Goal: Task Accomplishment & Management: Complete application form

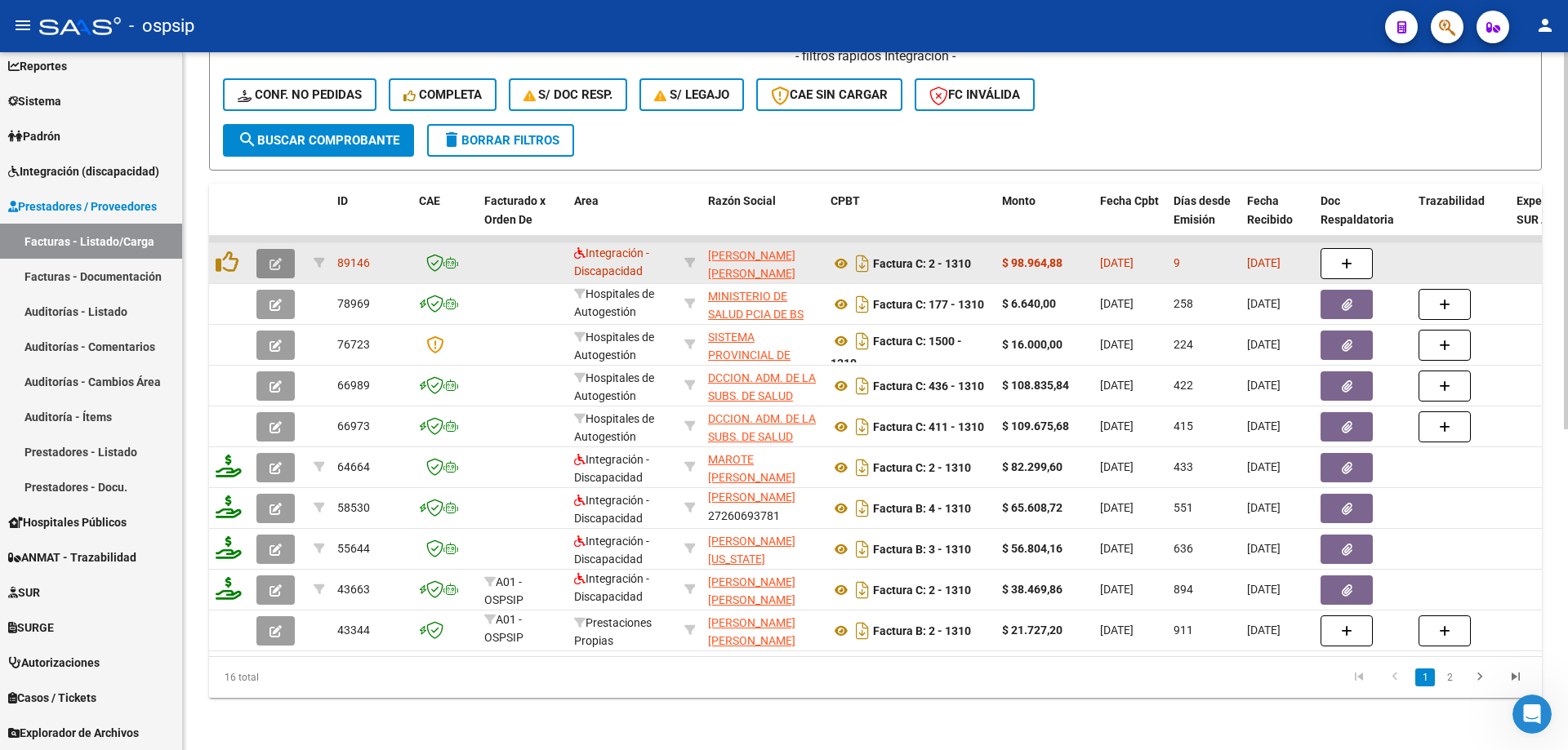
click at [270, 258] on icon "button" at bounding box center [276, 264] width 12 height 12
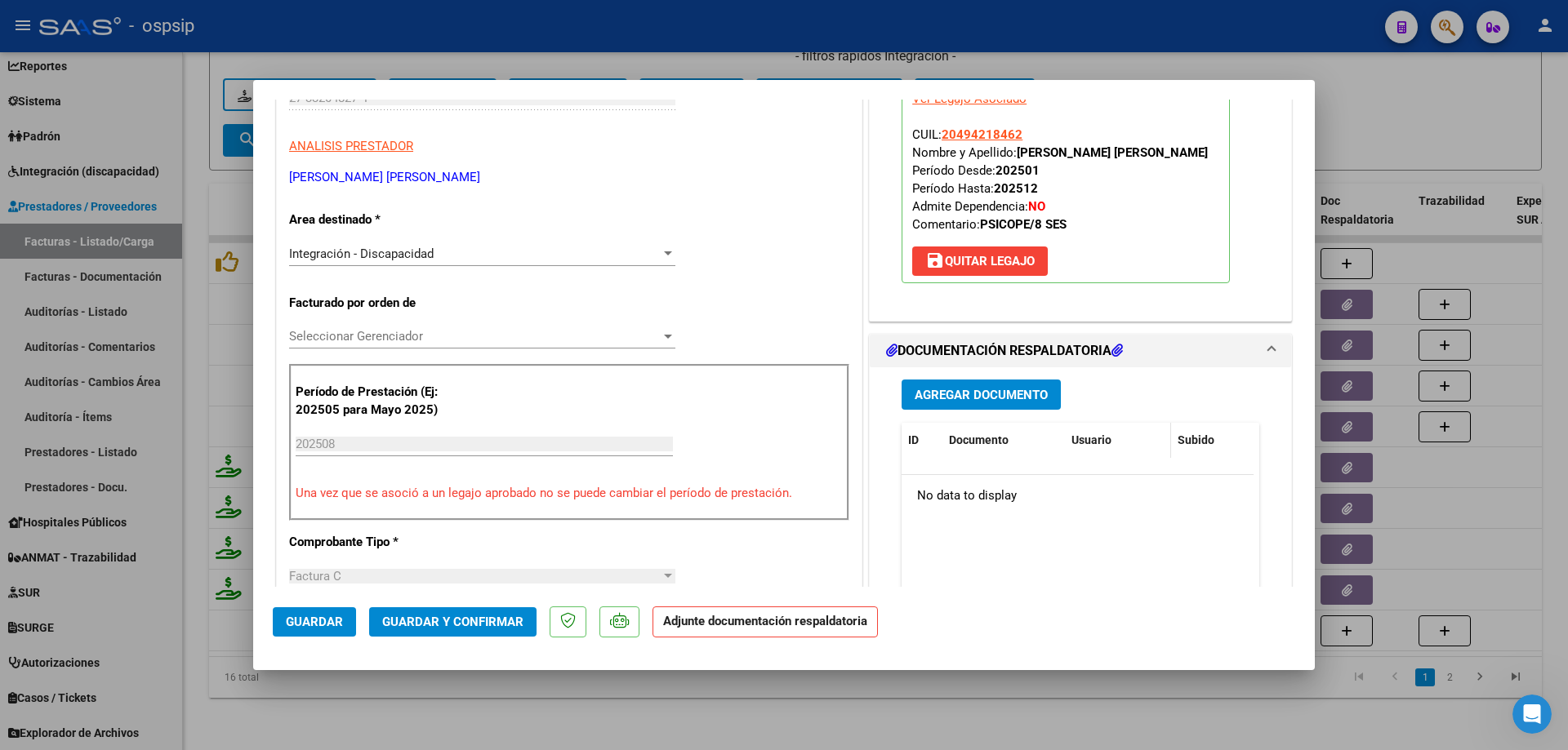
scroll to position [326, 0]
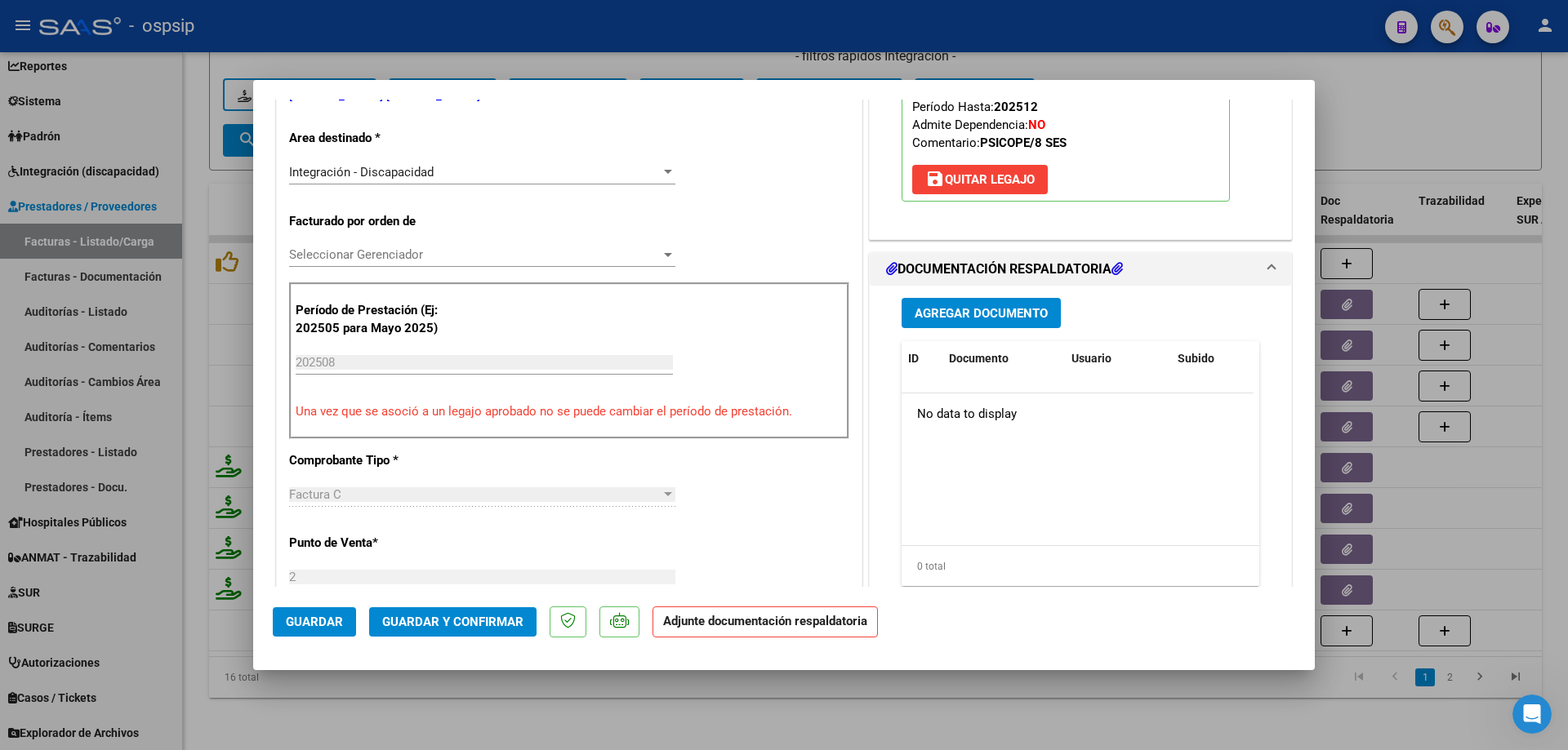
click at [969, 304] on button "Agregar Documento" at bounding box center [982, 313] width 160 height 30
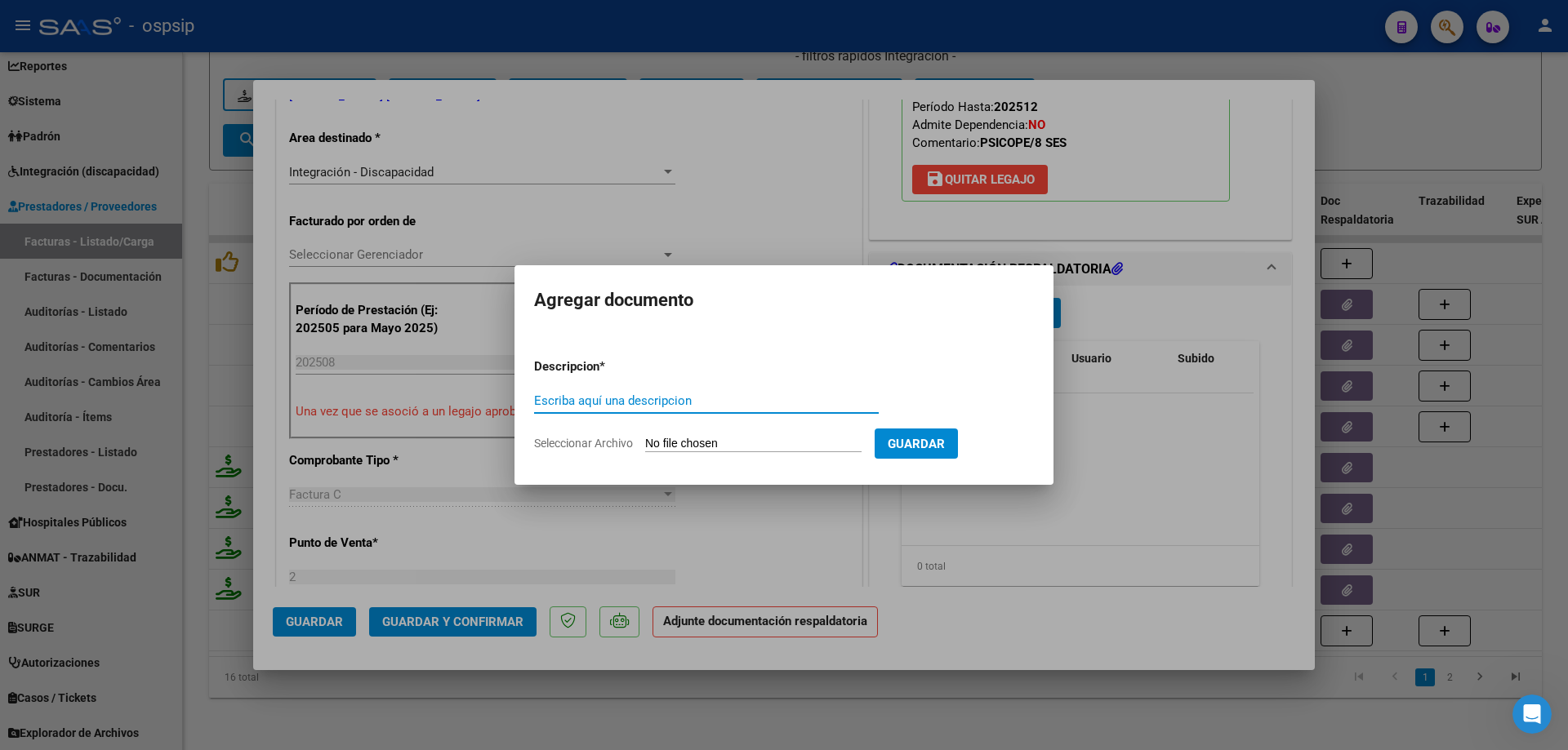
click at [577, 404] on input "Escriba aquí una descripcion" at bounding box center [706, 401] width 345 height 15
type input "Planilla Asistencia"
click at [731, 446] on input "Seleccionar Archivo" at bounding box center [753, 444] width 216 height 15
type input "C:\fakepath\c Medina 8 25 .pdf"
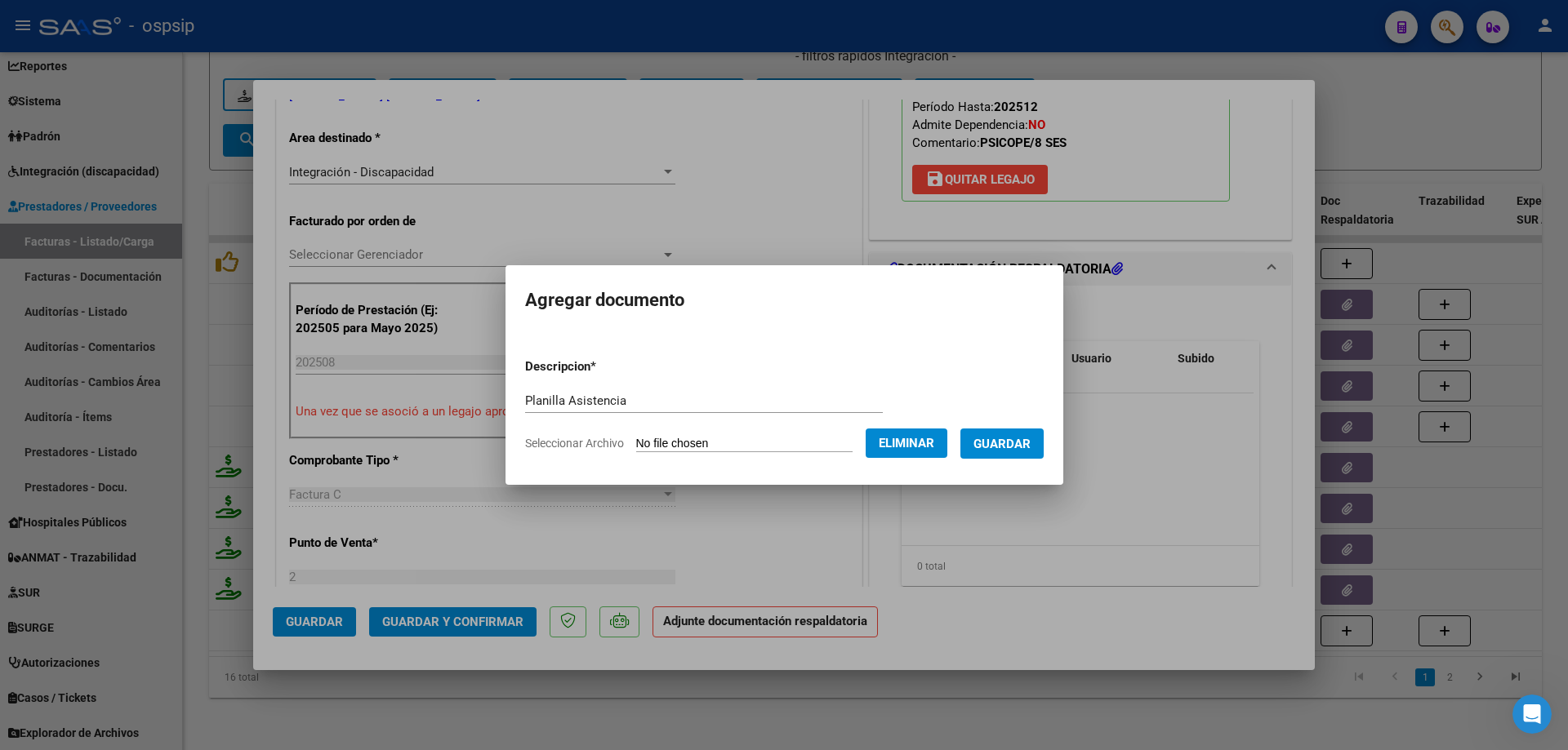
click at [1022, 457] on button "Guardar" at bounding box center [1002, 443] width 83 height 30
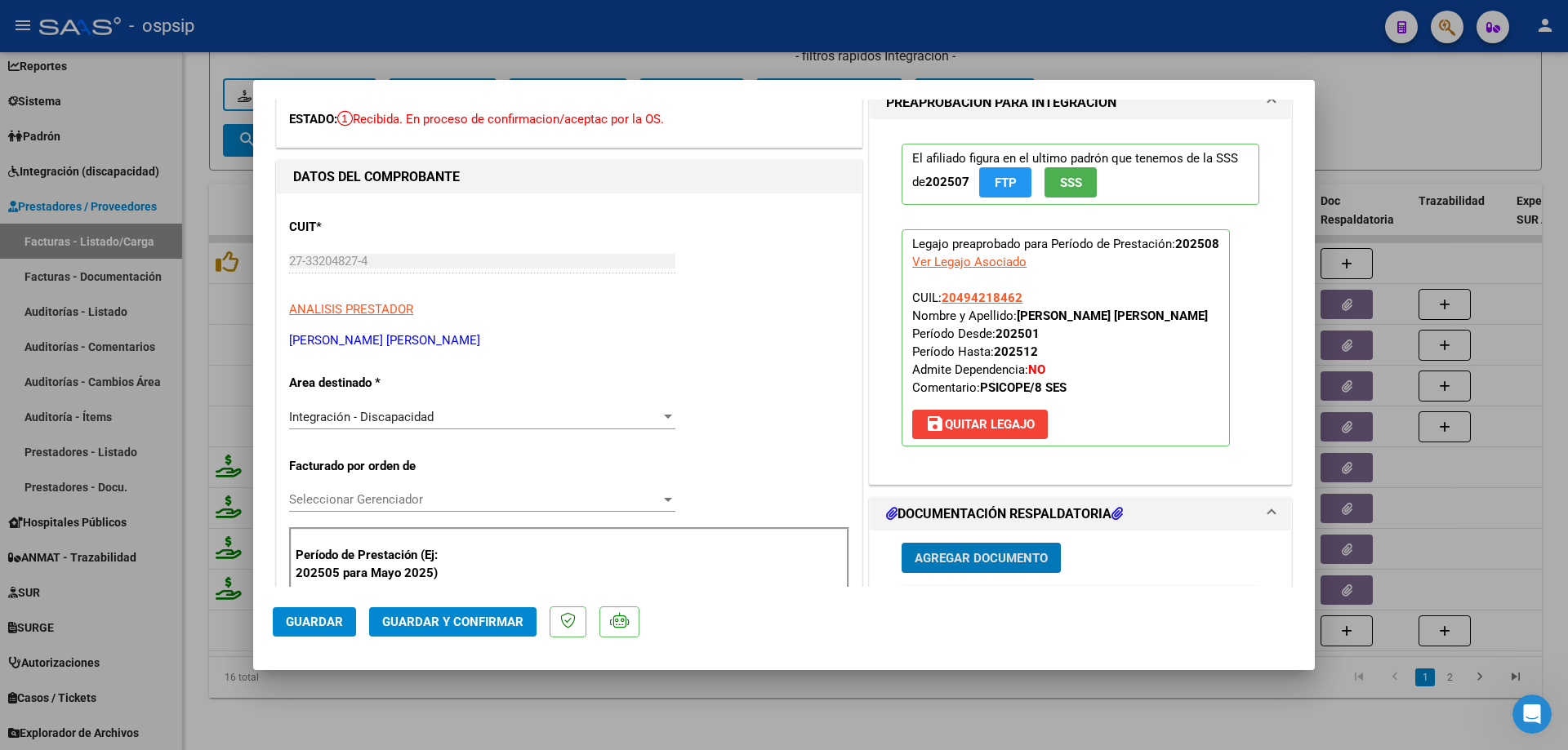
scroll to position [0, 0]
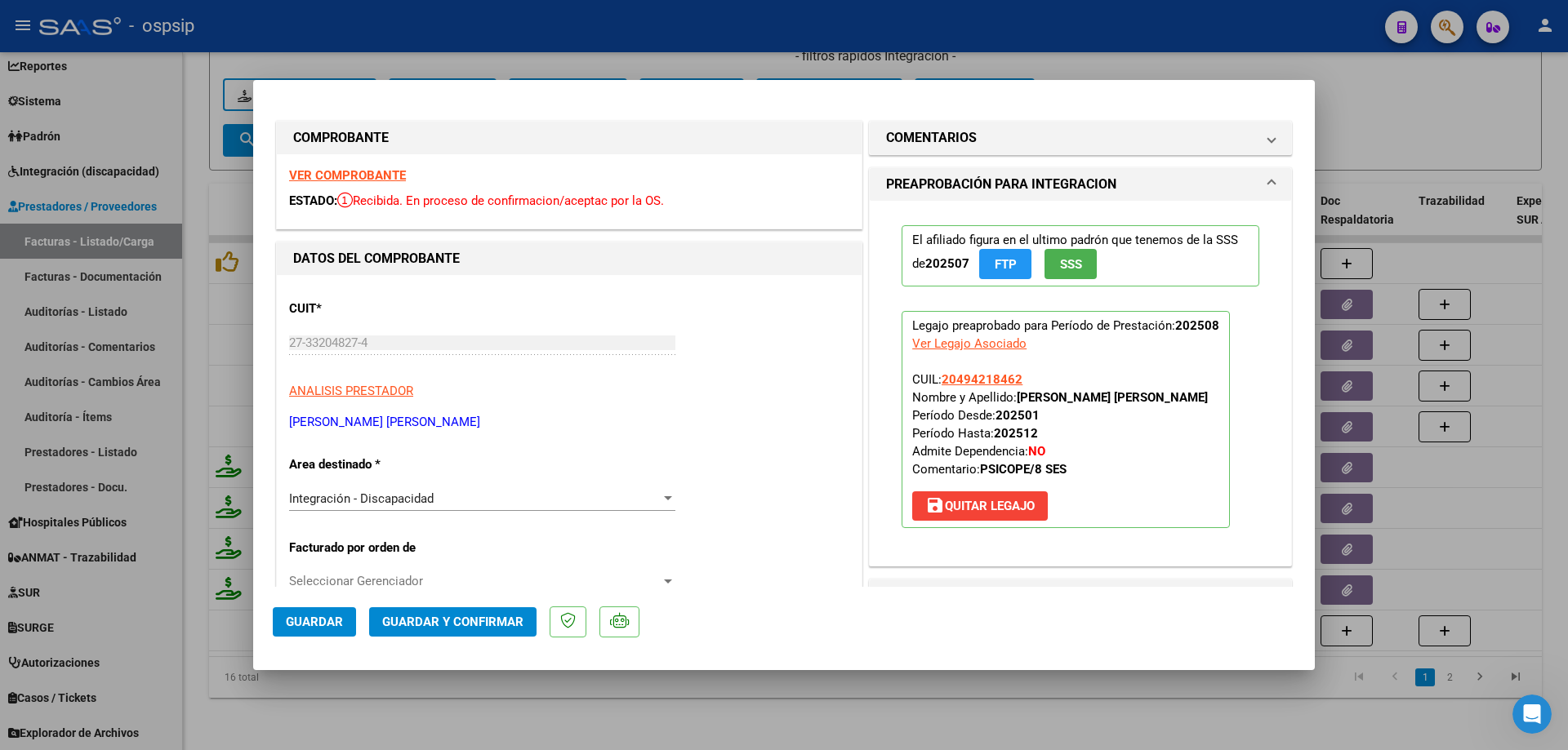
click at [1454, 113] on div at bounding box center [784, 375] width 1568 height 750
type input "$ 0,00"
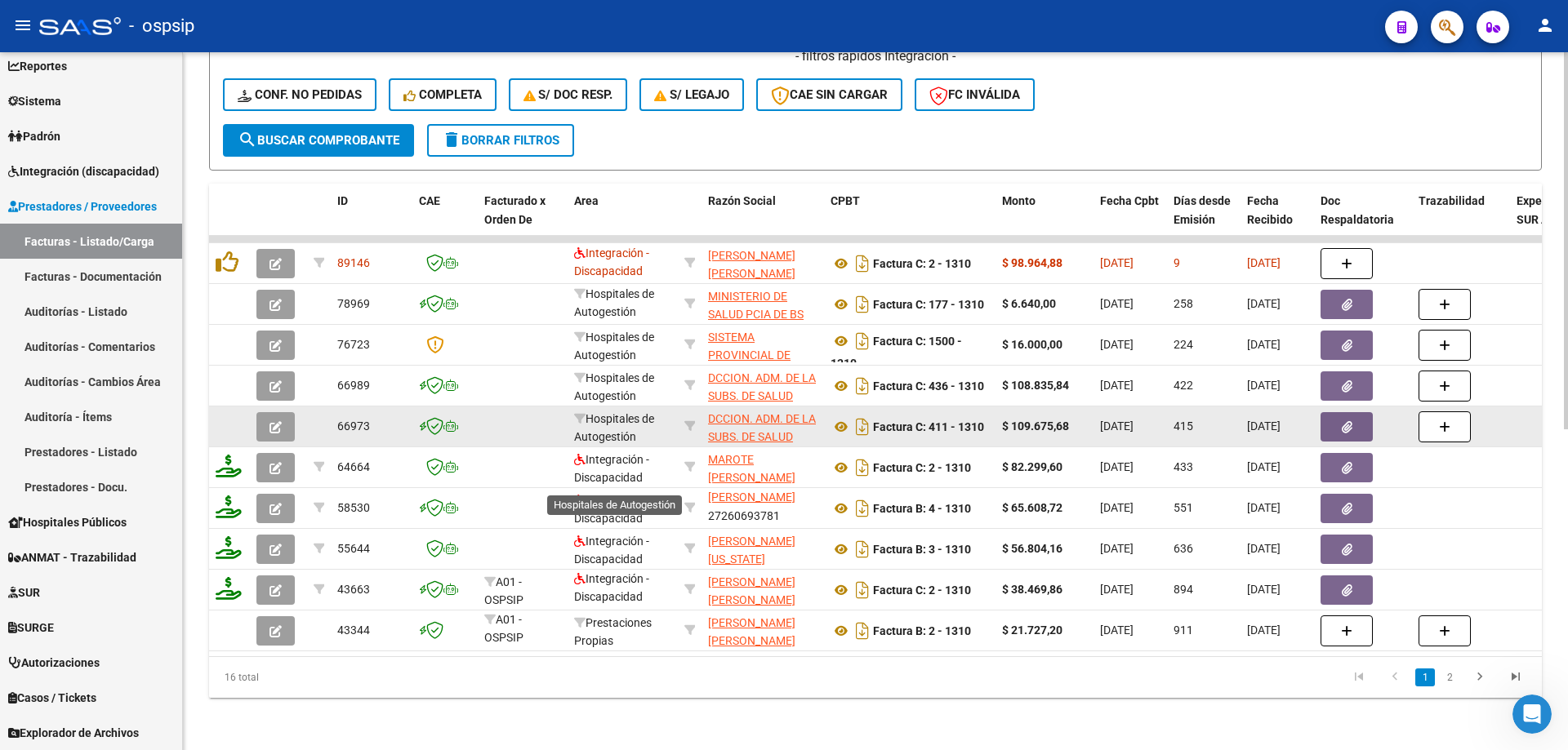
scroll to position [512, 0]
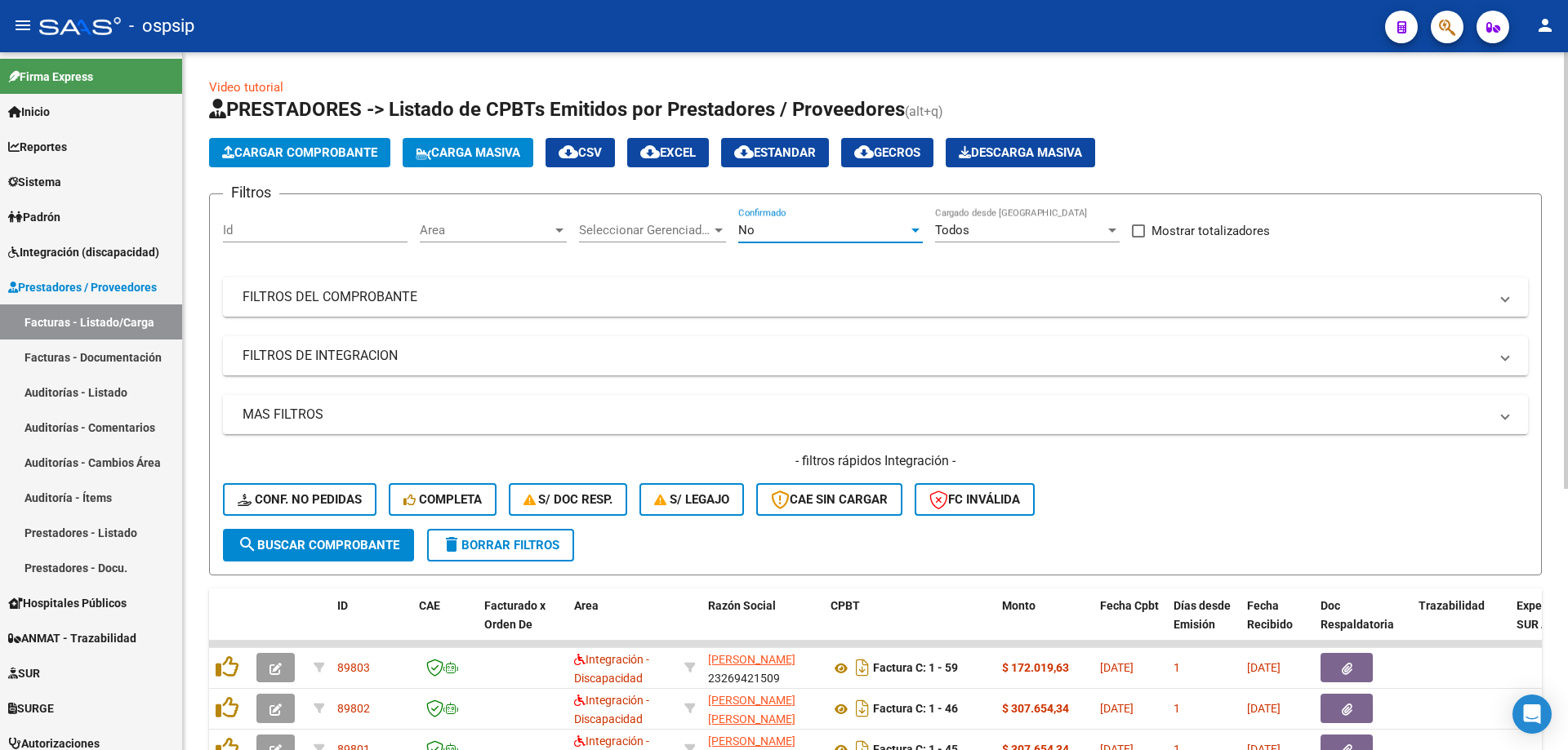
click at [788, 229] on div "No" at bounding box center [823, 230] width 170 height 15
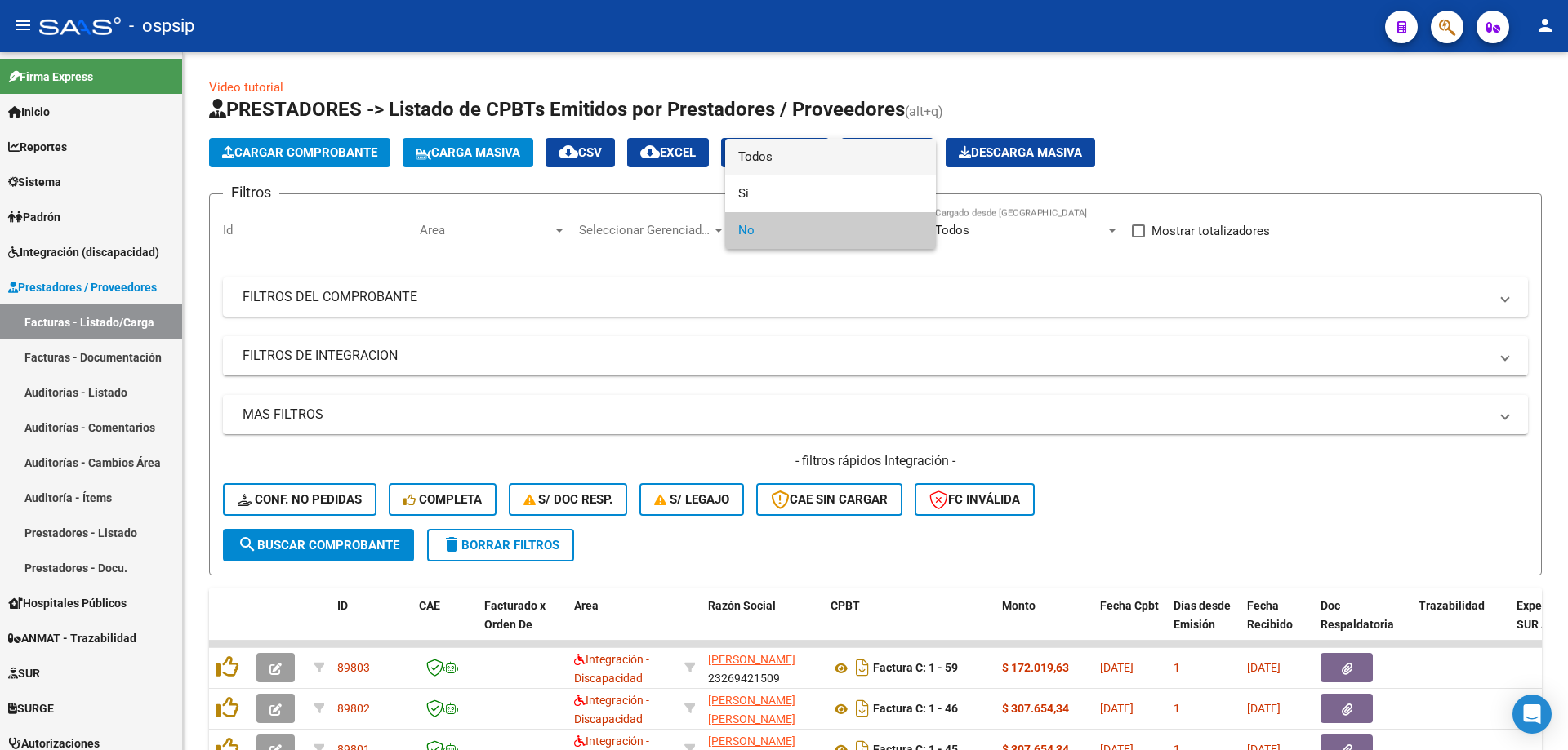
click at [783, 150] on span "Todos" at bounding box center [830, 157] width 184 height 36
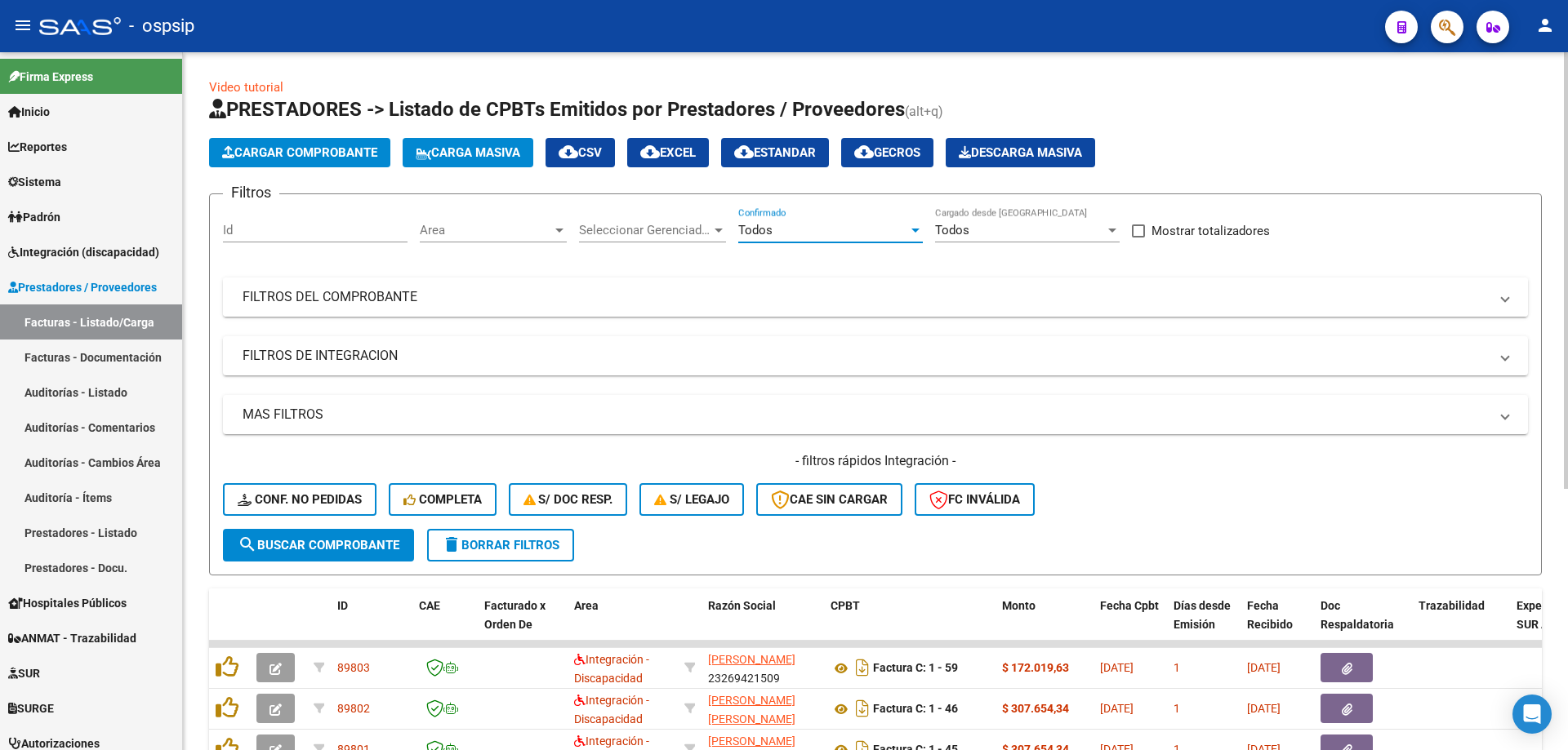
click at [381, 310] on mat-expansion-panel-header "FILTROS DEL COMPROBANTE" at bounding box center [875, 297] width 1305 height 39
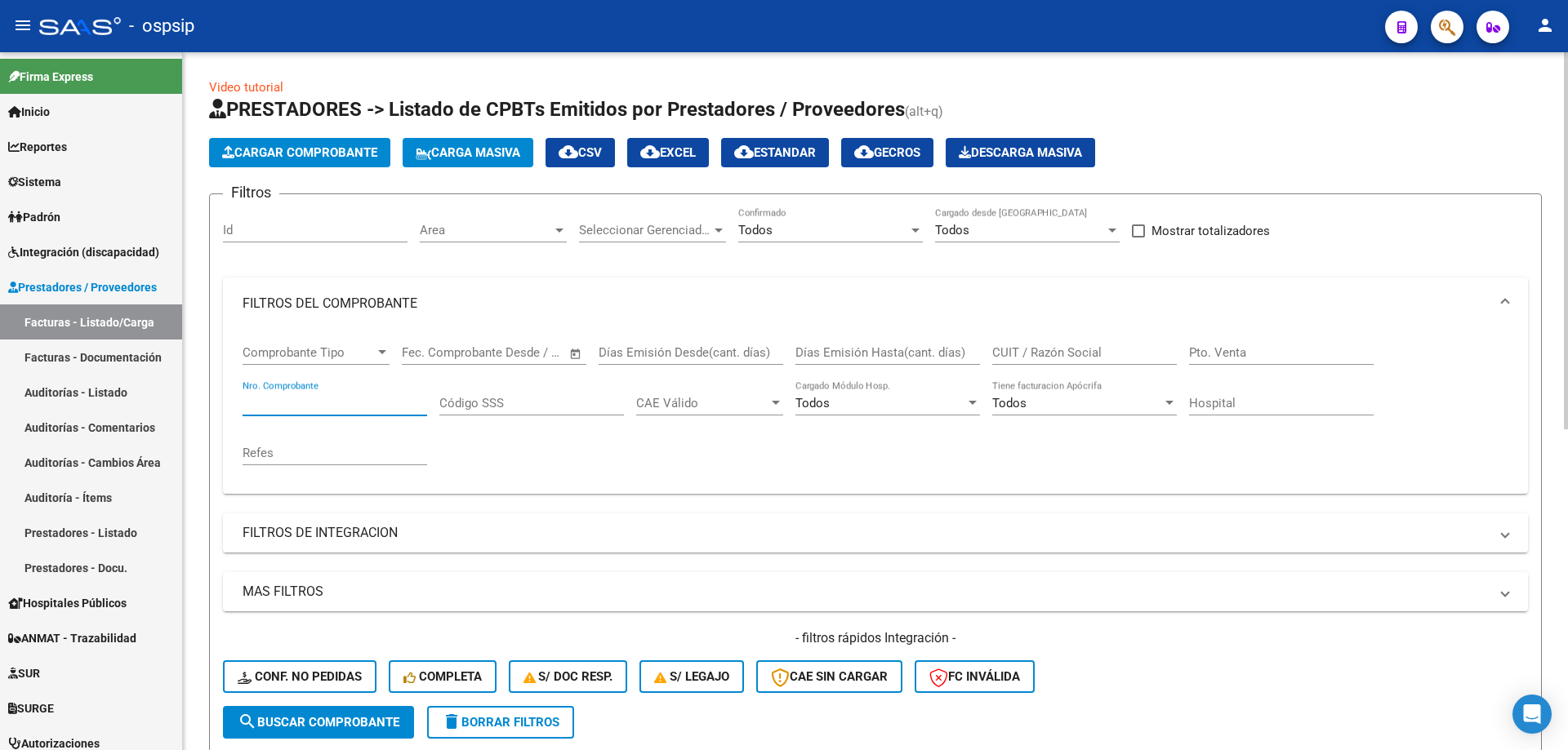
click at [304, 402] on input "Nro. Comprobante" at bounding box center [334, 403] width 184 height 15
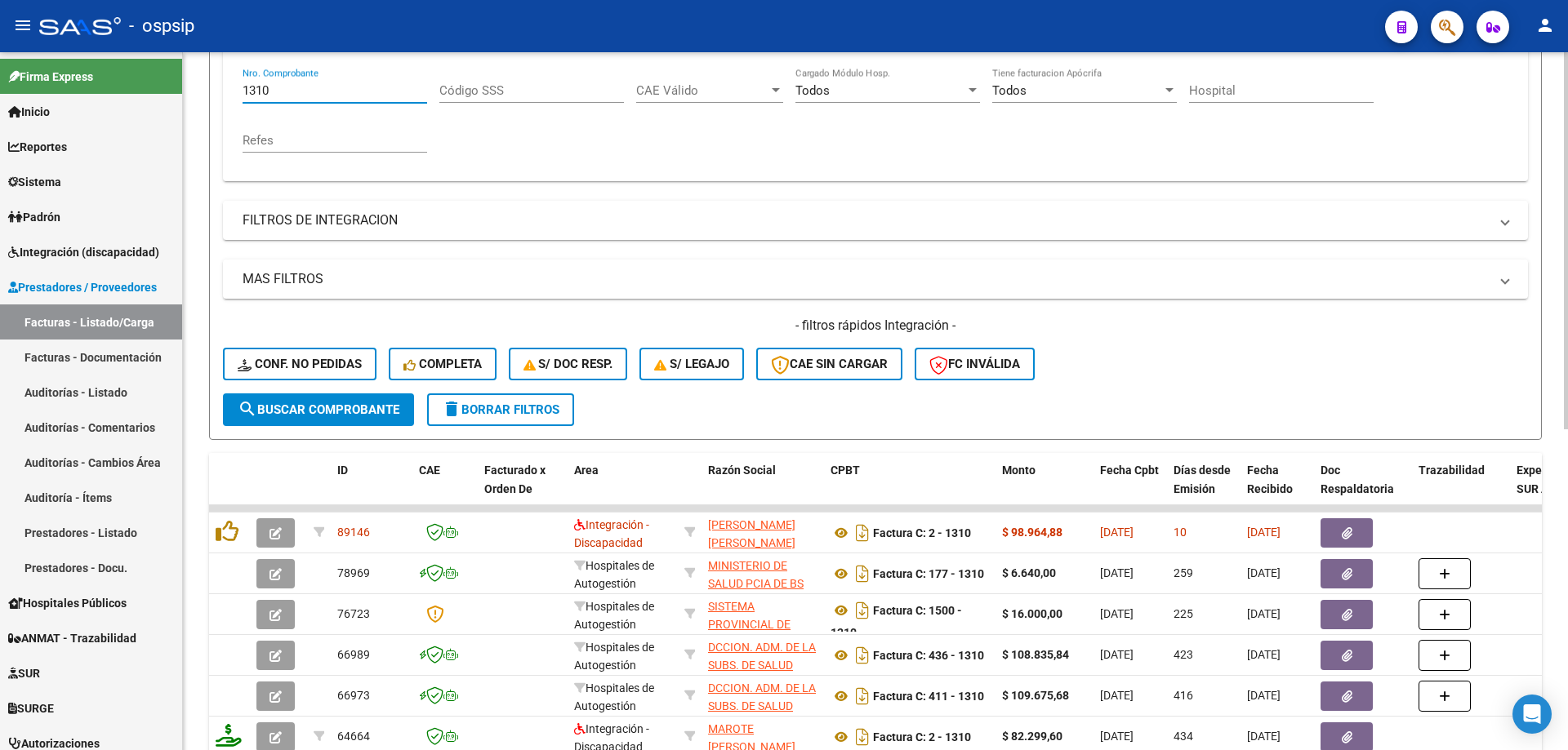
scroll to position [326, 0]
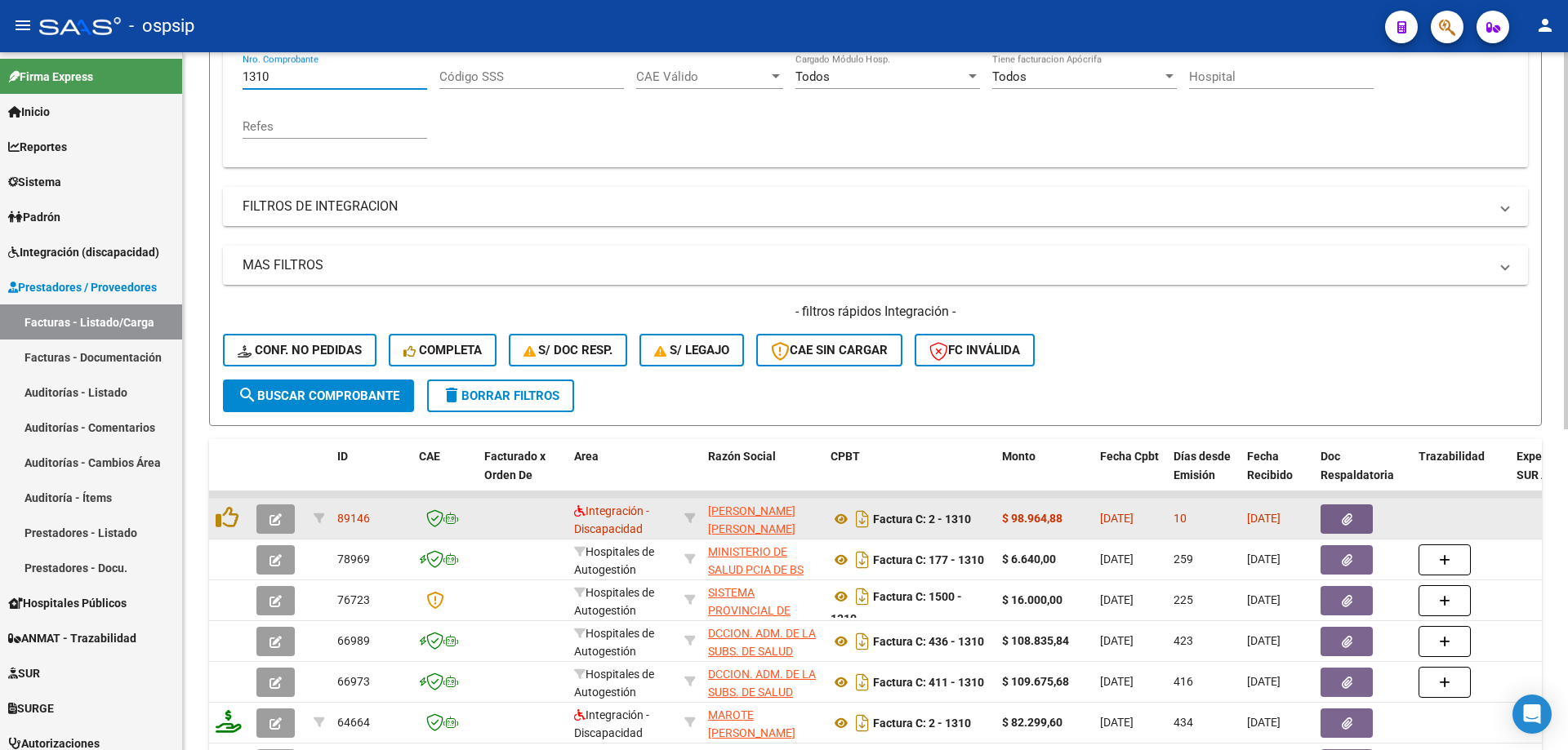
type input "1310"
click at [263, 519] on button "button" at bounding box center [275, 519] width 38 height 29
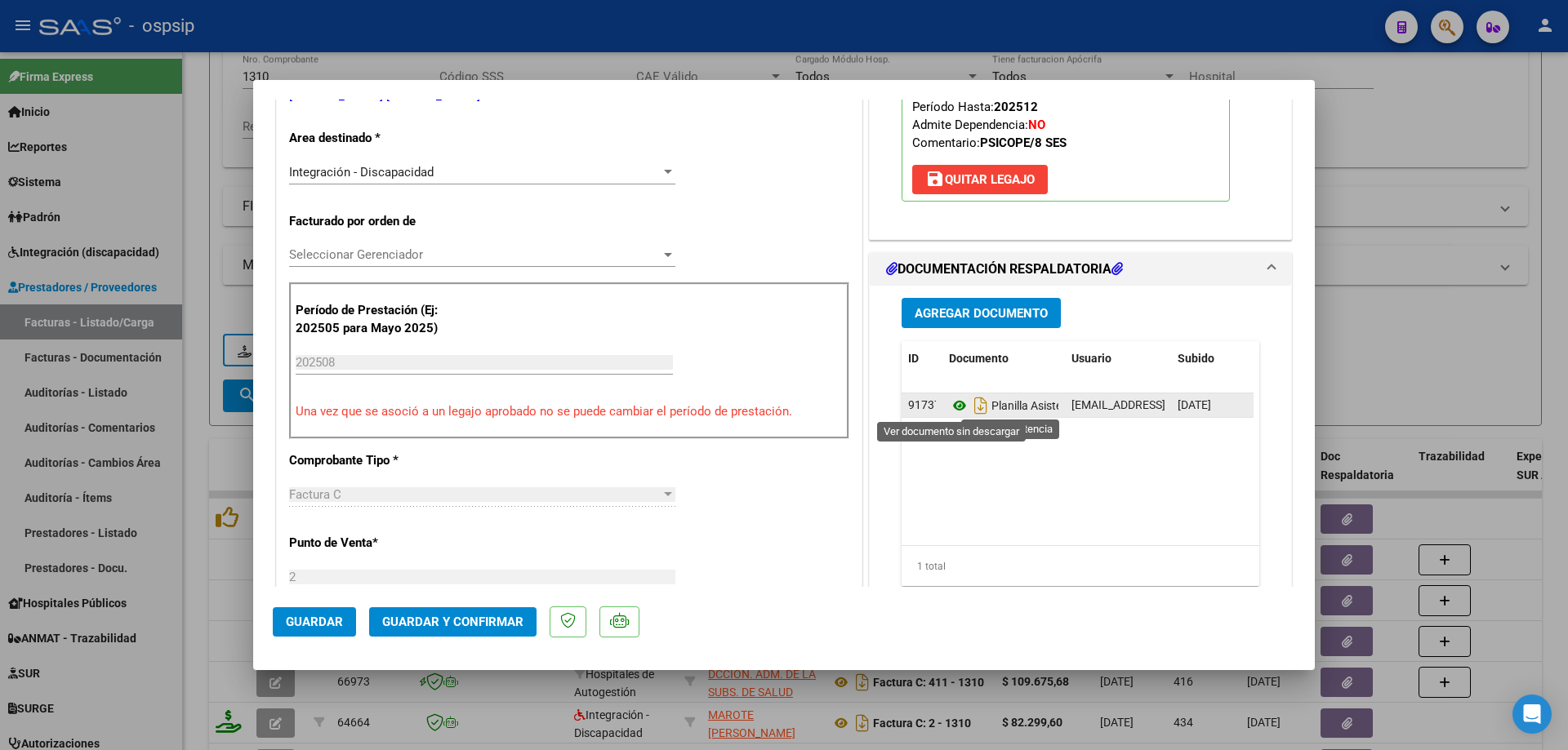
click at [949, 405] on icon at bounding box center [960, 406] width 21 height 20
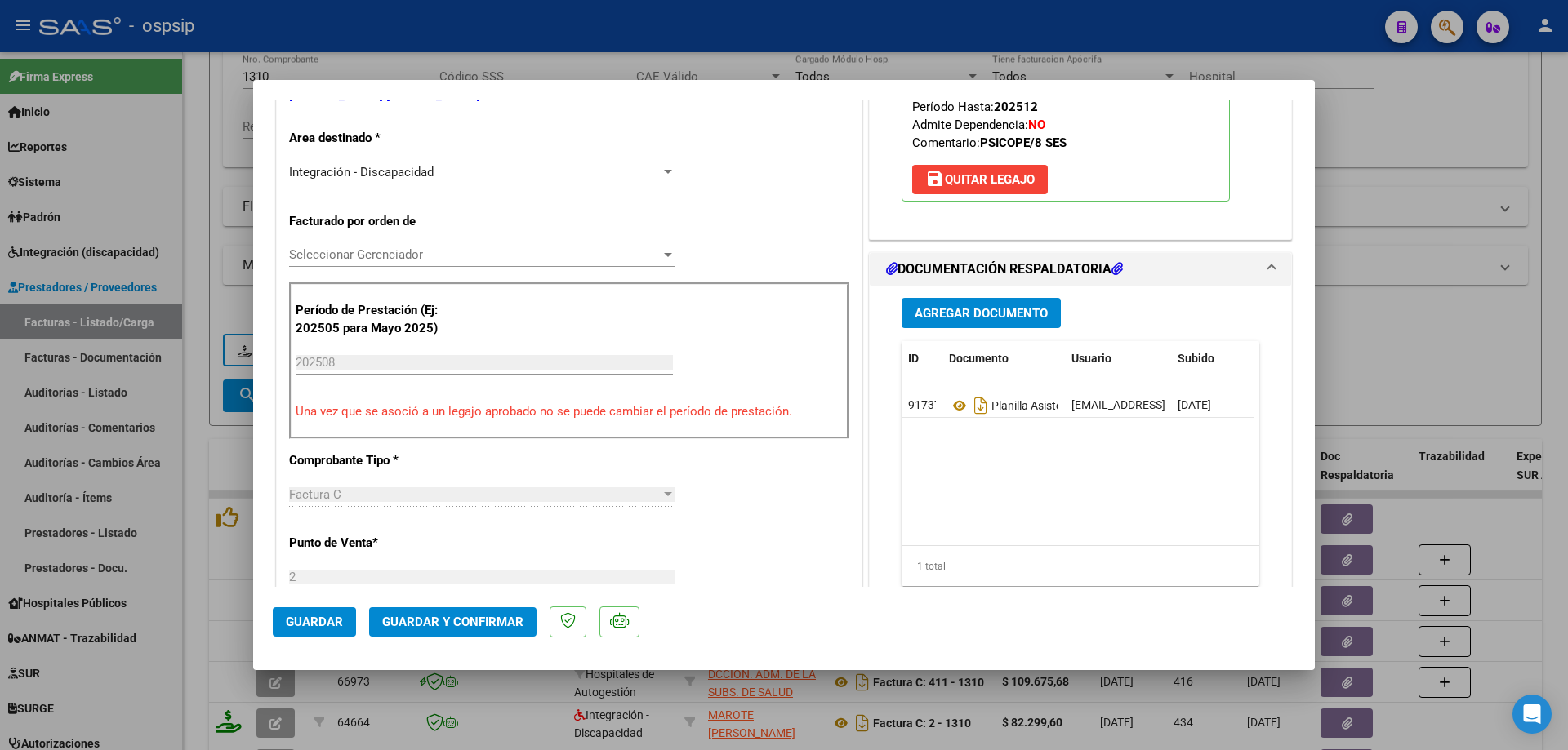
click at [460, 622] on span "Guardar y Confirmar" at bounding box center [452, 621] width 141 height 15
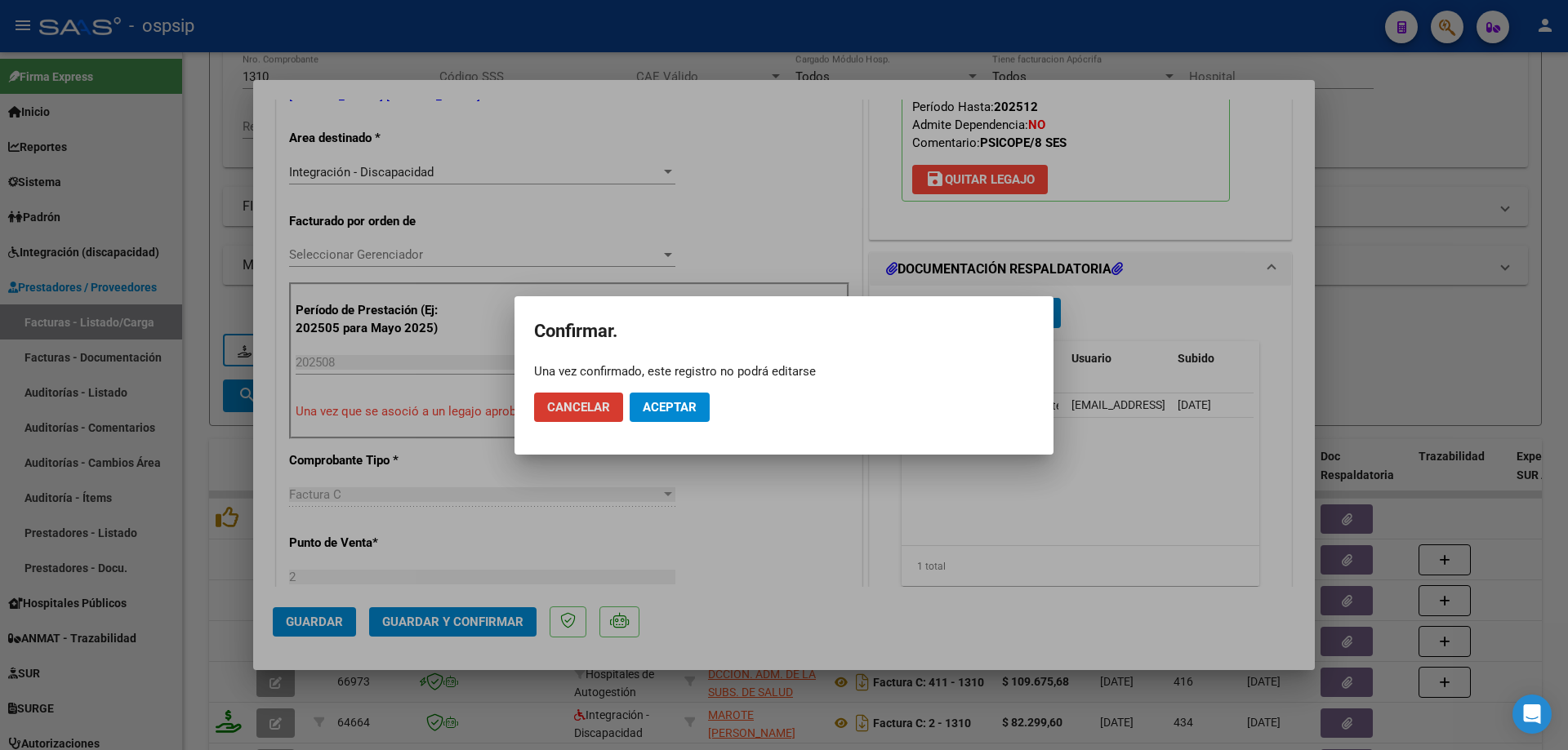
click at [686, 411] on span "Aceptar" at bounding box center [670, 407] width 54 height 15
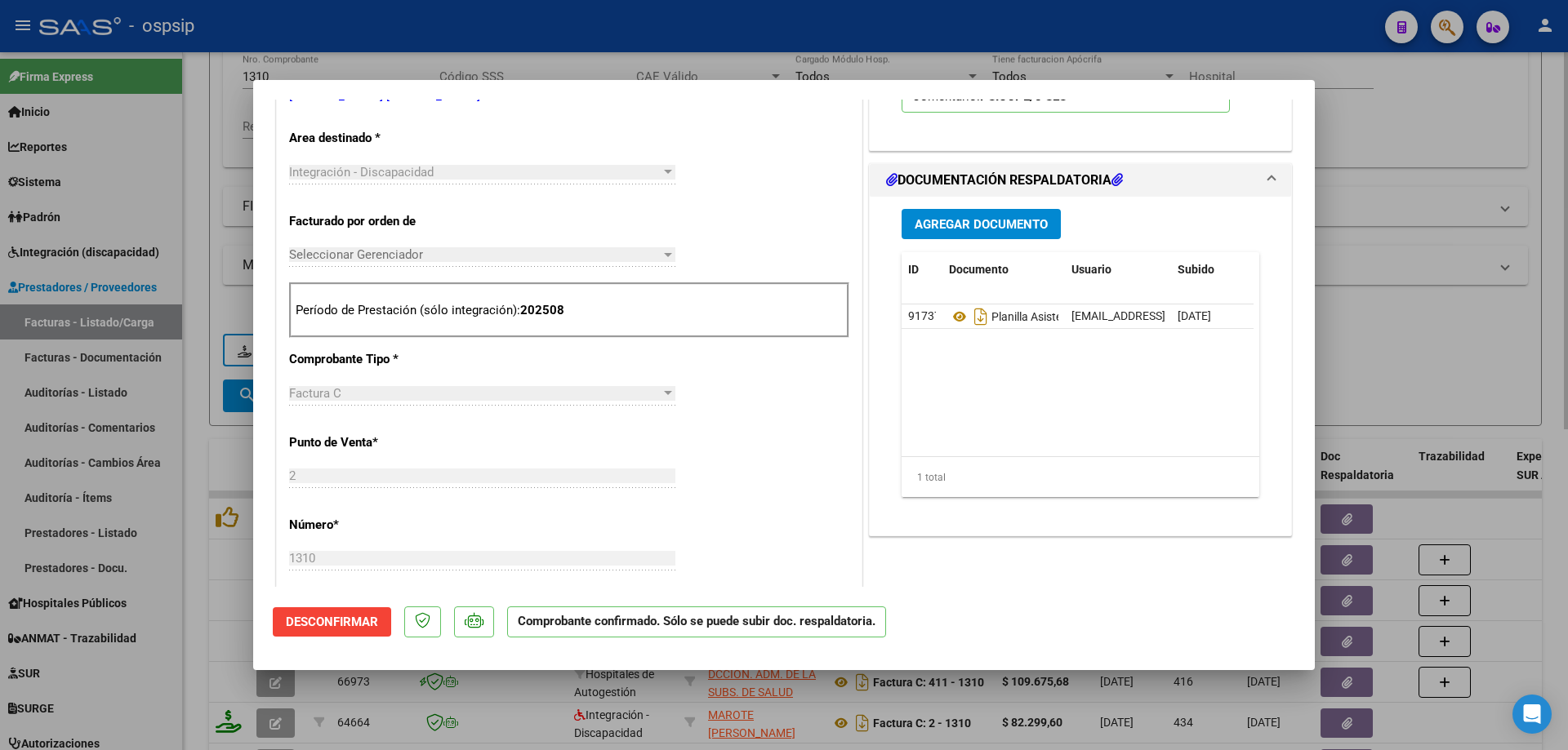
click at [1391, 332] on div at bounding box center [784, 375] width 1568 height 750
type input "$ 0,00"
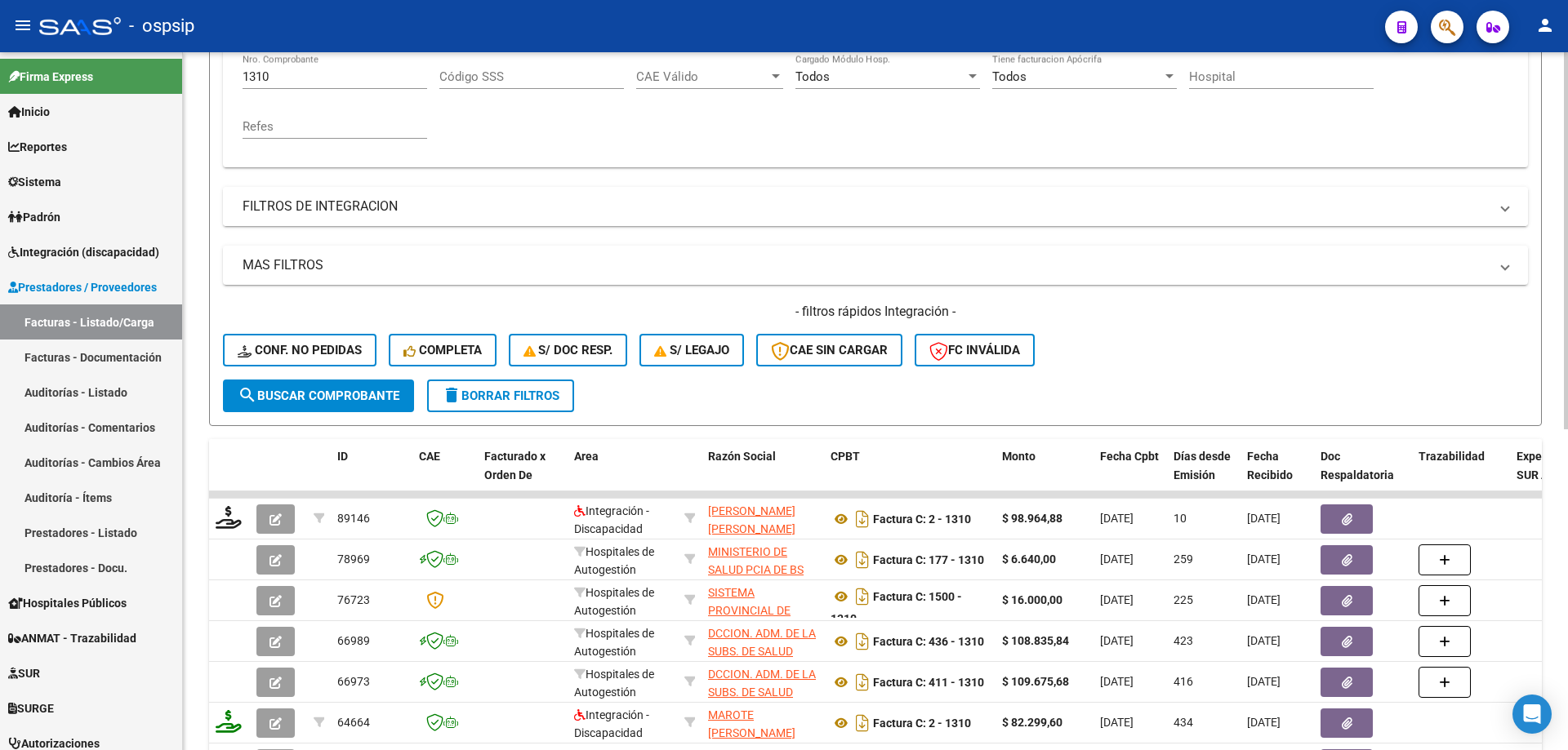
scroll to position [245, 0]
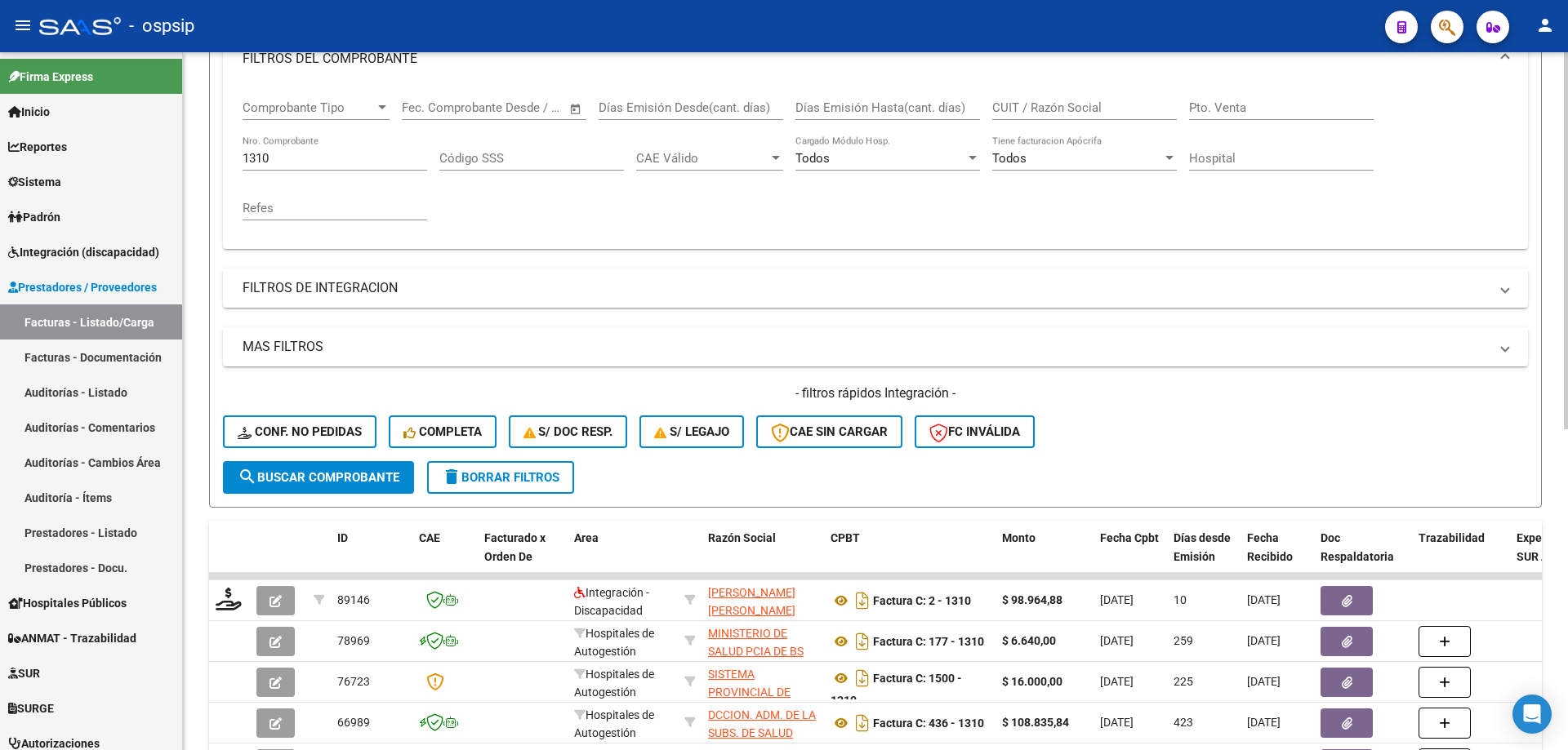
click at [302, 160] on input "1310" at bounding box center [334, 158] width 184 height 15
type input "1"
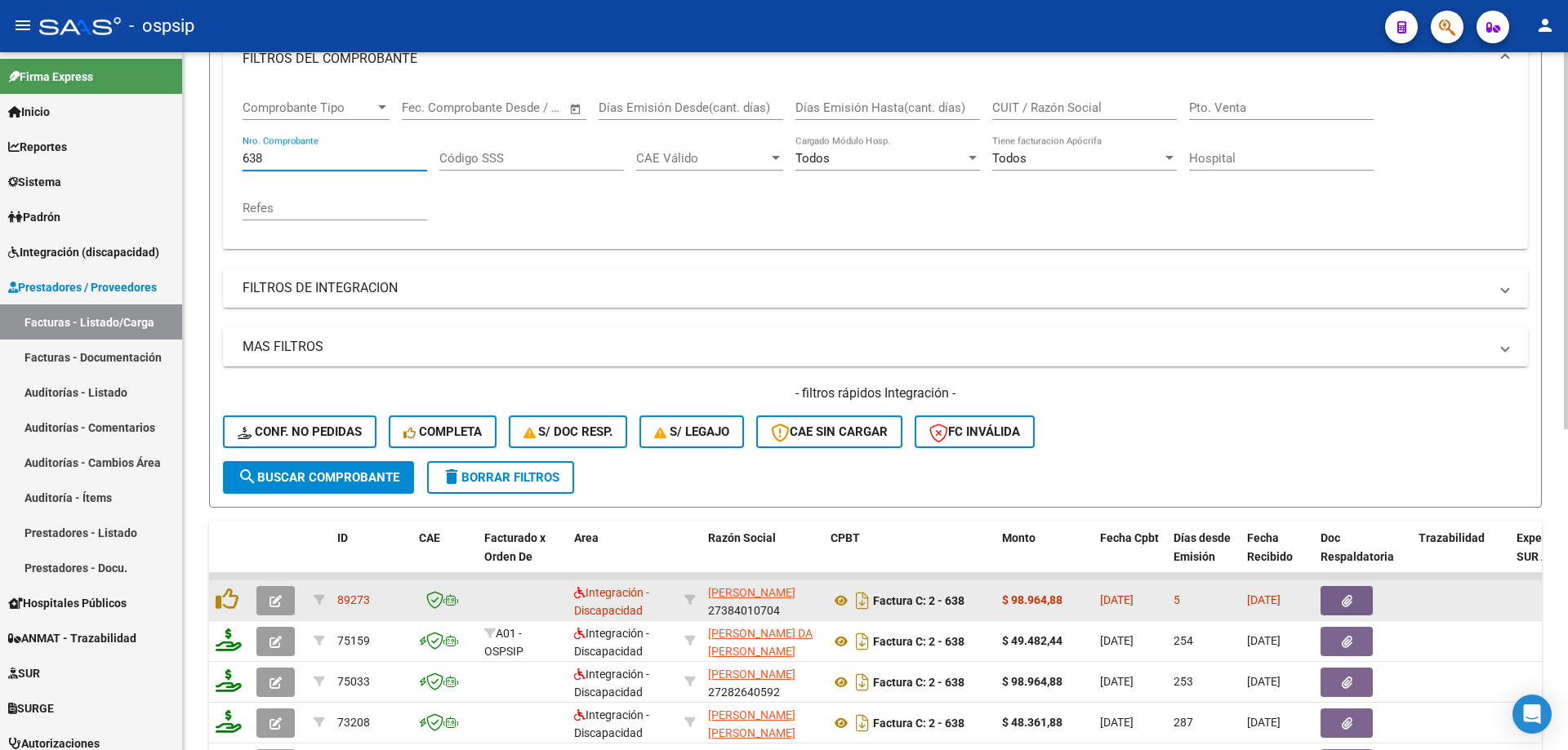
type input "638"
click at [279, 611] on button "button" at bounding box center [275, 600] width 38 height 29
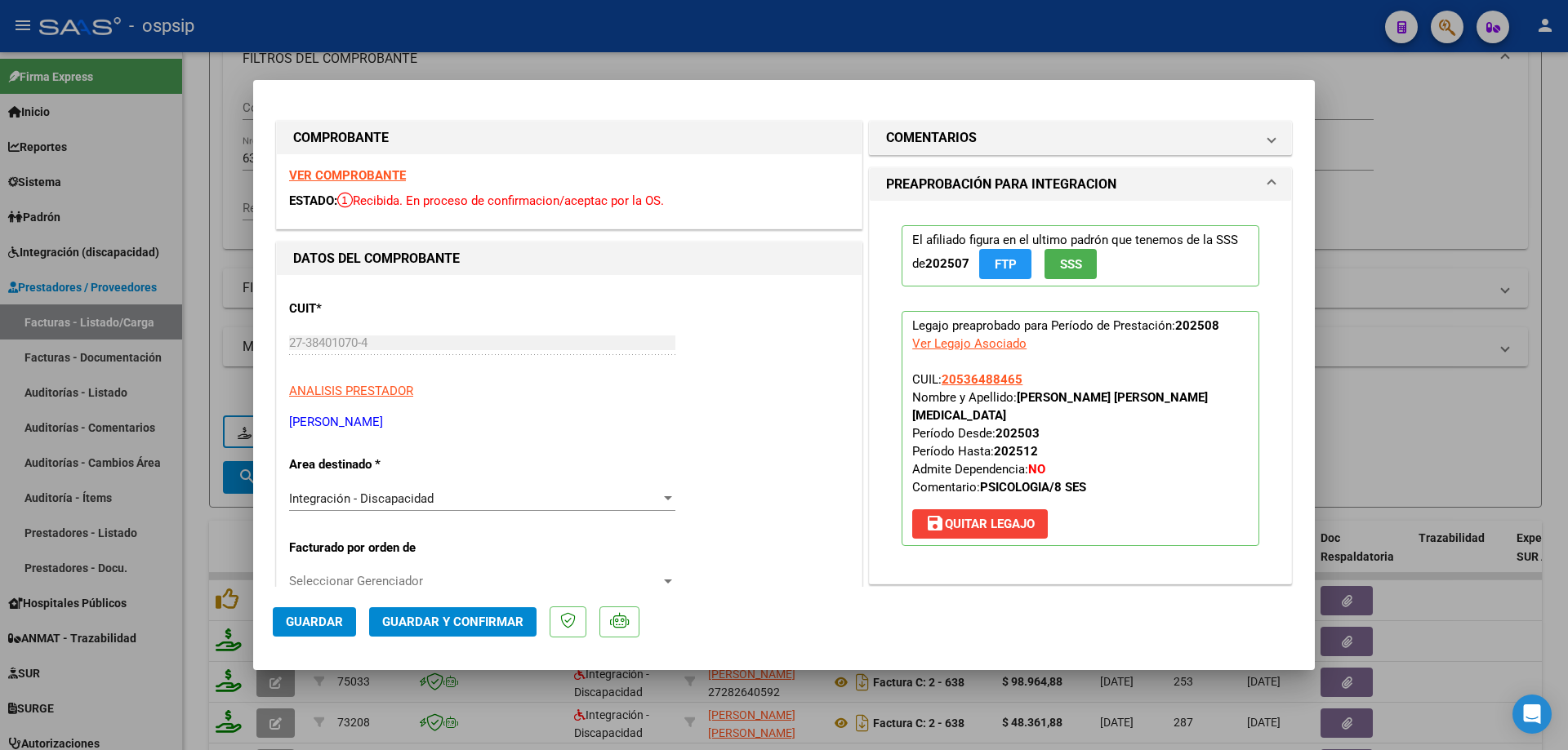
scroll to position [326, 0]
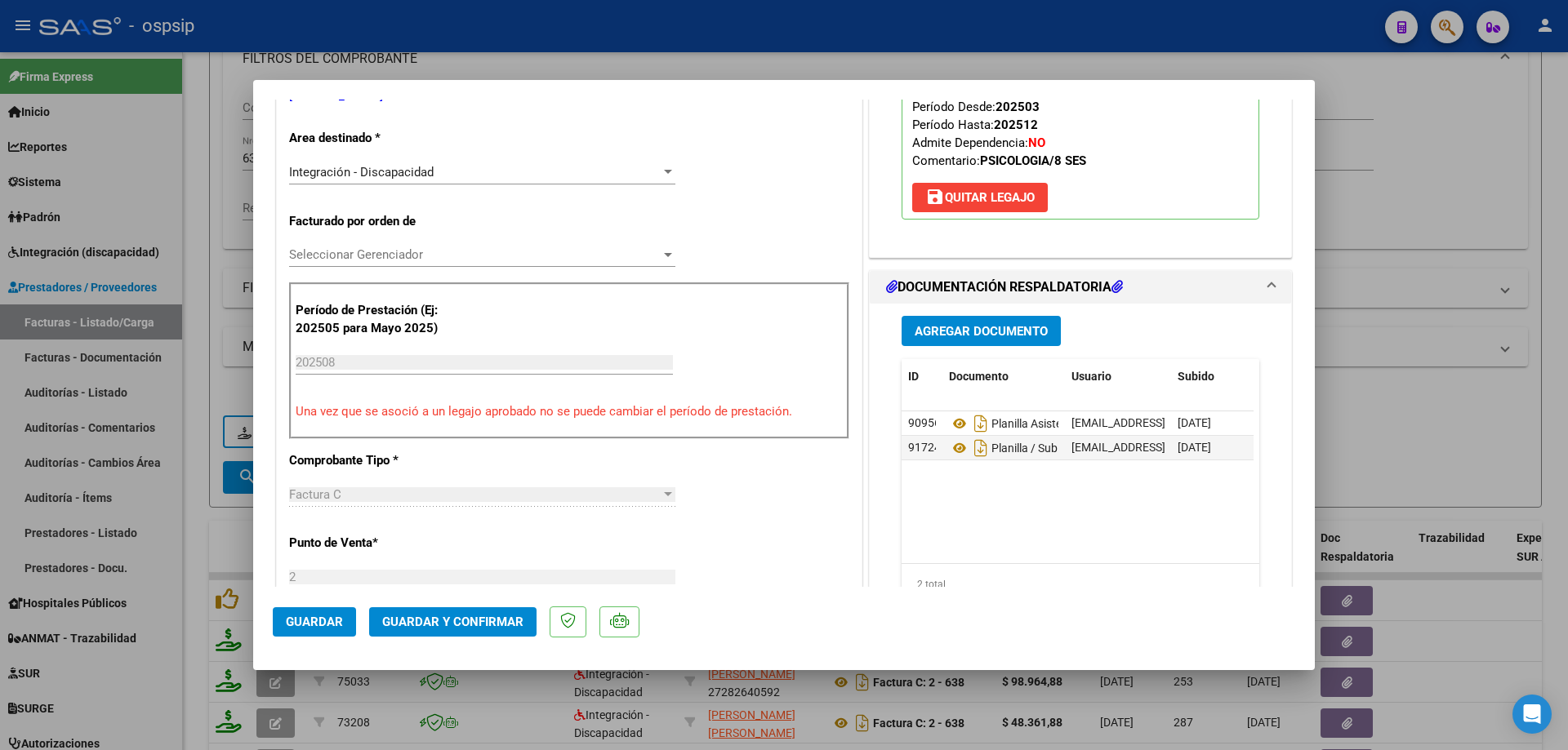
click at [500, 626] on span "Guardar y Confirmar" at bounding box center [452, 621] width 141 height 15
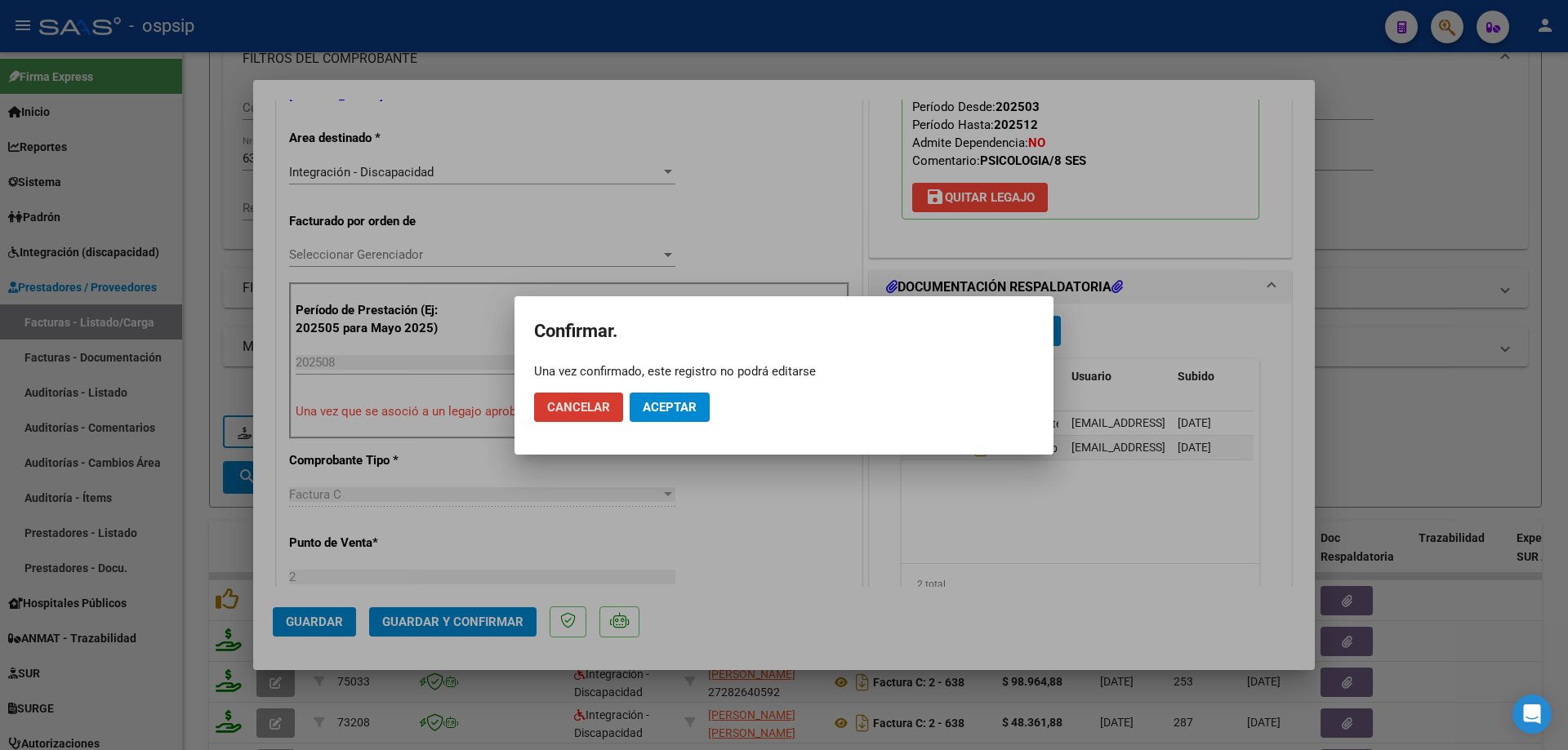
click at [670, 400] on span "Aceptar" at bounding box center [670, 407] width 54 height 15
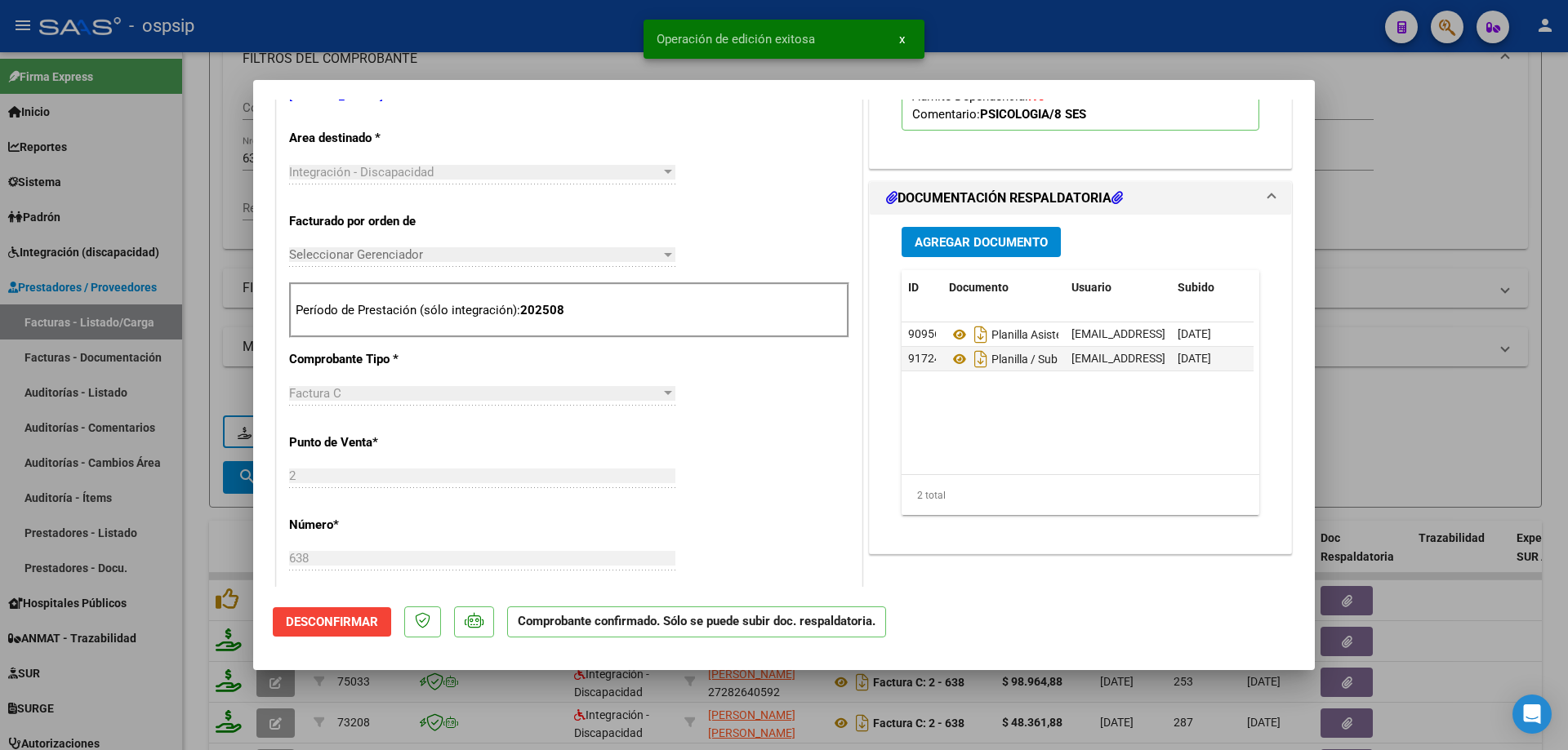
click at [1337, 284] on div at bounding box center [784, 375] width 1568 height 750
type input "$ 0,00"
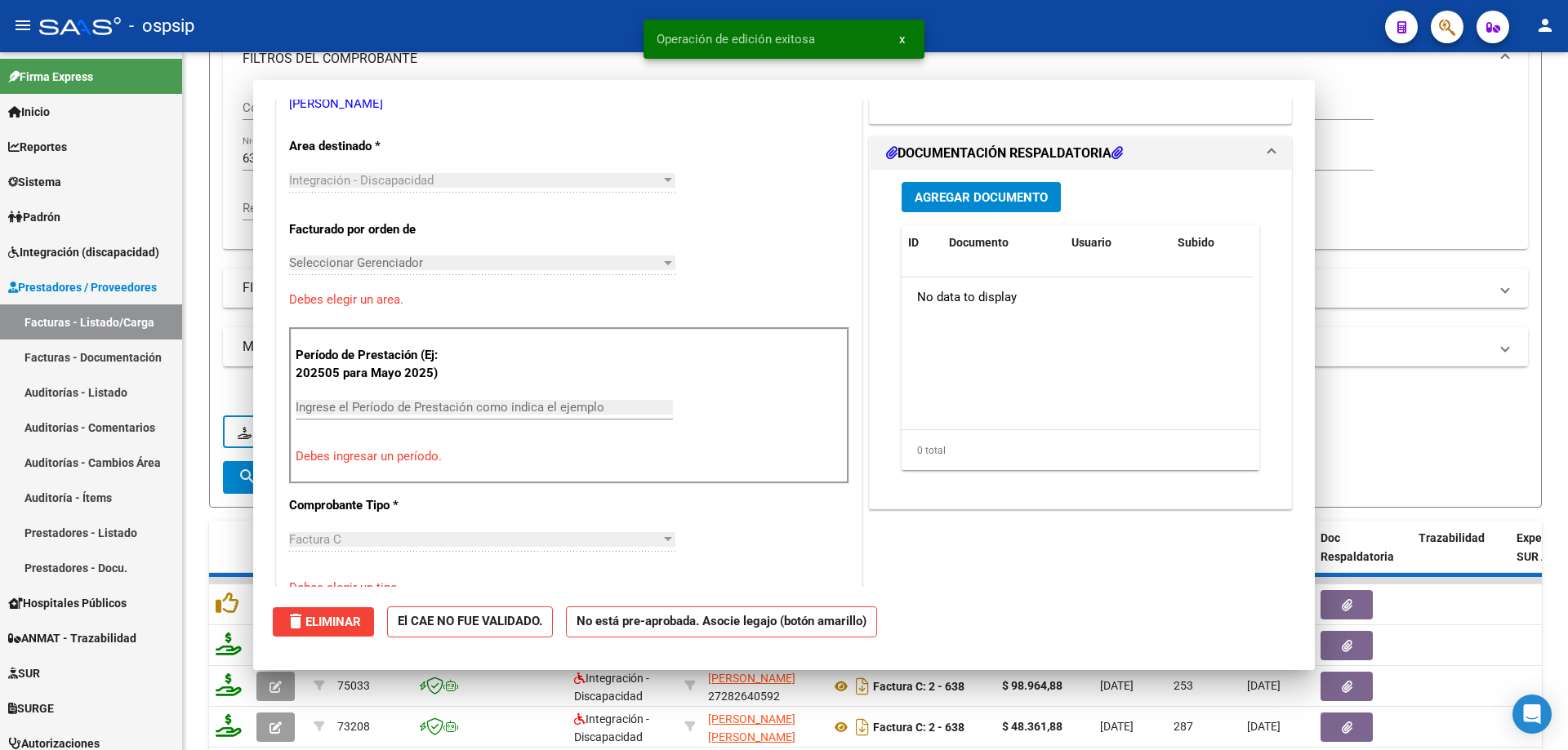
scroll to position [335, 0]
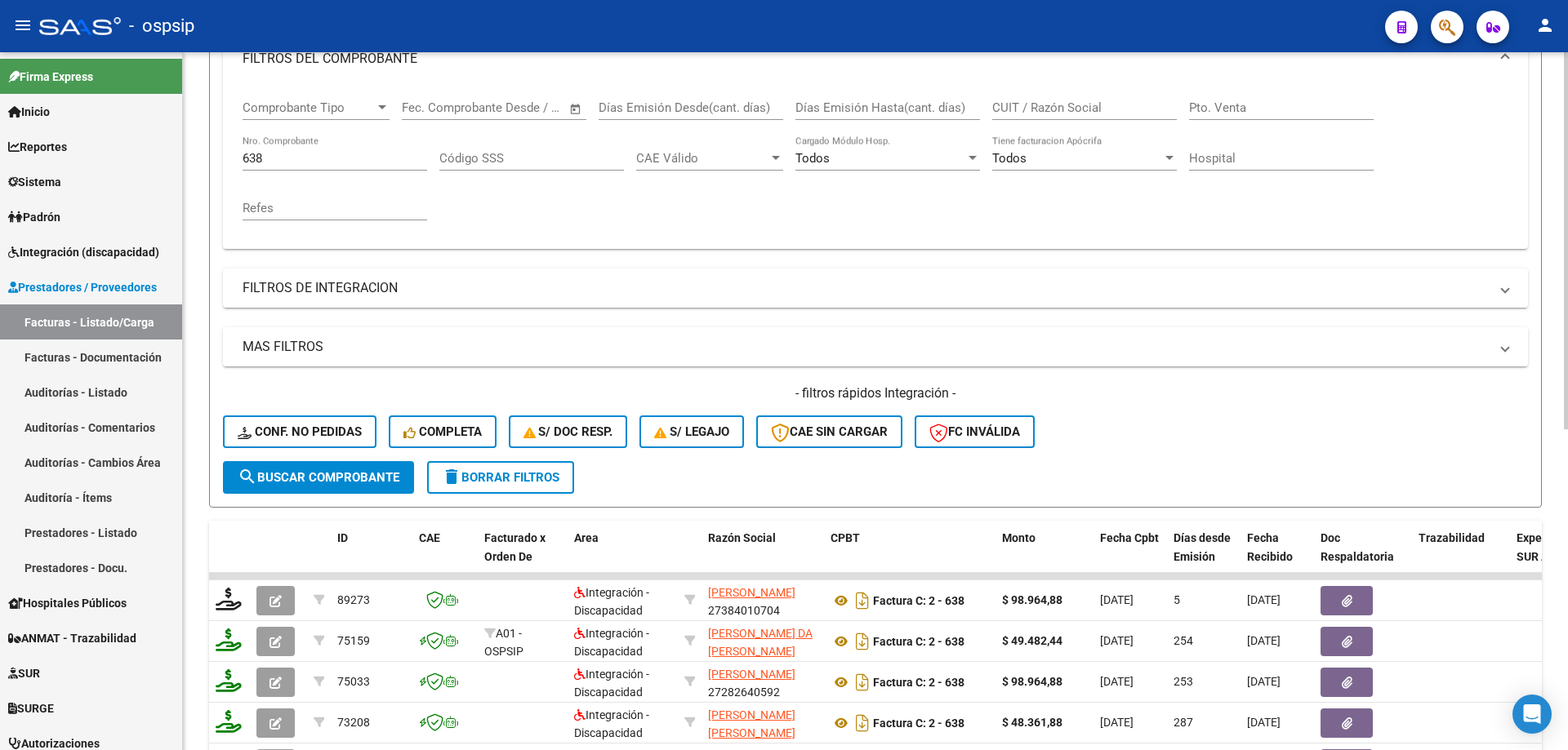
click at [286, 161] on input "638" at bounding box center [334, 158] width 184 height 15
type input "6"
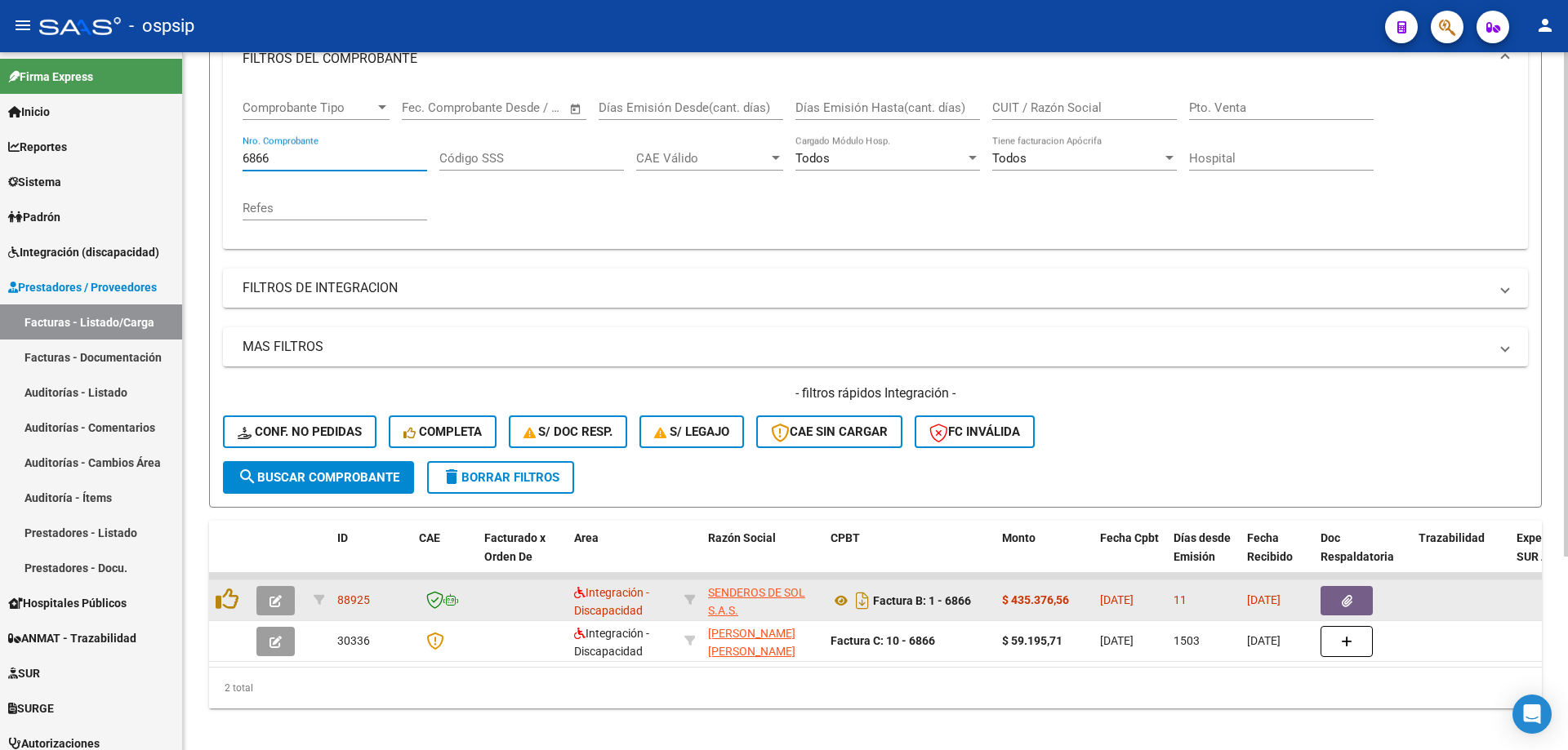
type input "6866"
click at [255, 605] on datatable-body-cell at bounding box center [278, 600] width 57 height 40
click at [266, 604] on button "button" at bounding box center [275, 600] width 38 height 29
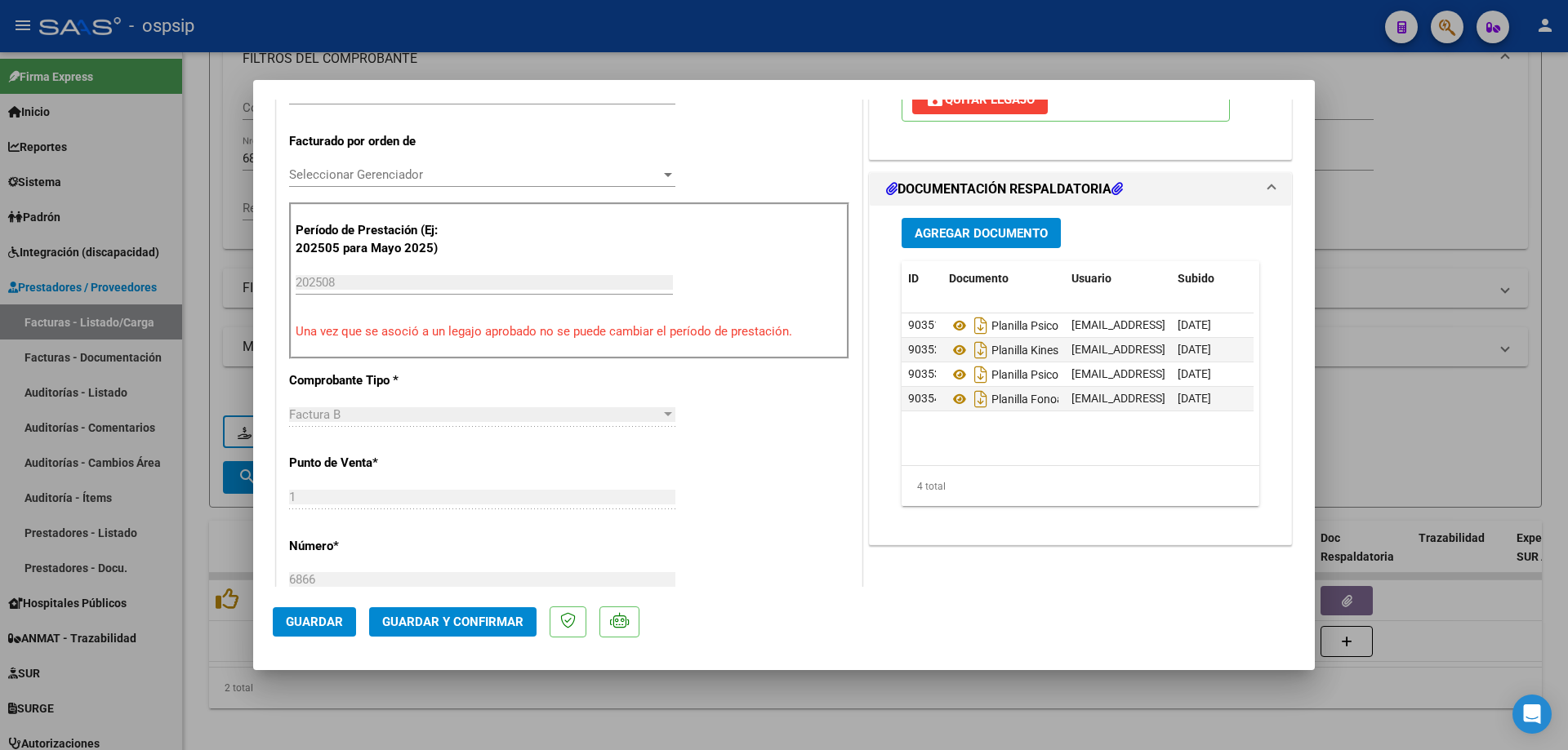
scroll to position [408, 0]
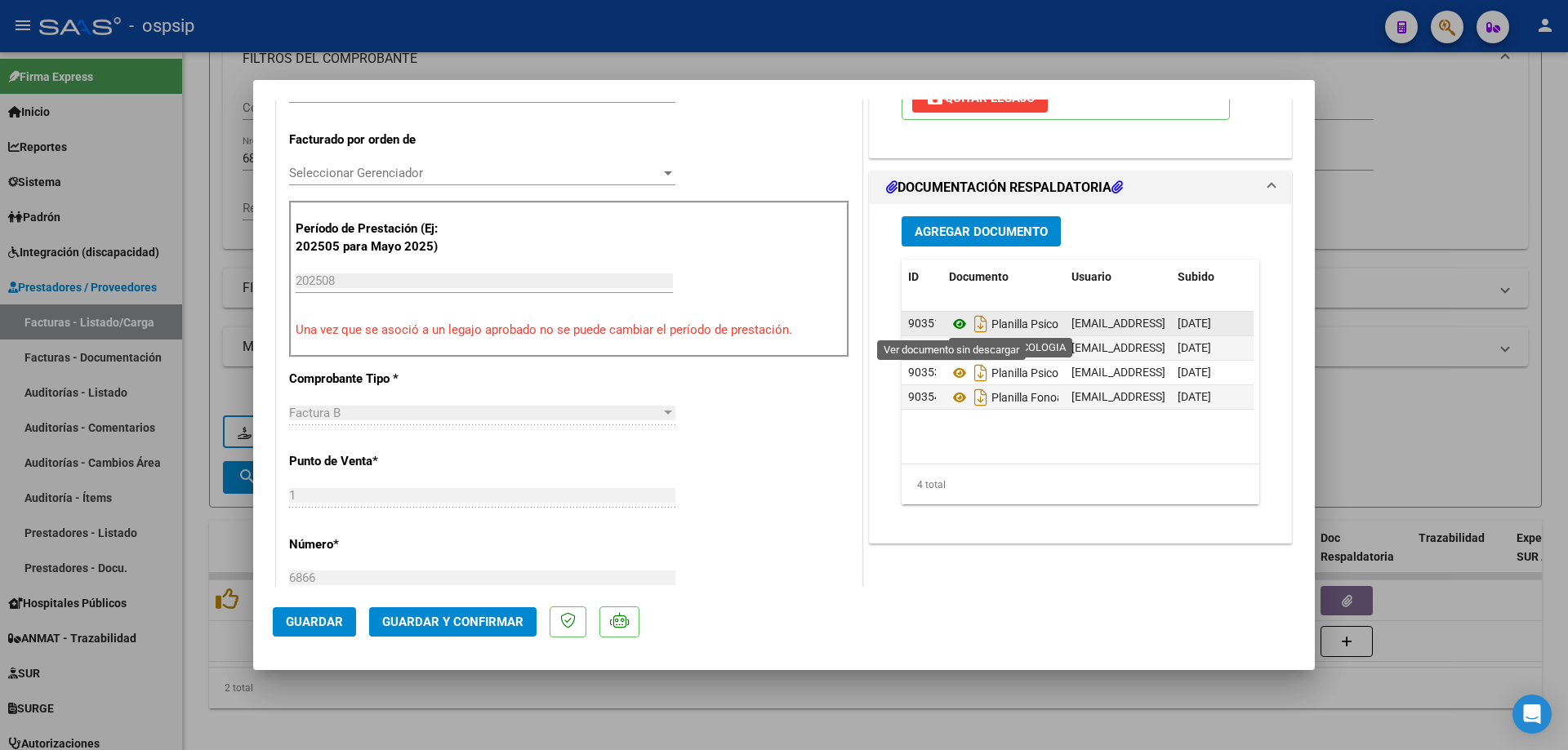
click at [956, 325] on icon at bounding box center [960, 324] width 21 height 20
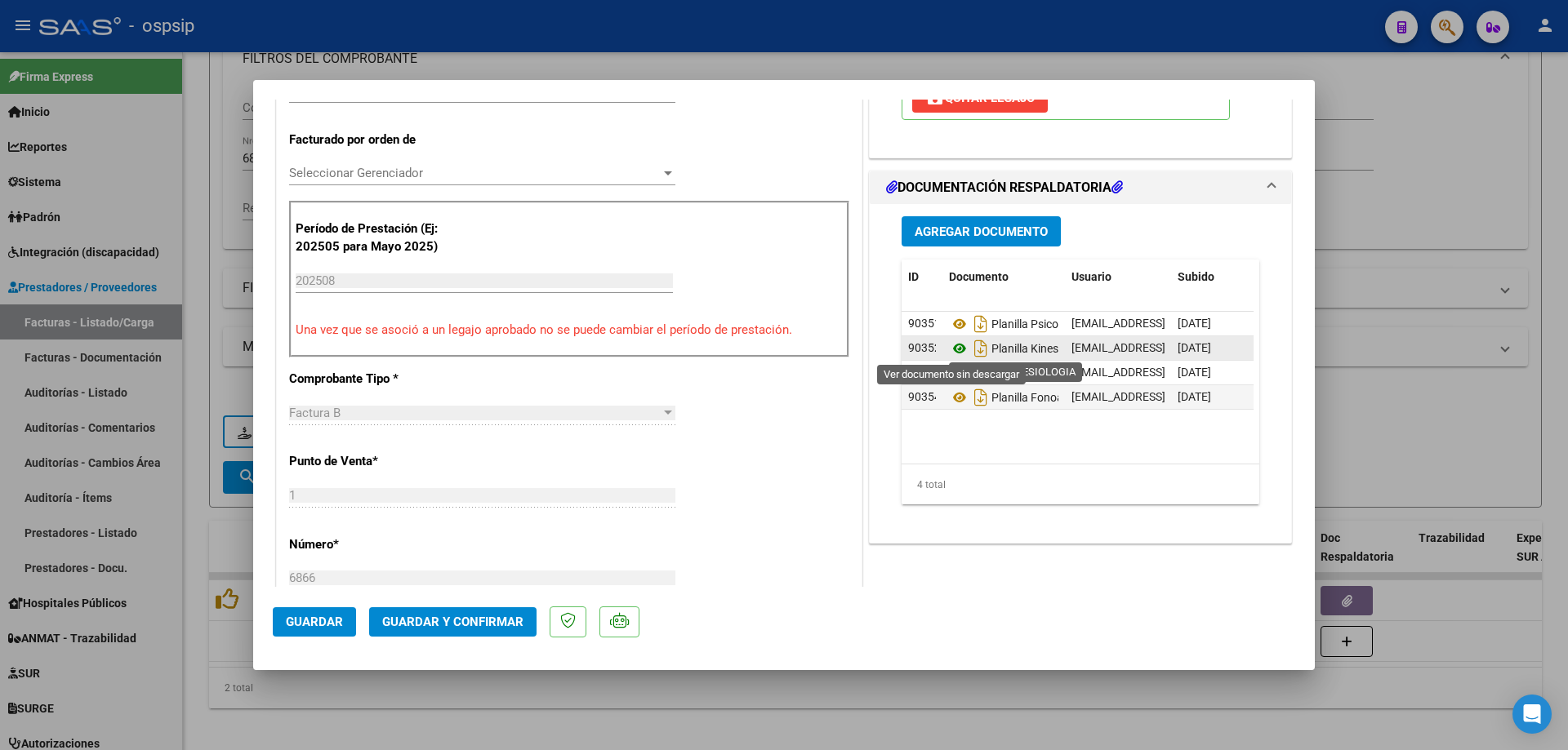
click at [954, 347] on icon at bounding box center [960, 348] width 21 height 20
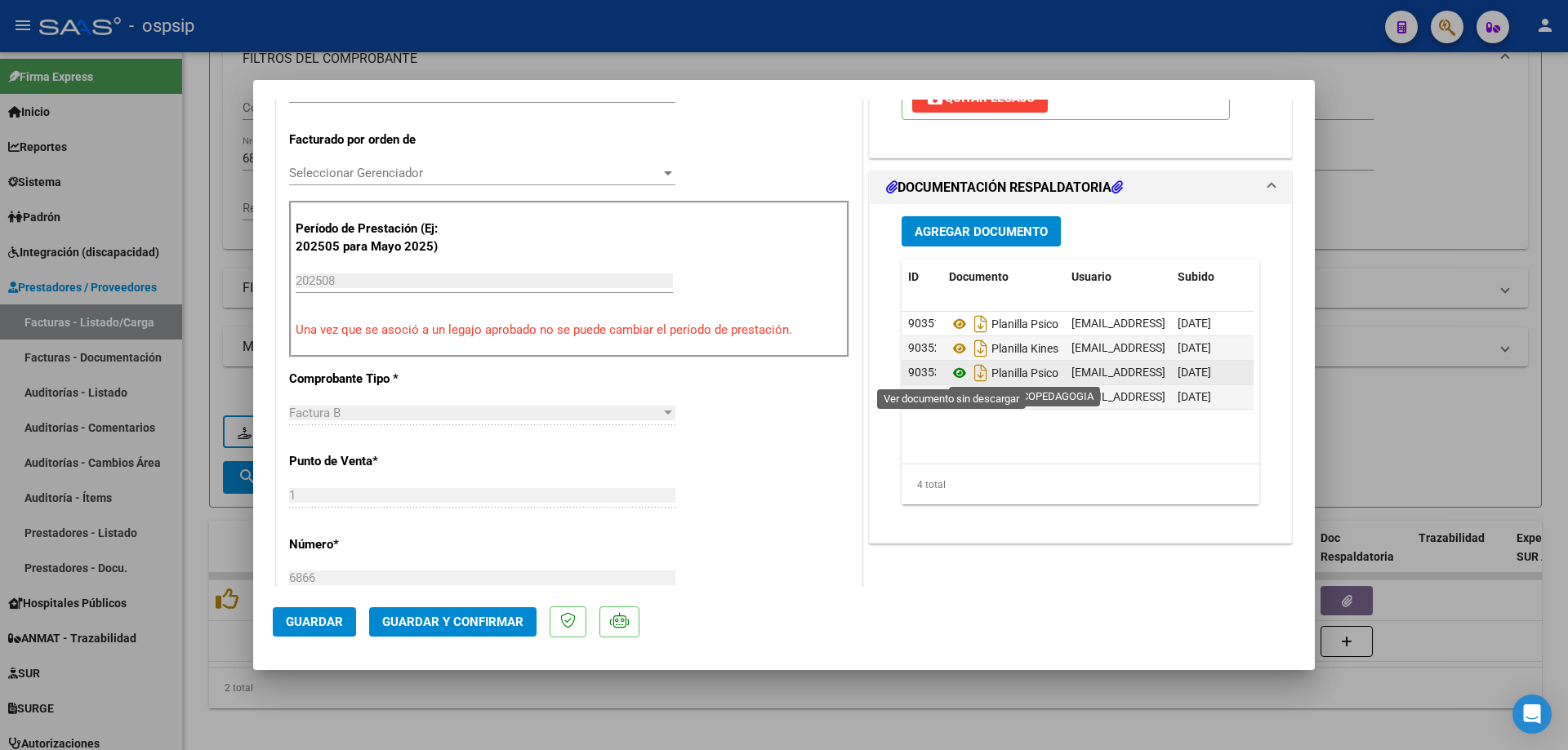
click at [949, 375] on icon at bounding box center [960, 373] width 21 height 20
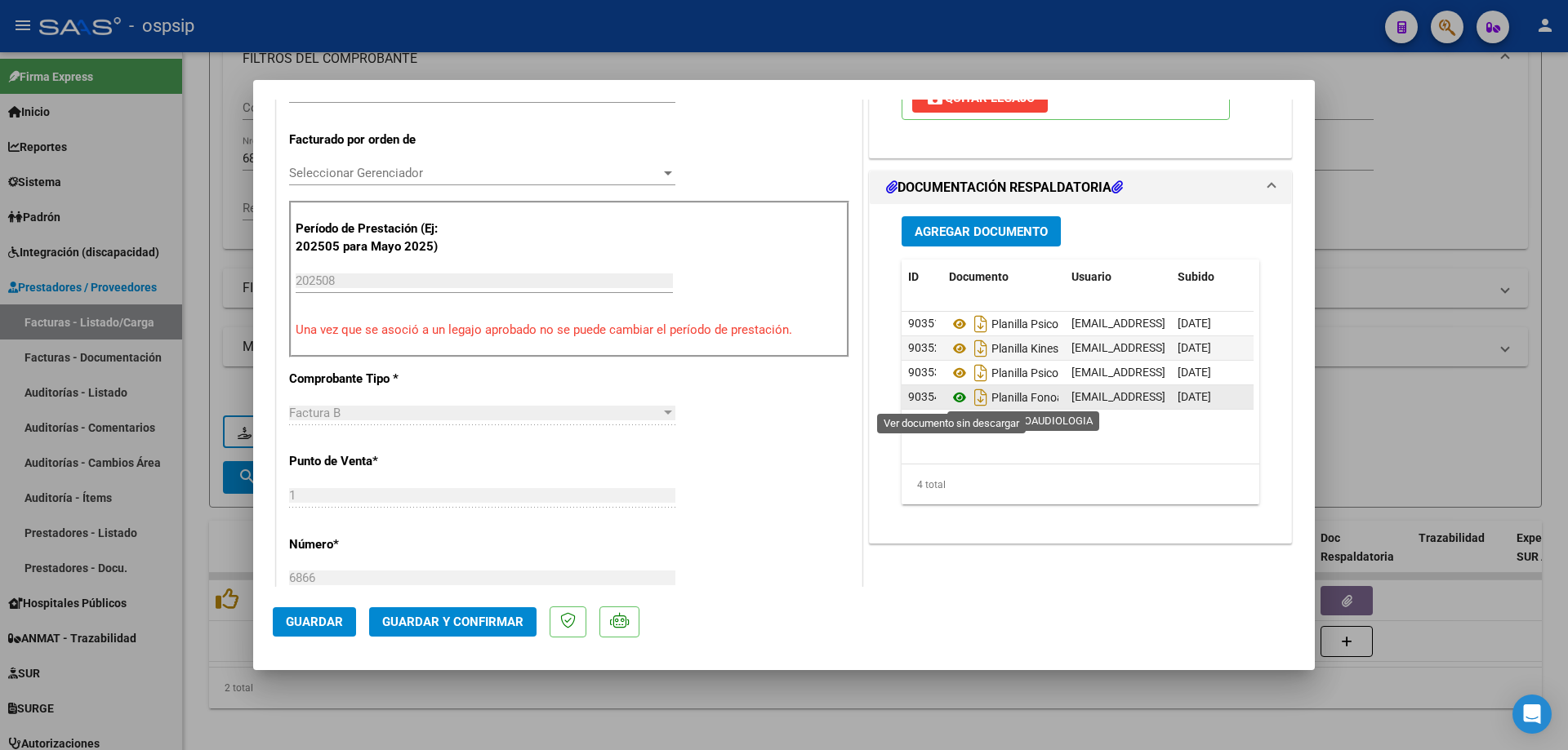
click at [954, 400] on icon at bounding box center [960, 397] width 21 height 20
click at [482, 632] on button "Guardar y Confirmar" at bounding box center [452, 621] width 168 height 29
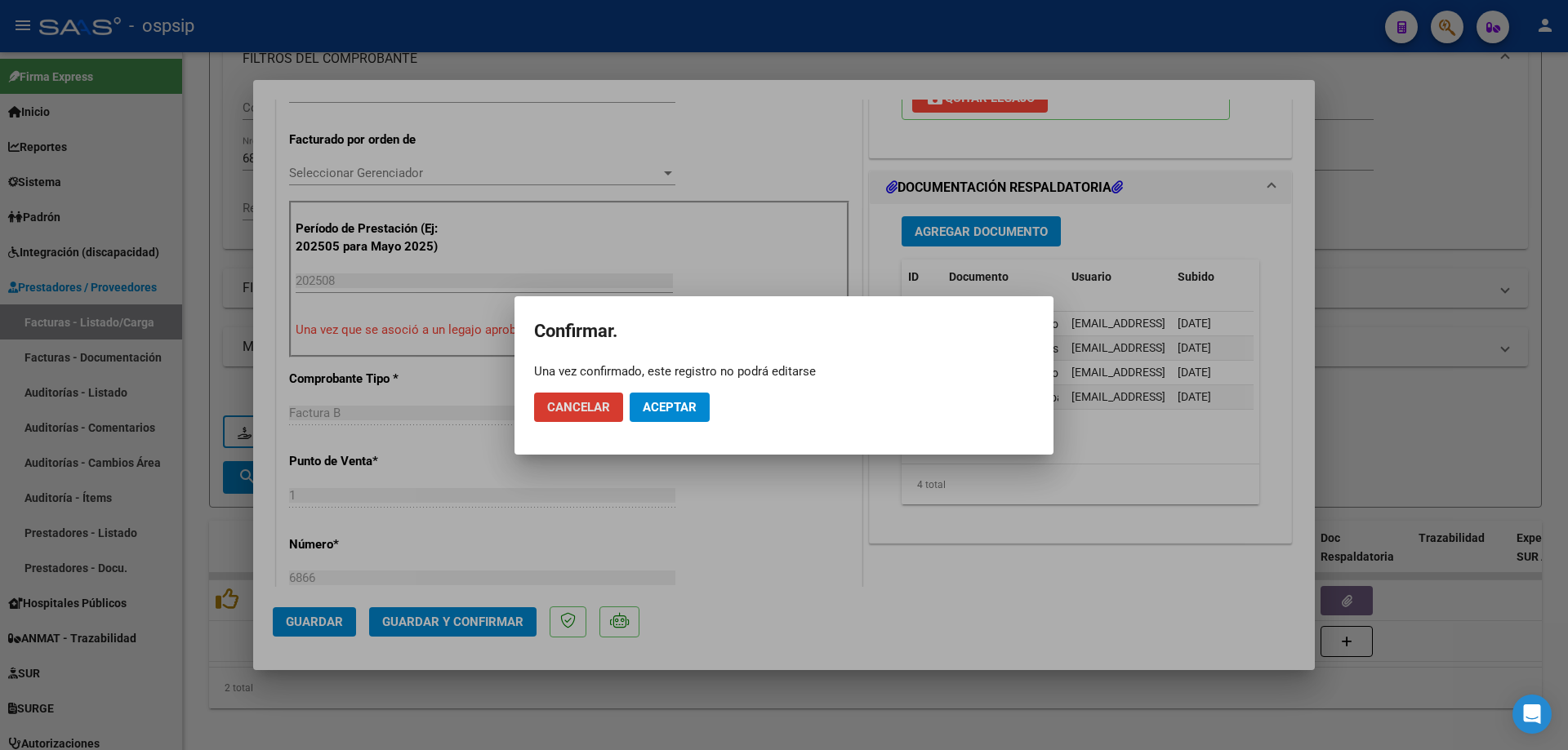
click at [696, 418] on button "Aceptar" at bounding box center [670, 407] width 80 height 29
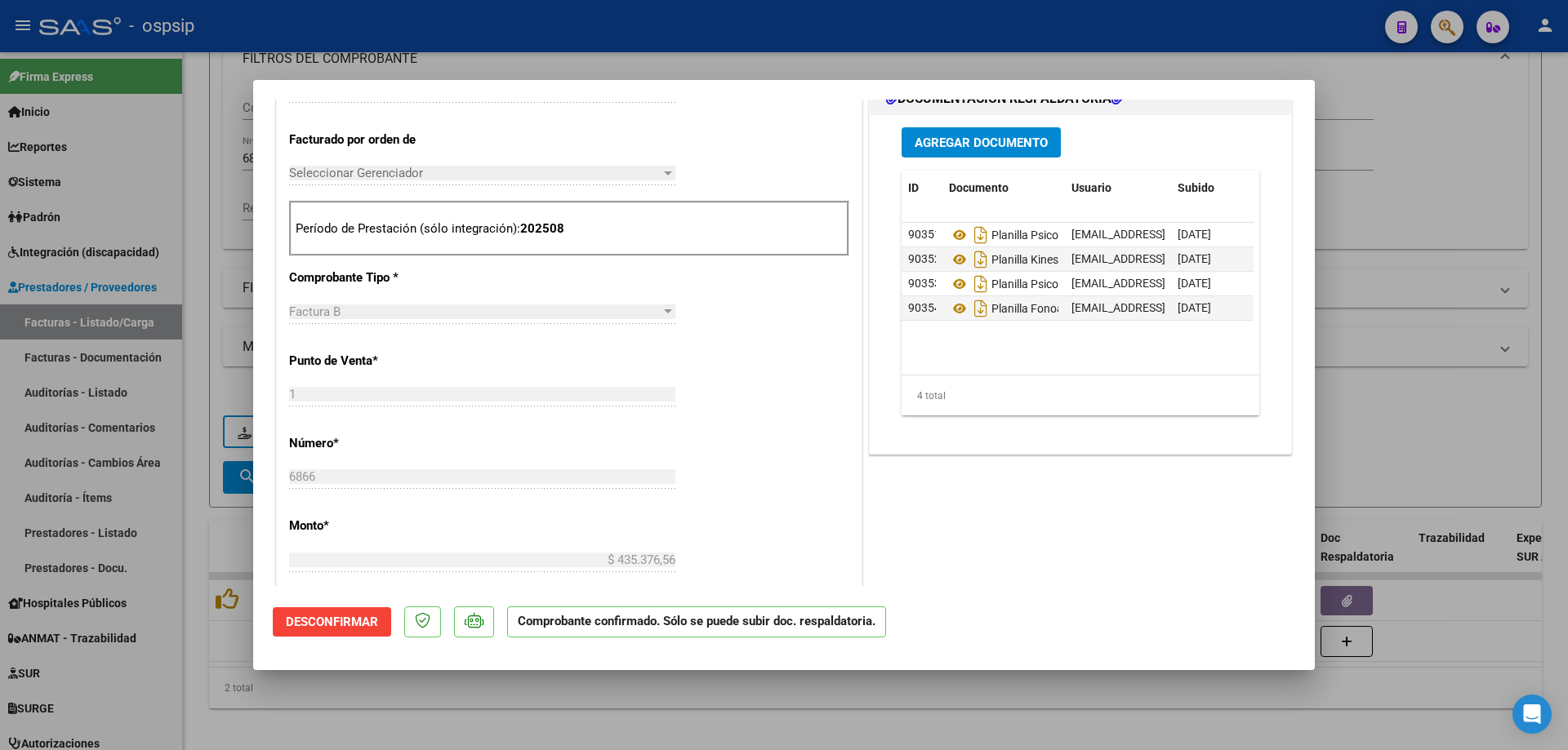
click at [1342, 254] on div at bounding box center [784, 375] width 1568 height 750
type input "$ 0,00"
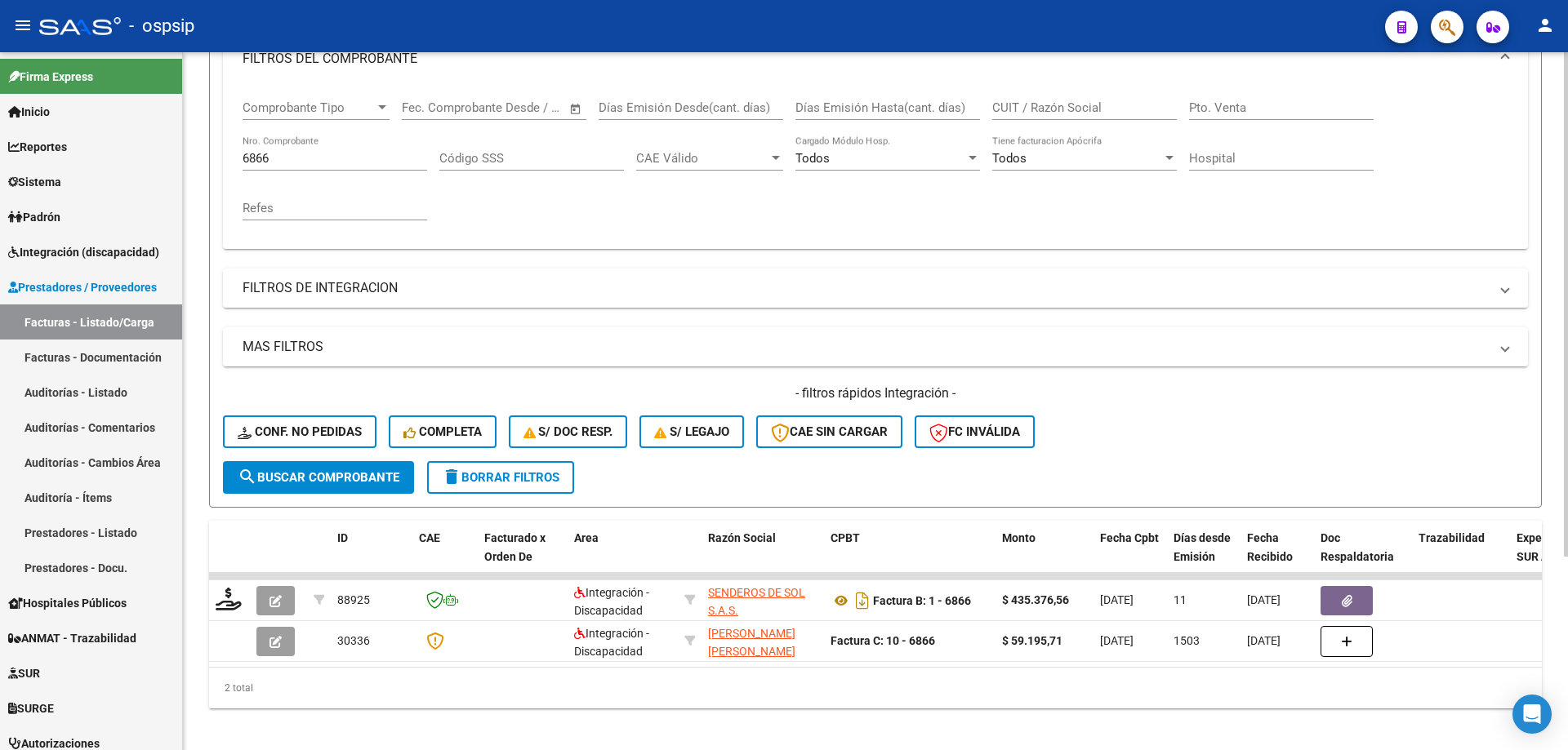
click at [289, 150] on div "6866 Nro. Comprobante" at bounding box center [334, 153] width 184 height 35
type input "6"
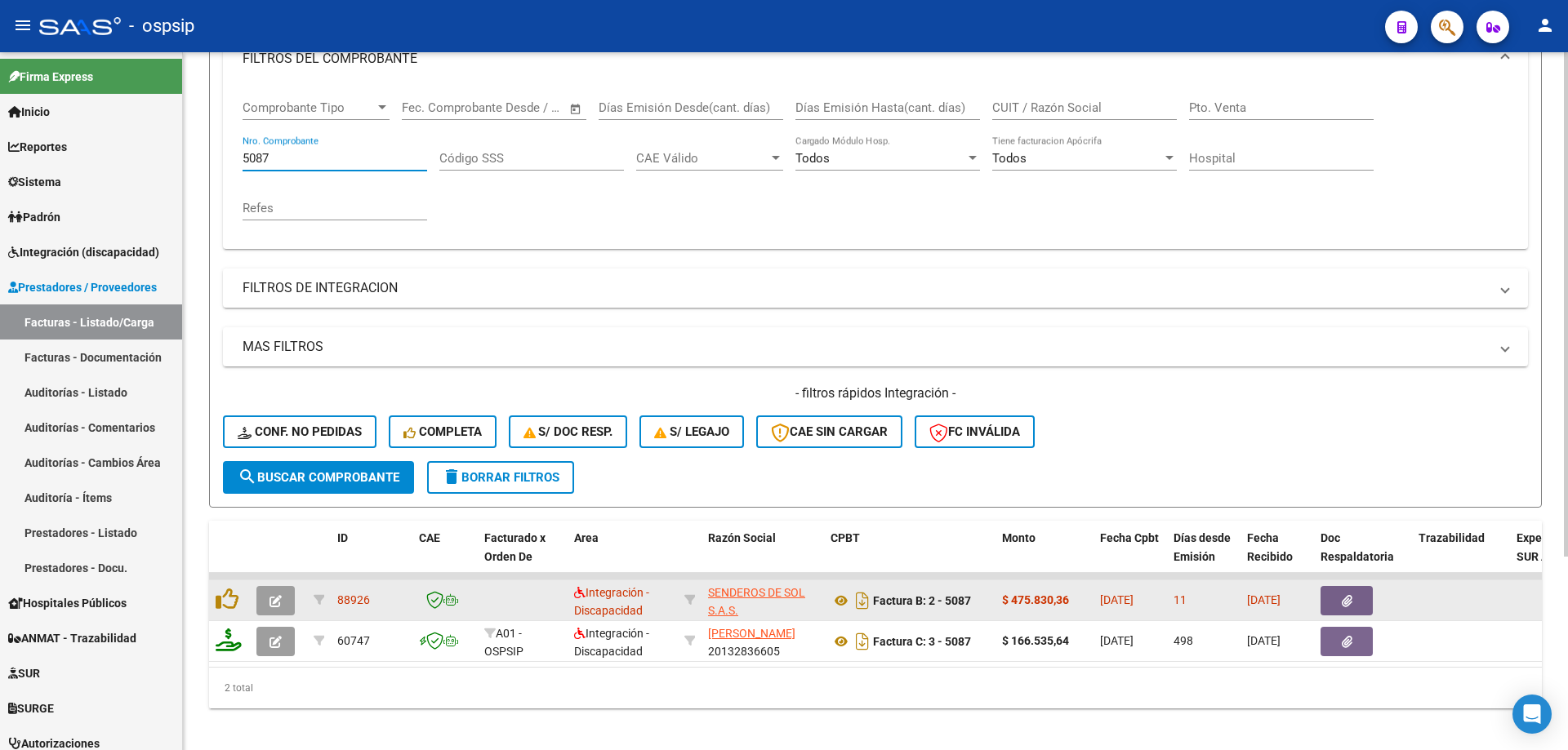
type input "5087"
click at [281, 611] on button "button" at bounding box center [275, 600] width 38 height 29
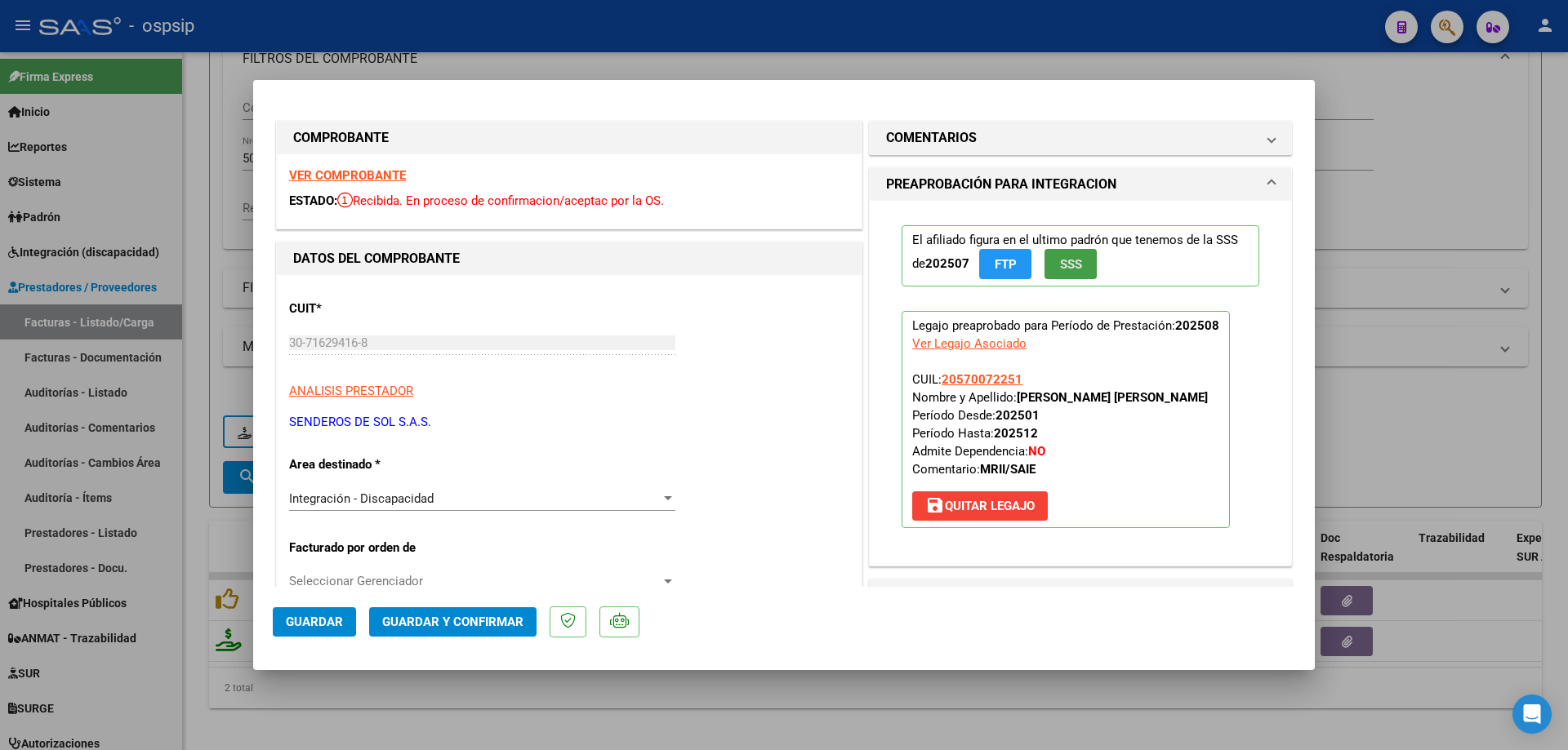
click at [1060, 268] on span "SSS" at bounding box center [1070, 264] width 22 height 15
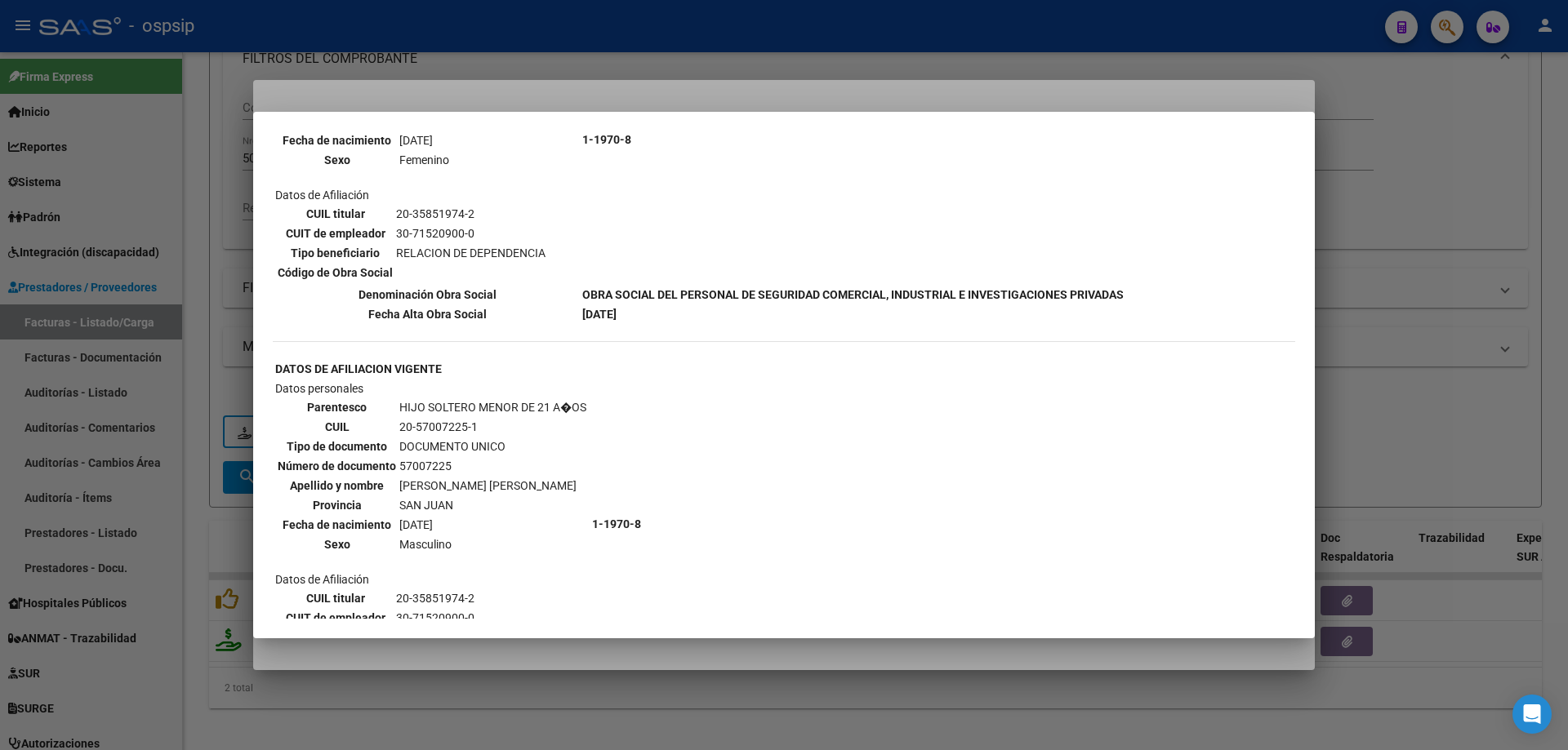
scroll to position [655, 0]
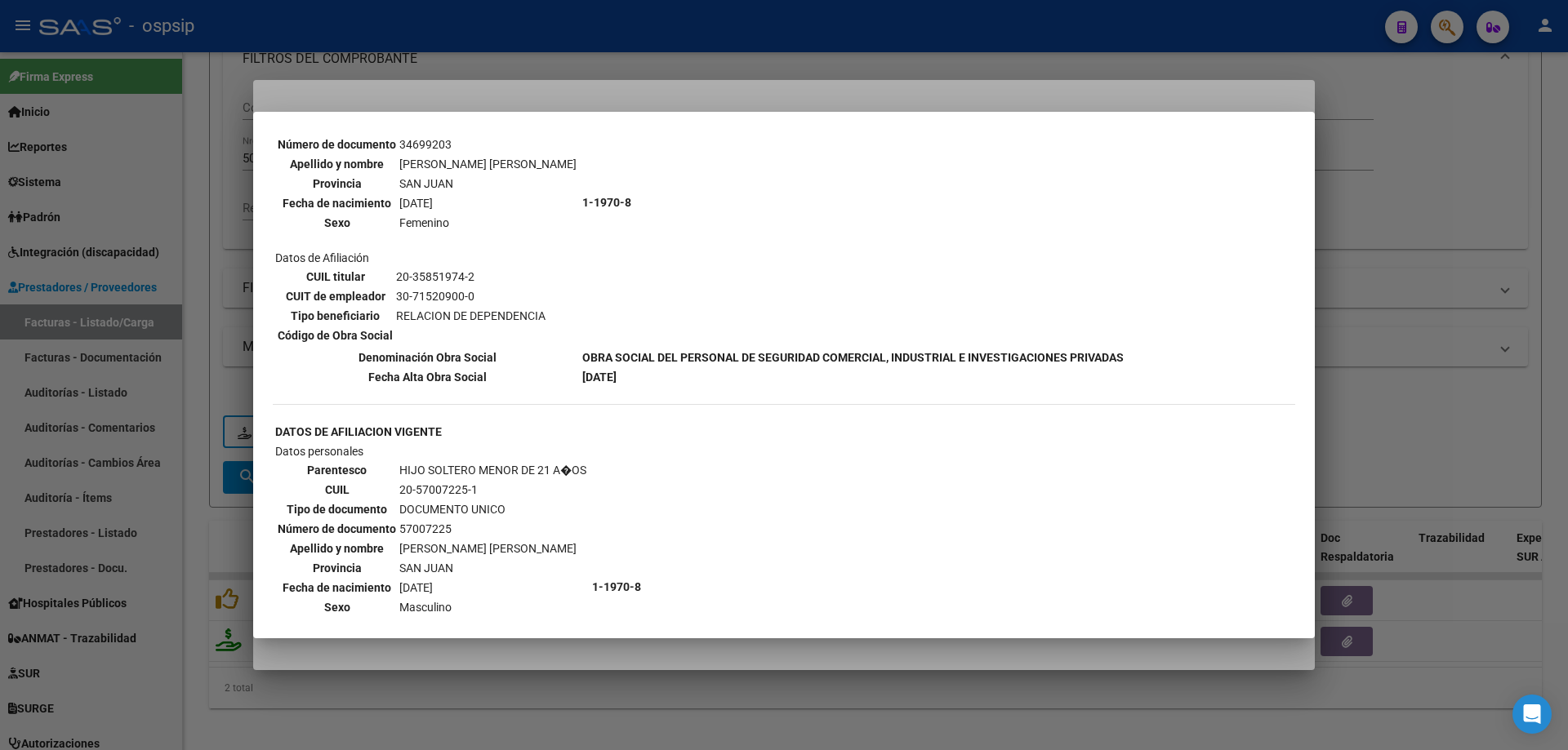
click at [1490, 304] on div at bounding box center [784, 375] width 1568 height 750
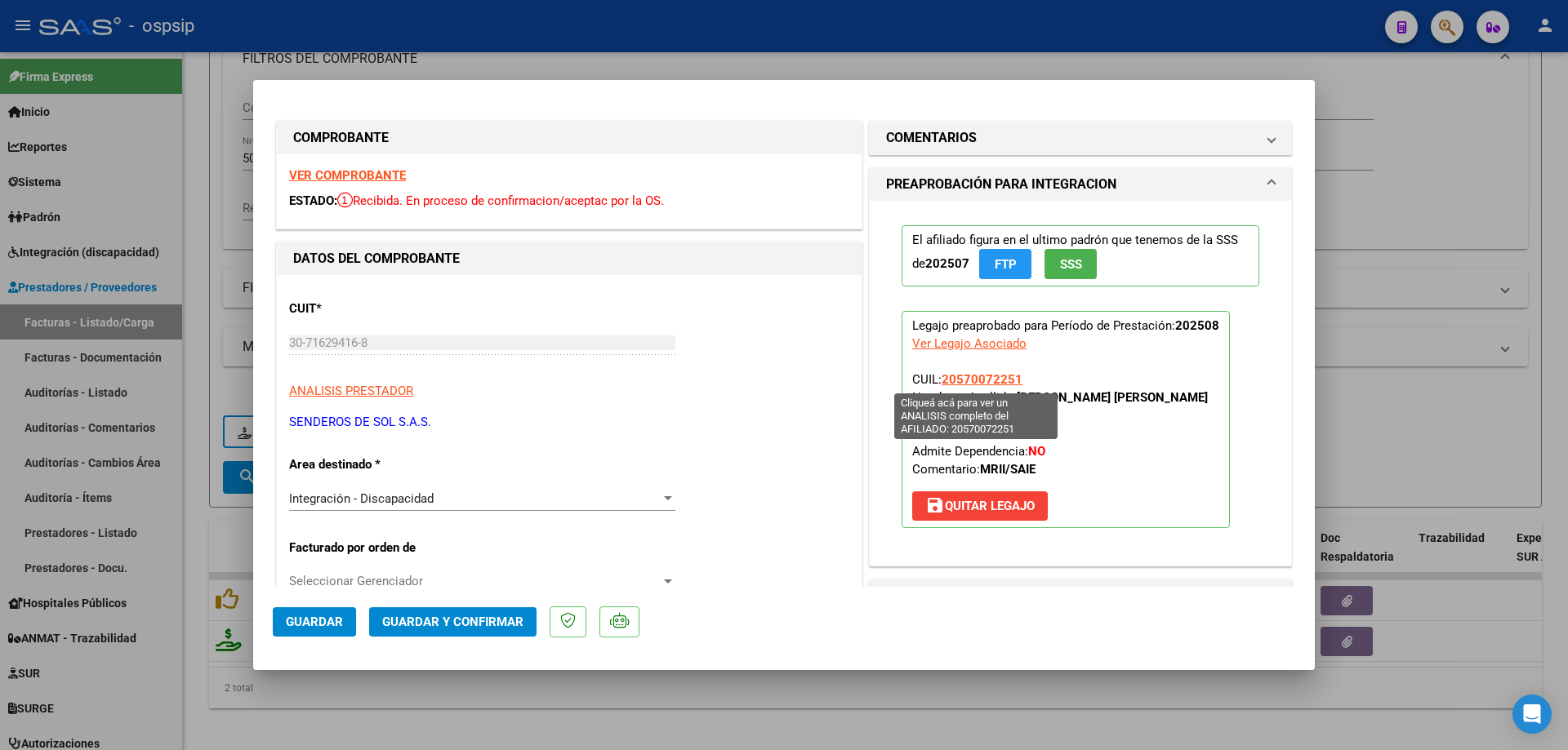
click at [972, 379] on span "20570072251" at bounding box center [982, 379] width 81 height 15
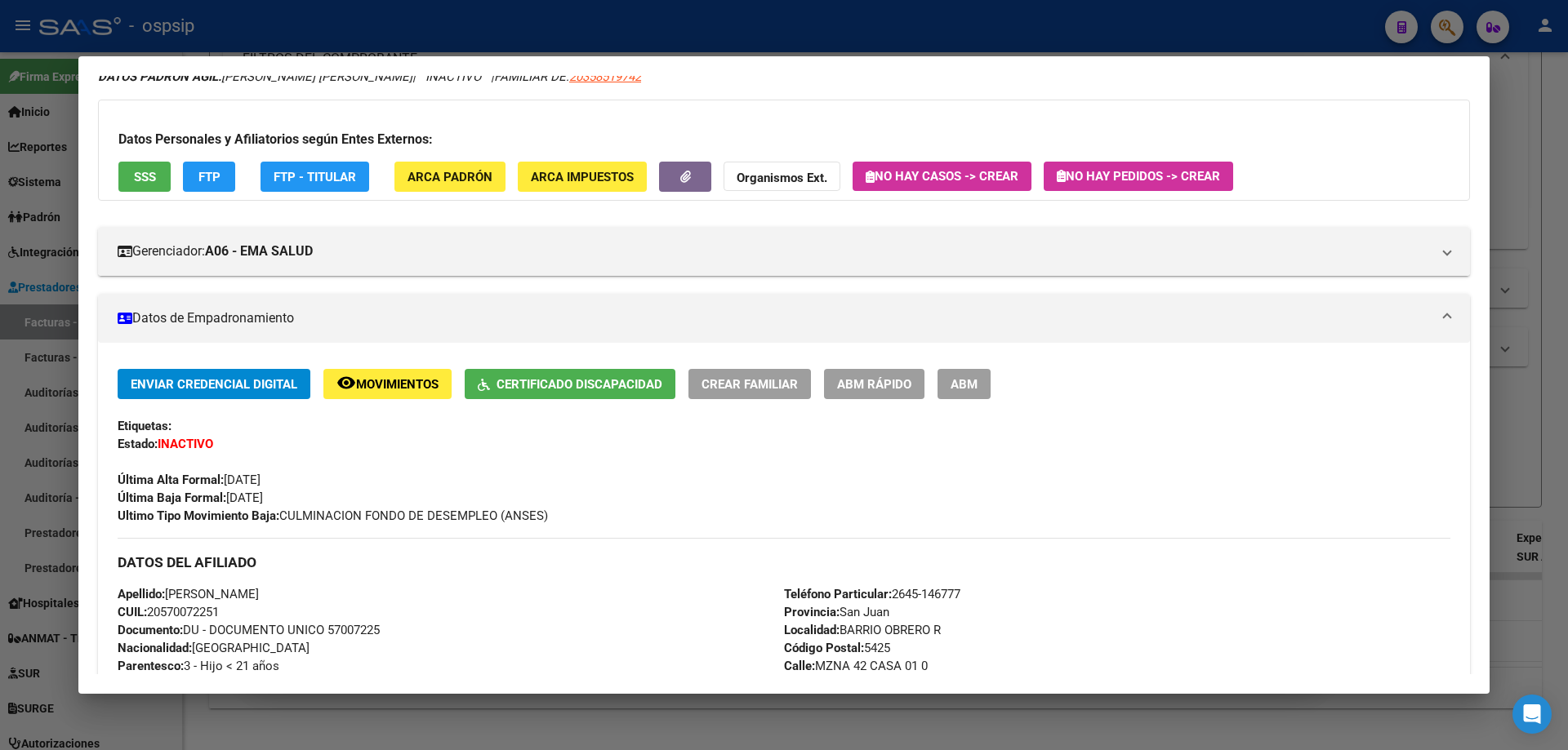
scroll to position [163, 0]
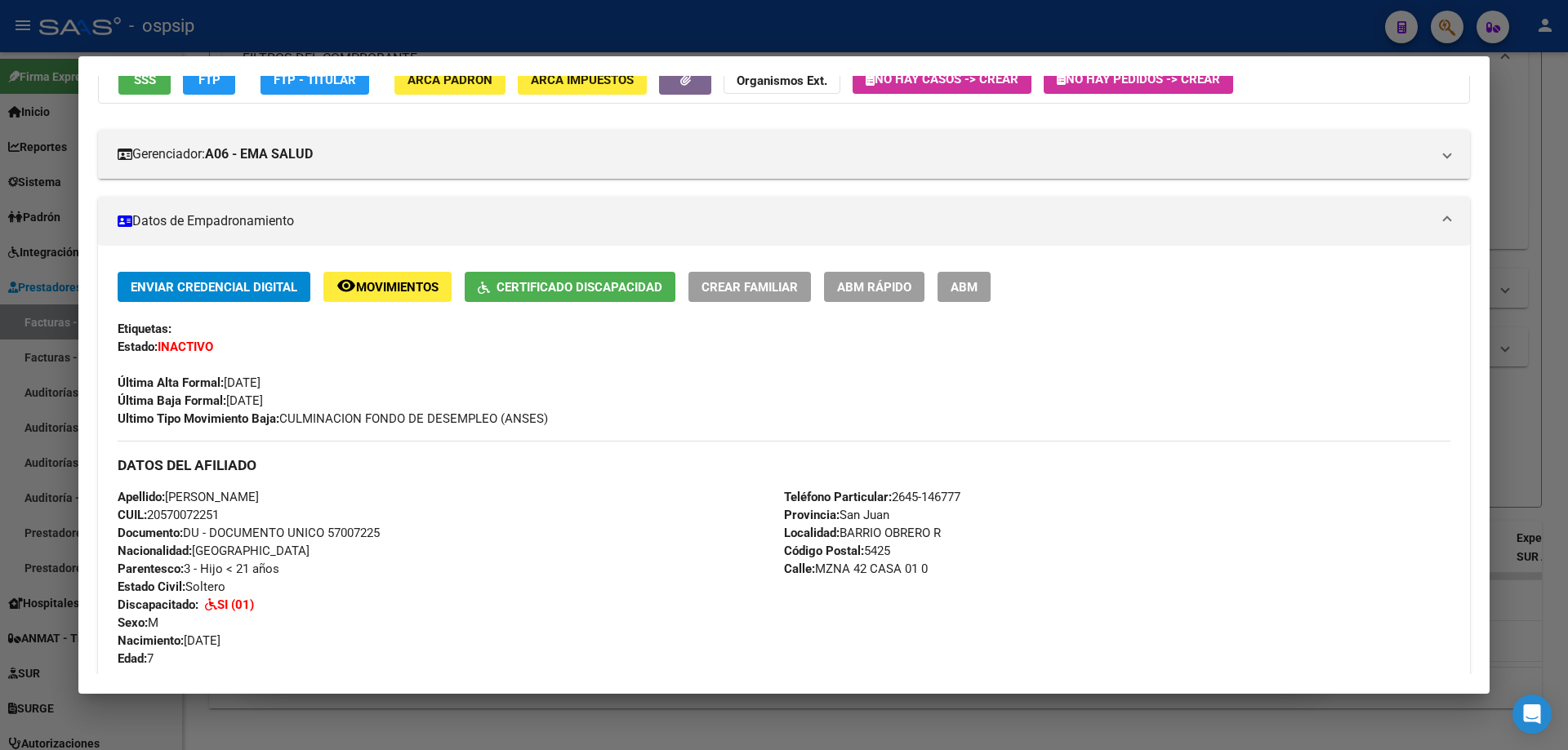
click at [1531, 434] on div at bounding box center [784, 375] width 1568 height 750
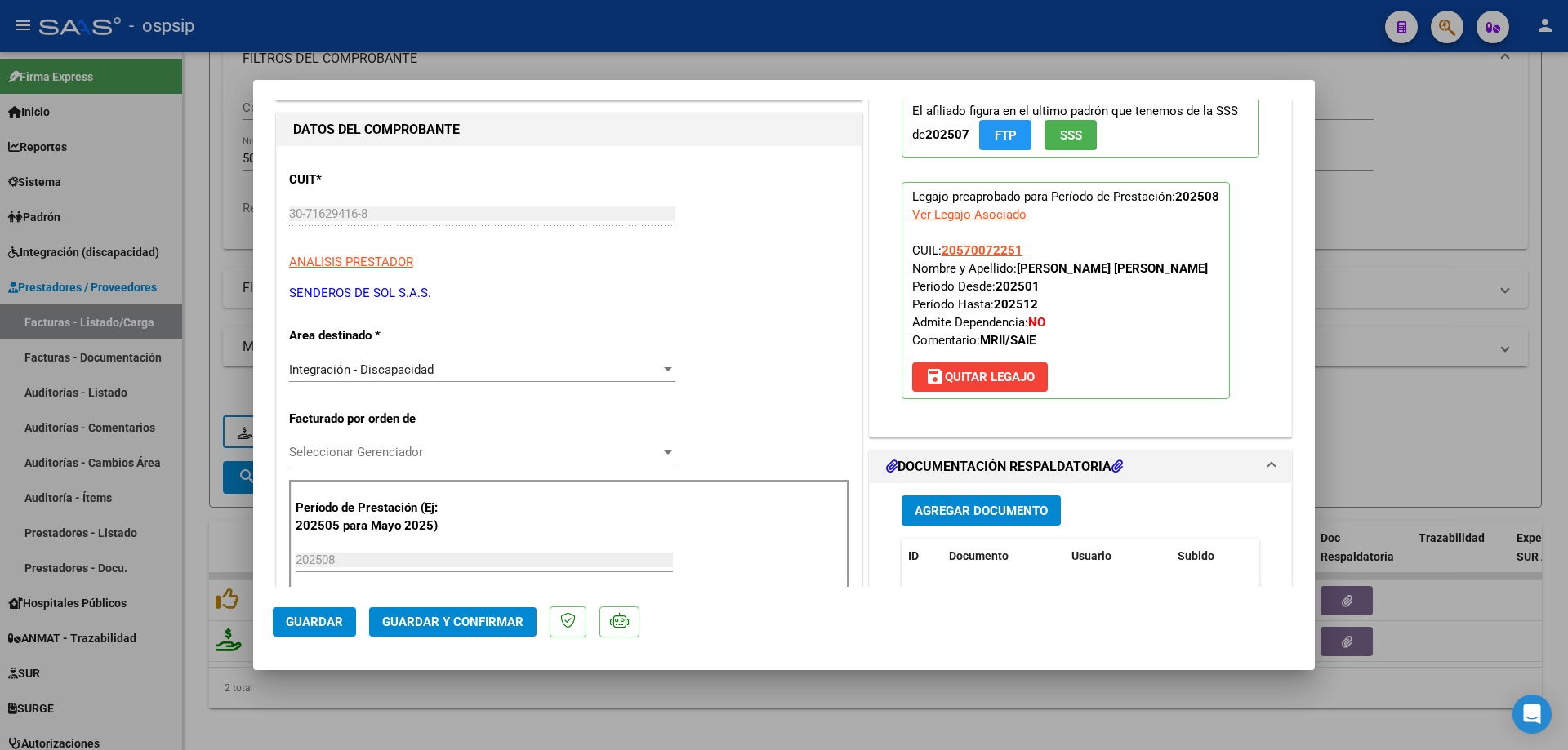
scroll to position [326, 0]
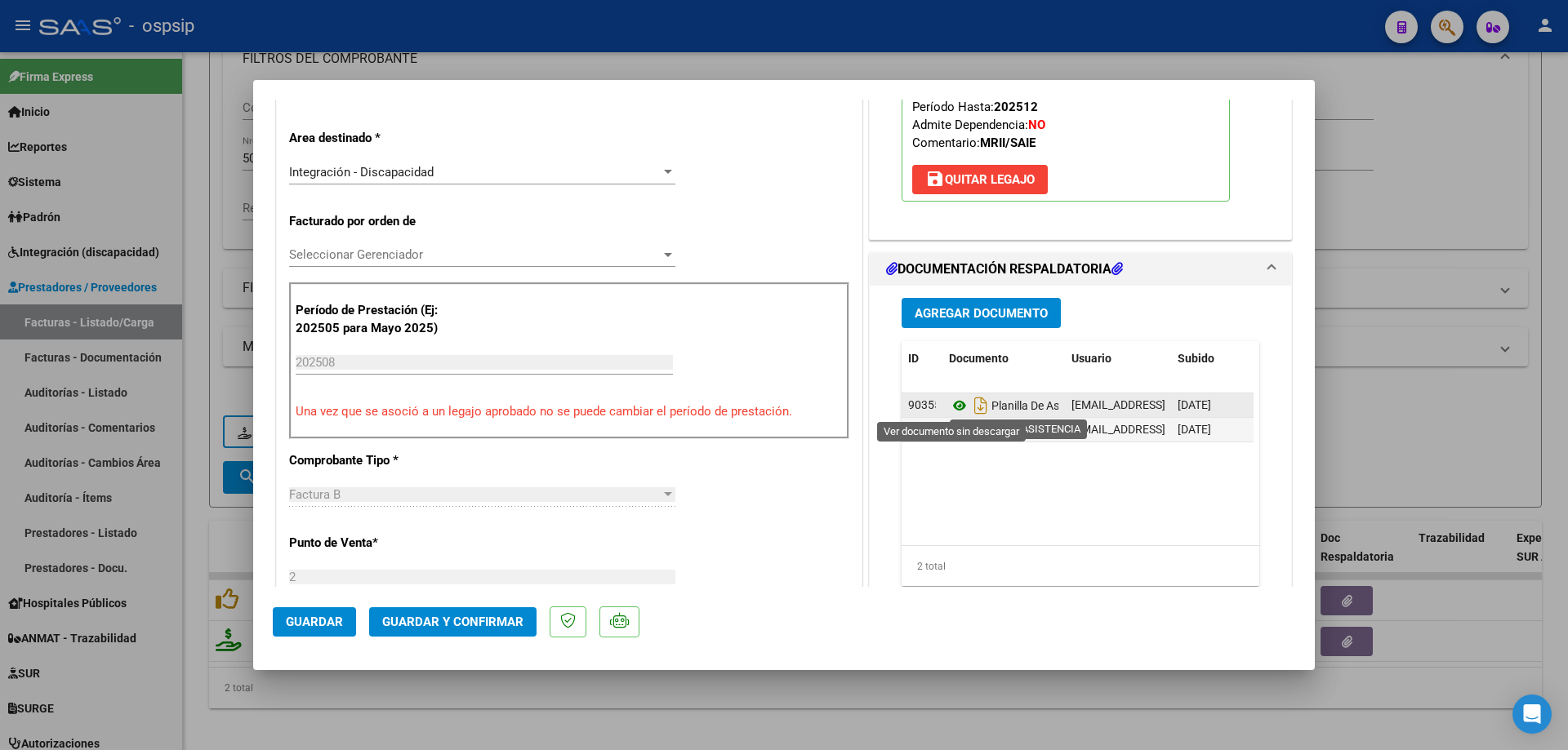
click at [952, 410] on icon at bounding box center [960, 406] width 21 height 20
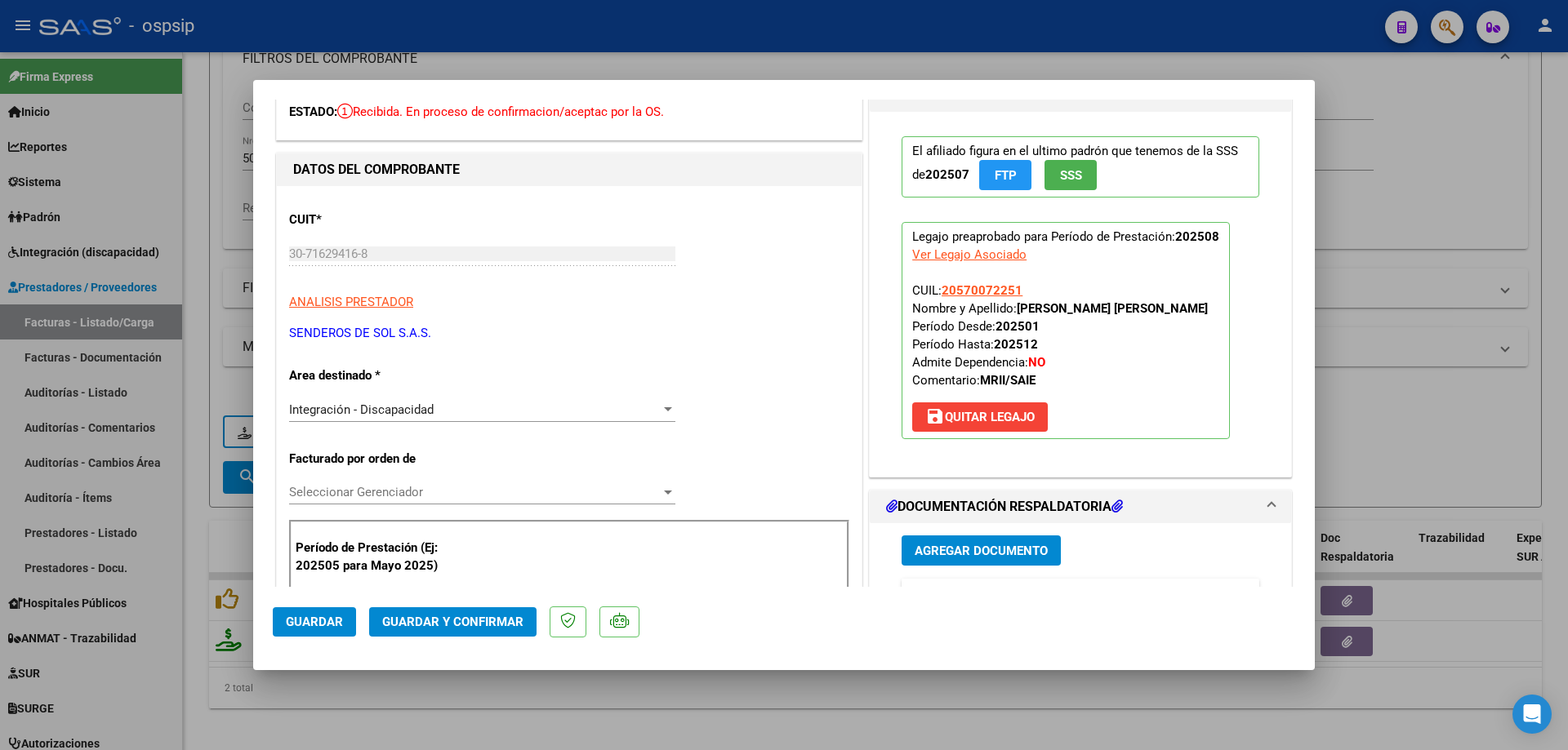
scroll to position [82, 0]
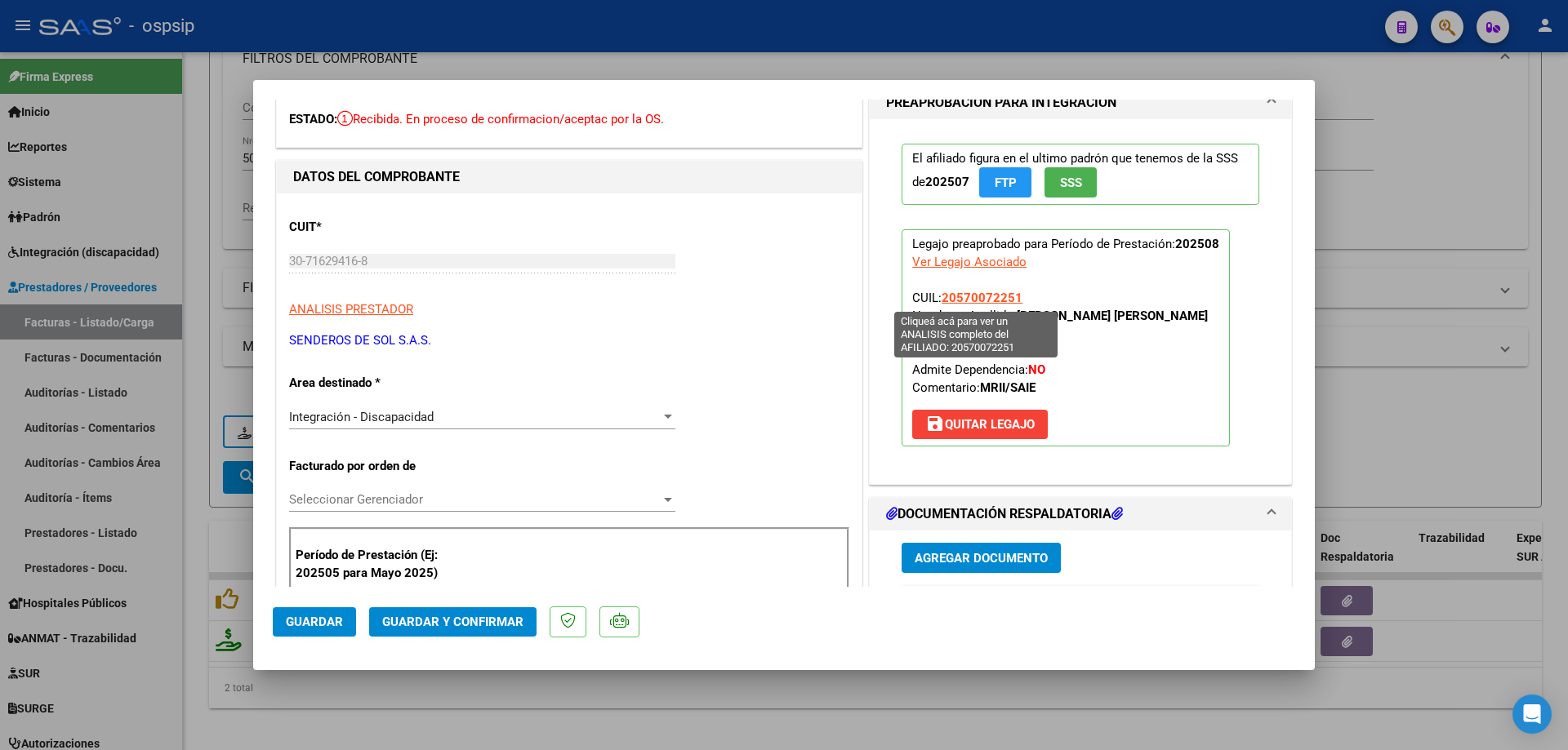
drag, startPoint x: 1020, startPoint y: 287, endPoint x: 963, endPoint y: 301, distance: 58.7
click at [963, 301] on p "Legajo preaprobado para Período de Prestación: 202508 Ver Legajo Asociado CUIL:…" at bounding box center [1066, 338] width 328 height 217
click at [1028, 290] on p "Legajo preaprobado para Período de Prestación: 202508 Ver Legajo Asociado CUIL:…" at bounding box center [1066, 338] width 328 height 217
drag, startPoint x: 1023, startPoint y: 299, endPoint x: 938, endPoint y: 305, distance: 85.2
click at [938, 305] on p "Legajo preaprobado para Período de Prestación: 202508 Ver Legajo Asociado CUIL:…" at bounding box center [1066, 338] width 328 height 217
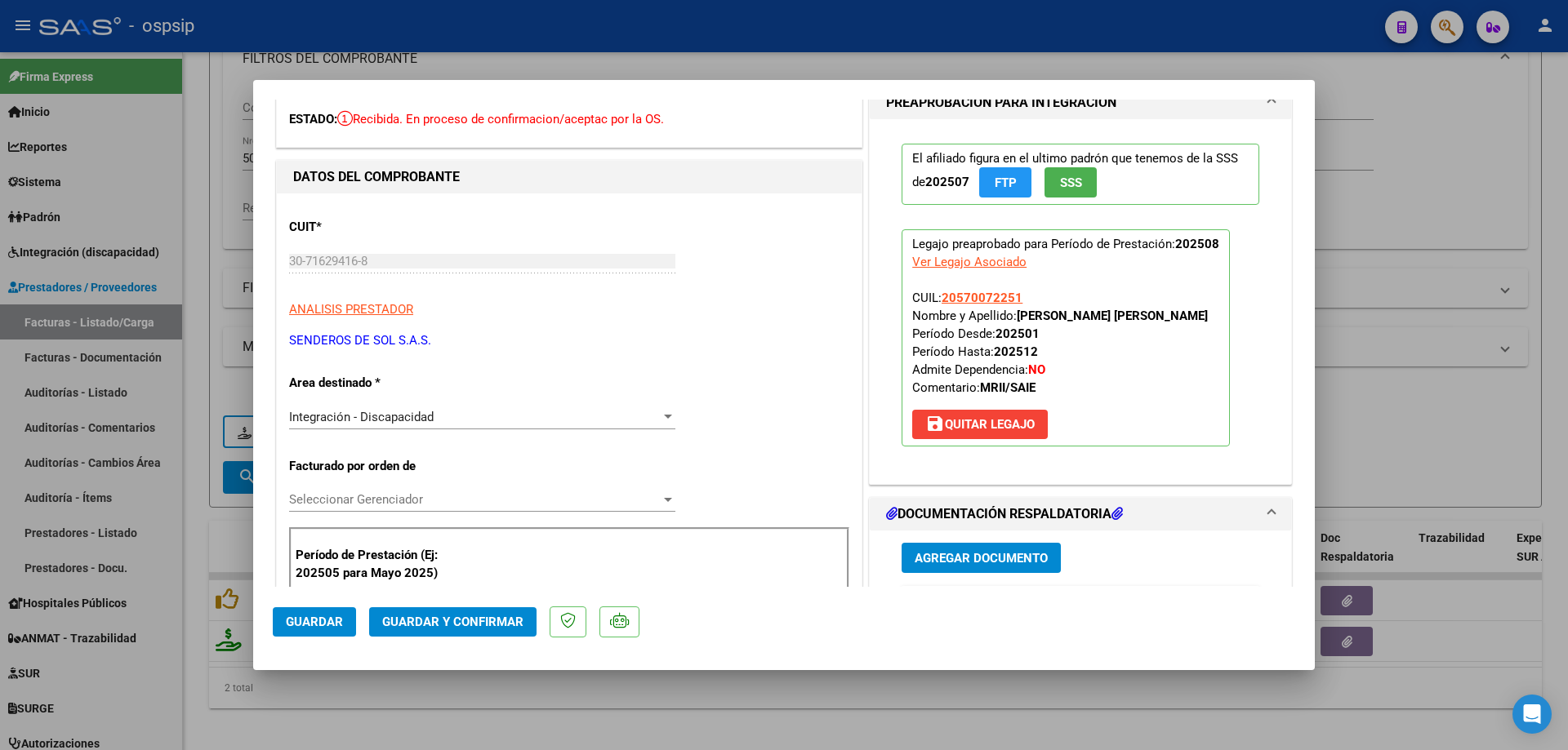
copy span "20570072251"
click at [449, 631] on button "Guardar y Confirmar" at bounding box center [452, 621] width 168 height 29
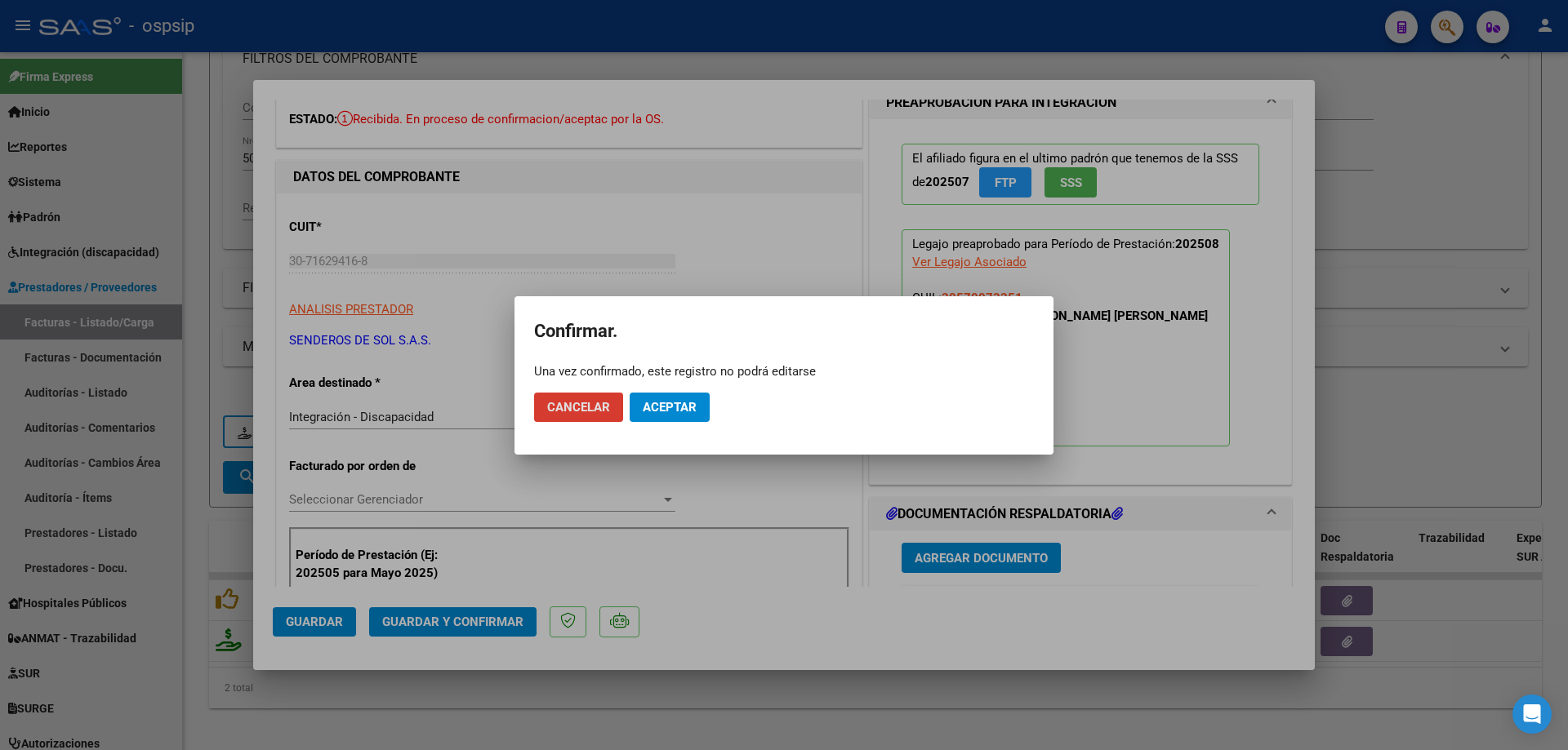
click at [696, 410] on button "Aceptar" at bounding box center [670, 407] width 80 height 29
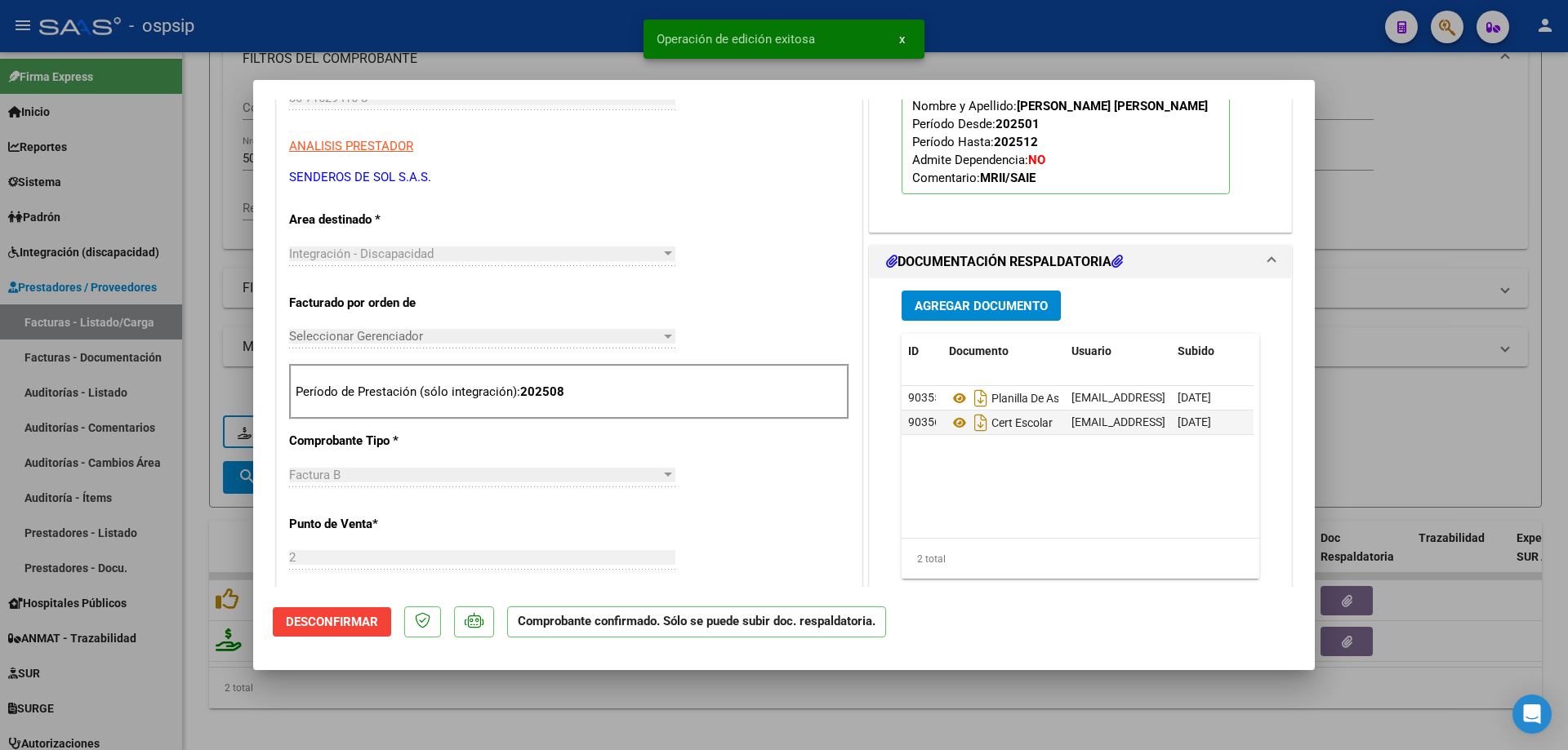
click at [1403, 293] on div at bounding box center [784, 375] width 1568 height 750
type input "$ 0,00"
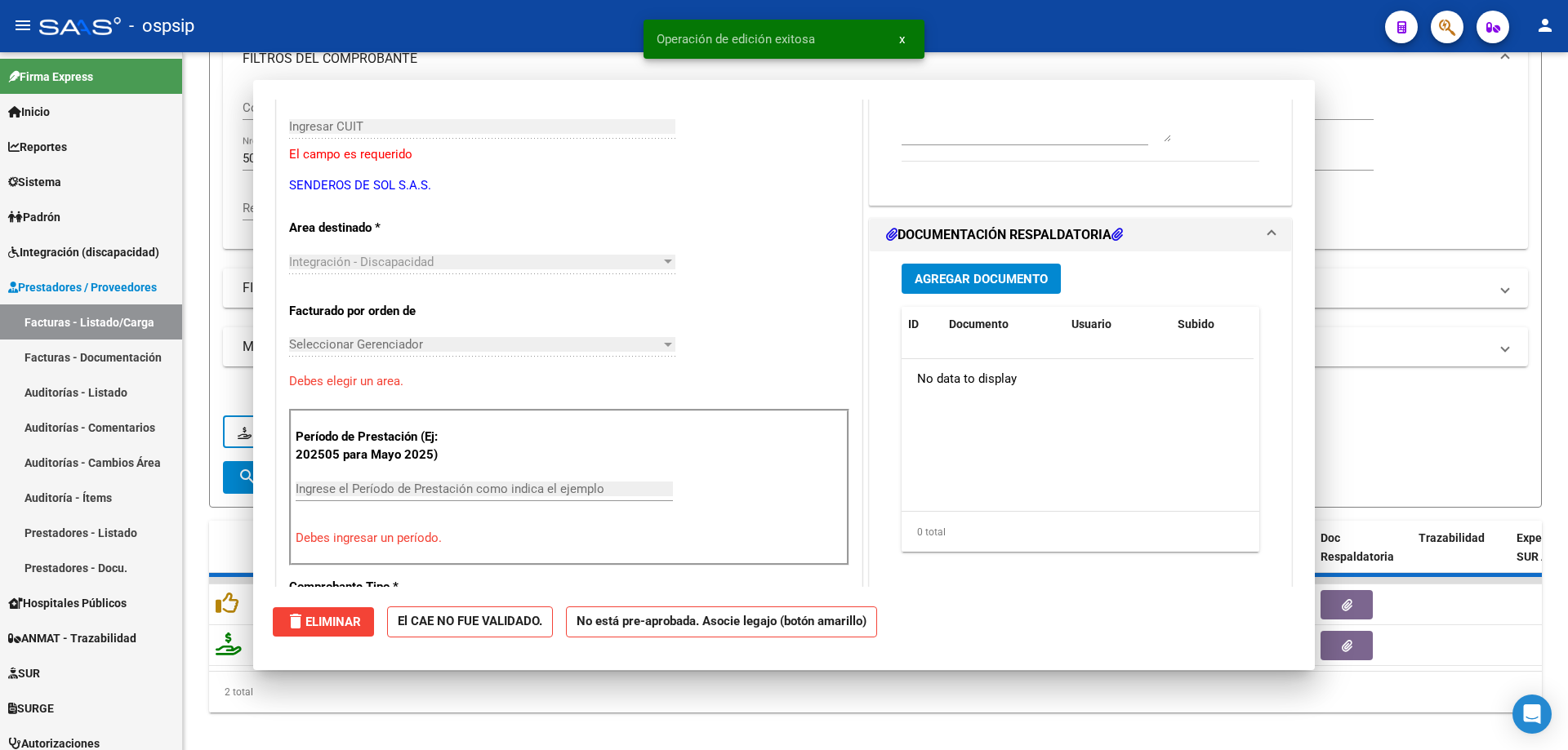
scroll to position [273, 0]
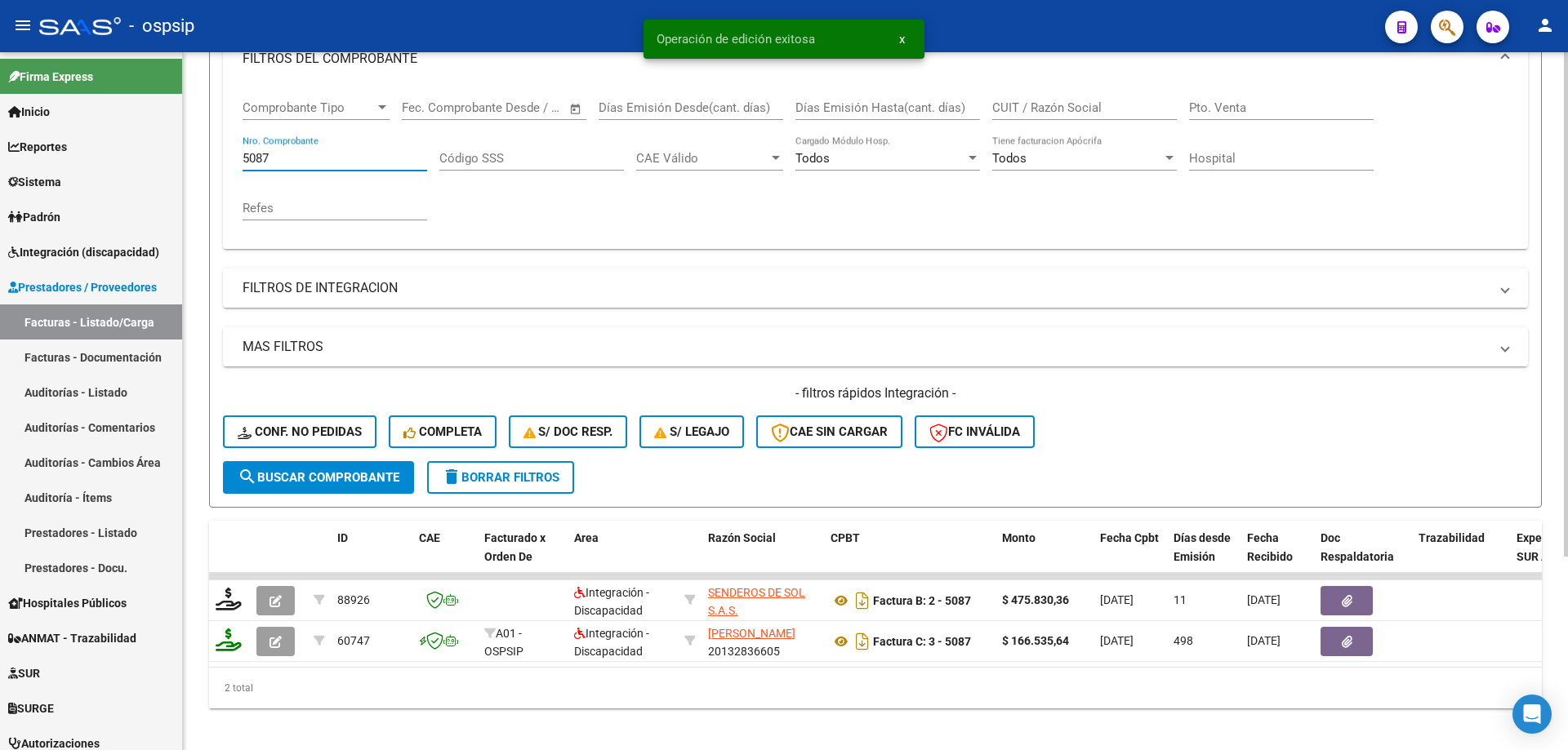
click at [311, 155] on input "5087" at bounding box center [334, 158] width 184 height 15
type input "5"
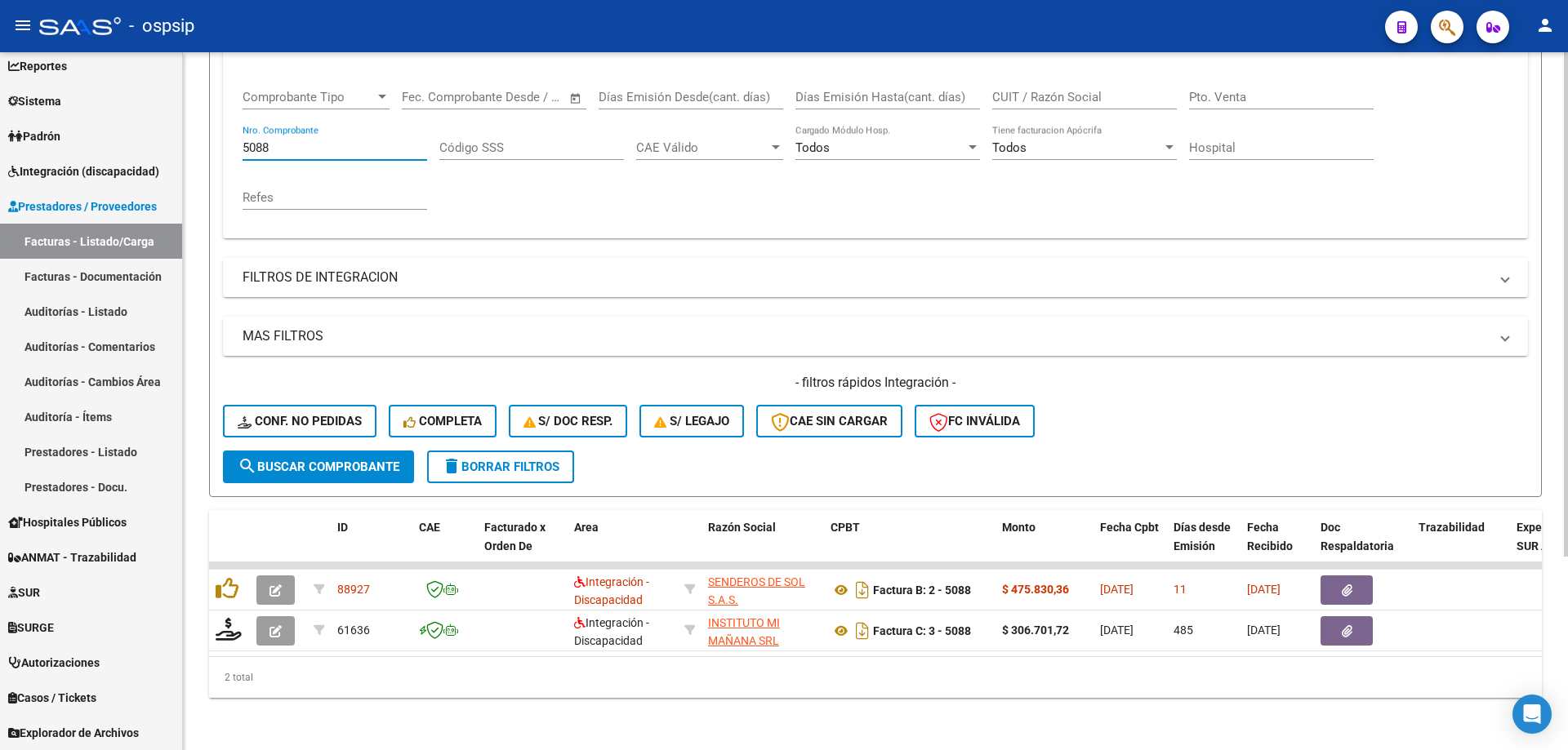
scroll to position [268, 0]
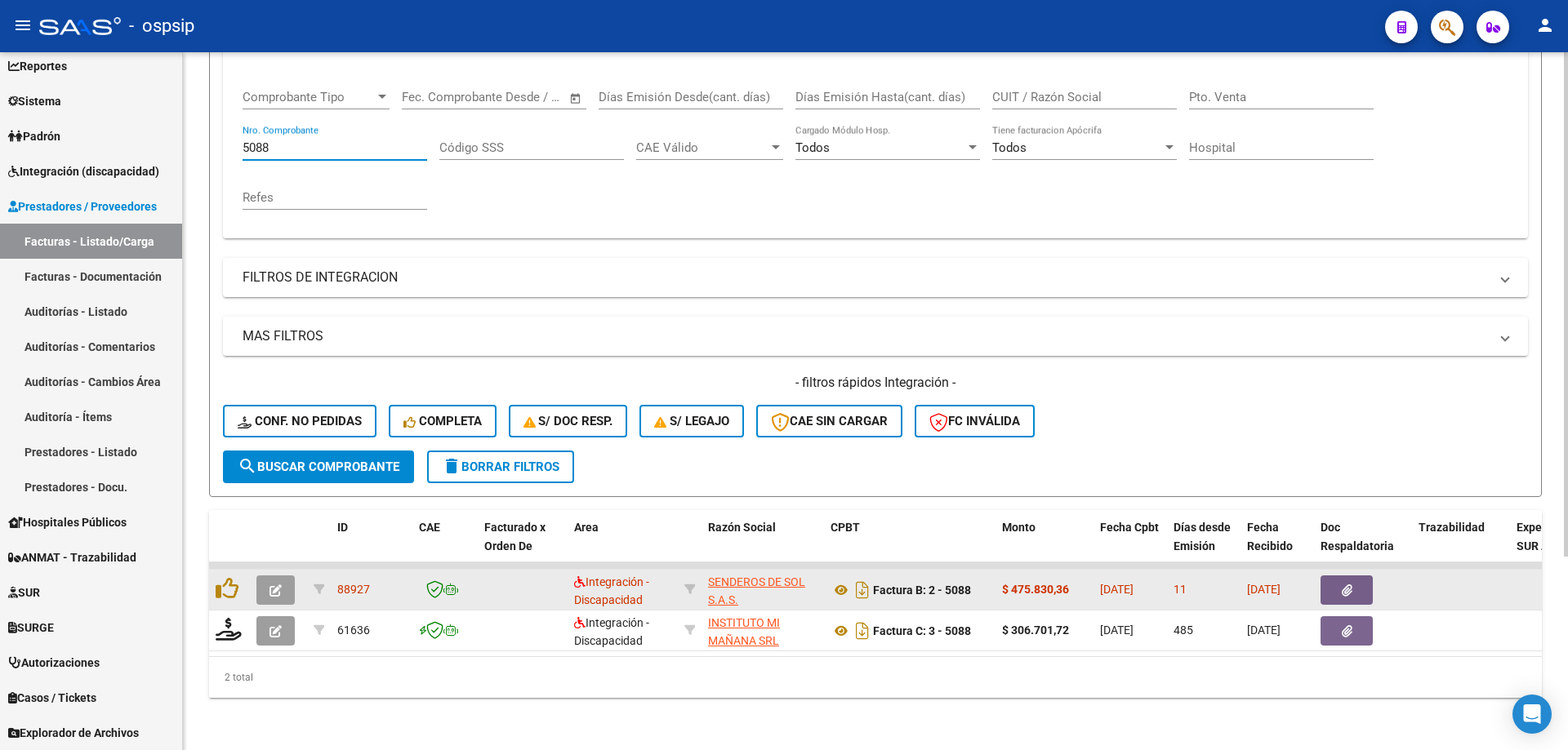
type input "5088"
click at [279, 584] on icon "button" at bounding box center [276, 590] width 12 height 12
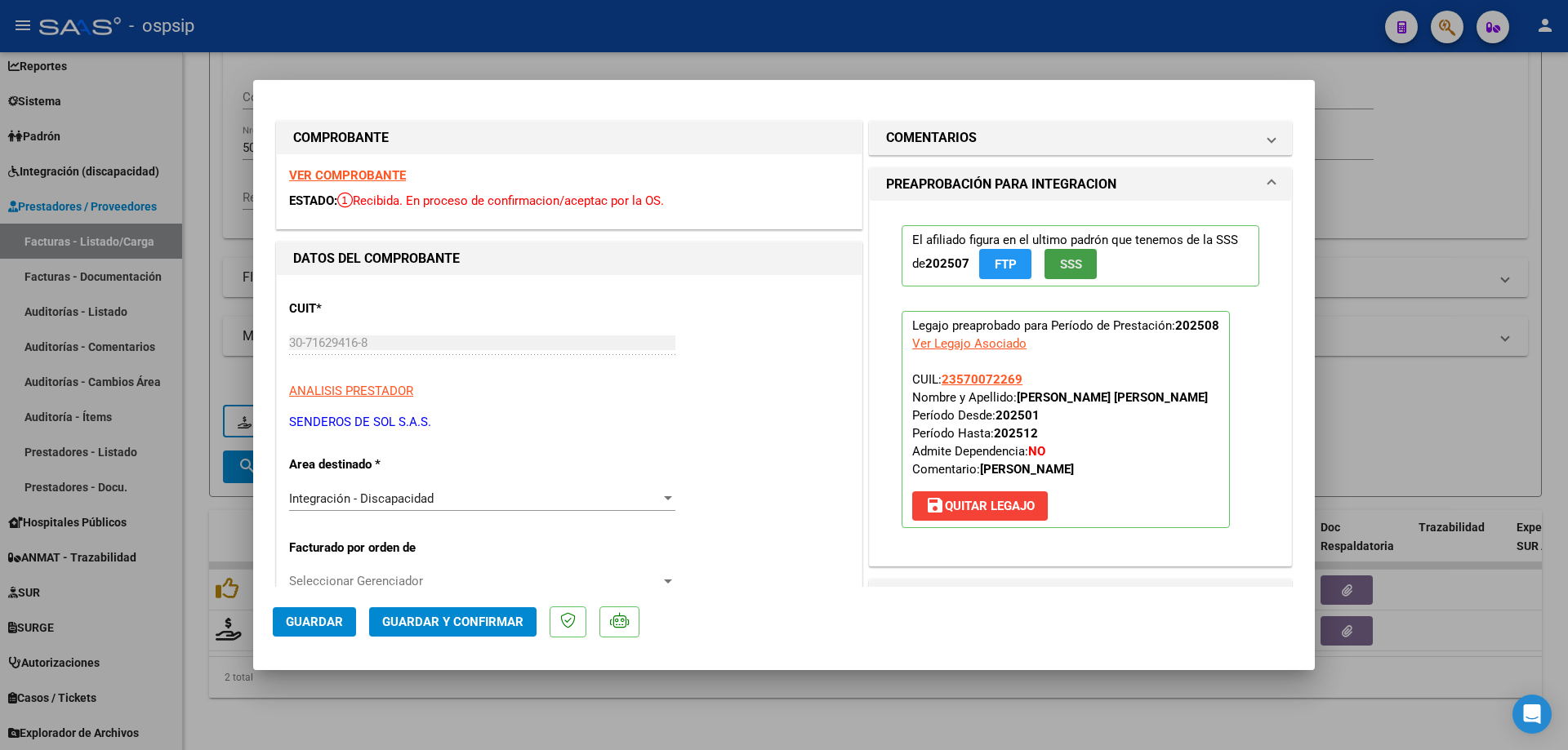
click at [1068, 262] on span "SSS" at bounding box center [1070, 264] width 22 height 15
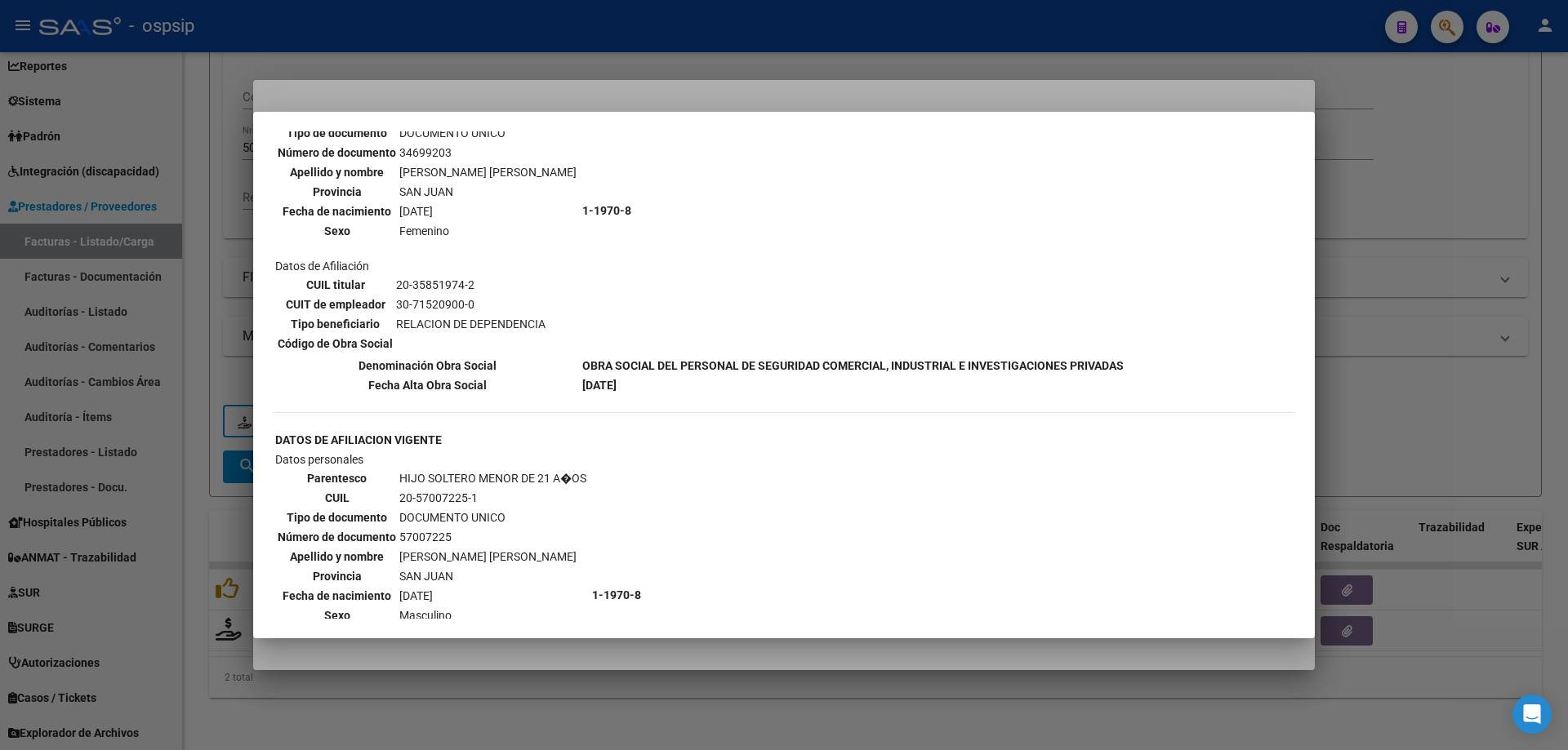
scroll to position [653, 0]
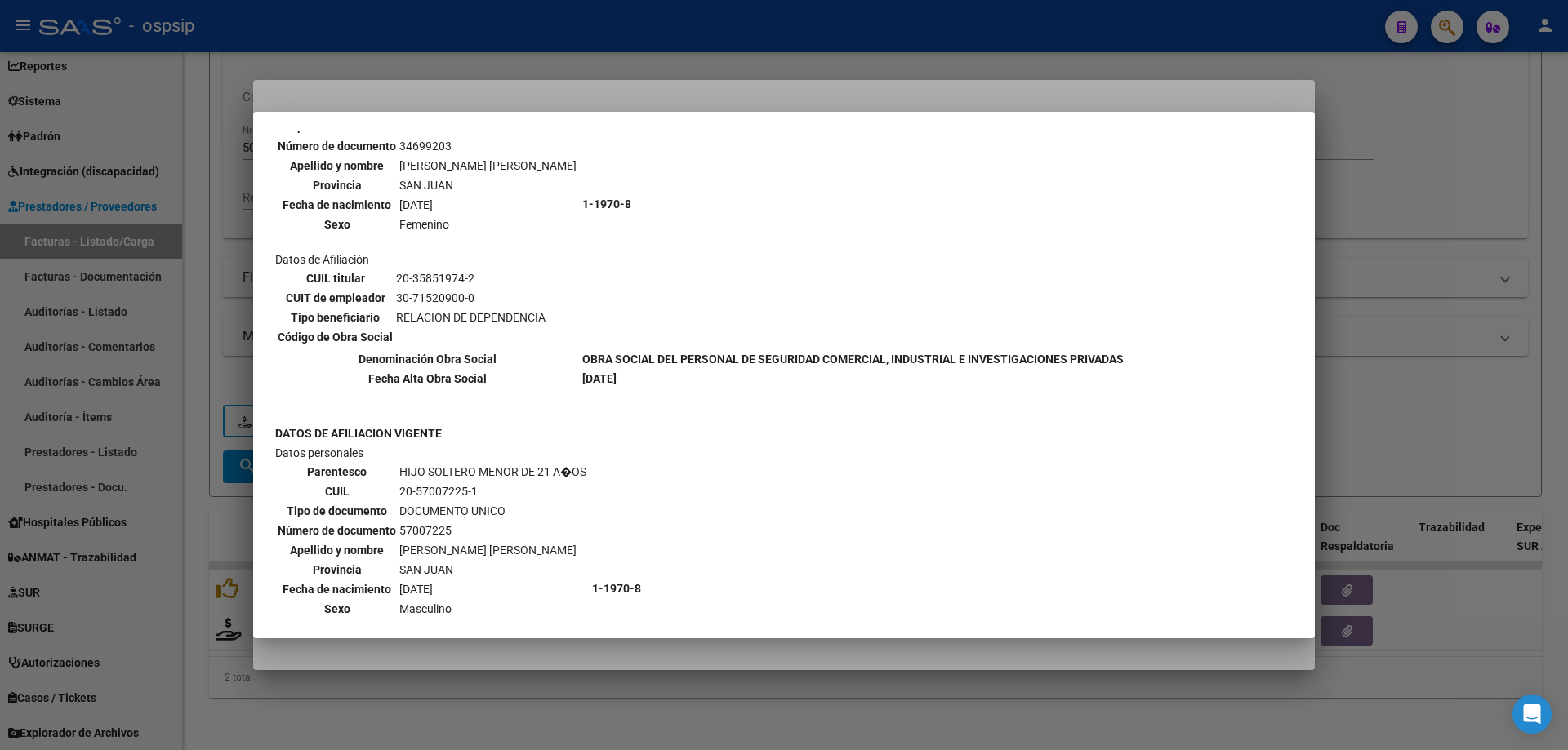
click at [1477, 394] on div at bounding box center [784, 375] width 1568 height 750
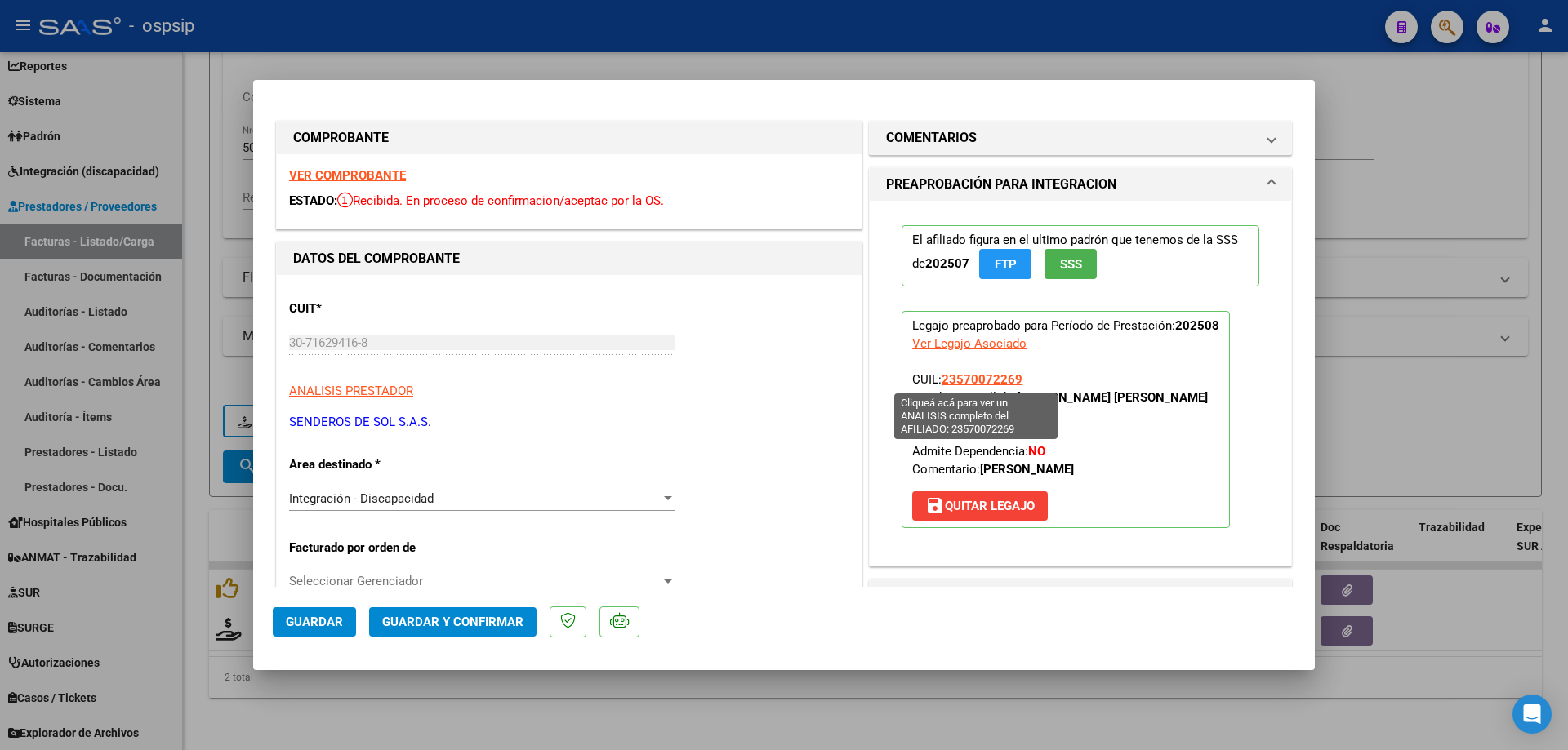
click at [972, 375] on span "23570072269" at bounding box center [982, 379] width 81 height 15
type textarea "23570072269"
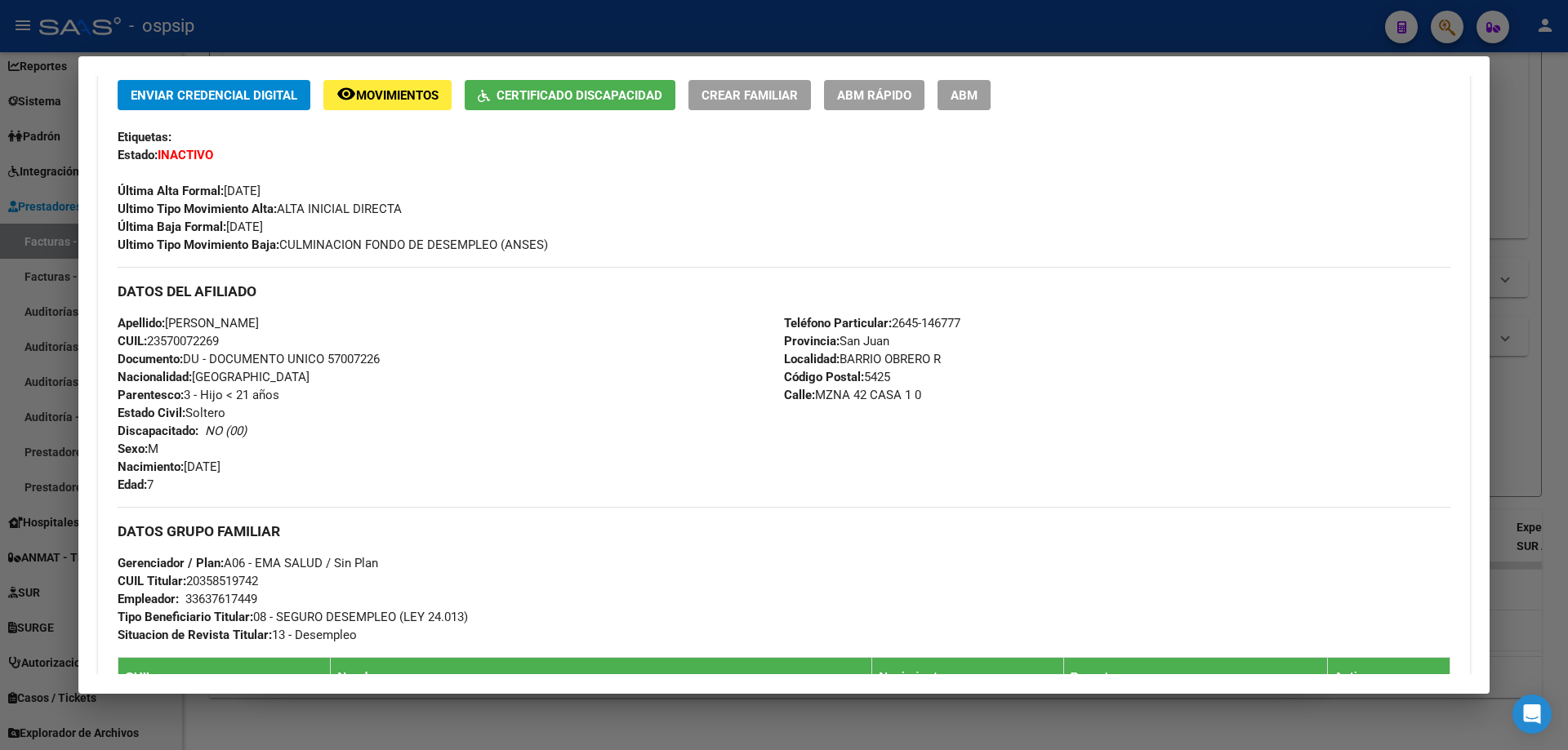
scroll to position [326, 0]
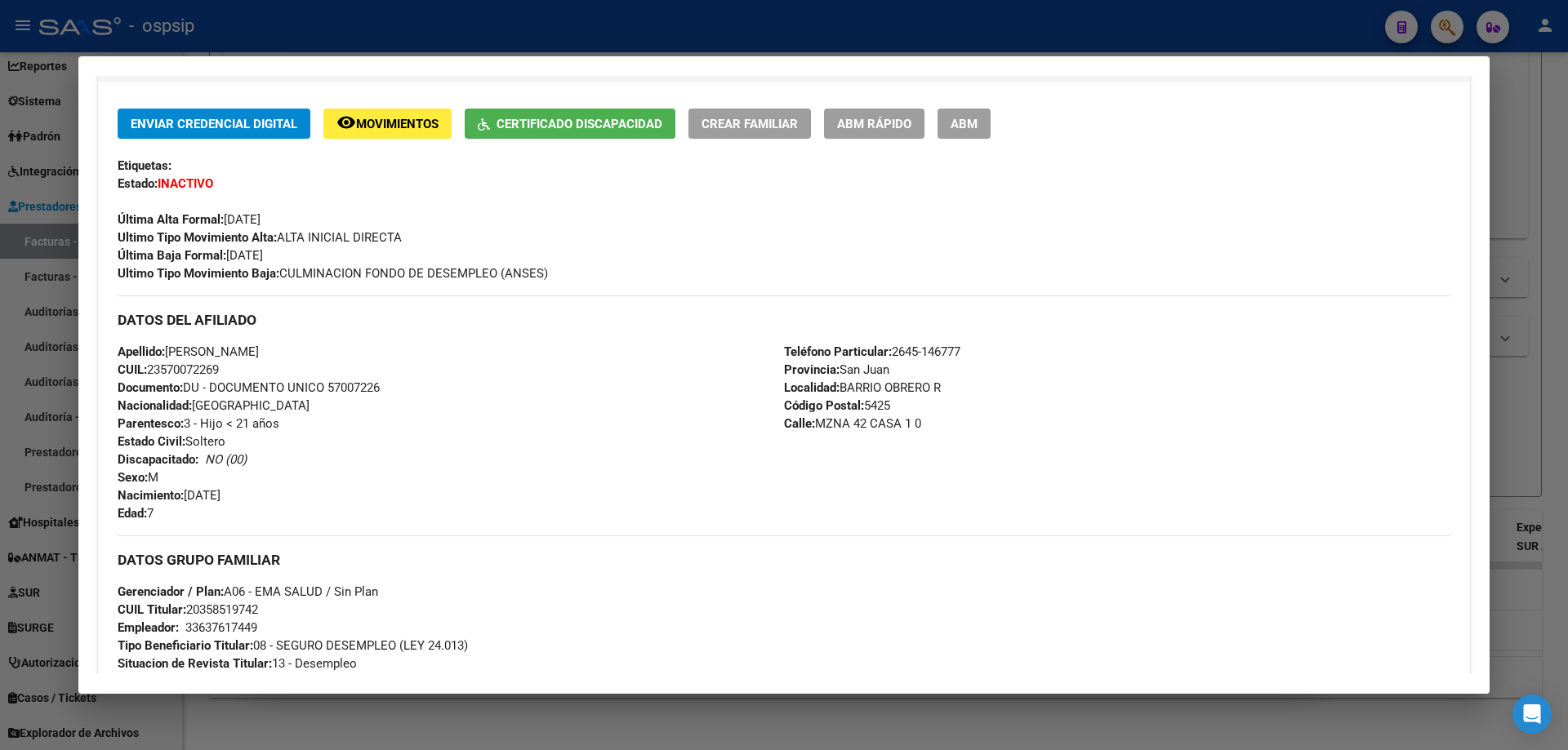
click at [1562, 363] on div at bounding box center [784, 375] width 1568 height 750
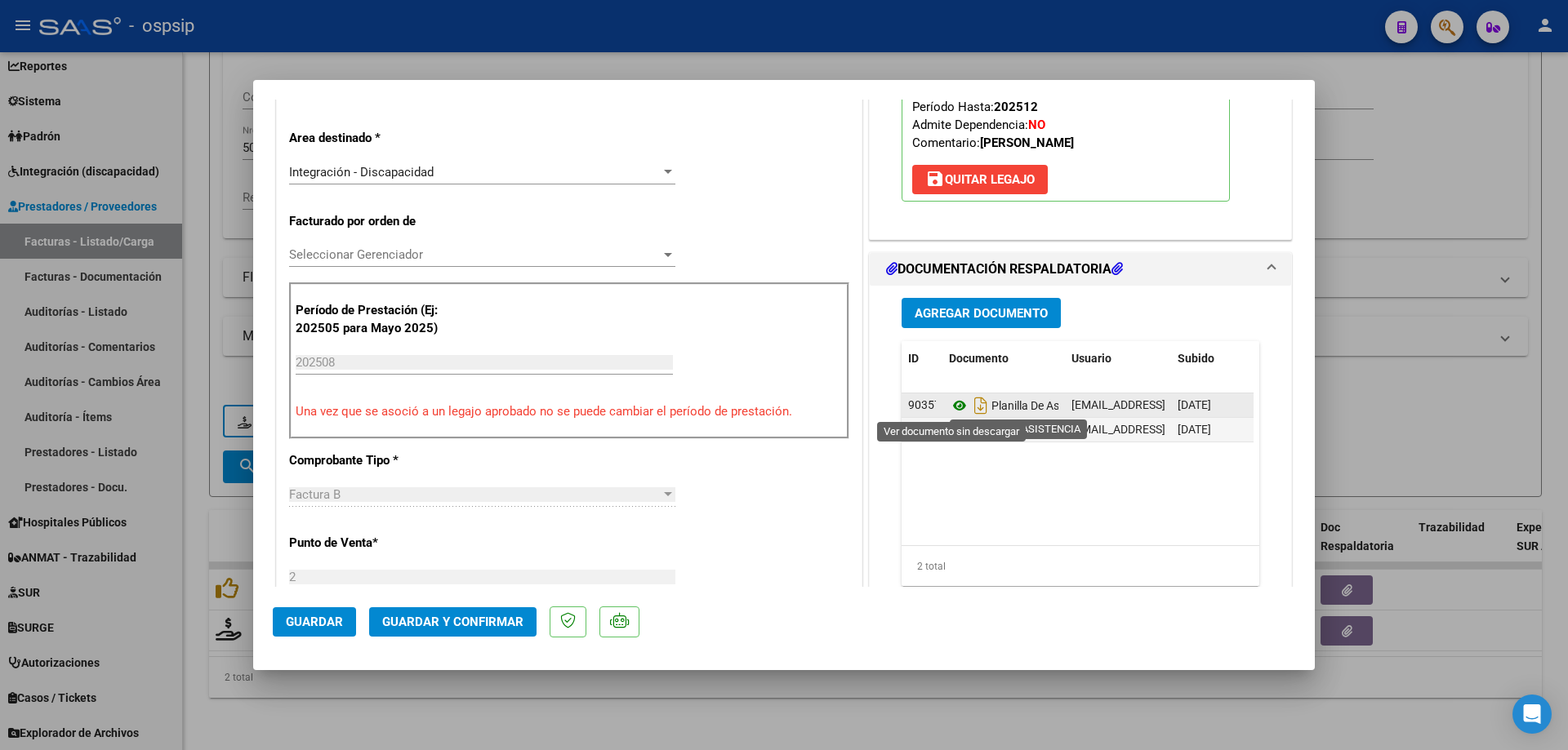
click at [949, 410] on icon at bounding box center [960, 406] width 21 height 20
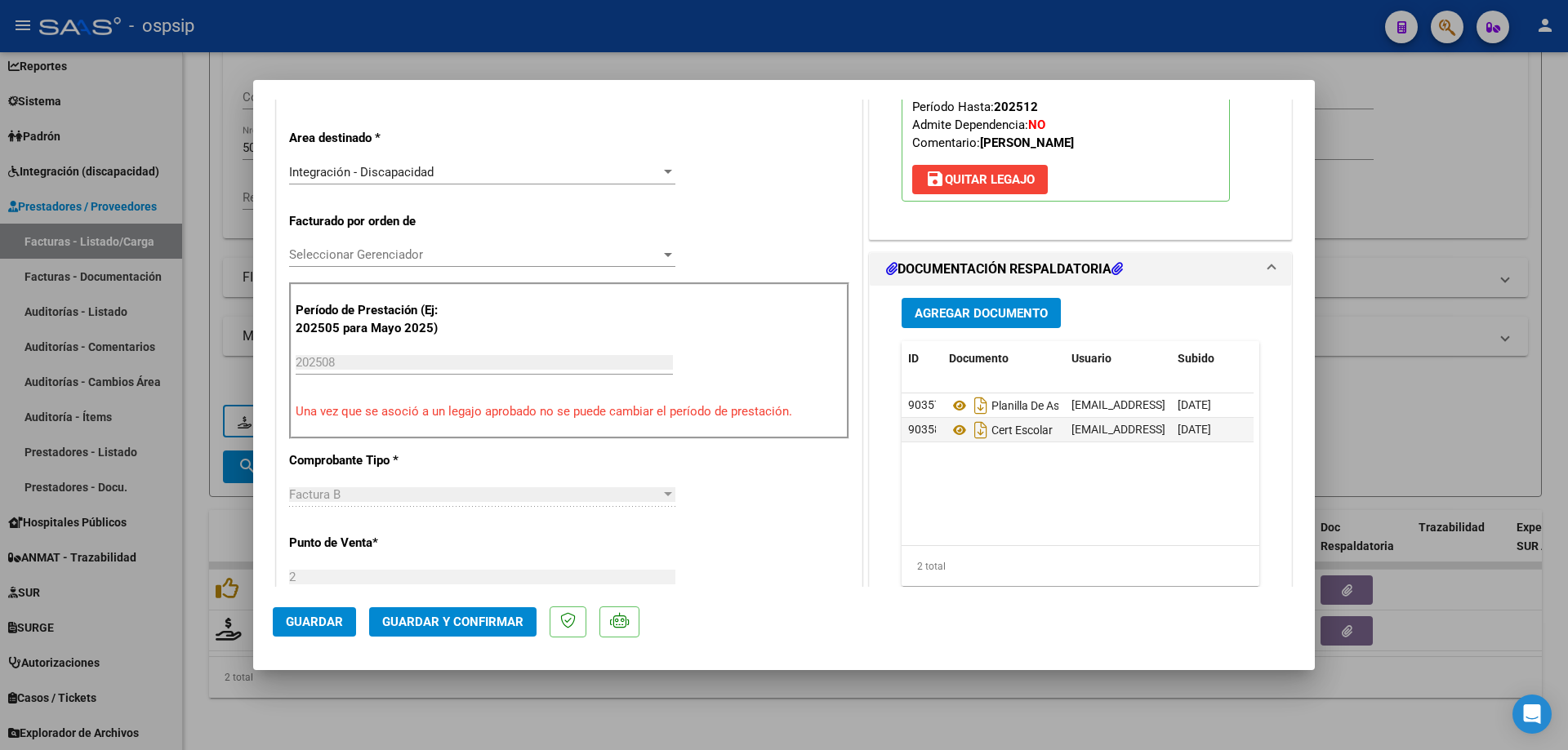
scroll to position [163, 0]
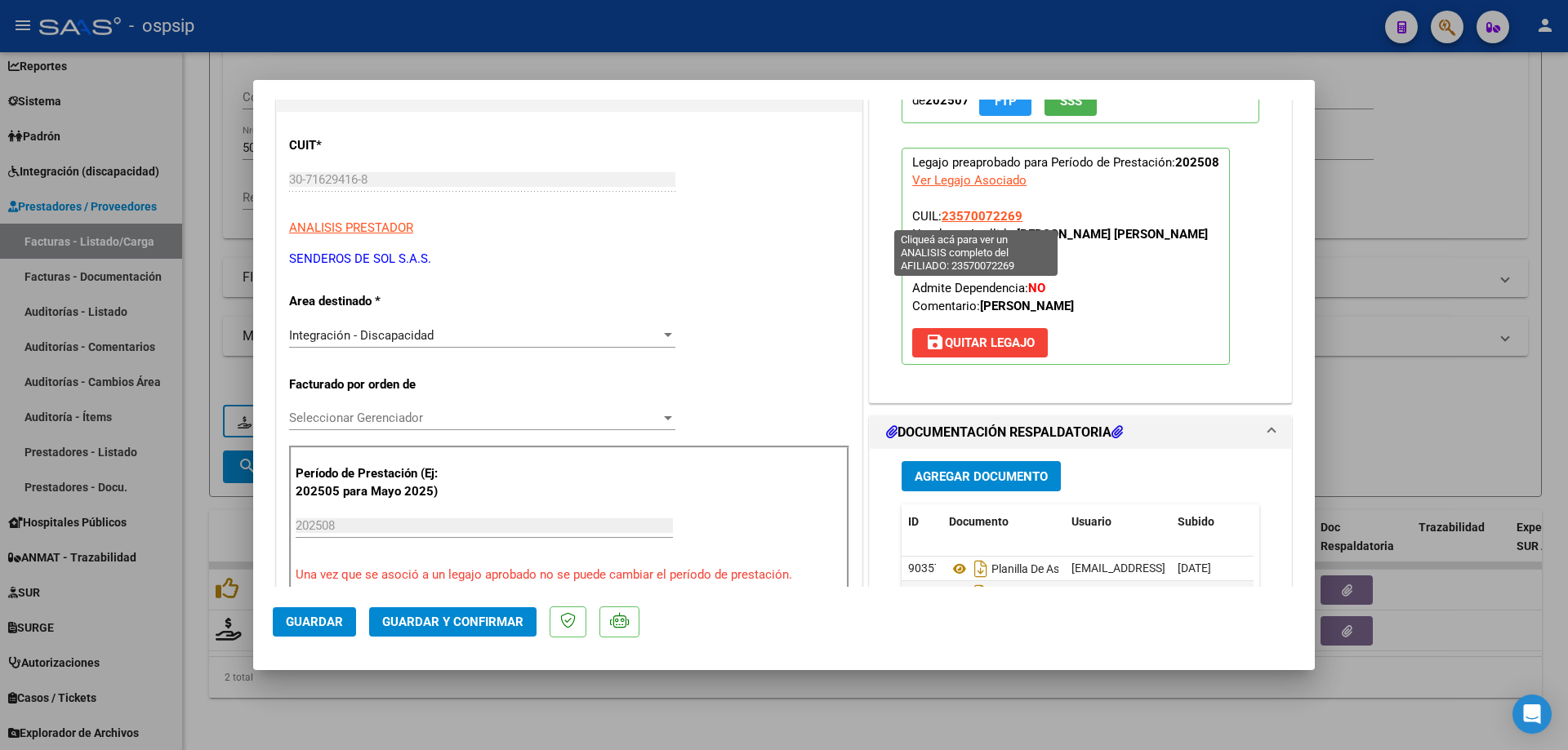
drag, startPoint x: 1020, startPoint y: 221, endPoint x: 940, endPoint y: 221, distance: 80.0
click at [940, 221] on p "Legajo preaprobado para Período de Prestación: 202508 Ver Legajo Asociado CUIL:…" at bounding box center [1066, 256] width 328 height 217
copy span "23570072269"
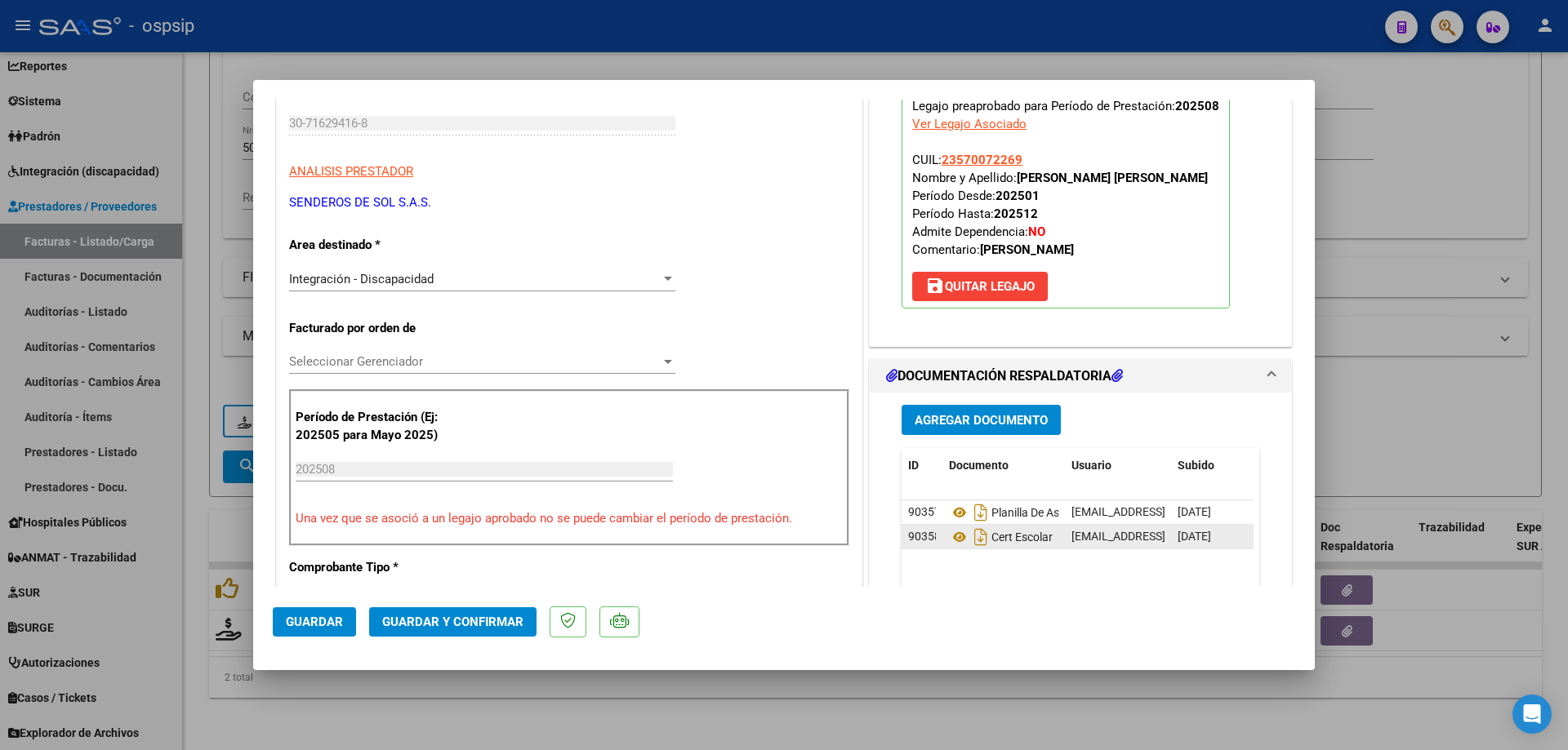
scroll to position [326, 0]
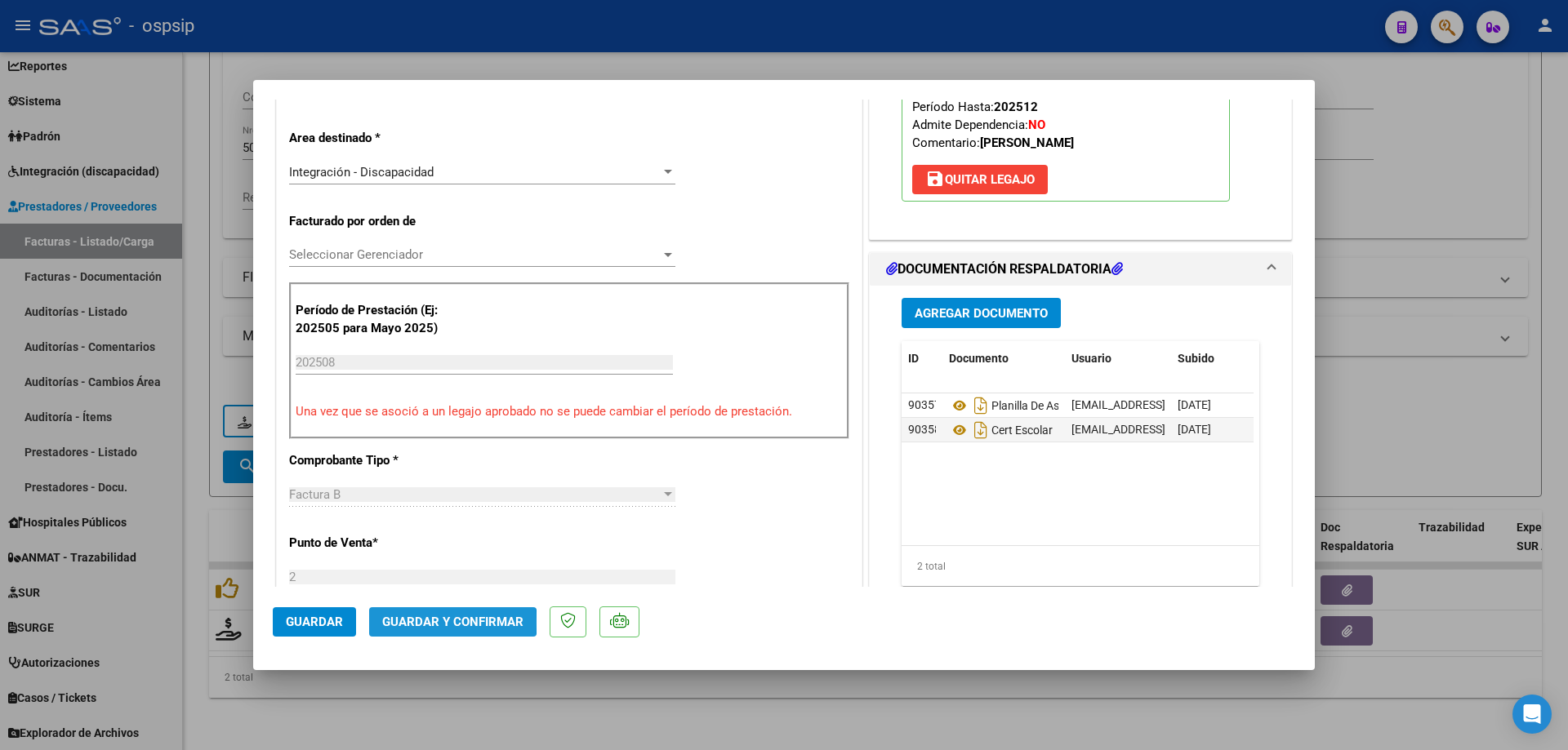
click at [436, 623] on span "Guardar y Confirmar" at bounding box center [452, 621] width 141 height 15
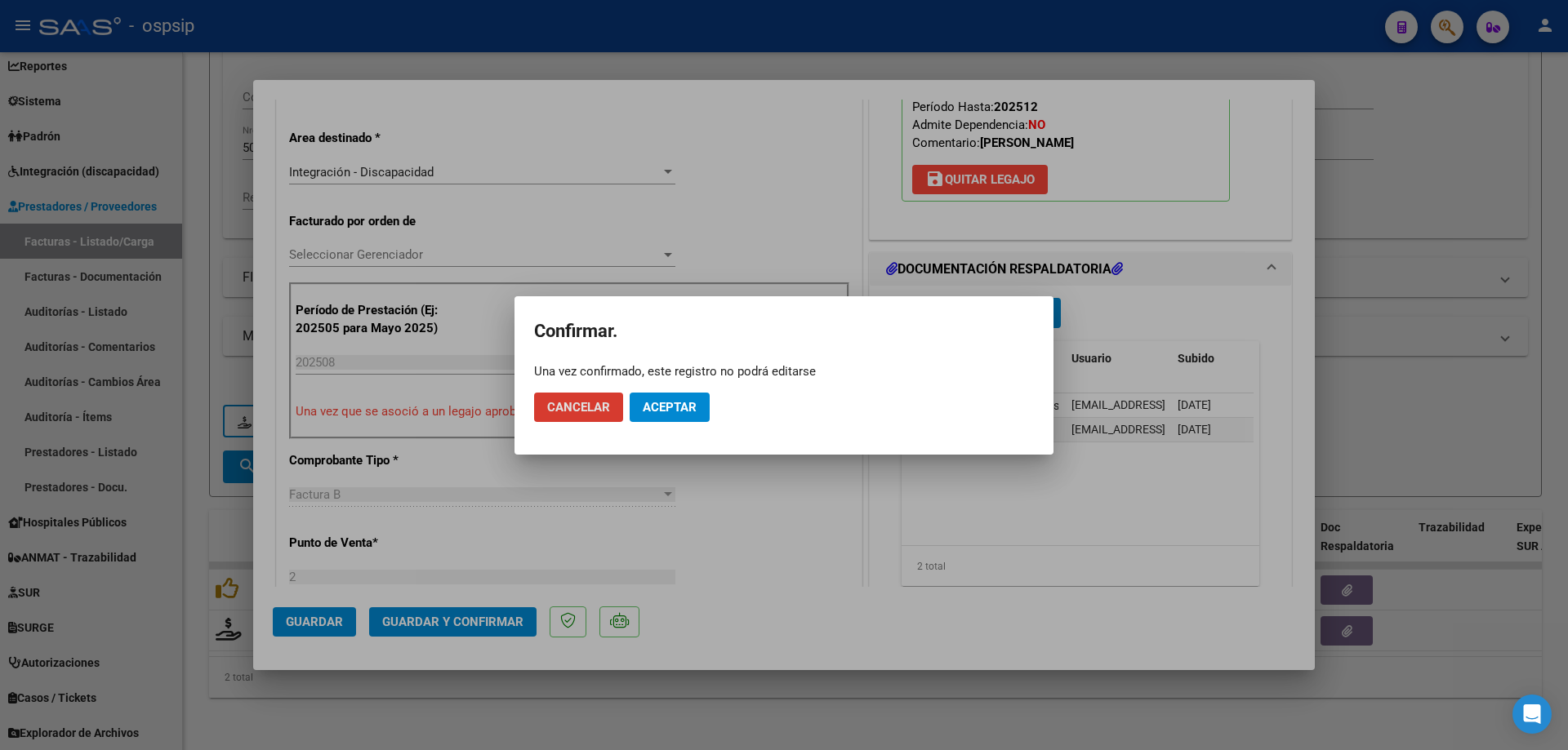
click at [686, 403] on span "Aceptar" at bounding box center [670, 407] width 54 height 15
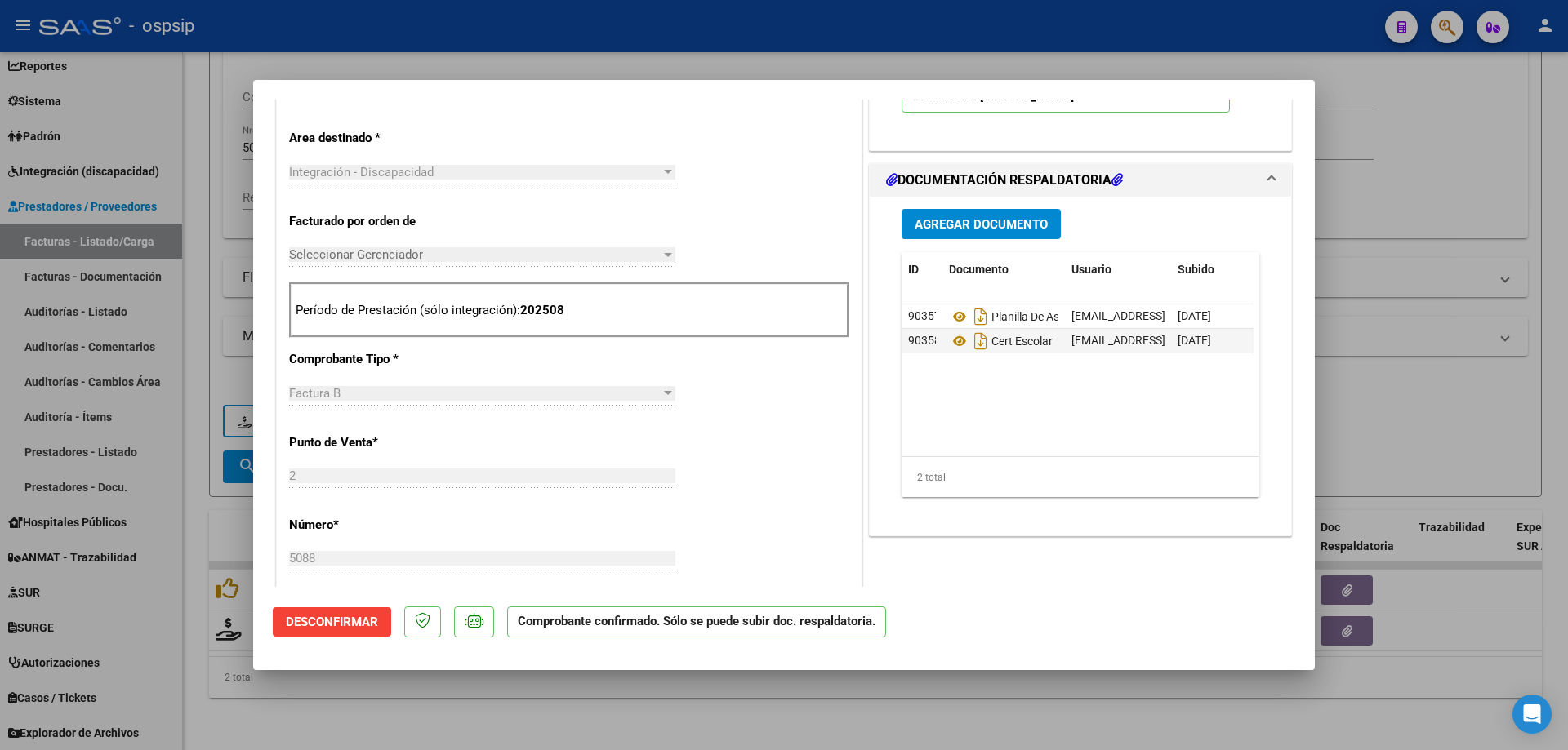
click at [1479, 411] on div at bounding box center [784, 375] width 1568 height 750
type input "$ 0,00"
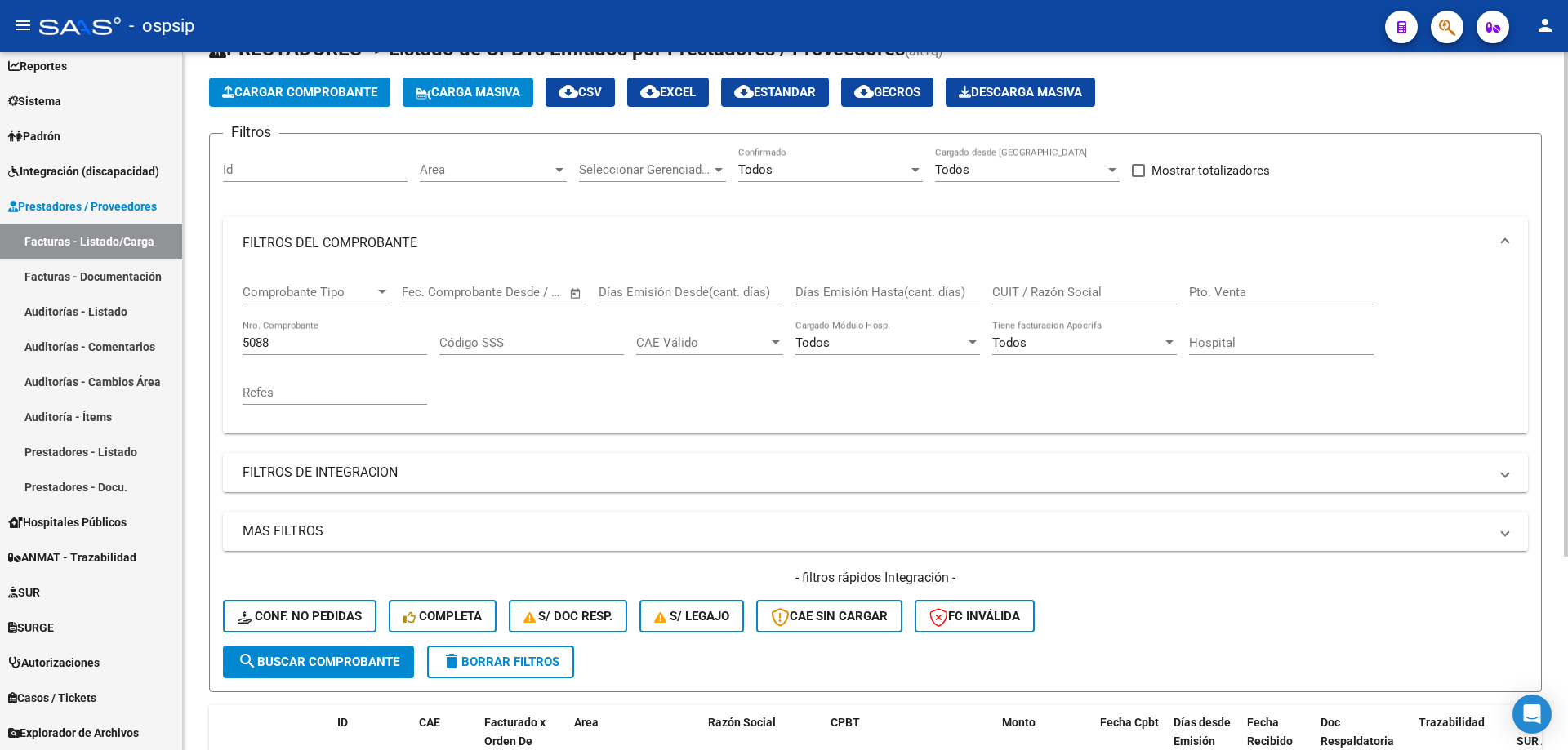
scroll to position [23, 0]
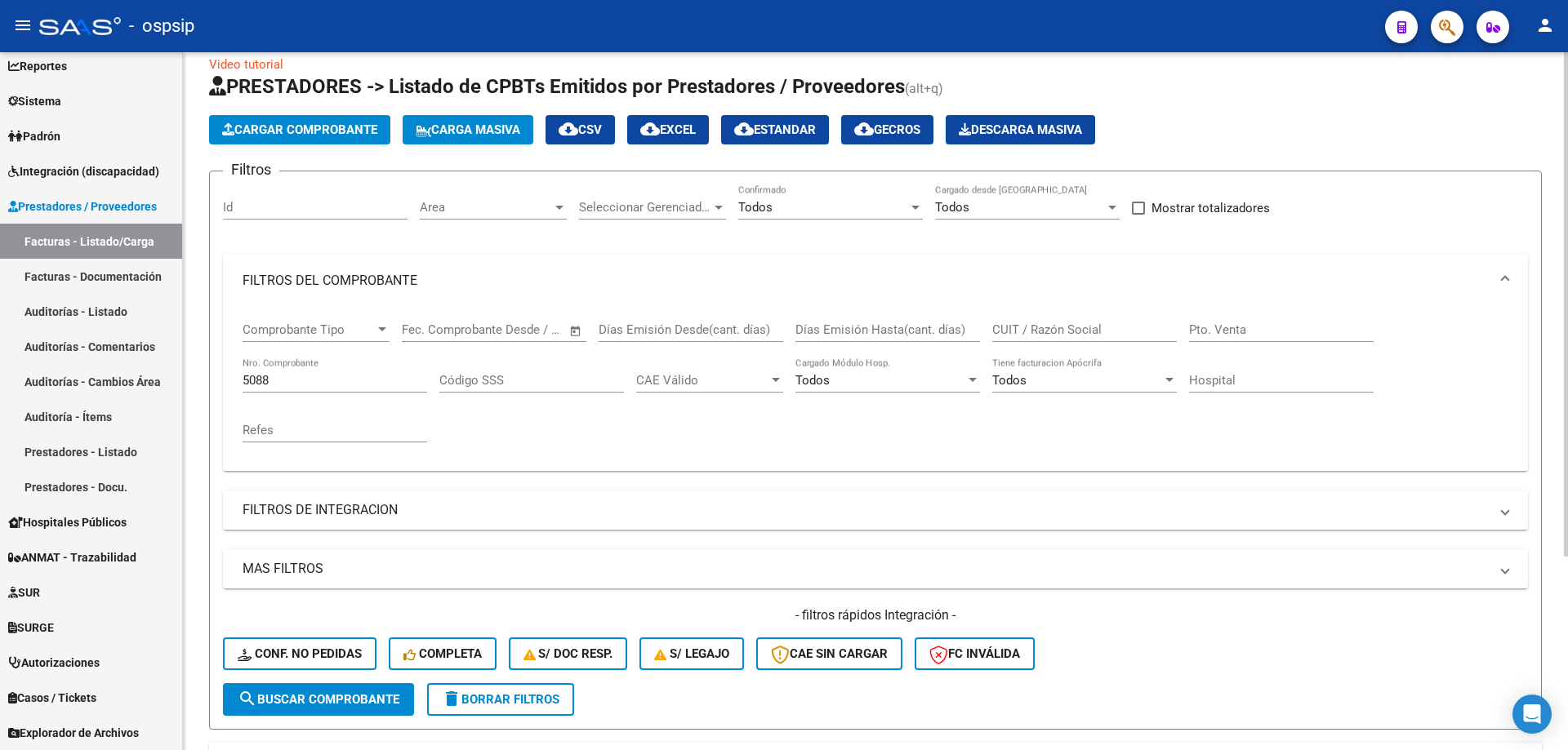
click at [276, 382] on input "5088" at bounding box center [334, 380] width 184 height 15
type input "5"
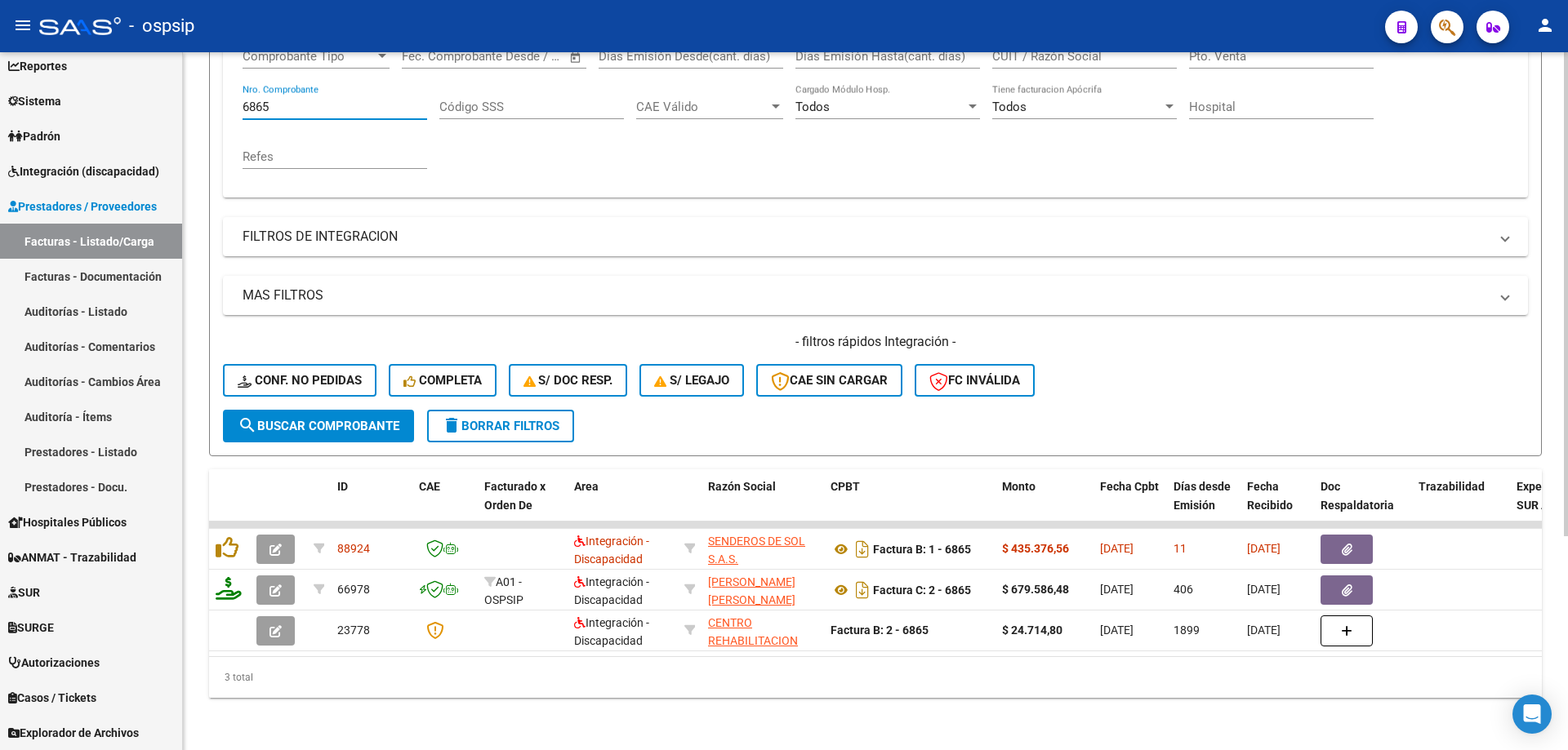
scroll to position [309, 0]
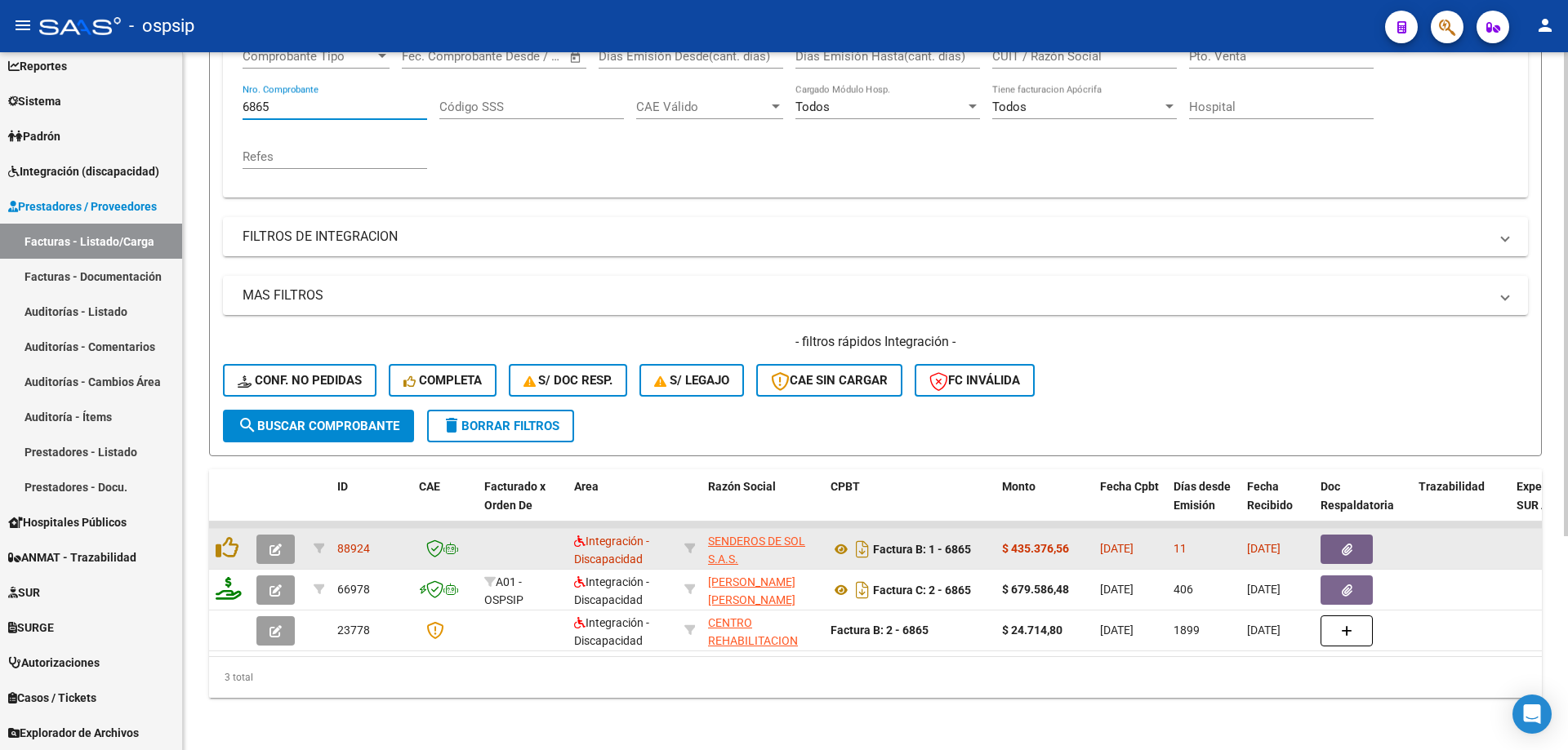
type input "6865"
click at [270, 543] on icon "button" at bounding box center [276, 550] width 12 height 12
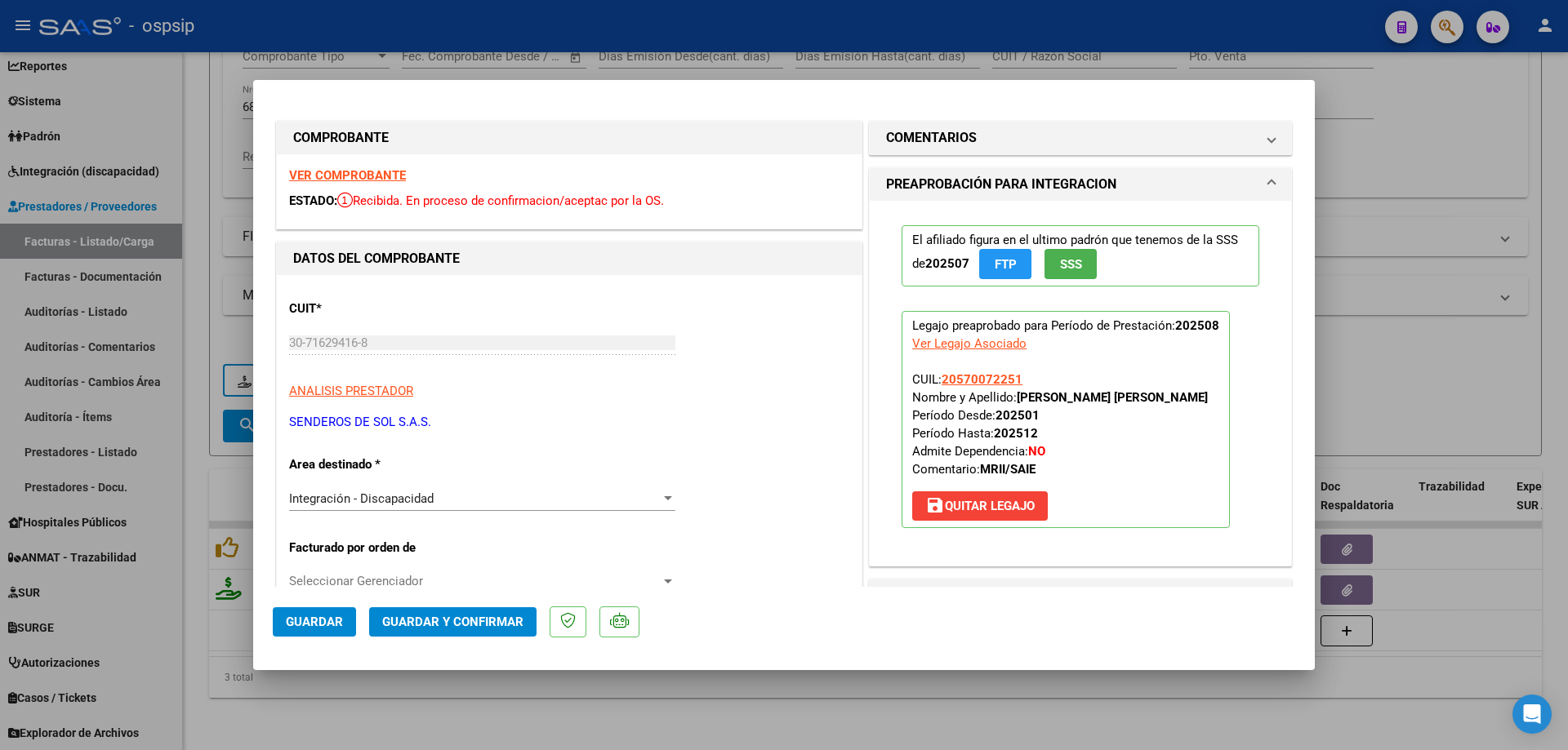
click at [1061, 270] on span "SSS" at bounding box center [1070, 264] width 22 height 15
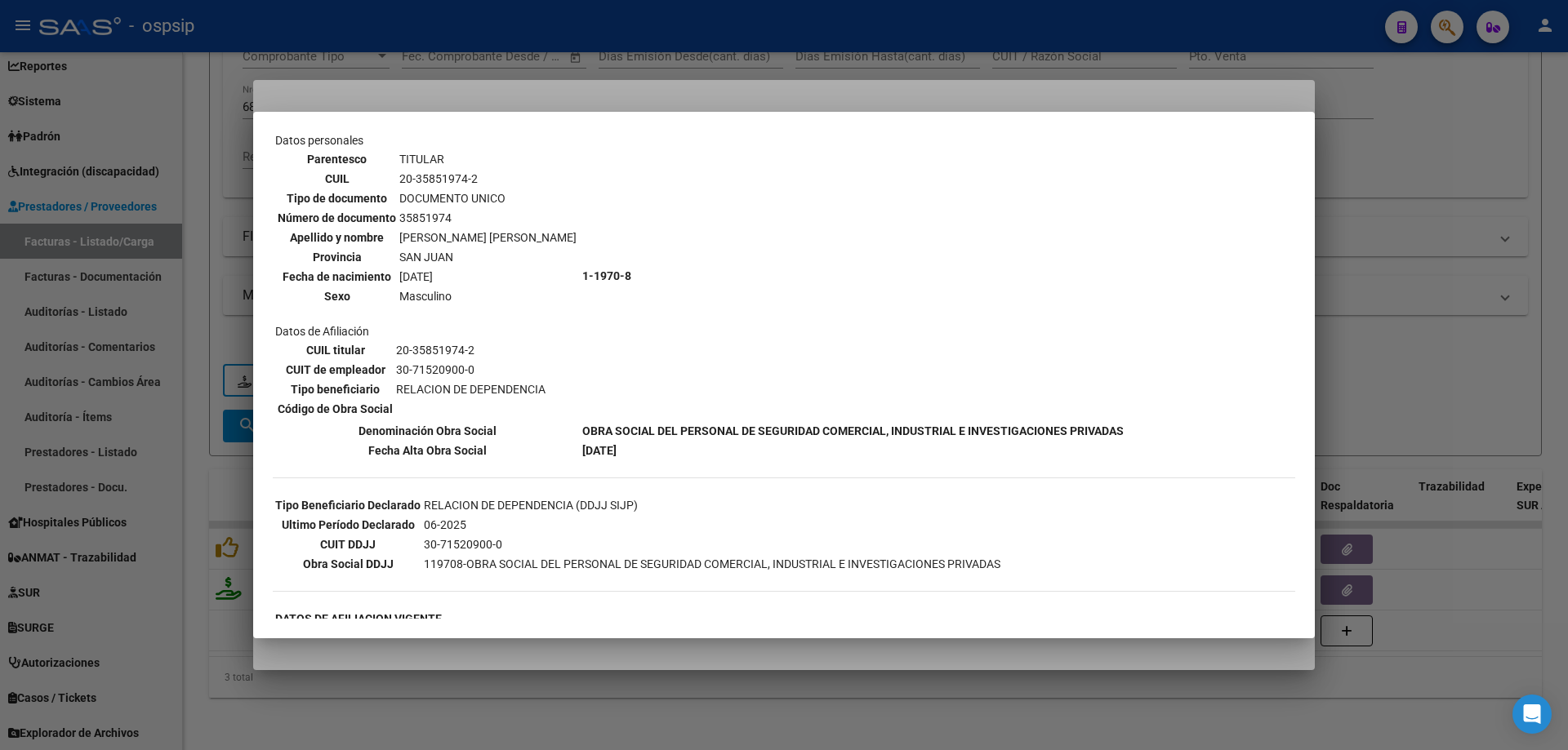
scroll to position [0, 0]
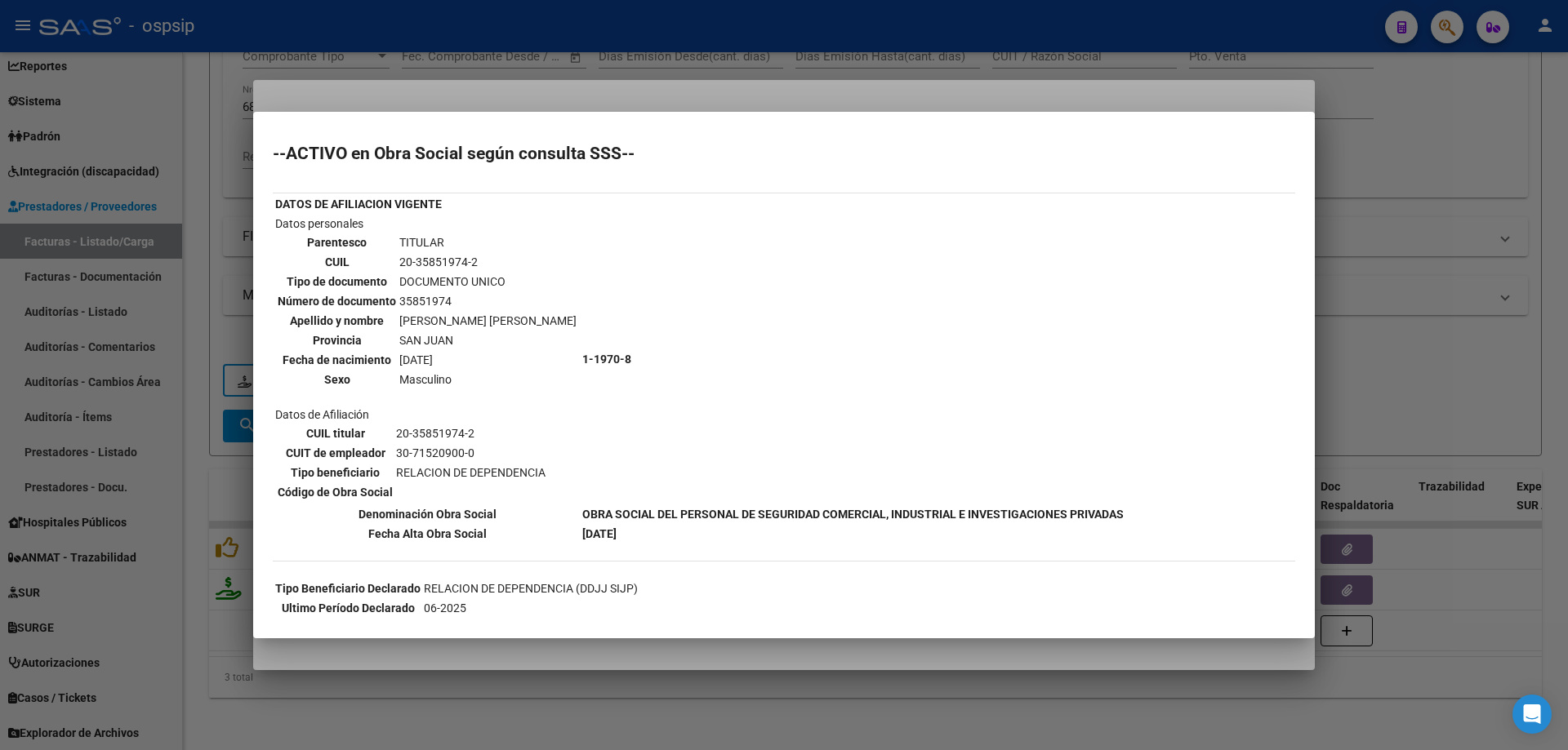
click at [1368, 283] on div at bounding box center [784, 375] width 1568 height 750
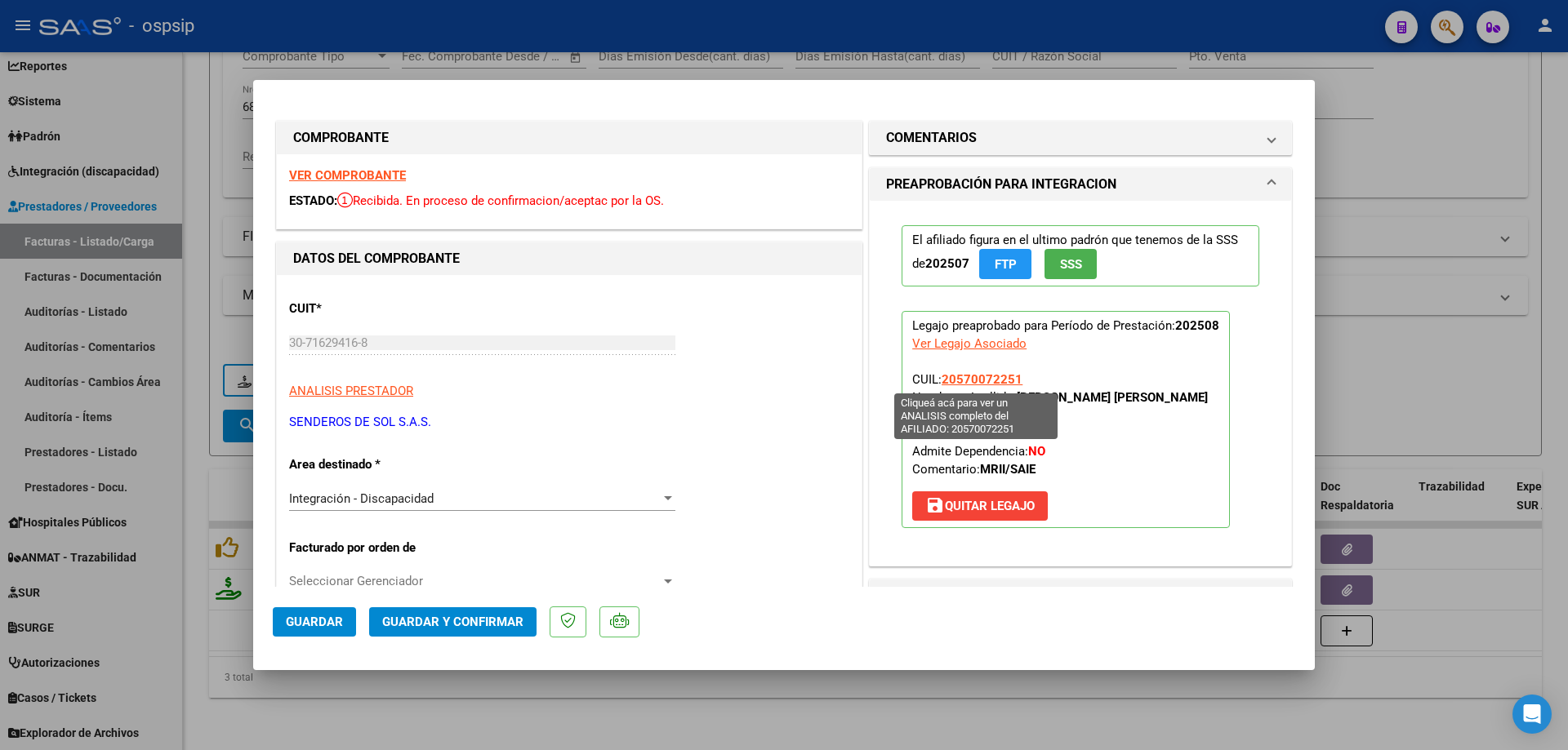
click at [960, 385] on span "20570072251" at bounding box center [982, 379] width 81 height 15
type textarea "20570072251"
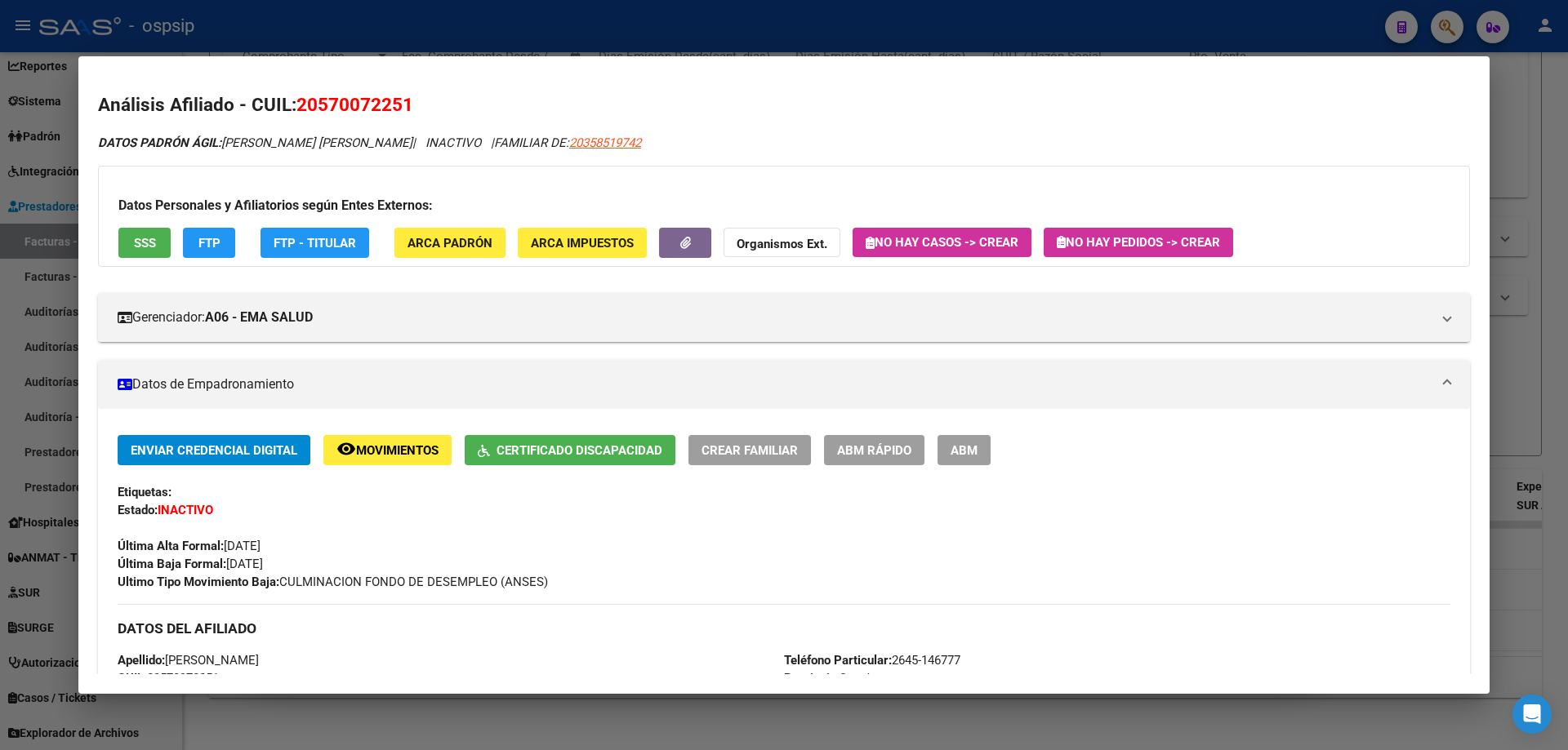
click at [1505, 352] on div at bounding box center [784, 375] width 1568 height 750
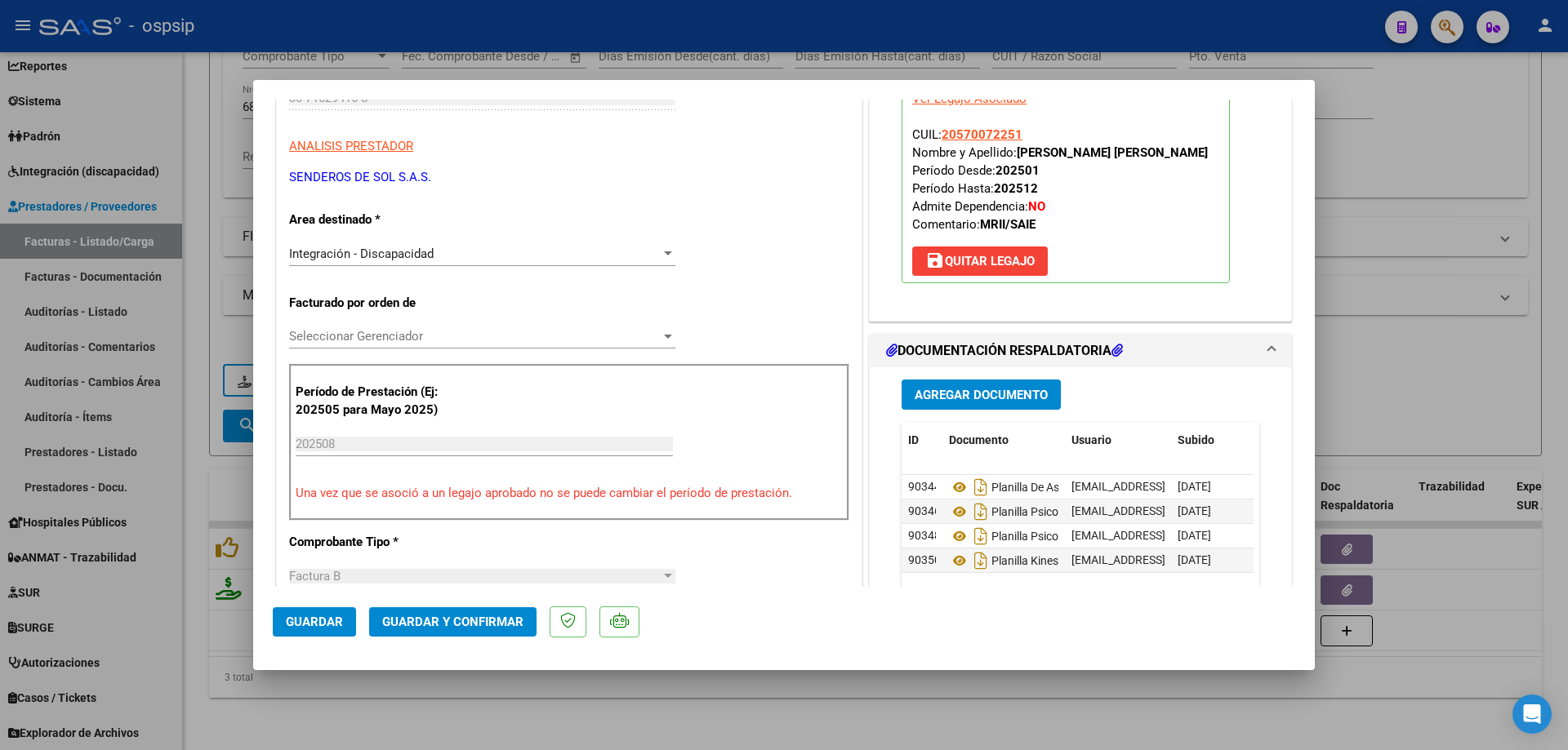
scroll to position [326, 0]
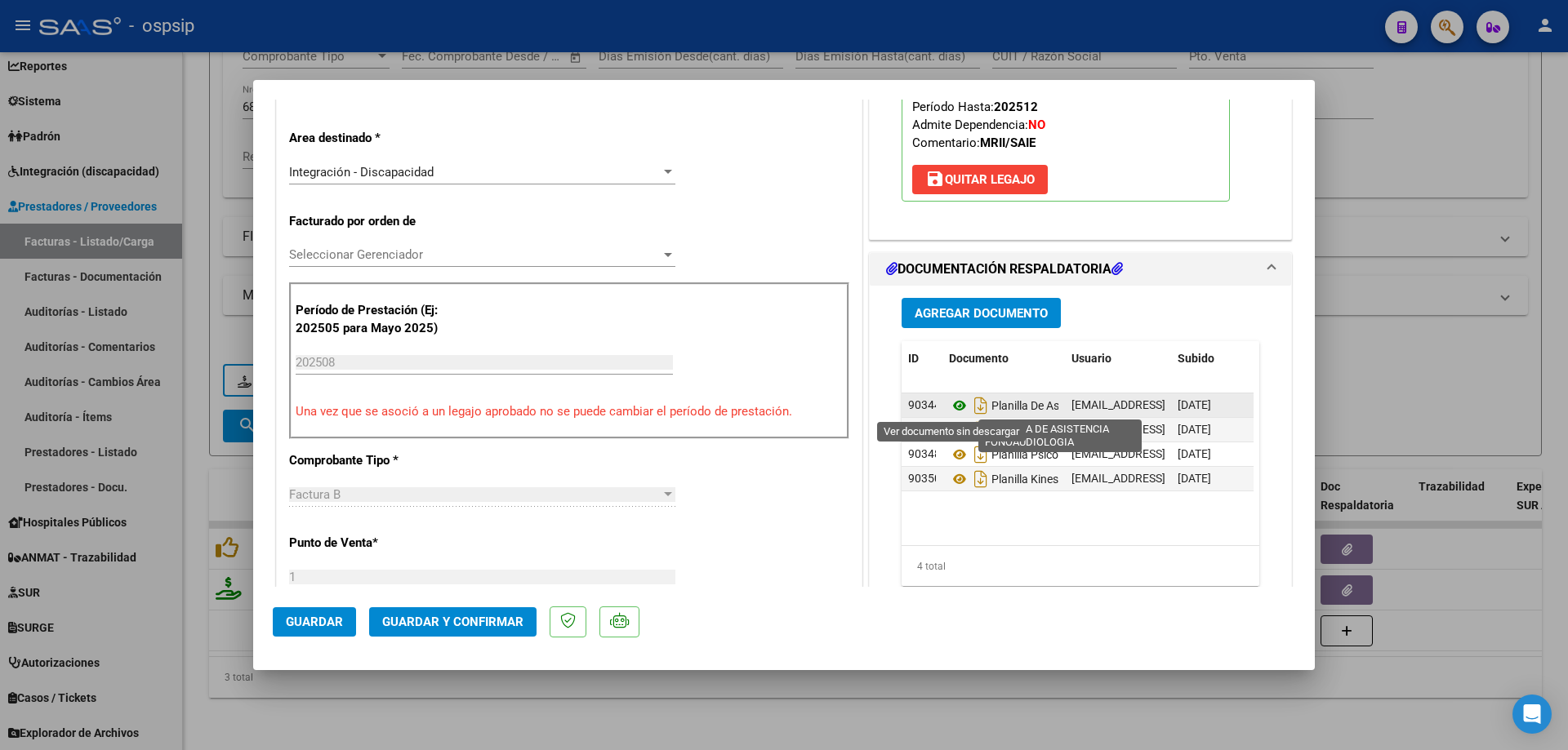
click at [952, 405] on icon at bounding box center [960, 406] width 21 height 20
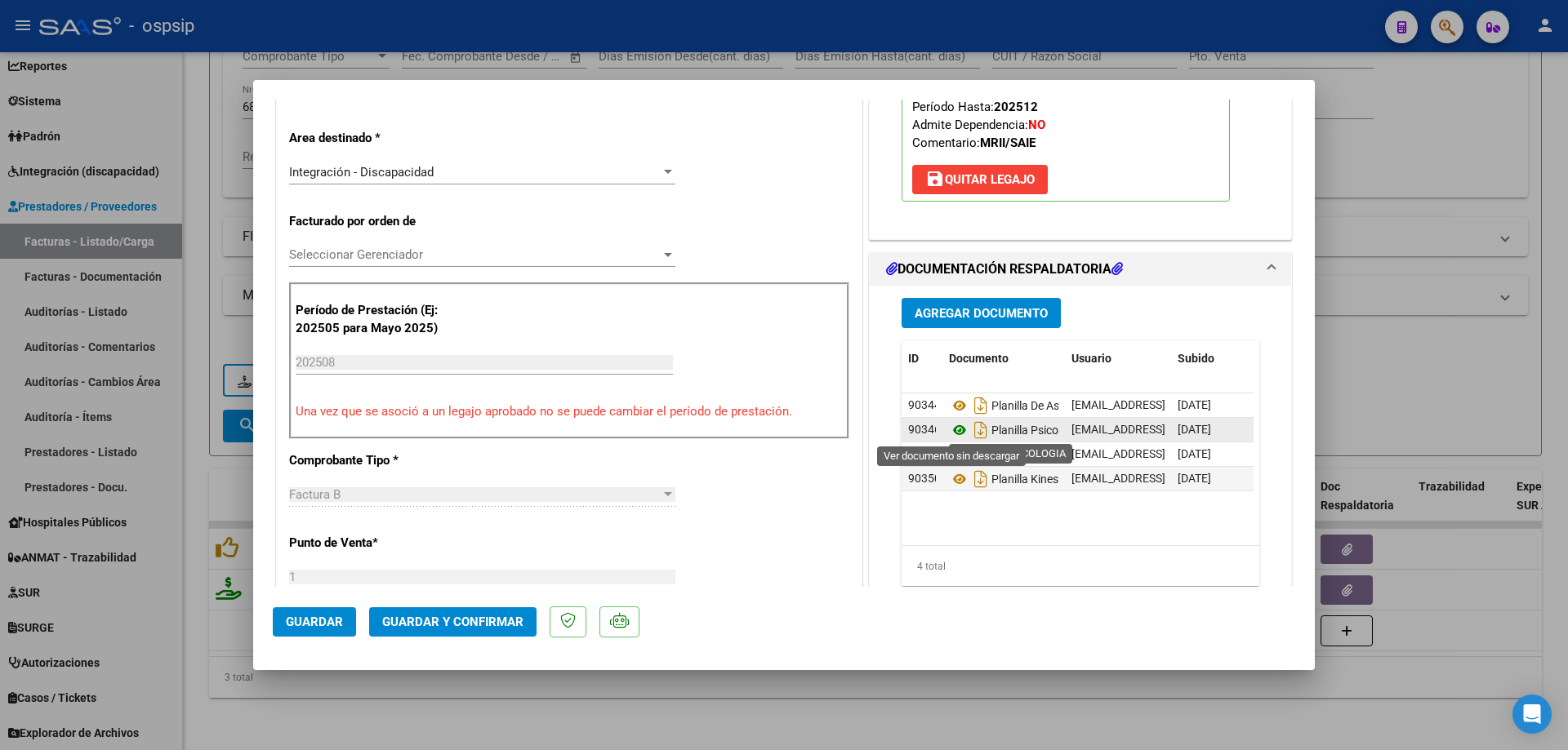
click at [954, 425] on icon at bounding box center [960, 430] width 21 height 20
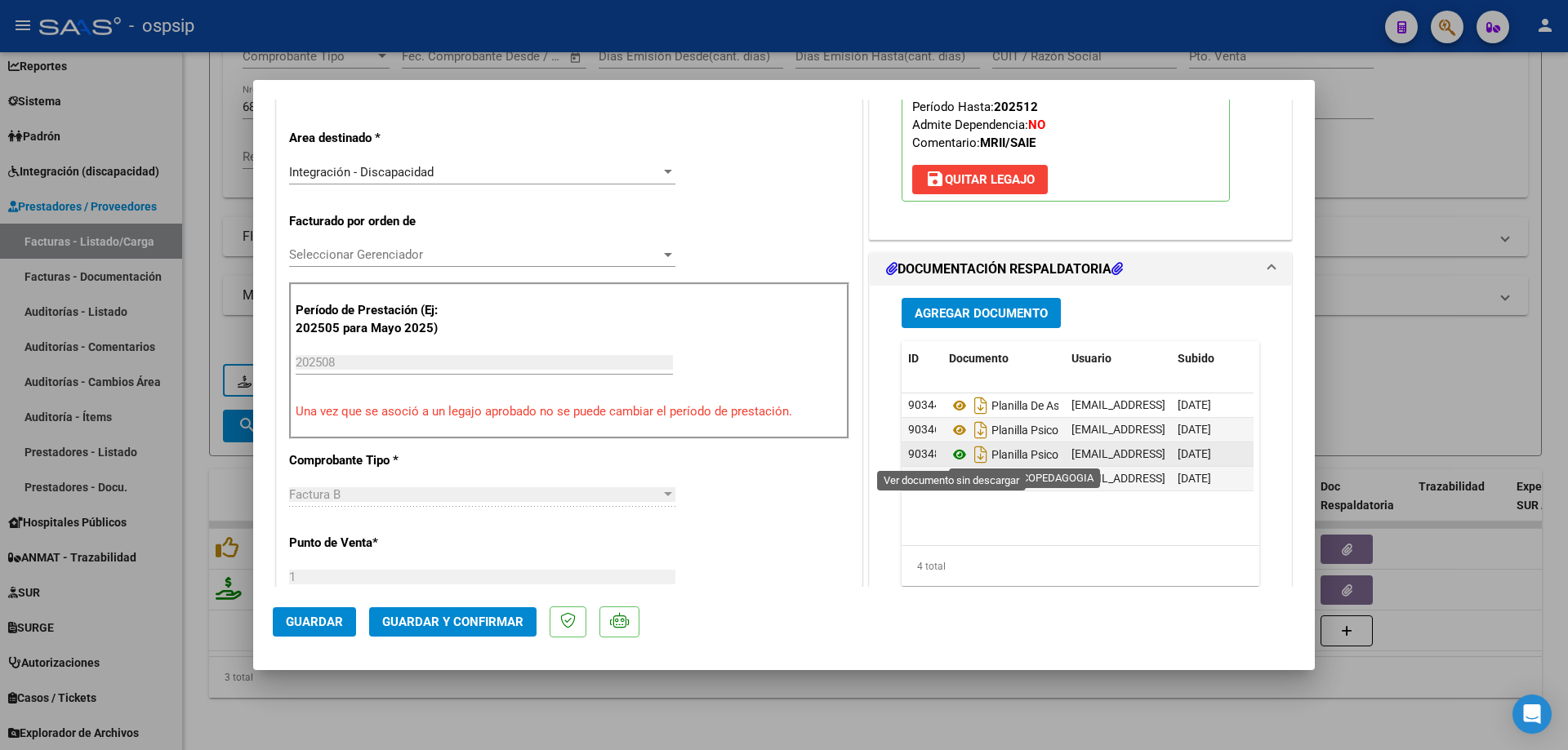
click at [952, 454] on icon at bounding box center [960, 455] width 21 height 20
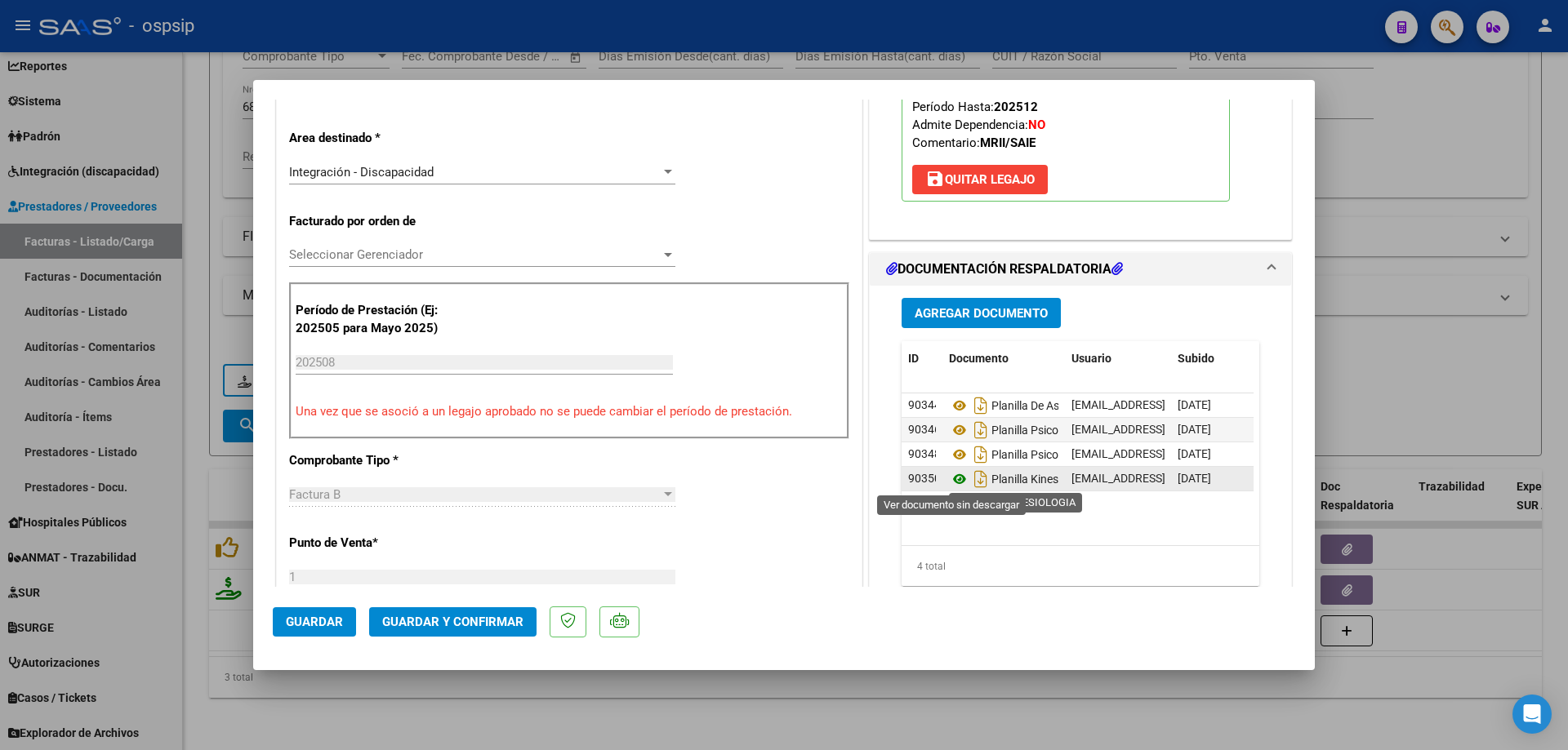
click at [954, 480] on icon at bounding box center [960, 479] width 21 height 20
click at [436, 615] on span "Guardar y Confirmar" at bounding box center [452, 621] width 141 height 15
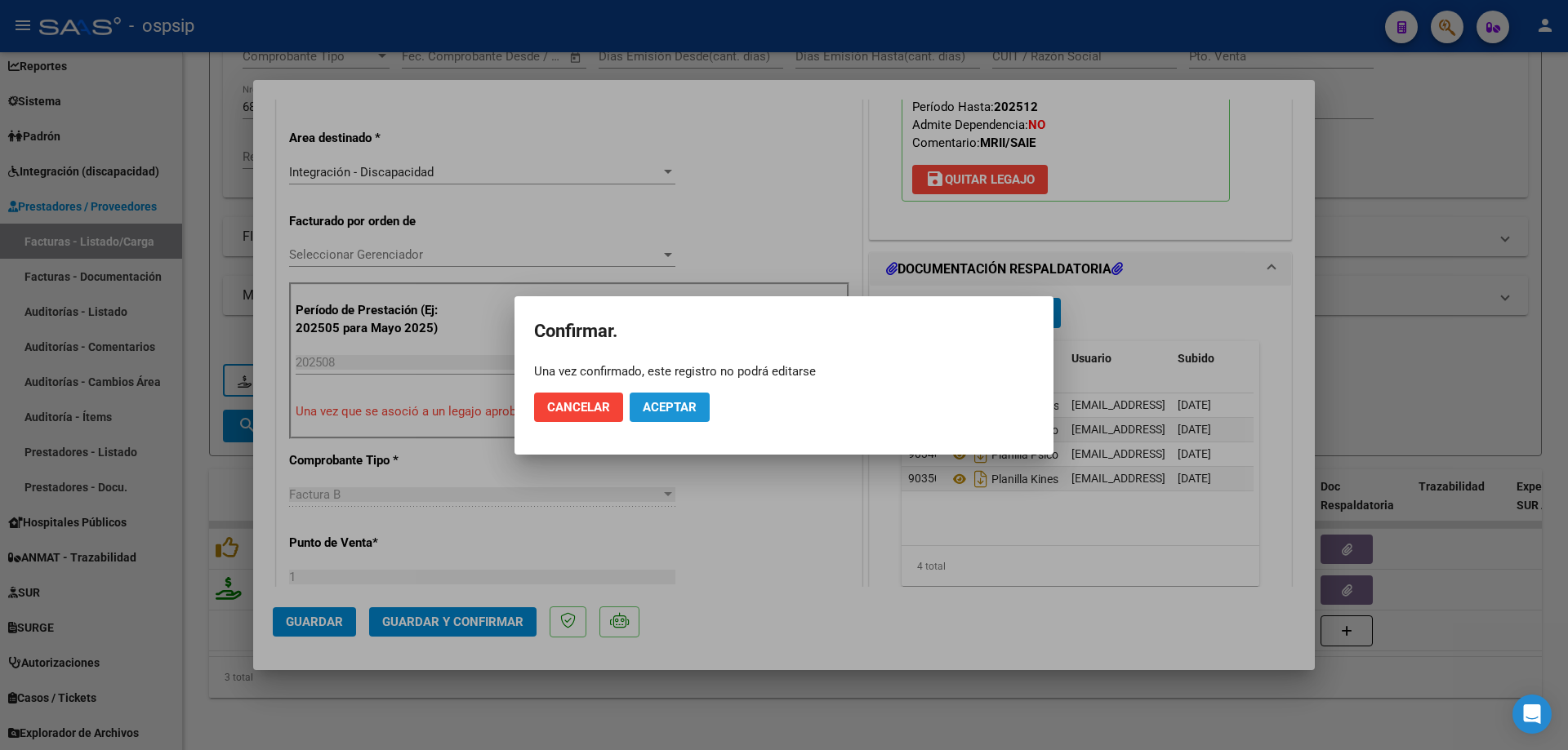
click at [683, 408] on span "Aceptar" at bounding box center [670, 407] width 54 height 15
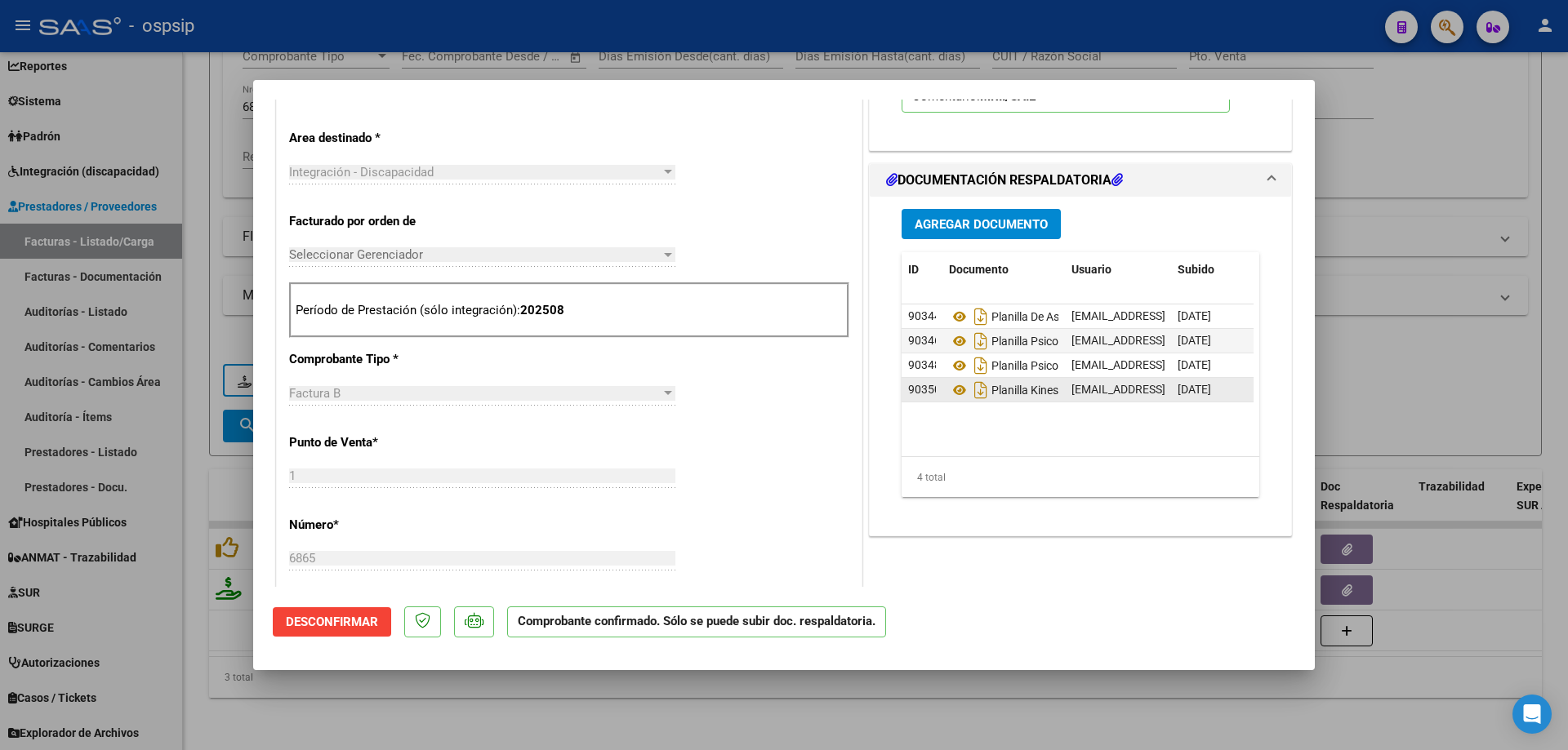
scroll to position [245, 0]
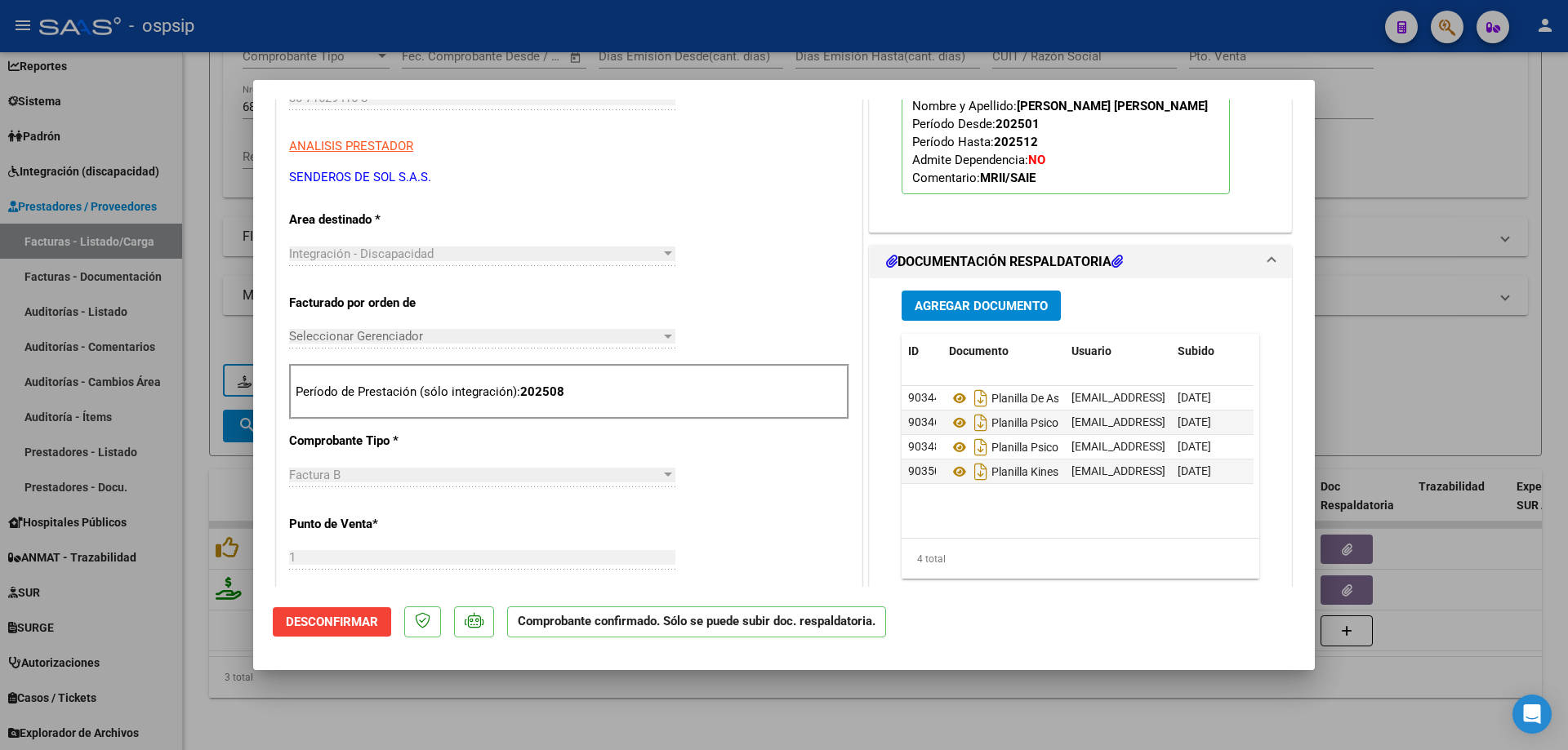
click at [1497, 372] on div at bounding box center [784, 375] width 1568 height 750
type input "$ 0,00"
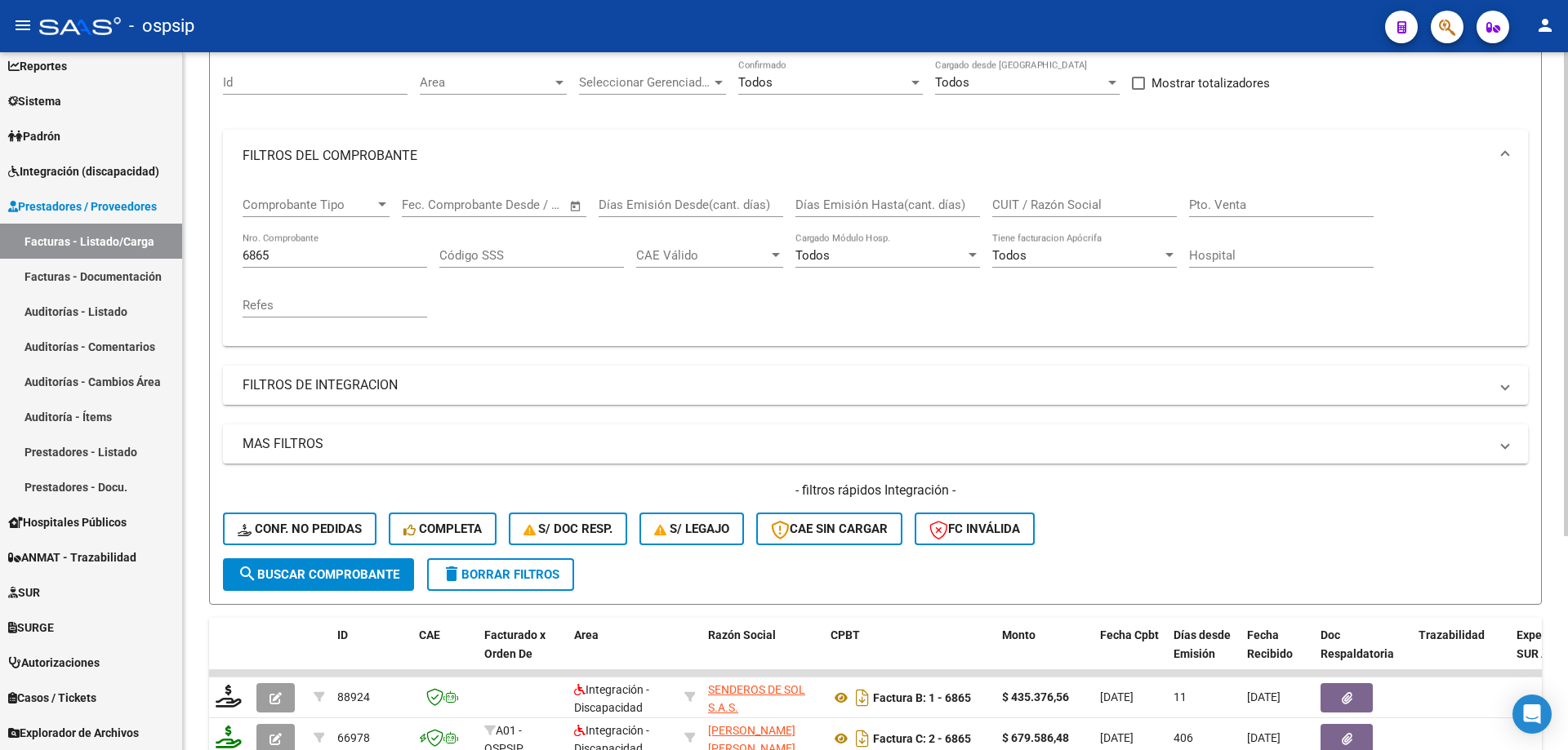
scroll to position [145, 0]
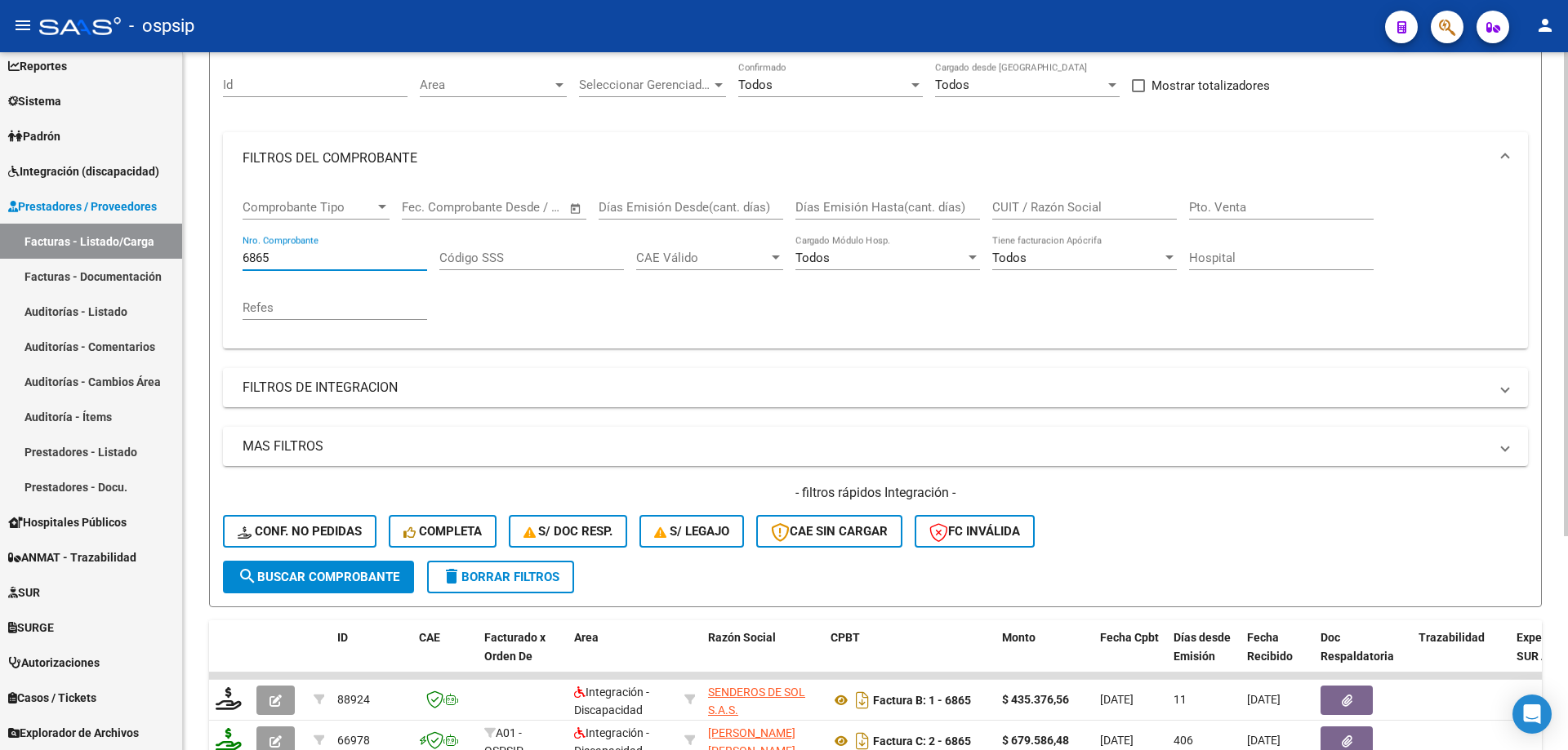
click at [302, 256] on input "6865" at bounding box center [334, 258] width 184 height 15
type input "6"
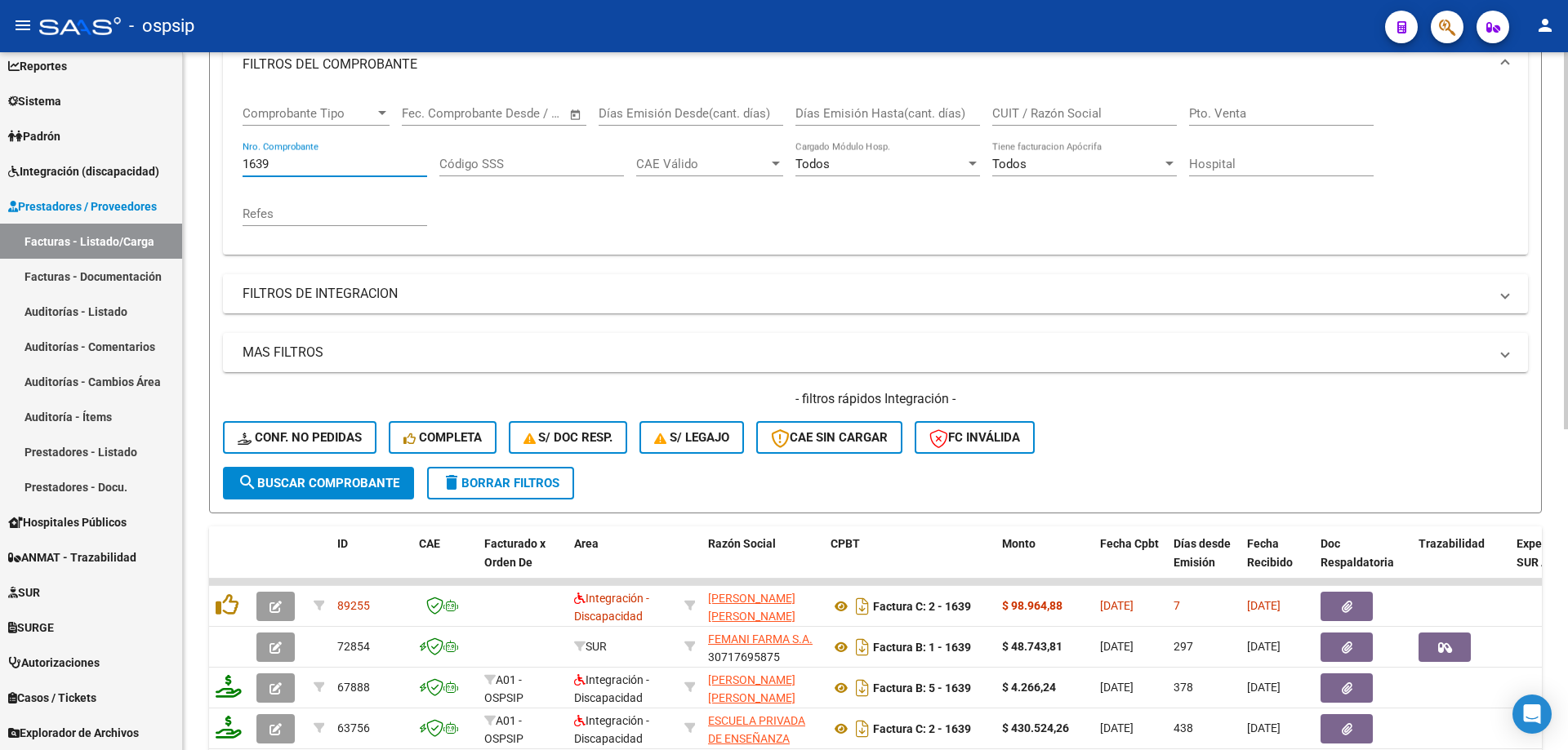
scroll to position [227, 0]
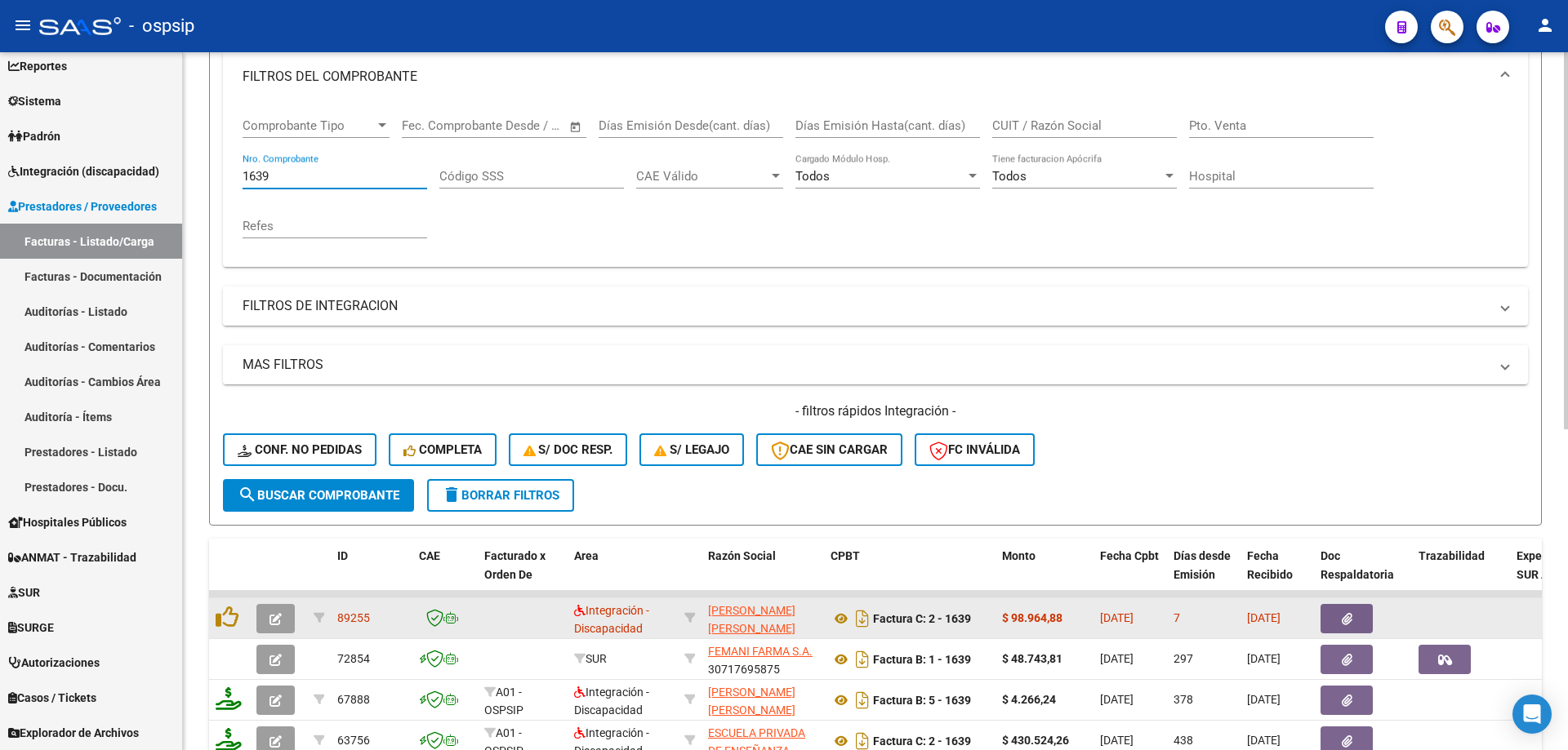
type input "1639"
click at [266, 620] on button "button" at bounding box center [275, 618] width 38 height 29
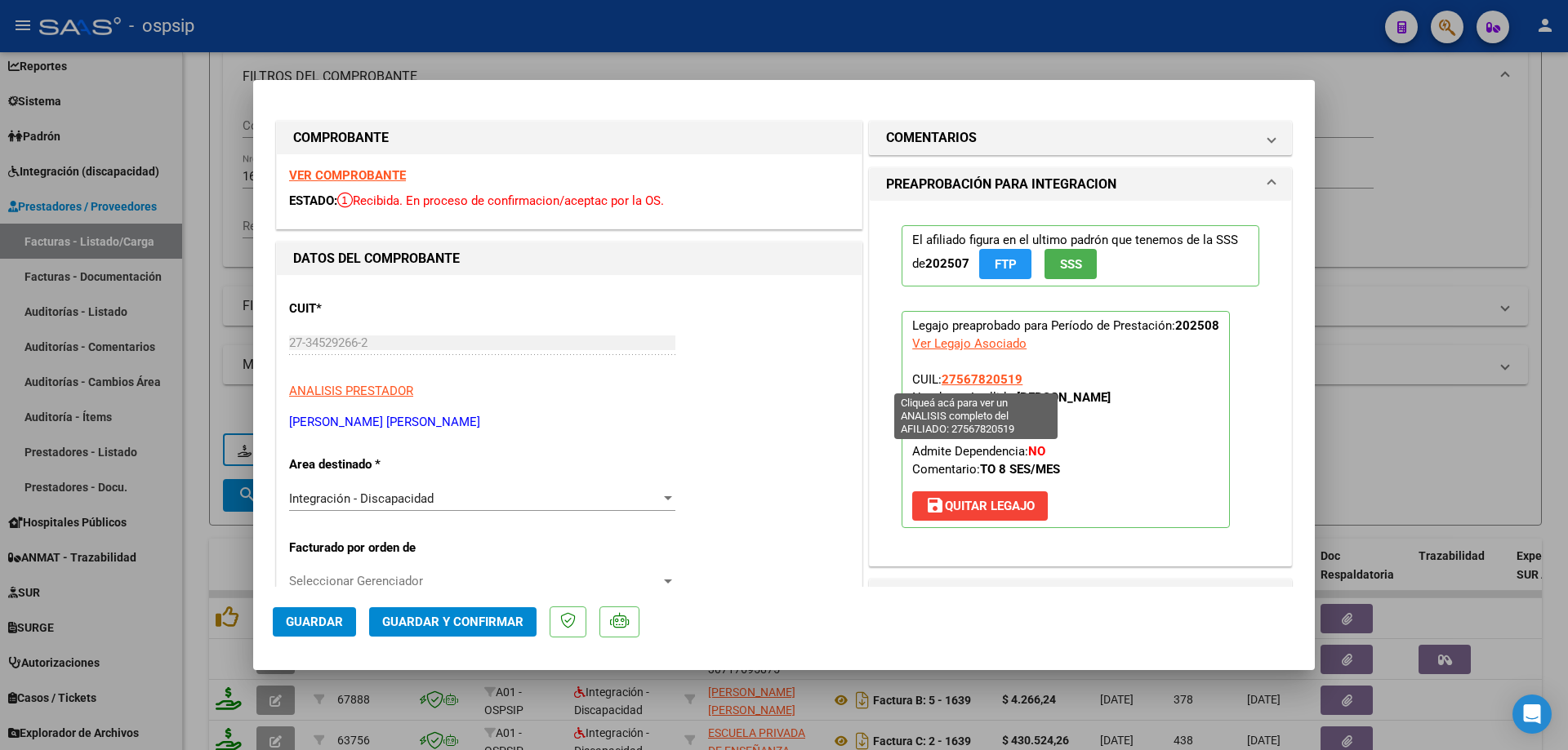
click at [979, 385] on span "27567820519" at bounding box center [982, 379] width 81 height 15
type textarea "27567820519"
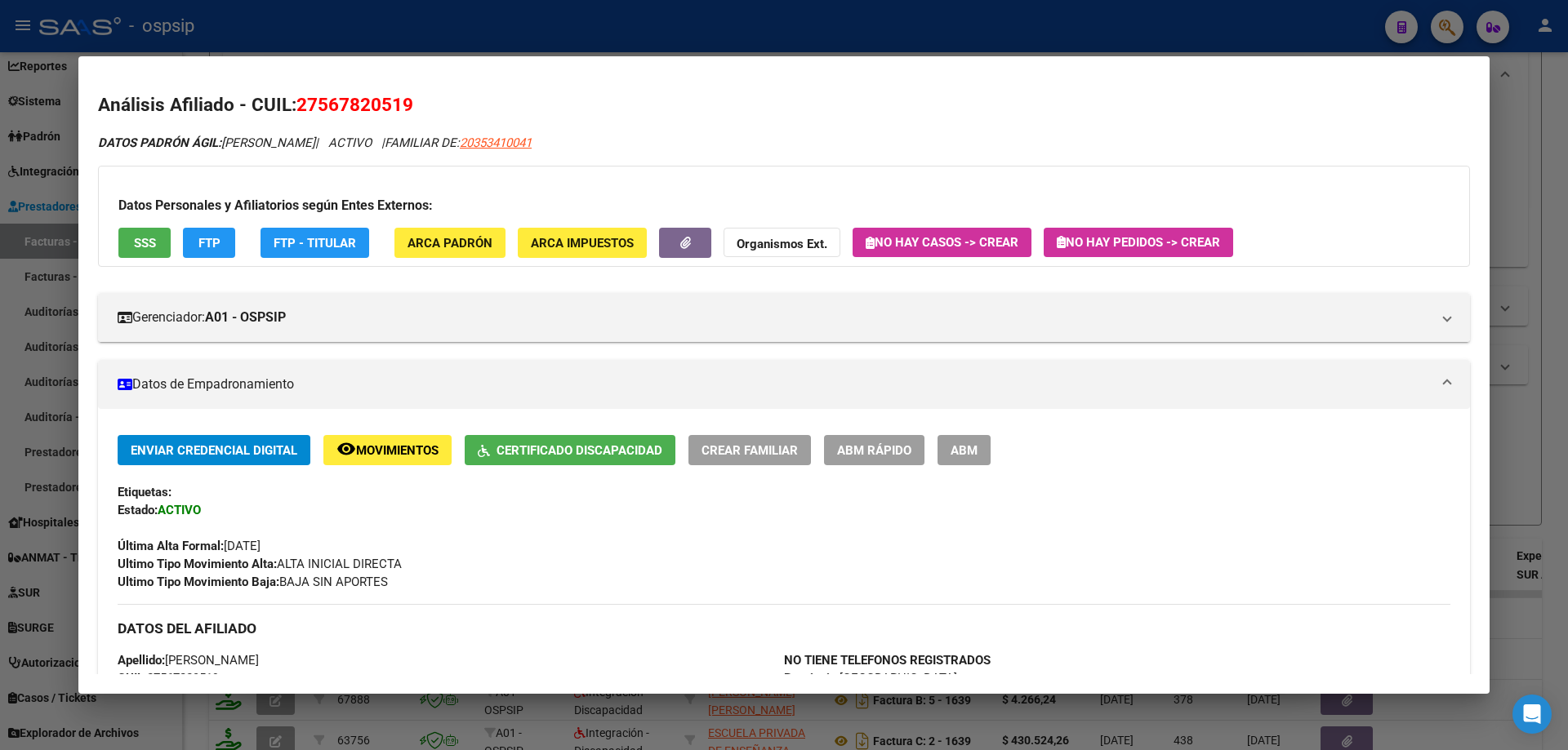
click at [1541, 427] on div at bounding box center [784, 375] width 1568 height 750
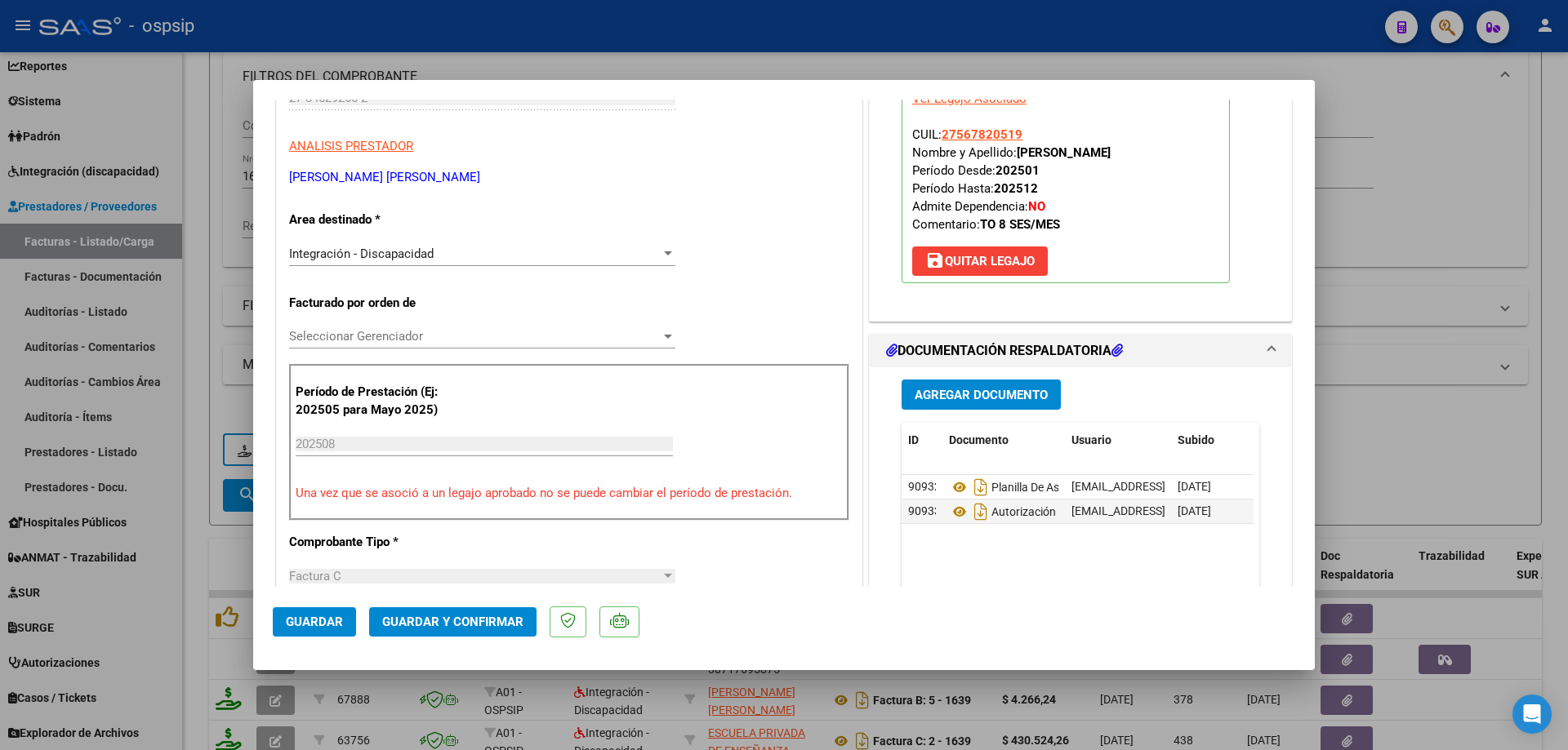
scroll to position [408, 0]
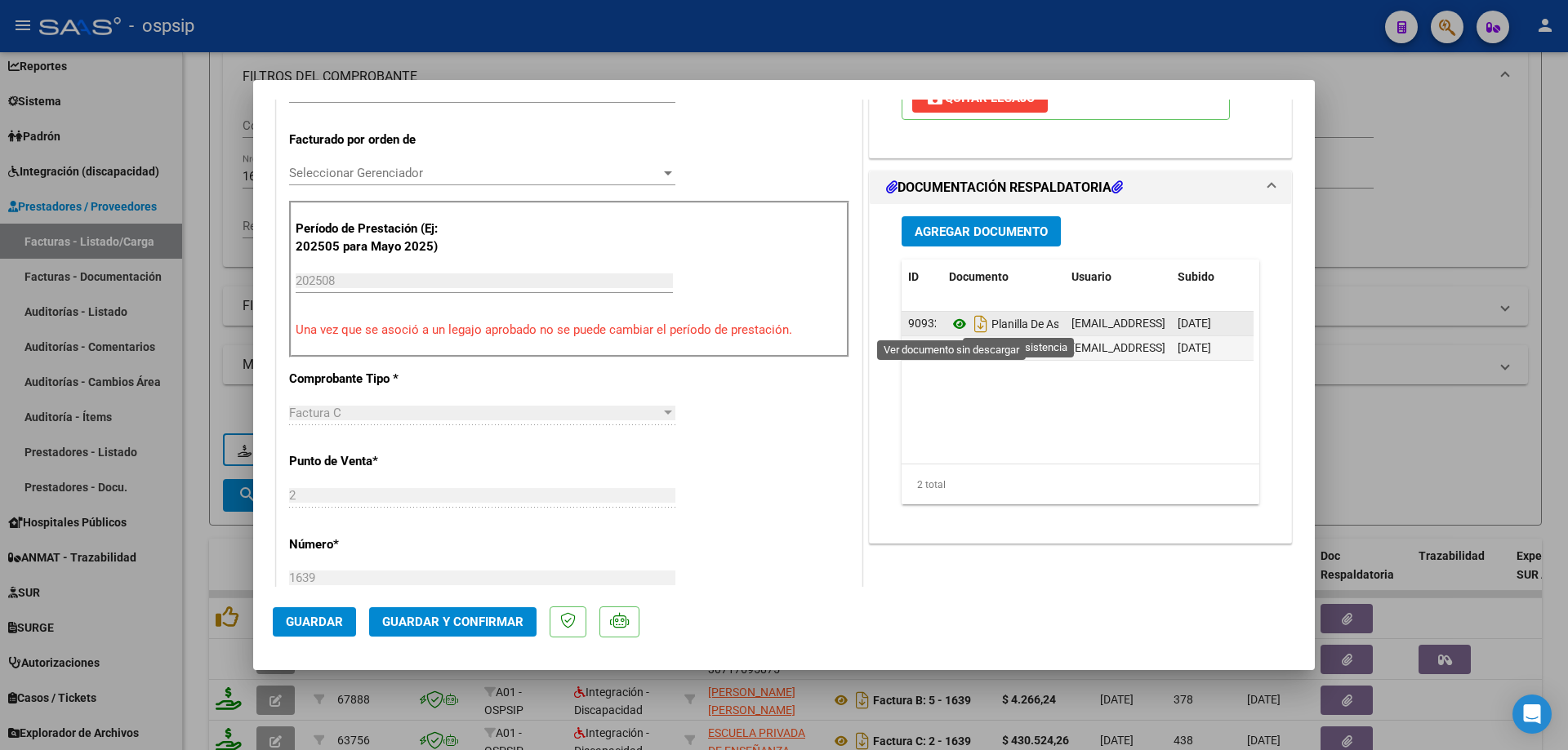
click at [950, 324] on icon at bounding box center [960, 324] width 21 height 20
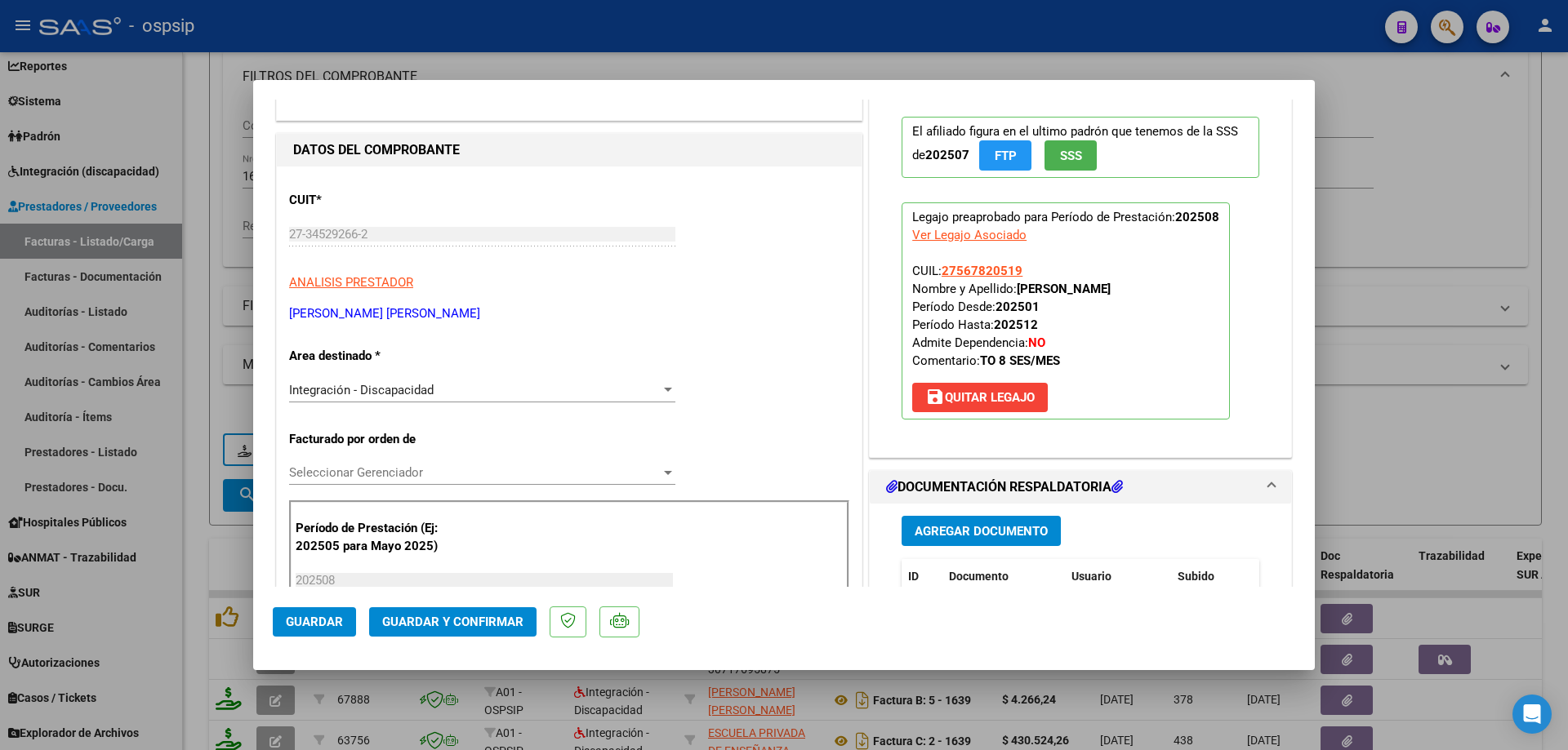
scroll to position [82, 0]
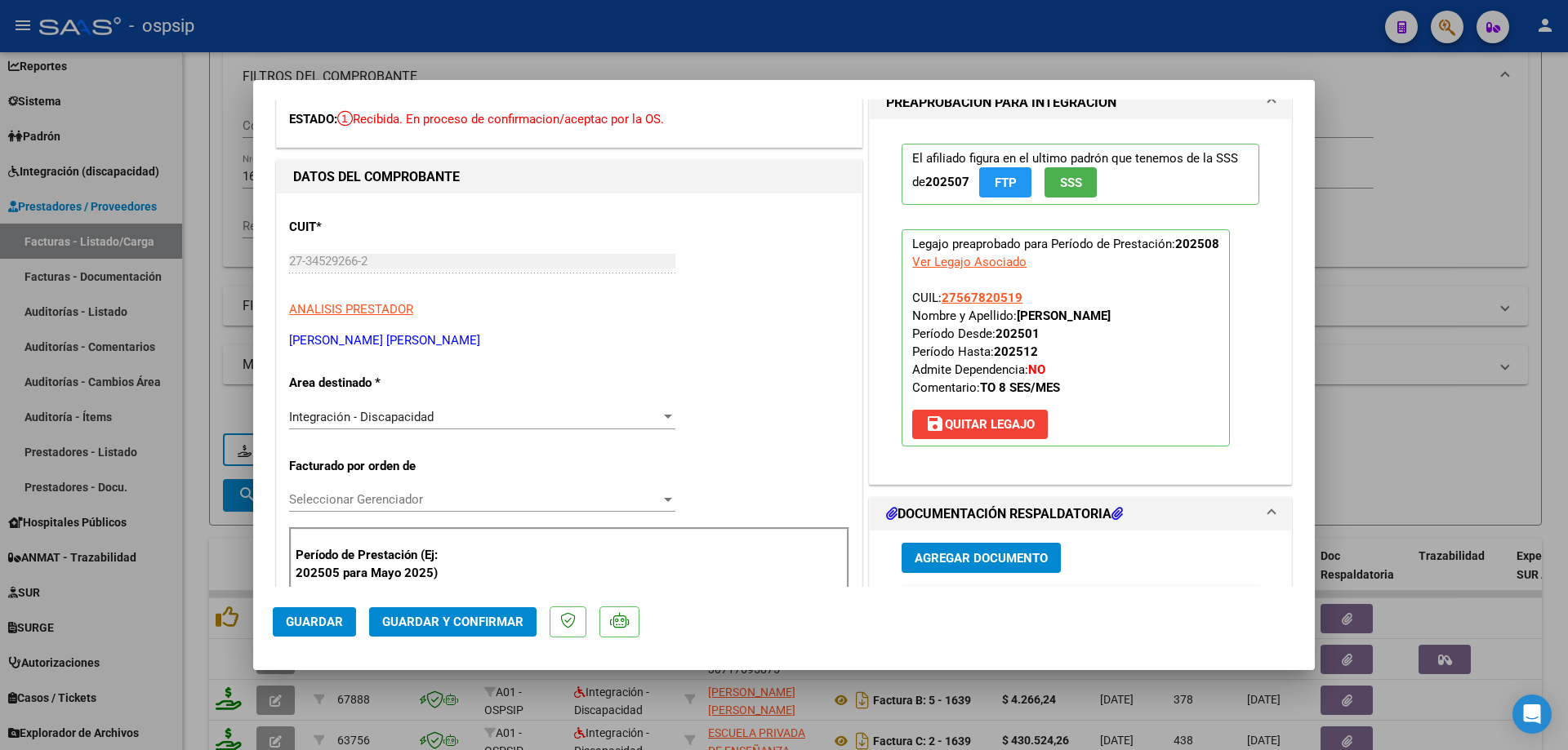
drag, startPoint x: 1023, startPoint y: 298, endPoint x: 935, endPoint y: 292, distance: 88.2
click at [935, 292] on p "Legajo preaprobado para Período de Prestación: 202508 Ver Legajo Asociado CUIL:…" at bounding box center [1066, 338] width 328 height 217
copy span "27567820519"
click at [419, 629] on span "Guardar y Confirmar" at bounding box center [452, 621] width 141 height 15
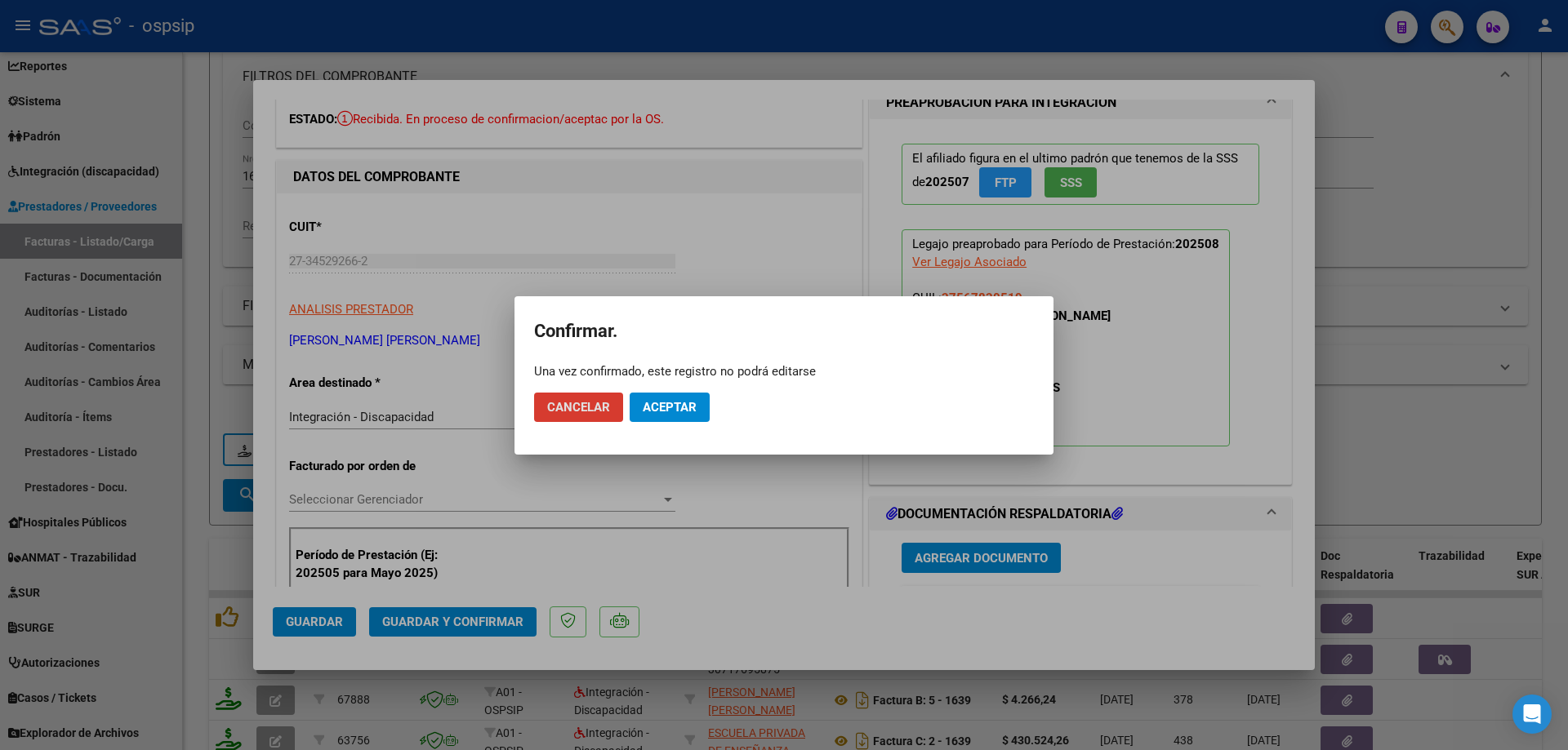
click at [682, 396] on button "Aceptar" at bounding box center [670, 407] width 80 height 29
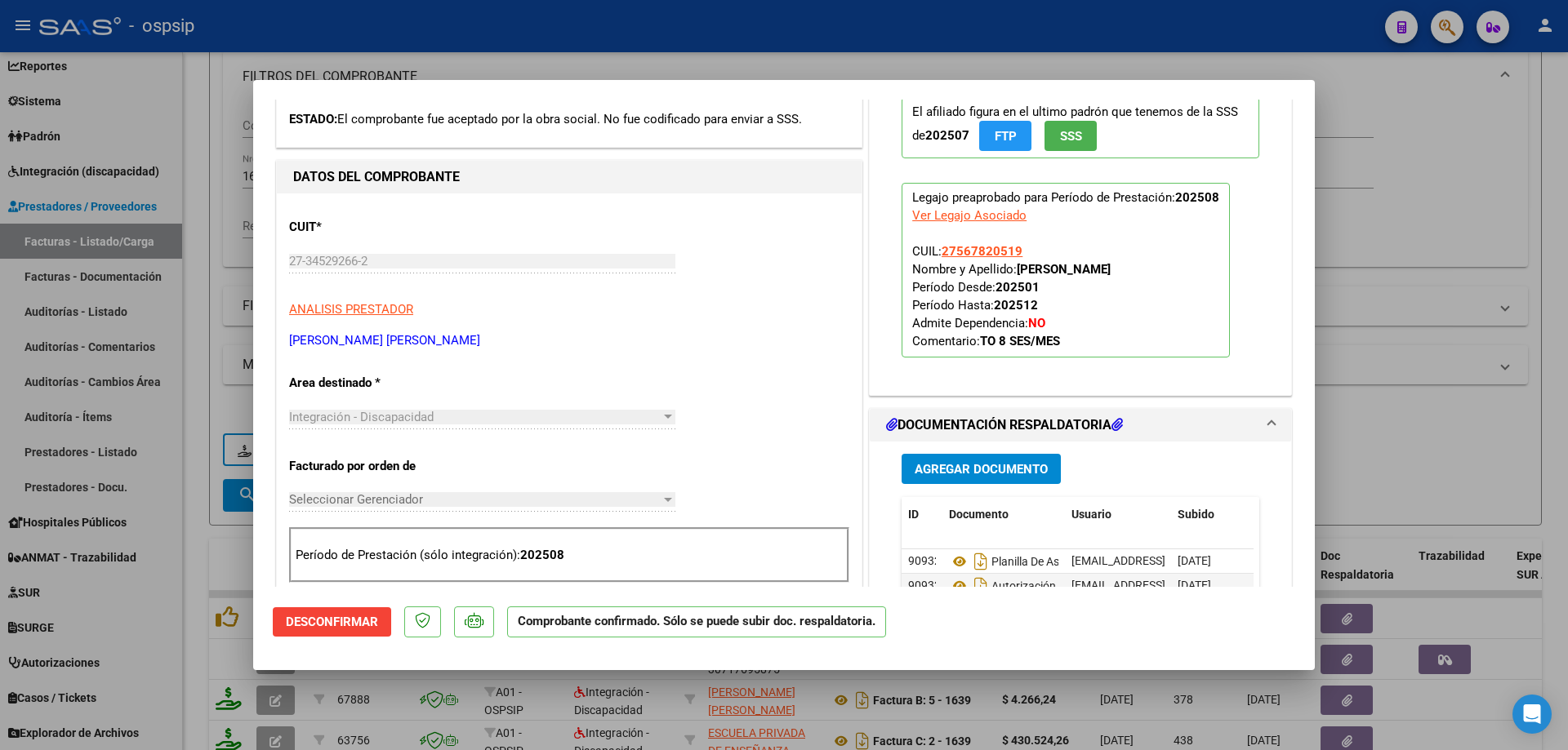
click at [1384, 210] on div at bounding box center [784, 375] width 1568 height 750
type input "$ 0,00"
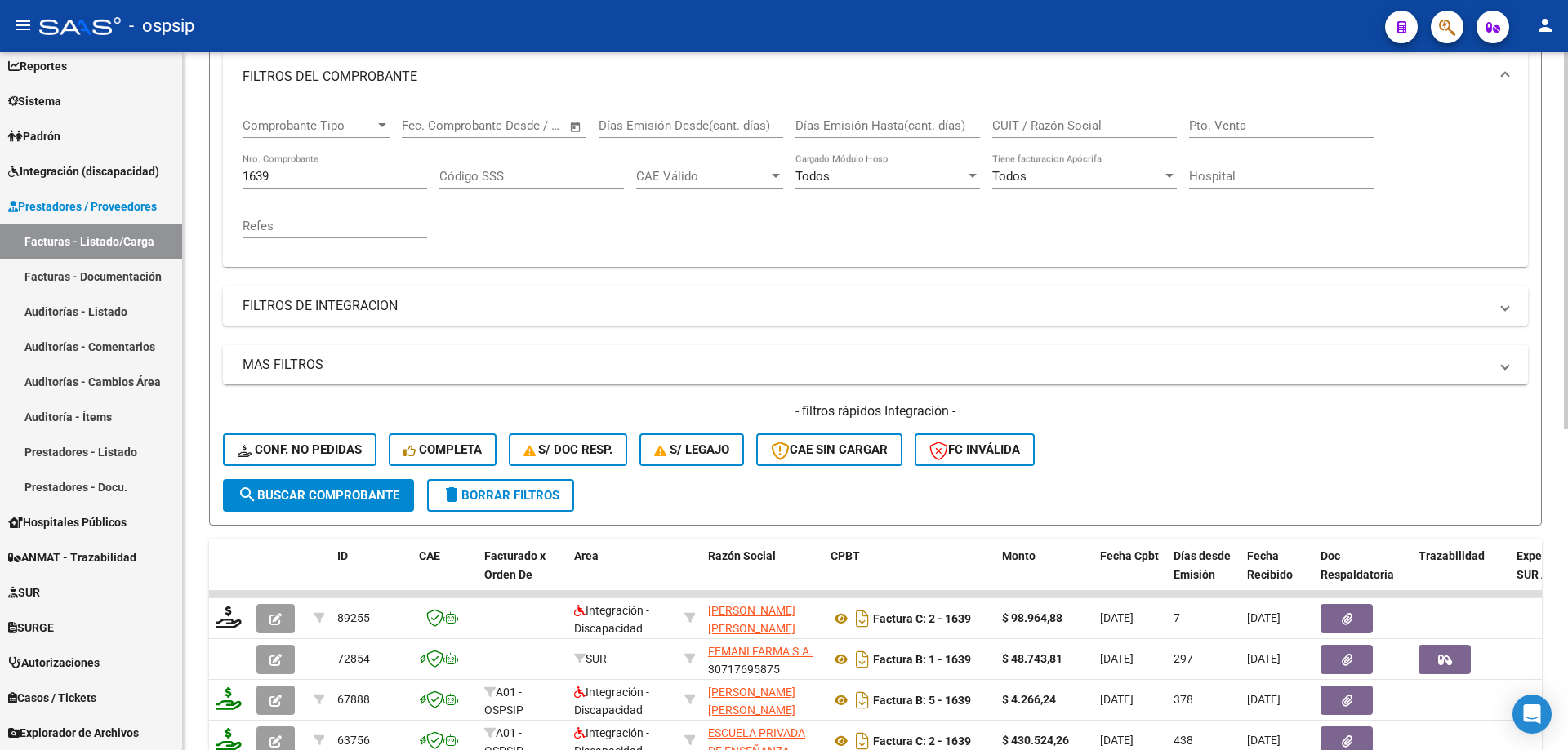
click at [310, 182] on input "1639" at bounding box center [334, 176] width 184 height 15
type input "1"
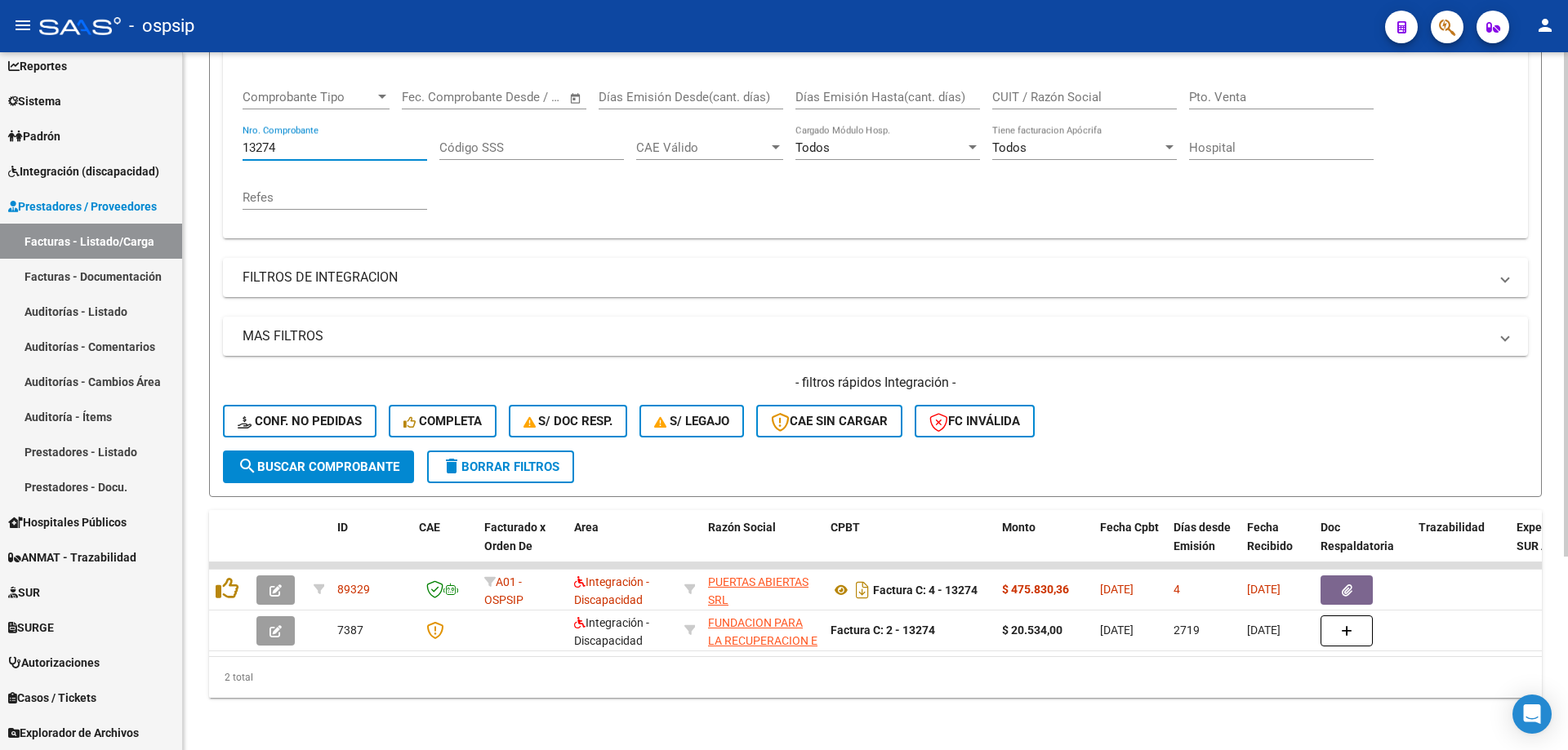
scroll to position [268, 0]
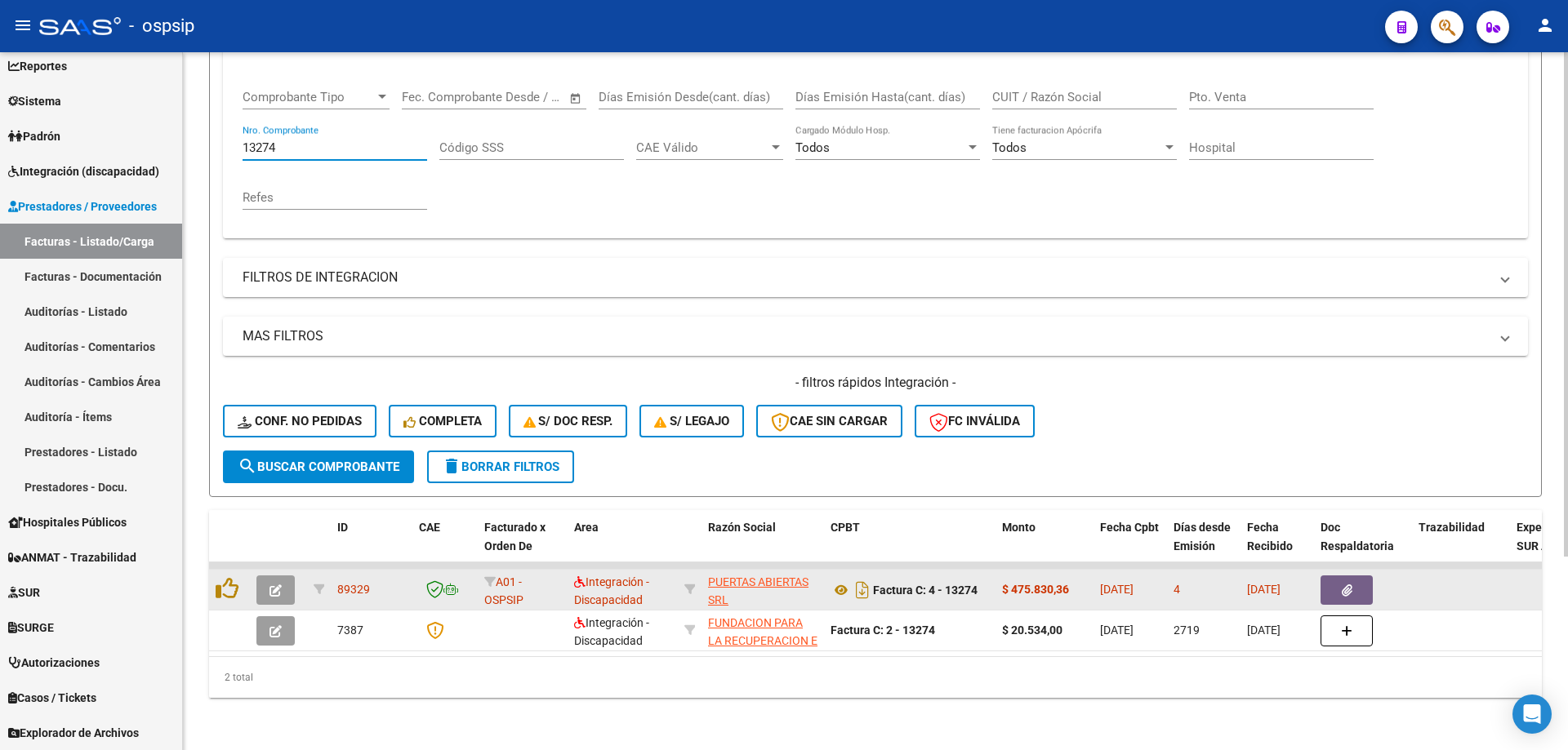
type input "13274"
click at [279, 584] on icon "button" at bounding box center [276, 590] width 12 height 12
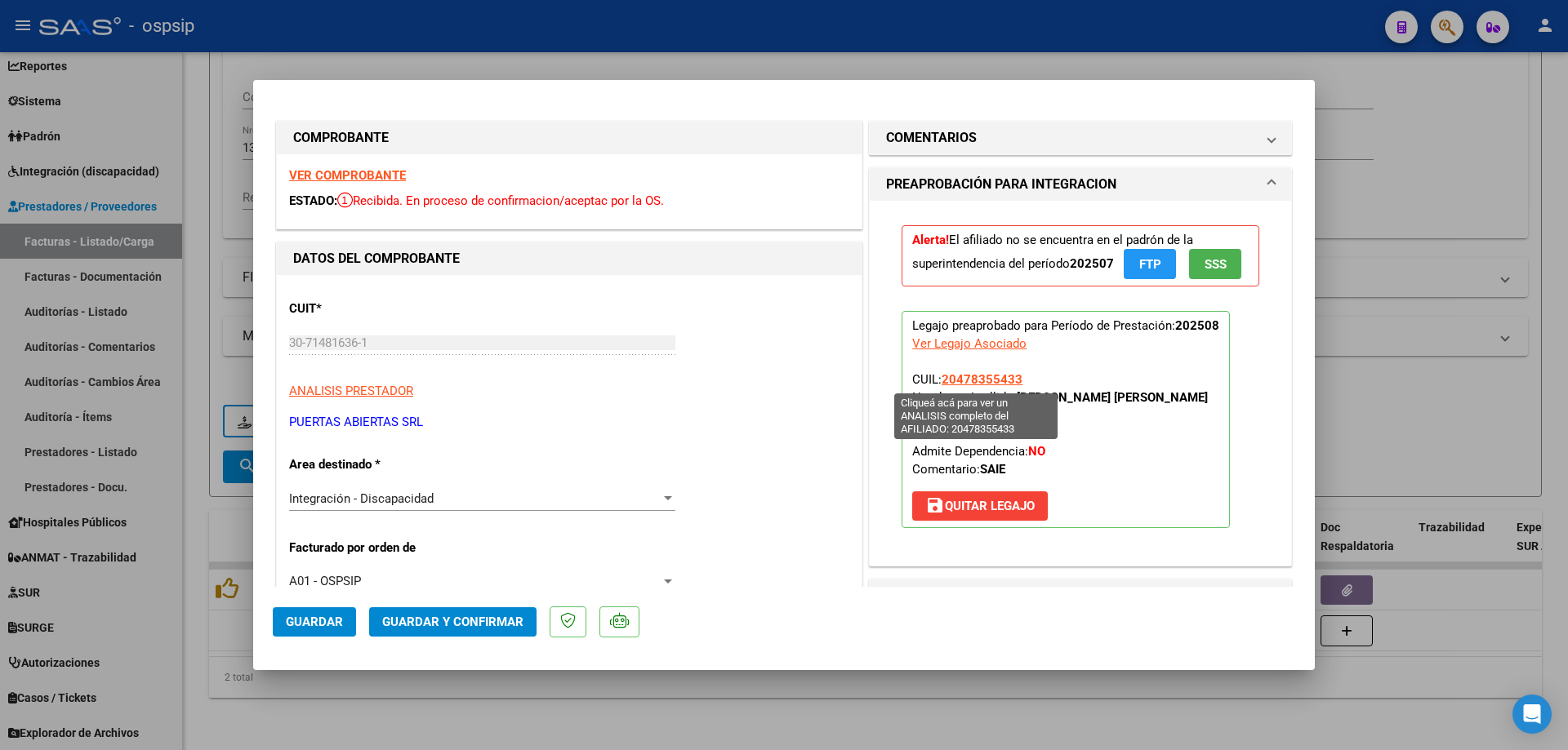
click at [983, 373] on span "20478355433" at bounding box center [982, 379] width 81 height 15
type textarea "20478355433"
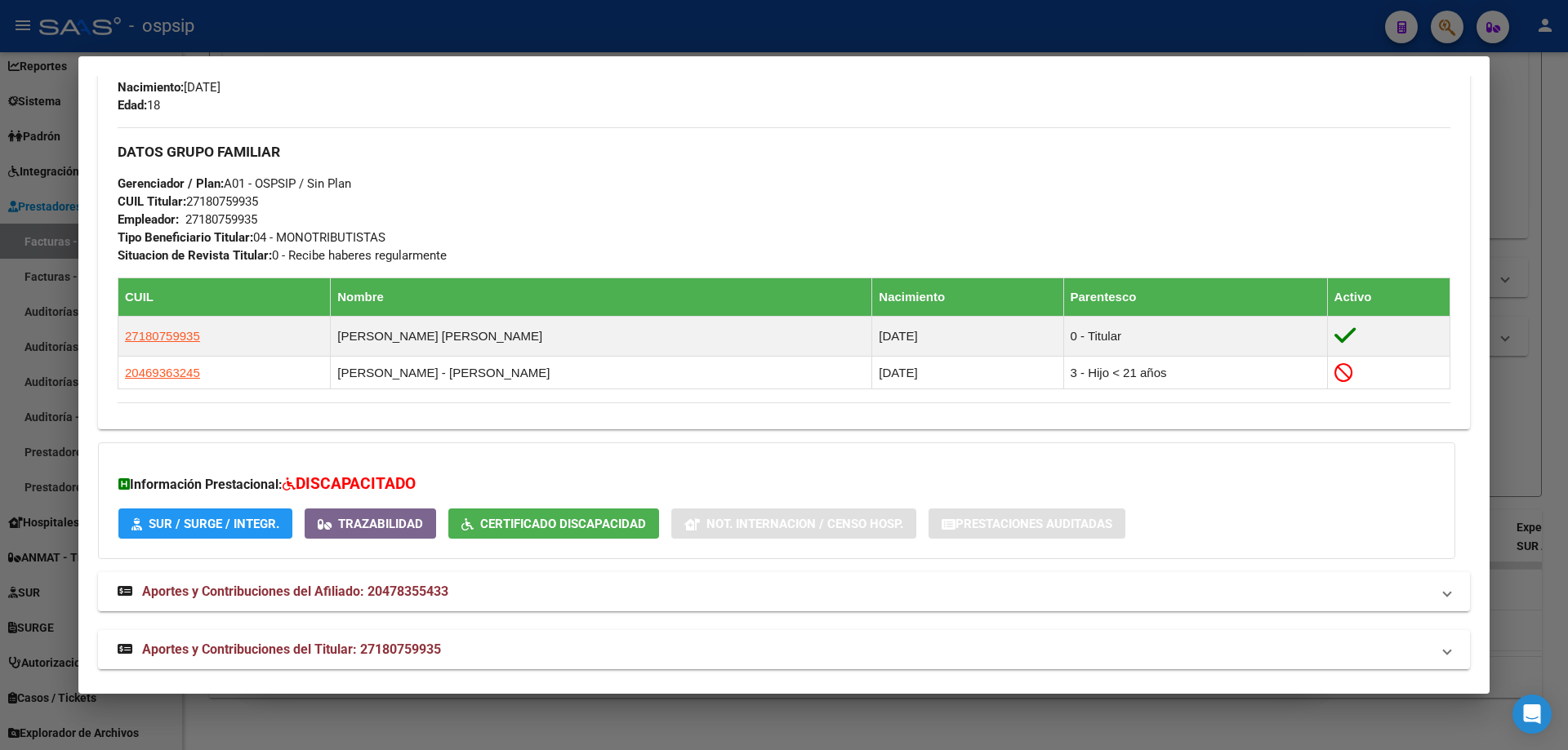
scroll to position [694, 0]
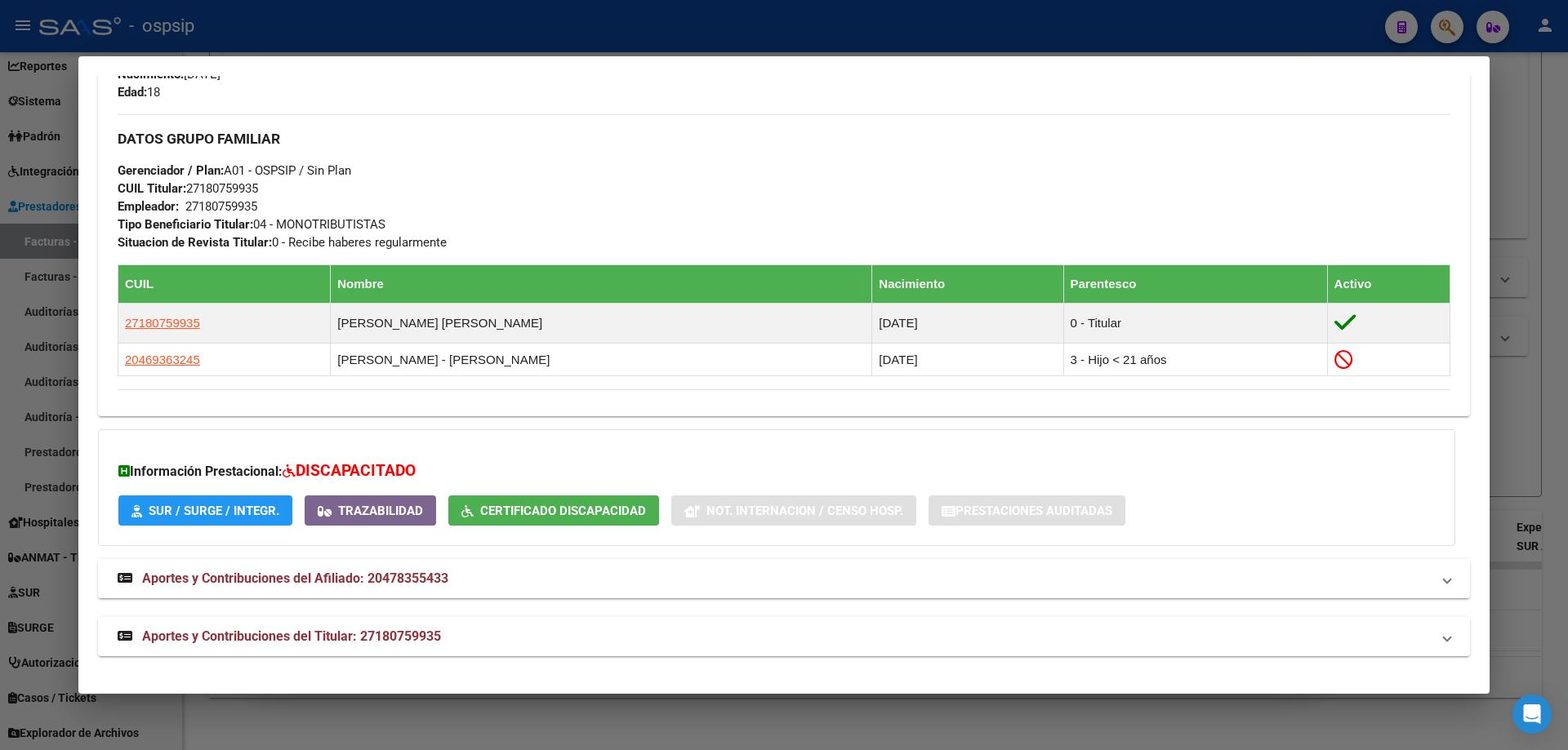
click at [1533, 444] on div at bounding box center [784, 375] width 1568 height 750
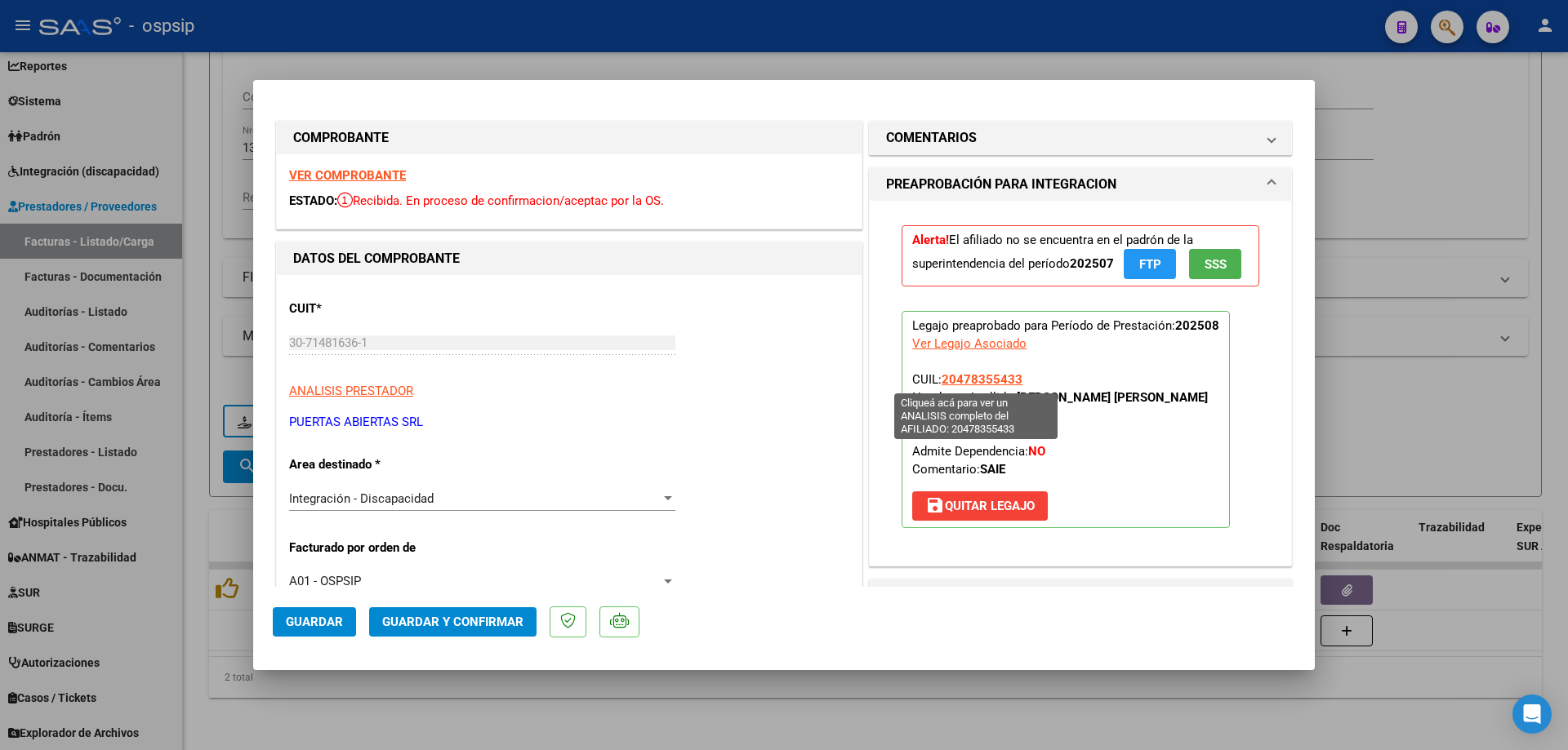
click at [976, 378] on span "20478355433" at bounding box center [982, 379] width 81 height 15
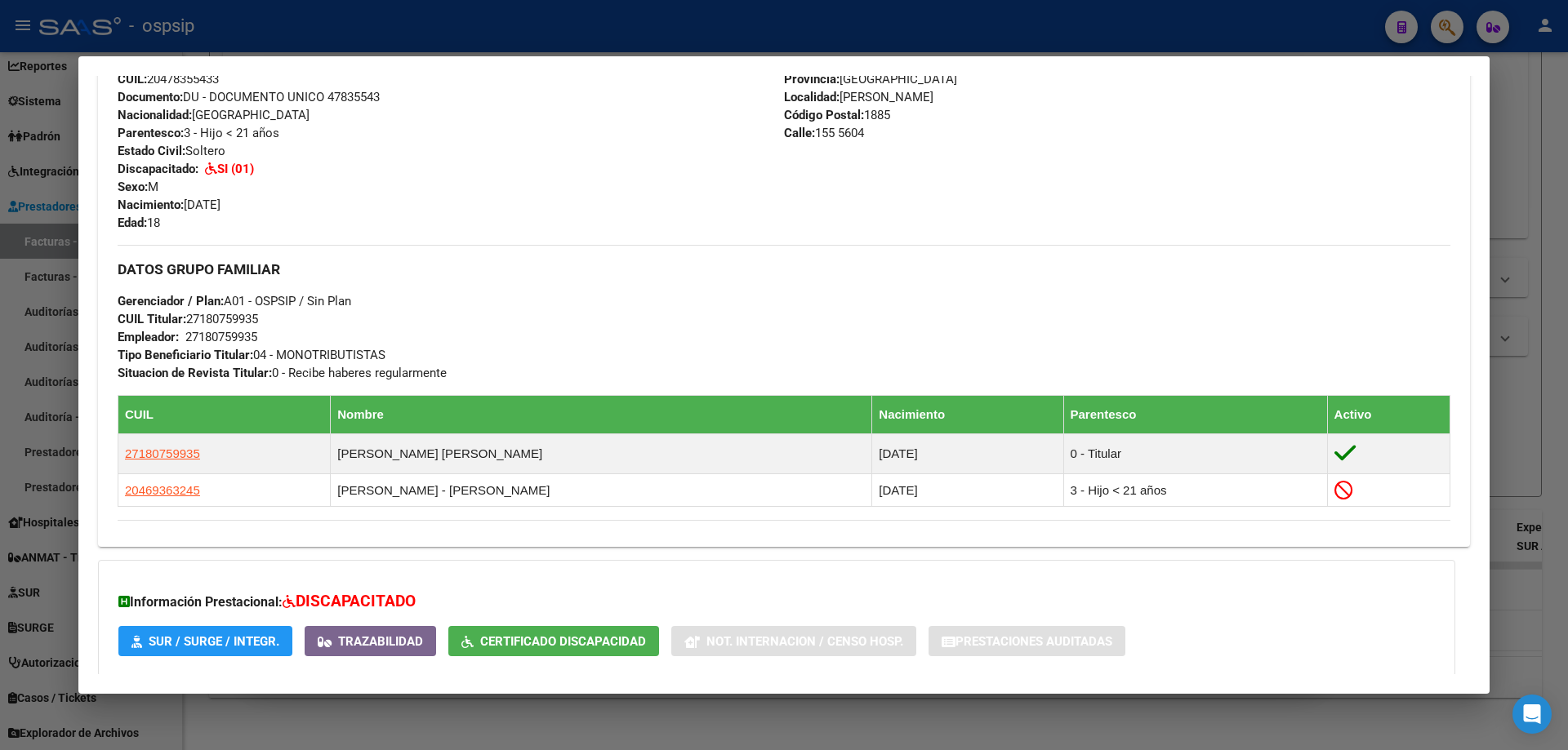
scroll to position [572, 0]
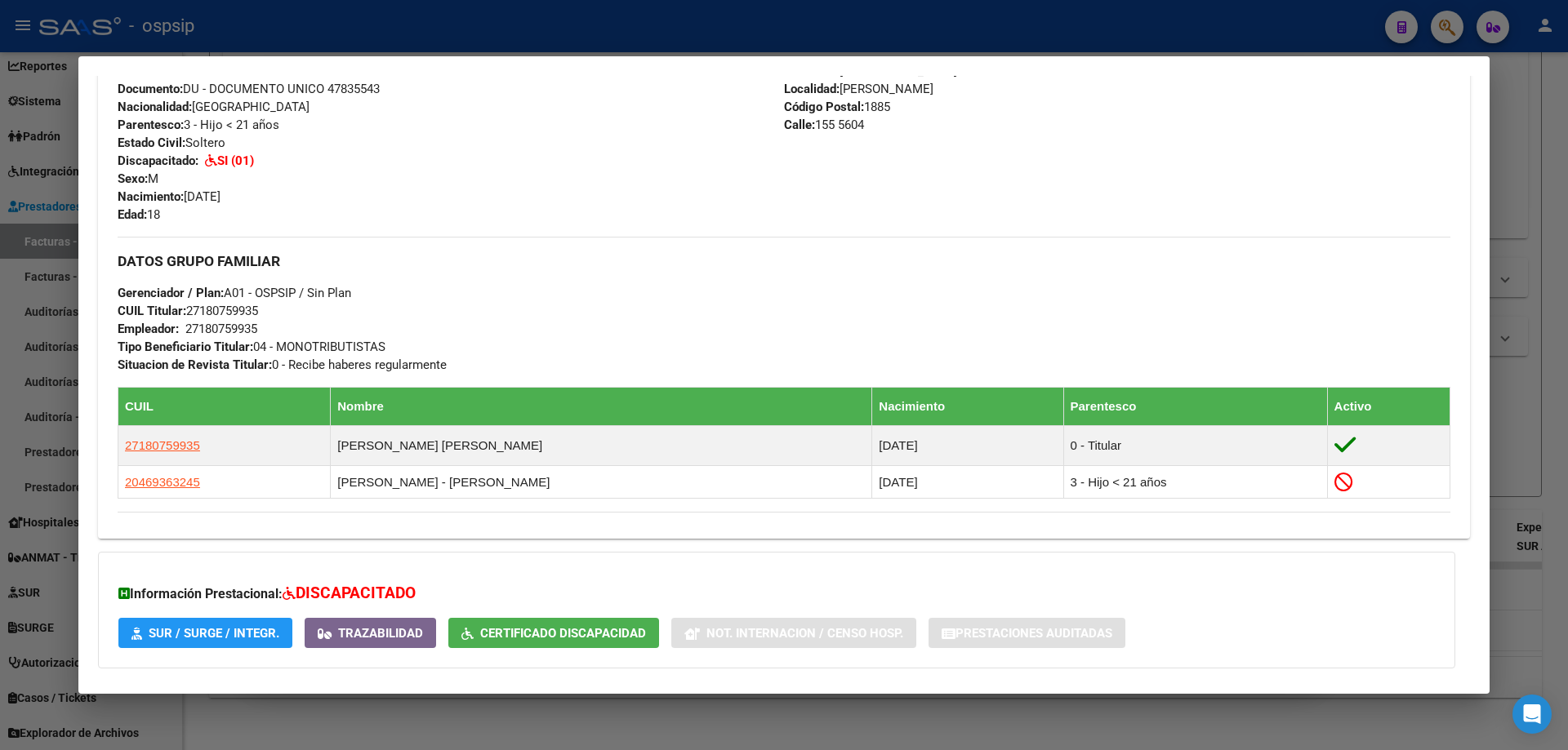
click at [1547, 319] on div at bounding box center [784, 375] width 1568 height 750
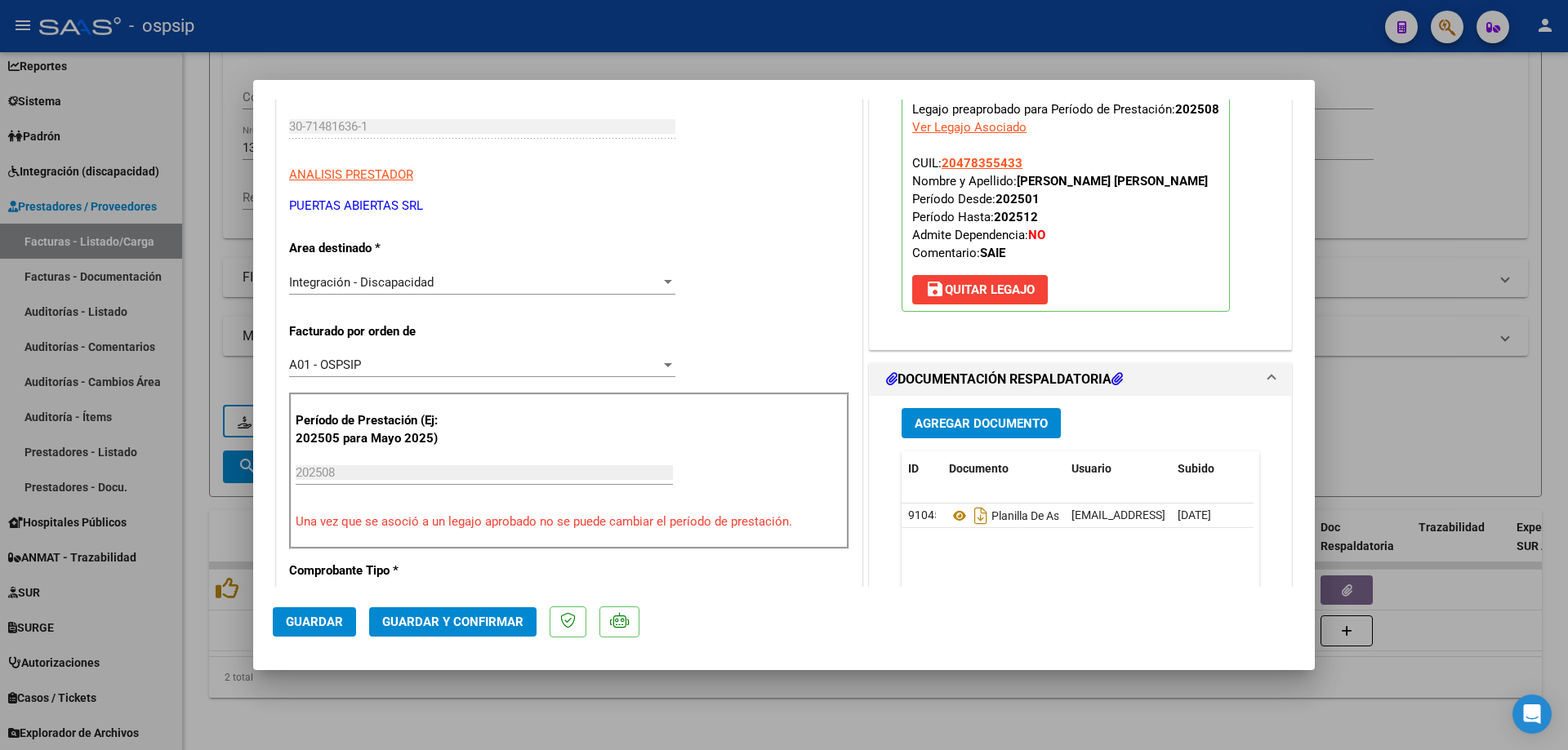
scroll to position [245, 0]
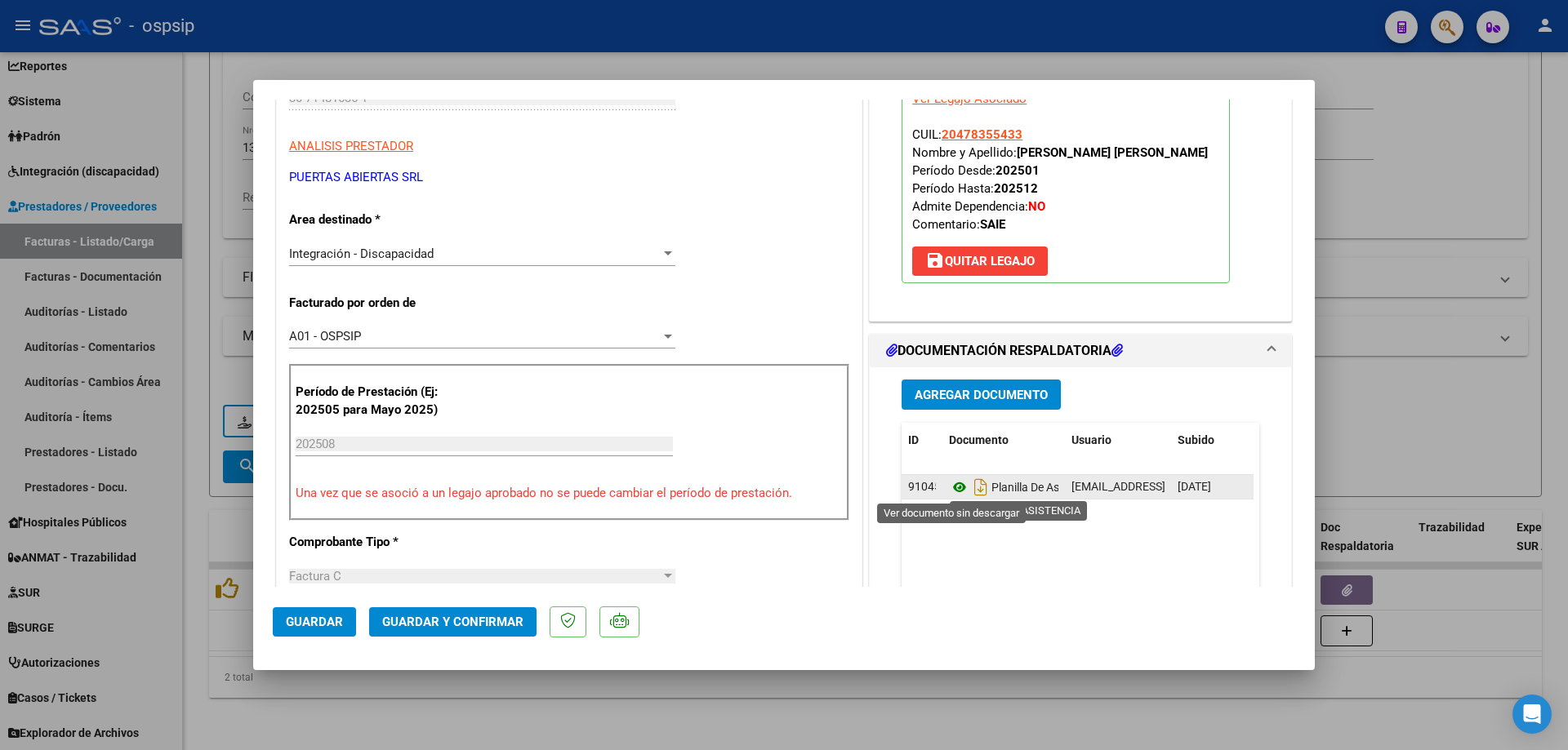
click at [951, 491] on icon at bounding box center [960, 488] width 21 height 20
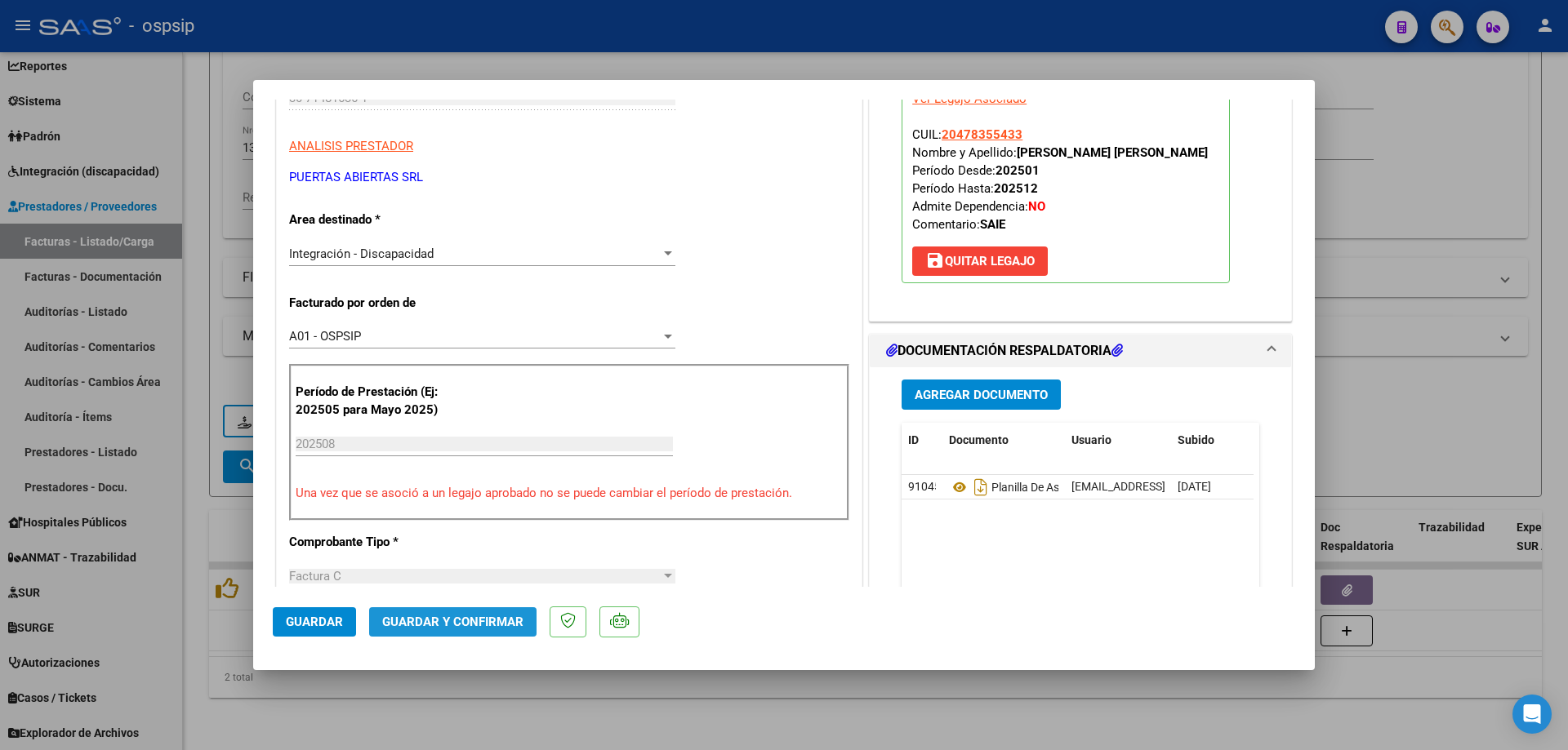
click at [468, 618] on span "Guardar y Confirmar" at bounding box center [452, 621] width 141 height 15
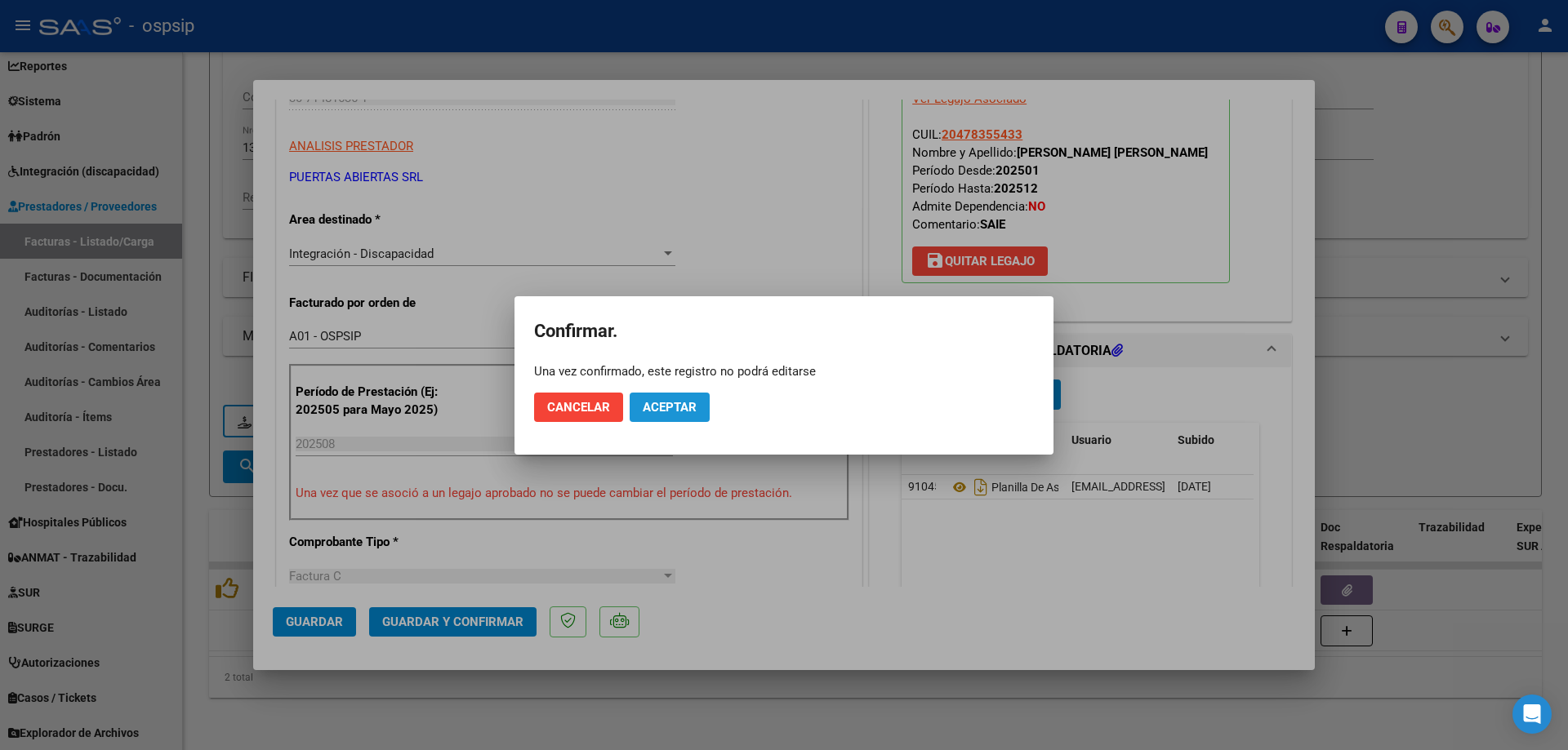
click at [686, 407] on span "Aceptar" at bounding box center [670, 407] width 54 height 15
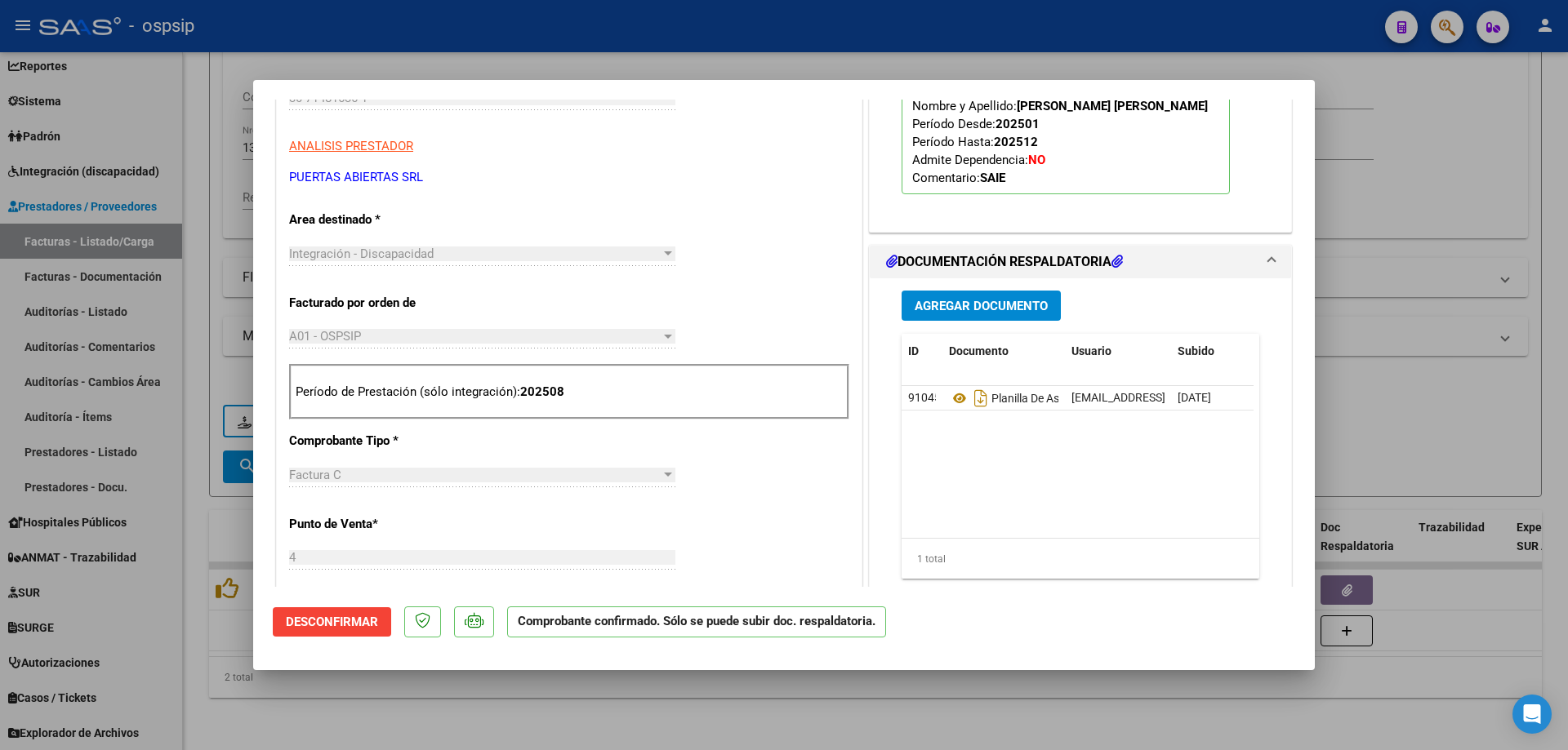
click at [1427, 311] on div at bounding box center [784, 375] width 1568 height 750
type input "$ 0,00"
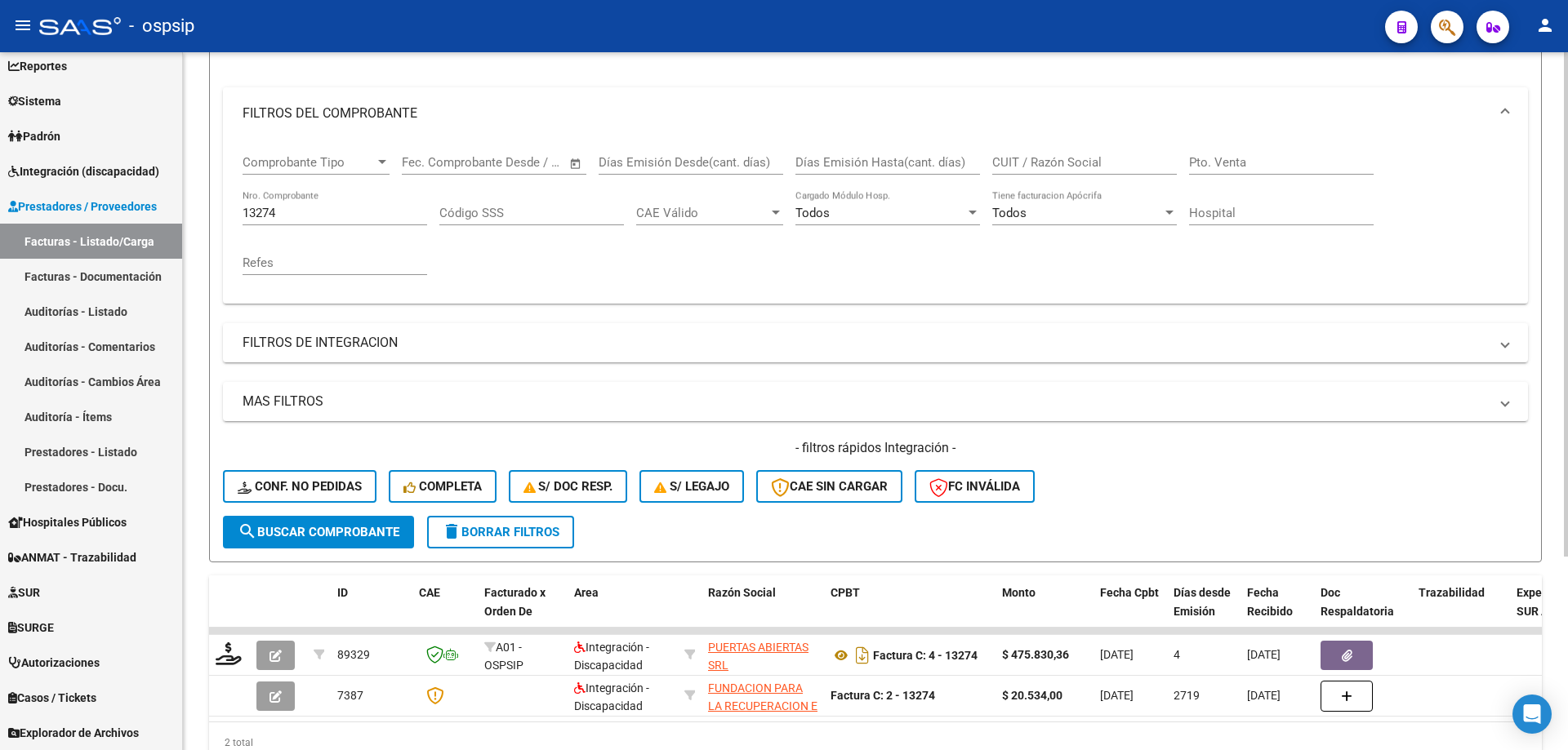
scroll to position [105, 0]
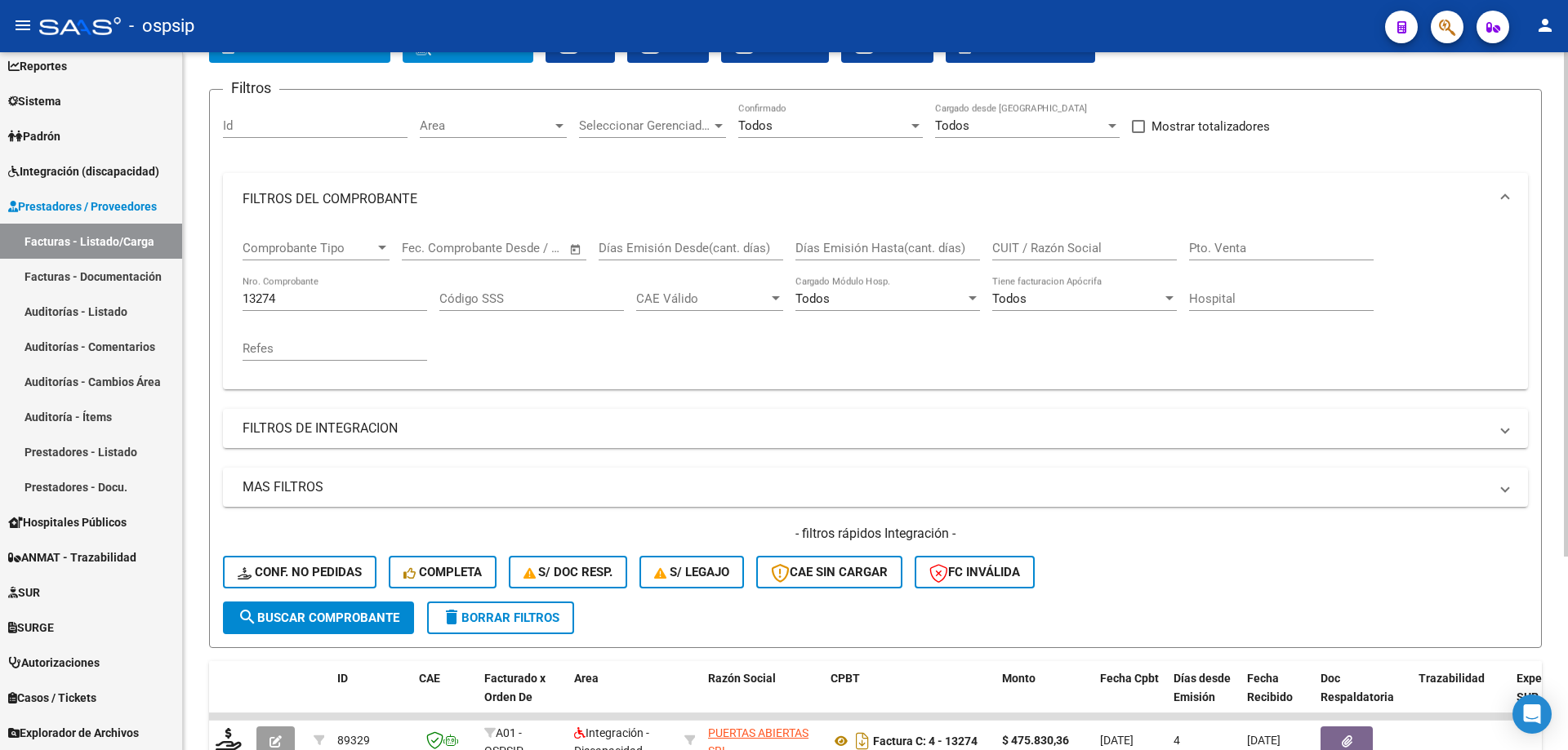
click at [278, 300] on input "13274" at bounding box center [334, 299] width 184 height 15
type input "1"
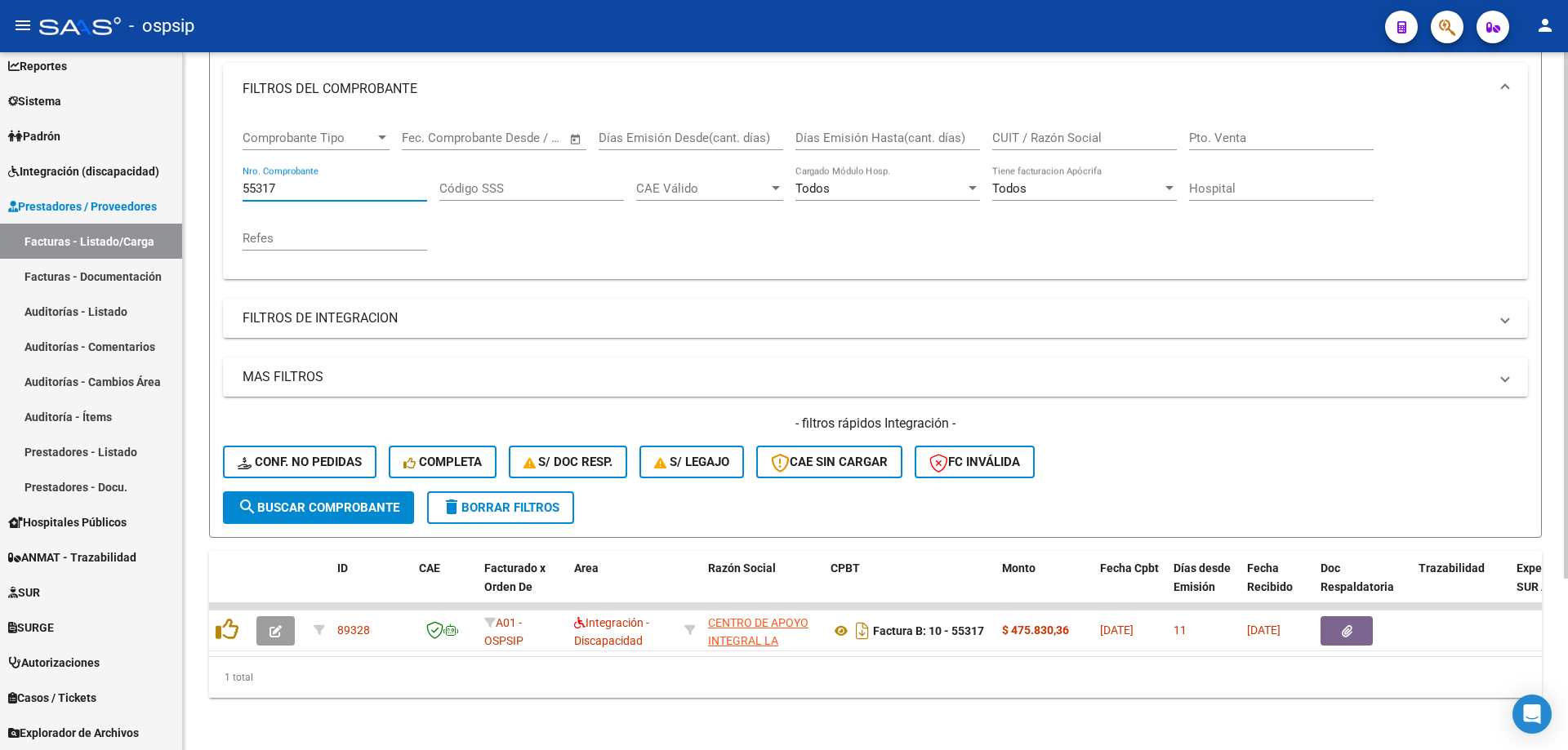
scroll to position [227, 0]
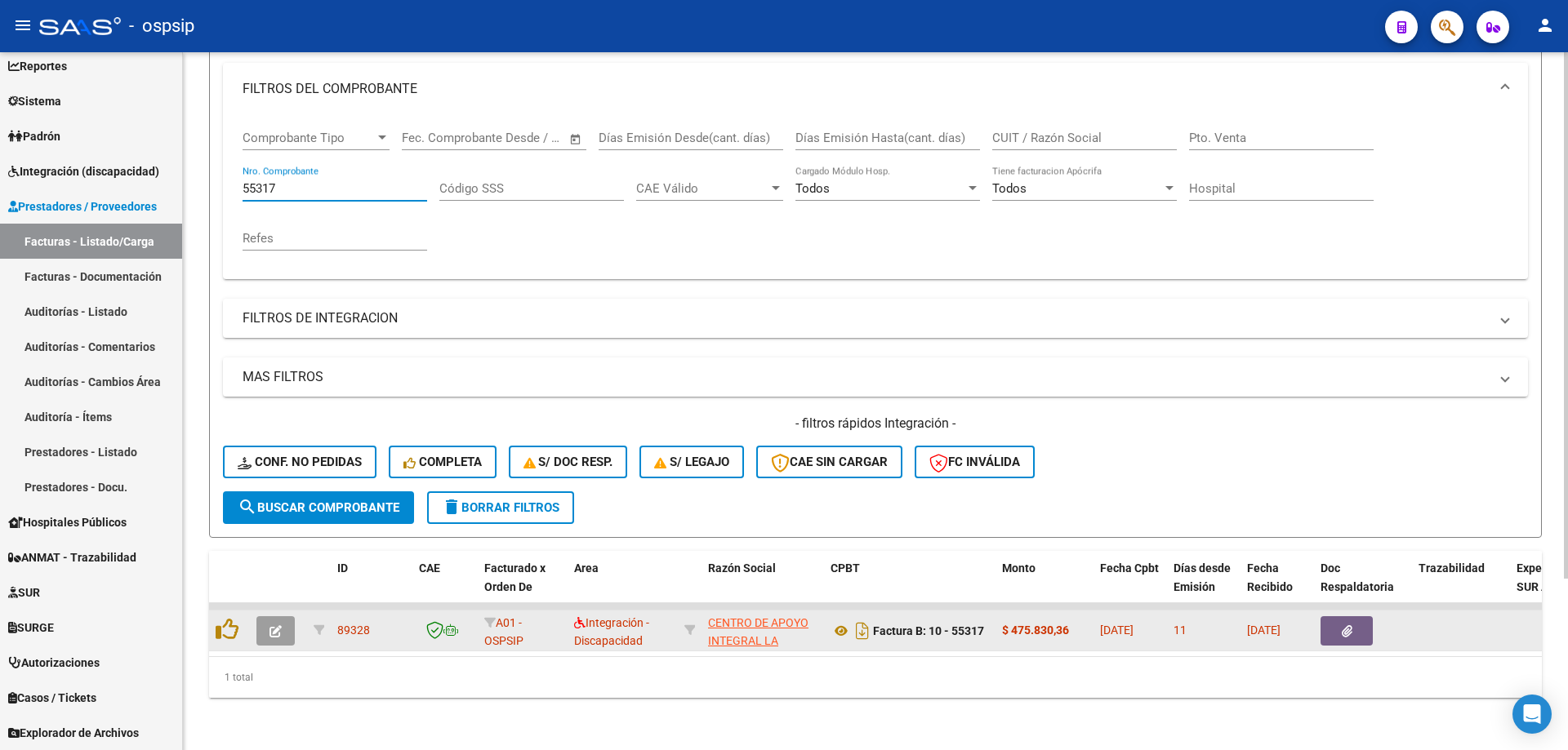
type input "55317"
click at [279, 625] on icon "button" at bounding box center [276, 631] width 12 height 12
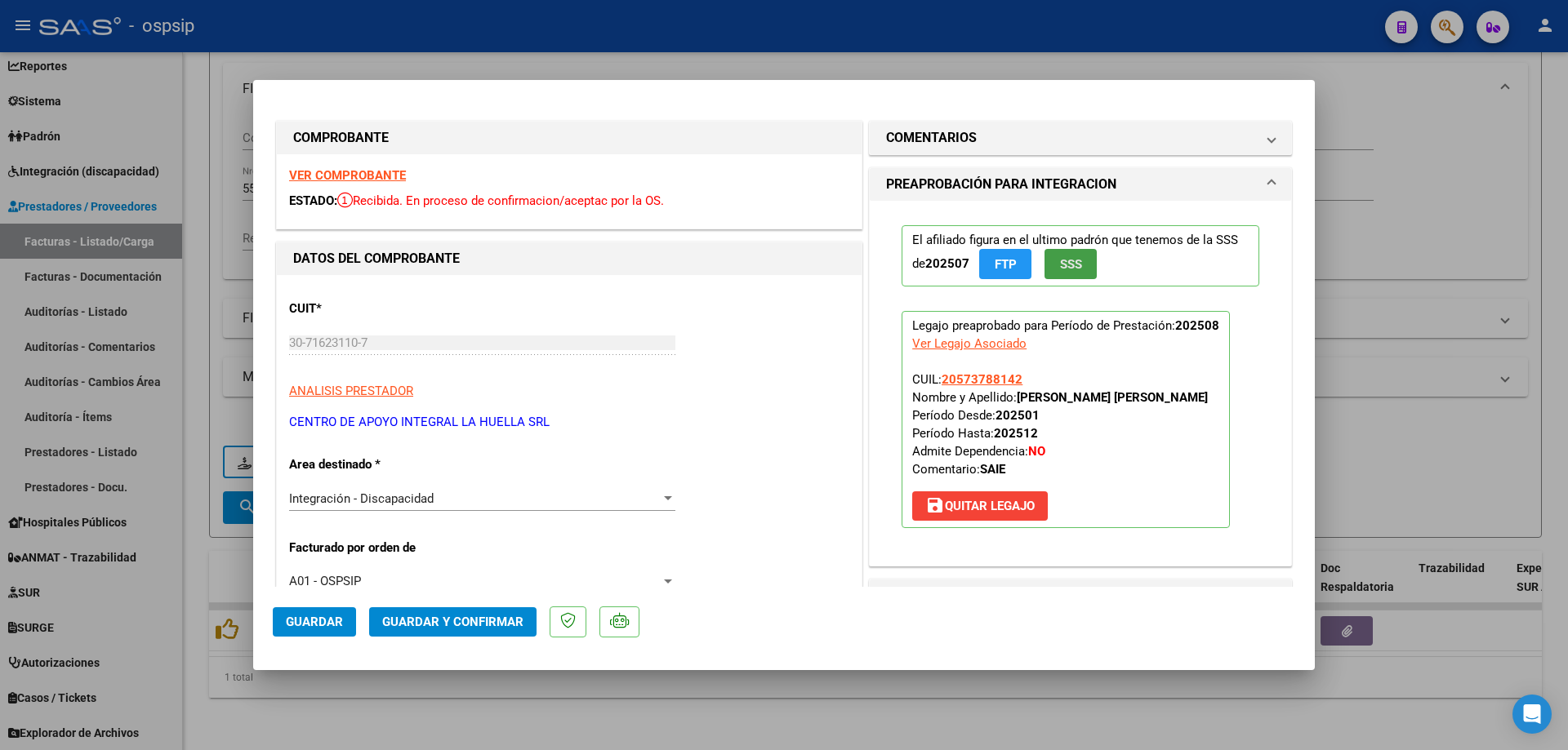
click at [1060, 270] on span "SSS" at bounding box center [1070, 264] width 22 height 15
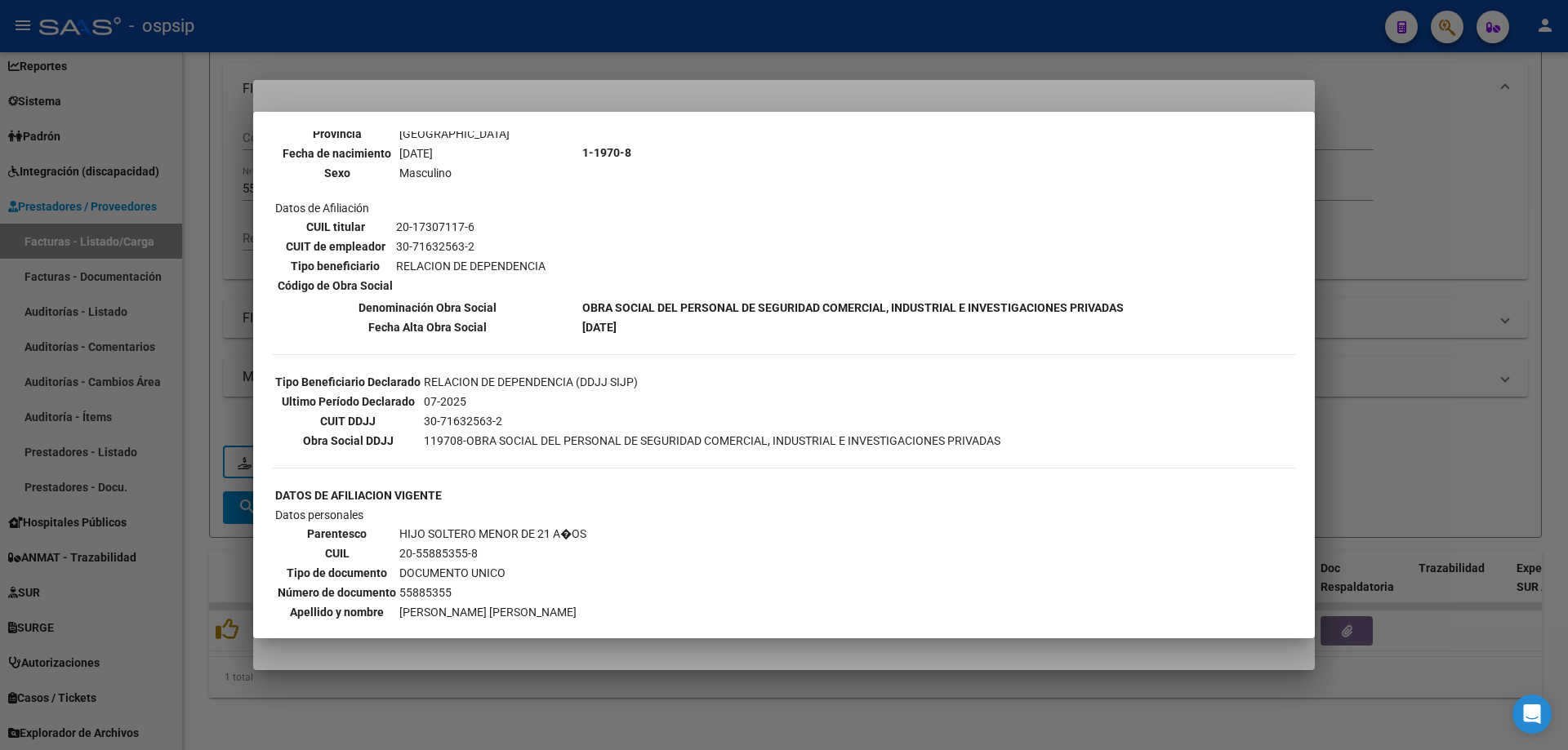
scroll to position [0, 0]
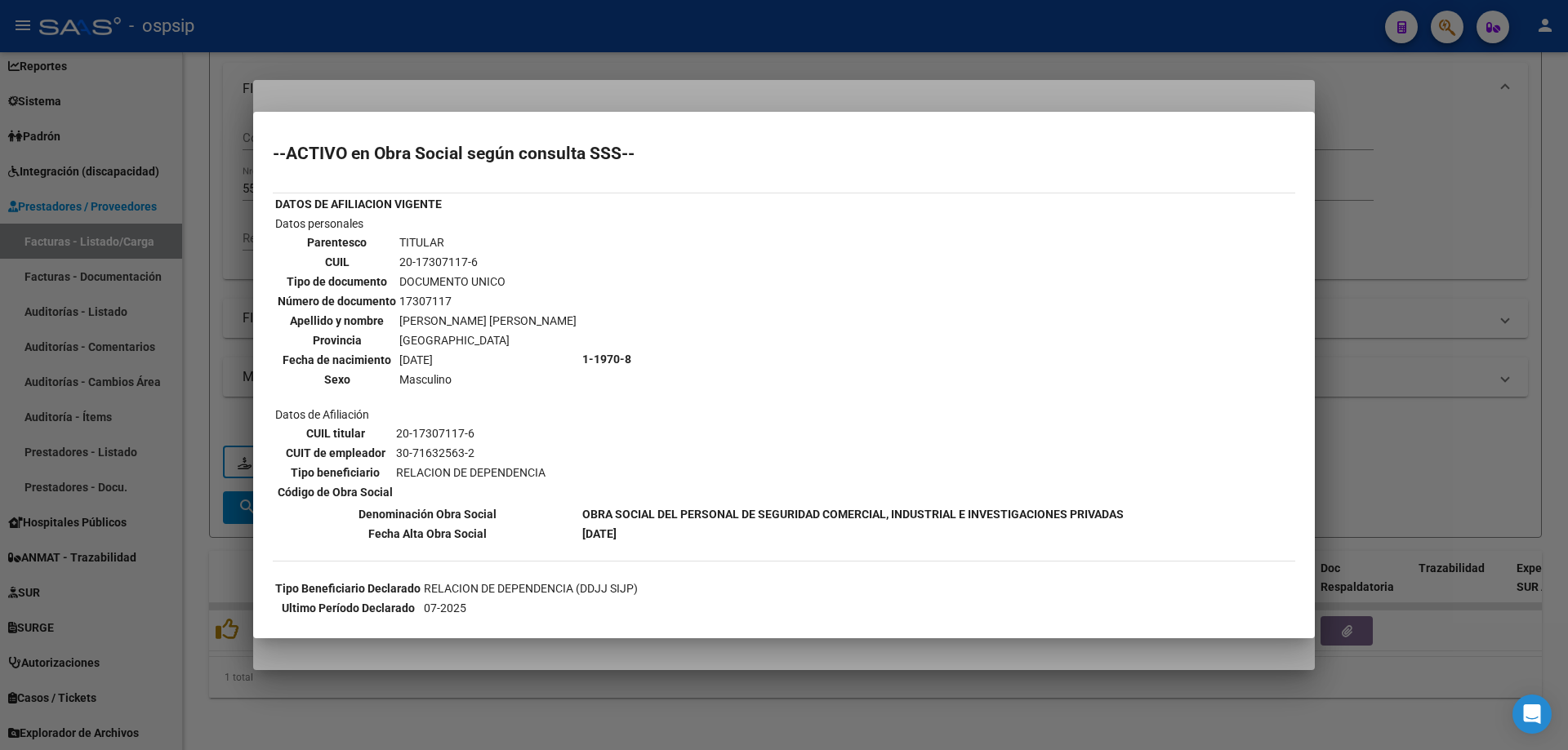
click at [1451, 318] on div at bounding box center [784, 375] width 1568 height 750
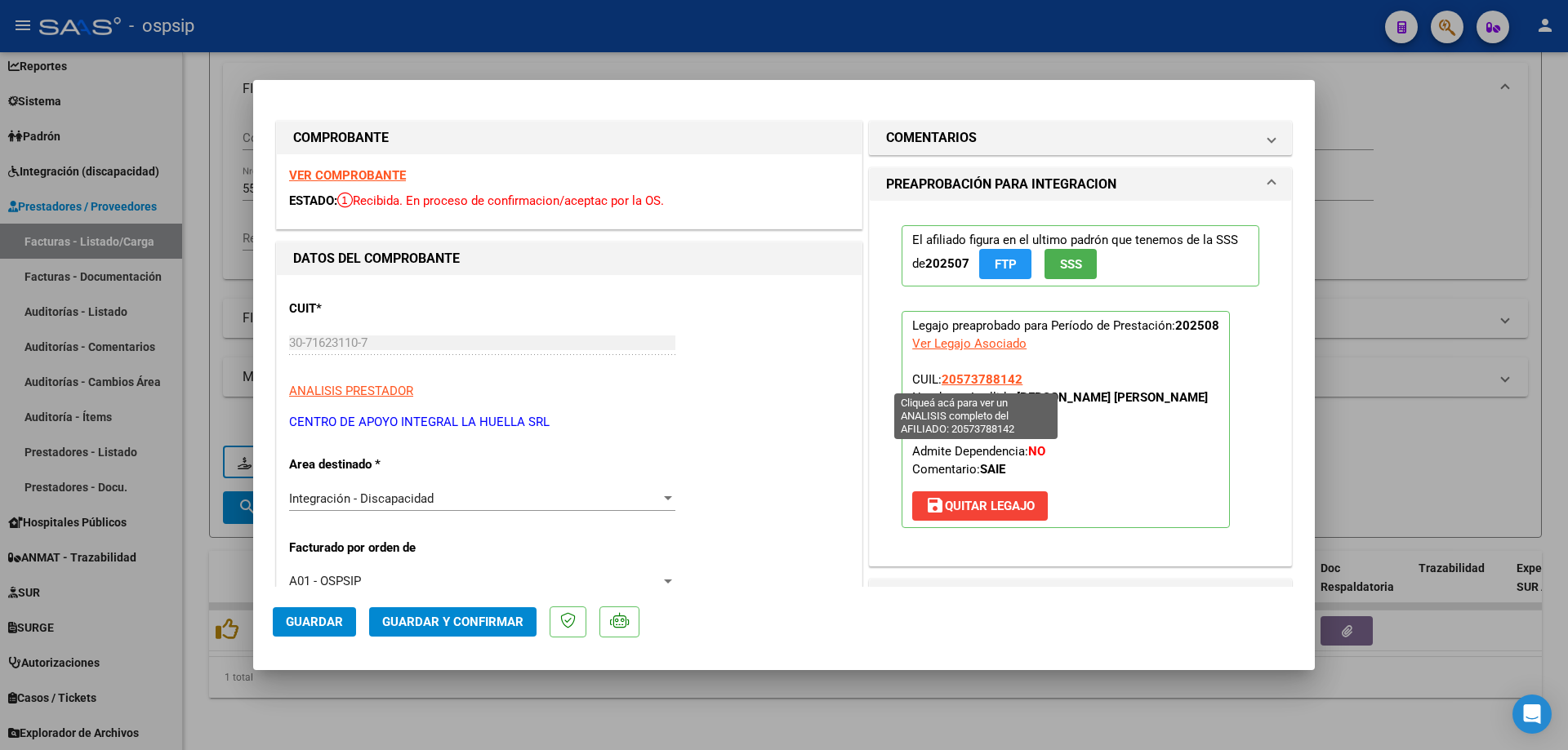
click at [991, 384] on span "20573788142" at bounding box center [982, 379] width 81 height 15
type textarea "20573788142"
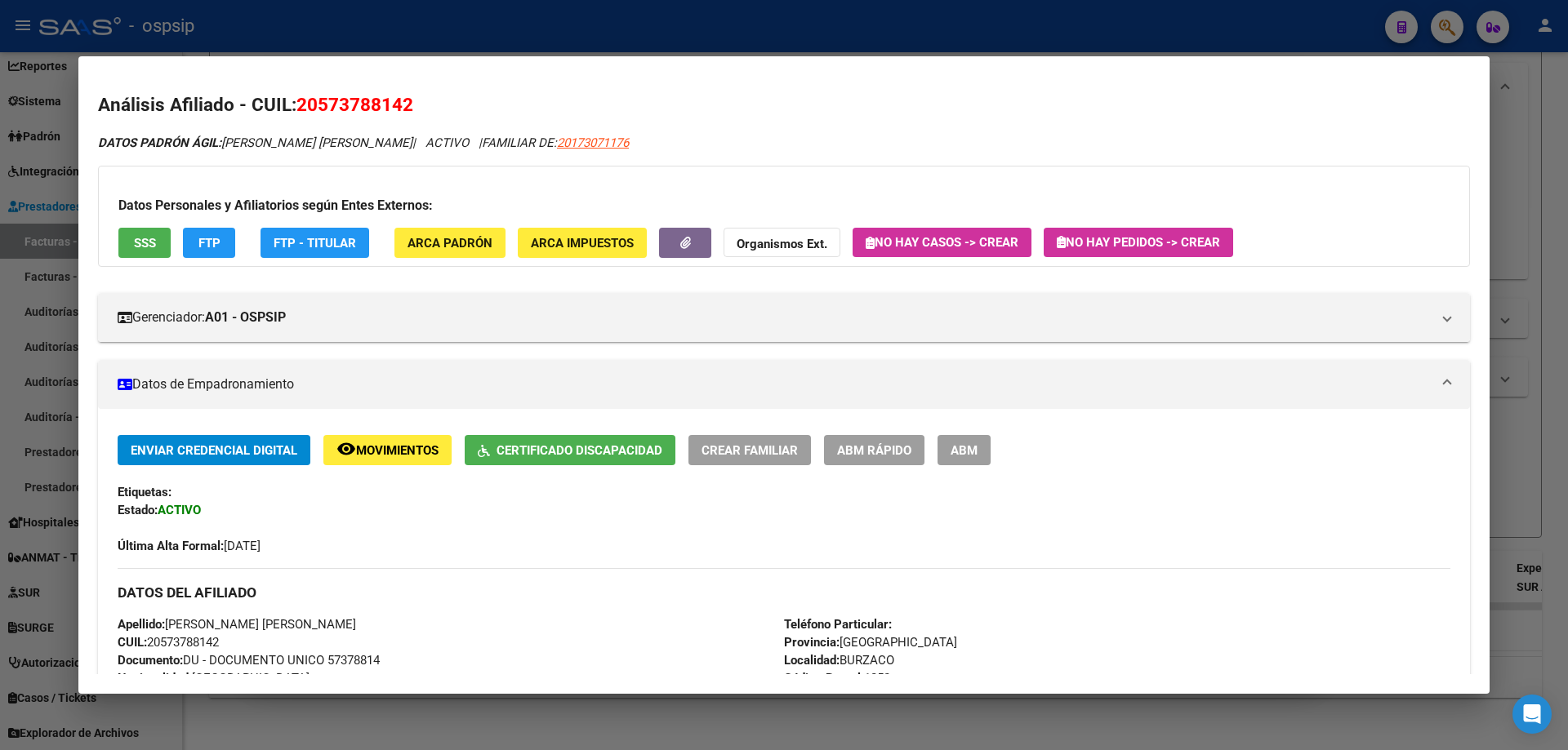
click at [1527, 449] on div at bounding box center [784, 375] width 1568 height 750
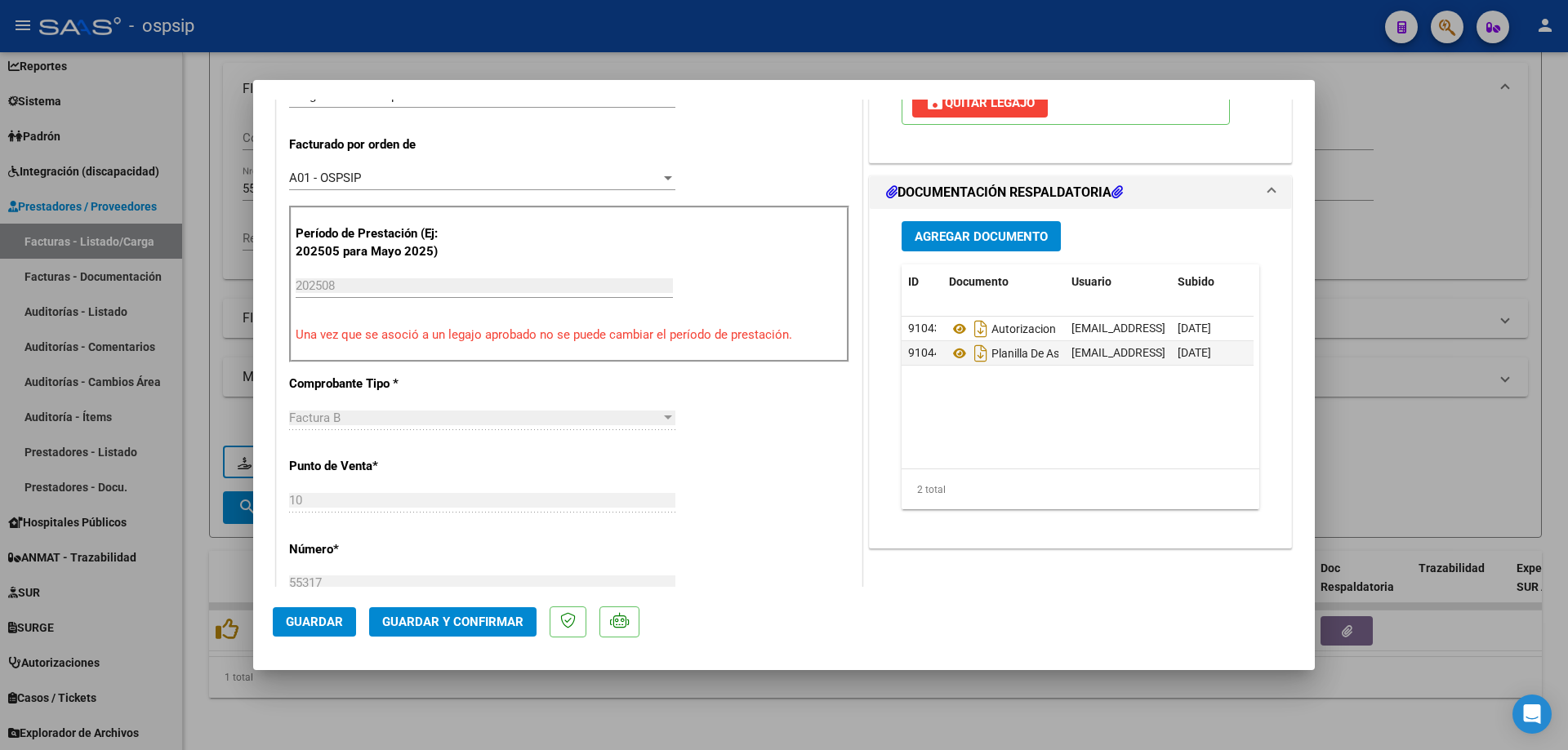
scroll to position [408, 0]
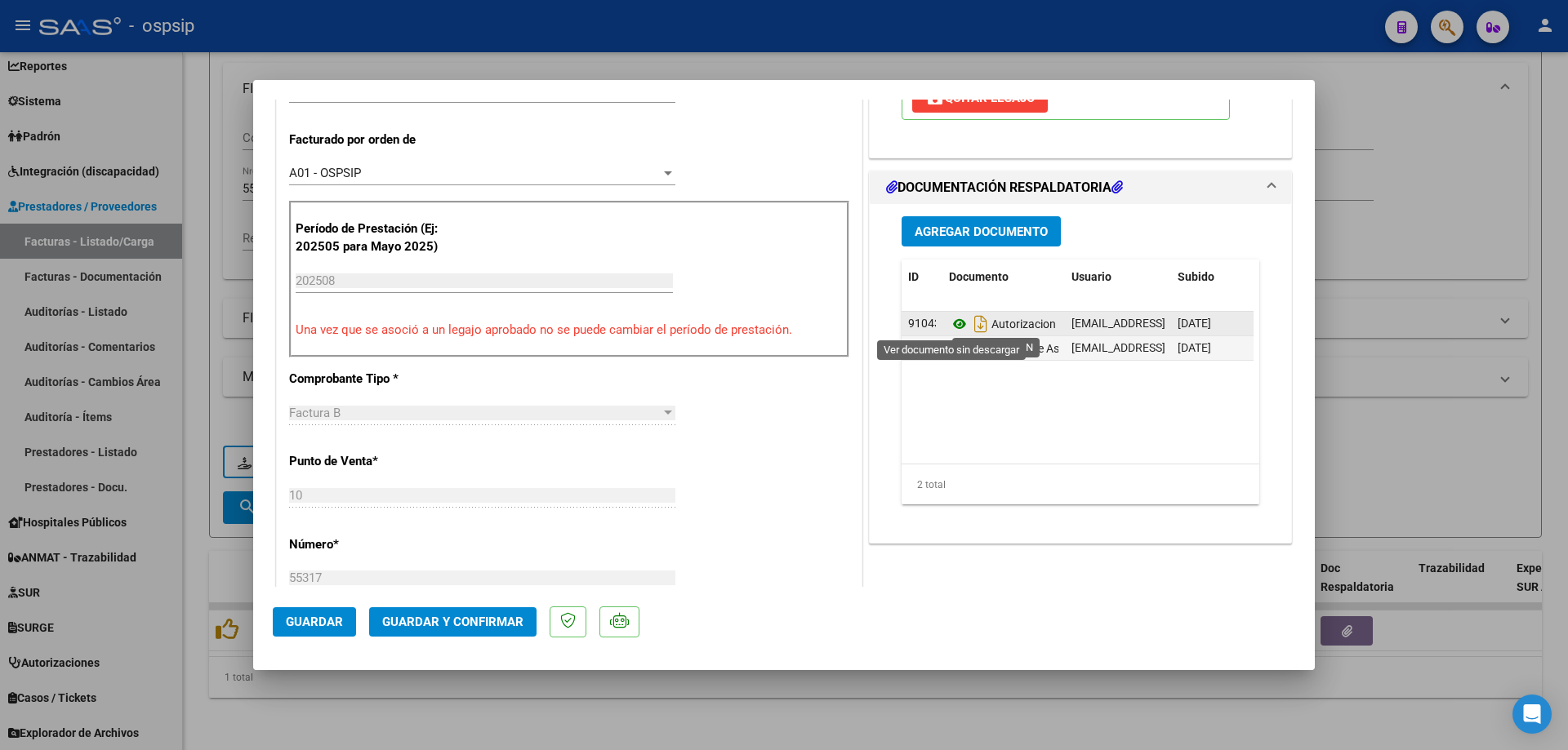
click at [952, 322] on icon at bounding box center [960, 324] width 21 height 20
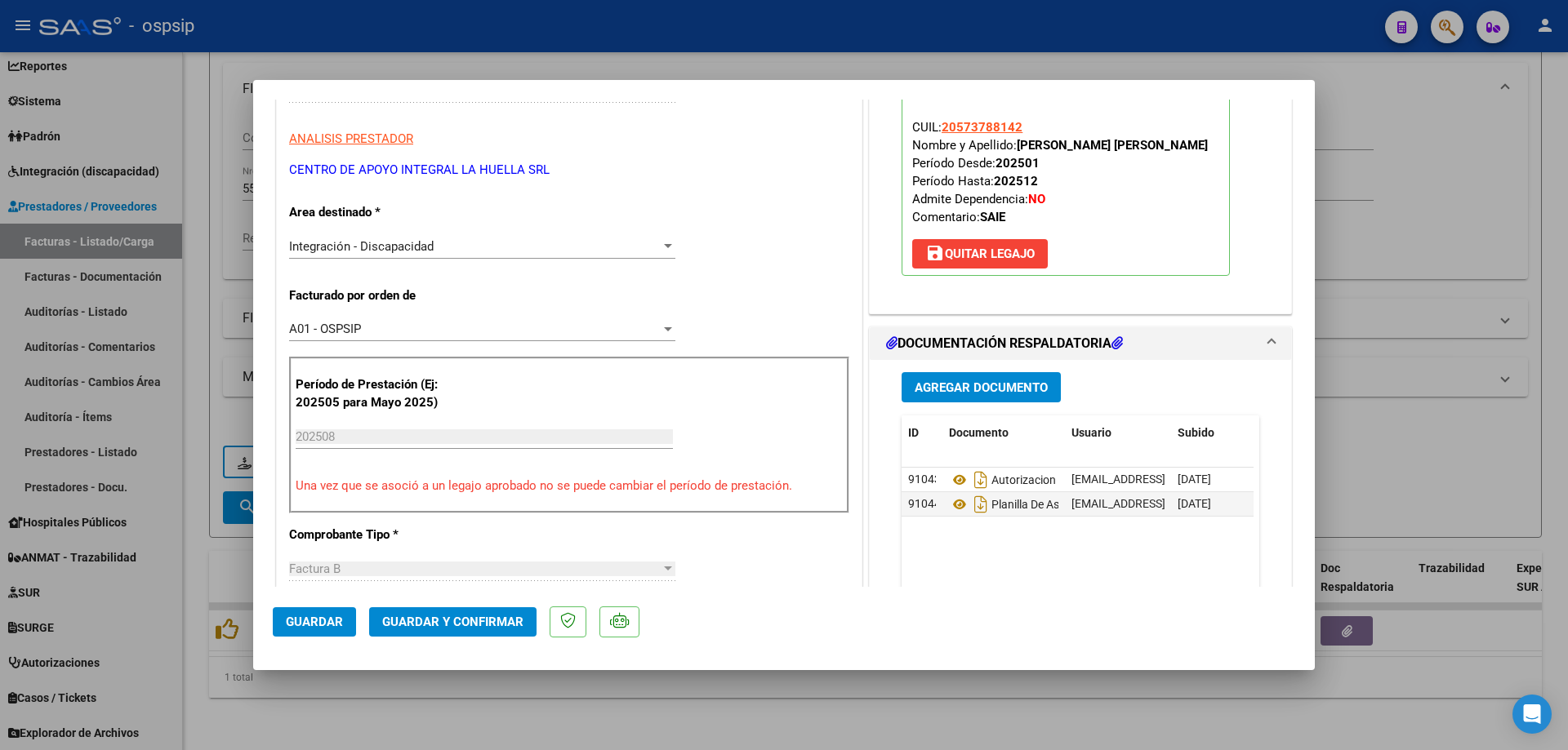
scroll to position [245, 0]
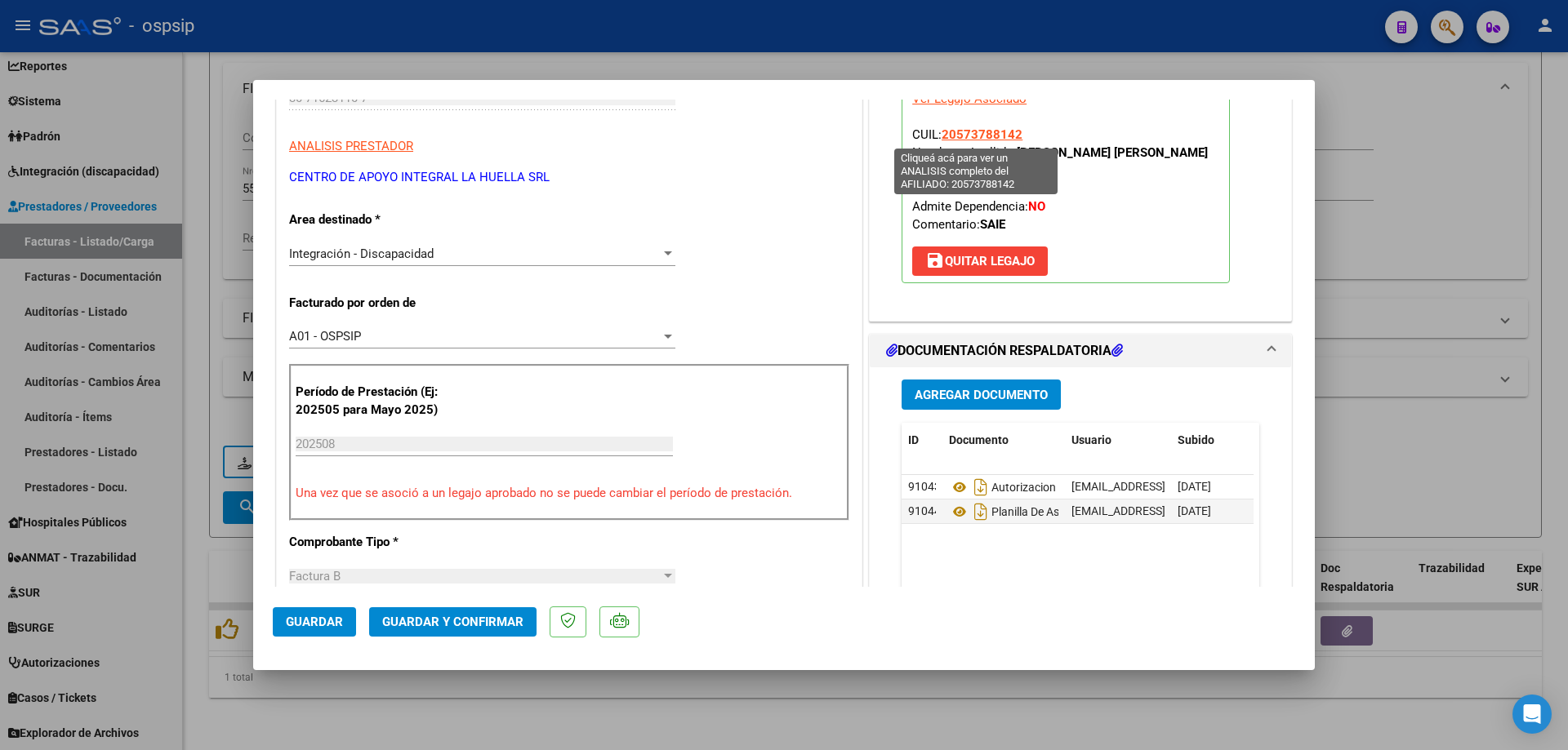
drag, startPoint x: 1020, startPoint y: 134, endPoint x: 938, endPoint y: 134, distance: 82.0
click at [938, 134] on p "Legajo preaprobado para Período de Prestación: 202508 Ver Legajo Asociado CUIL:…" at bounding box center [1066, 175] width 328 height 217
copy span "20573788142"
click at [486, 622] on span "Guardar y Confirmar" at bounding box center [452, 621] width 141 height 15
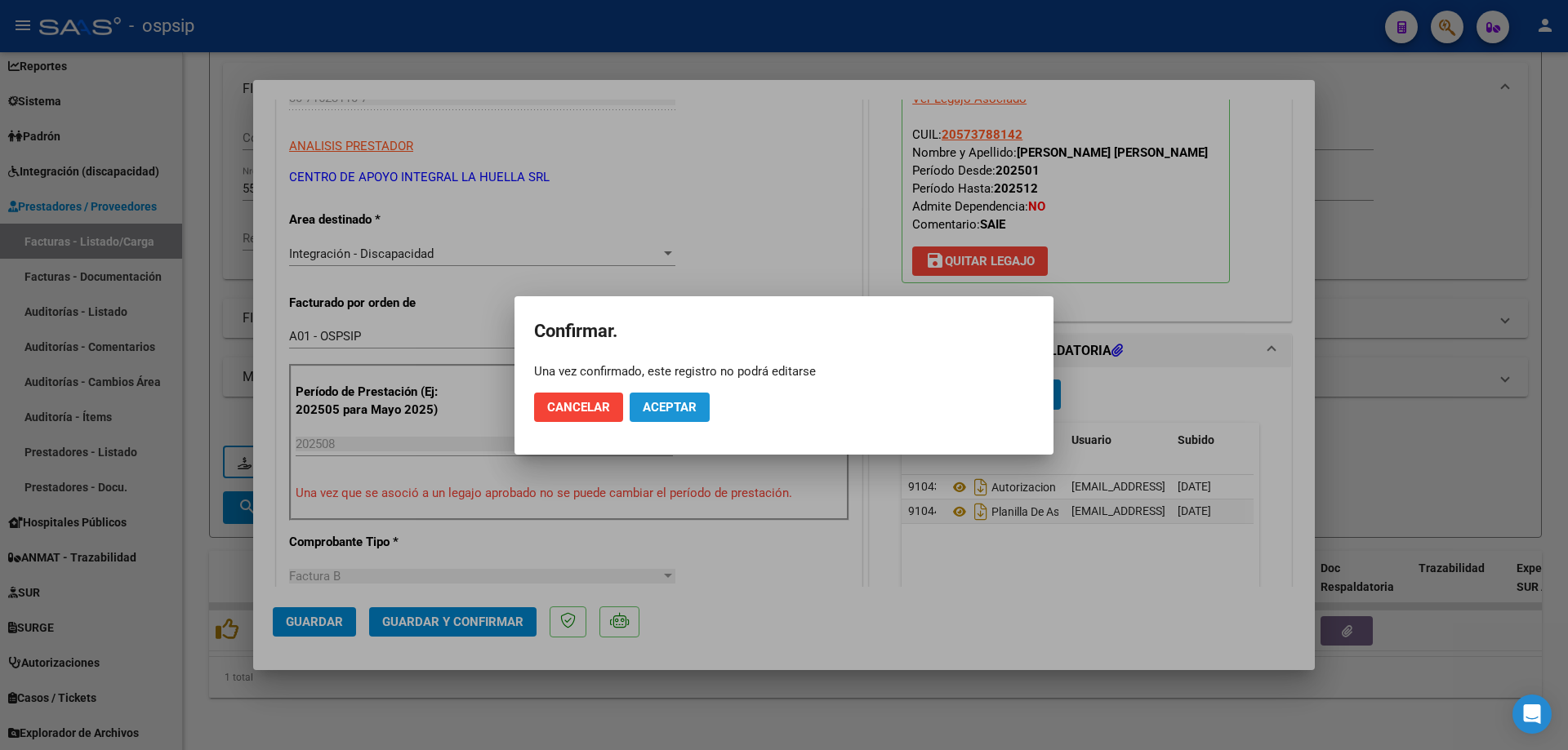
click at [663, 413] on span "Aceptar" at bounding box center [670, 407] width 54 height 15
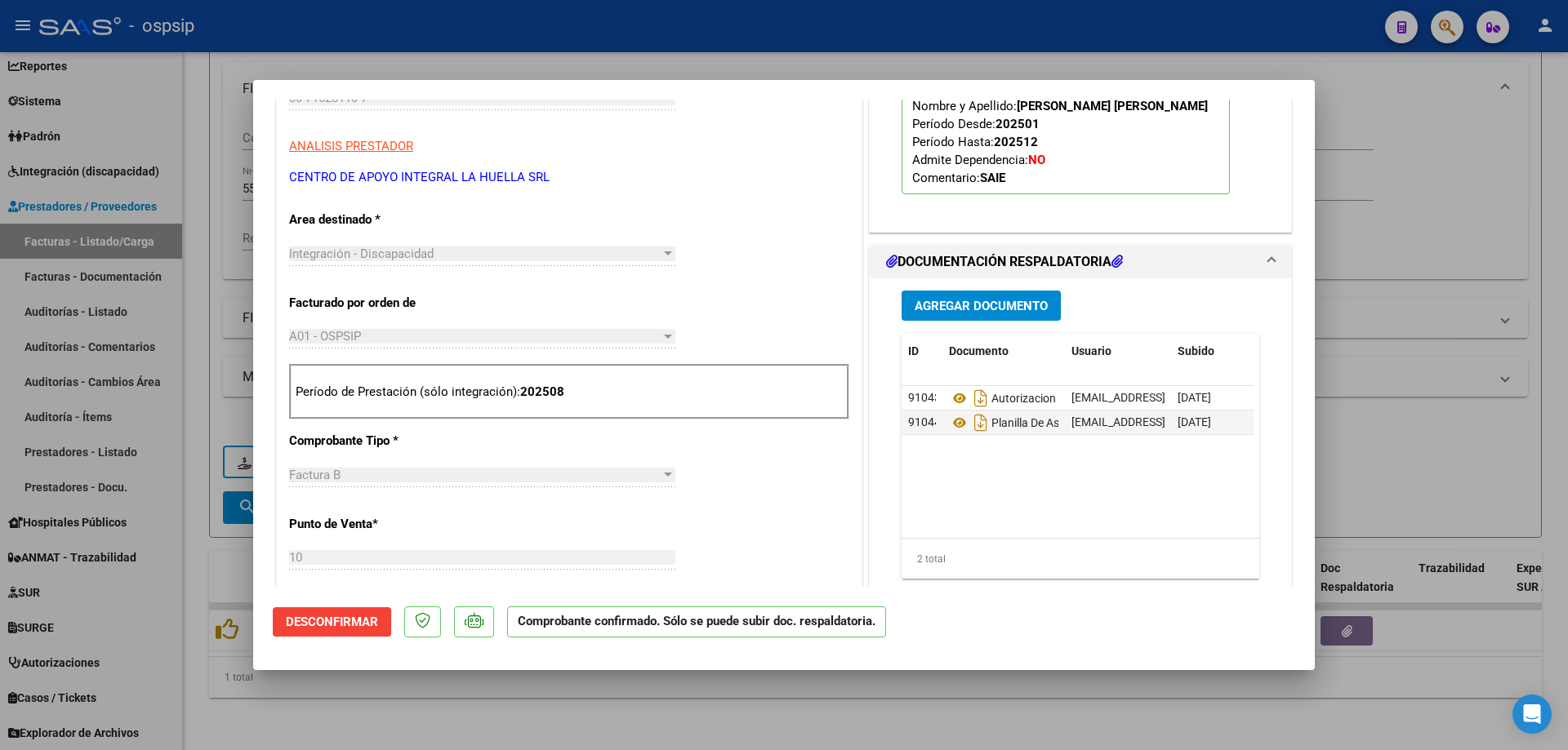
click at [1456, 242] on div at bounding box center [784, 375] width 1568 height 750
type input "$ 0,00"
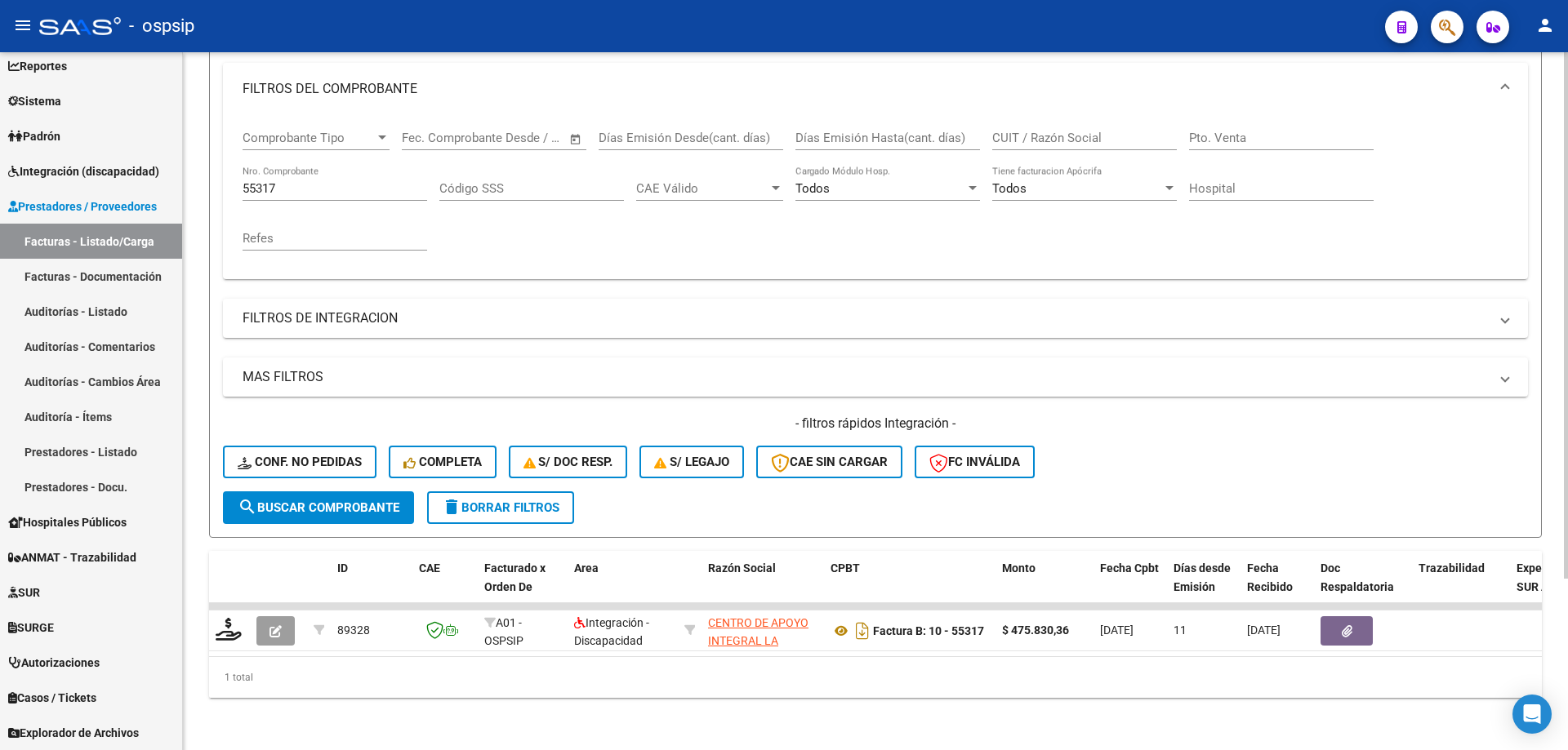
click at [286, 181] on input "55317" at bounding box center [334, 188] width 184 height 15
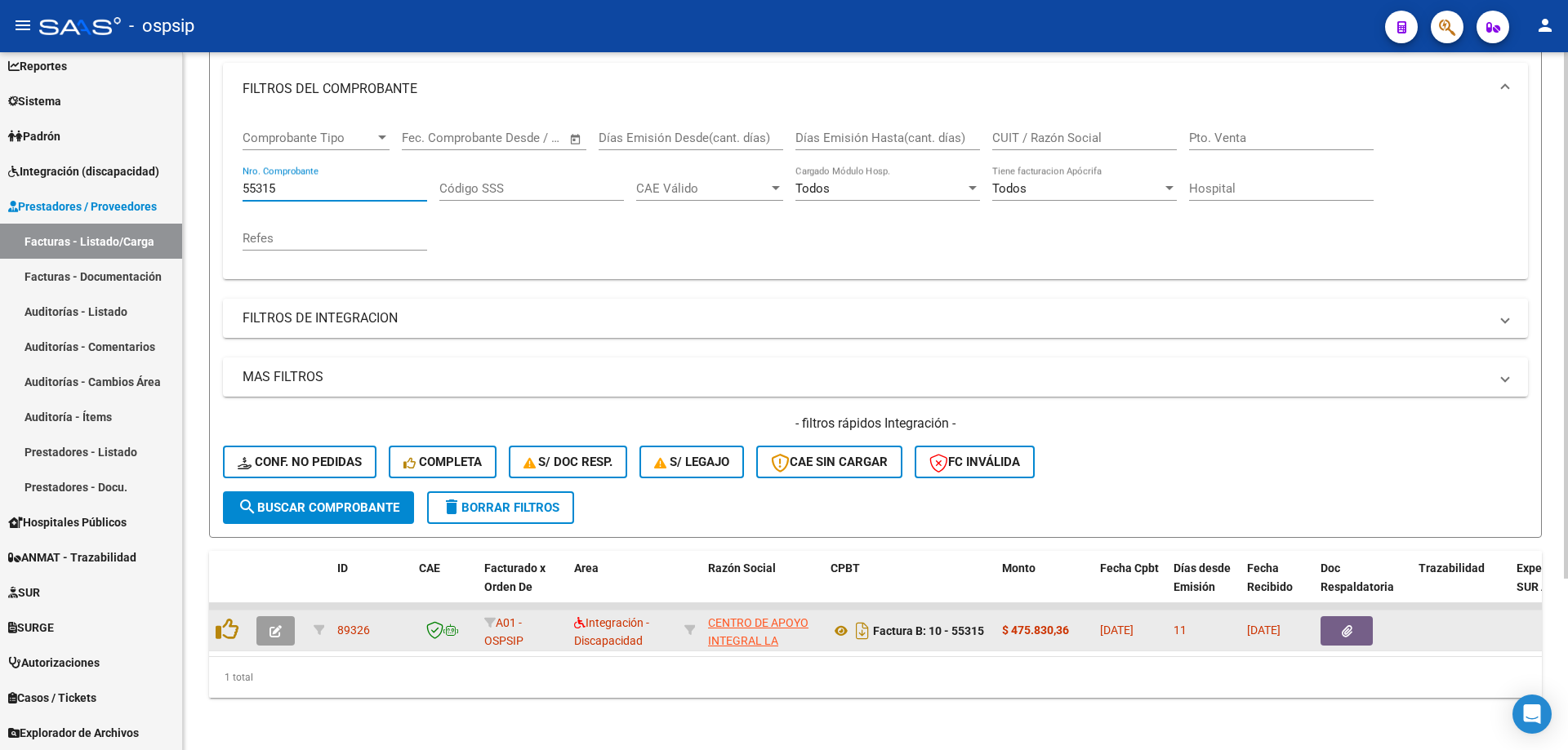
type input "55315"
click at [278, 625] on icon "button" at bounding box center [276, 631] width 12 height 12
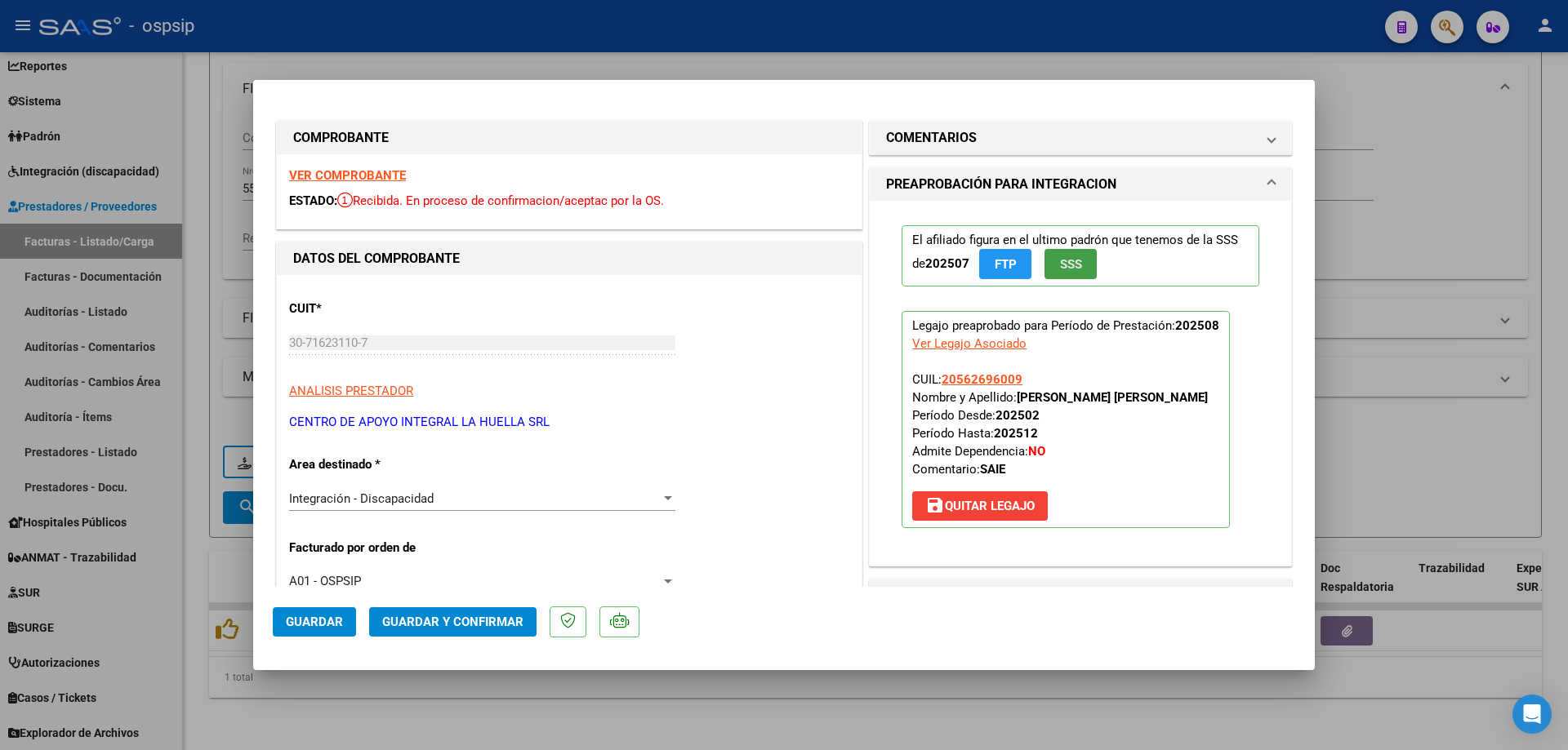
click at [1072, 261] on span "SSS" at bounding box center [1070, 264] width 22 height 15
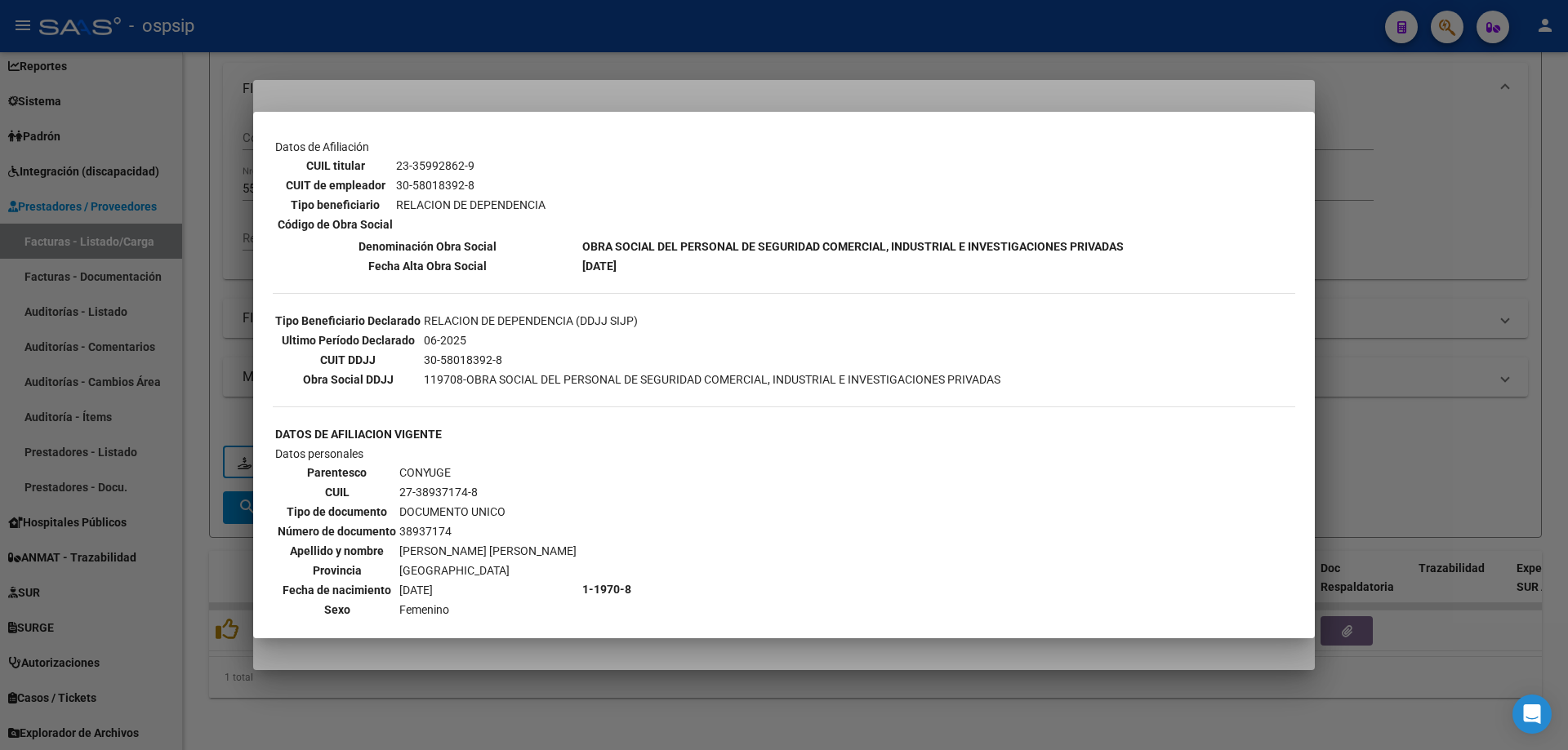
scroll to position [99, 0]
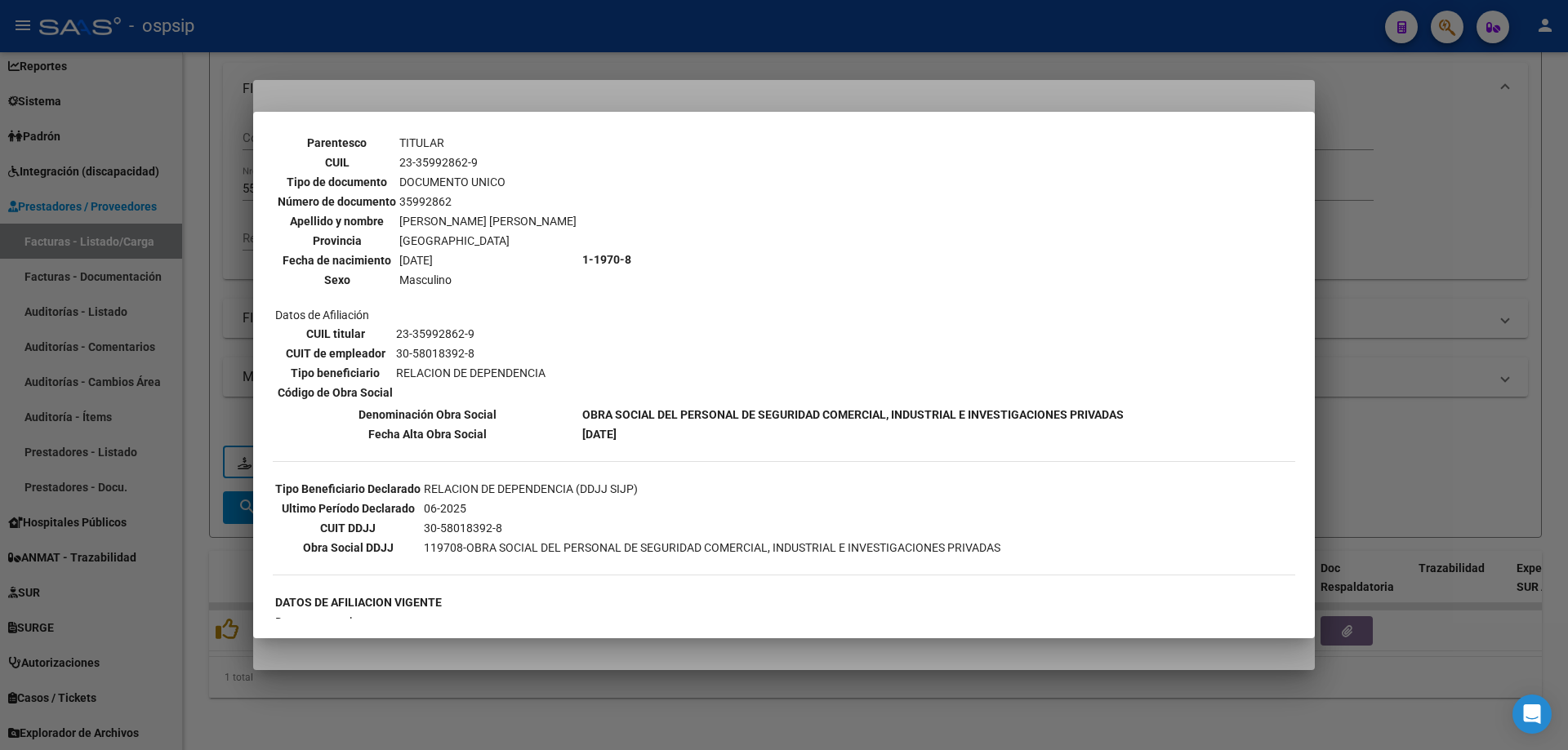
click at [1384, 232] on div at bounding box center [784, 375] width 1568 height 750
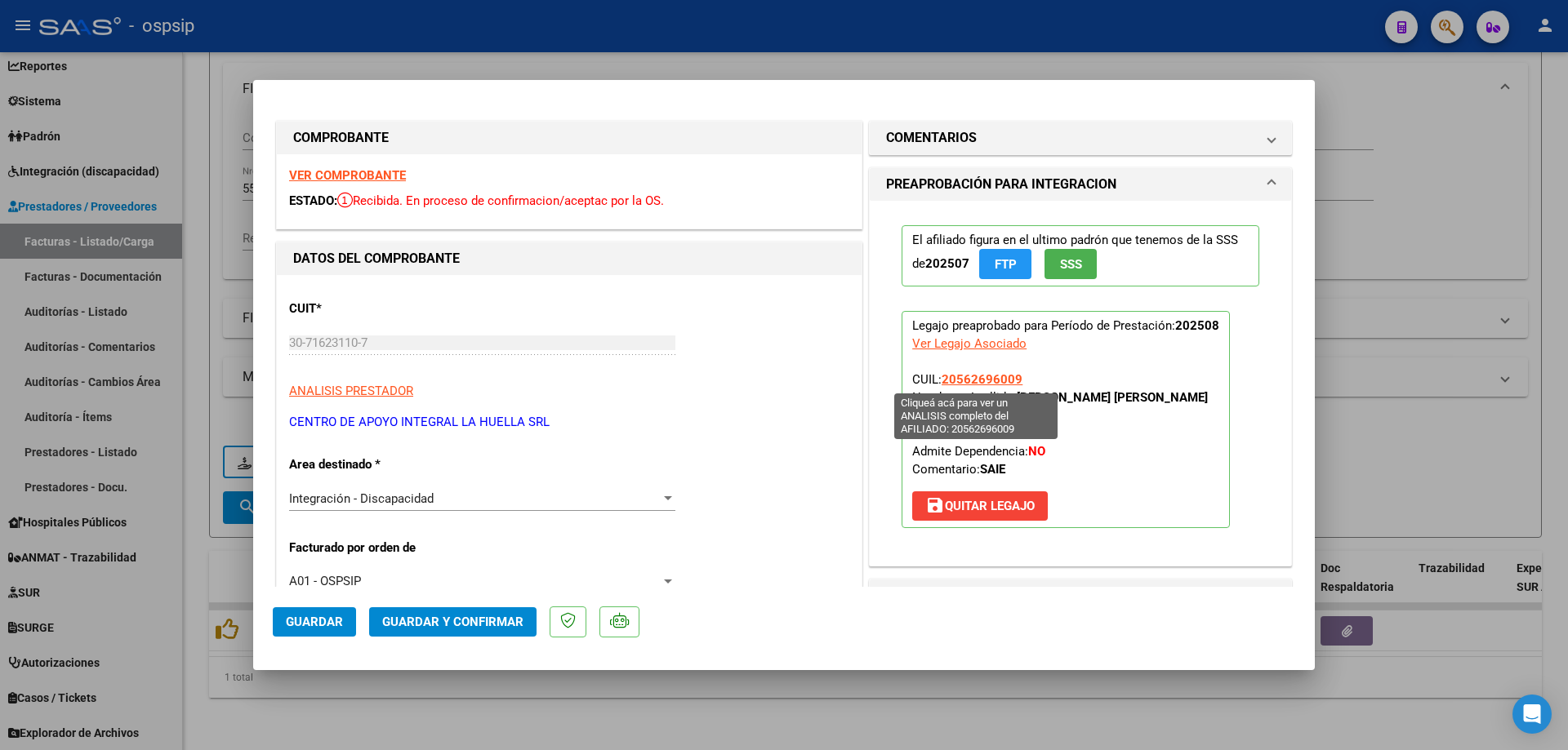
click at [971, 378] on span "20562696009" at bounding box center [982, 379] width 81 height 15
type textarea "20562696009"
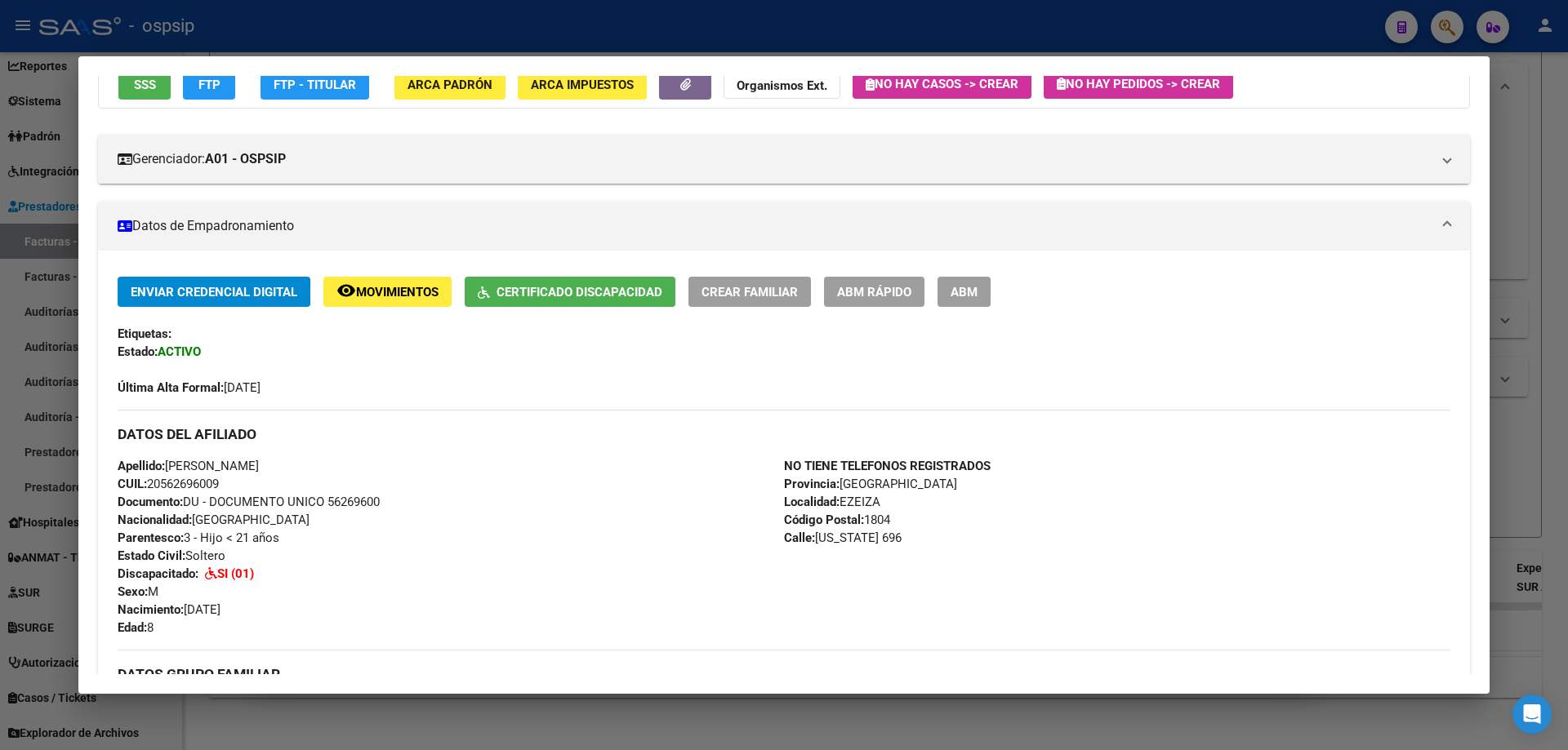
scroll to position [129, 0]
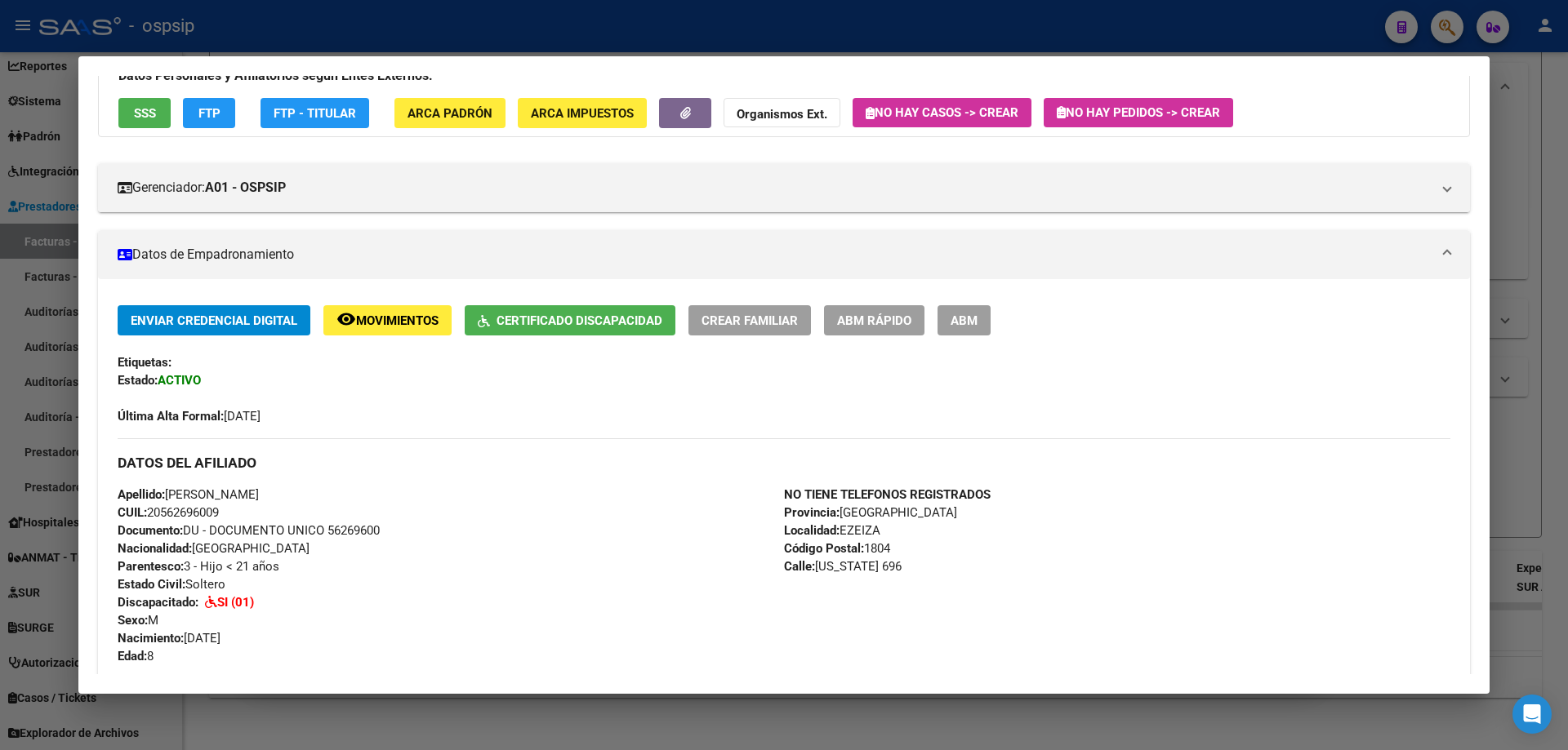
click at [1535, 318] on div at bounding box center [784, 375] width 1568 height 750
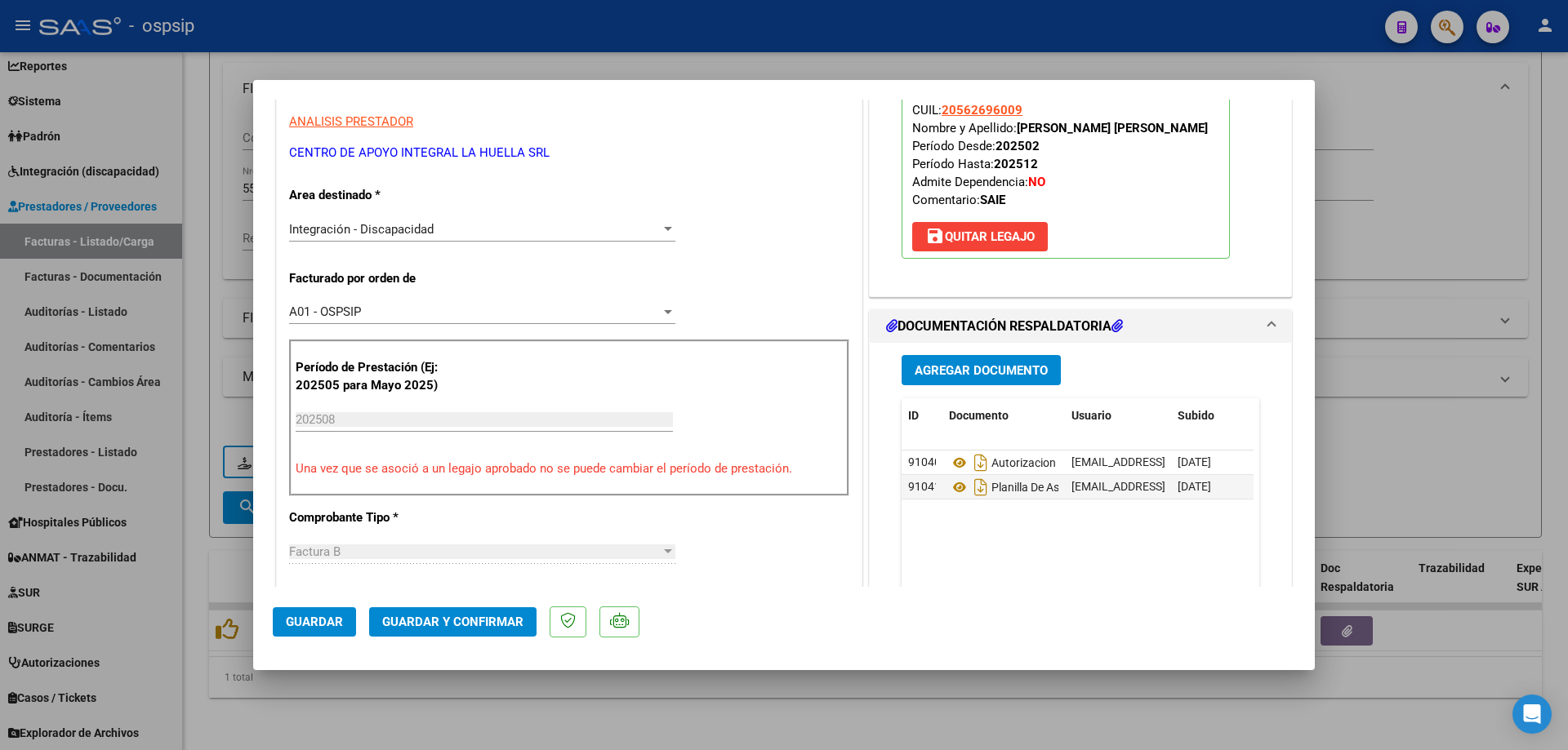
scroll to position [408, 0]
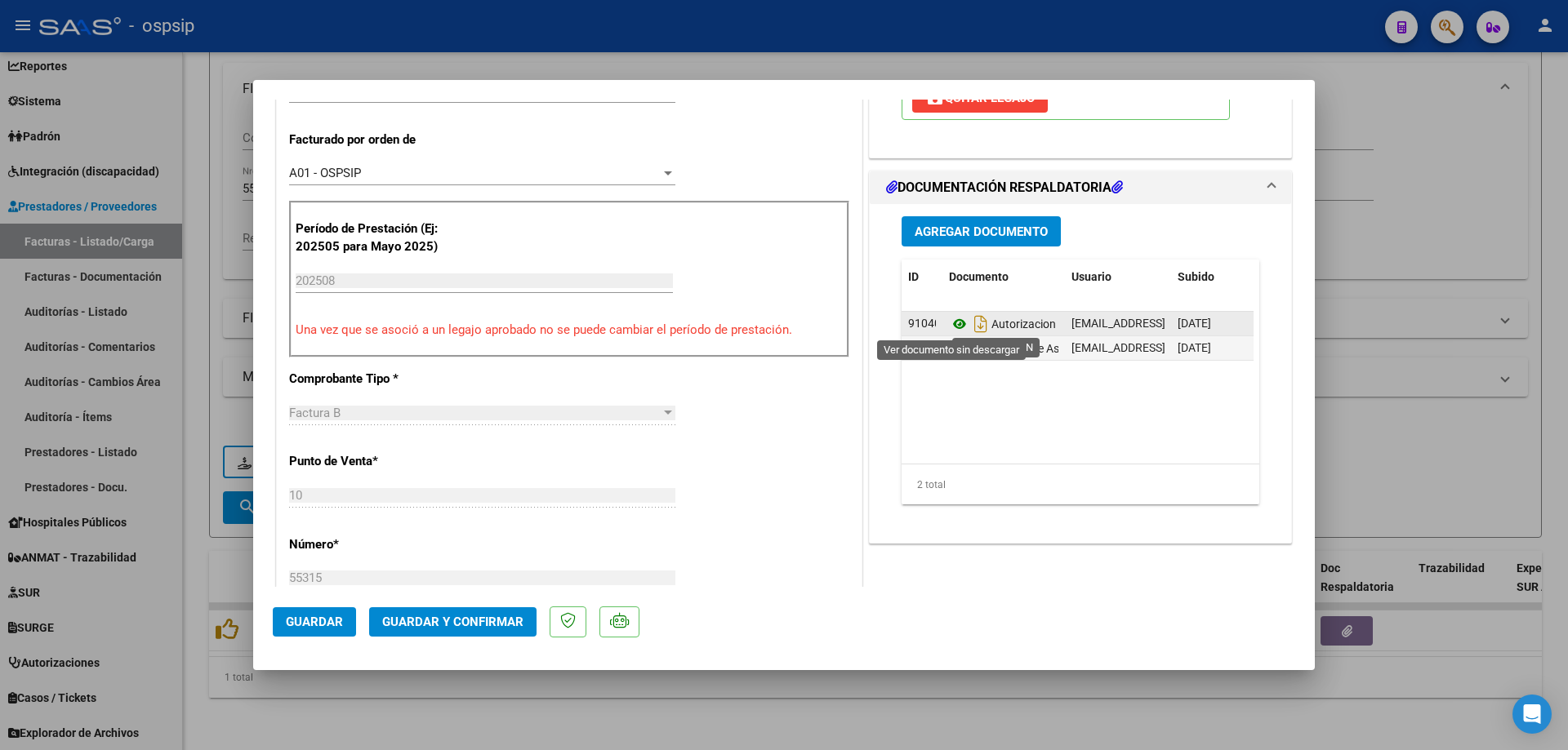
click at [953, 324] on icon at bounding box center [960, 324] width 21 height 20
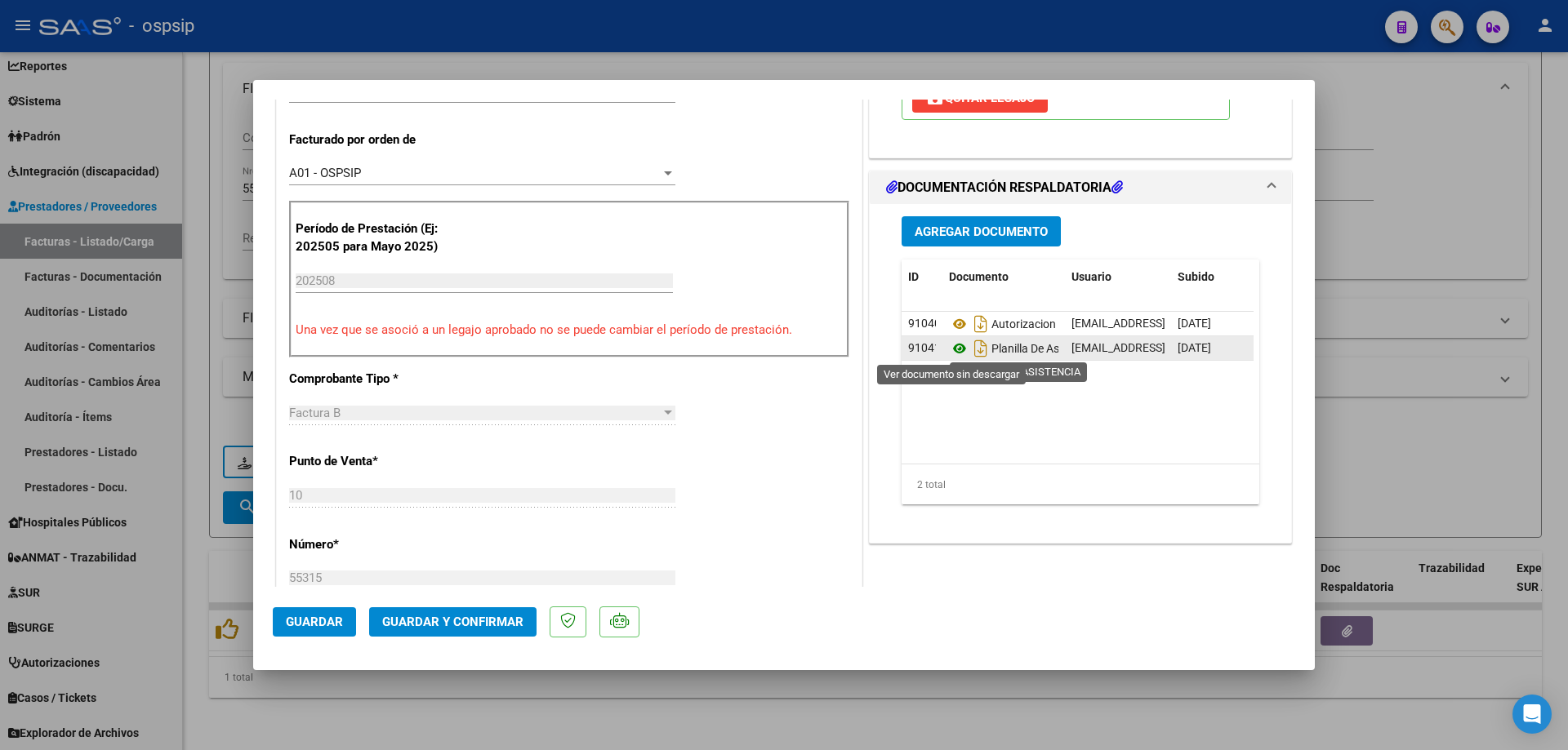
click at [949, 355] on icon at bounding box center [960, 348] width 21 height 20
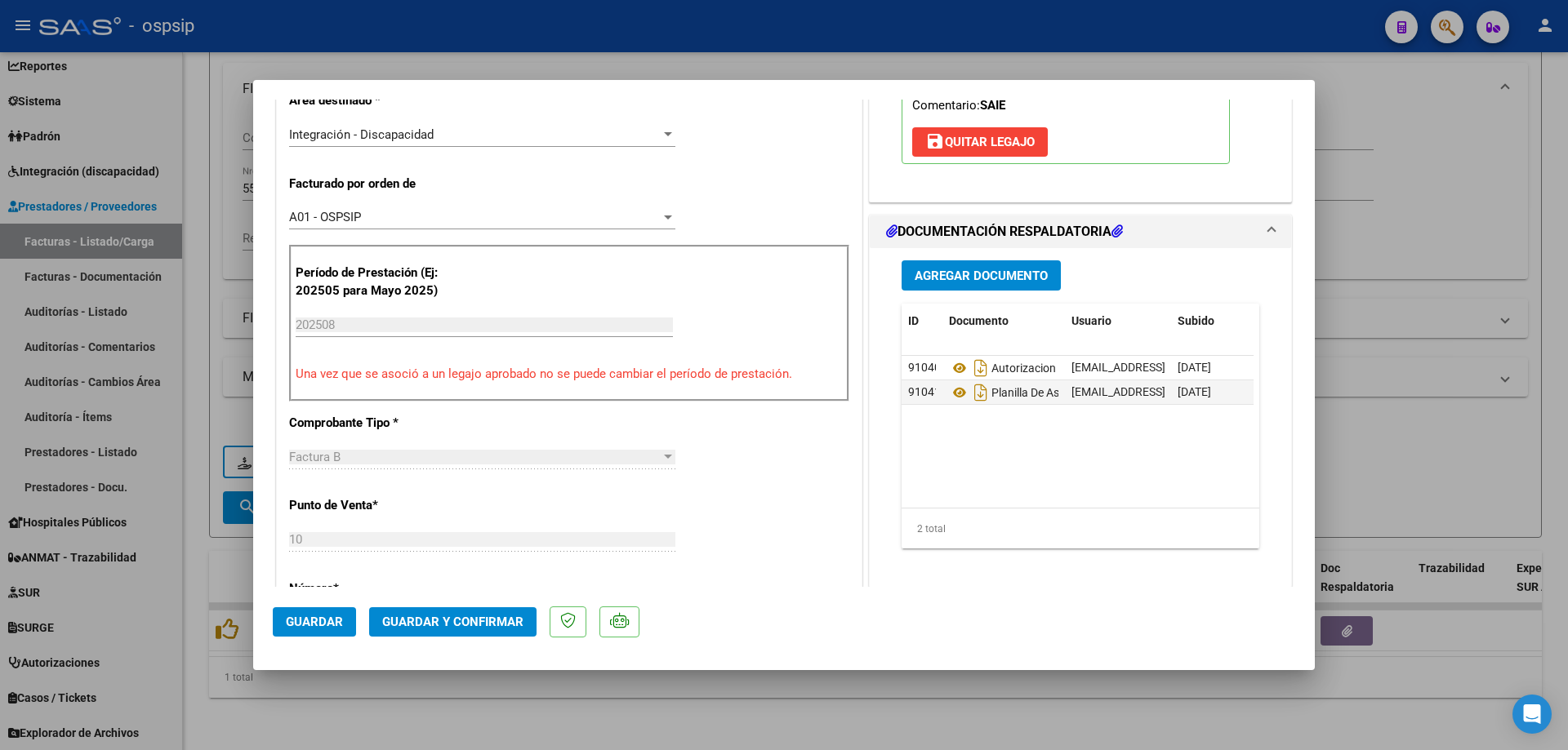
scroll to position [245, 0]
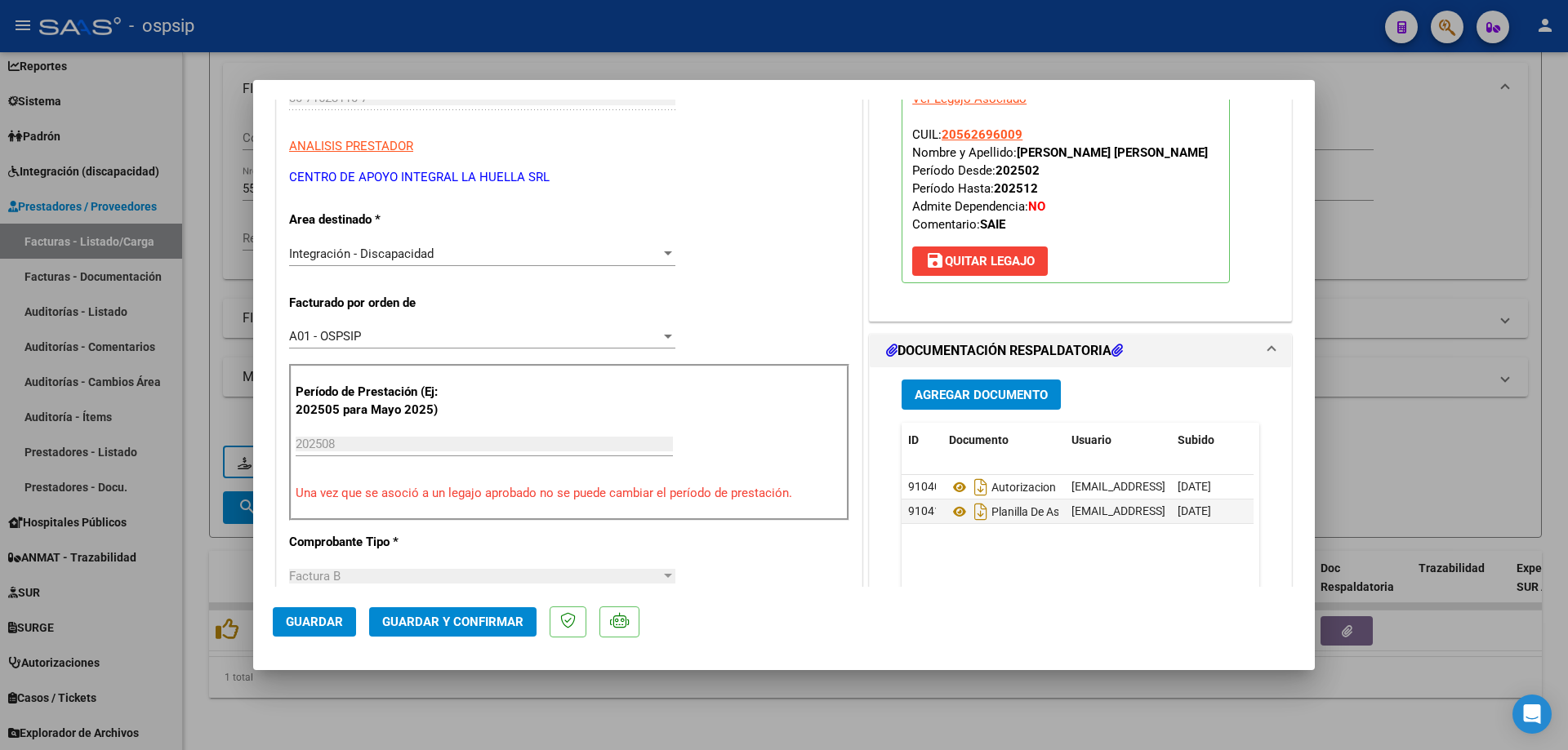
drag, startPoint x: 1019, startPoint y: 130, endPoint x: 934, endPoint y: 131, distance: 85.0
click at [934, 131] on p "Legajo preaprobado para Período de Prestación: 202508 Ver Legajo Asociado CUIL:…" at bounding box center [1066, 175] width 328 height 217
copy span "20562696009"
click at [473, 629] on span "Guardar y Confirmar" at bounding box center [452, 621] width 141 height 15
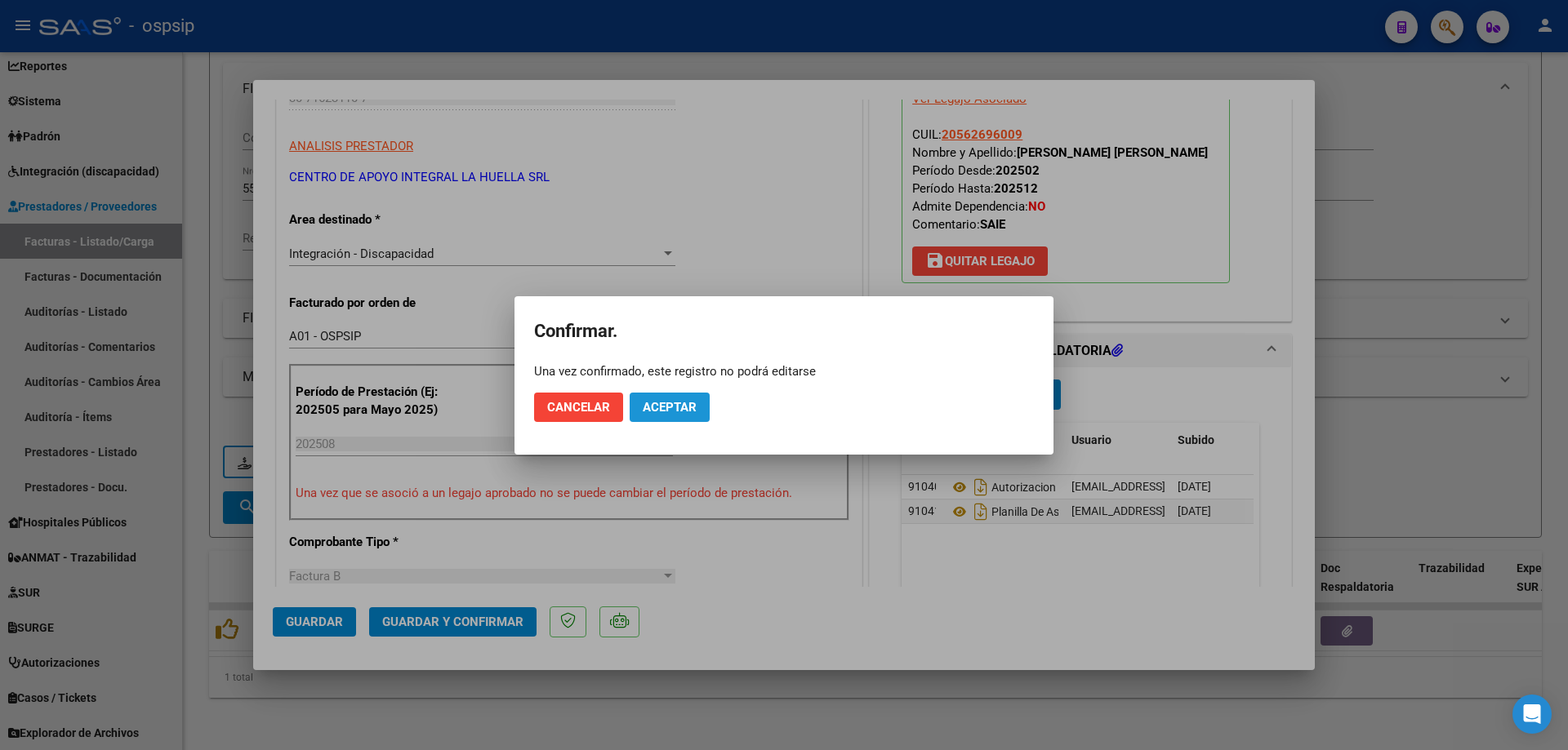
click at [685, 411] on span "Aceptar" at bounding box center [670, 407] width 54 height 15
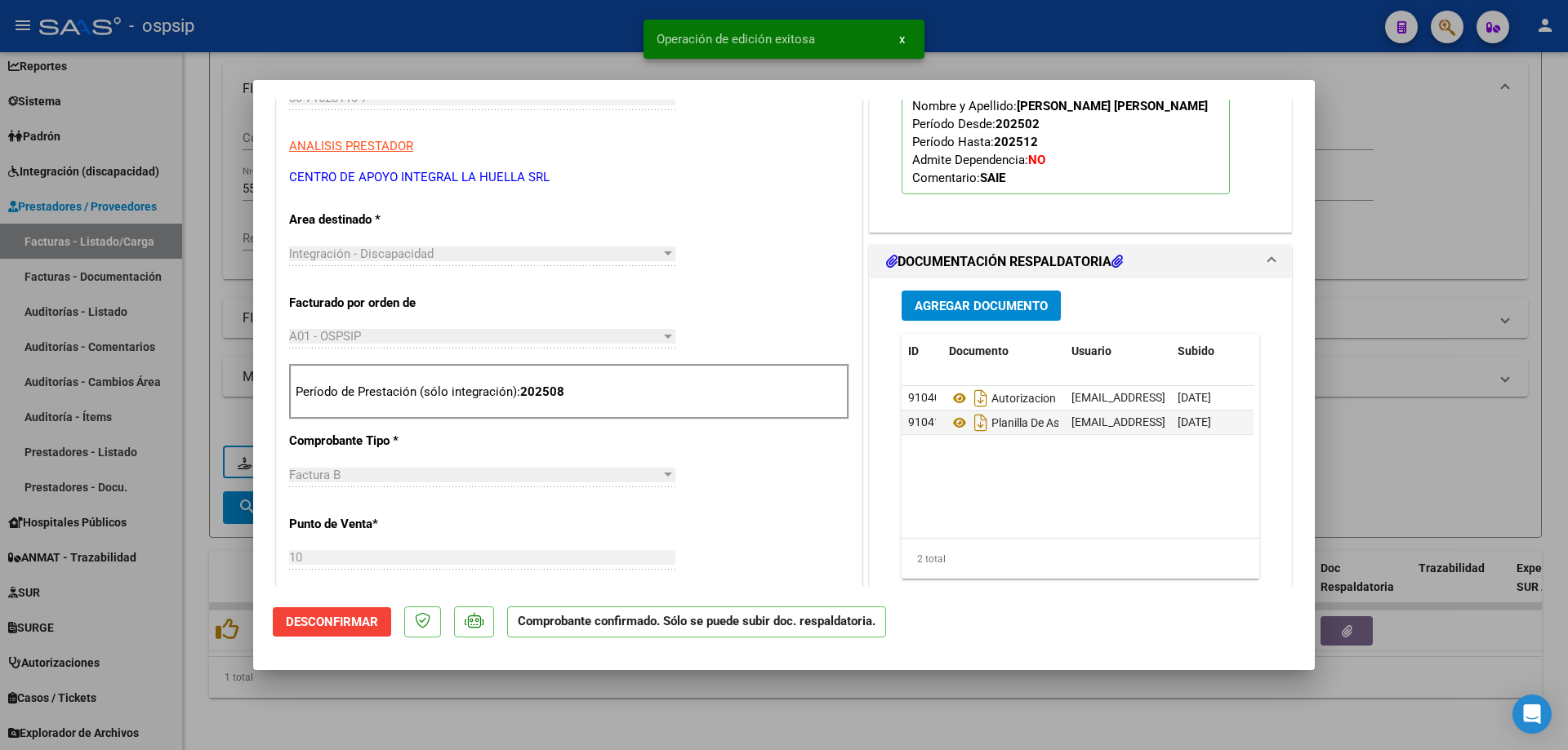
click at [1397, 240] on div at bounding box center [784, 375] width 1568 height 750
type input "$ 0,00"
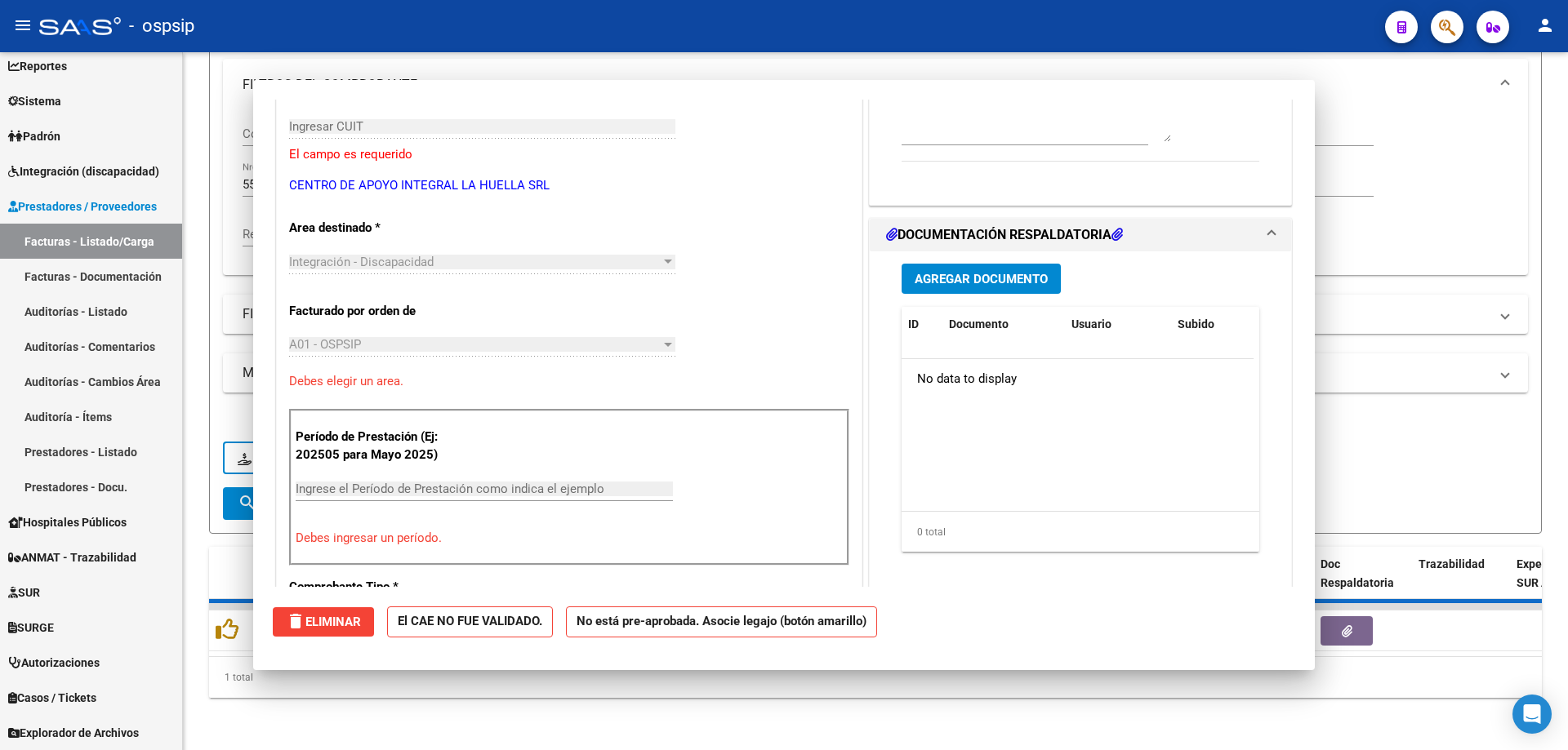
scroll to position [273, 0]
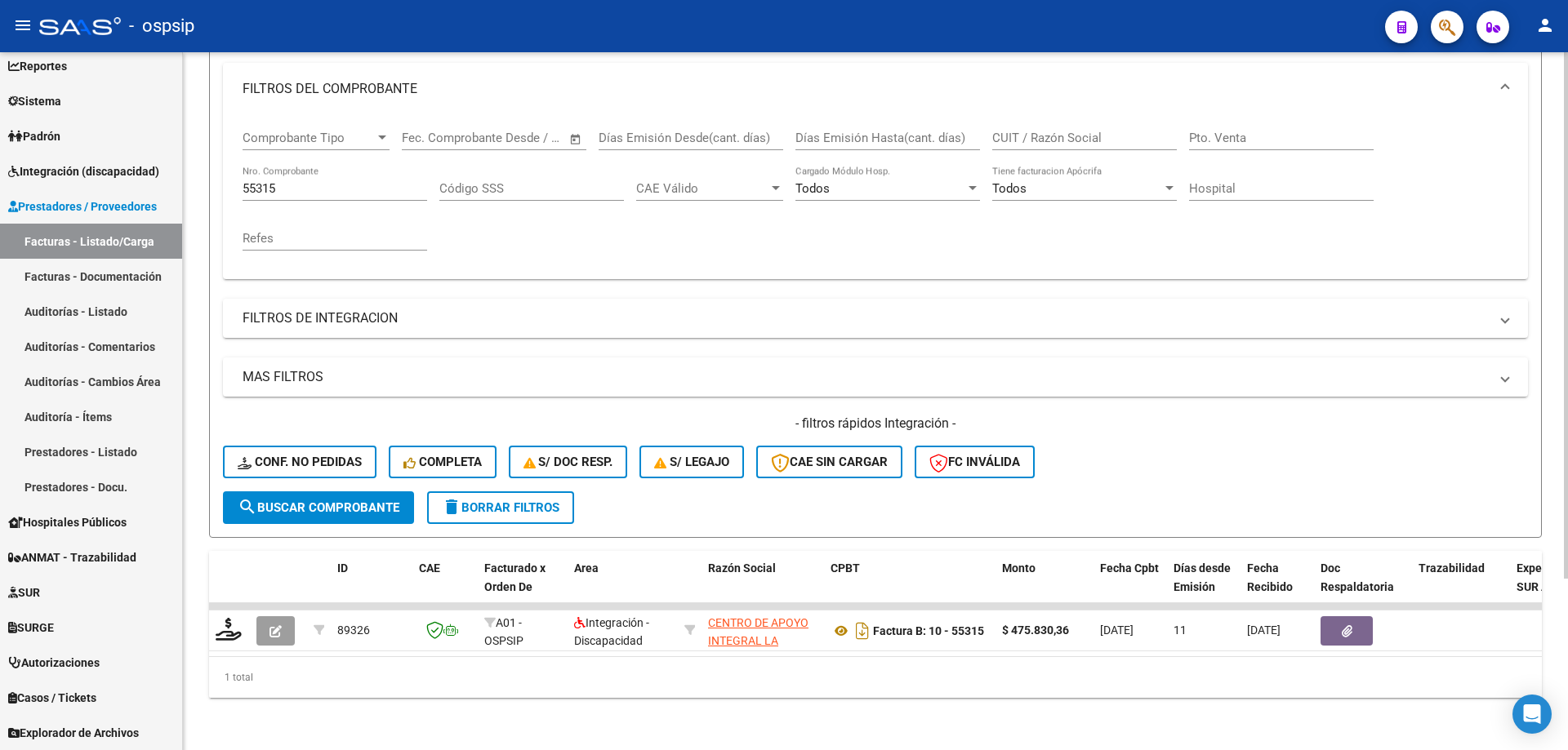
click at [308, 181] on input "55315" at bounding box center [334, 188] width 184 height 15
type input "5"
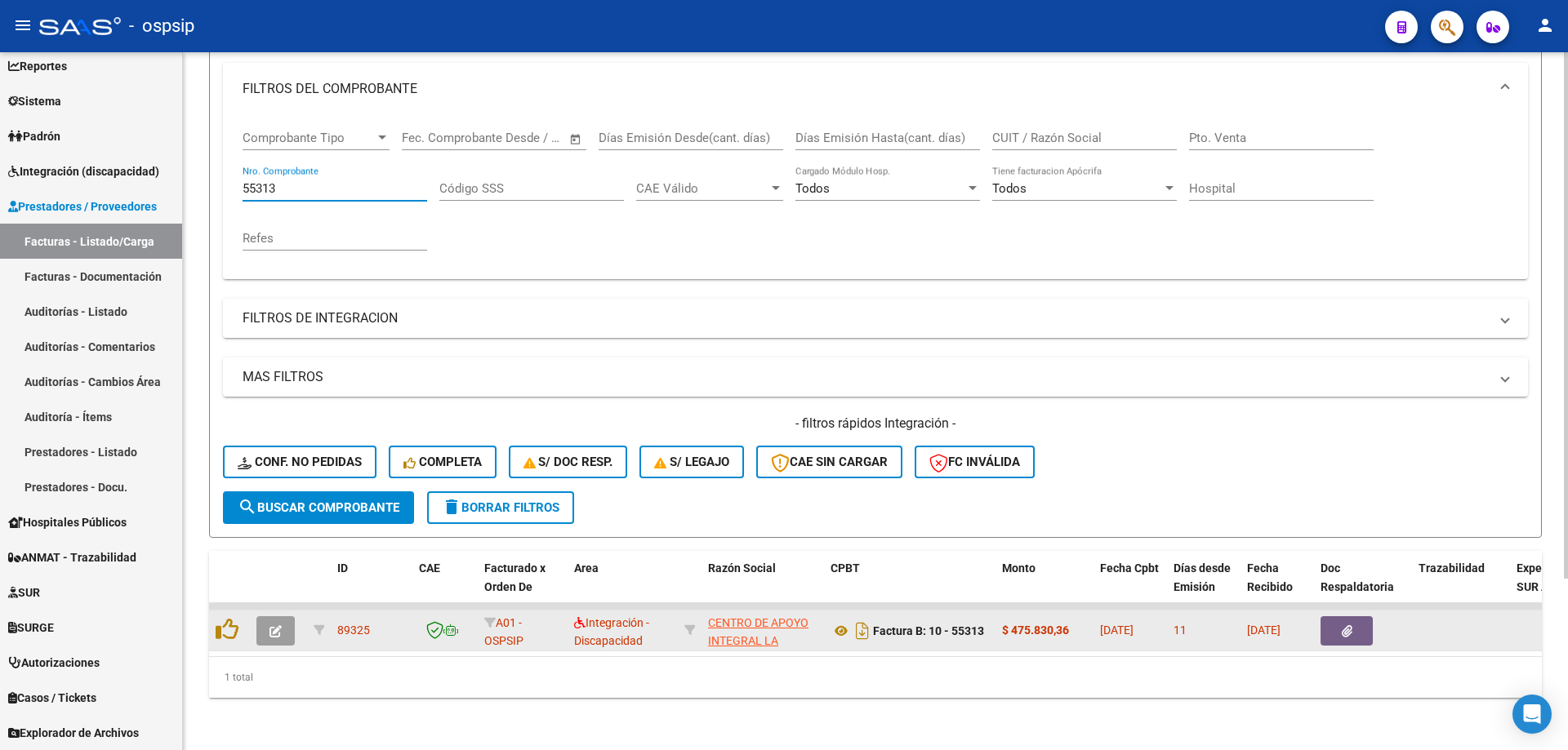
type input "55313"
click at [273, 625] on icon "button" at bounding box center [276, 631] width 12 height 12
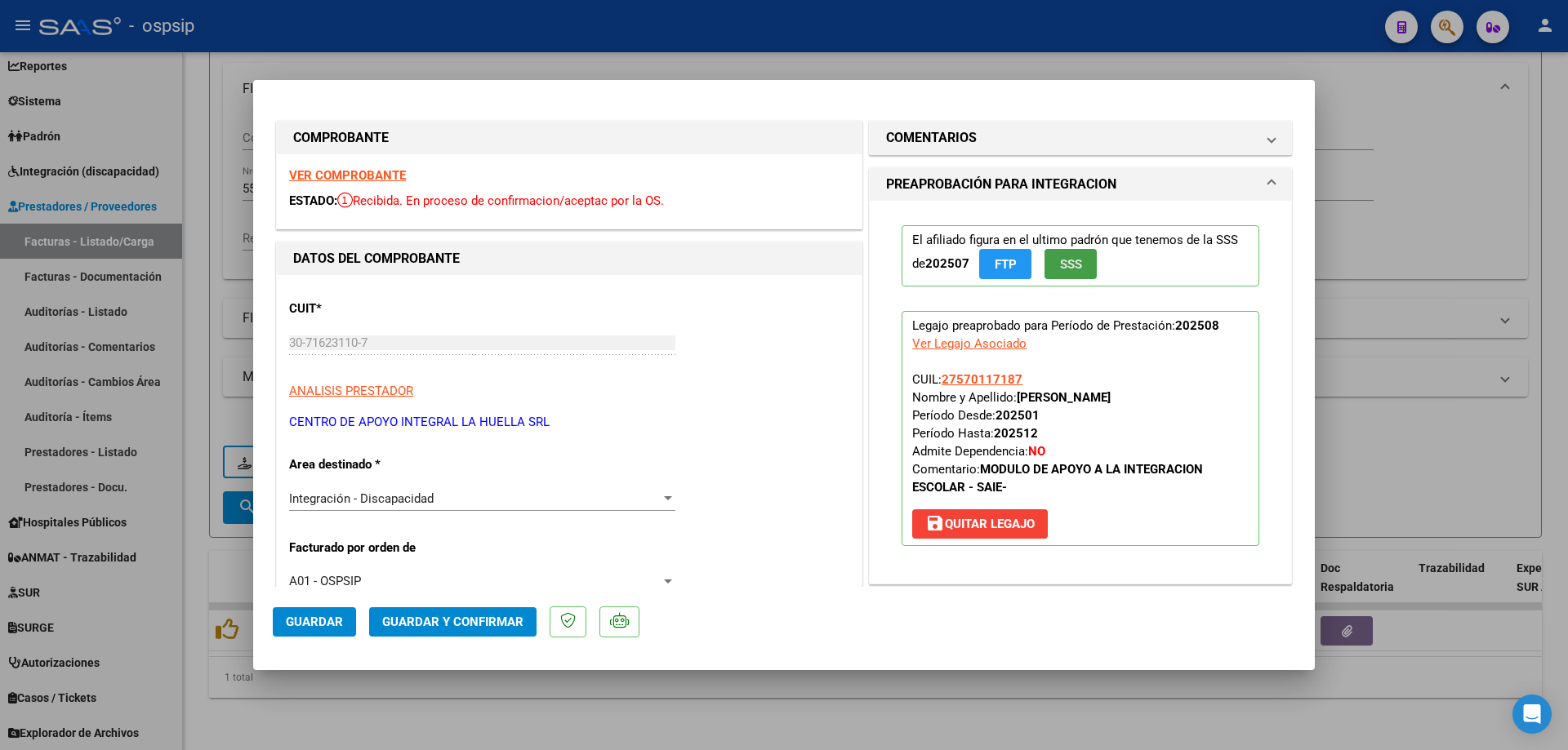
click at [1073, 254] on button "SSS" at bounding box center [1070, 264] width 52 height 30
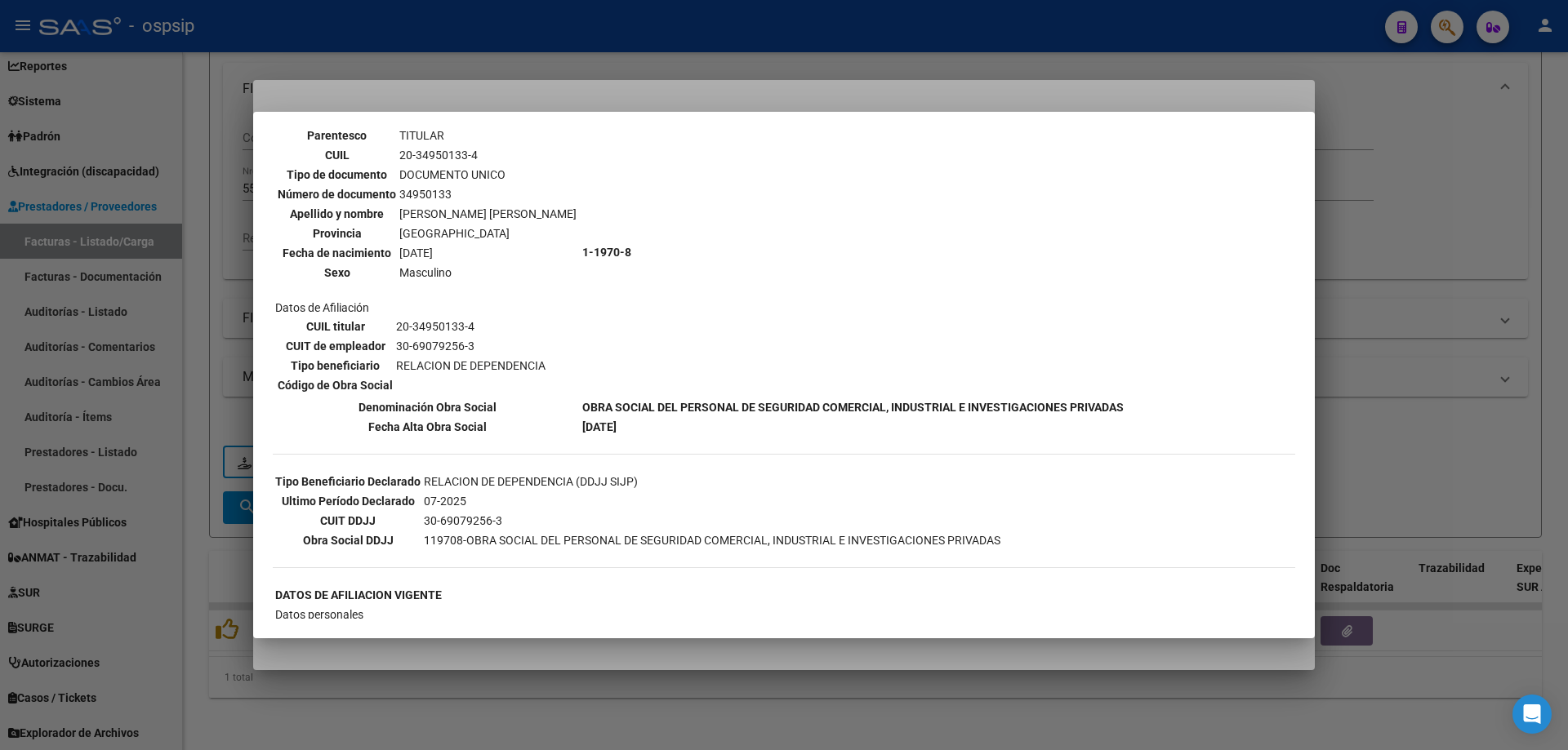
scroll to position [0, 0]
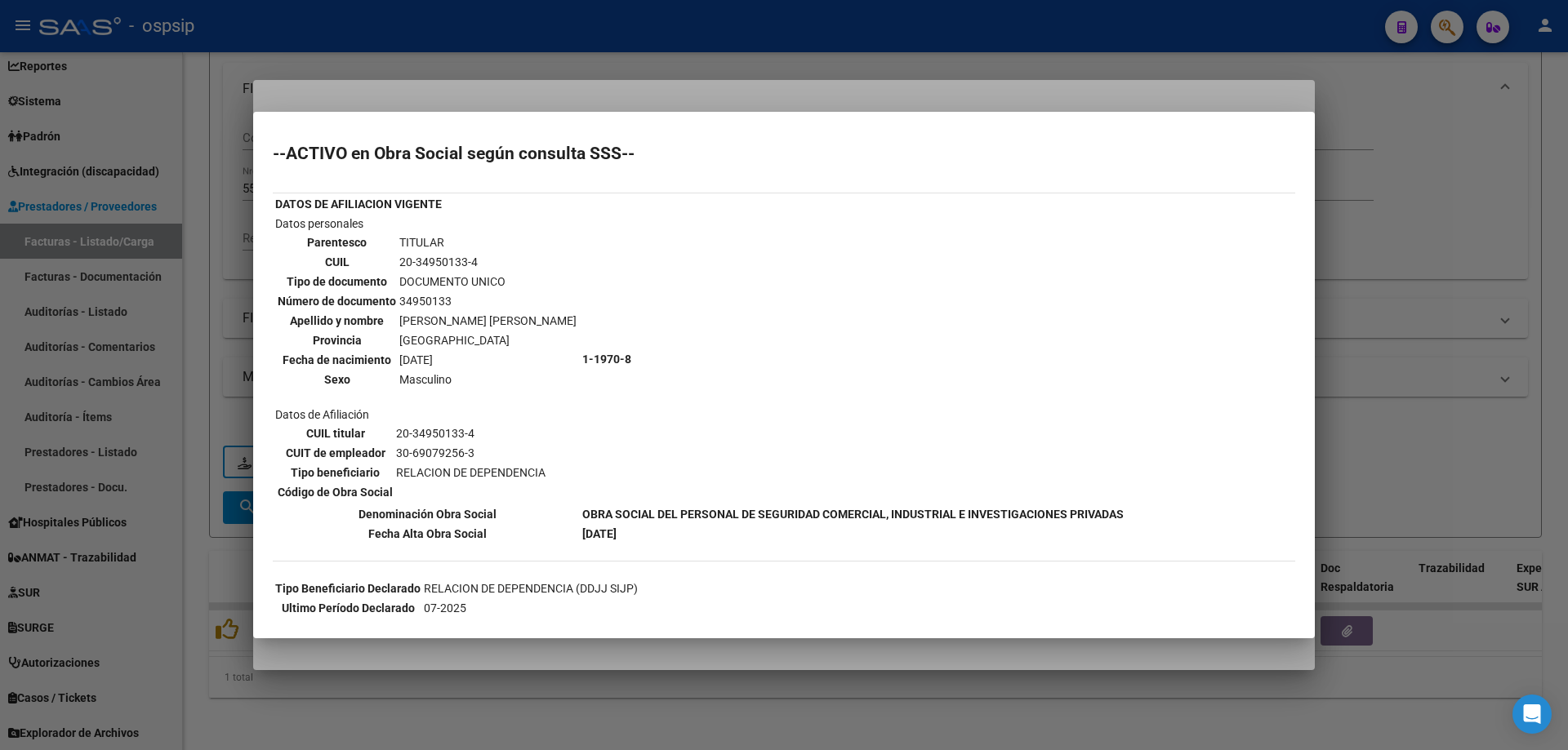
click at [1379, 367] on div at bounding box center [784, 375] width 1568 height 750
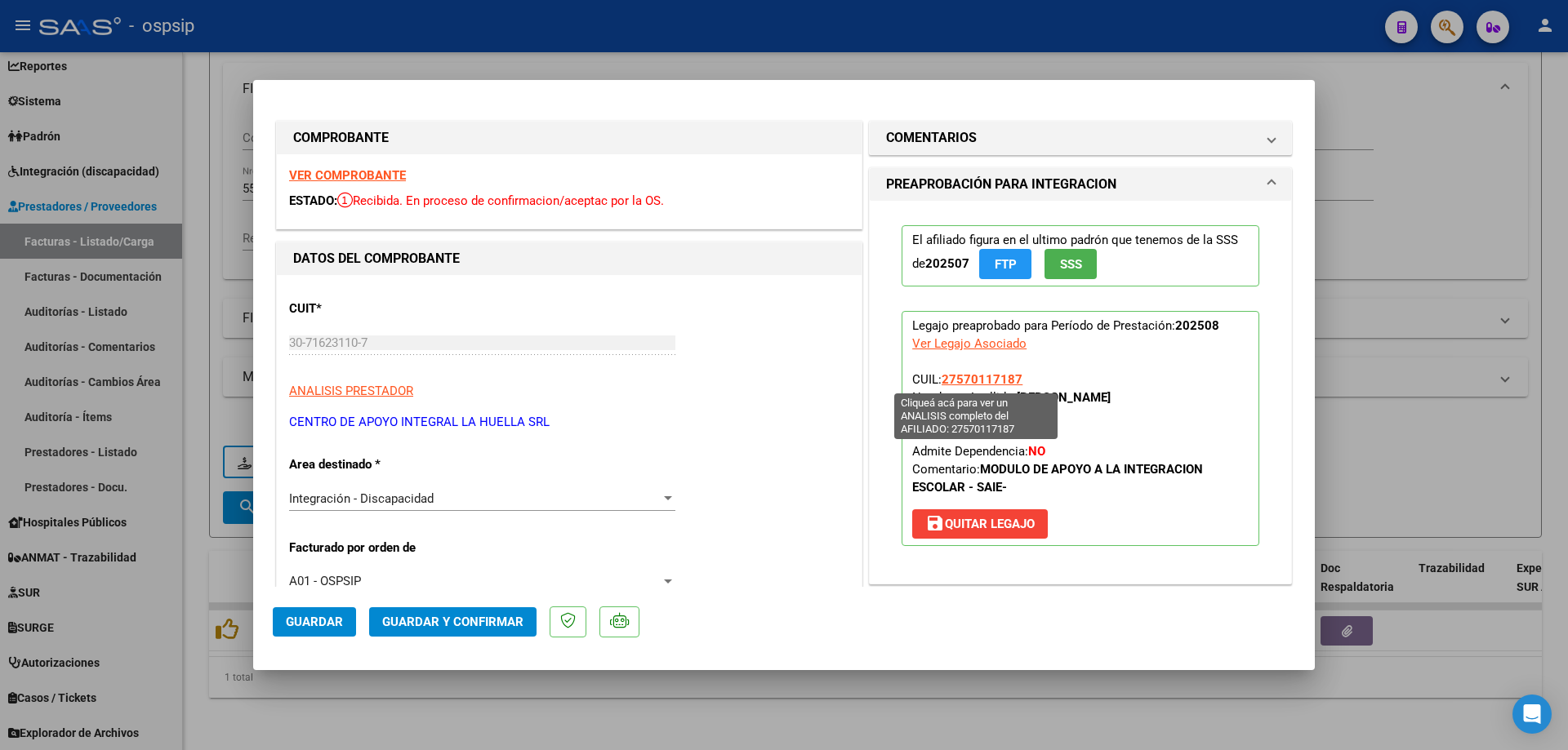
click at [954, 379] on span "27570117187" at bounding box center [982, 379] width 81 height 15
type textarea "27570117187"
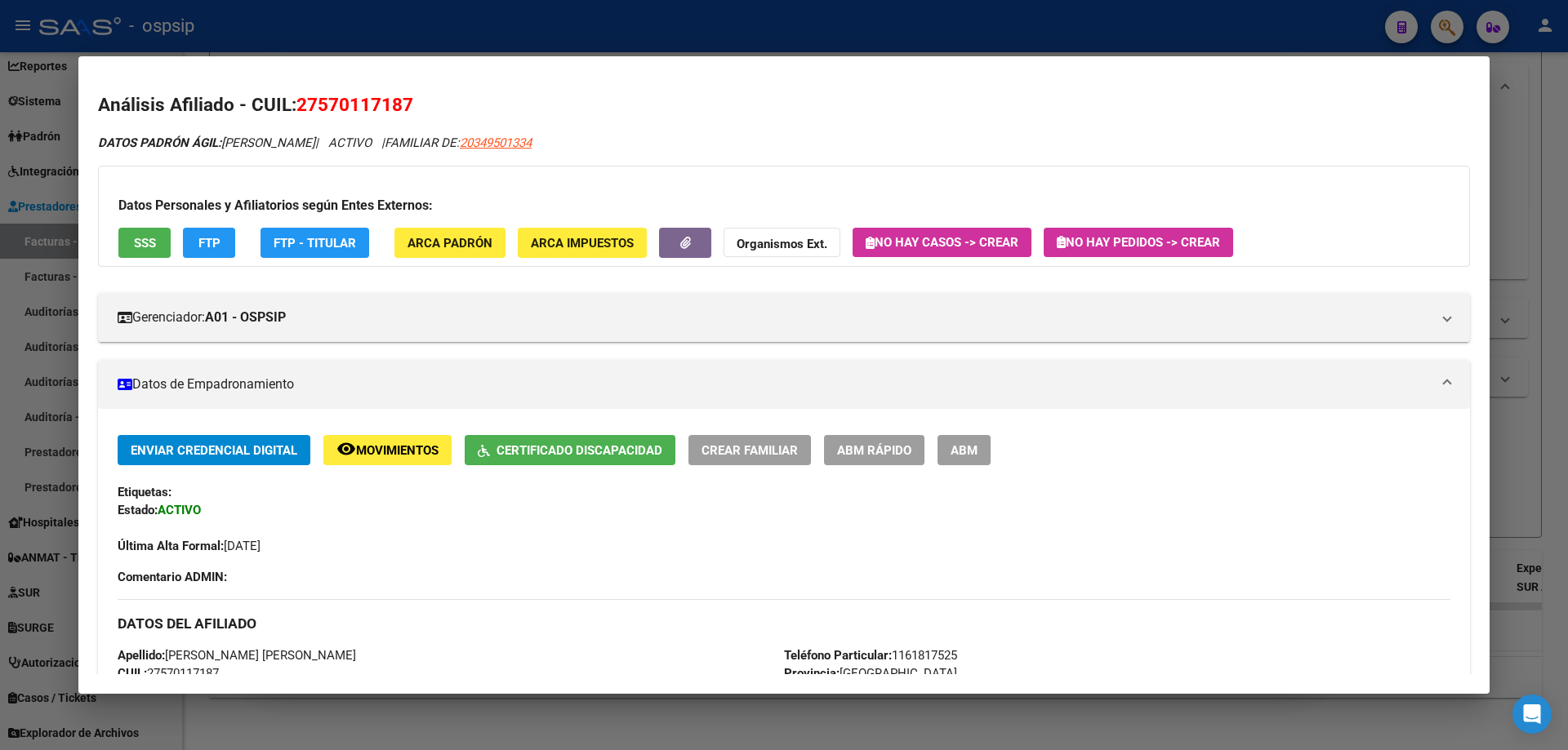
click at [1541, 338] on div at bounding box center [784, 375] width 1568 height 750
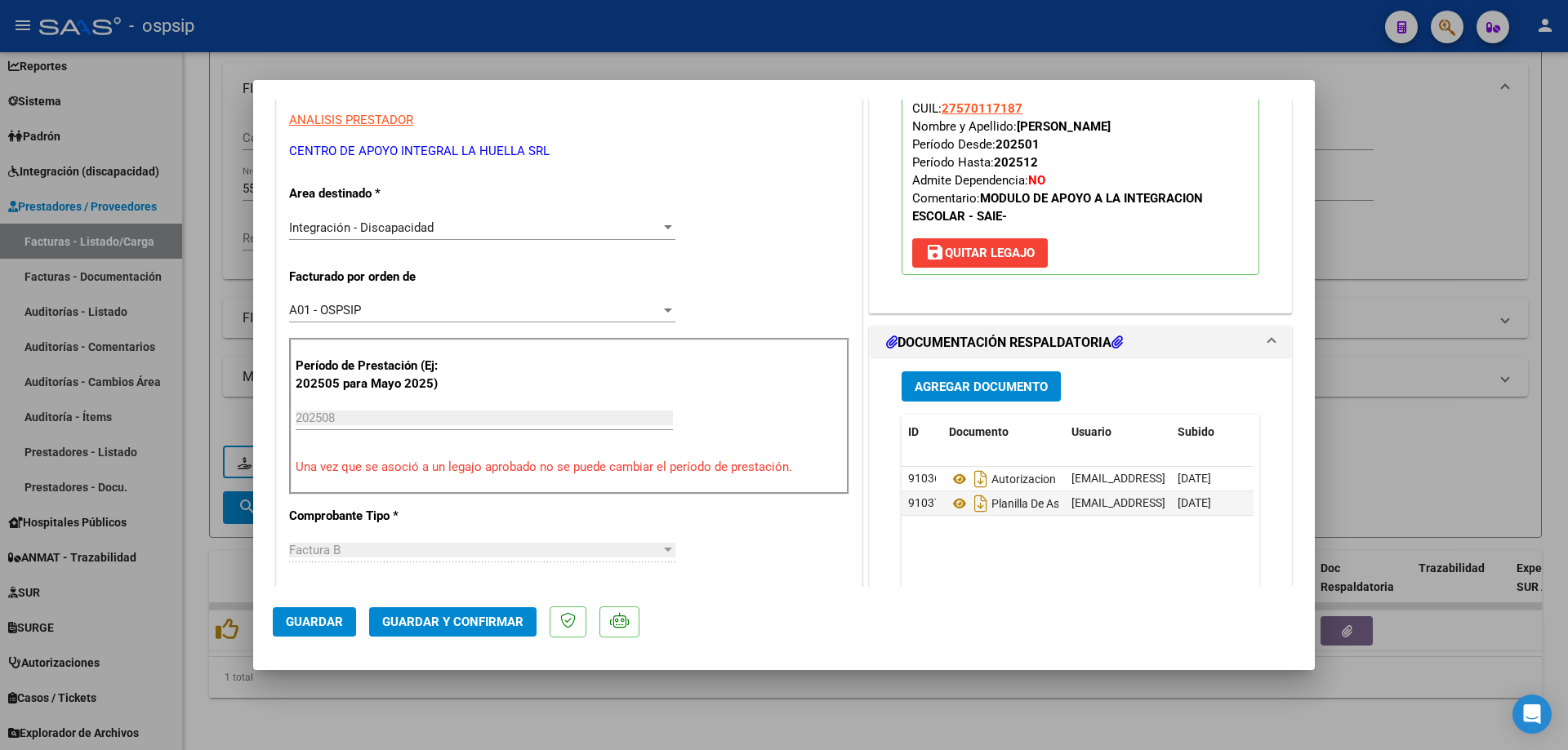
scroll to position [326, 0]
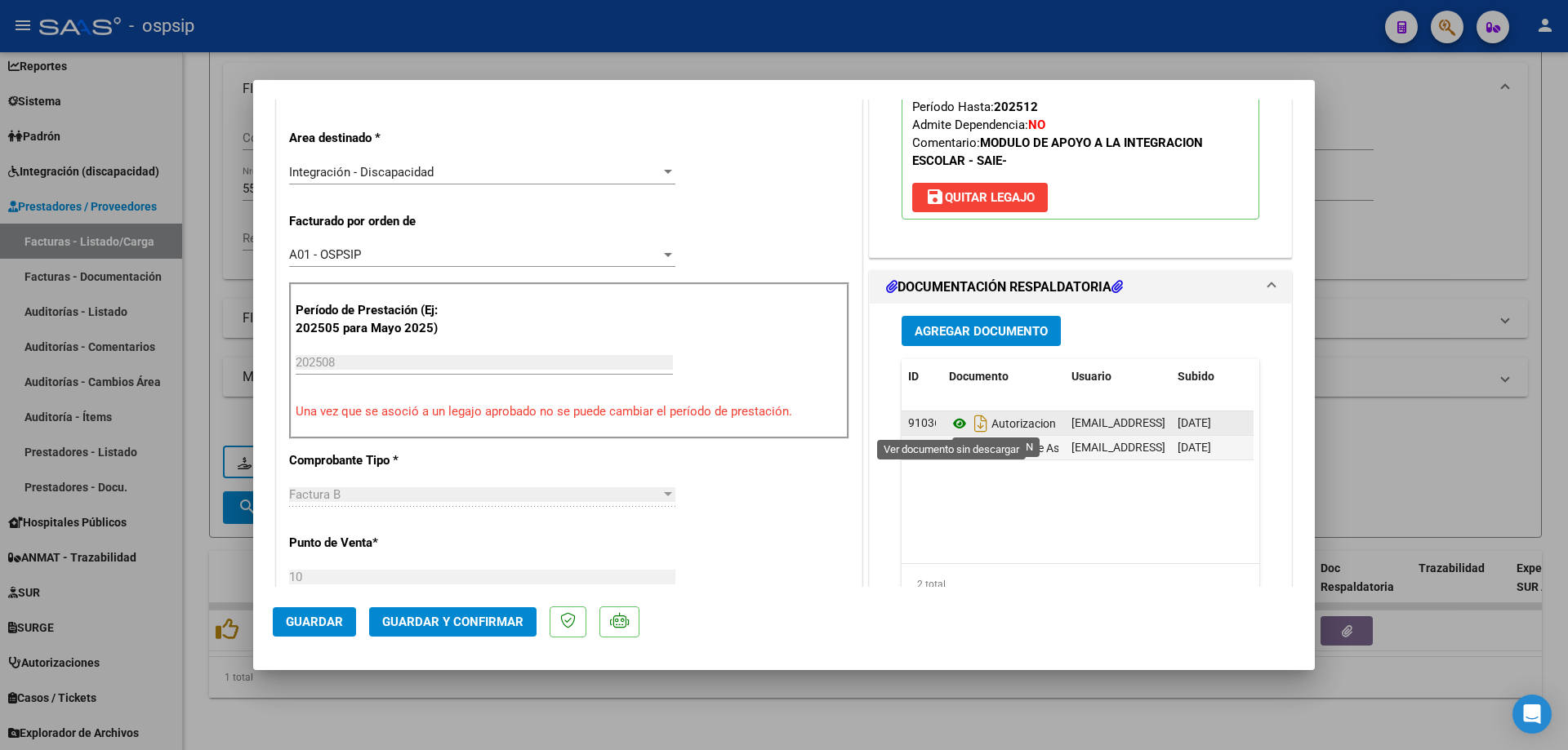
click at [953, 428] on icon at bounding box center [960, 424] width 21 height 20
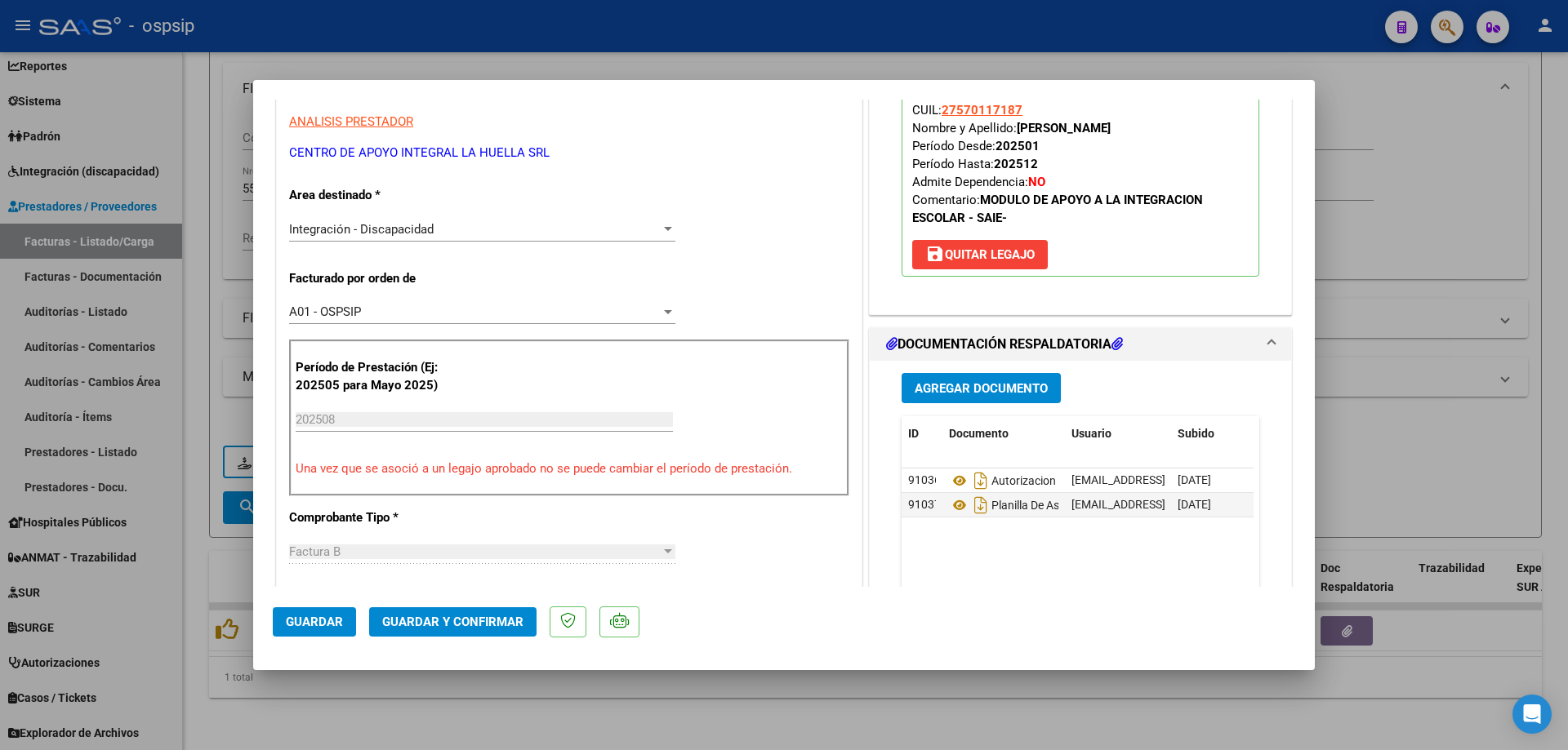
scroll to position [245, 0]
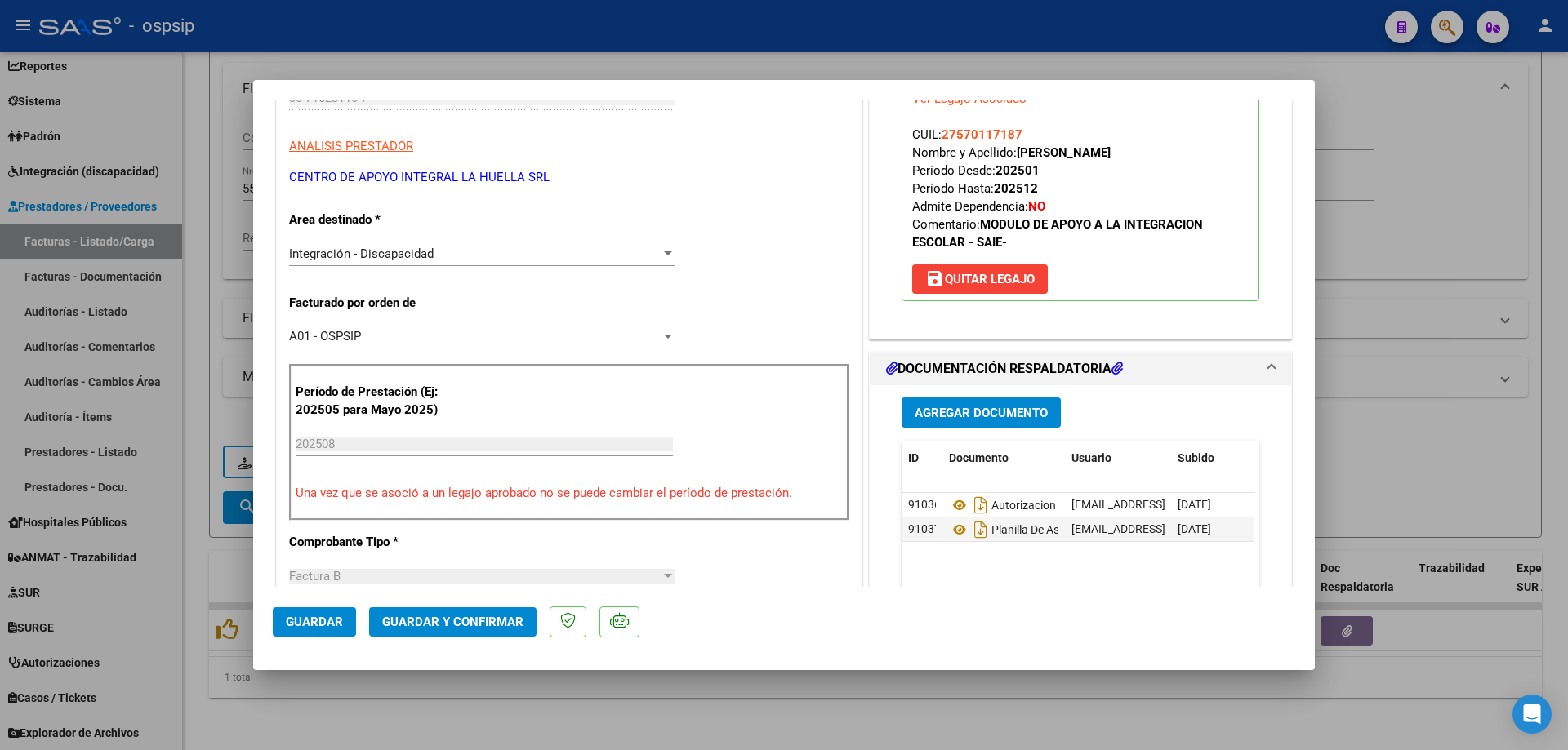
drag, startPoint x: 1016, startPoint y: 137, endPoint x: 935, endPoint y: 136, distance: 81.0
click at [935, 136] on p "Legajo preaprobado para Período de Prestación: 202508 Ver Legajo Asociado CUIL:…" at bounding box center [1080, 184] width 357 height 235
copy span "27570117187"
click at [474, 616] on span "Guardar y Confirmar" at bounding box center [452, 621] width 141 height 15
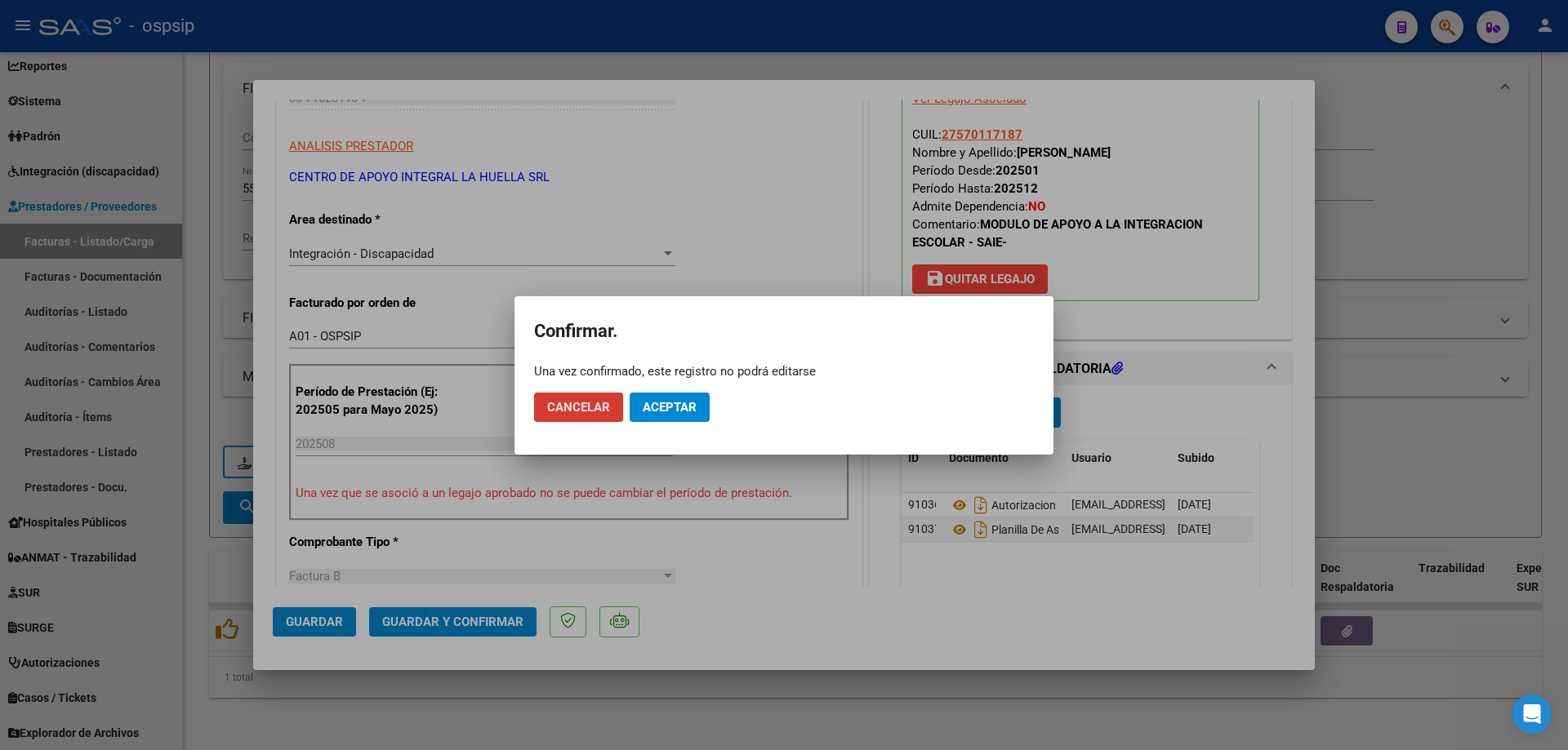
click at [674, 406] on span "Aceptar" at bounding box center [670, 407] width 54 height 15
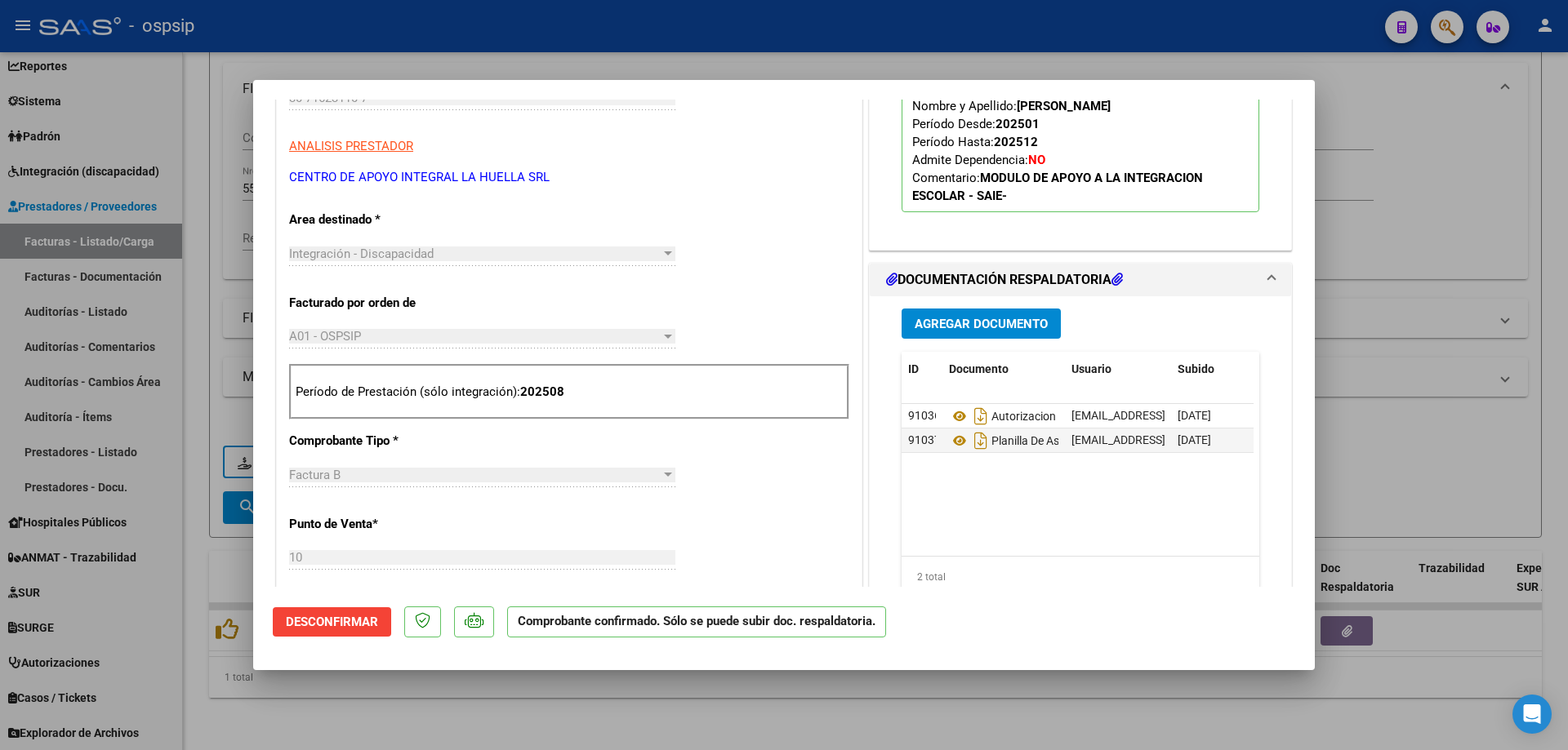
click at [1431, 315] on div at bounding box center [784, 375] width 1568 height 750
type input "$ 0,00"
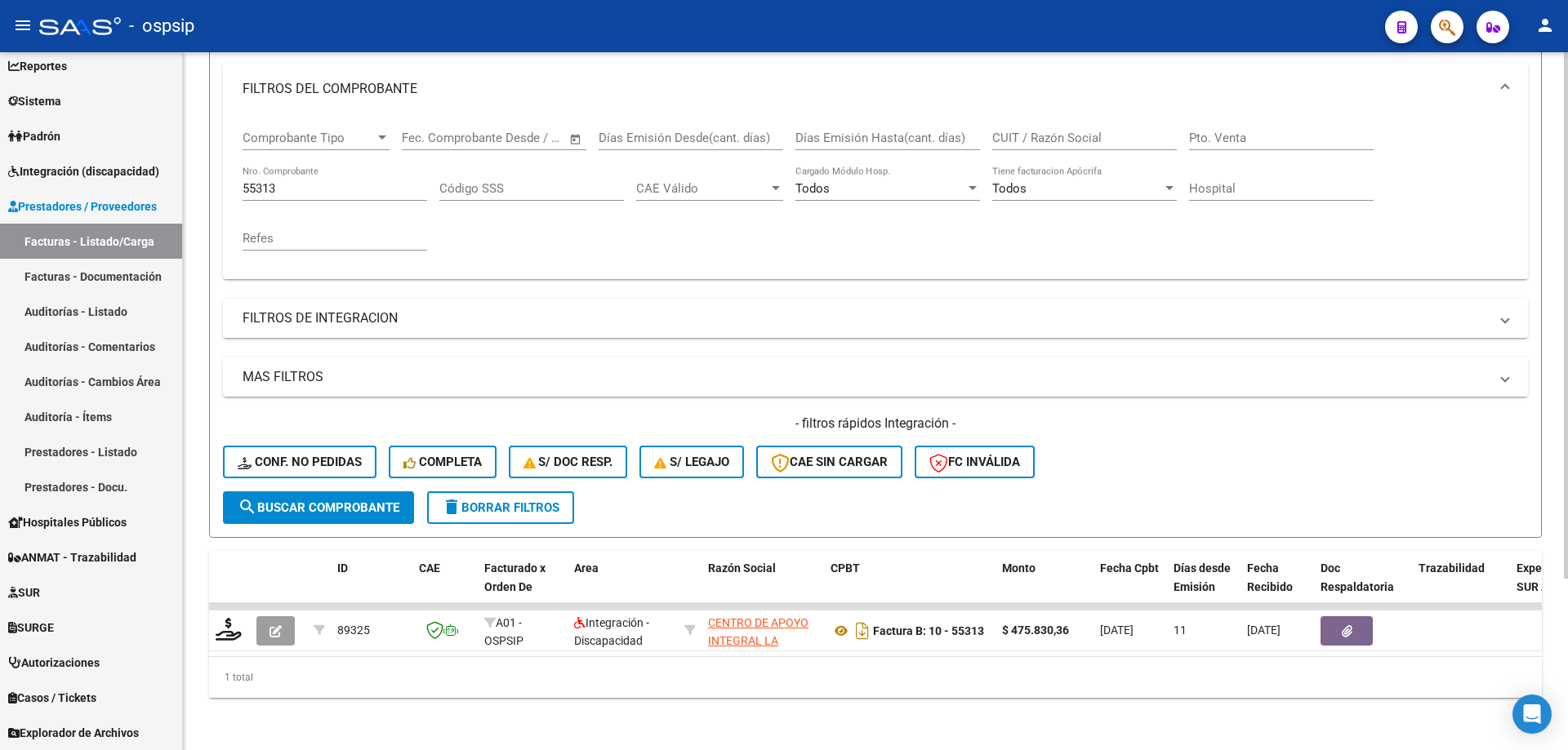
click at [320, 181] on input "55313" at bounding box center [334, 188] width 184 height 15
type input "5"
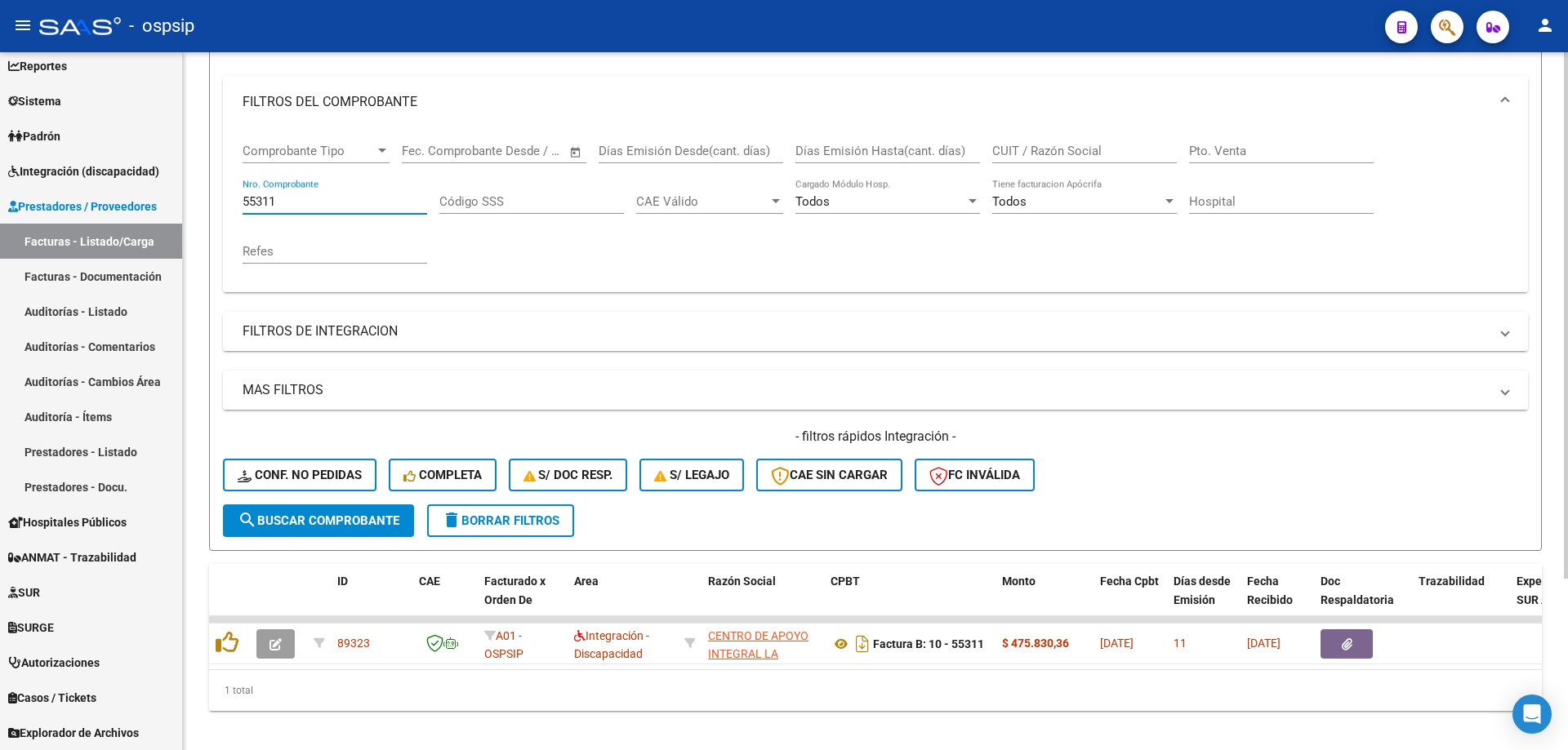
scroll to position [227, 0]
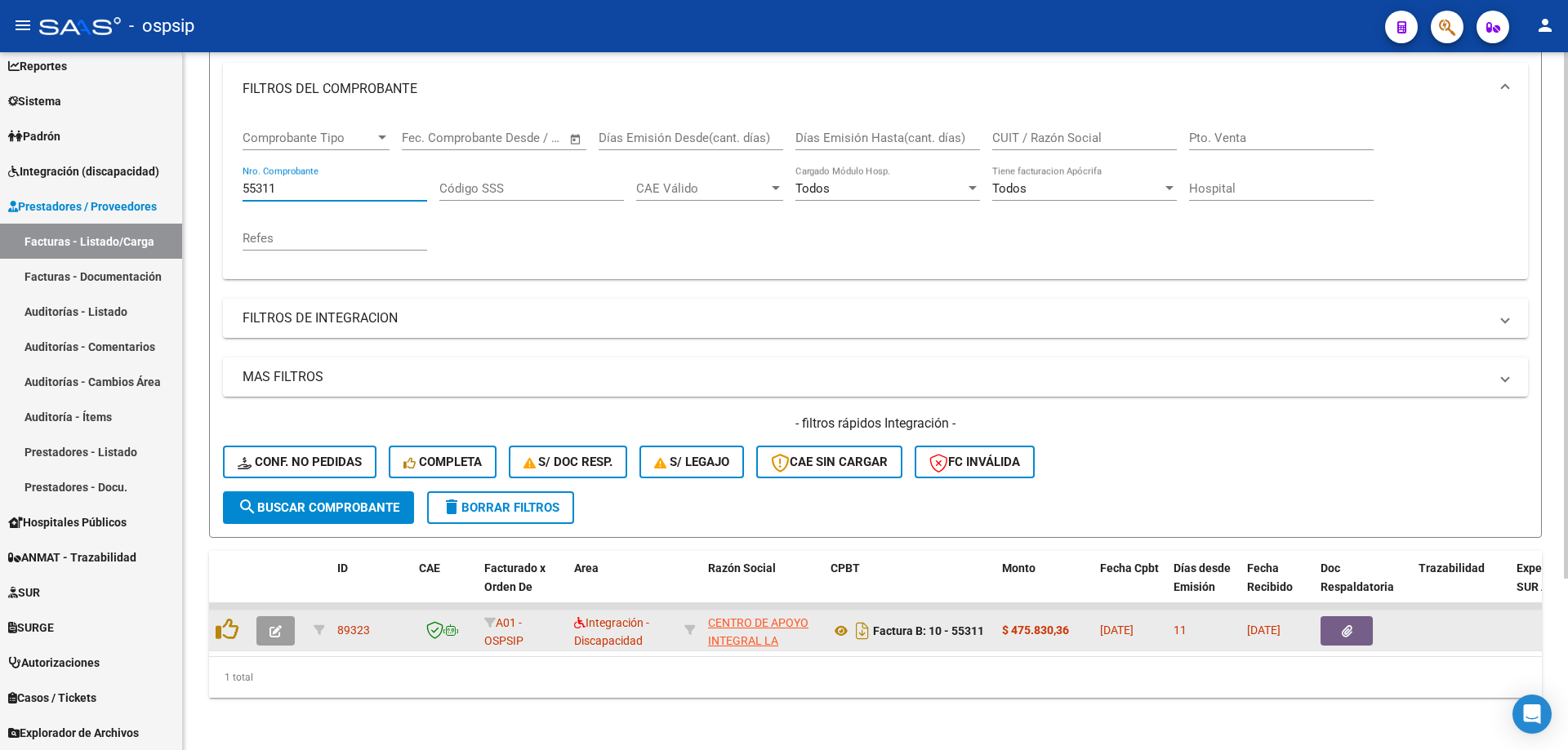
type input "55311"
click at [268, 624] on button "button" at bounding box center [275, 630] width 38 height 29
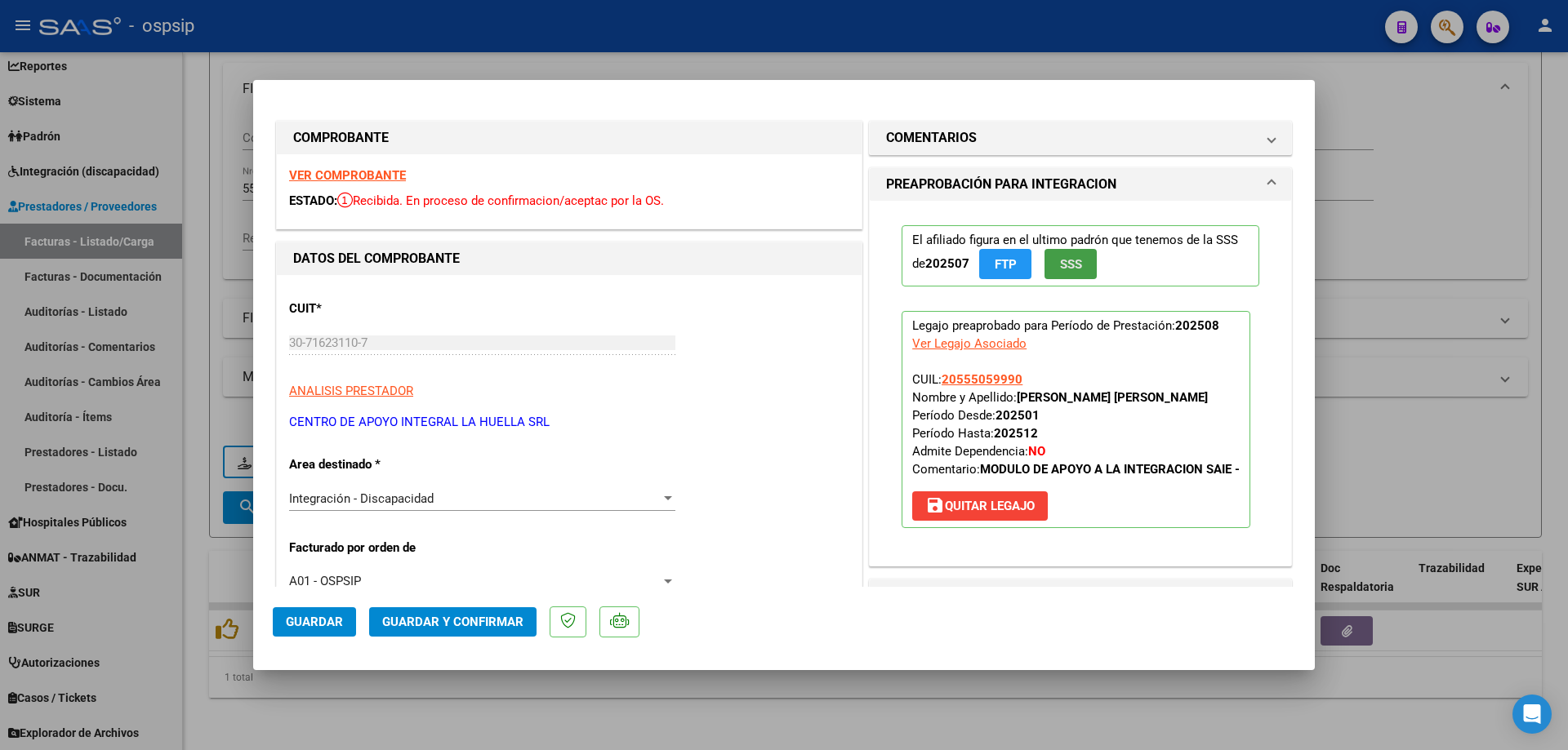
click at [1046, 265] on button "SSS" at bounding box center [1070, 264] width 52 height 30
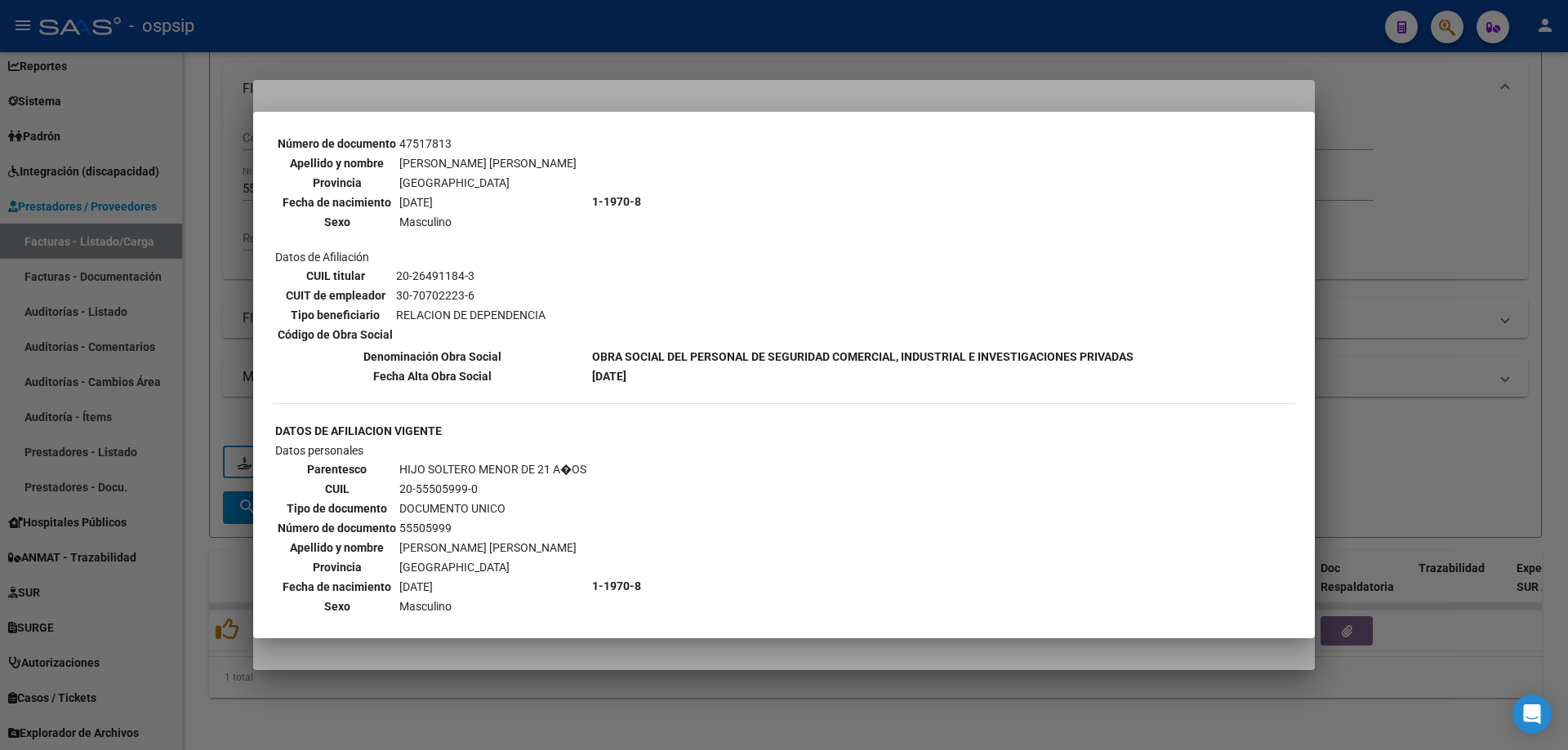
scroll to position [653, 0]
click at [1378, 201] on div at bounding box center [784, 375] width 1568 height 750
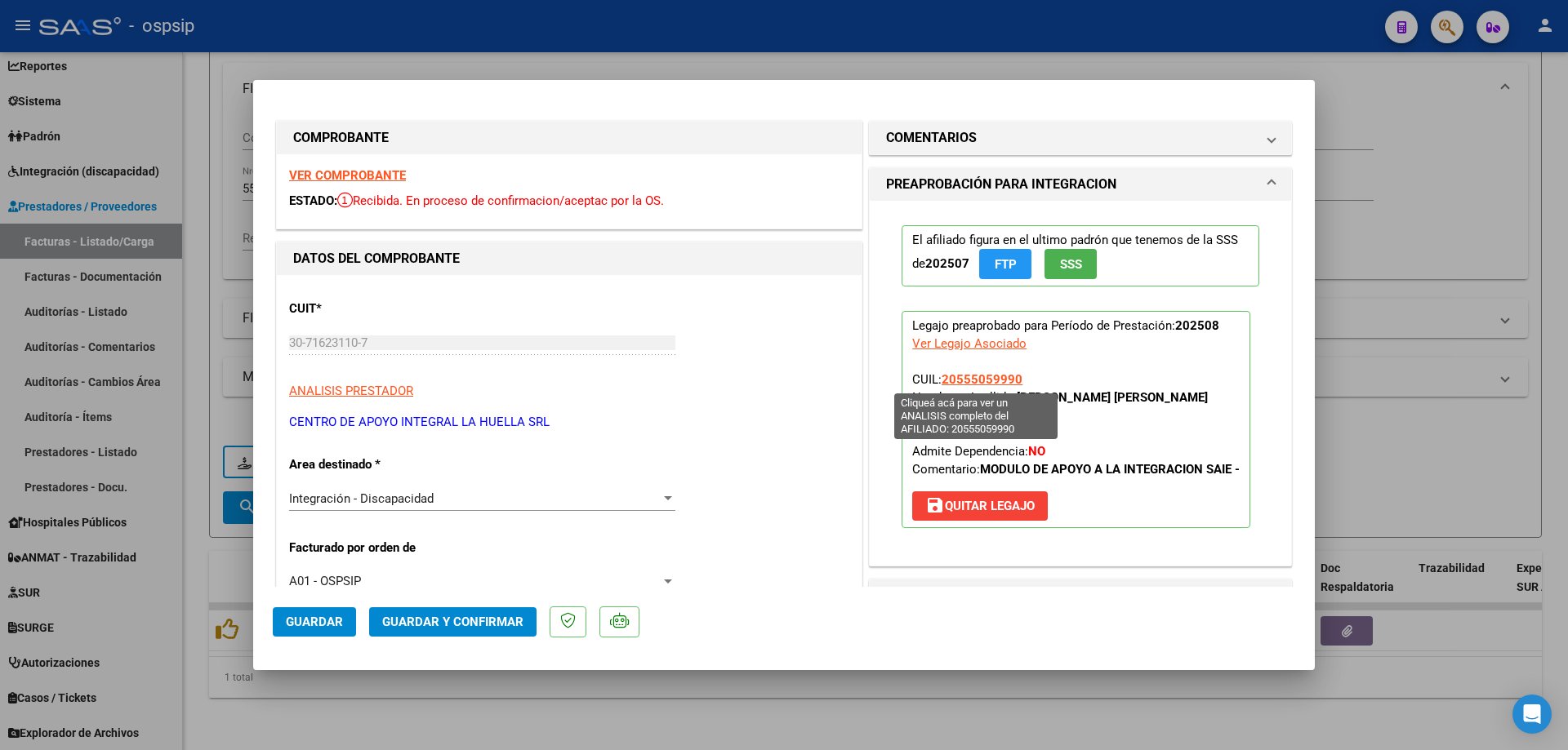
click at [1012, 385] on span "20555059990" at bounding box center [982, 379] width 81 height 15
type textarea "20555059990"
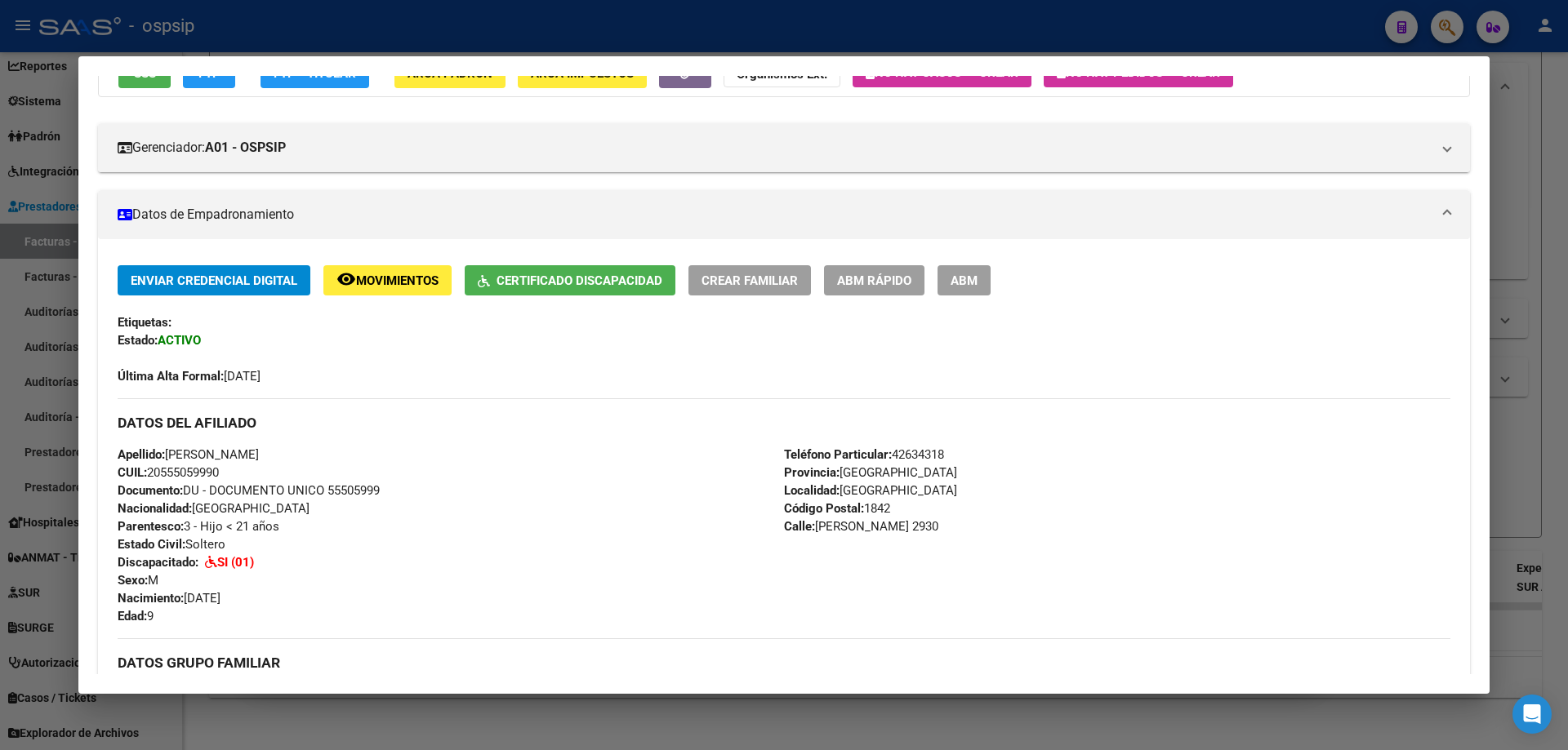
scroll to position [6, 0]
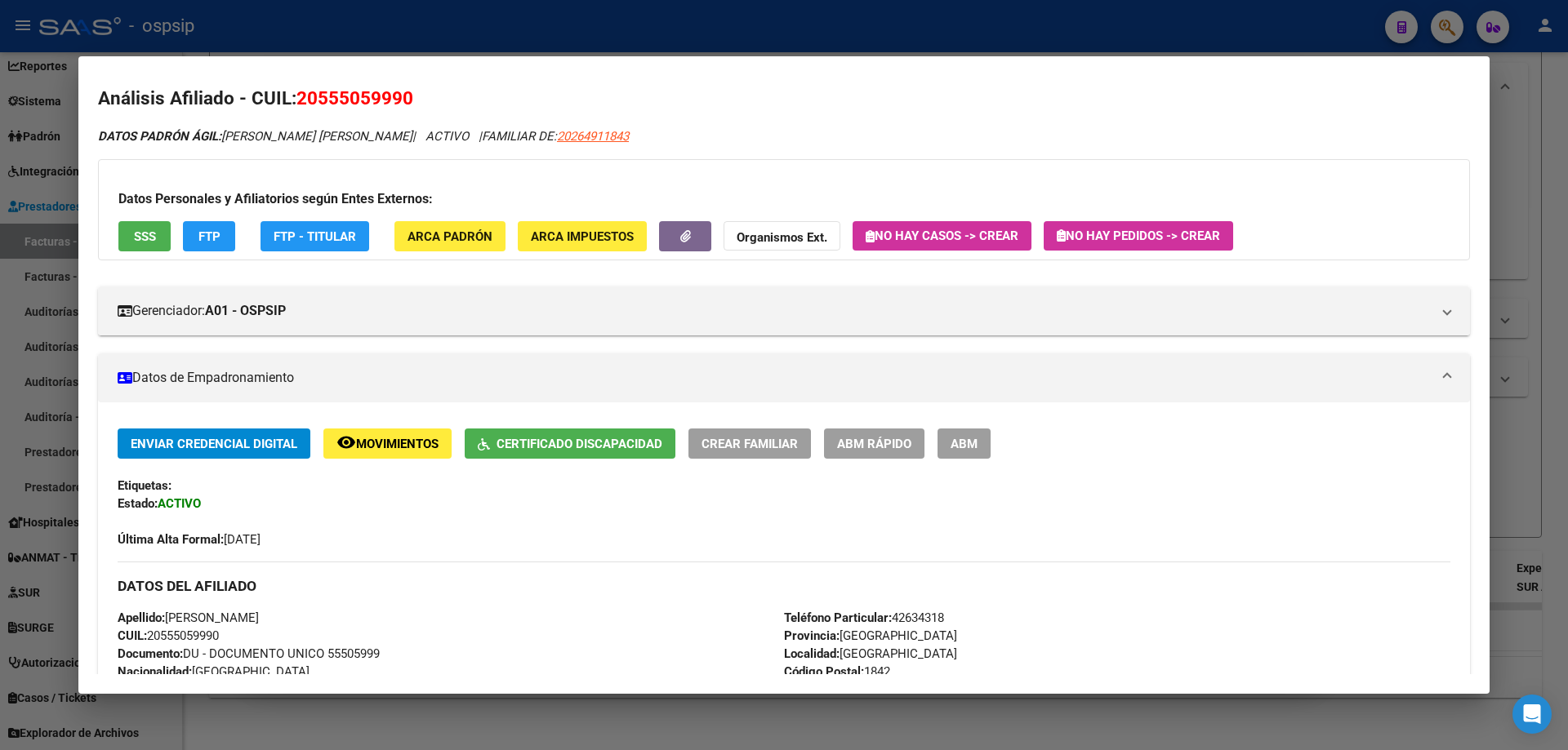
click at [1507, 380] on div at bounding box center [784, 375] width 1568 height 750
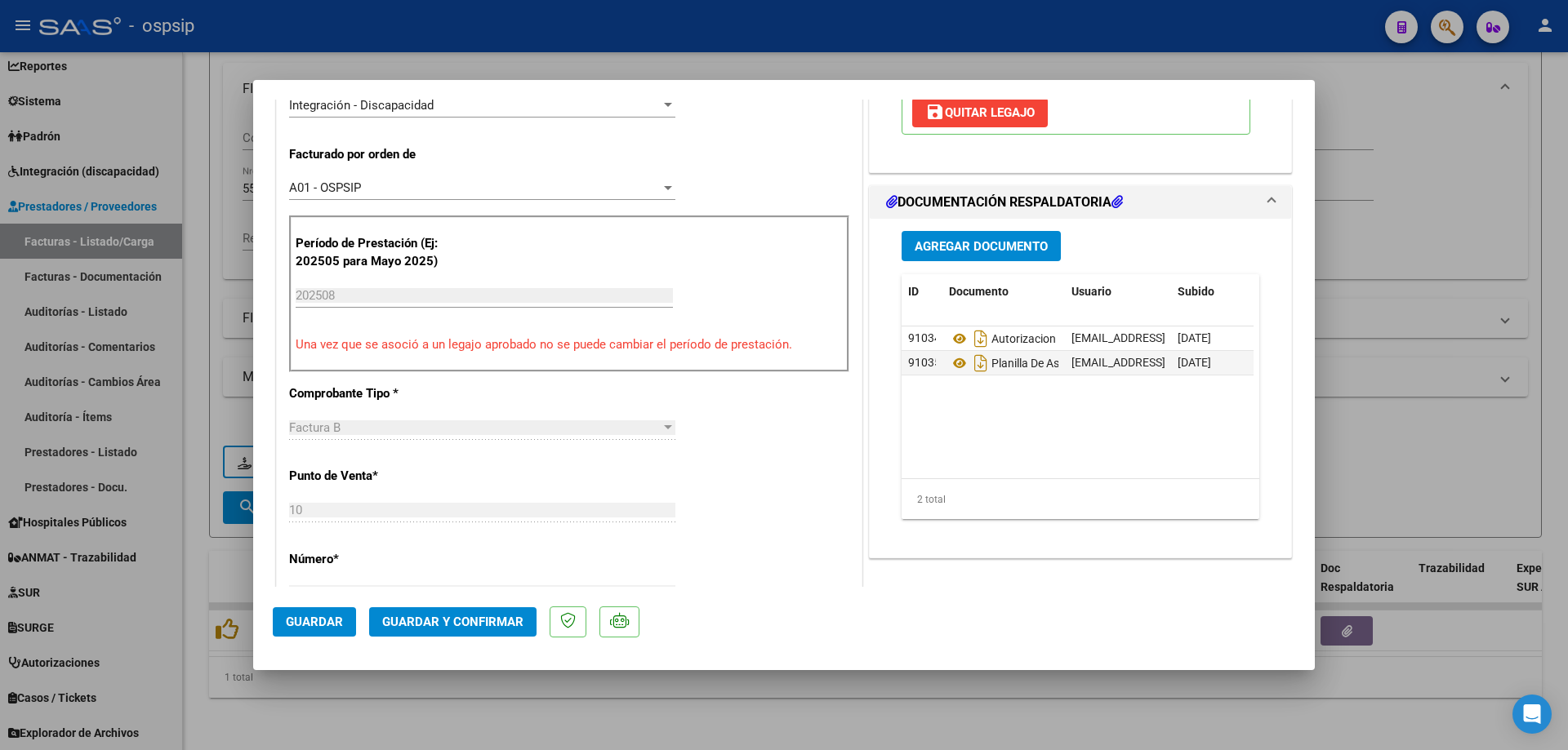
scroll to position [408, 0]
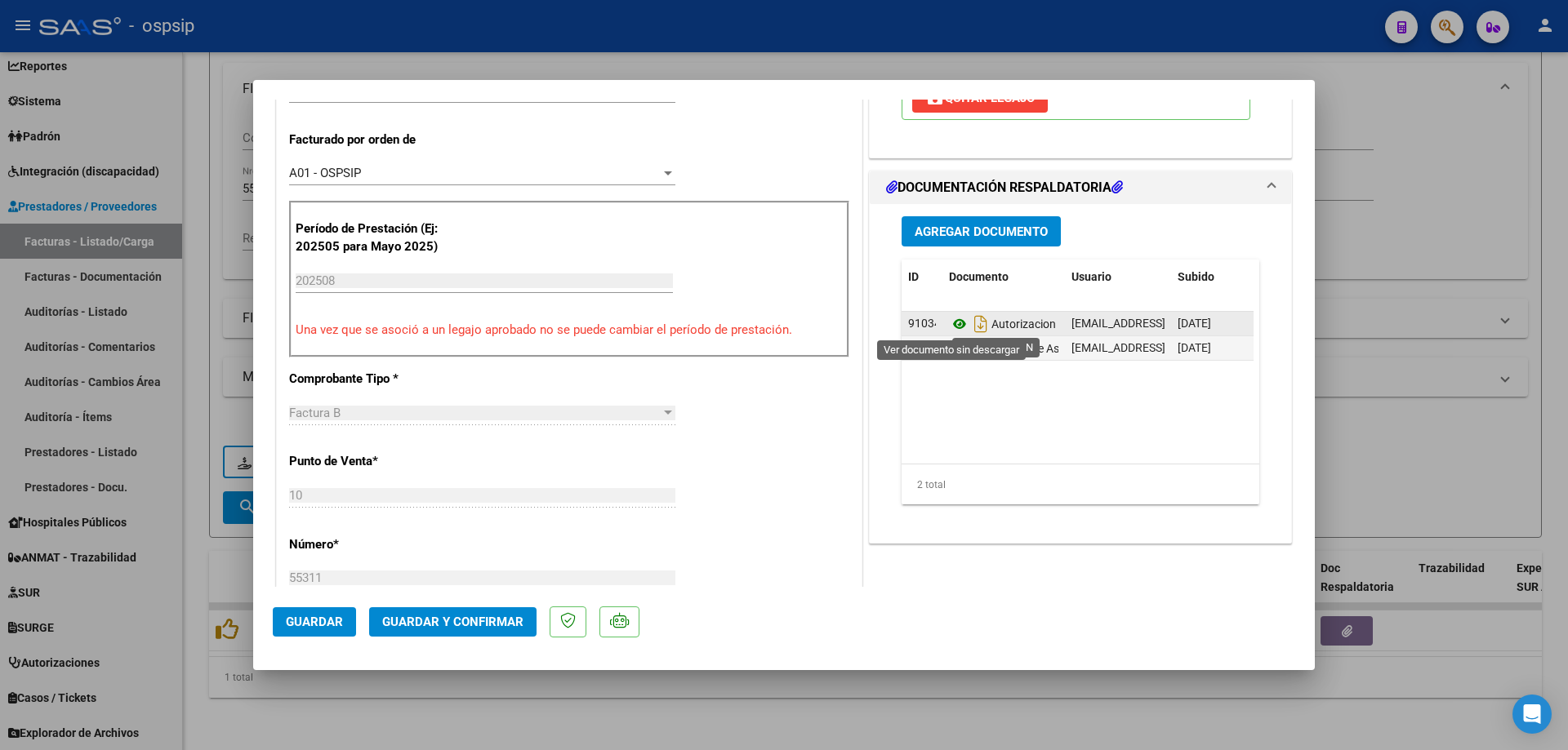
click at [951, 329] on icon at bounding box center [960, 324] width 21 height 20
click at [952, 323] on icon at bounding box center [960, 324] width 21 height 20
click at [473, 626] on span "Guardar y Confirmar" at bounding box center [452, 621] width 141 height 15
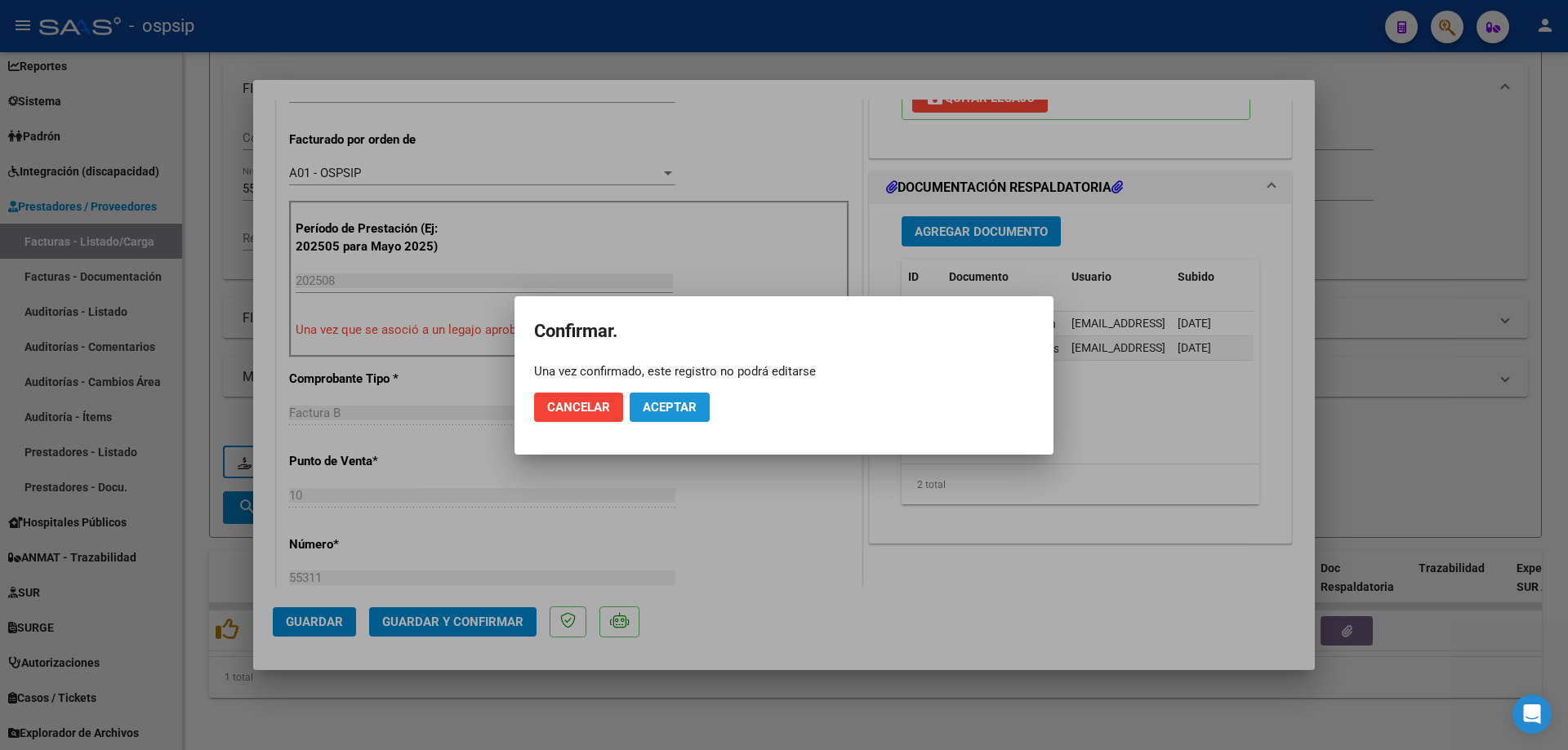
click at [662, 408] on span "Aceptar" at bounding box center [670, 407] width 54 height 15
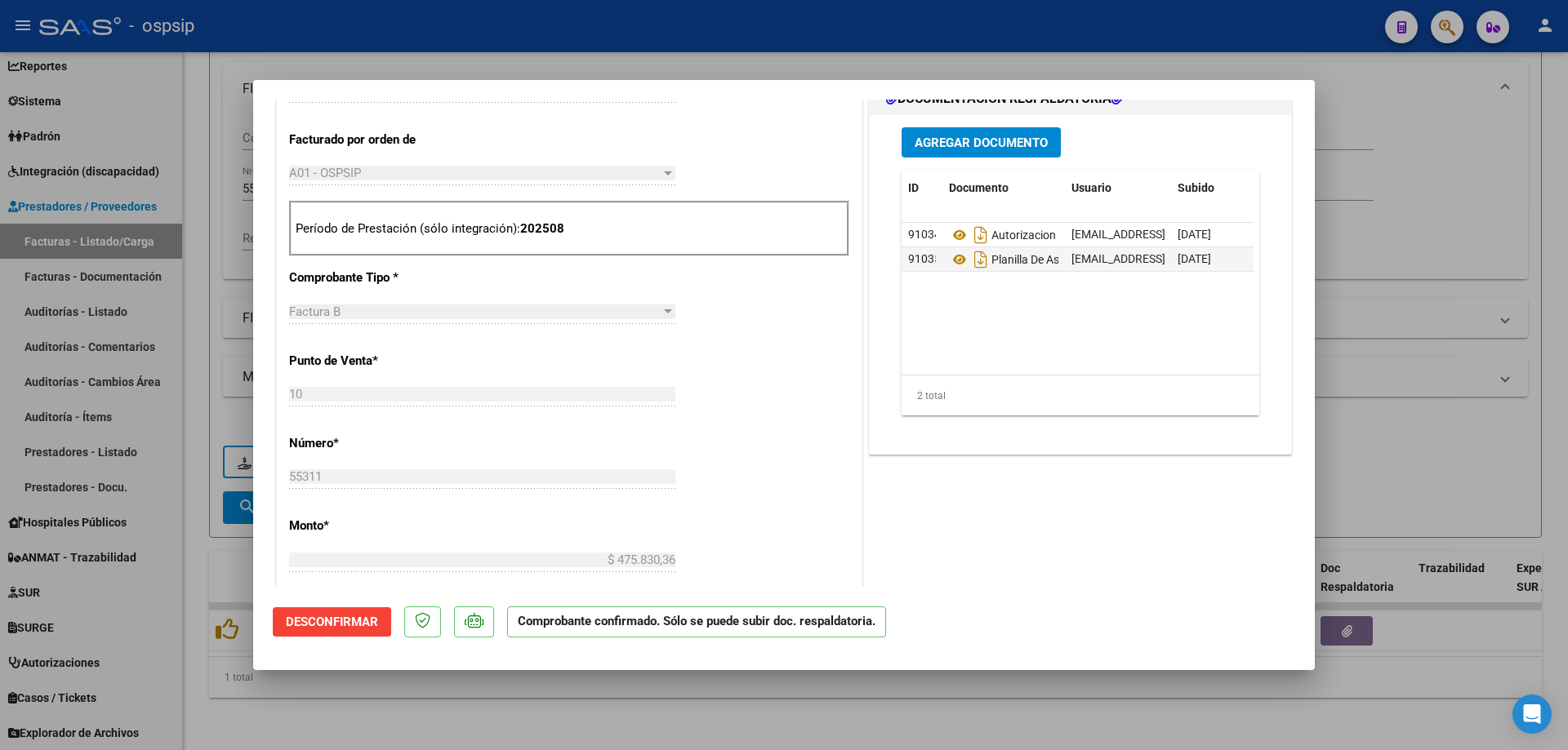
click at [1347, 224] on div at bounding box center [784, 375] width 1568 height 750
type input "$ 0,00"
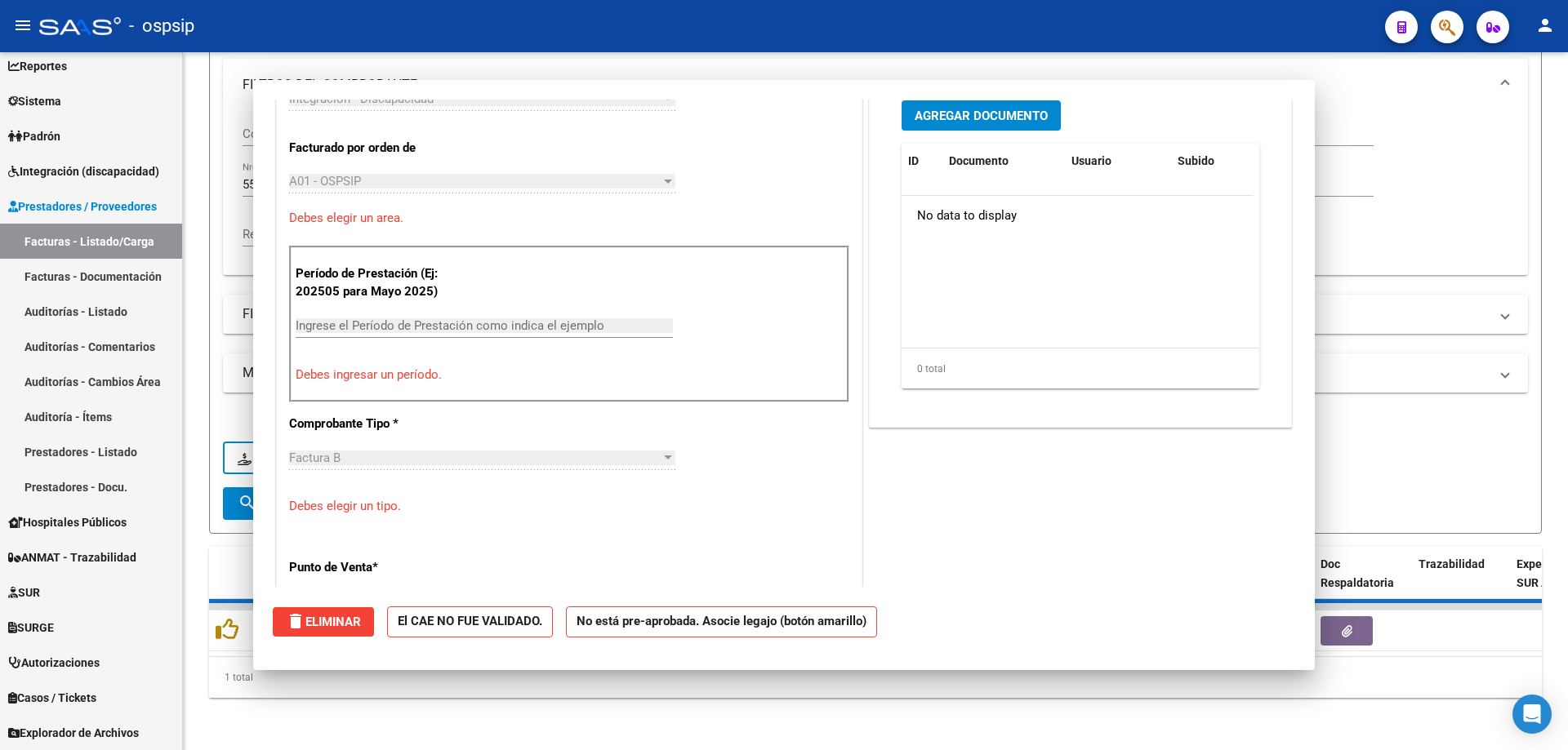
scroll to position [0, 0]
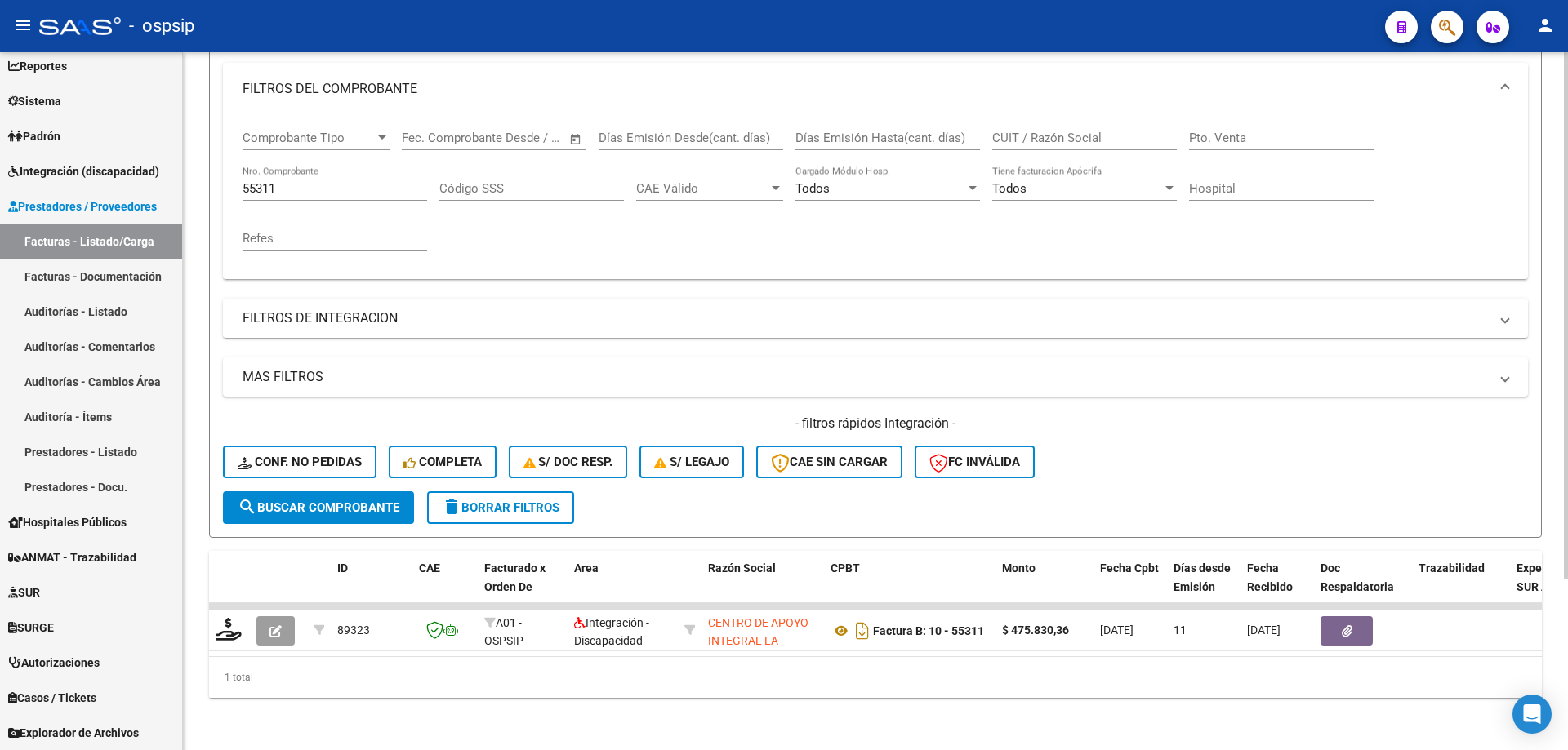
click at [346, 182] on input "55311" at bounding box center [334, 188] width 184 height 15
type input "5"
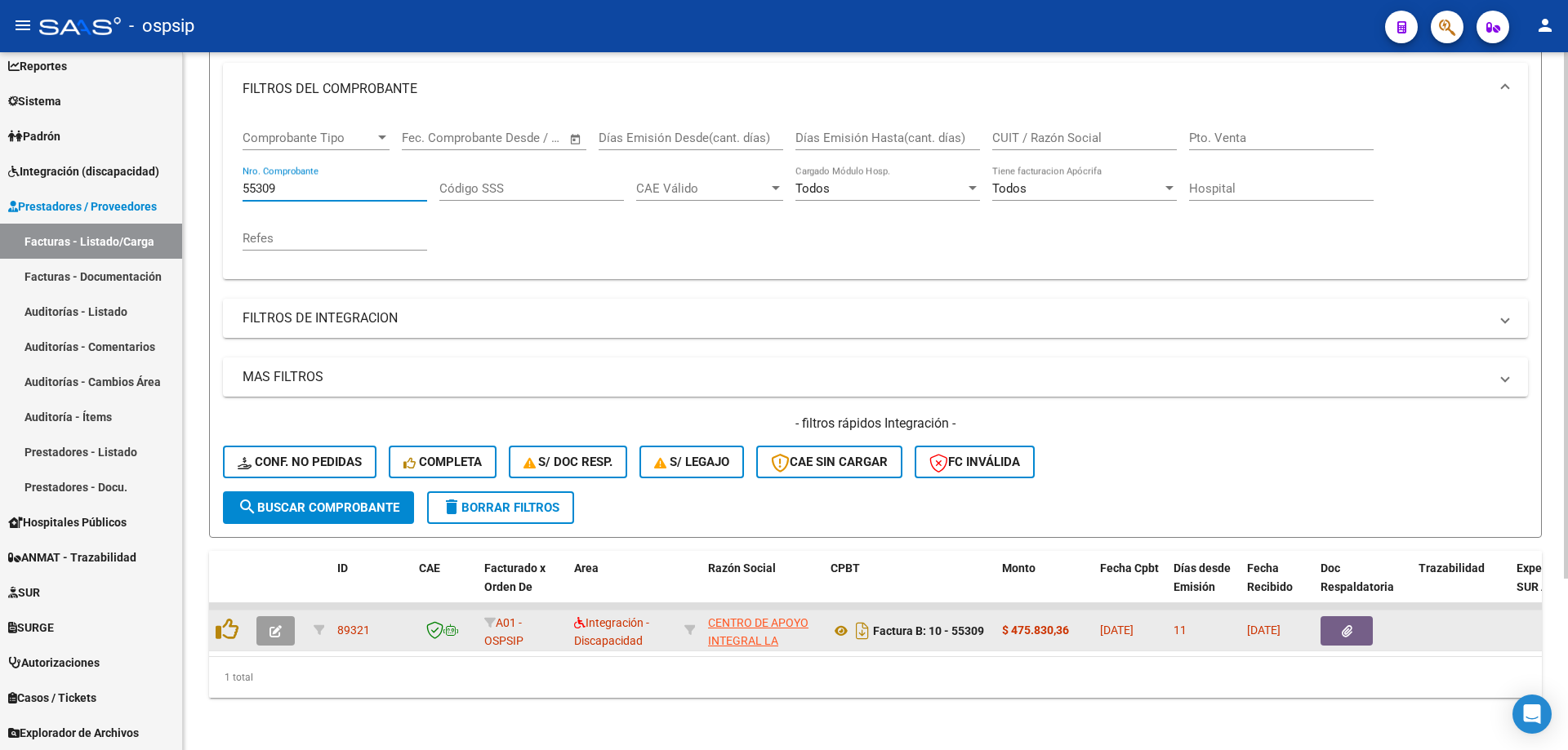
type input "55309"
click at [272, 625] on icon "button" at bounding box center [276, 631] width 12 height 12
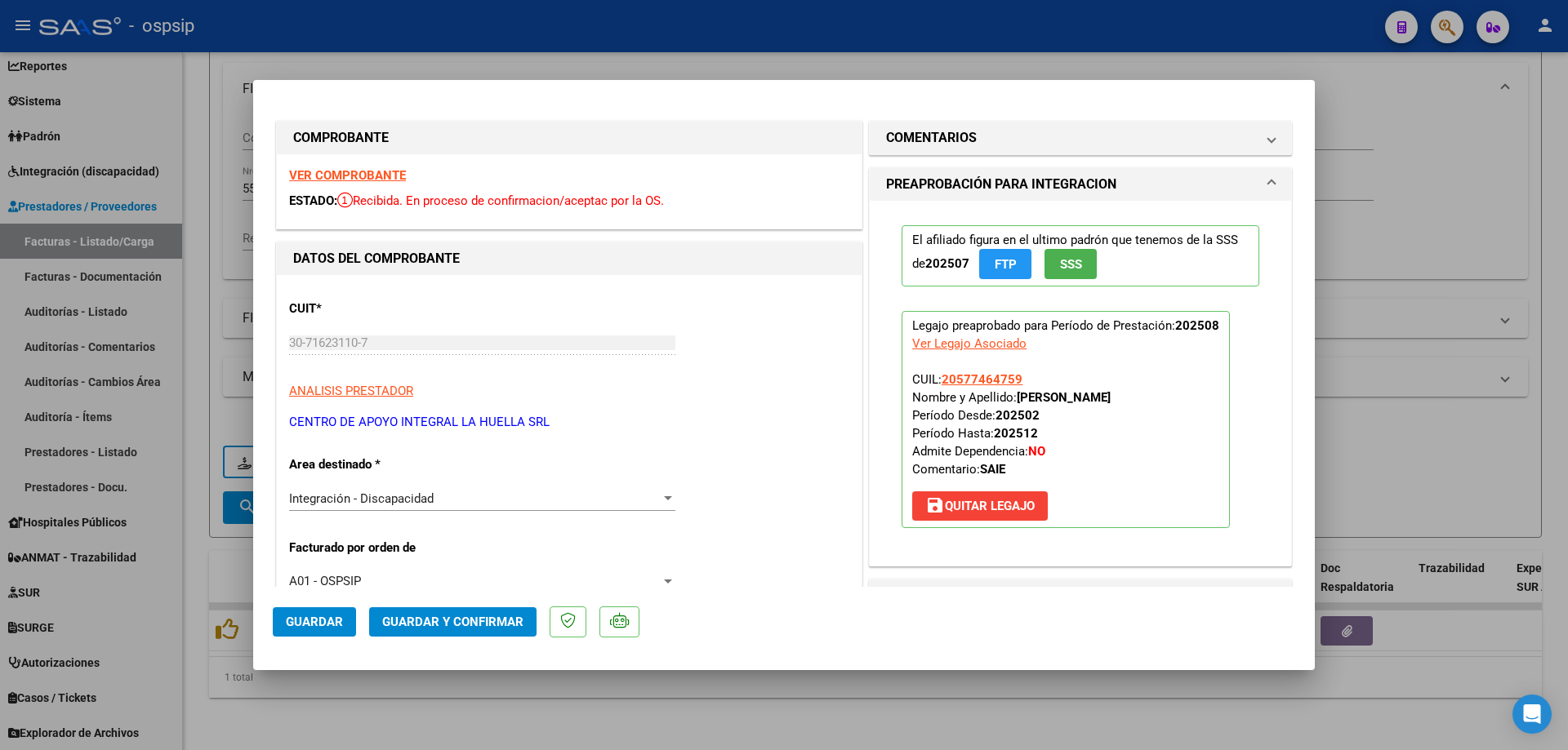
click at [1064, 260] on span "SSS" at bounding box center [1070, 264] width 22 height 15
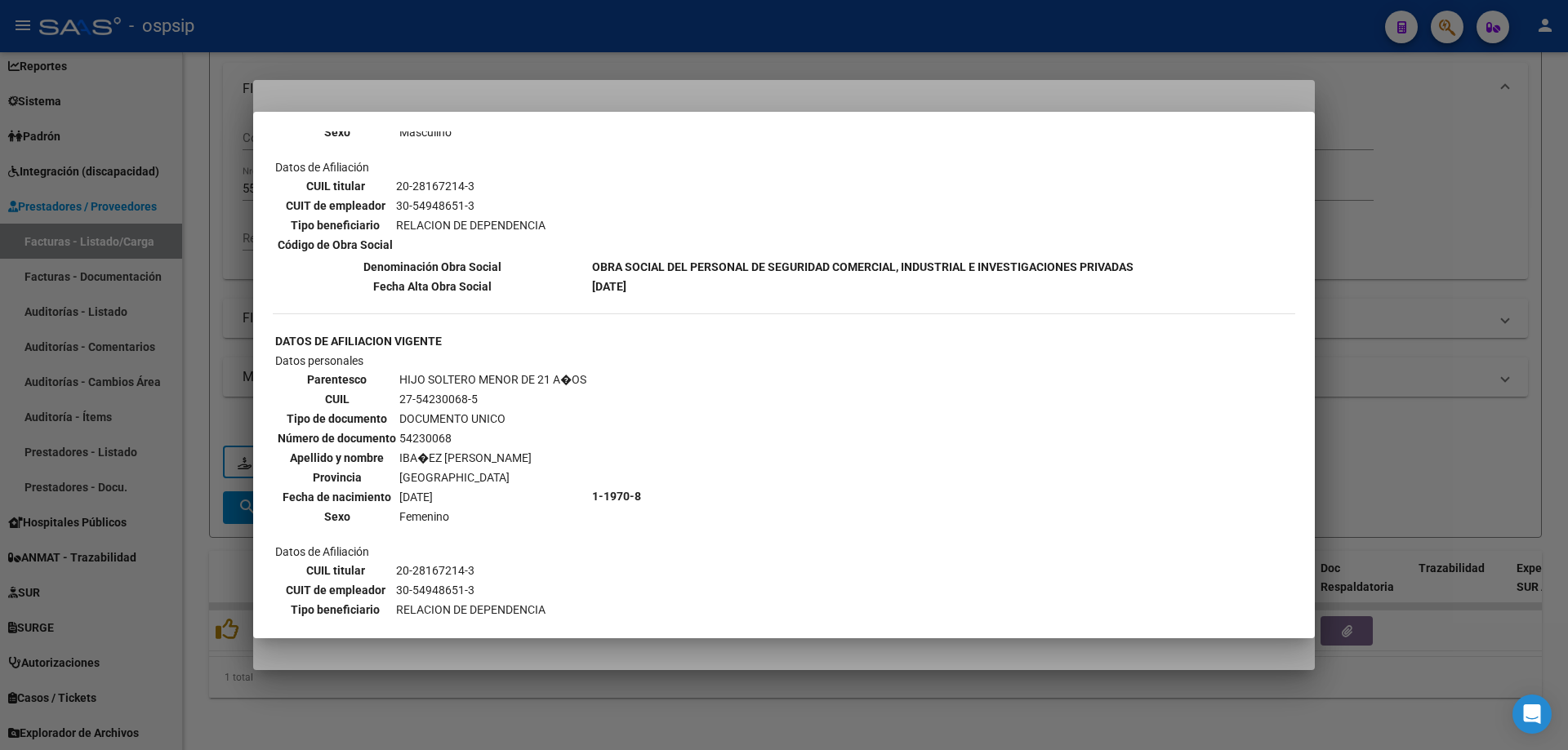
scroll to position [981, 0]
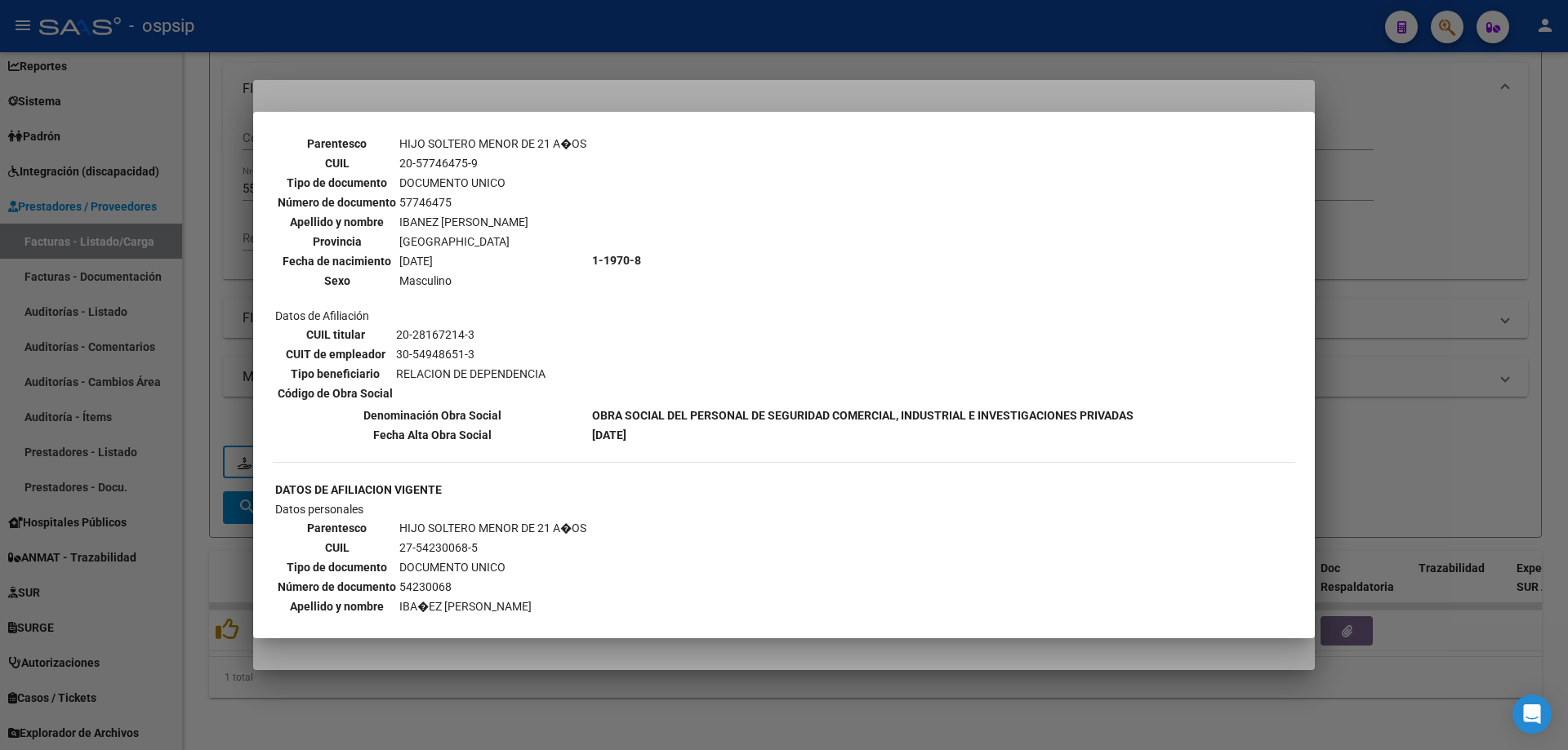
click at [1455, 290] on div at bounding box center [784, 375] width 1568 height 750
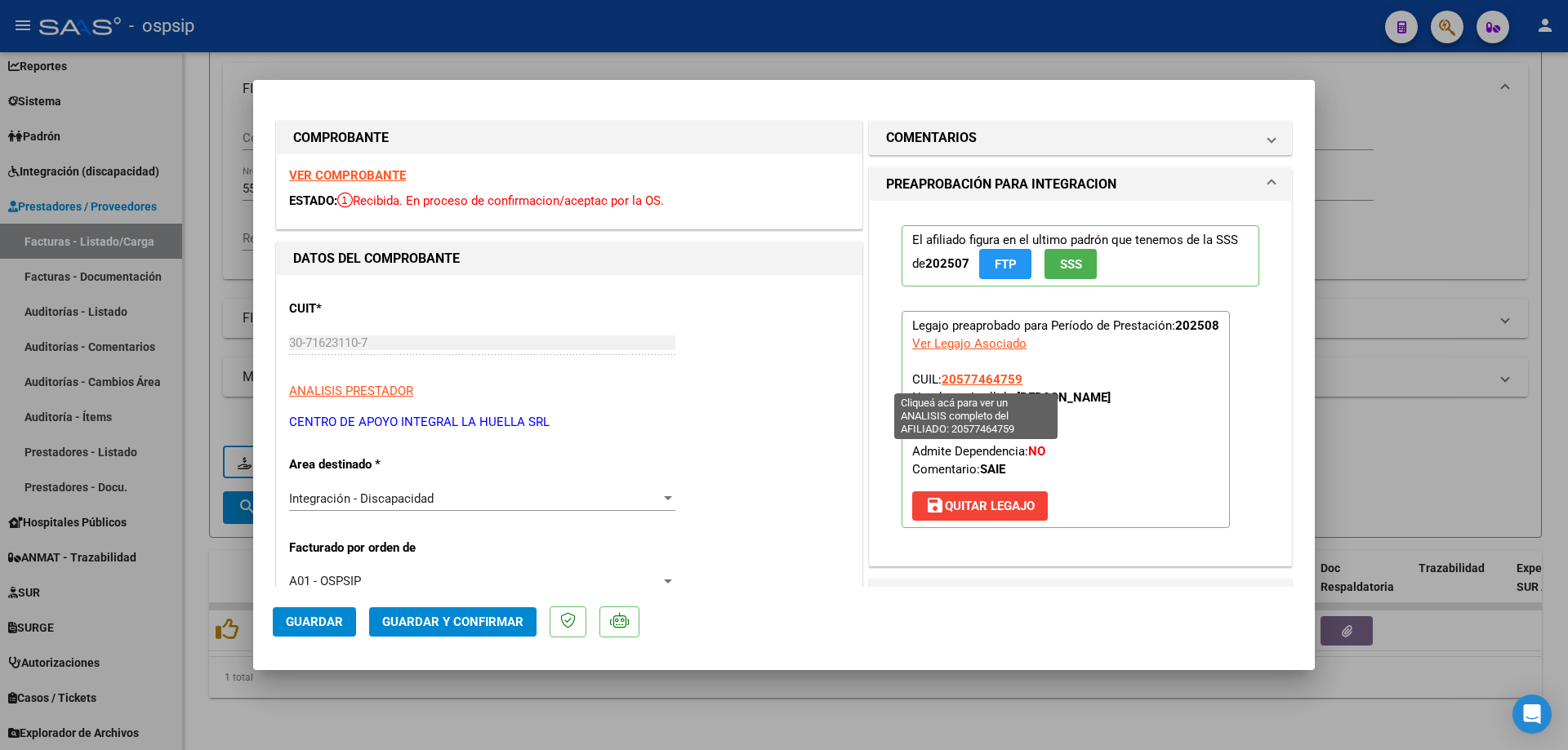
click at [956, 377] on span "20577464759" at bounding box center [982, 379] width 81 height 15
type textarea "20577464759"
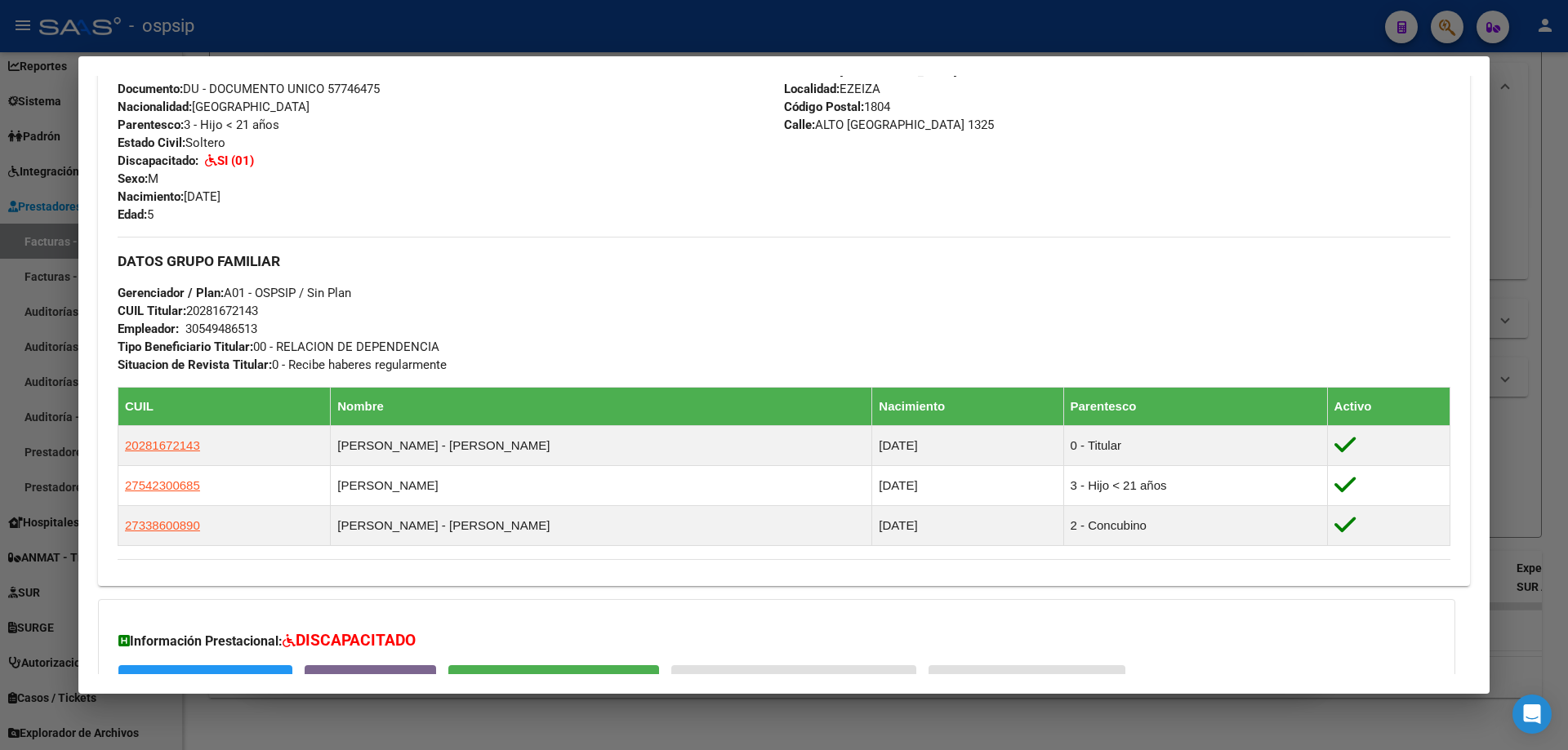
scroll to position [741, 0]
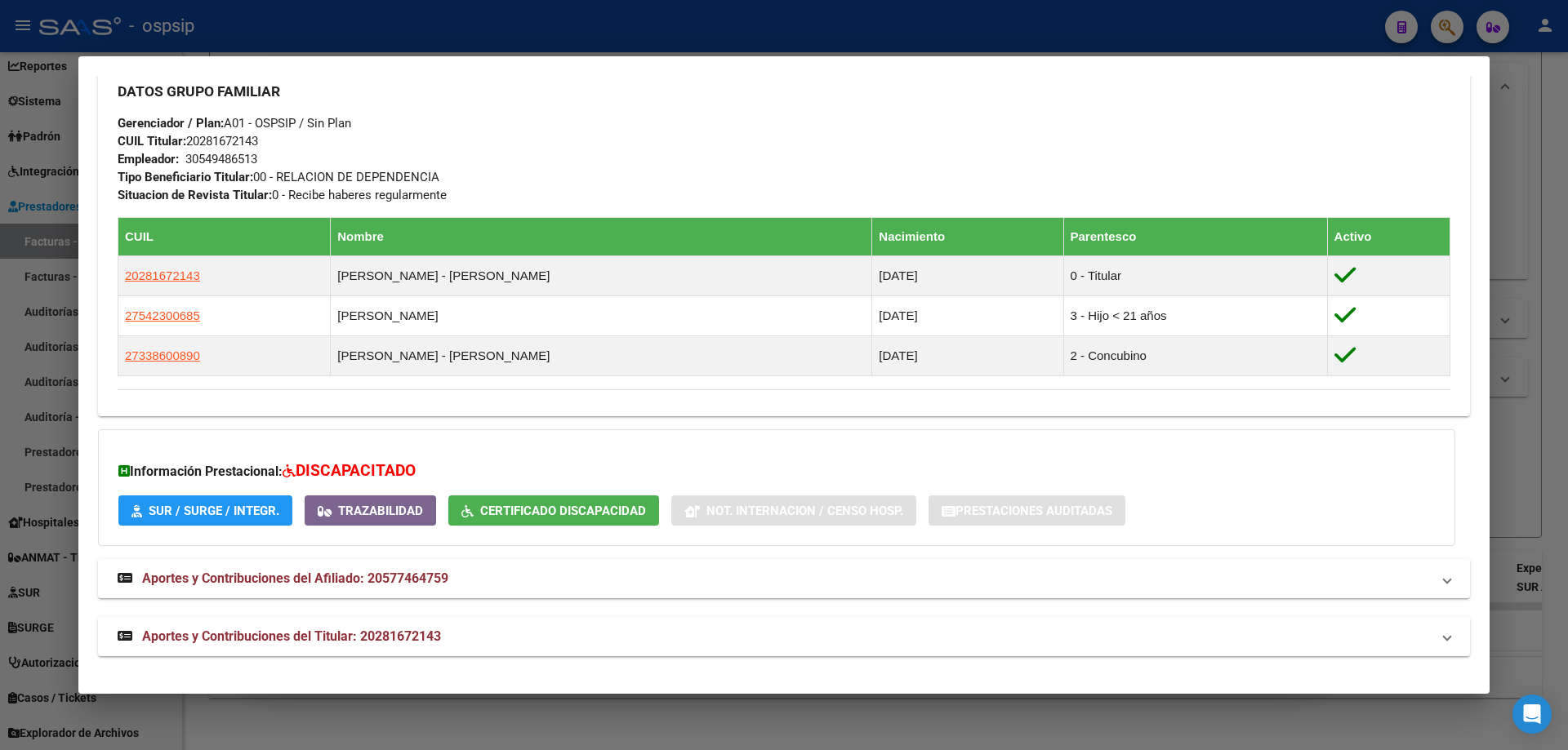
click at [1543, 391] on div at bounding box center [784, 375] width 1568 height 750
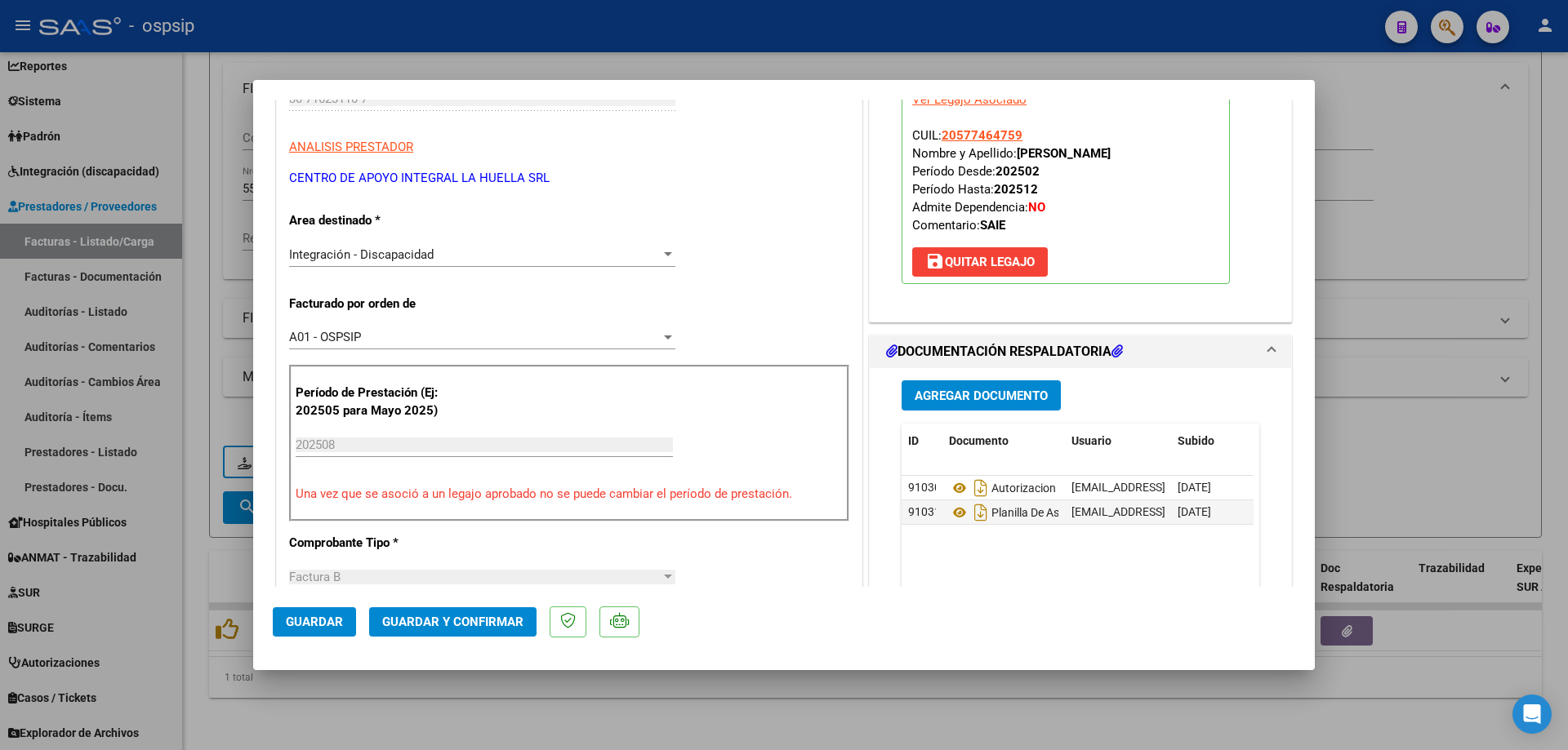
scroll to position [245, 0]
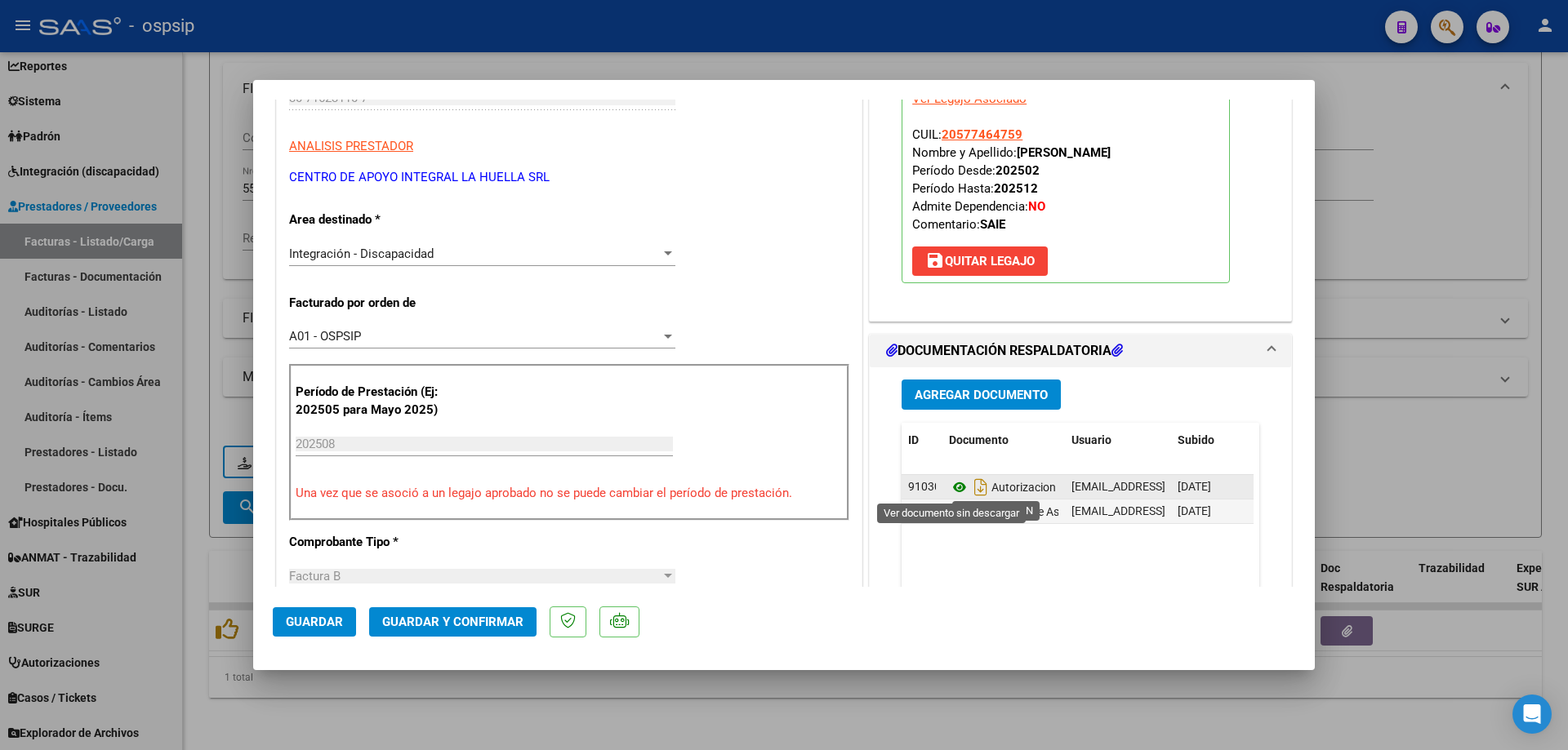
click at [949, 490] on icon at bounding box center [960, 488] width 21 height 20
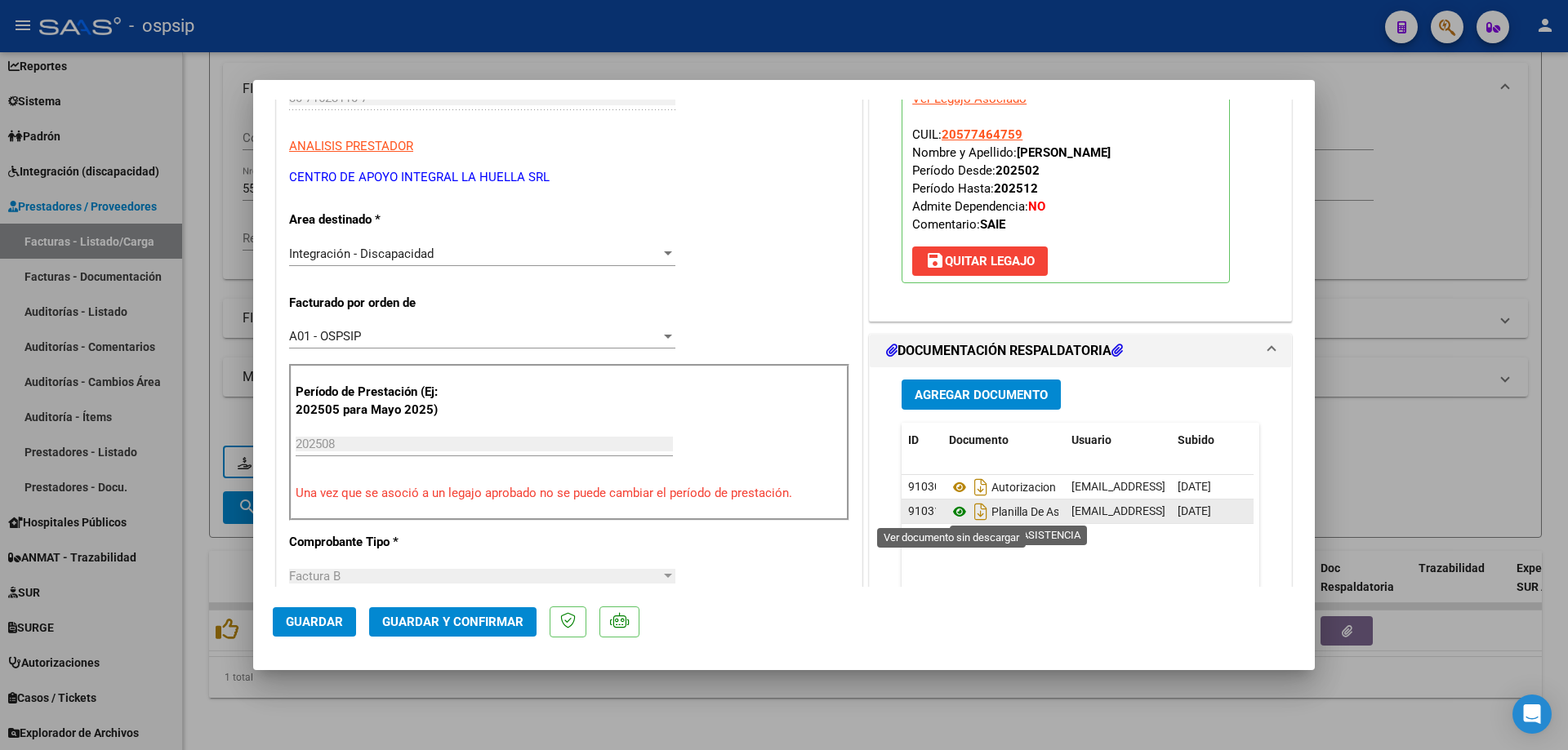
click at [949, 509] on icon at bounding box center [960, 512] width 21 height 20
click at [474, 635] on button "Guardar y Confirmar" at bounding box center [452, 621] width 168 height 29
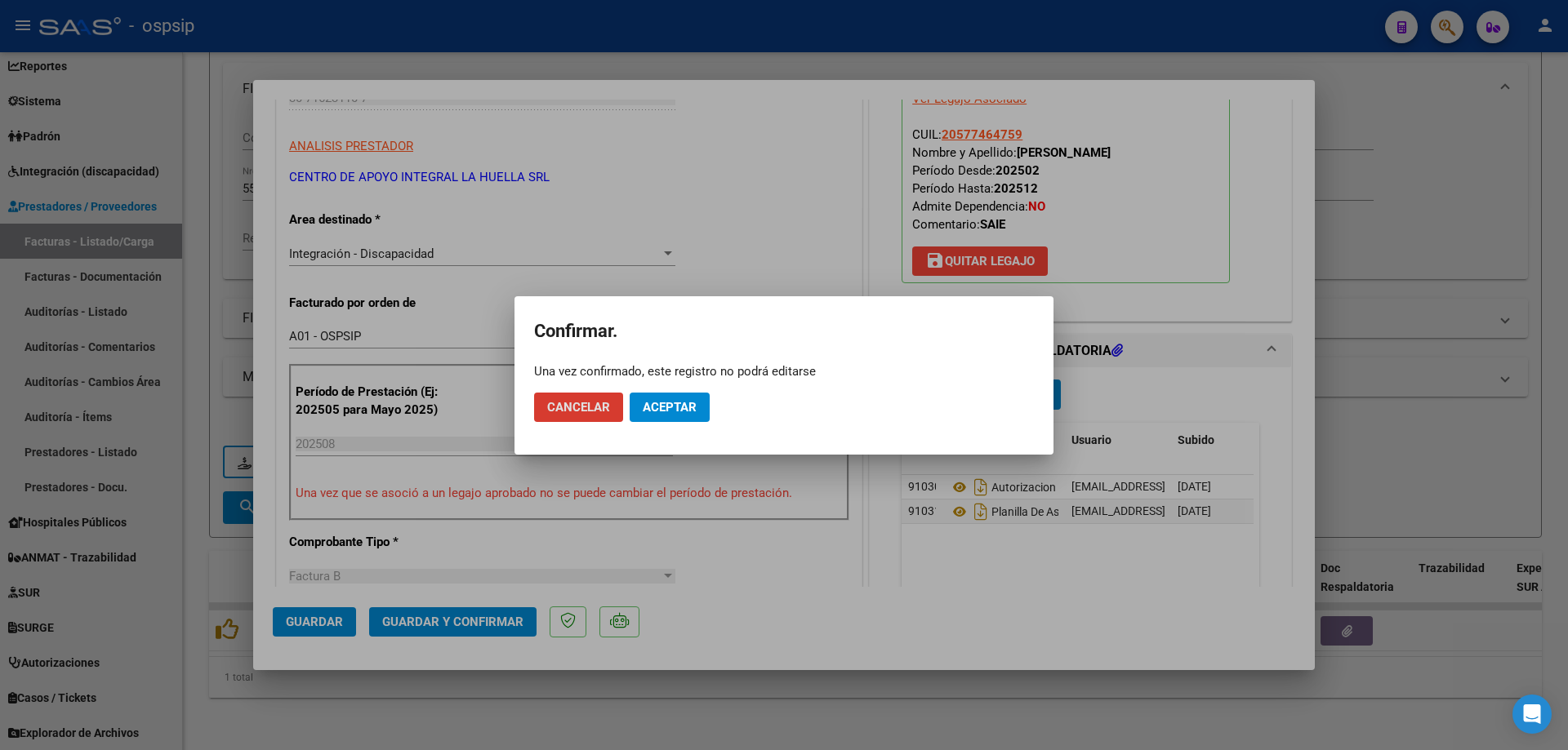
click at [656, 410] on span "Aceptar" at bounding box center [670, 407] width 54 height 15
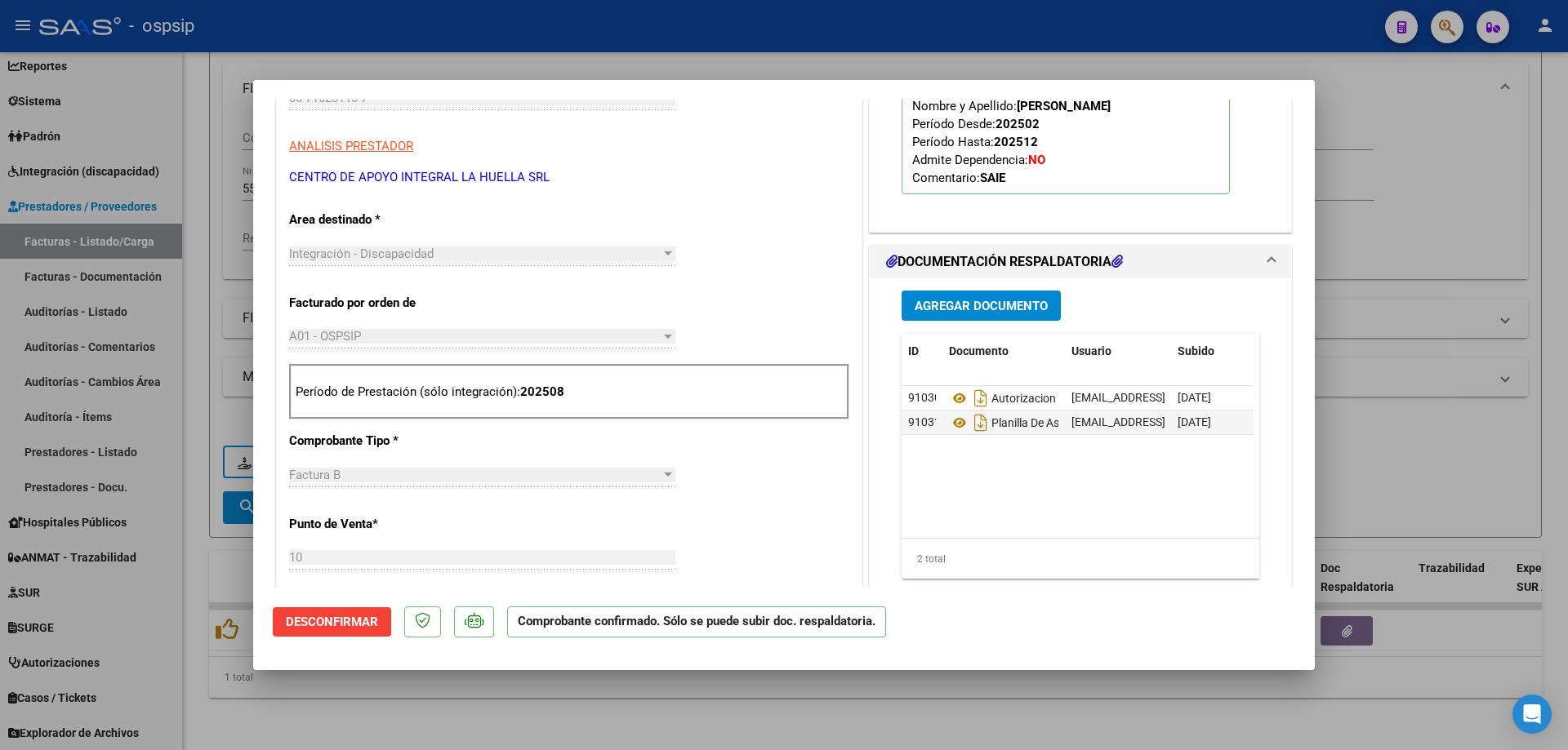
click at [1444, 220] on div at bounding box center [784, 375] width 1568 height 750
type input "$ 0,00"
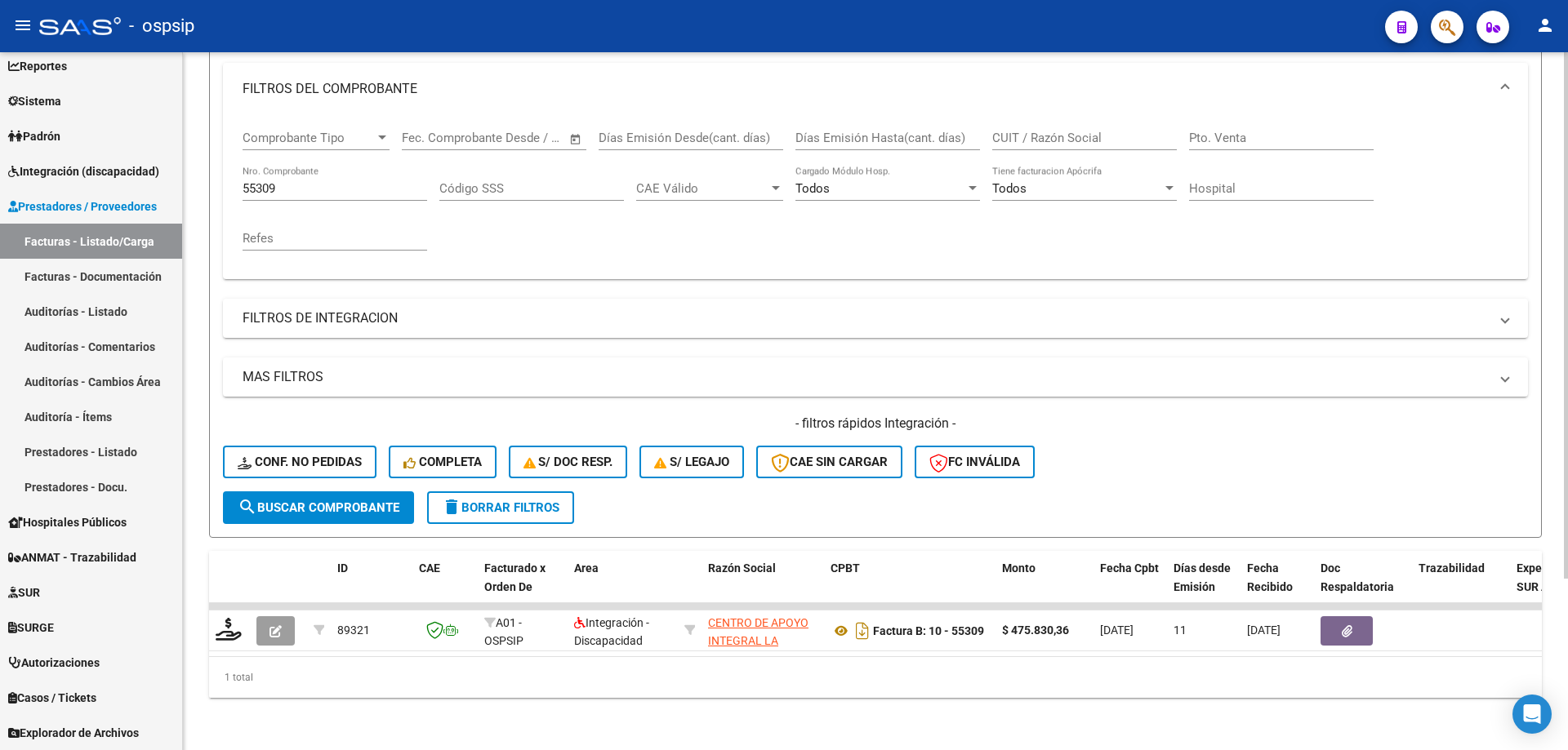
click at [332, 181] on input "55309" at bounding box center [334, 188] width 184 height 15
type input "5"
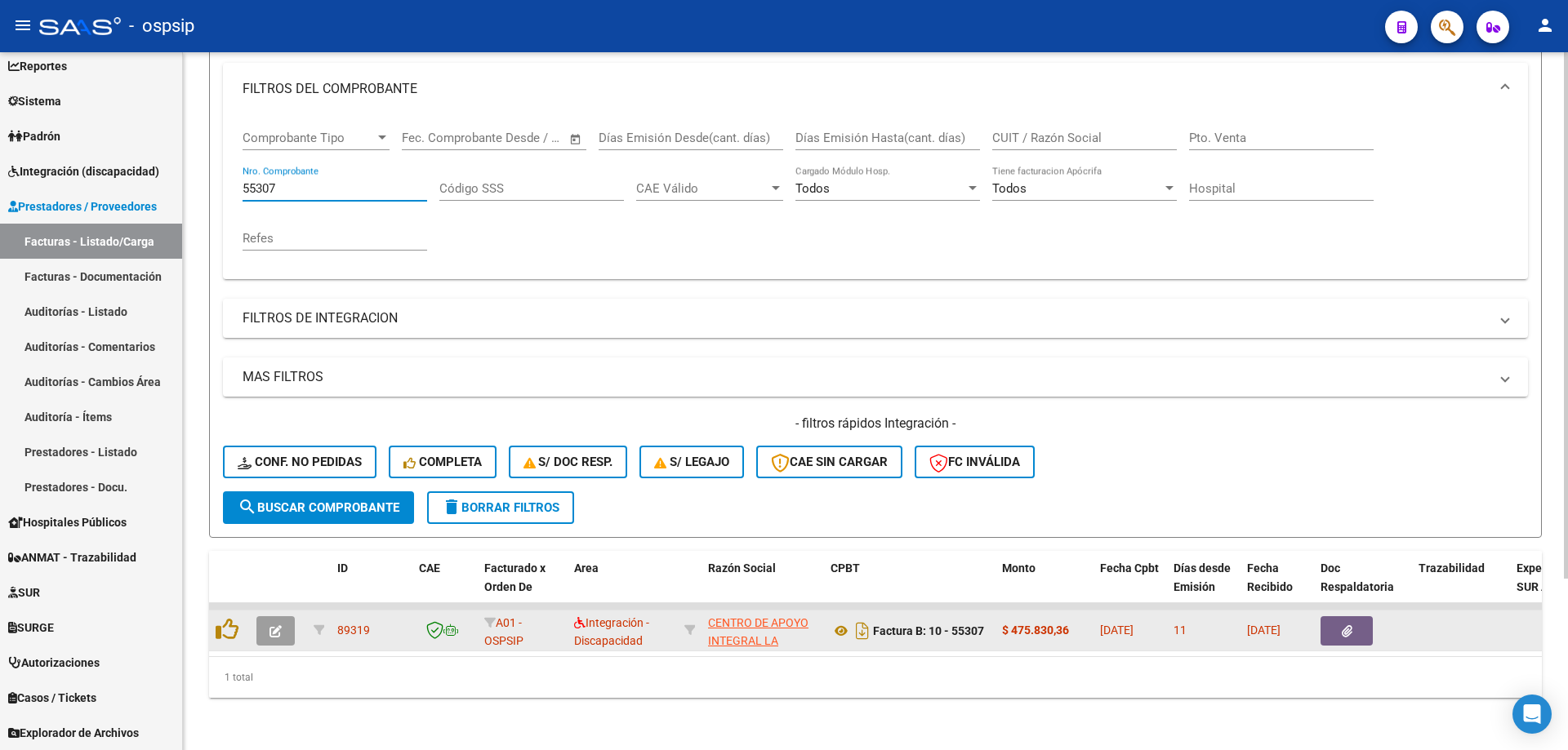
type input "55307"
click at [271, 625] on icon "button" at bounding box center [276, 631] width 12 height 12
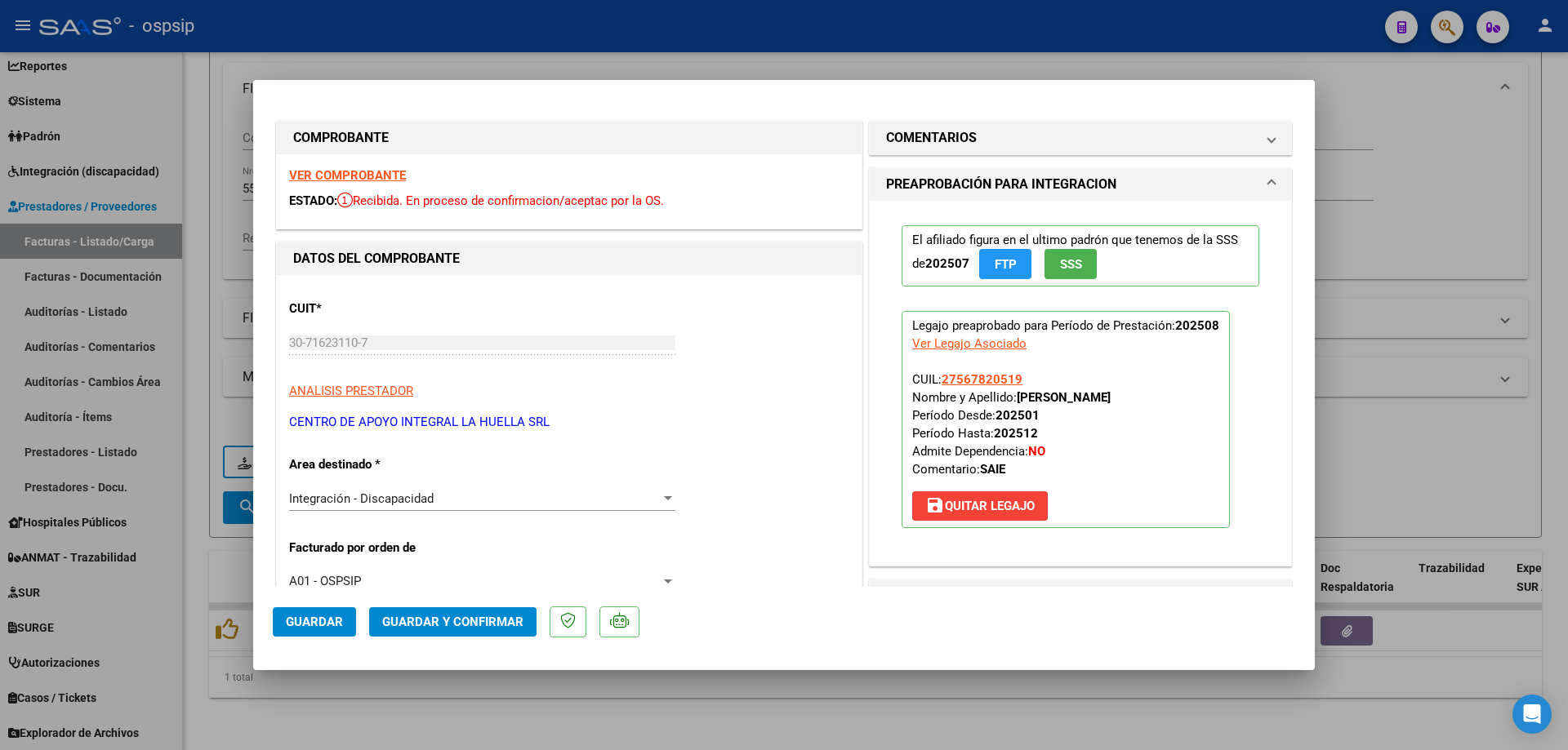
click at [1062, 256] on span "SSS" at bounding box center [1070, 263] width 22 height 15
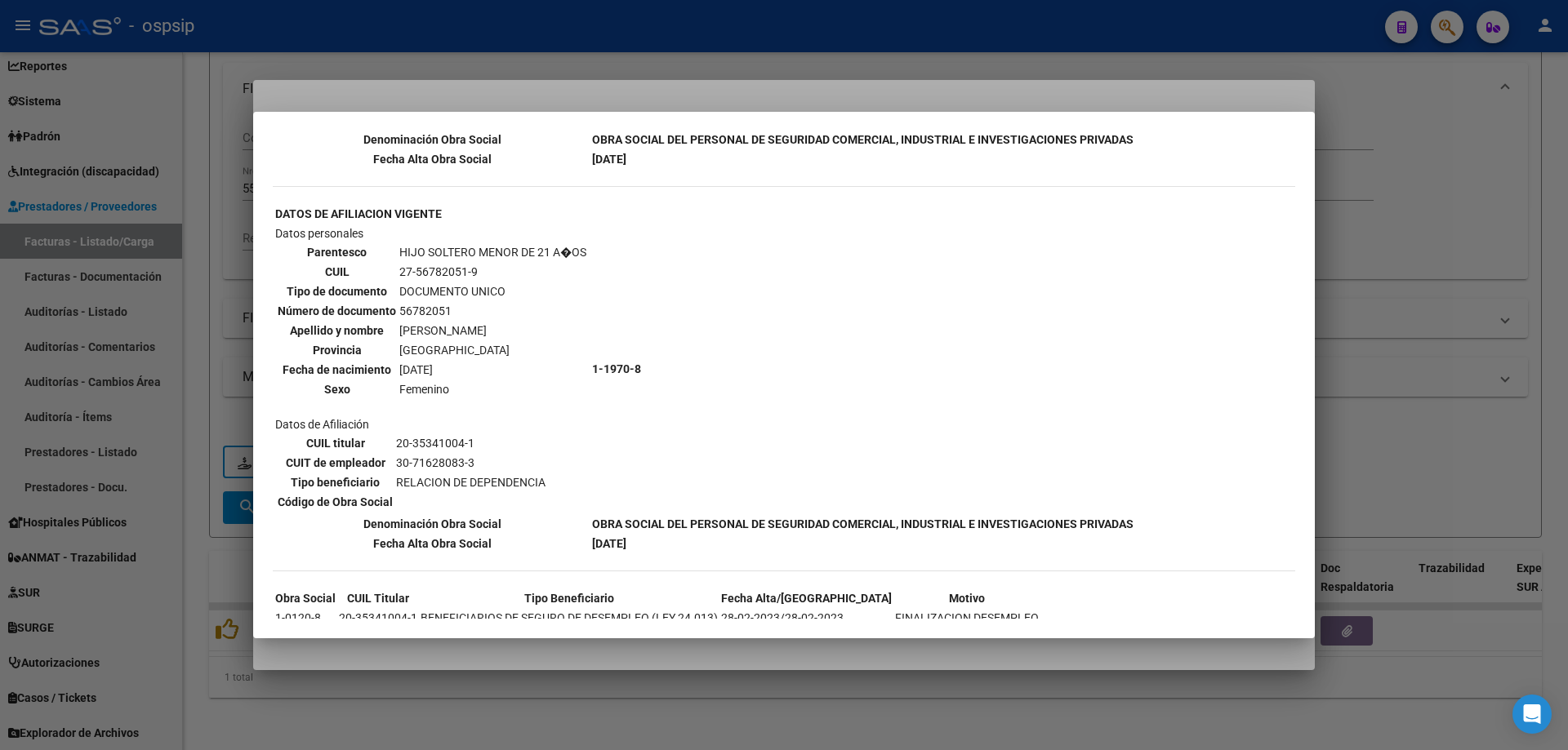
scroll to position [935, 0]
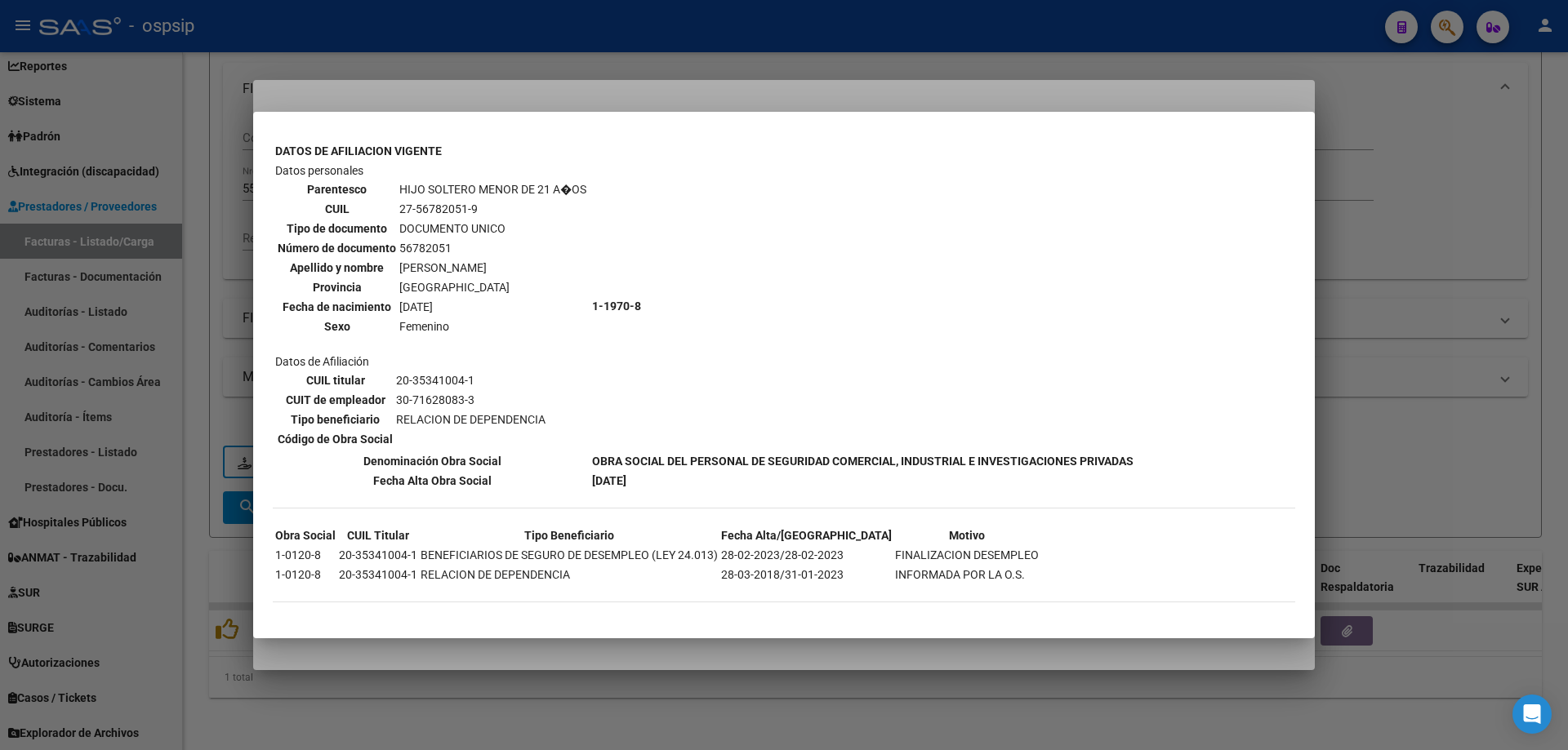
click at [1486, 410] on div at bounding box center [784, 375] width 1568 height 750
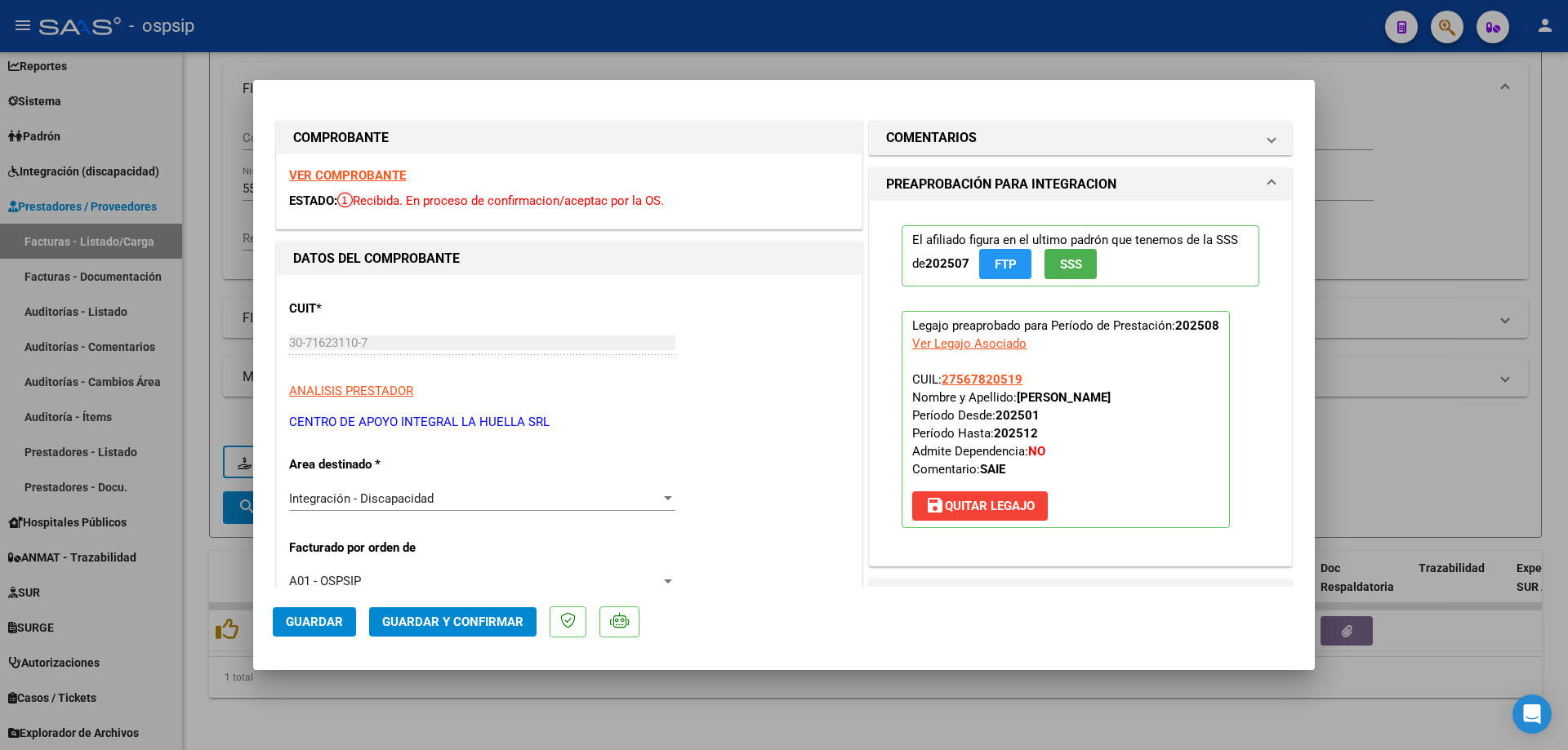
click at [979, 387] on app-link-go-to "27567820519" at bounding box center [982, 379] width 81 height 18
click at [984, 374] on span "27567820519" at bounding box center [982, 379] width 81 height 15
type textarea "27567820519"
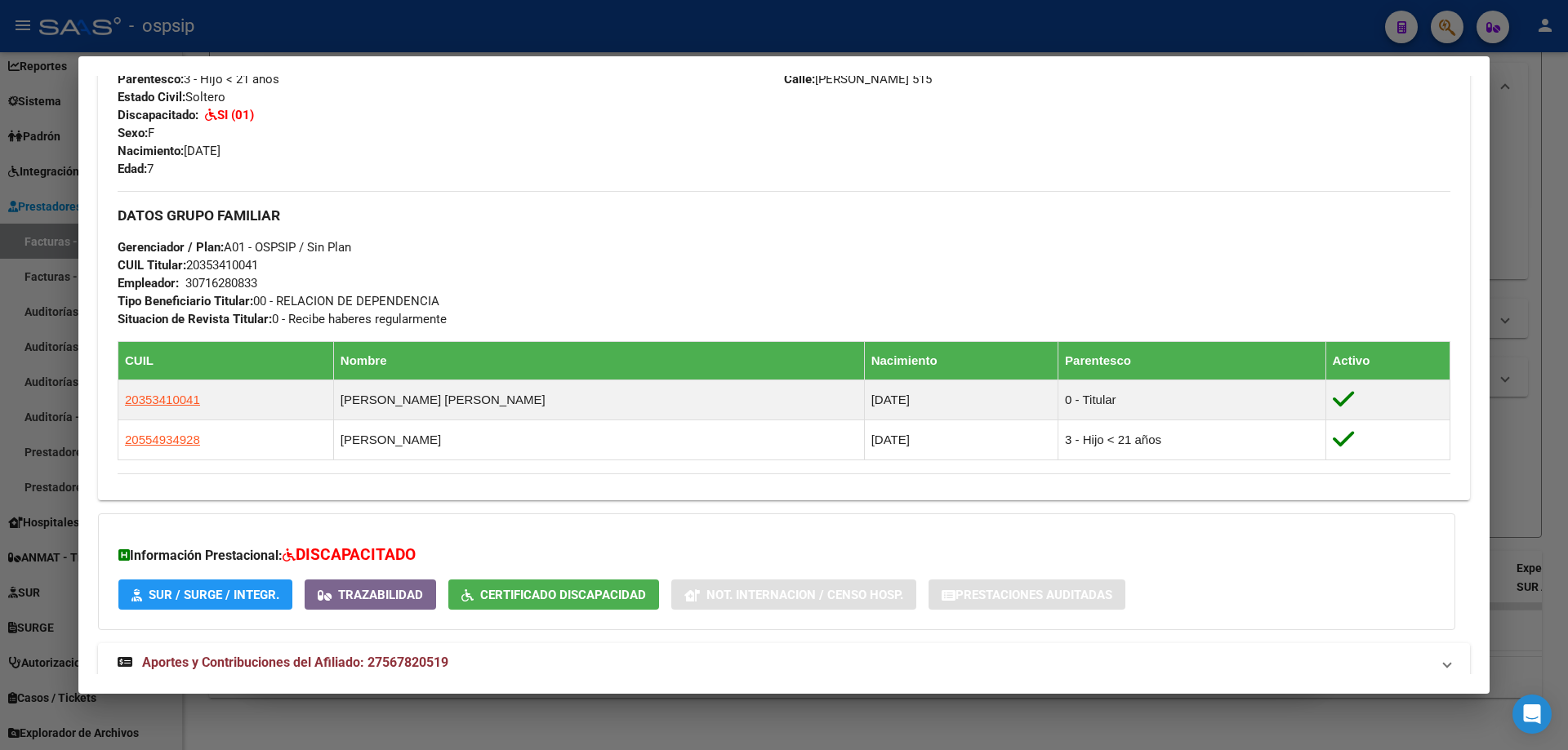
scroll to position [738, 0]
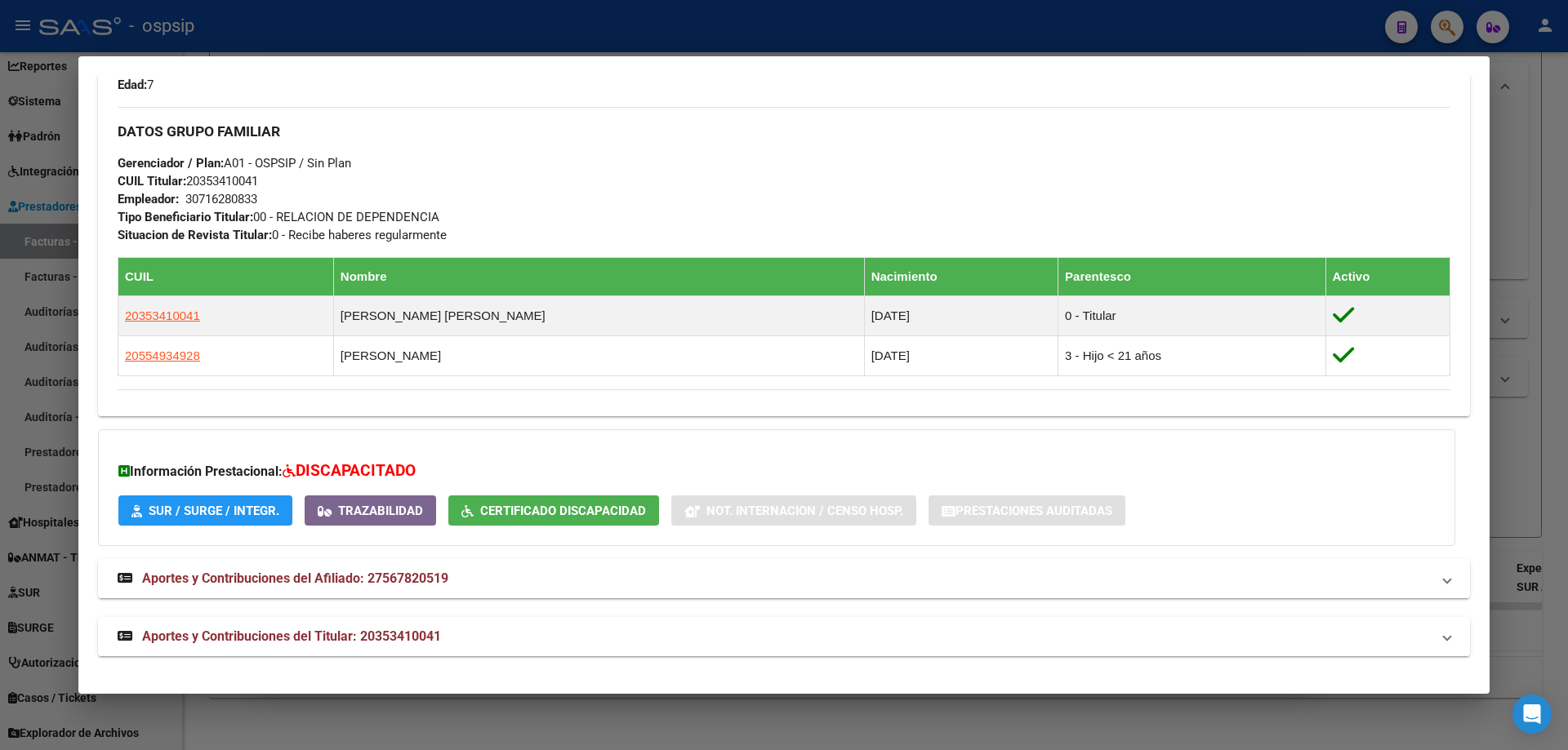
click at [1517, 462] on div at bounding box center [784, 375] width 1568 height 750
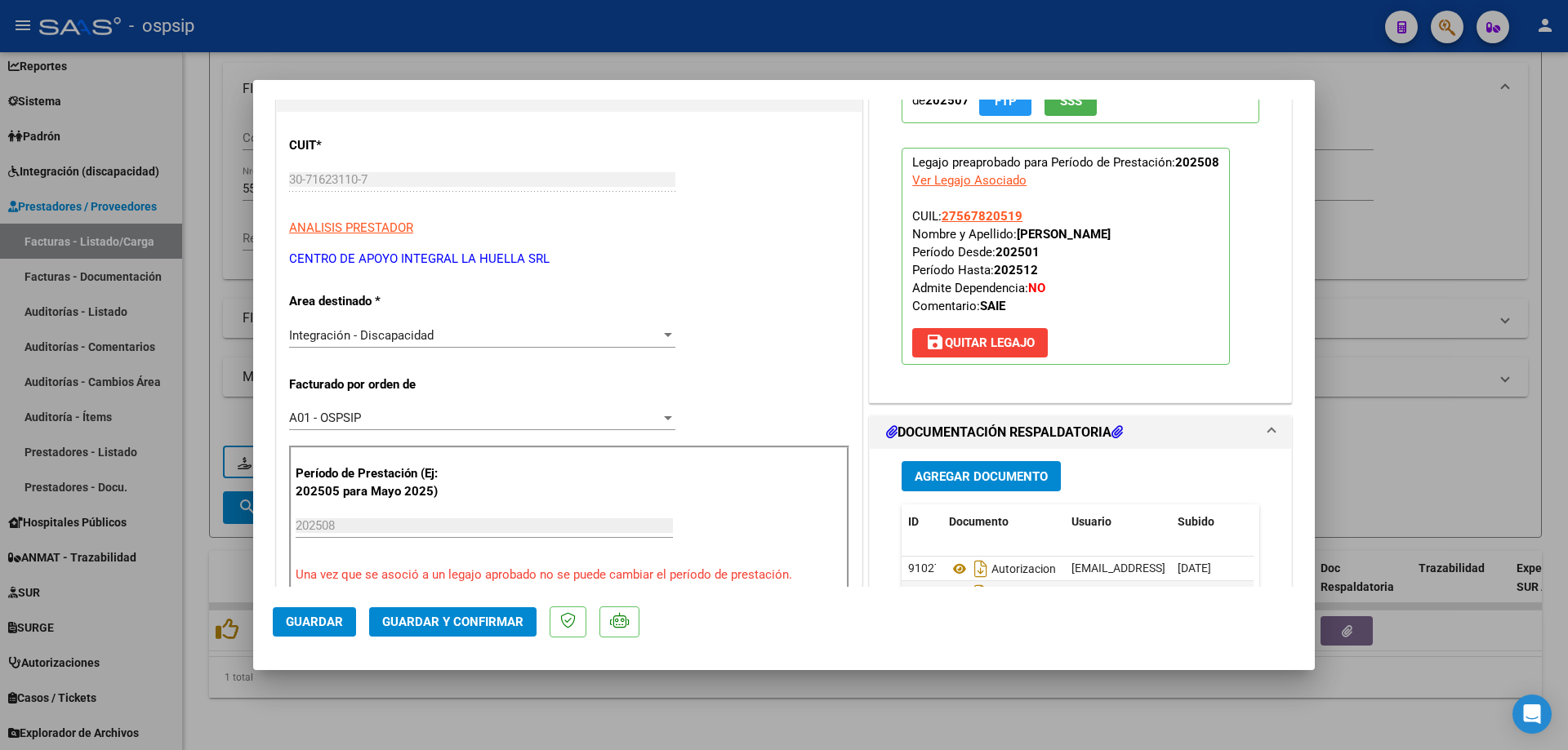
scroll to position [326, 0]
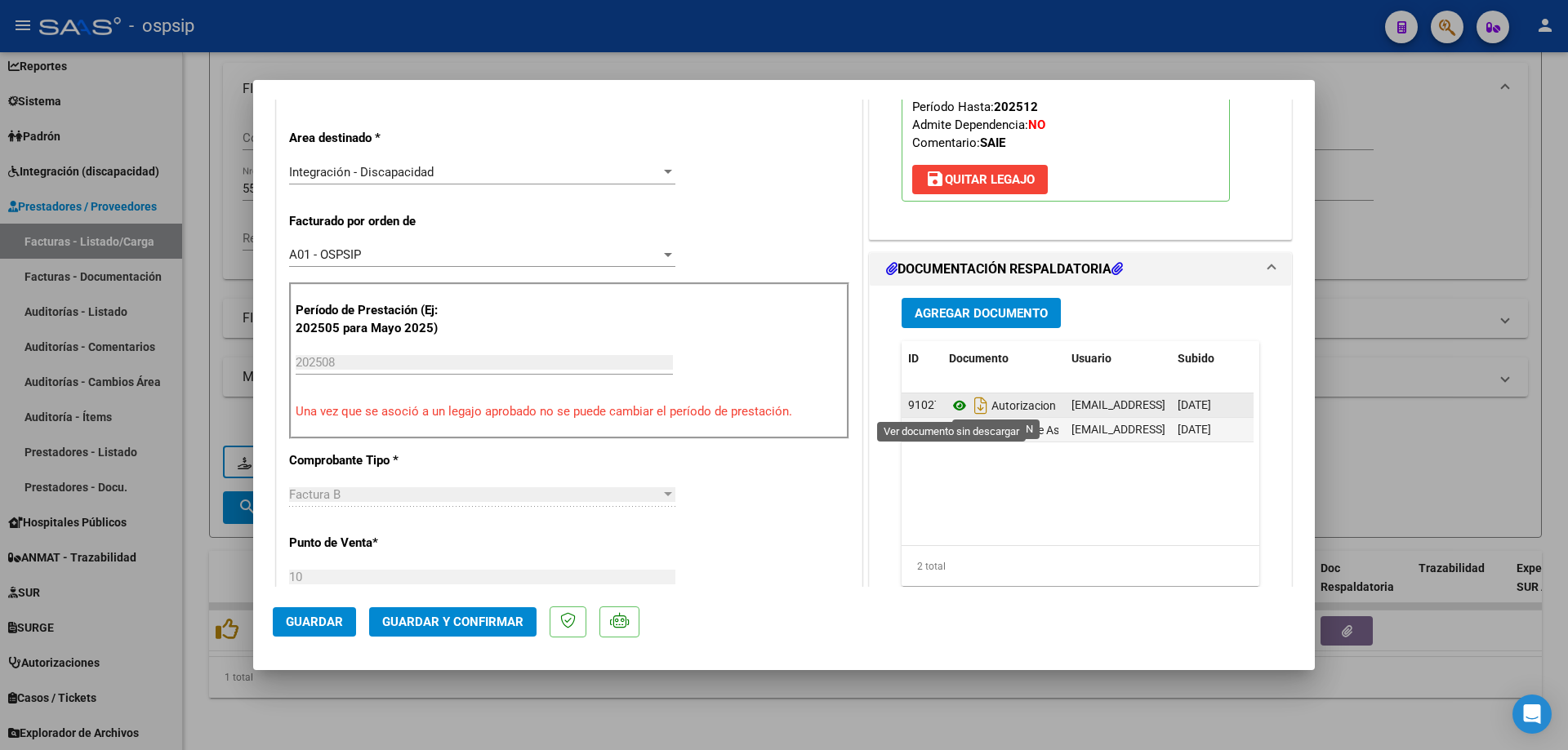
click at [951, 402] on icon at bounding box center [960, 406] width 21 height 20
click at [952, 408] on icon at bounding box center [960, 406] width 21 height 20
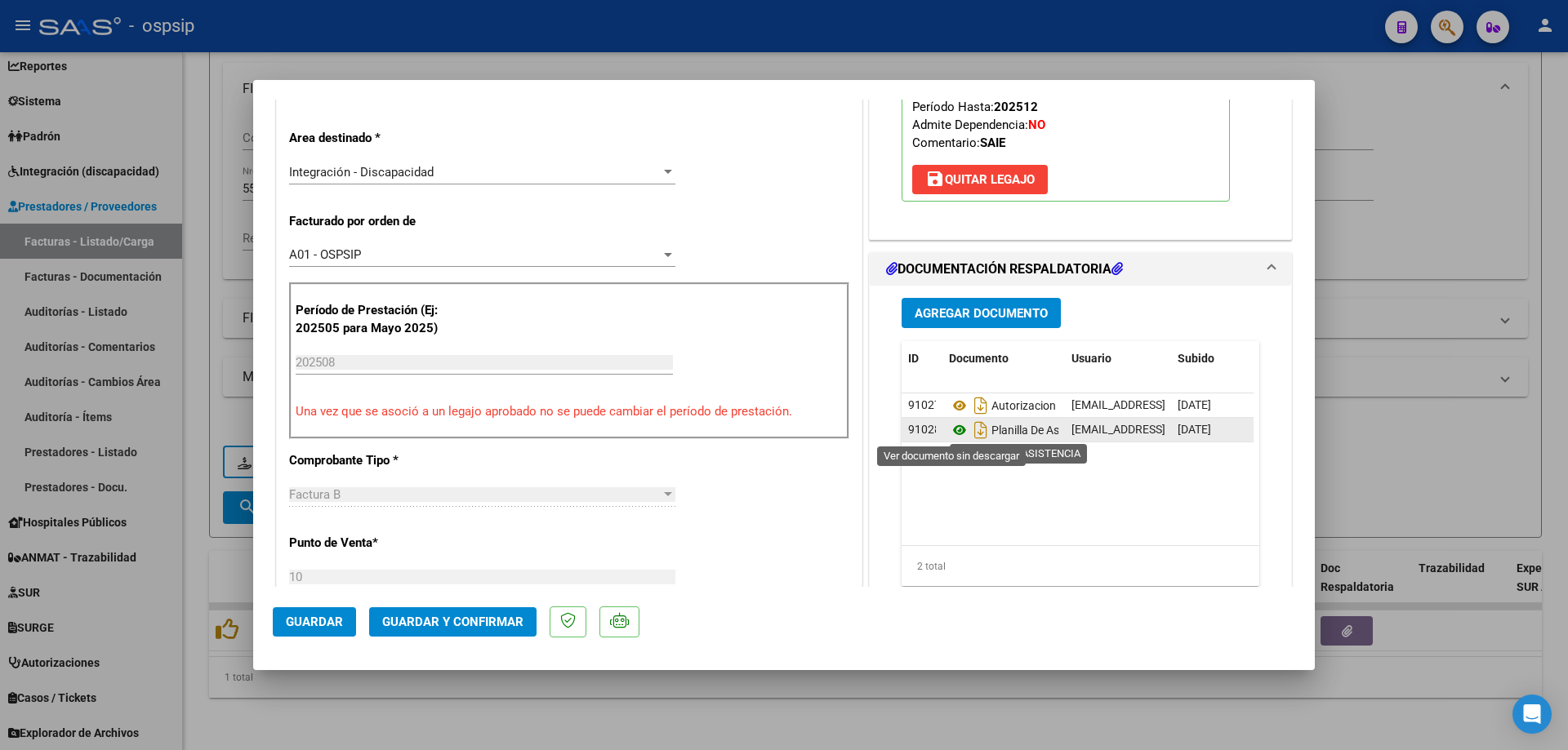
click at [953, 427] on icon at bounding box center [960, 430] width 21 height 20
click at [492, 624] on span "Guardar y Confirmar" at bounding box center [452, 621] width 141 height 15
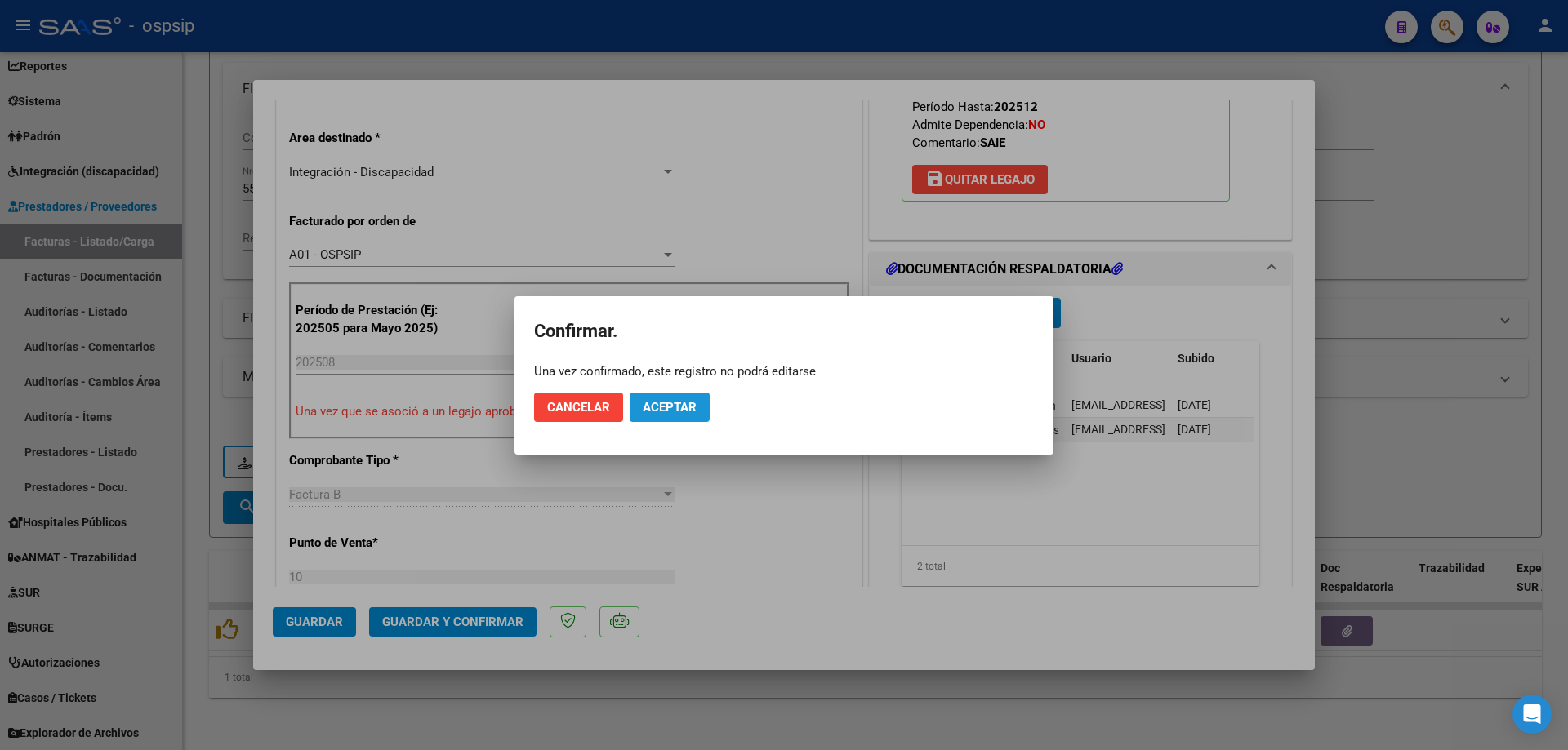
click at [669, 412] on span "Aceptar" at bounding box center [670, 407] width 54 height 15
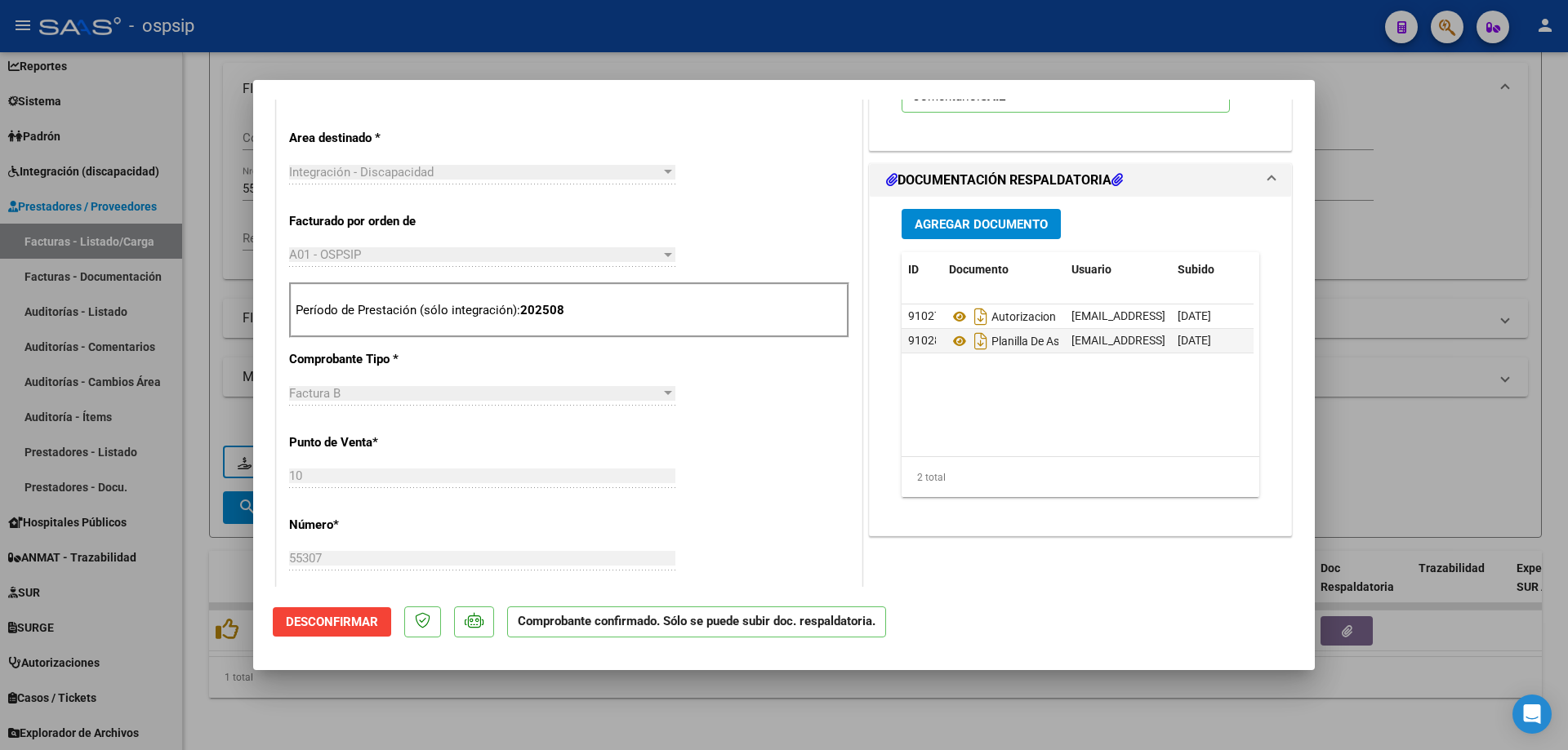
click at [1386, 160] on div at bounding box center [784, 375] width 1568 height 750
type input "$ 0,00"
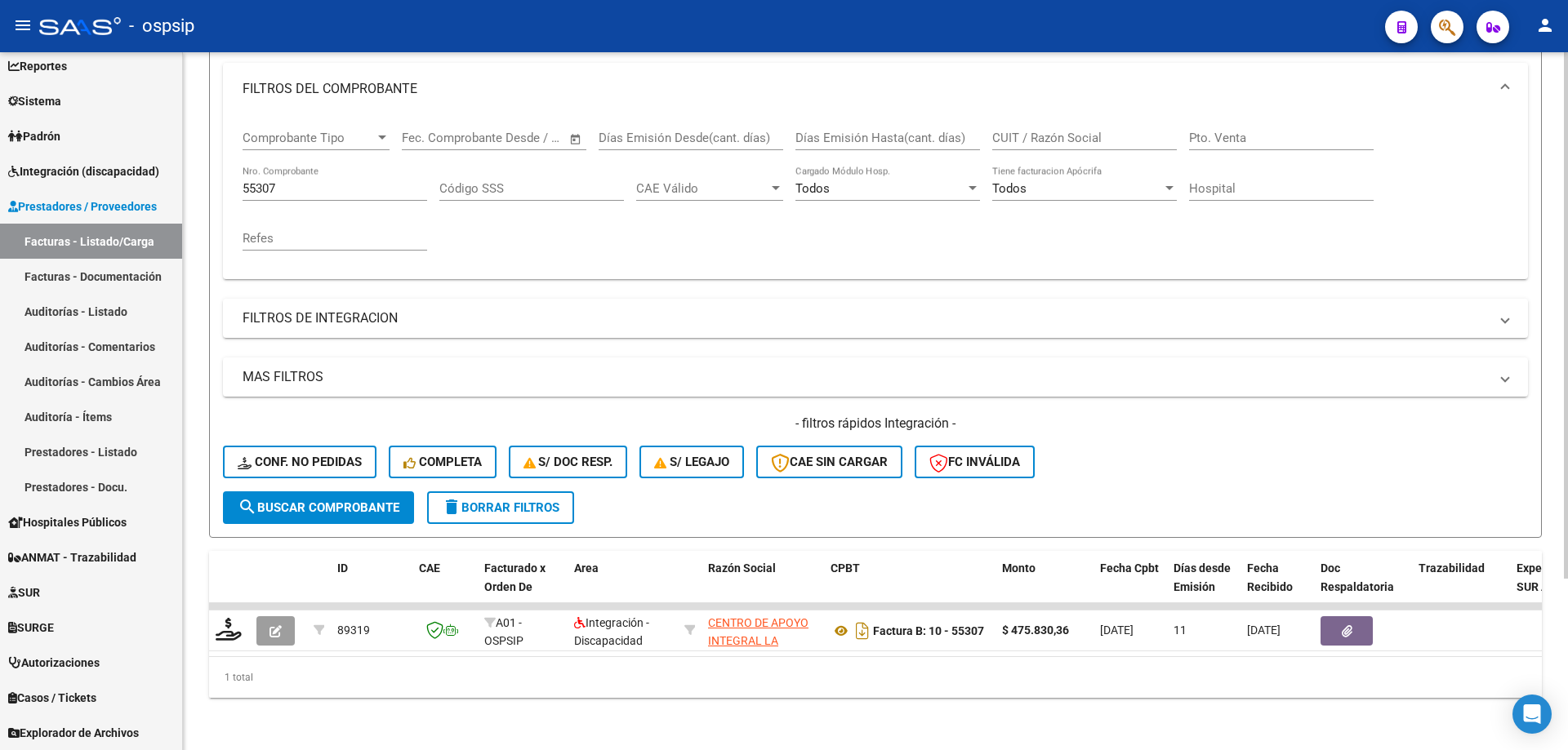
click at [315, 181] on input "55307" at bounding box center [334, 188] width 184 height 15
type input "5"
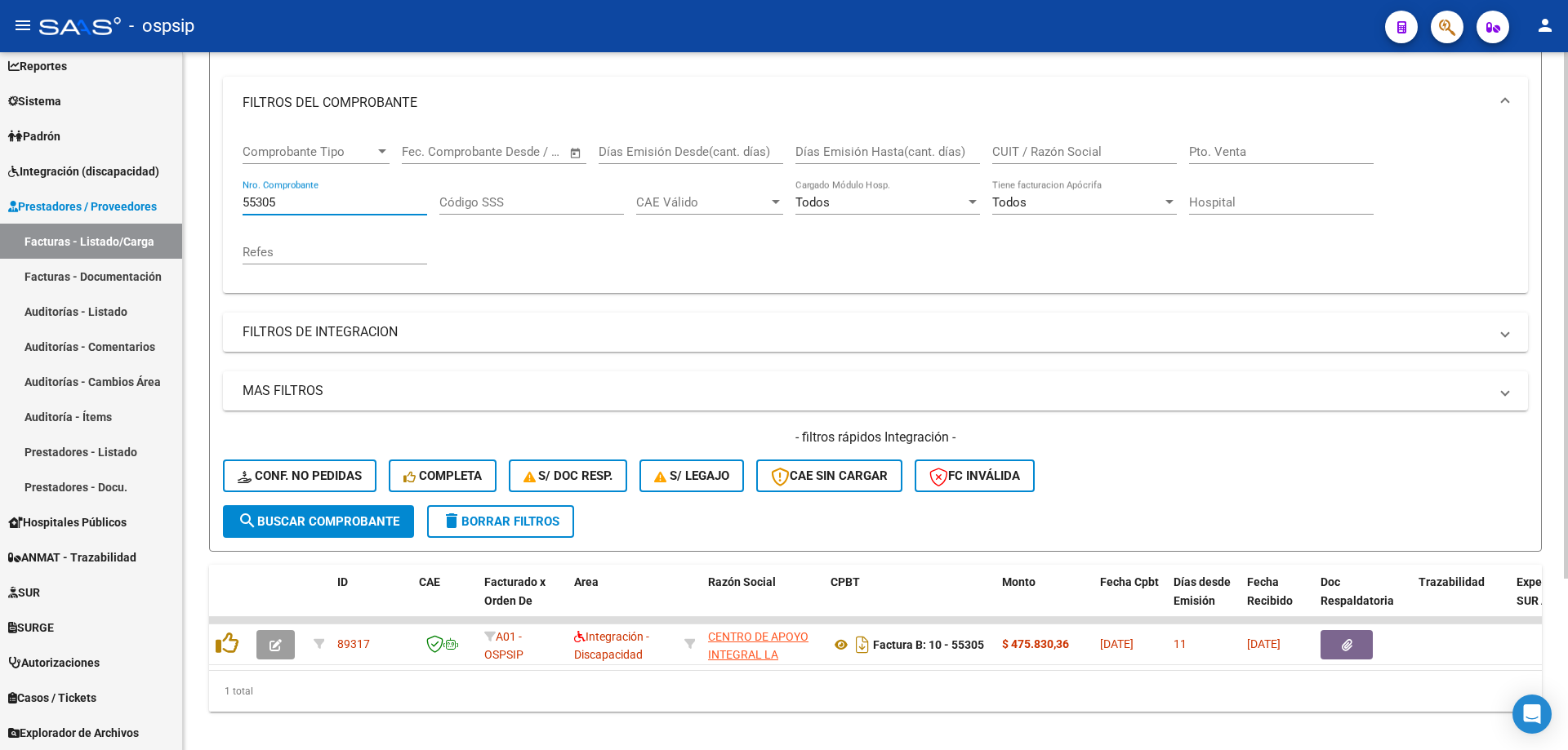
scroll to position [227, 0]
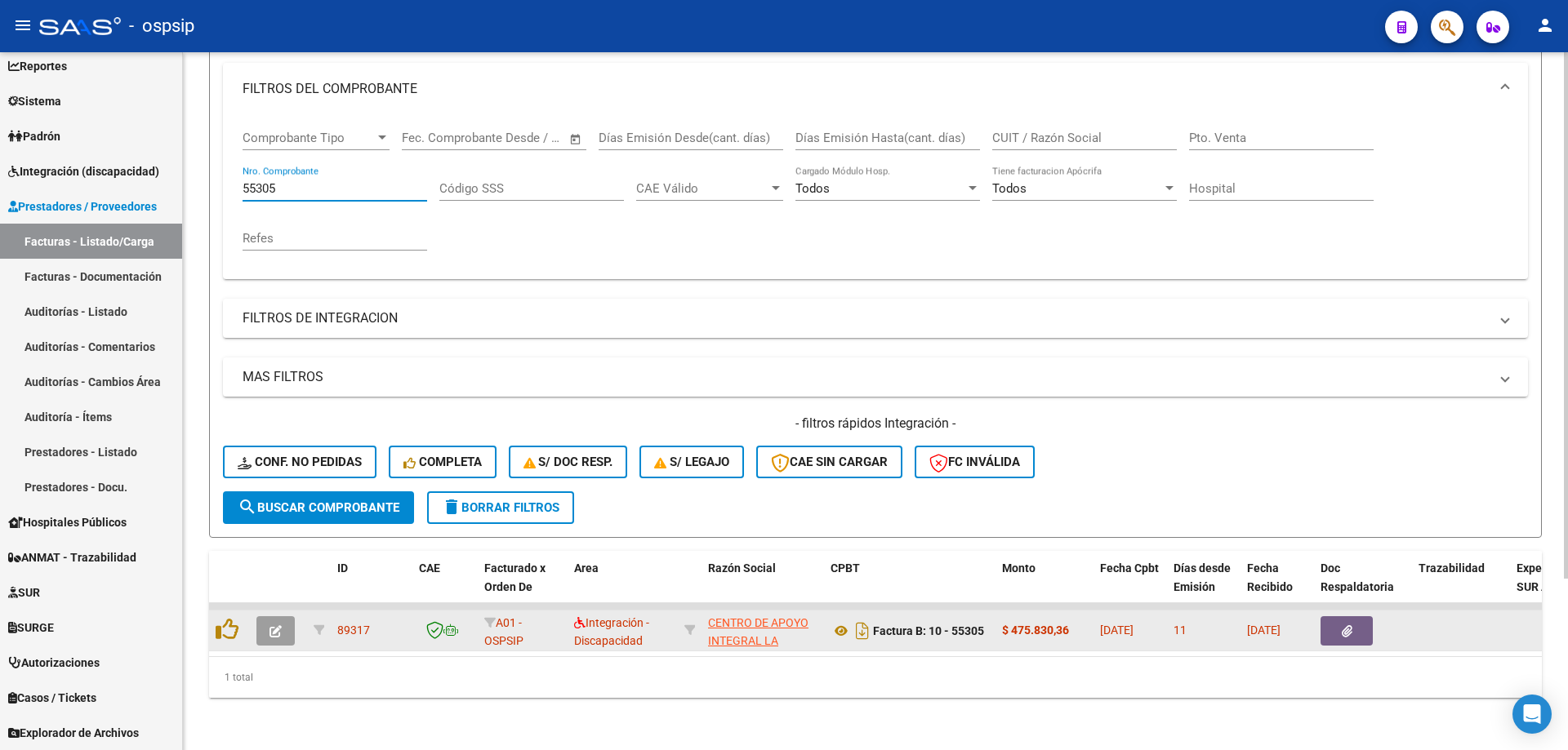
type input "55305"
click at [272, 625] on icon "button" at bounding box center [276, 631] width 12 height 12
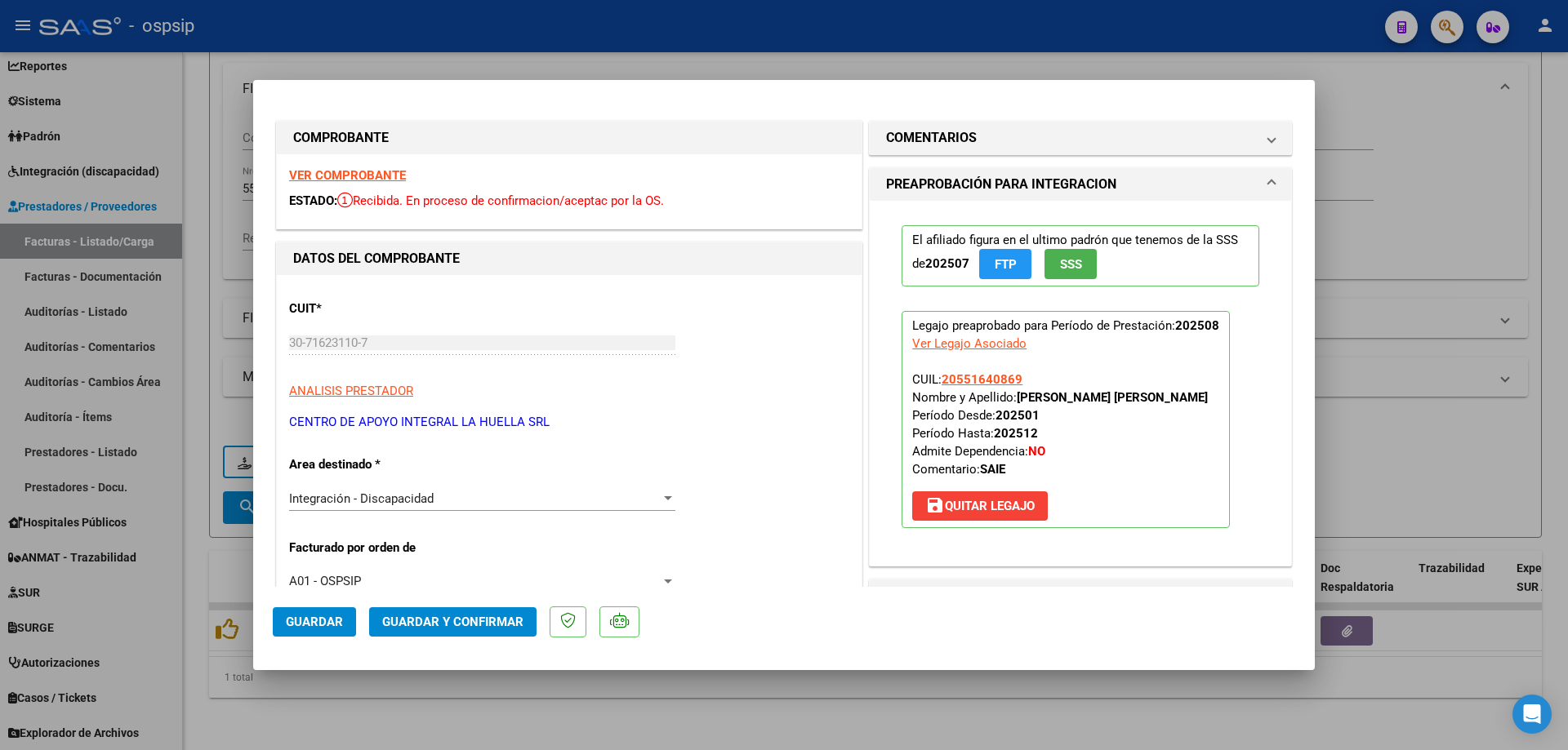
click at [1077, 271] on button "SSS" at bounding box center [1070, 264] width 52 height 30
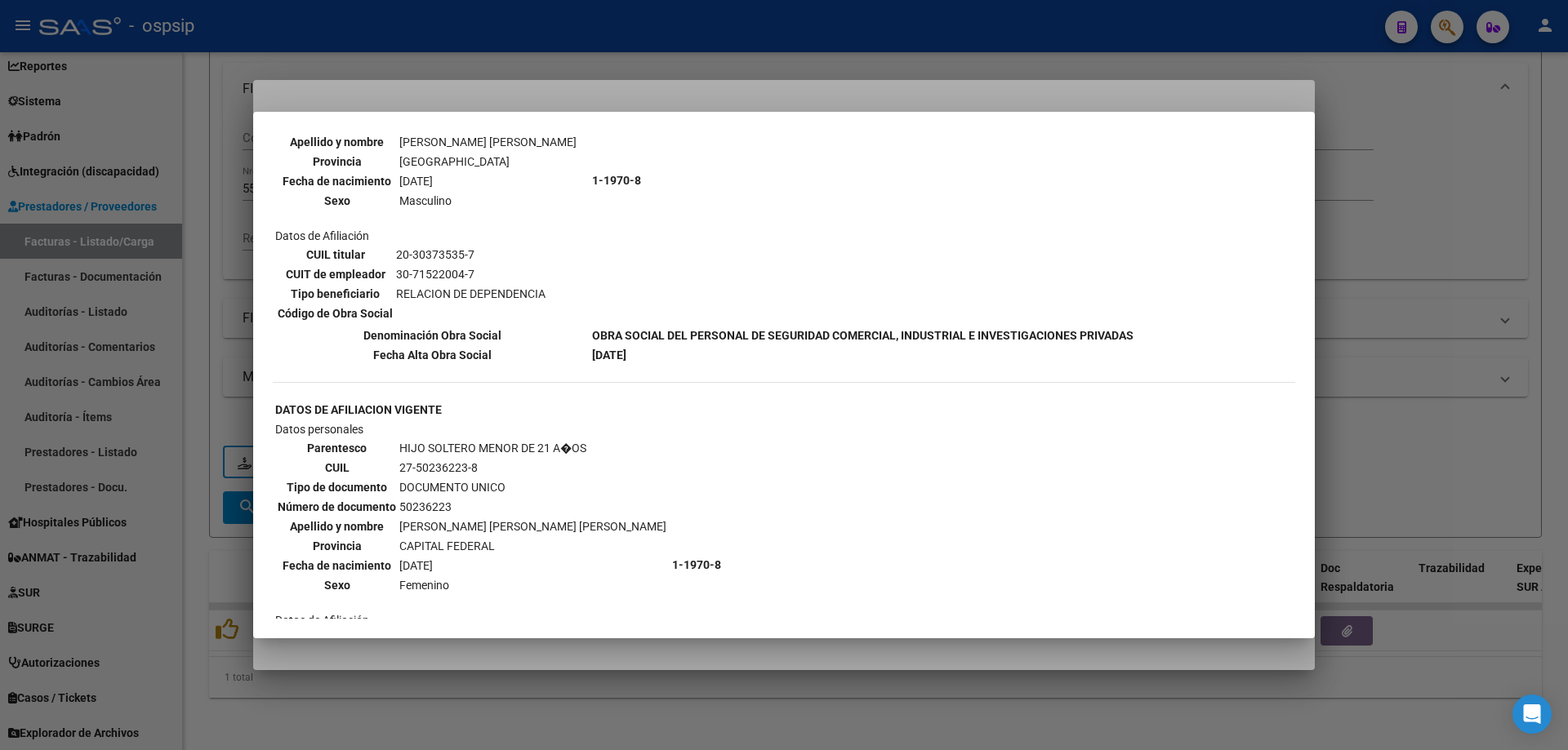
scroll to position [1306, 0]
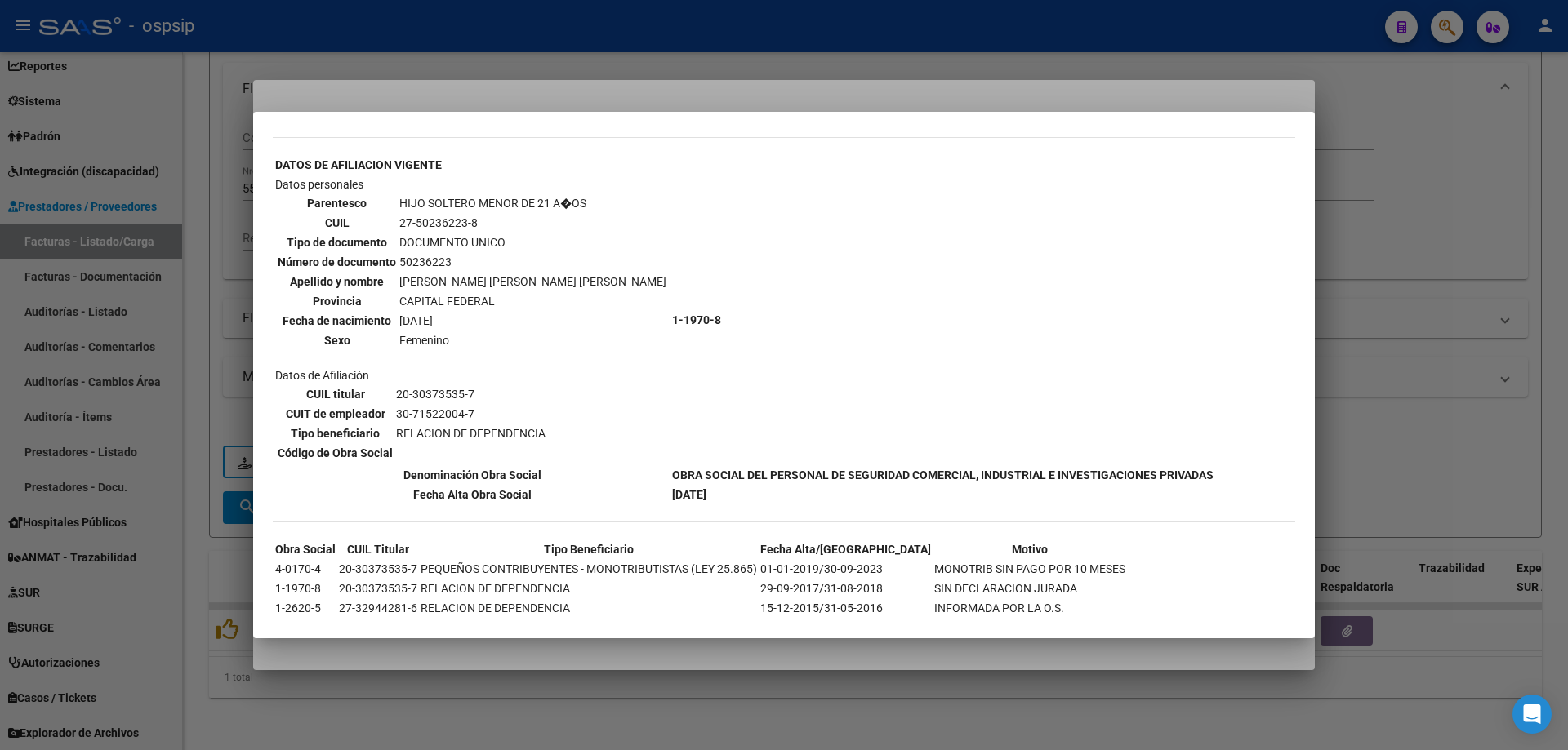
click at [1437, 202] on div at bounding box center [784, 375] width 1568 height 750
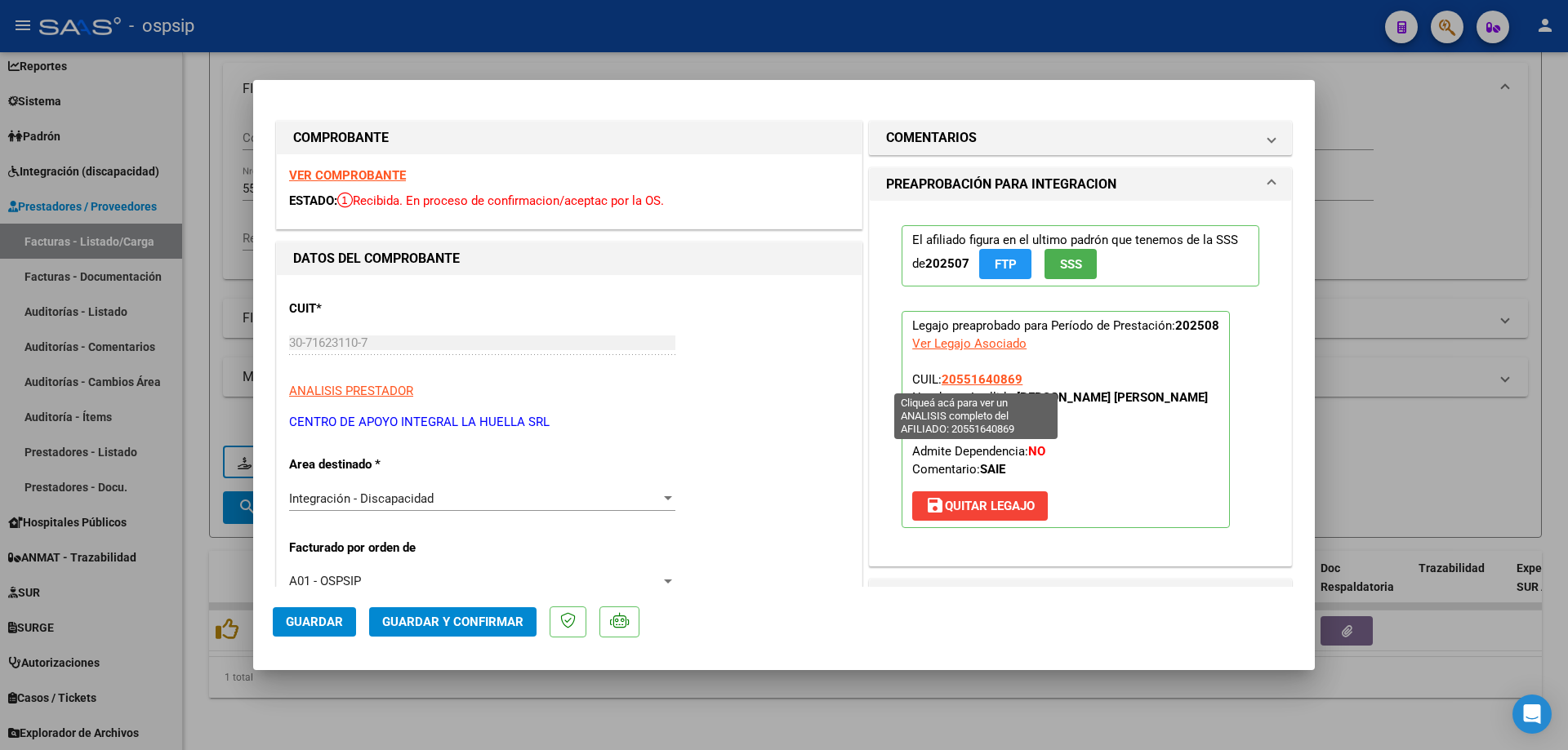
click at [981, 375] on span "20551640869" at bounding box center [982, 379] width 81 height 15
type textarea "20551640869"
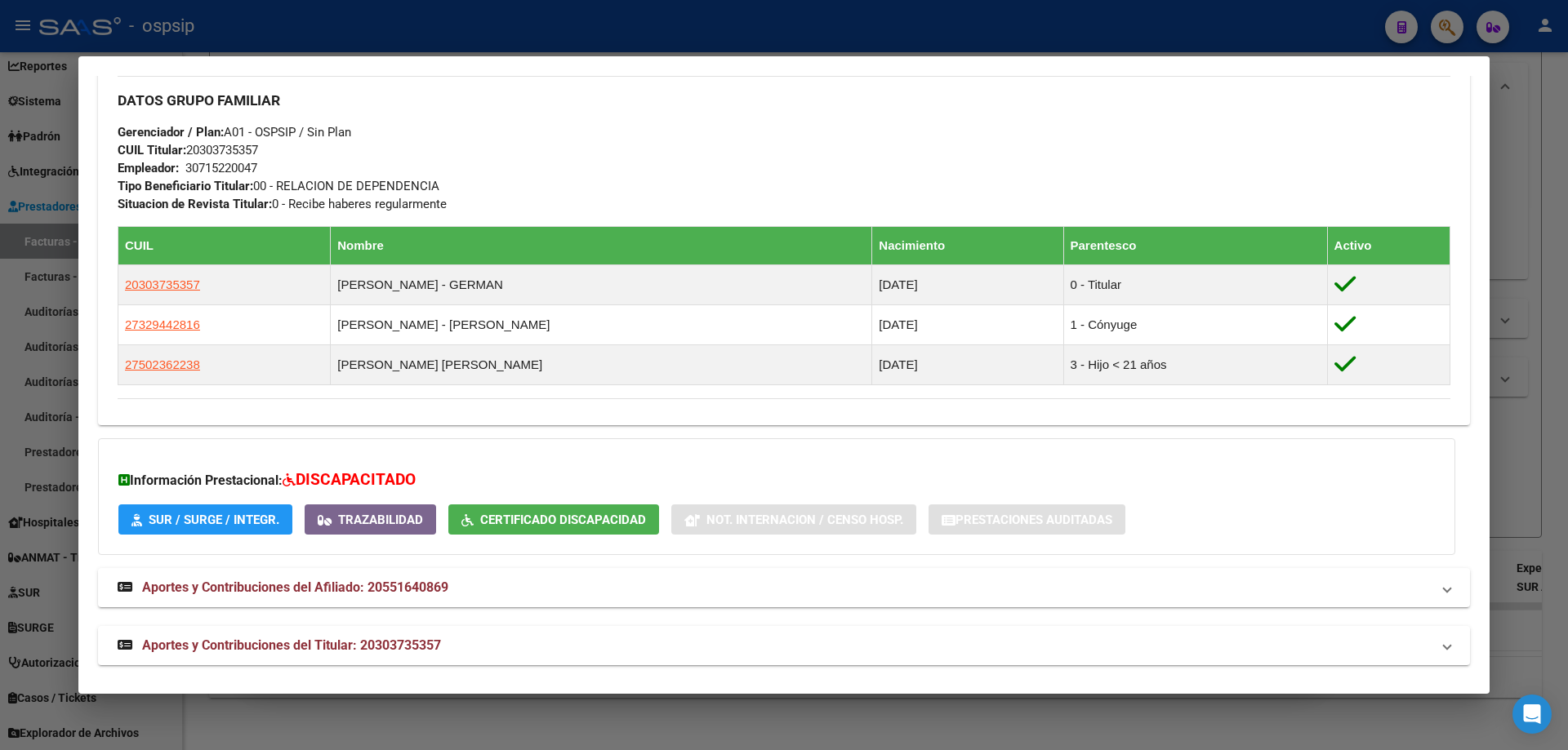
scroll to position [741, 0]
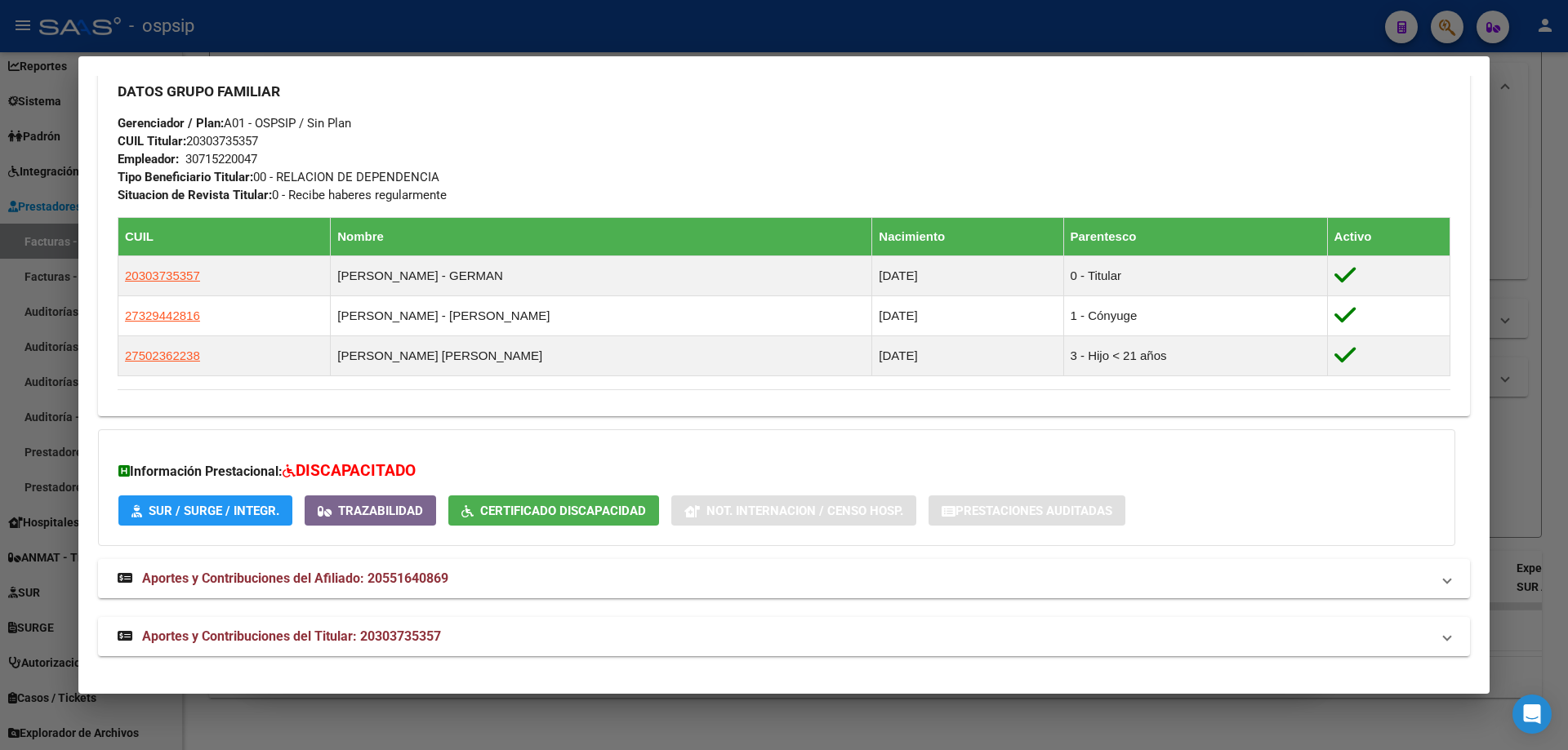
click at [1510, 252] on div at bounding box center [784, 375] width 1568 height 750
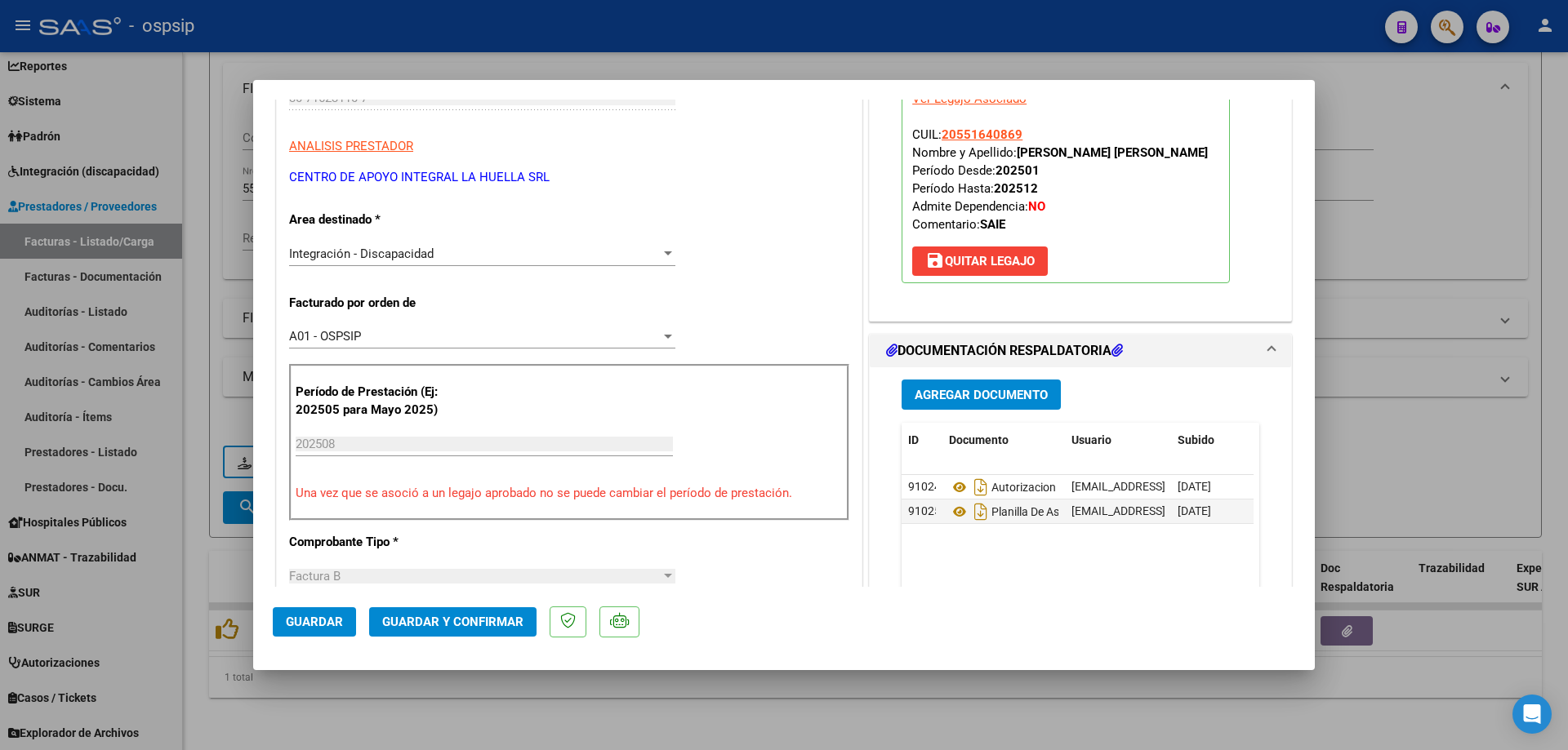
scroll to position [408, 0]
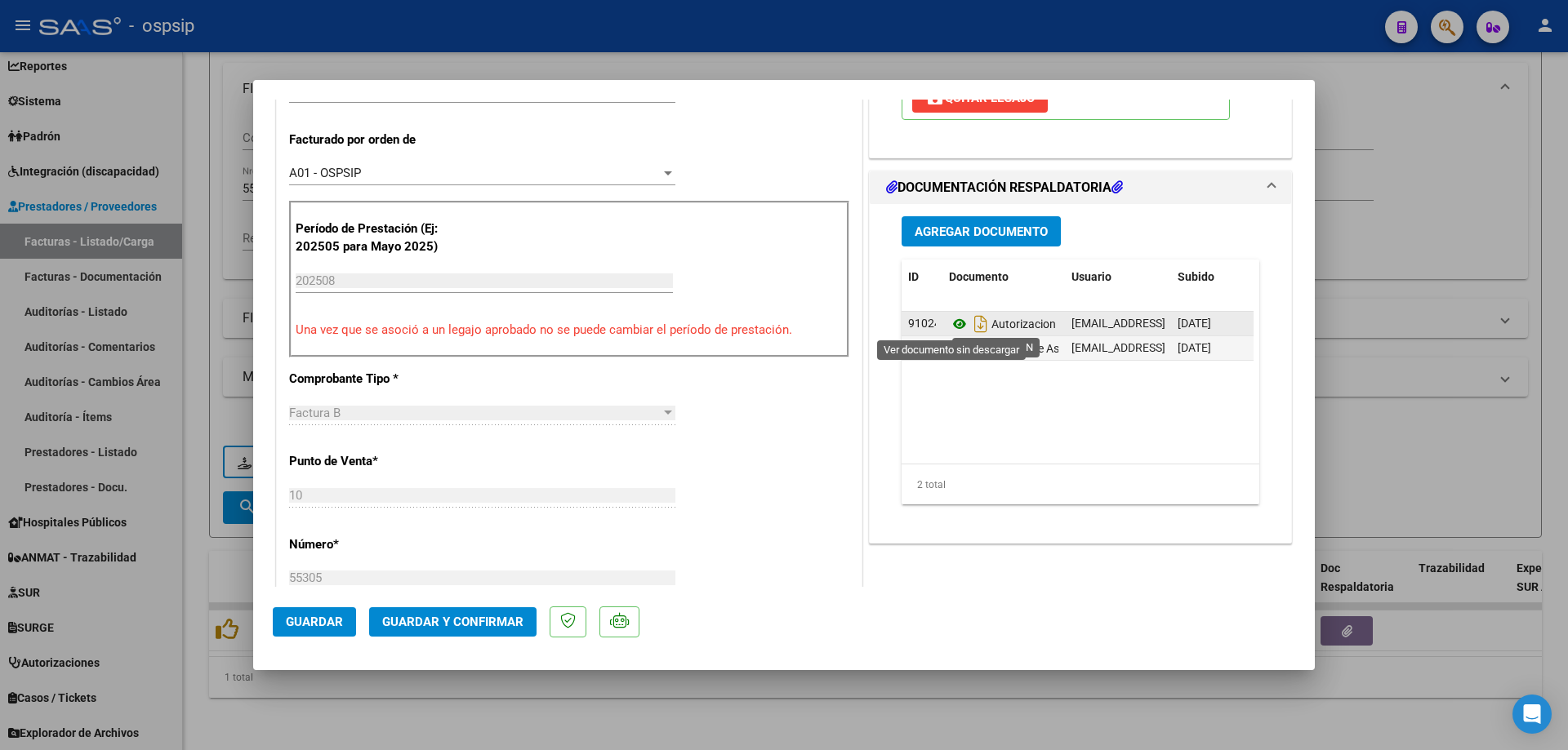
click at [955, 325] on icon at bounding box center [960, 324] width 21 height 20
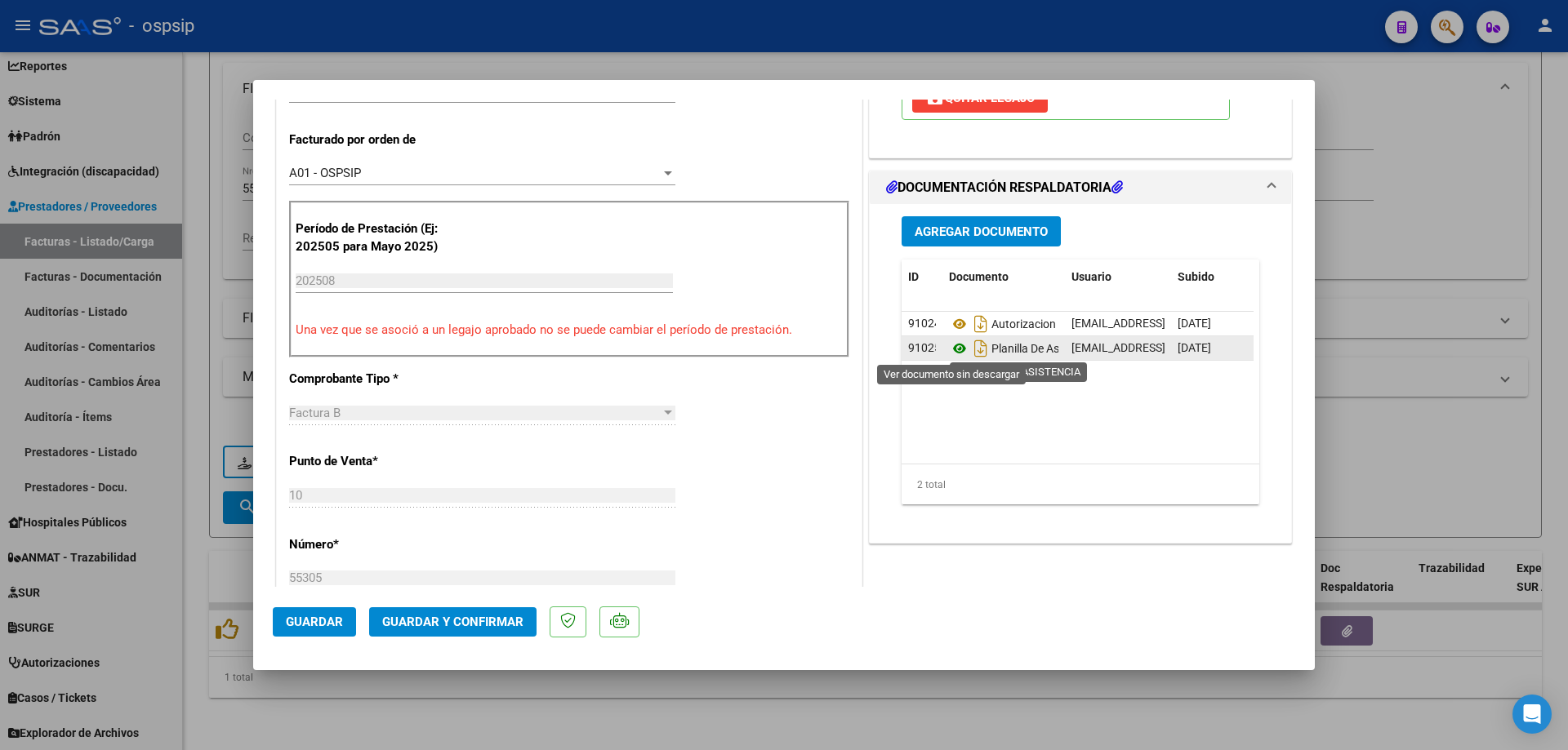
click at [952, 347] on icon at bounding box center [960, 348] width 21 height 20
click at [462, 615] on span "Guardar y Confirmar" at bounding box center [452, 621] width 141 height 15
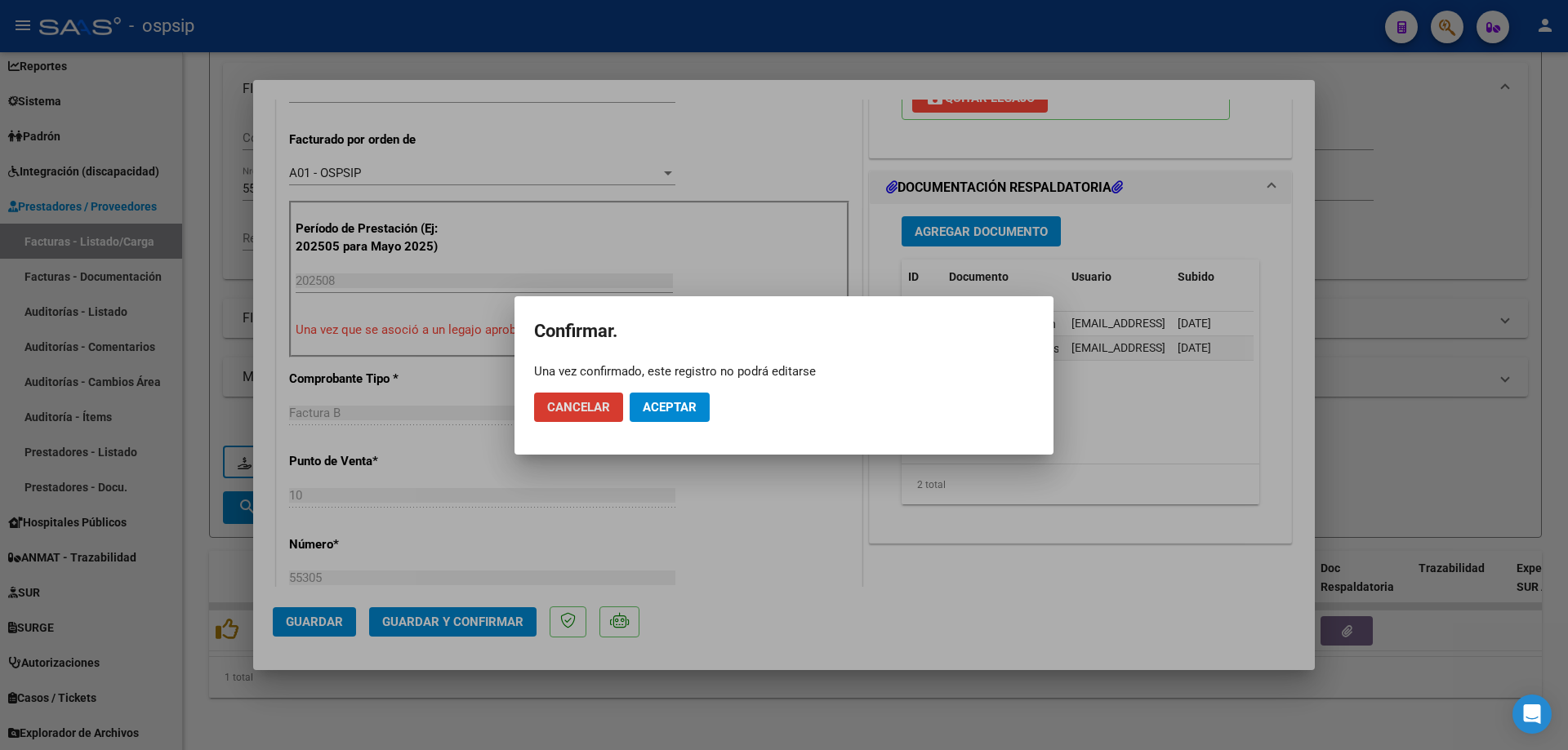
click at [657, 395] on button "Aceptar" at bounding box center [670, 407] width 80 height 29
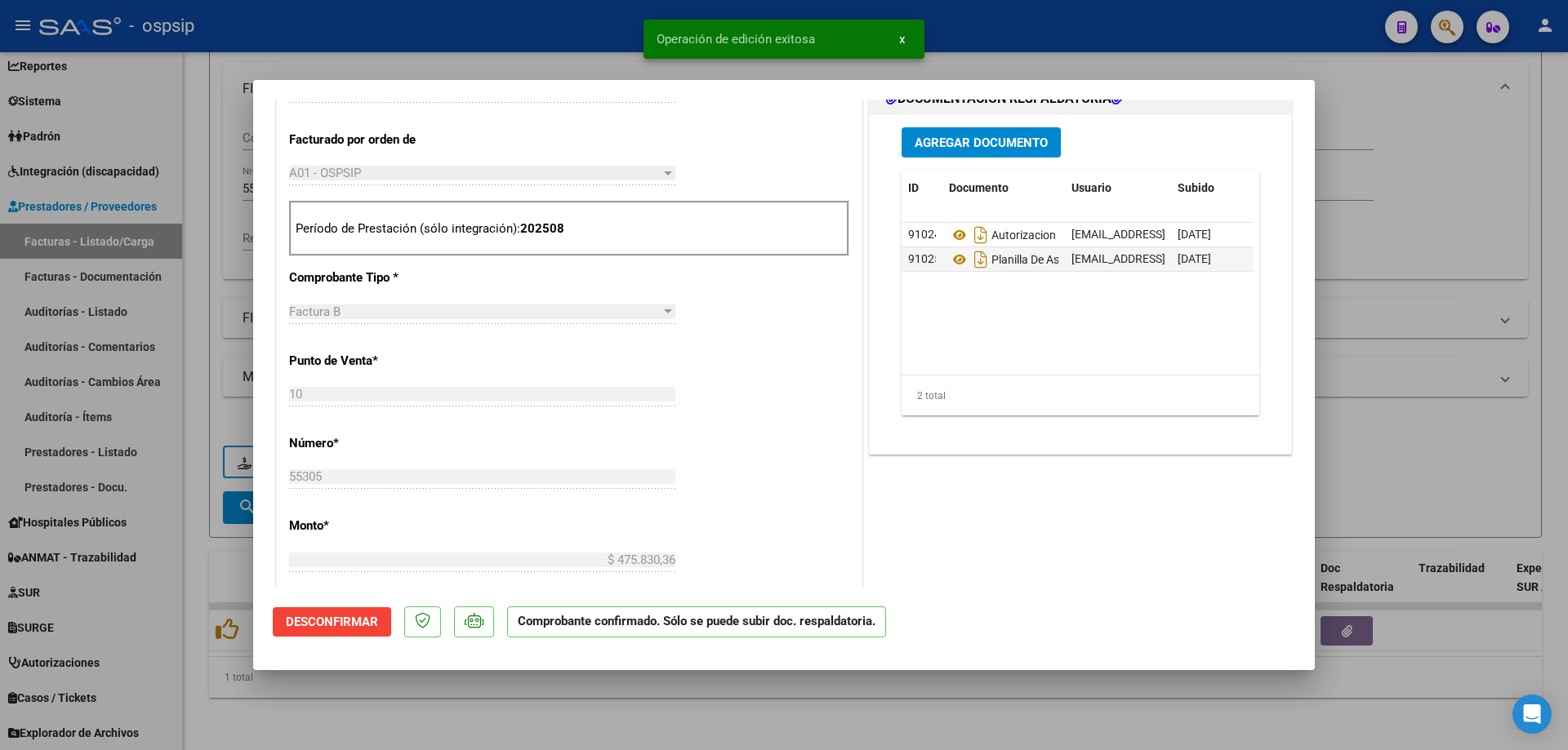
click at [1354, 224] on div at bounding box center [784, 375] width 1568 height 750
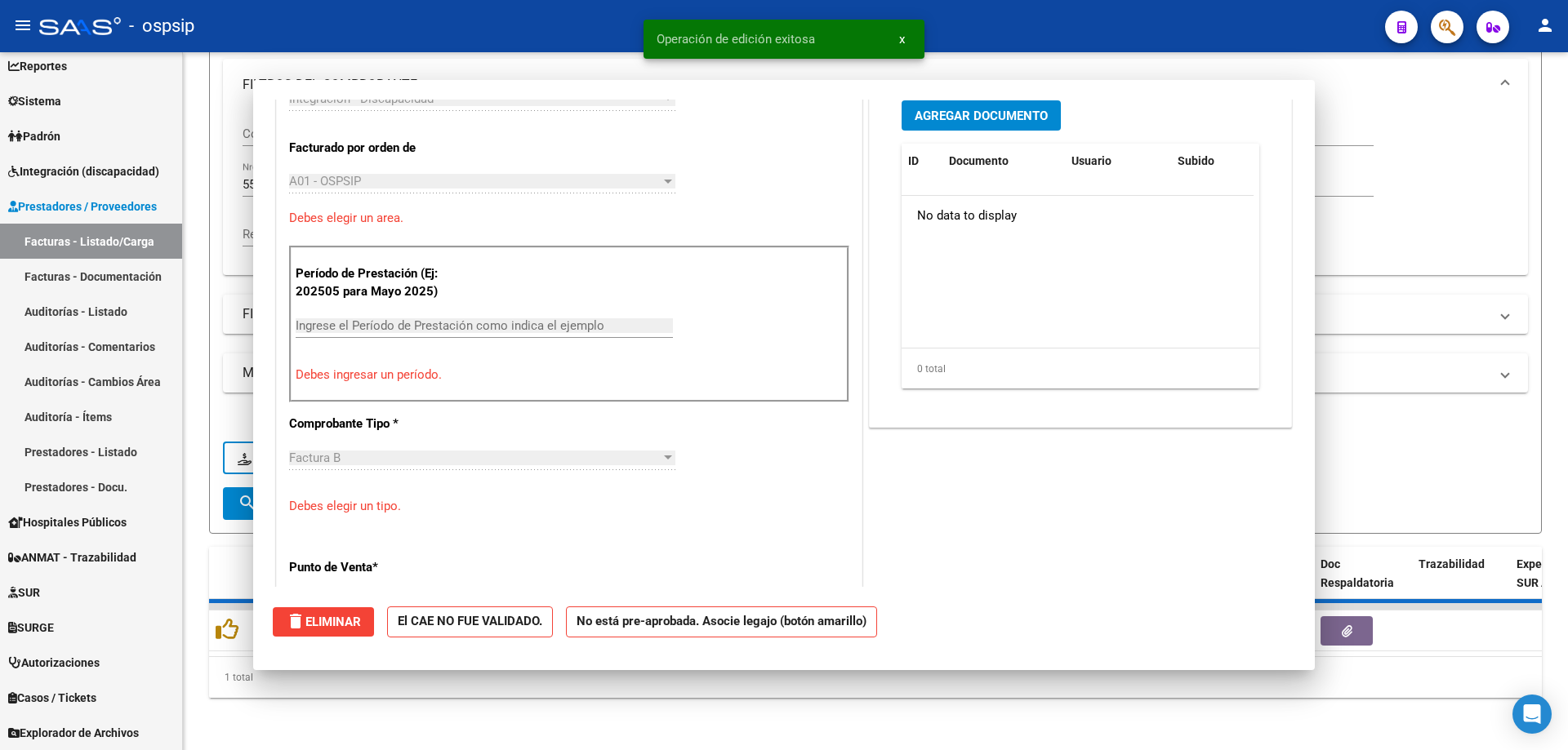
type input "$ 0,00"
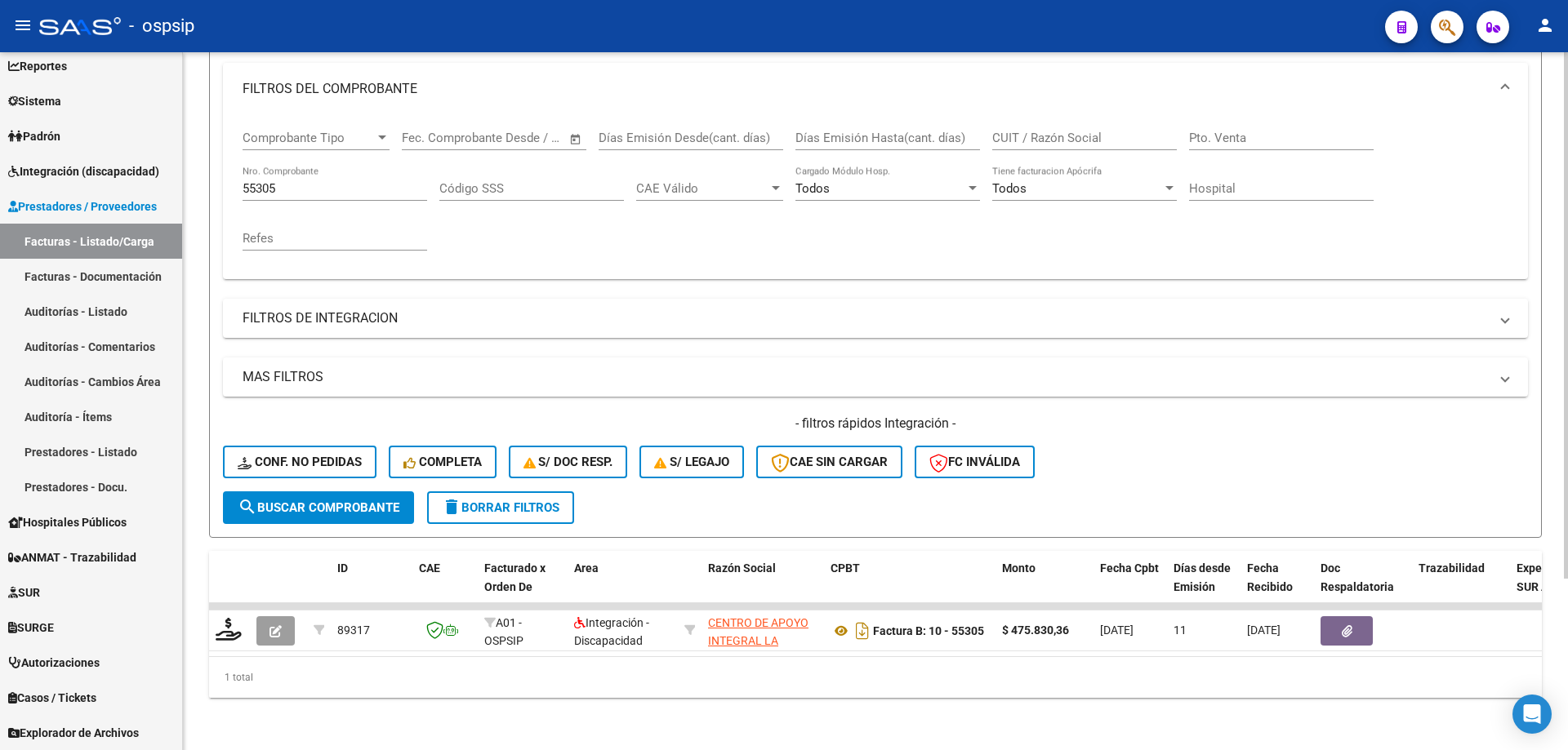
click at [325, 181] on input "55305" at bounding box center [334, 188] width 184 height 15
type input "5"
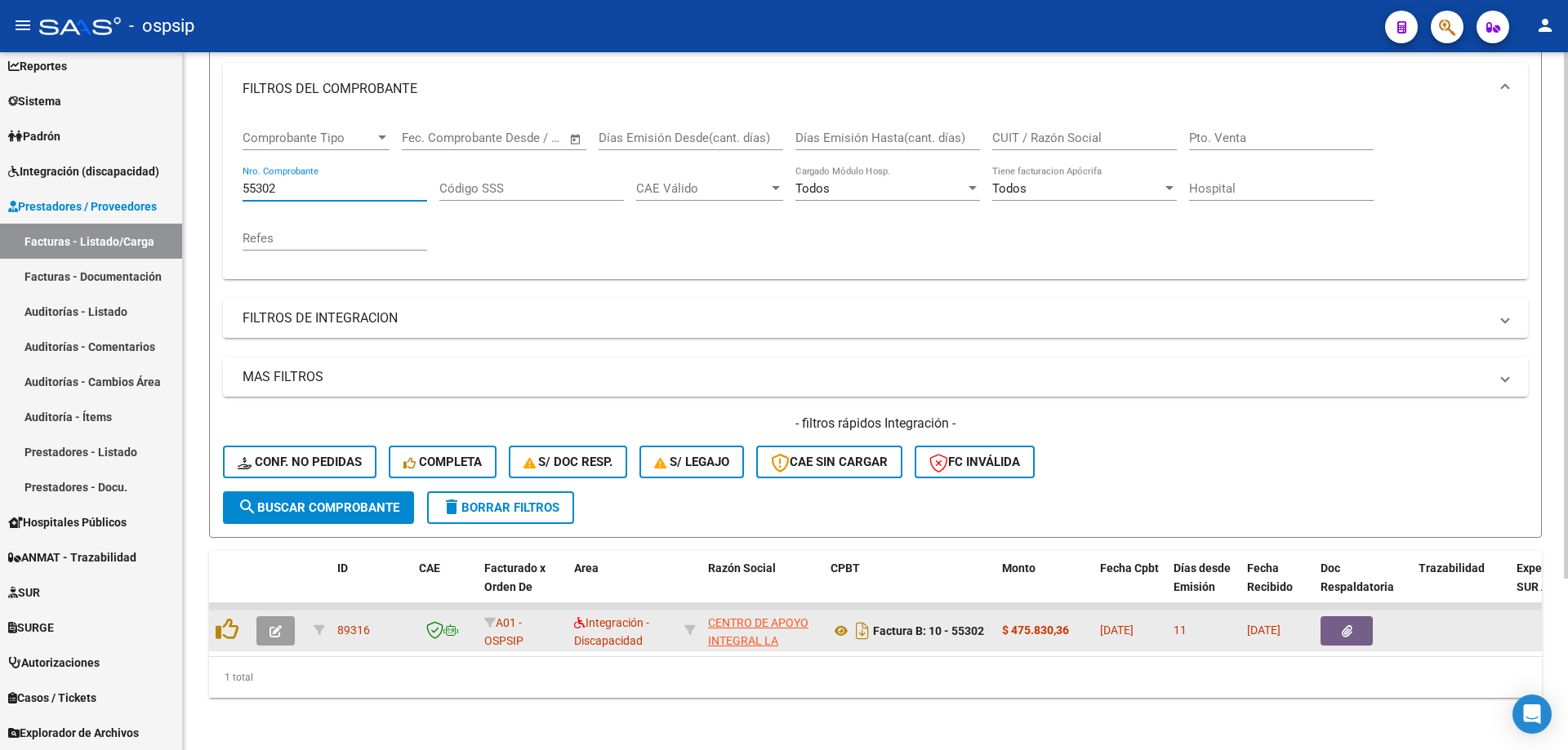
type input "55302"
click at [270, 625] on icon "button" at bounding box center [276, 631] width 12 height 12
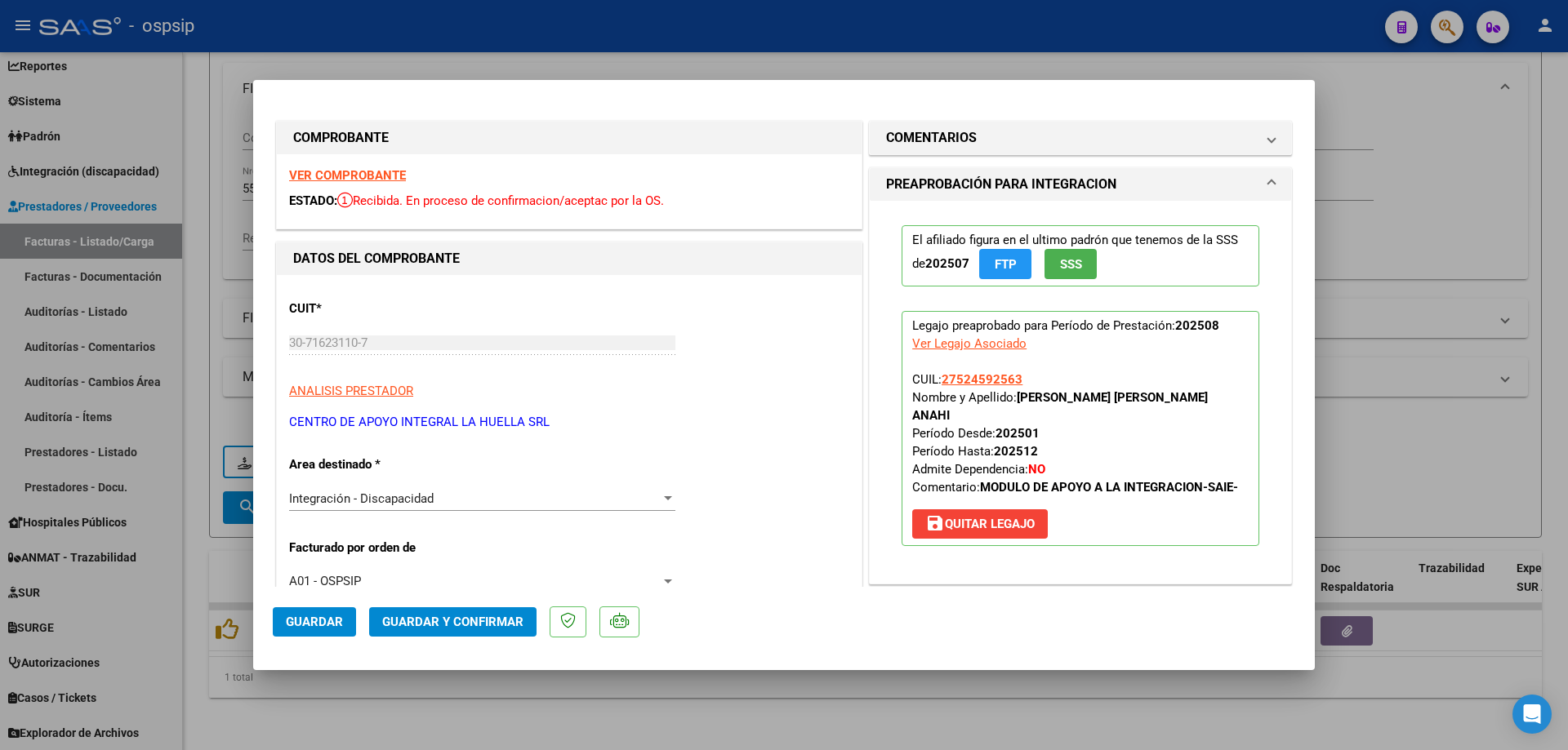
click at [1078, 262] on button "SSS" at bounding box center [1070, 264] width 52 height 30
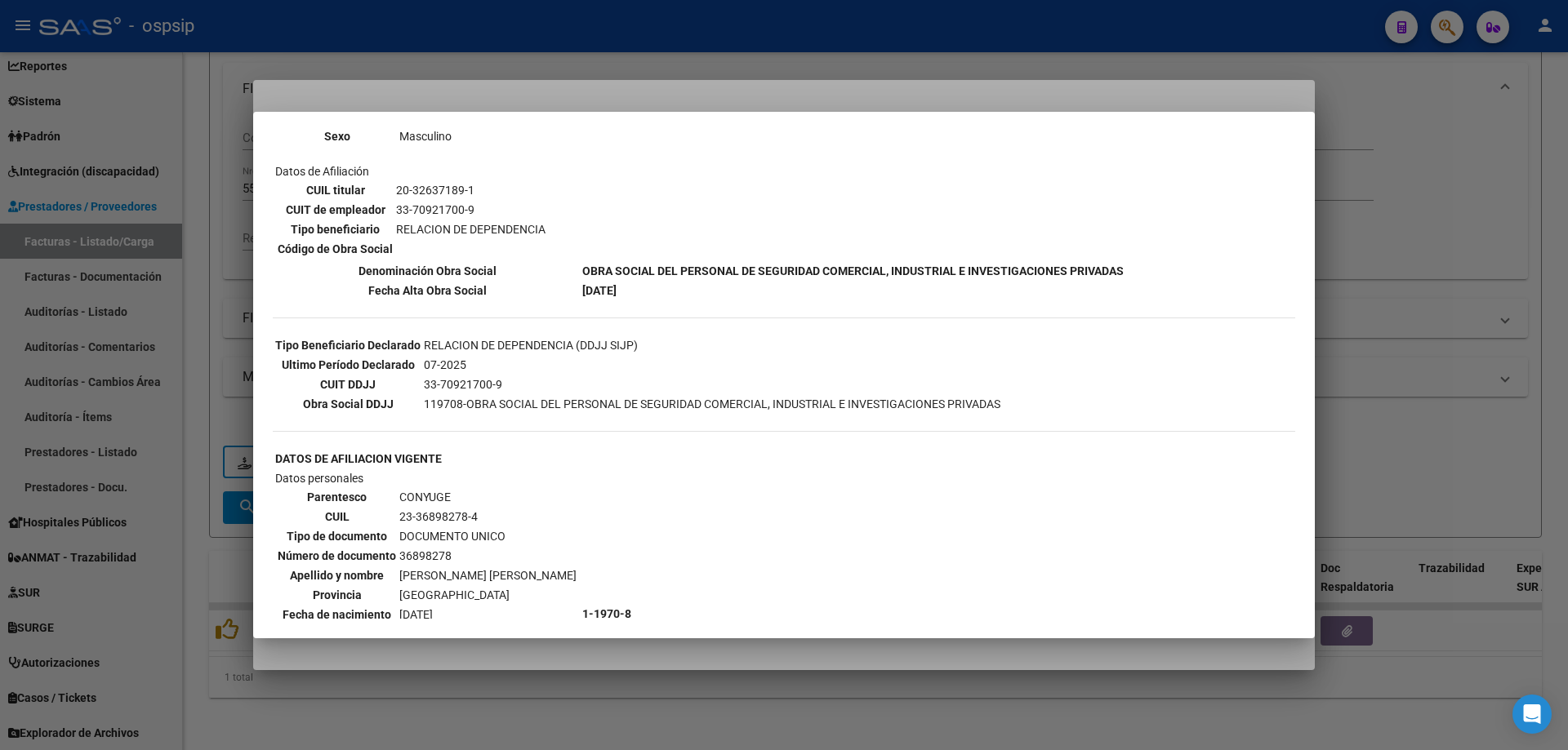
scroll to position [245, 0]
click at [1449, 425] on div at bounding box center [784, 375] width 1568 height 750
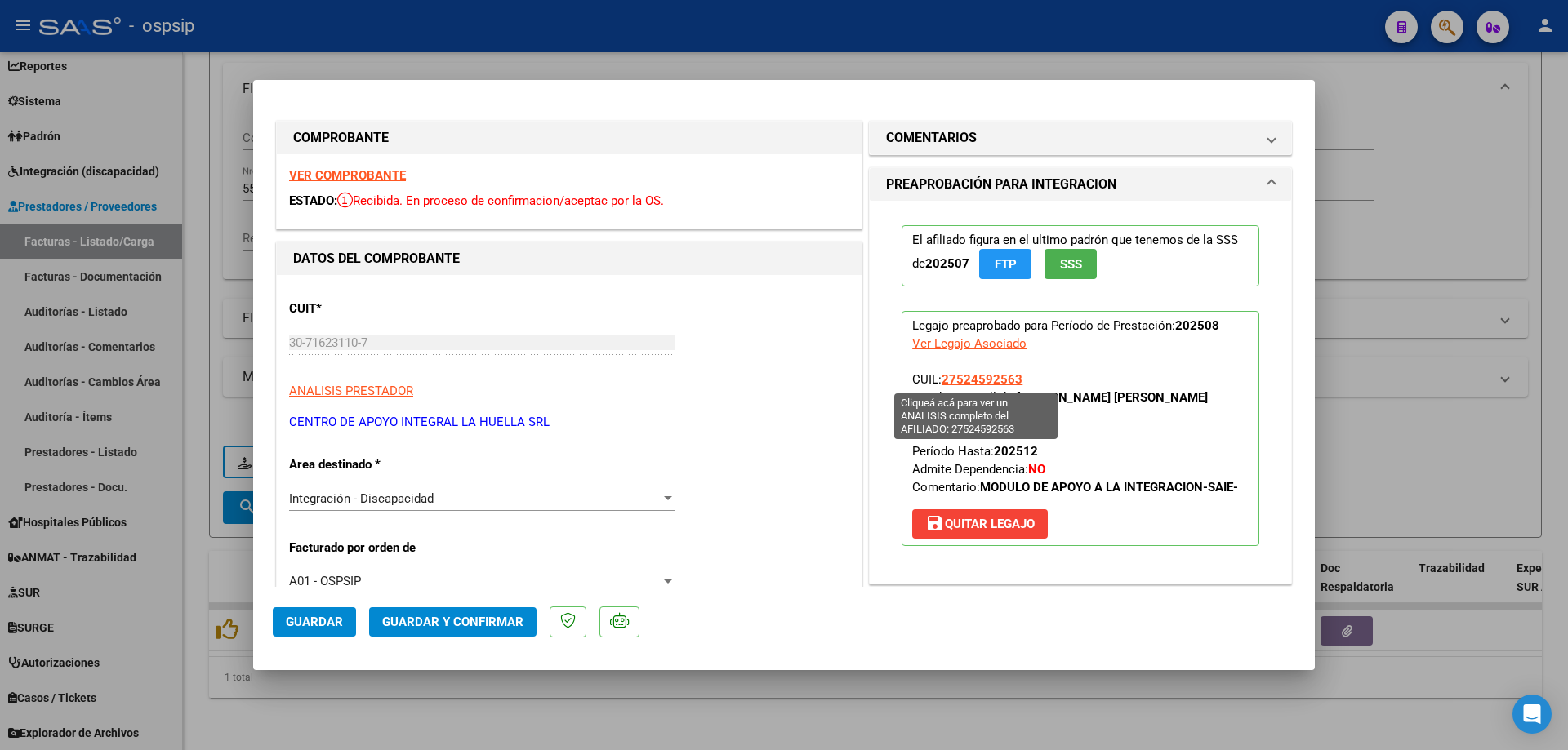
click at [968, 379] on span "27524592563" at bounding box center [982, 379] width 81 height 15
type textarea "27524592563"
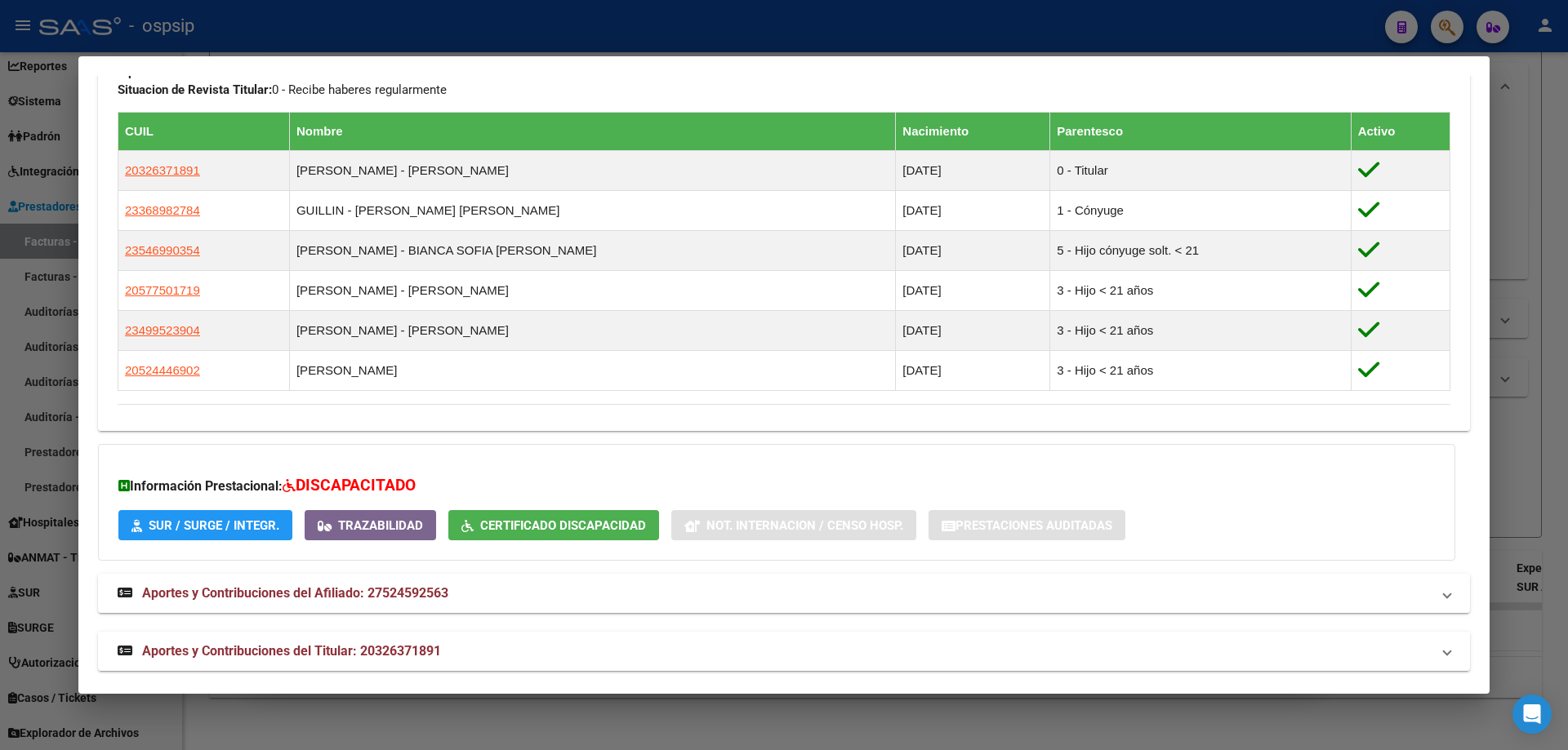
scroll to position [862, 0]
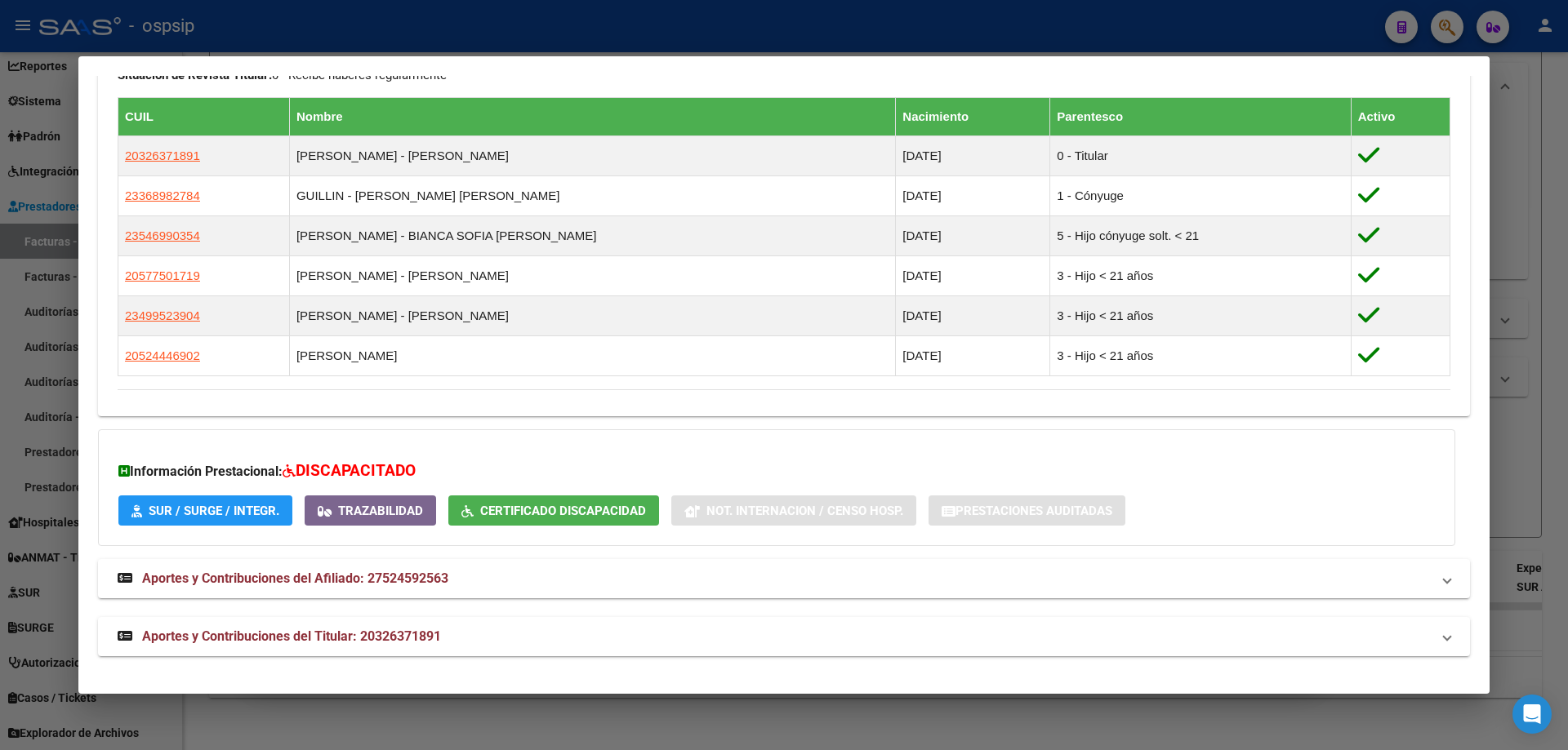
click at [1533, 284] on div at bounding box center [784, 375] width 1568 height 750
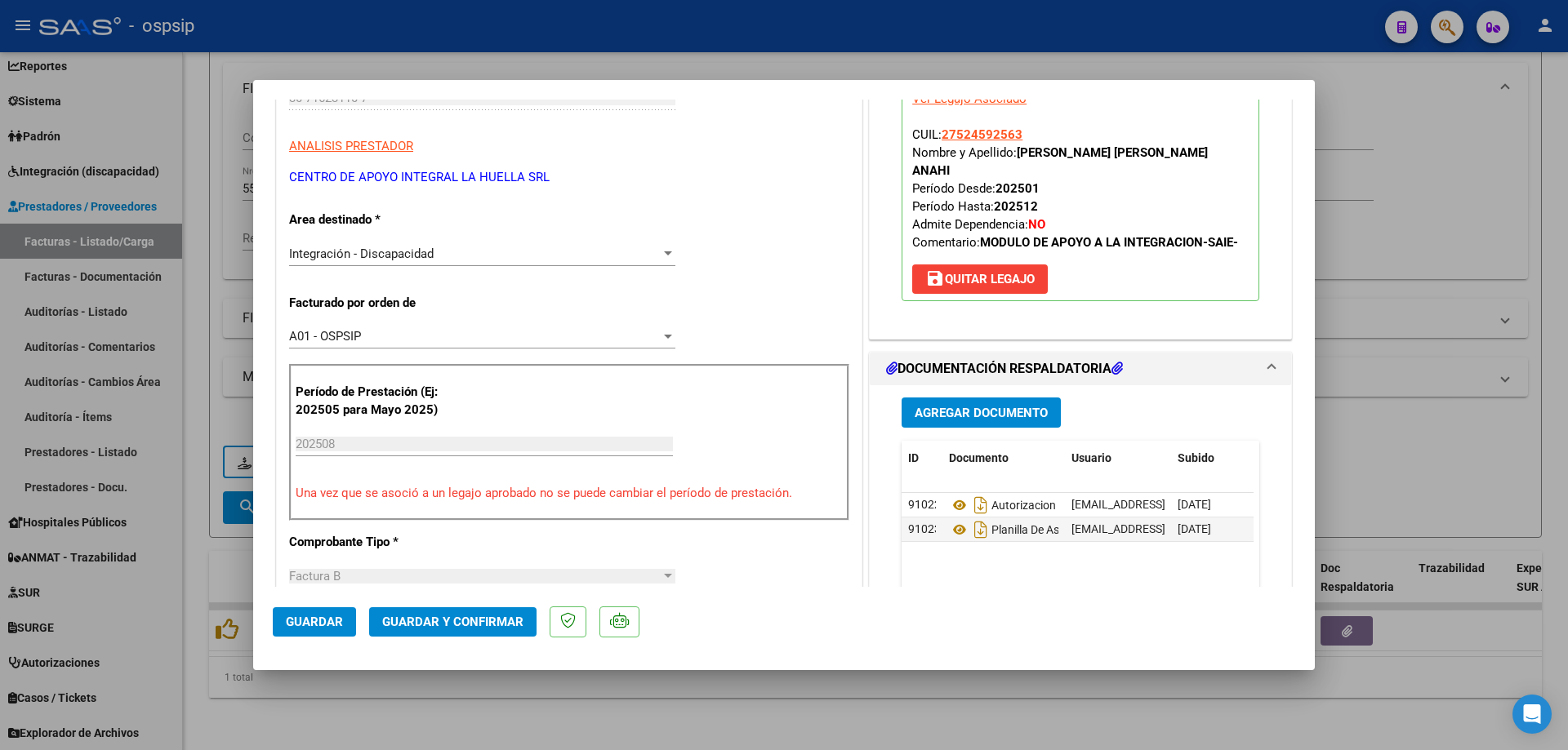
scroll to position [408, 0]
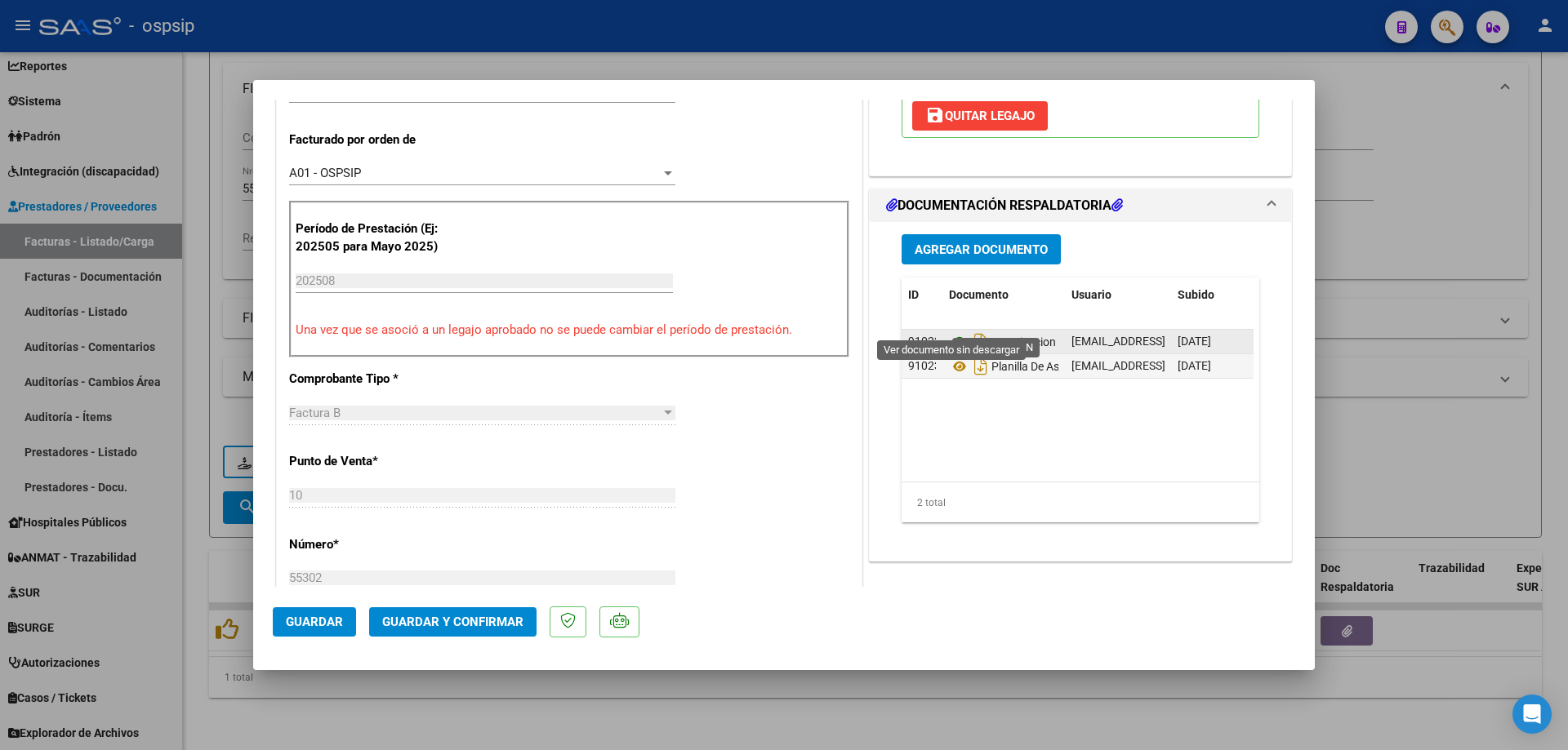
click at [956, 332] on icon at bounding box center [960, 342] width 21 height 20
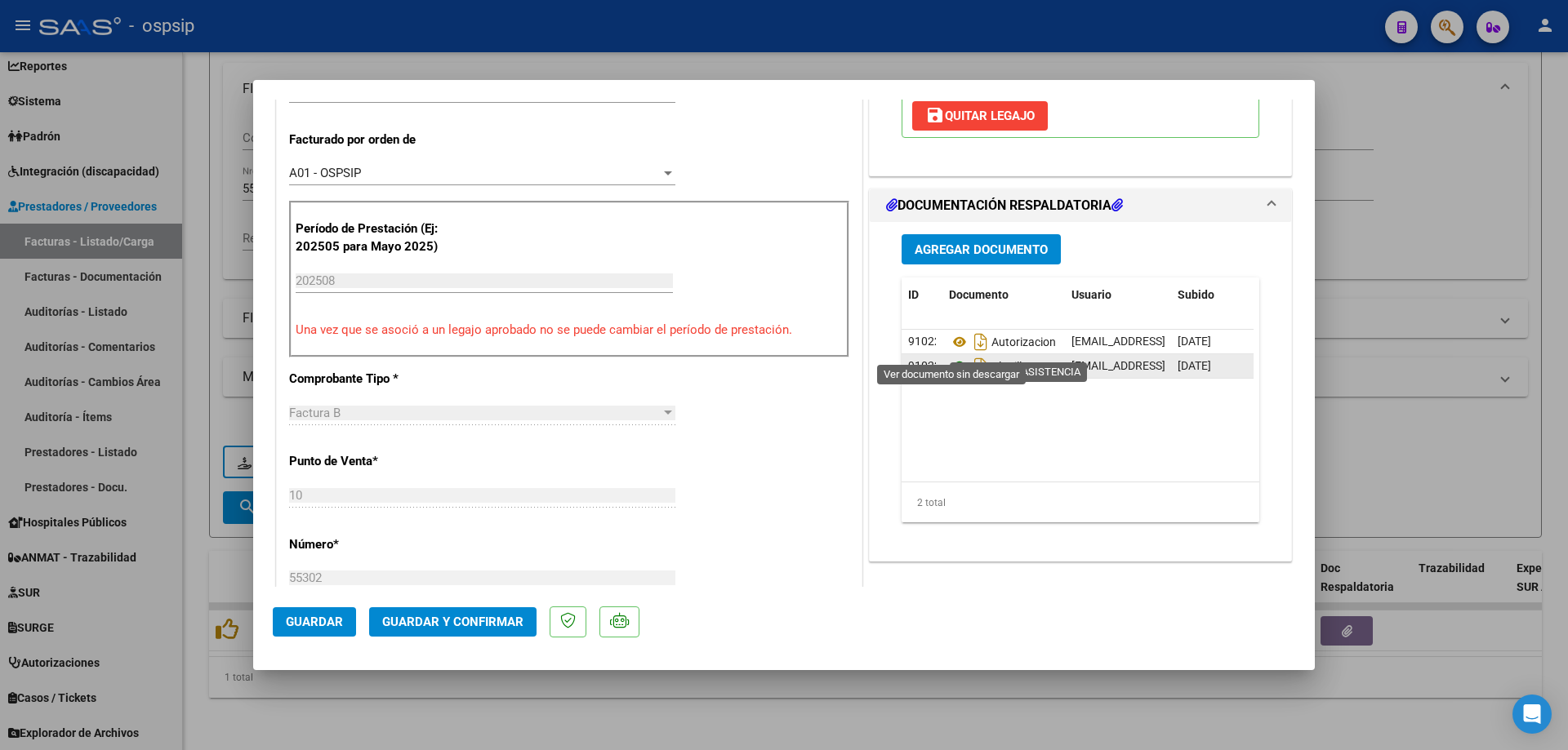
click at [953, 356] on icon at bounding box center [960, 366] width 21 height 20
click at [954, 356] on icon at bounding box center [960, 366] width 21 height 20
click at [454, 624] on span "Guardar y Confirmar" at bounding box center [452, 621] width 141 height 15
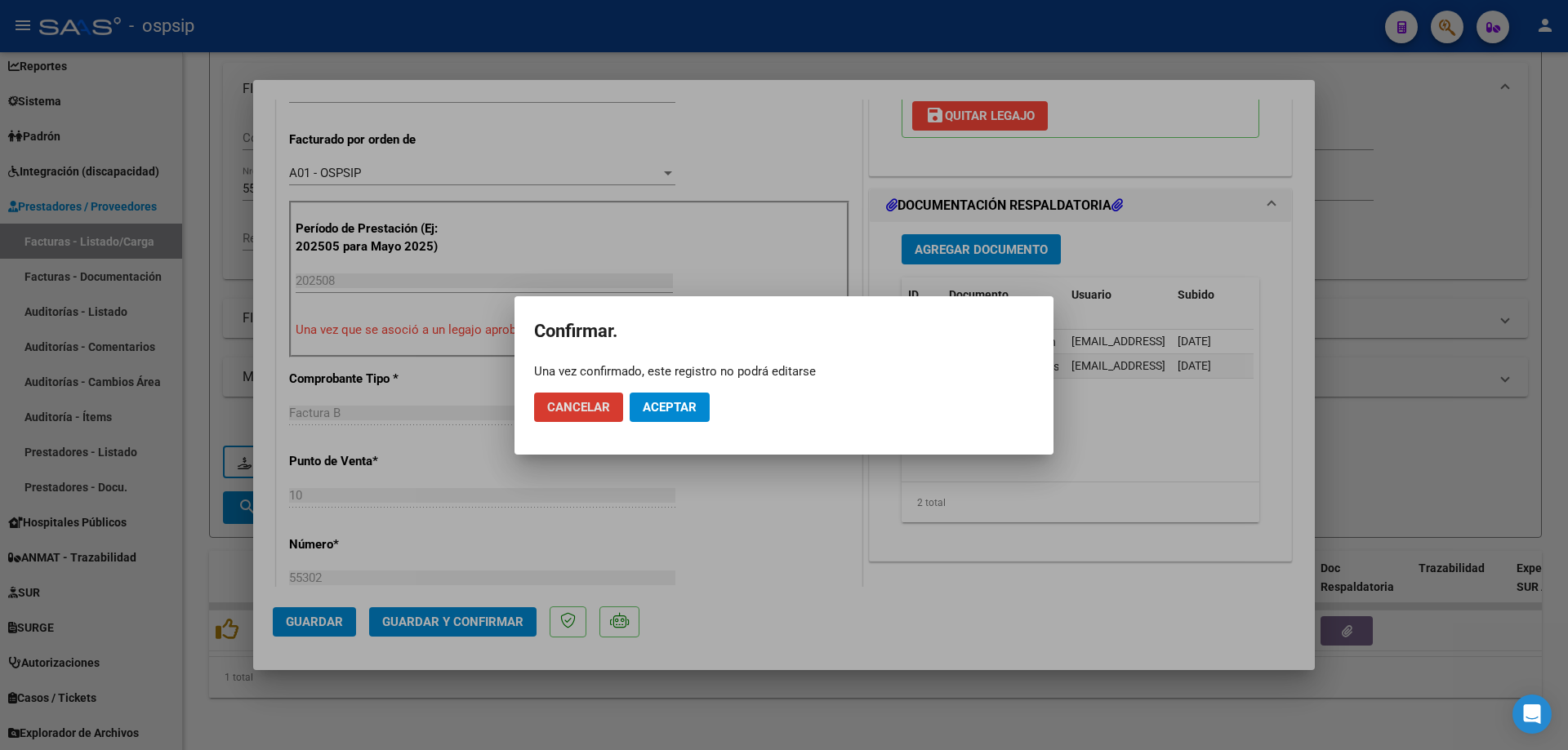
click at [652, 403] on span "Aceptar" at bounding box center [670, 407] width 54 height 15
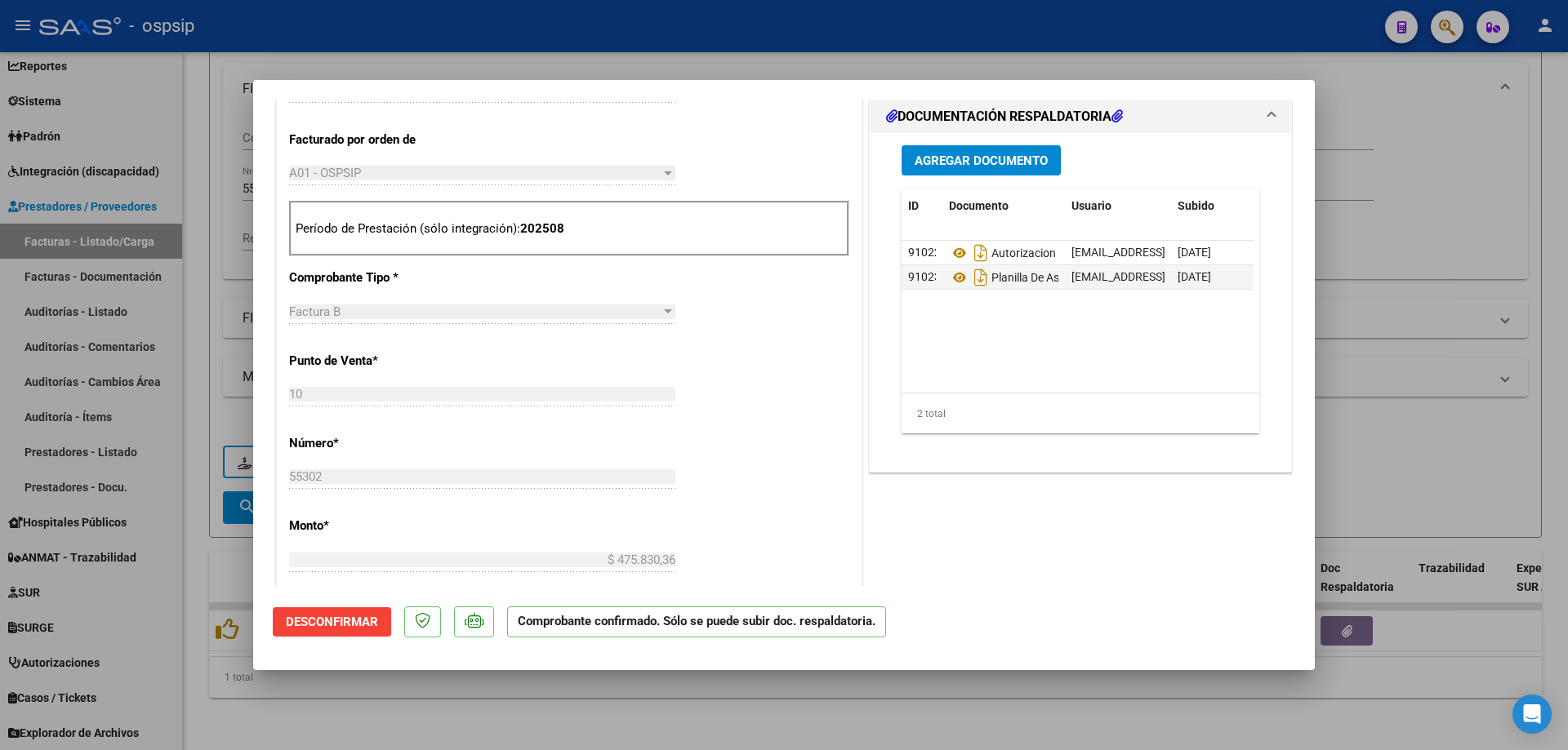
click at [1446, 212] on div at bounding box center [784, 375] width 1568 height 750
type input "$ 0,00"
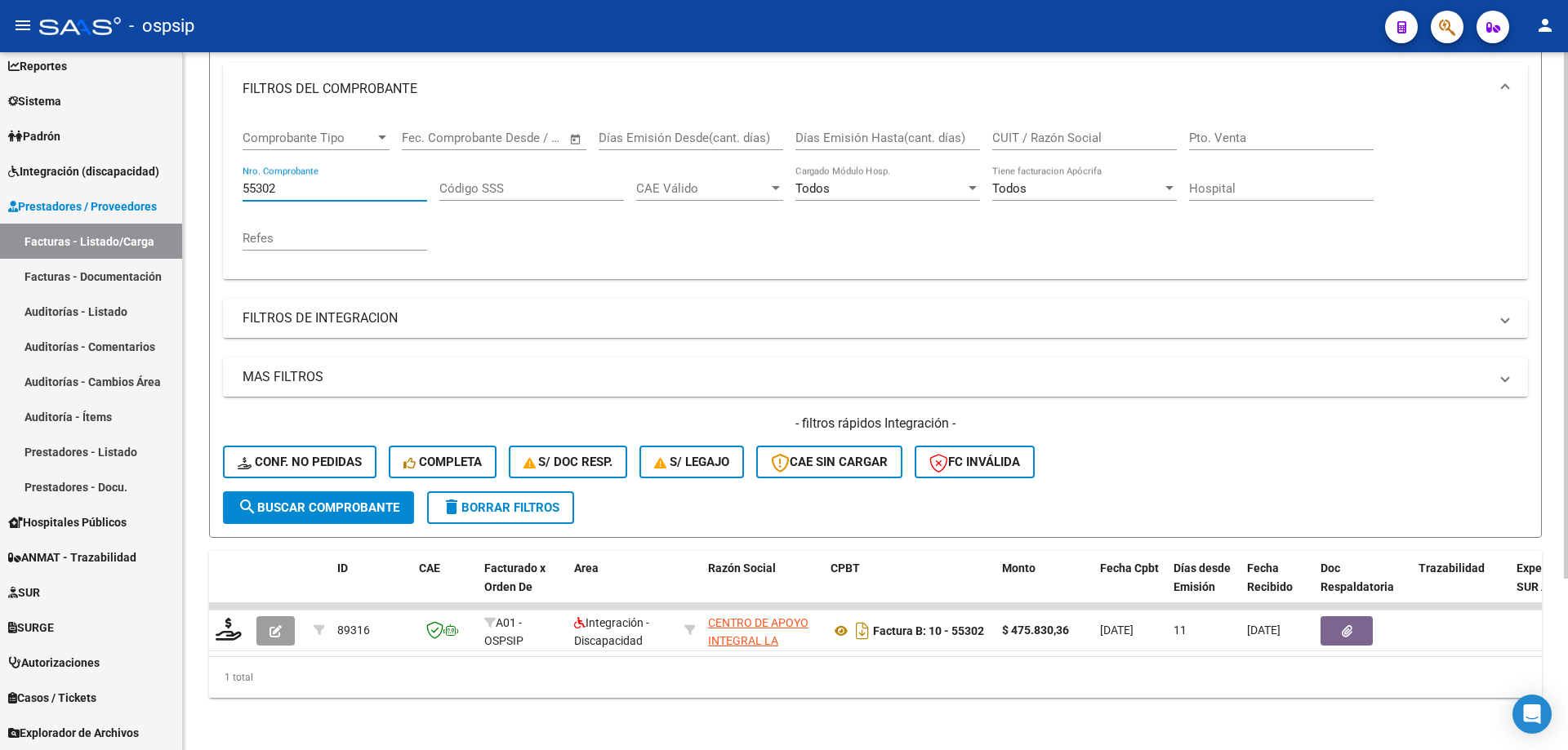
click at [308, 182] on input "55302" at bounding box center [334, 188] width 184 height 15
type input "5"
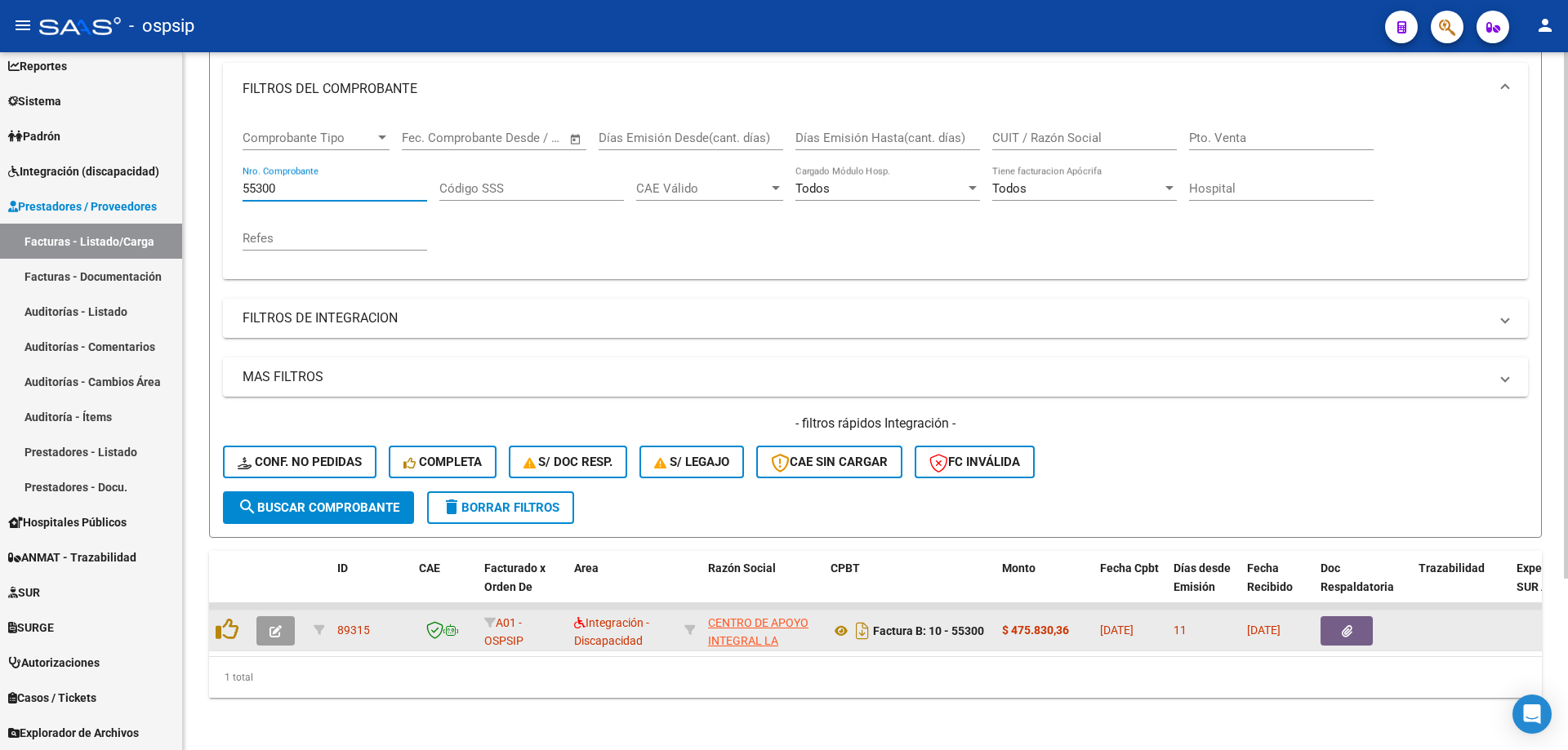
type input "55300"
click at [278, 625] on icon "button" at bounding box center [276, 631] width 12 height 12
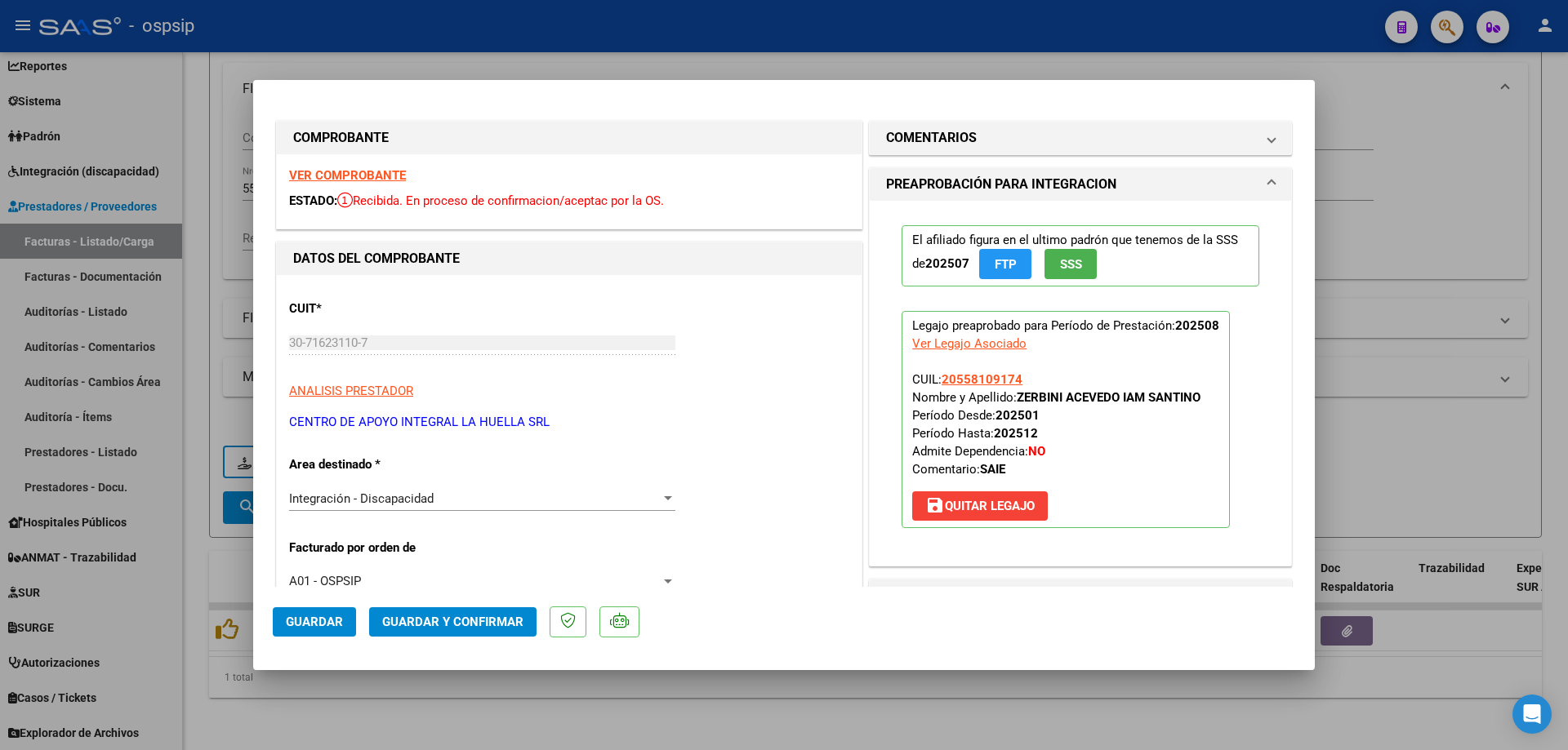
click at [1089, 263] on button "SSS" at bounding box center [1070, 264] width 52 height 30
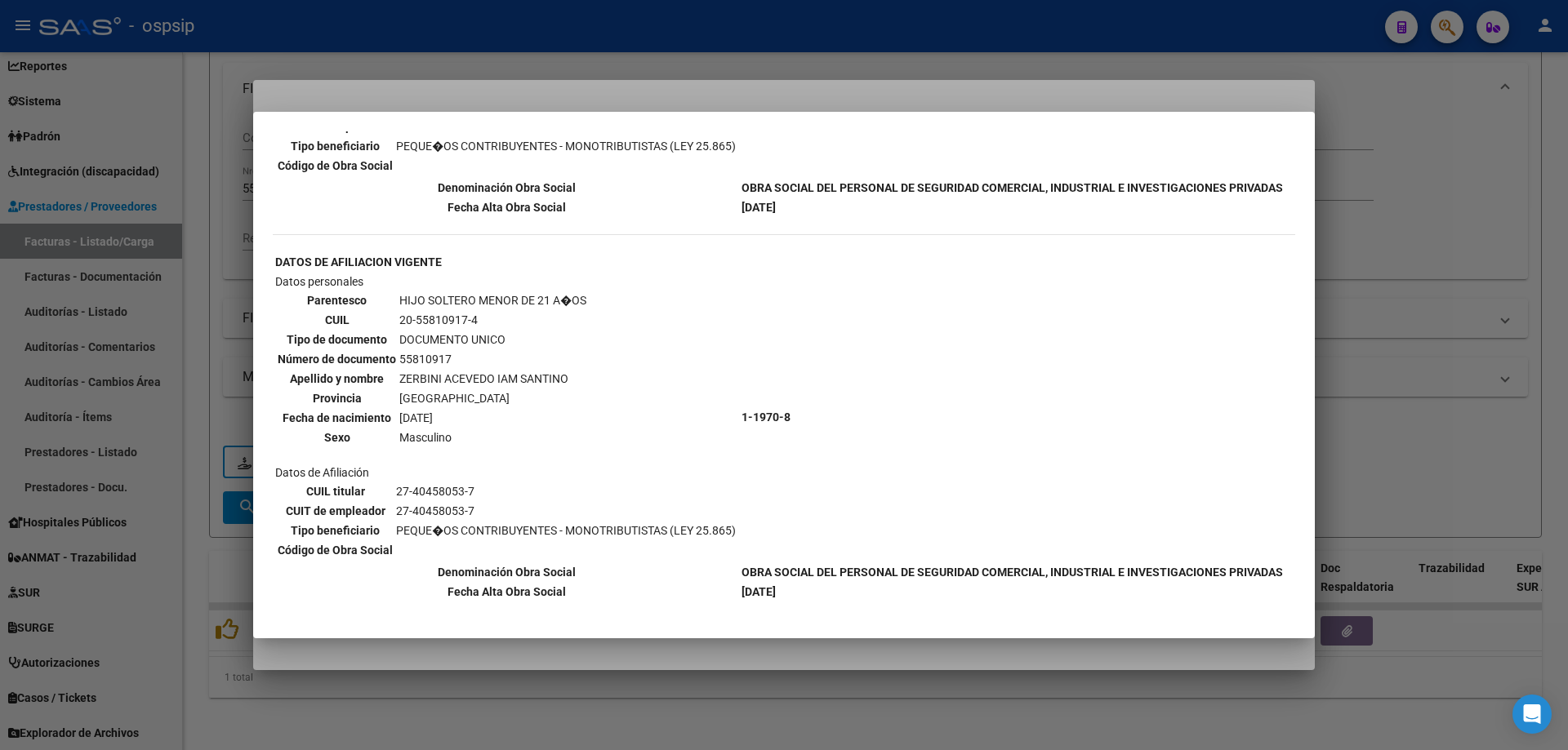
scroll to position [555, 0]
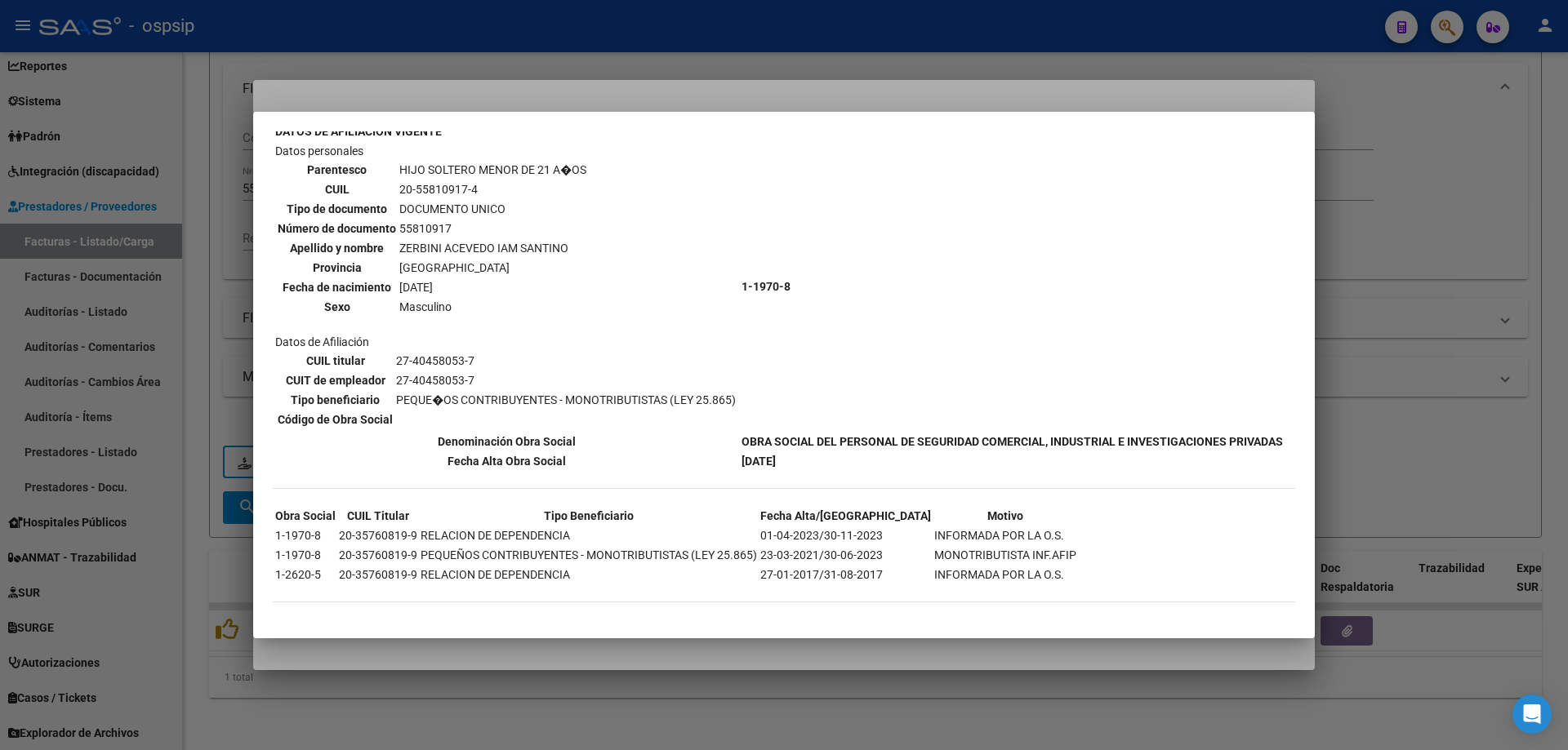
click at [1467, 370] on div at bounding box center [784, 375] width 1568 height 750
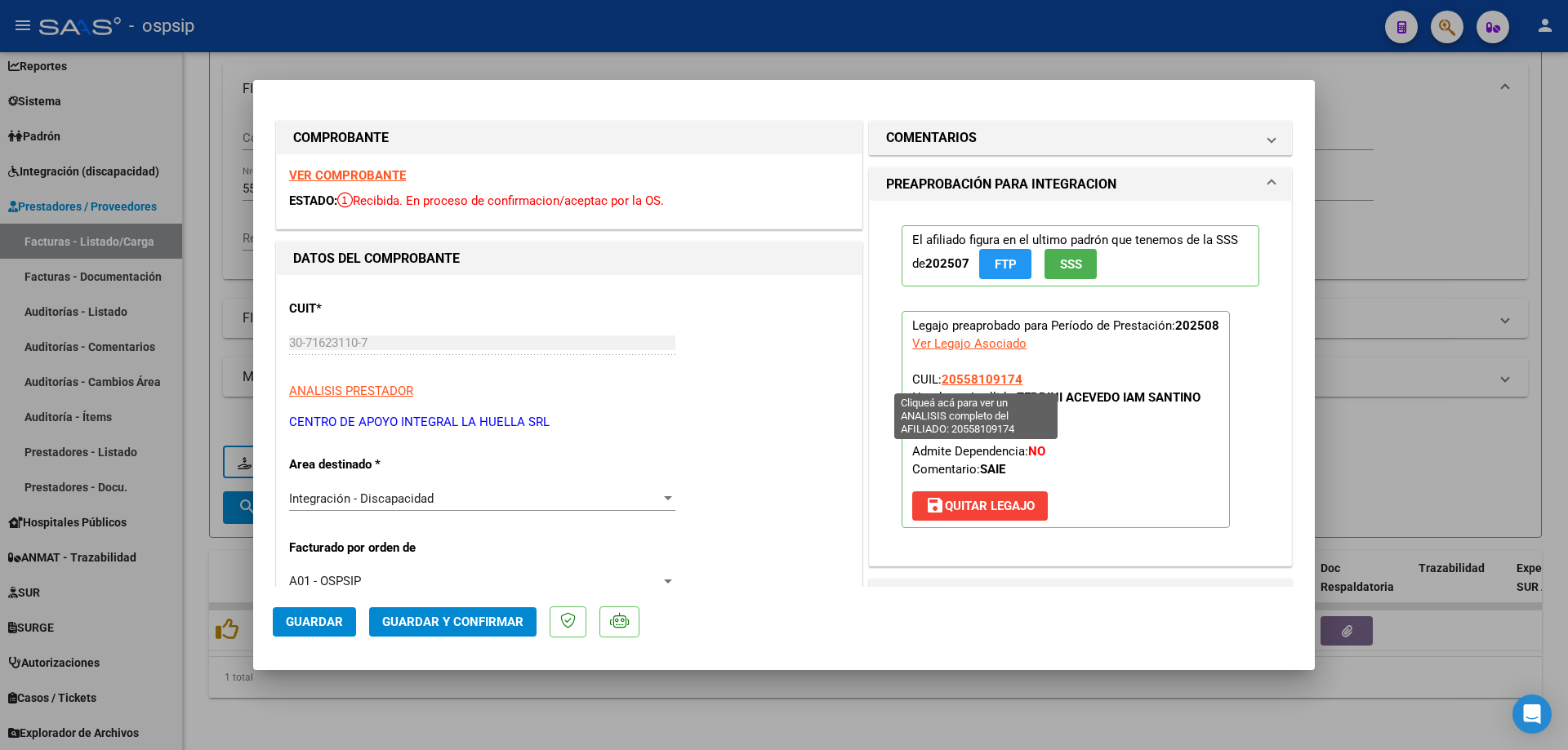
click at [971, 377] on span "20558109174" at bounding box center [982, 379] width 81 height 15
type textarea "20558109174"
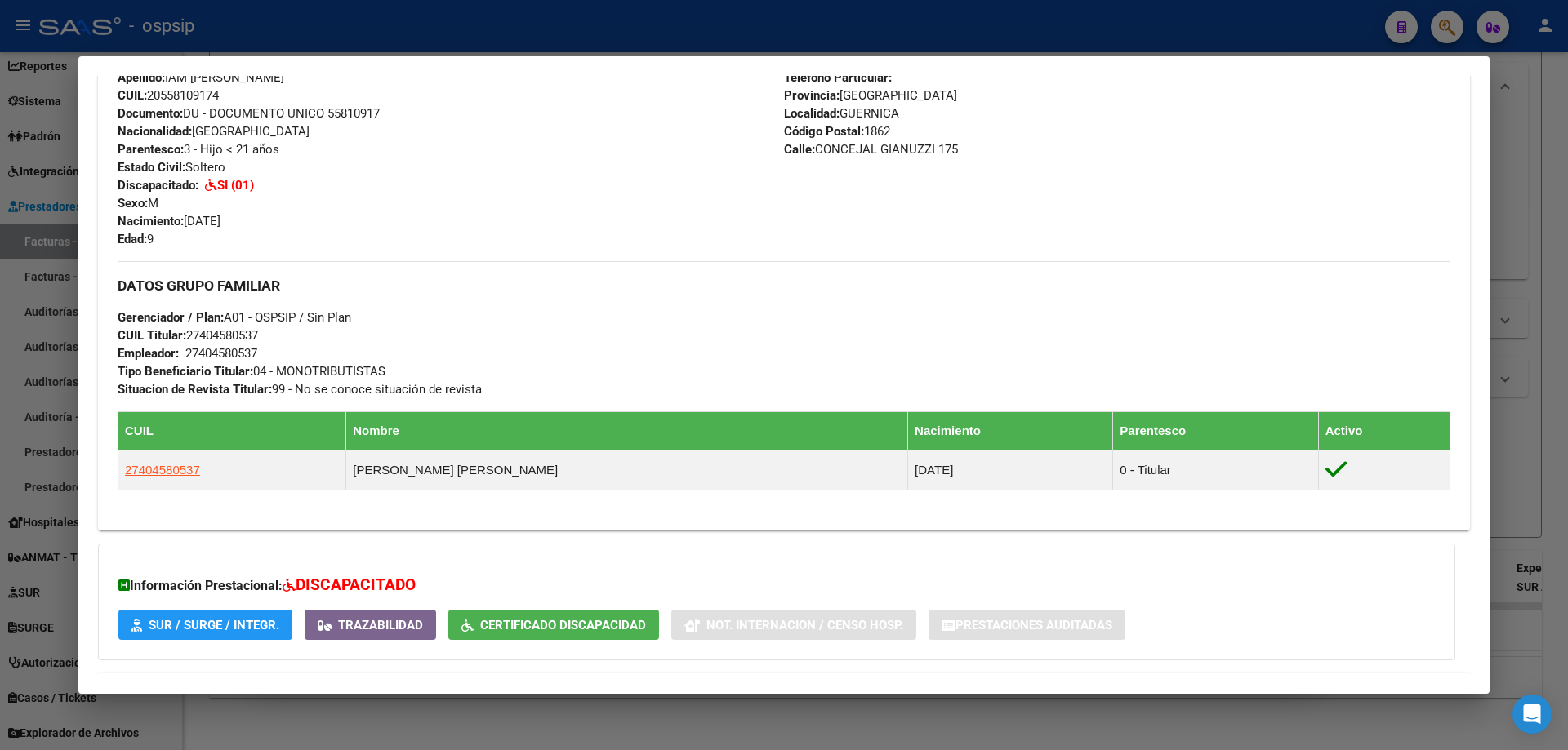
scroll to position [697, 0]
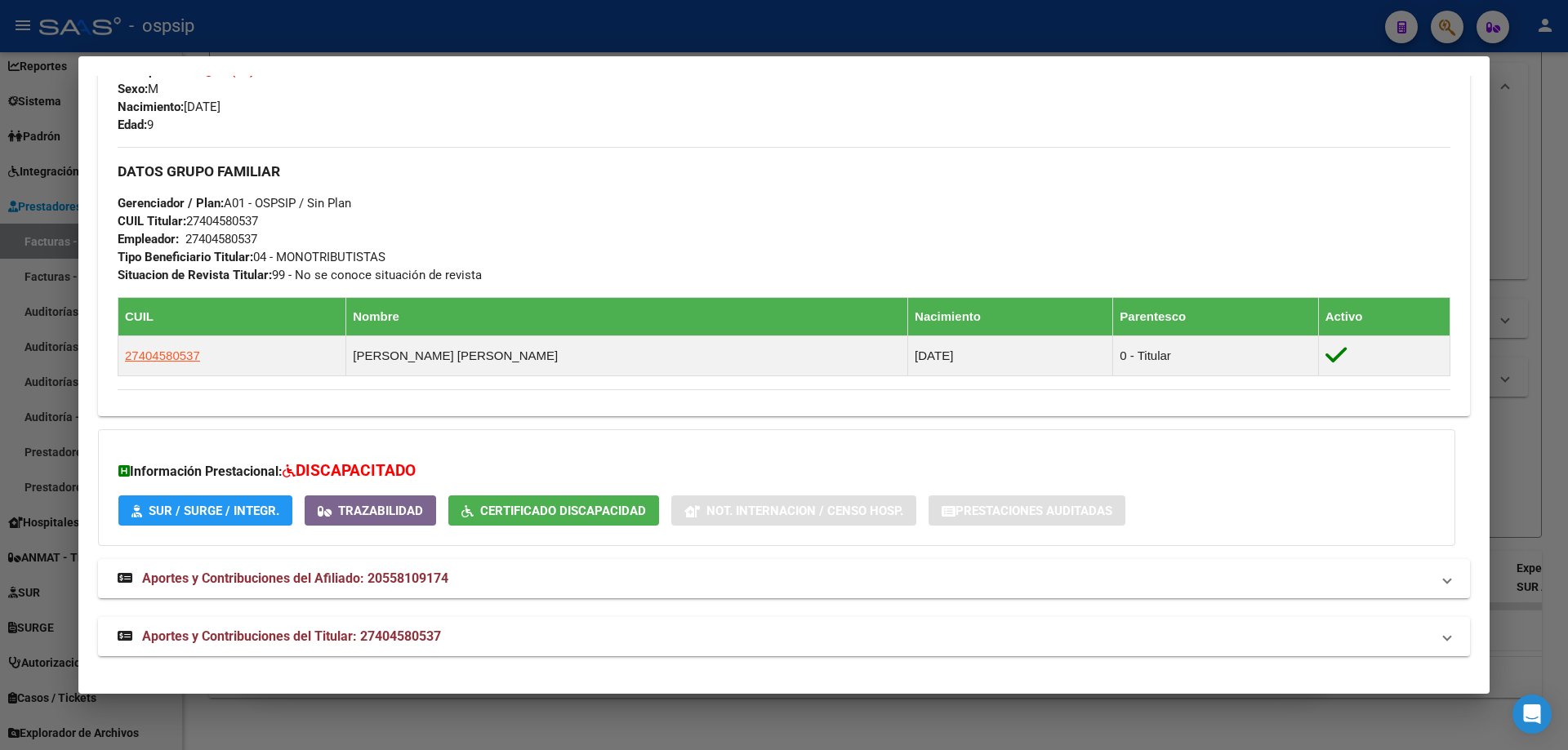
click at [1525, 452] on div at bounding box center [784, 375] width 1568 height 750
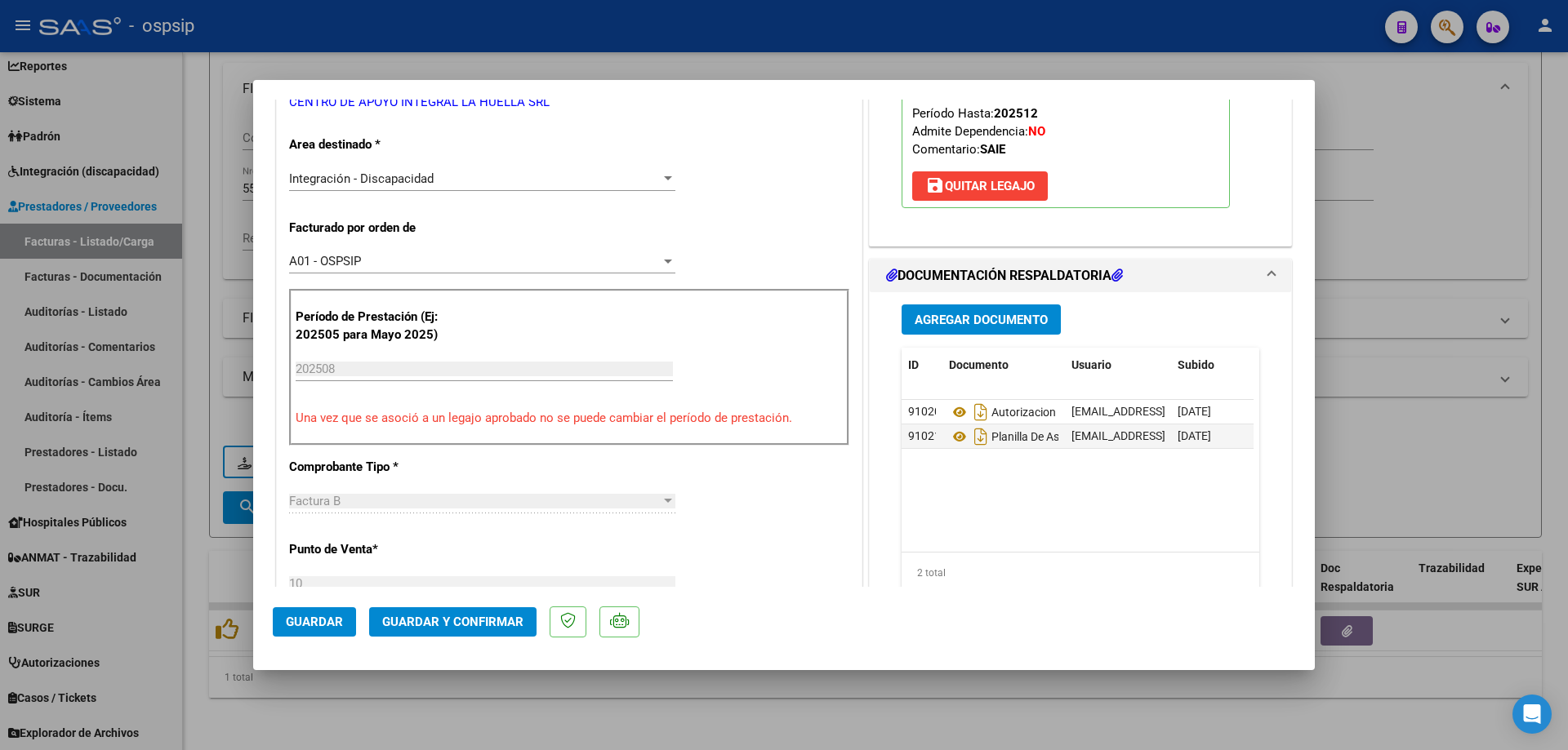
scroll to position [326, 0]
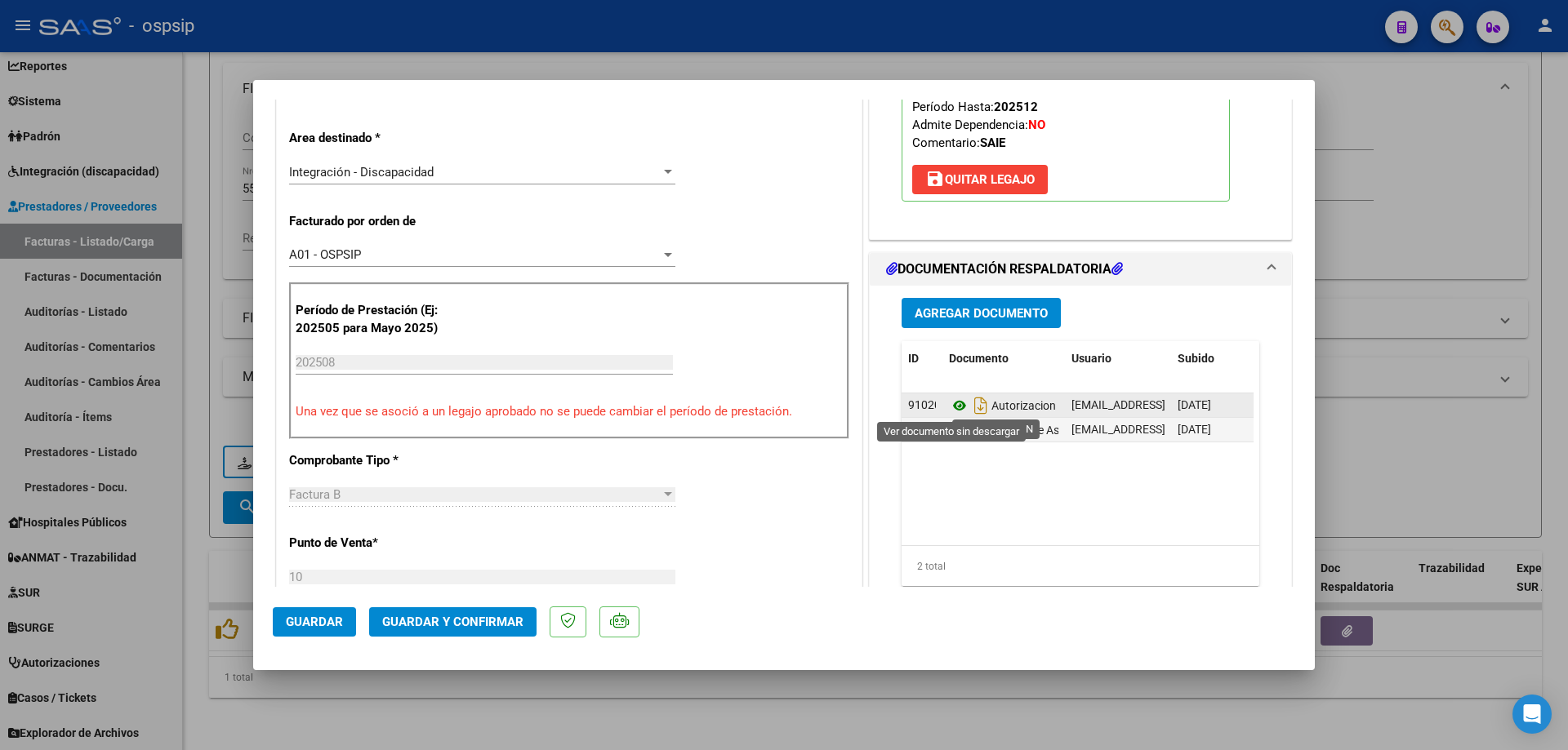
click at [954, 405] on icon at bounding box center [960, 406] width 21 height 20
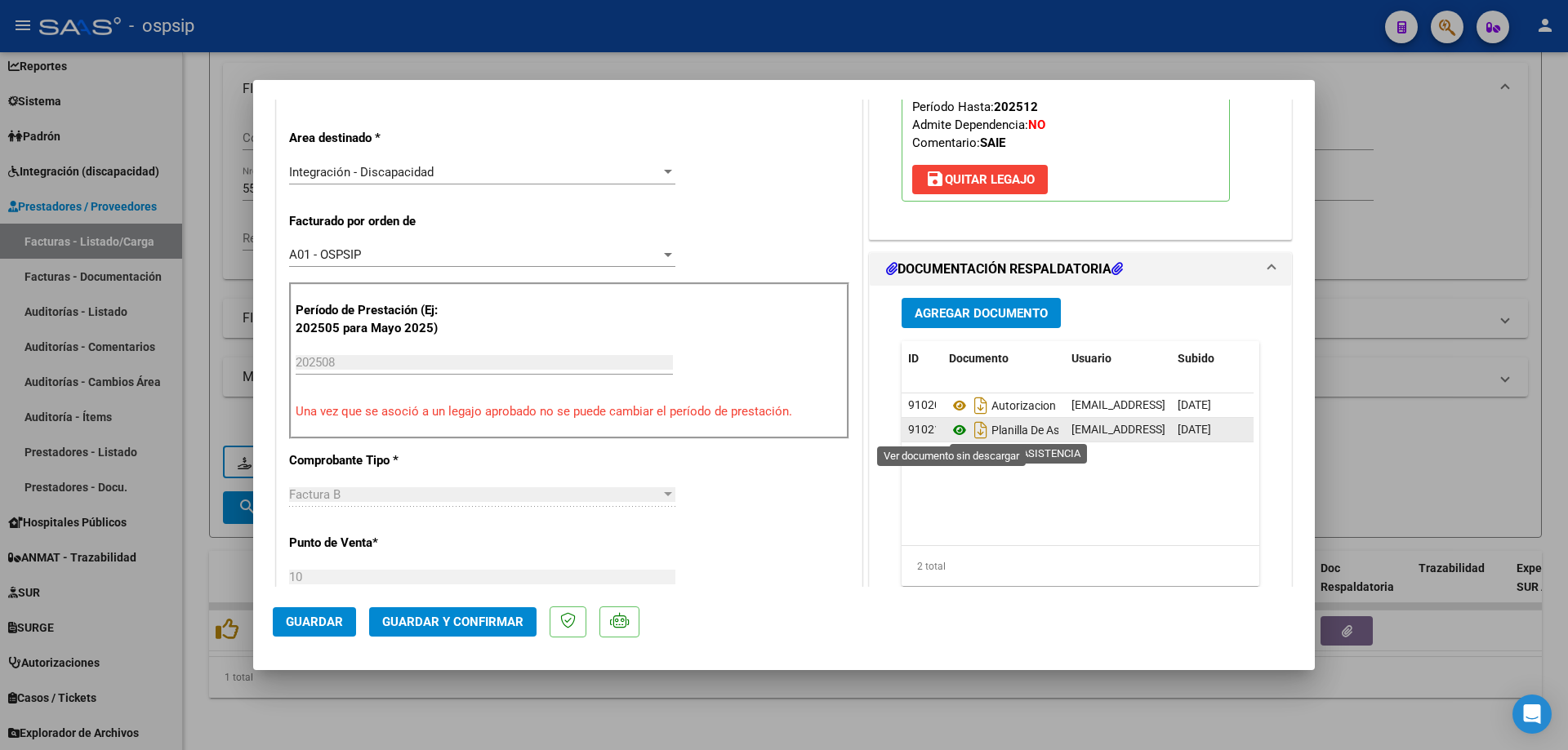
click at [953, 428] on icon at bounding box center [960, 430] width 21 height 20
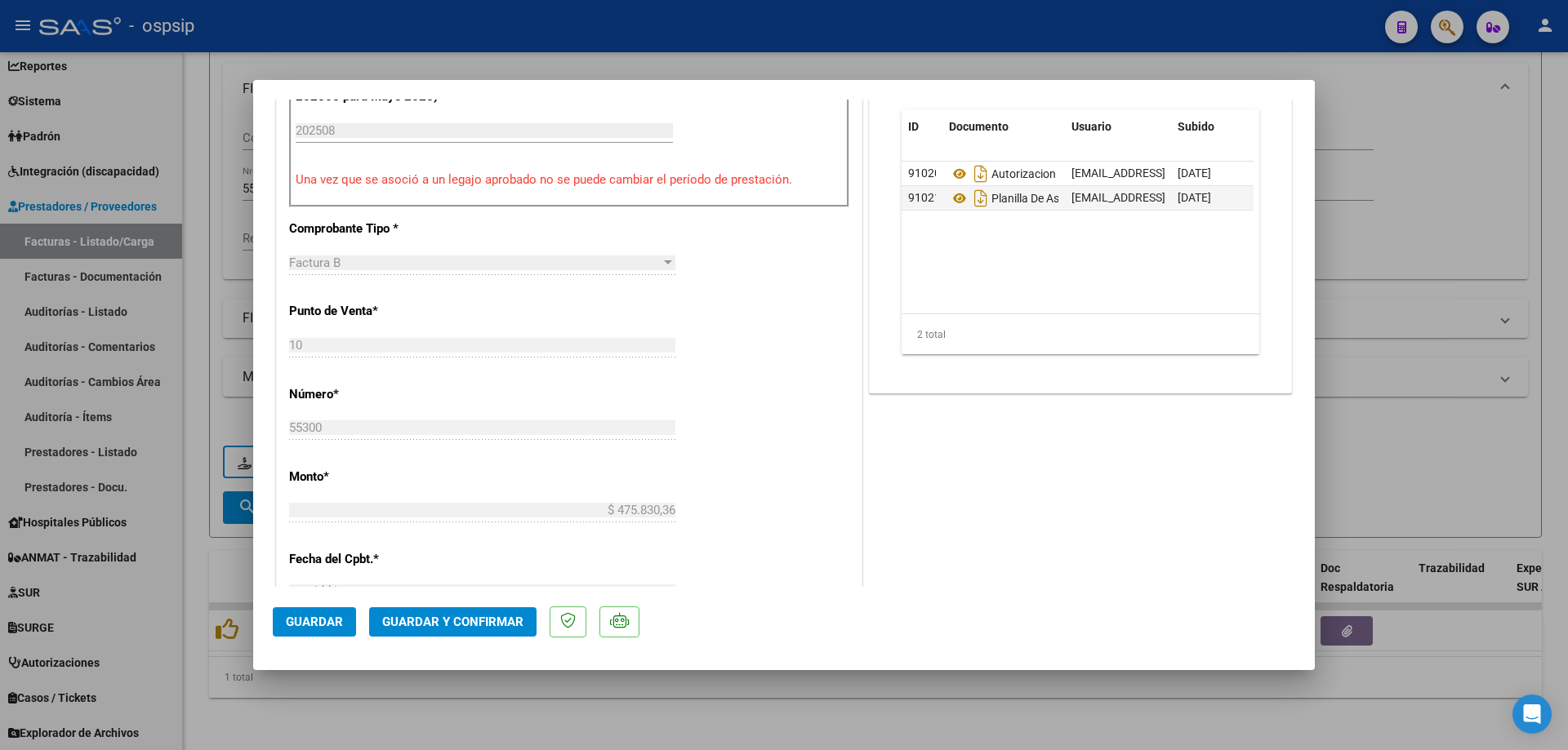
scroll to position [490, 0]
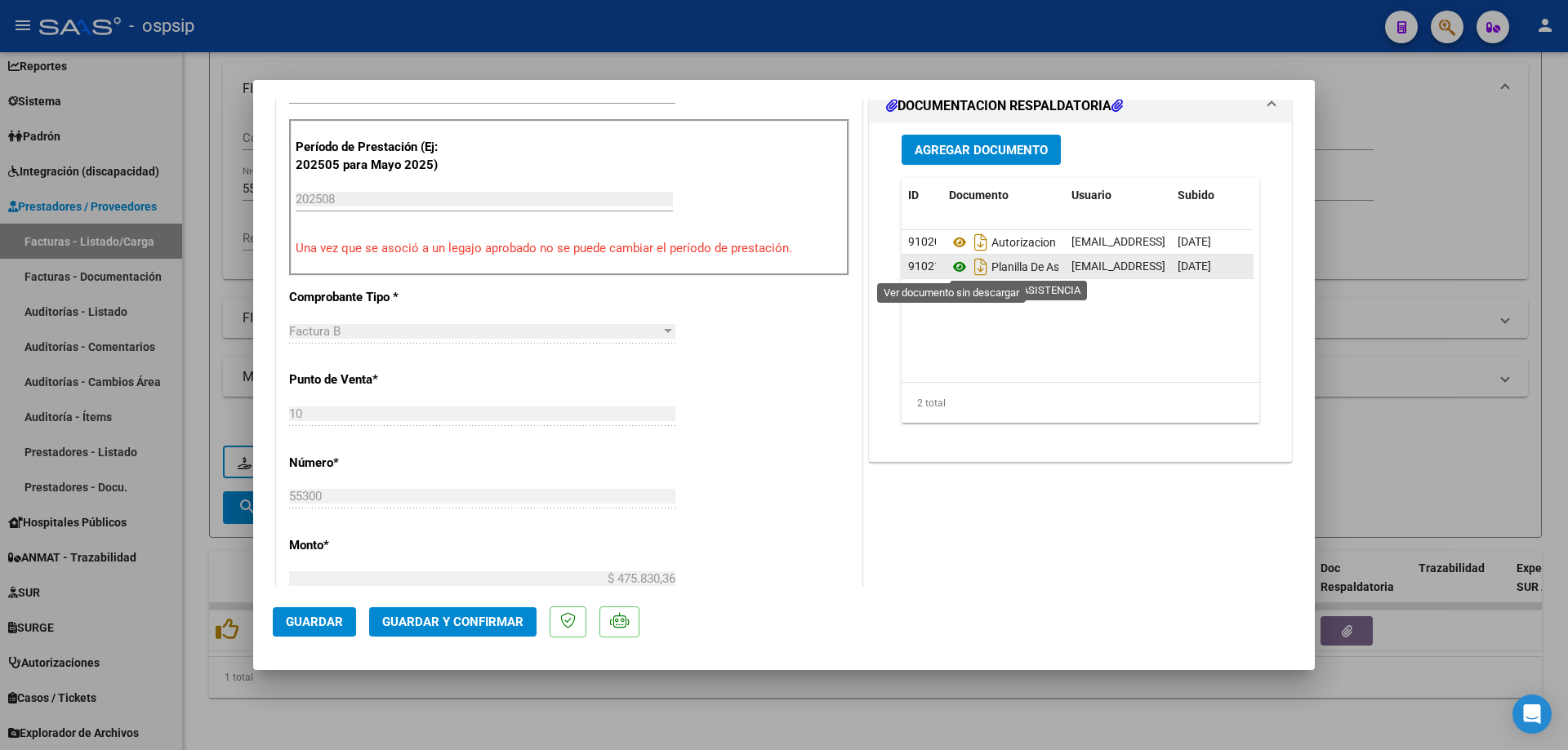
click at [952, 267] on icon at bounding box center [960, 267] width 21 height 20
click at [451, 618] on span "Guardar y Confirmar" at bounding box center [452, 621] width 141 height 15
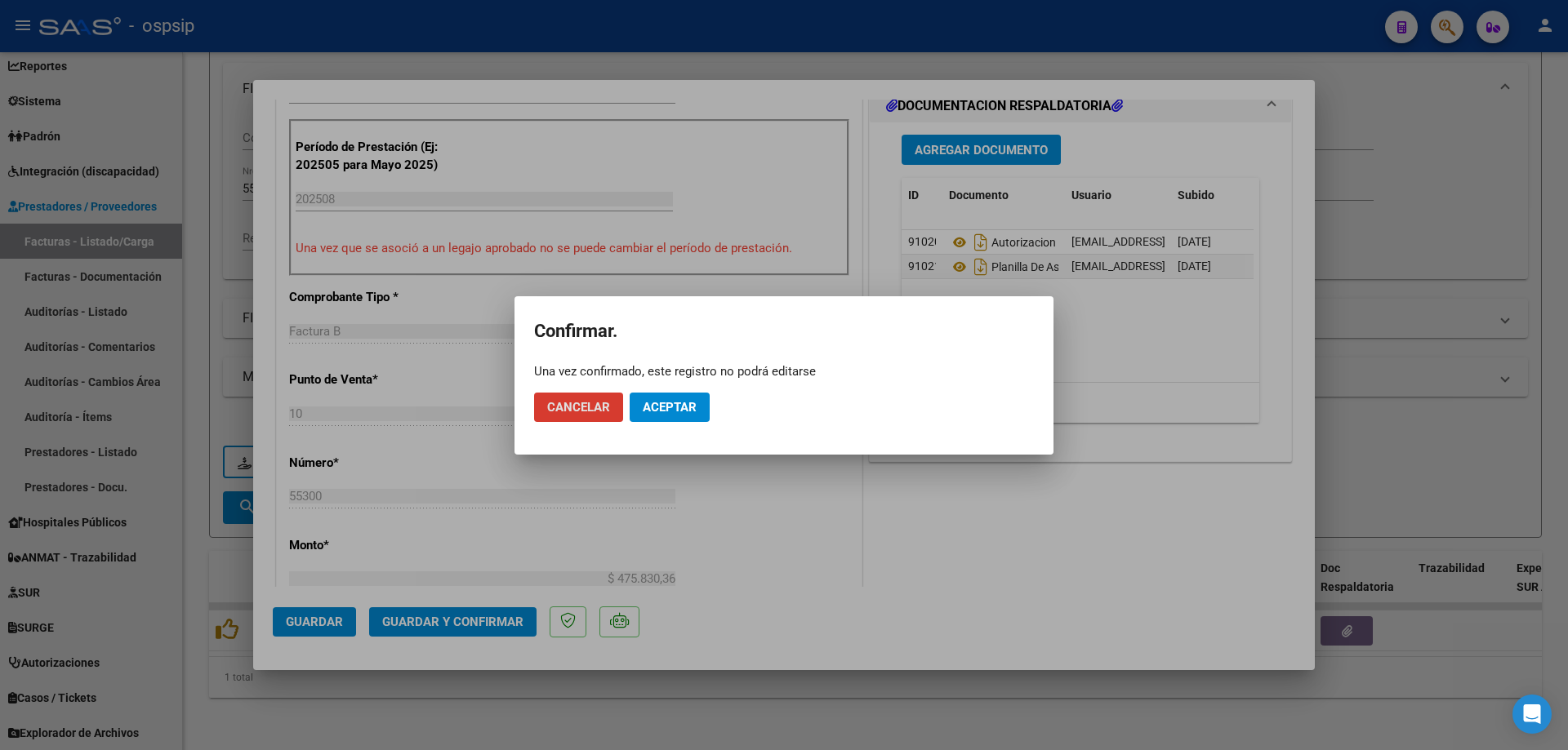
click at [678, 403] on span "Aceptar" at bounding box center [670, 407] width 54 height 15
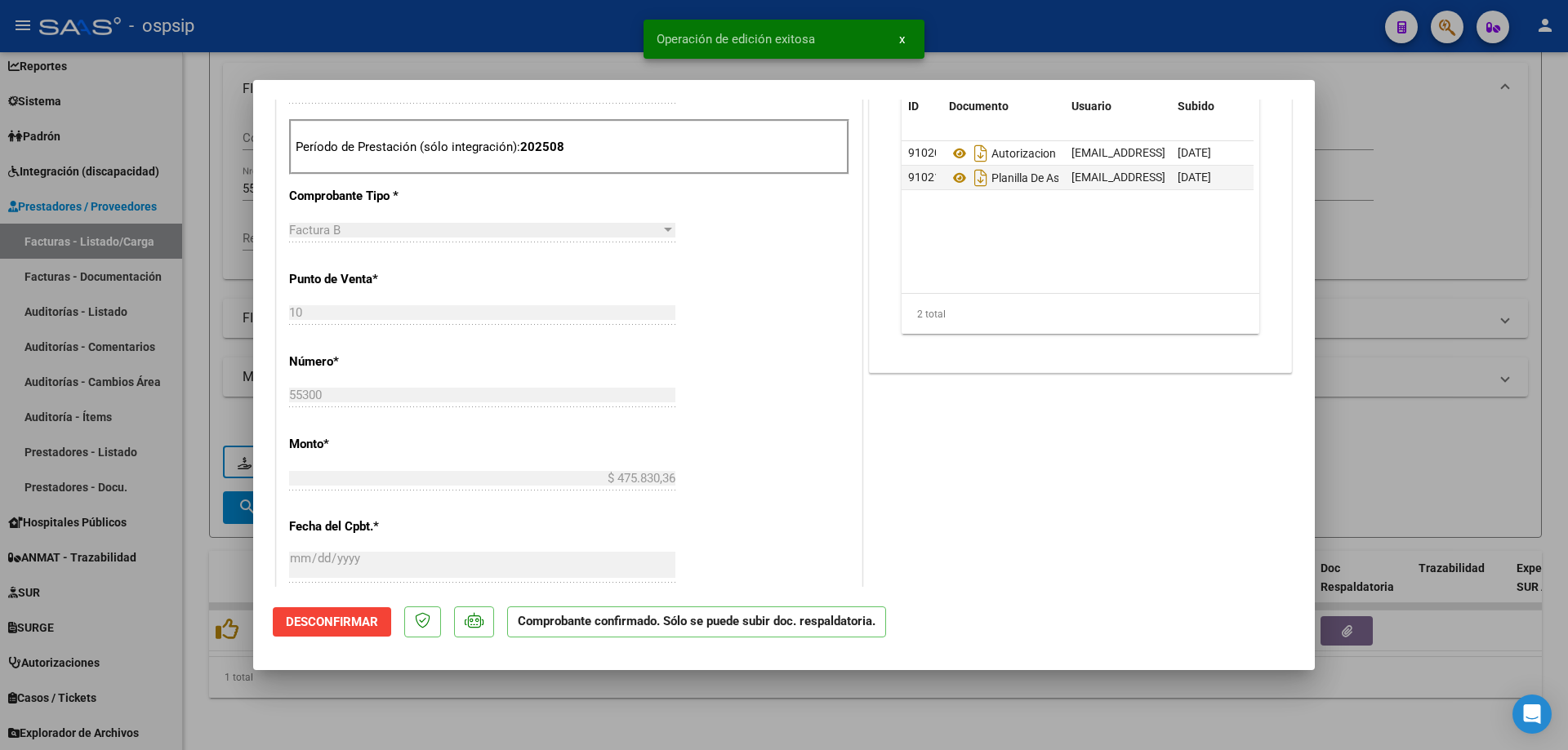
click at [1480, 191] on div at bounding box center [784, 375] width 1568 height 750
type input "$ 0,00"
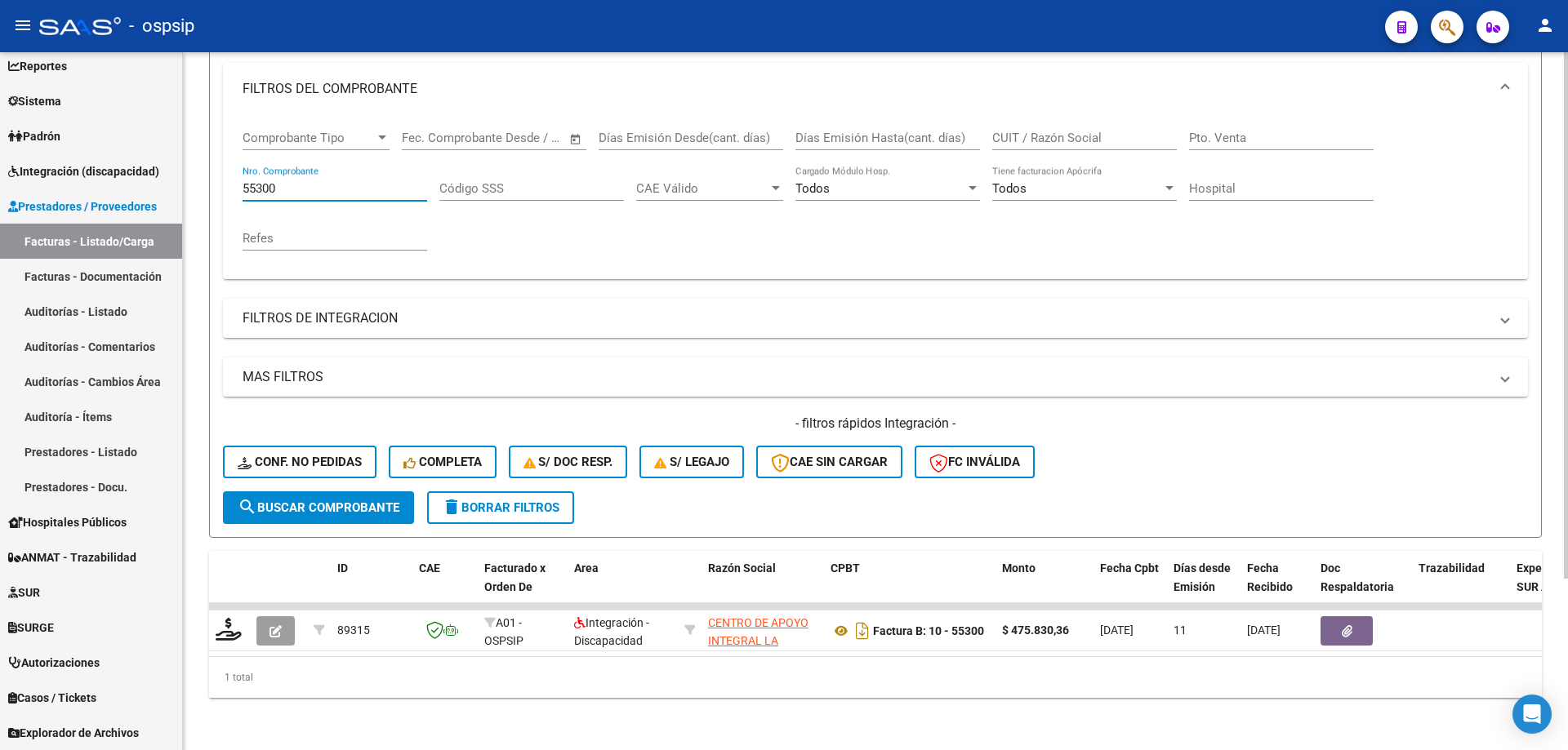
click at [292, 181] on input "55300" at bounding box center [334, 188] width 184 height 15
type input "5"
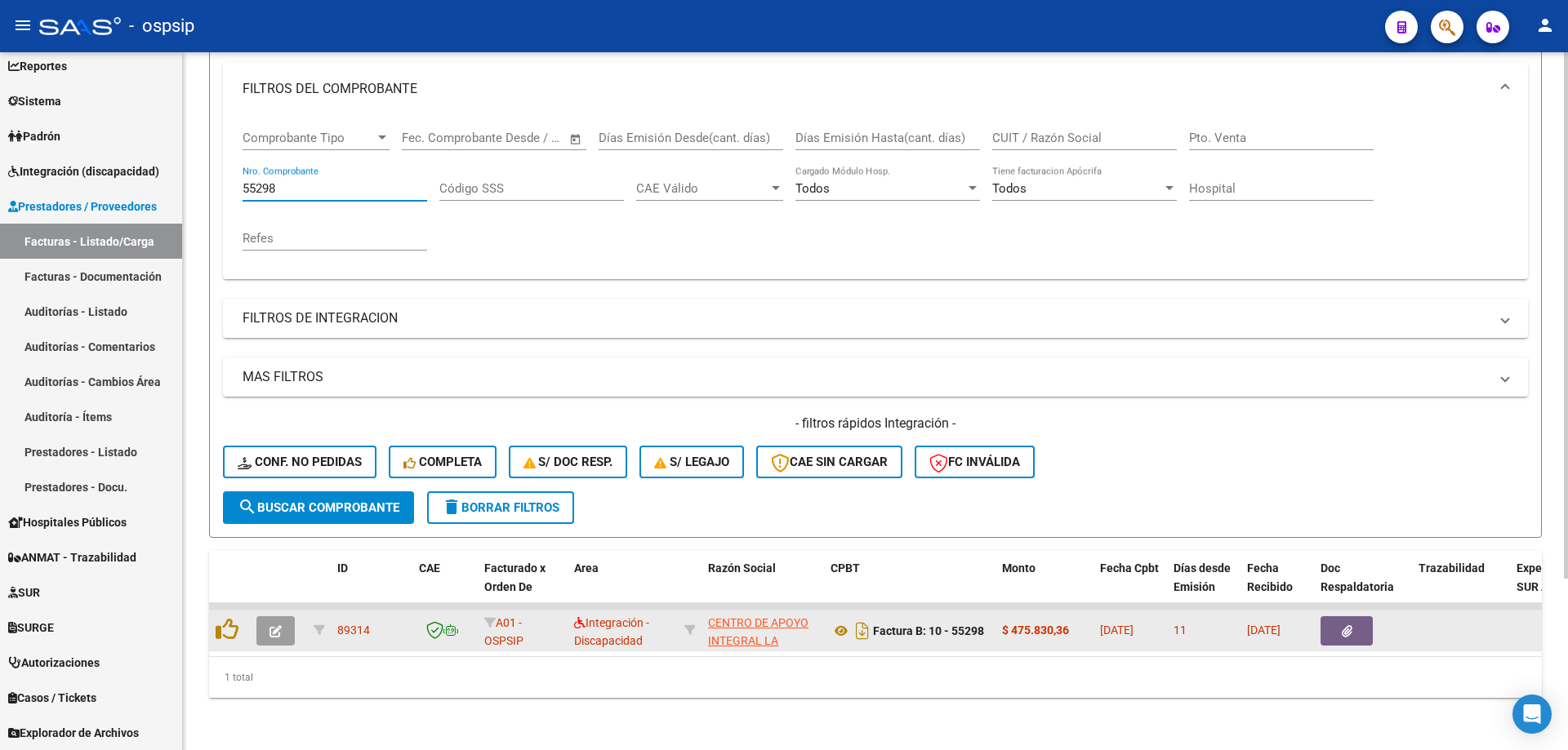
type input "55298"
click at [275, 625] on icon "button" at bounding box center [276, 631] width 12 height 12
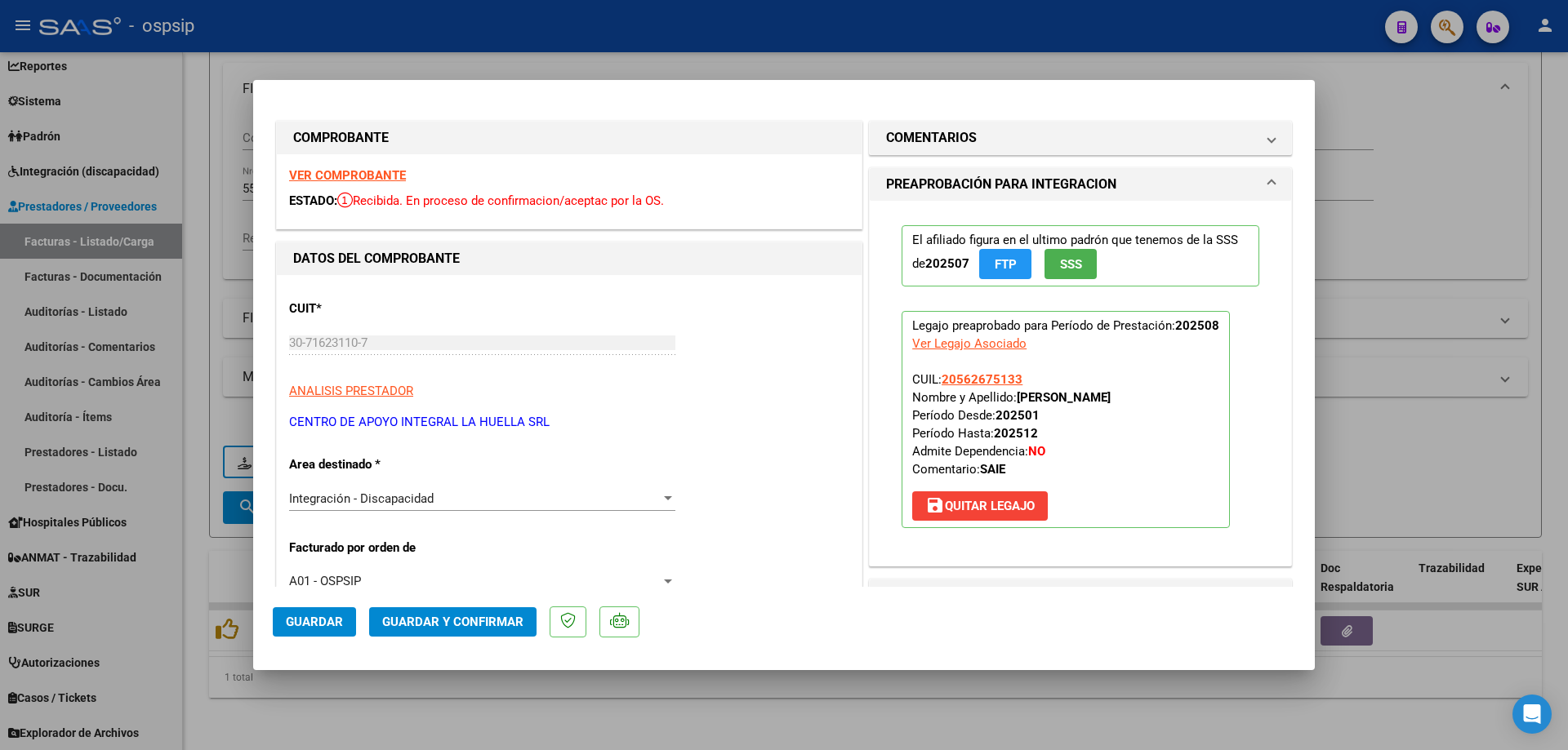
click at [1057, 273] on button "SSS" at bounding box center [1070, 264] width 52 height 30
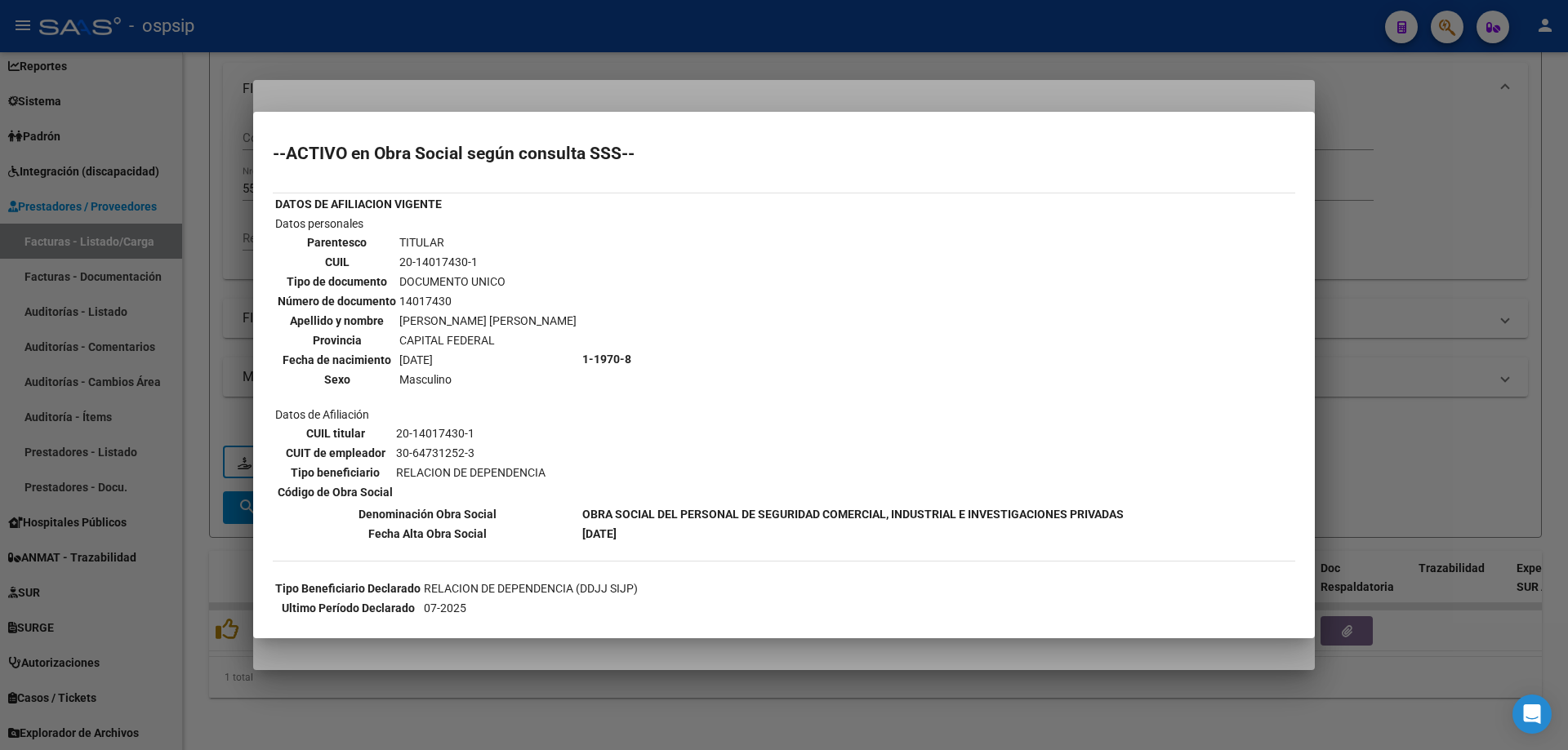
click at [1399, 347] on div at bounding box center [784, 375] width 1568 height 750
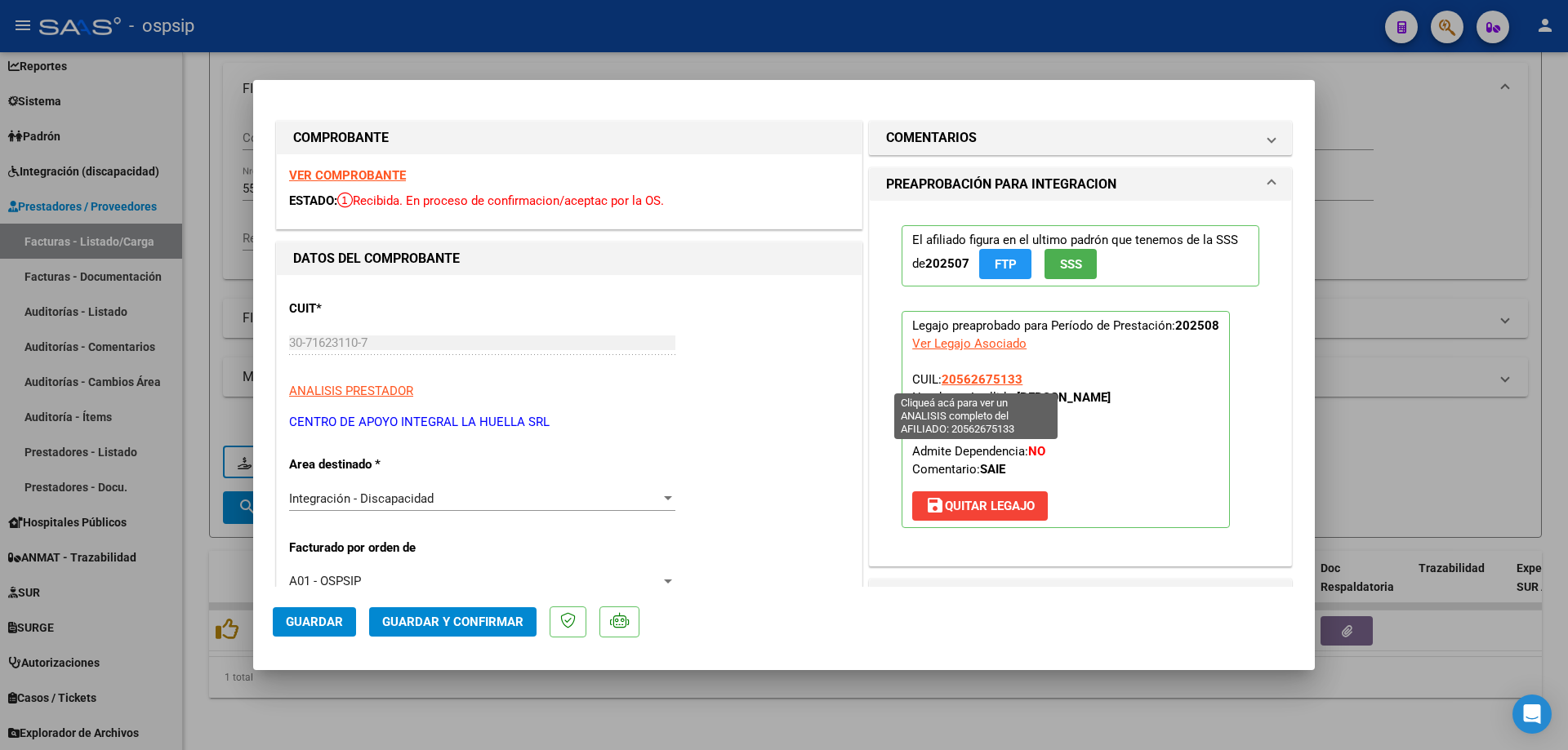
click at [972, 379] on span "20562675133" at bounding box center [982, 379] width 81 height 15
type textarea "20562675133"
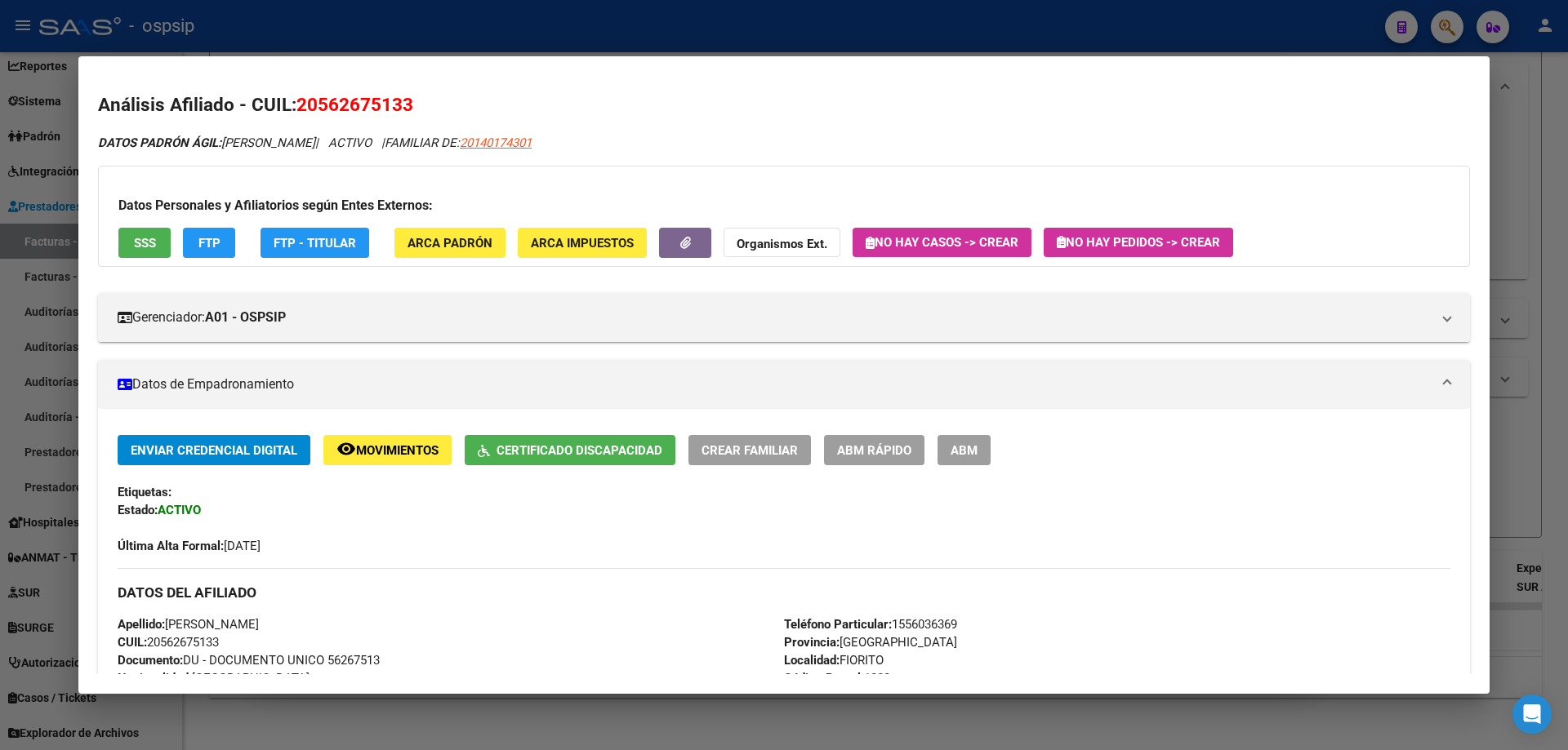
click at [1517, 240] on div at bounding box center [784, 375] width 1568 height 750
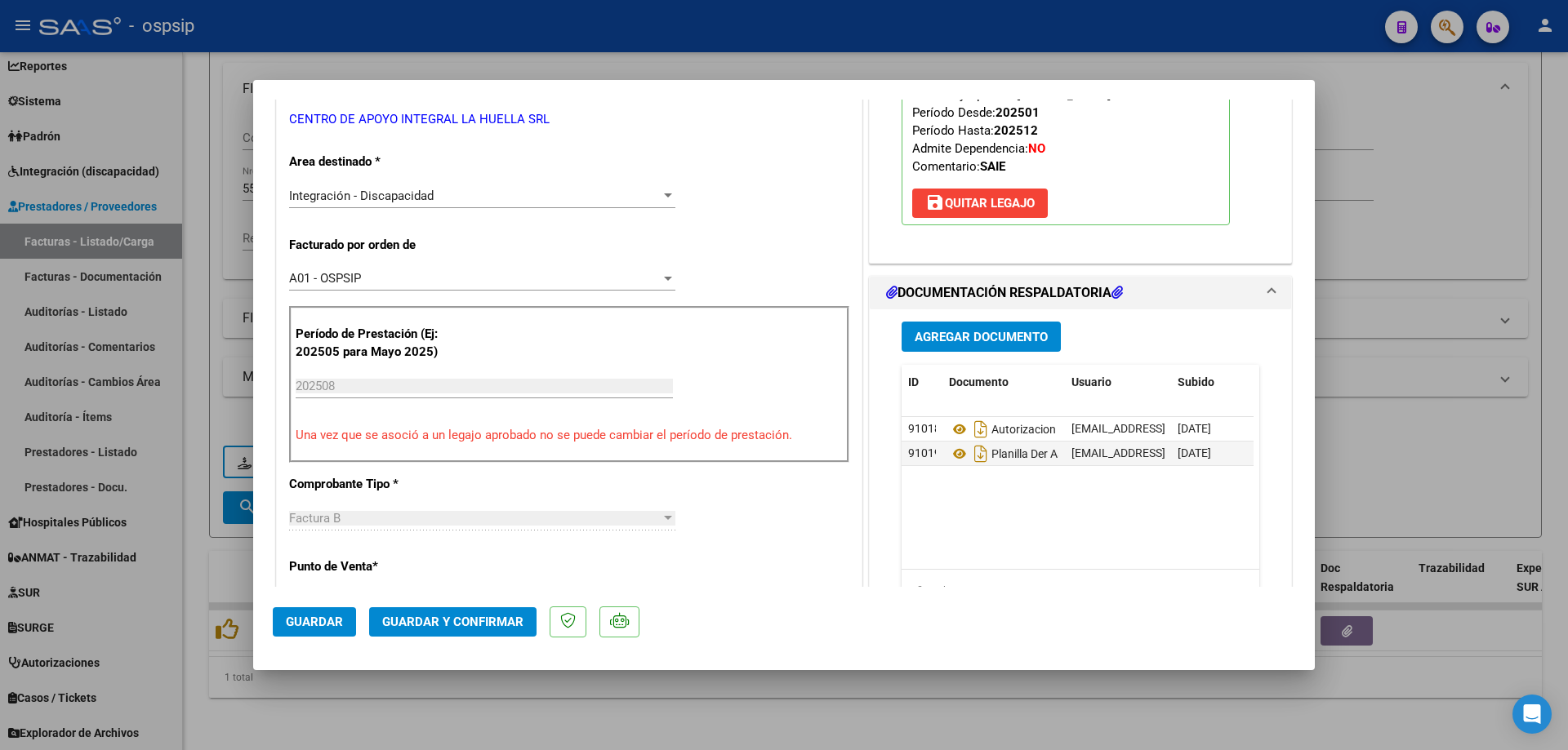
scroll to position [326, 0]
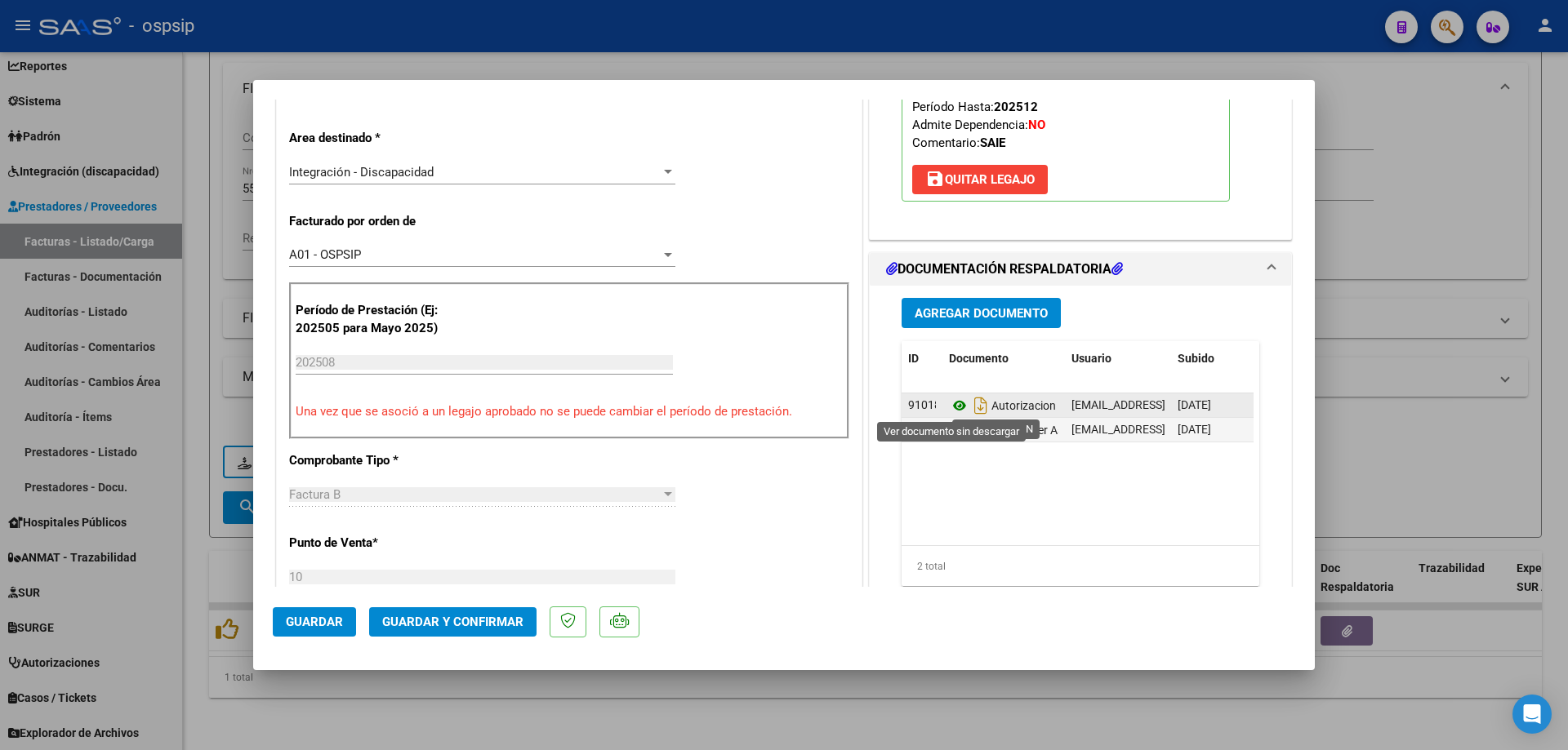
click at [951, 406] on icon at bounding box center [960, 406] width 21 height 20
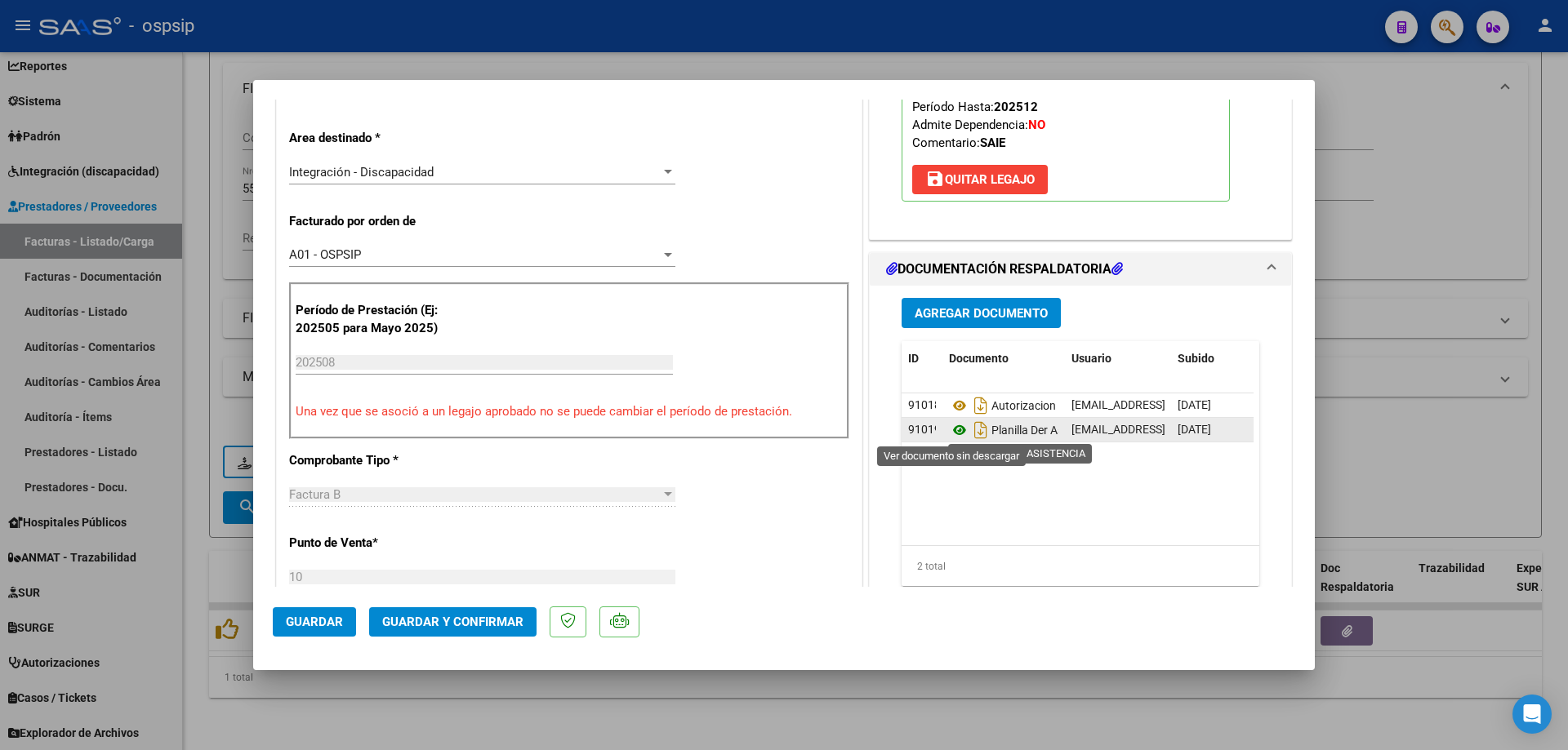
click at [957, 431] on icon at bounding box center [960, 430] width 21 height 20
click at [462, 624] on span "Guardar y Confirmar" at bounding box center [452, 621] width 141 height 15
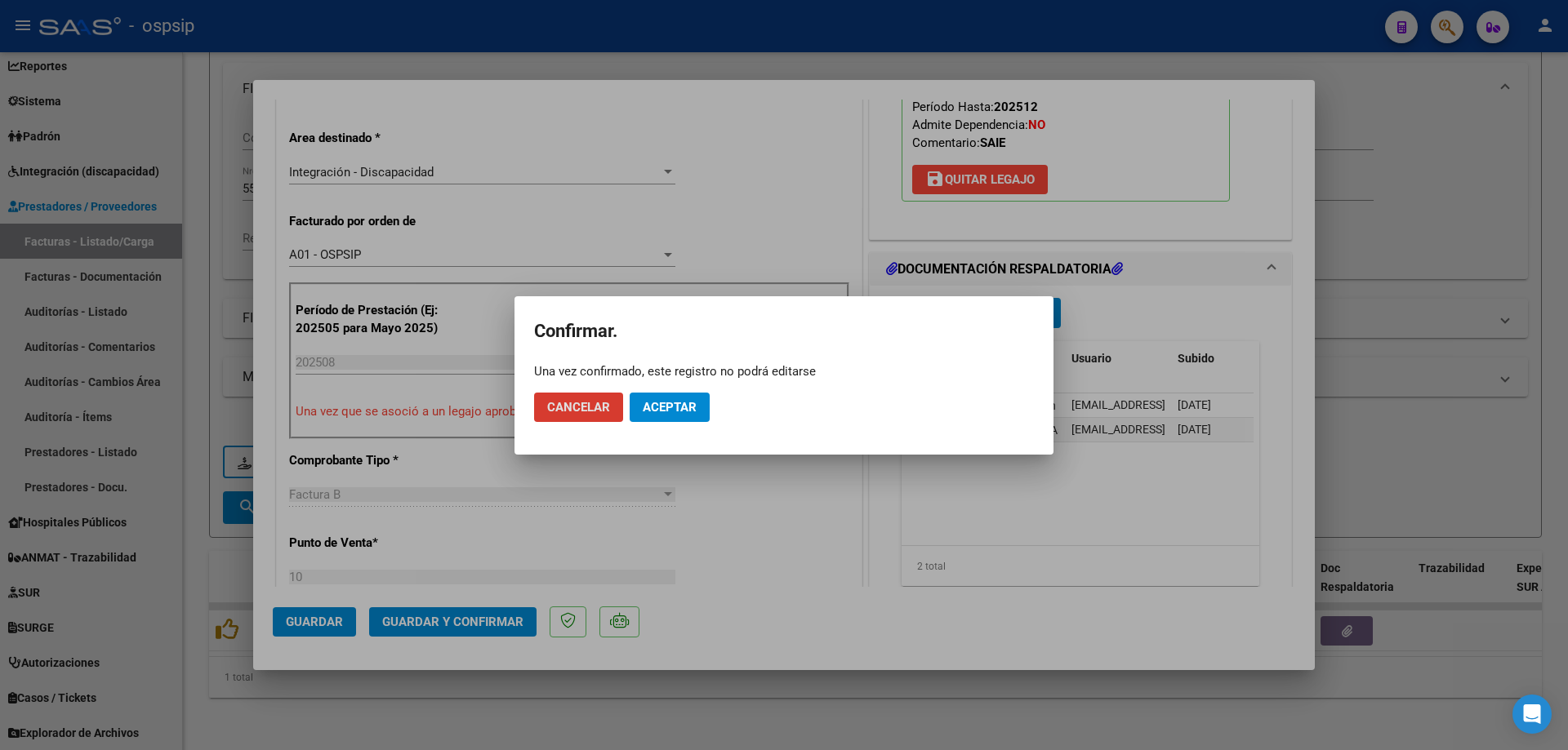
click at [758, 527] on div at bounding box center [784, 375] width 1568 height 750
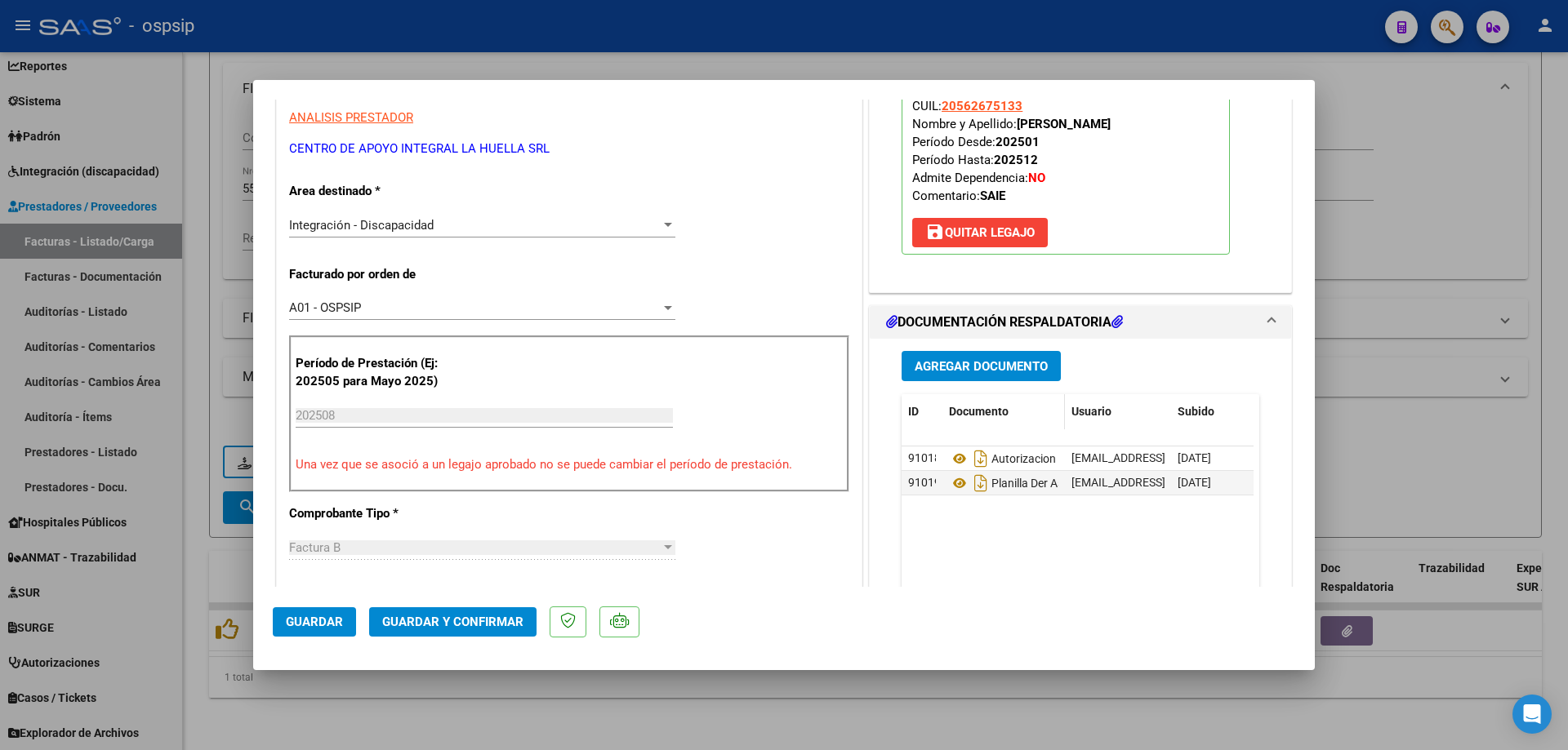
scroll to position [245, 0]
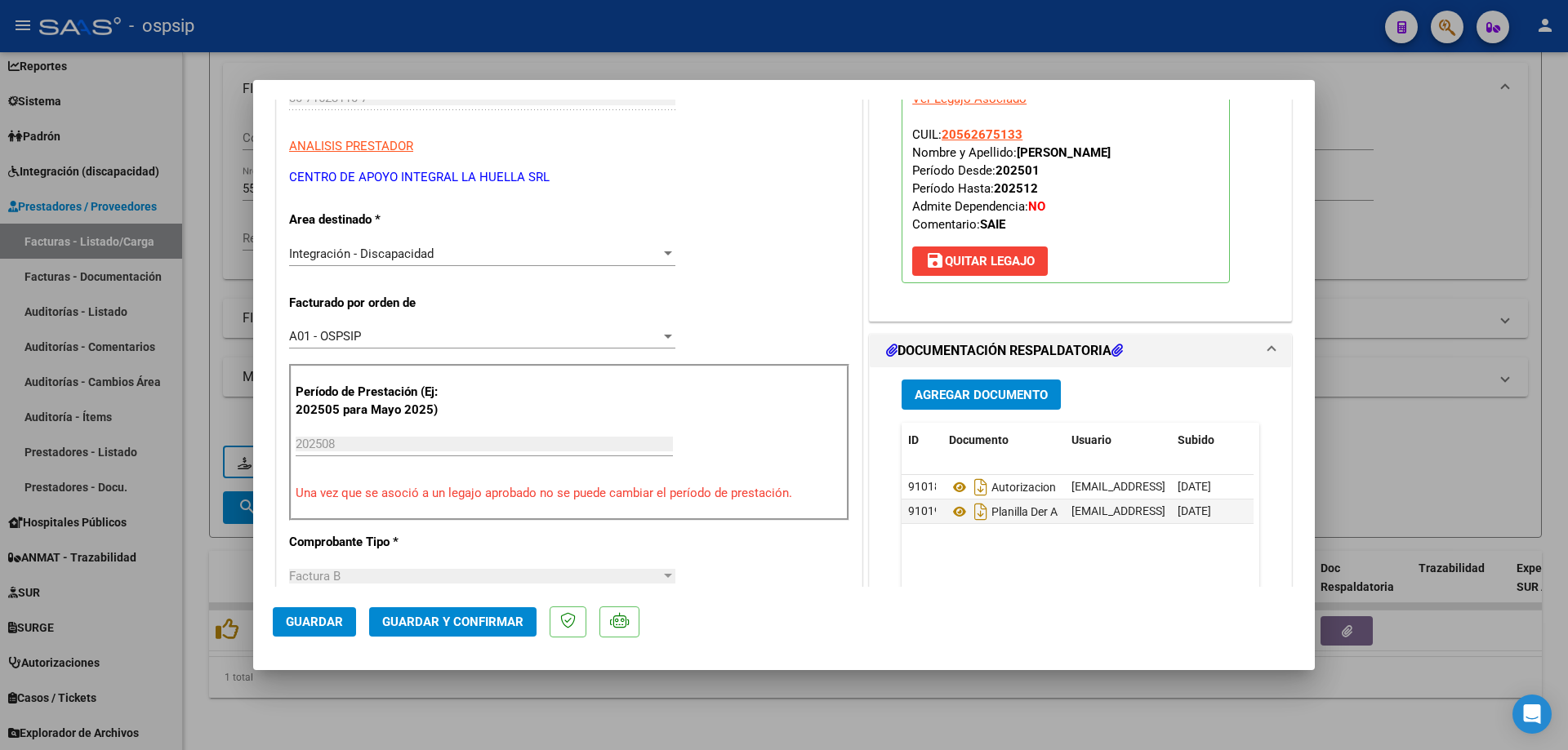
click at [436, 619] on span "Guardar y Confirmar" at bounding box center [452, 621] width 141 height 15
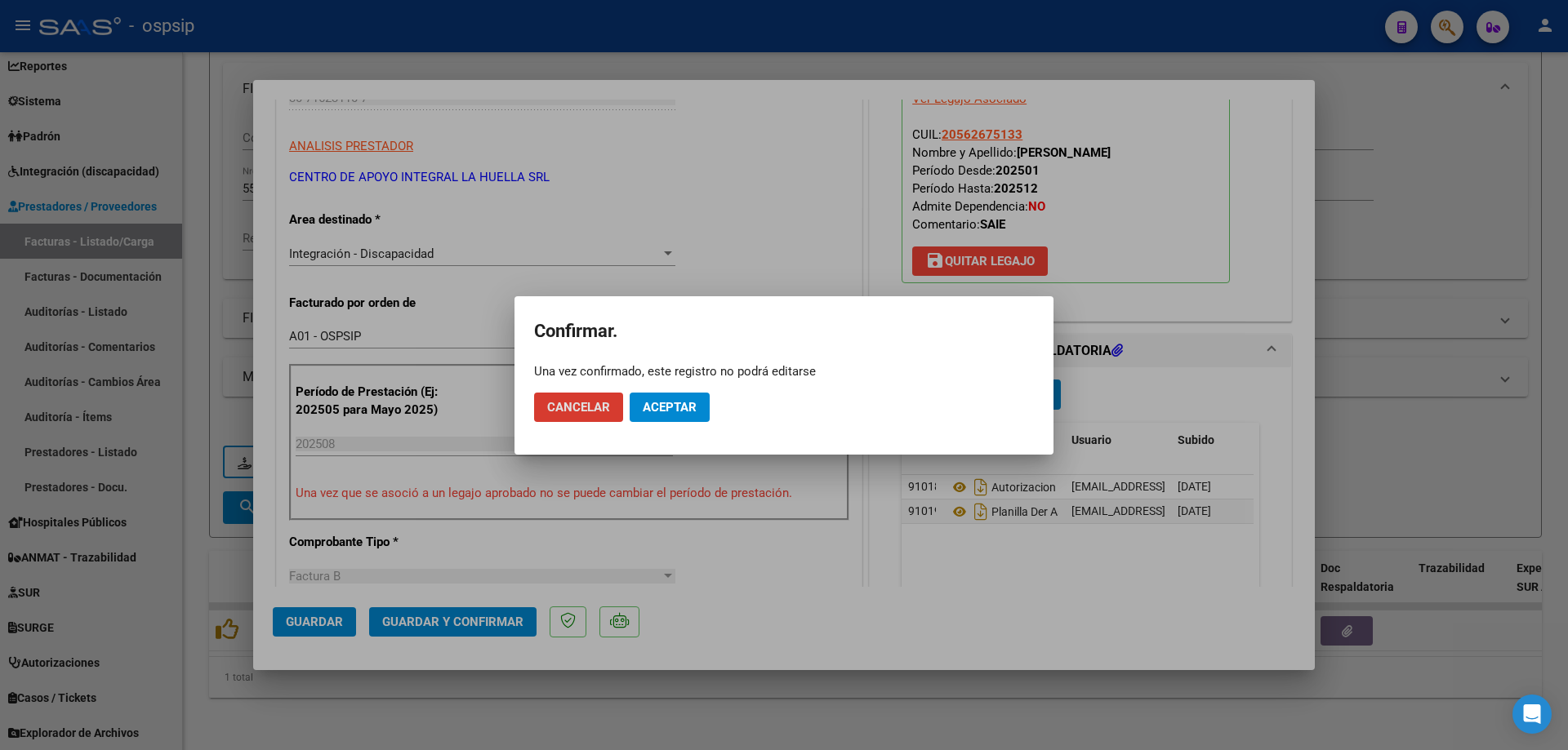
click at [671, 402] on span "Aceptar" at bounding box center [670, 407] width 54 height 15
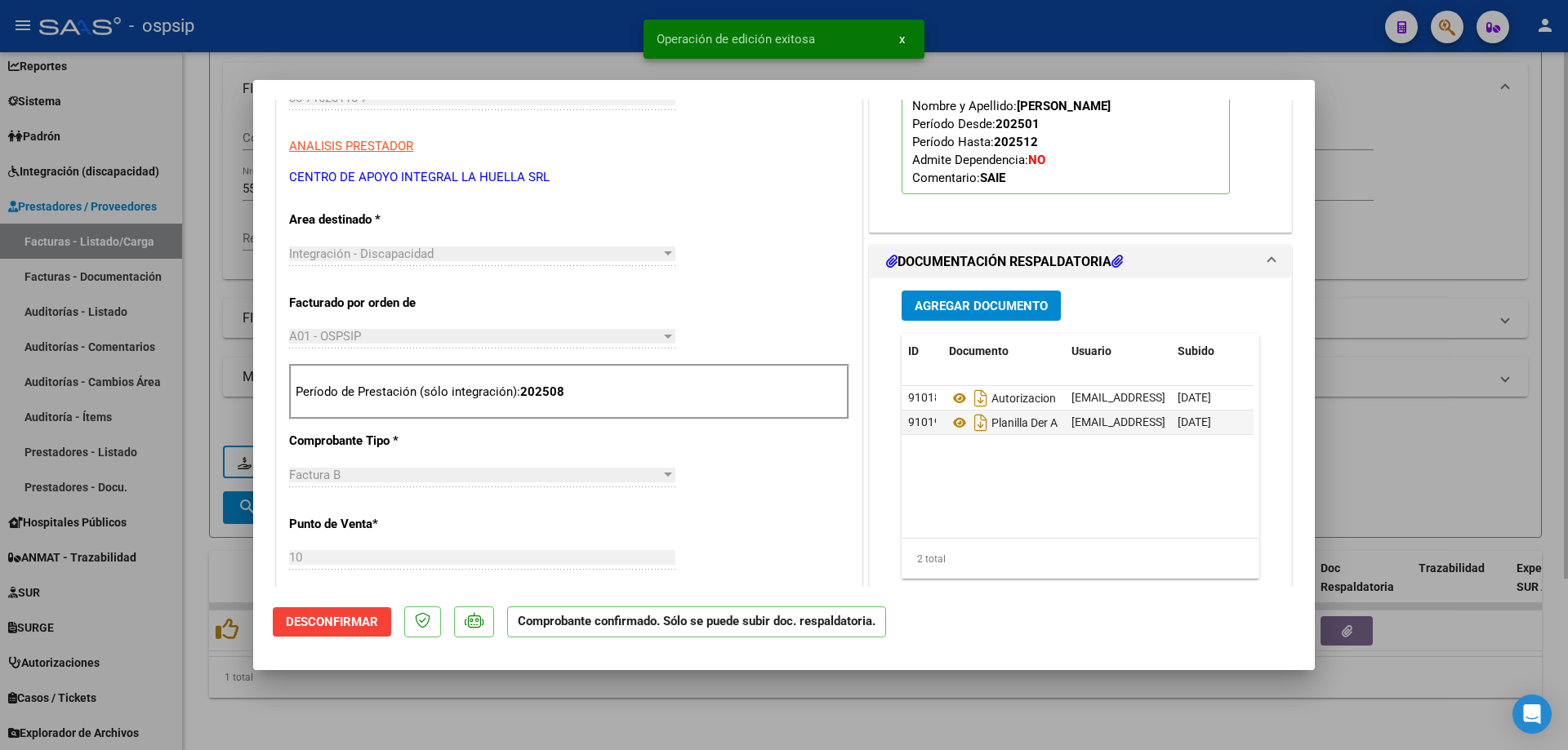
click at [1351, 224] on div at bounding box center [784, 375] width 1568 height 750
type input "$ 0,00"
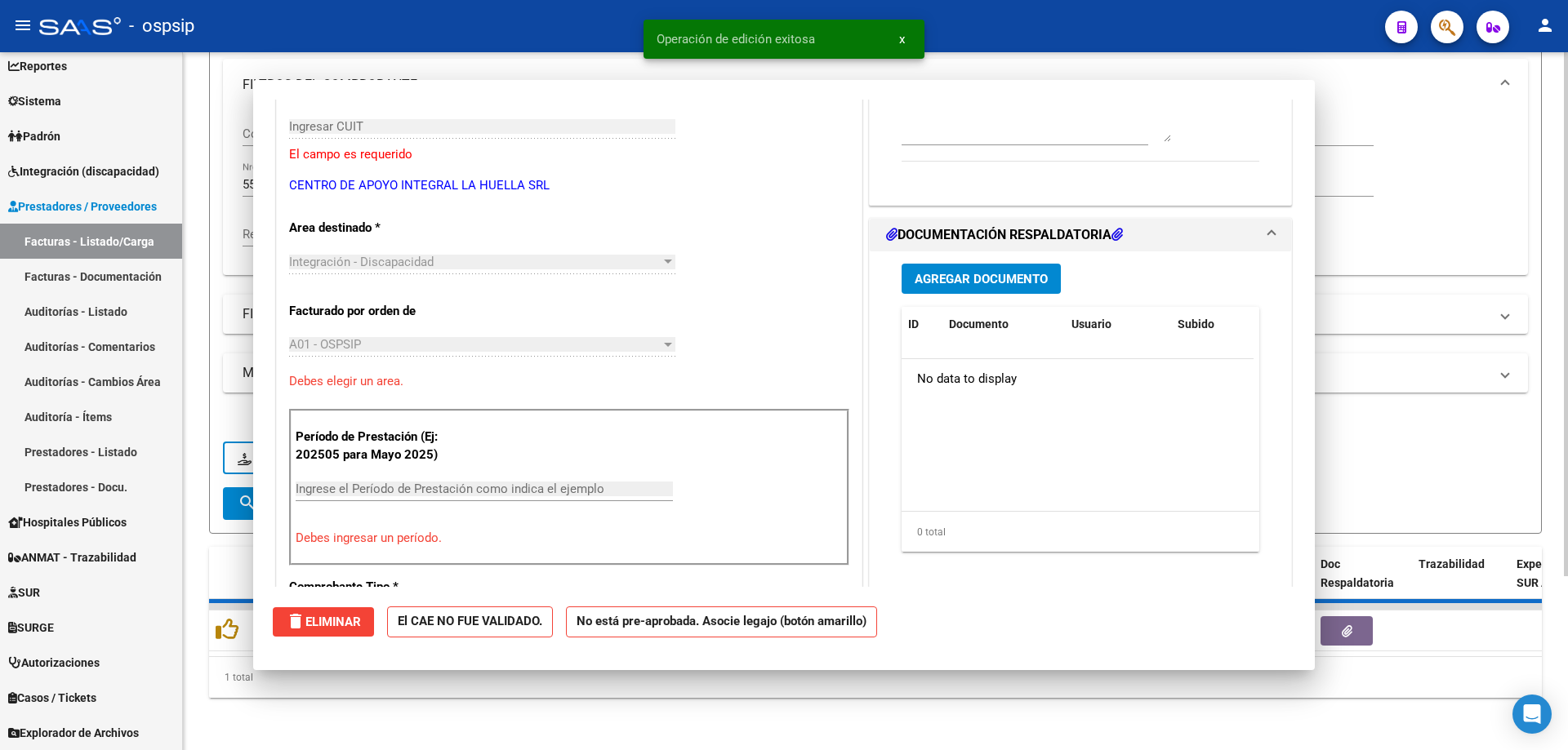
scroll to position [0, 0]
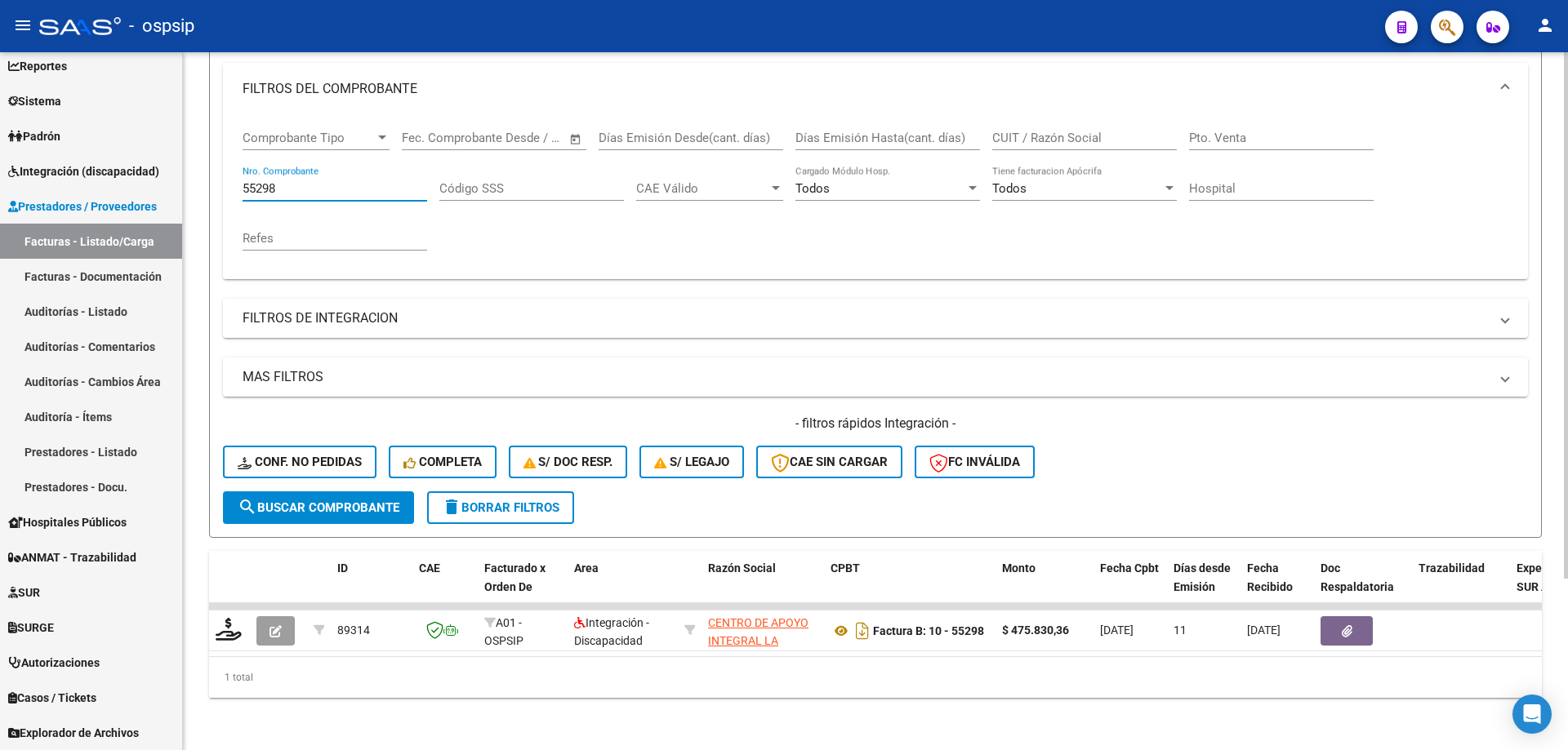
click at [278, 181] on input "55298" at bounding box center [334, 188] width 184 height 15
type input "5"
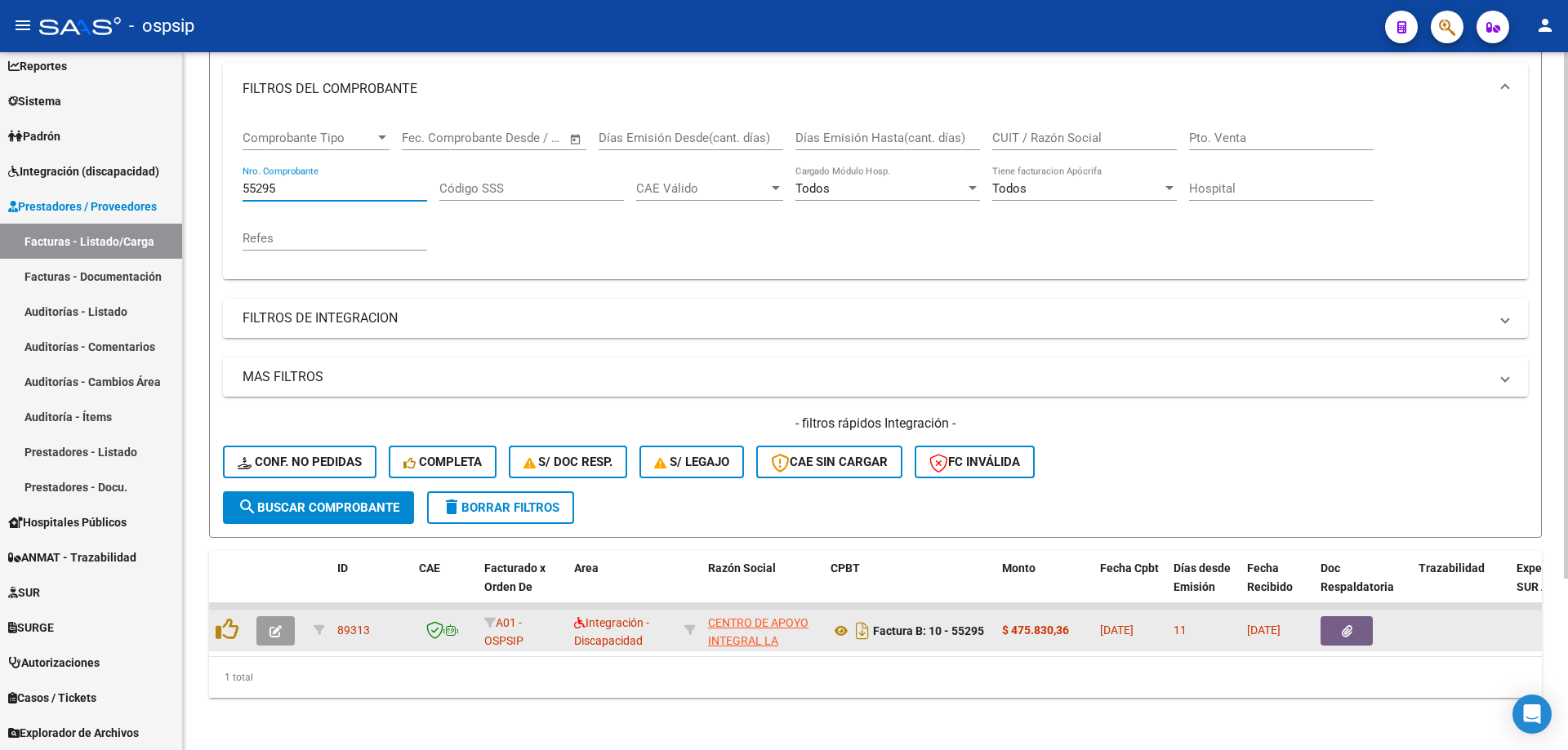
type input "55295"
click at [267, 619] on button "button" at bounding box center [275, 630] width 38 height 29
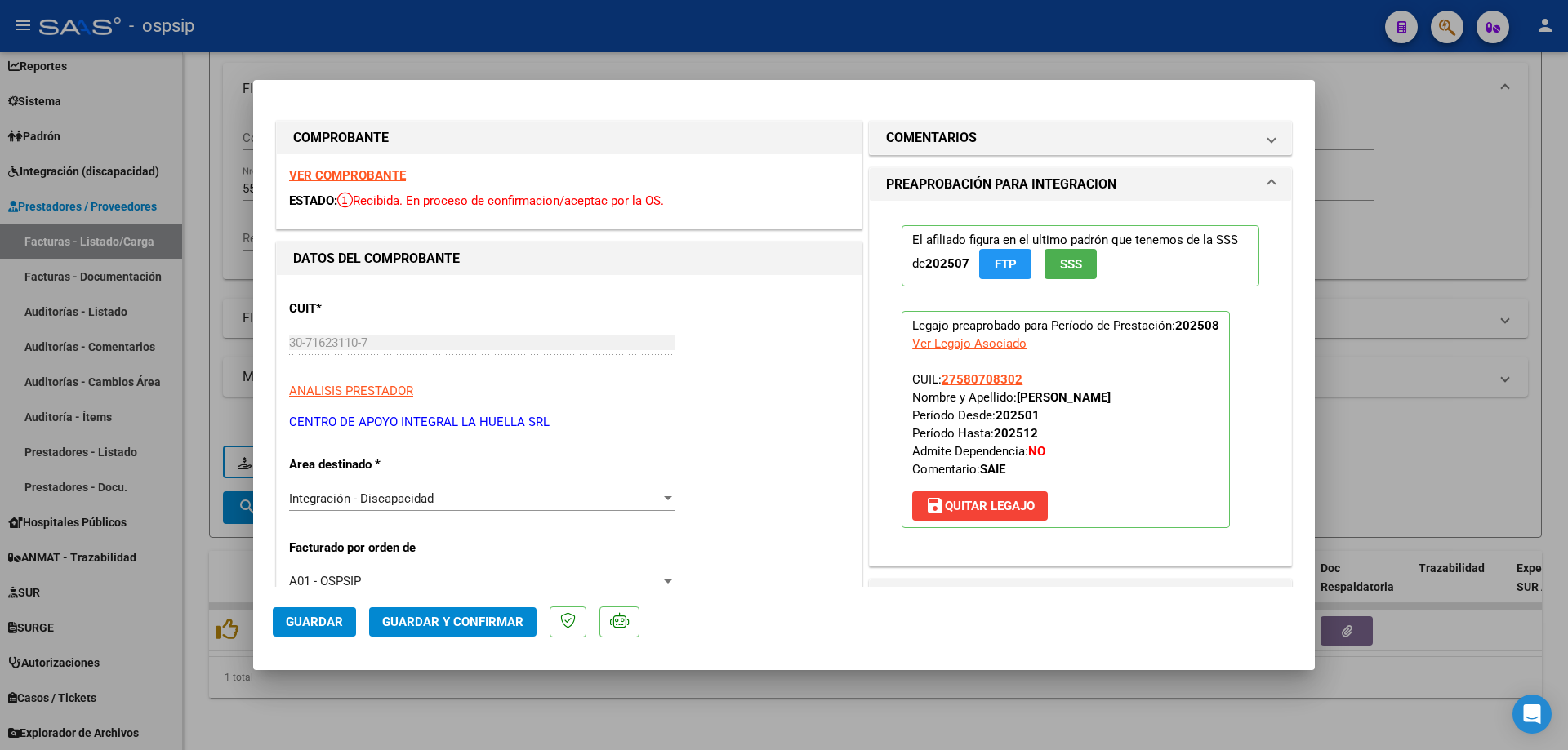
click at [1060, 267] on span "SSS" at bounding box center [1070, 264] width 22 height 15
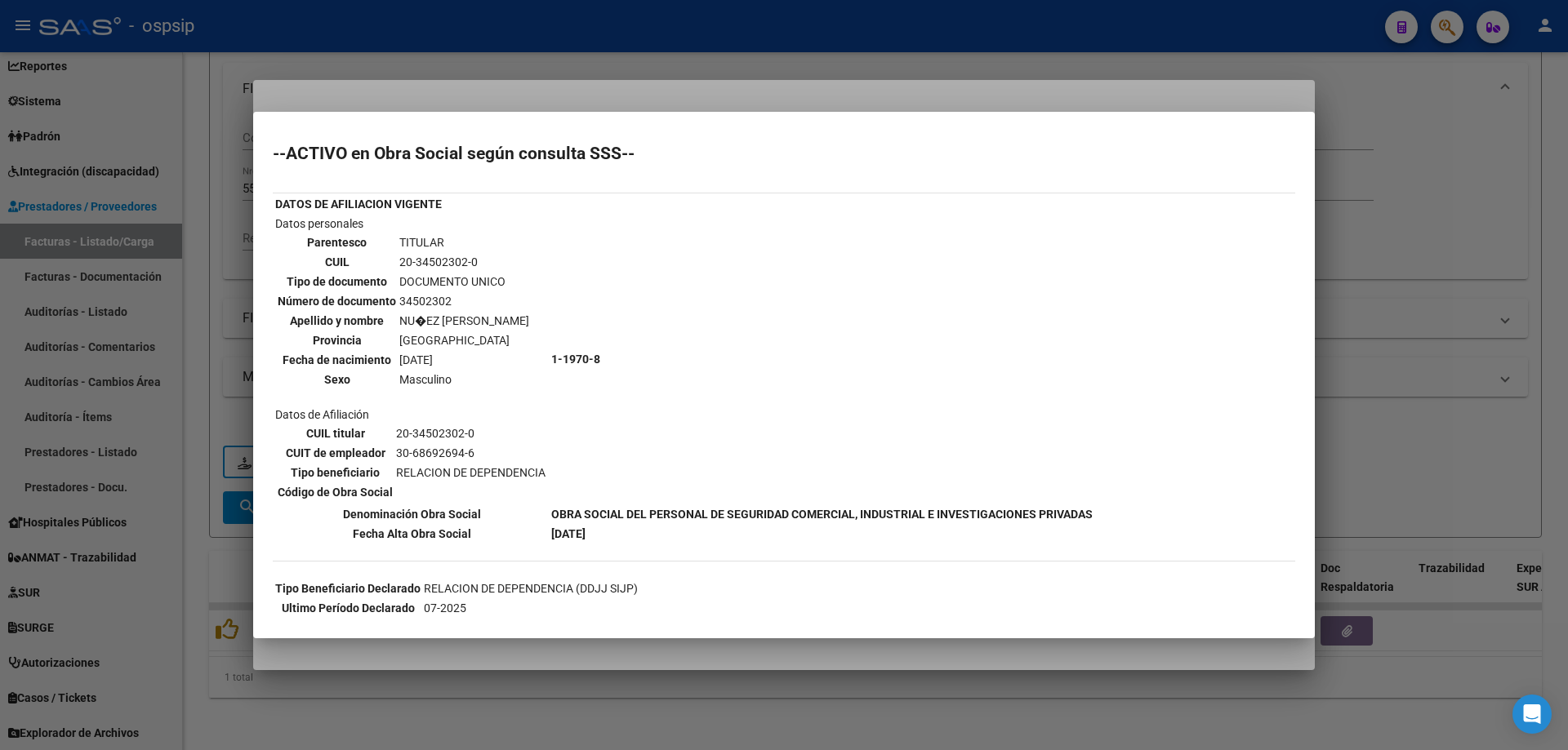
click at [1411, 206] on div at bounding box center [784, 375] width 1568 height 750
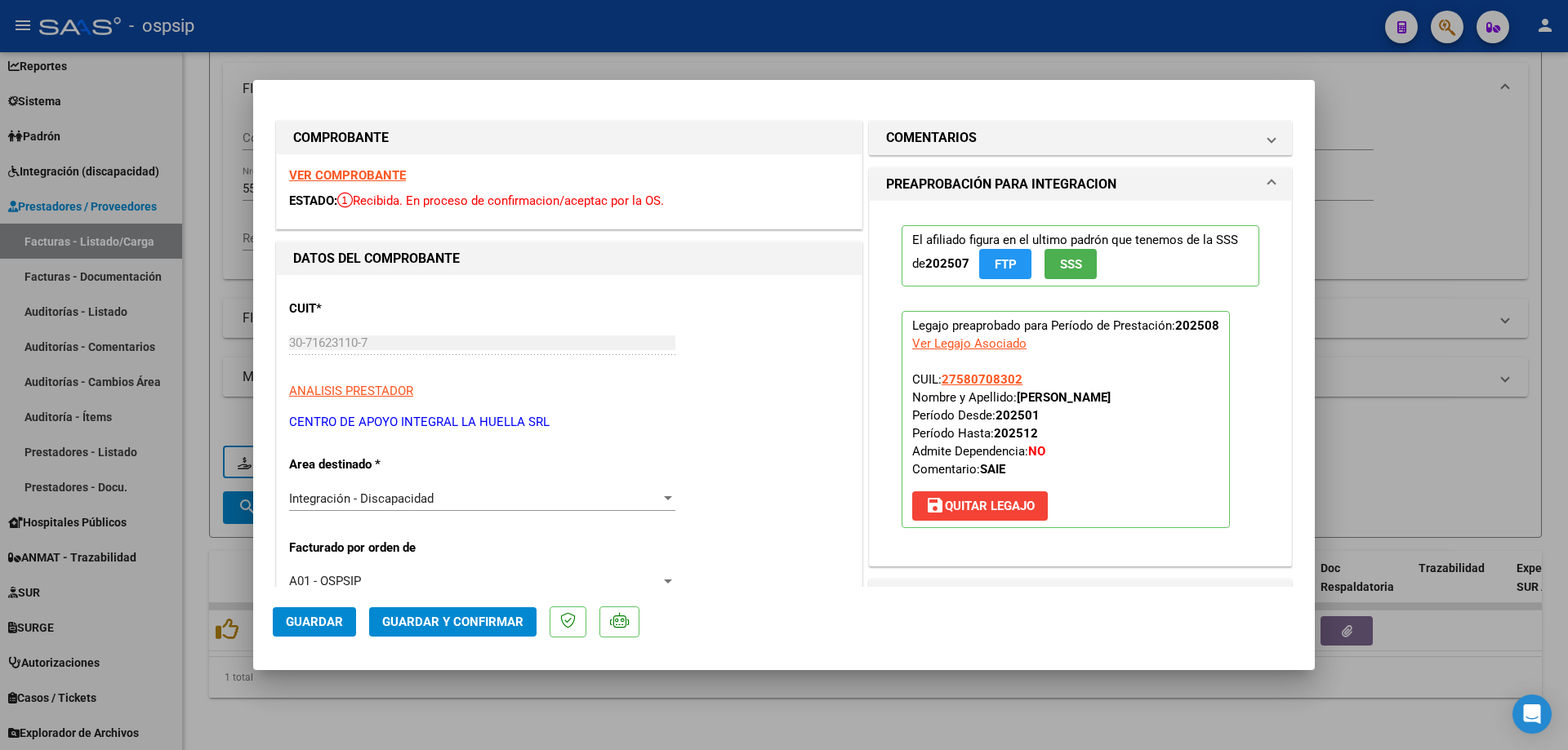
click at [1464, 324] on div at bounding box center [784, 375] width 1568 height 750
type input "$ 0,00"
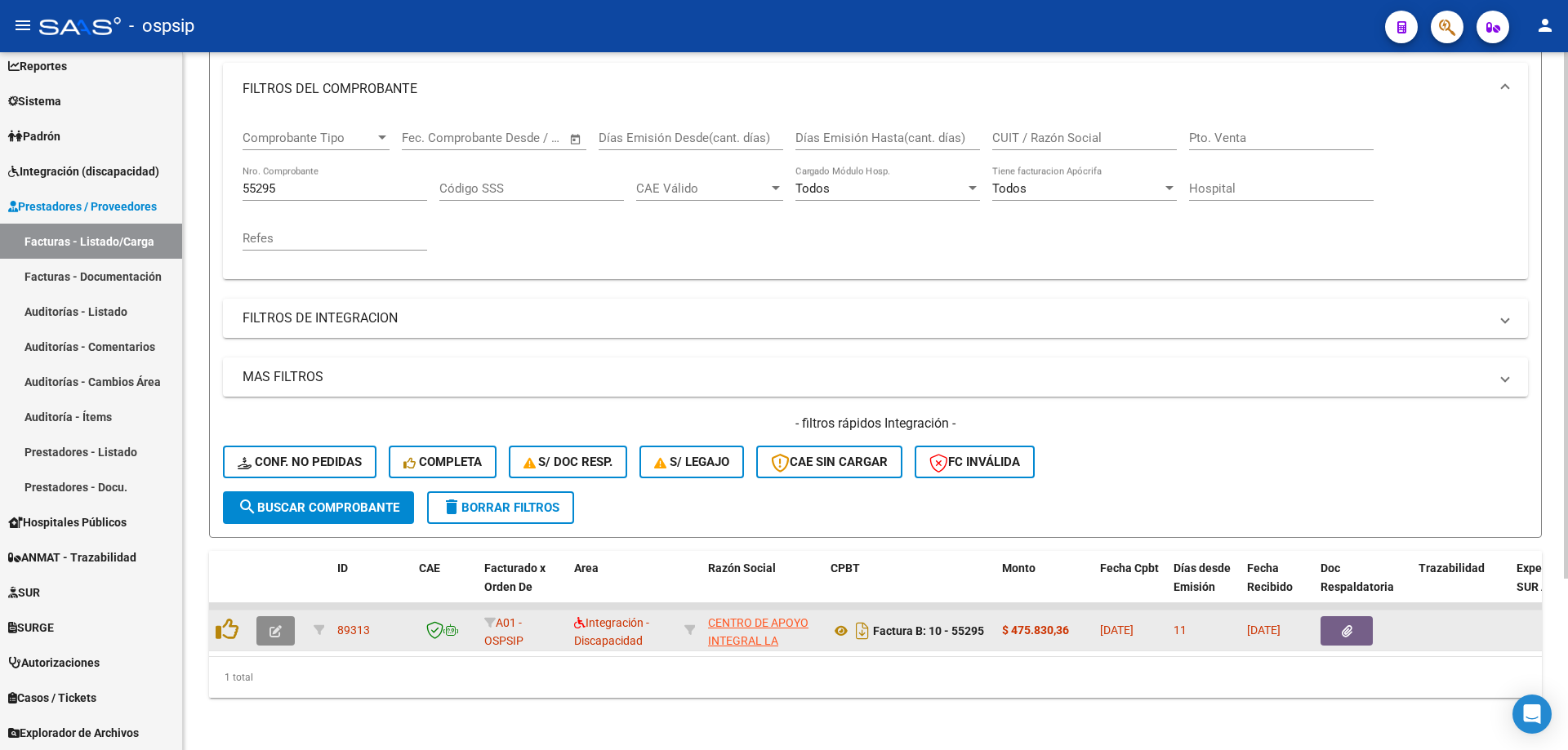
click at [265, 618] on button "button" at bounding box center [275, 630] width 38 height 29
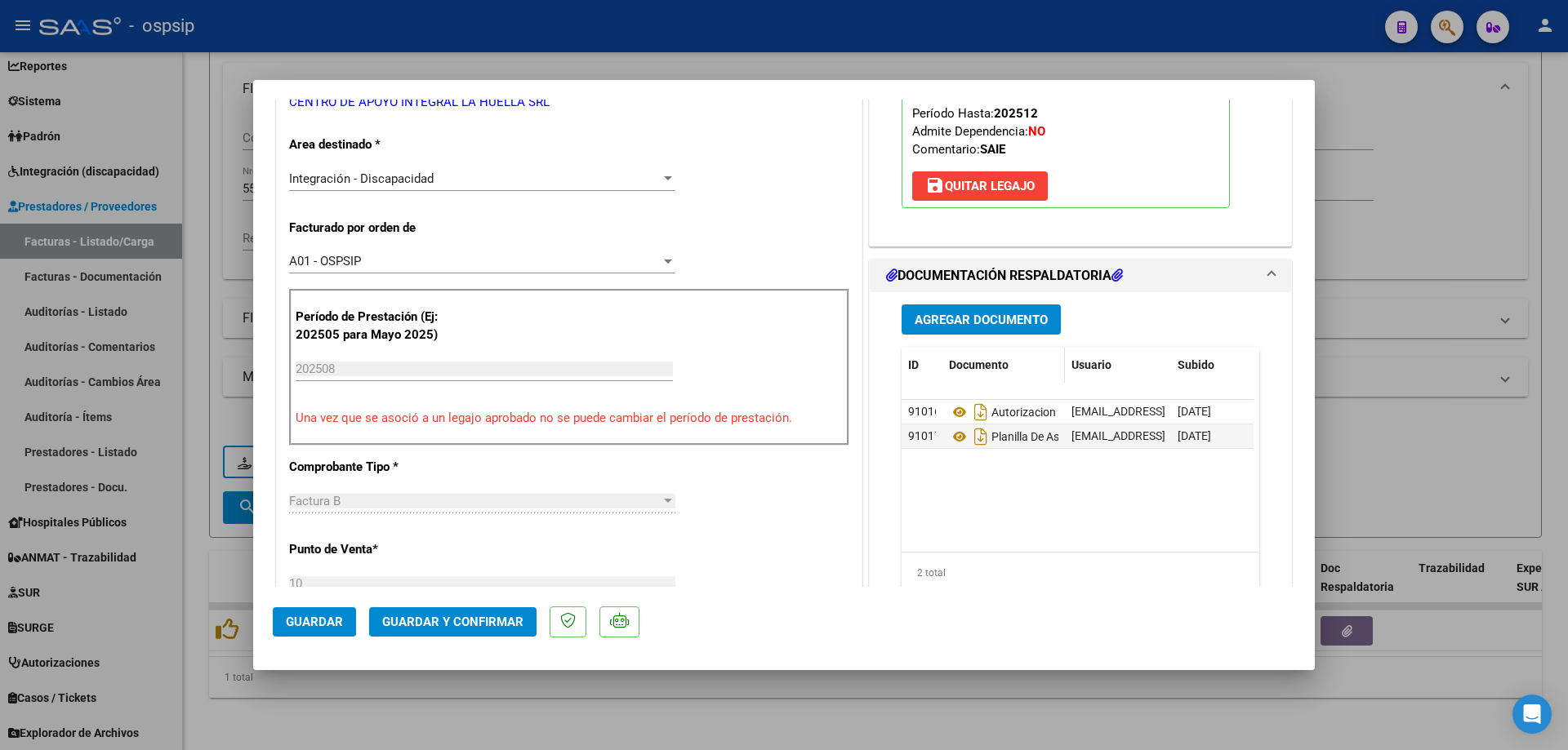
scroll to position [326, 0]
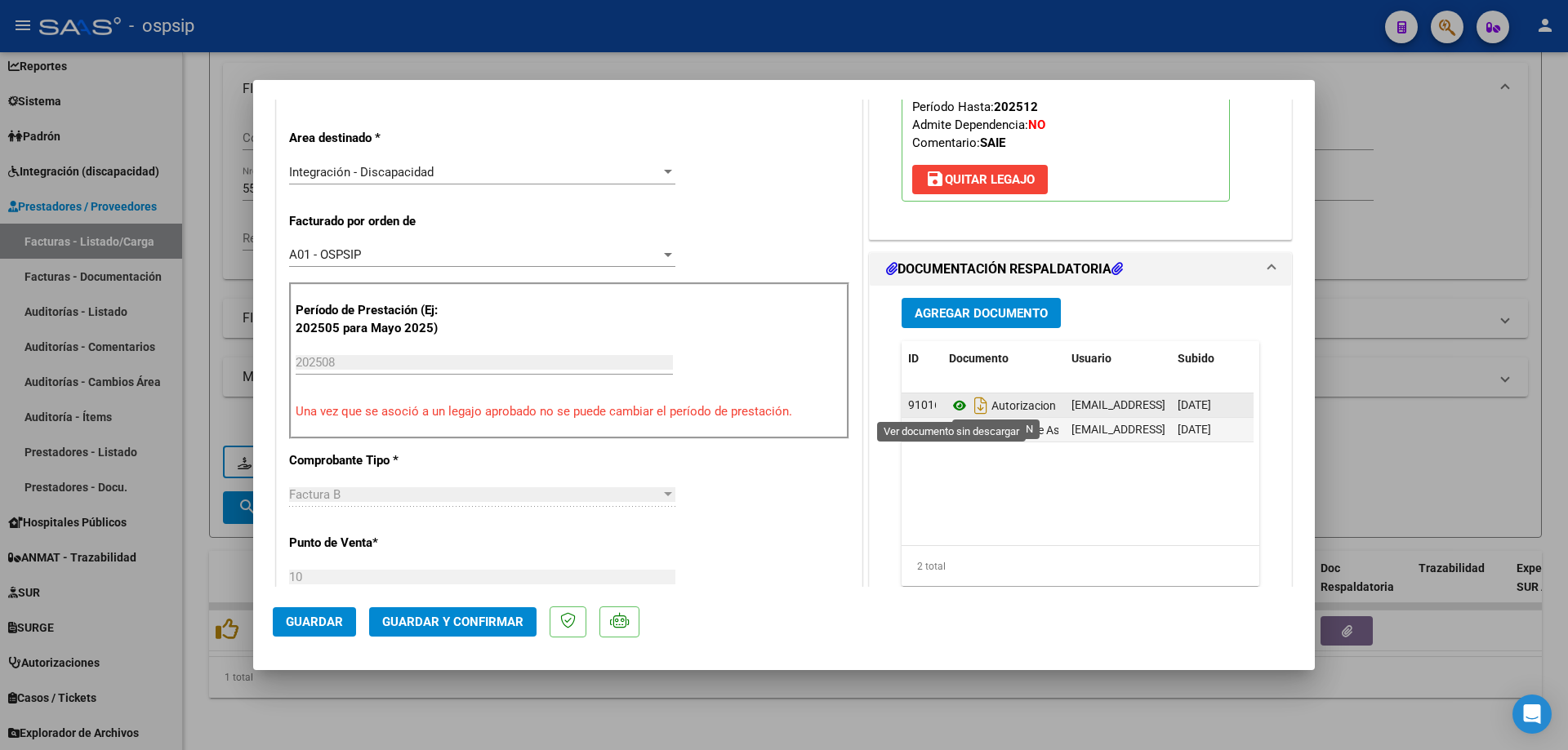
click at [949, 409] on icon at bounding box center [960, 406] width 21 height 20
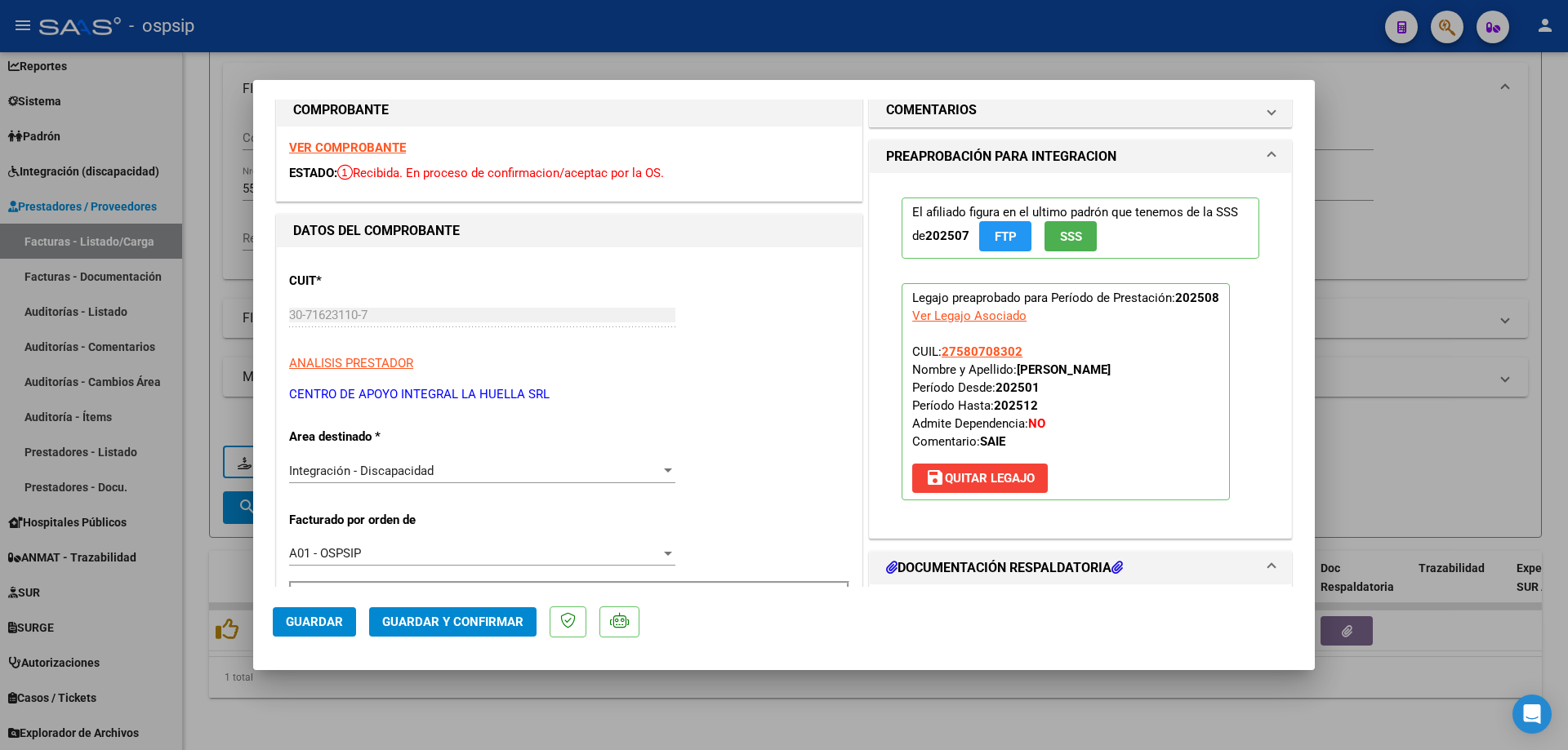
scroll to position [0, 0]
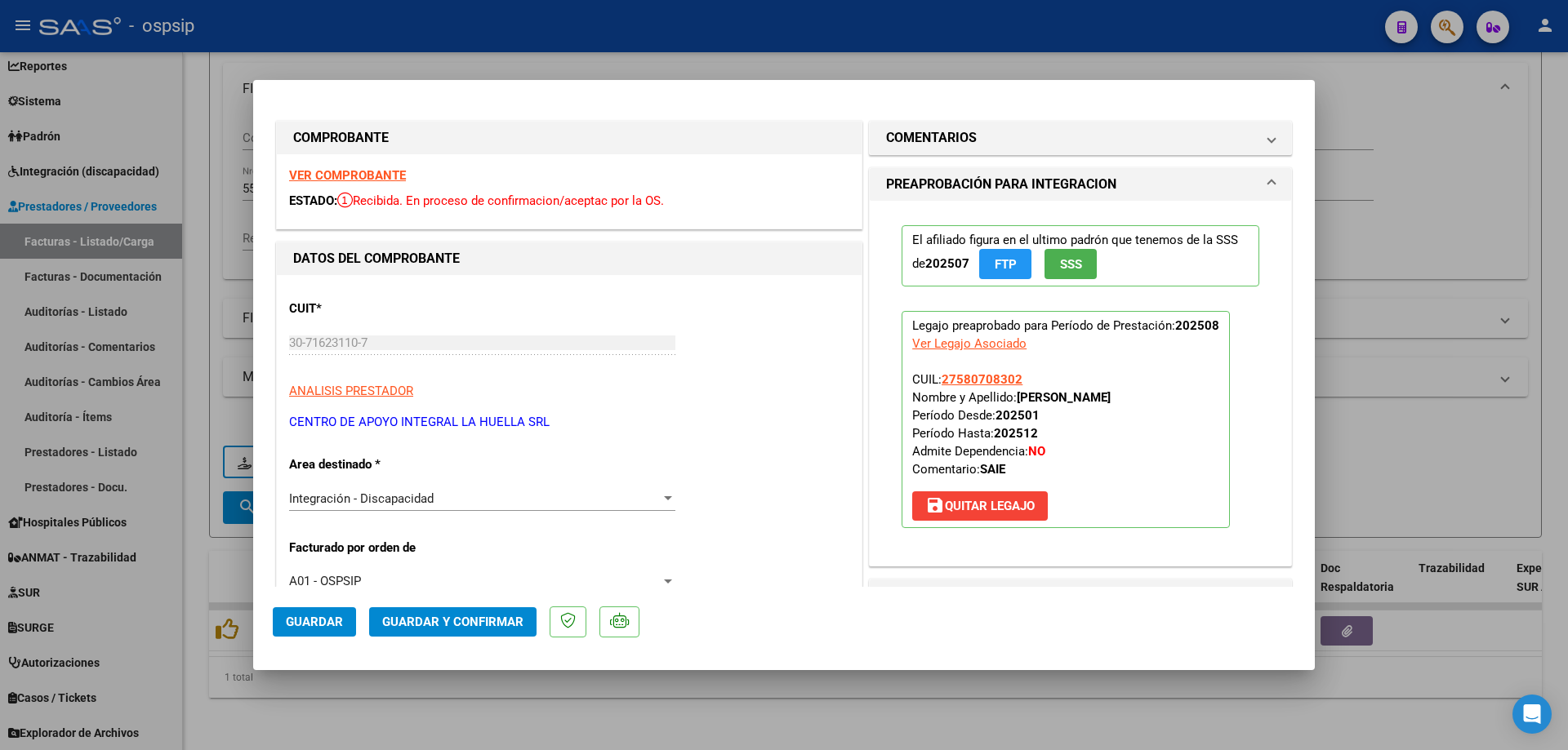
click at [1439, 318] on div at bounding box center [784, 375] width 1568 height 750
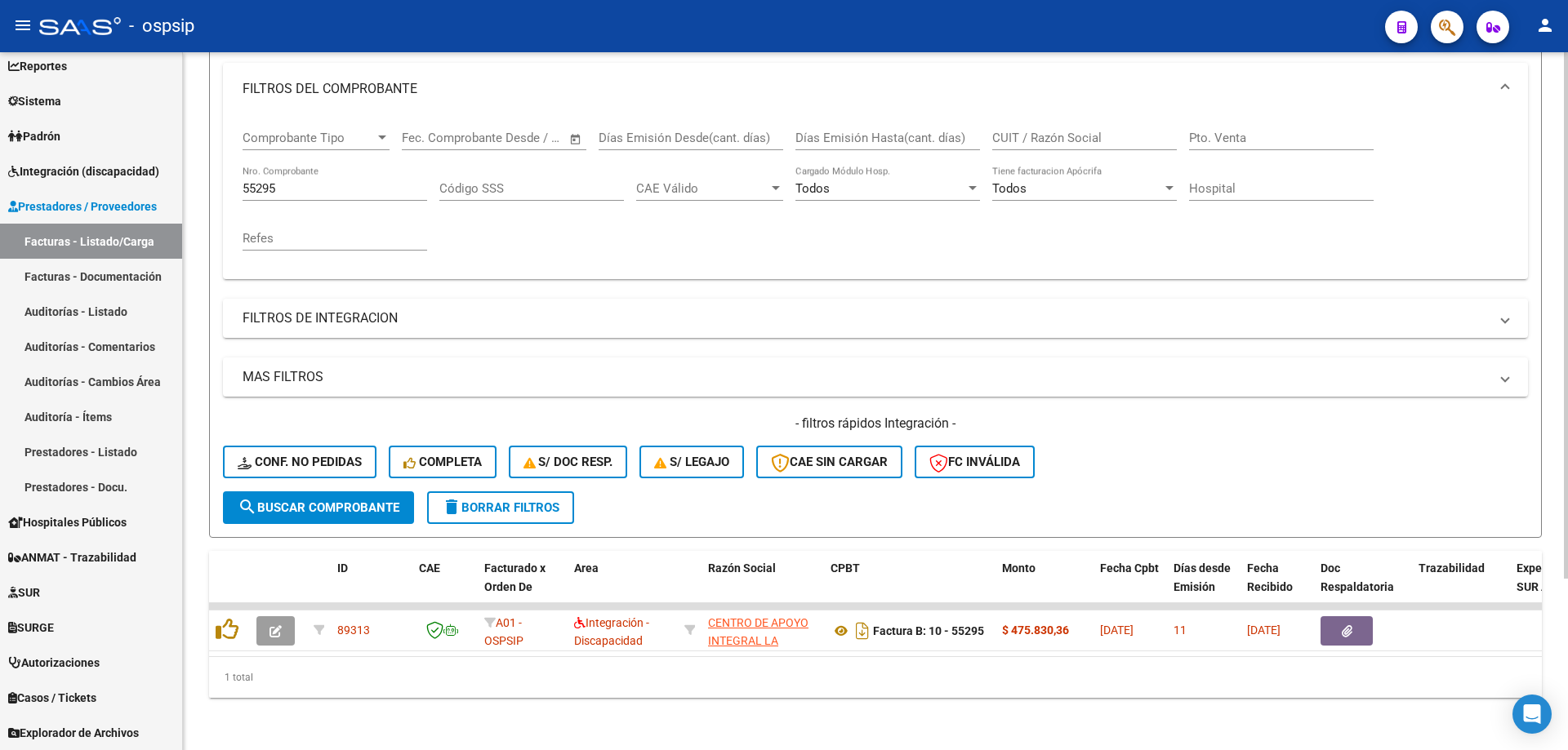
click at [352, 181] on input "55295" at bounding box center [334, 188] width 184 height 15
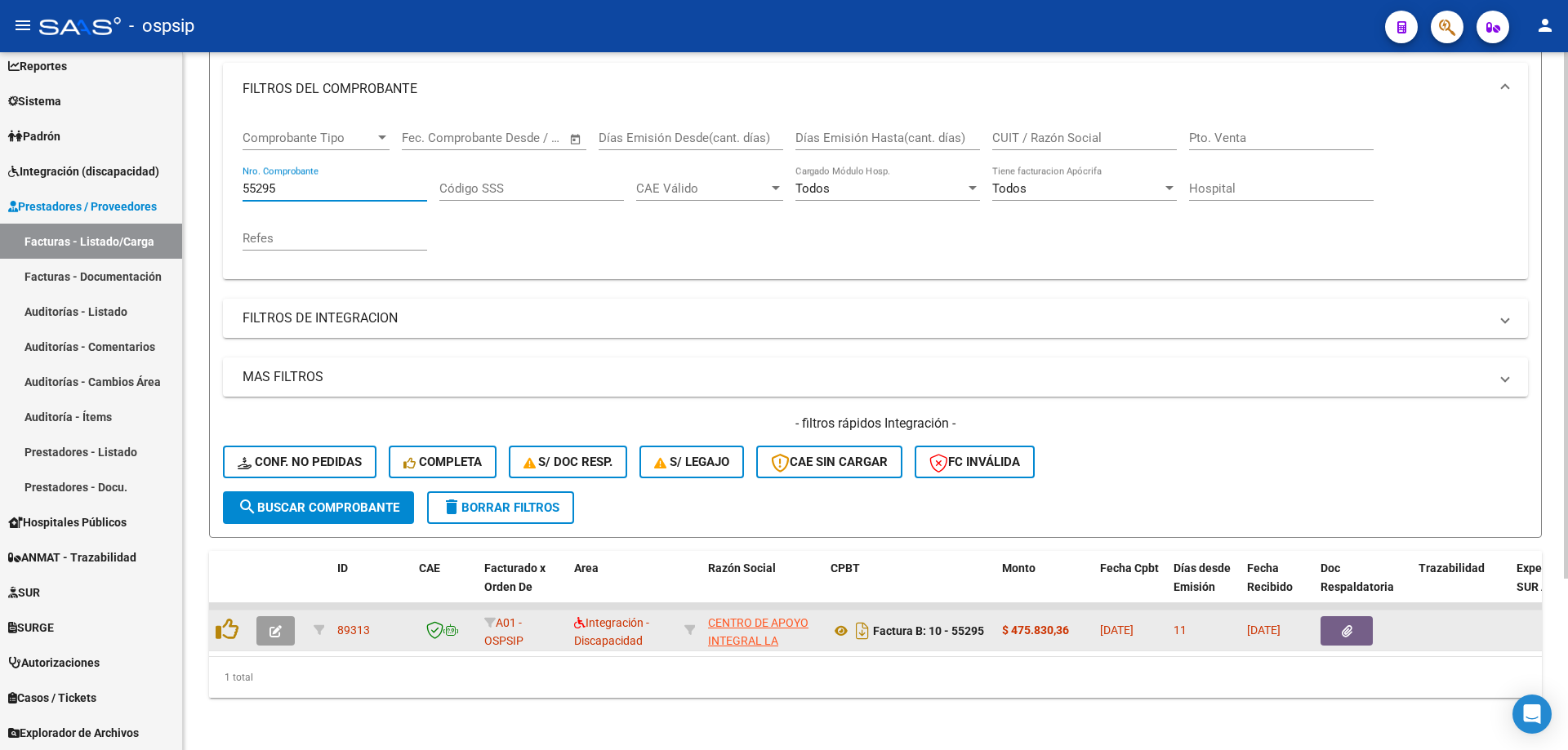
click at [268, 619] on button "button" at bounding box center [275, 630] width 38 height 29
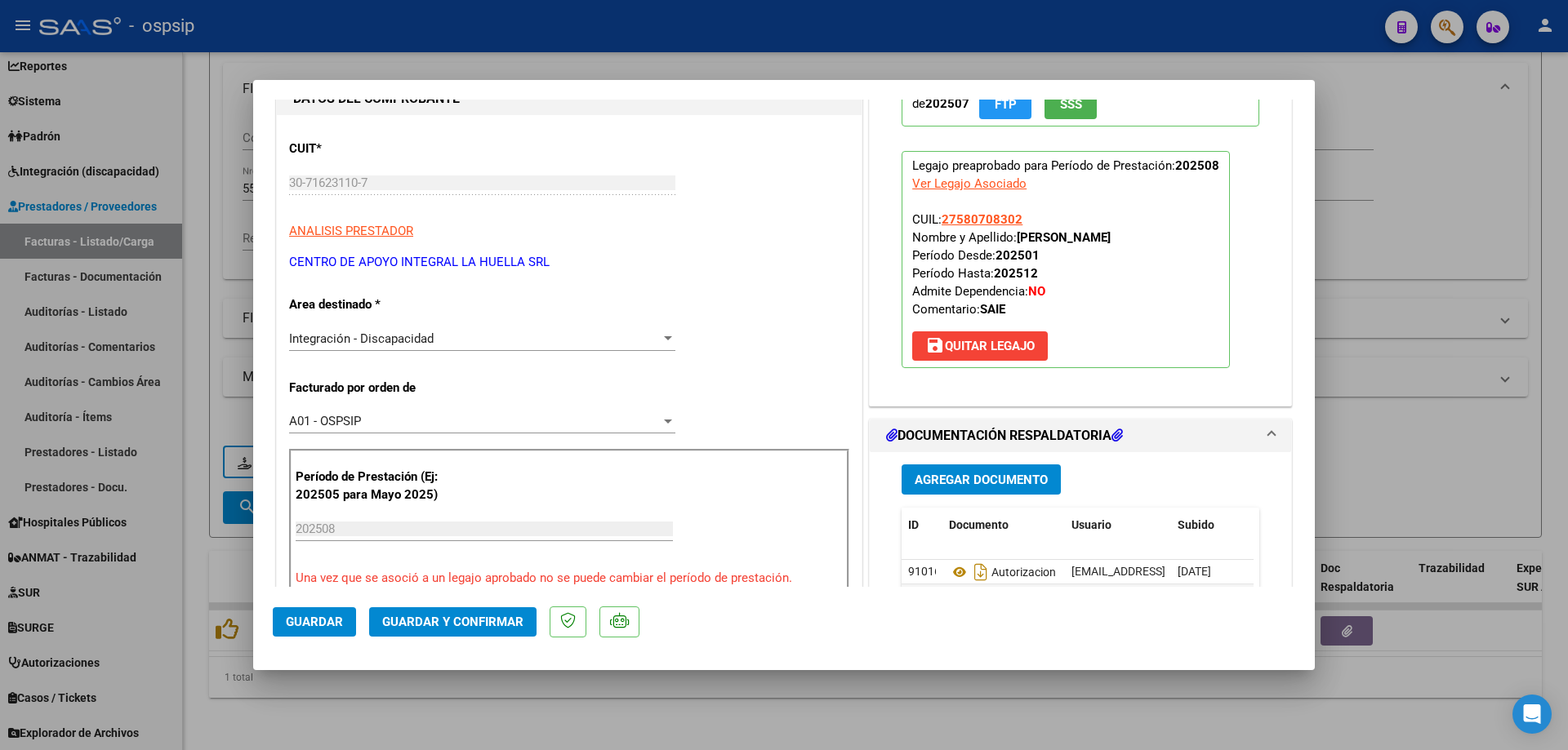
scroll to position [163, 0]
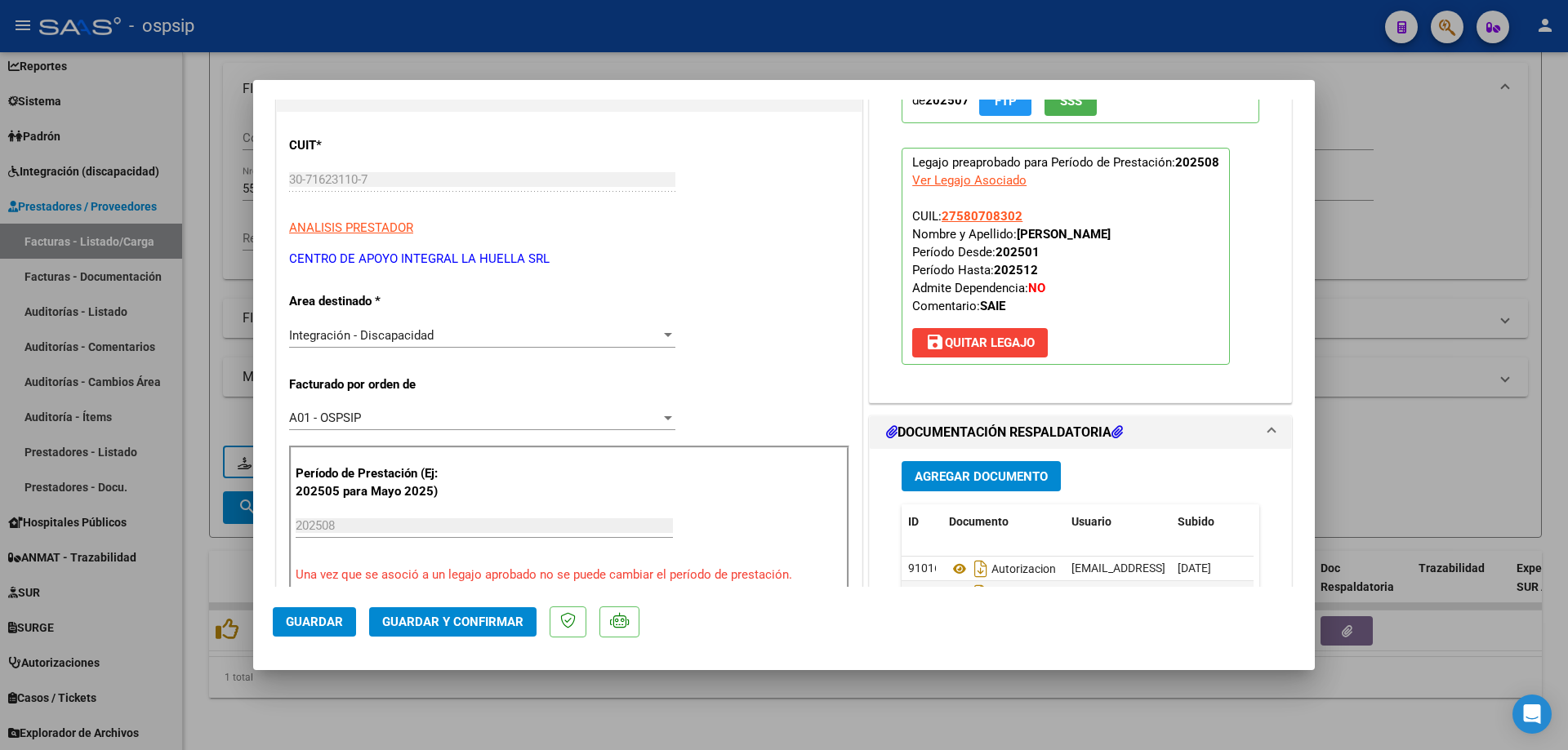
click at [1009, 338] on span "save [PERSON_NAME]" at bounding box center [979, 342] width 109 height 15
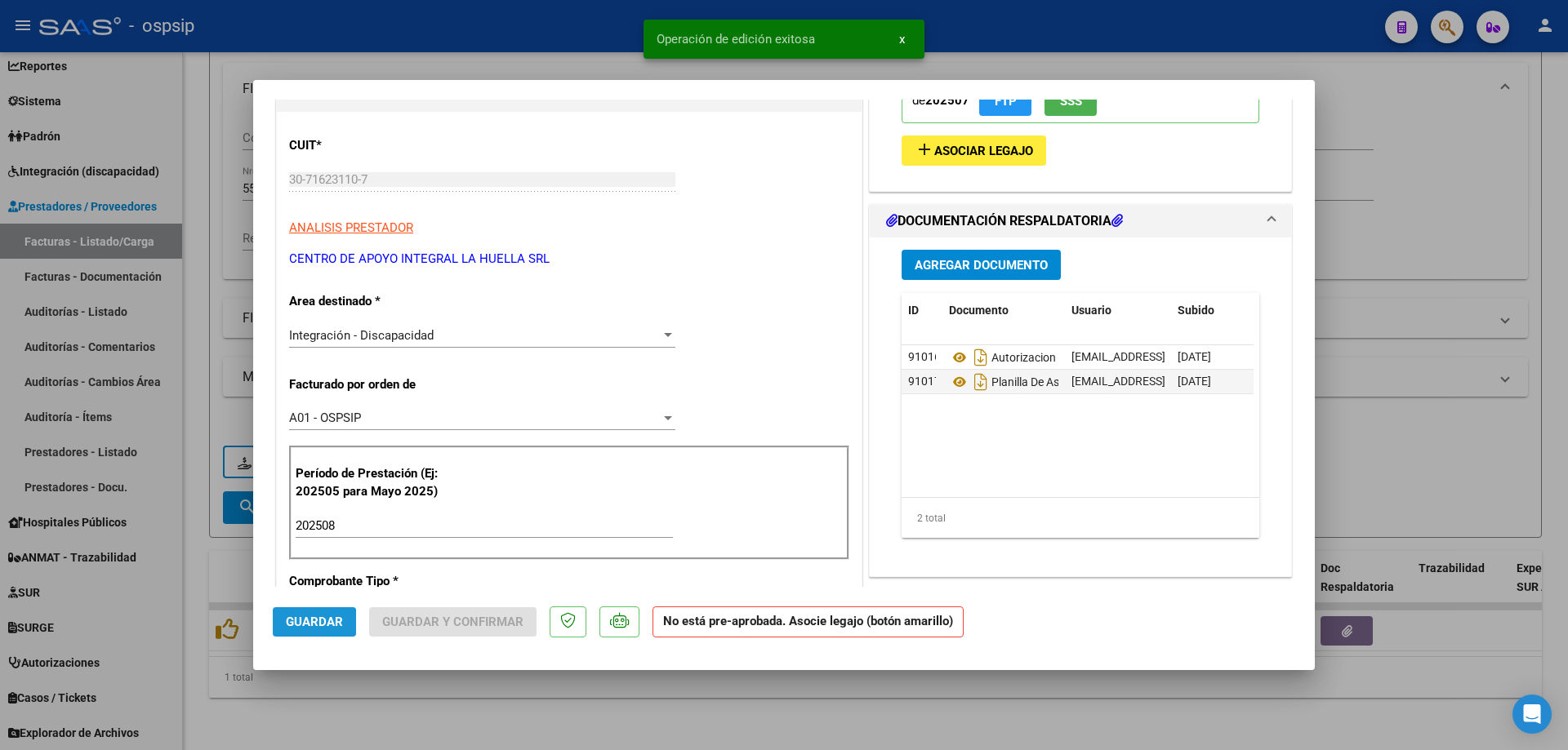
click at [284, 628] on button "Guardar" at bounding box center [315, 621] width 83 height 29
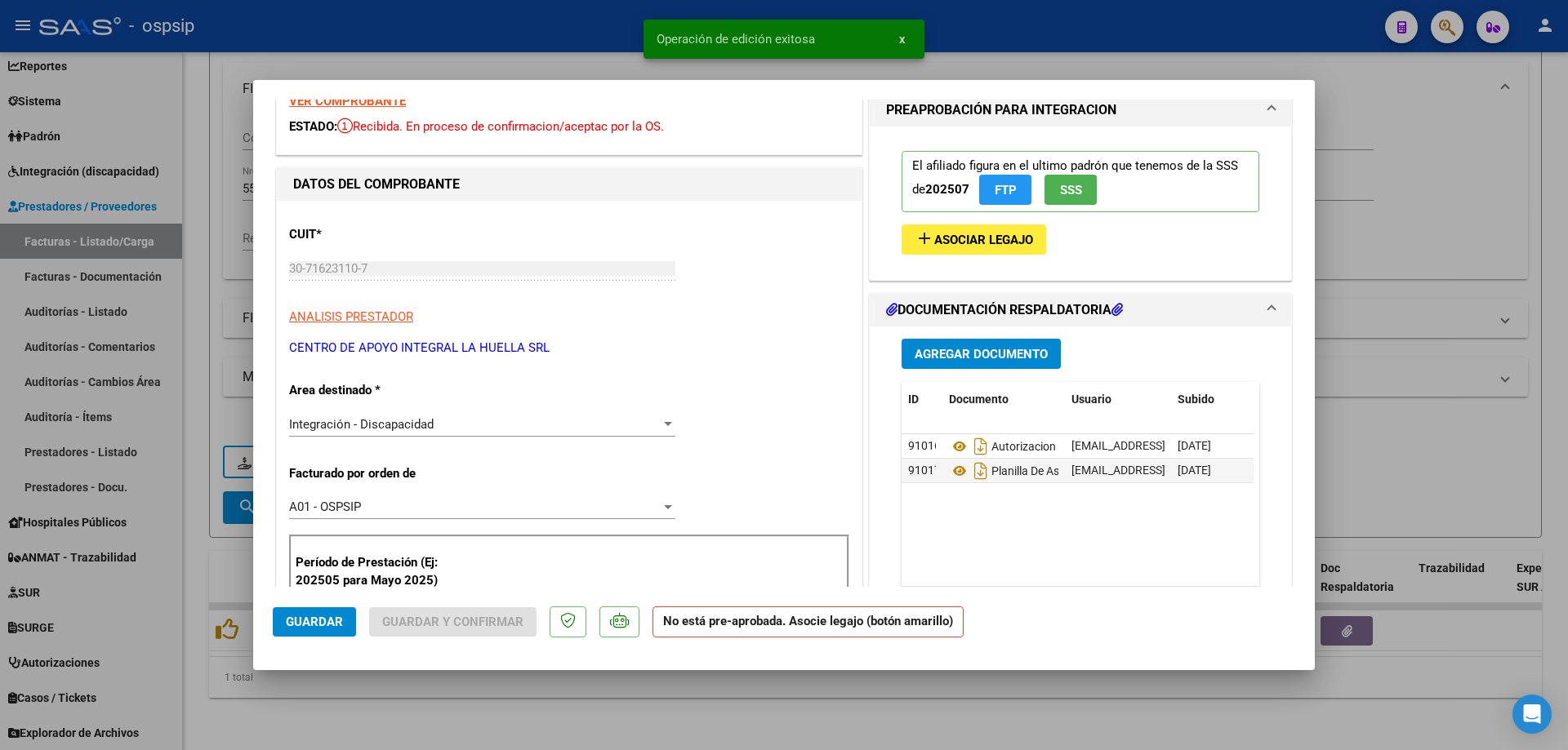
scroll to position [0, 0]
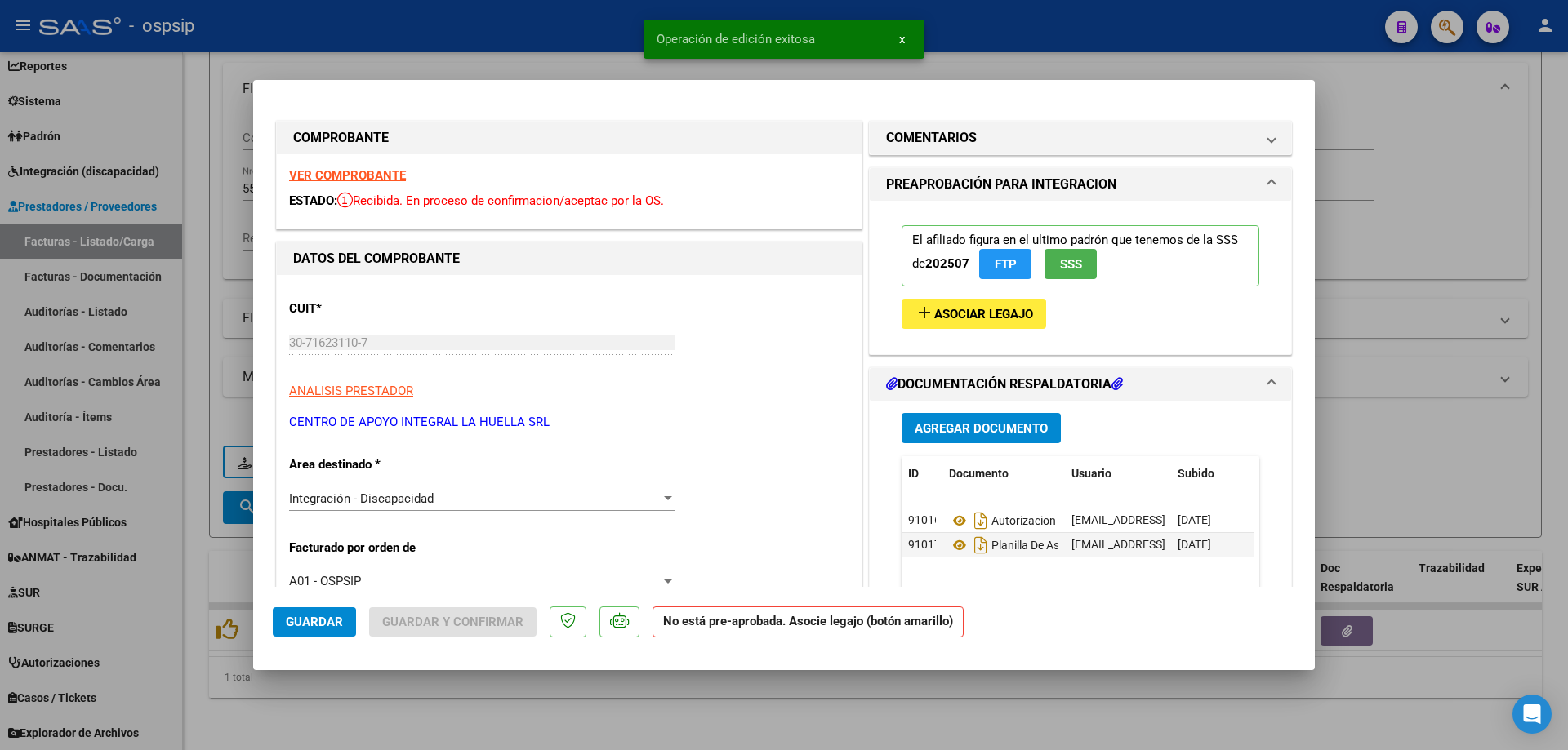
click at [923, 309] on mat-icon "add" at bounding box center [924, 313] width 20 height 20
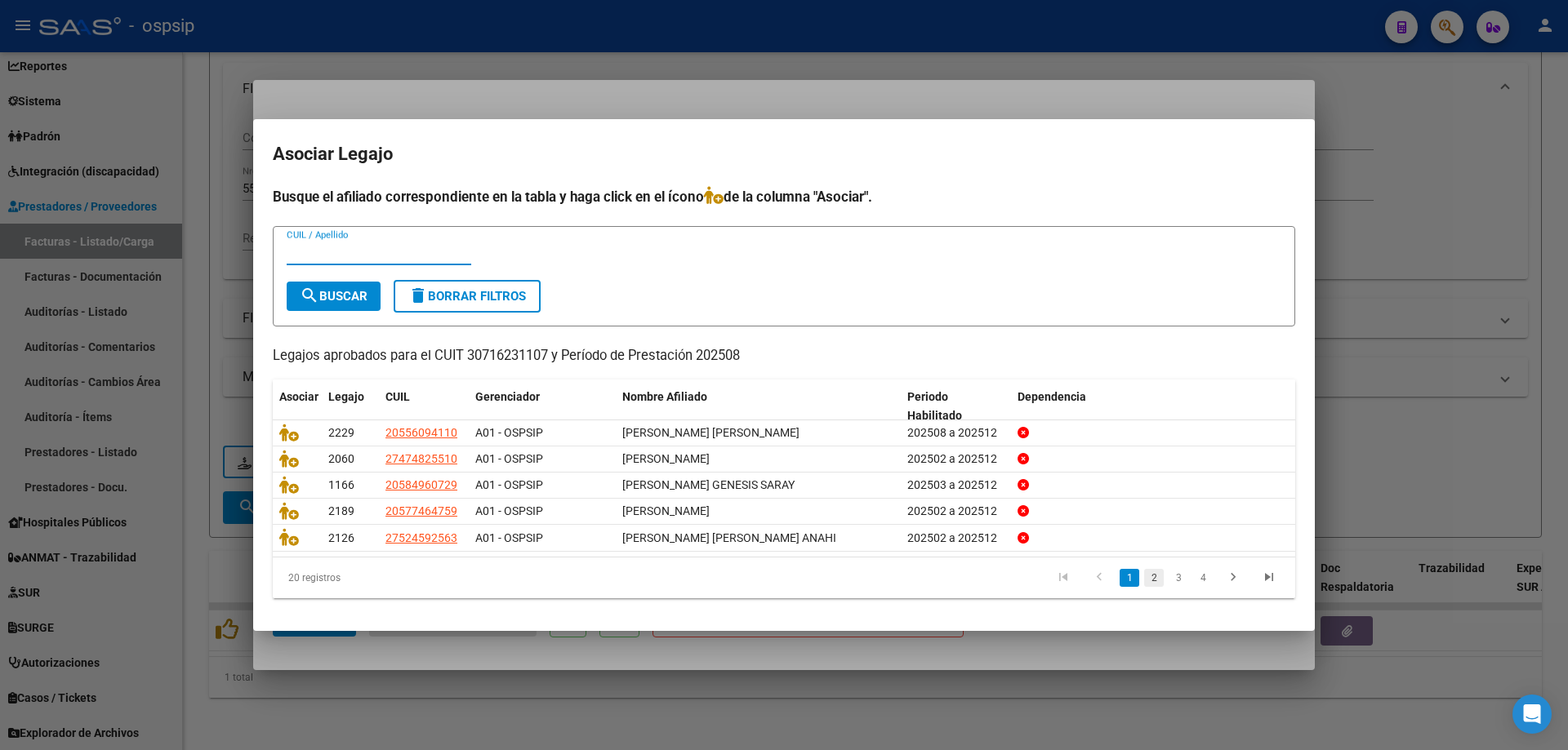
click at [1154, 582] on link "2" at bounding box center [1154, 578] width 20 height 18
click at [362, 254] on input "CUIL / Apellido" at bounding box center [379, 252] width 184 height 15
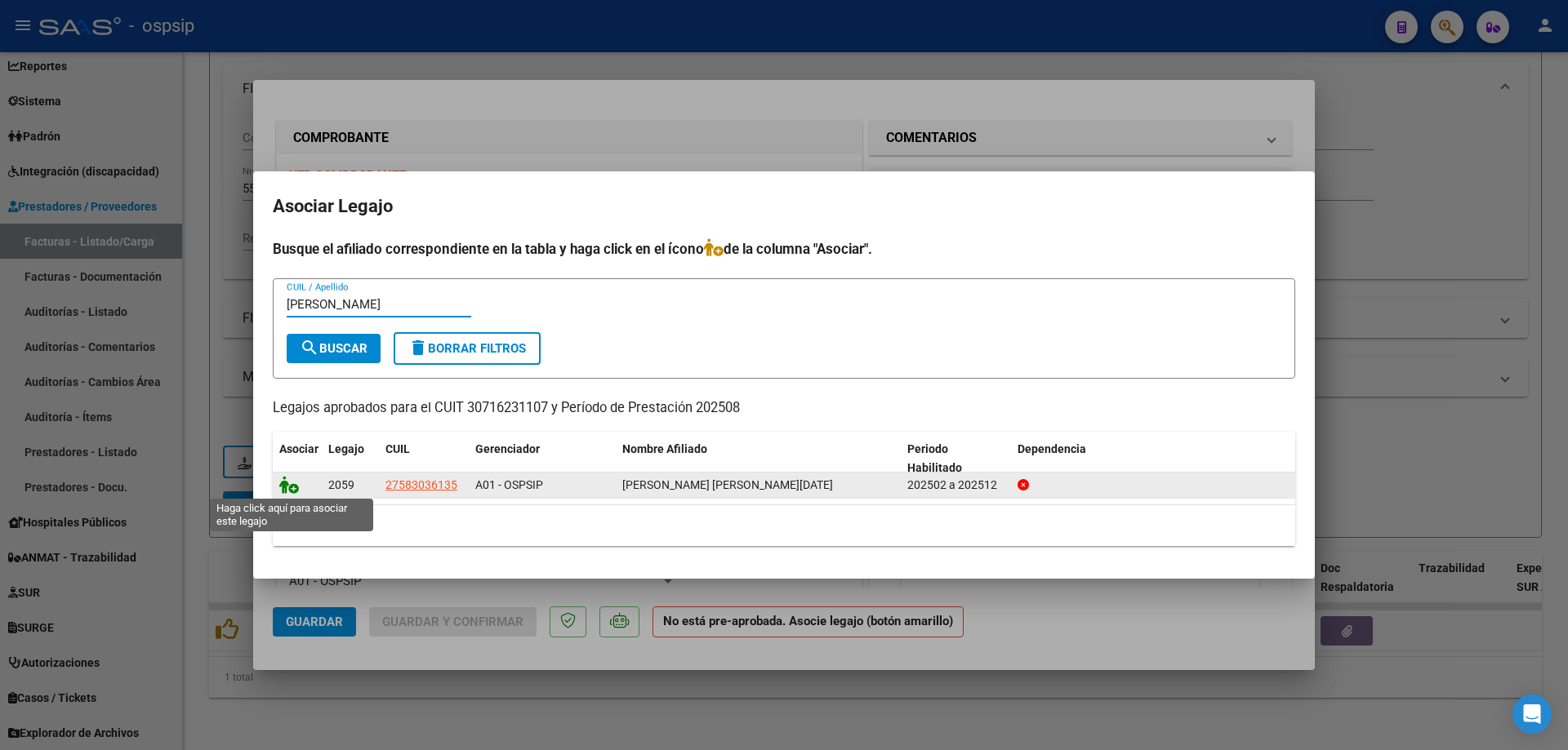
click at [294, 486] on icon at bounding box center [289, 485] width 20 height 18
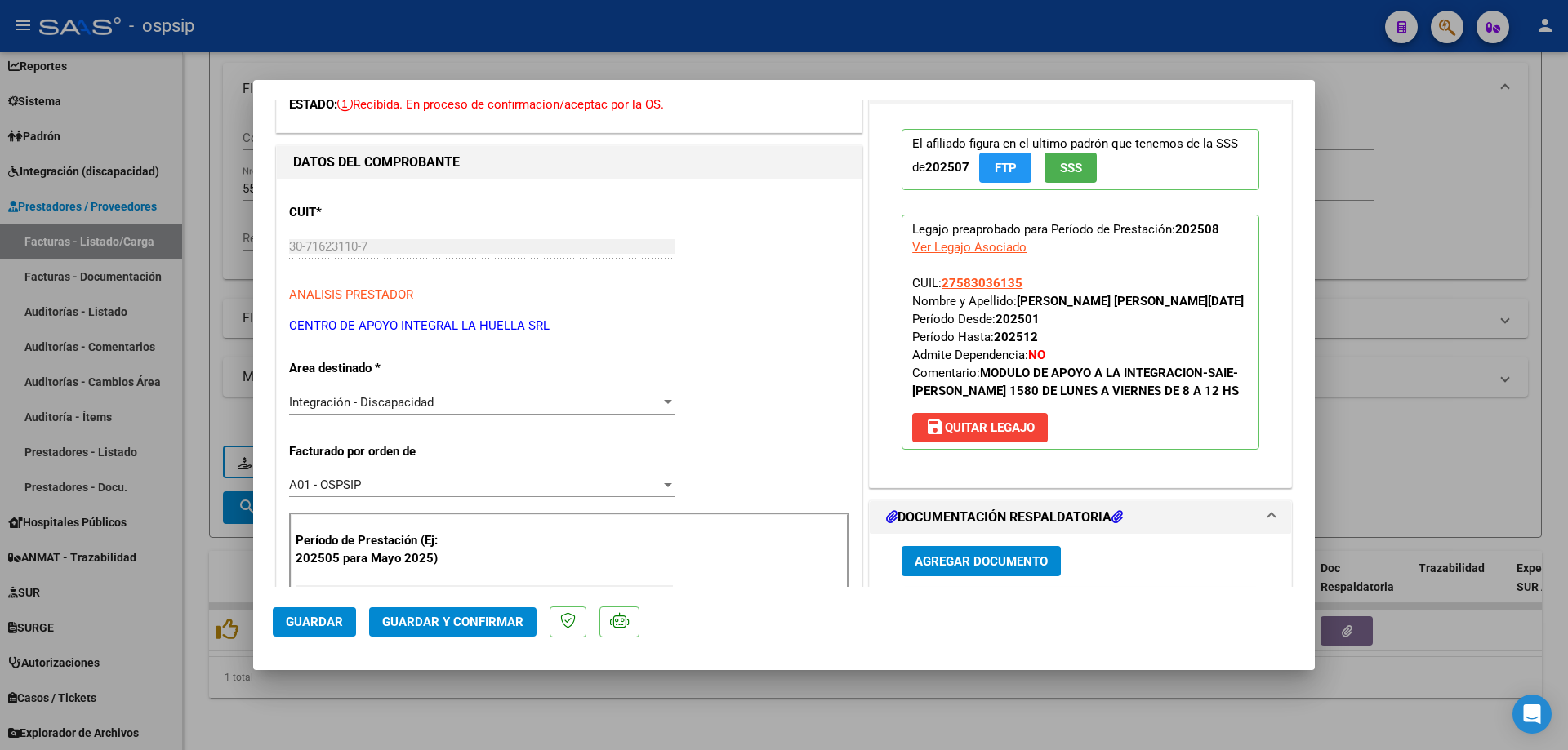
scroll to position [245, 0]
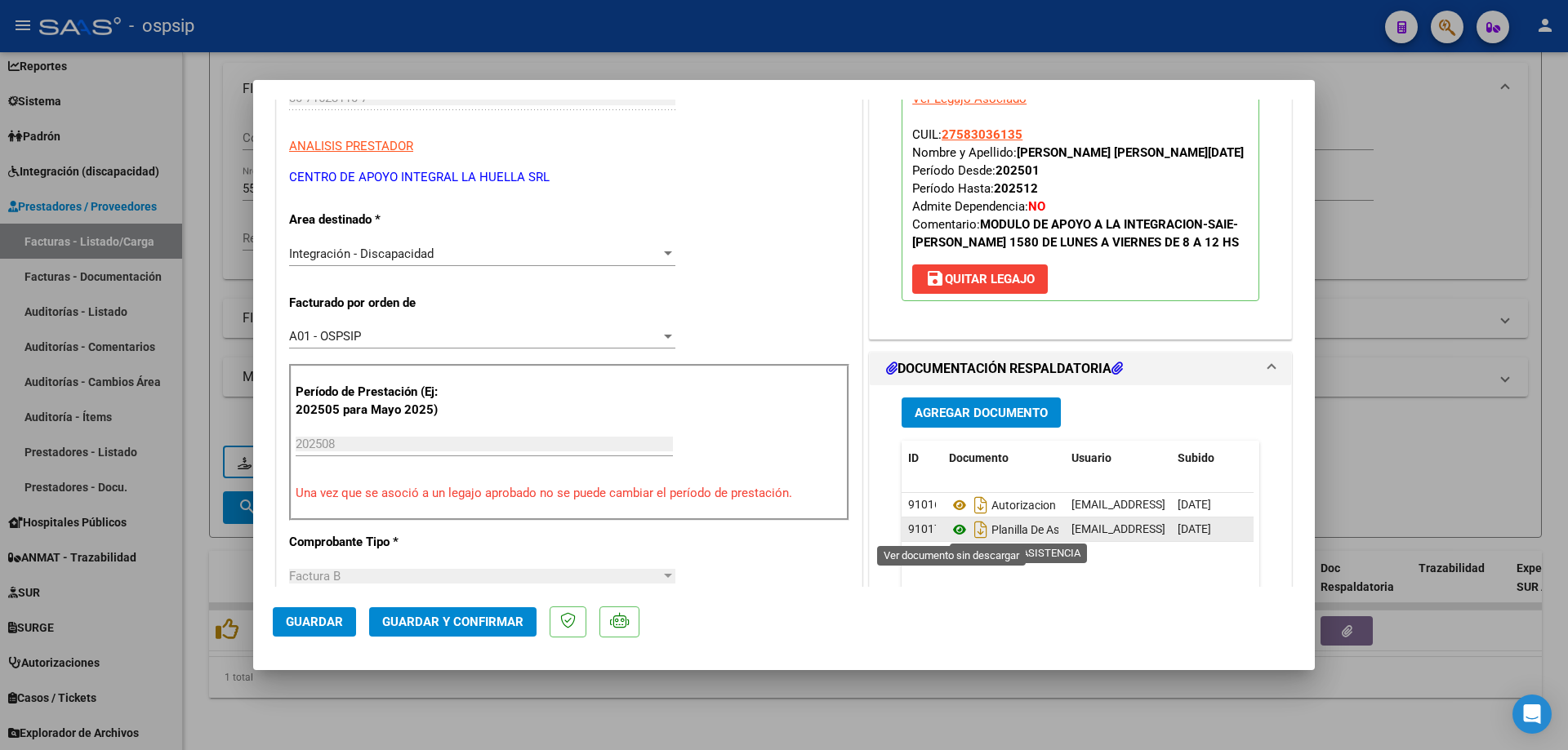
click at [950, 526] on icon at bounding box center [960, 530] width 21 height 20
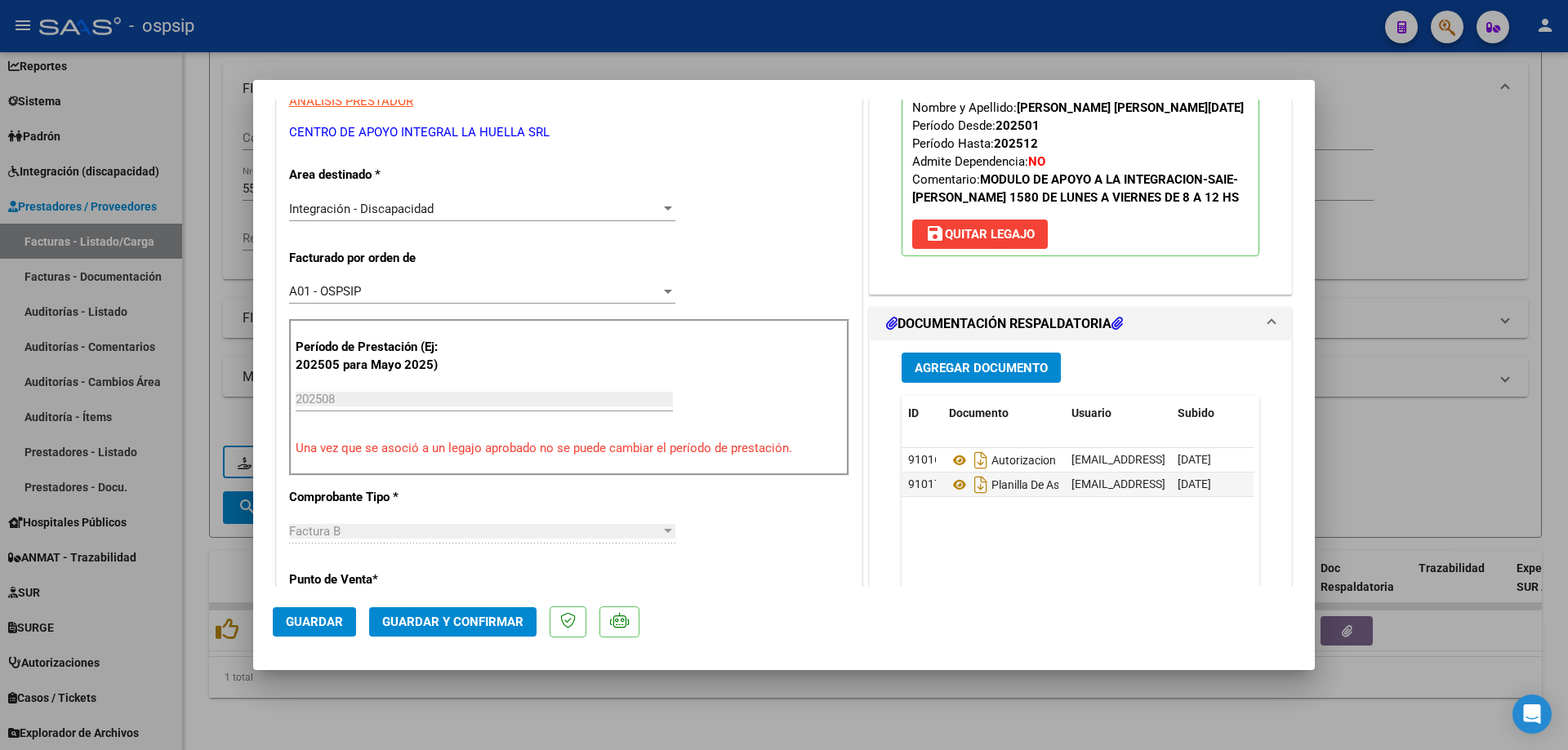
scroll to position [326, 0]
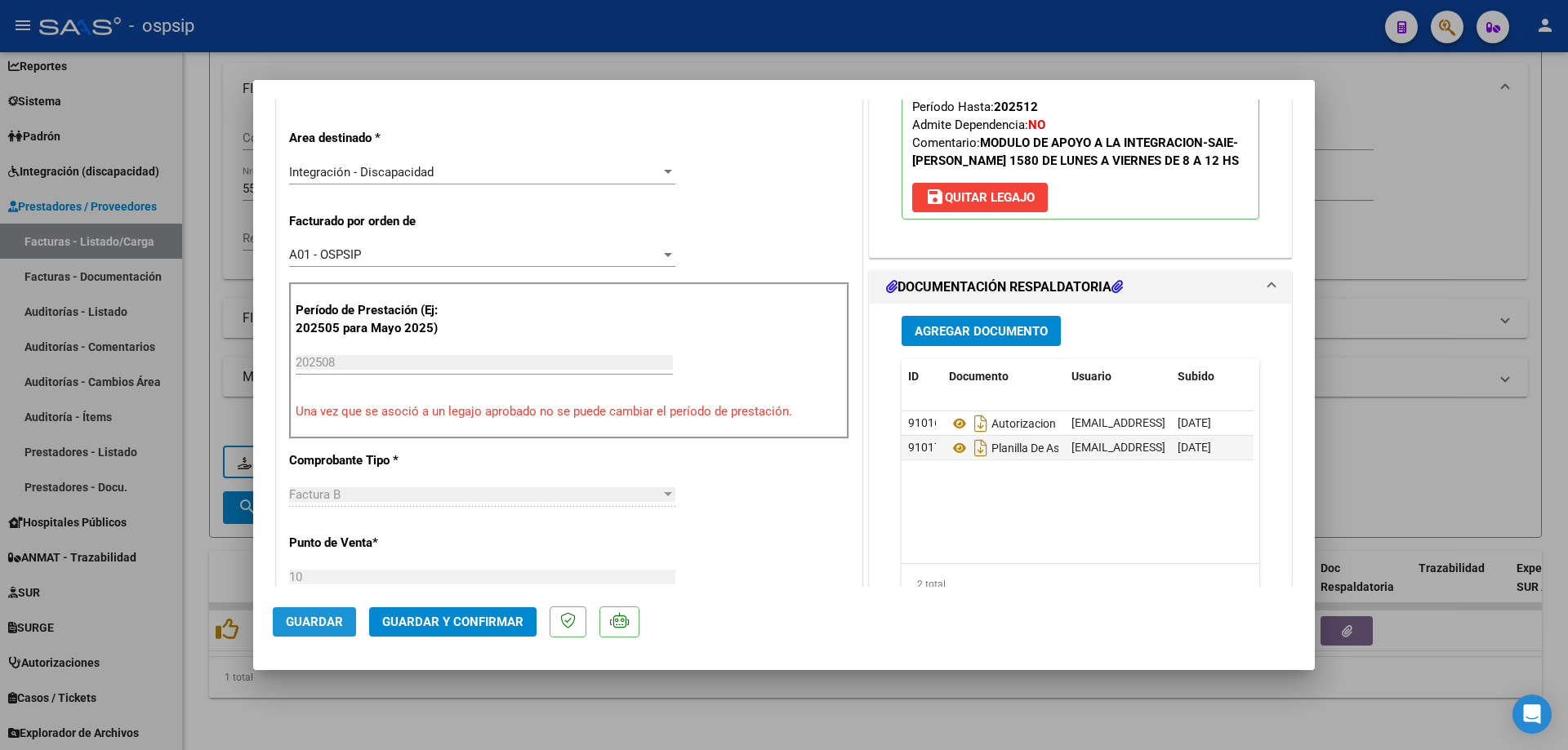
click at [312, 616] on span "Guardar" at bounding box center [314, 621] width 57 height 15
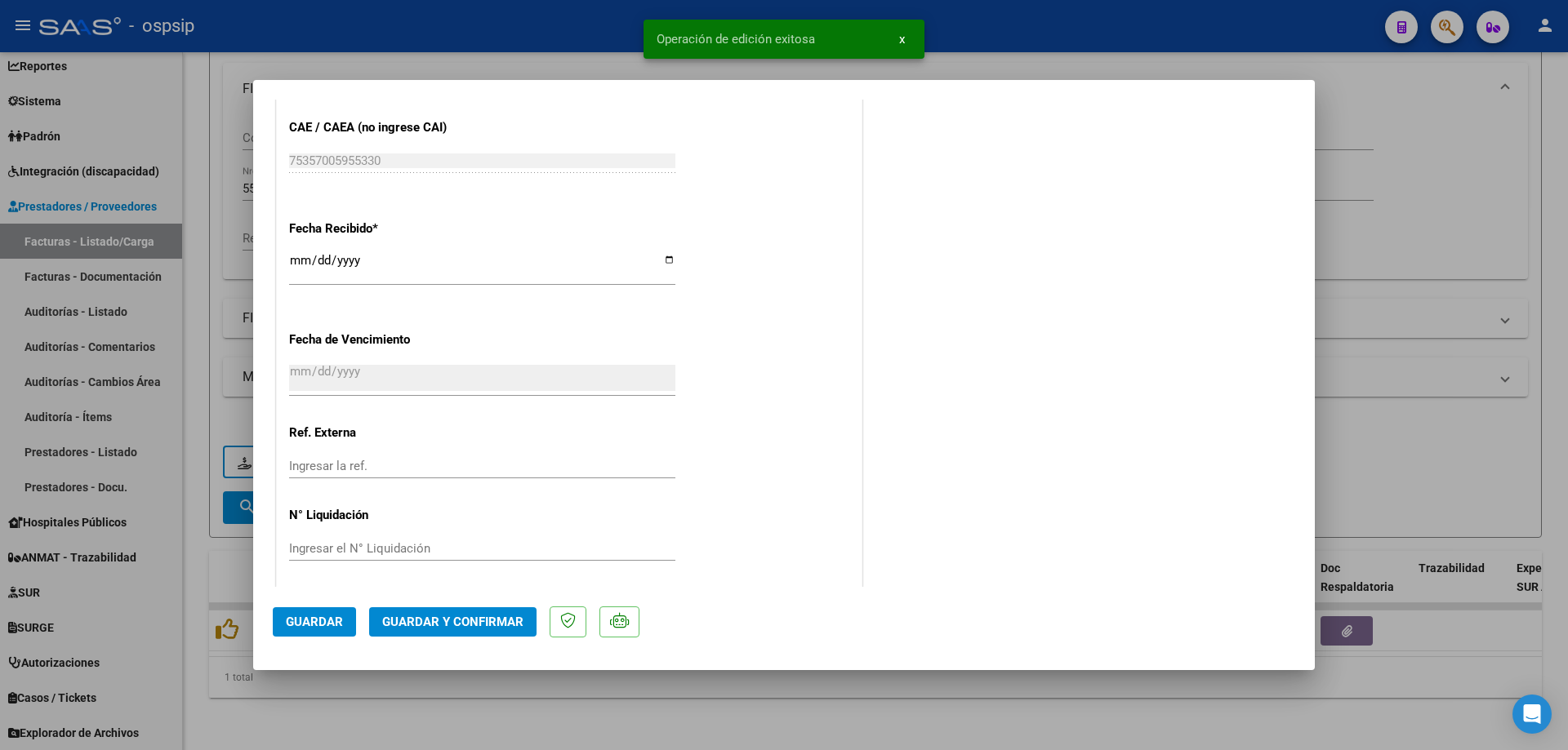
scroll to position [1089, 0]
click at [1470, 394] on div at bounding box center [784, 375] width 1568 height 750
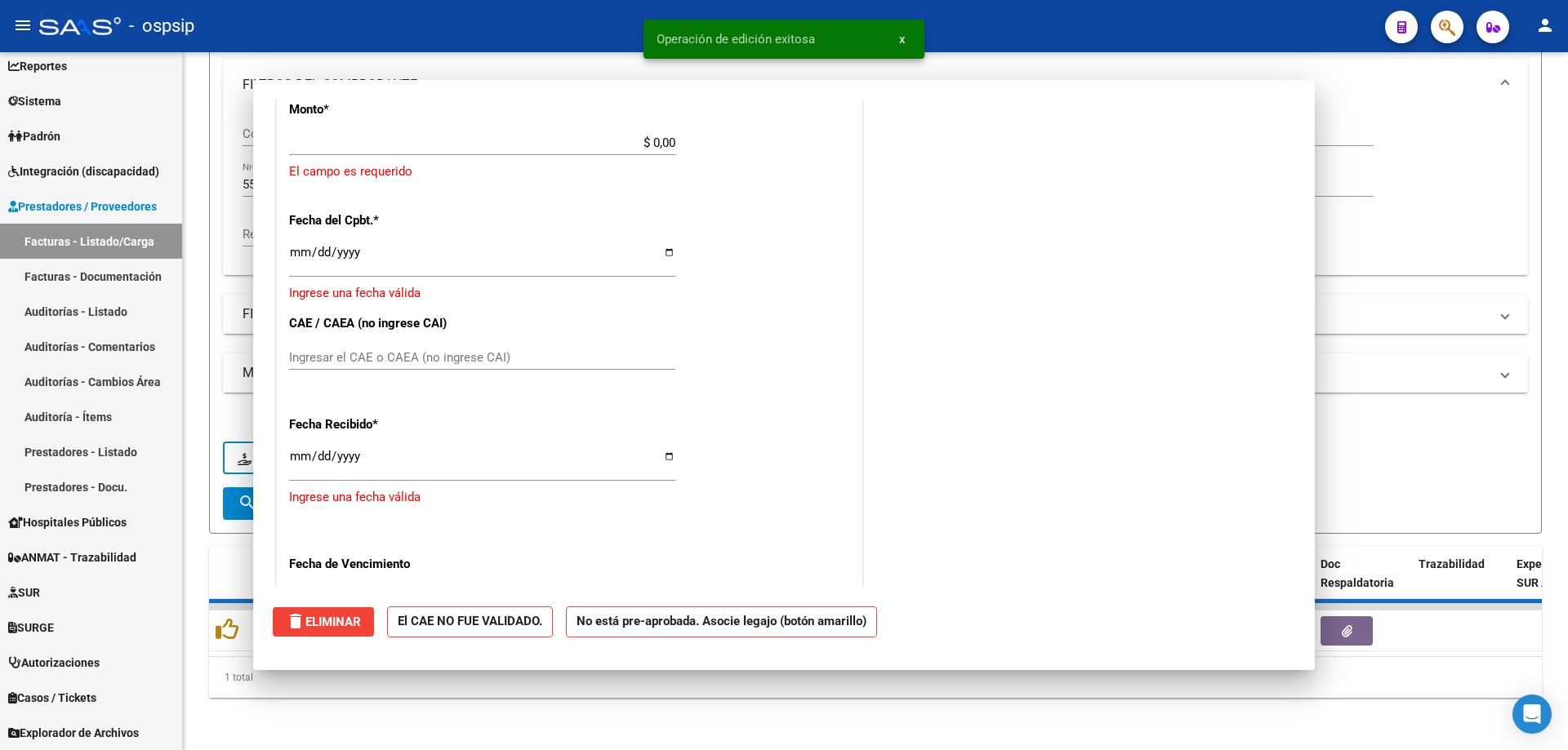
scroll to position [0, 0]
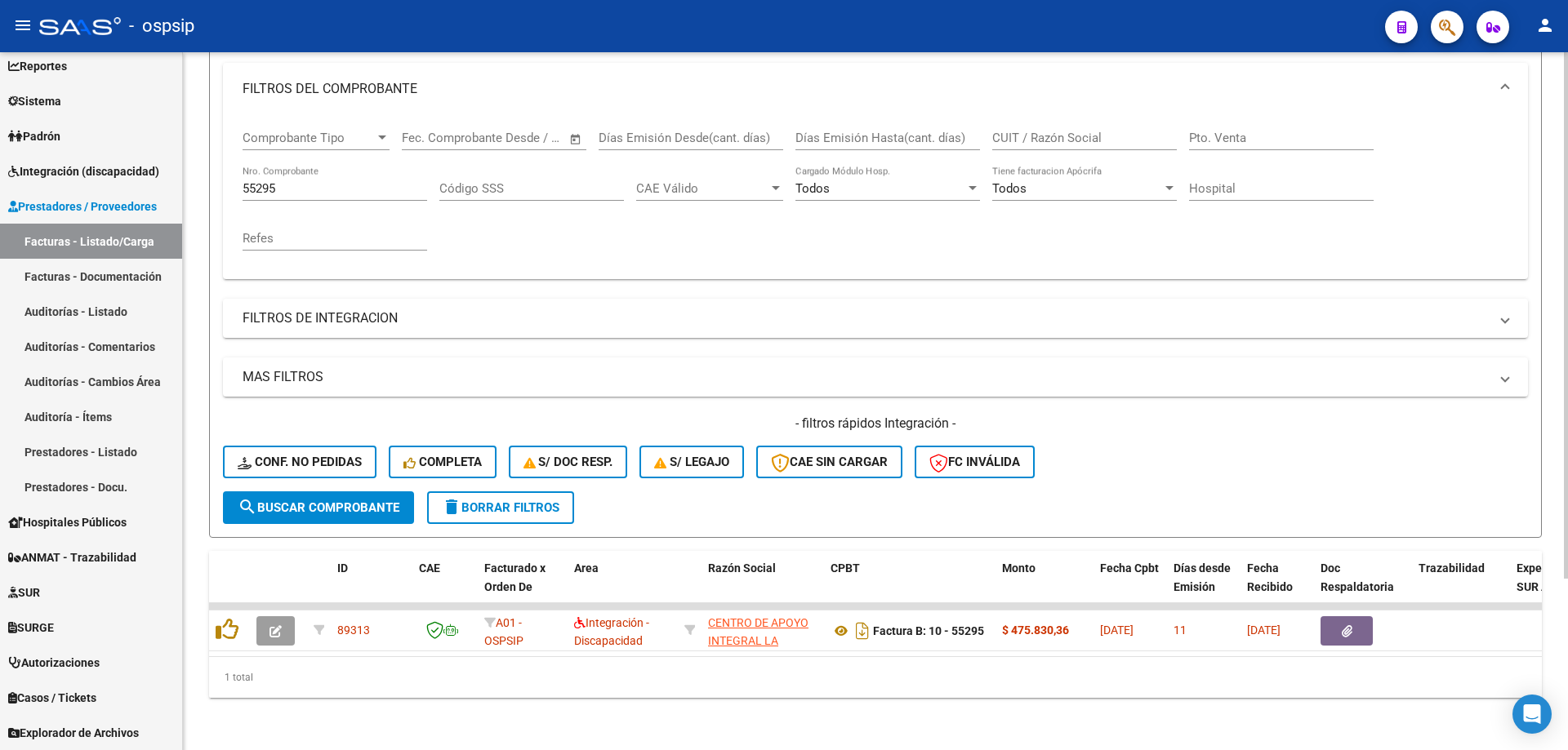
click at [318, 181] on input "55295" at bounding box center [334, 188] width 184 height 15
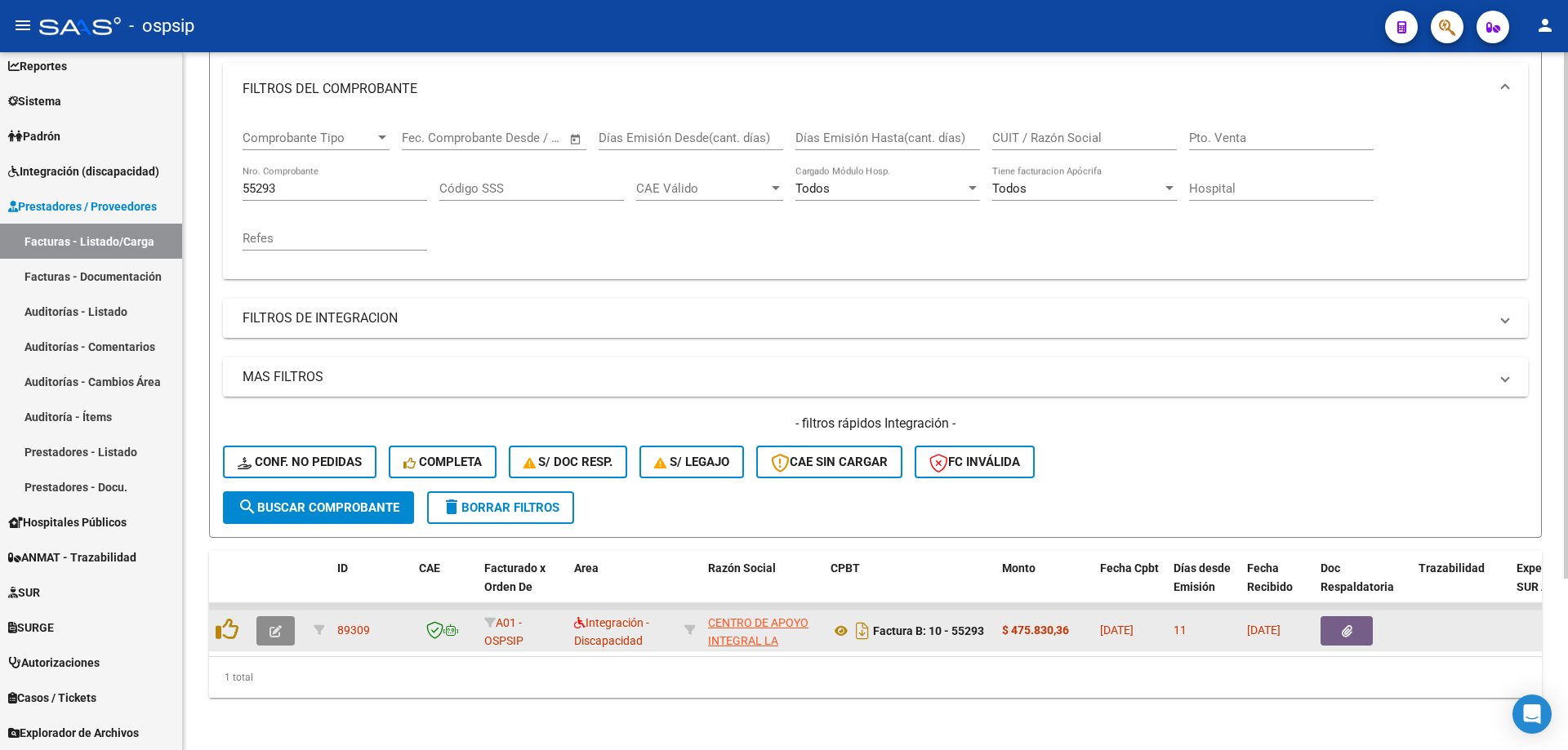
click at [270, 625] on icon "button" at bounding box center [276, 631] width 12 height 12
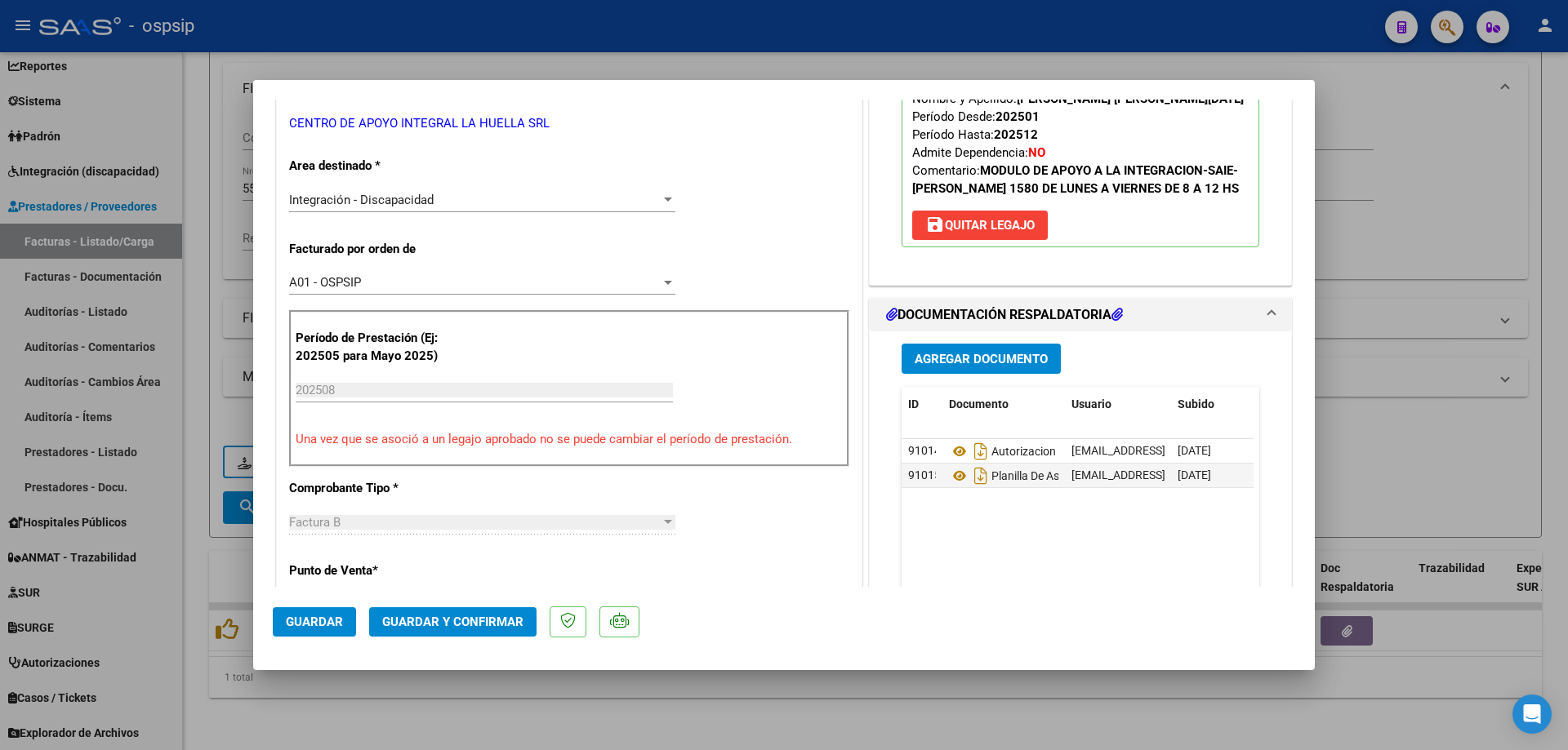
scroll to position [326, 0]
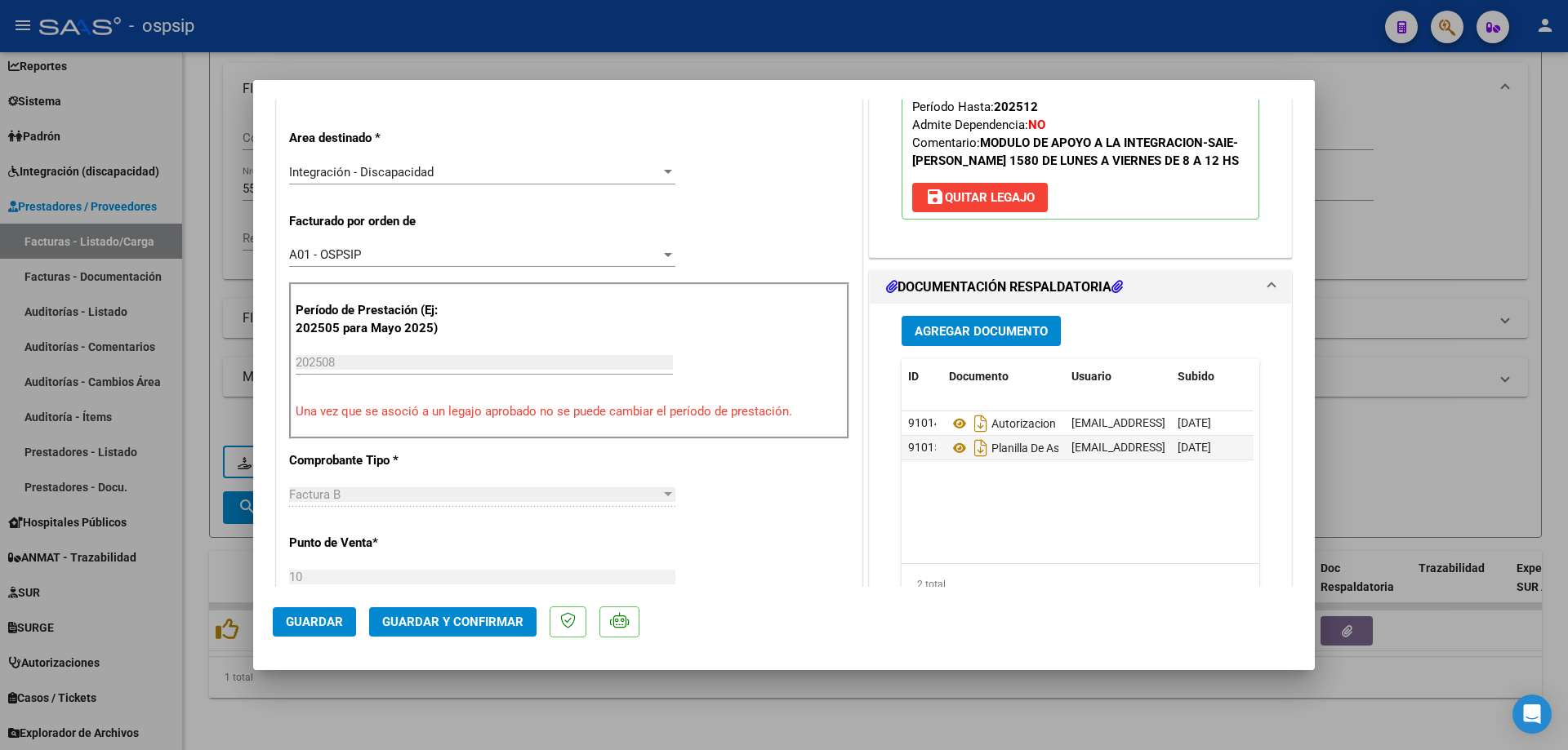
click at [1384, 130] on div at bounding box center [784, 375] width 1568 height 750
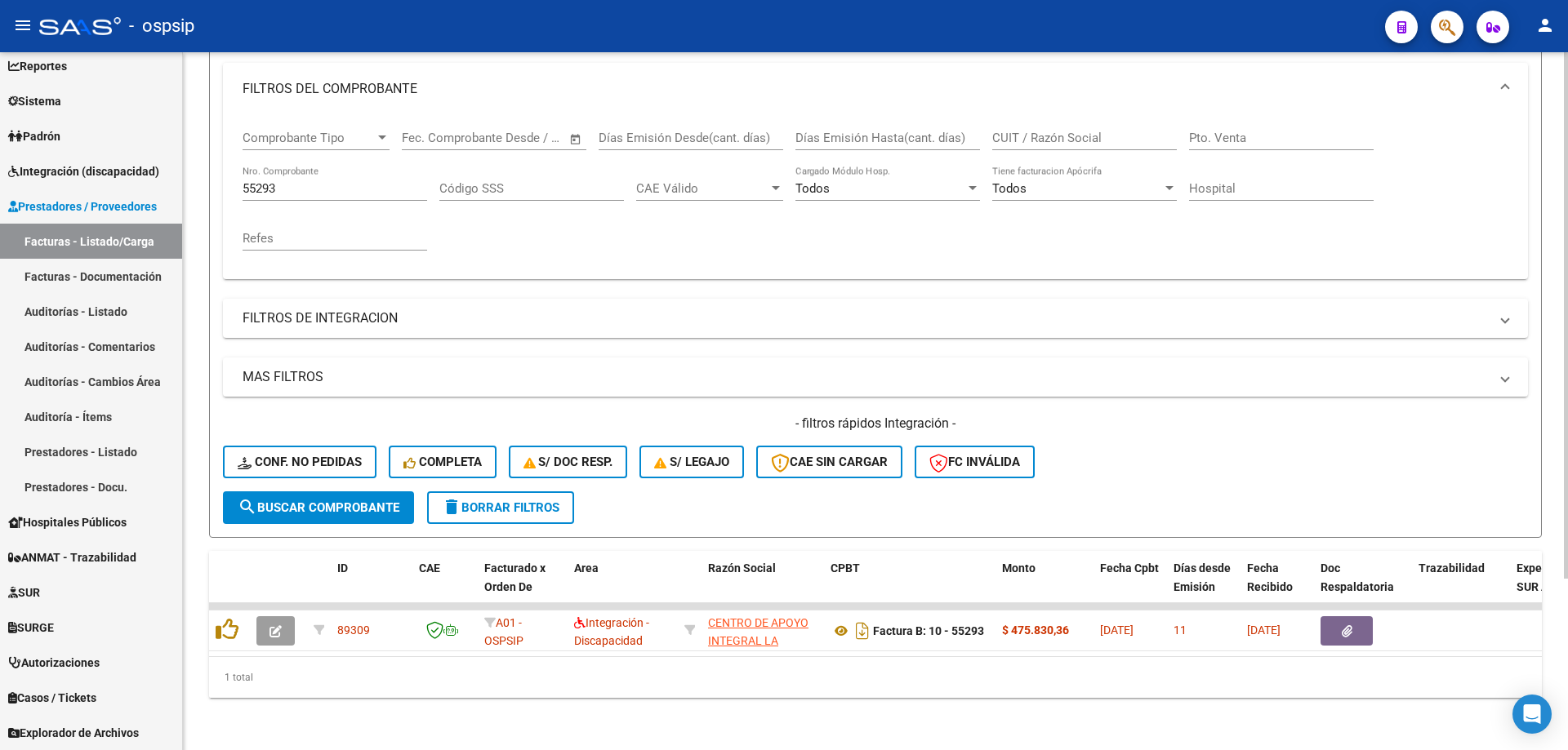
click at [296, 181] on input "55293" at bounding box center [334, 188] width 184 height 15
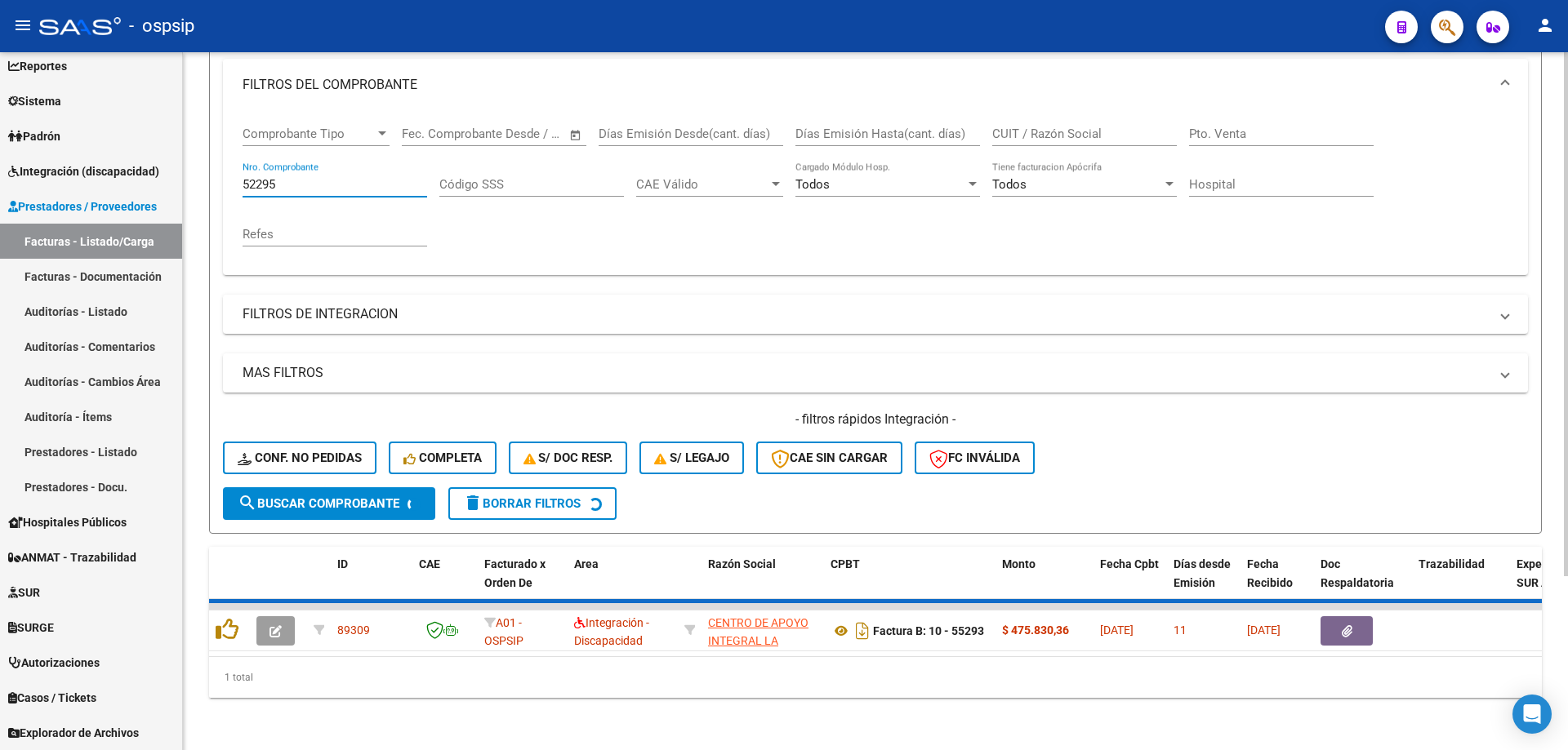
scroll to position [202, 0]
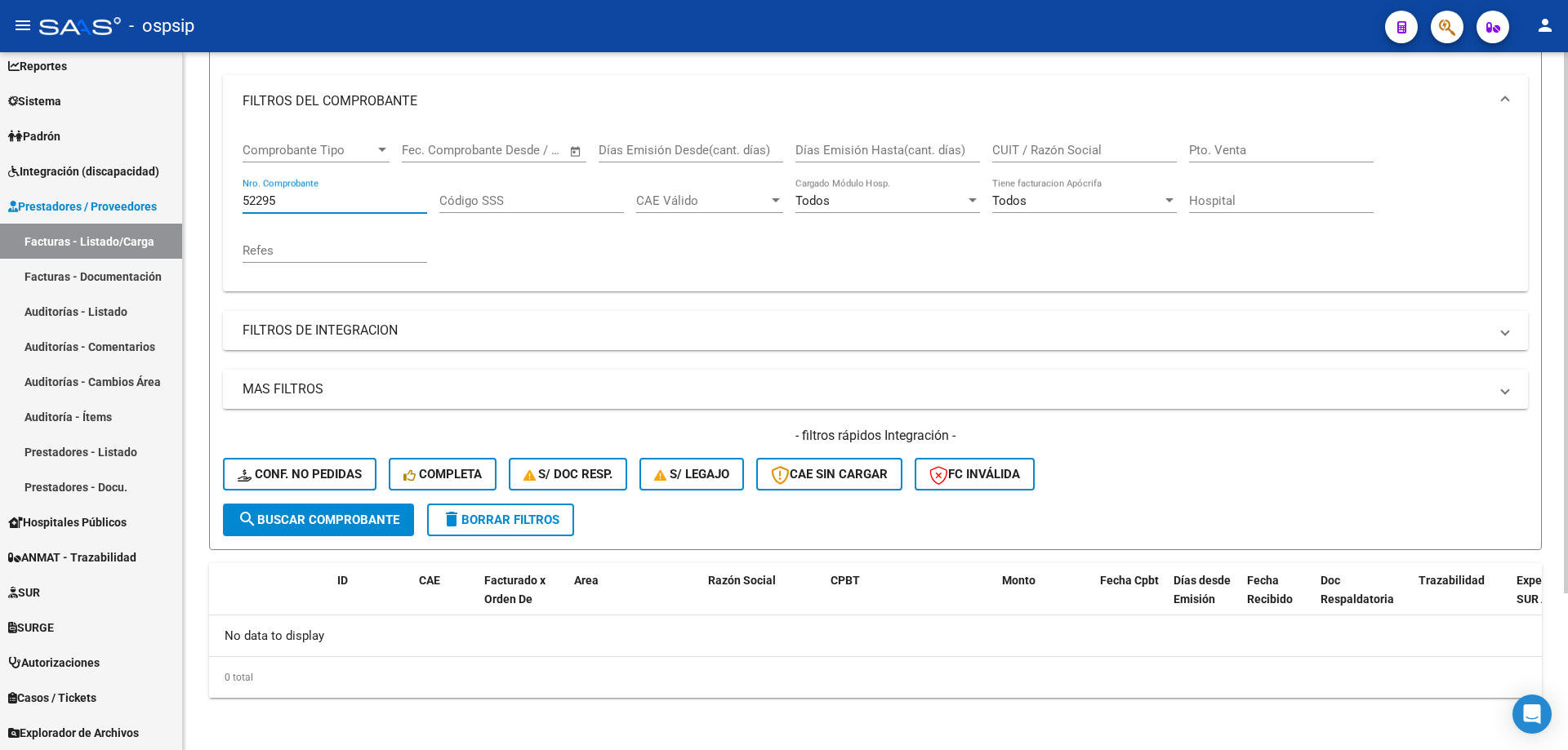
click at [255, 199] on input "52295" at bounding box center [334, 200] width 184 height 15
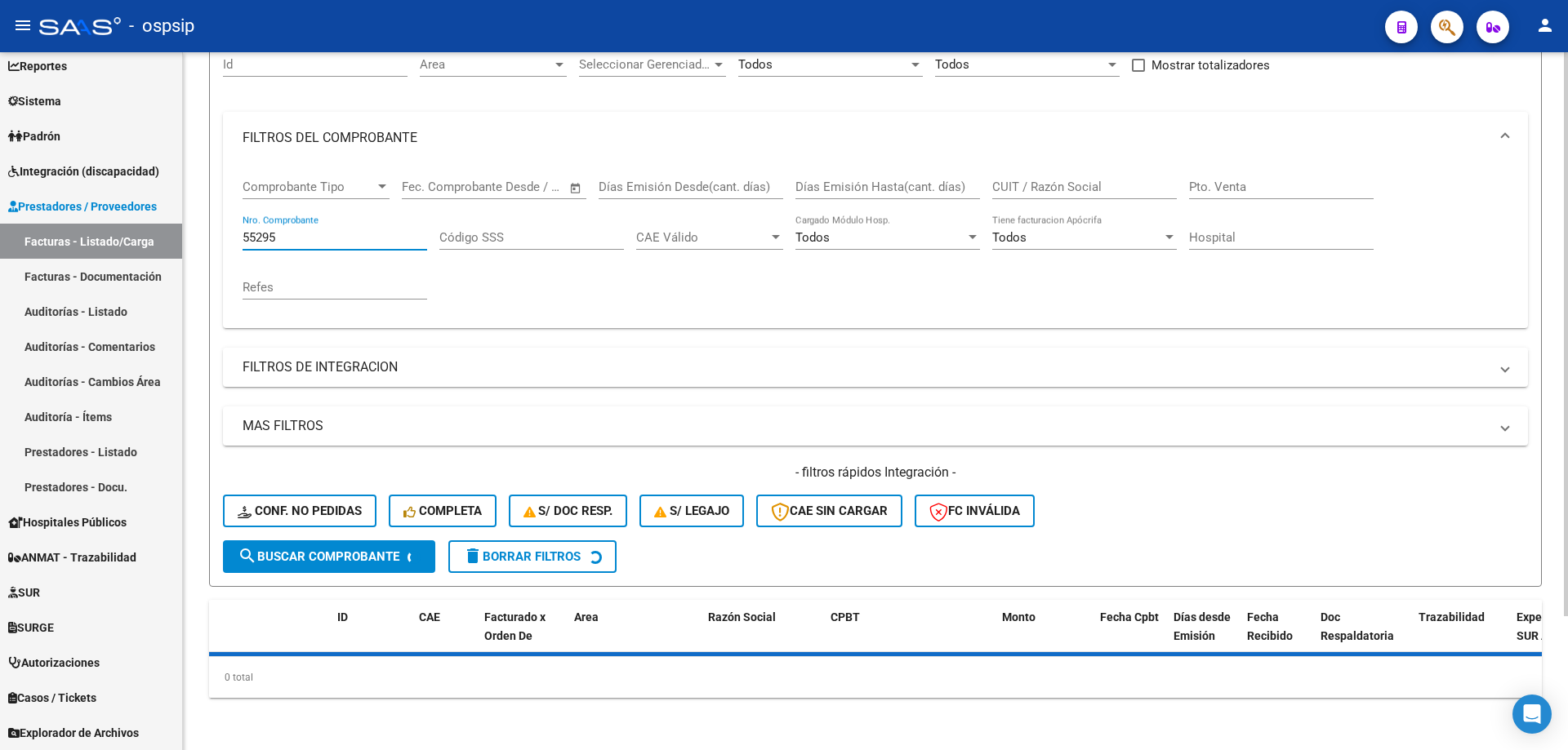
scroll to position [227, 0]
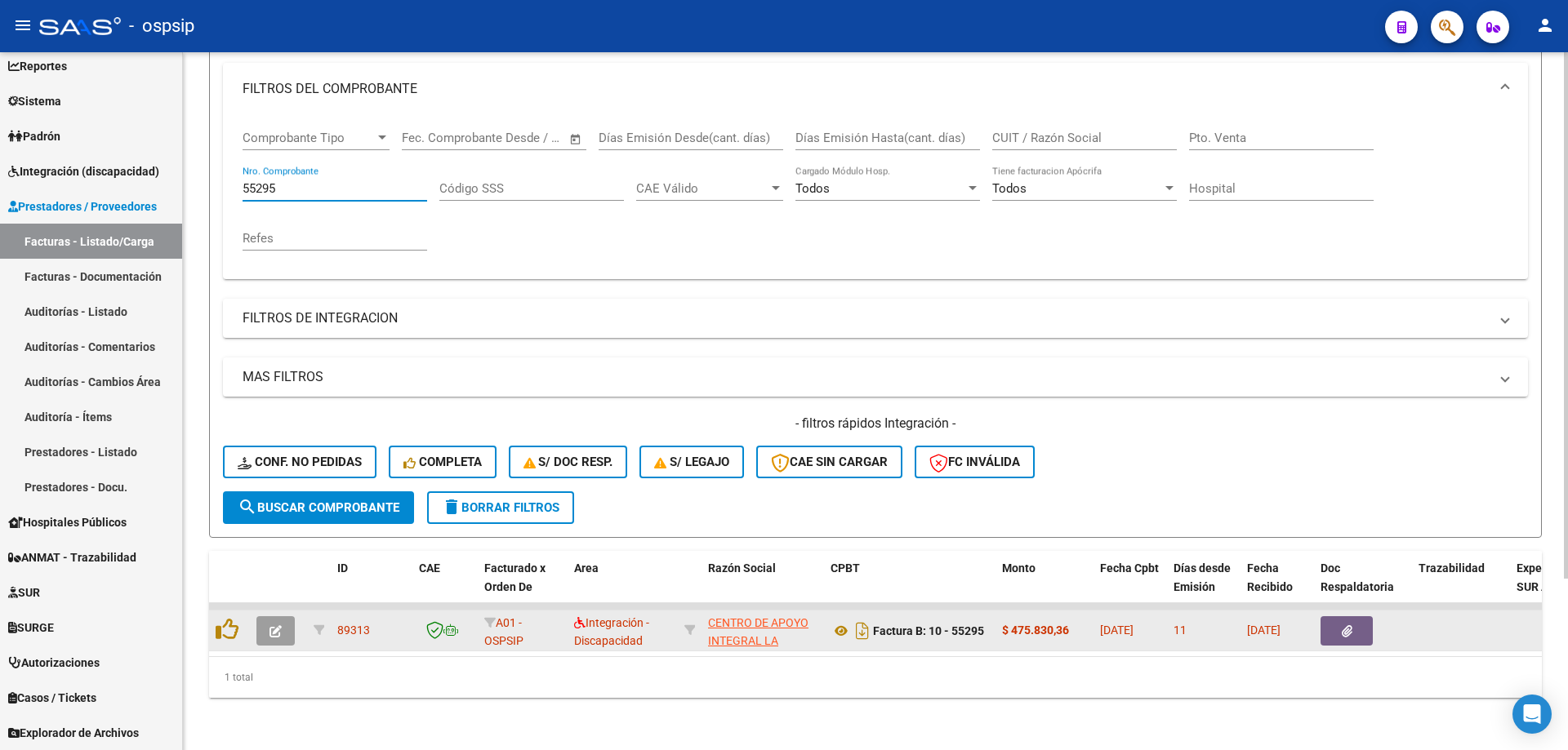
click at [272, 624] on span "button" at bounding box center [276, 631] width 12 height 15
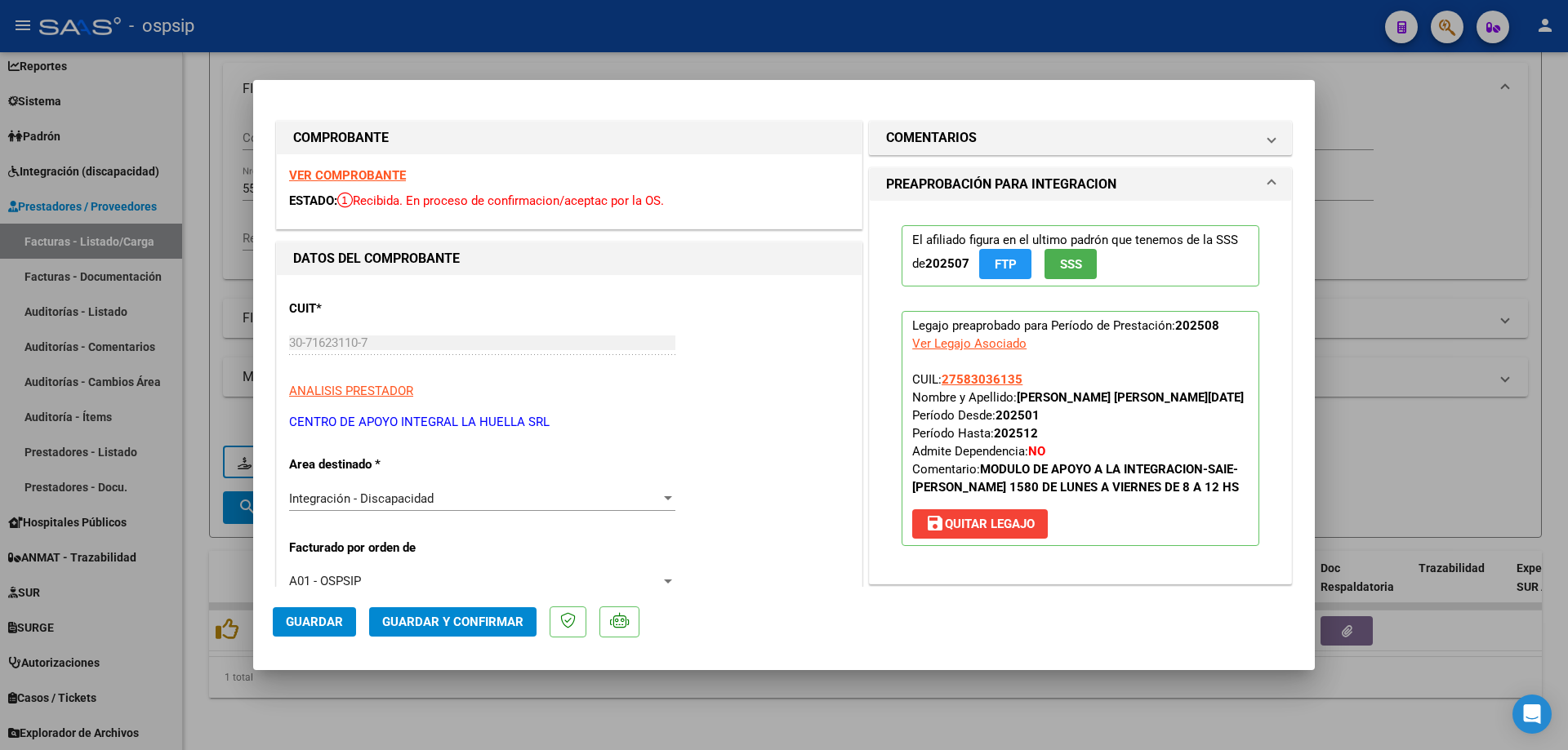
click at [1022, 529] on span "save [PERSON_NAME]" at bounding box center [979, 524] width 109 height 15
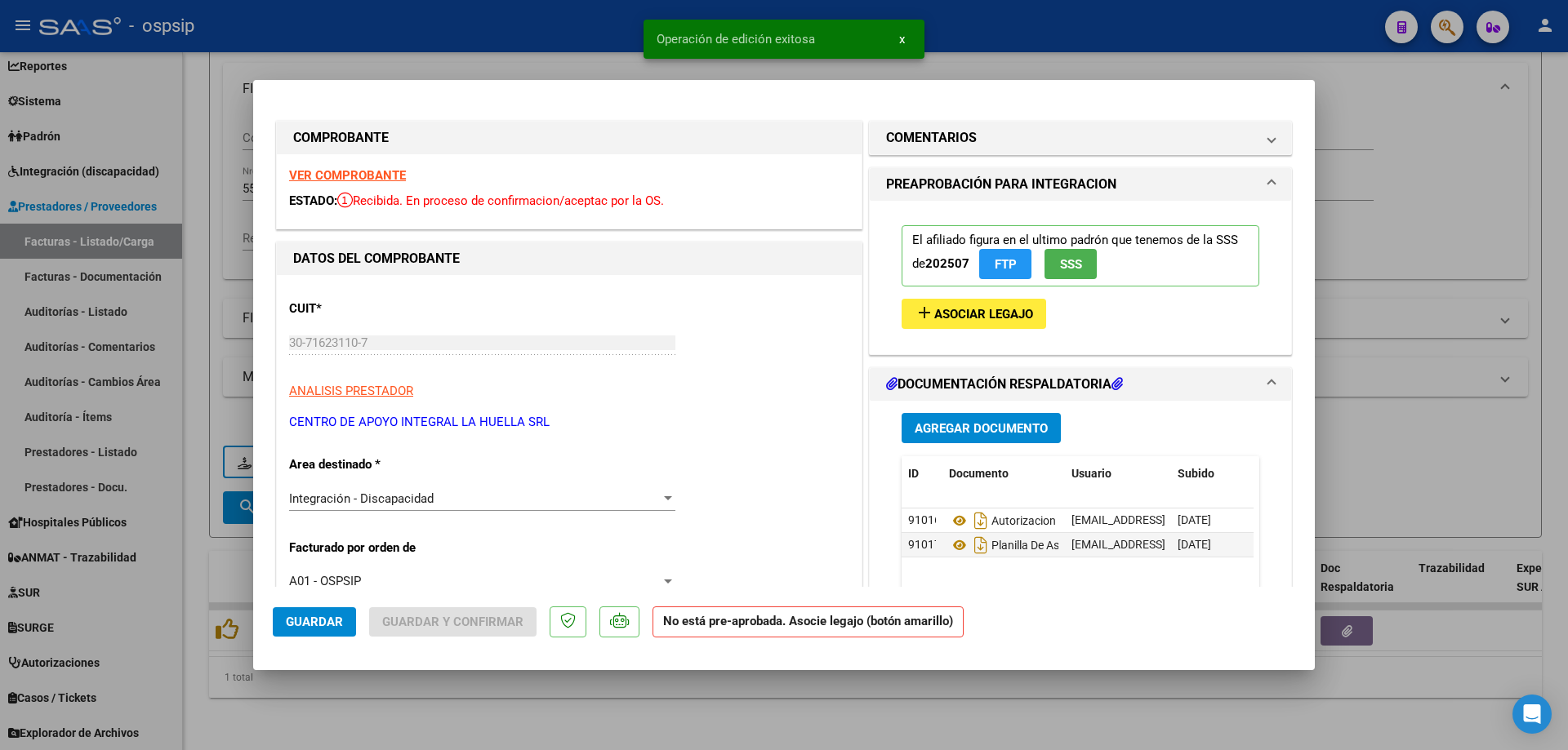
click at [329, 624] on span "Guardar" at bounding box center [314, 621] width 57 height 15
click at [1024, 307] on span "Asociar Legajo" at bounding box center [983, 314] width 98 height 15
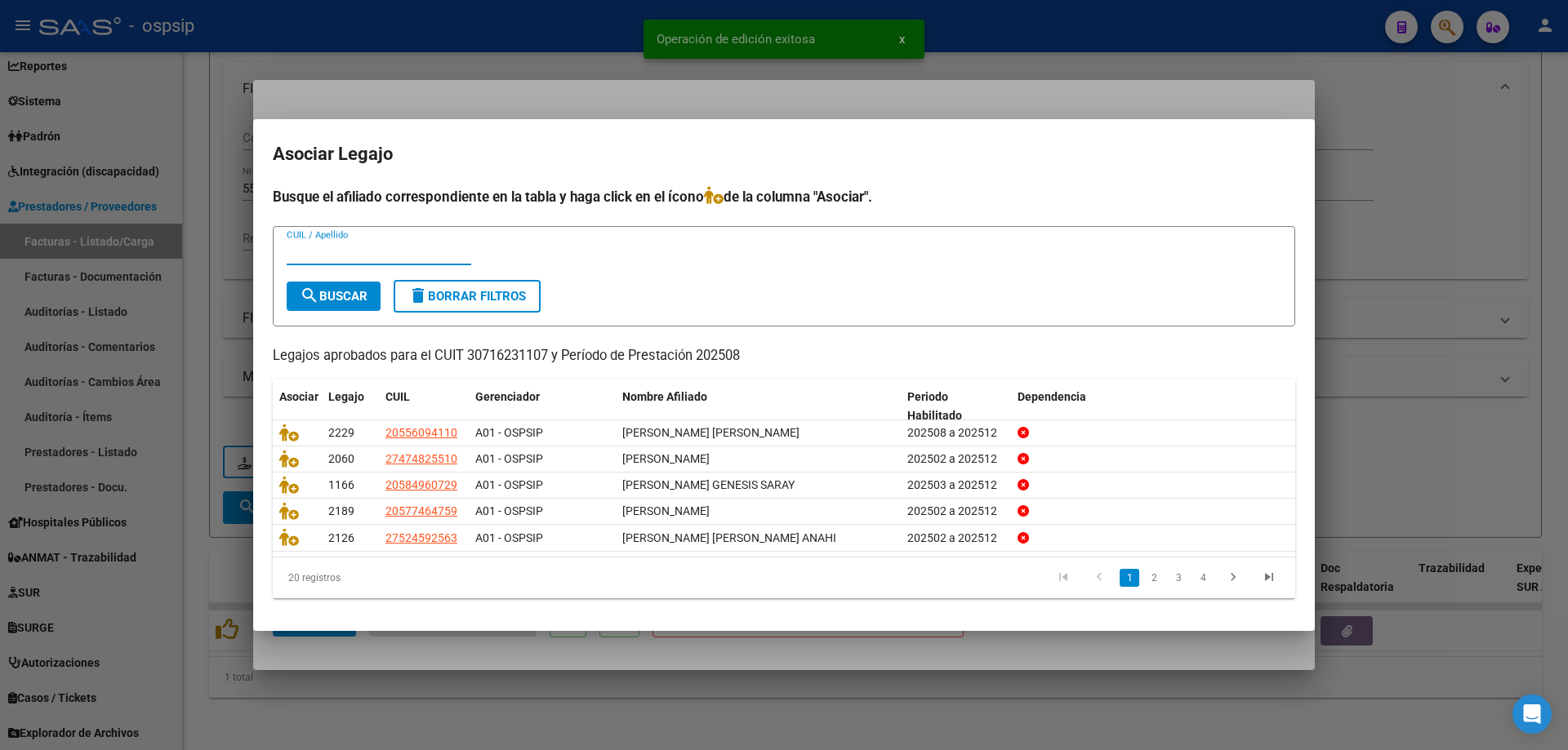
click at [362, 248] on input "CUIL / Apellido" at bounding box center [379, 252] width 184 height 15
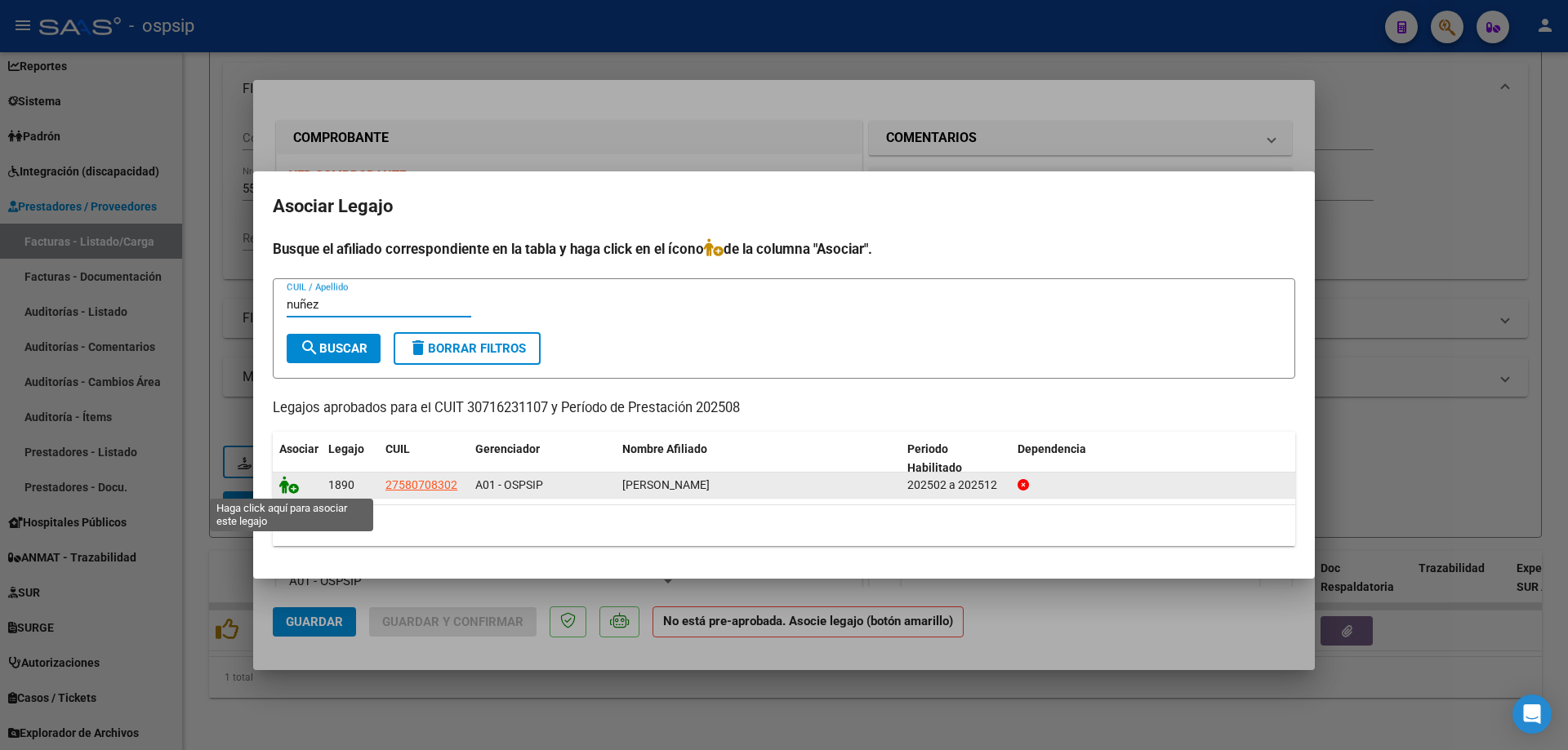
click at [289, 491] on icon at bounding box center [289, 485] width 20 height 18
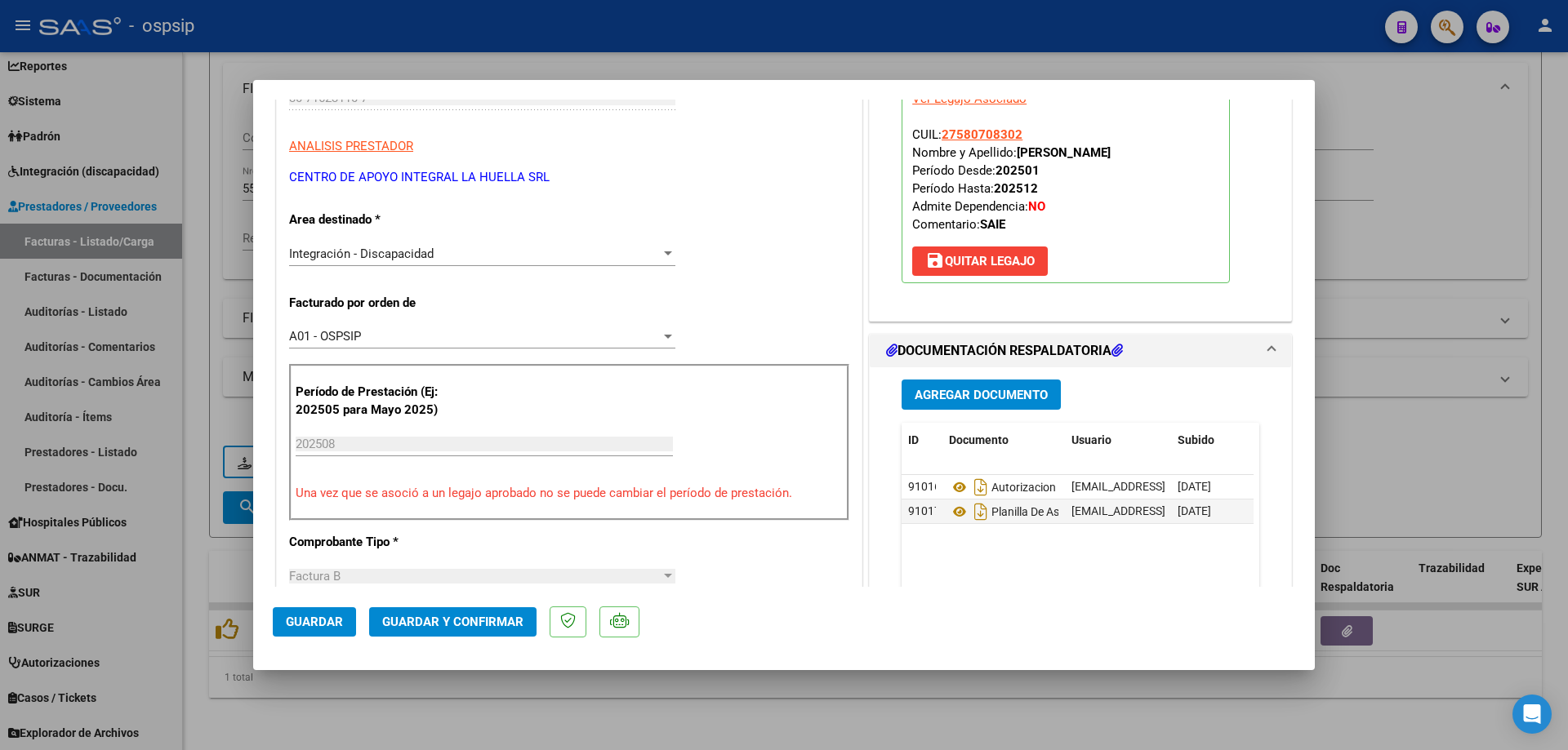
scroll to position [326, 0]
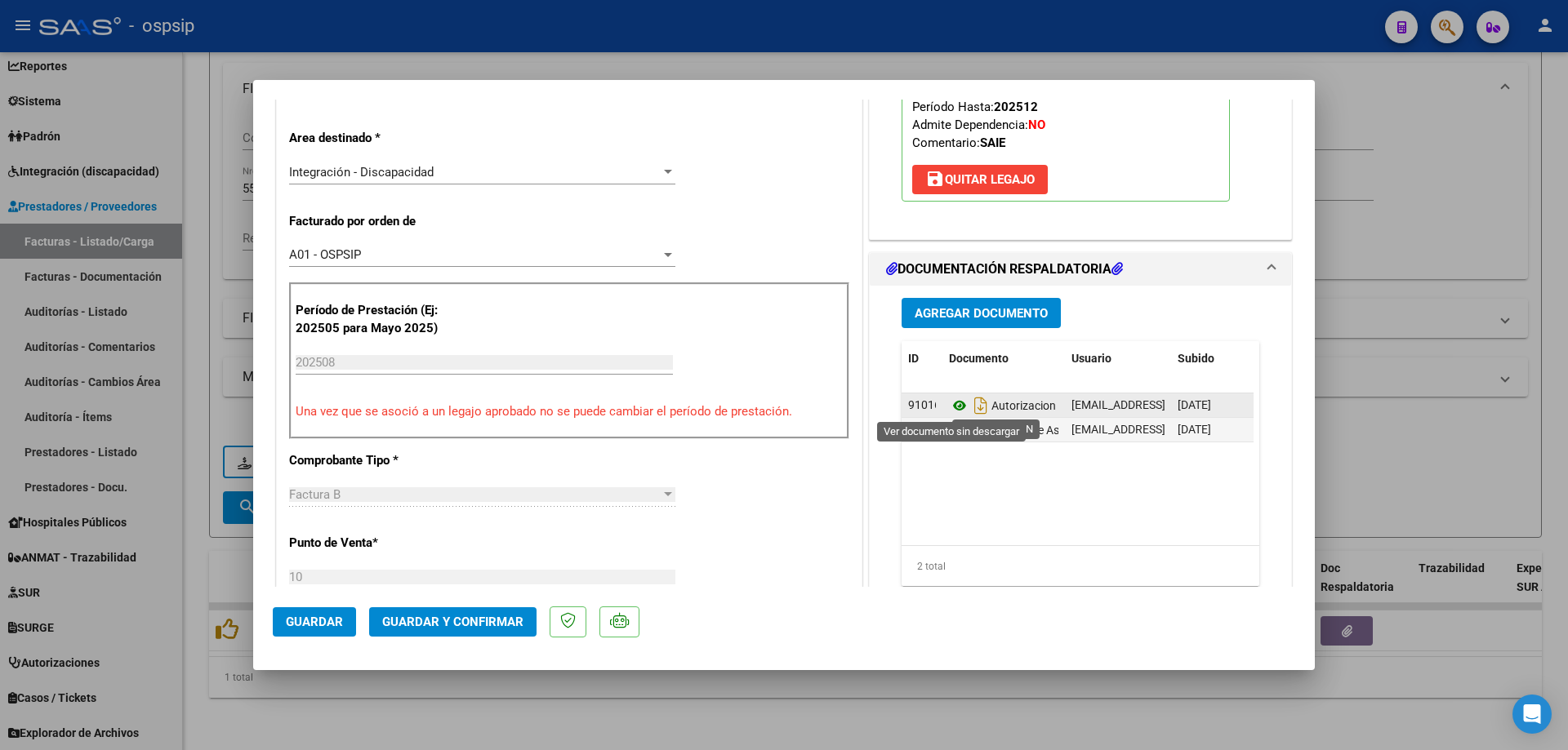
click at [955, 403] on icon at bounding box center [960, 406] width 21 height 20
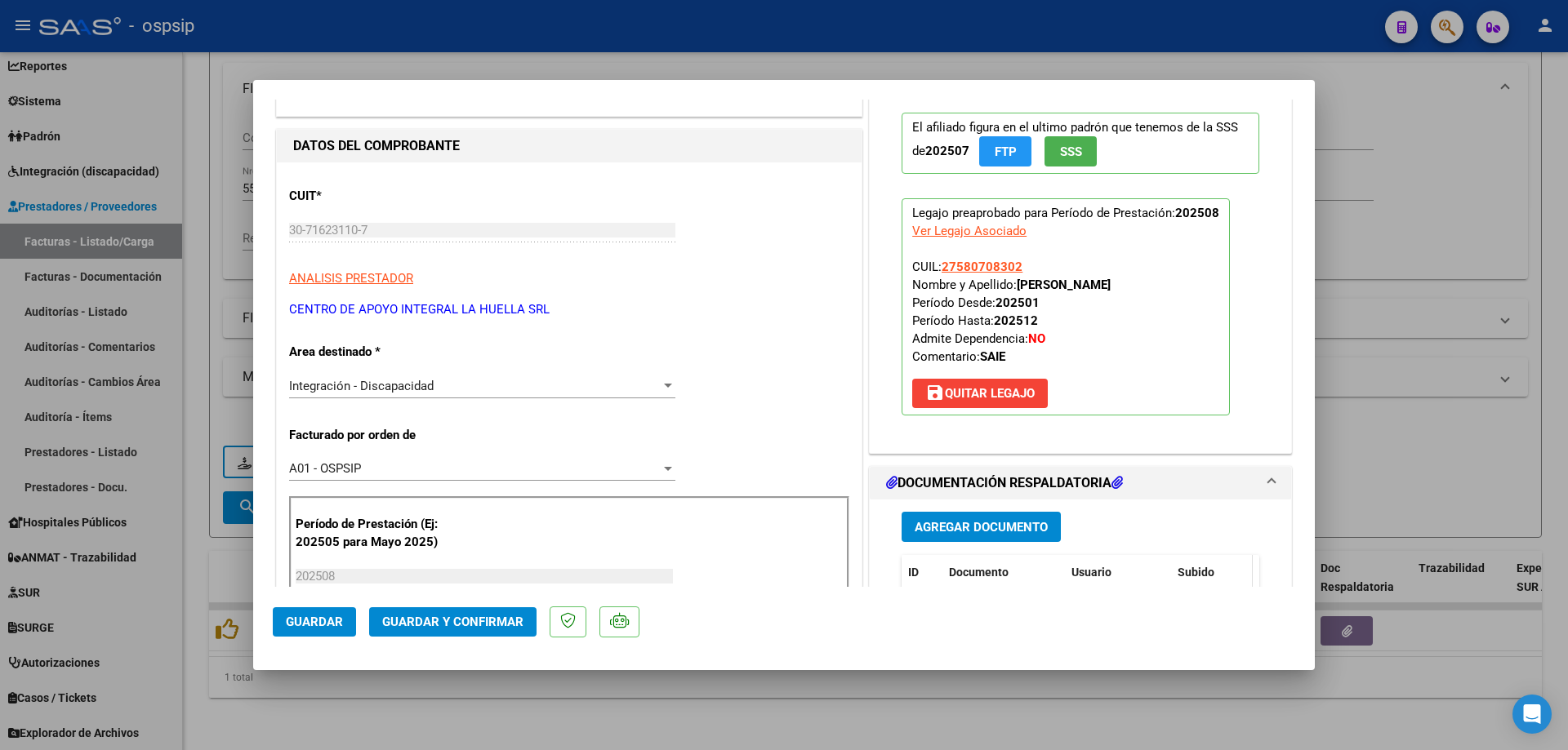
scroll to position [82, 0]
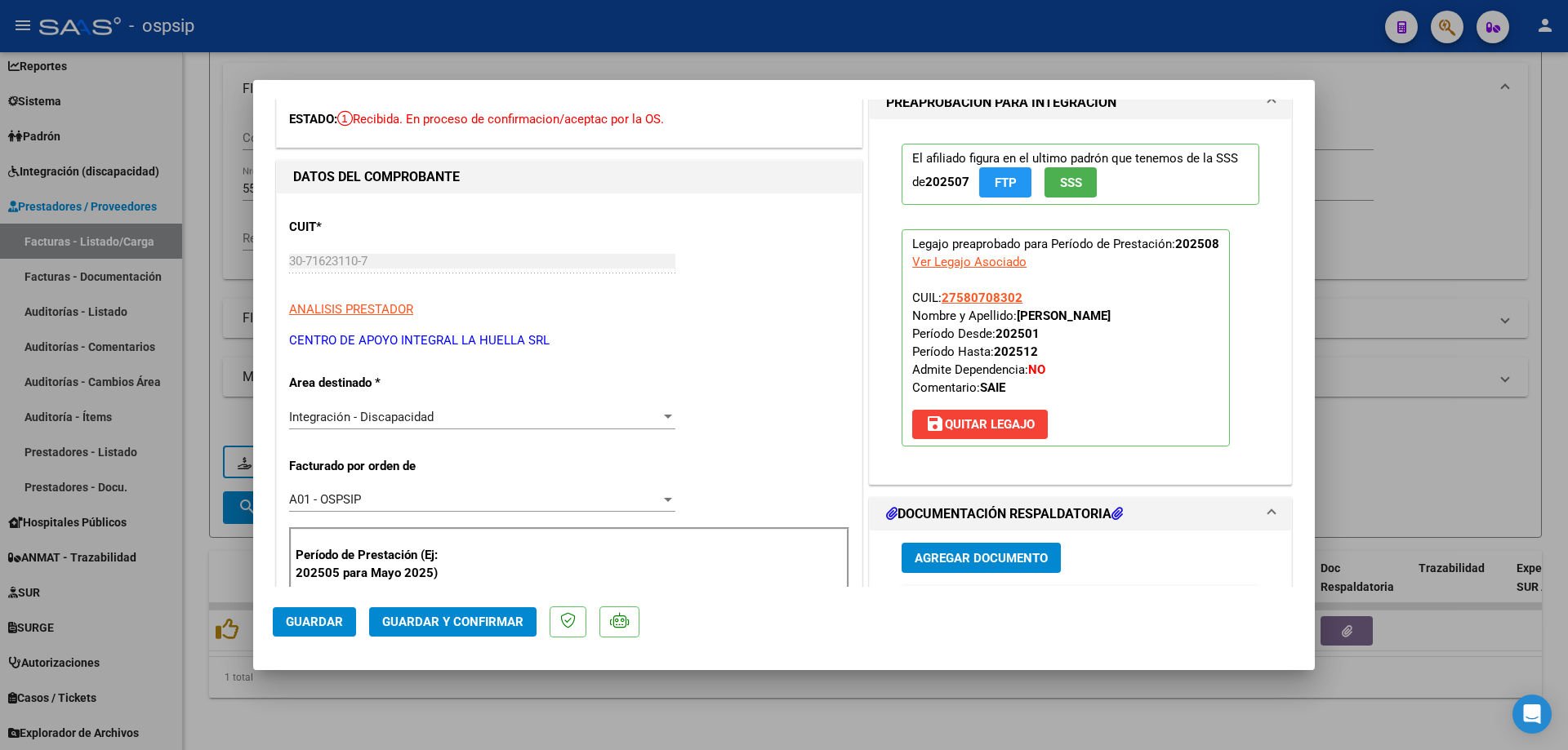
click at [1376, 304] on div at bounding box center [784, 375] width 1568 height 750
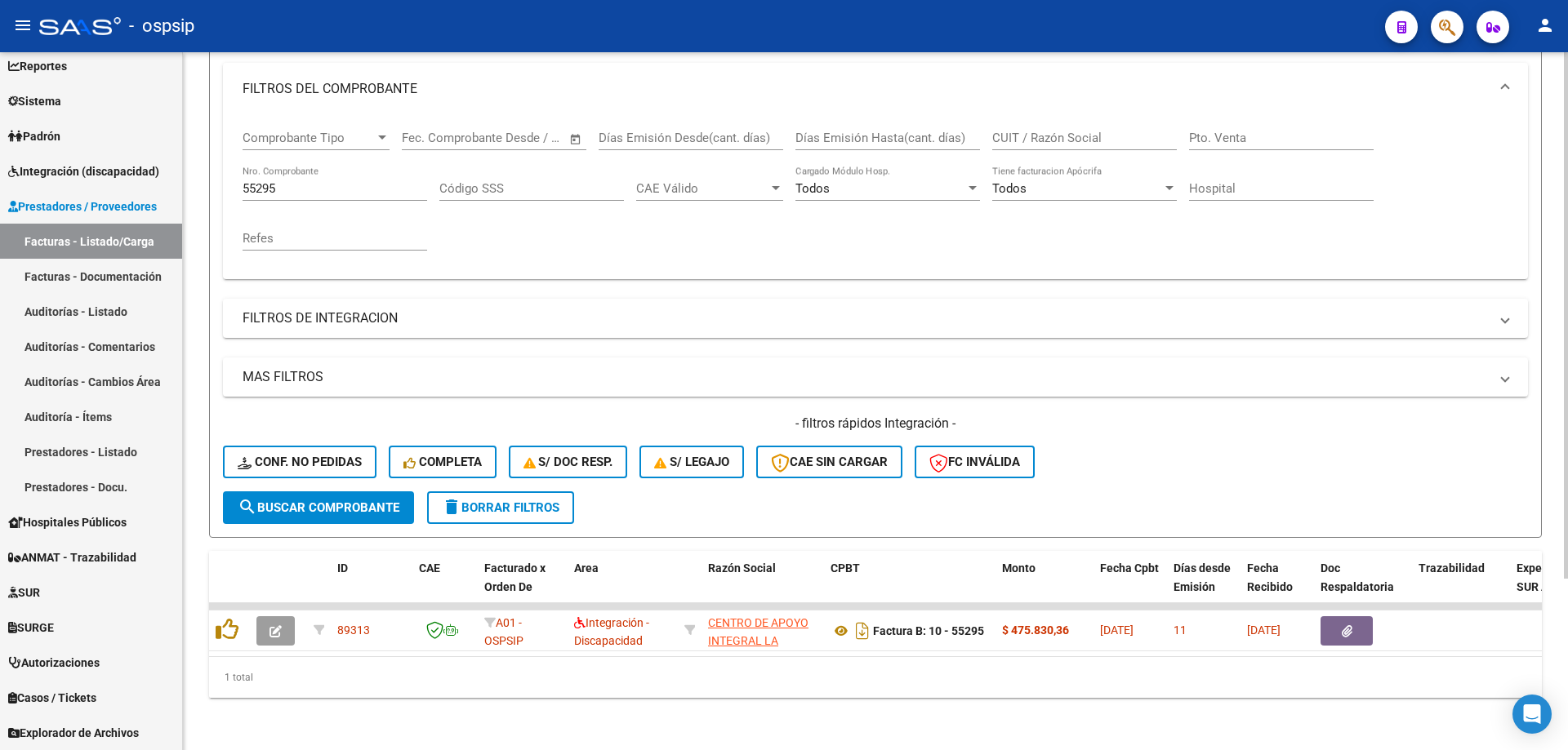
click at [299, 184] on div "55295 Nro. Comprobante" at bounding box center [334, 184] width 184 height 35
click at [302, 181] on input "55295" at bounding box center [334, 188] width 184 height 15
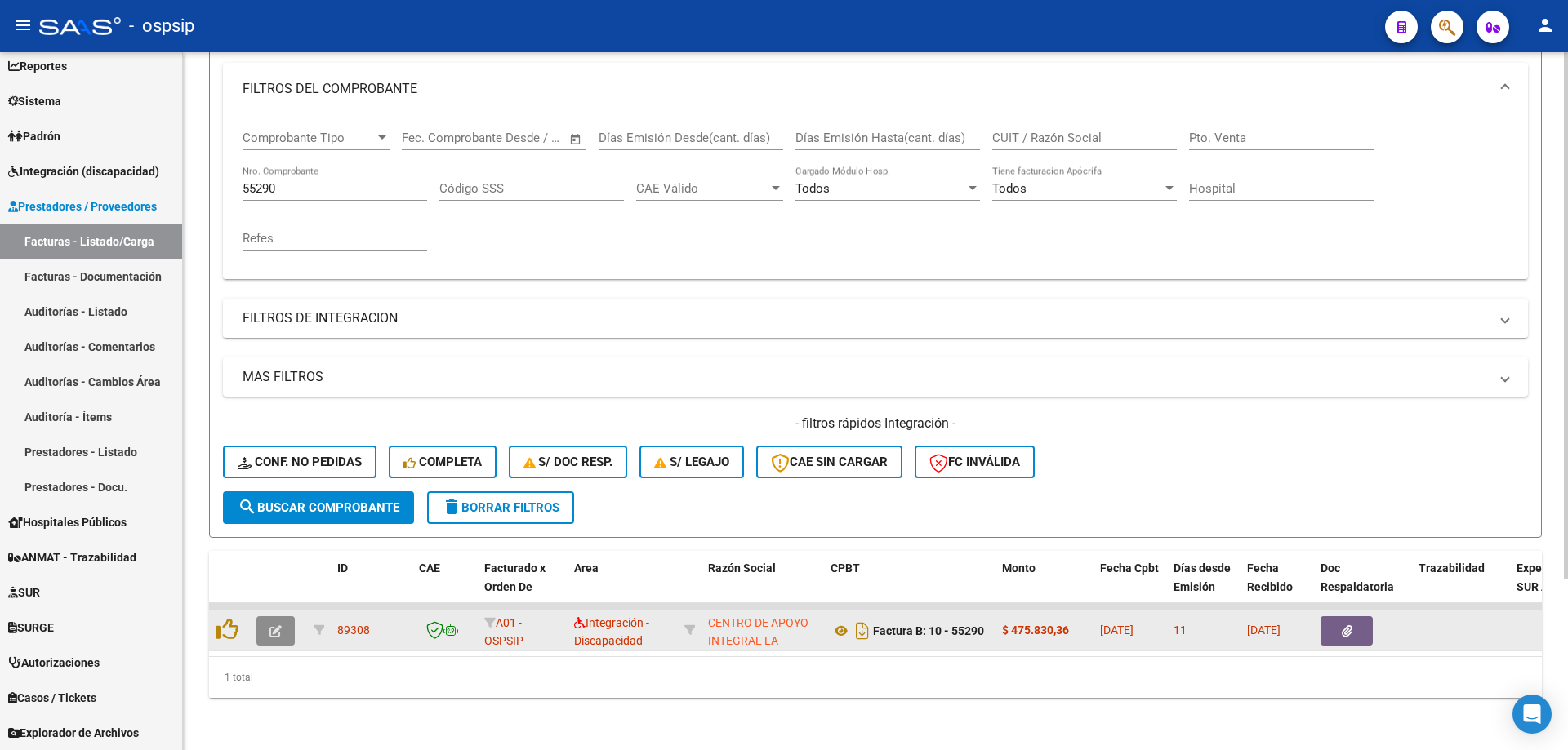
click at [276, 625] on icon "button" at bounding box center [276, 631] width 12 height 12
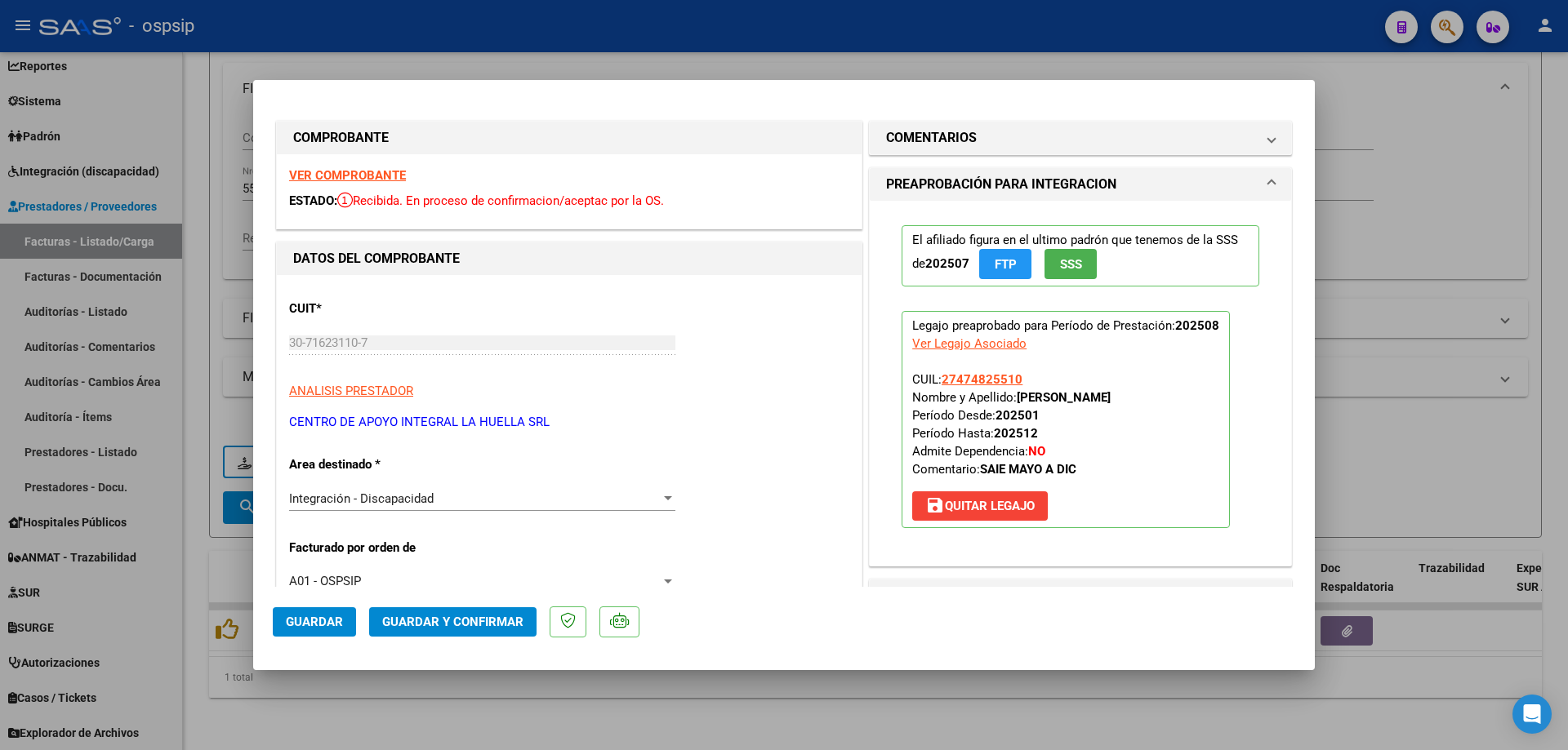
click at [1060, 262] on span "SSS" at bounding box center [1070, 264] width 22 height 15
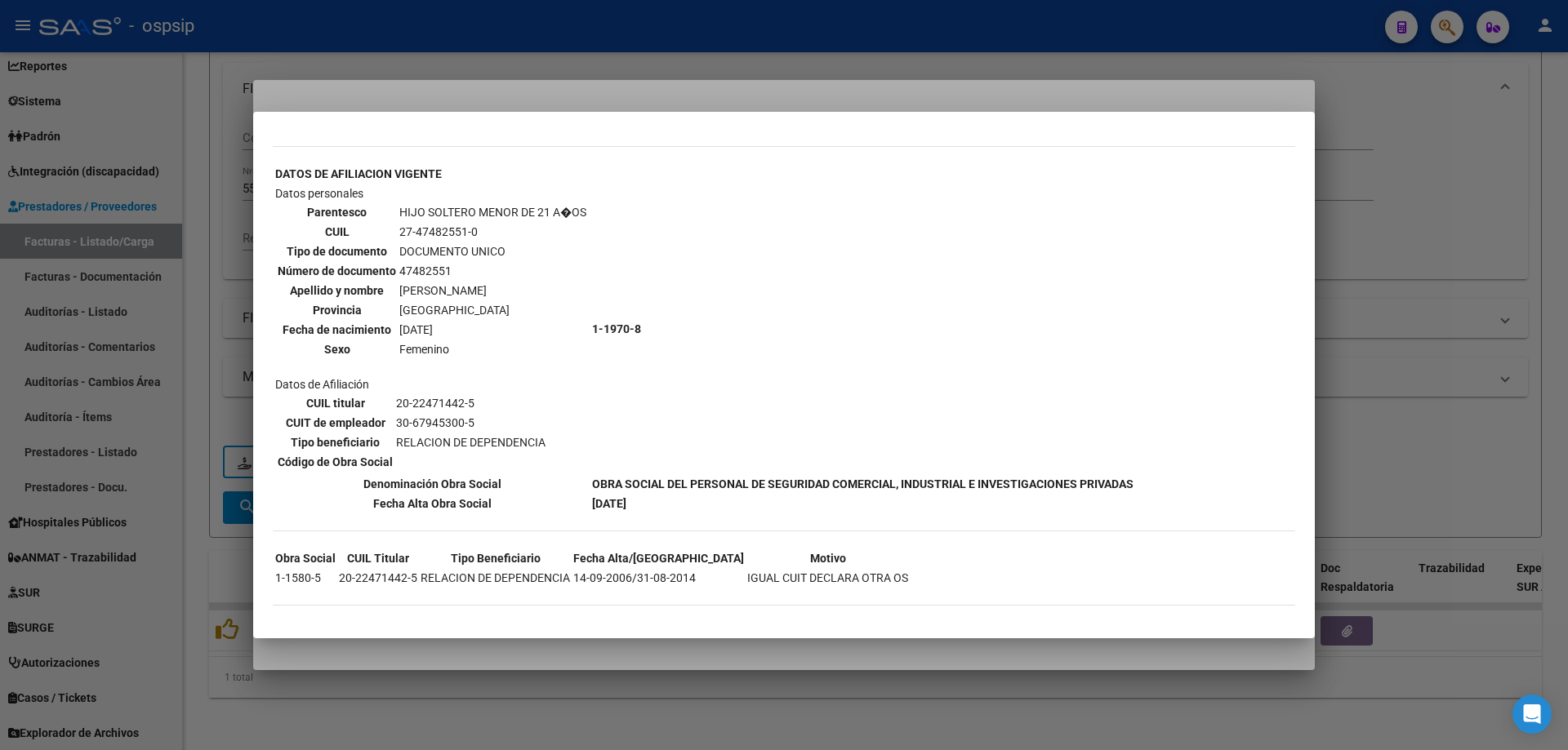
scroll to position [1301, 0]
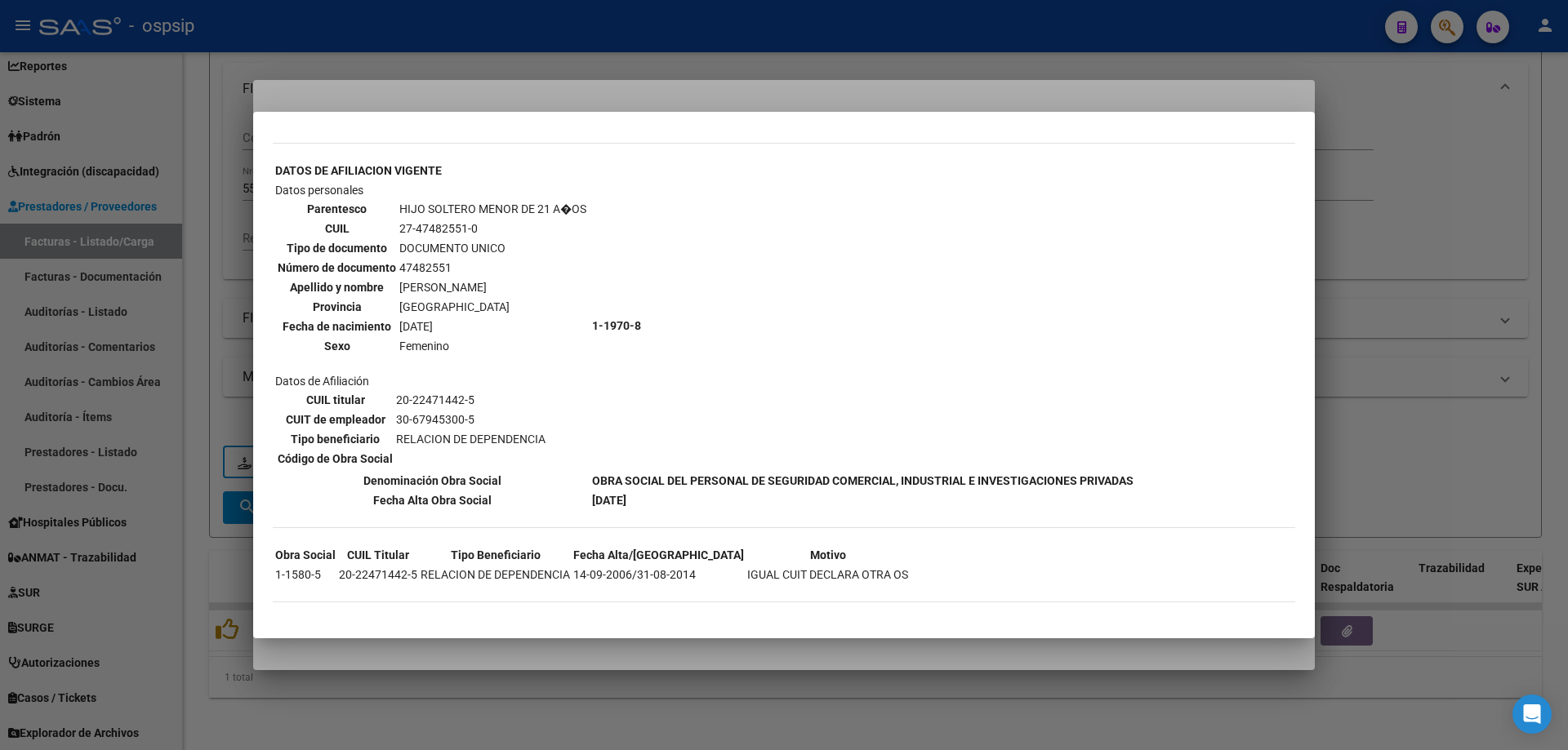
click at [1464, 252] on div at bounding box center [784, 375] width 1568 height 750
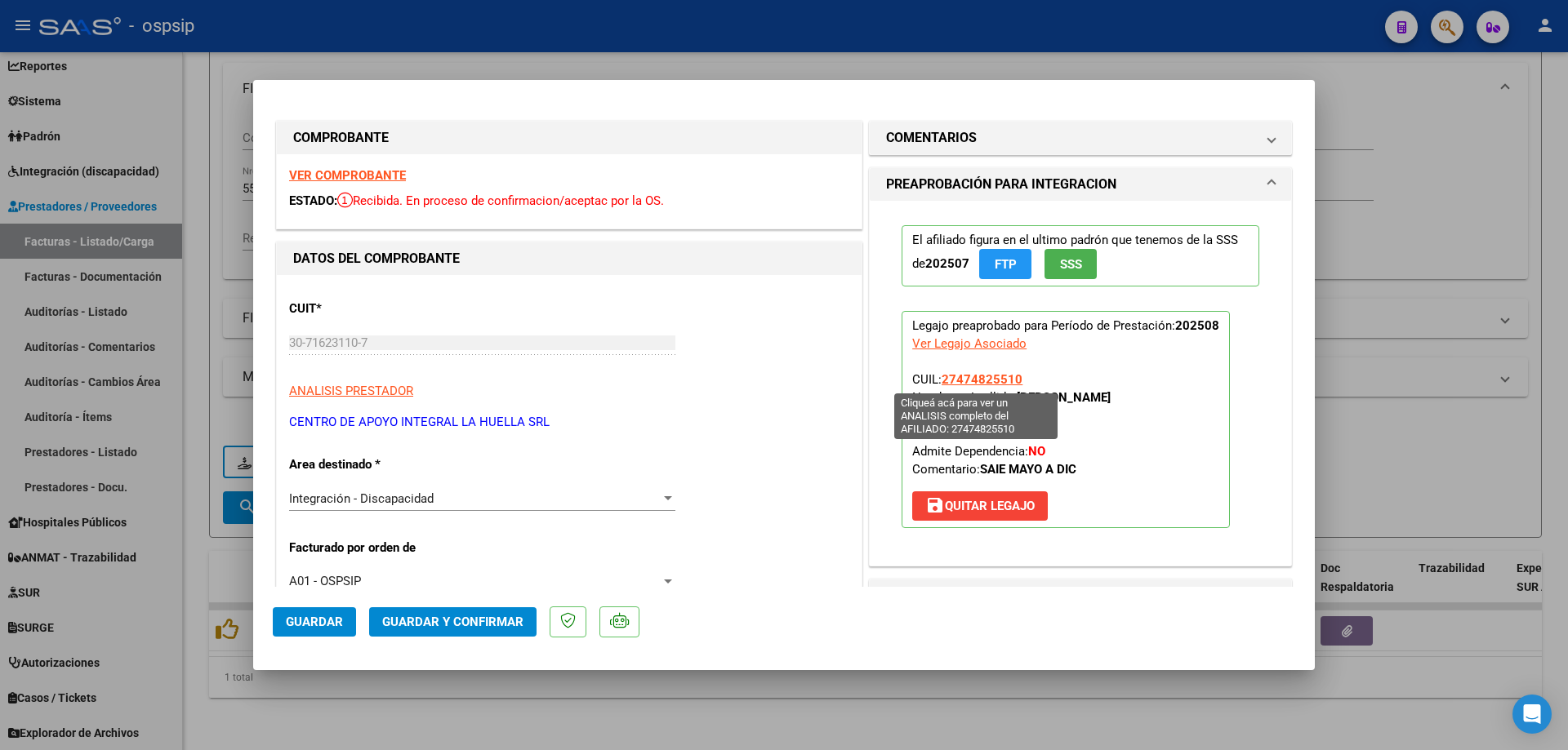
click at [984, 378] on span "27474825510" at bounding box center [982, 379] width 81 height 15
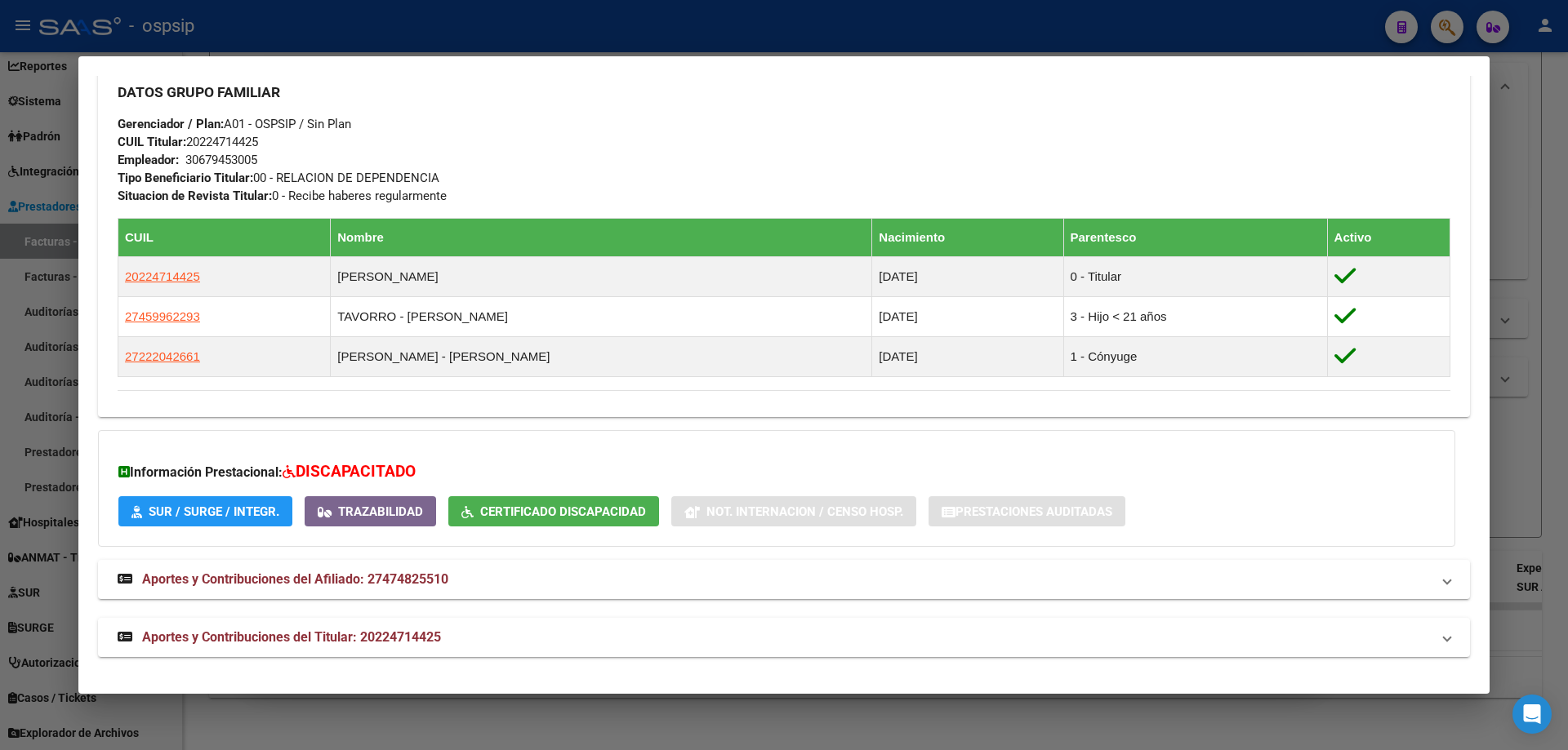
scroll to position [741, 0]
click at [1532, 298] on div at bounding box center [784, 375] width 1568 height 750
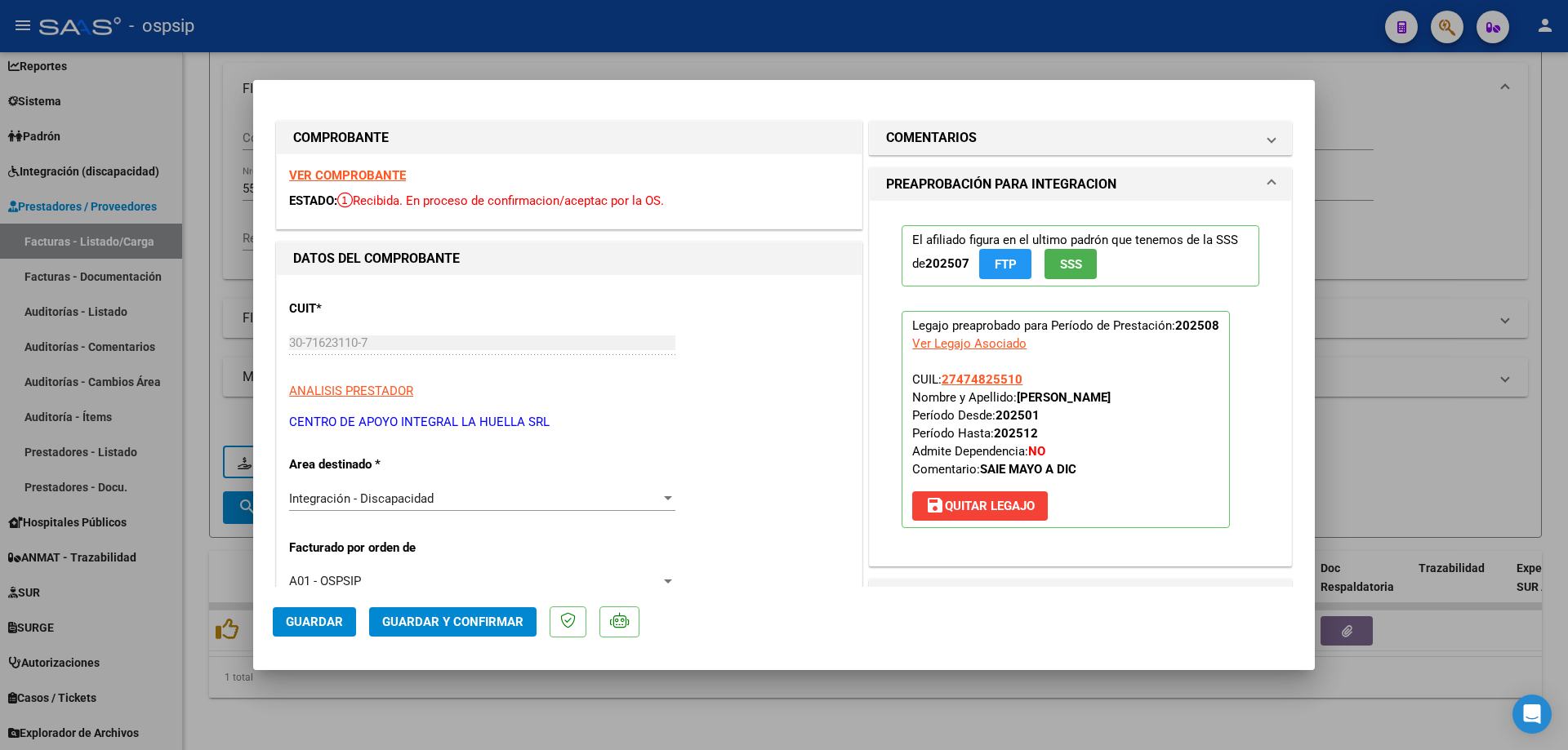
scroll to position [163, 0]
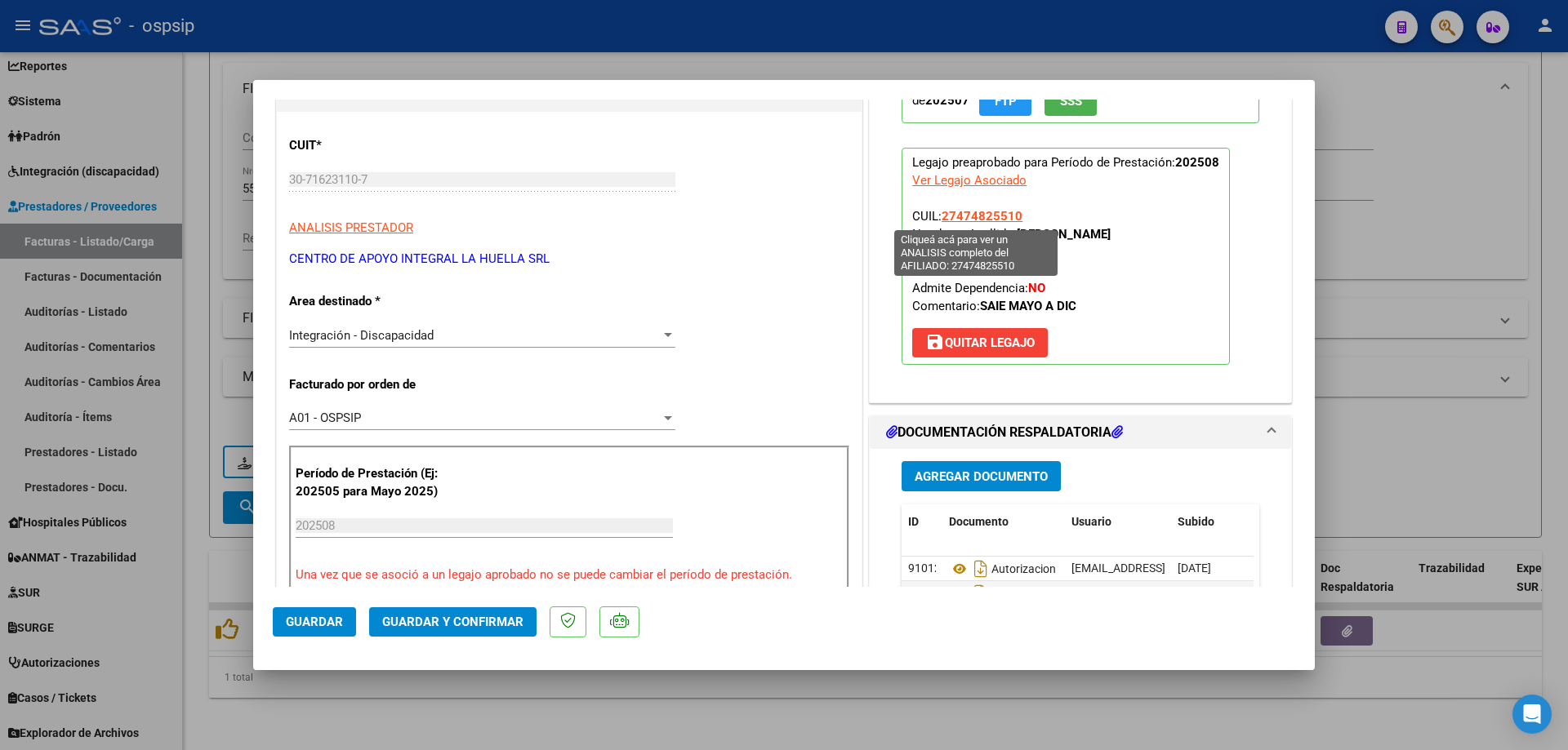
click at [972, 212] on span "27474825510" at bounding box center [982, 216] width 81 height 15
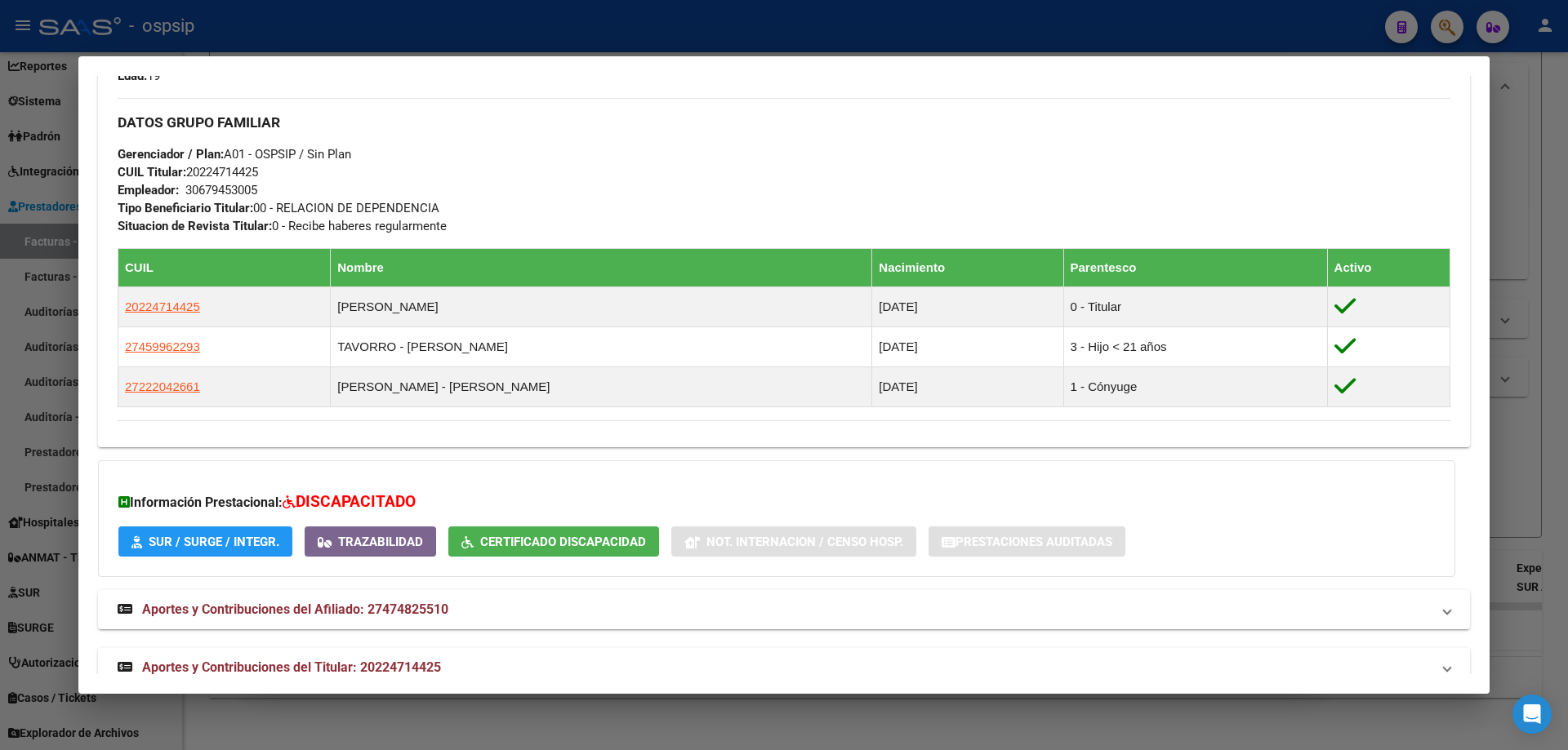
scroll to position [741, 0]
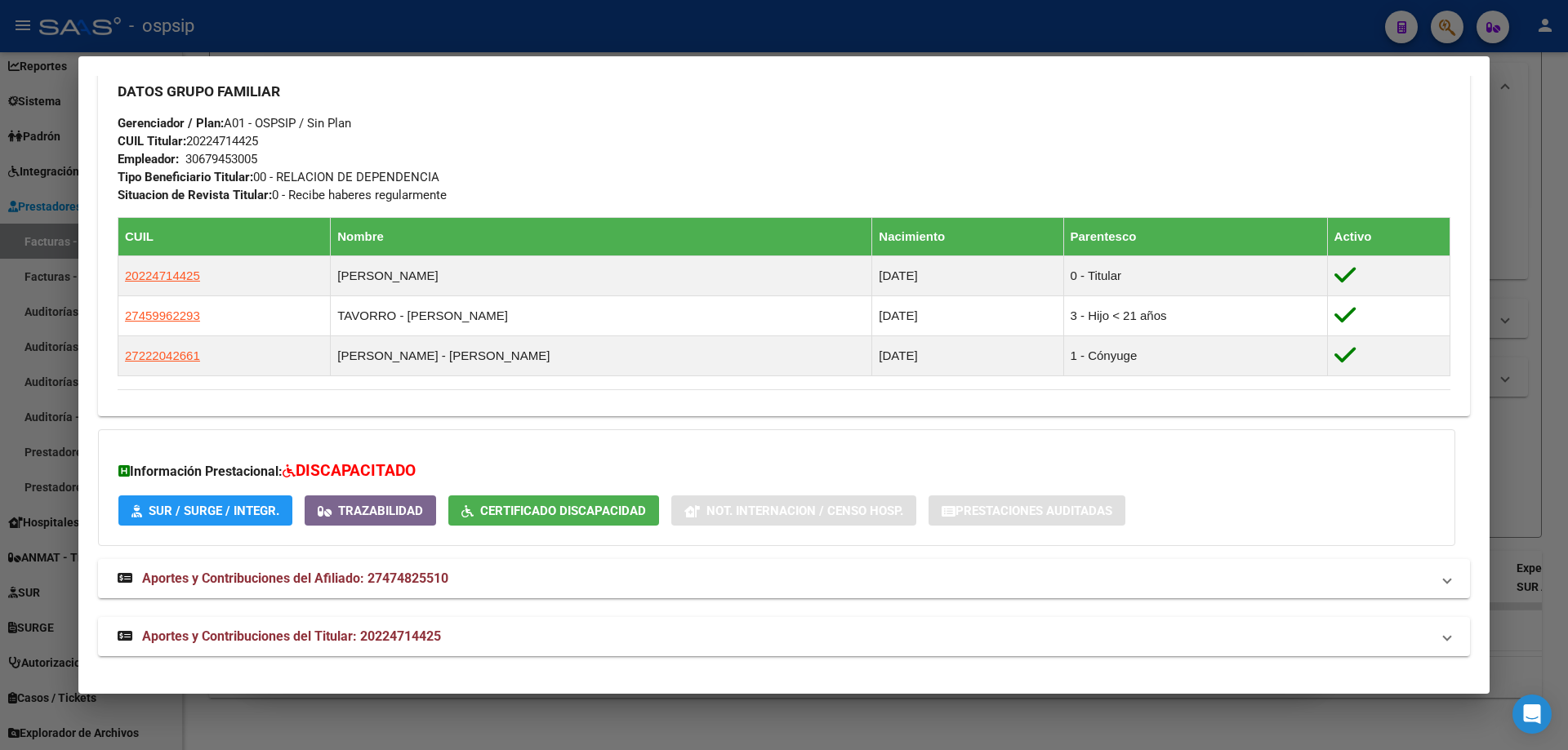
click at [1534, 325] on div at bounding box center [784, 375] width 1568 height 750
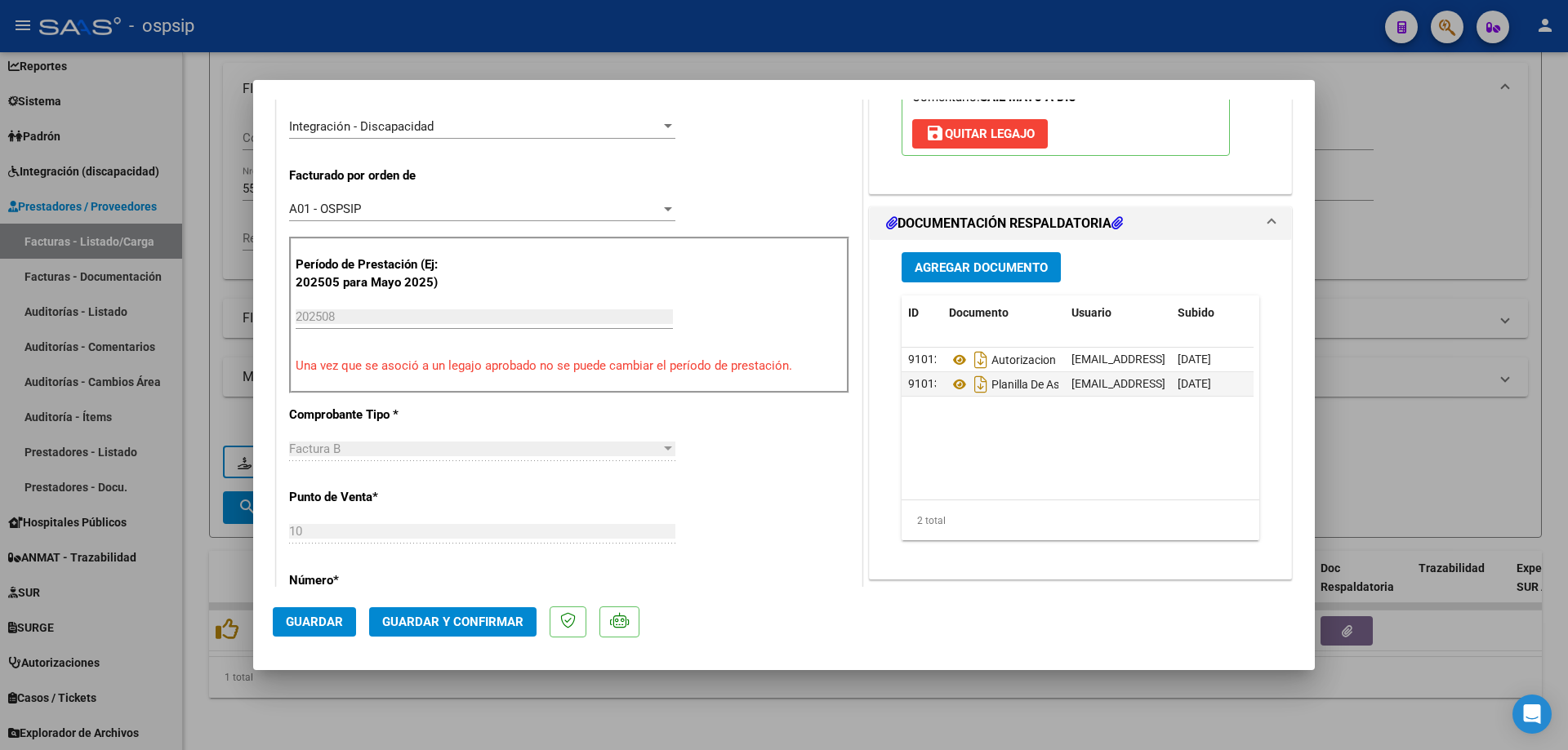
scroll to position [408, 0]
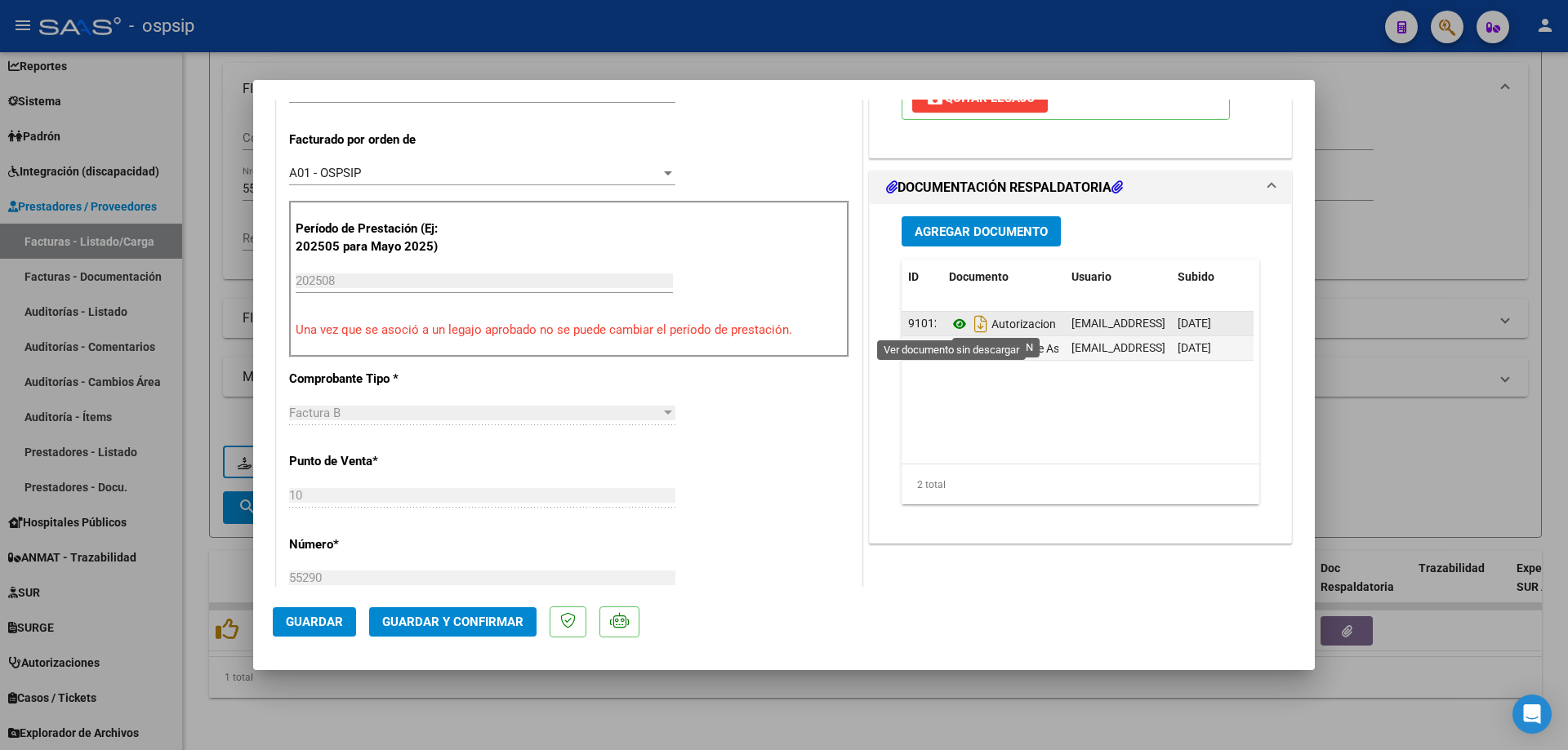
click at [953, 323] on icon at bounding box center [960, 324] width 21 height 20
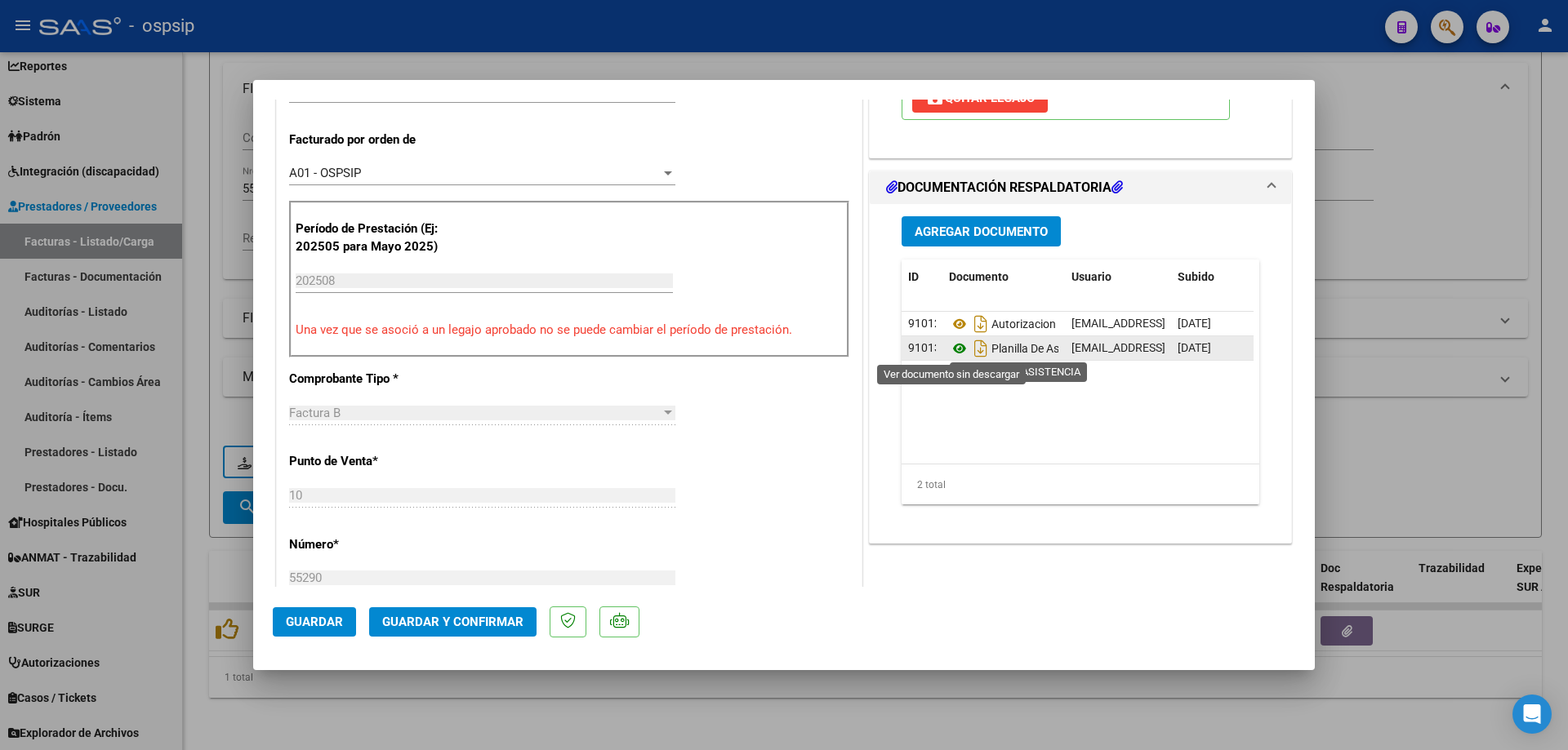
click at [954, 349] on icon at bounding box center [960, 348] width 21 height 20
click at [455, 626] on span "Guardar y Confirmar" at bounding box center [452, 621] width 141 height 15
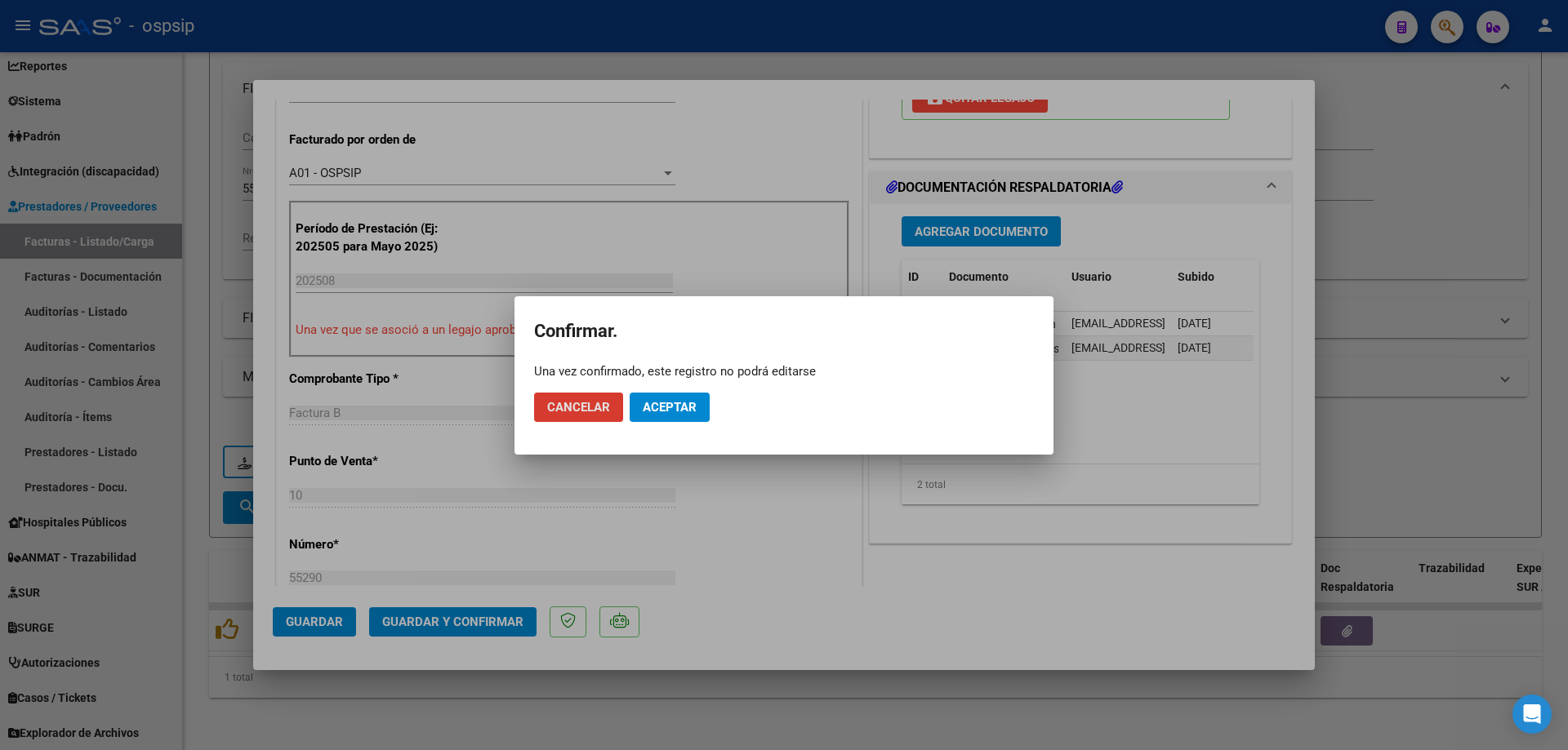
click at [685, 418] on button "Aceptar" at bounding box center [670, 407] width 80 height 29
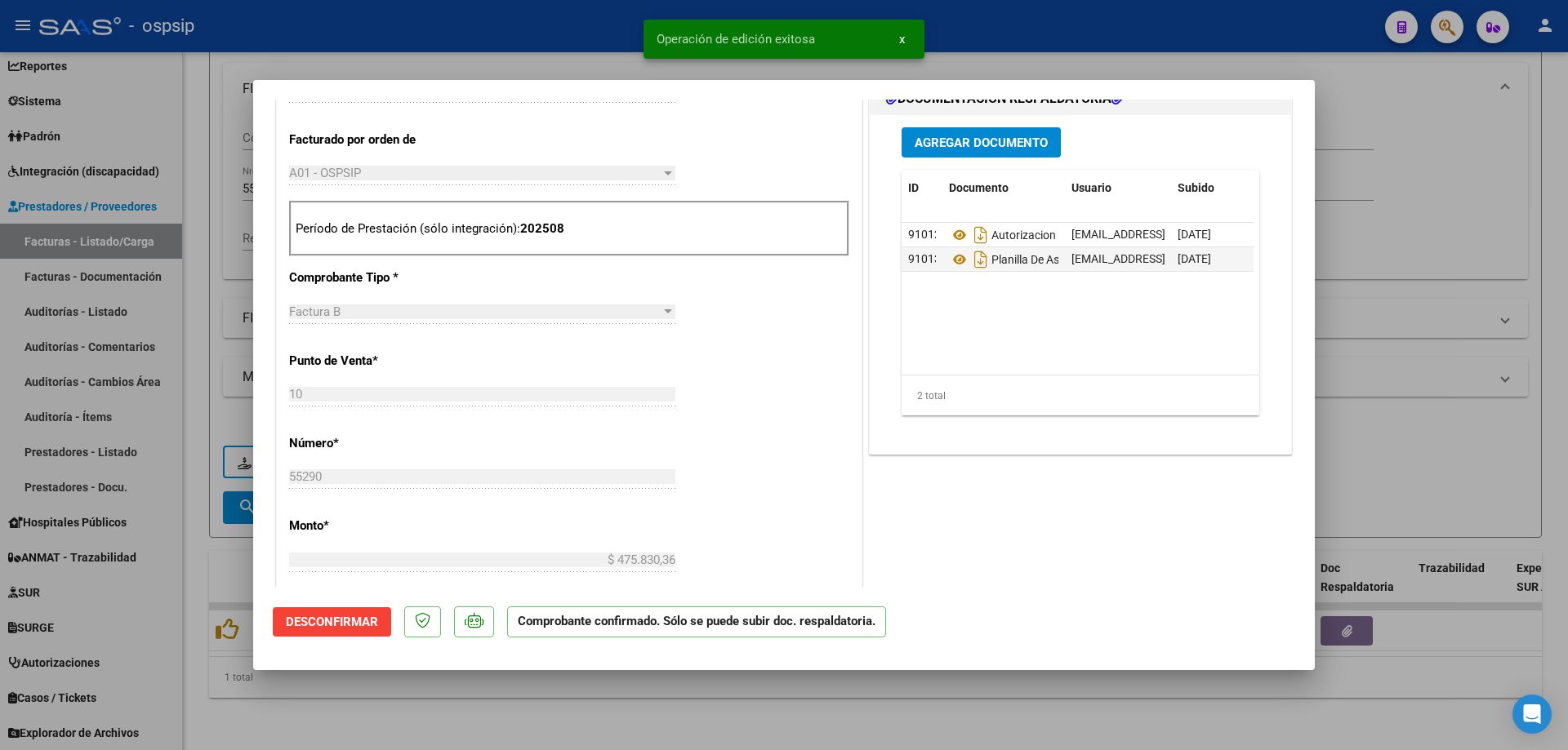
click at [1368, 203] on div at bounding box center [784, 375] width 1568 height 750
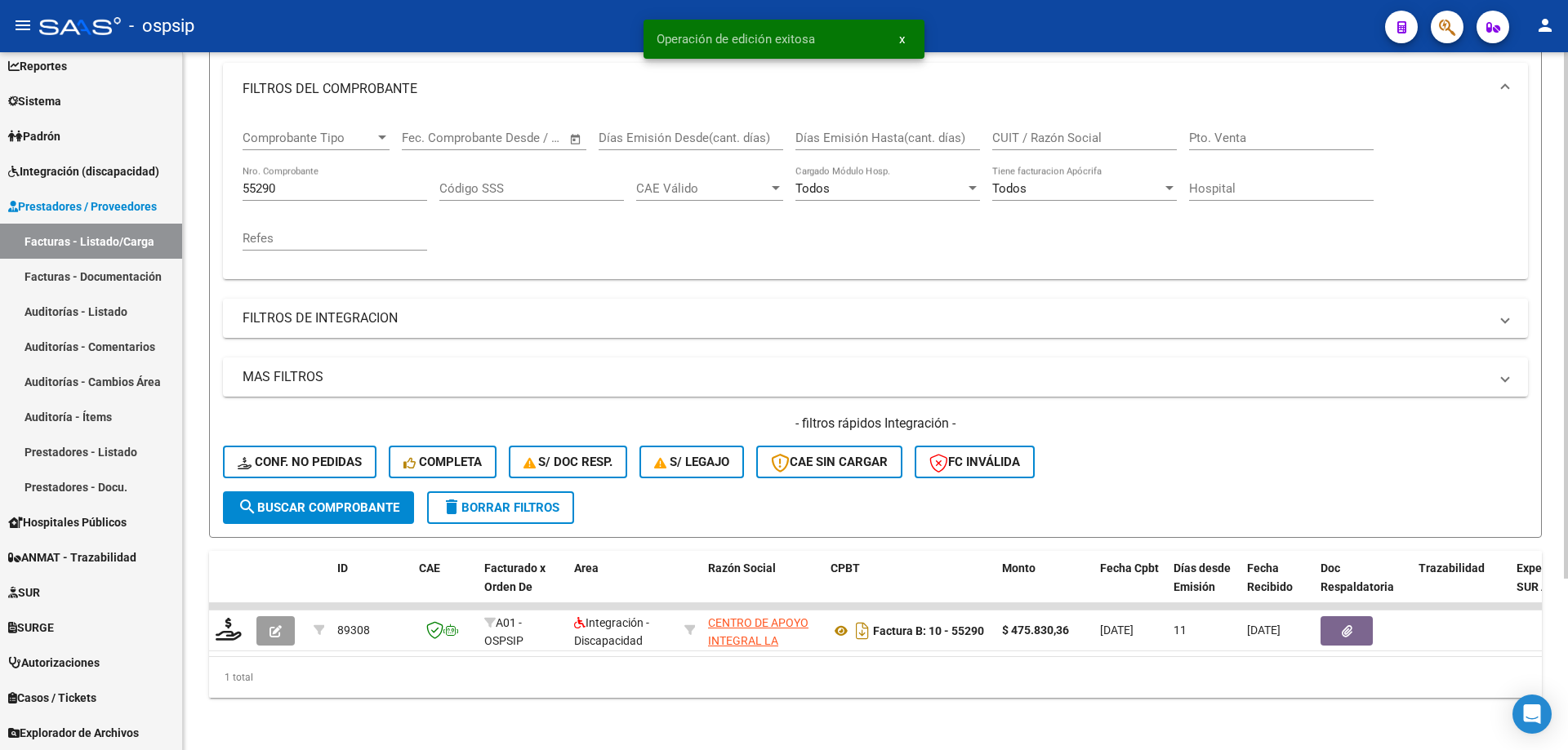
click at [337, 166] on div "55290 Nro. Comprobante" at bounding box center [334, 184] width 184 height 35
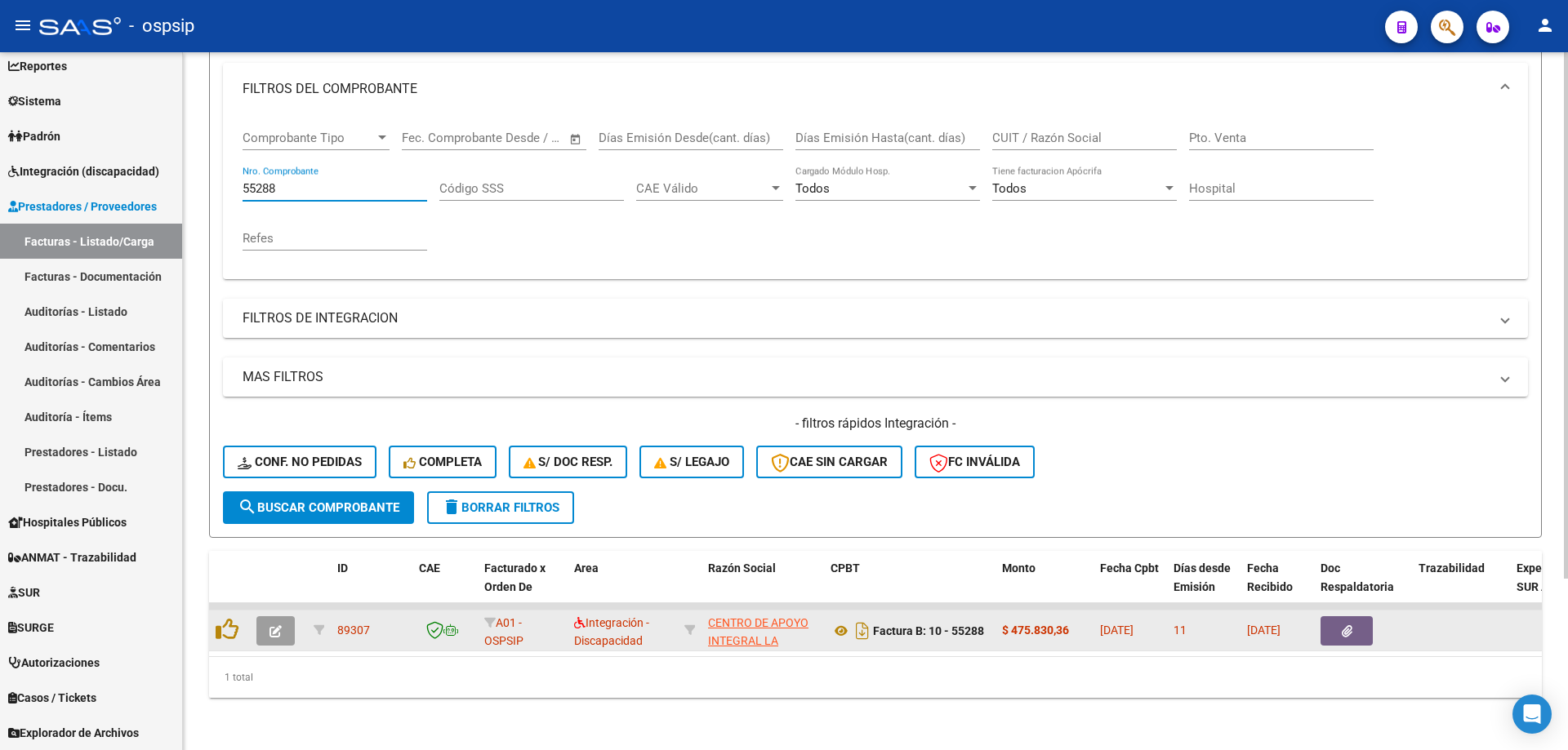
click at [273, 625] on icon "button" at bounding box center [276, 631] width 12 height 12
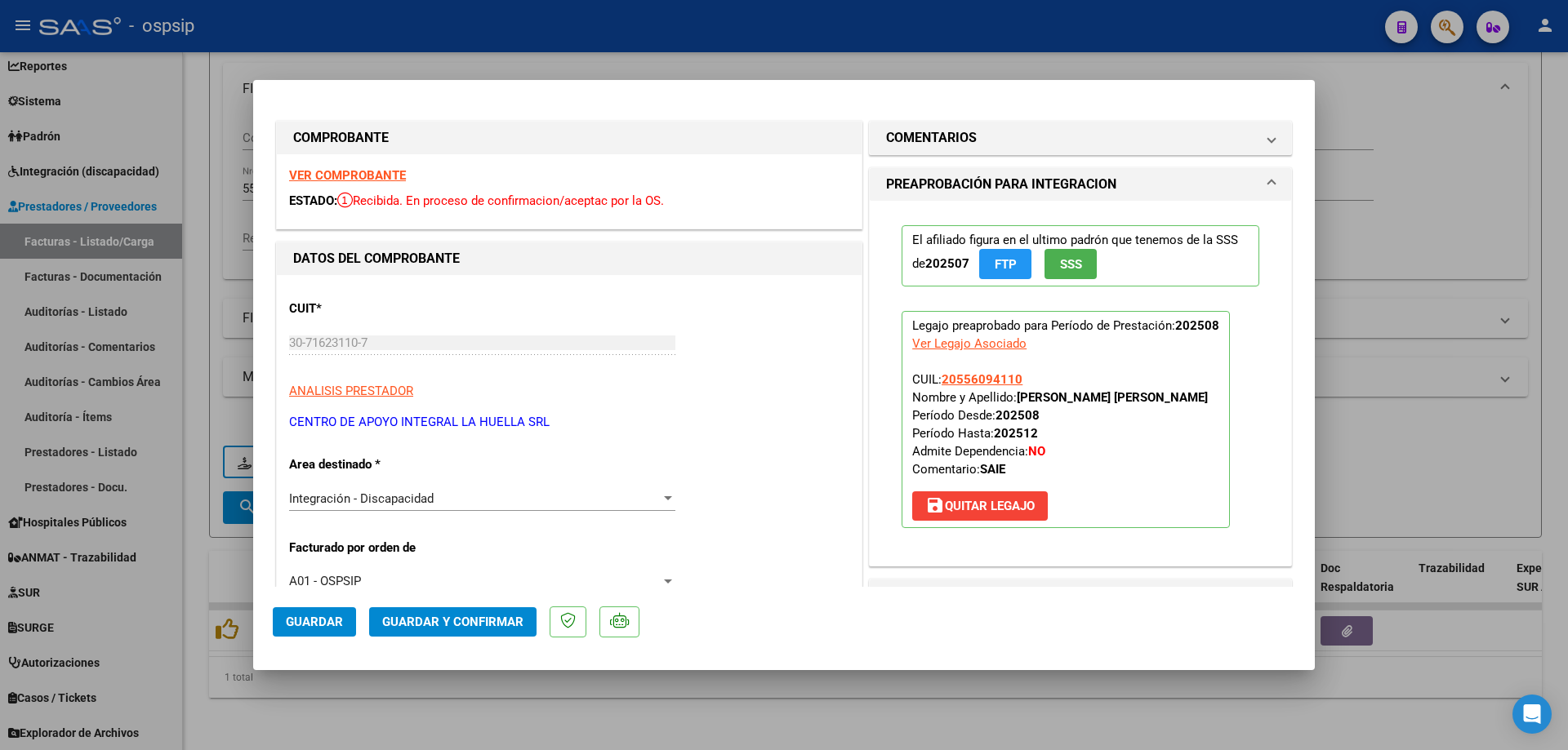
click at [1060, 262] on span "SSS" at bounding box center [1070, 264] width 22 height 15
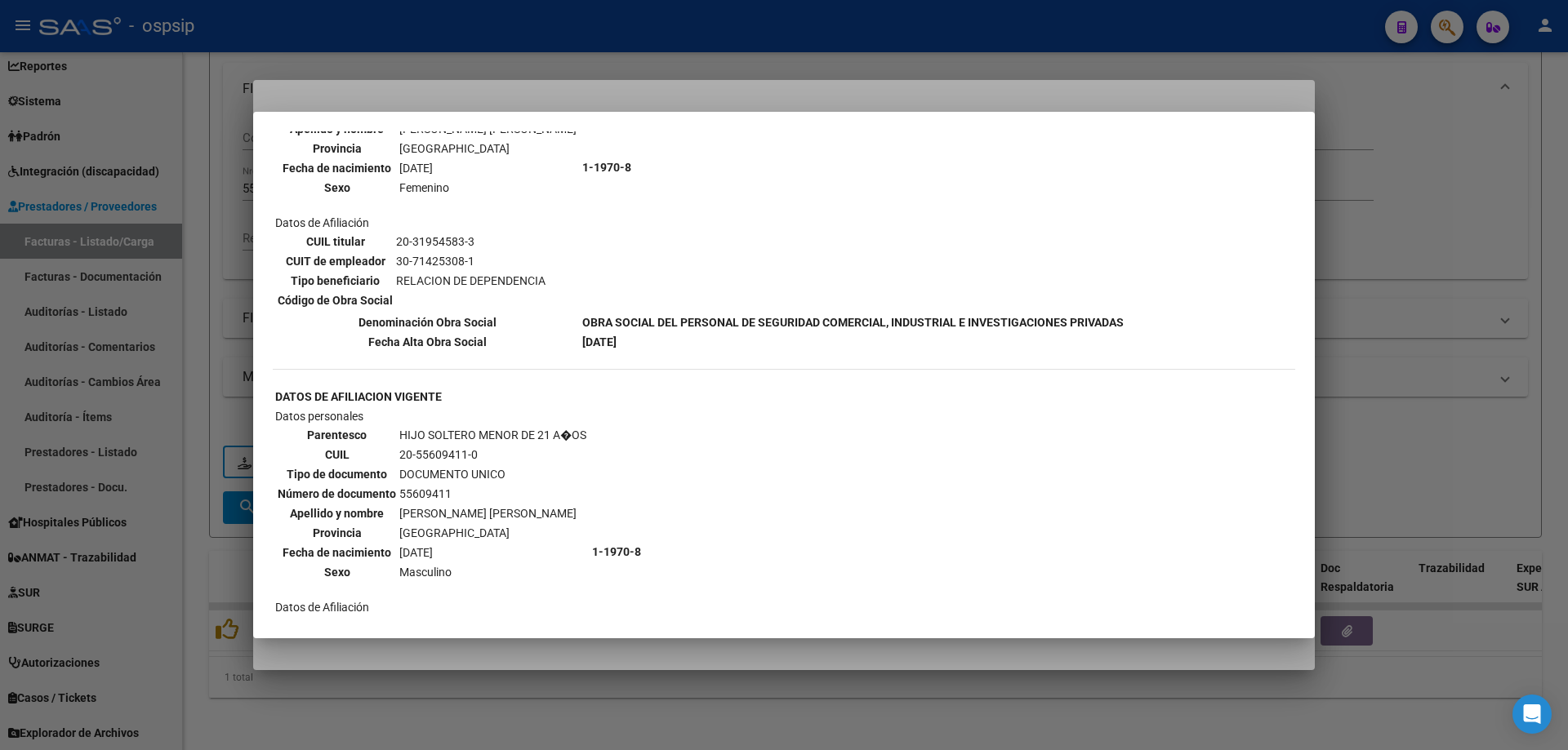
scroll to position [816, 0]
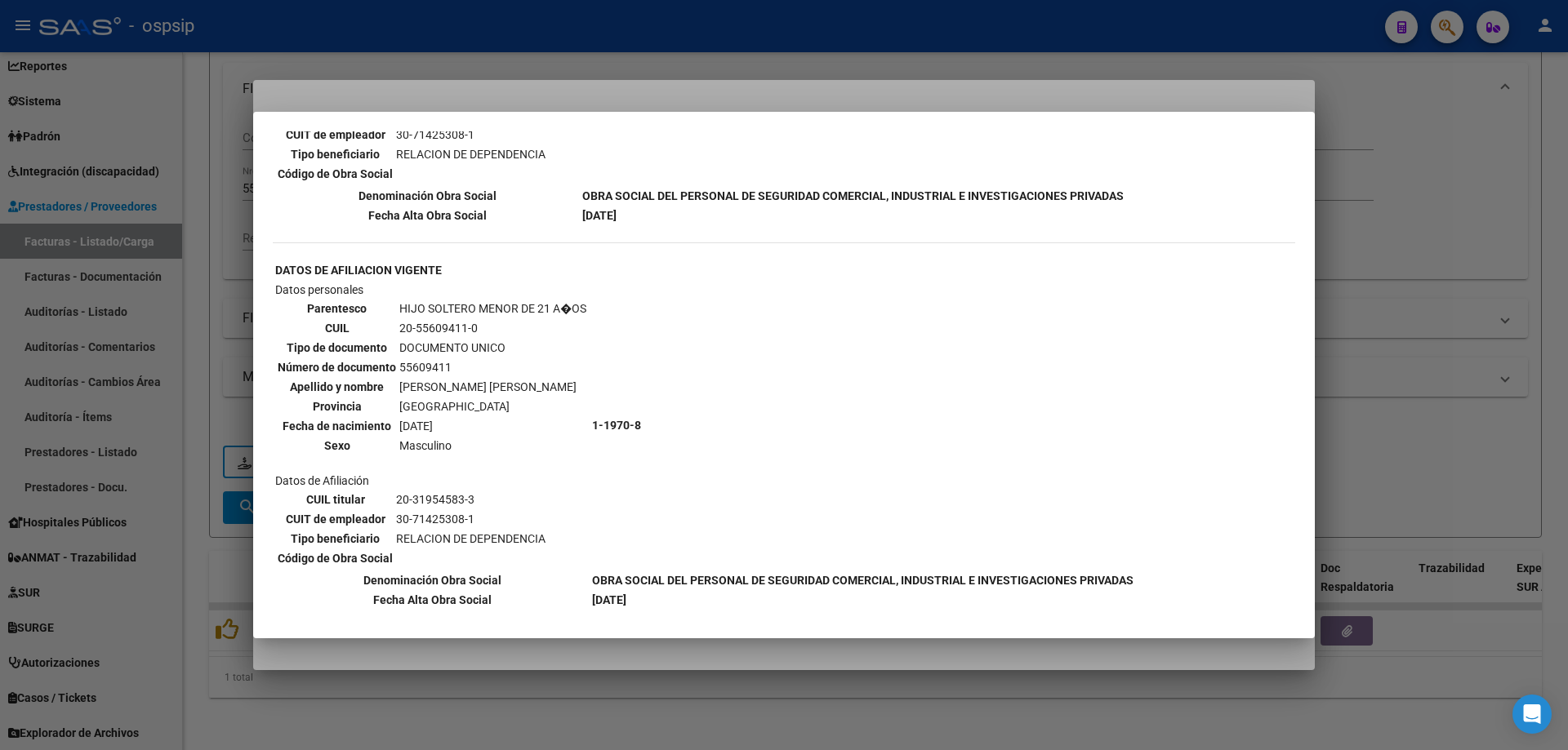
click at [1436, 280] on div at bounding box center [784, 375] width 1568 height 750
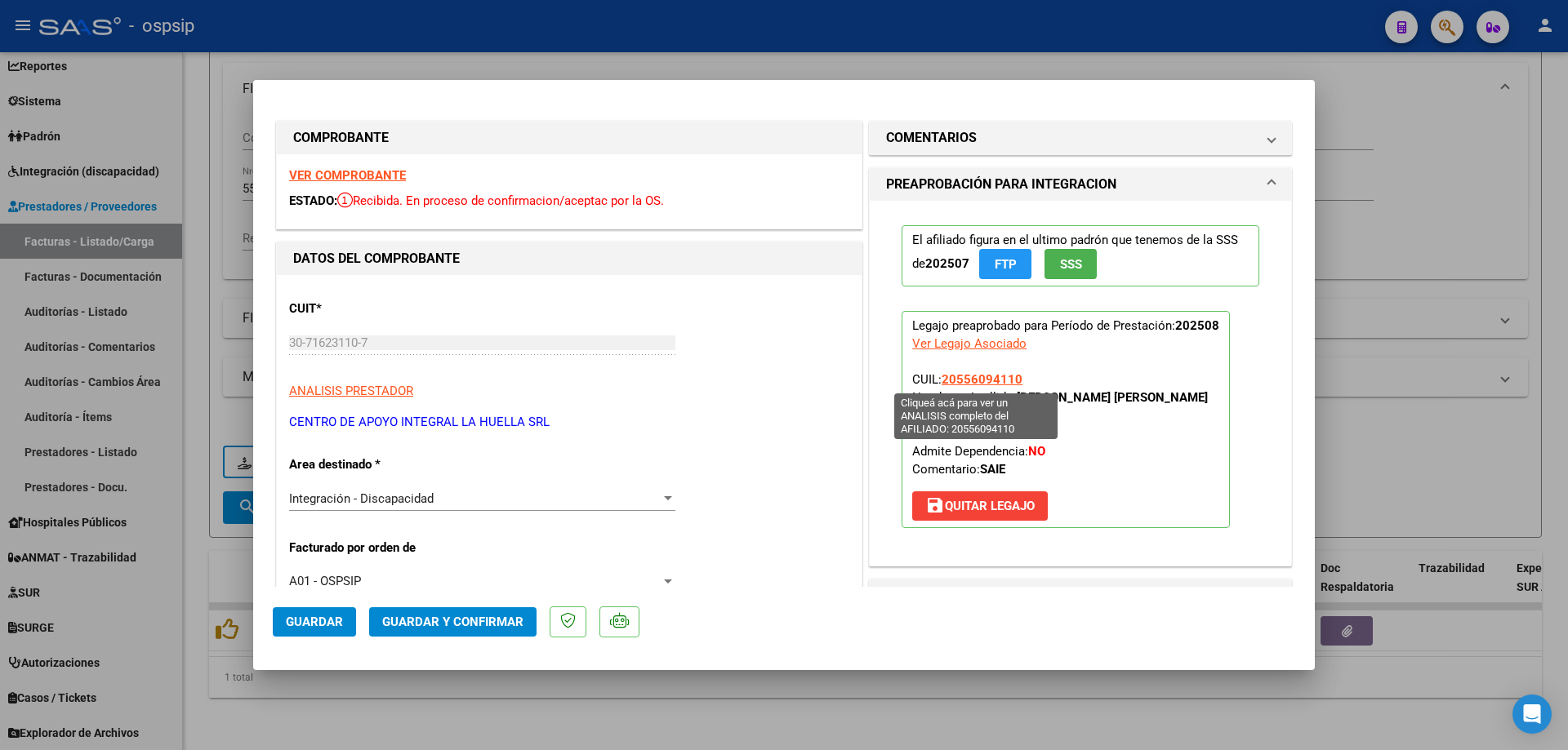
click at [970, 379] on span "20556094110" at bounding box center [982, 379] width 81 height 15
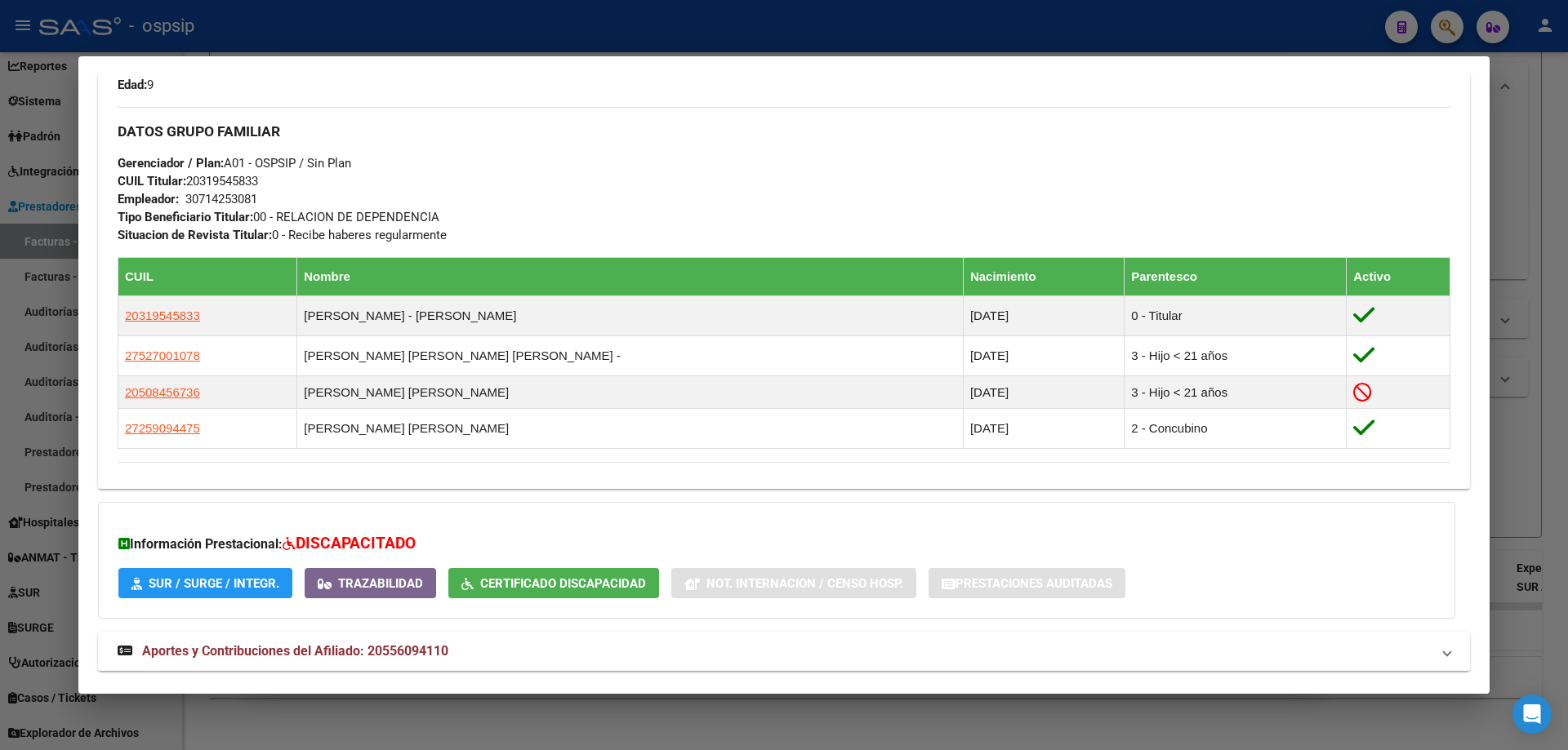
scroll to position [805, 0]
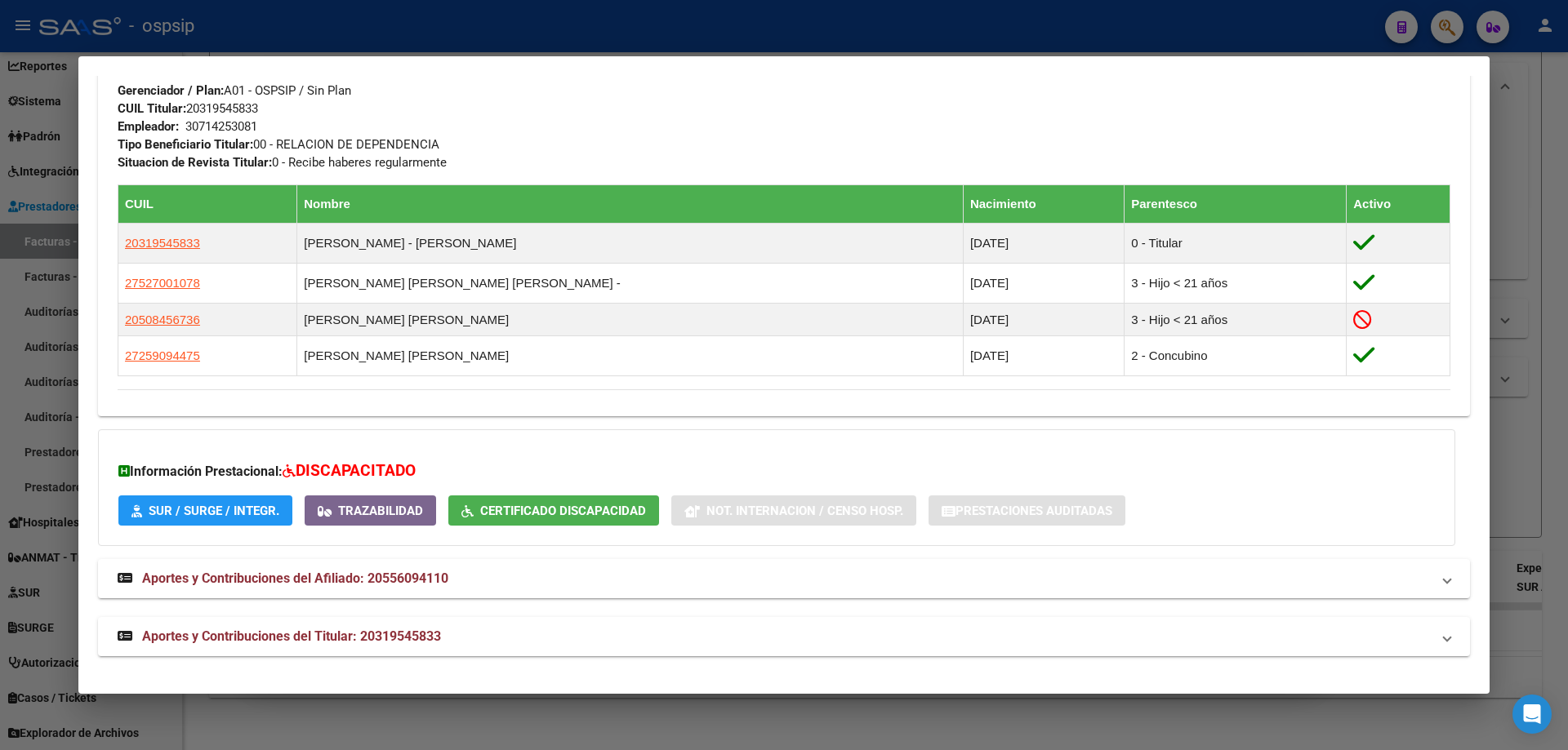
click at [1515, 429] on div at bounding box center [784, 375] width 1568 height 750
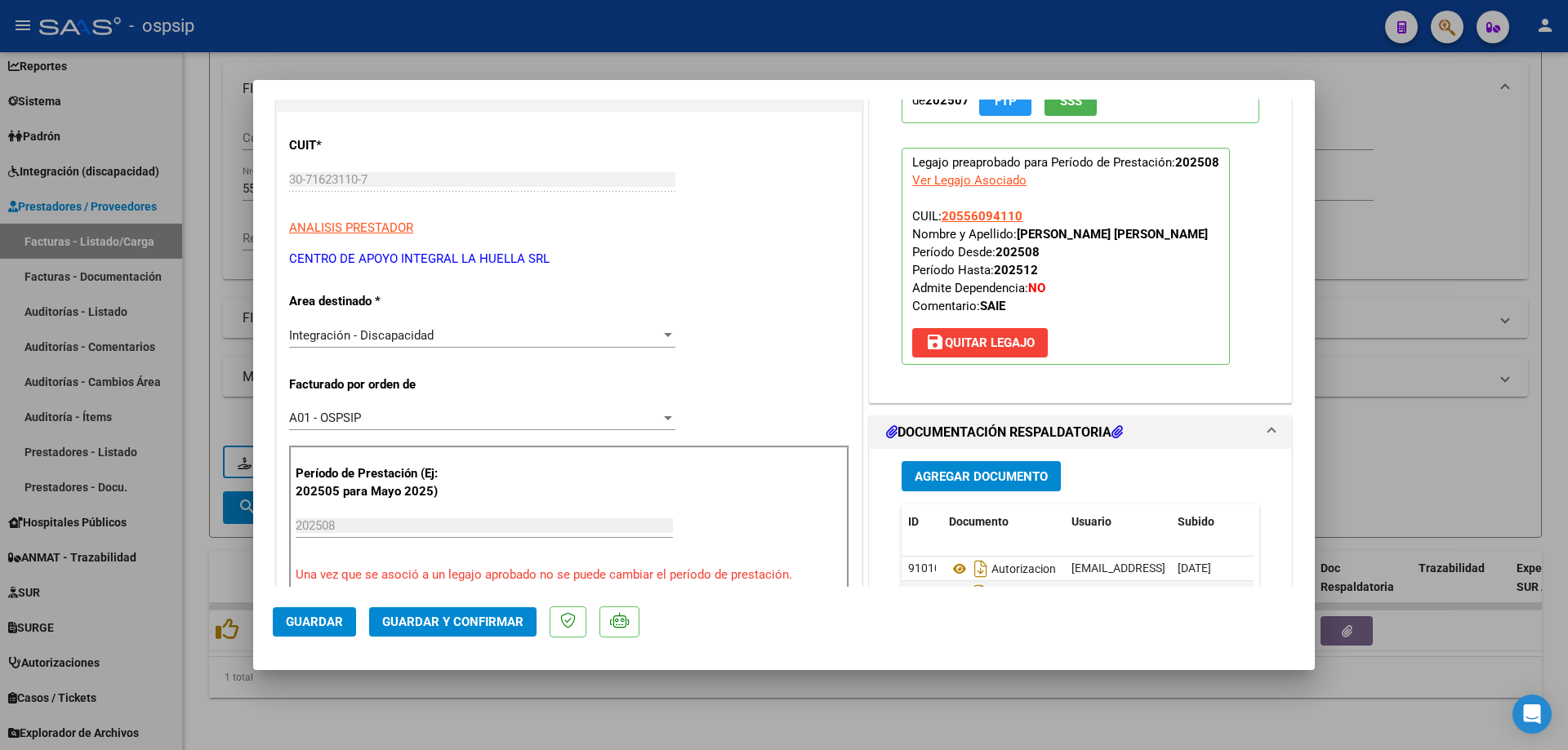
scroll to position [326, 0]
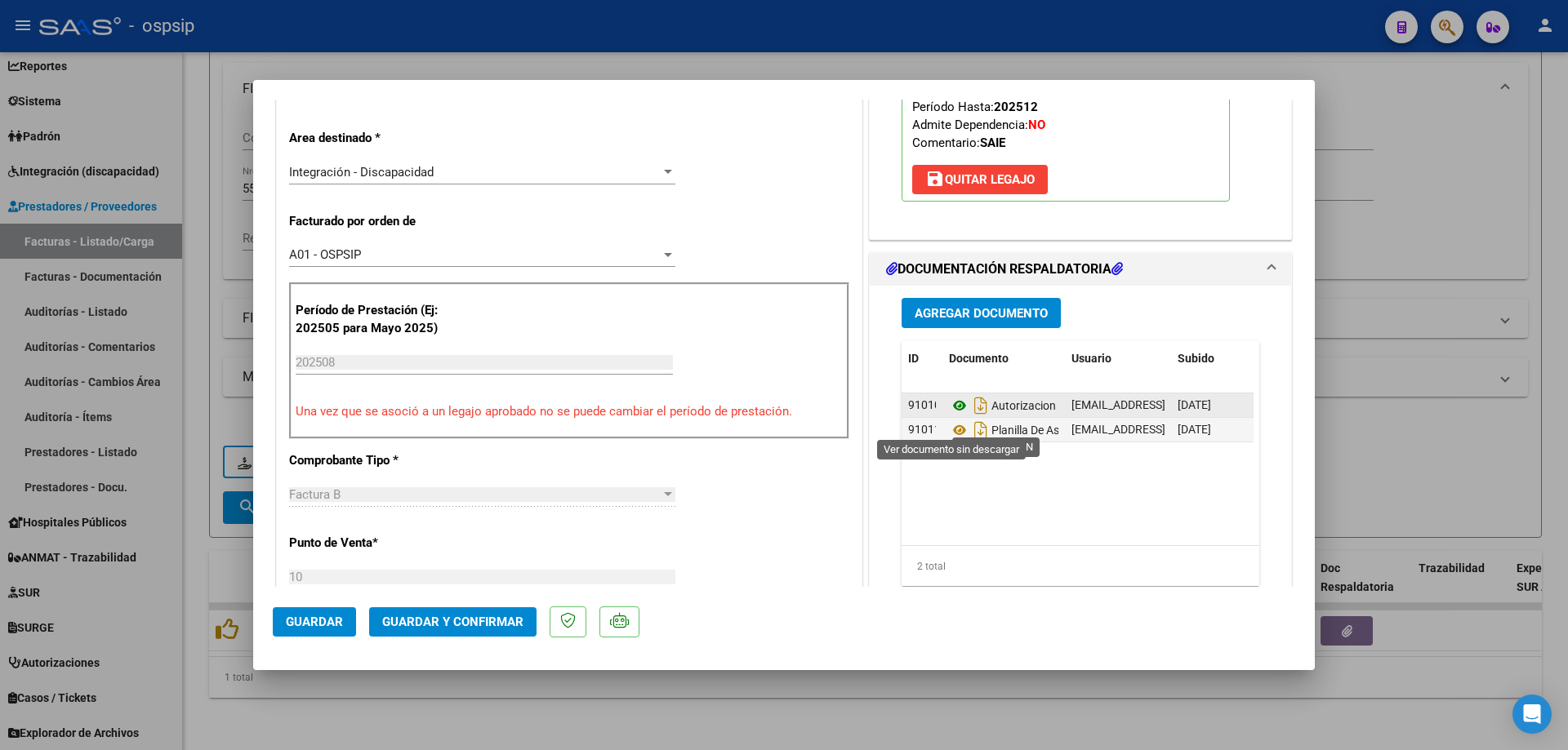
click at [949, 416] on icon at bounding box center [960, 406] width 21 height 20
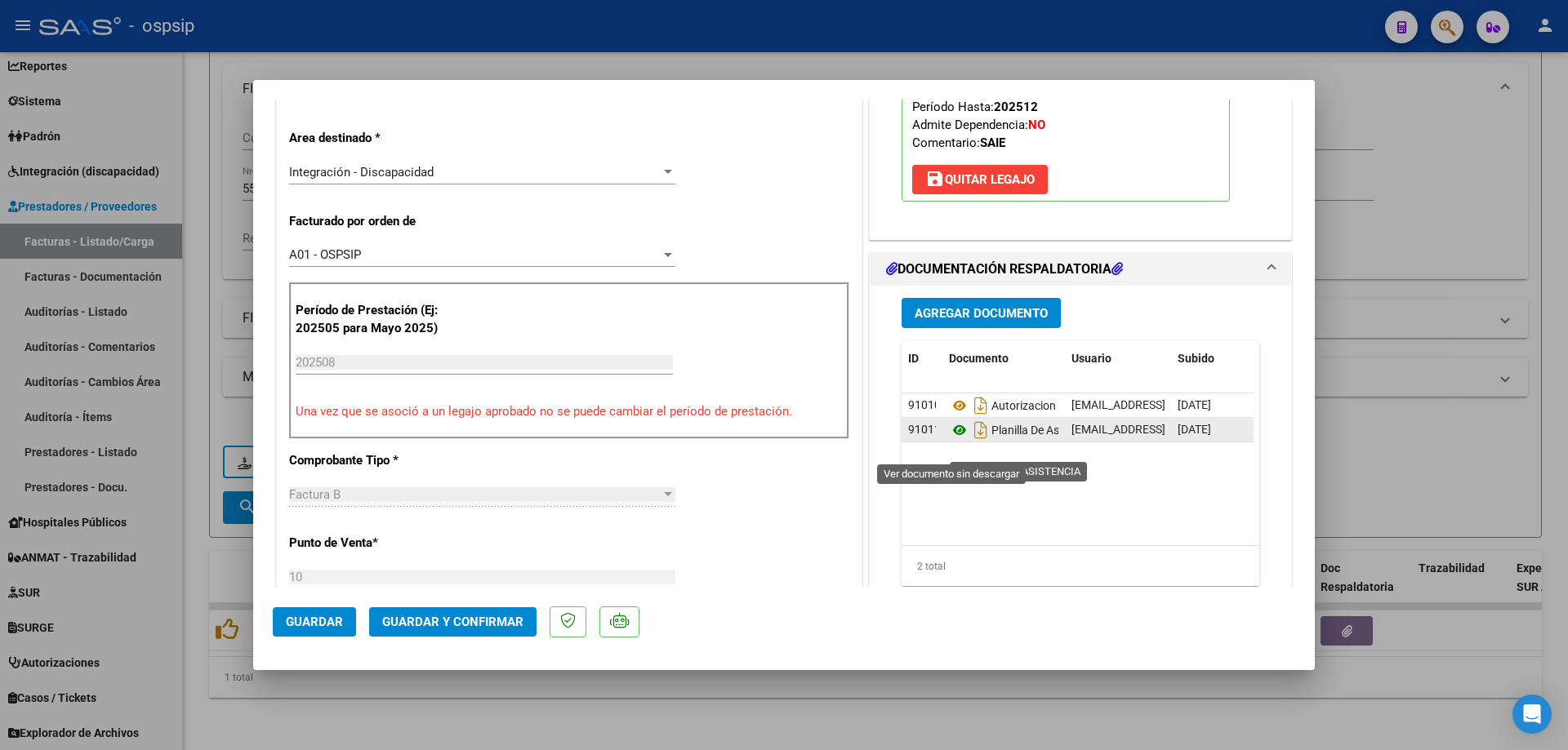
click at [949, 440] on icon at bounding box center [960, 430] width 21 height 20
click at [491, 629] on span "Guardar y Confirmar" at bounding box center [452, 621] width 141 height 15
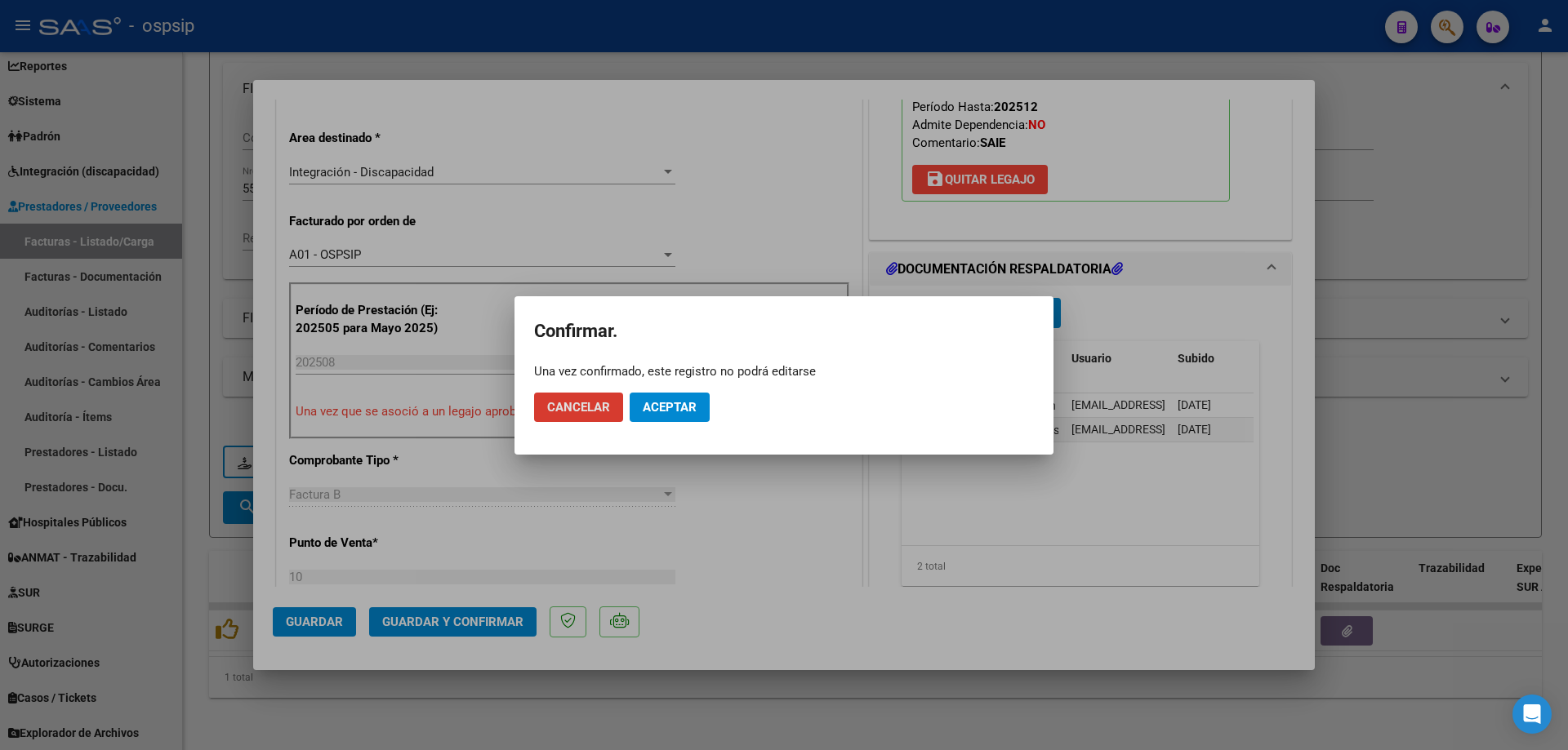
click at [676, 407] on span "Aceptar" at bounding box center [670, 407] width 54 height 15
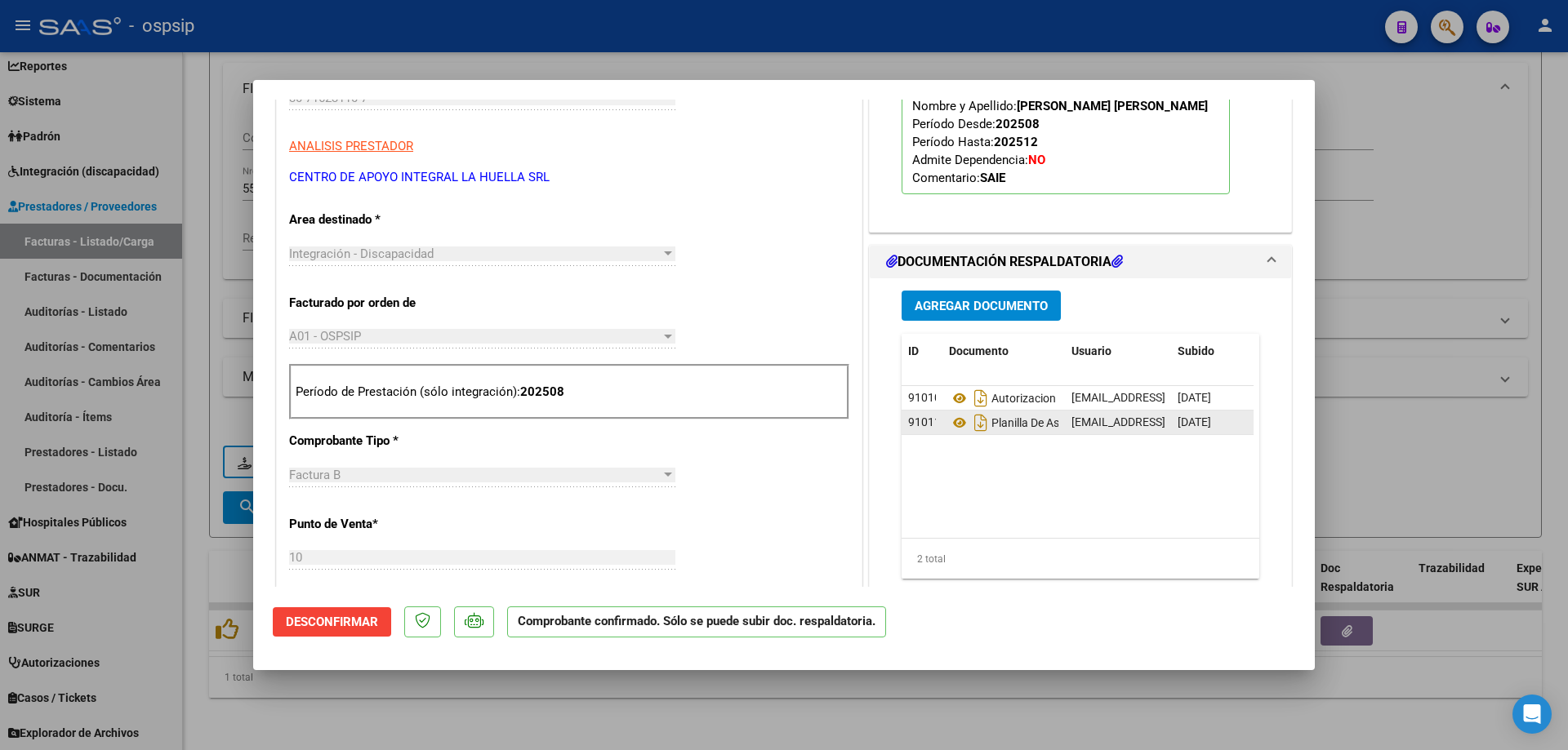
scroll to position [82, 0]
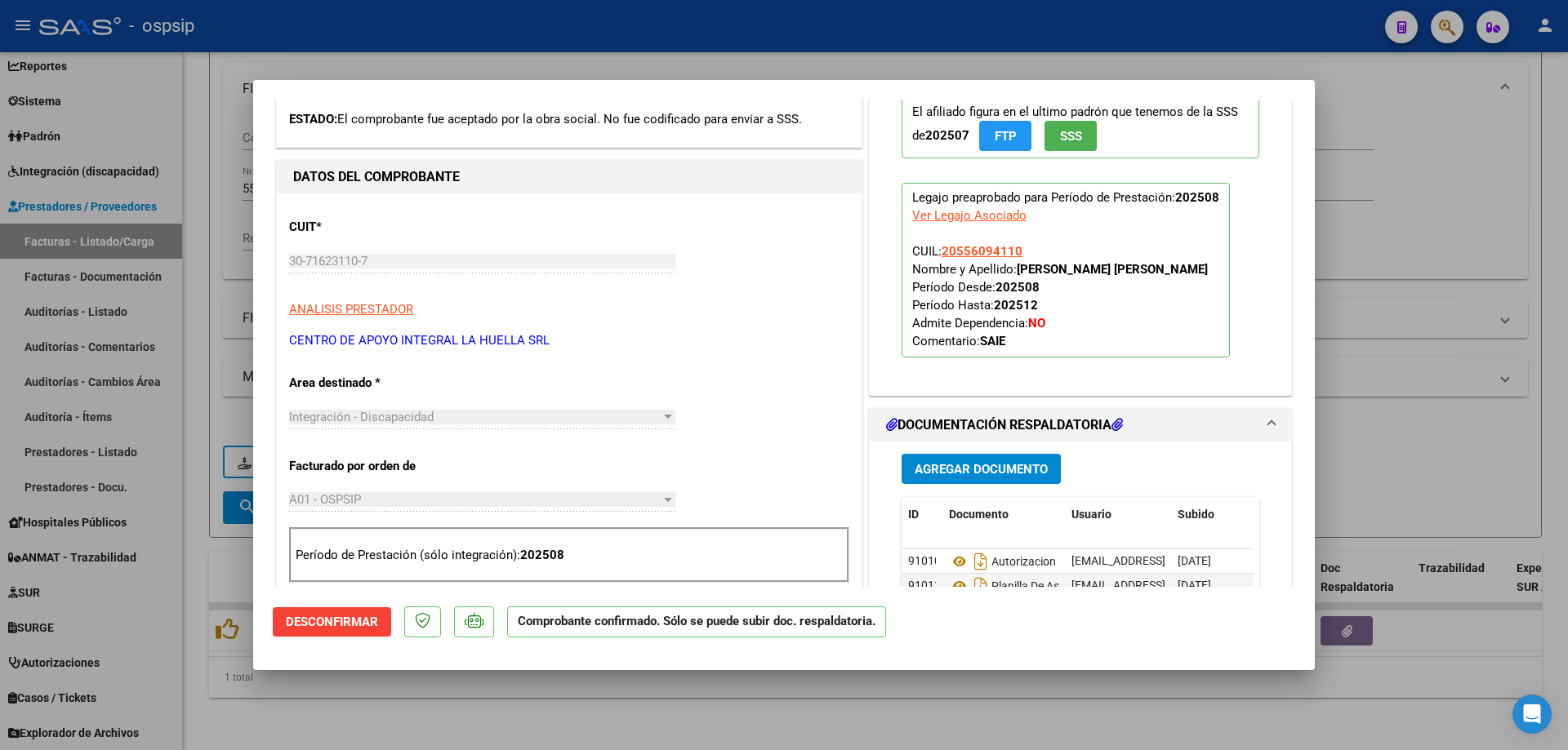
click at [1414, 242] on div at bounding box center [784, 375] width 1568 height 750
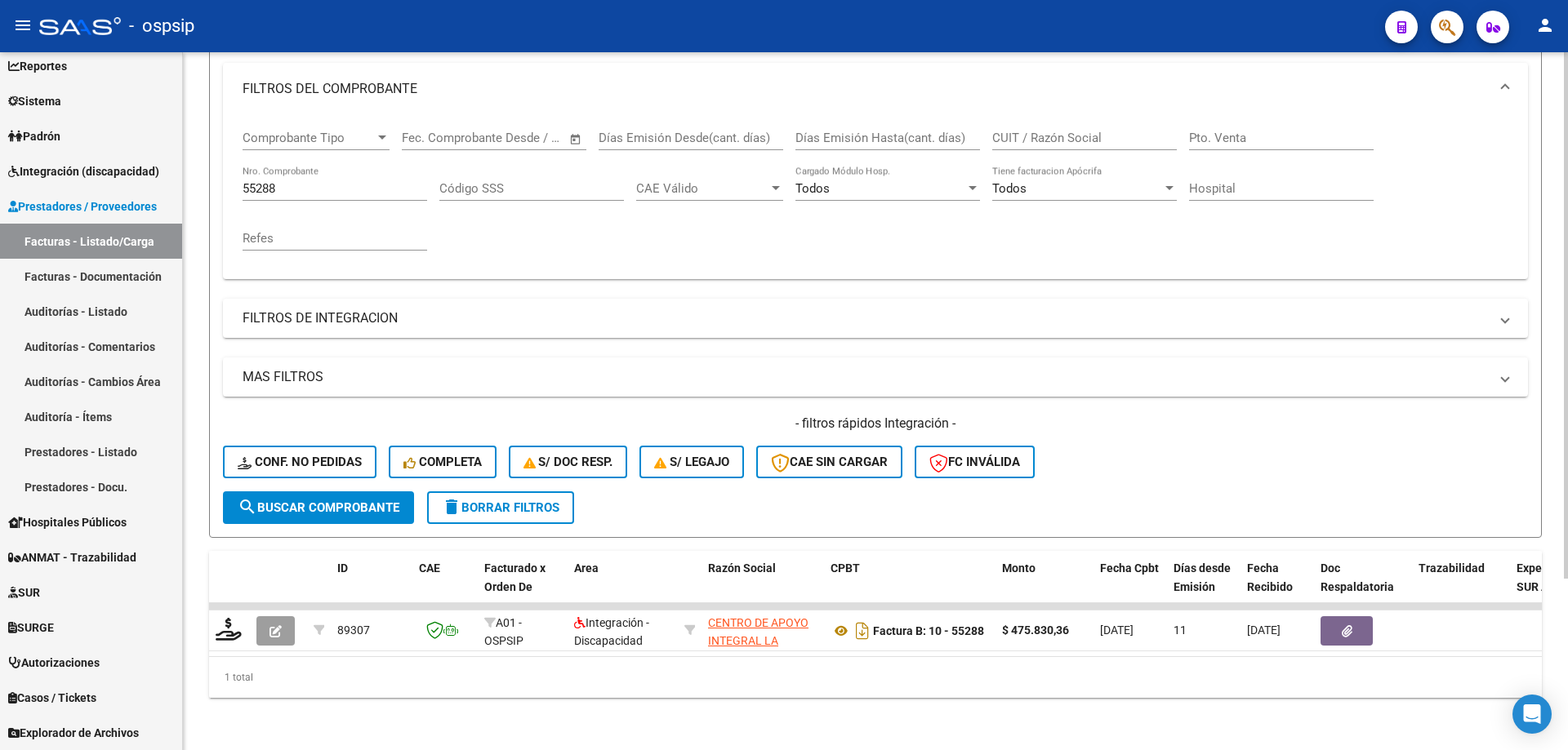
click at [294, 181] on input "55288" at bounding box center [334, 188] width 184 height 15
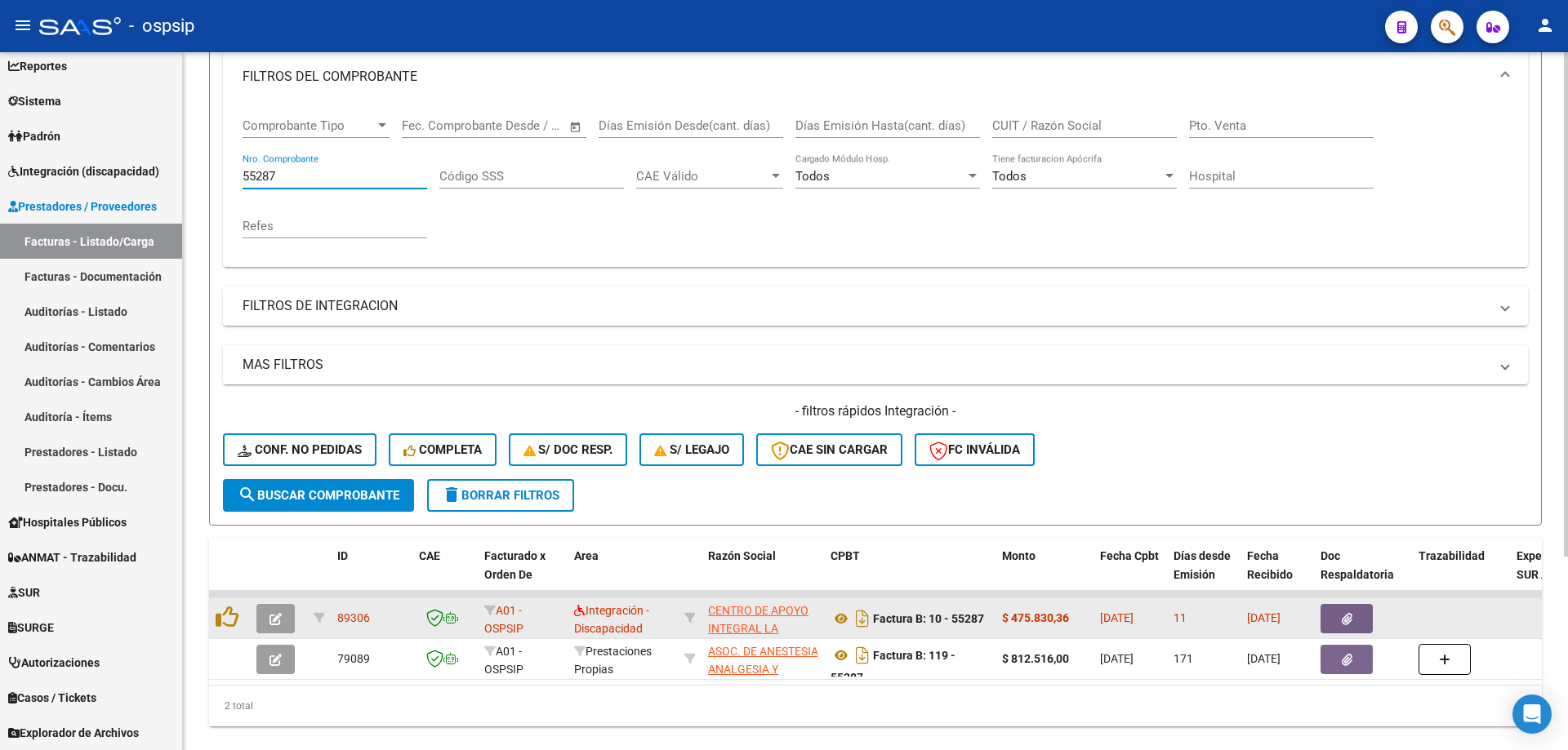
click at [274, 622] on icon "button" at bounding box center [276, 620] width 12 height 12
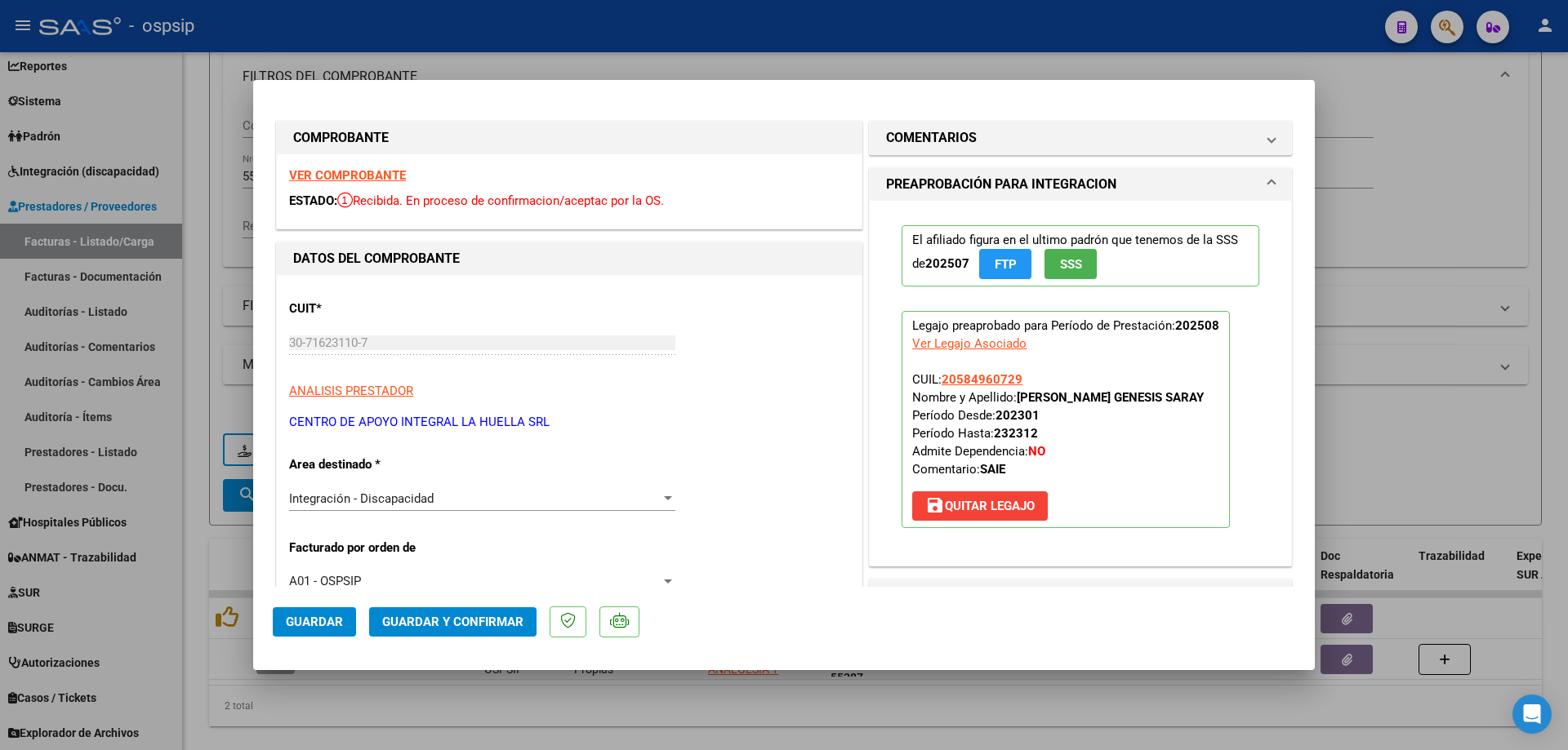
click at [1070, 267] on span "SSS" at bounding box center [1070, 264] width 22 height 15
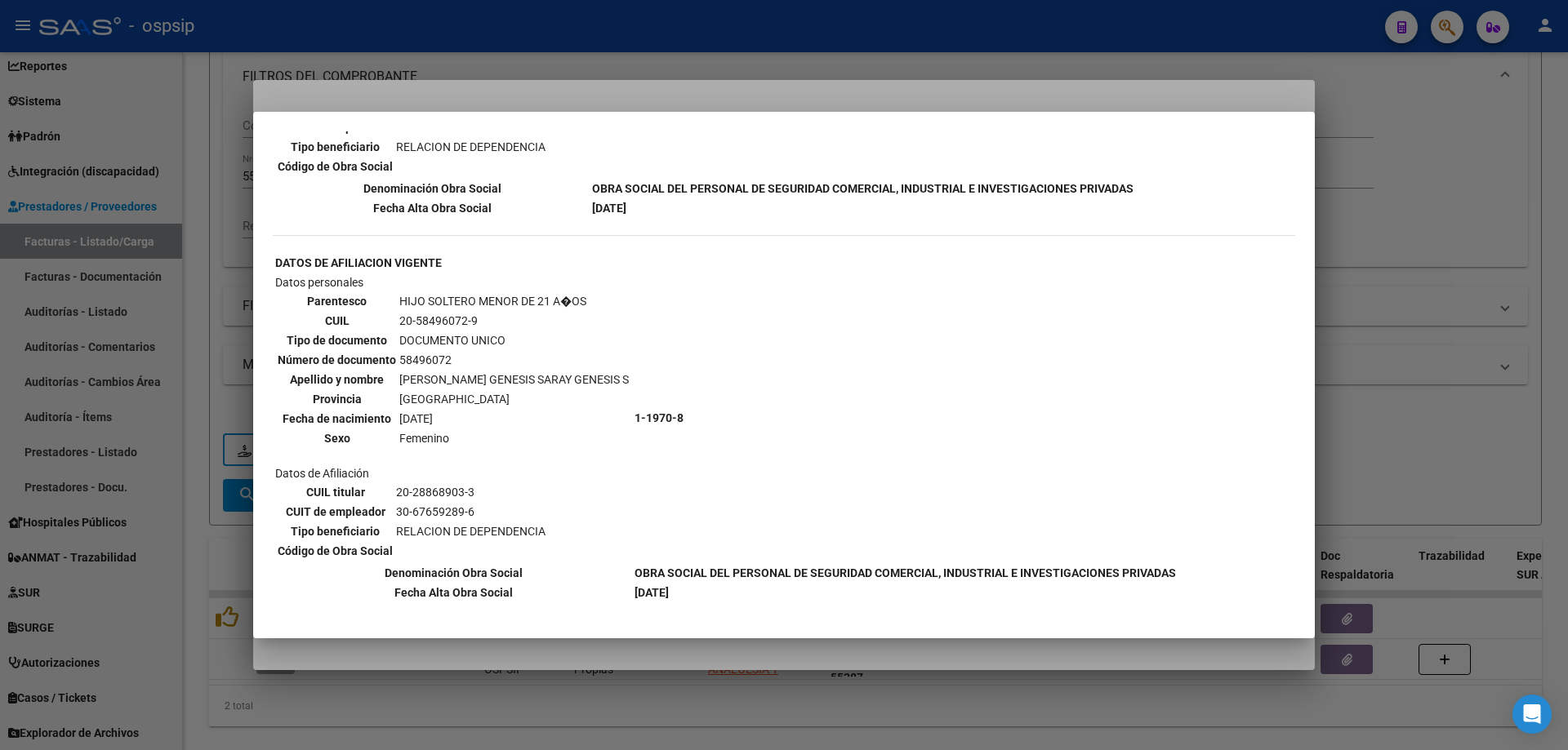
scroll to position [1611, 0]
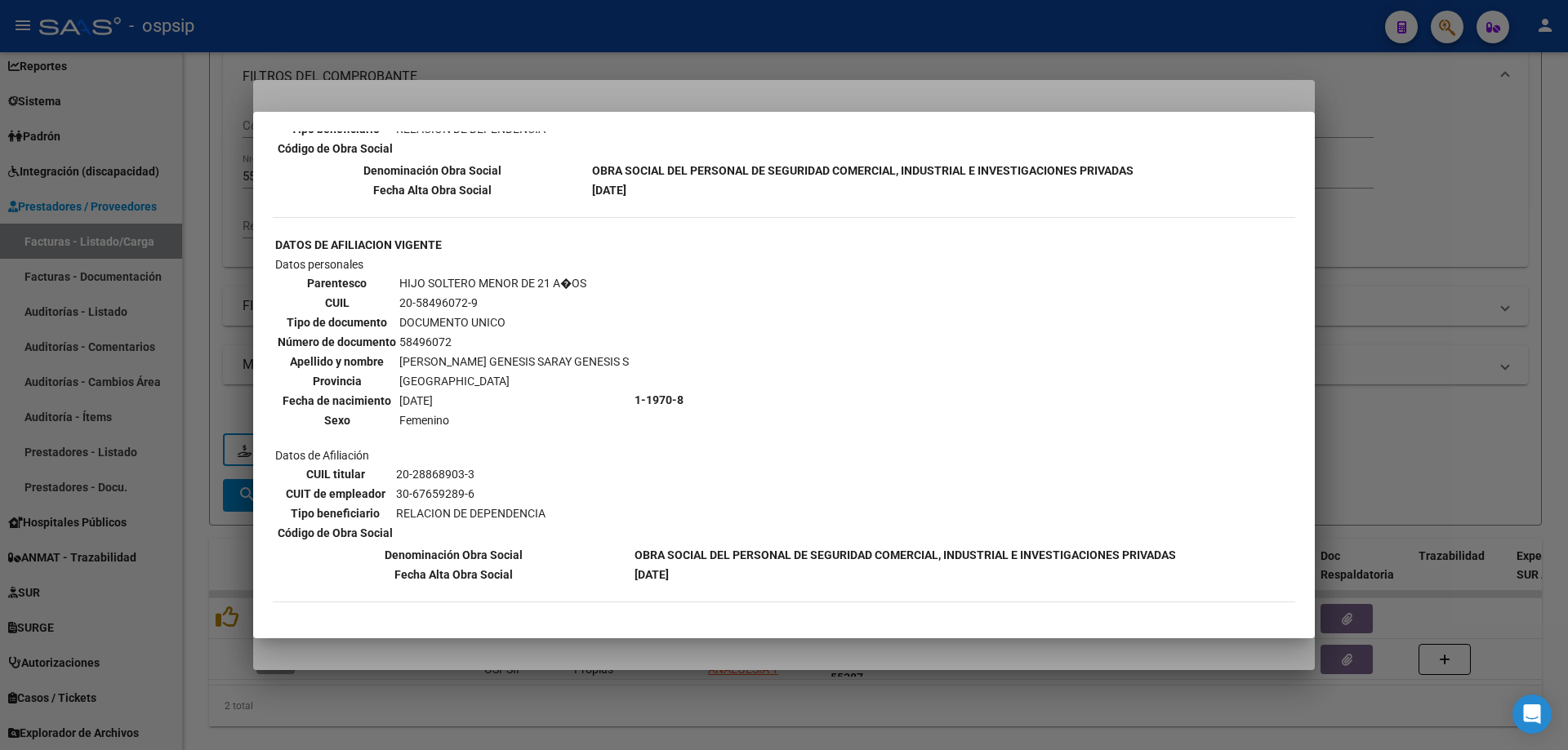
click at [1441, 262] on div at bounding box center [784, 375] width 1568 height 750
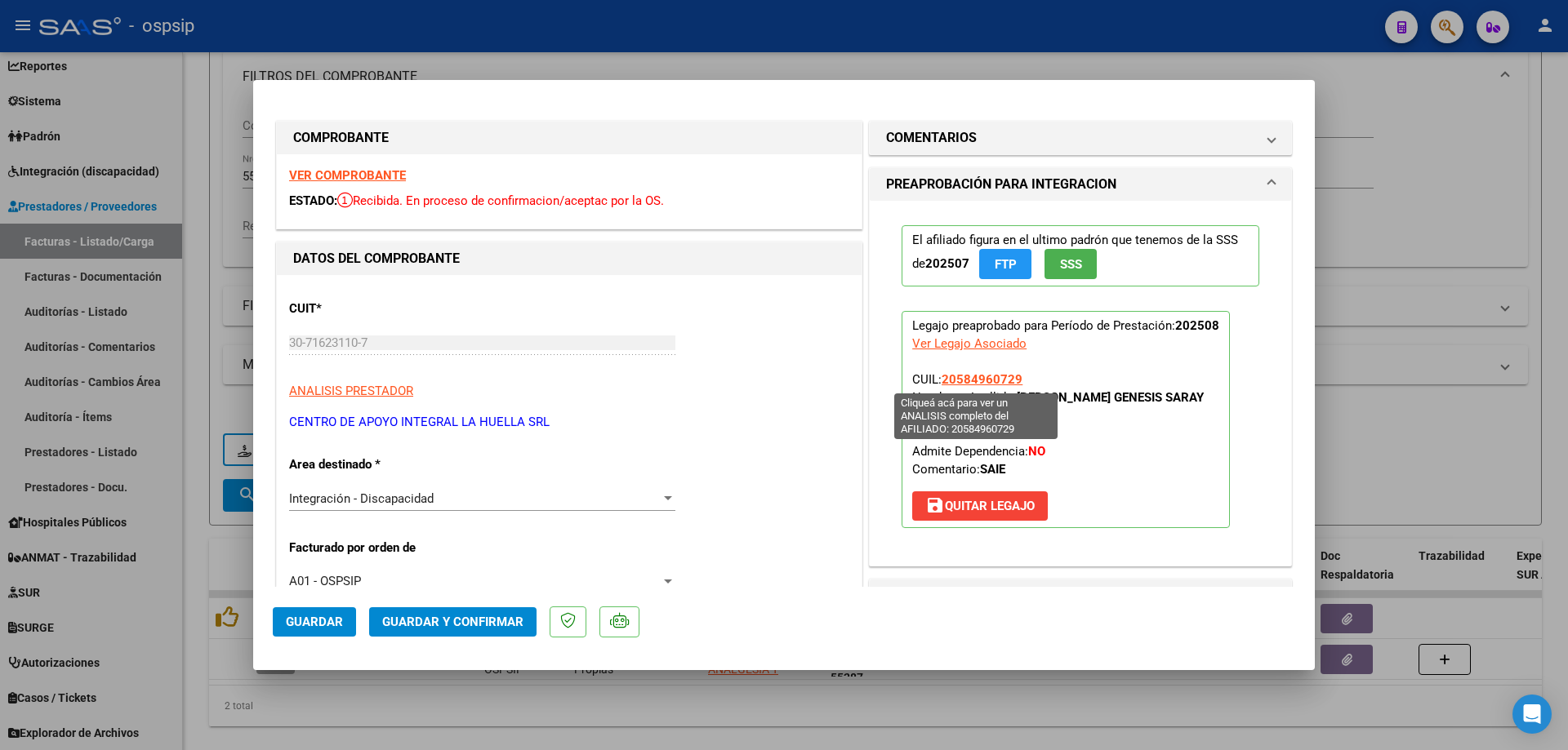
click at [981, 373] on span "20584960729" at bounding box center [982, 379] width 81 height 15
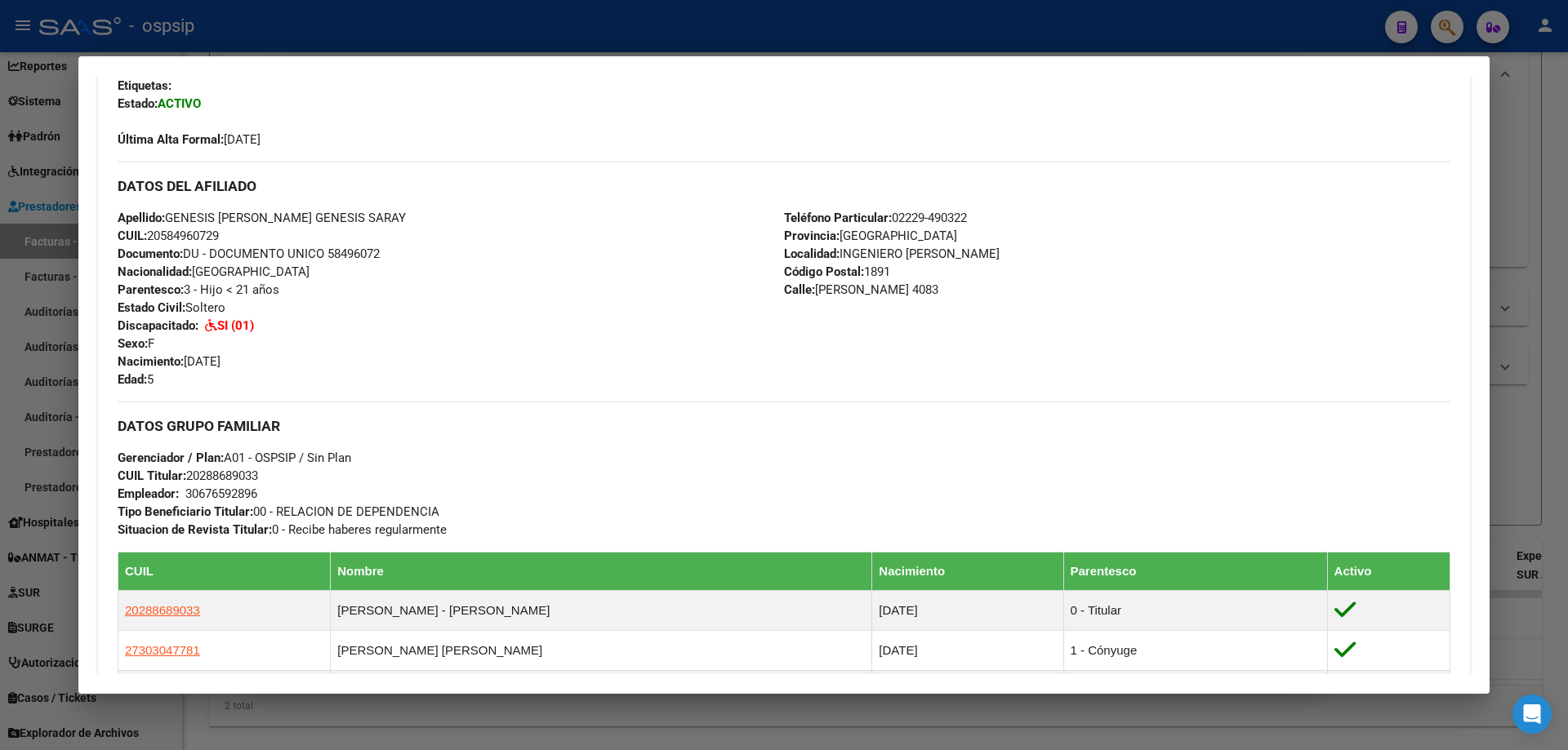
scroll to position [408, 0]
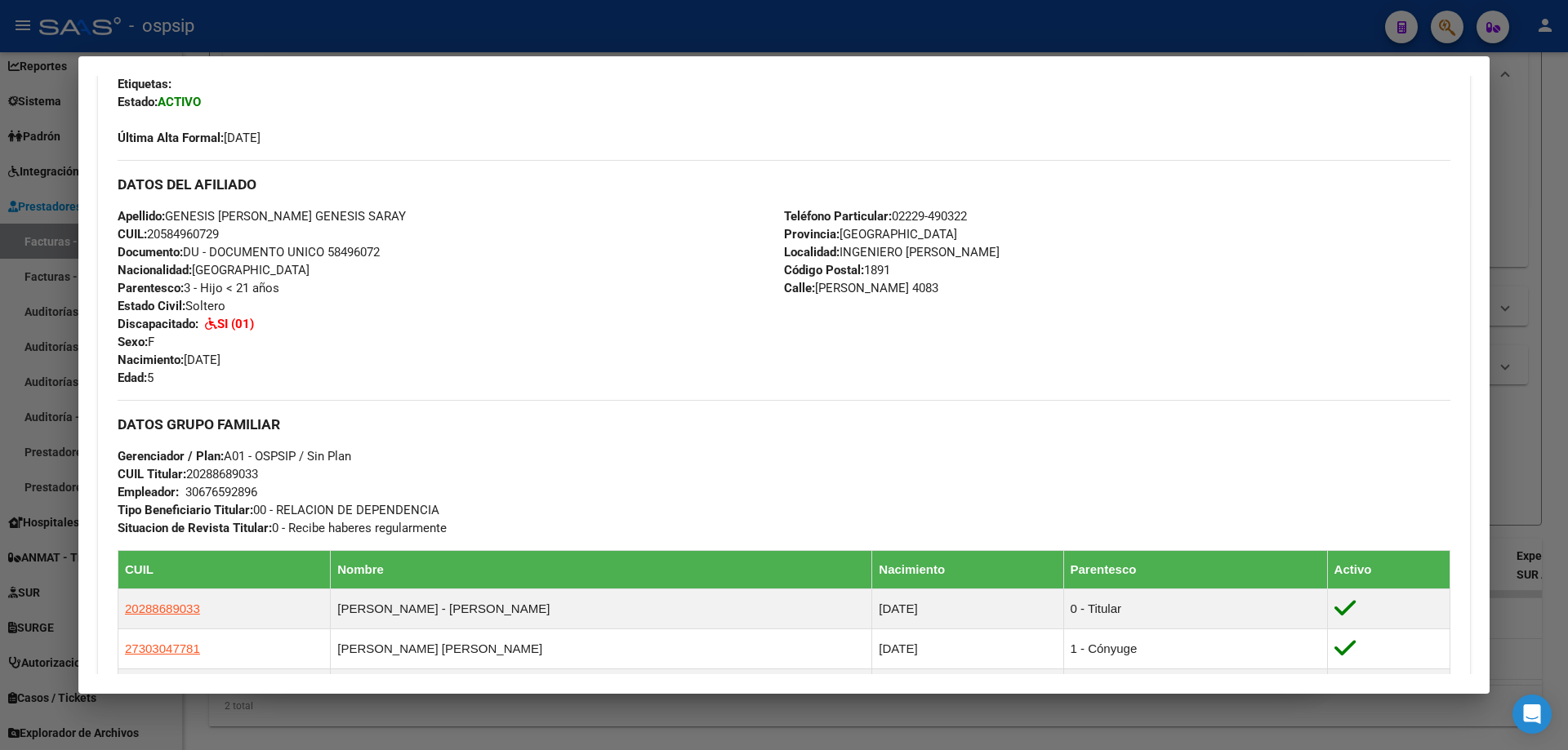
click at [1567, 340] on div at bounding box center [784, 375] width 1568 height 750
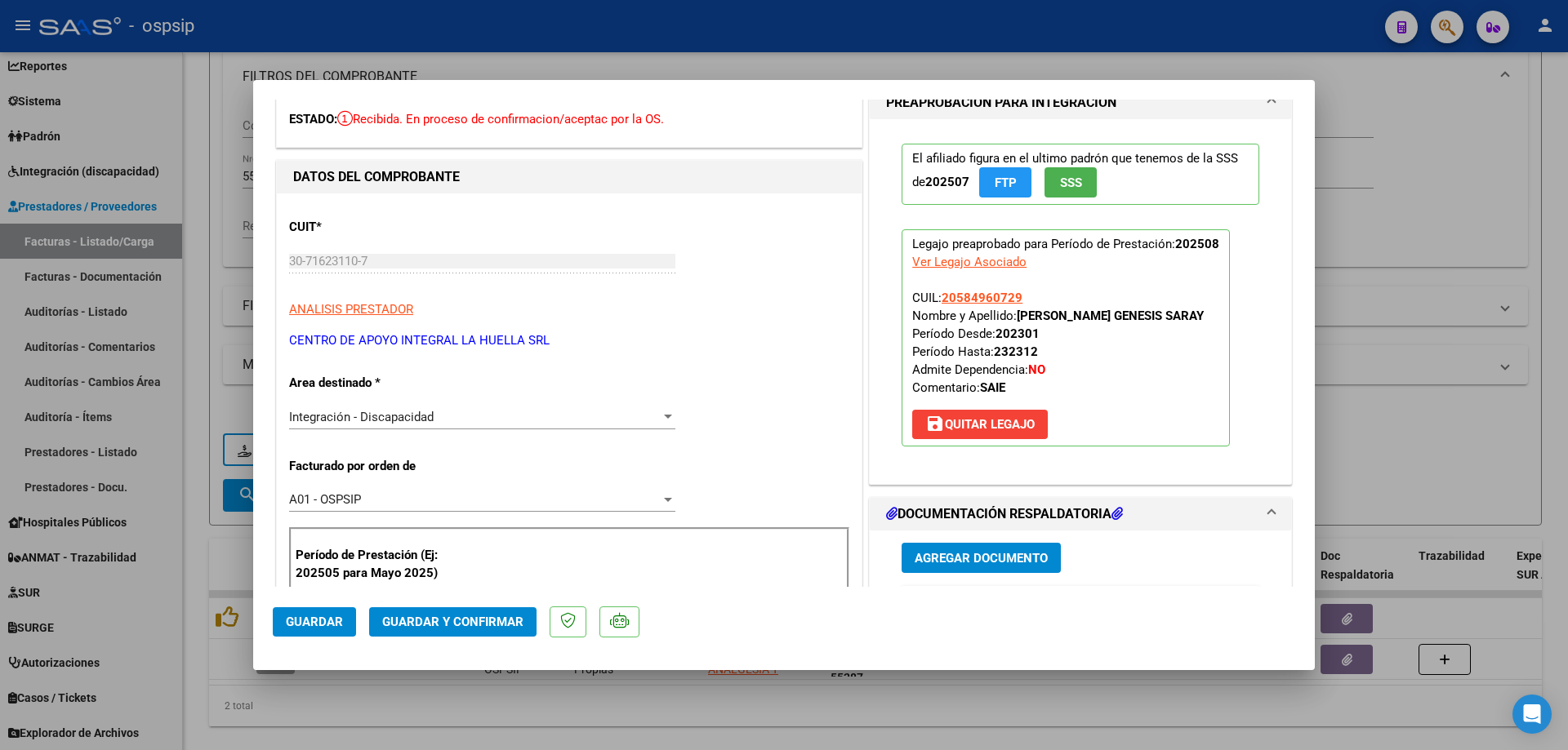
scroll to position [245, 0]
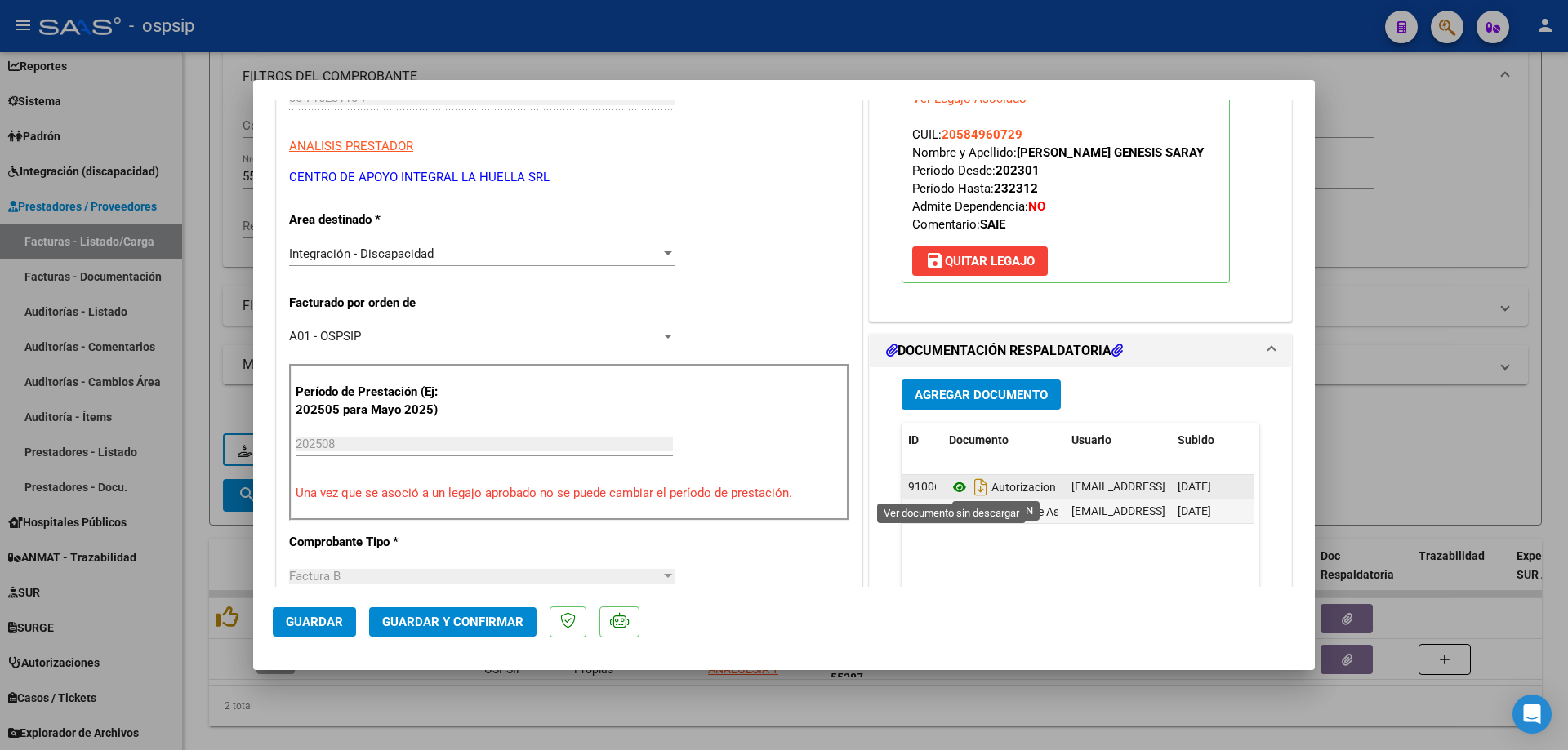
click at [955, 487] on icon at bounding box center [960, 488] width 21 height 20
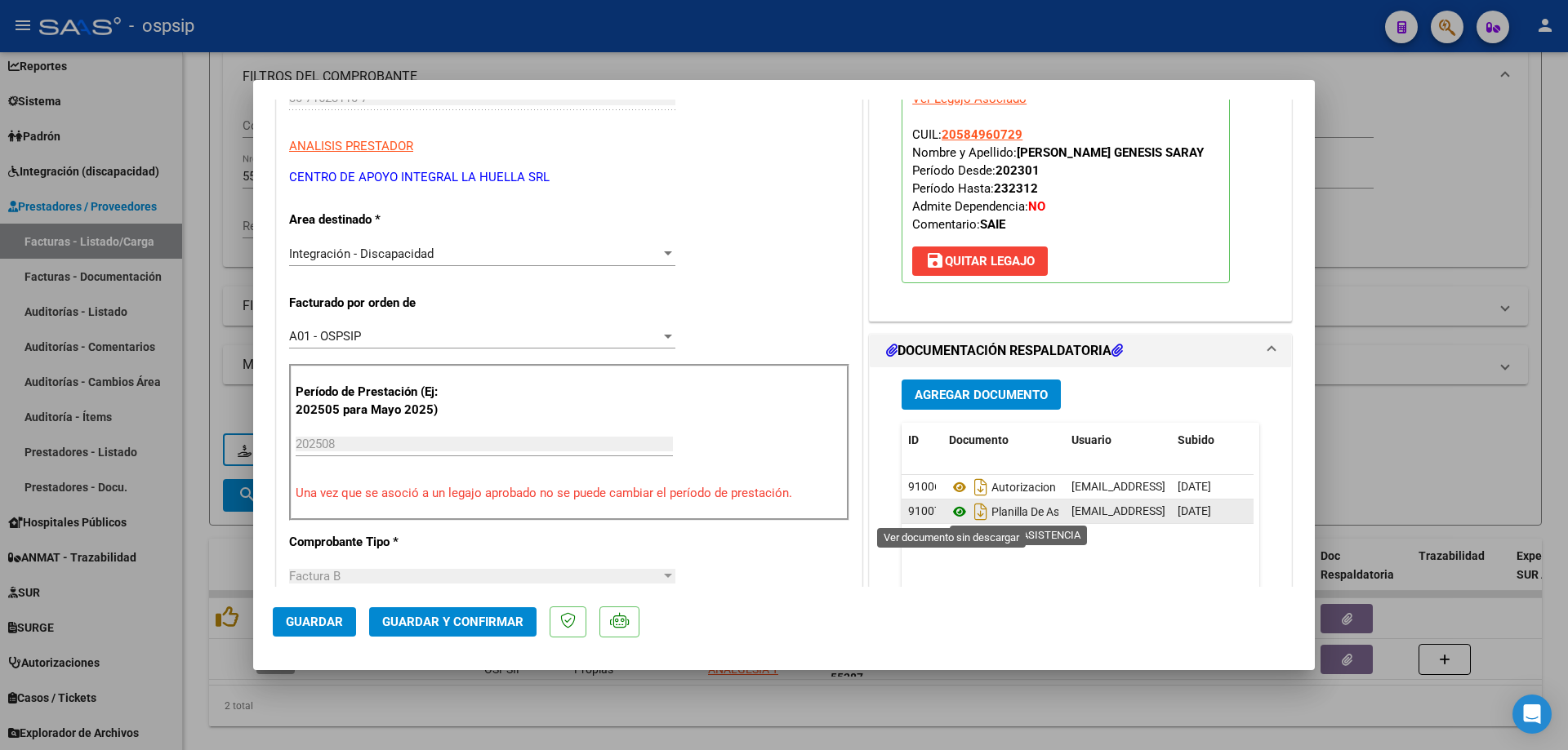
click at [949, 515] on icon at bounding box center [960, 512] width 21 height 20
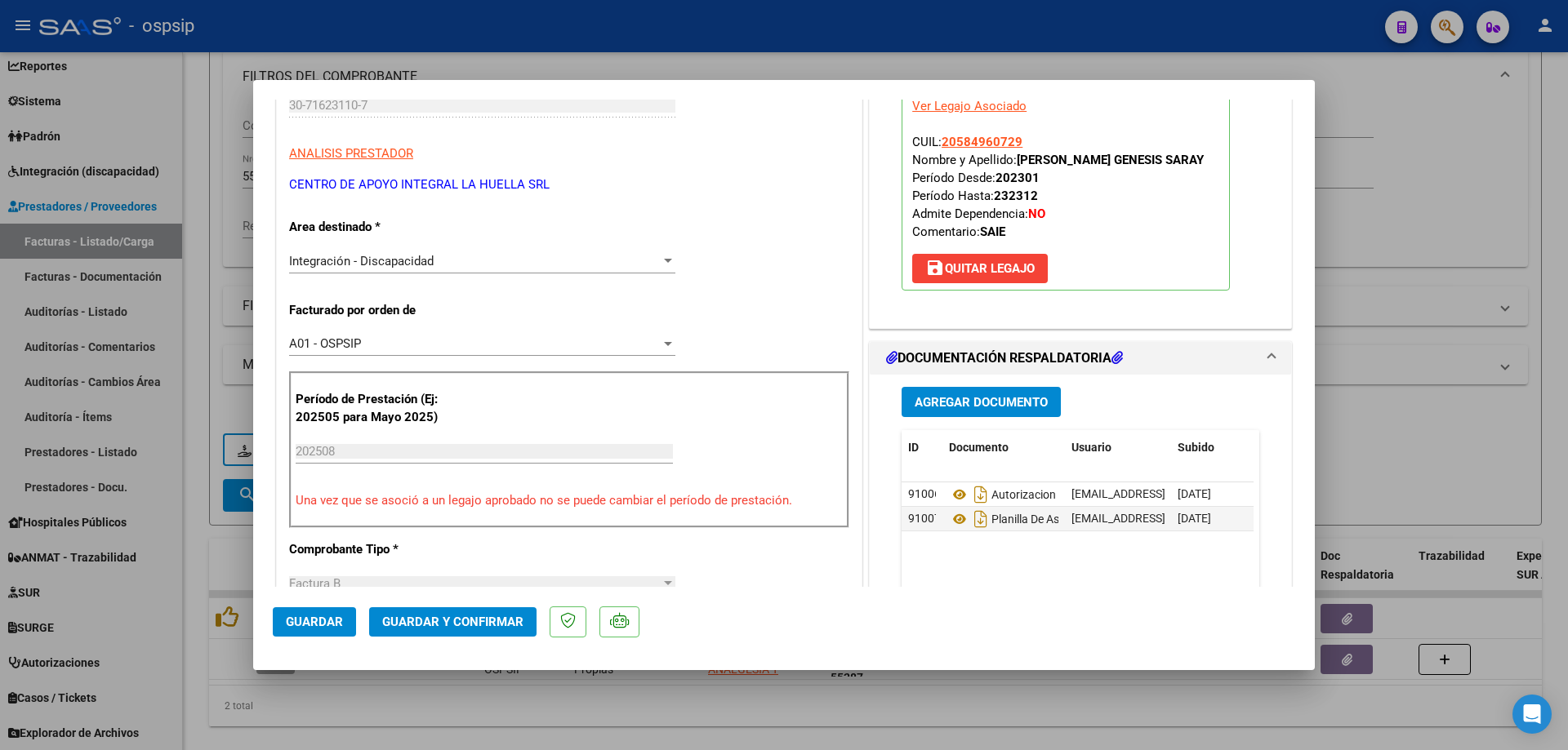
scroll to position [326, 0]
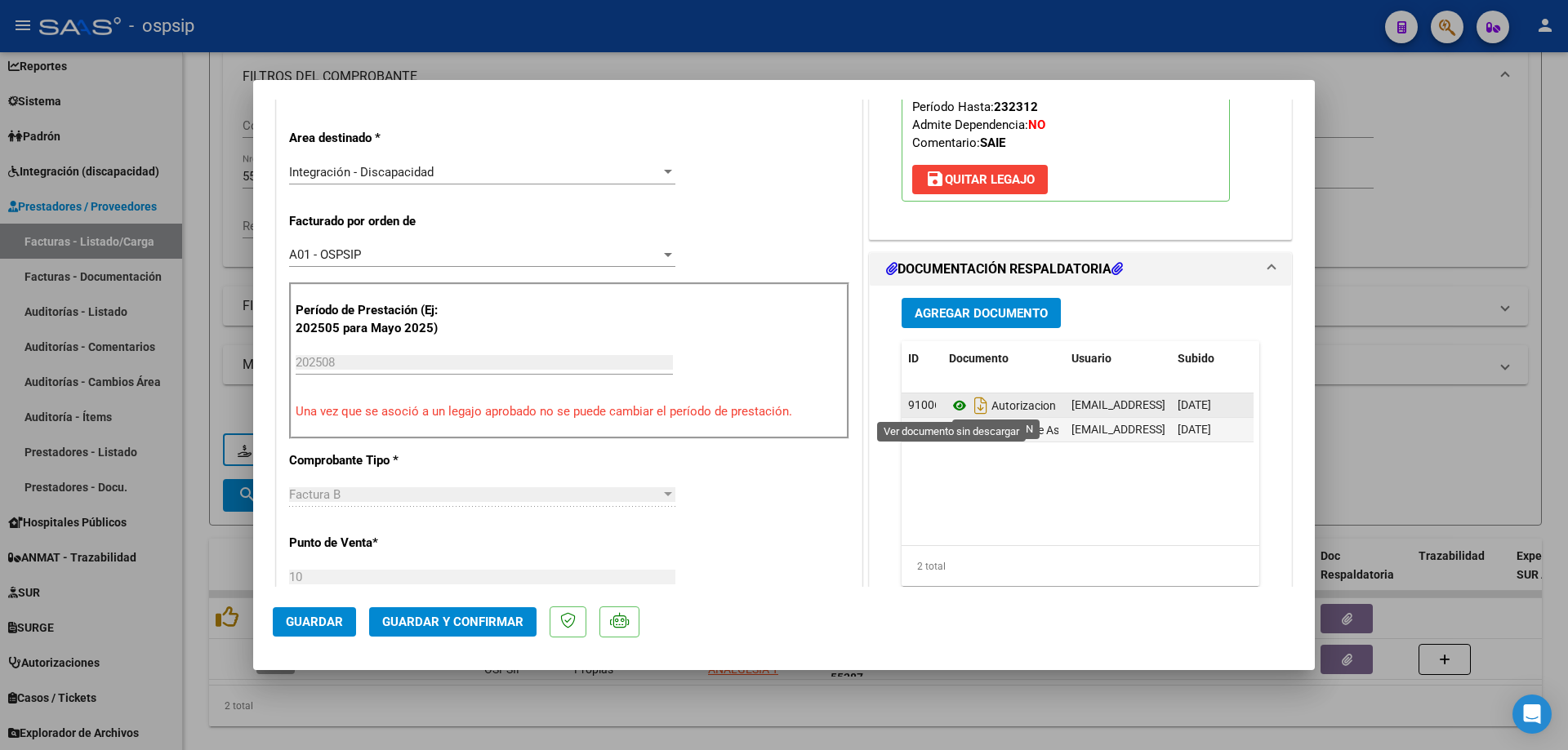
click at [949, 408] on icon at bounding box center [960, 406] width 21 height 20
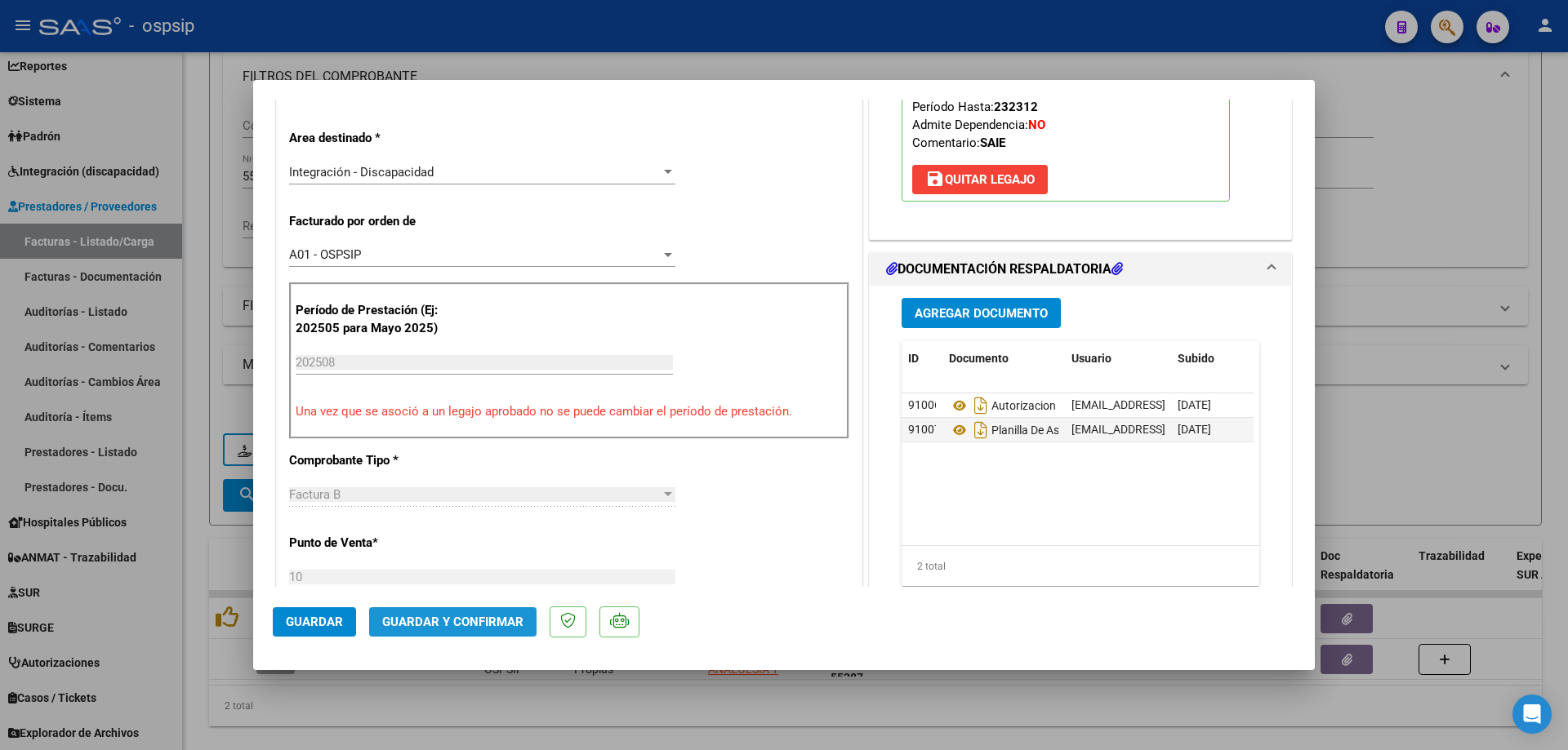
click at [487, 614] on span "Guardar y Confirmar" at bounding box center [452, 621] width 141 height 15
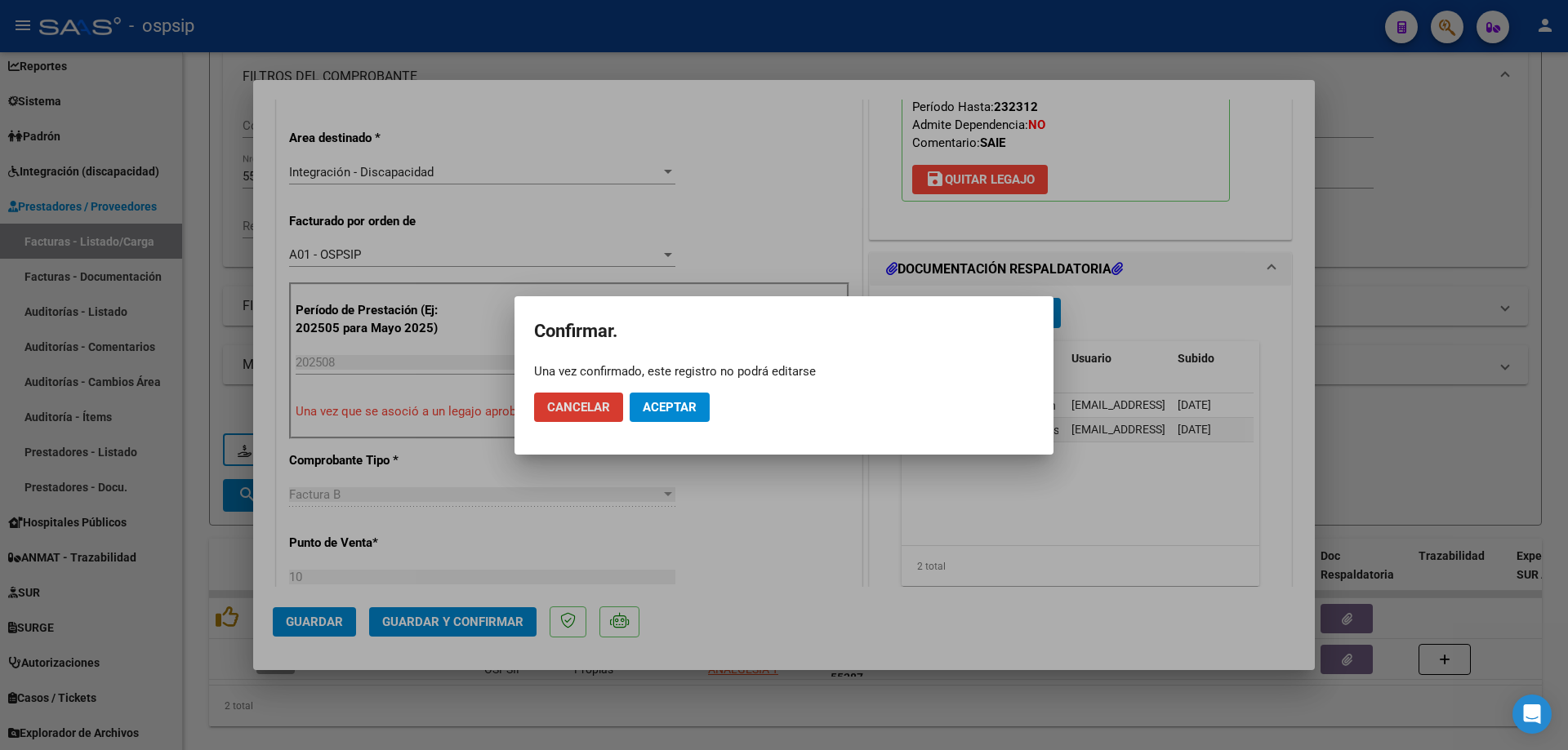
click at [675, 409] on span "Aceptar" at bounding box center [670, 407] width 54 height 15
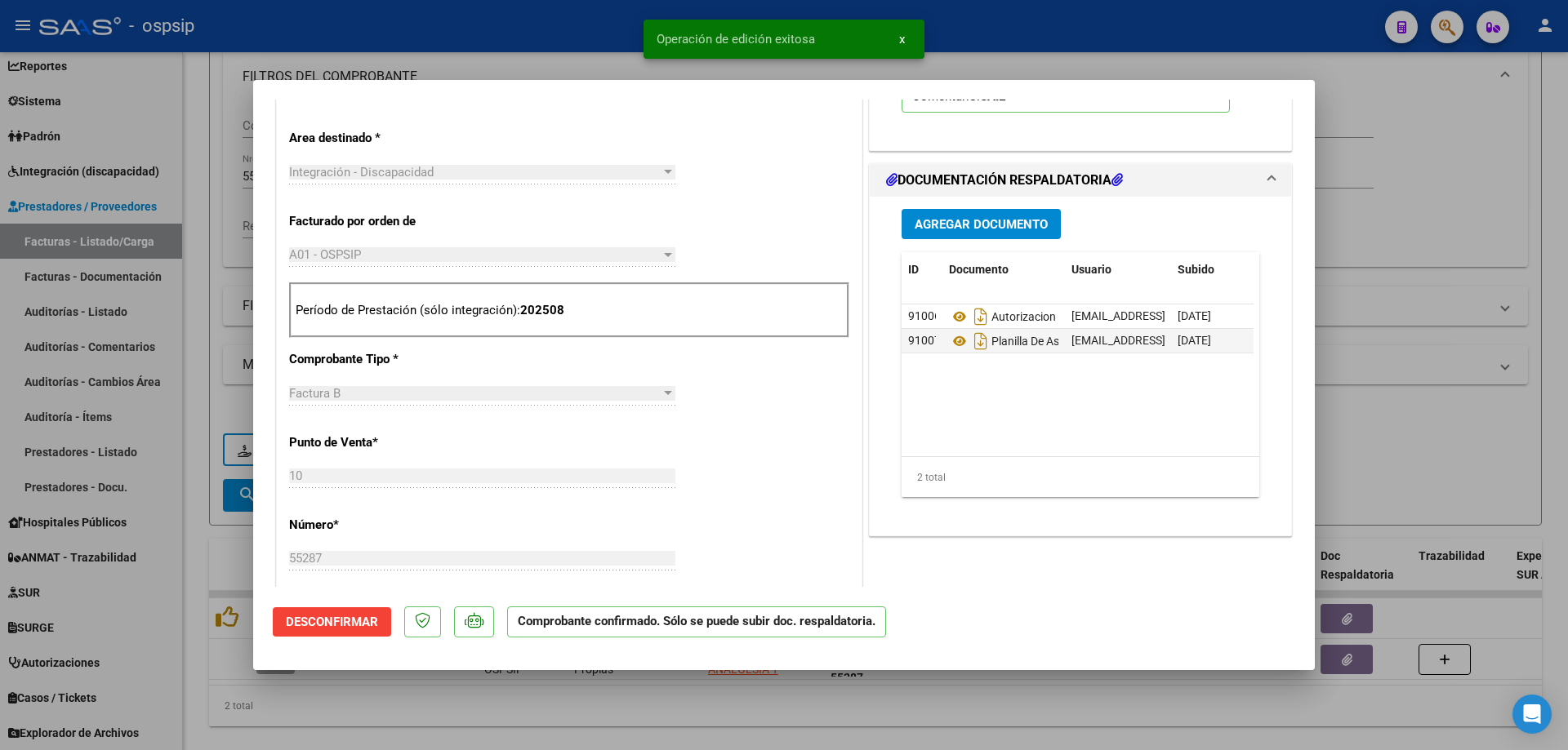
click at [1363, 223] on div at bounding box center [784, 375] width 1568 height 750
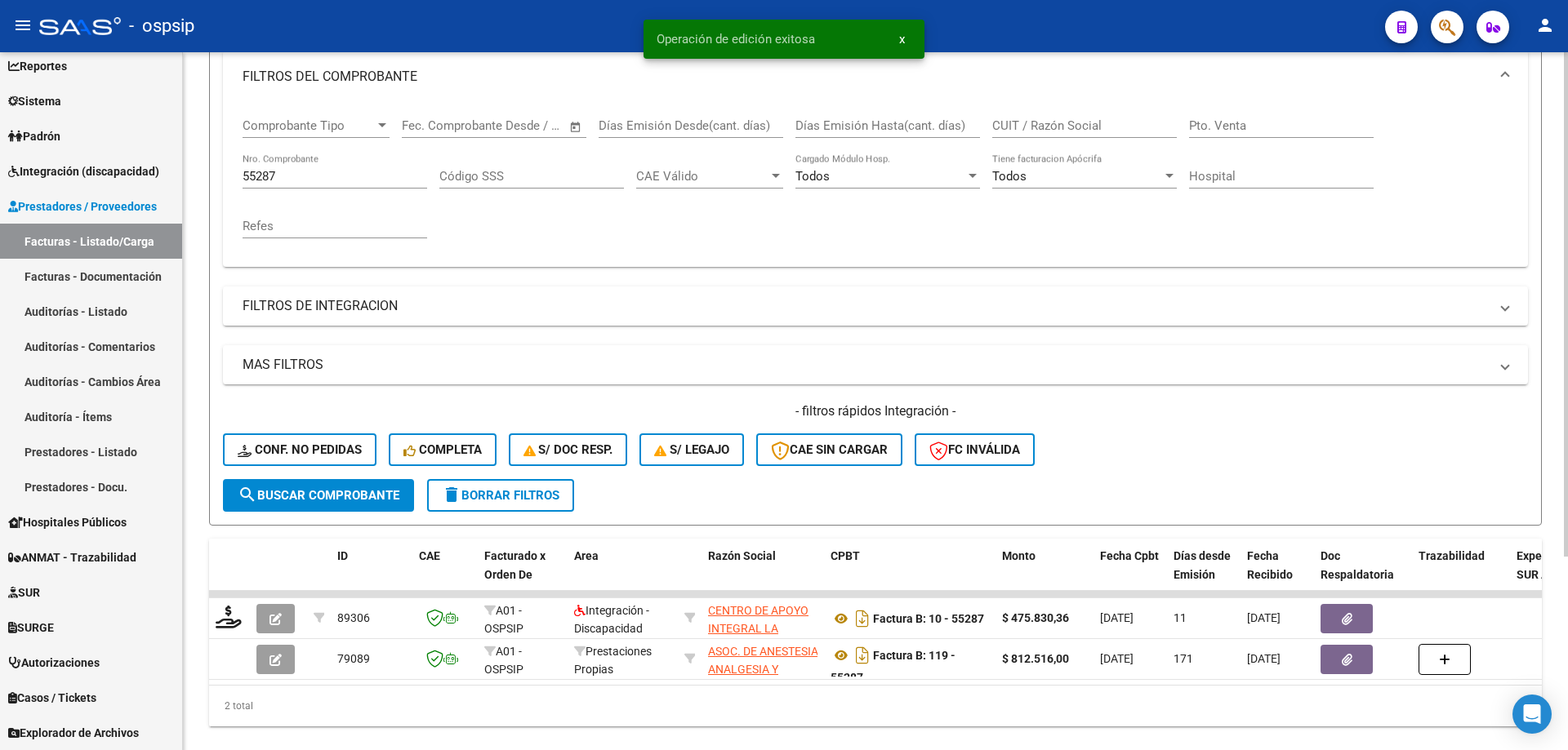
click at [307, 172] on input "55287" at bounding box center [334, 176] width 184 height 15
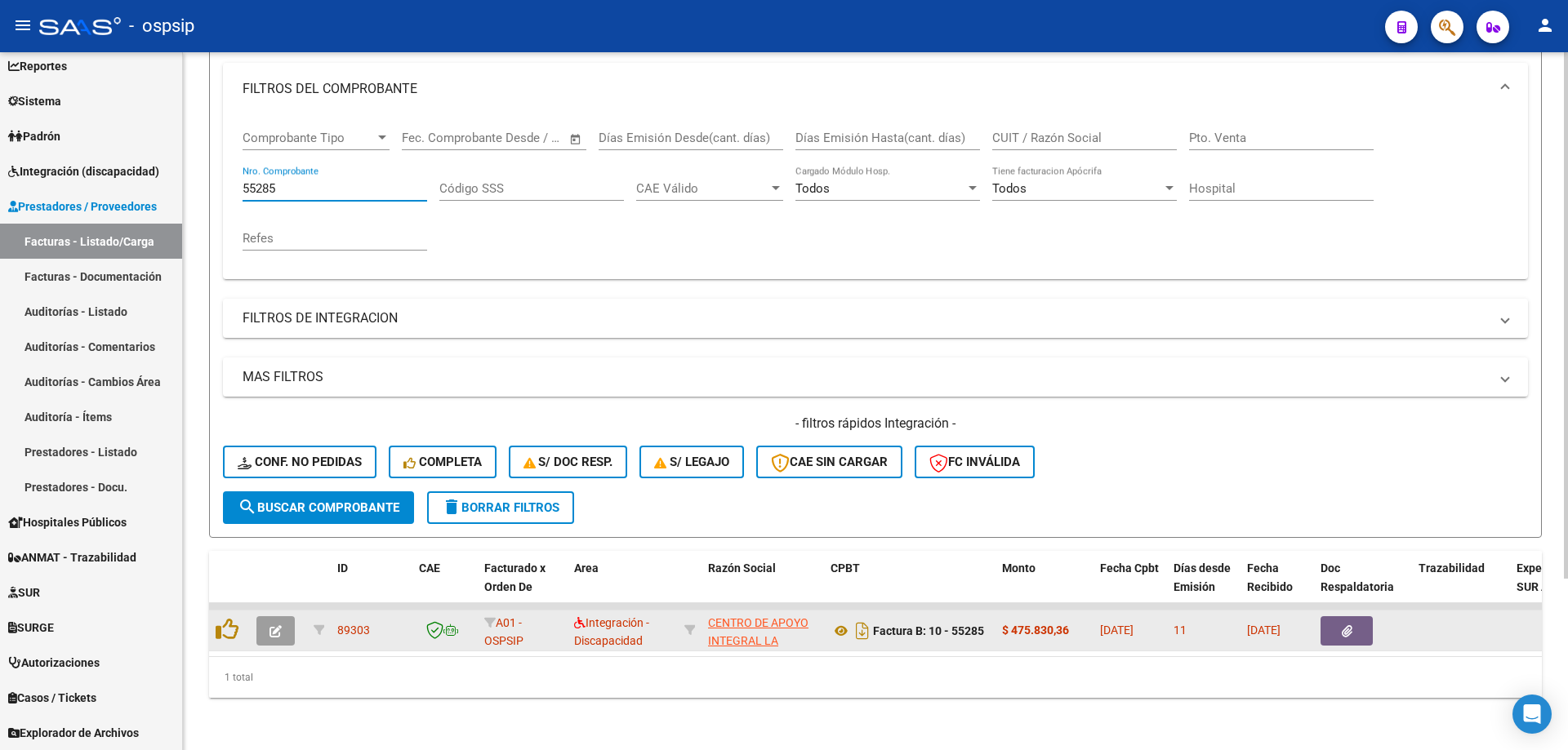
click at [278, 625] on icon "button" at bounding box center [276, 631] width 12 height 12
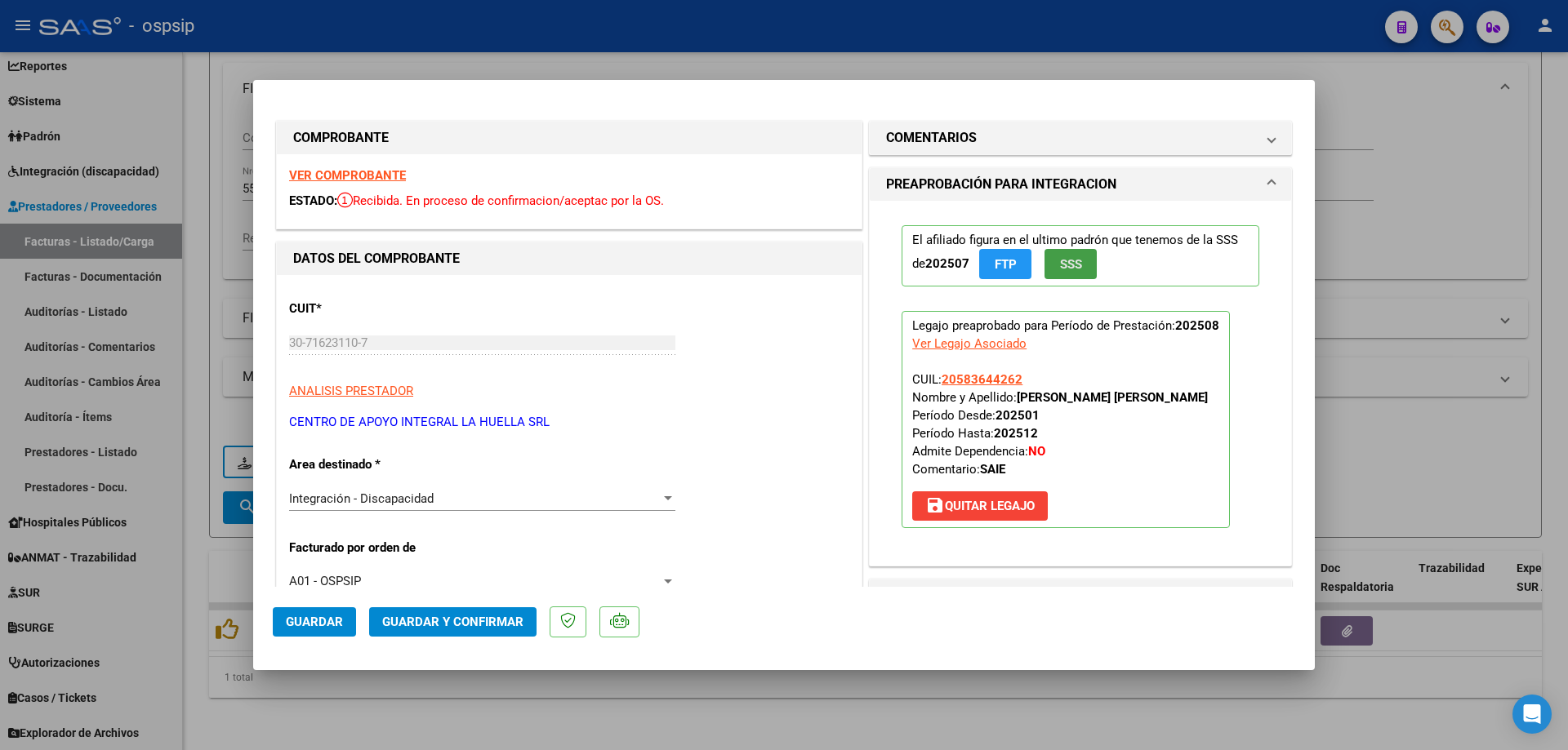
click at [1070, 272] on span "SSS" at bounding box center [1070, 264] width 22 height 15
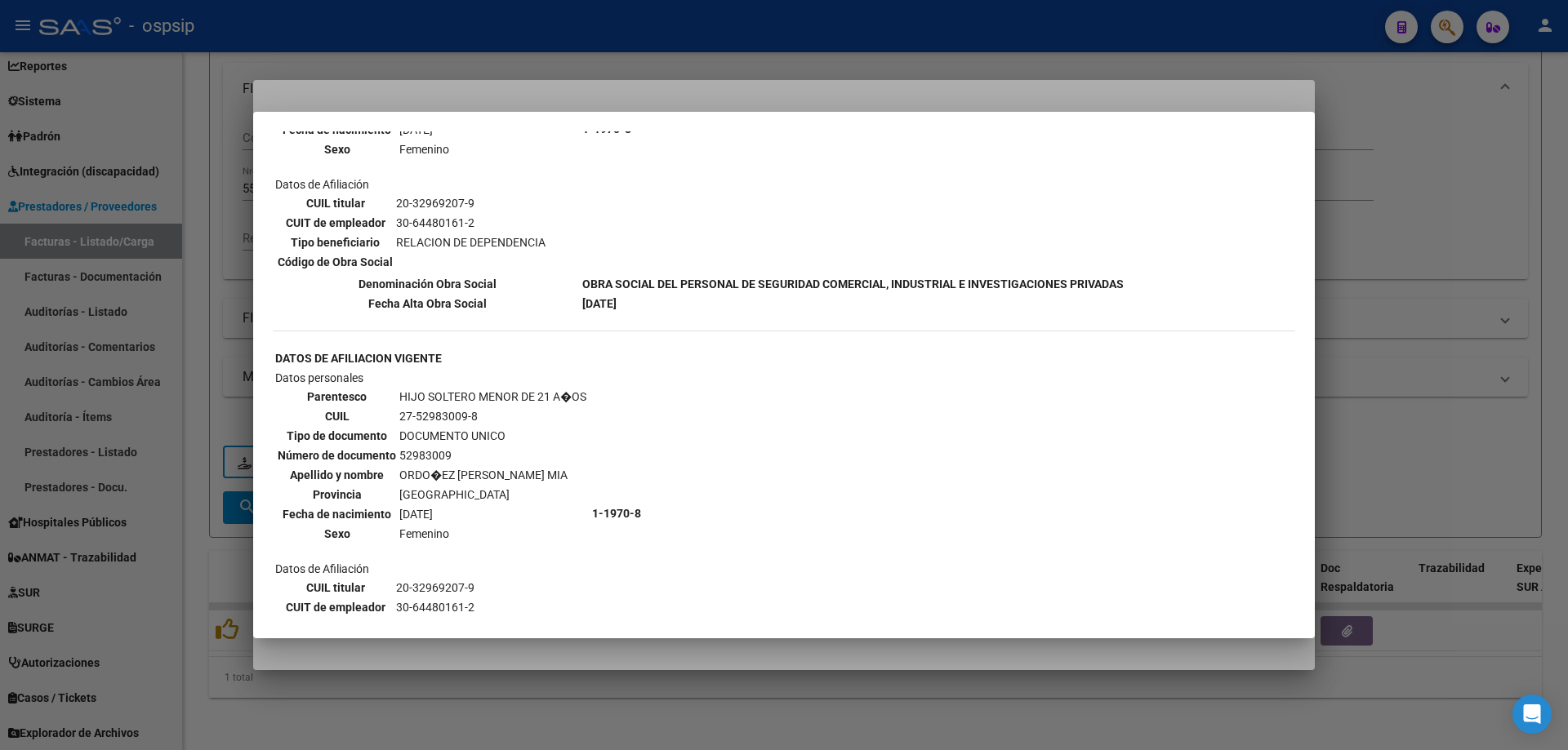
scroll to position [735, 0]
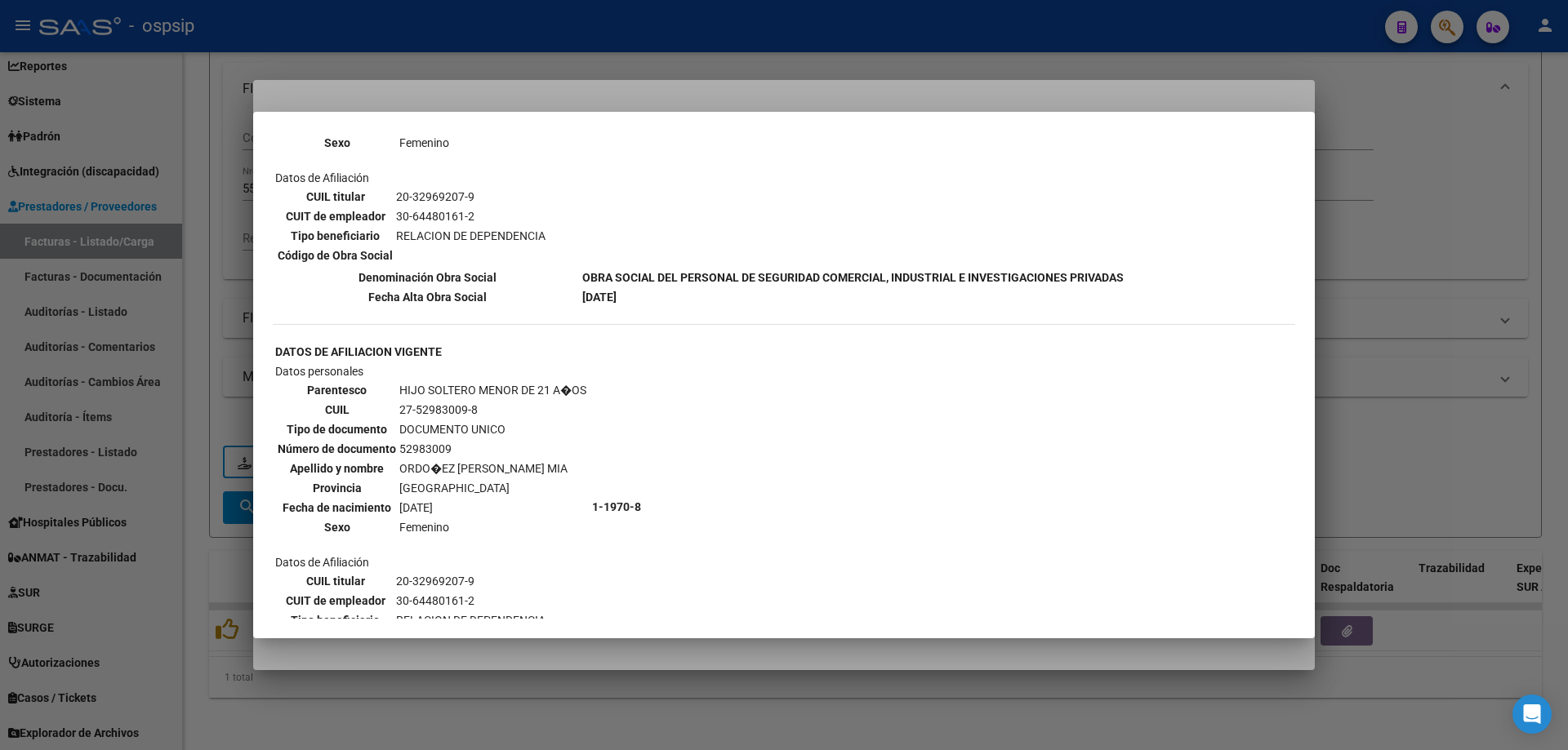
click at [1405, 277] on div at bounding box center [784, 375] width 1568 height 750
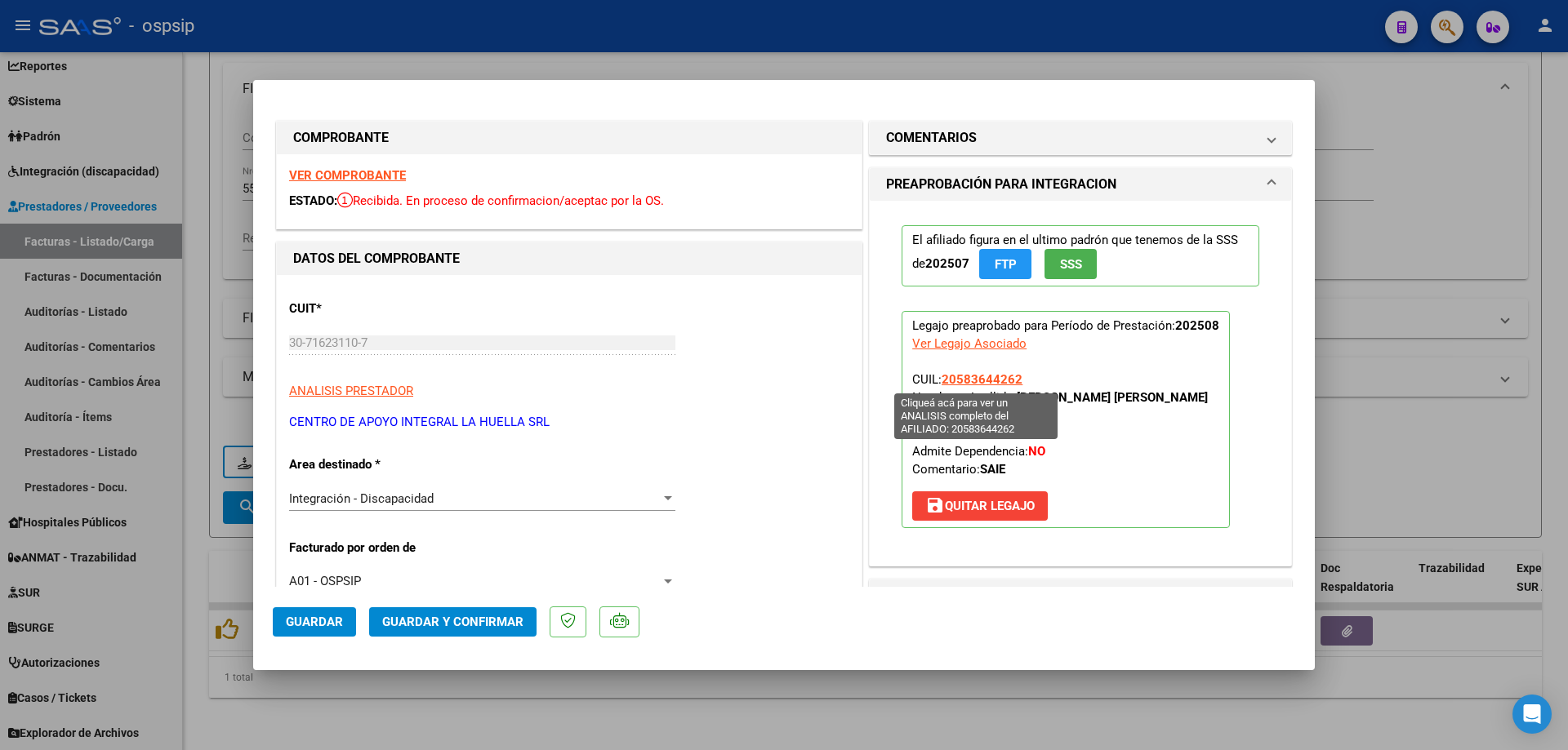
click at [956, 384] on span "20583644262" at bounding box center [982, 379] width 81 height 15
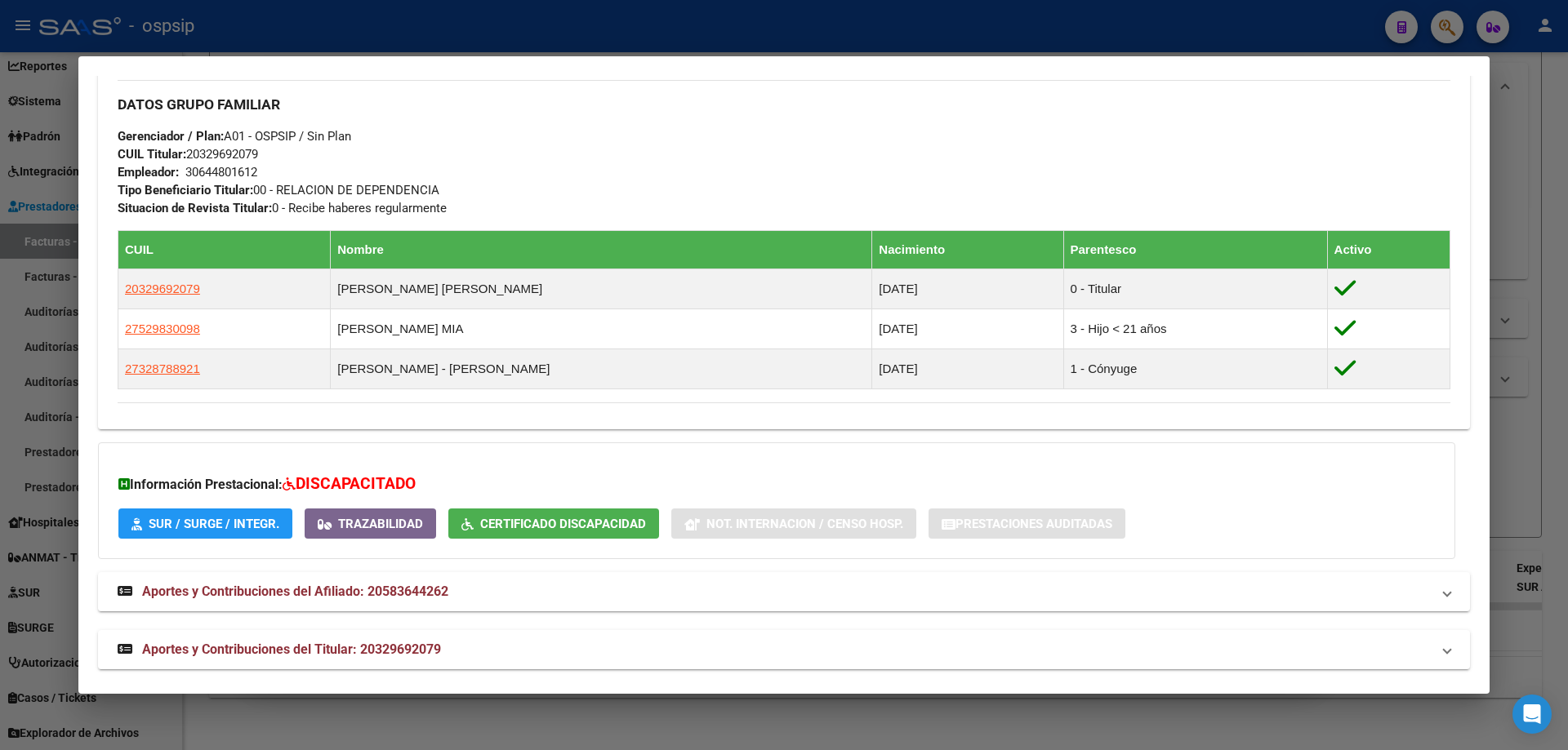
scroll to position [759, 0]
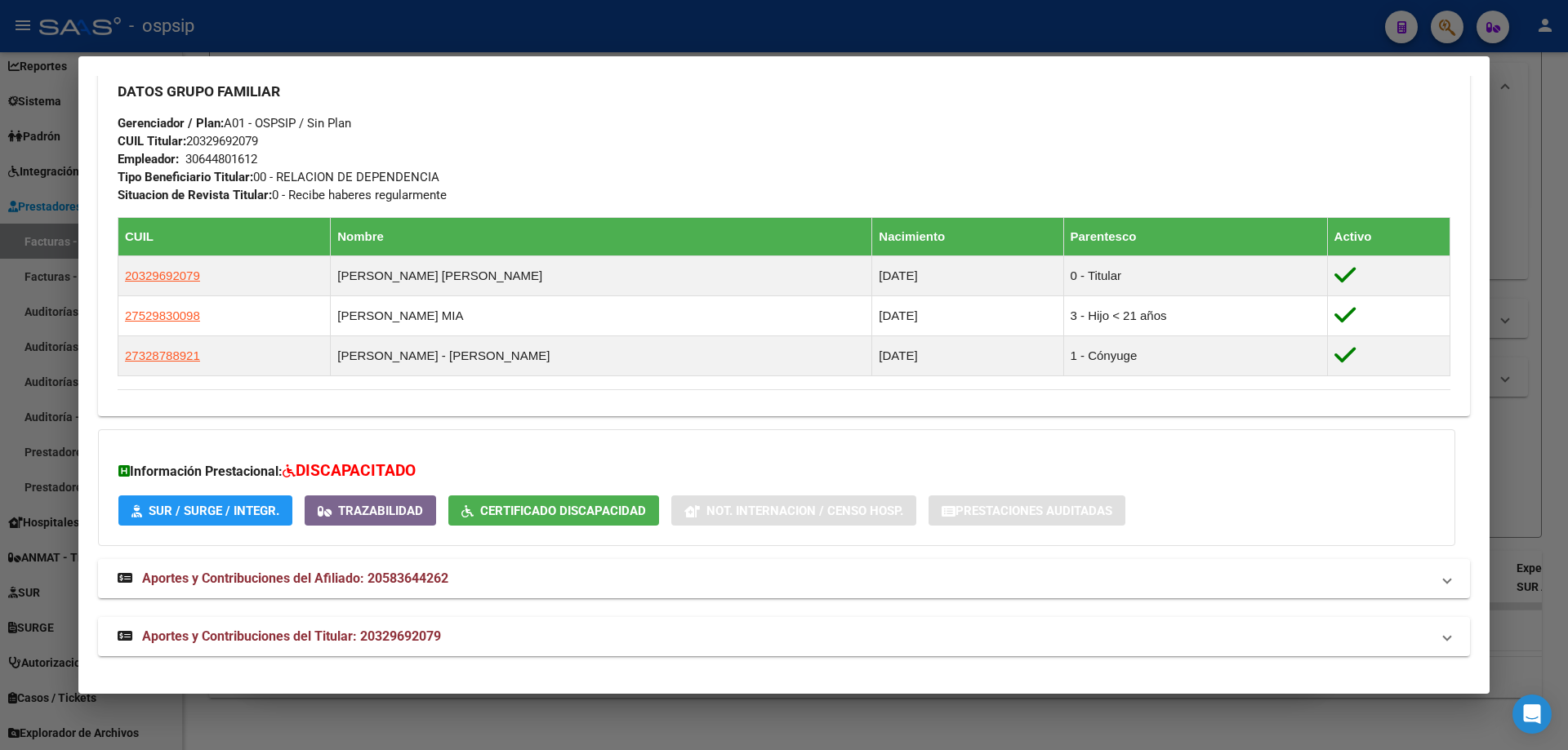
click at [1537, 452] on div at bounding box center [784, 375] width 1568 height 750
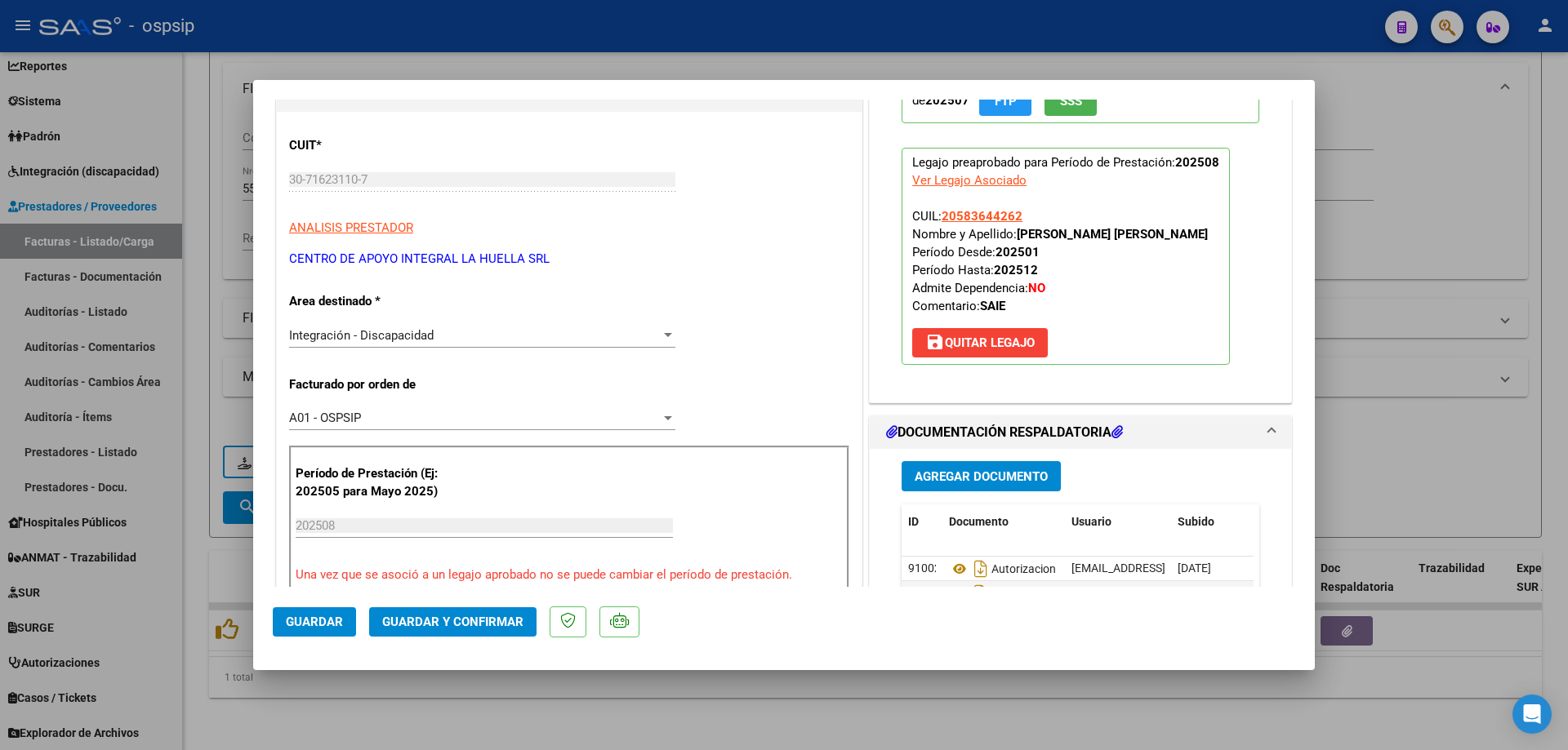
scroll to position [245, 0]
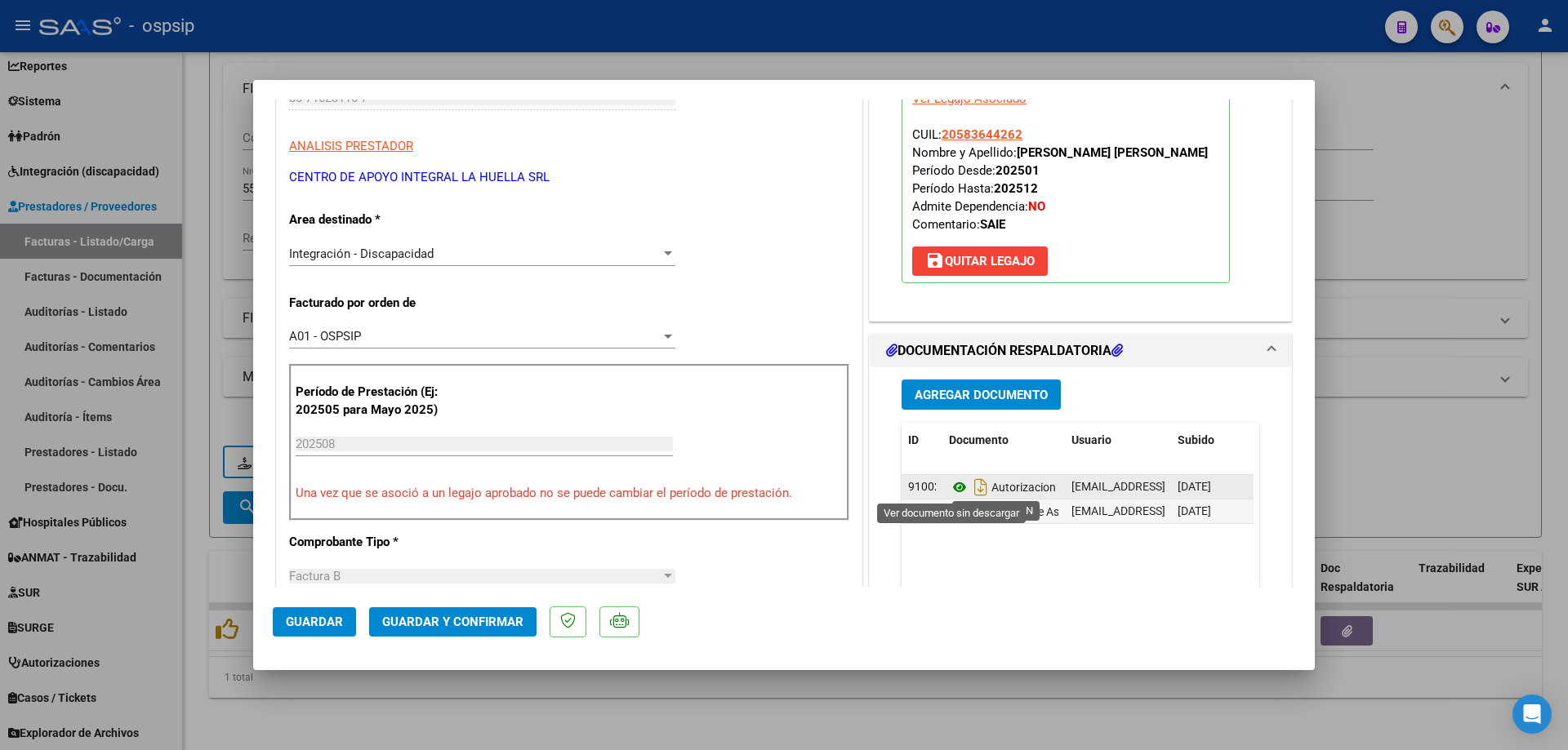
click at [954, 491] on icon at bounding box center [960, 488] width 21 height 20
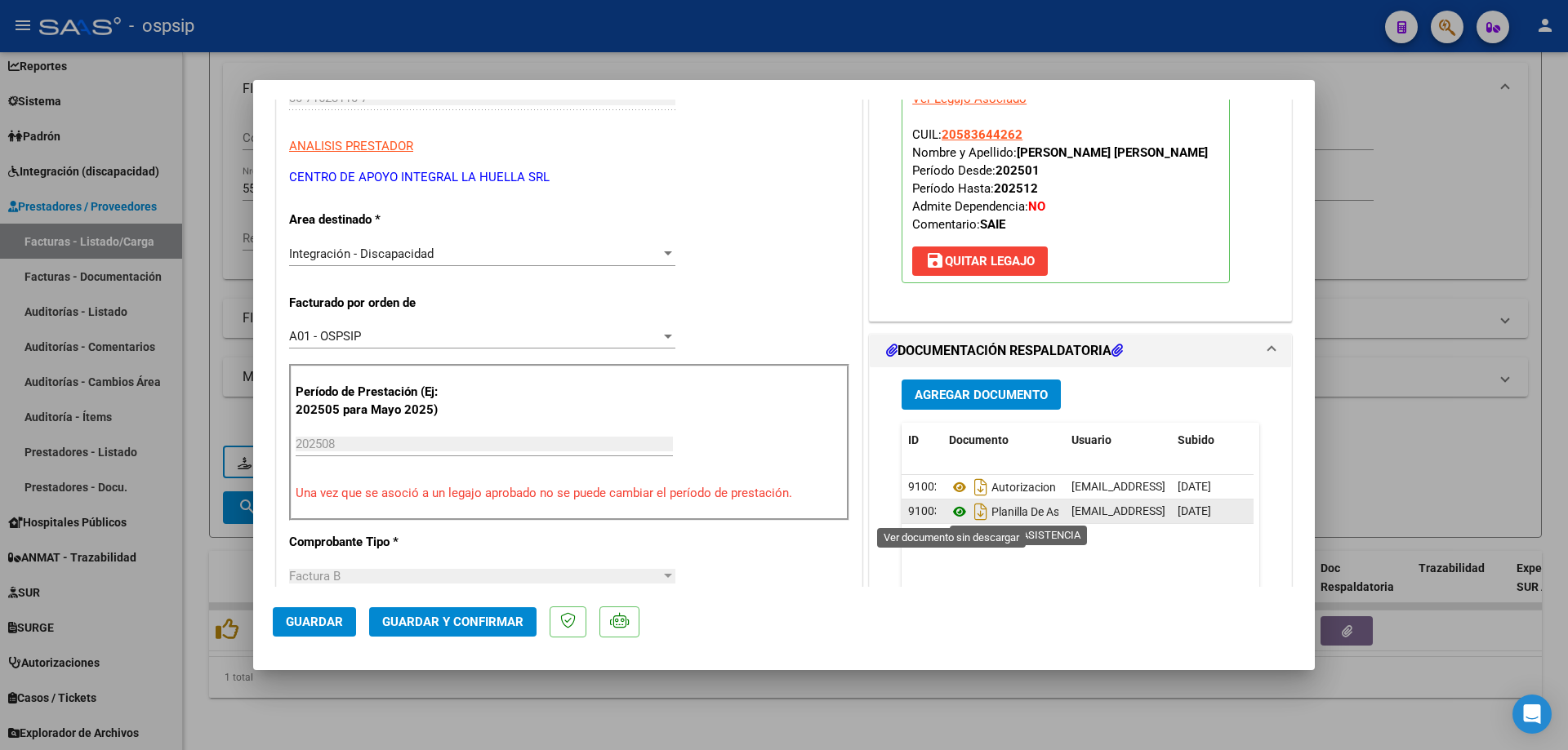
click at [955, 513] on icon at bounding box center [960, 512] width 21 height 20
click at [464, 616] on span "Guardar y Confirmar" at bounding box center [452, 621] width 141 height 15
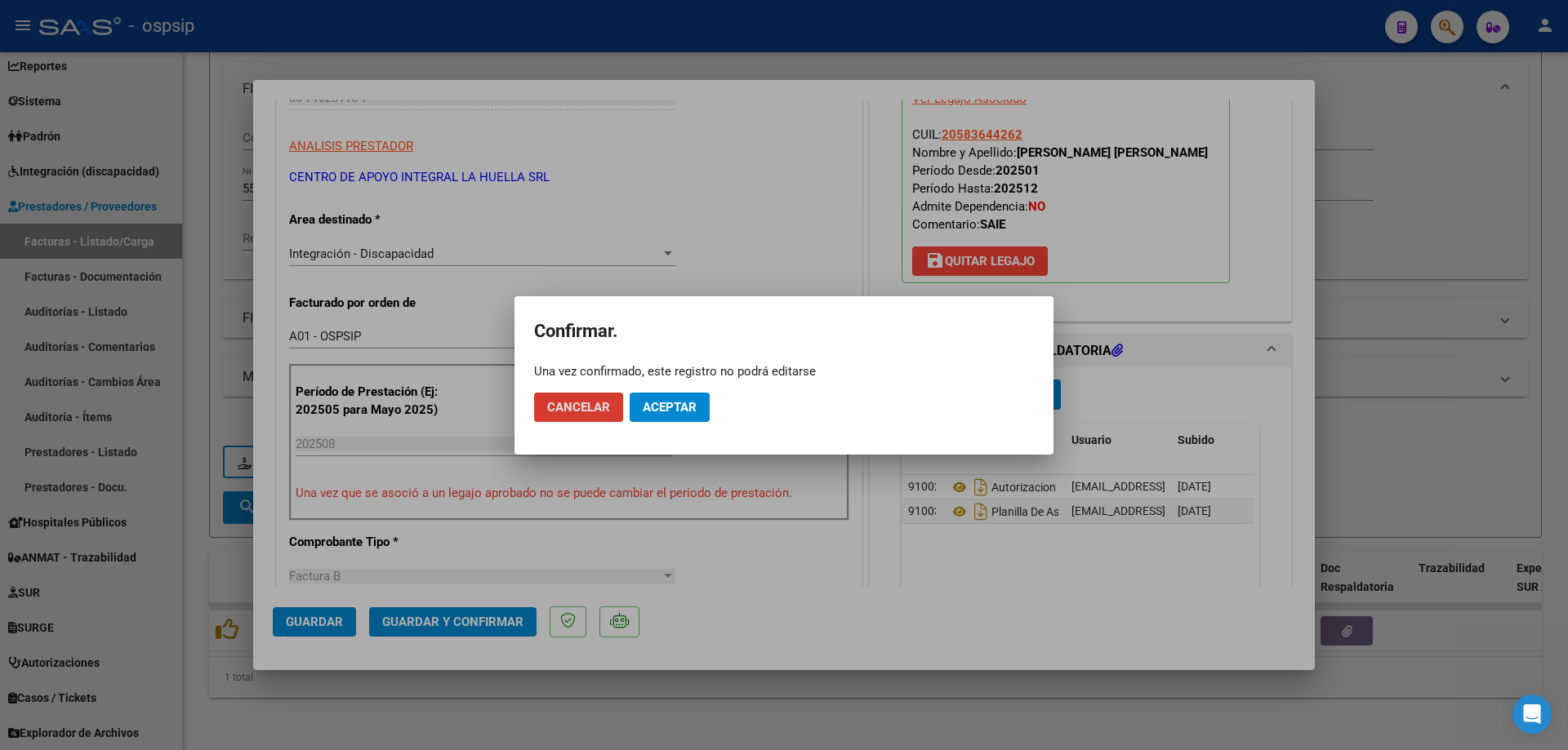
click at [652, 409] on span "Aceptar" at bounding box center [670, 407] width 54 height 15
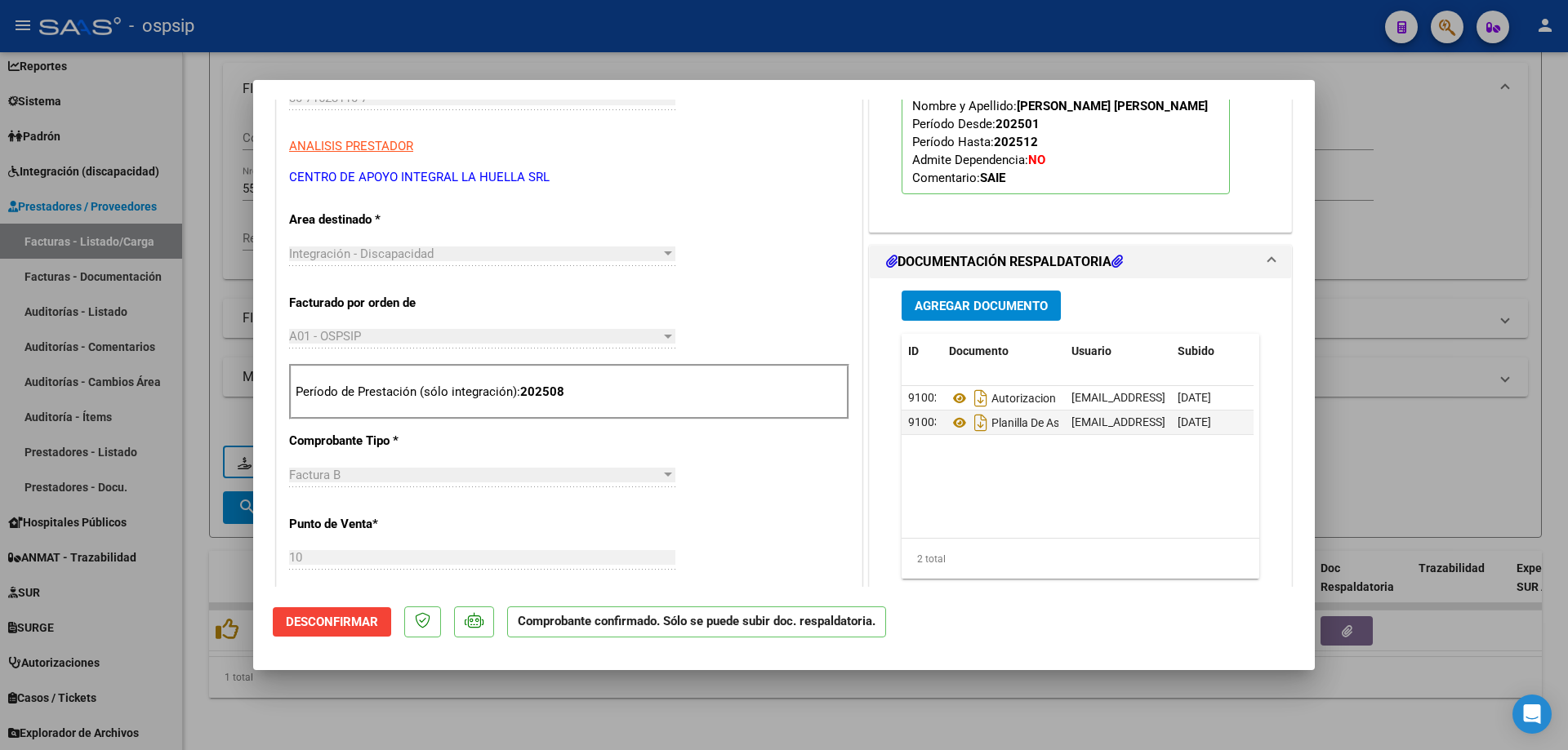
click at [1448, 424] on div at bounding box center [784, 375] width 1568 height 750
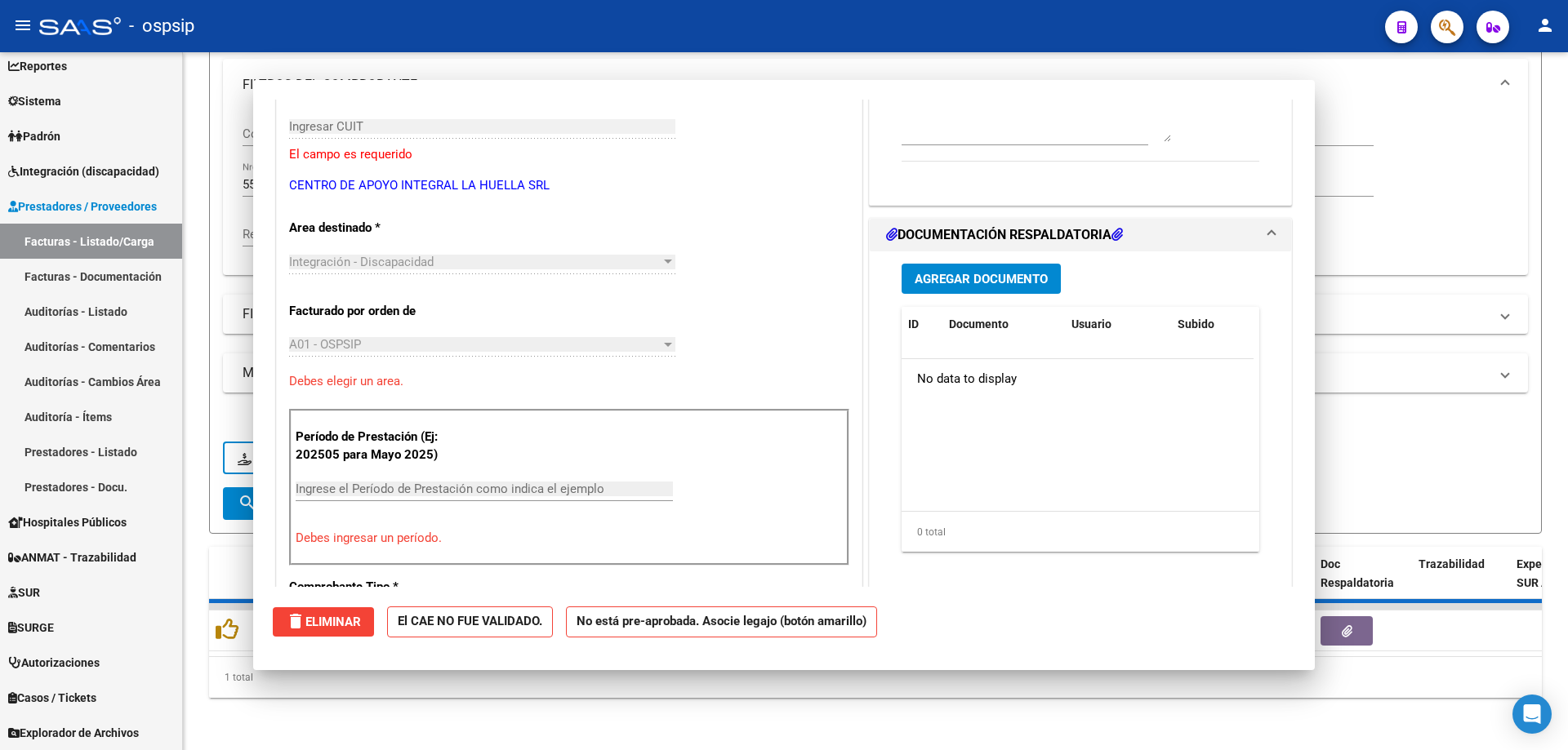
scroll to position [0, 0]
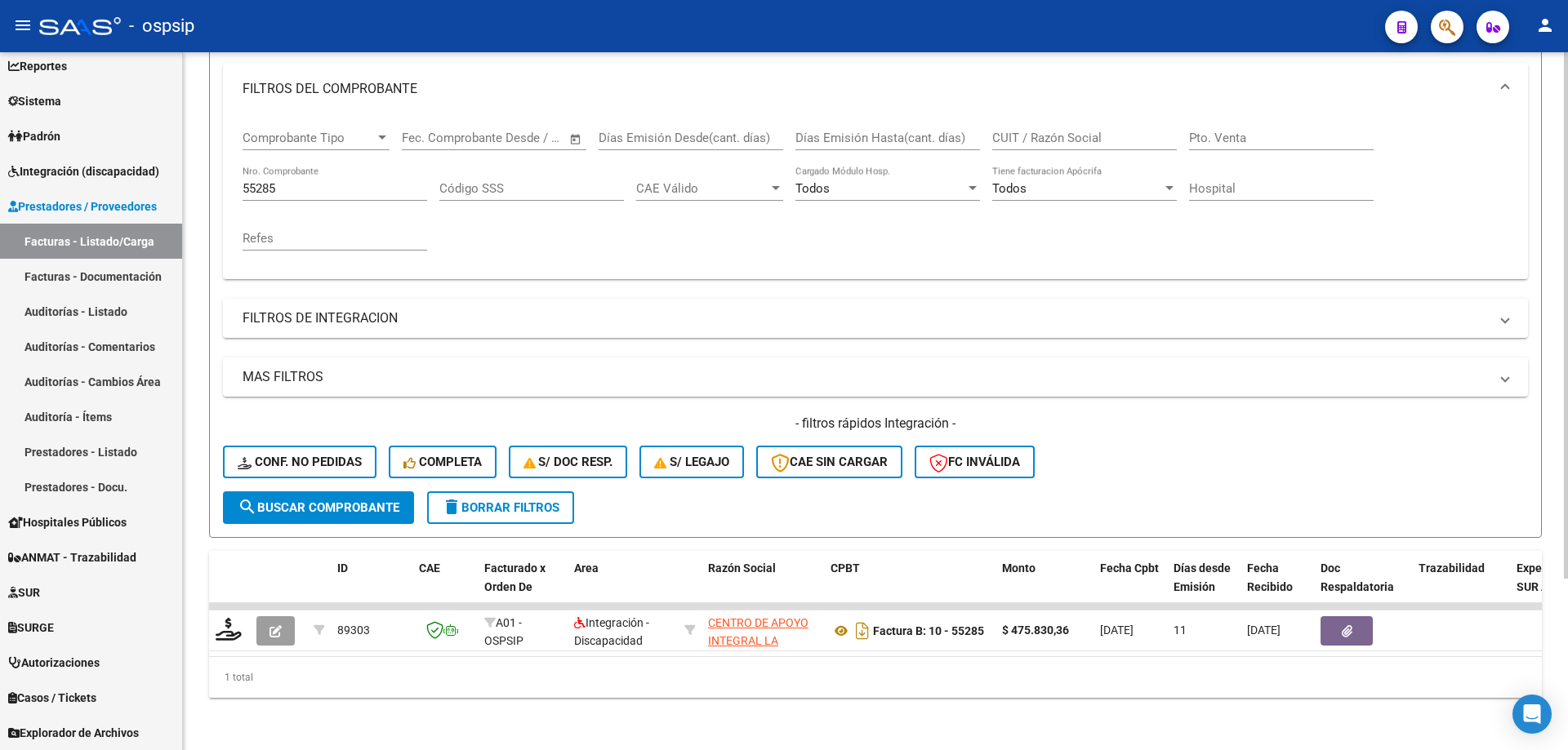
click at [304, 181] on input "55285" at bounding box center [334, 188] width 184 height 15
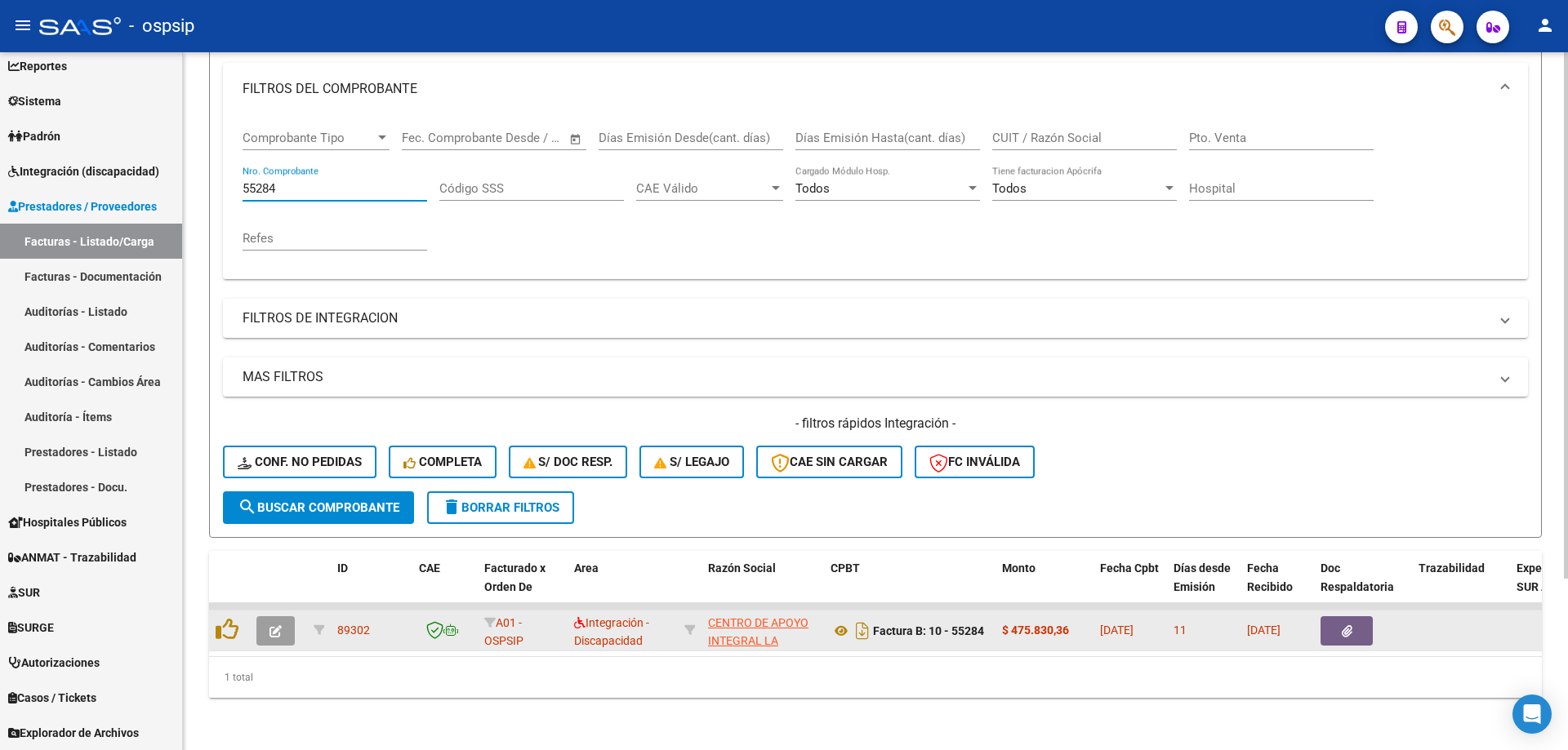
click at [271, 625] on icon "button" at bounding box center [276, 631] width 12 height 12
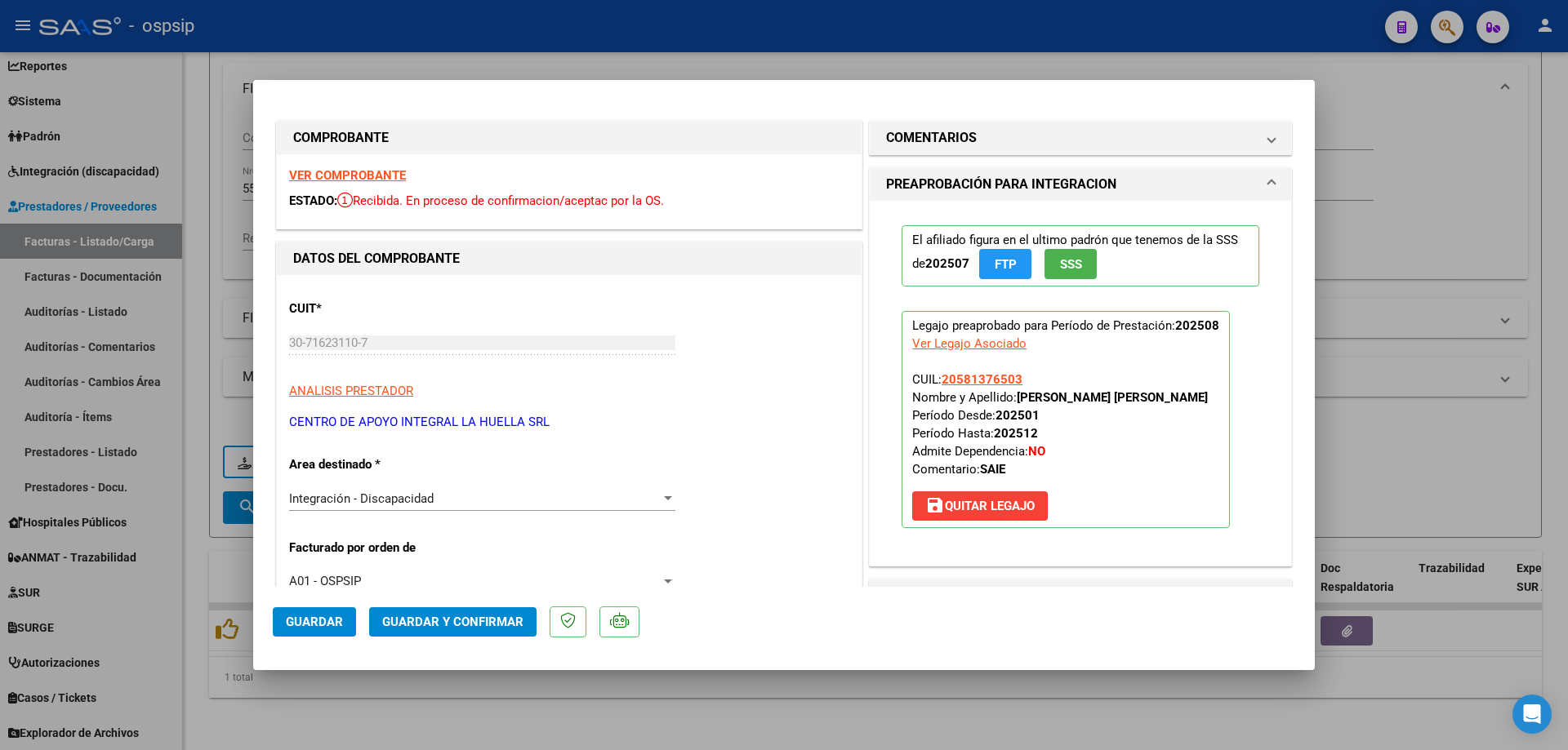
click at [1078, 270] on button "SSS" at bounding box center [1070, 264] width 52 height 30
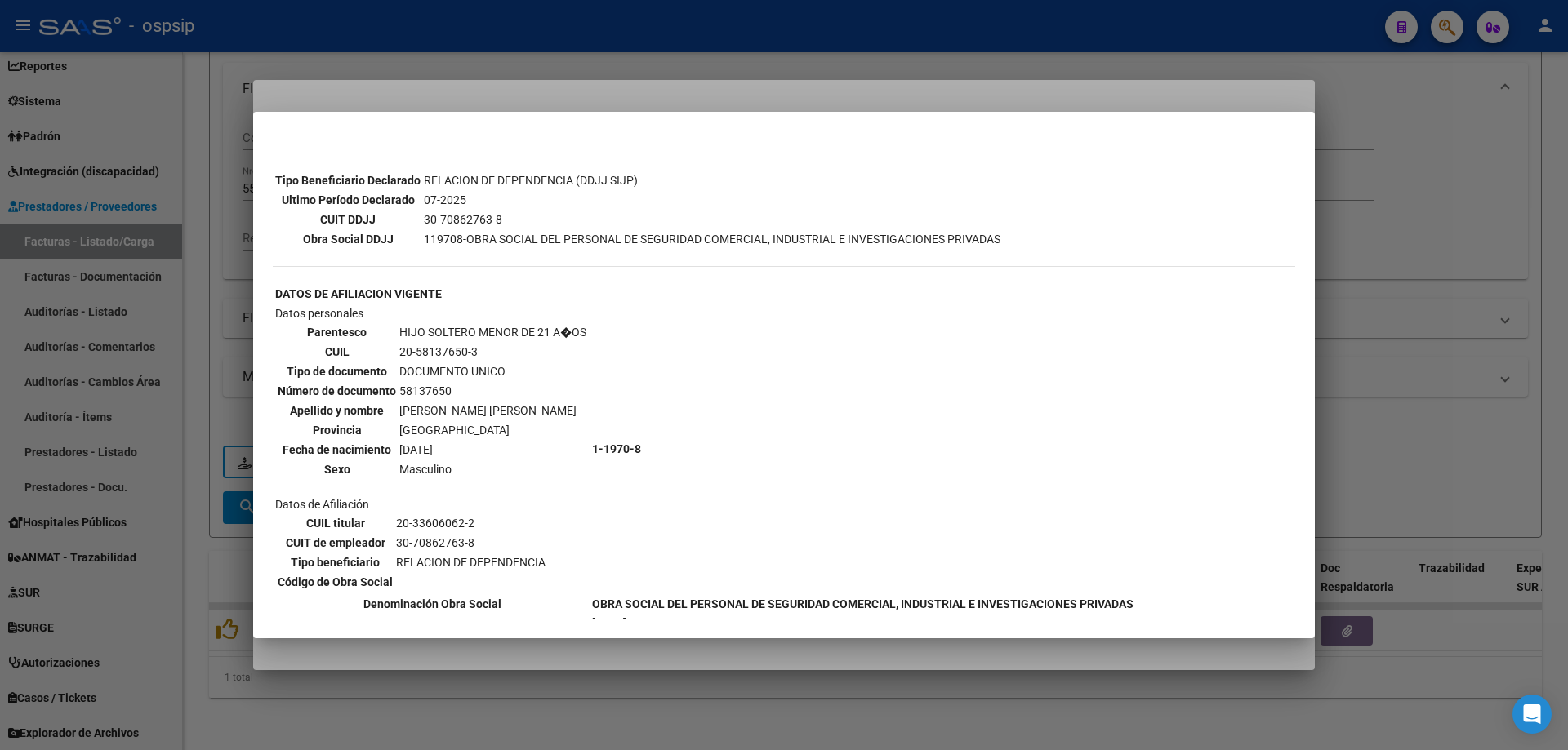
scroll to position [457, 0]
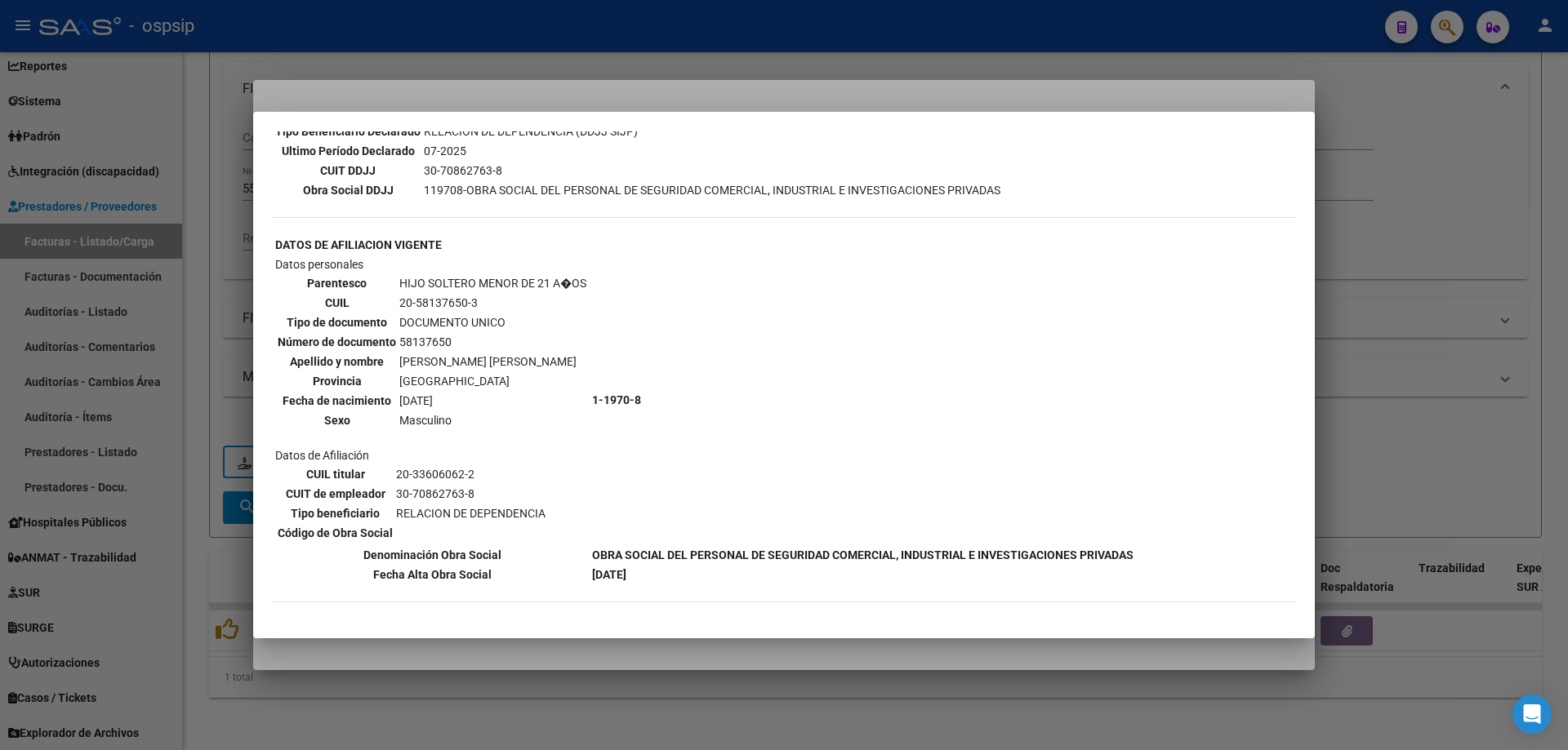
click at [1470, 388] on div at bounding box center [784, 375] width 1568 height 750
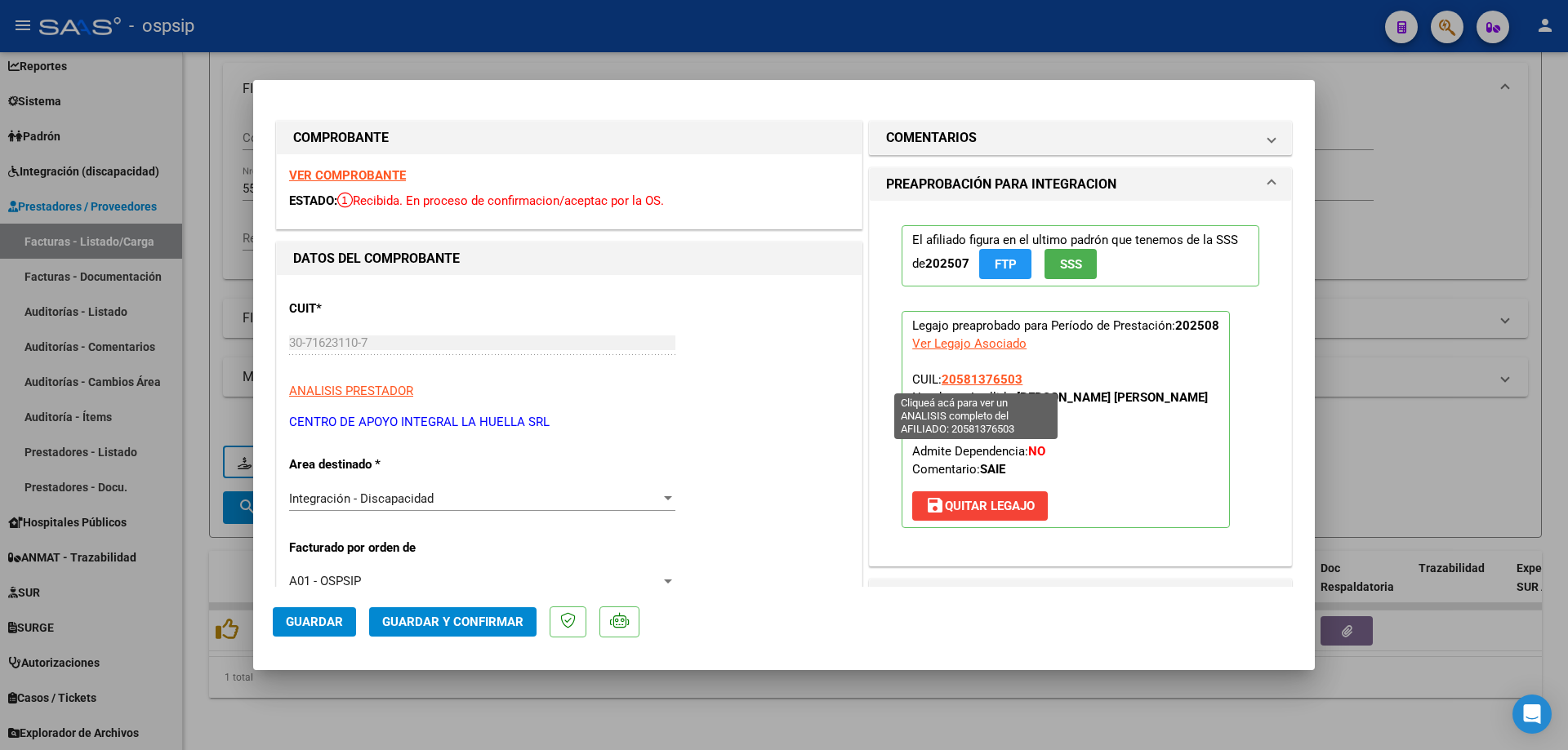
click at [984, 373] on span "20581376503" at bounding box center [982, 379] width 81 height 15
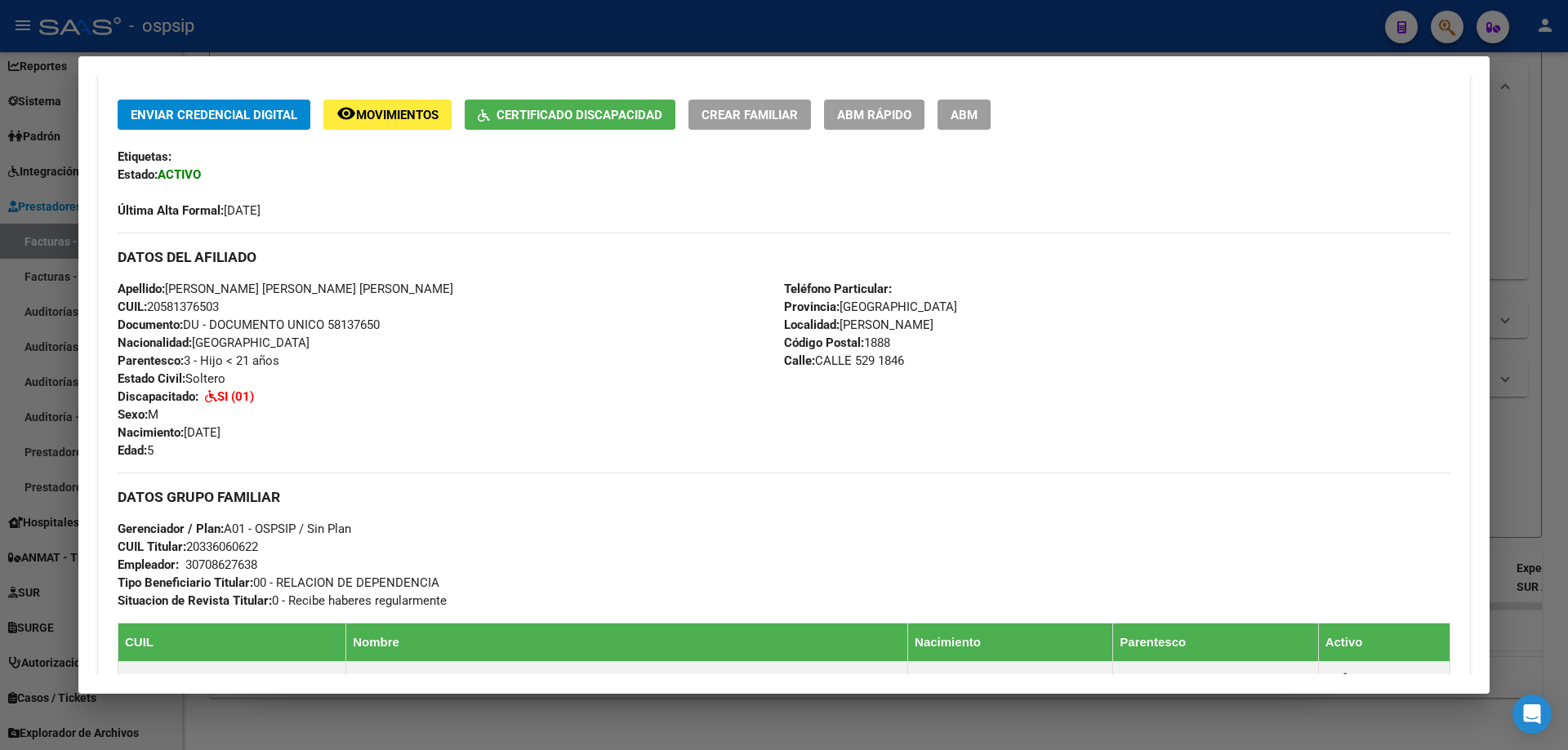
scroll to position [335, 0]
click at [1537, 342] on div at bounding box center [784, 375] width 1568 height 750
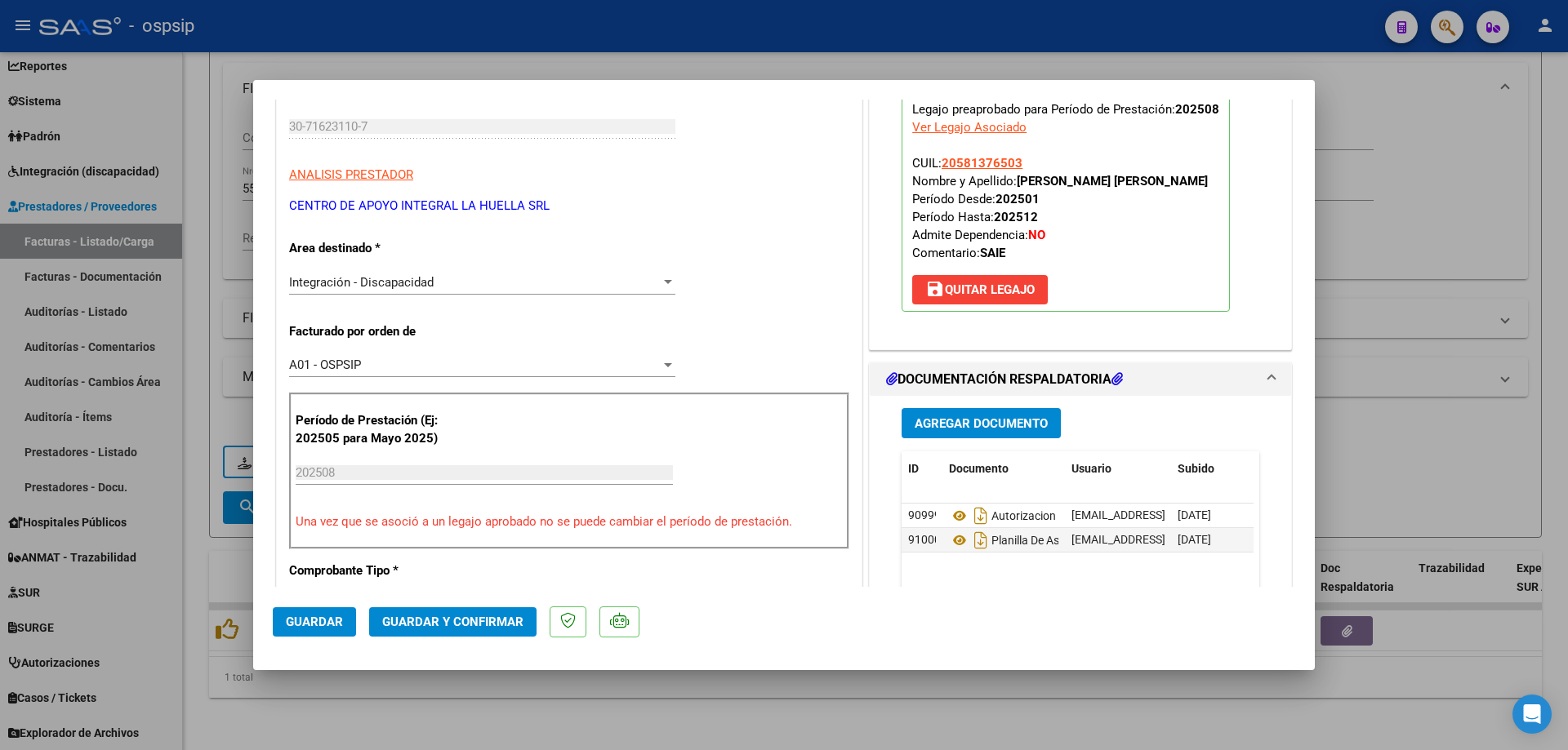
scroll to position [245, 0]
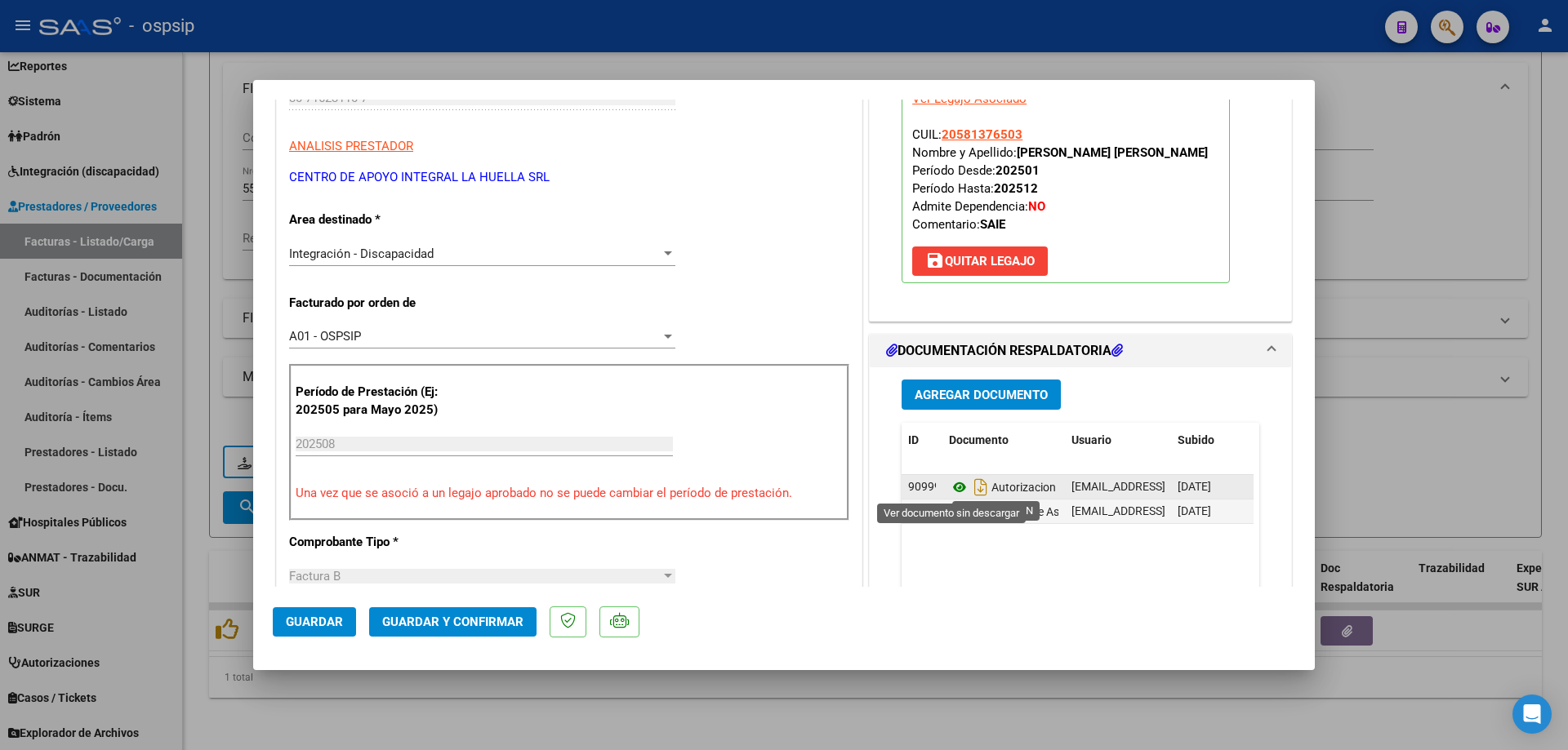
click at [954, 481] on icon at bounding box center [960, 488] width 21 height 20
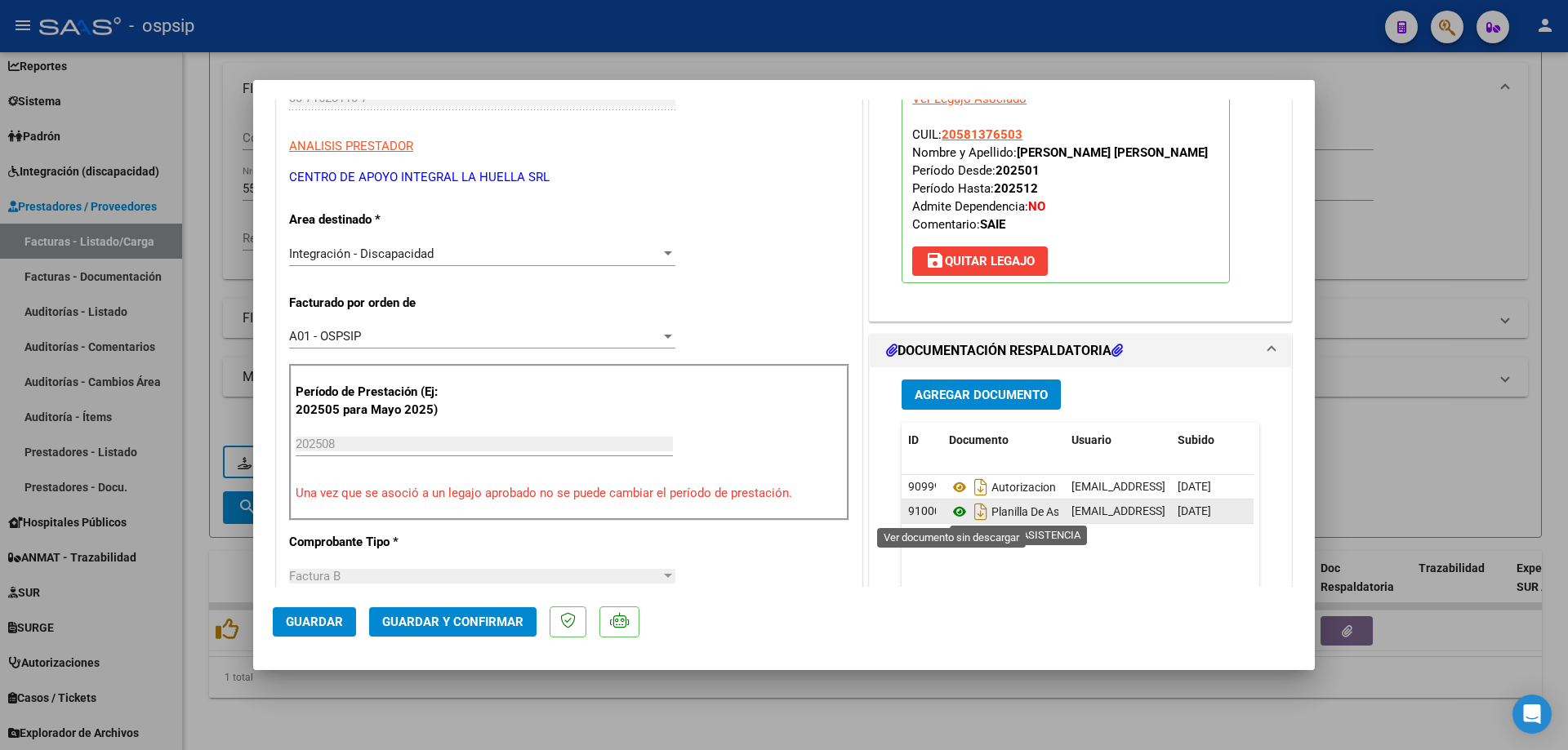
click at [954, 513] on icon at bounding box center [960, 512] width 21 height 20
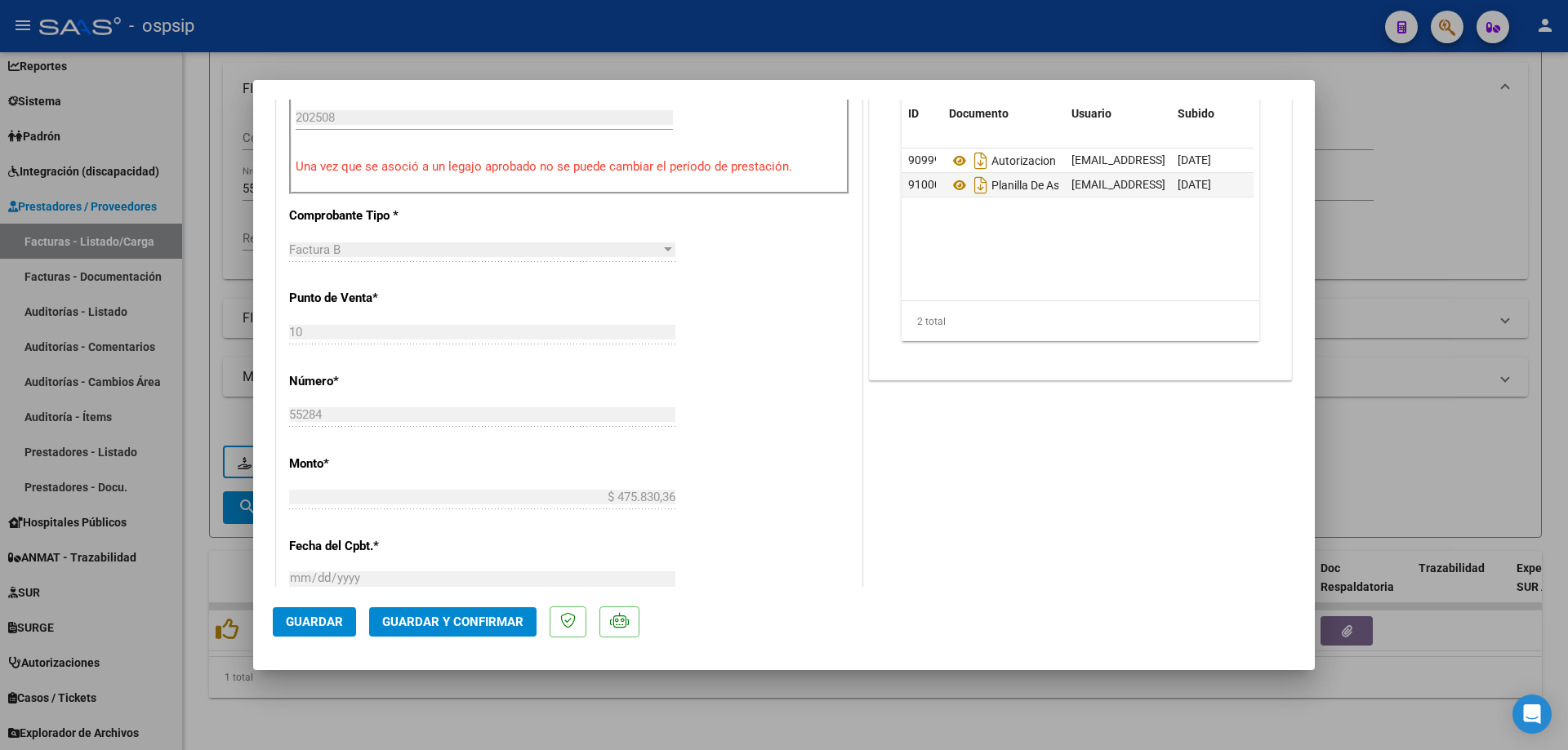
scroll to position [490, 0]
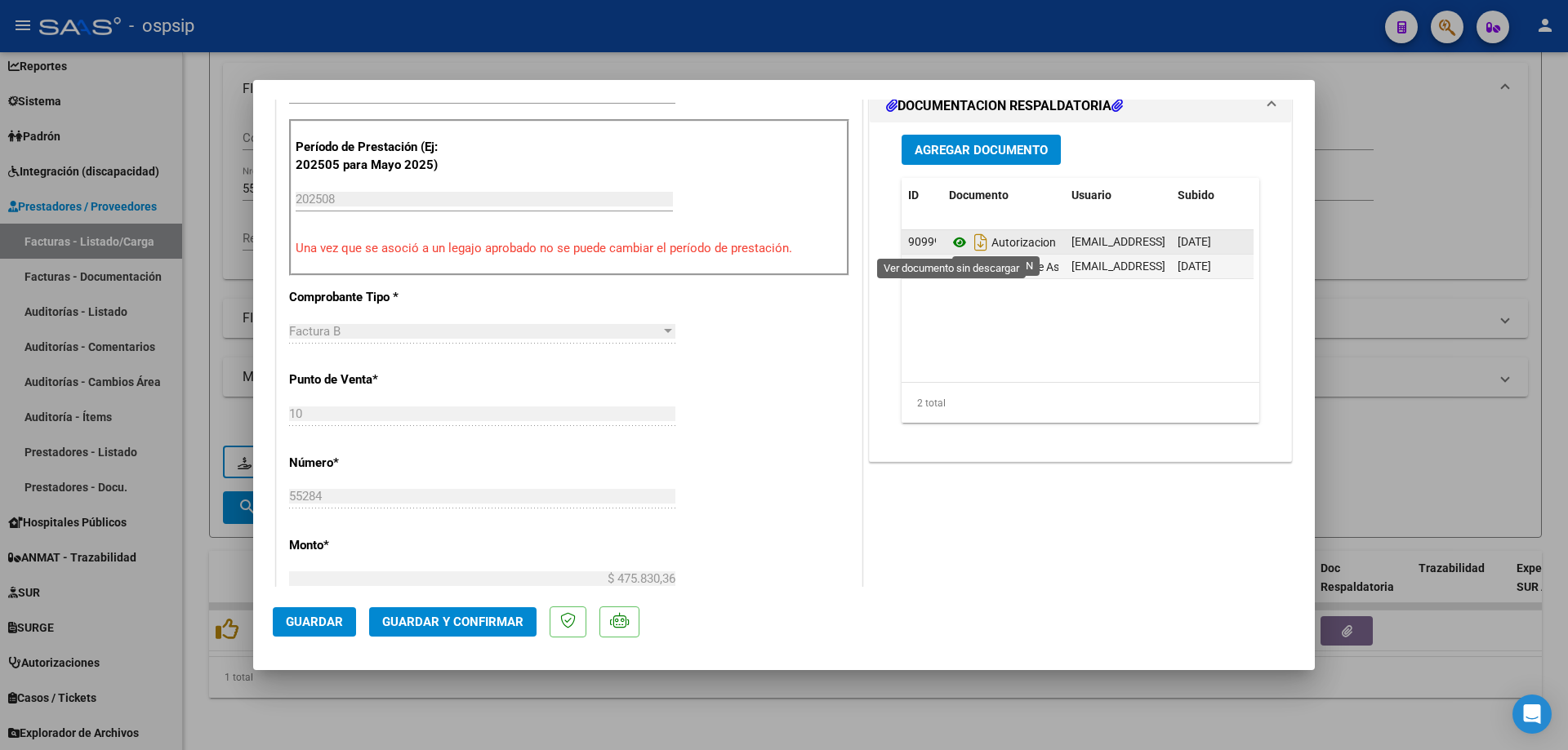
click at [953, 241] on icon at bounding box center [960, 242] width 21 height 20
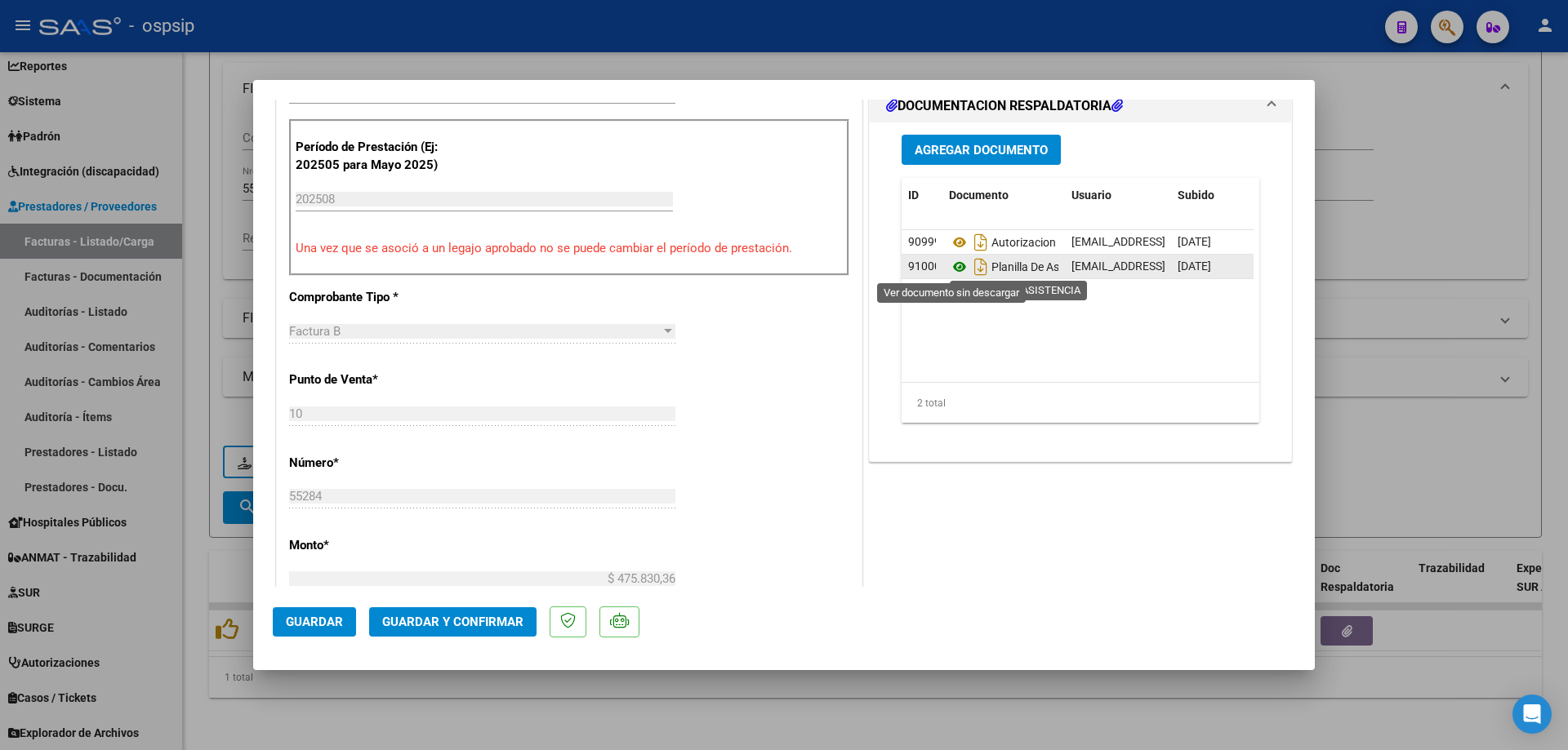
click at [955, 268] on icon at bounding box center [960, 267] width 21 height 20
click at [481, 626] on span "Guardar y Confirmar" at bounding box center [452, 621] width 141 height 15
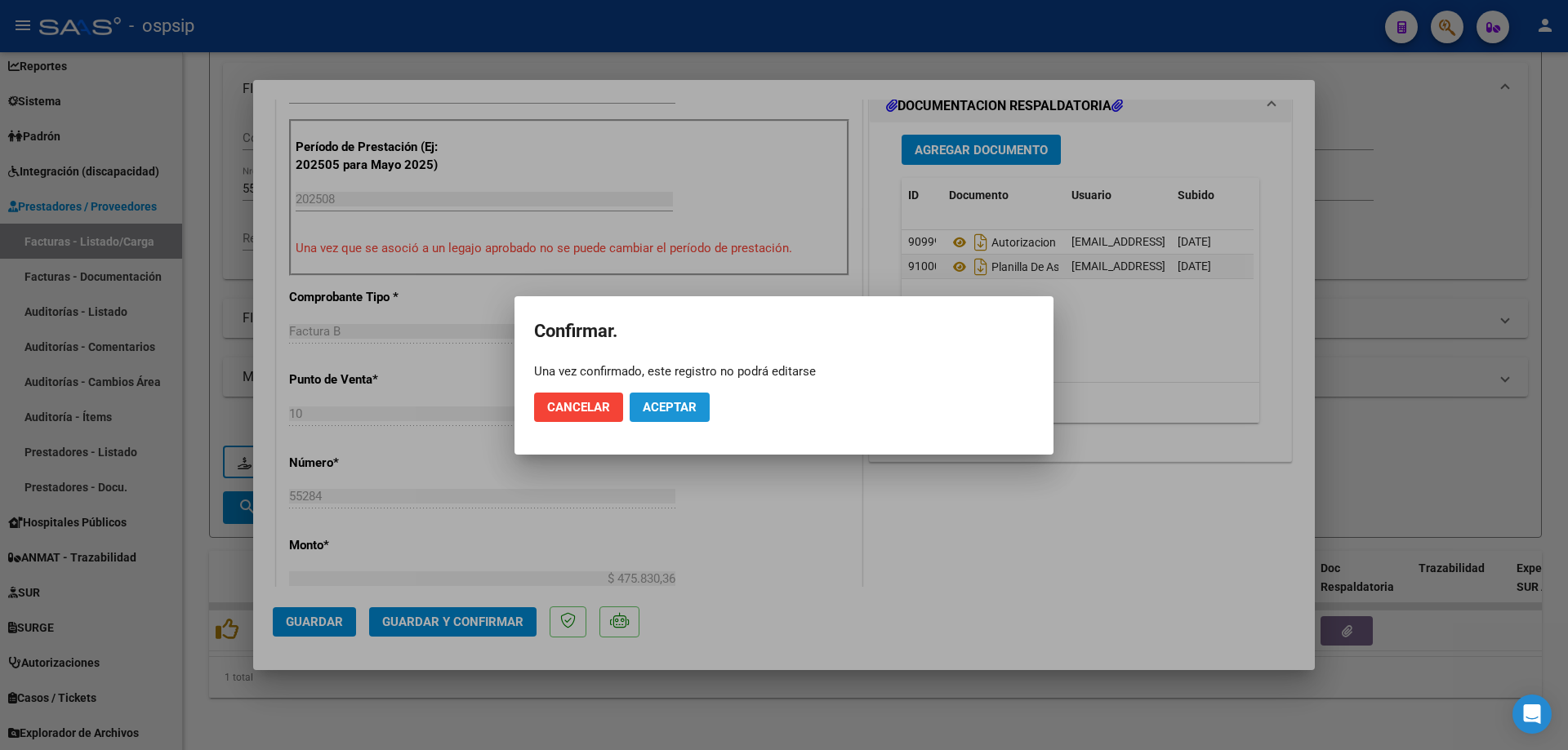
click at [686, 409] on span "Aceptar" at bounding box center [670, 407] width 54 height 15
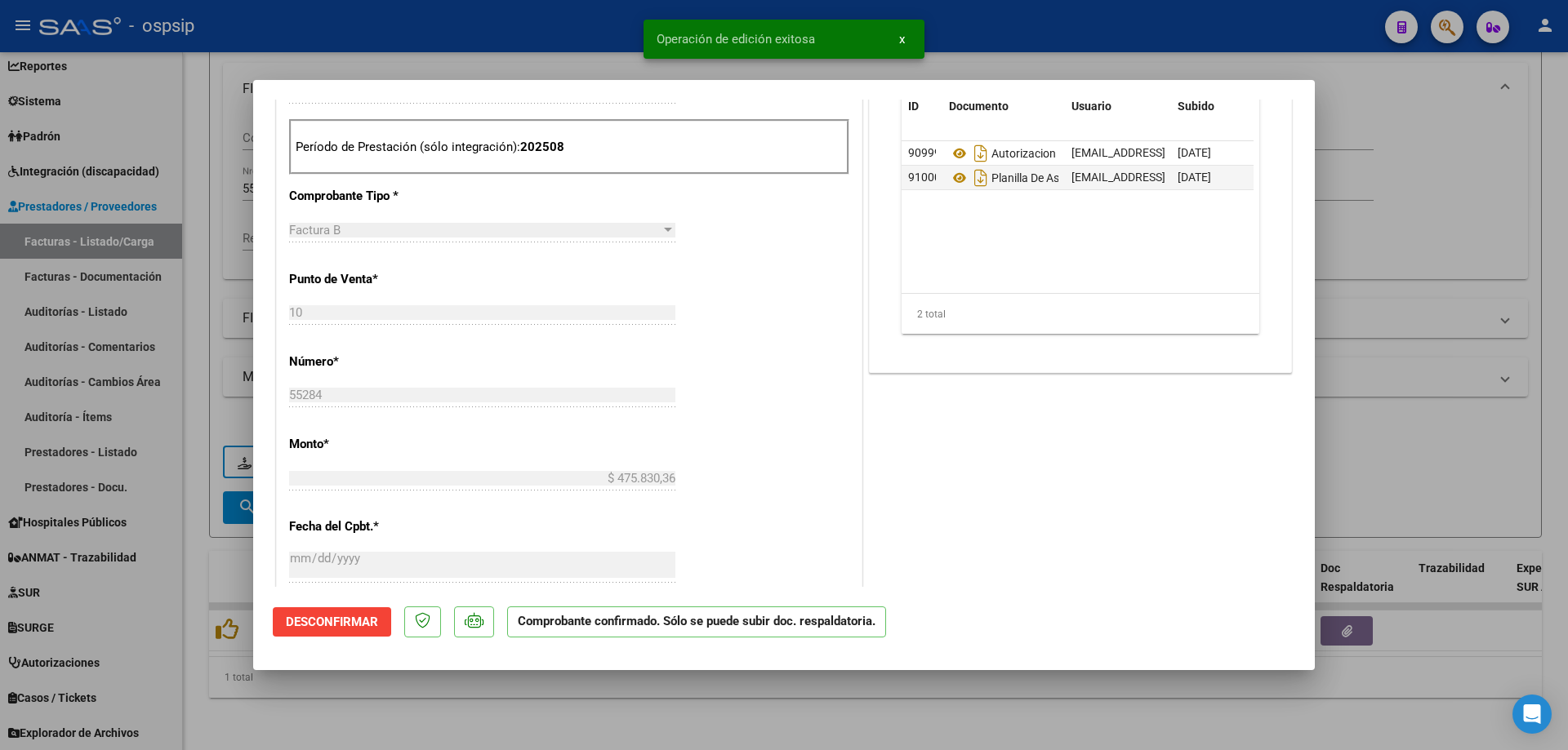
click at [1356, 306] on div at bounding box center [784, 375] width 1568 height 750
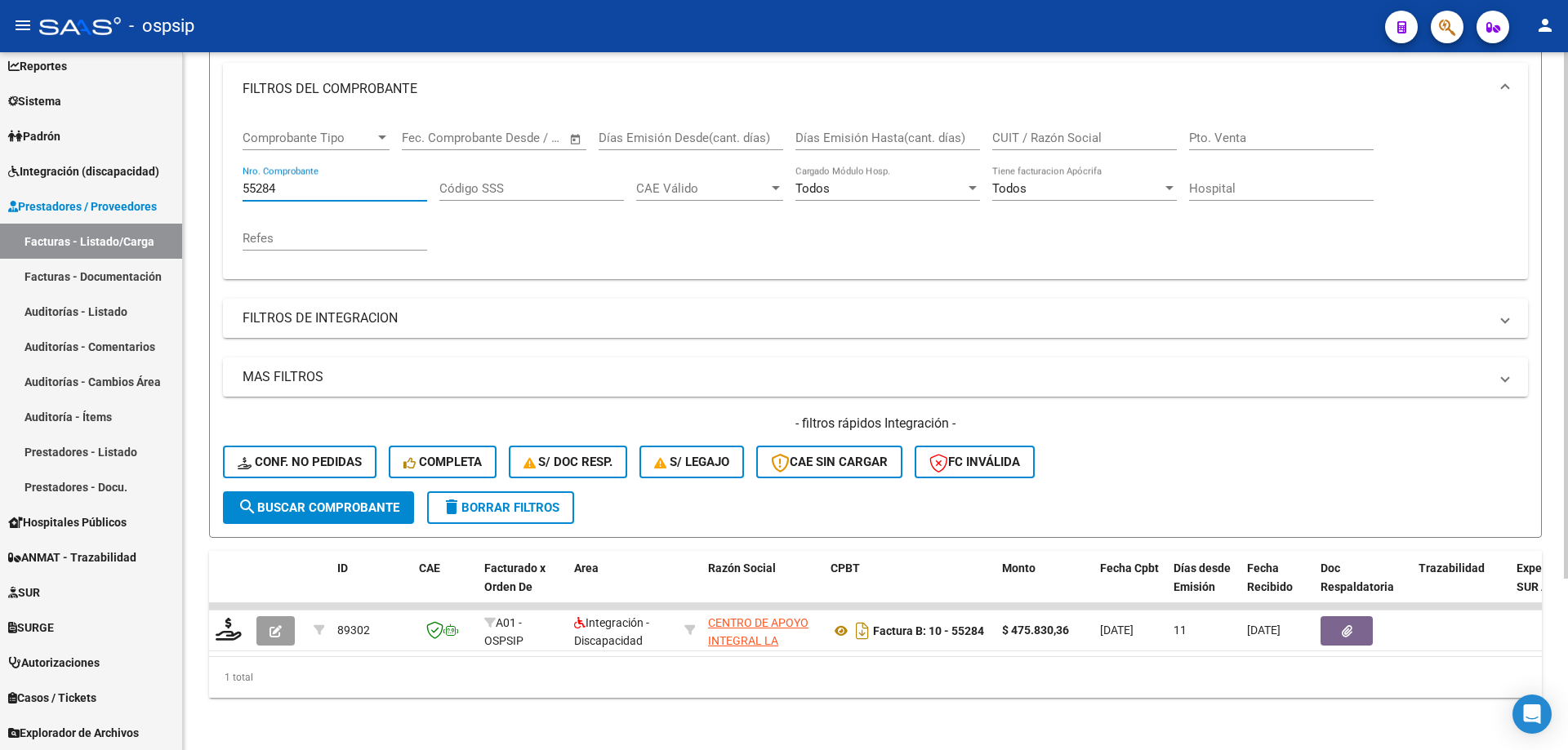
click at [316, 181] on input "55284" at bounding box center [334, 188] width 184 height 15
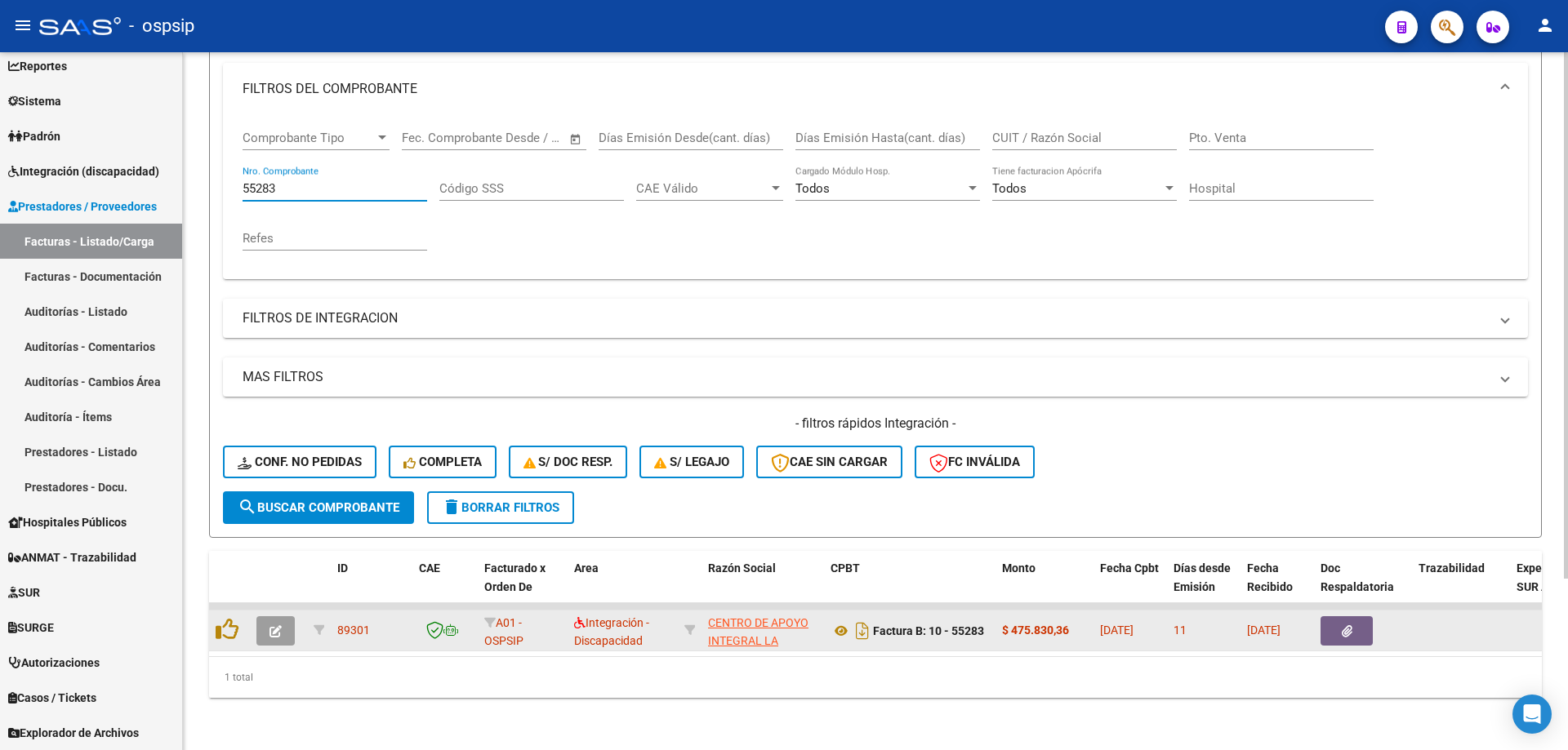
click at [268, 616] on button "button" at bounding box center [275, 630] width 38 height 29
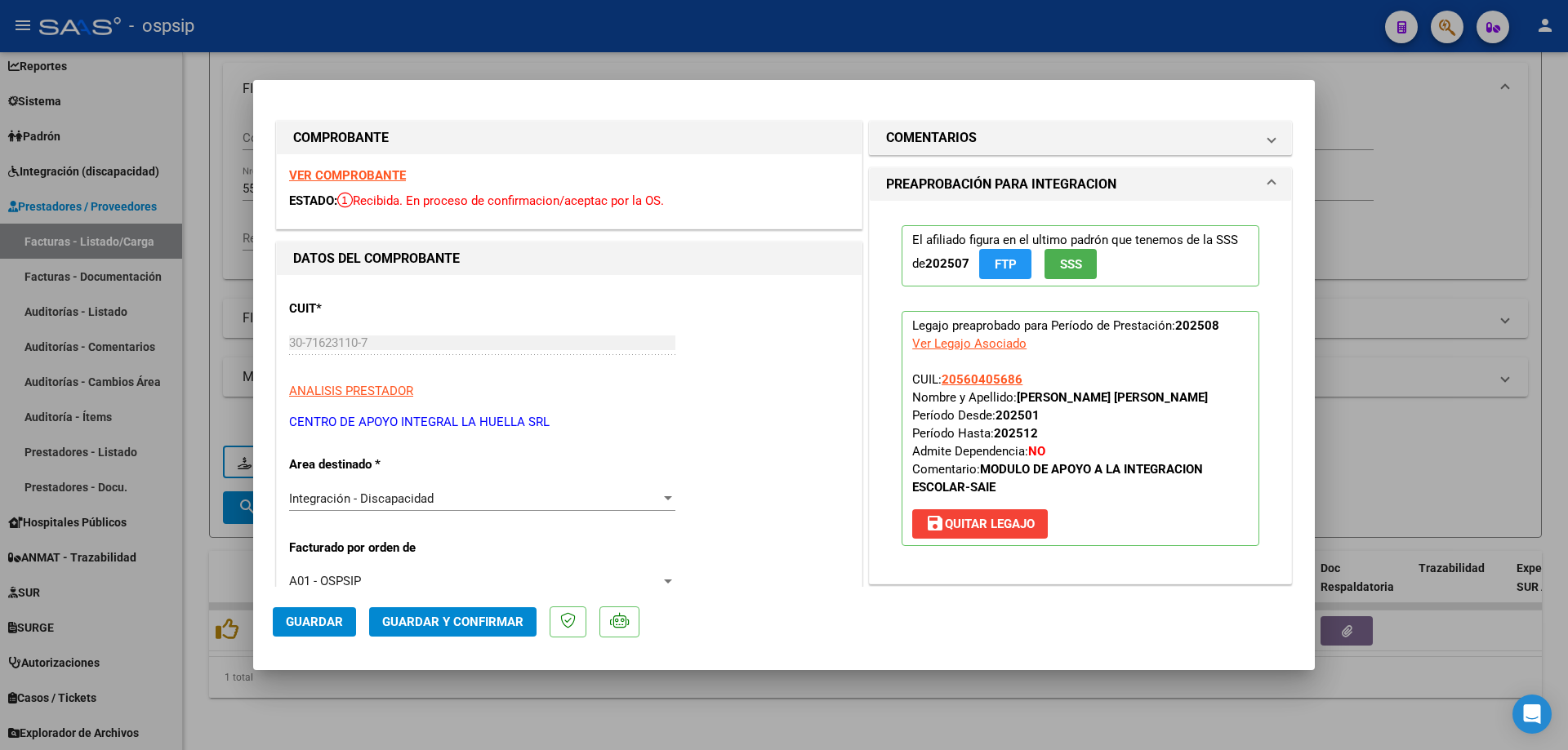
click at [1060, 269] on span "SSS" at bounding box center [1070, 264] width 22 height 15
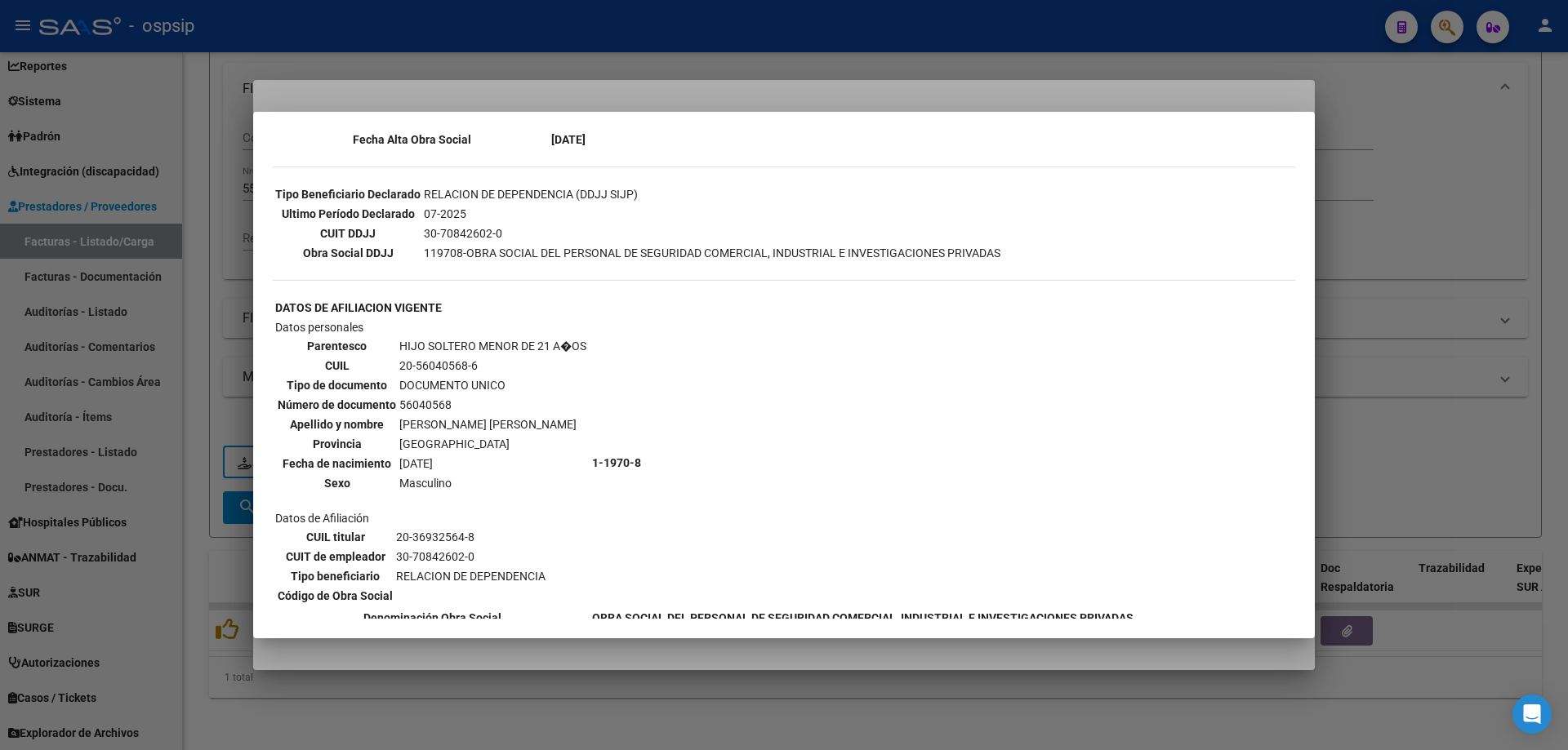
scroll to position [457, 0]
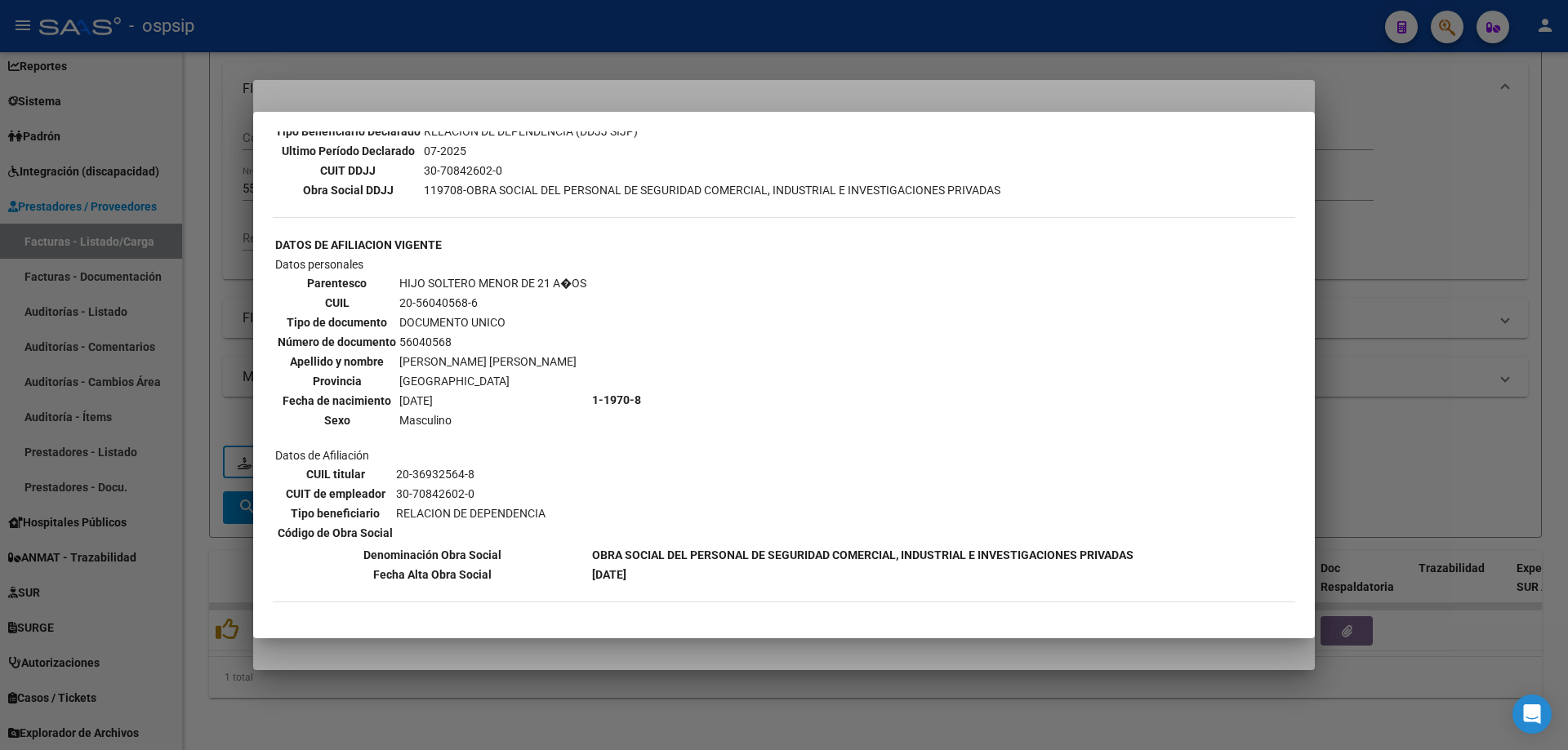
click at [1459, 313] on div at bounding box center [784, 375] width 1568 height 750
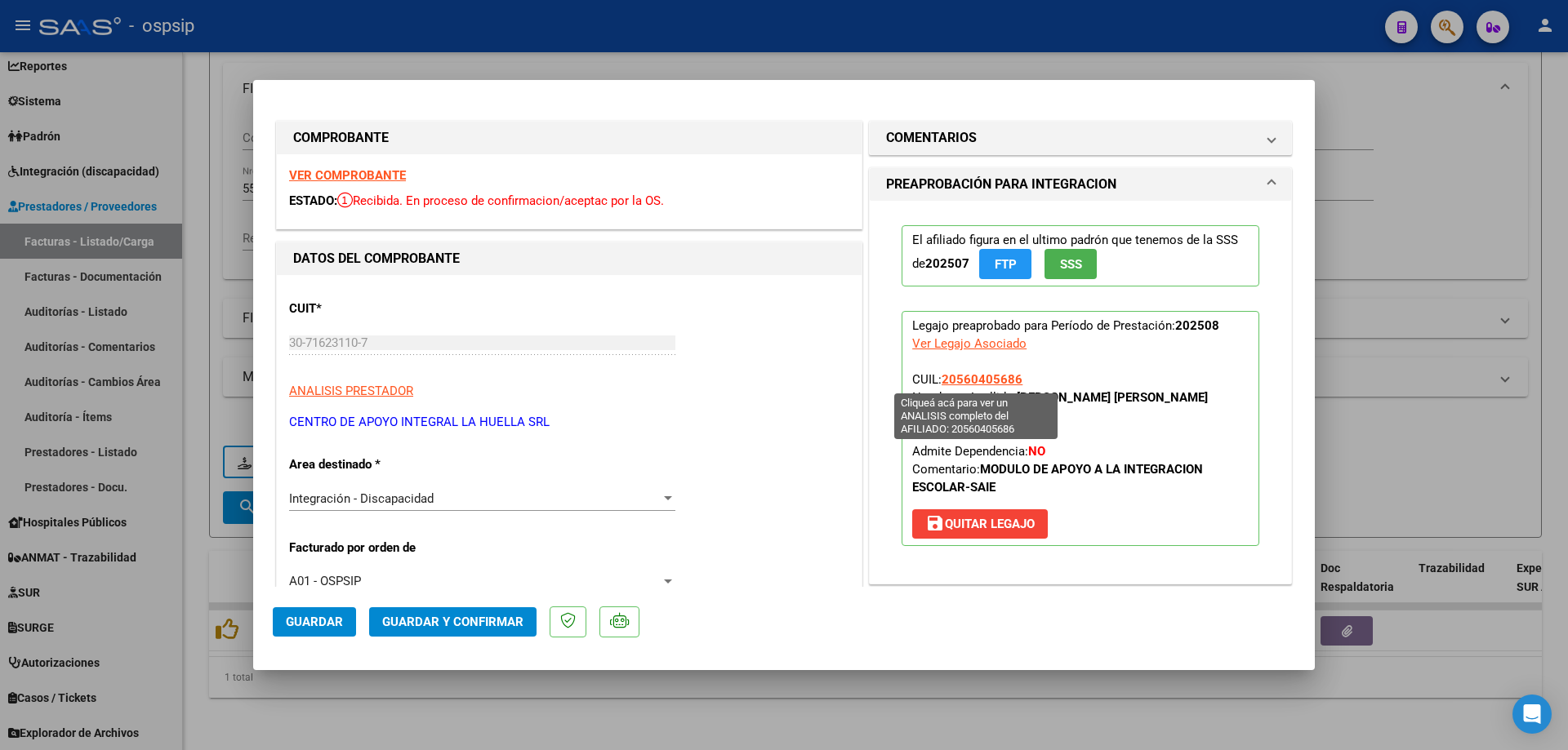
click at [969, 373] on span "20560405686" at bounding box center [982, 379] width 81 height 15
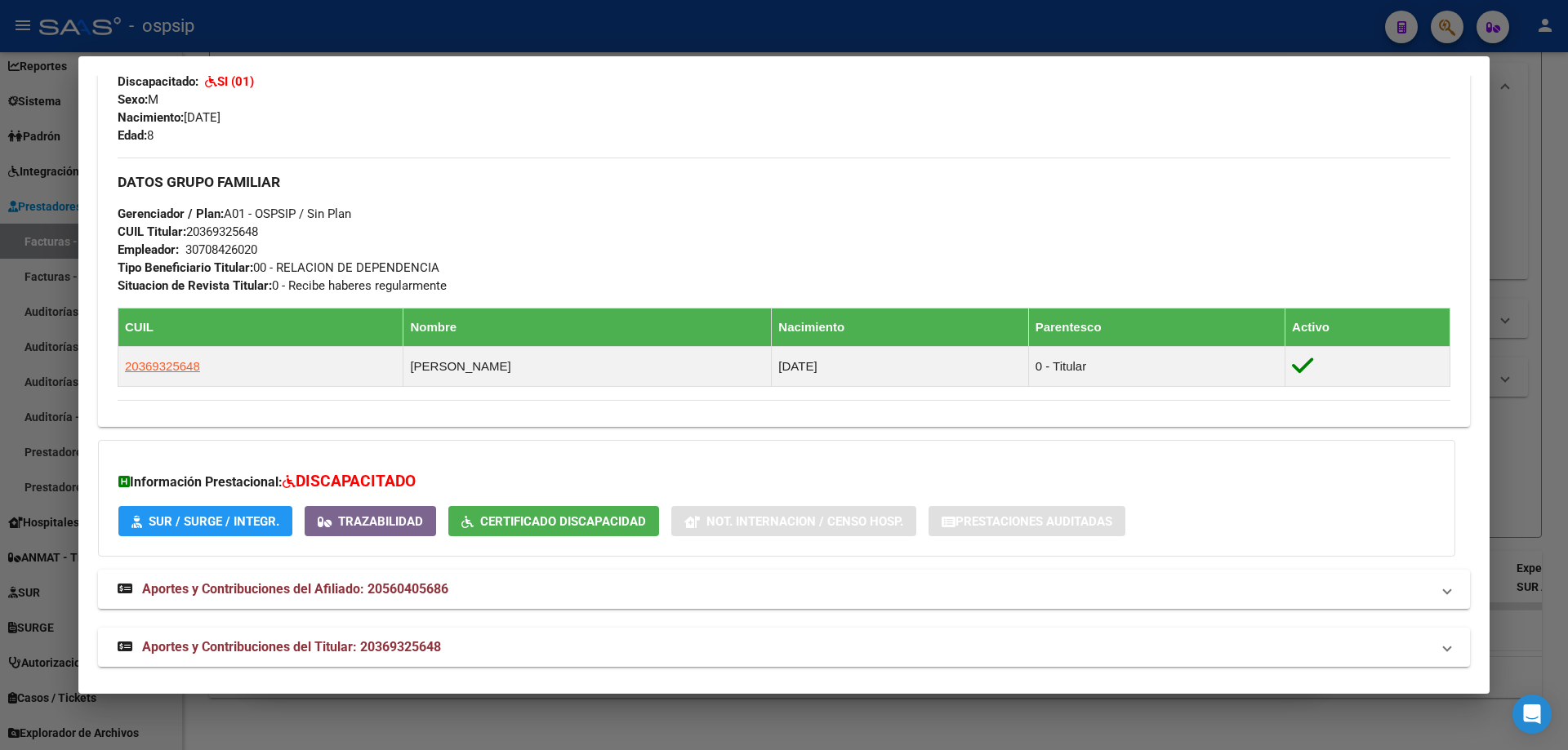
scroll to position [661, 0]
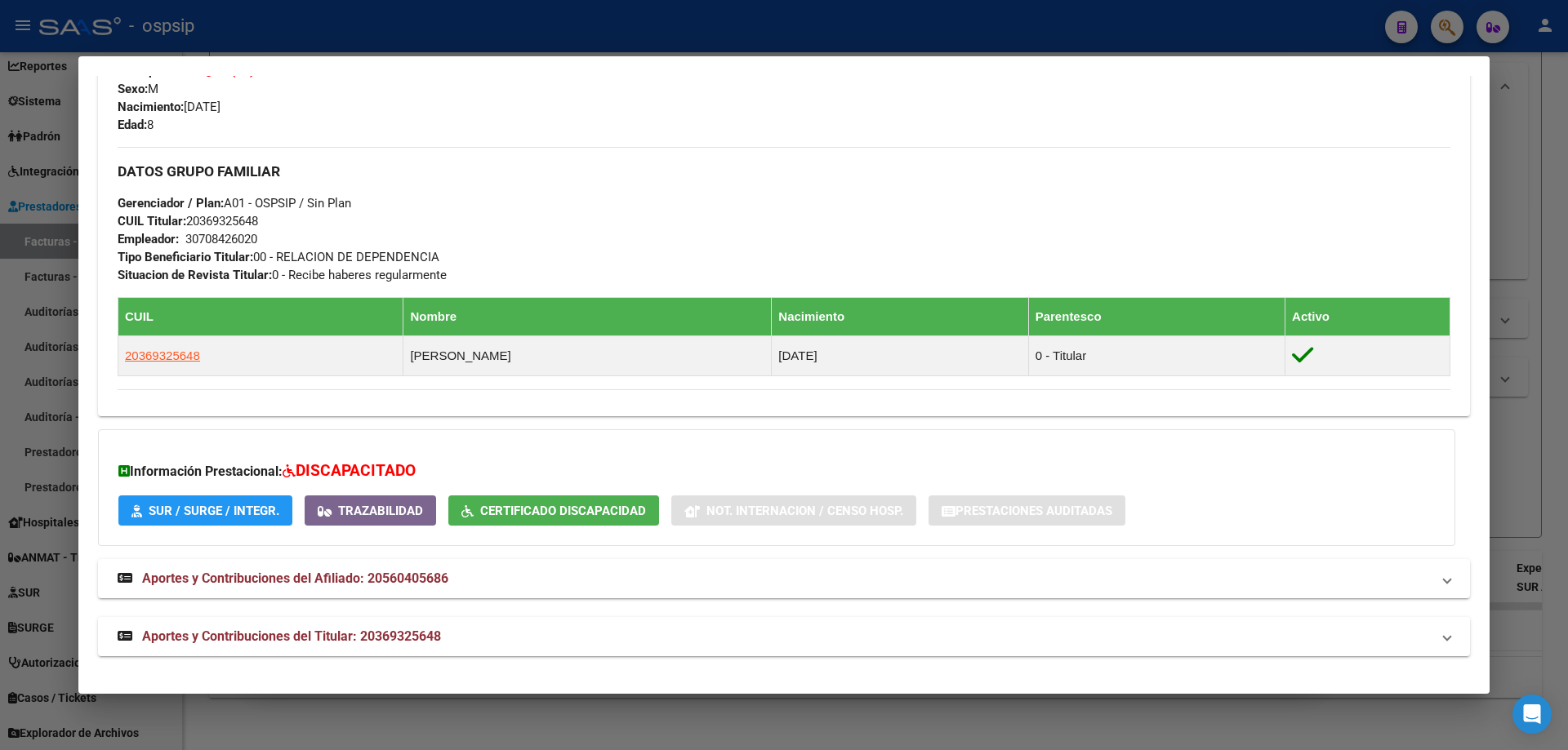
click at [1544, 417] on div at bounding box center [784, 375] width 1568 height 750
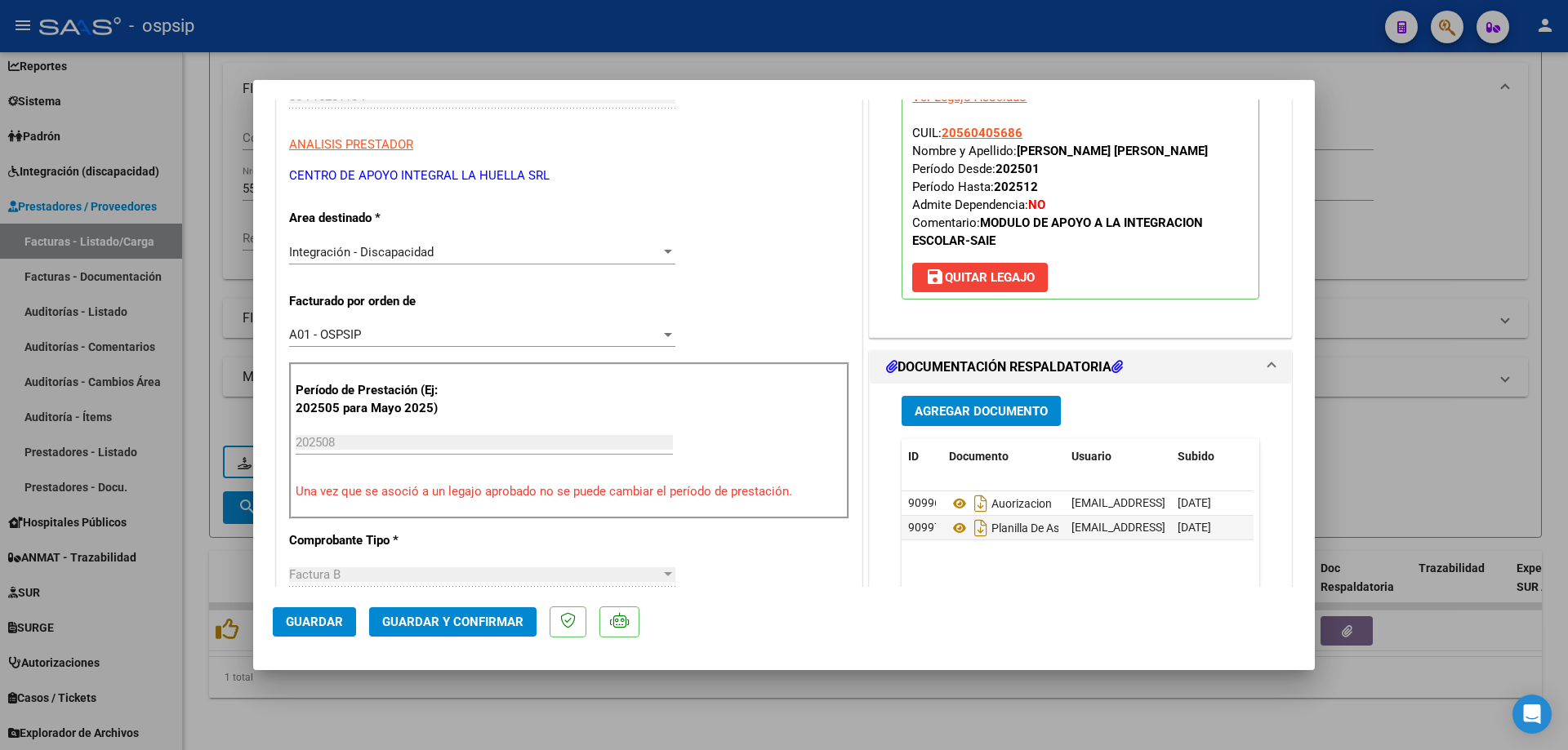
scroll to position [326, 0]
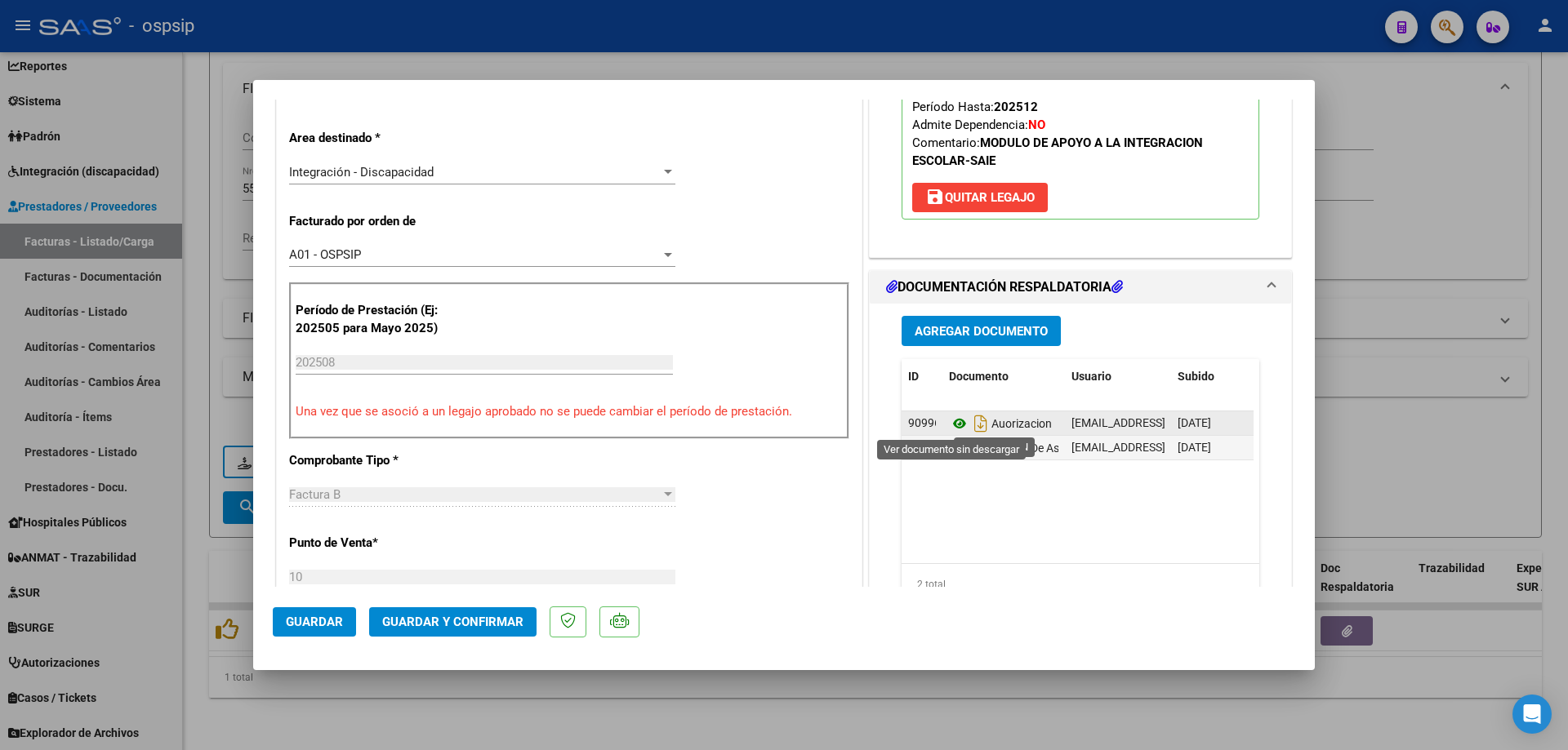
click at [952, 420] on icon at bounding box center [960, 424] width 21 height 20
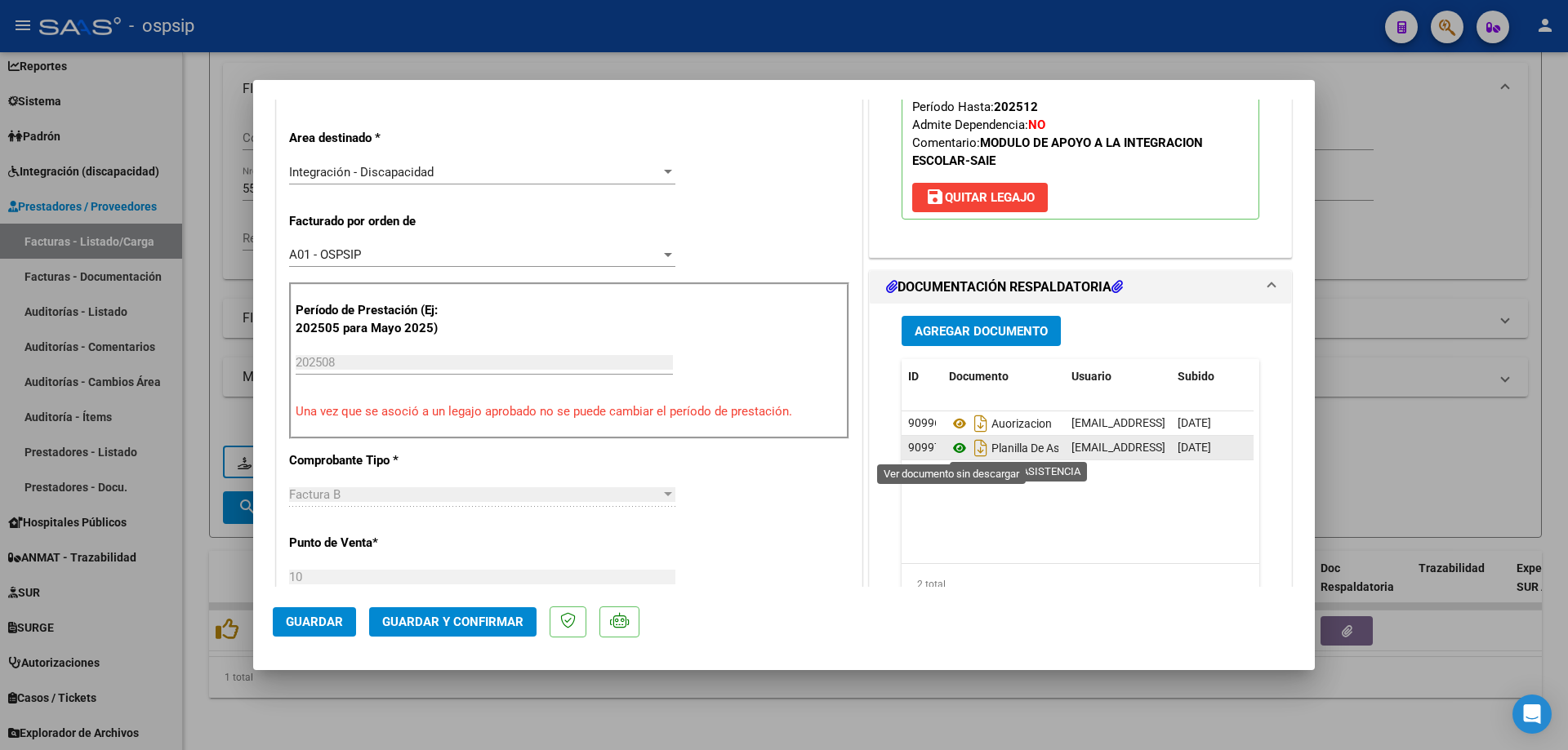
click at [950, 439] on icon at bounding box center [960, 449] width 21 height 20
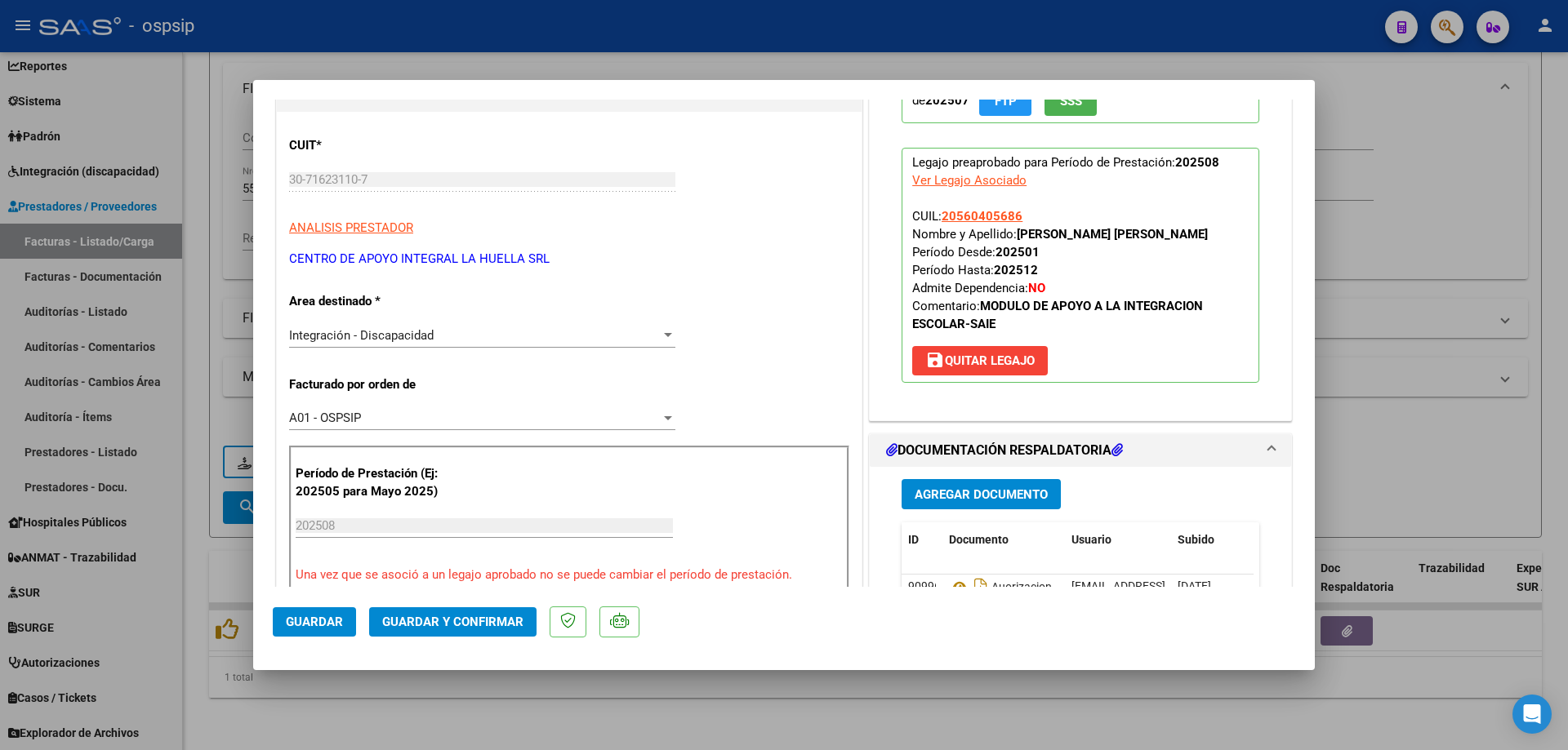
drag, startPoint x: 1019, startPoint y: 217, endPoint x: 934, endPoint y: 217, distance: 85.0
click at [934, 217] on p "Legajo preaprobado para Período de Prestación: 202508 Ver Legajo Asociado CUIL:…" at bounding box center [1080, 265] width 357 height 235
copy span "20560405686"
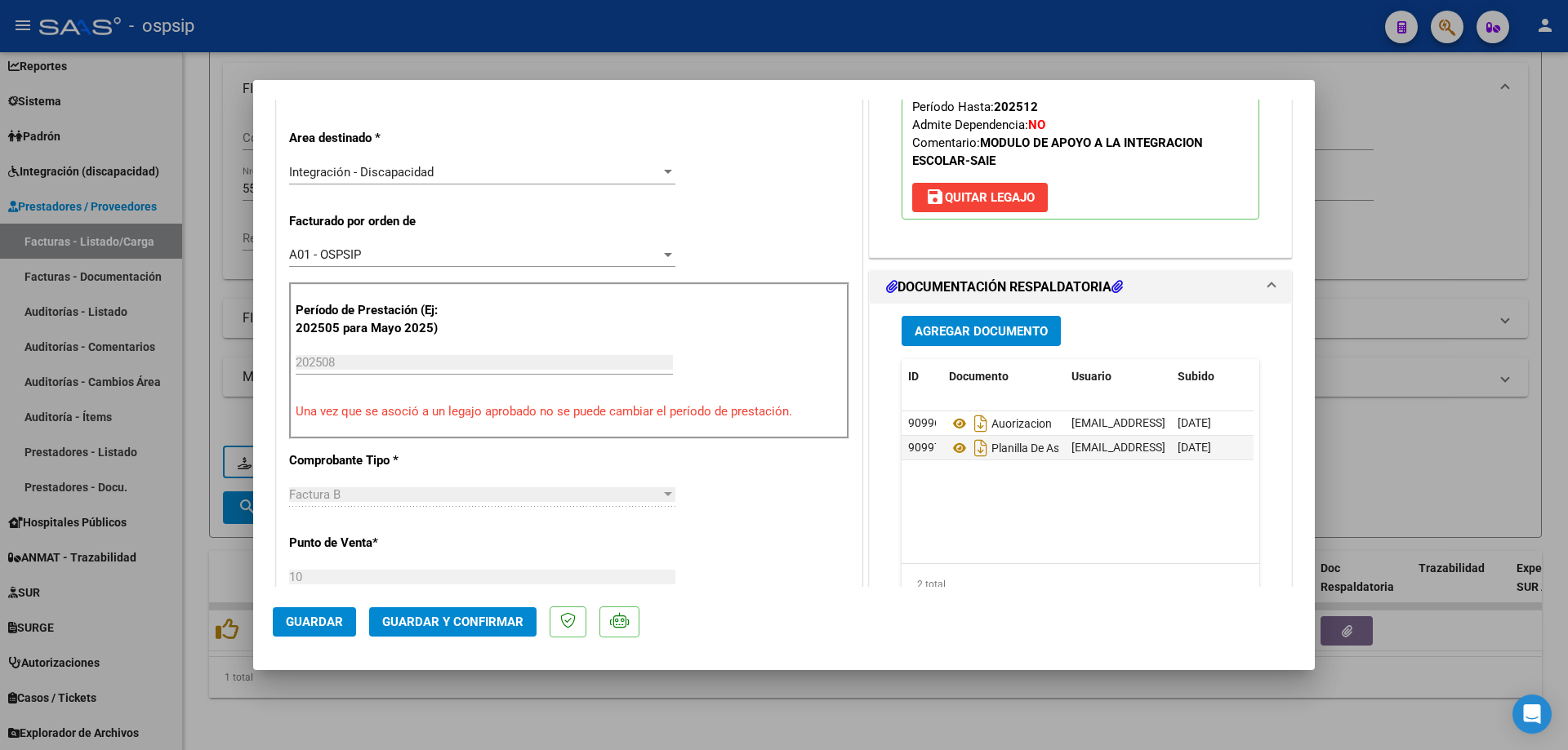
click at [469, 625] on span "Guardar y Confirmar" at bounding box center [452, 621] width 141 height 15
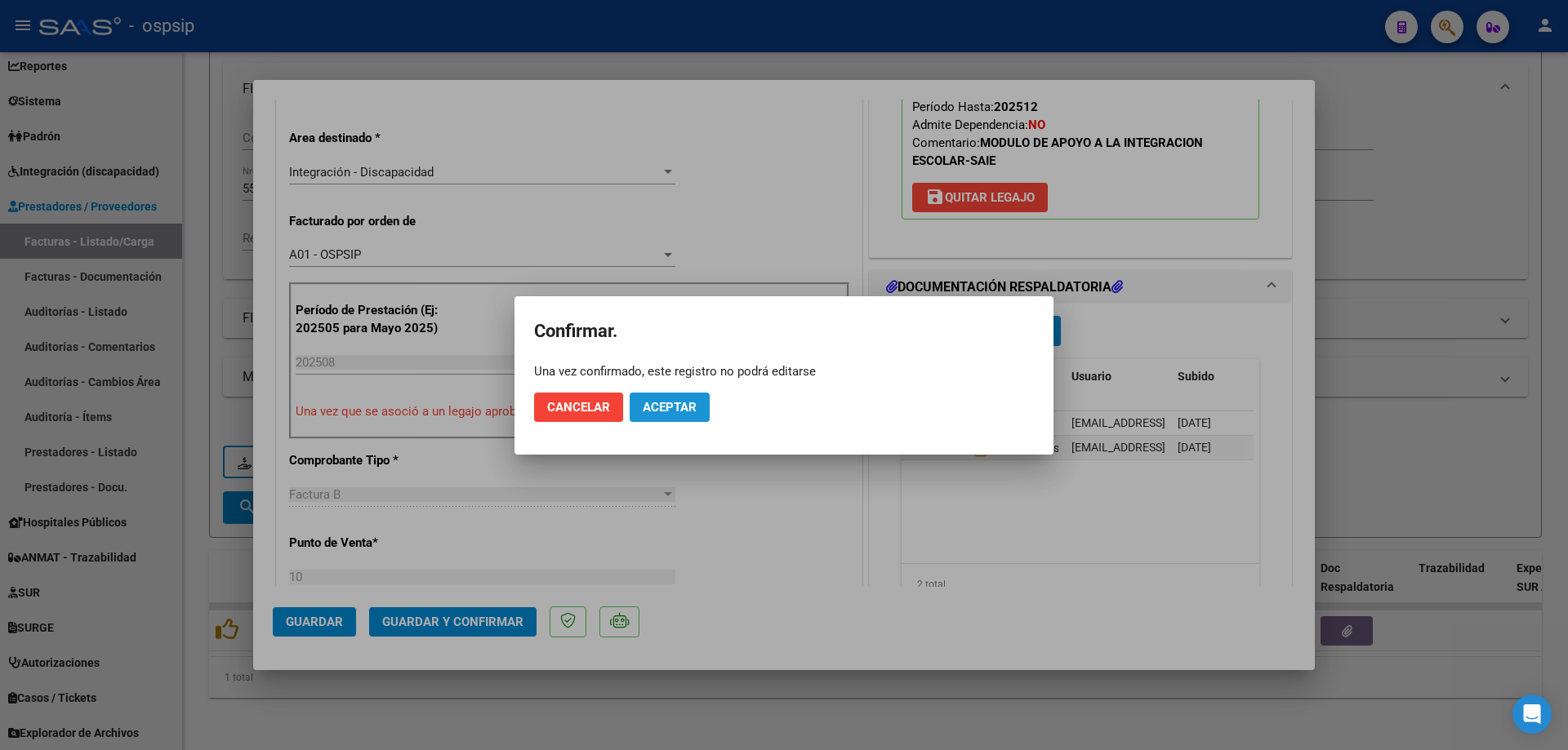
click at [669, 406] on span "Aceptar" at bounding box center [670, 407] width 54 height 15
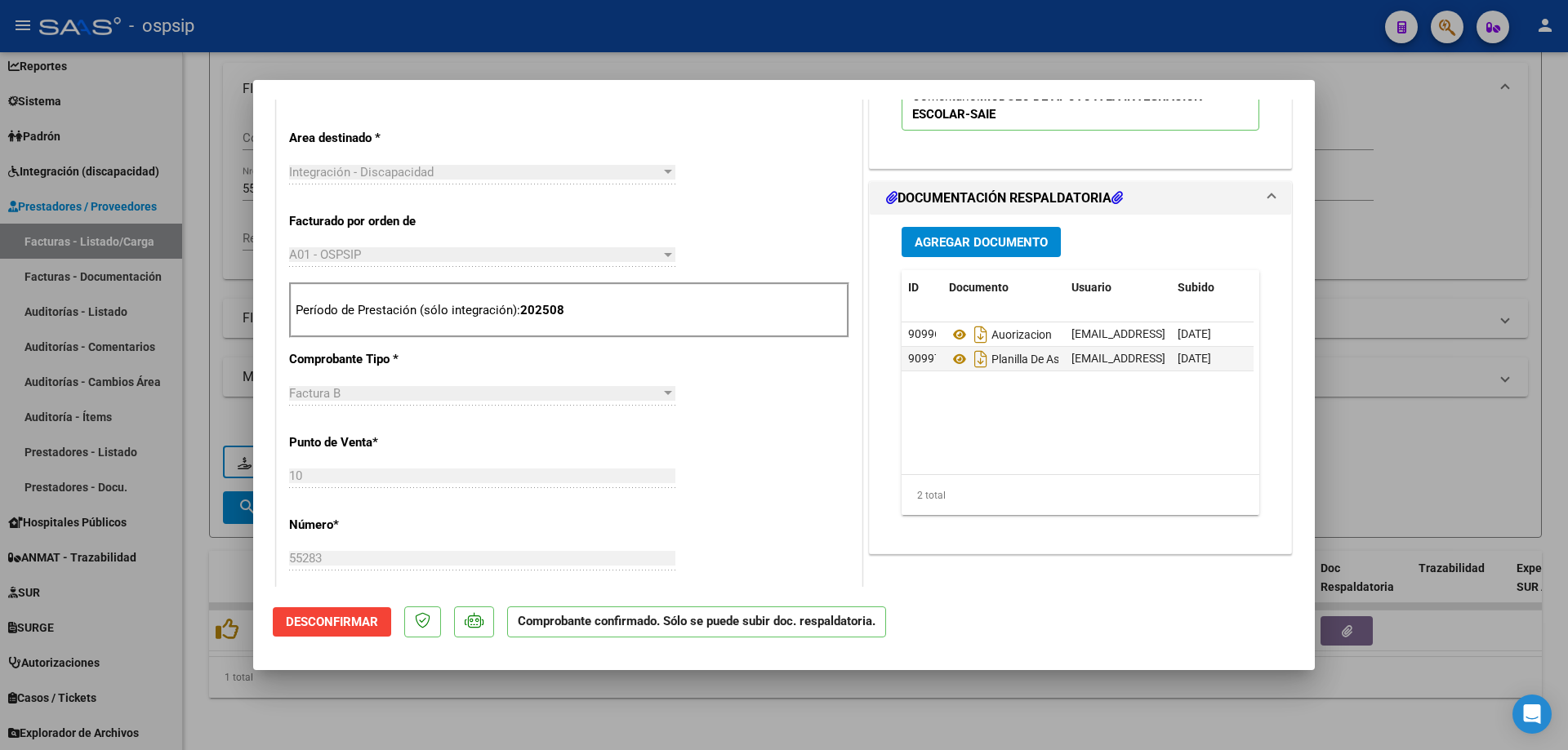
click at [1446, 203] on div at bounding box center [784, 375] width 1568 height 750
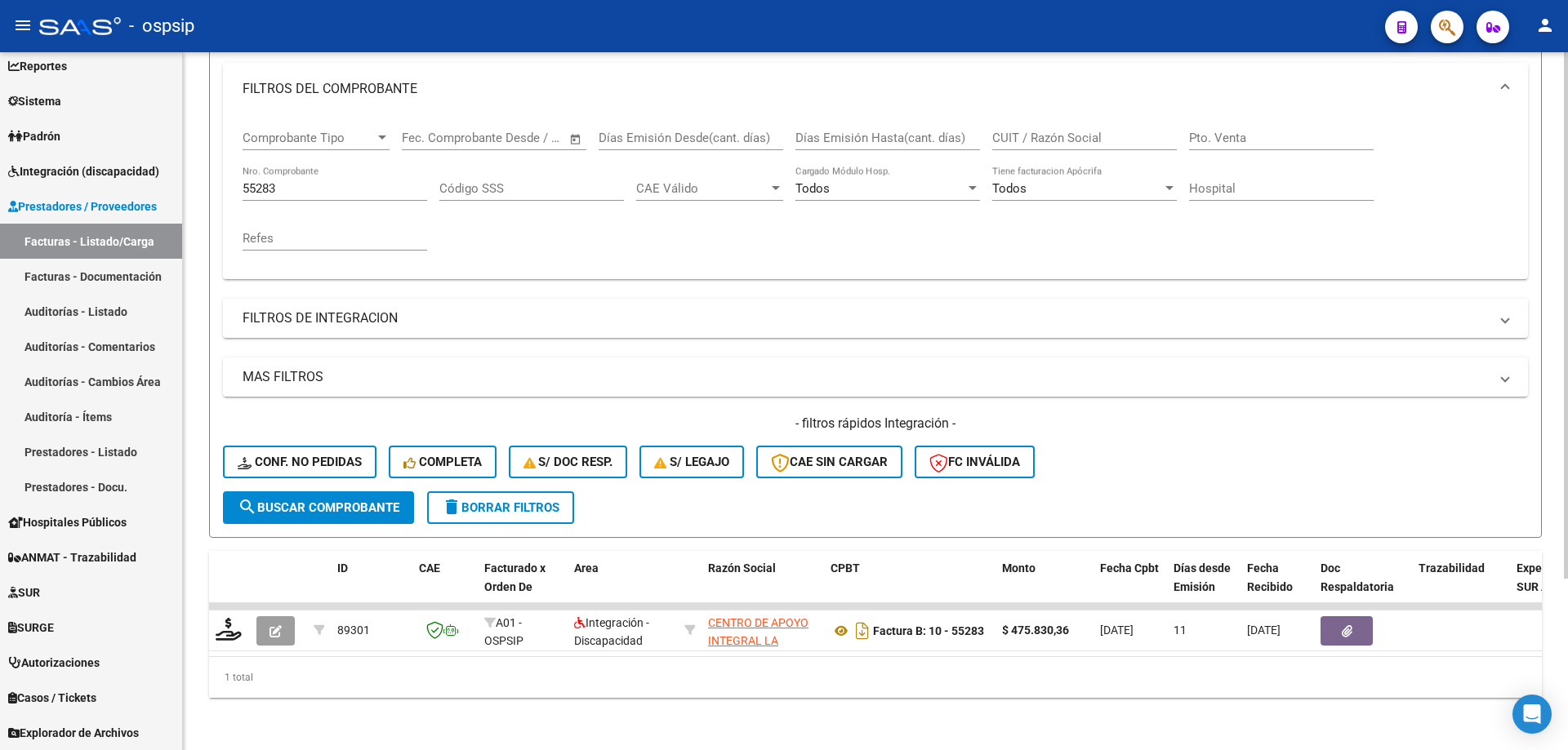
click at [294, 168] on div "55283 Nro. Comprobante" at bounding box center [334, 184] width 184 height 35
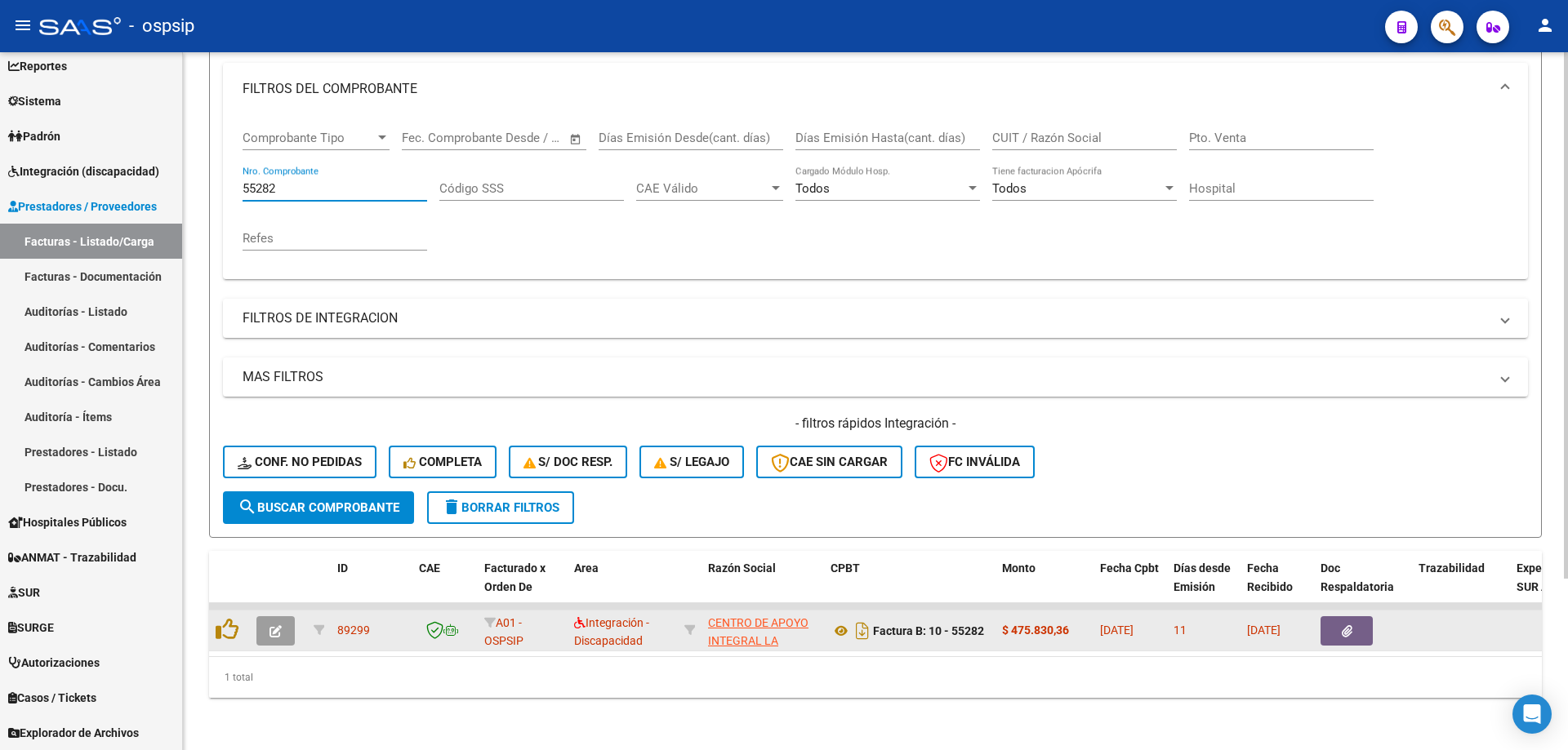
click at [274, 625] on icon "button" at bounding box center [276, 631] width 12 height 12
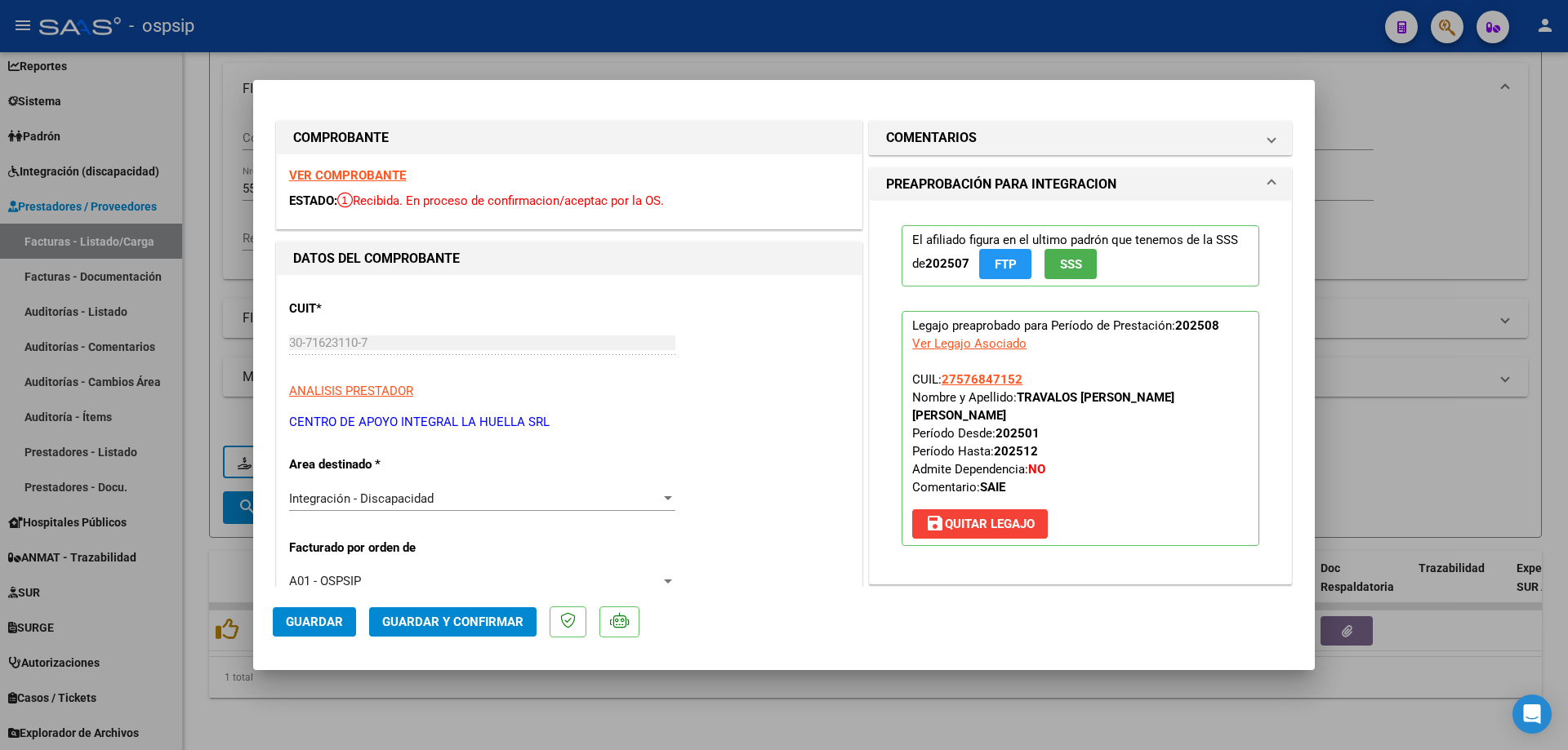
click at [1077, 269] on button "SSS" at bounding box center [1070, 264] width 52 height 30
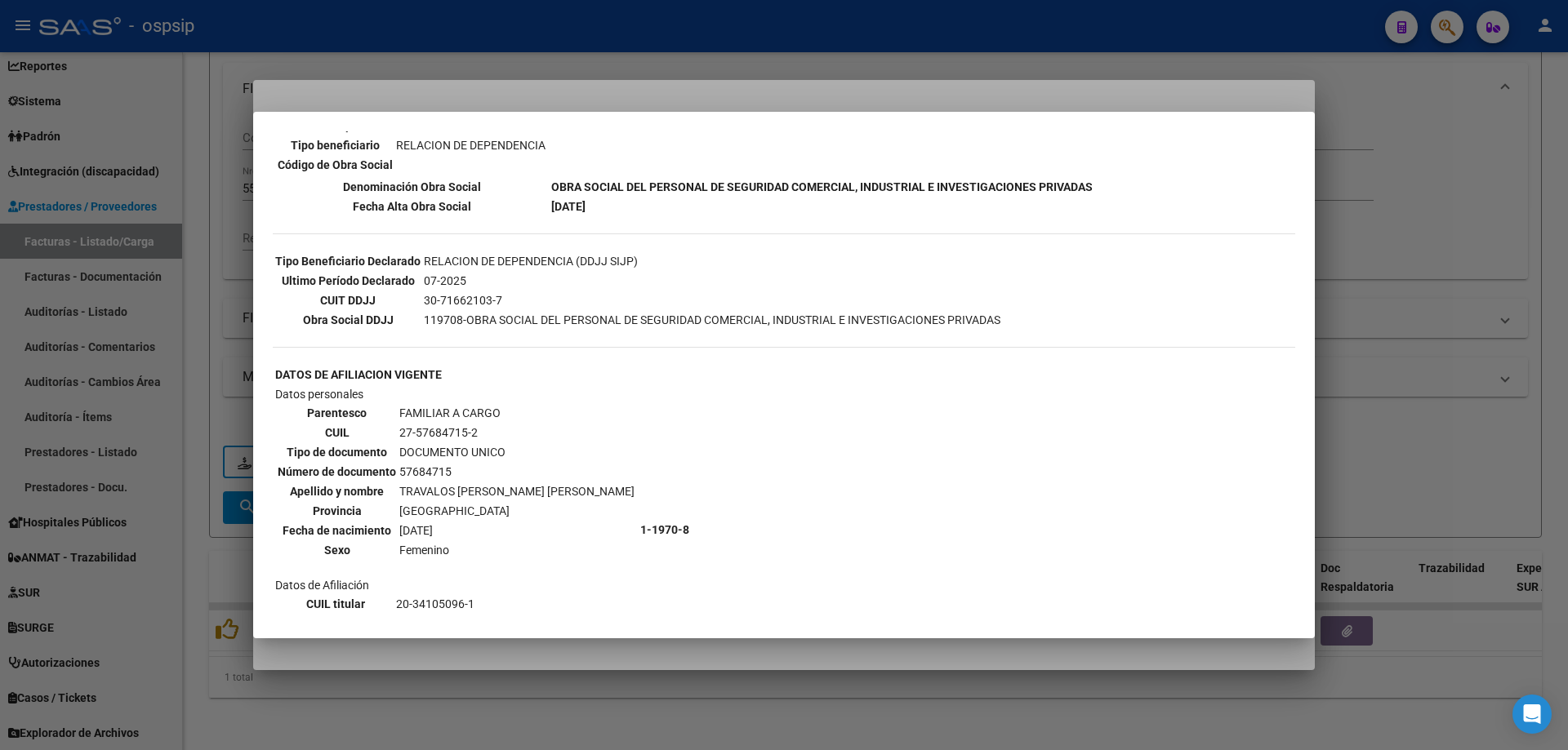
scroll to position [571, 0]
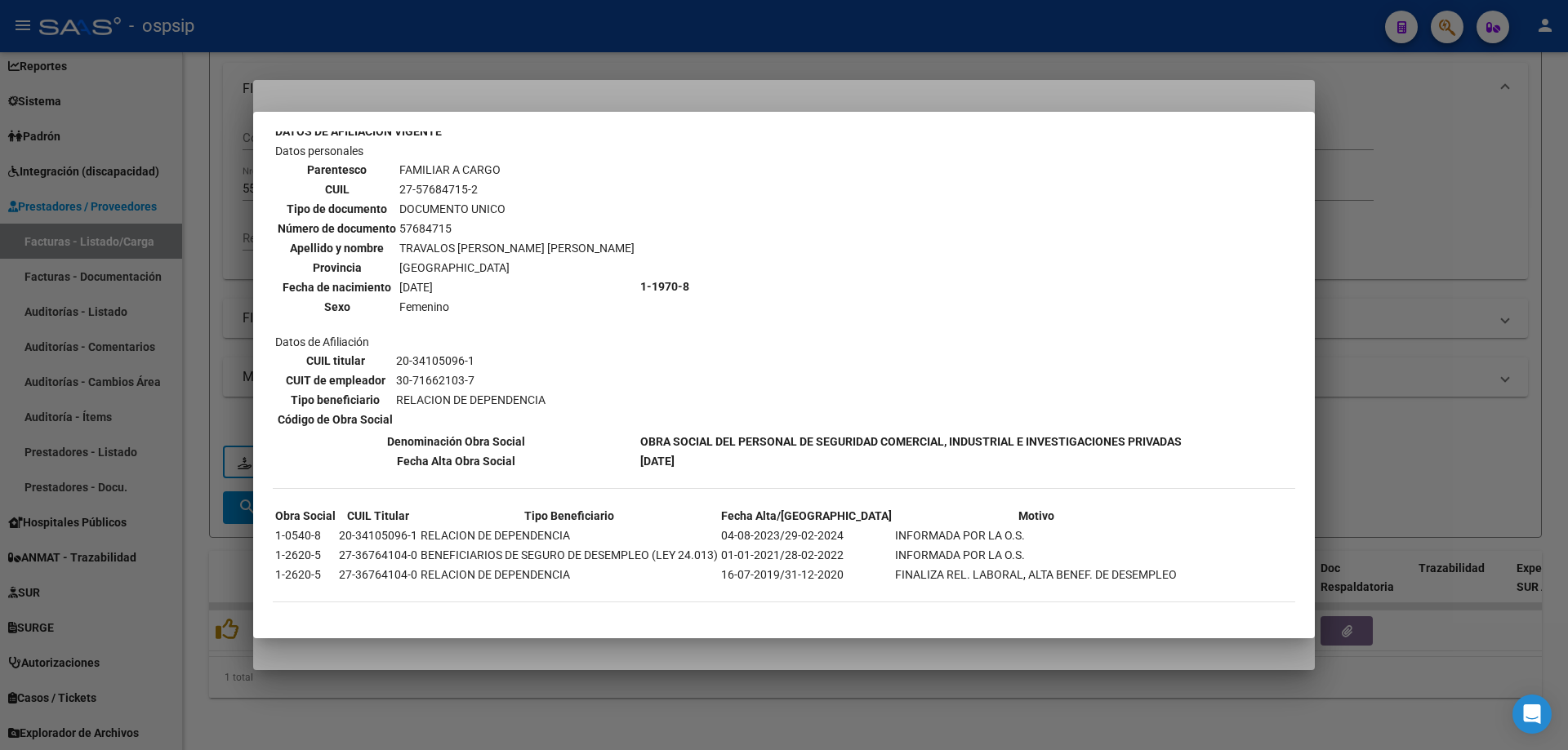
click at [1375, 268] on div at bounding box center [784, 375] width 1568 height 750
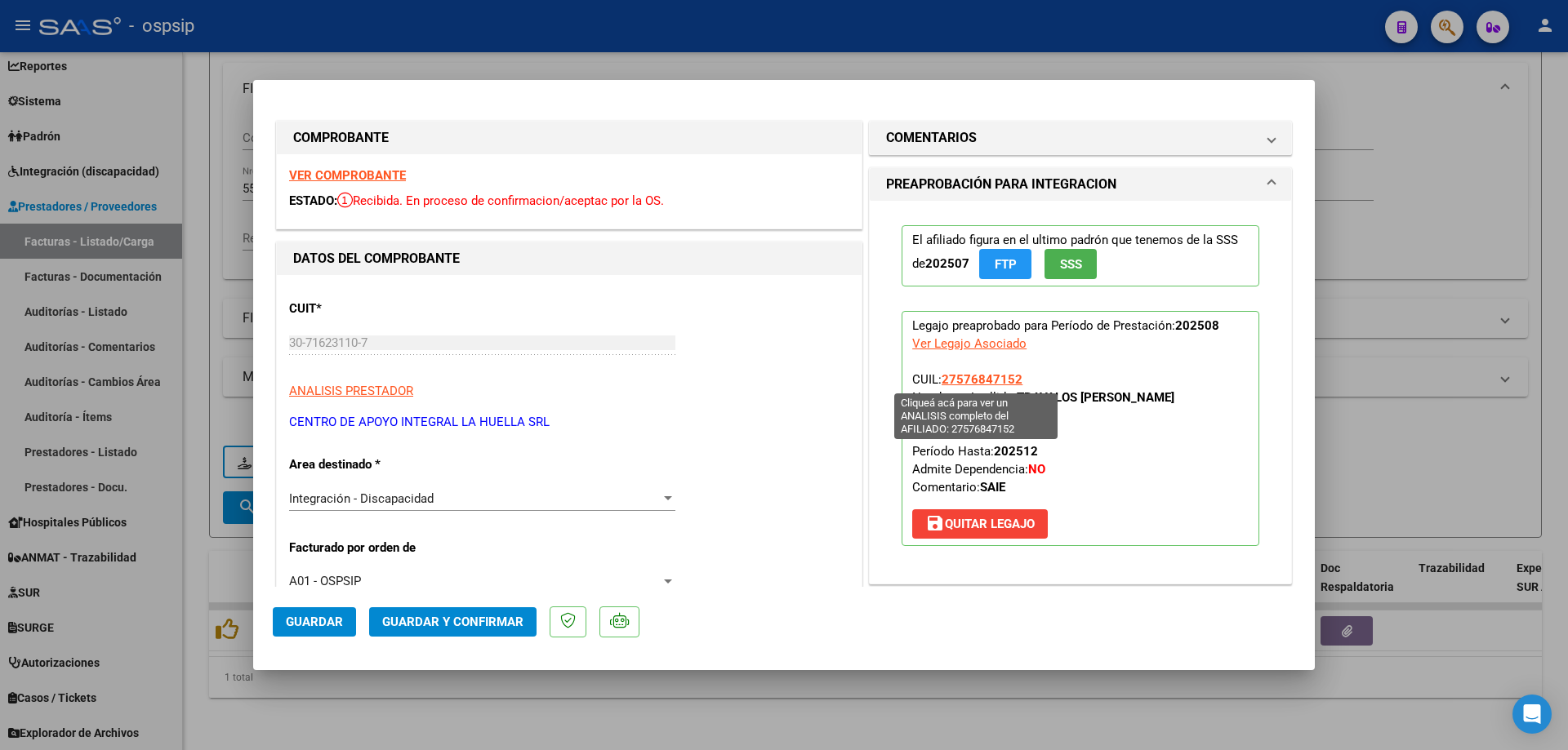
click at [986, 380] on span "27576847152" at bounding box center [982, 379] width 81 height 15
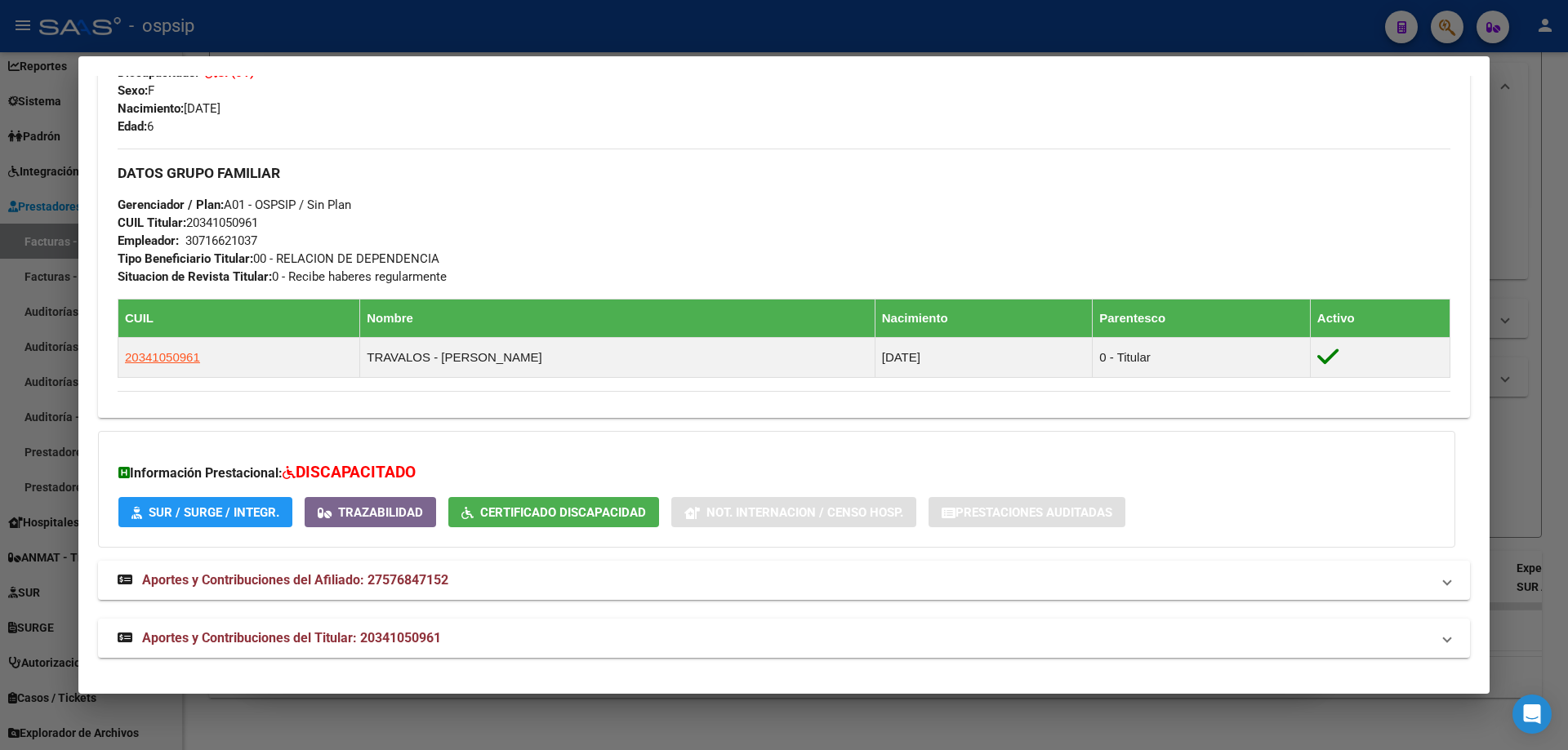
scroll to position [661, 0]
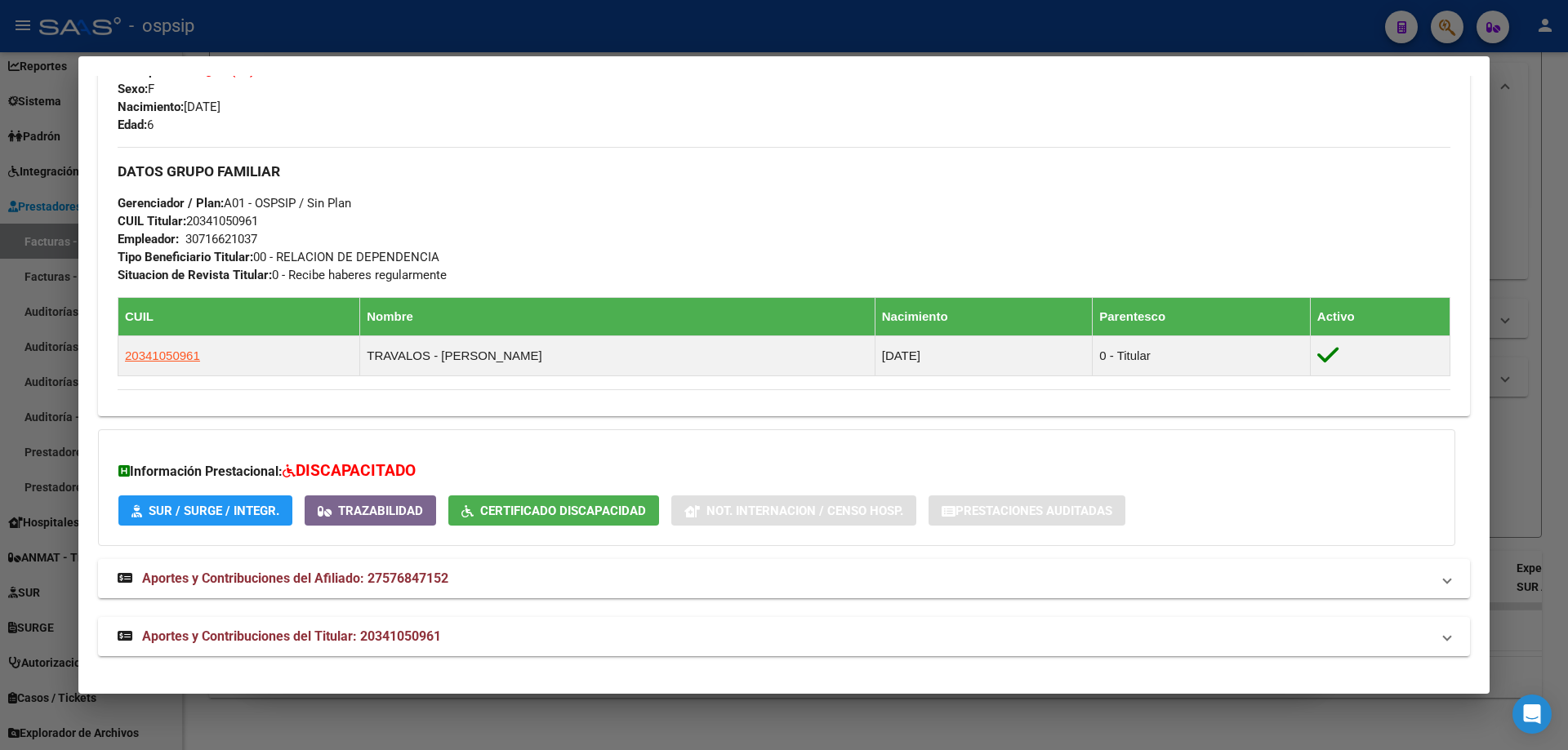
click at [1508, 432] on div at bounding box center [784, 375] width 1568 height 750
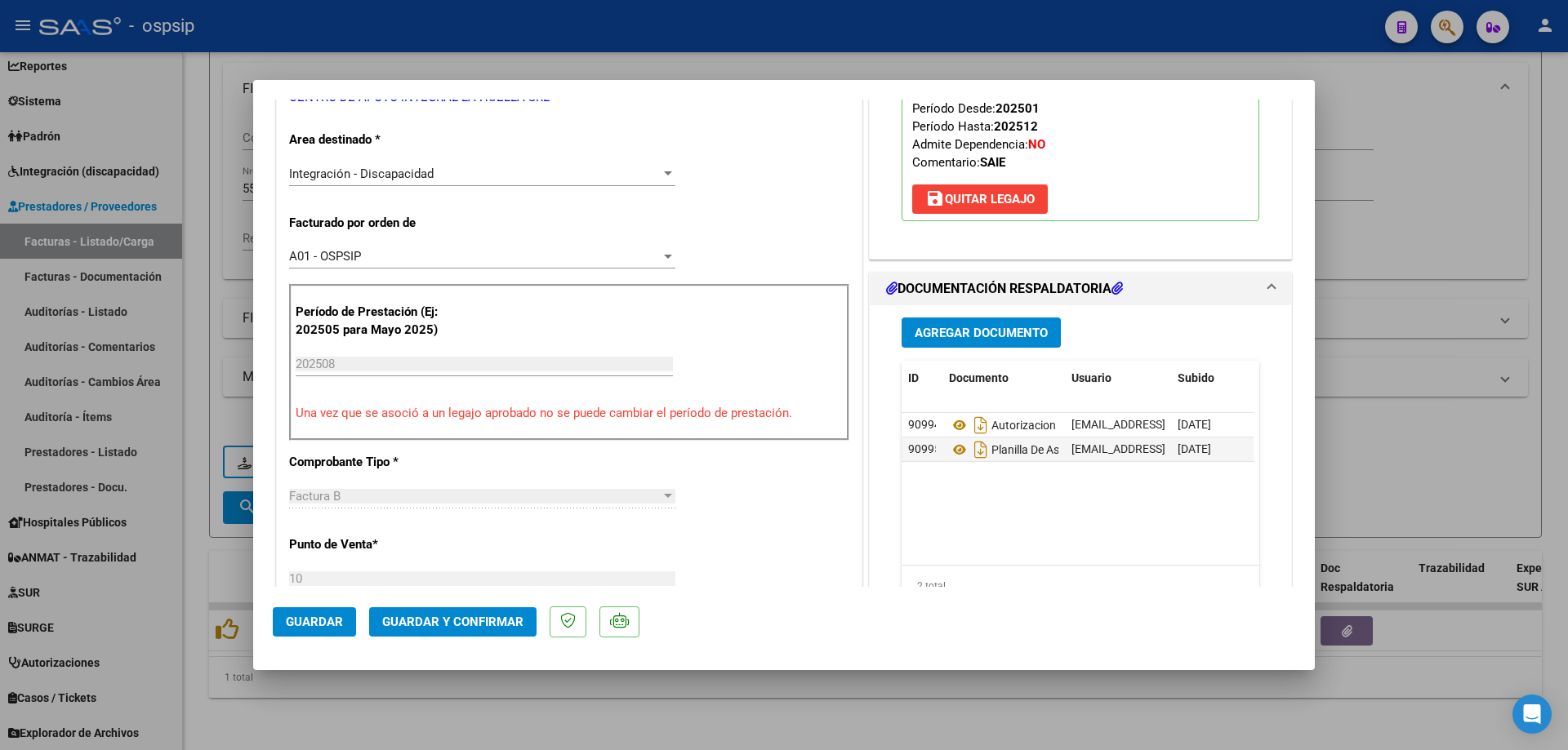
scroll to position [326, 0]
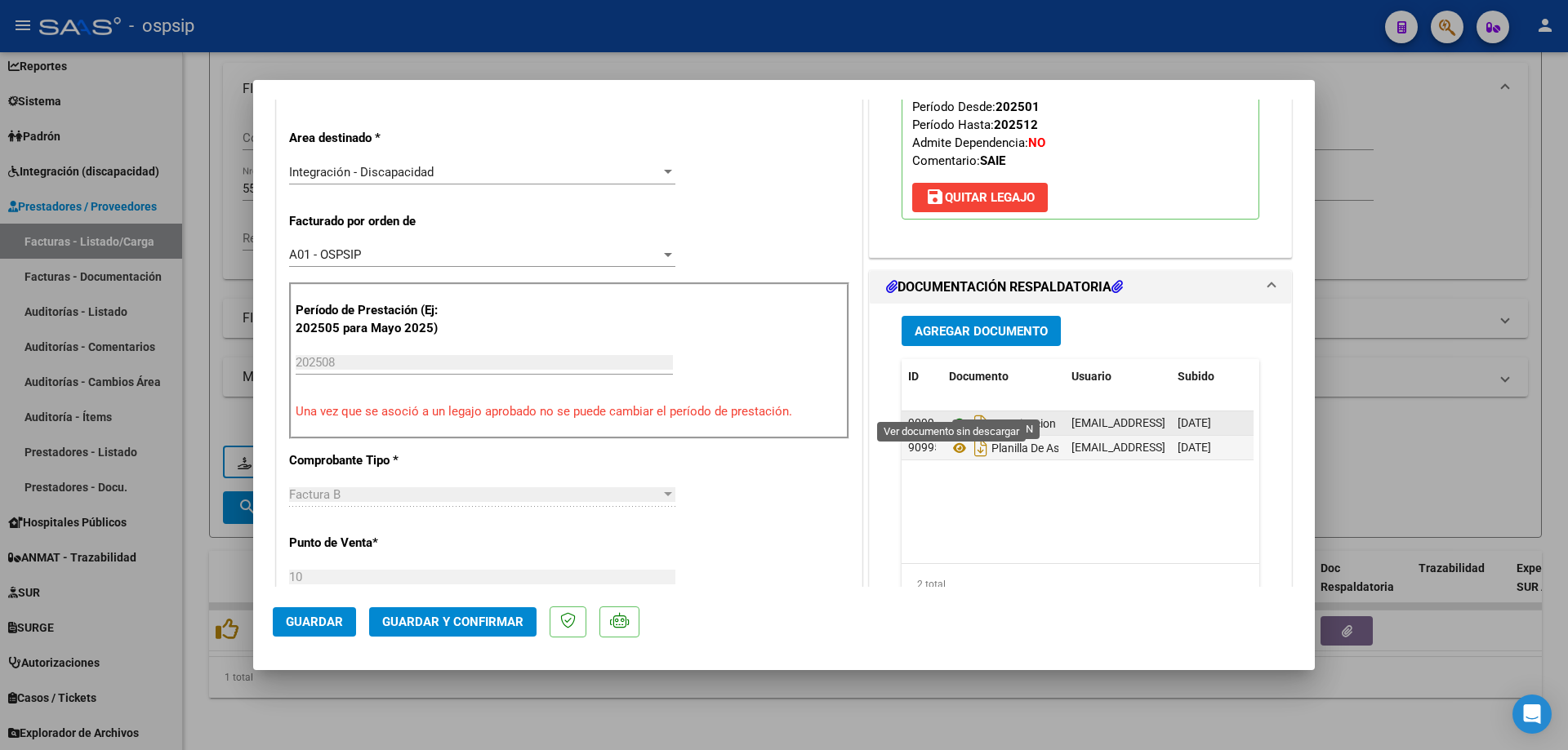
click at [953, 414] on icon at bounding box center [960, 424] width 21 height 20
click at [953, 414] on icon at bounding box center [960, 424] width 21 height 20
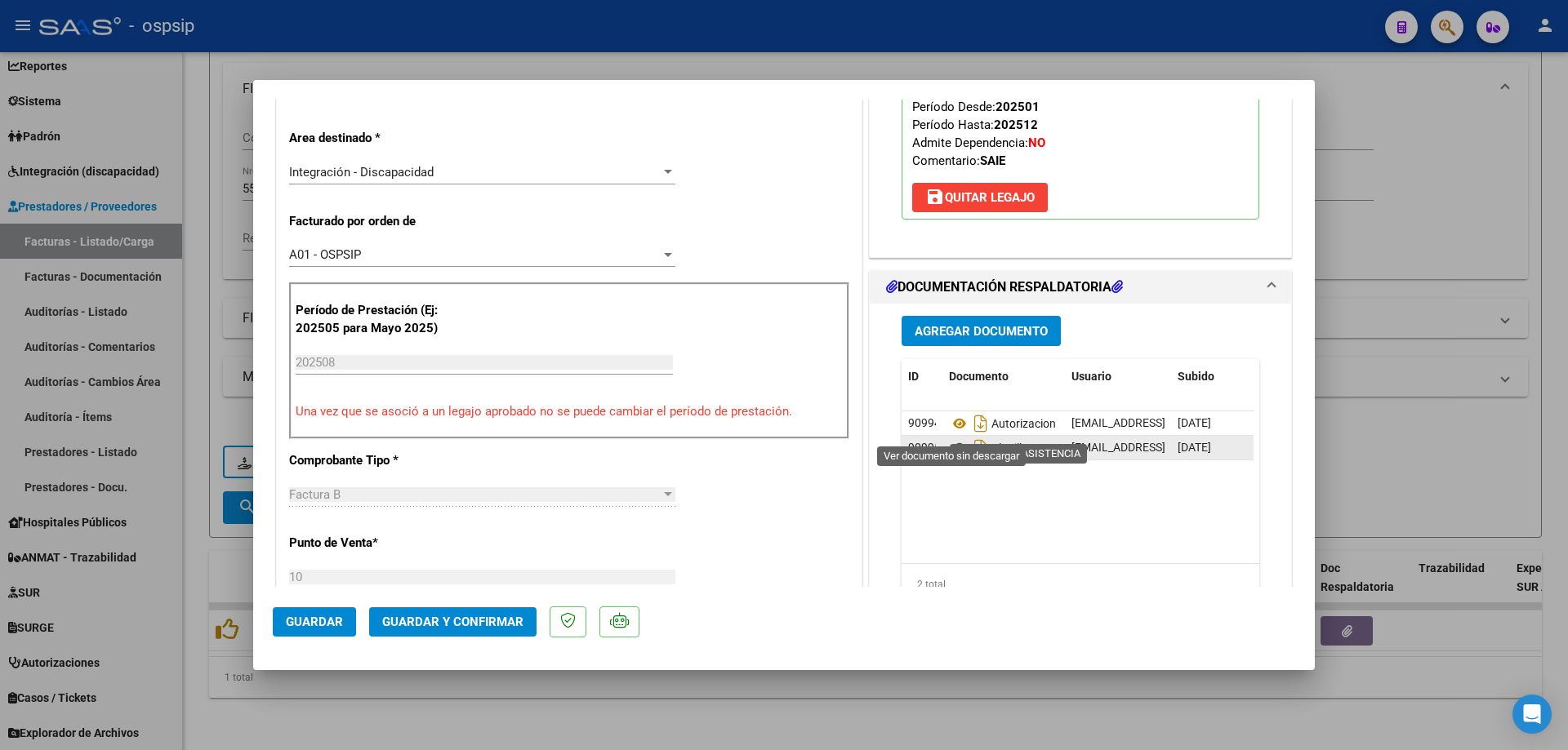
click at [957, 439] on icon at bounding box center [960, 449] width 21 height 20
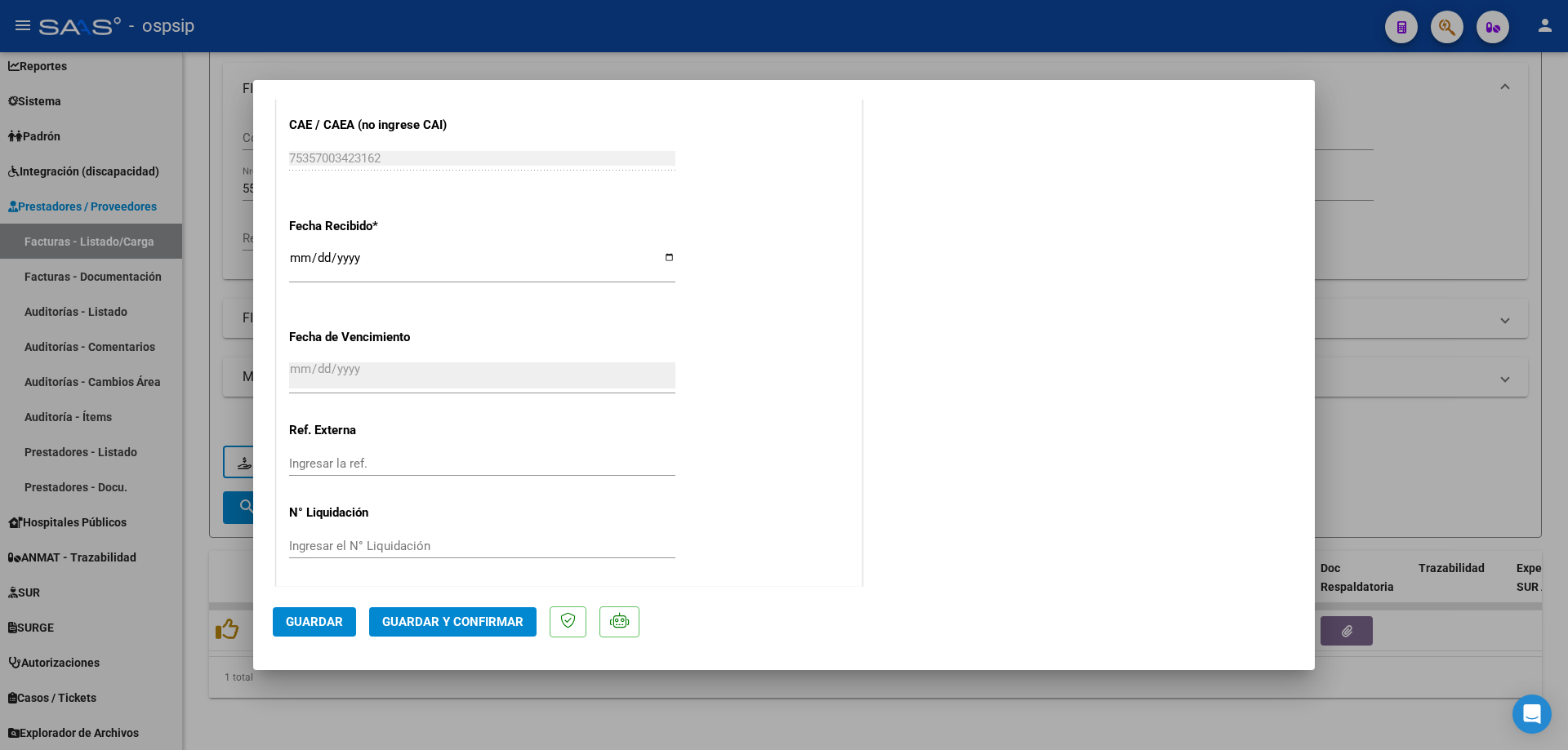
scroll to position [1089, 0]
click at [487, 621] on span "Guardar y Confirmar" at bounding box center [452, 621] width 141 height 15
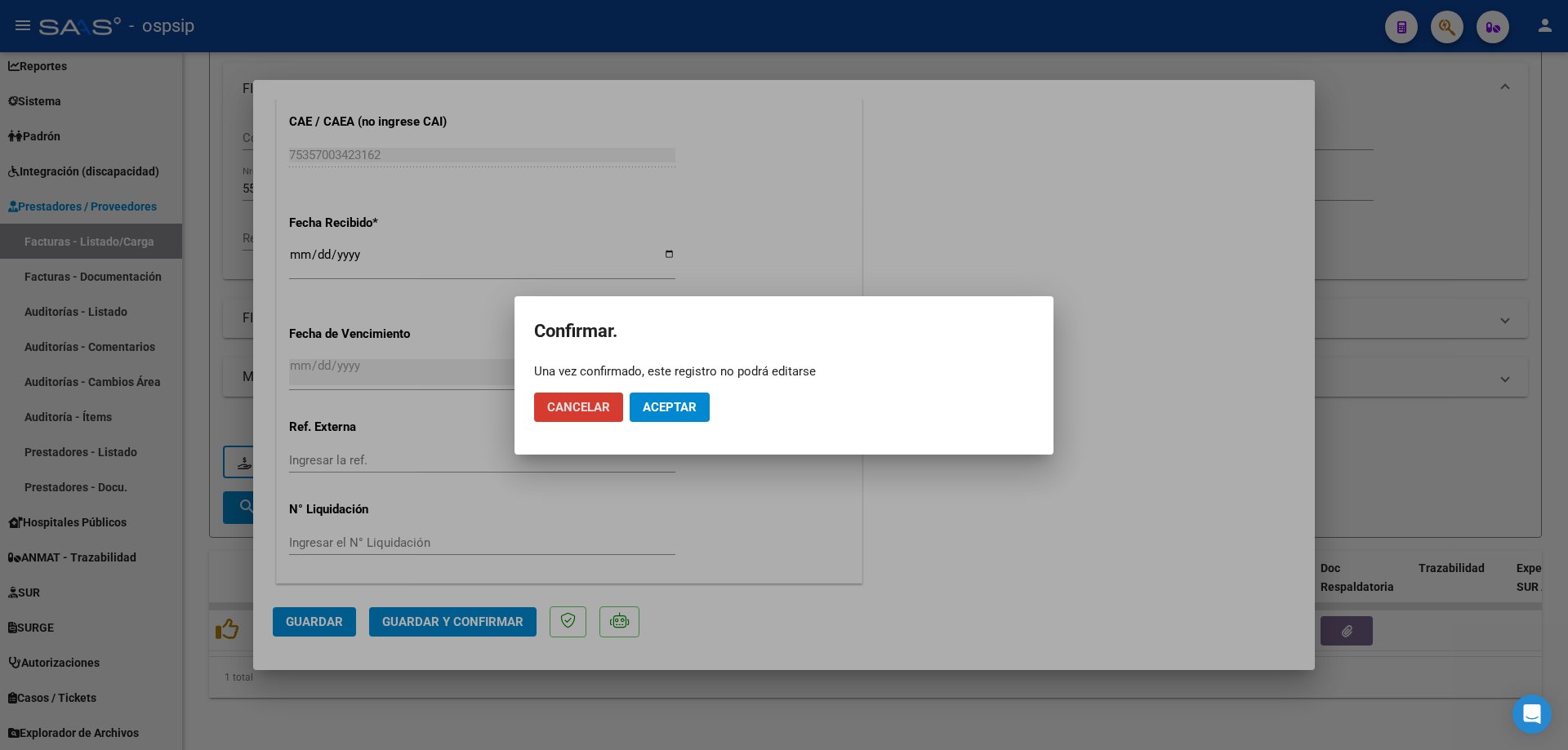
click at [671, 403] on span "Aceptar" at bounding box center [670, 407] width 54 height 15
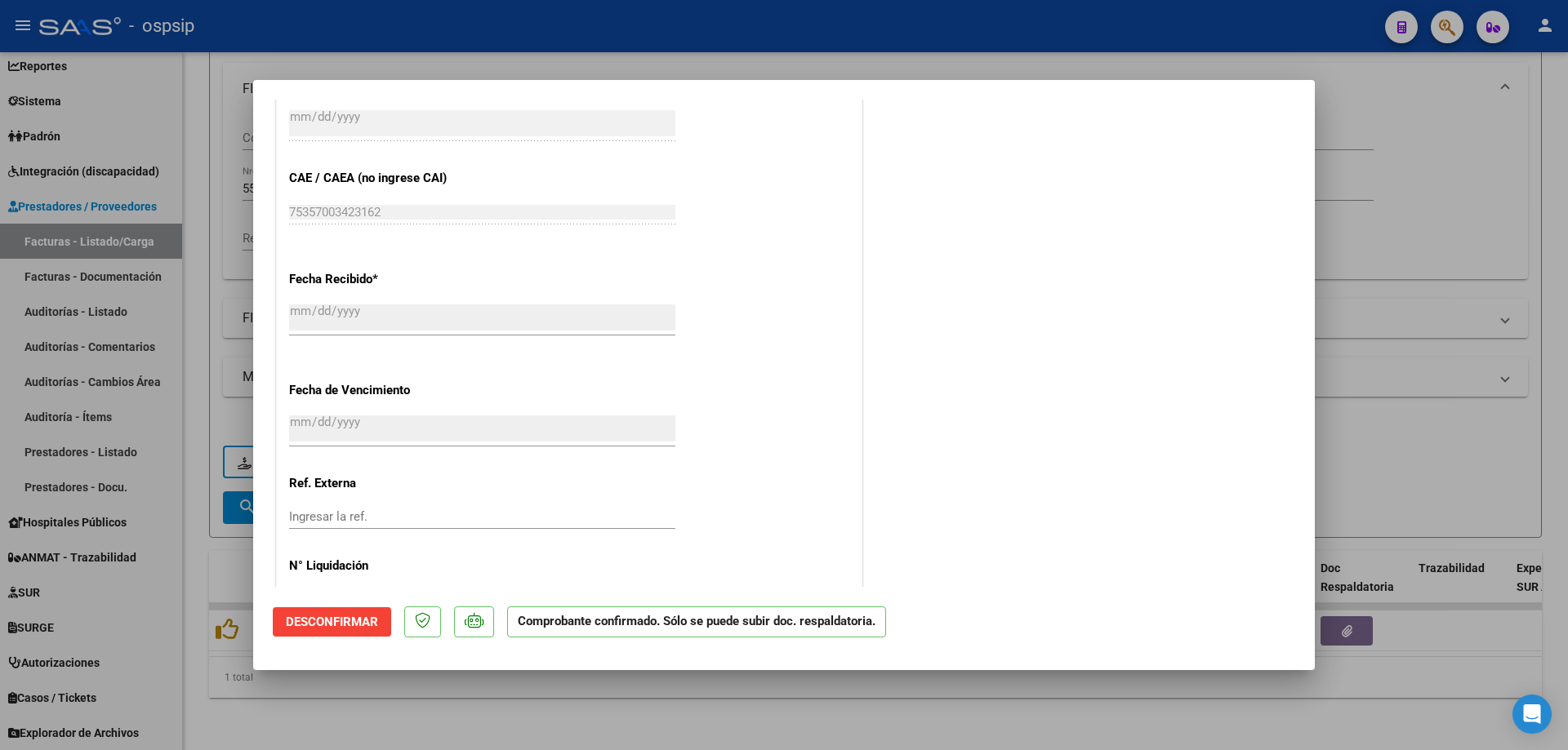
scroll to position [906, 0]
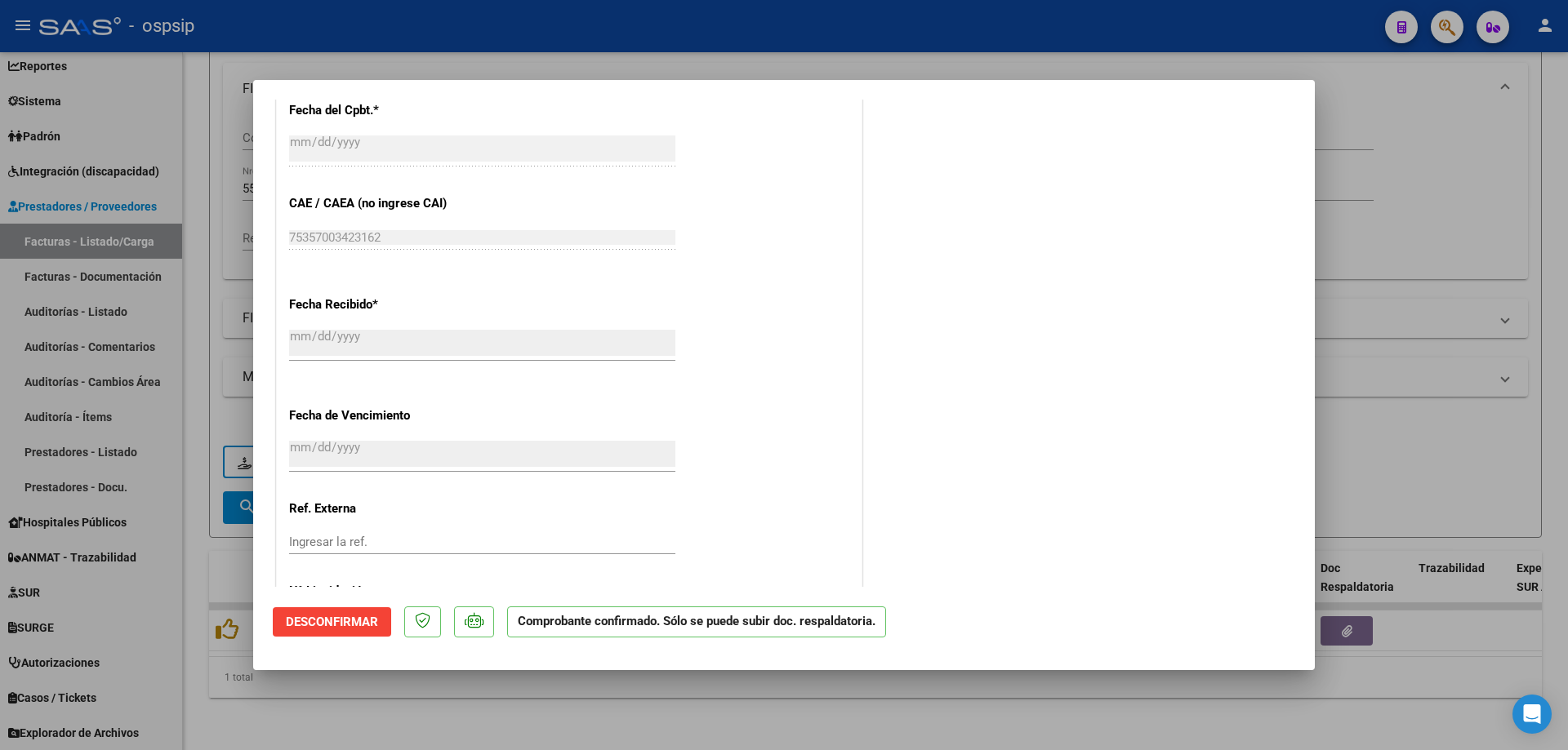
click at [1454, 405] on div at bounding box center [784, 375] width 1568 height 750
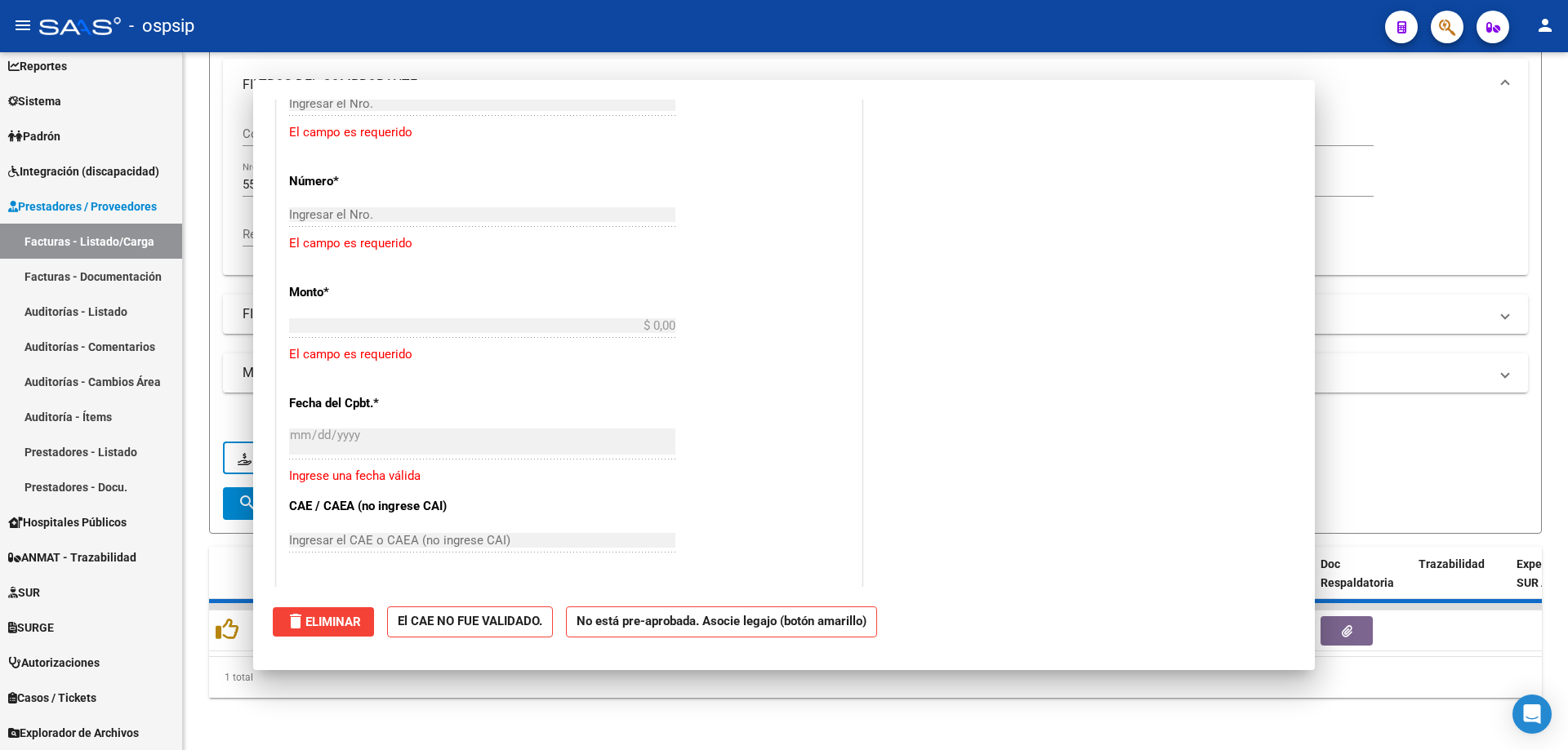
scroll to position [1210, 0]
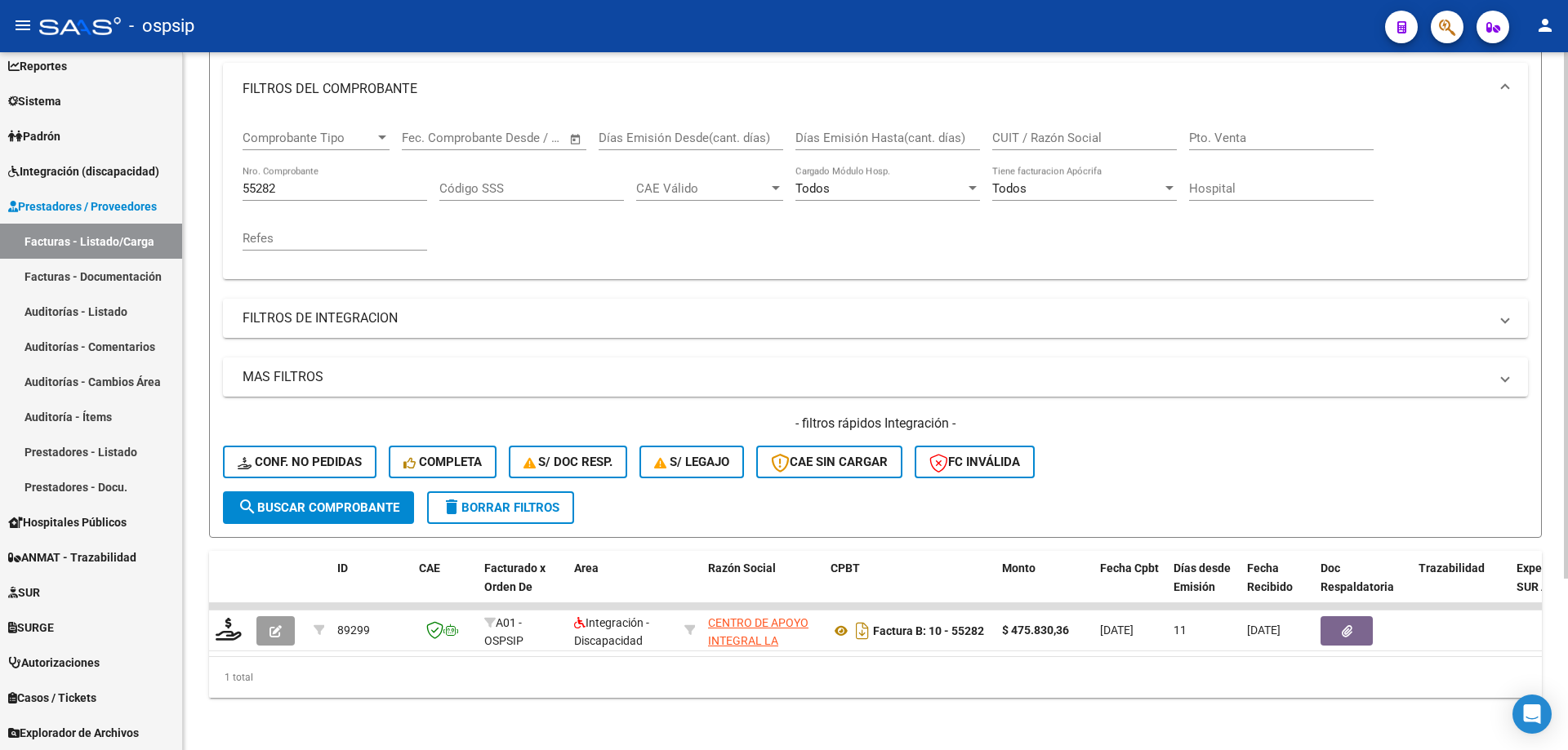
click at [288, 184] on div "55282 Nro. Comprobante" at bounding box center [334, 184] width 184 height 35
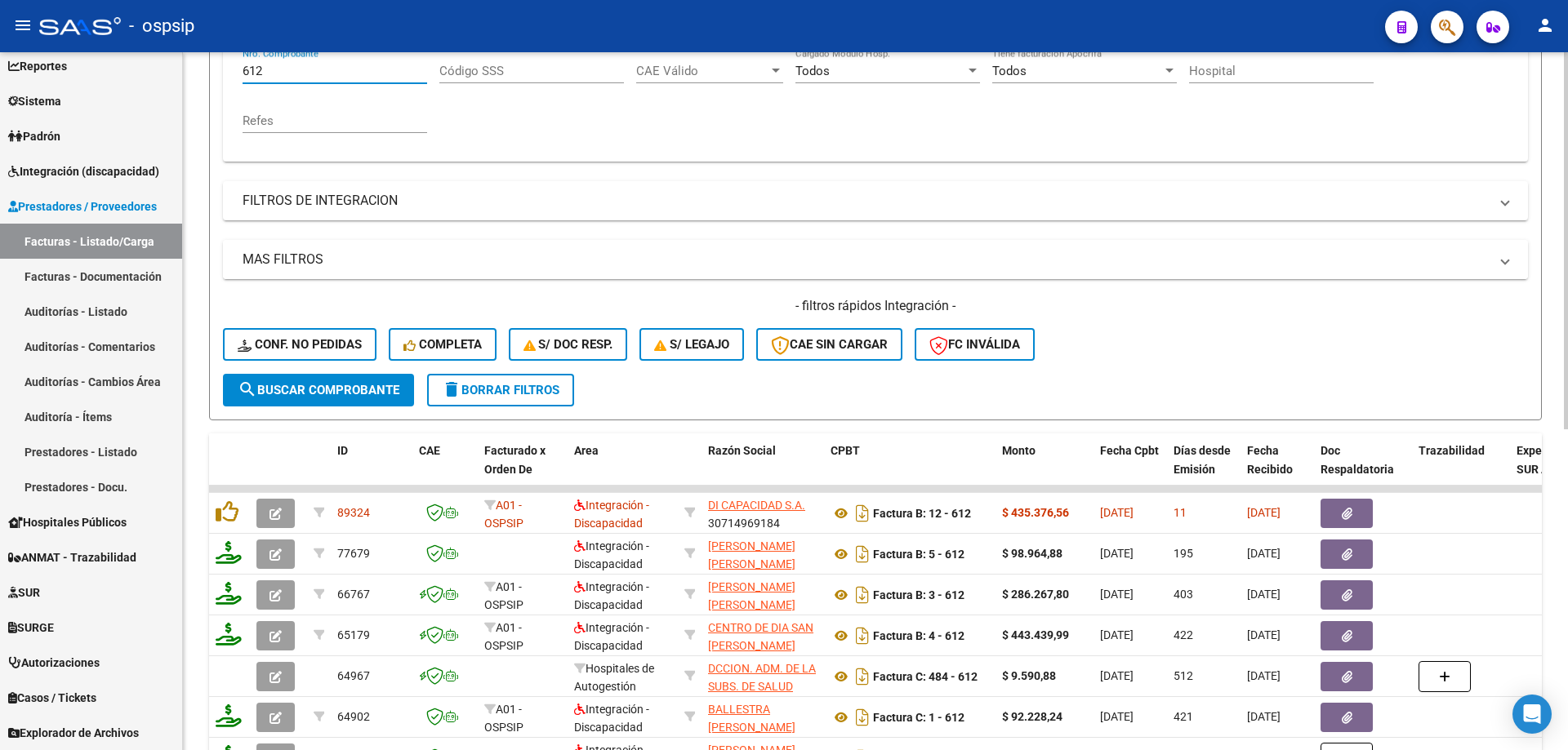
scroll to position [472, 0]
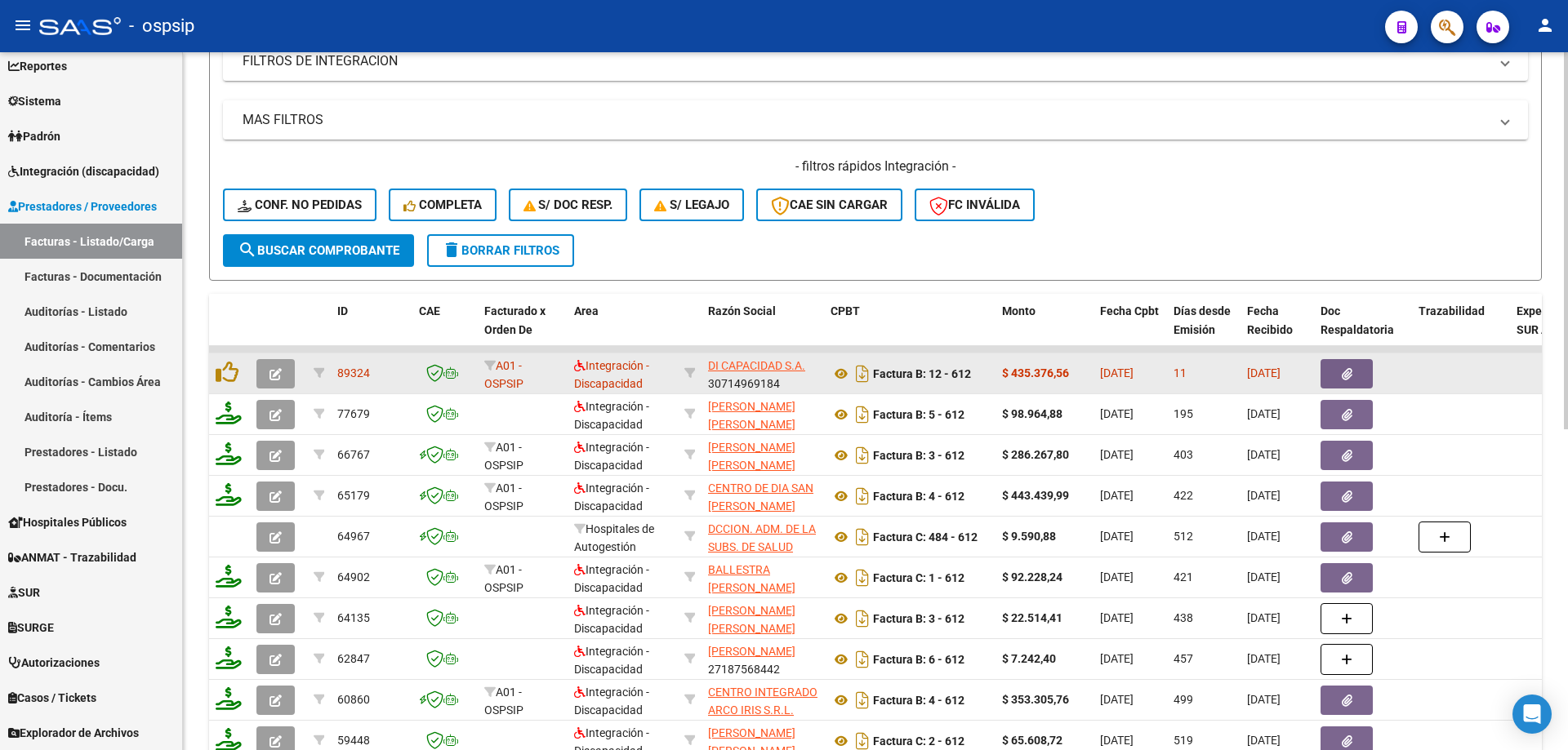
click at [276, 371] on icon "button" at bounding box center [276, 374] width 12 height 12
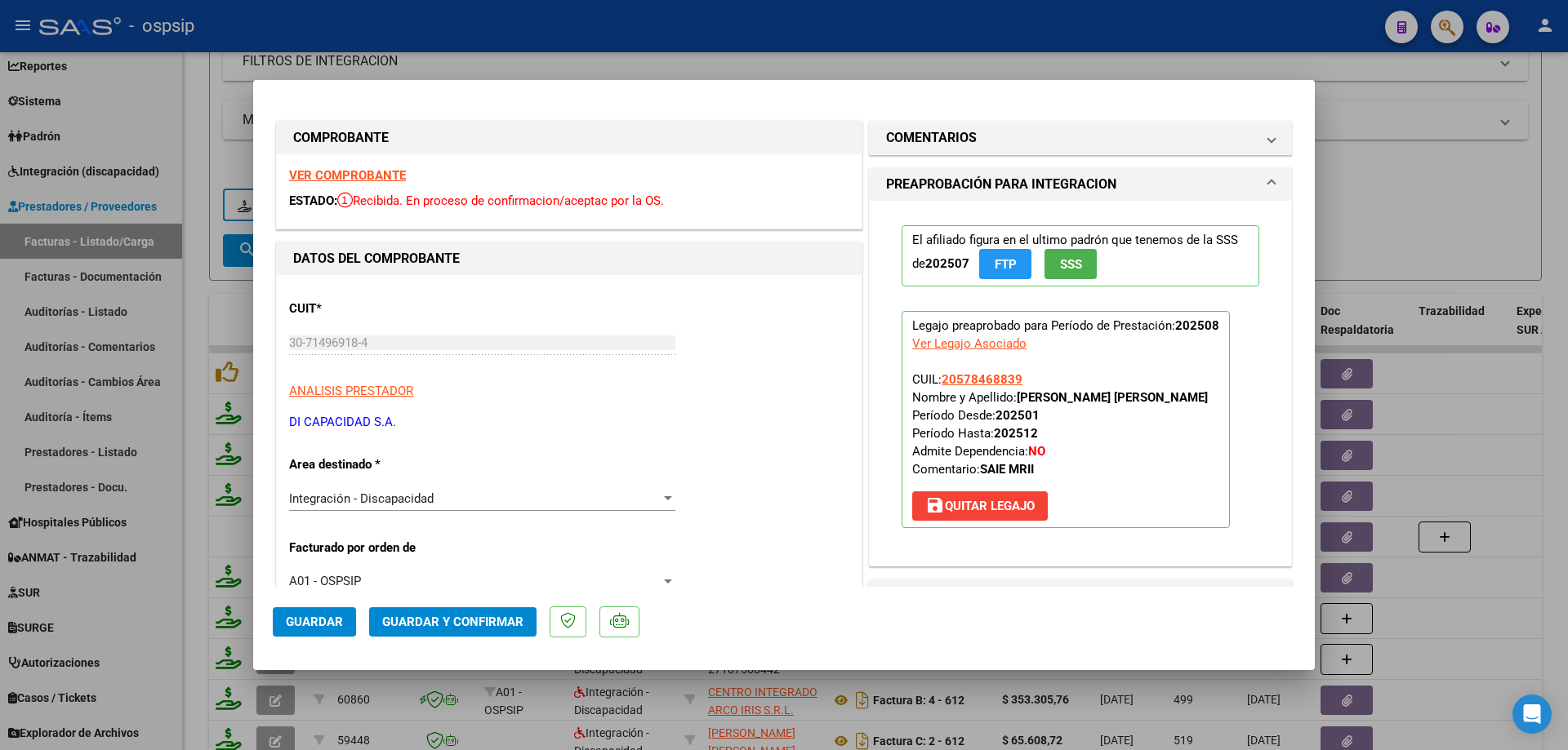
click at [1067, 255] on button "SSS" at bounding box center [1070, 264] width 52 height 30
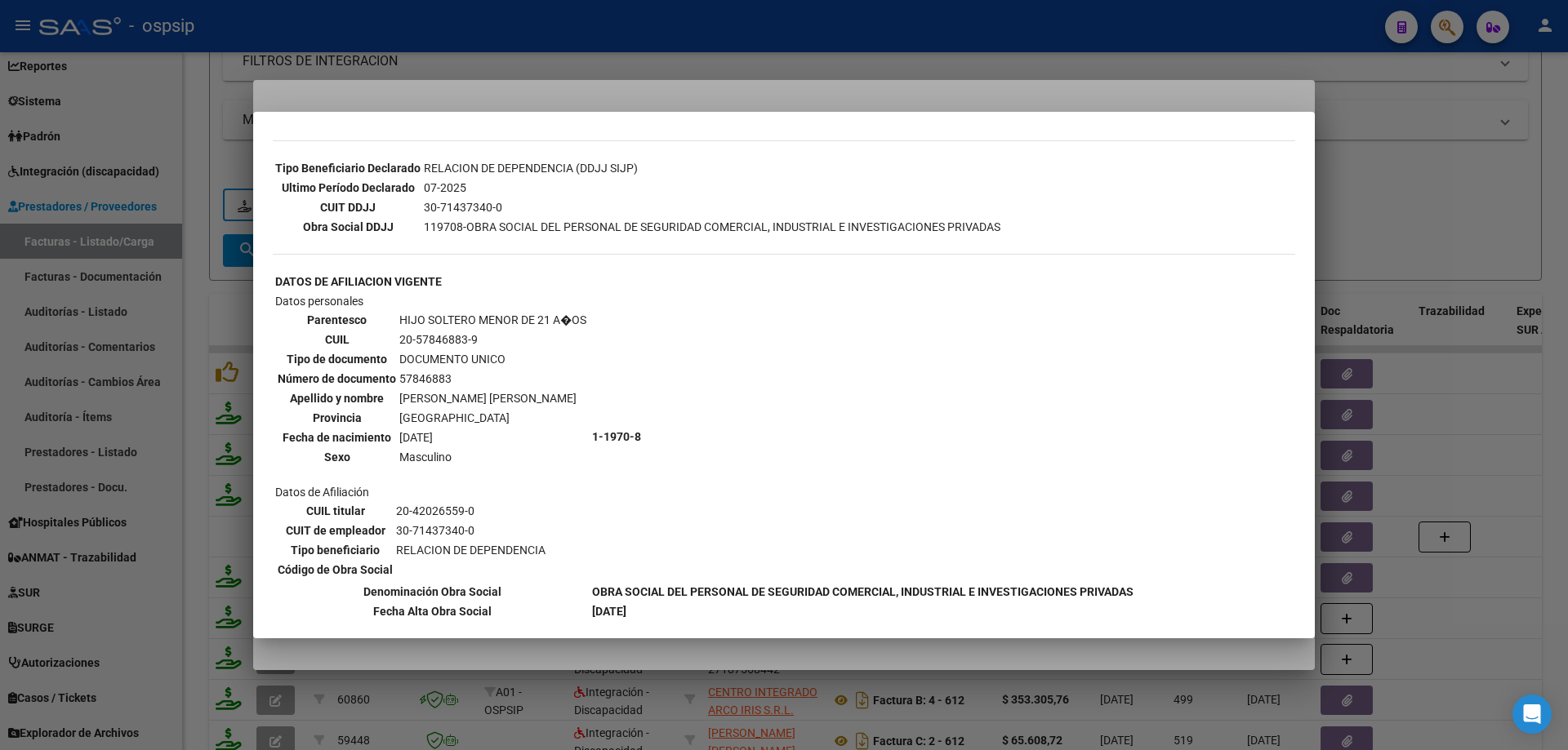
scroll to position [457, 0]
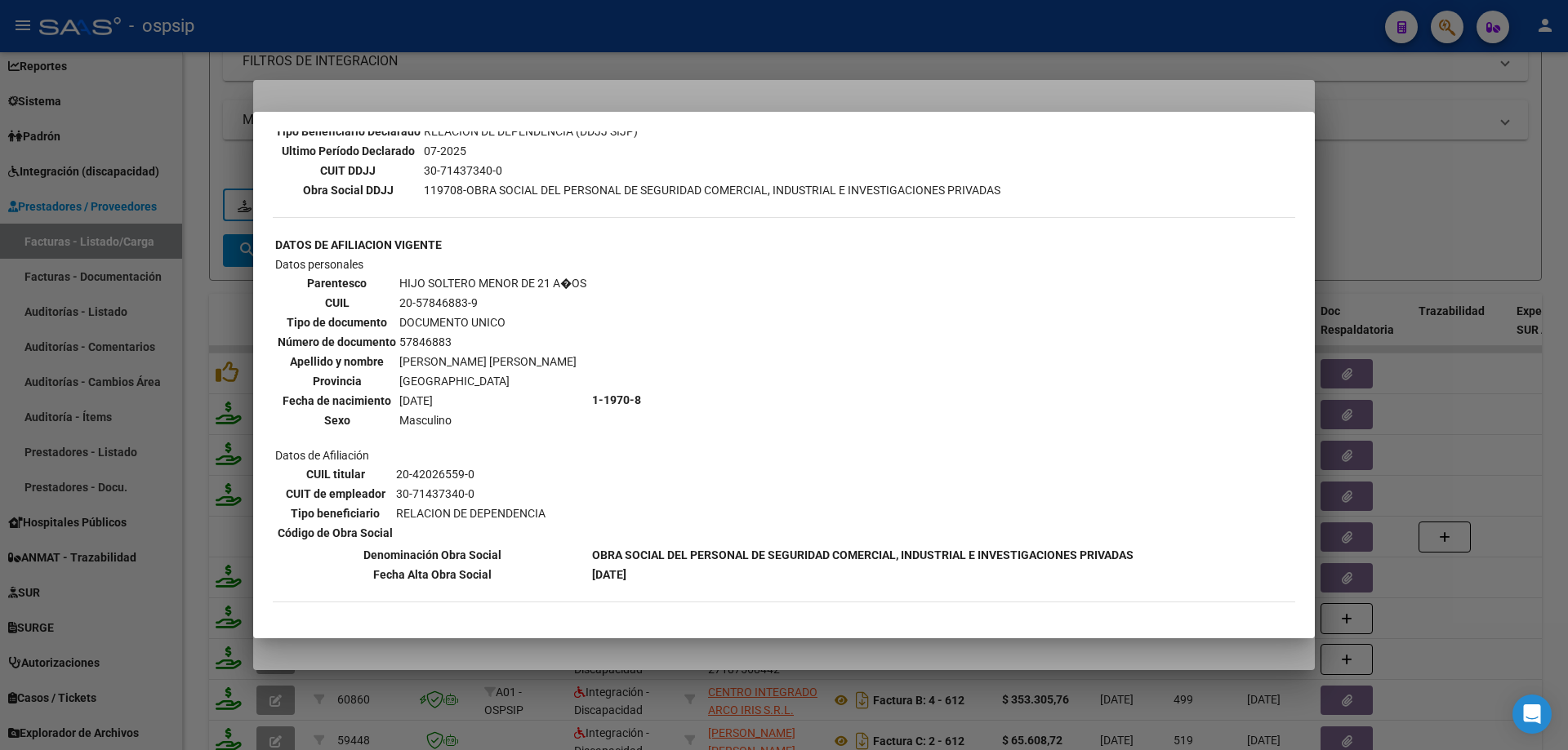
click at [1408, 195] on div at bounding box center [784, 375] width 1568 height 750
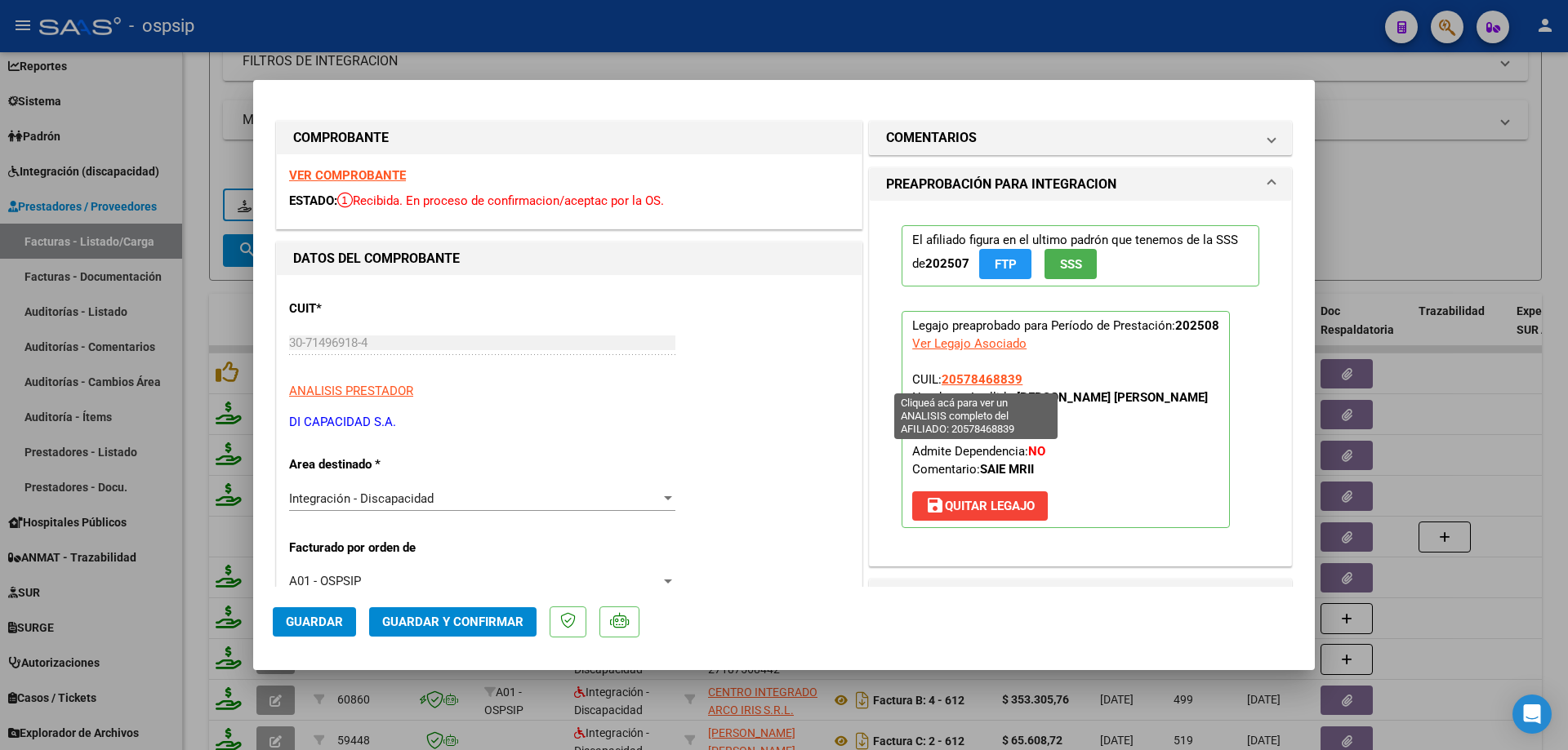
click at [990, 378] on span "20578468839" at bounding box center [982, 379] width 81 height 15
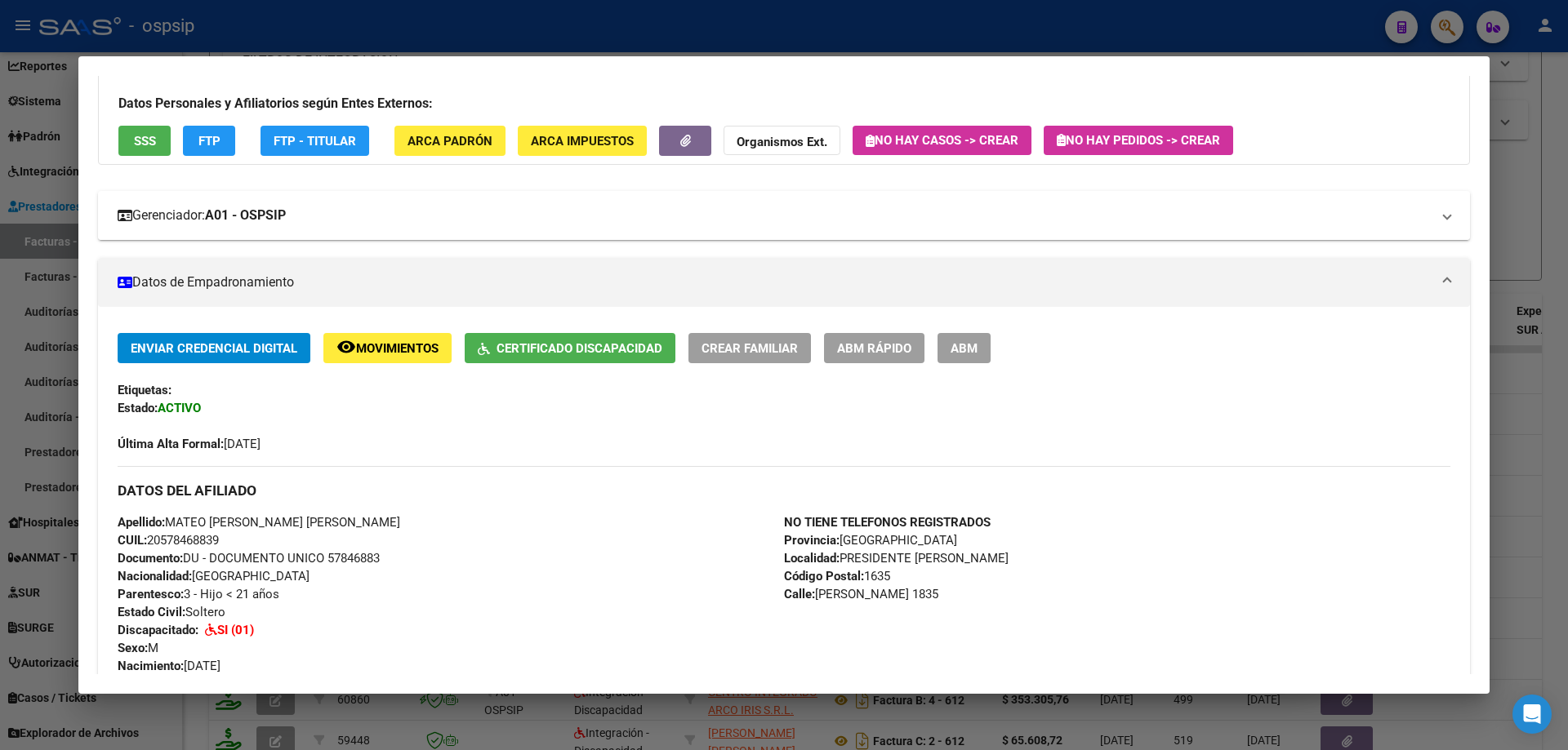
scroll to position [8, 0]
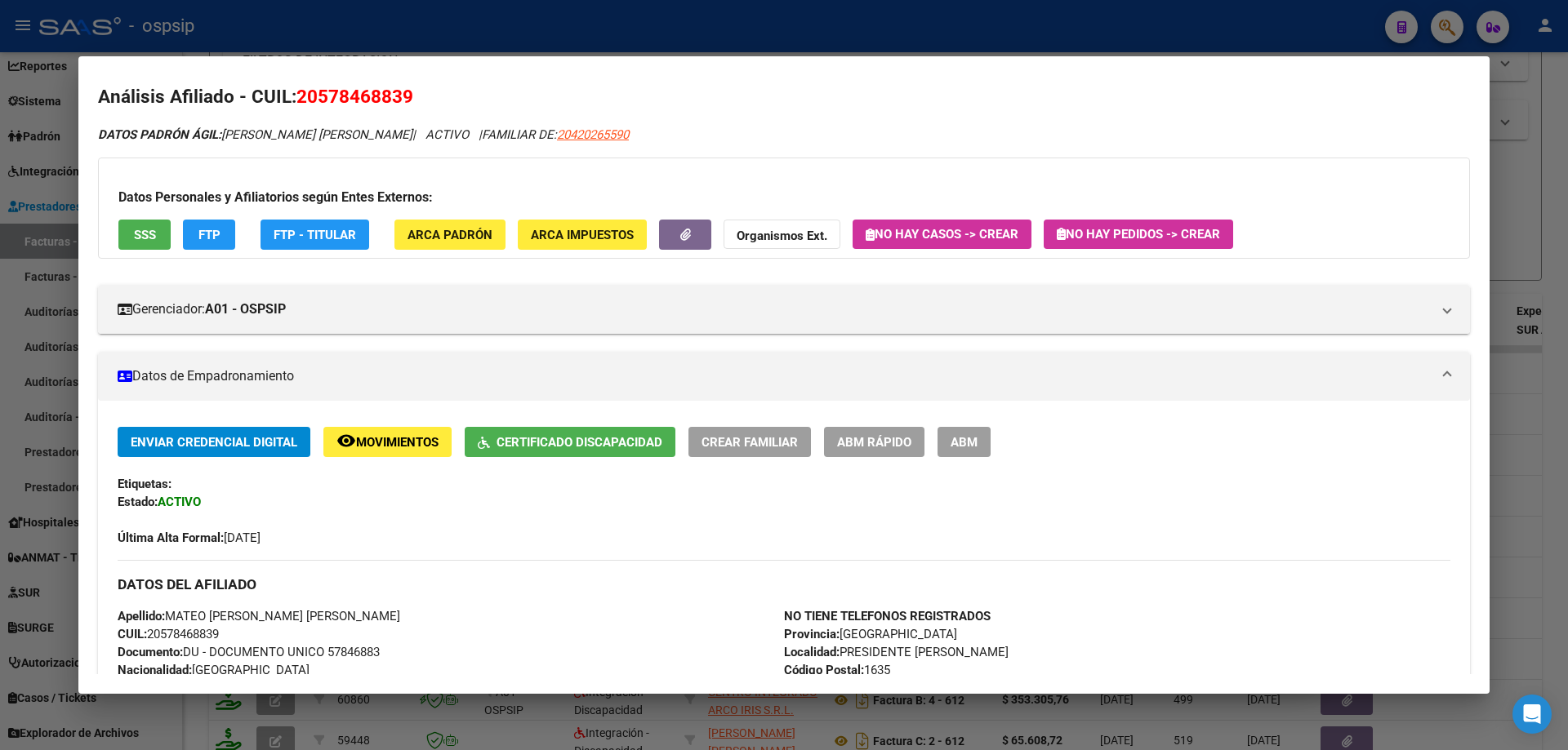
click at [1525, 261] on div at bounding box center [784, 375] width 1568 height 750
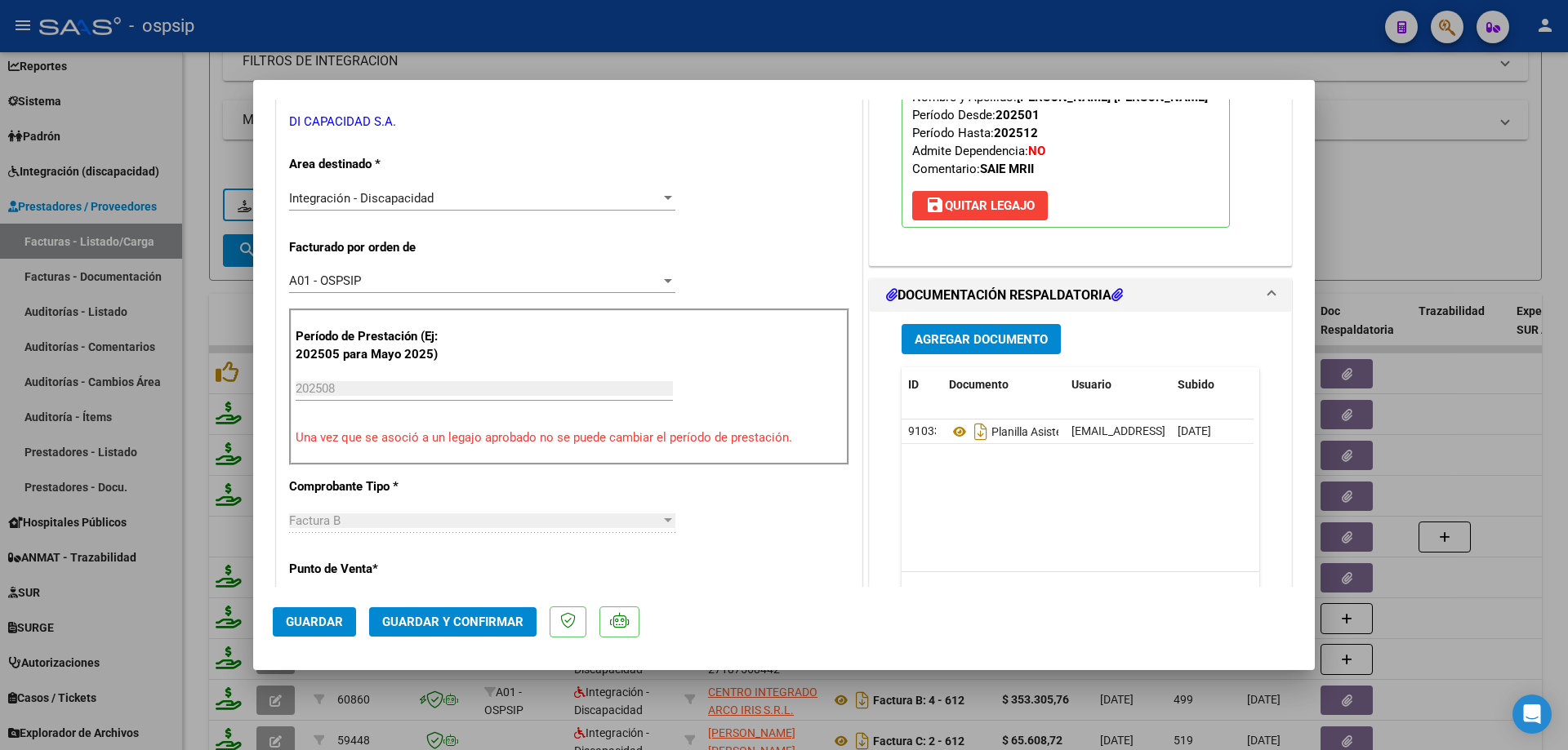
scroll to position [326, 0]
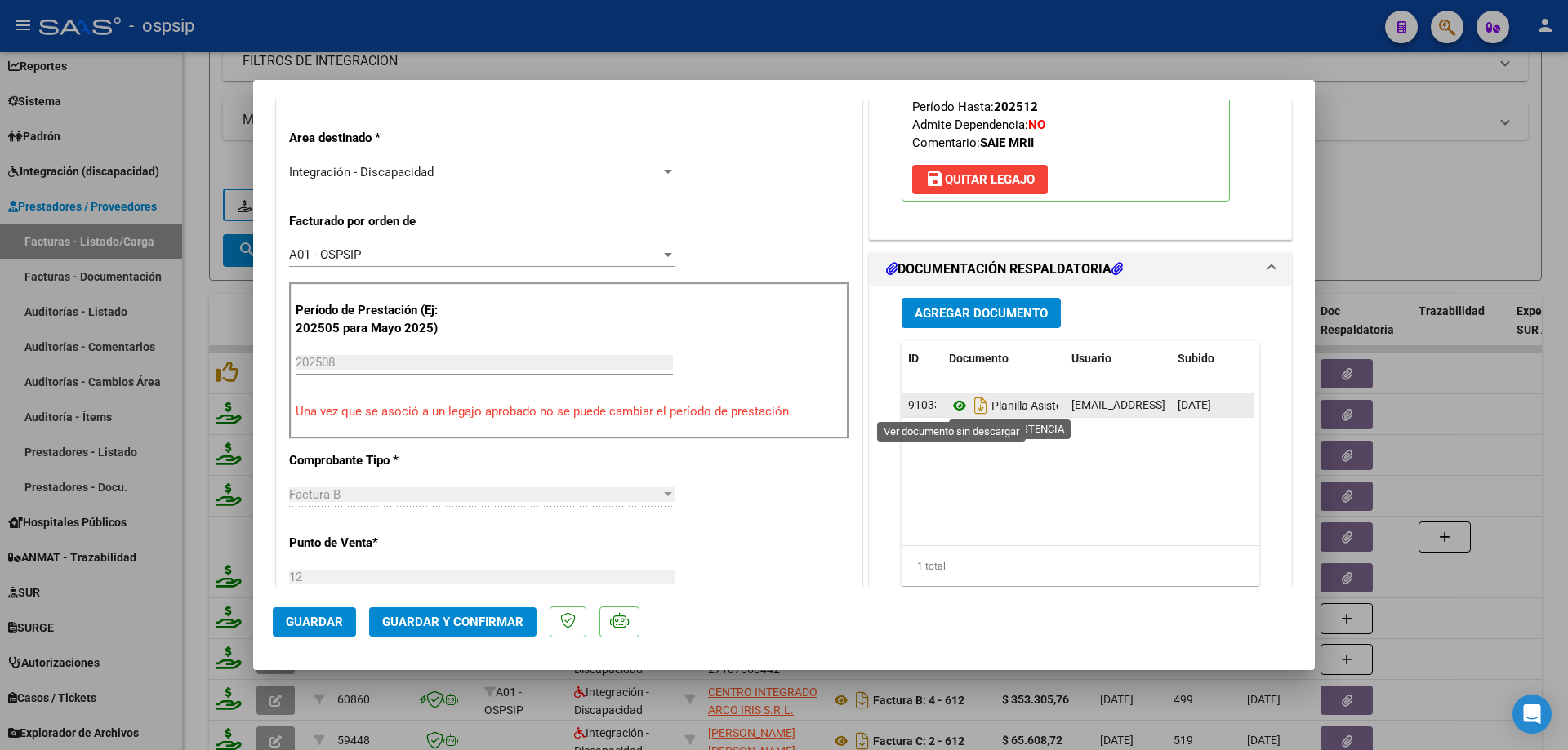
click at [958, 403] on icon at bounding box center [960, 406] width 21 height 20
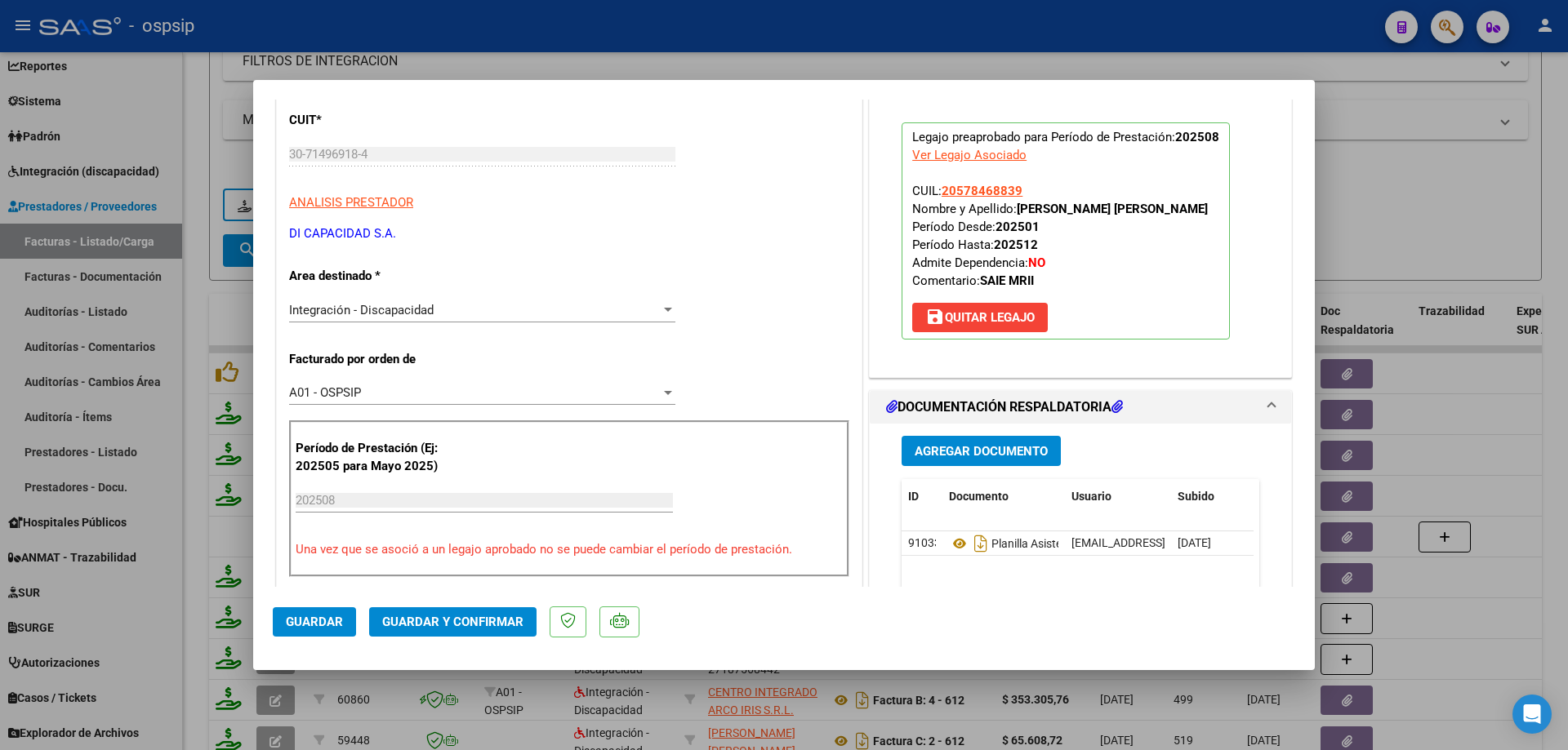
scroll to position [163, 0]
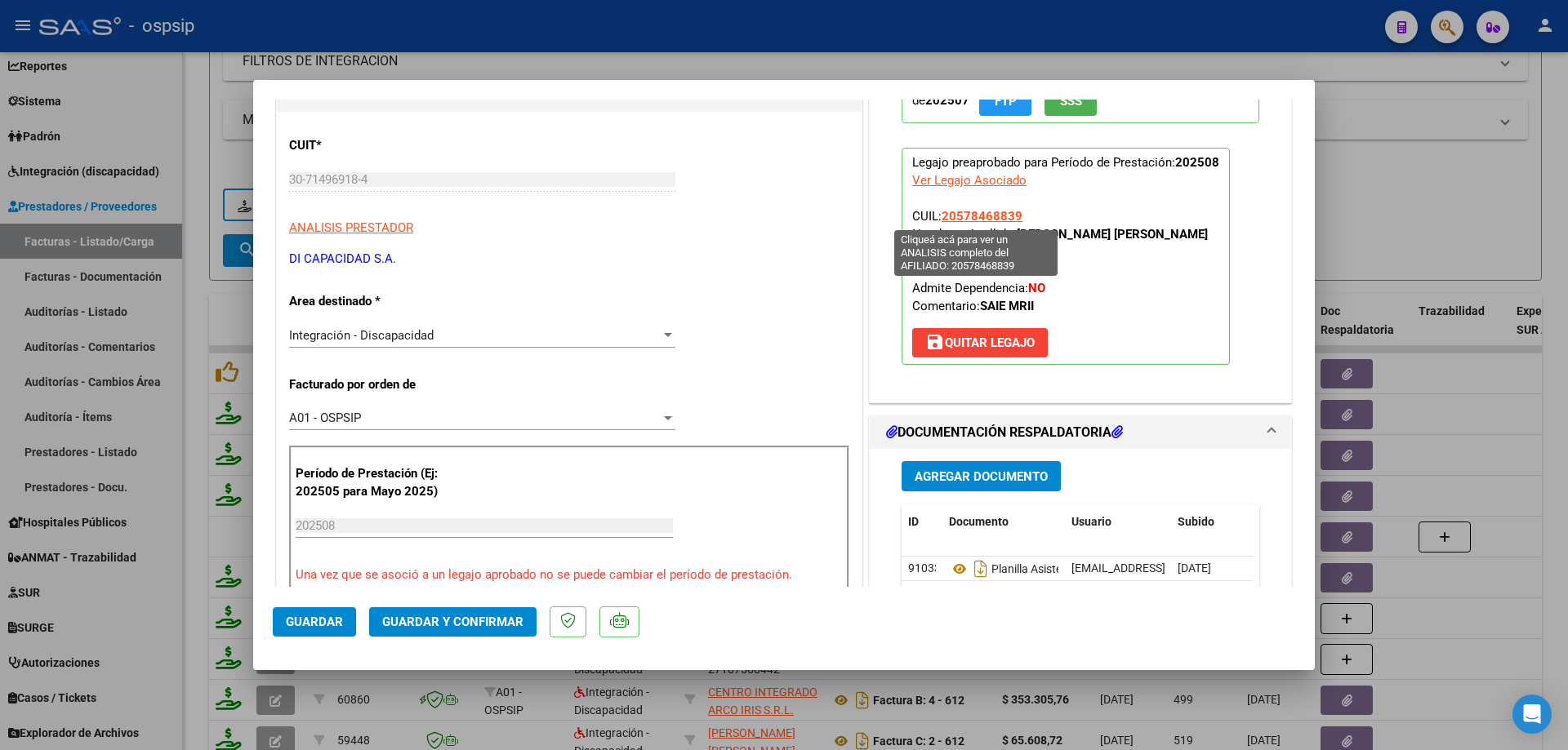
drag, startPoint x: 1016, startPoint y: 214, endPoint x: 949, endPoint y: 213, distance: 67.0
click at [945, 212] on p "Legajo preaprobado para Período de Prestación: 202508 Ver Legajo Asociado CUIL:…" at bounding box center [1066, 256] width 328 height 217
drag, startPoint x: 949, startPoint y: 213, endPoint x: 1062, endPoint y: 202, distance: 113.5
click at [1070, 202] on p "Legajo preaprobado para Período de Prestación: 202508 Ver Legajo Asociado CUIL:…" at bounding box center [1066, 256] width 328 height 217
drag, startPoint x: 1028, startPoint y: 213, endPoint x: 936, endPoint y: 215, distance: 92.0
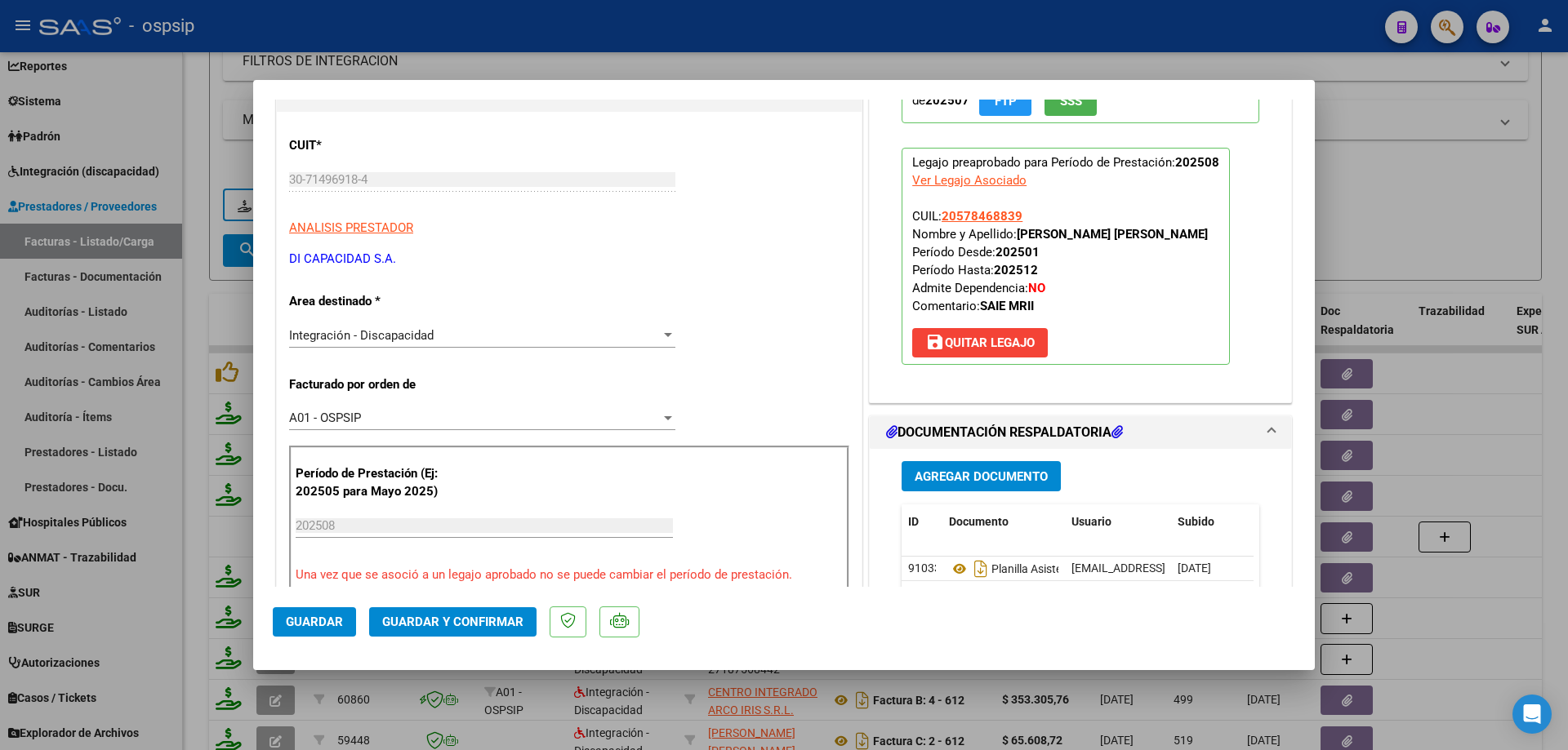
click at [936, 215] on p "Legajo preaprobado para Período de Prestación: 202508 Ver Legajo Asociado CUIL:…" at bounding box center [1066, 256] width 328 height 217
copy span "20578468839"
click at [462, 627] on span "Guardar y Confirmar" at bounding box center [452, 621] width 141 height 15
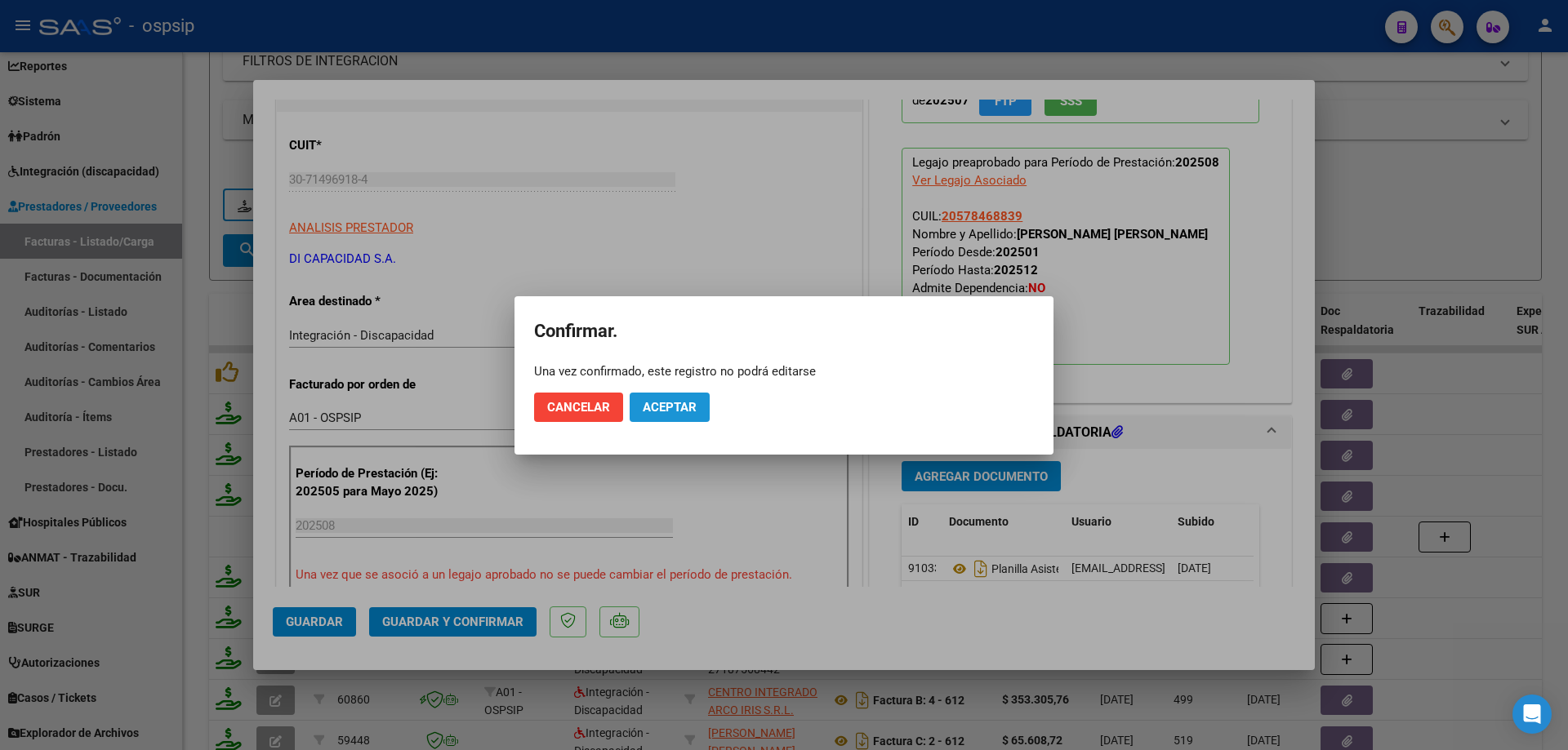
click at [694, 403] on span "Aceptar" at bounding box center [670, 407] width 54 height 15
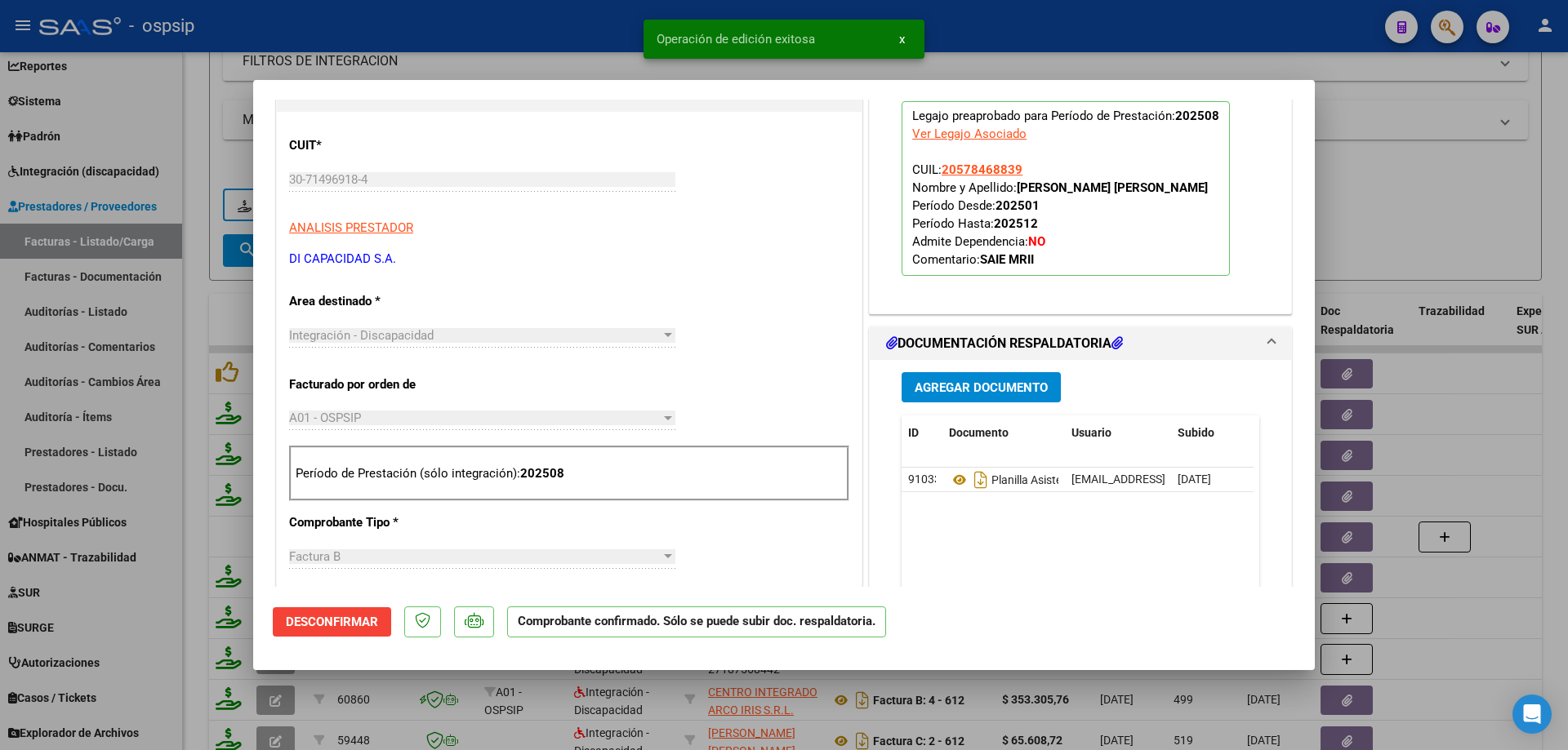
click at [1461, 217] on div at bounding box center [784, 375] width 1568 height 750
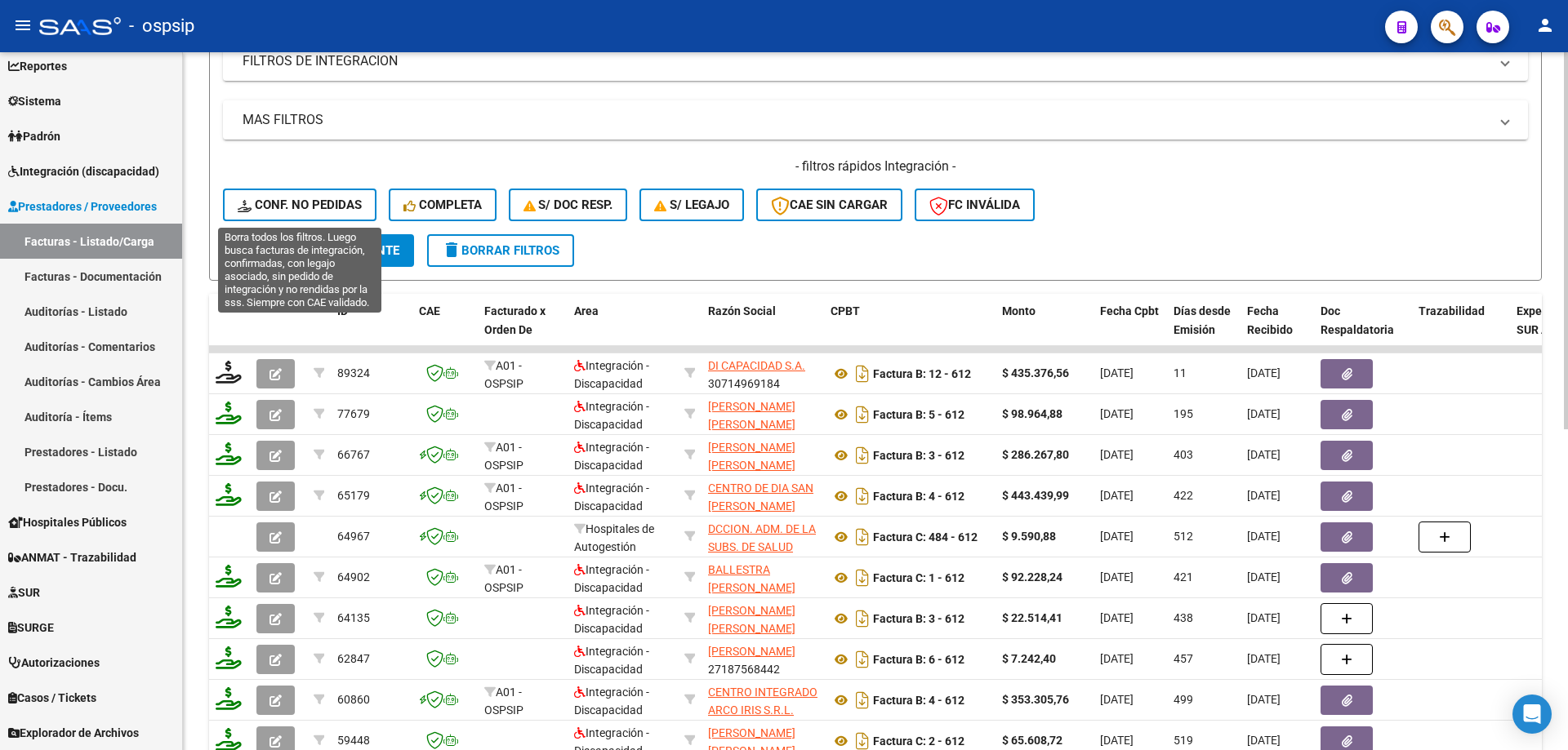
scroll to position [309, 0]
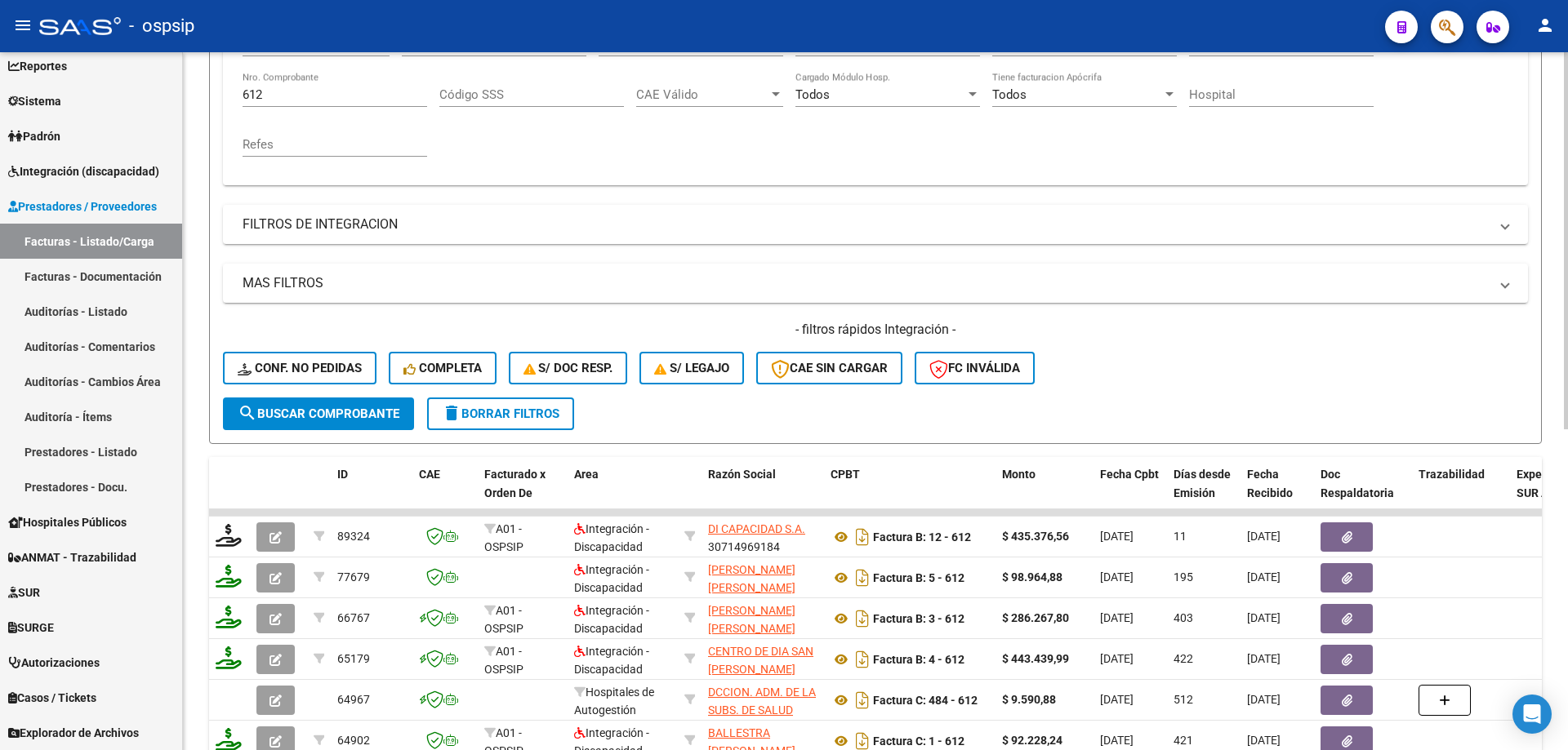
click at [283, 101] on input "612" at bounding box center [334, 95] width 184 height 15
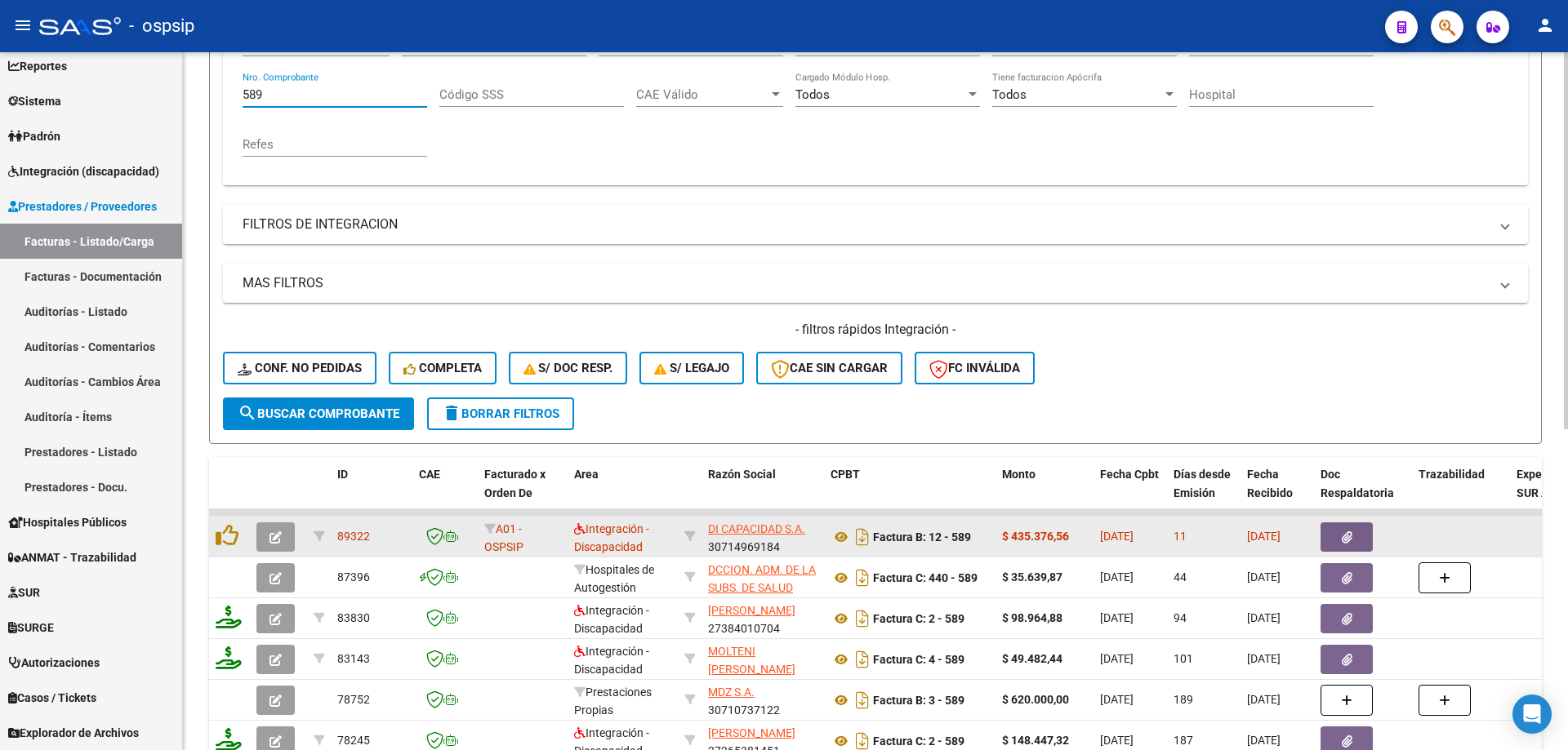
click at [273, 539] on icon "button" at bounding box center [276, 537] width 12 height 12
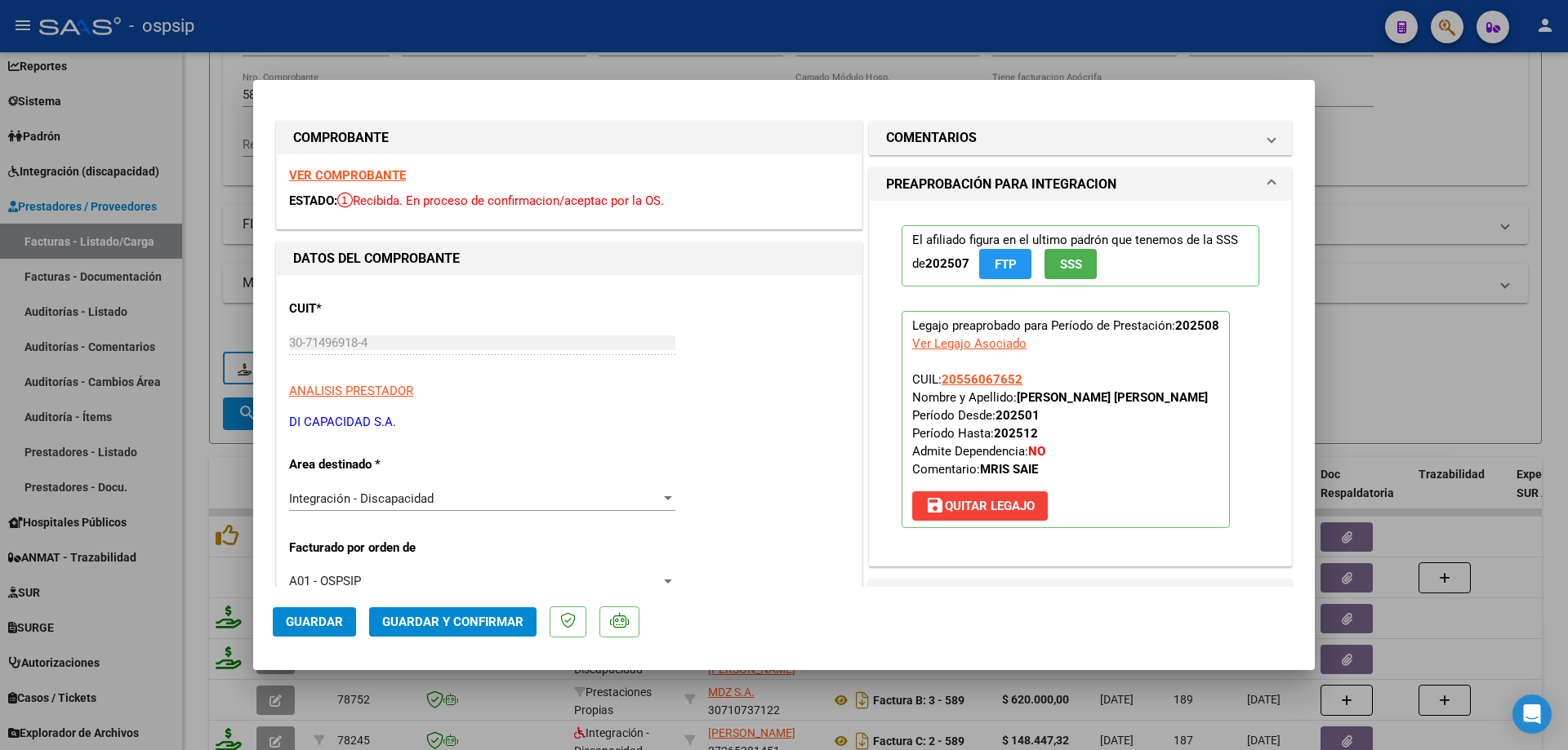
click at [1086, 268] on button "SSS" at bounding box center [1070, 264] width 52 height 30
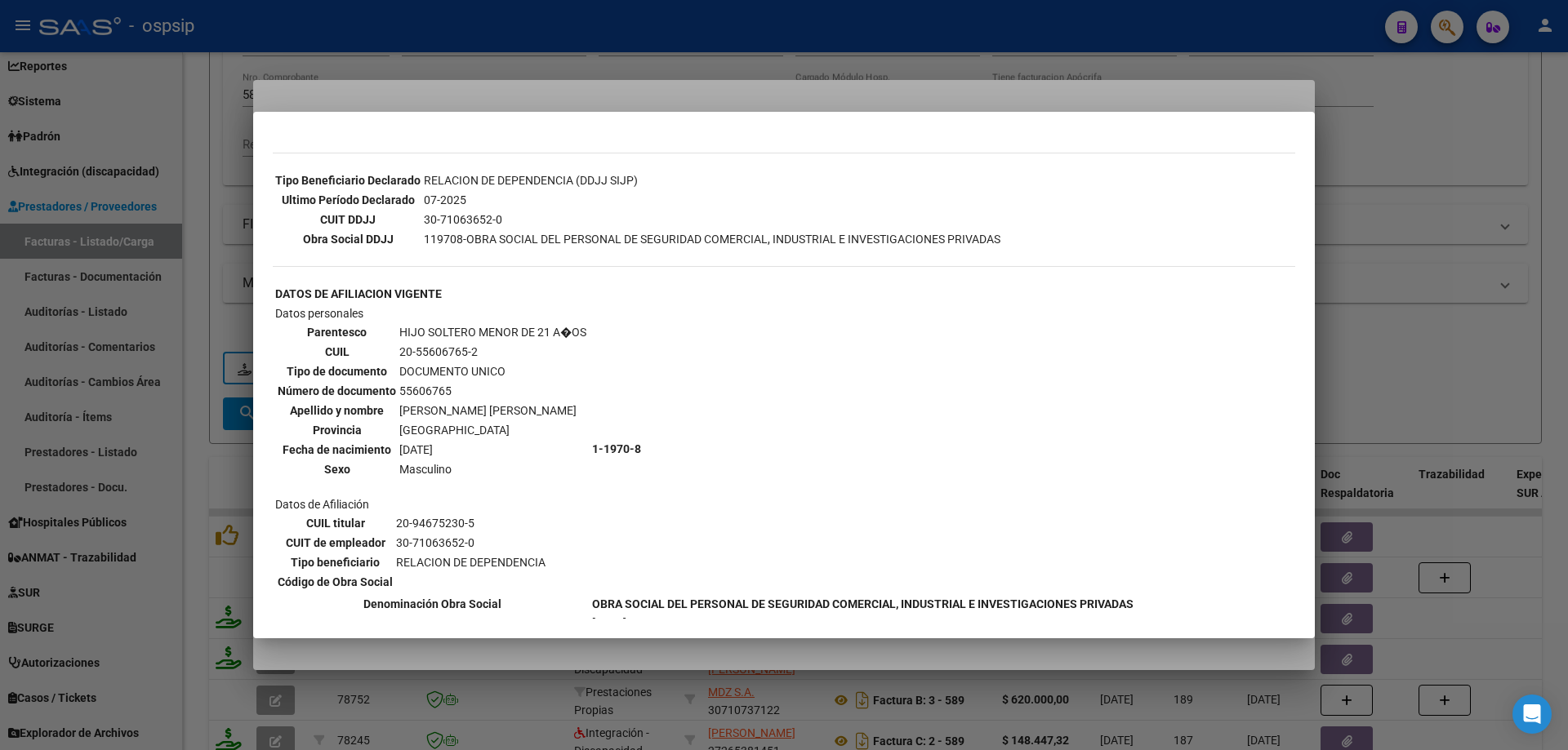
scroll to position [551, 0]
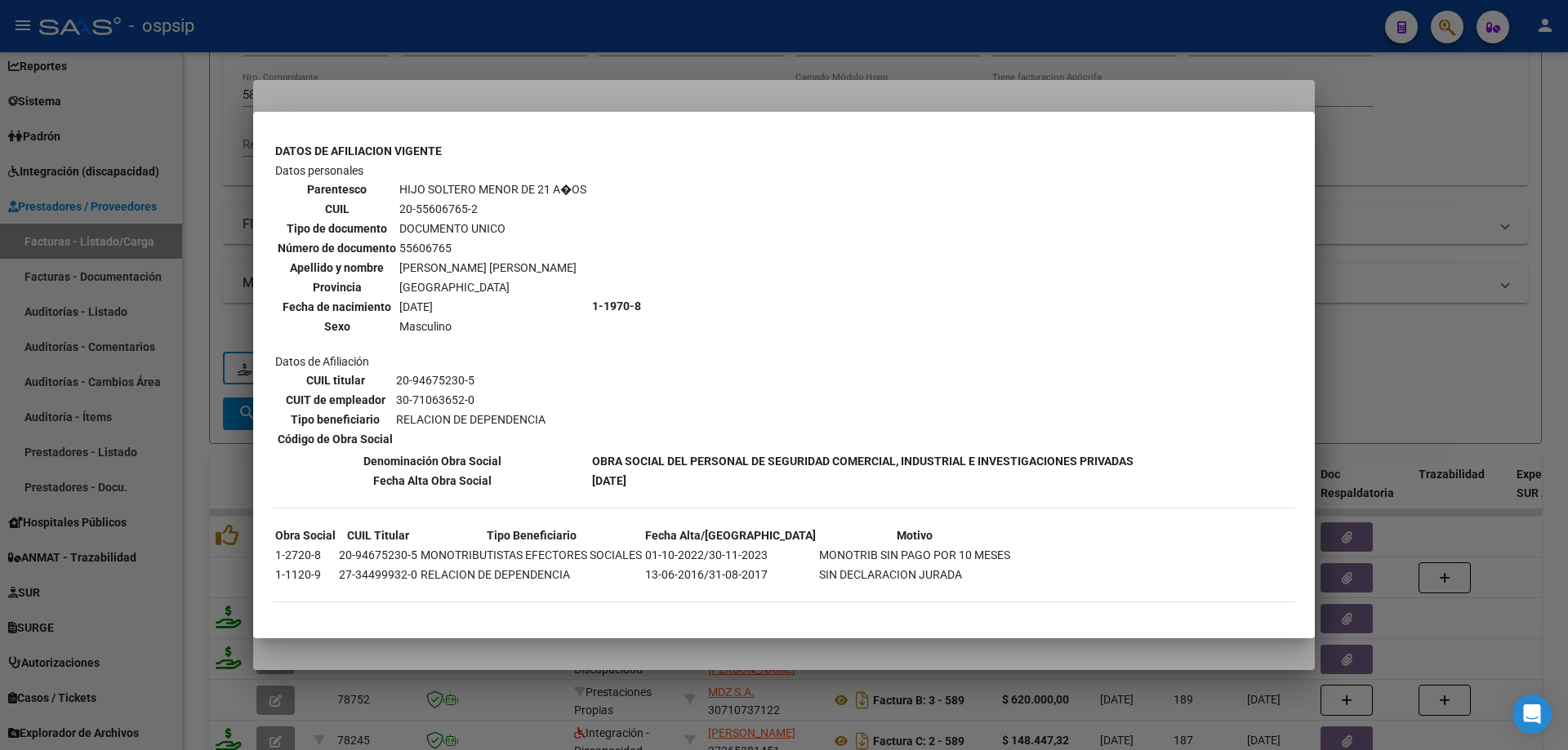
click at [1412, 334] on div at bounding box center [784, 375] width 1568 height 750
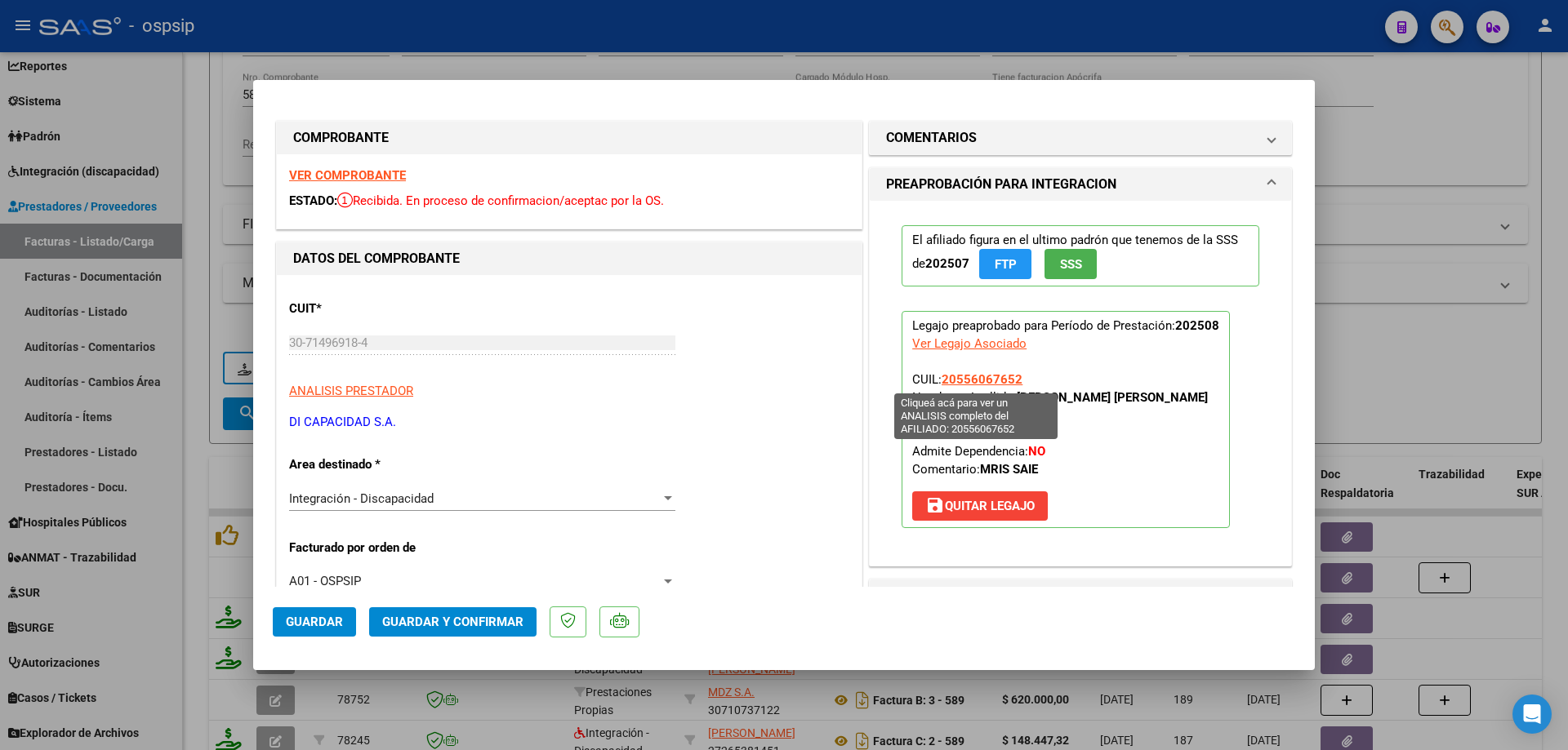
click at [992, 379] on span "20556067652" at bounding box center [982, 379] width 81 height 15
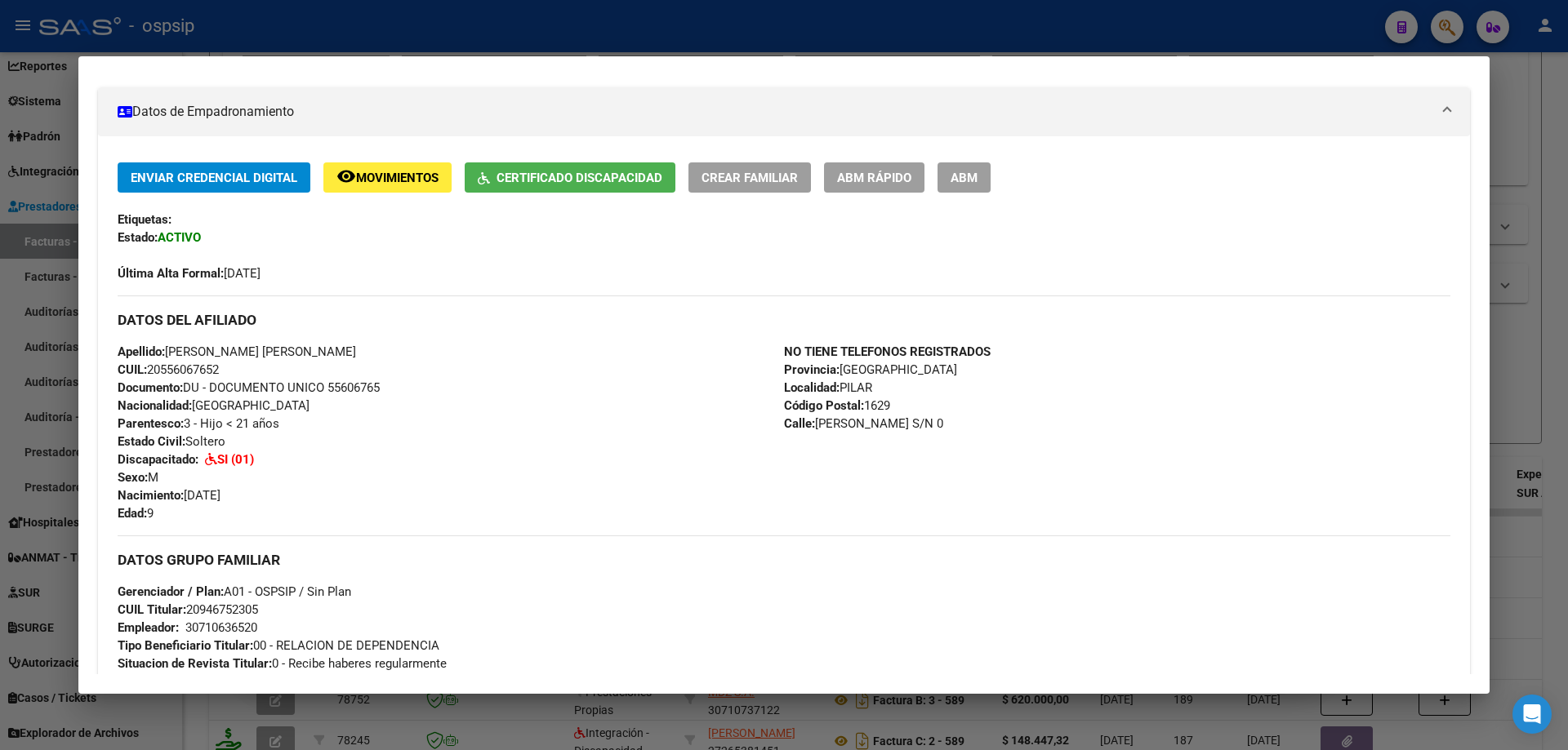
scroll to position [171, 0]
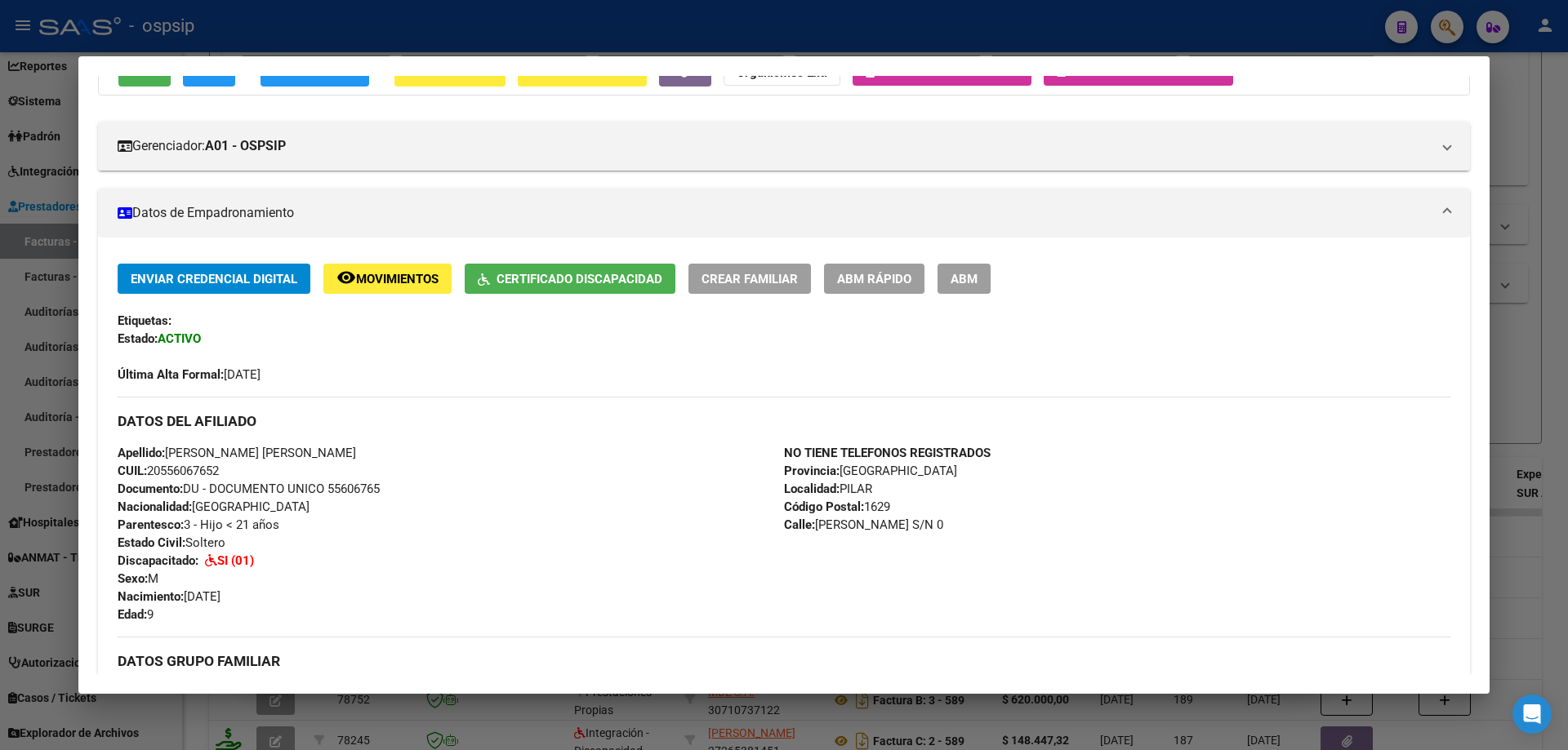
click at [1548, 217] on div at bounding box center [784, 375] width 1568 height 750
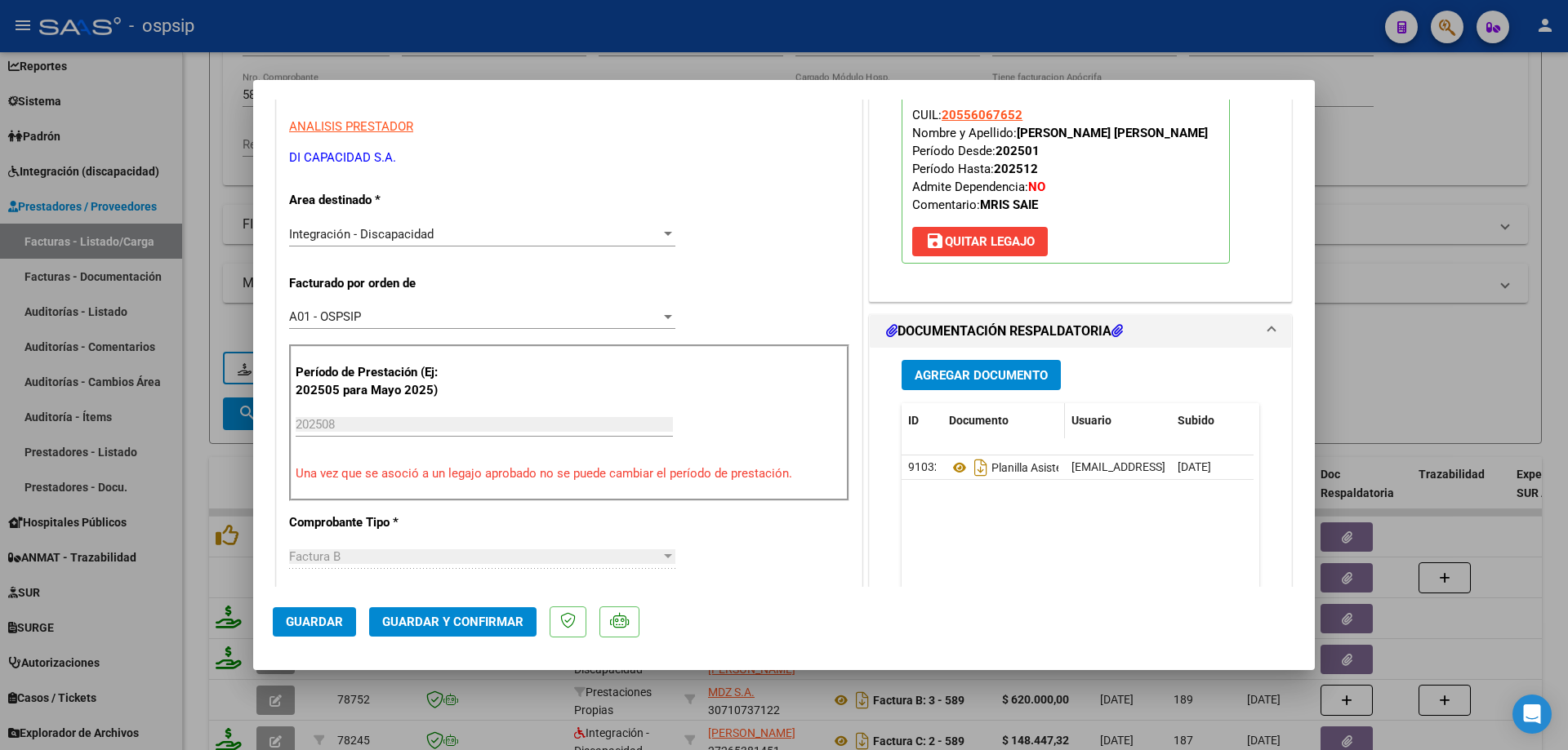
scroll to position [326, 0]
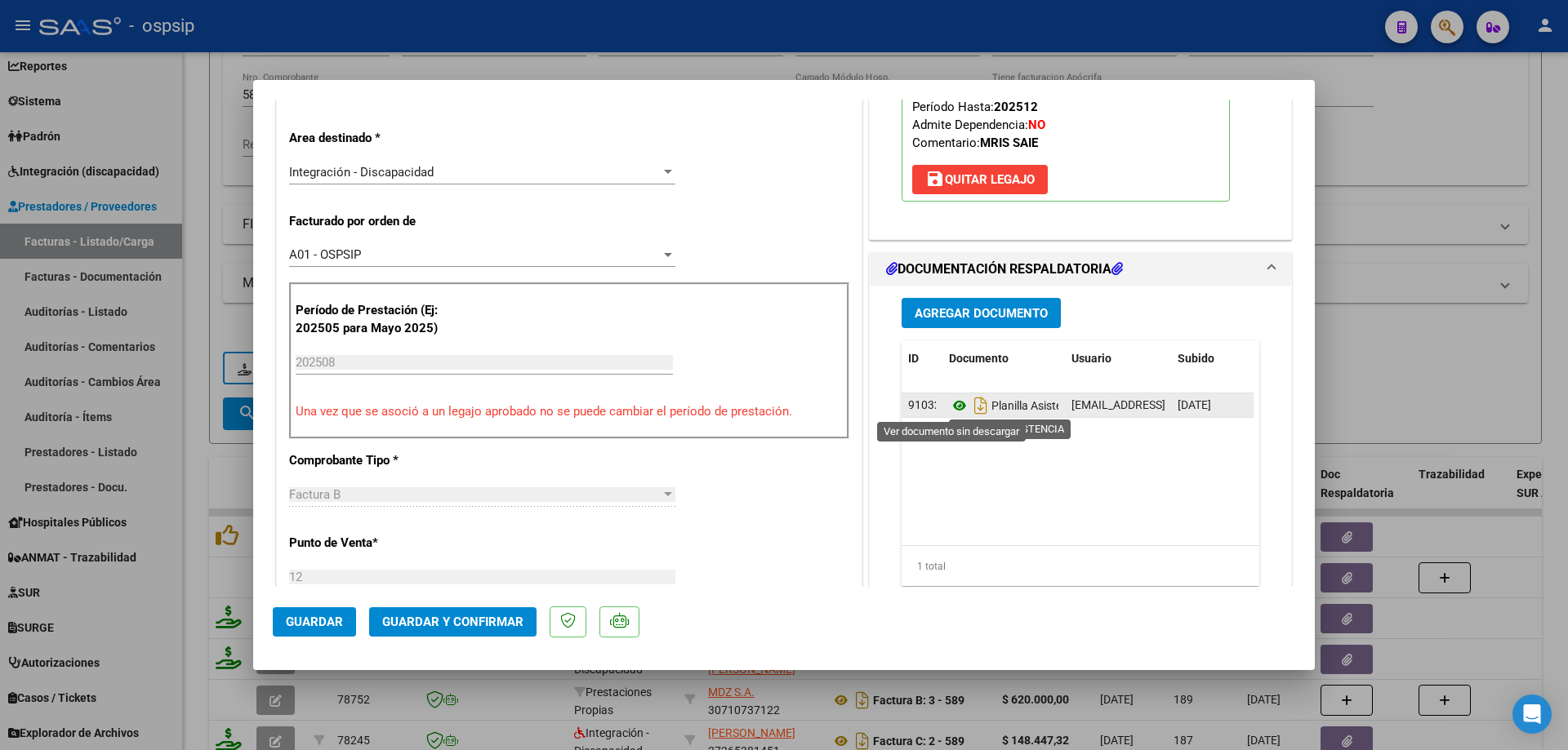
click at [954, 408] on icon at bounding box center [960, 406] width 21 height 20
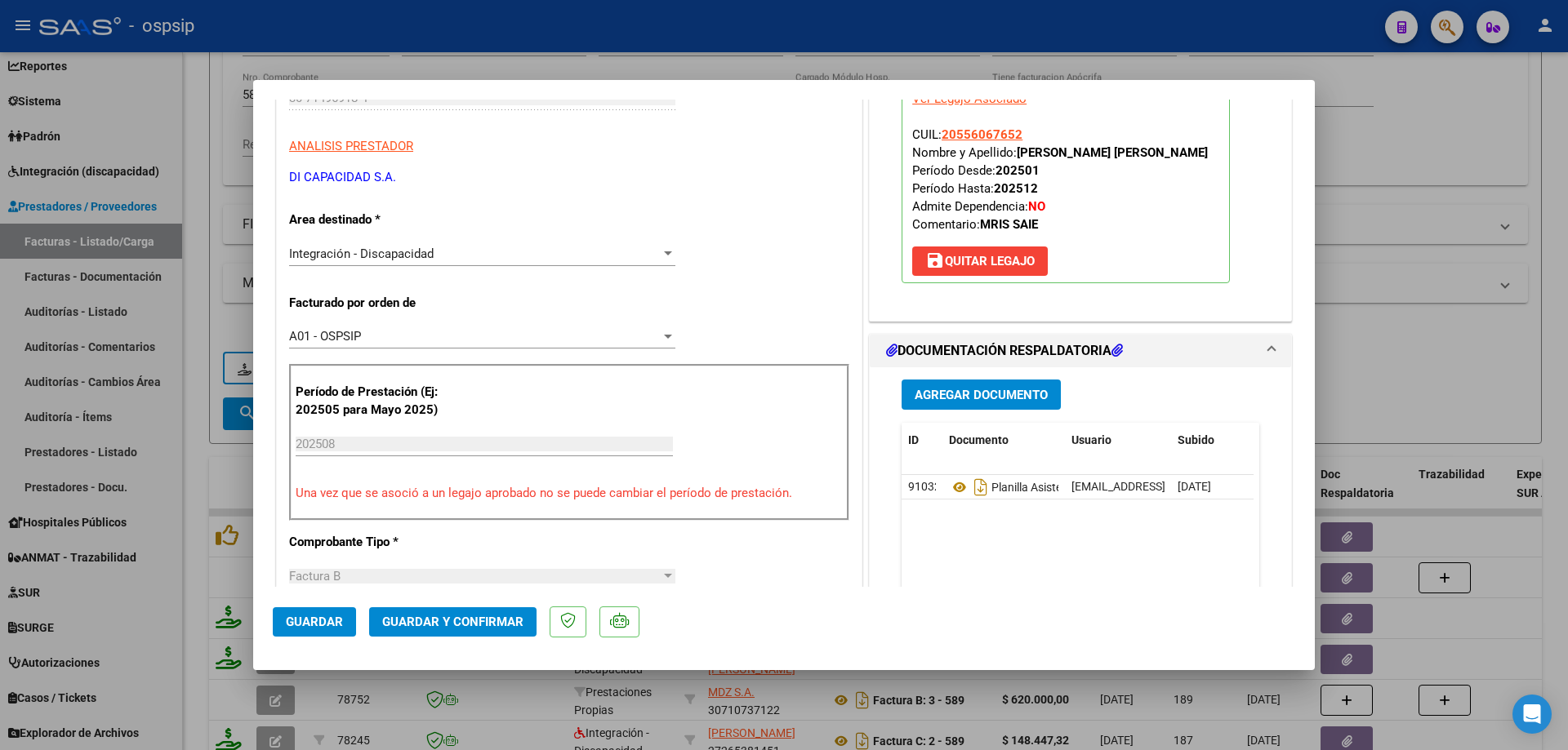
scroll to position [82, 0]
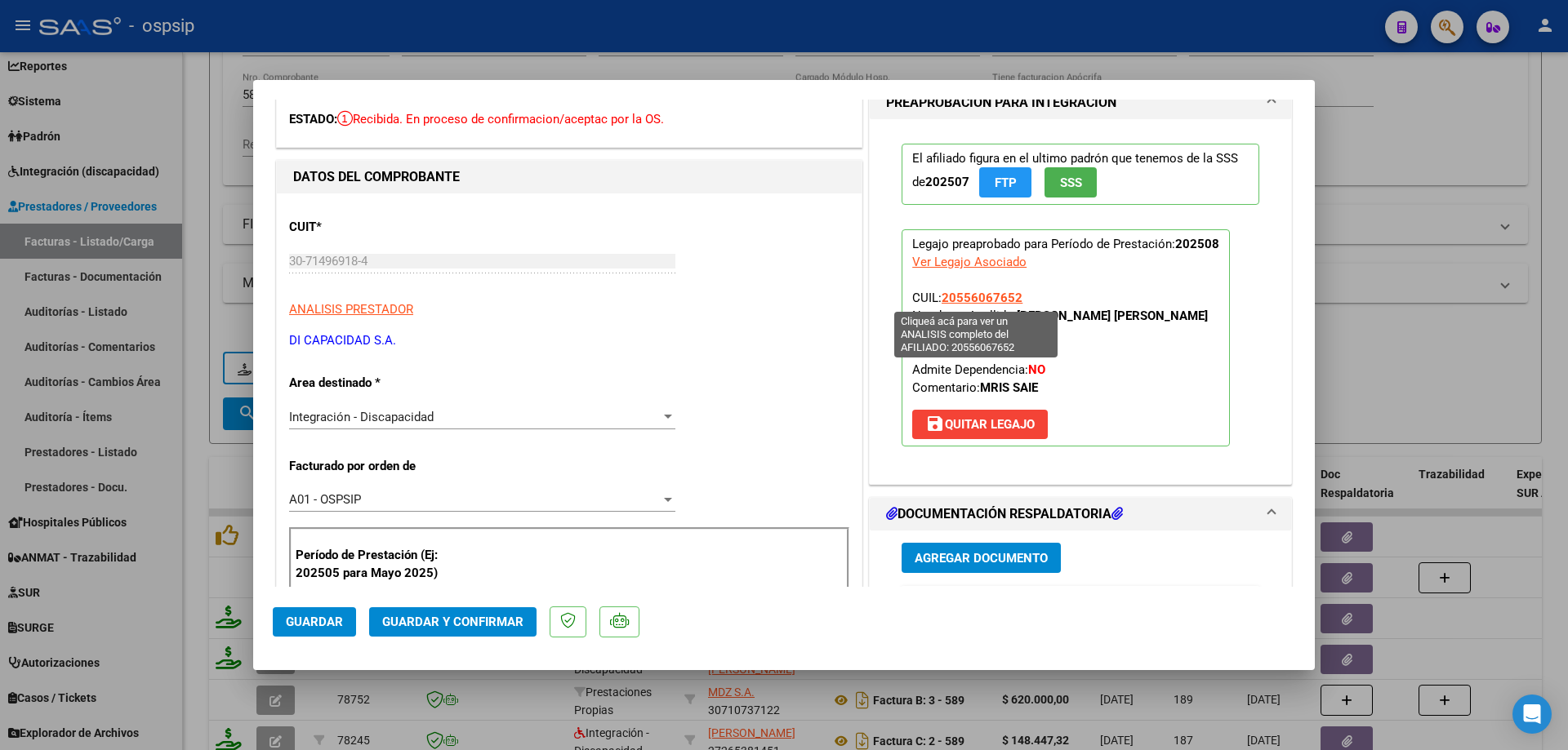
drag, startPoint x: 1018, startPoint y: 293, endPoint x: 940, endPoint y: 294, distance: 78.0
click at [940, 294] on p "Legajo preaprobado para Período de Prestación: 202508 Ver Legajo Asociado CUIL:…" at bounding box center [1066, 338] width 328 height 217
copy span "20556067652"
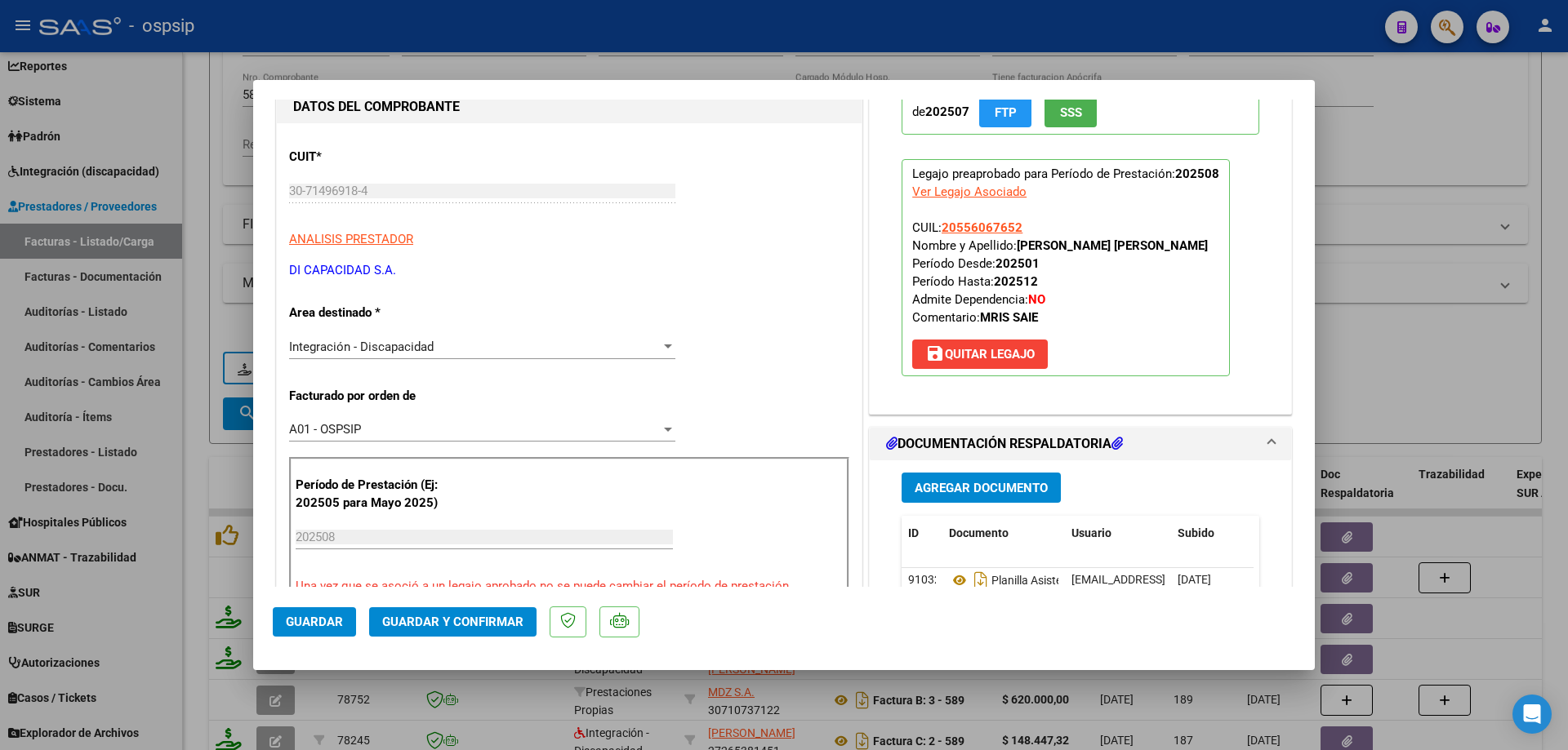
scroll to position [245, 0]
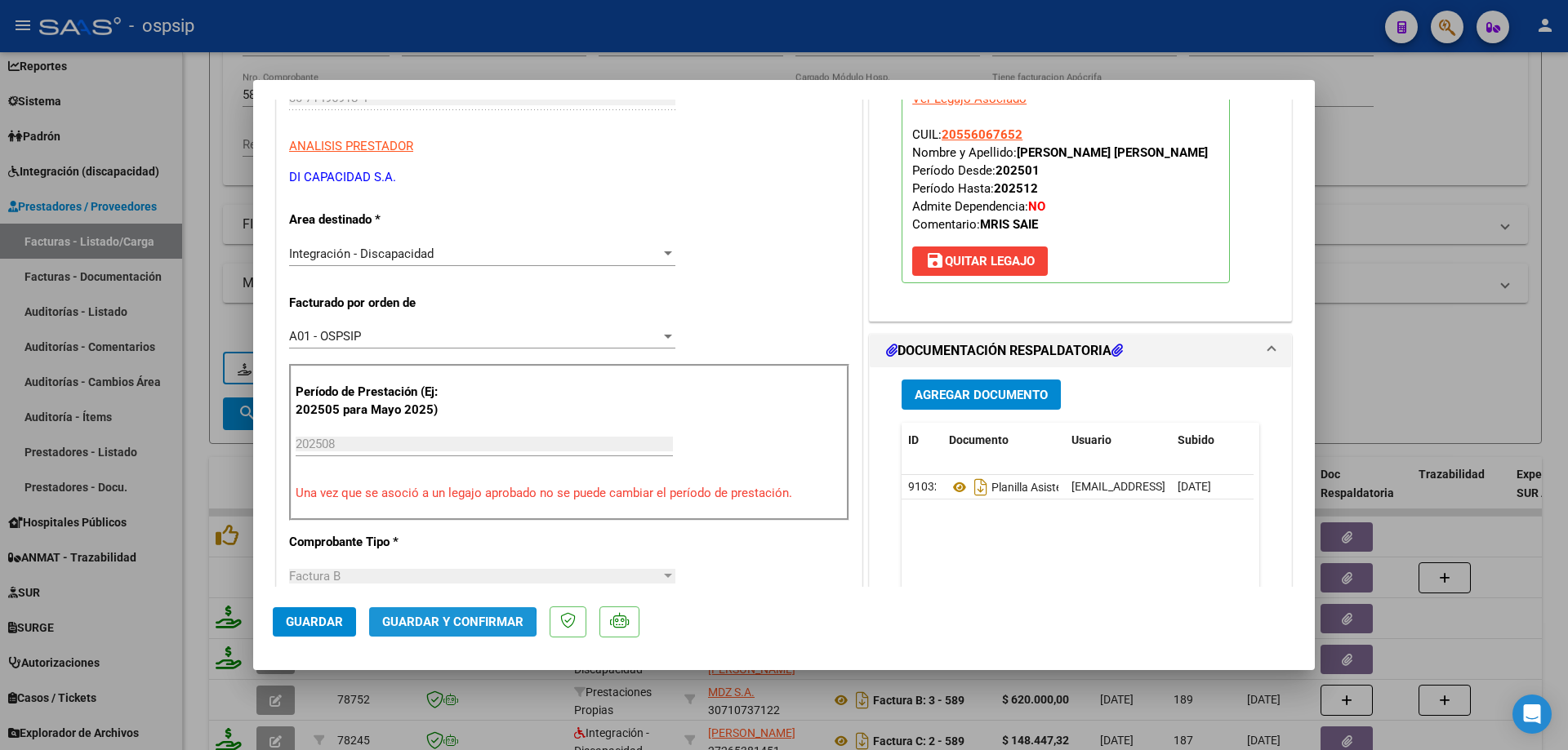
click at [443, 624] on span "Guardar y Confirmar" at bounding box center [452, 621] width 141 height 15
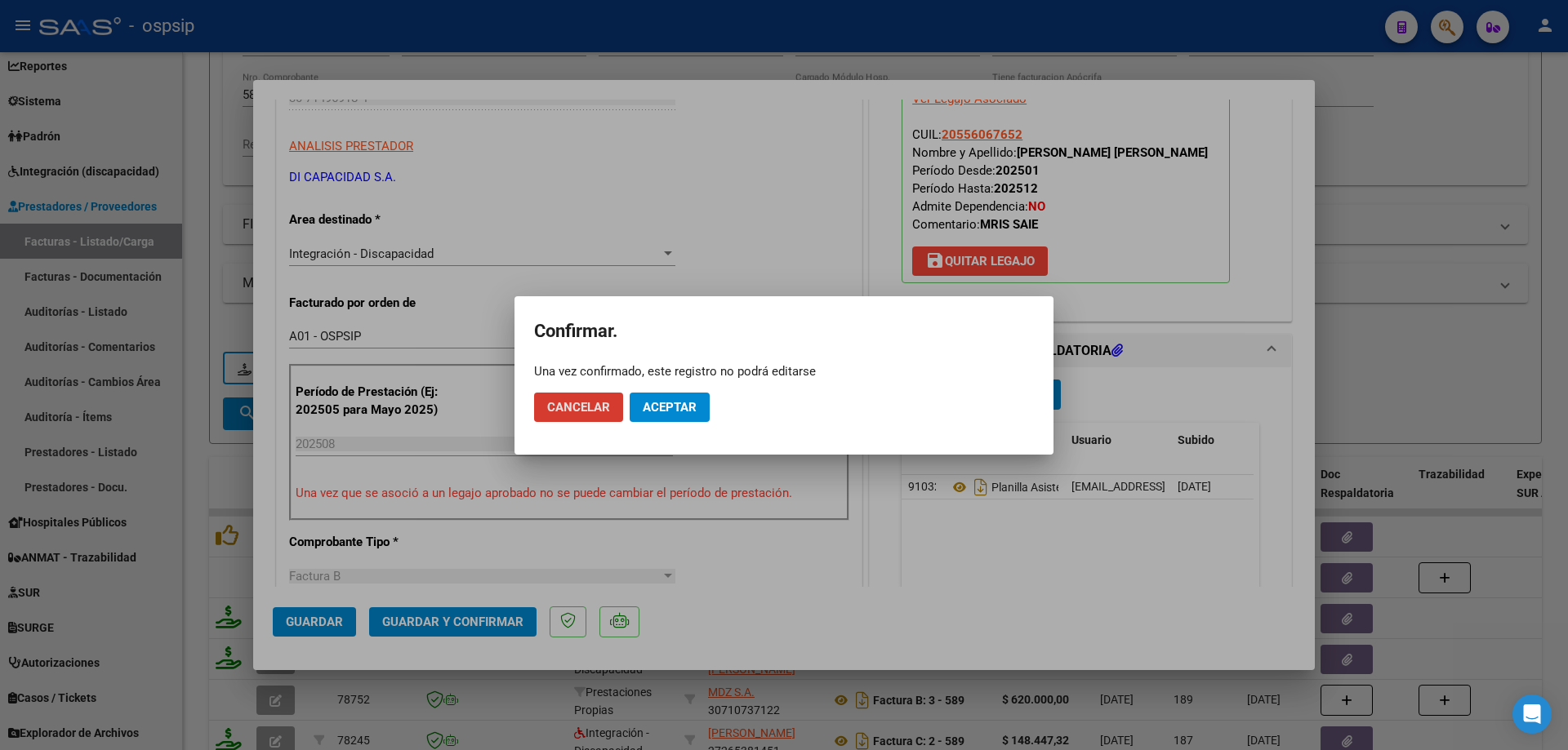
click at [667, 419] on button "Aceptar" at bounding box center [670, 407] width 80 height 29
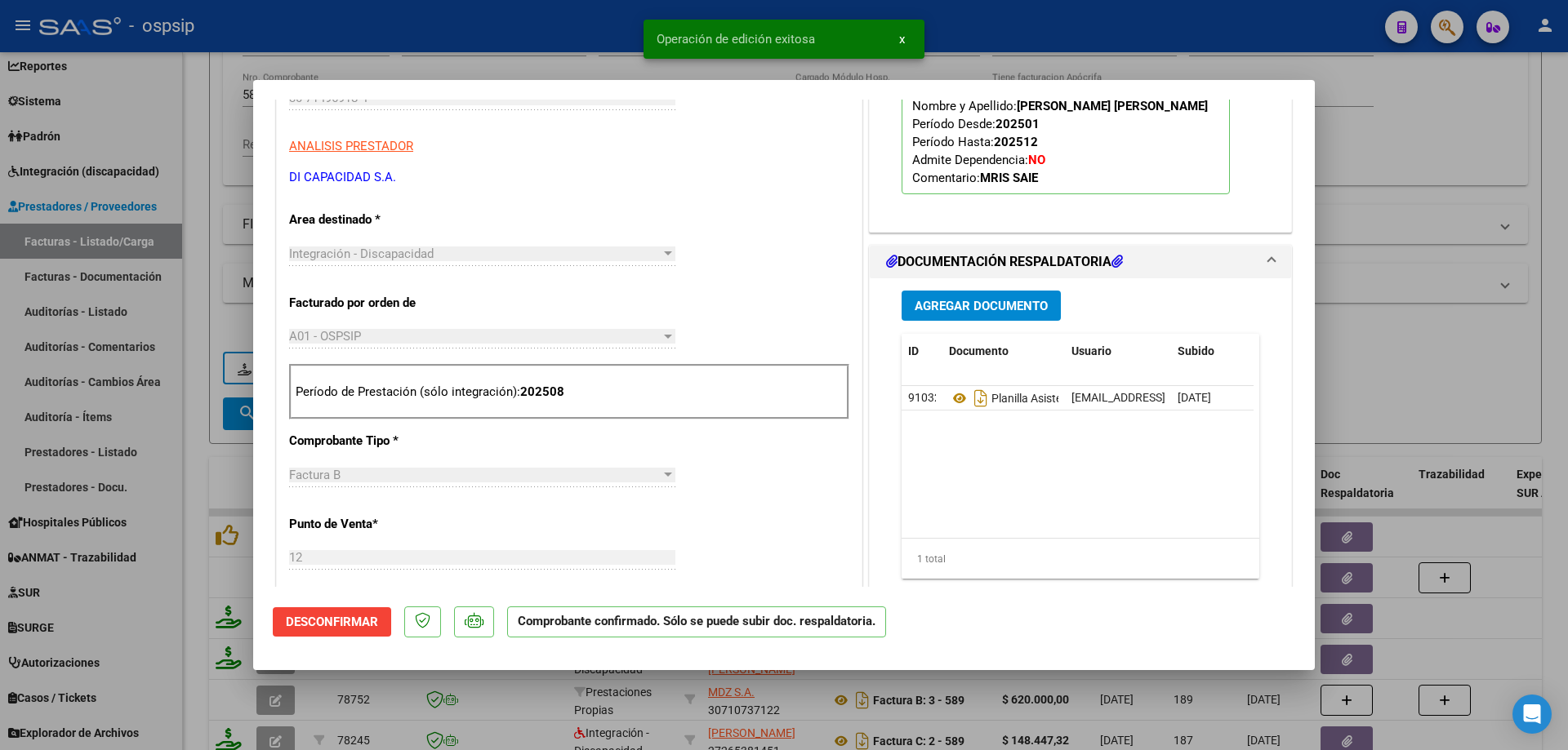
click at [1442, 385] on div at bounding box center [784, 375] width 1568 height 750
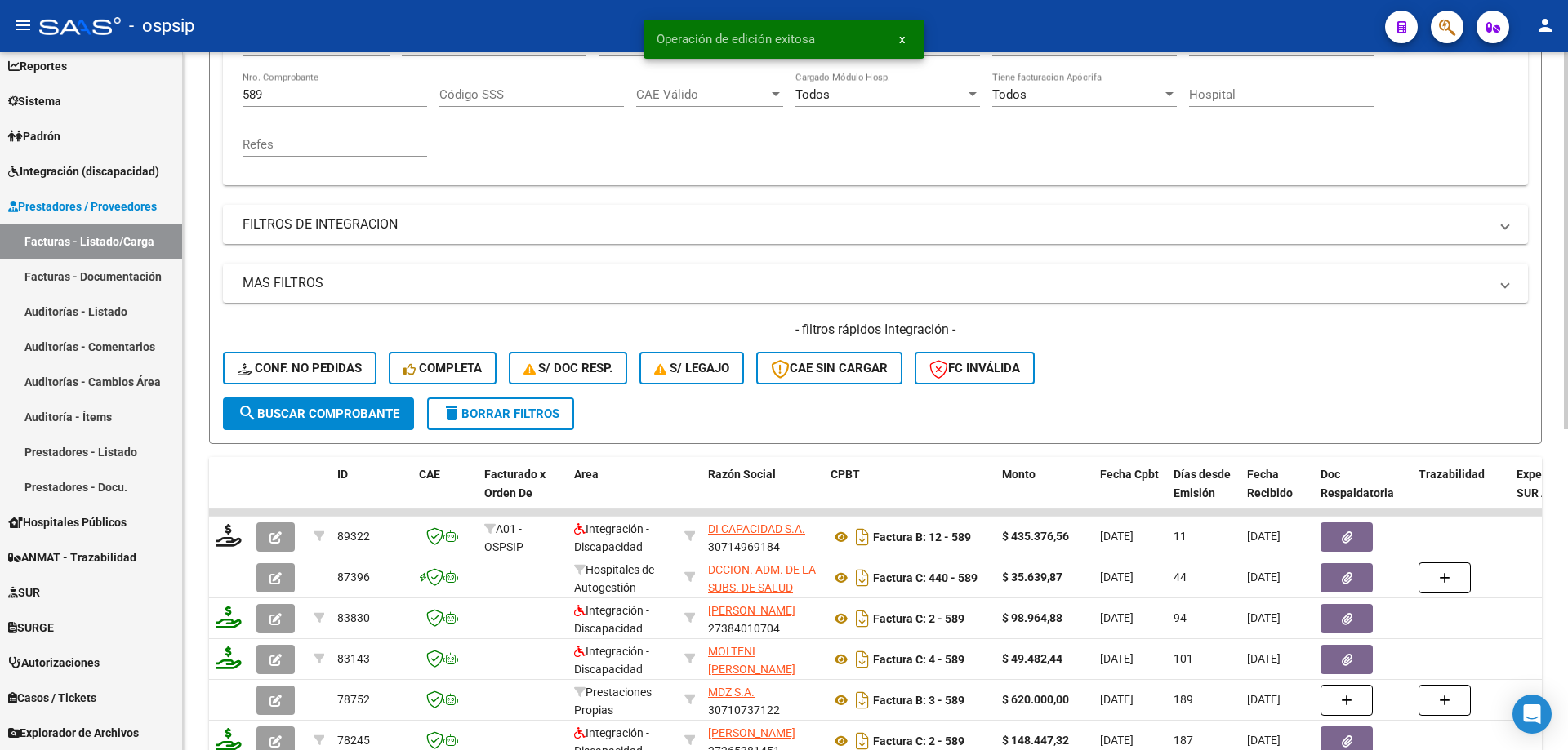
click at [279, 88] on input "589" at bounding box center [334, 95] width 184 height 15
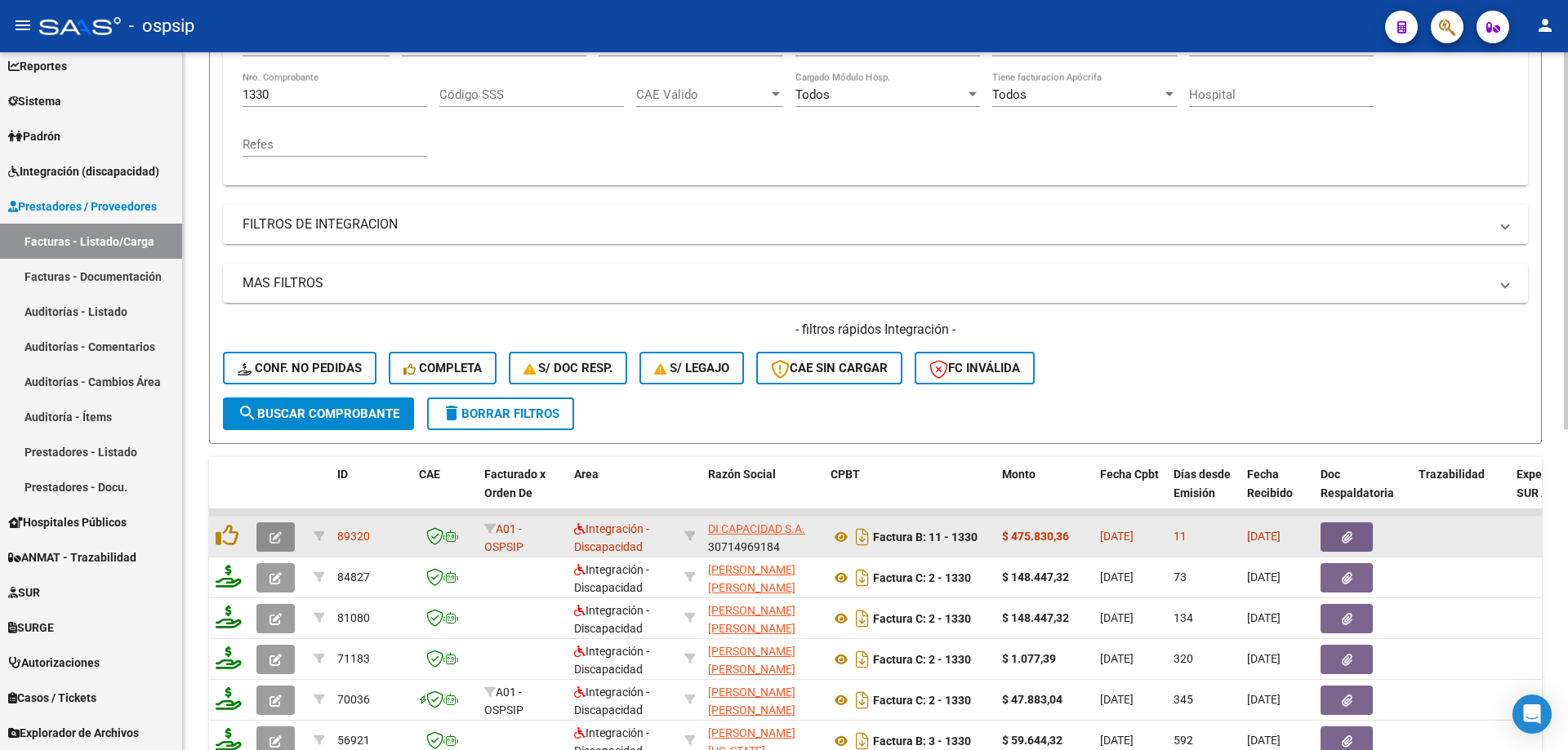
click at [275, 535] on icon "button" at bounding box center [276, 537] width 12 height 12
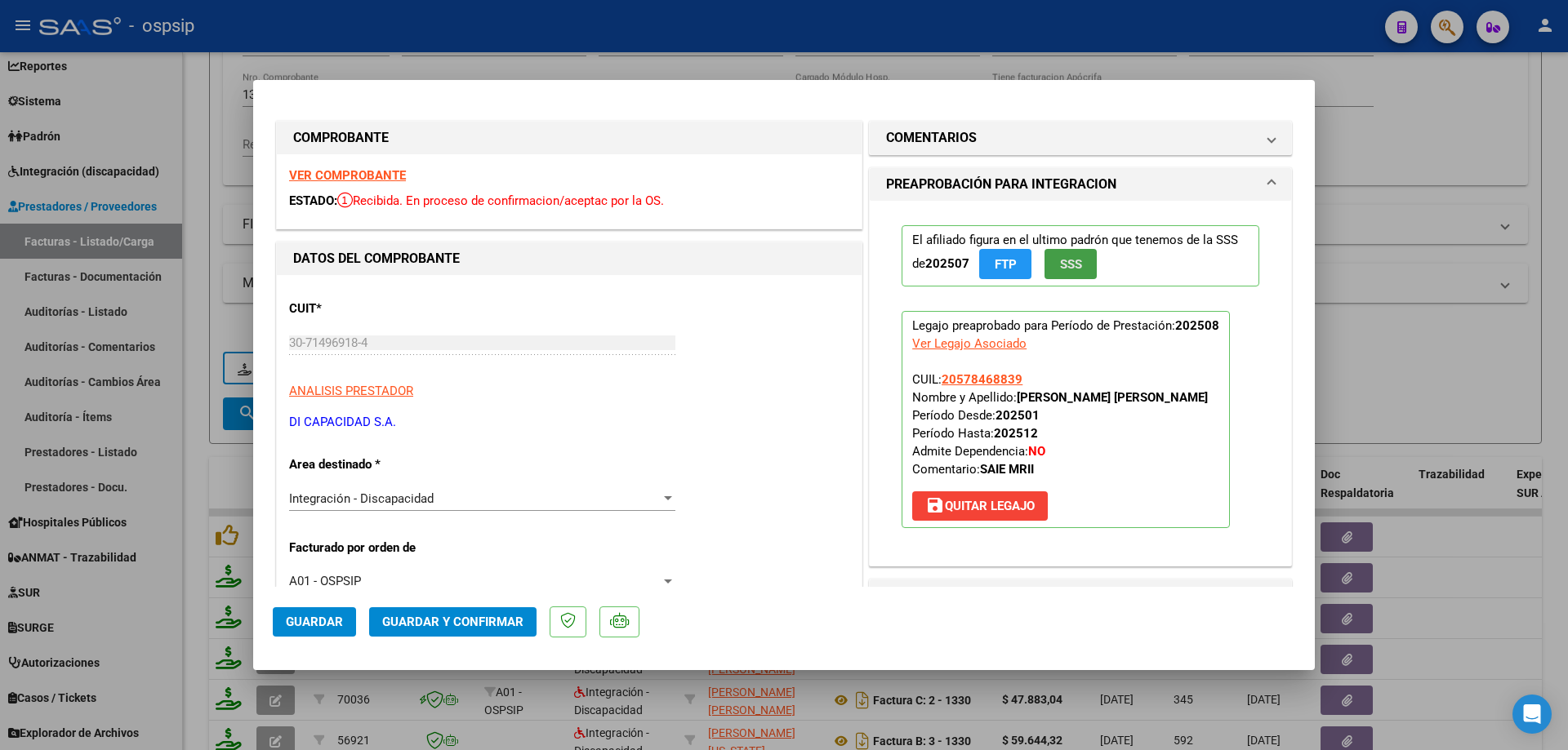
click at [1074, 262] on span "SSS" at bounding box center [1070, 264] width 22 height 15
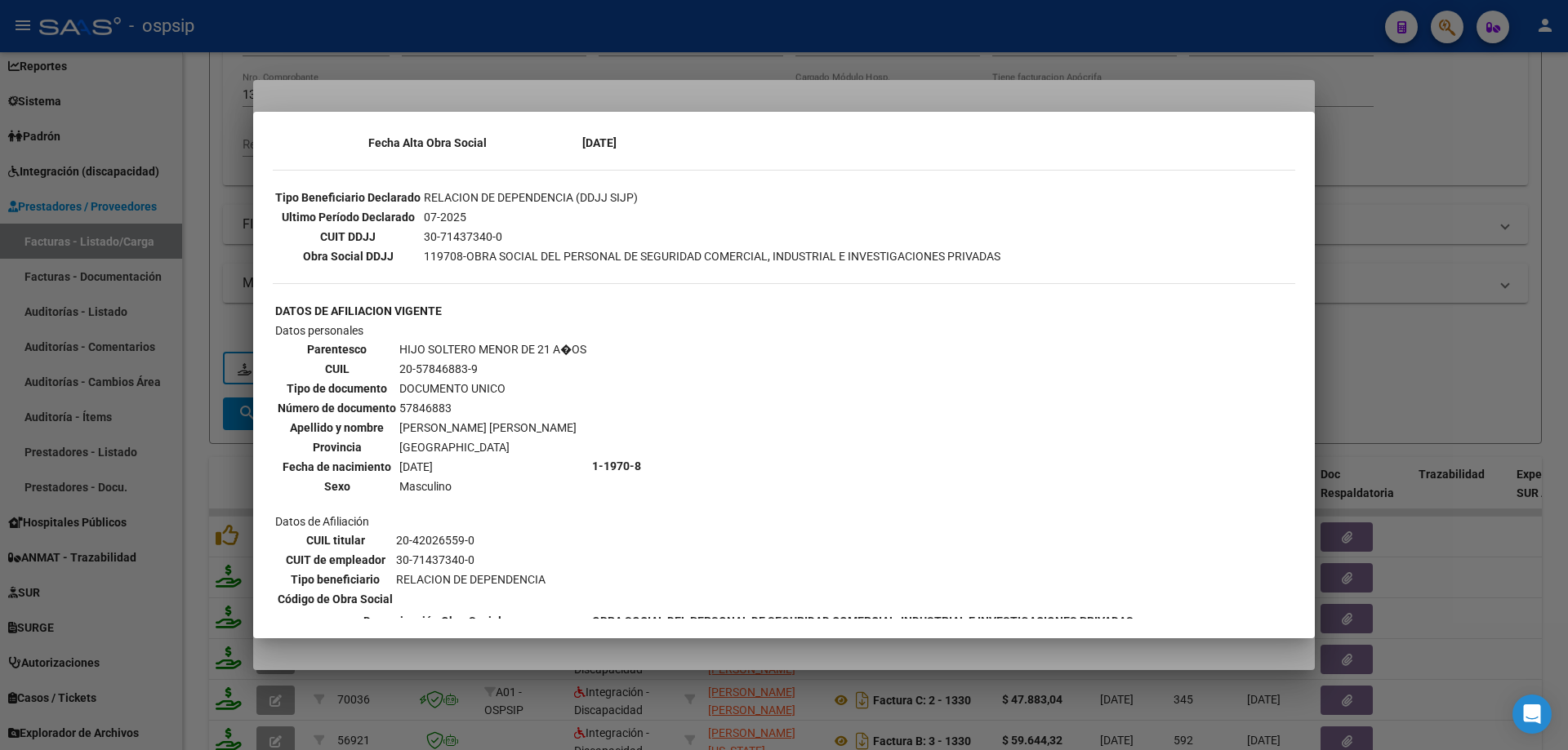
scroll to position [457, 0]
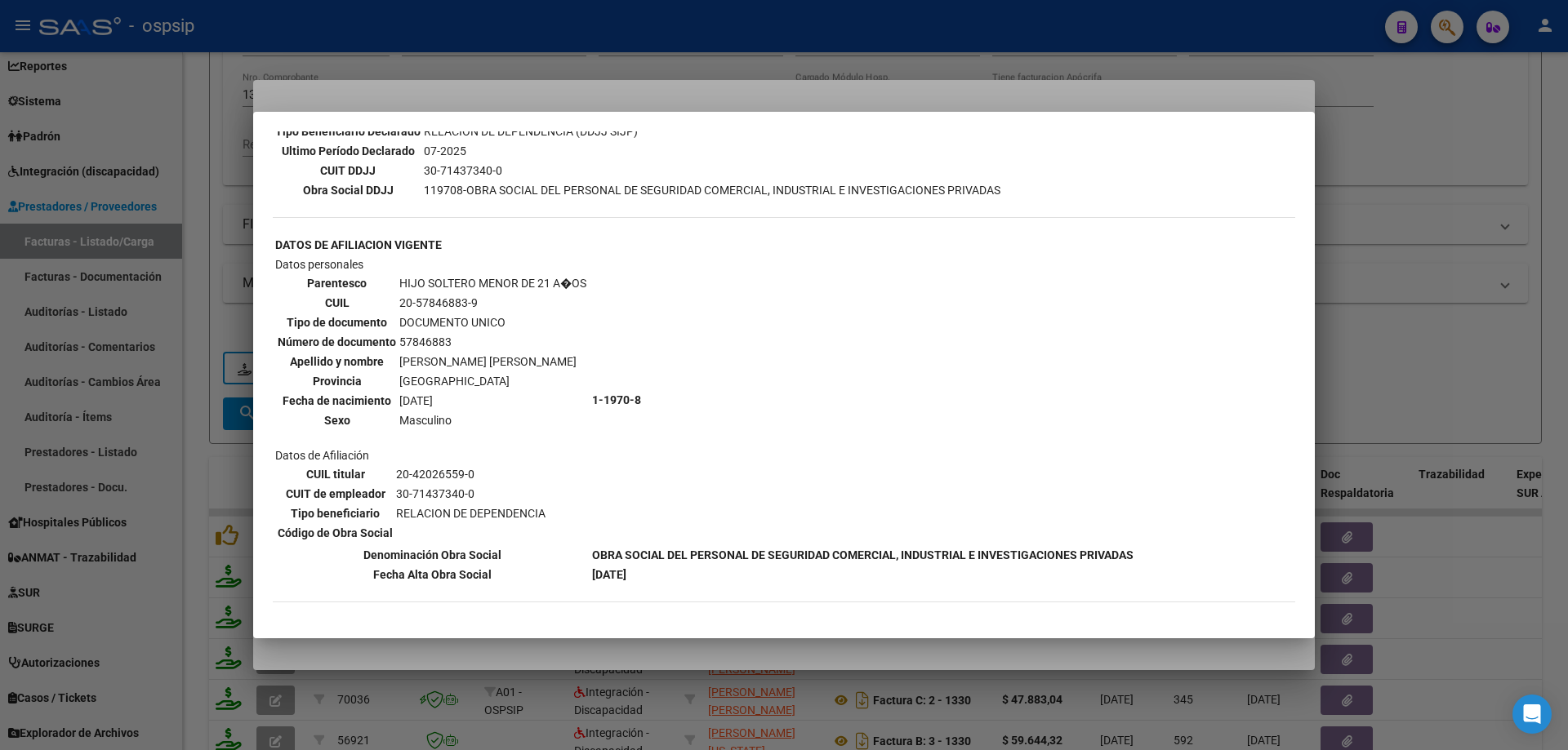
click at [1378, 281] on div at bounding box center [784, 375] width 1568 height 750
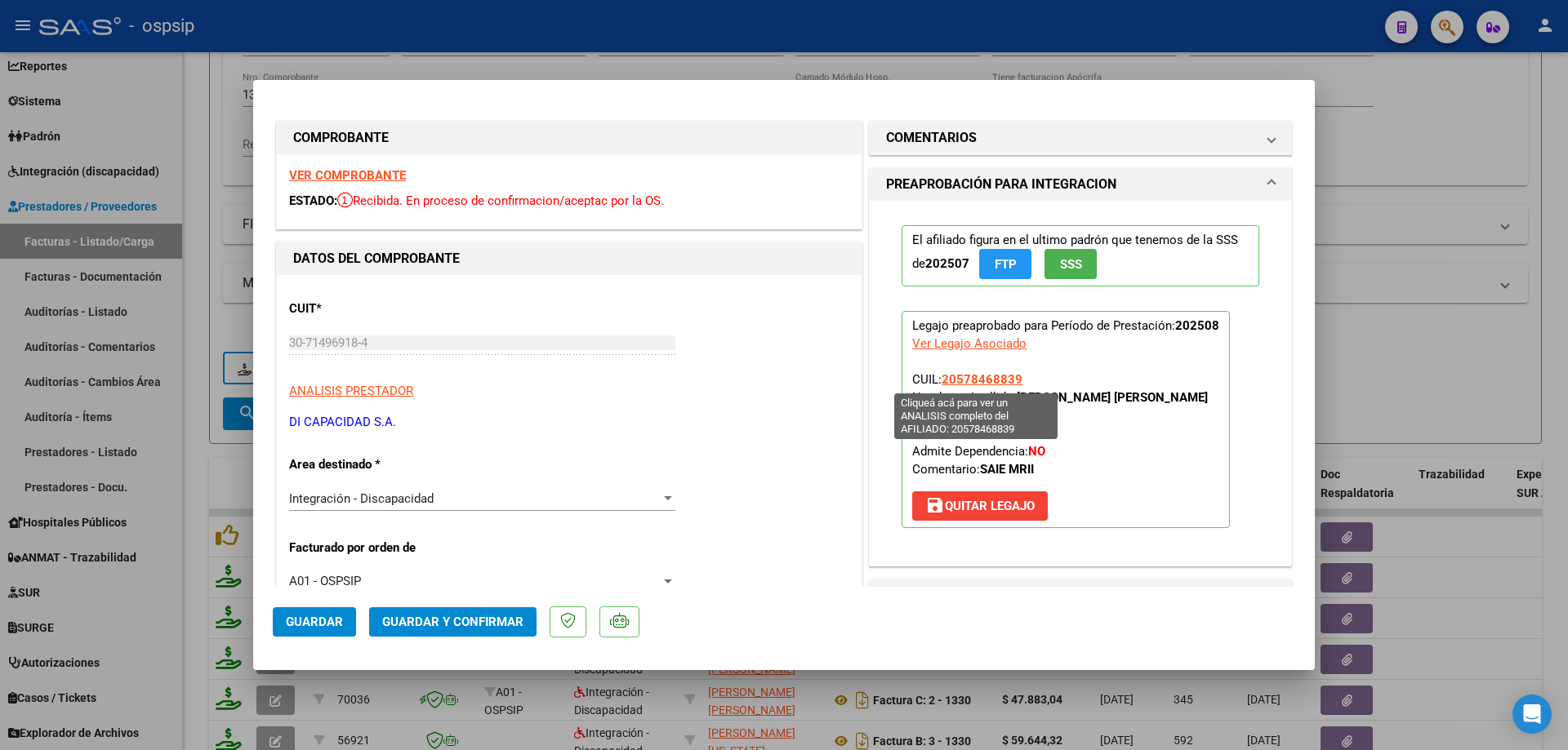
click at [985, 376] on span "20578468839" at bounding box center [982, 379] width 81 height 15
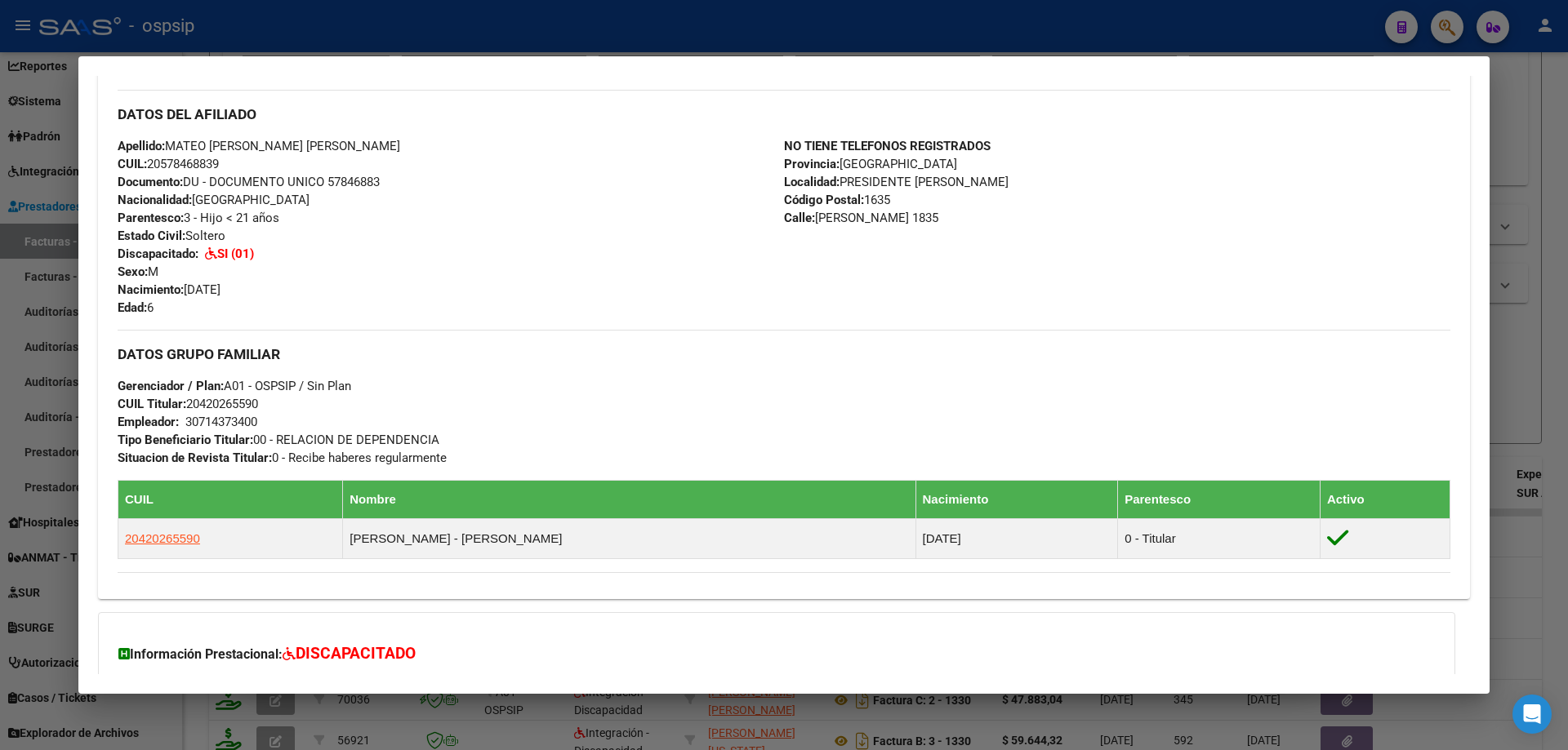
scroll to position [253, 0]
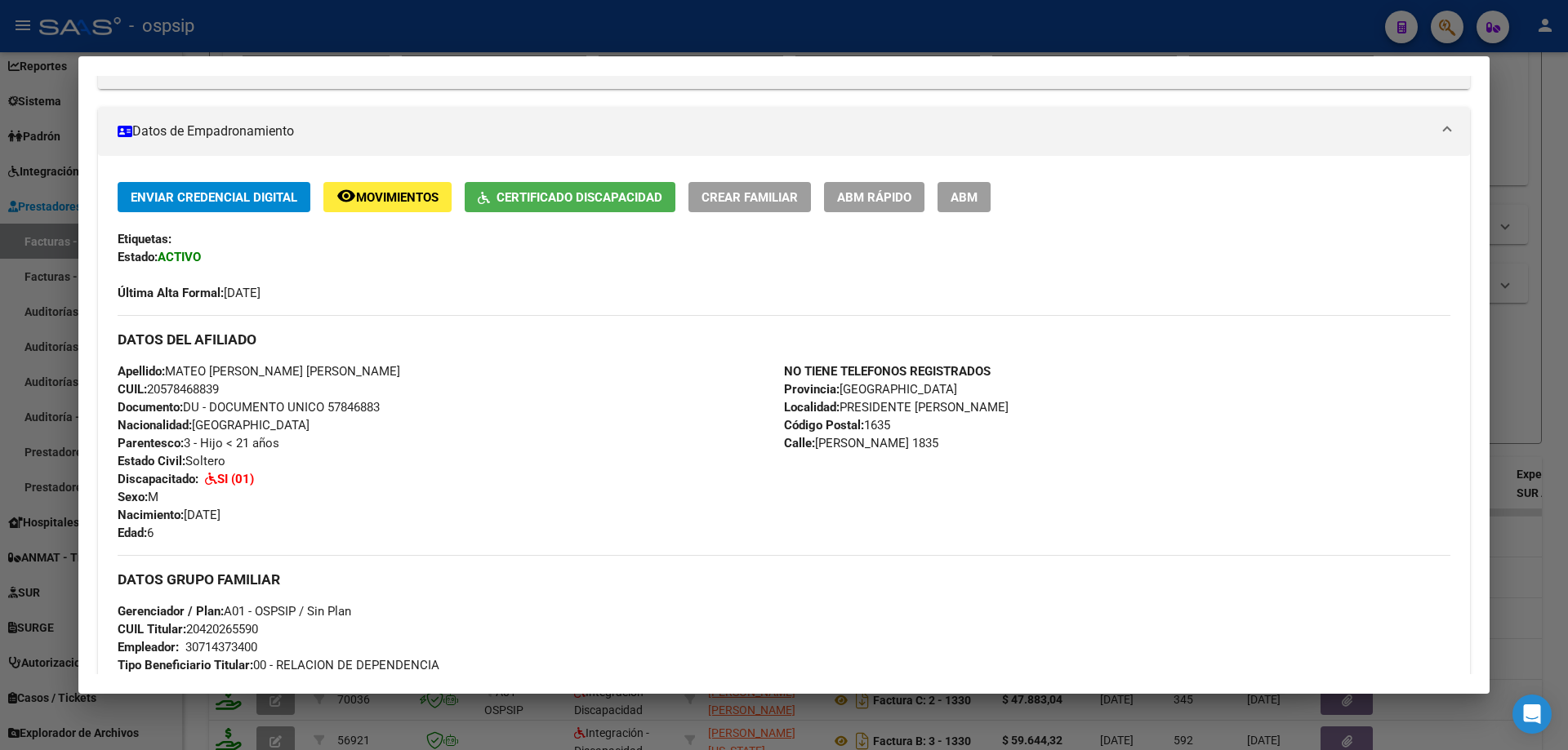
click at [1506, 373] on div at bounding box center [784, 375] width 1568 height 750
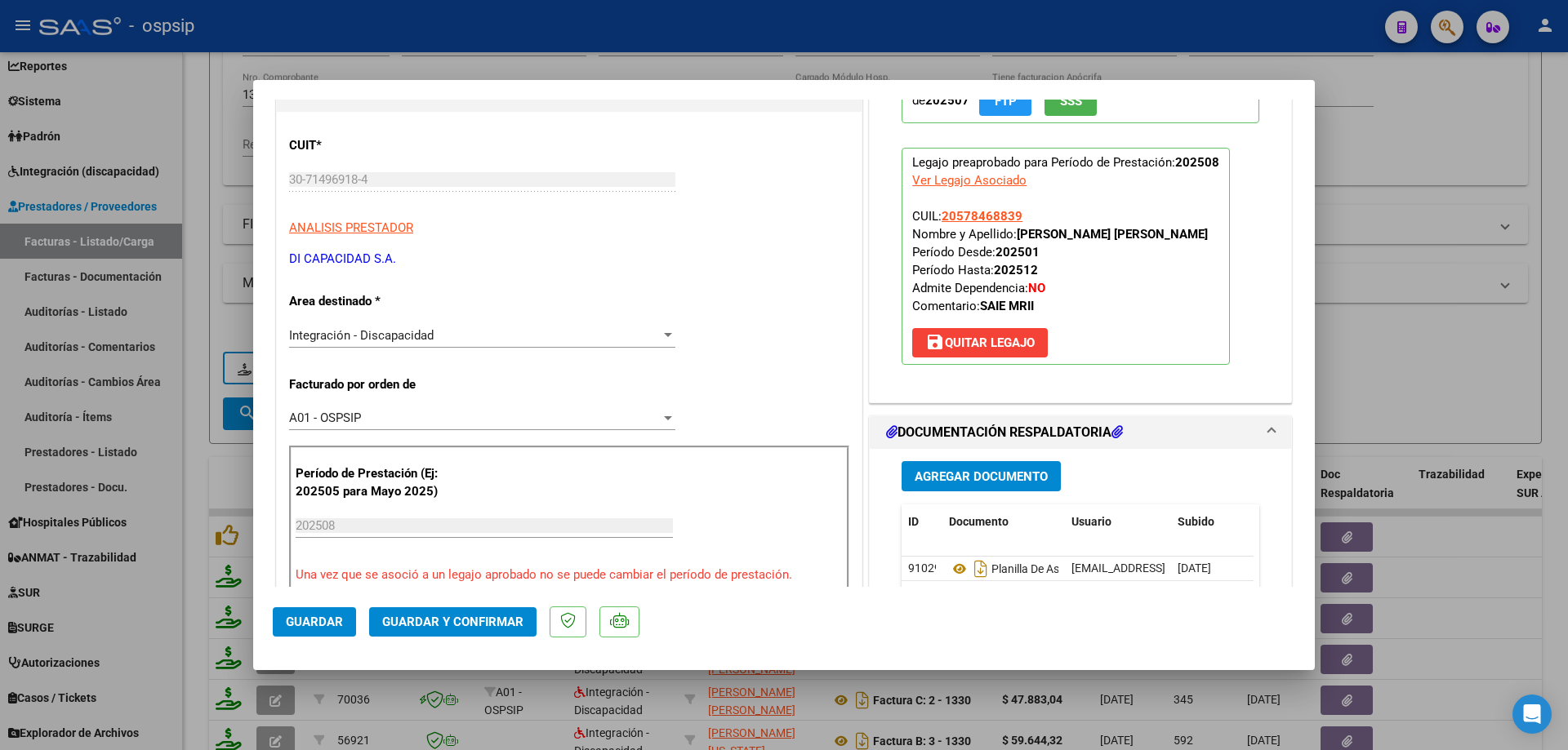
scroll to position [326, 0]
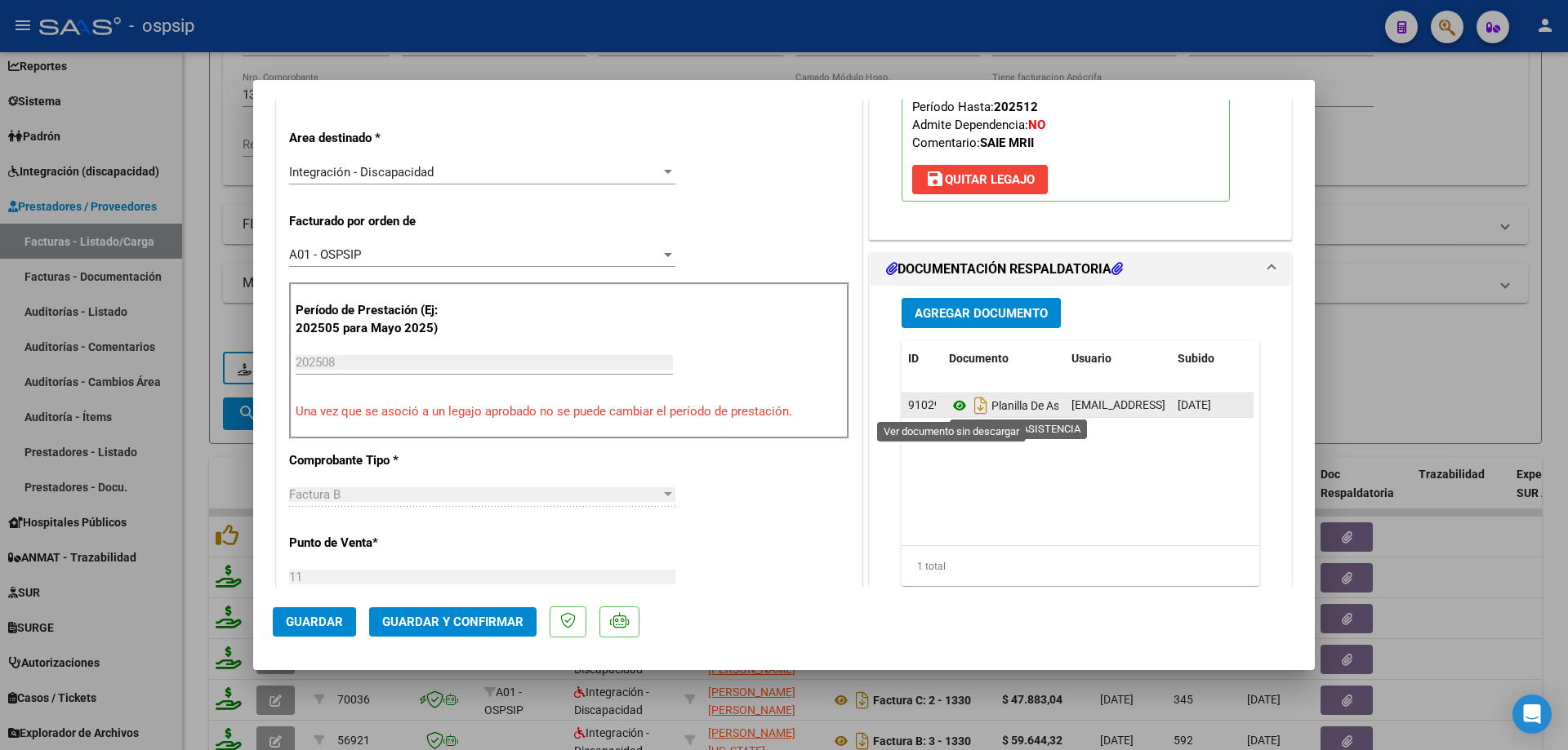
click at [950, 405] on icon at bounding box center [960, 406] width 21 height 20
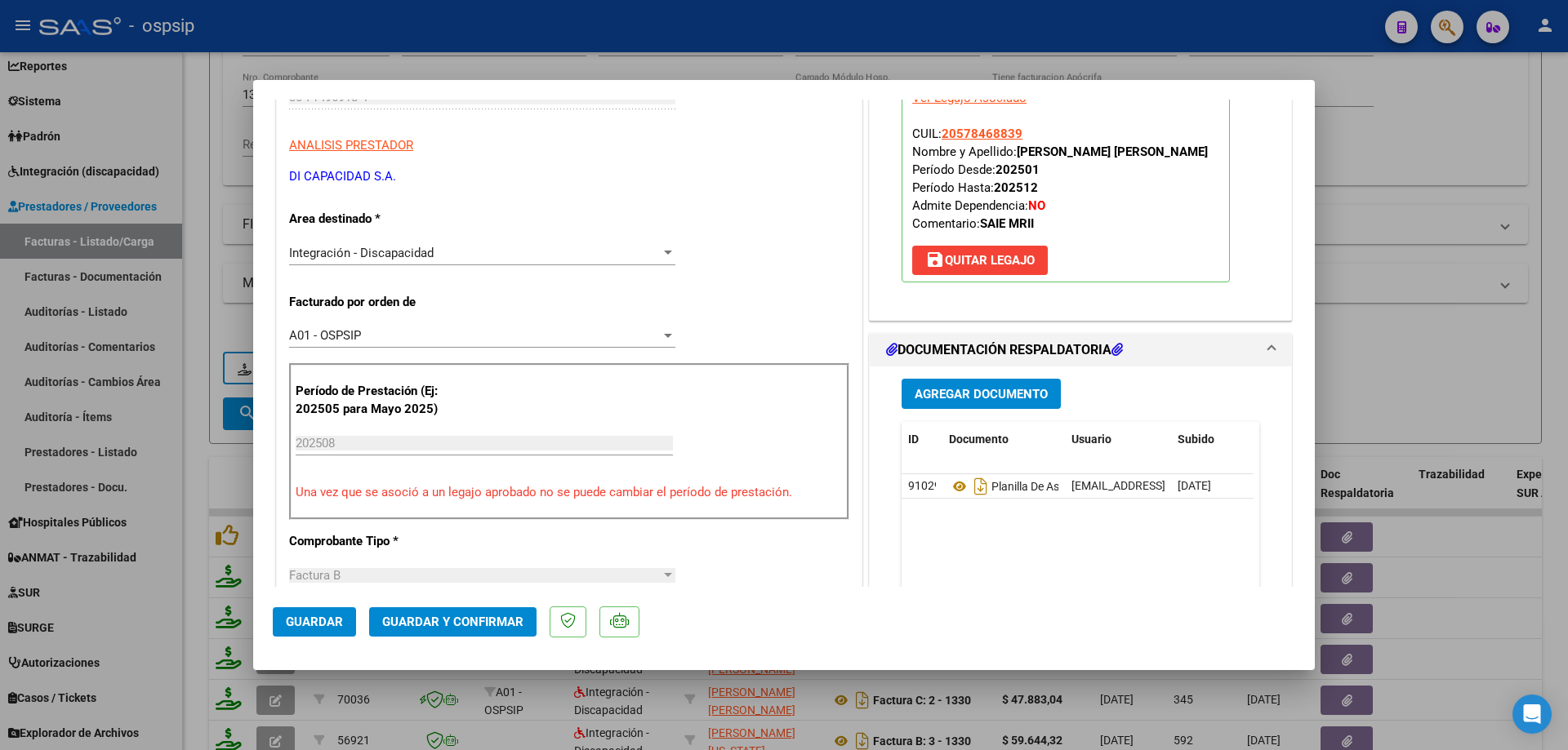
scroll to position [163, 0]
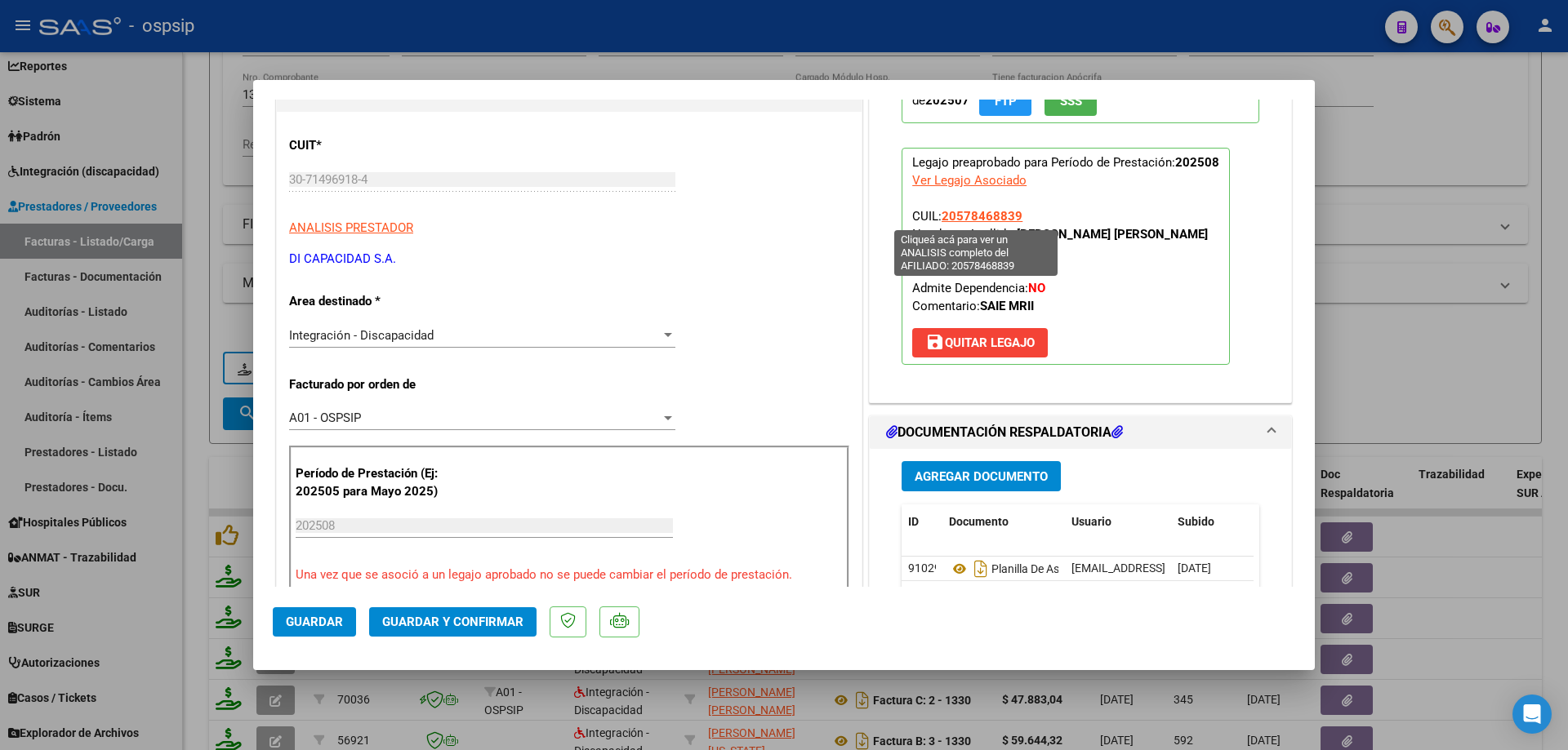
drag, startPoint x: 1023, startPoint y: 215, endPoint x: 938, endPoint y: 215, distance: 85.0
click at [938, 215] on p "Legajo preaprobado para Período de Prestación: 202508 Ver Legajo Asociado CUIL:…" at bounding box center [1066, 256] width 328 height 217
copy span "20578468839"
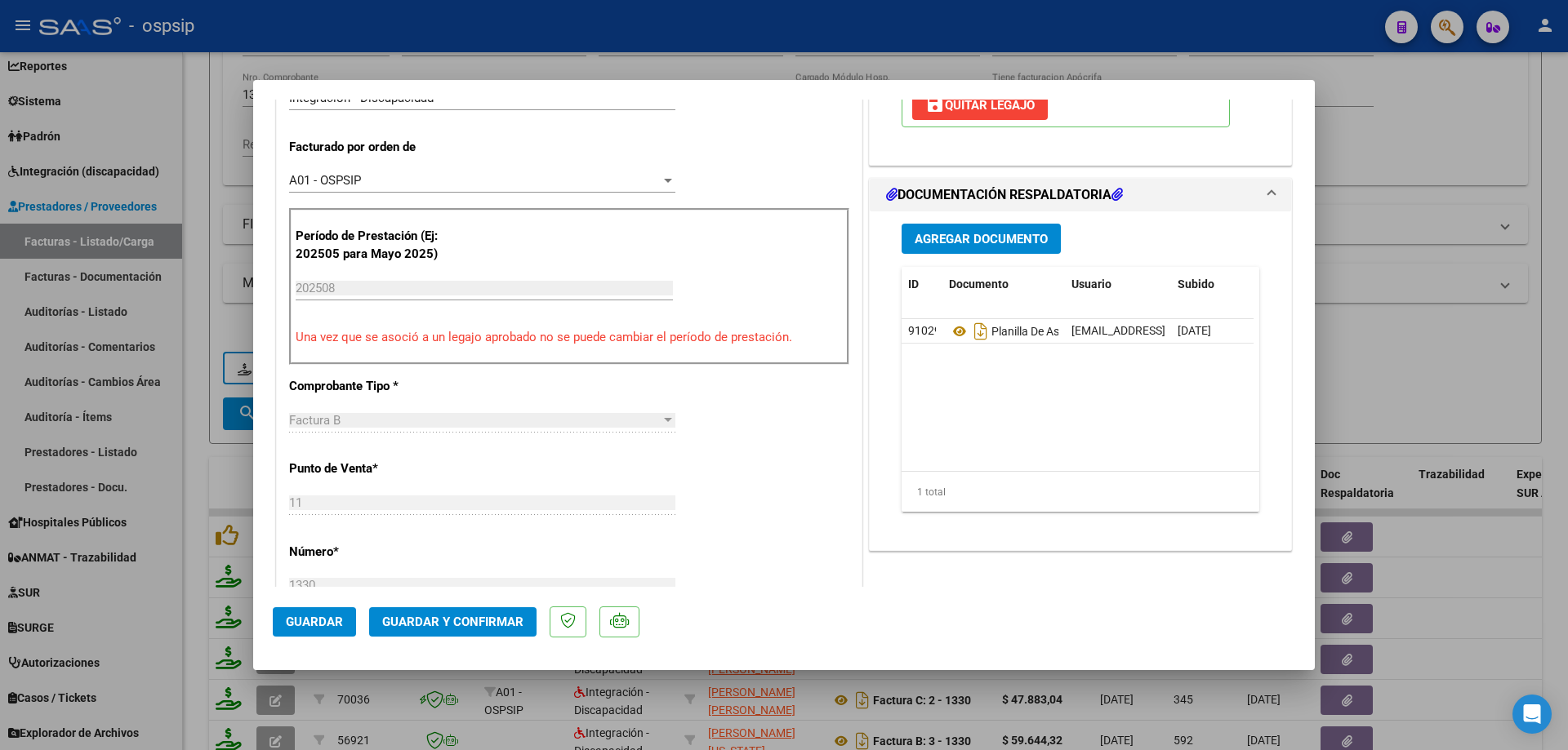
scroll to position [408, 0]
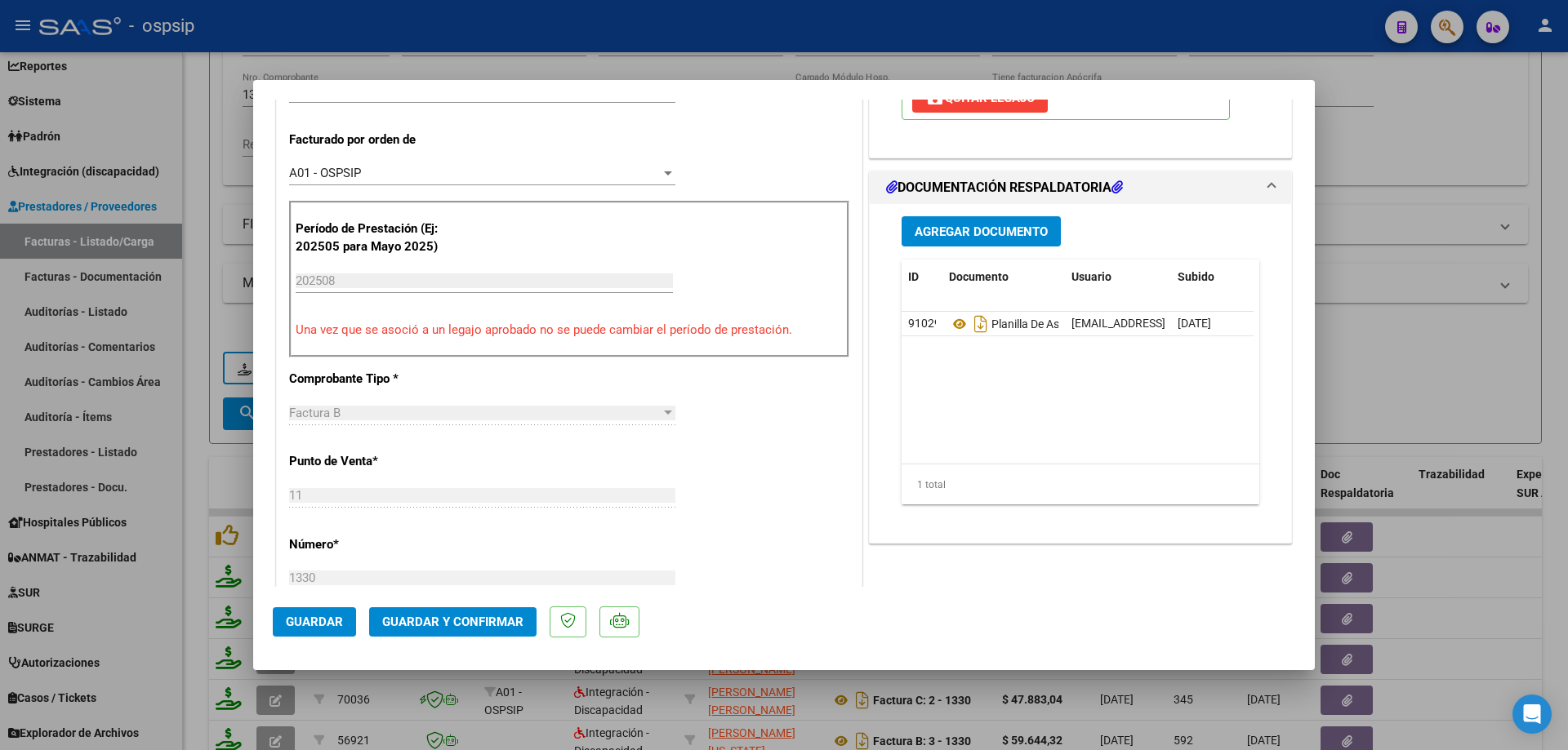
click at [508, 631] on button "Guardar y Confirmar" at bounding box center [452, 621] width 168 height 29
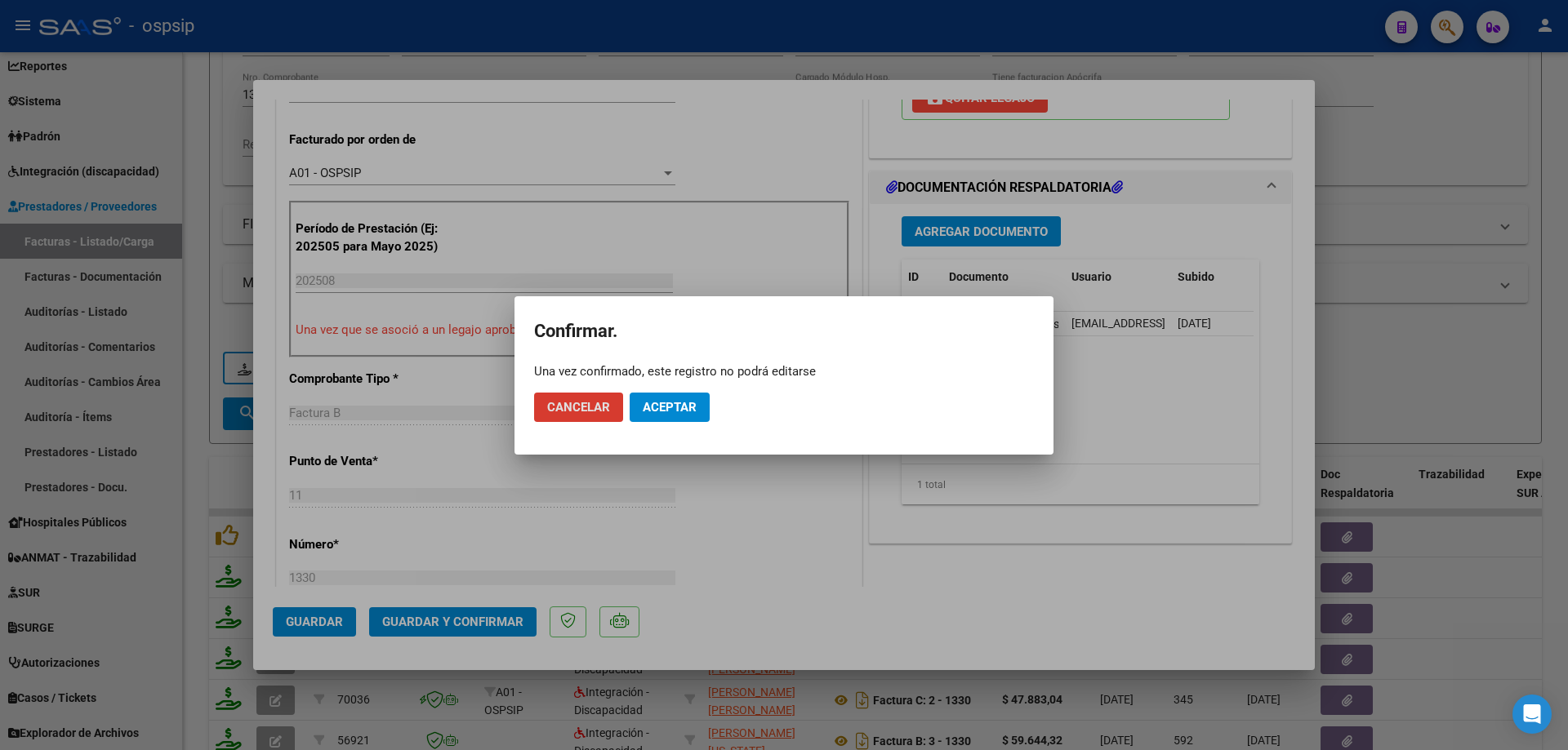
click at [688, 395] on button "Aceptar" at bounding box center [670, 407] width 80 height 29
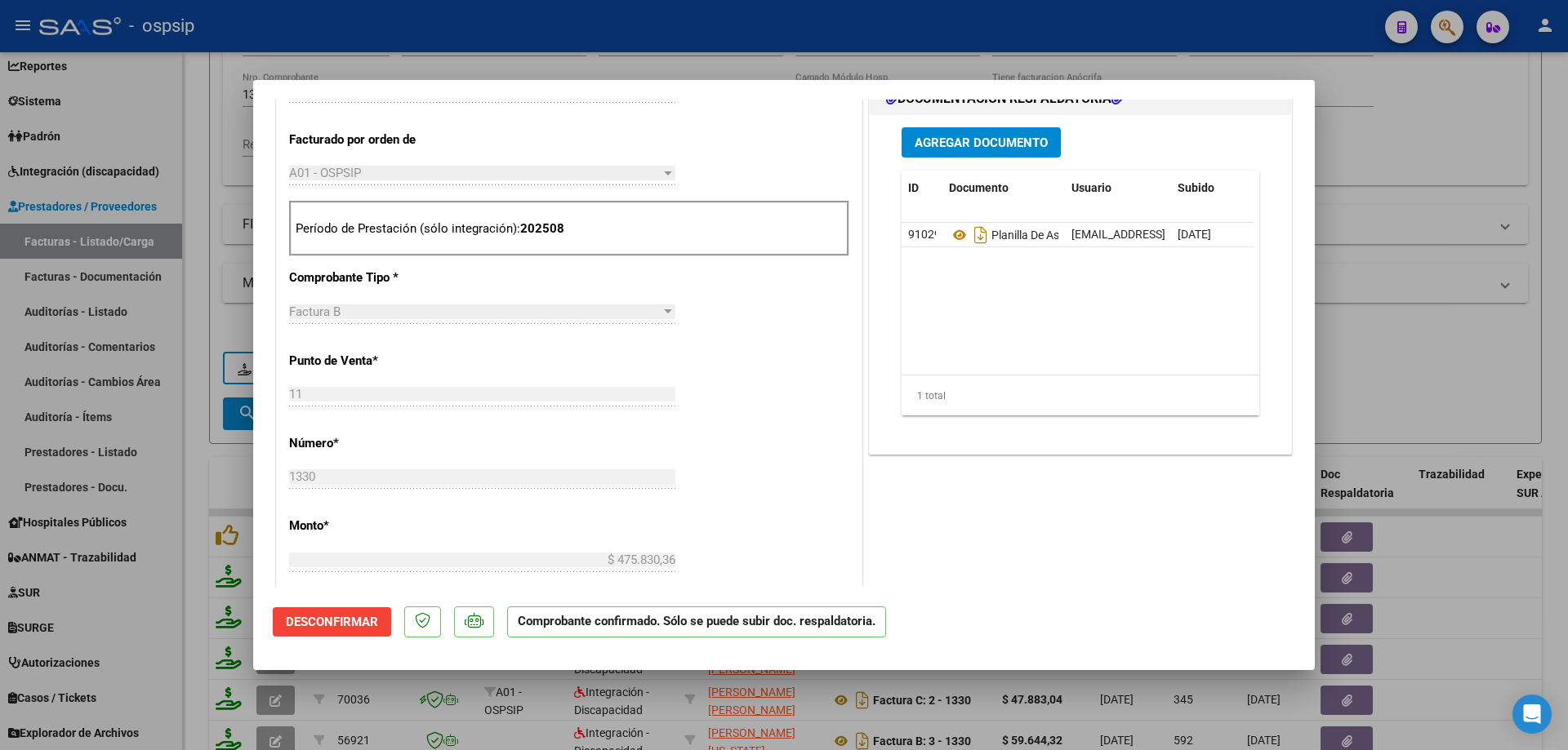
click at [1463, 236] on div at bounding box center [784, 375] width 1568 height 750
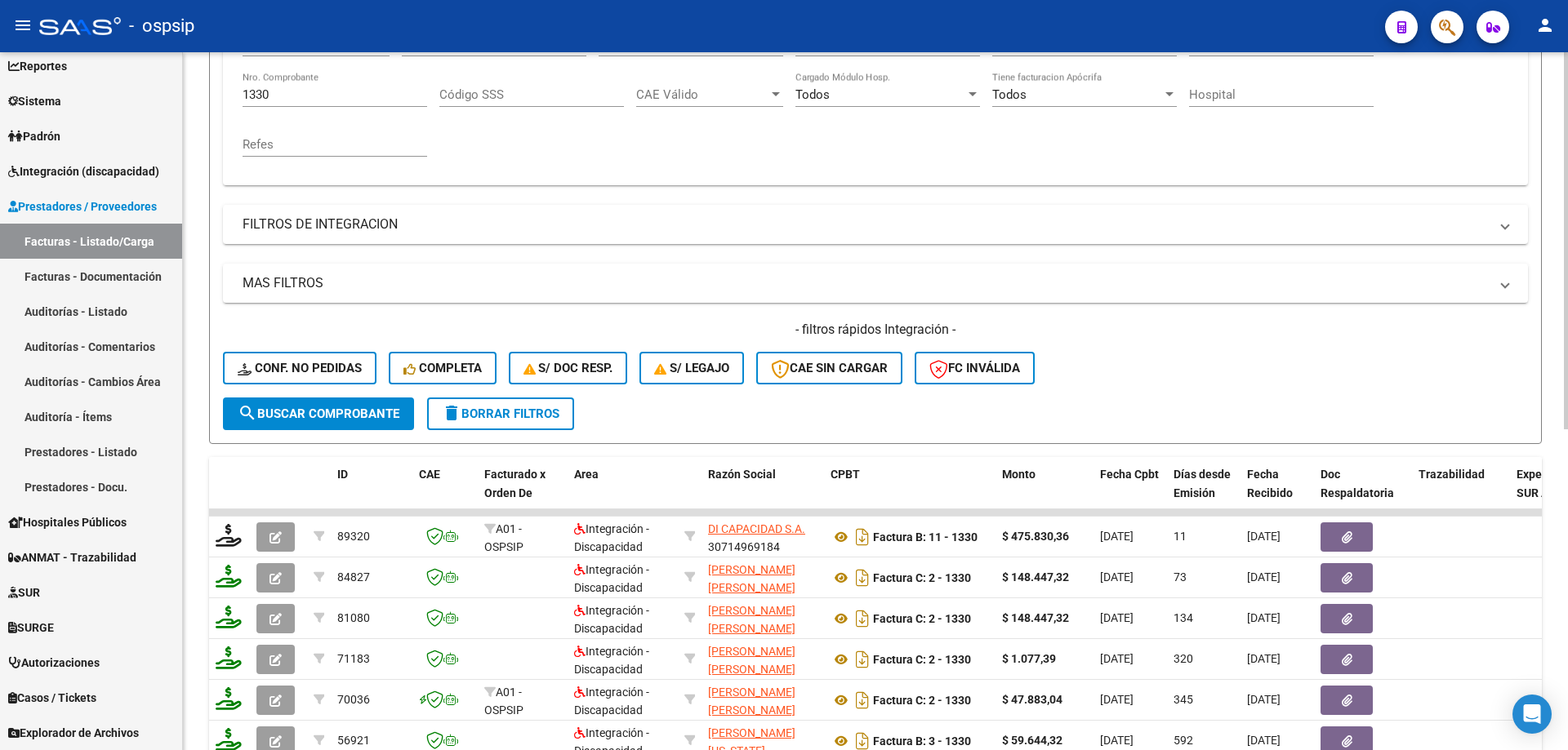
click at [284, 98] on input "1330" at bounding box center [334, 95] width 184 height 15
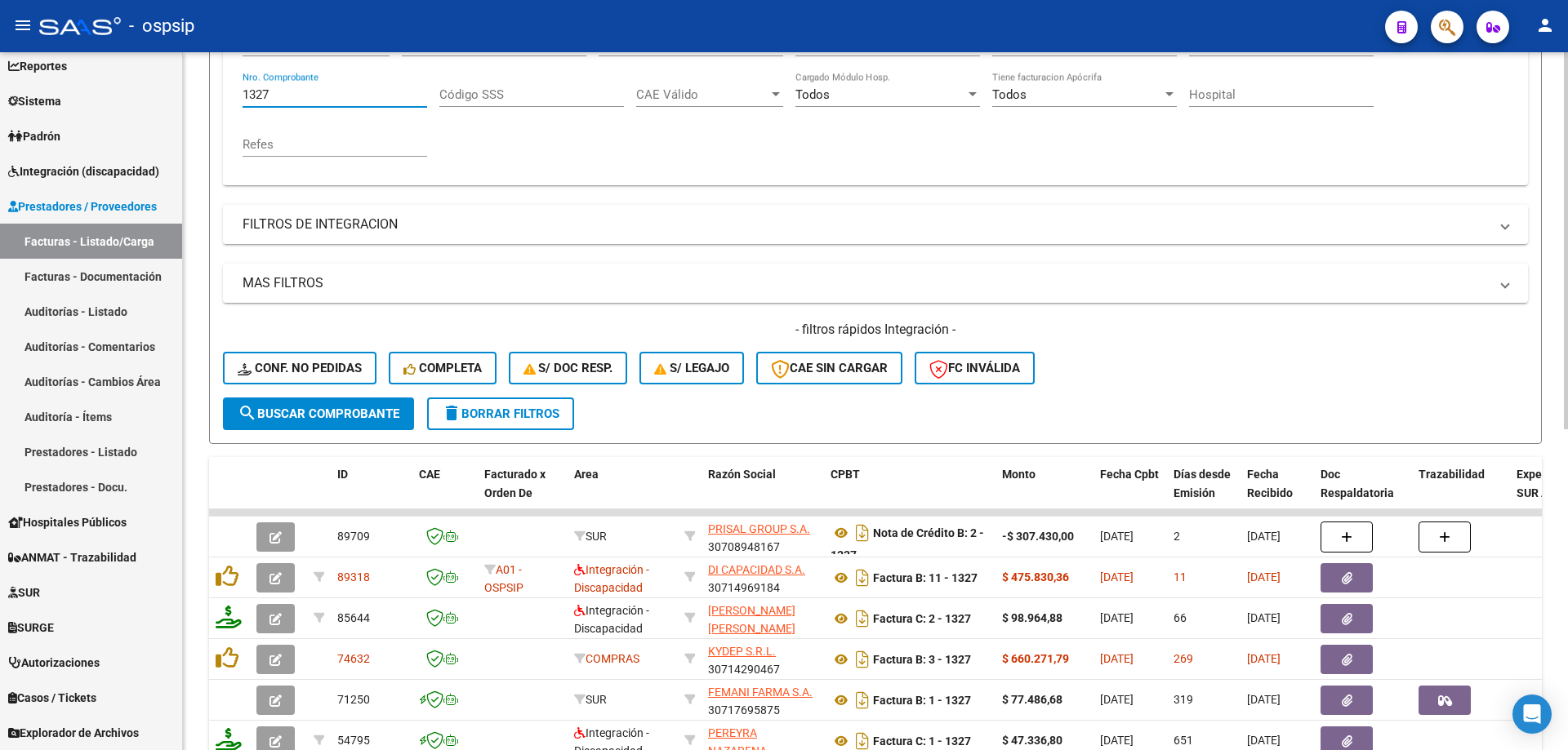
scroll to position [390, 0]
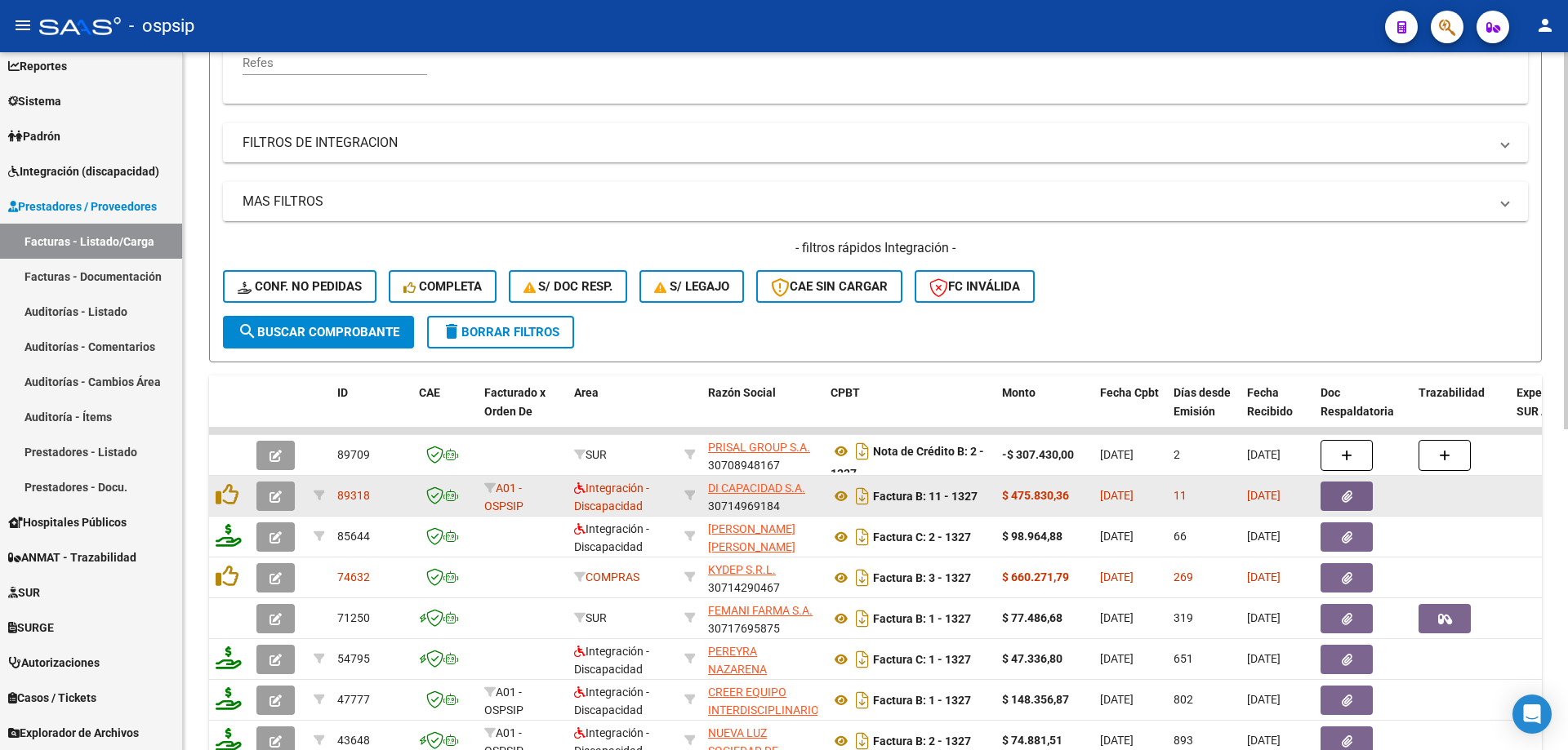
click at [279, 500] on icon "button" at bounding box center [276, 496] width 12 height 12
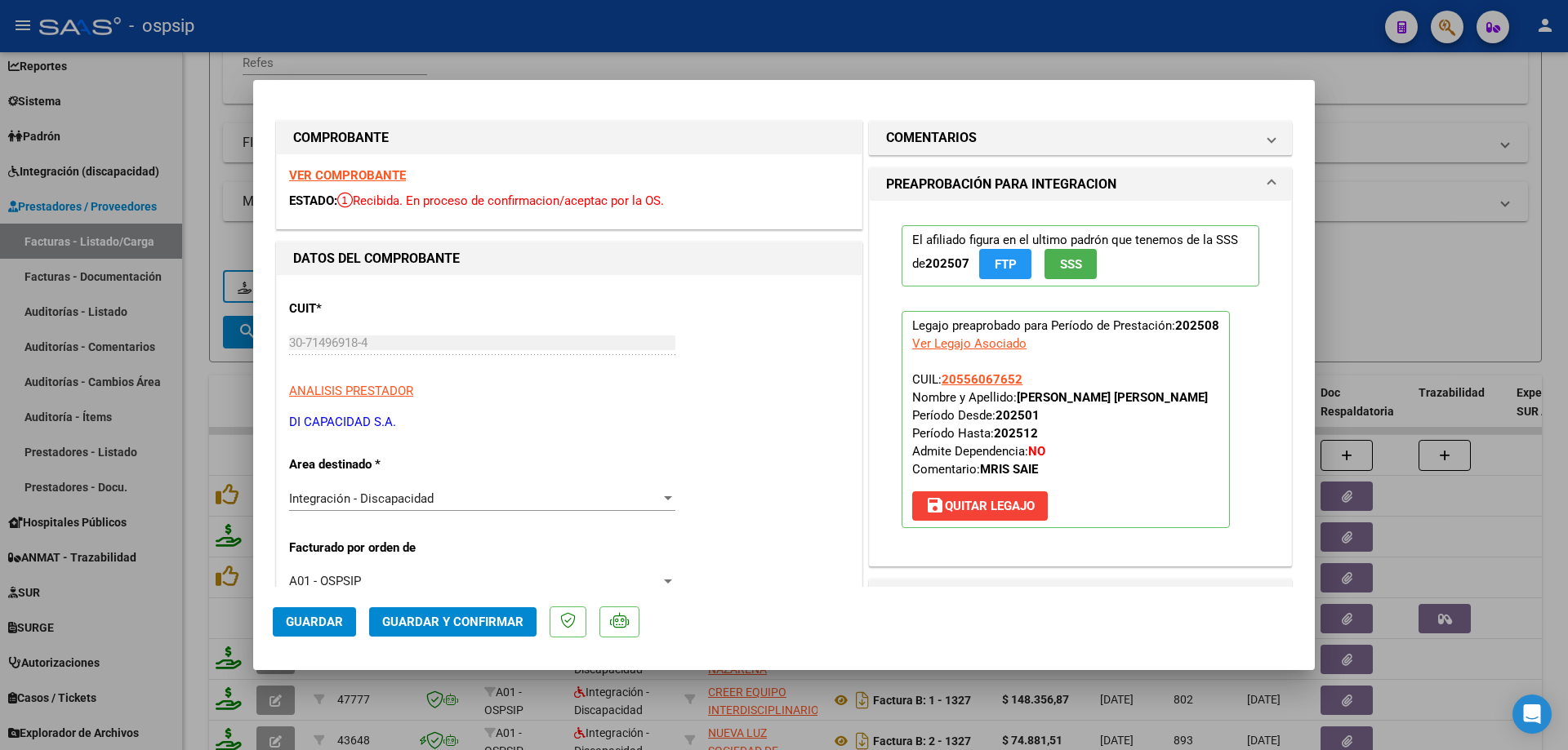
click at [1070, 261] on span "SSS" at bounding box center [1070, 264] width 22 height 15
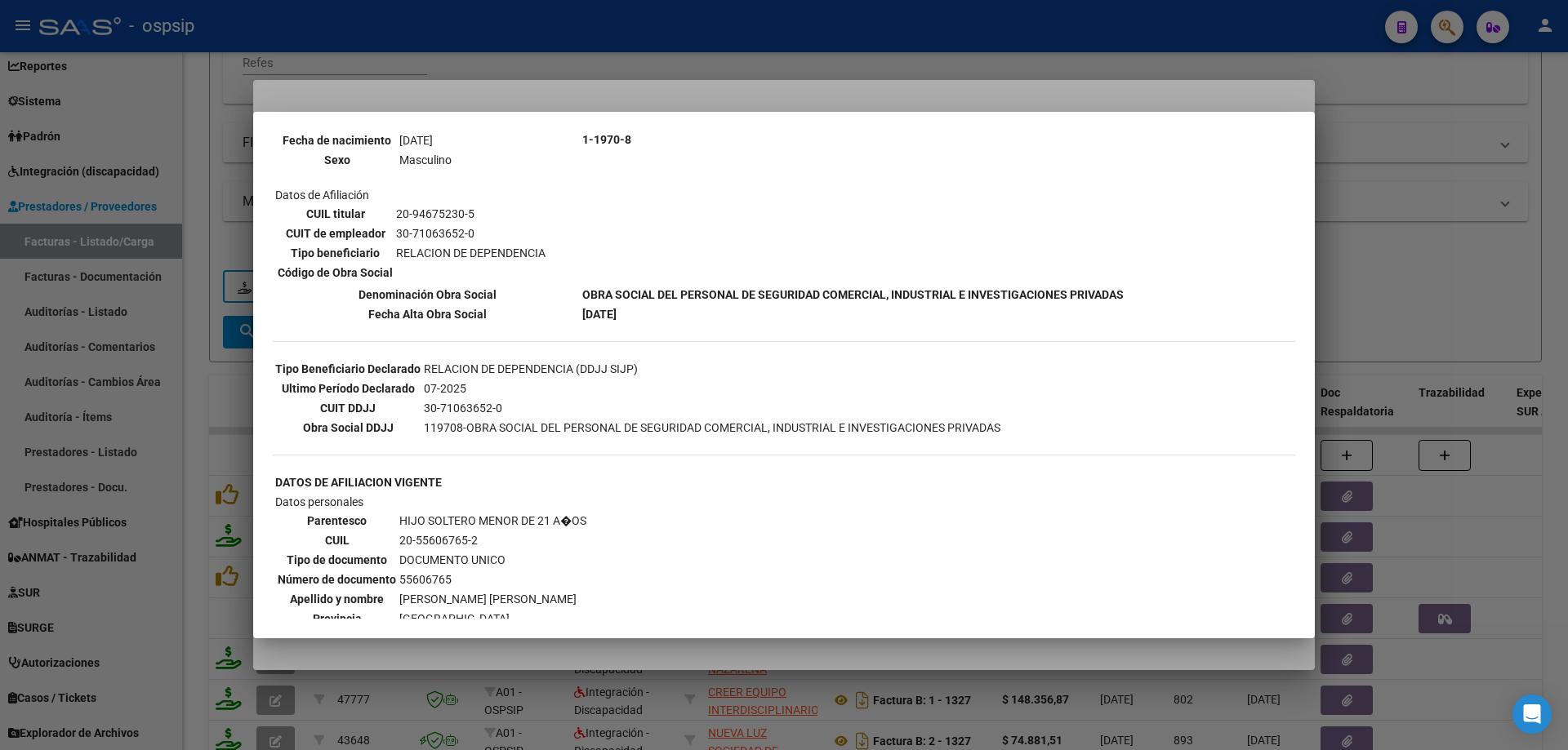
scroll to position [245, 0]
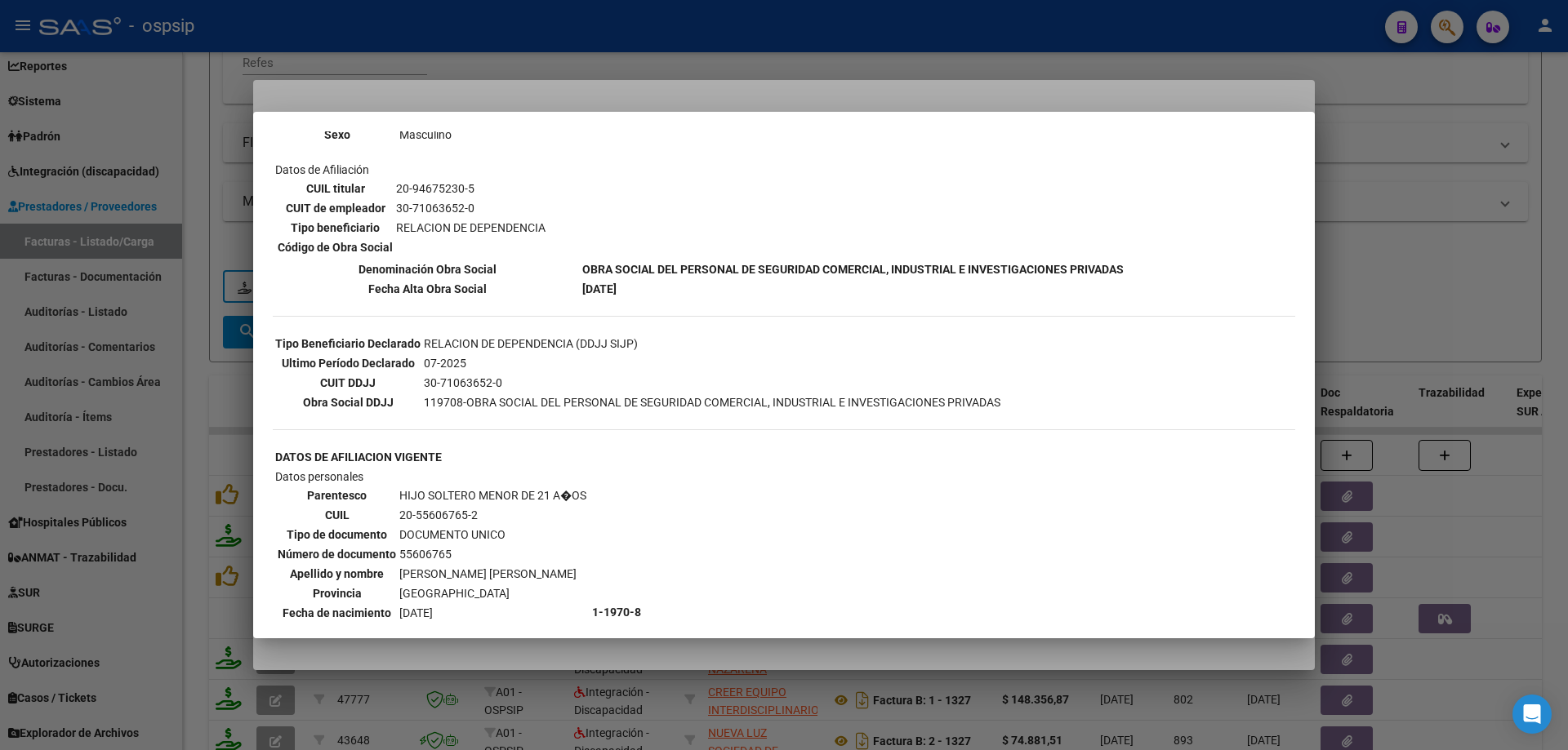
click at [1366, 290] on div at bounding box center [784, 375] width 1568 height 750
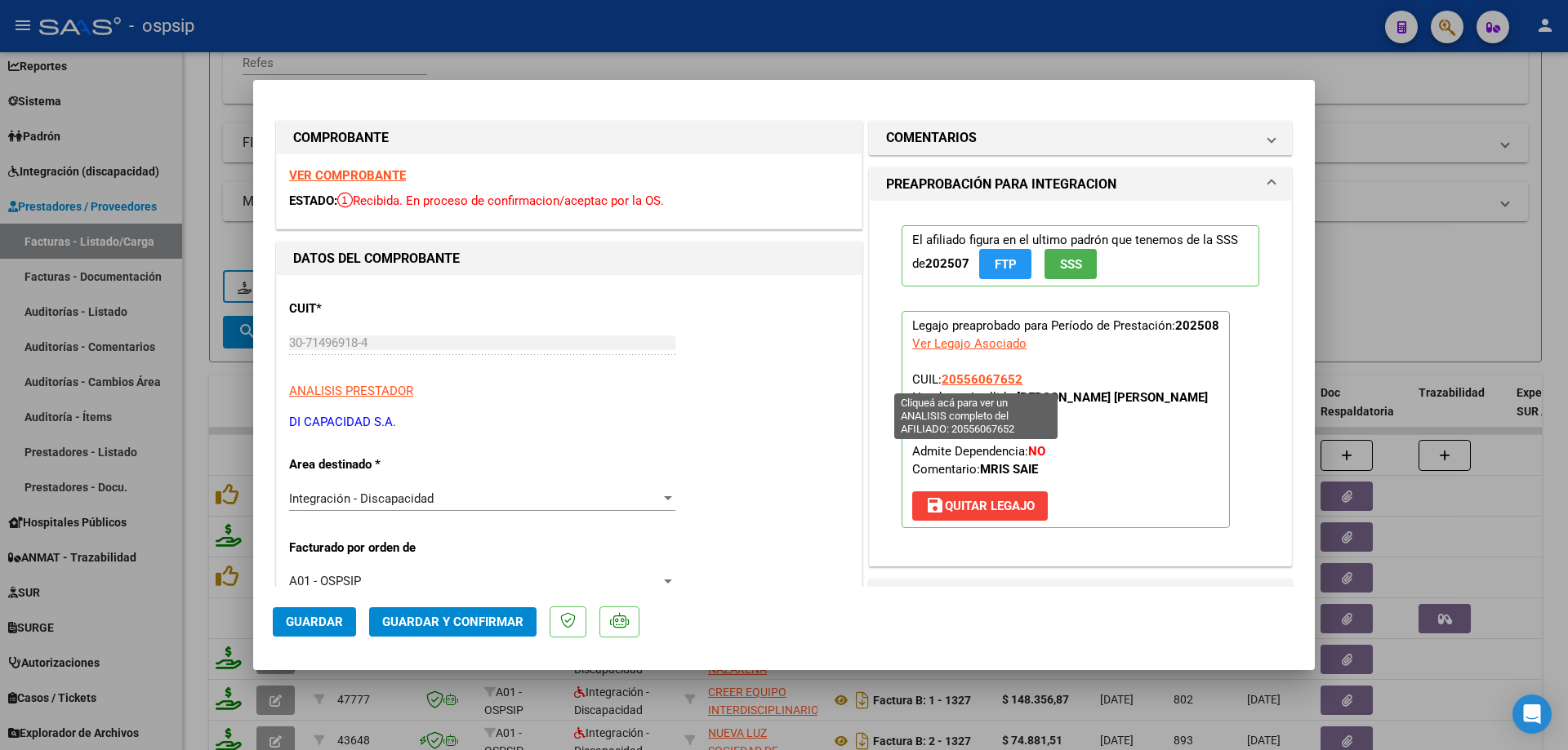
click at [996, 378] on span "20556067652" at bounding box center [982, 379] width 81 height 15
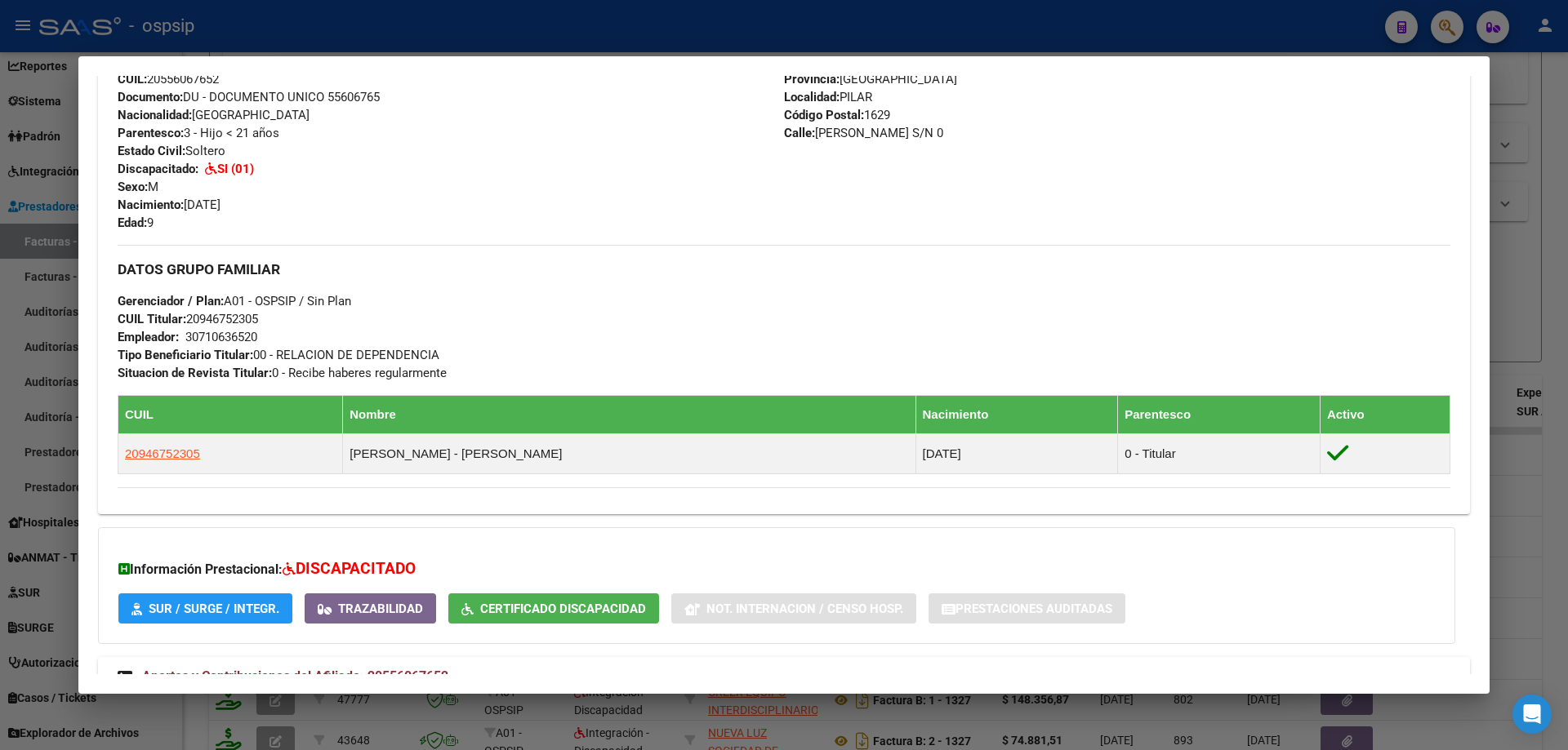
scroll to position [661, 0]
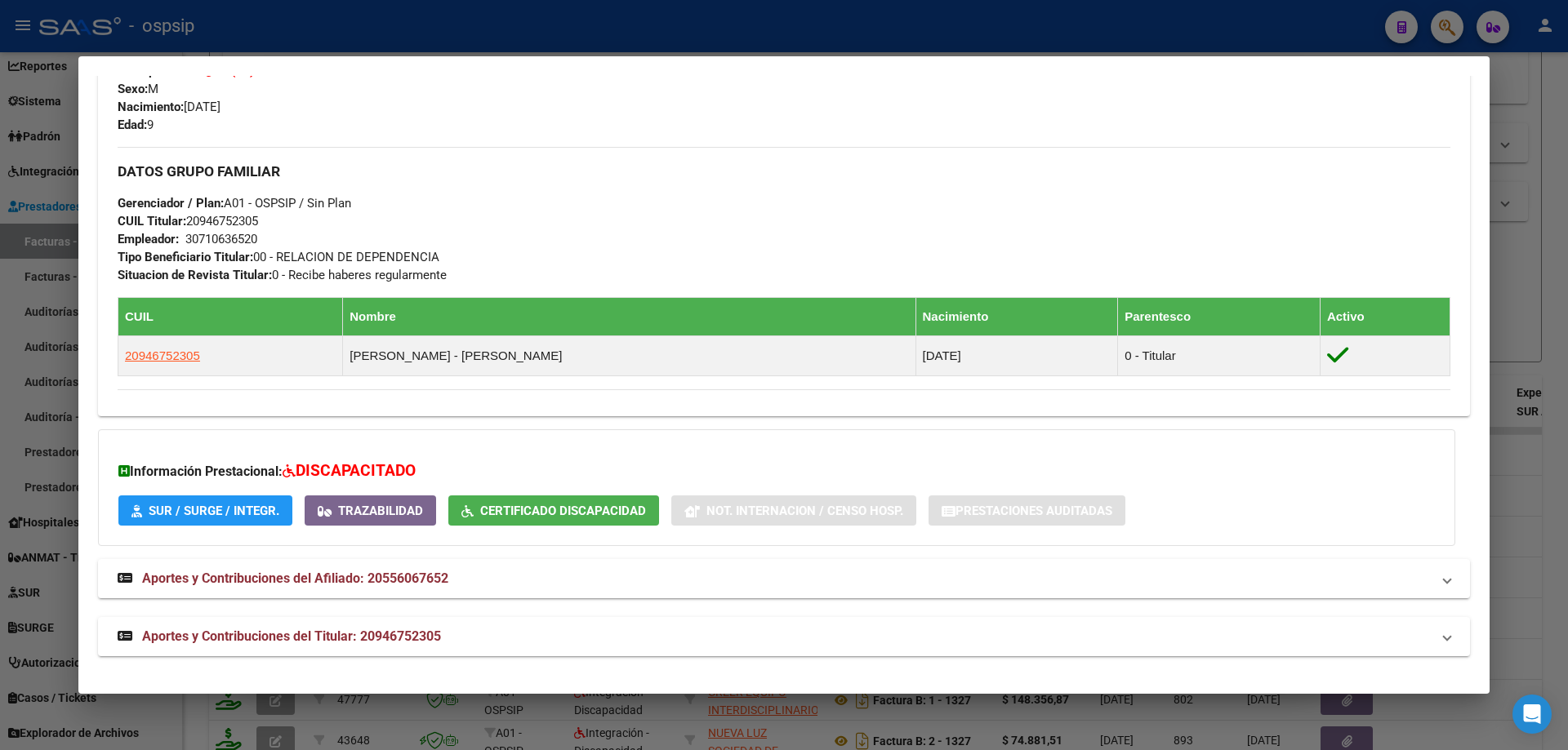
click at [1536, 364] on div at bounding box center [784, 375] width 1568 height 750
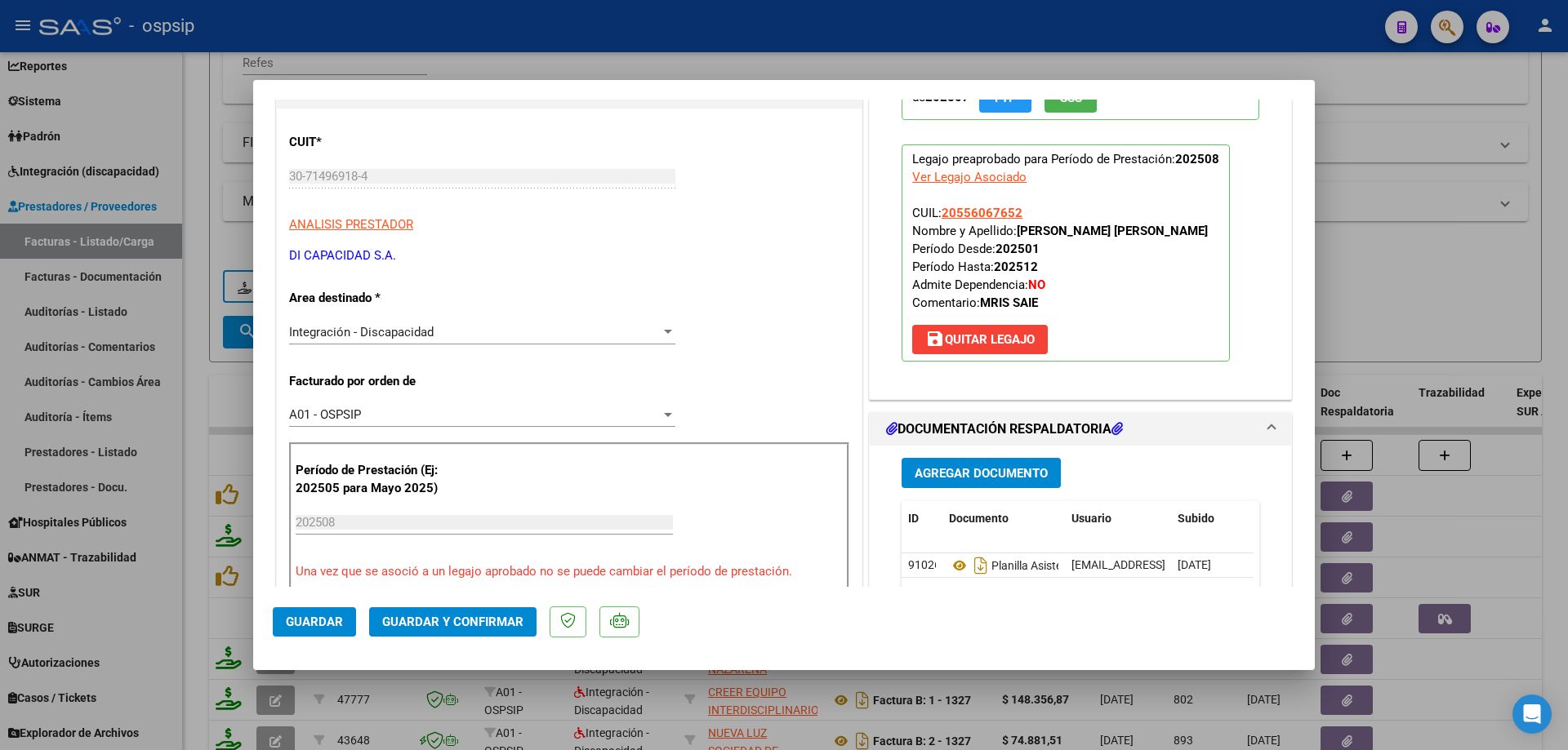
scroll to position [245, 0]
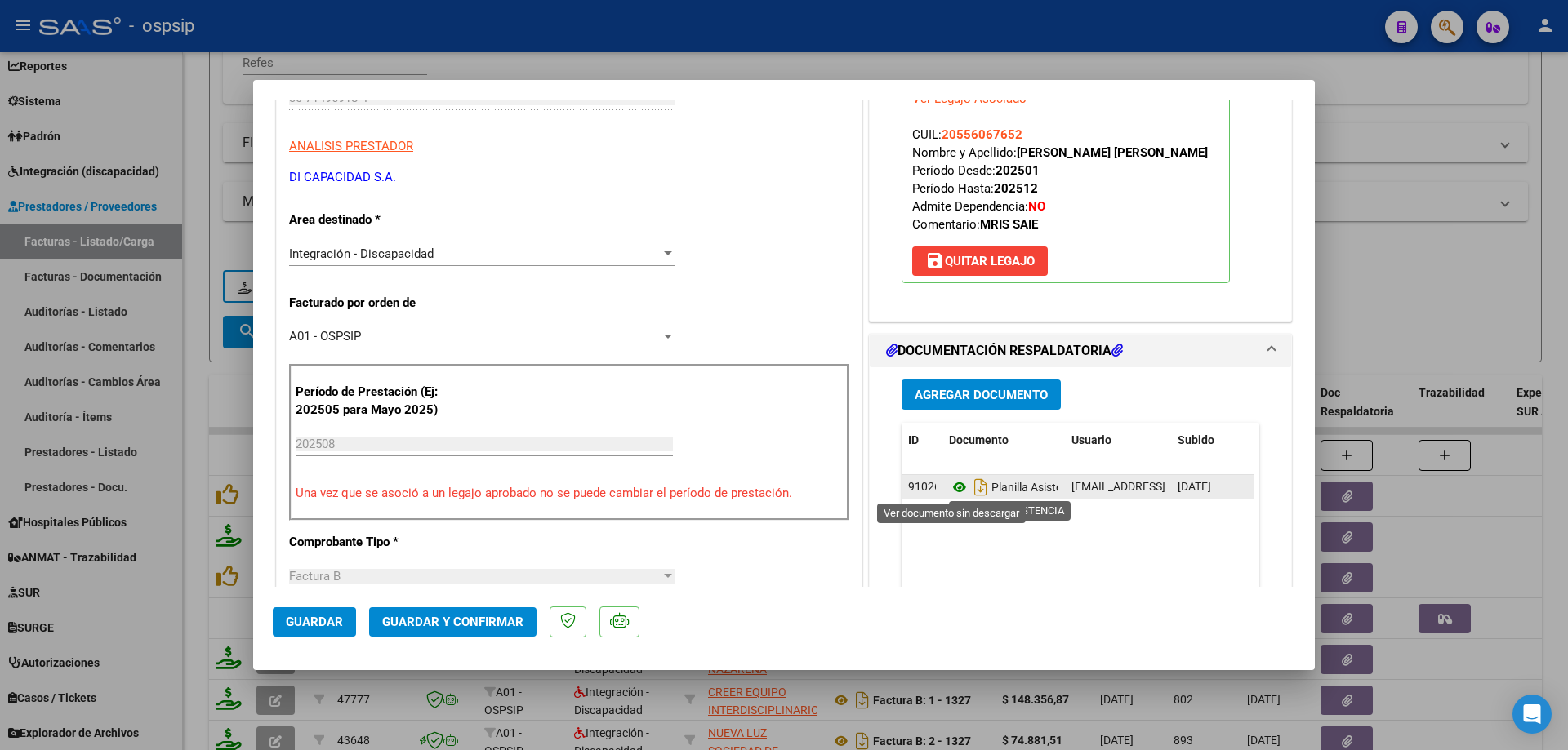
click at [952, 483] on icon at bounding box center [960, 488] width 21 height 20
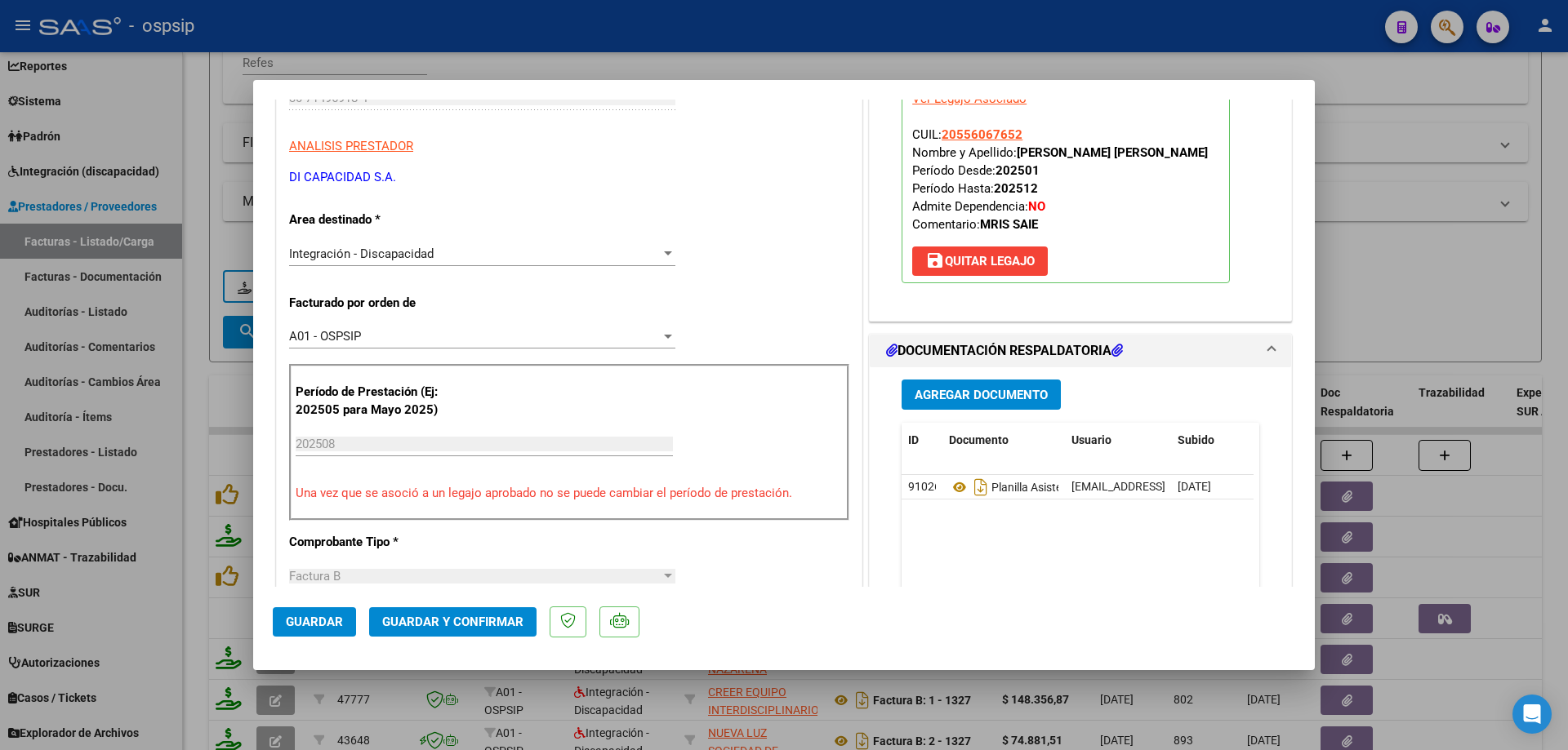
scroll to position [163, 0]
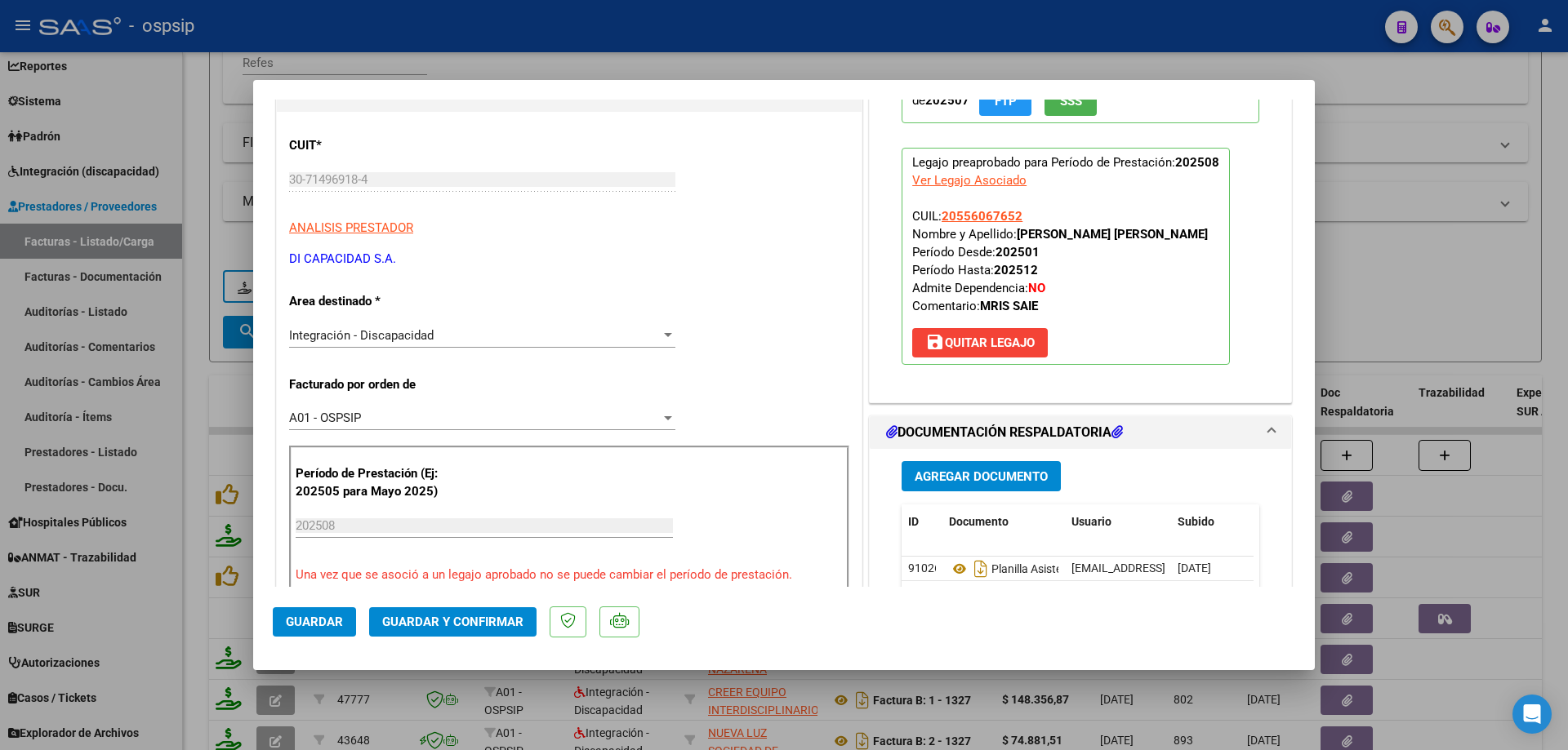
drag, startPoint x: 1025, startPoint y: 214, endPoint x: 936, endPoint y: 216, distance: 89.0
click at [936, 216] on p "Legajo preaprobado para Período de Prestación: 202508 Ver Legajo Asociado CUIL:…" at bounding box center [1066, 256] width 328 height 217
click at [411, 615] on span "Guardar y Confirmar" at bounding box center [452, 621] width 141 height 15
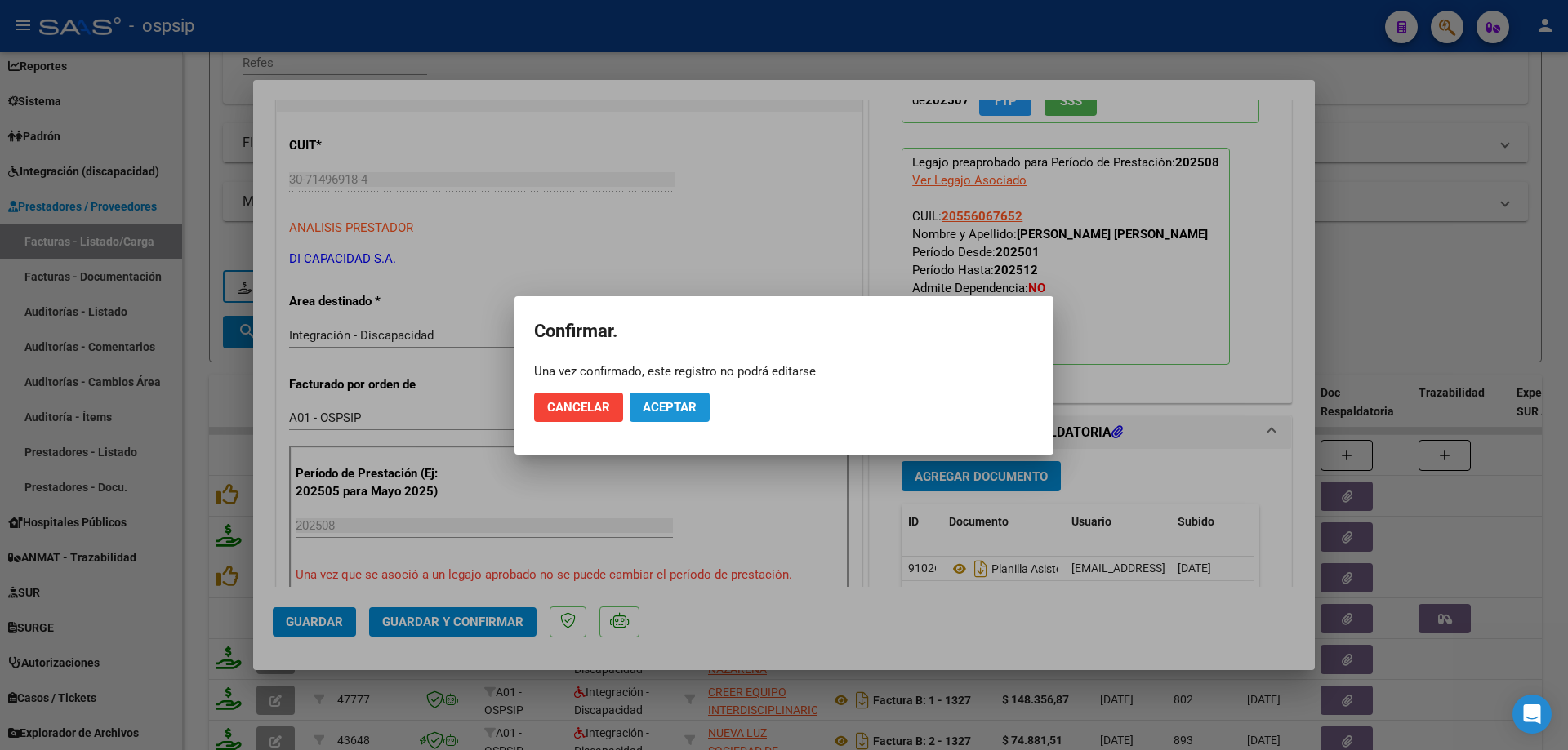
click at [655, 407] on span "Aceptar" at bounding box center [670, 407] width 54 height 15
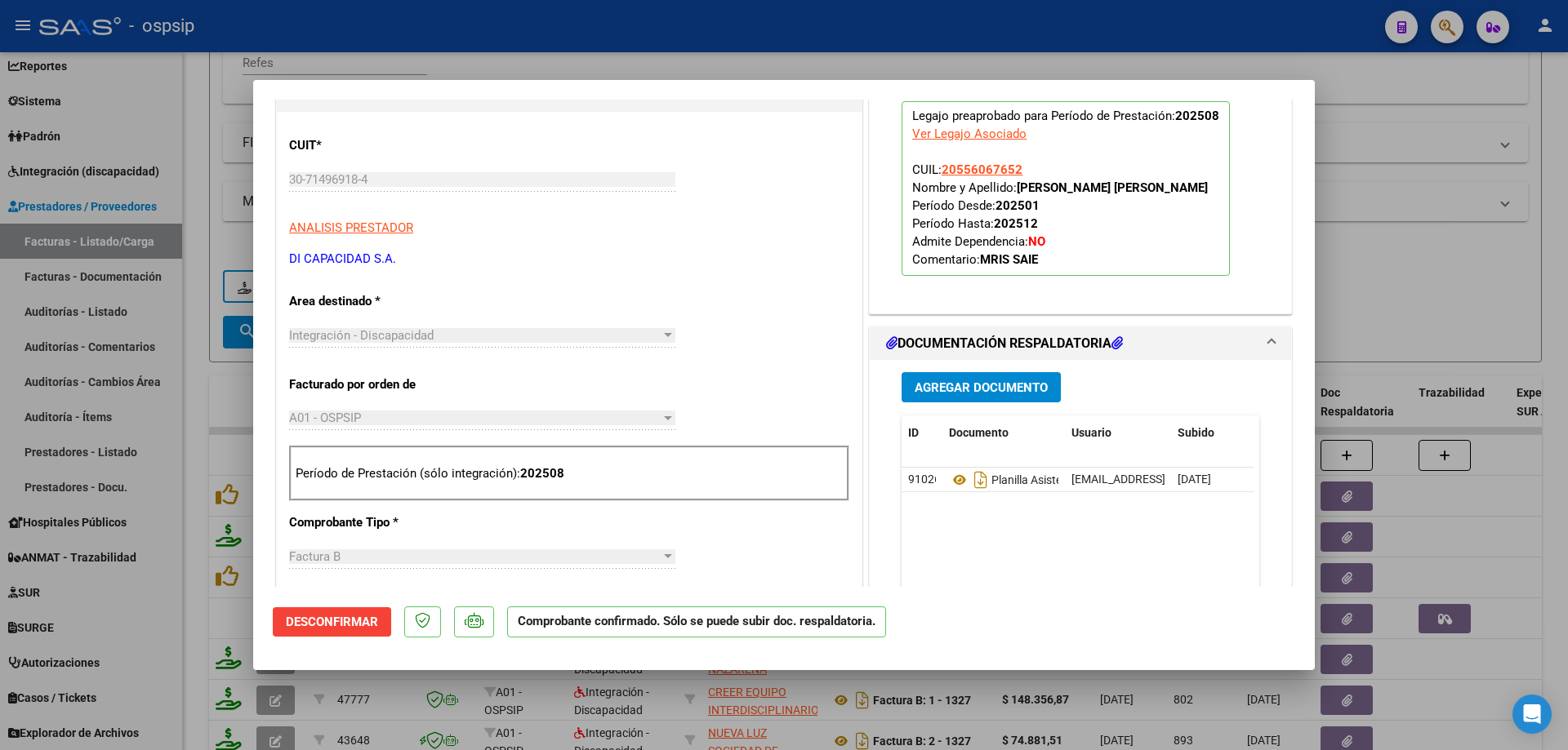
click at [1457, 251] on div at bounding box center [784, 375] width 1568 height 750
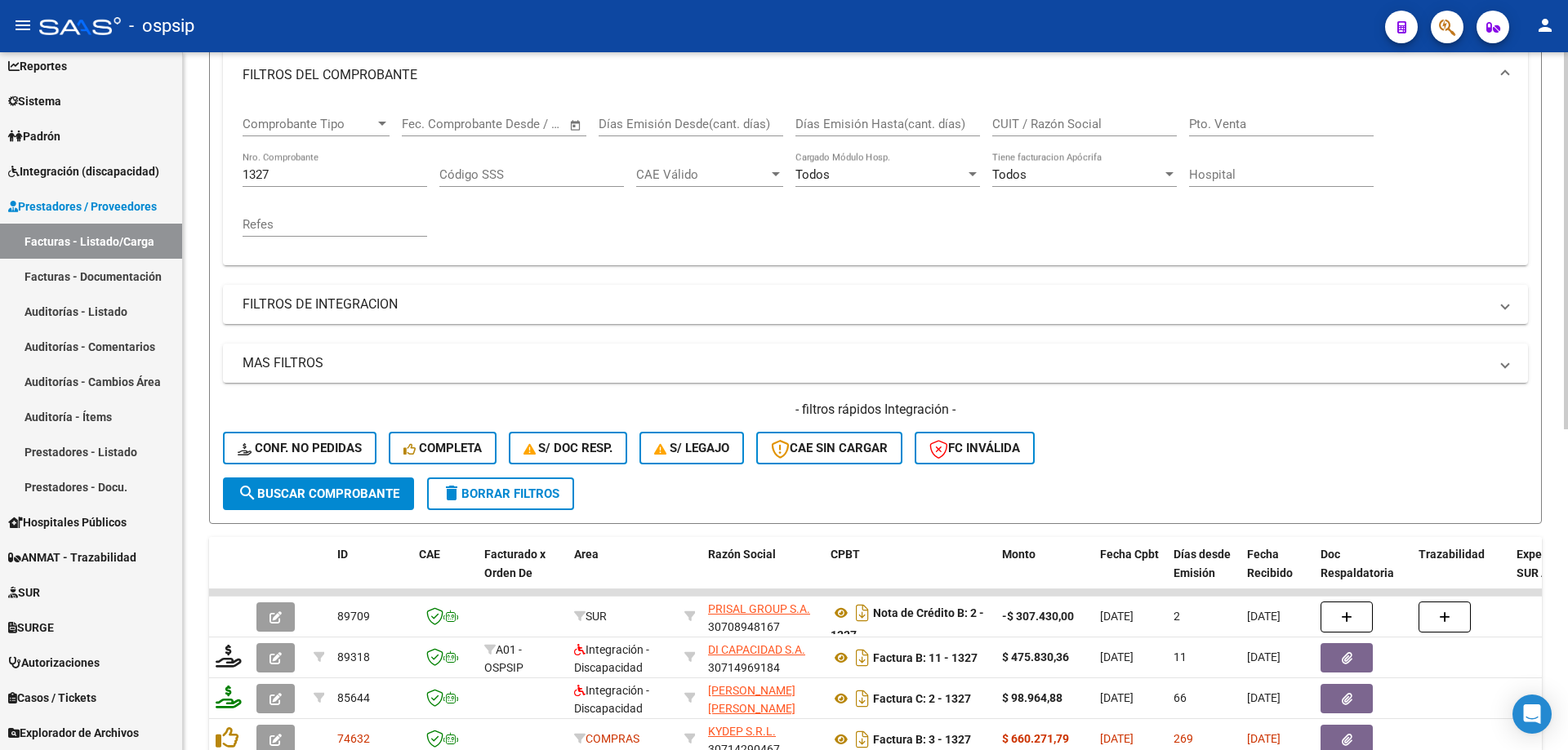
scroll to position [227, 0]
click at [288, 176] on input "1327" at bounding box center [334, 176] width 184 height 15
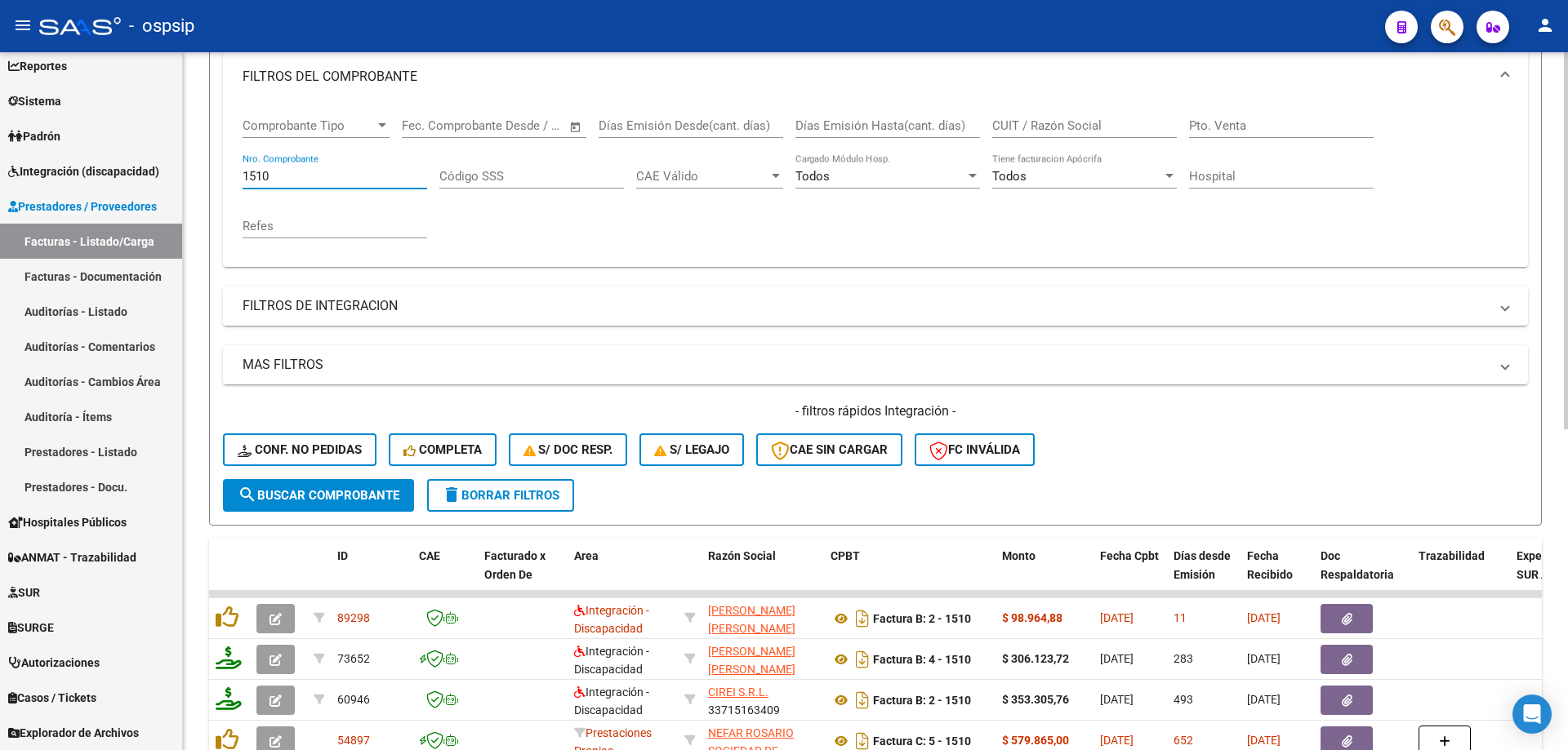
scroll to position [390, 0]
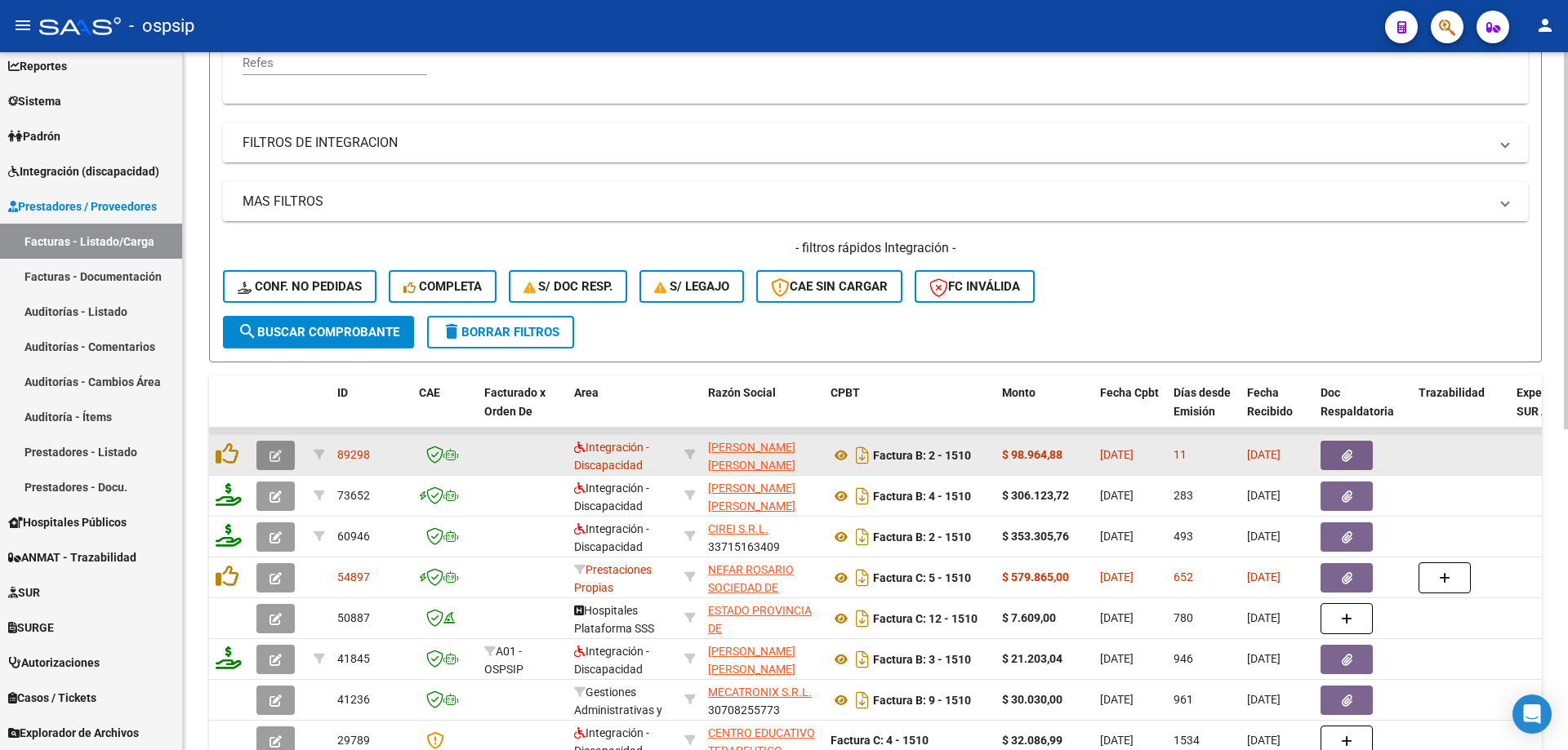
click at [278, 450] on icon "button" at bounding box center [276, 456] width 12 height 12
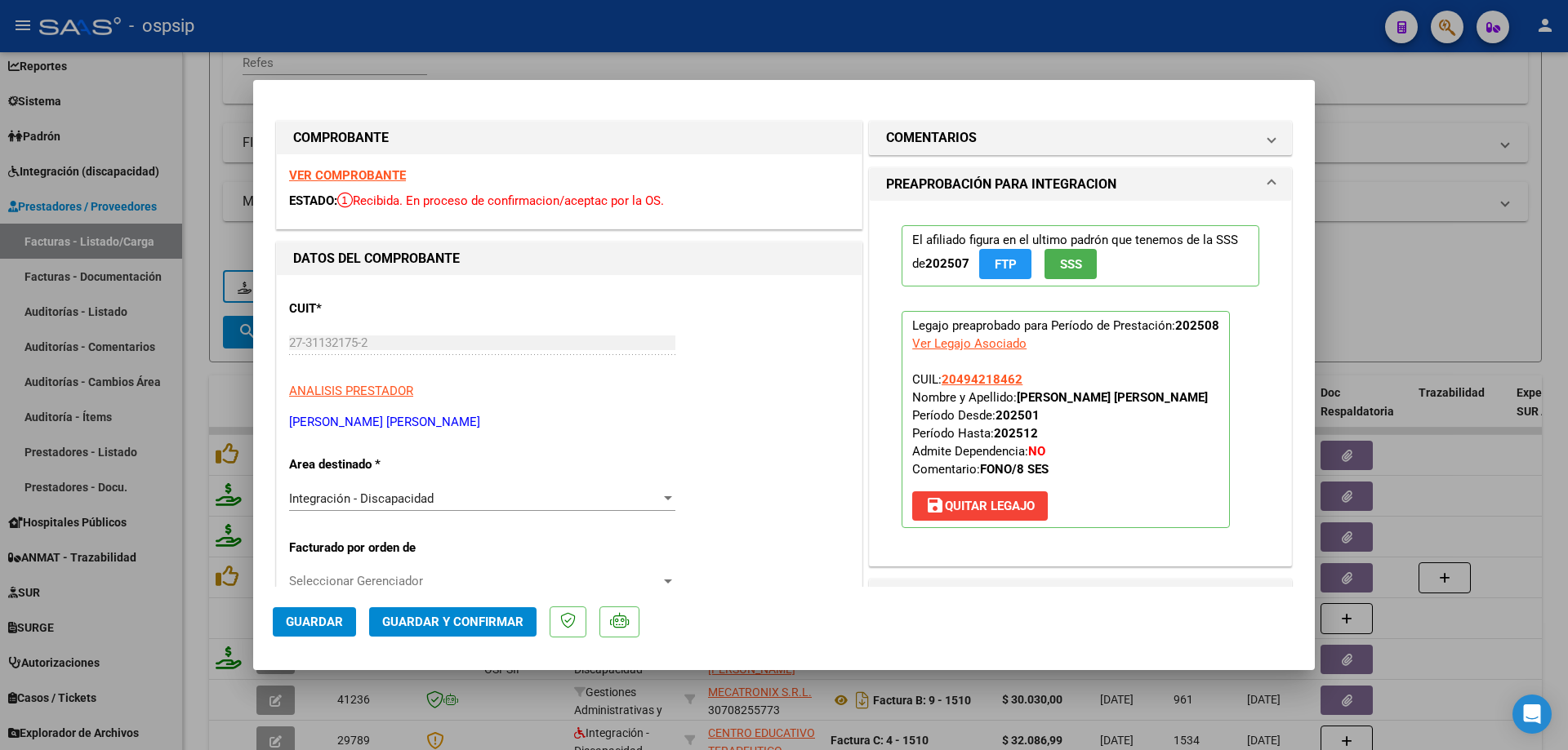
click at [1061, 267] on span "SSS" at bounding box center [1070, 264] width 22 height 15
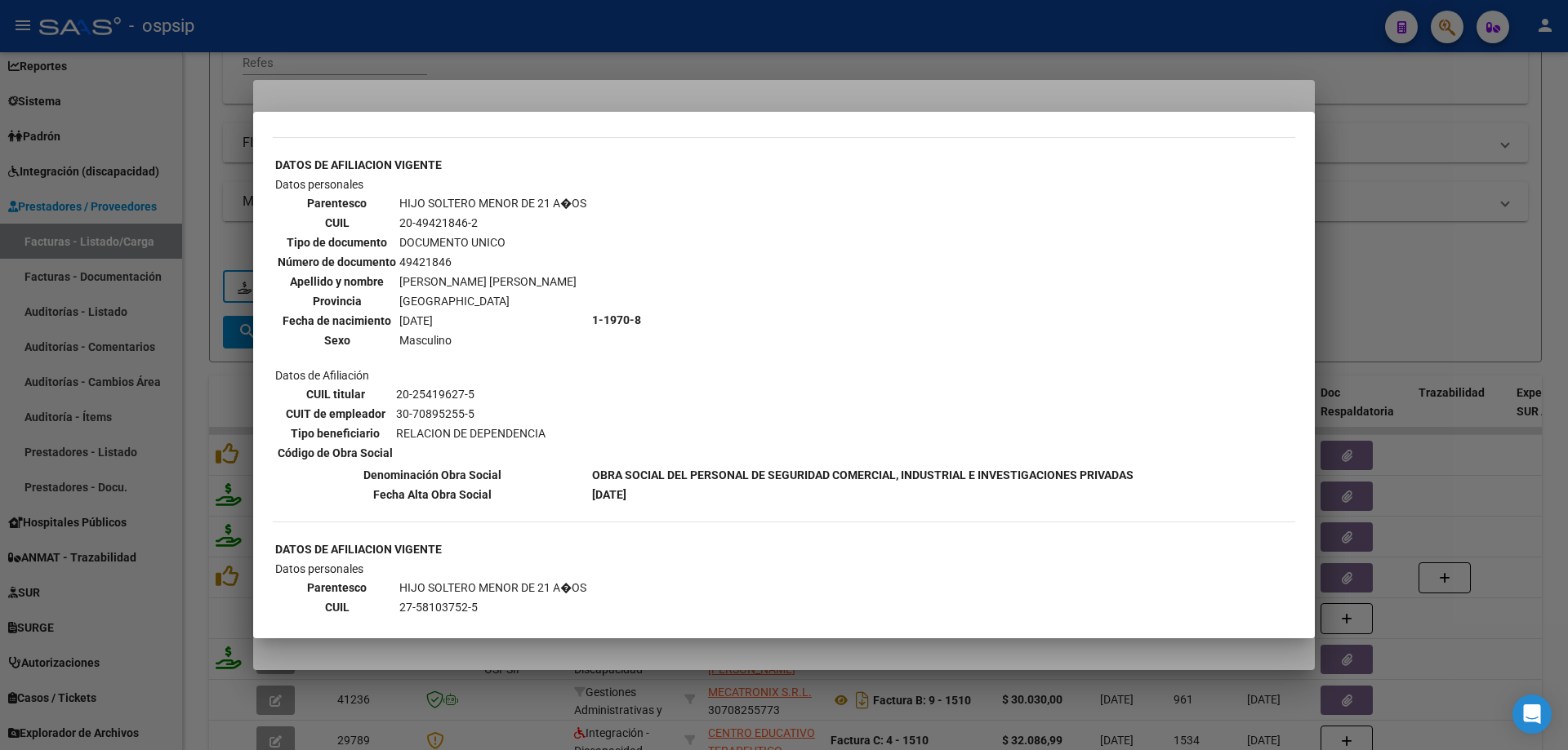
scroll to position [1143, 0]
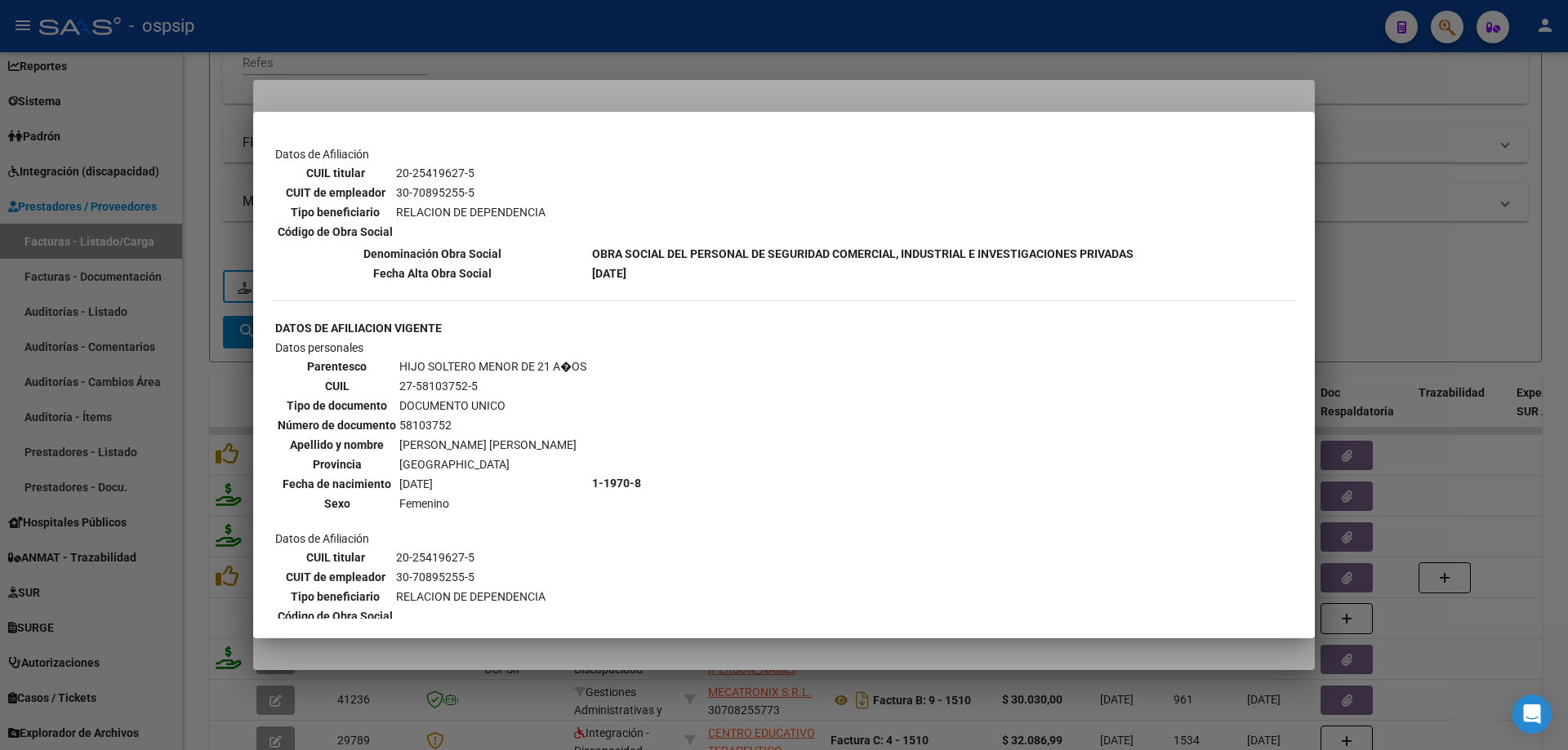
click at [1473, 218] on div at bounding box center [784, 375] width 1568 height 750
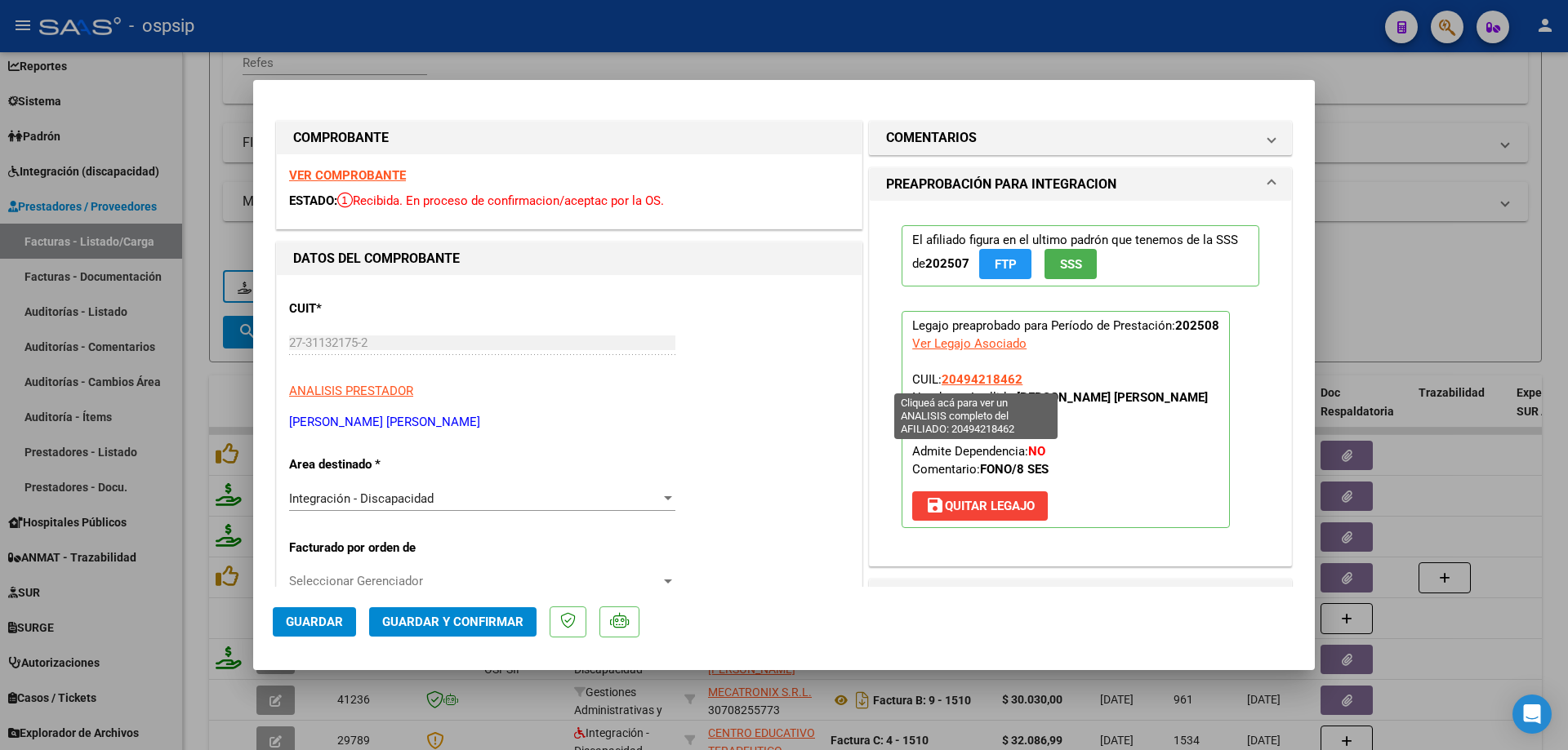
click at [985, 381] on span "20494218462" at bounding box center [982, 379] width 81 height 15
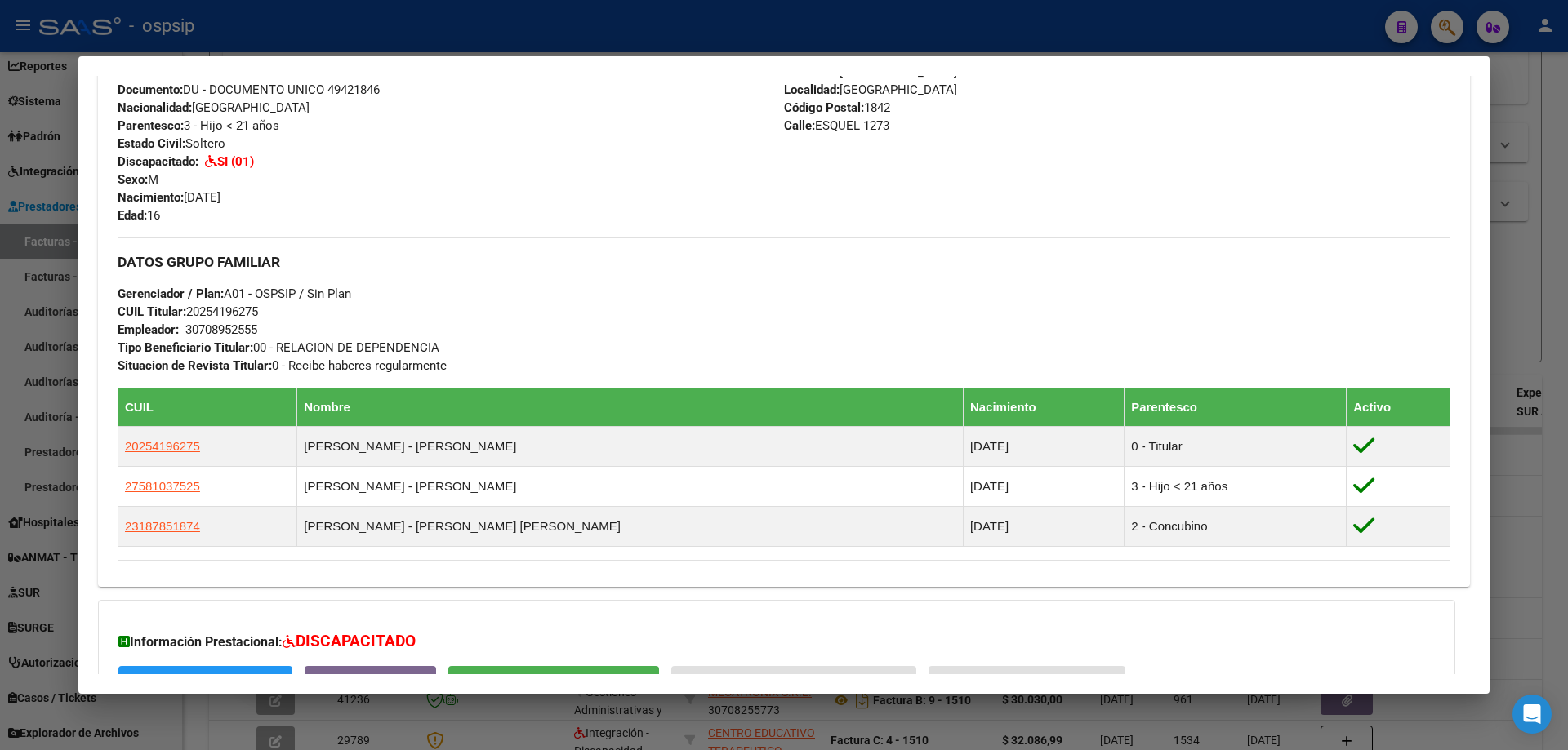
scroll to position [572, 0]
click at [1517, 341] on div at bounding box center [784, 375] width 1568 height 750
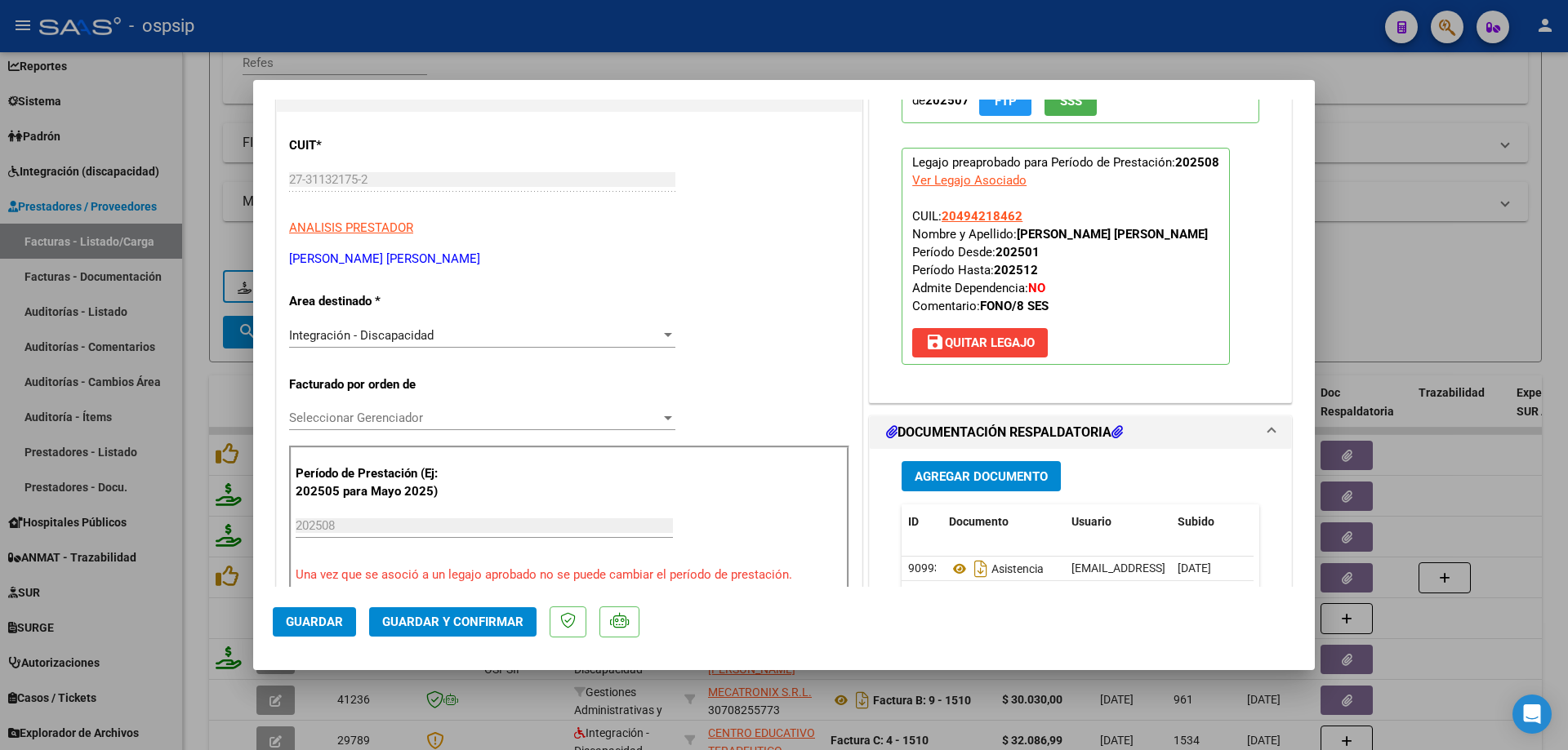
scroll to position [326, 0]
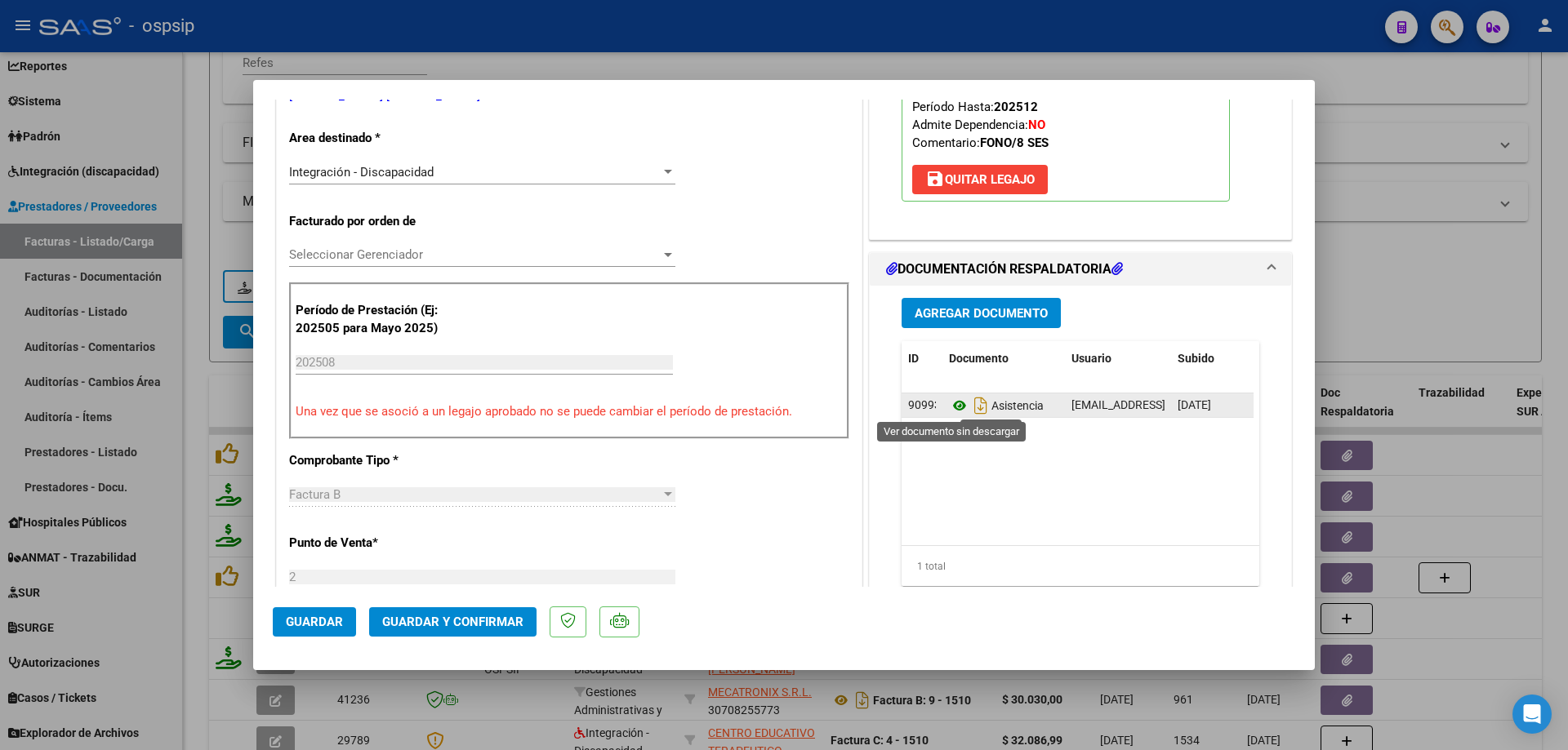
click at [953, 404] on icon at bounding box center [960, 406] width 21 height 20
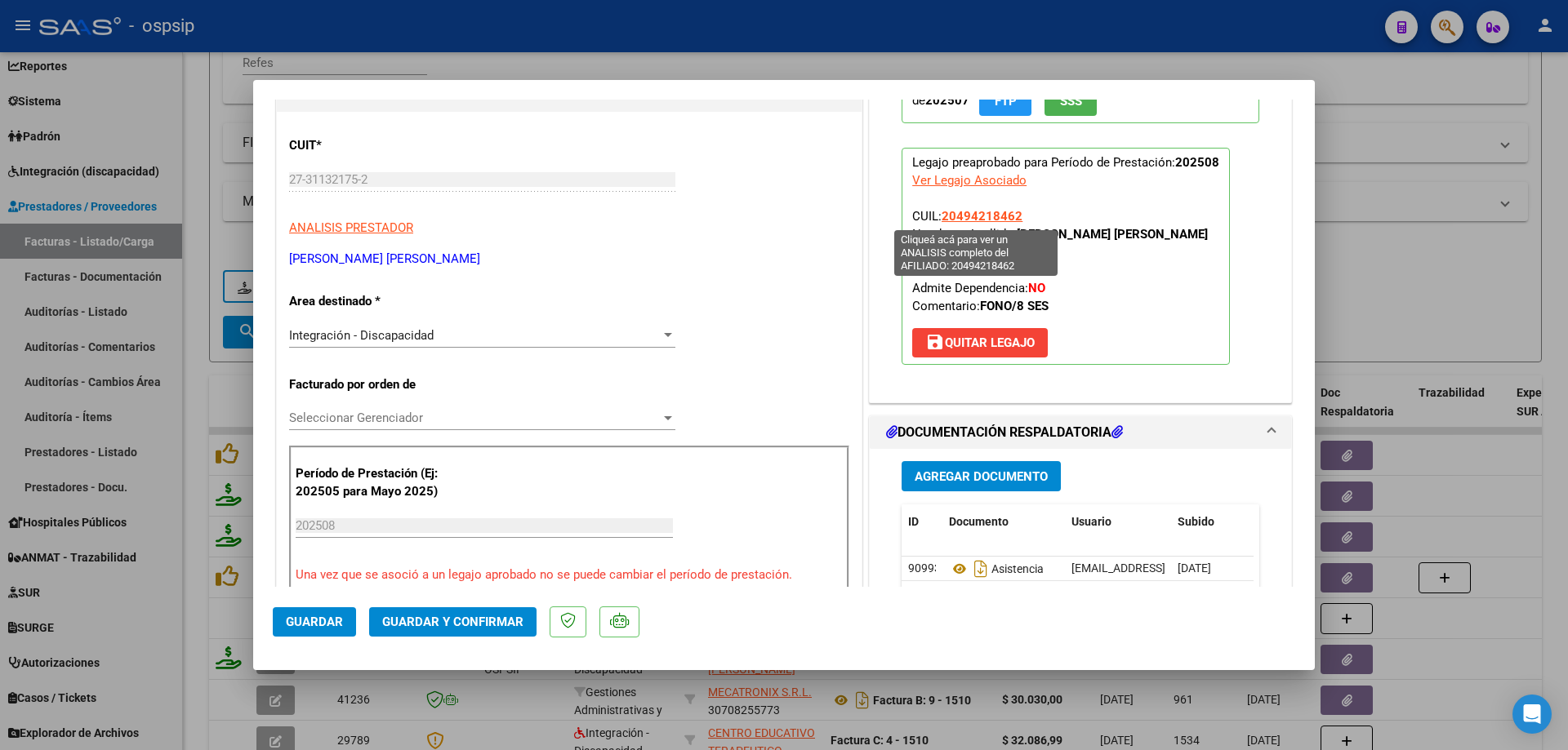
drag, startPoint x: 1020, startPoint y: 210, endPoint x: 939, endPoint y: 218, distance: 81.4
click at [939, 218] on p "Legajo preaprobado para Período de Prestación: 202508 Ver Legajo Asociado CUIL:…" at bounding box center [1066, 256] width 328 height 217
click at [493, 621] on span "Guardar y Confirmar" at bounding box center [452, 621] width 141 height 15
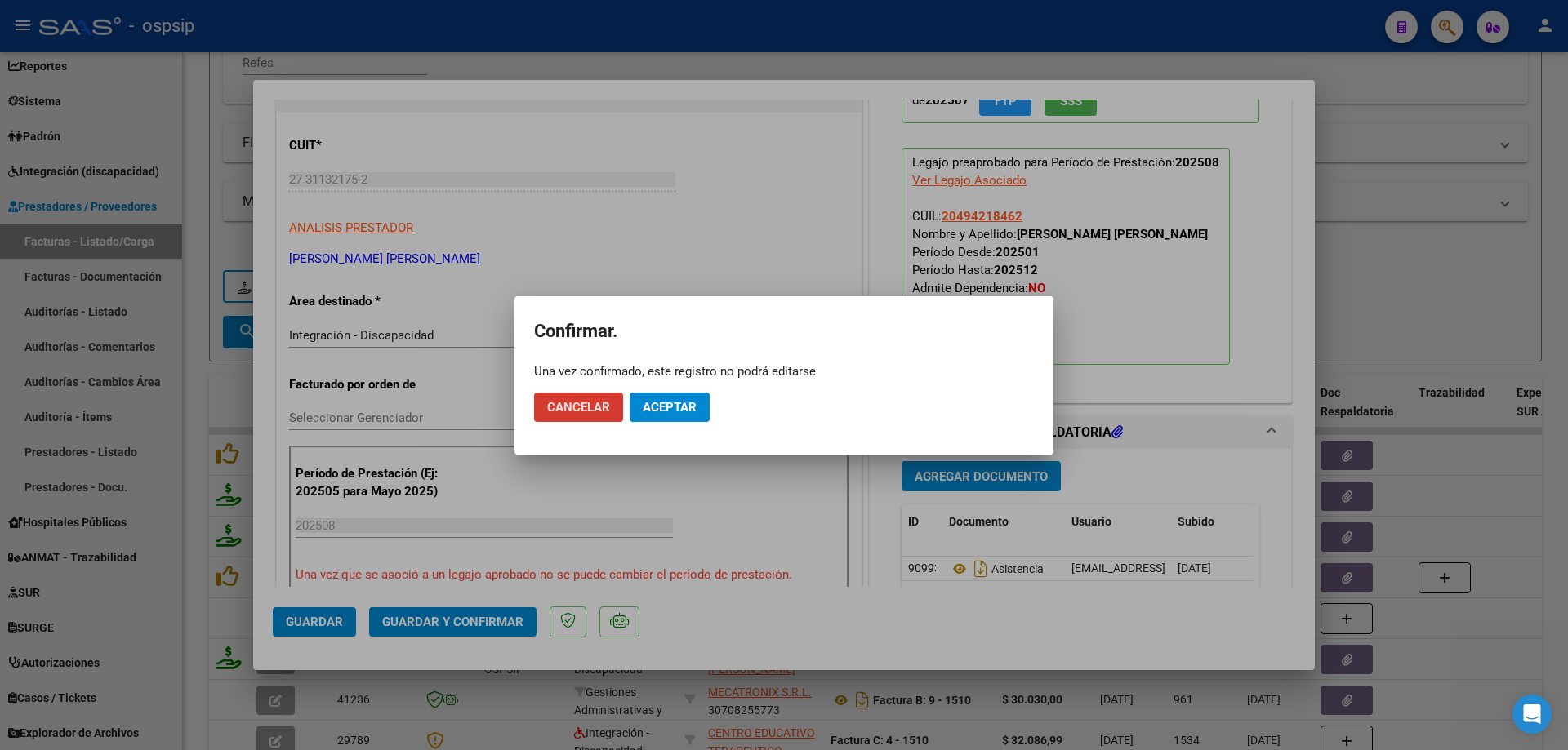
click at [694, 405] on span "Aceptar" at bounding box center [670, 407] width 54 height 15
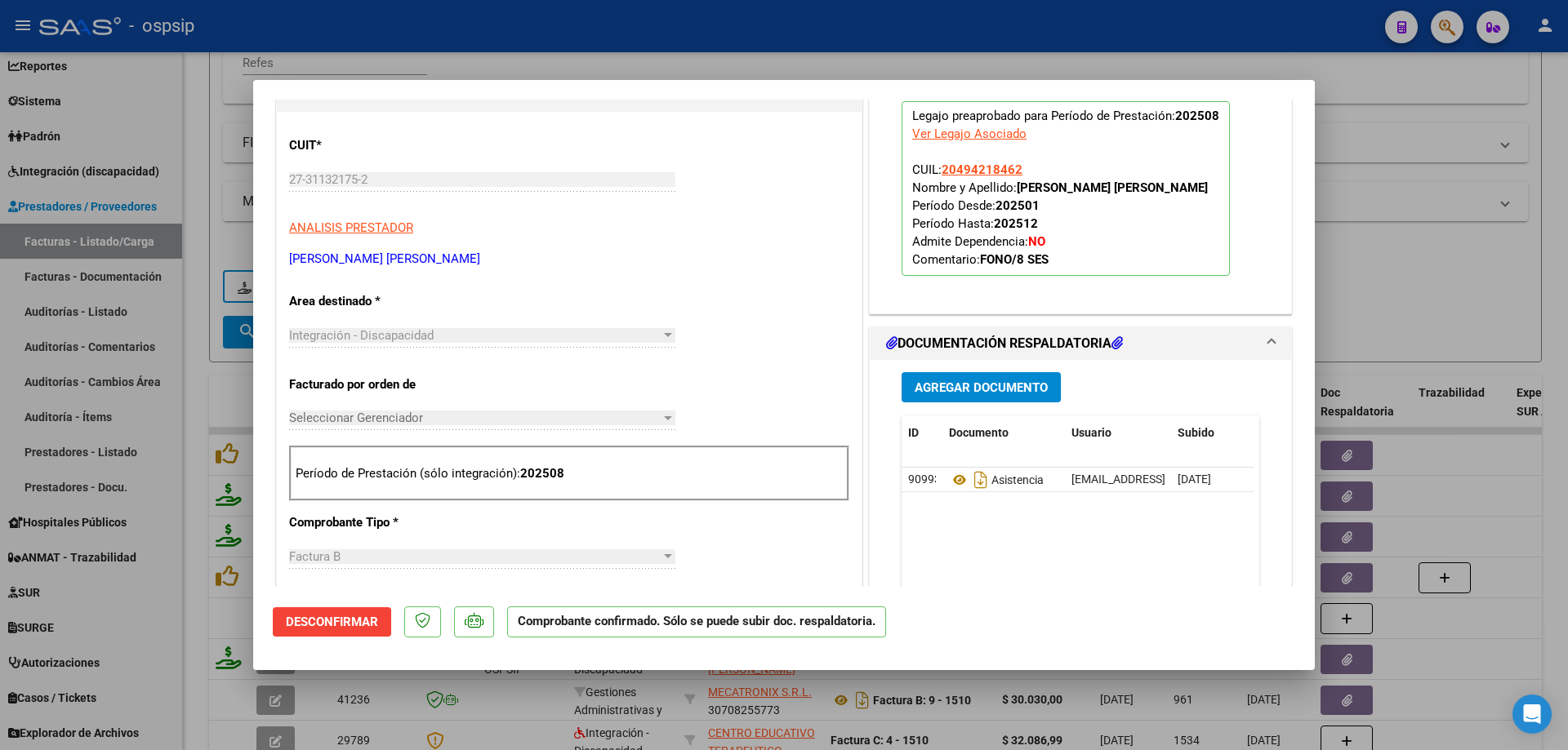
click at [1407, 301] on div at bounding box center [784, 375] width 1568 height 750
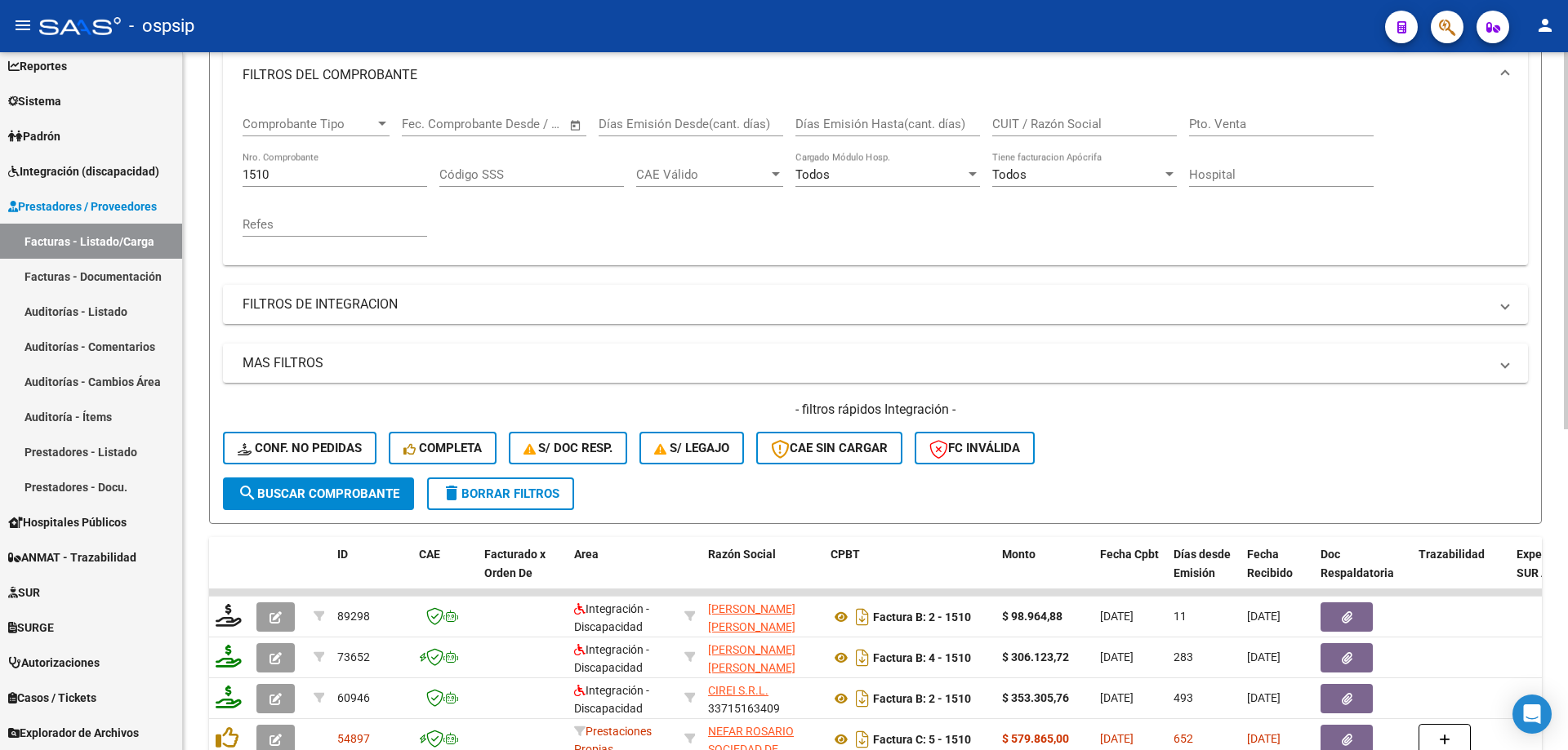
scroll to position [227, 0]
click at [298, 172] on input "1510" at bounding box center [334, 176] width 184 height 15
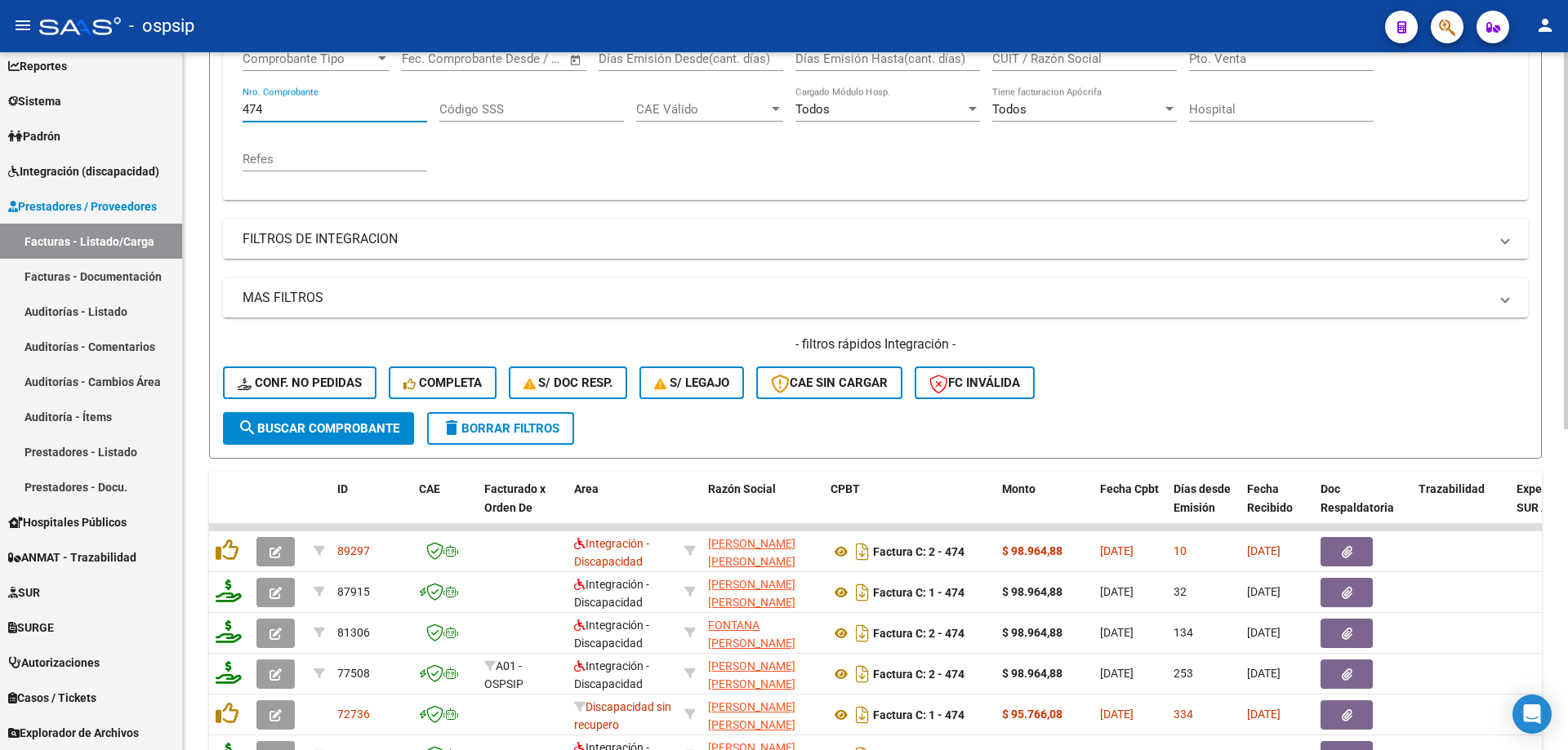
scroll to position [390, 0]
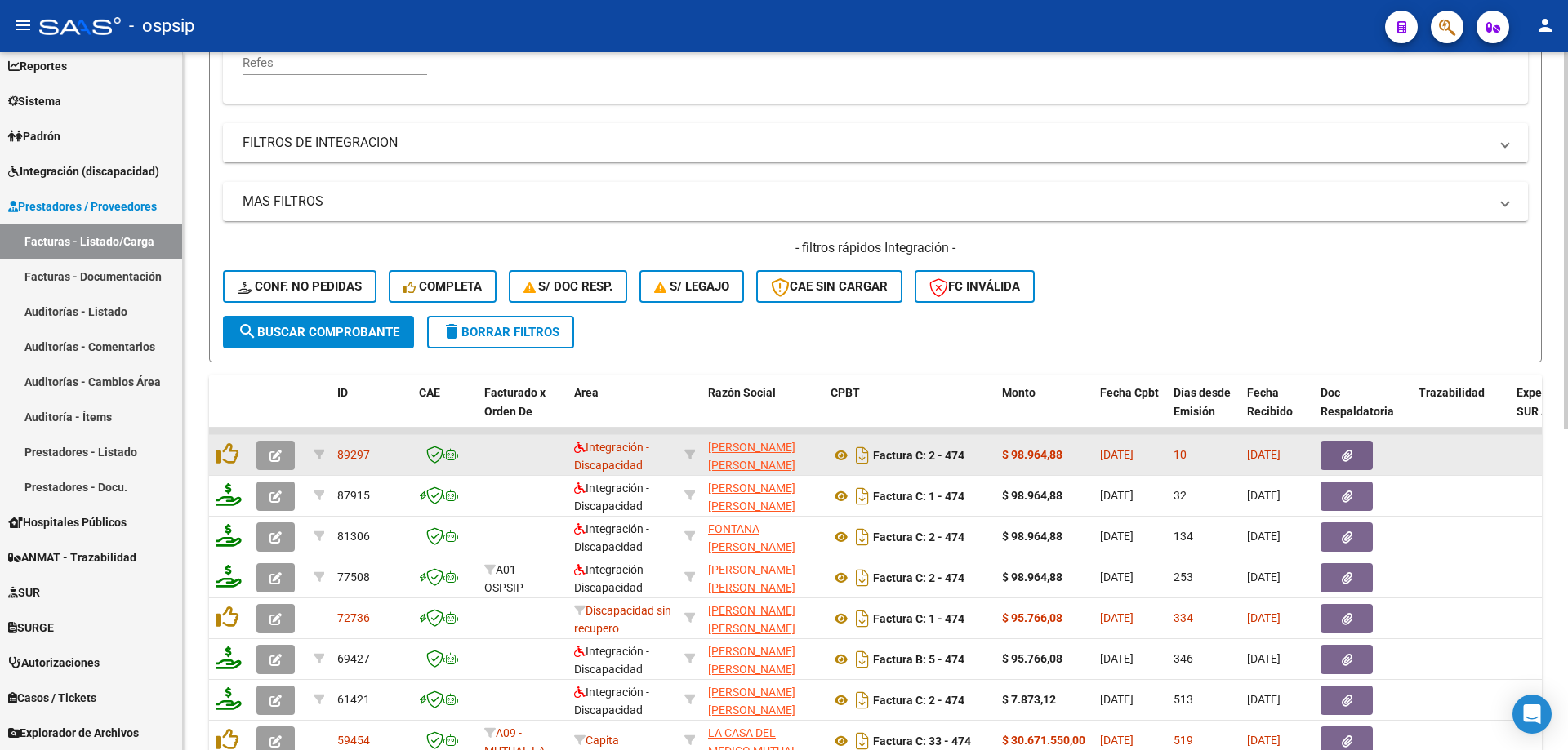
click at [277, 457] on icon "button" at bounding box center [276, 456] width 12 height 12
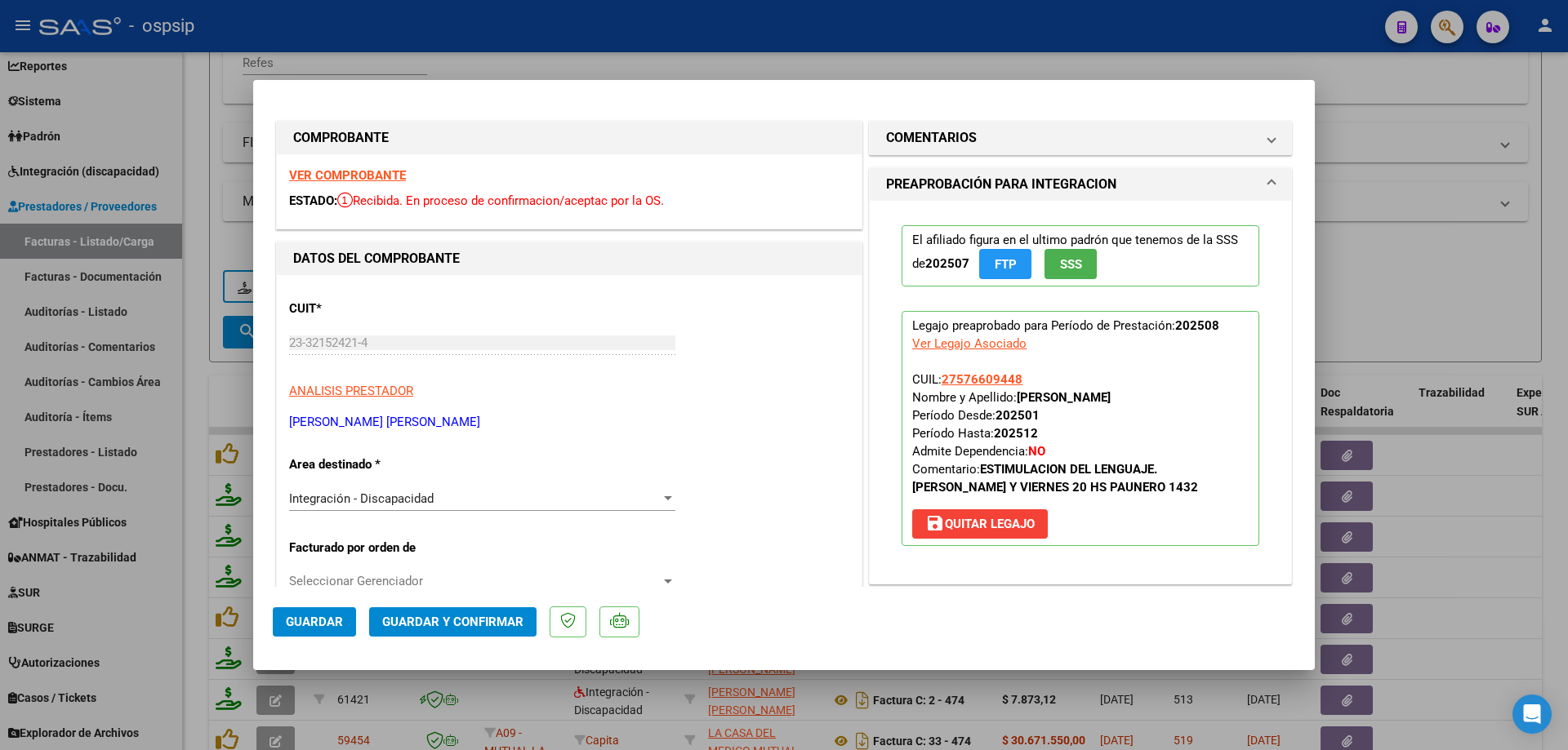
click at [1070, 263] on span "SSS" at bounding box center [1070, 264] width 22 height 15
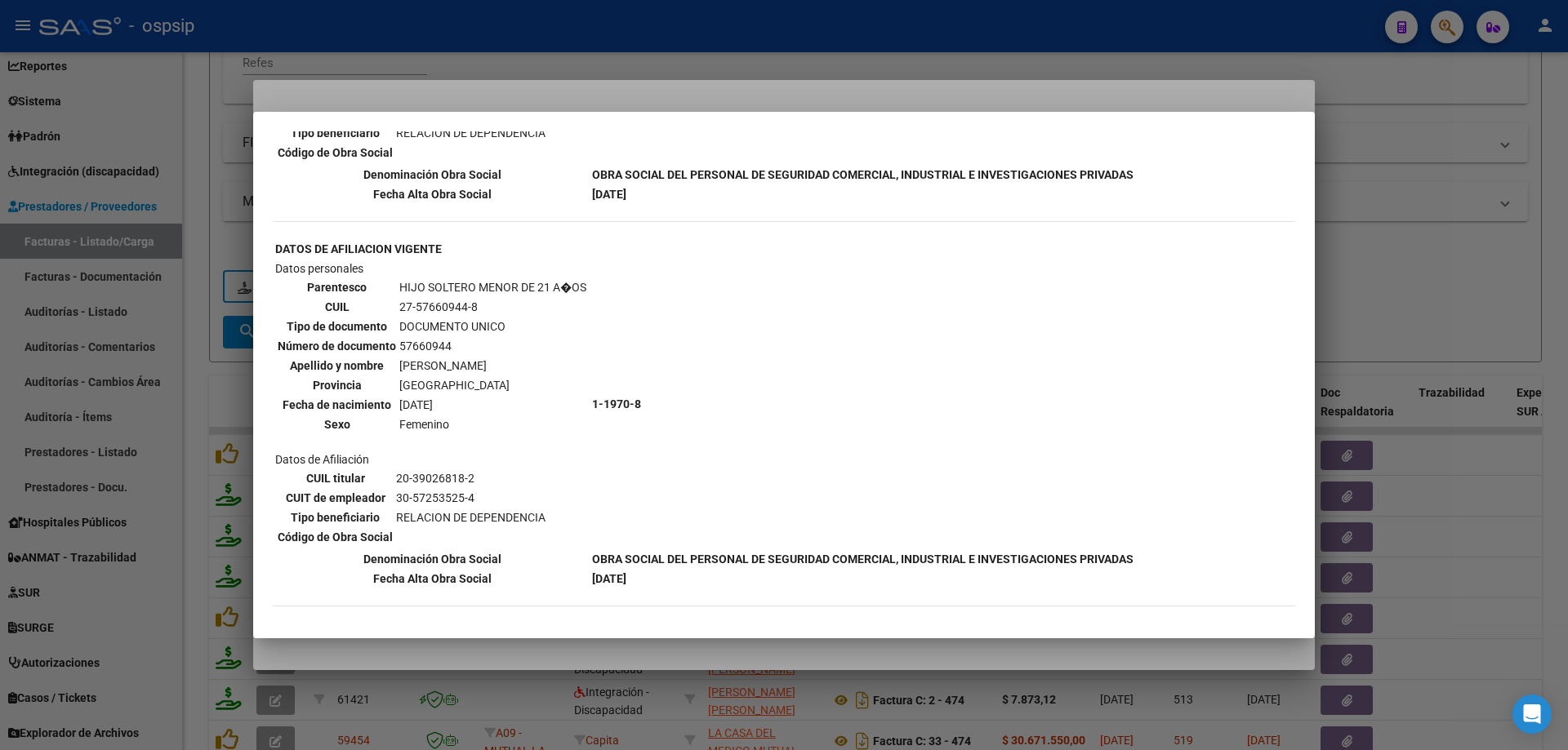
scroll to position [841, 0]
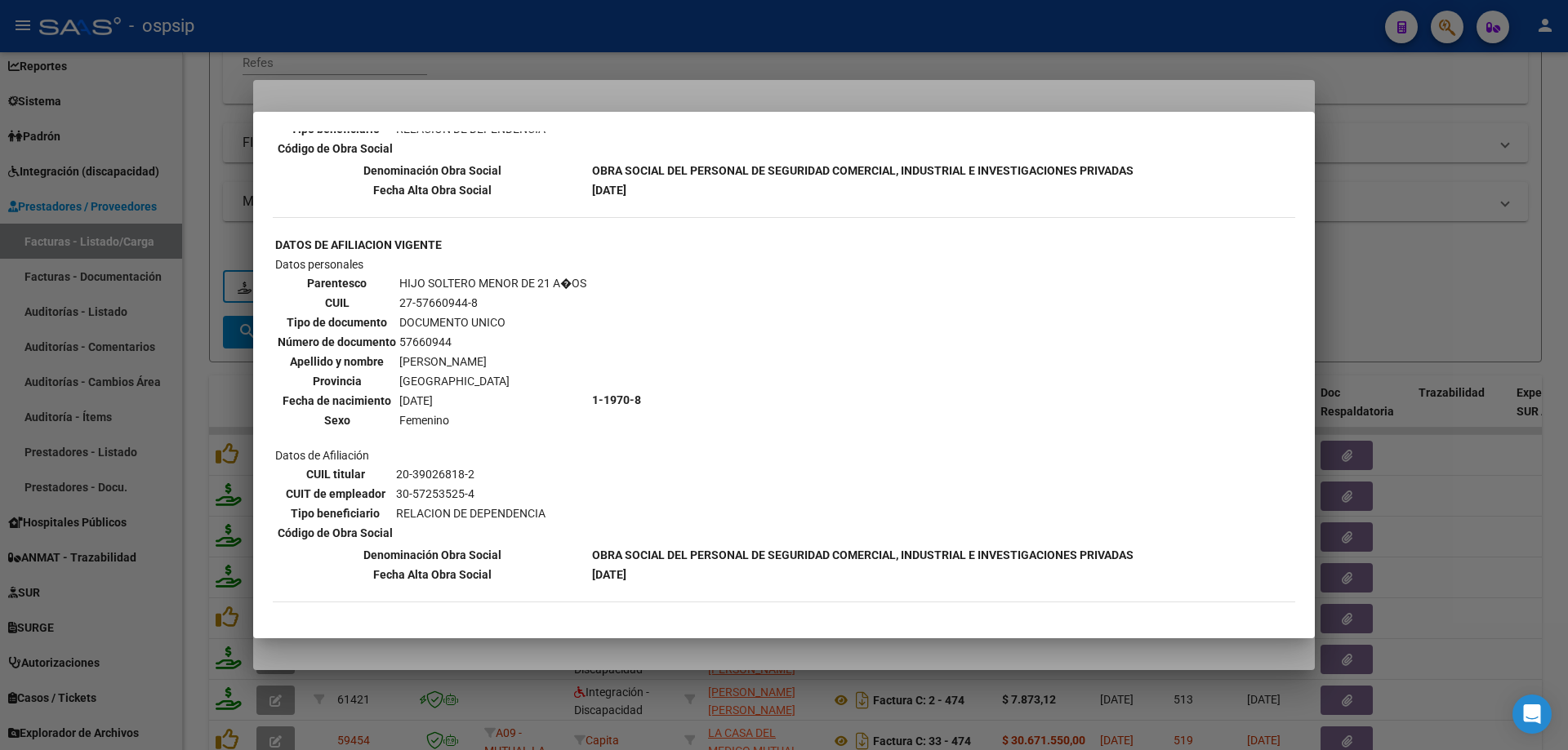
click at [1448, 246] on div at bounding box center [784, 375] width 1568 height 750
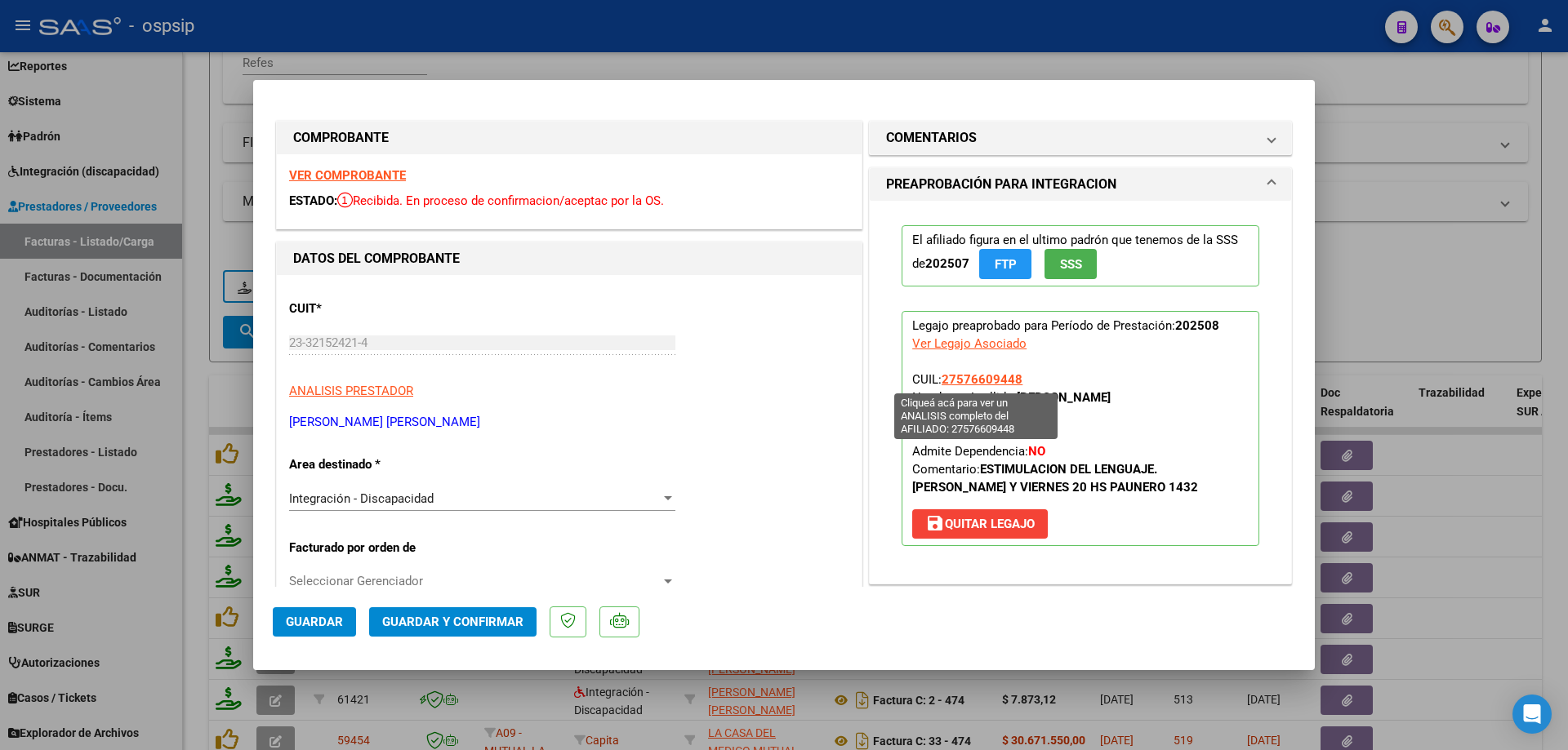
click at [984, 374] on span "27576609448" at bounding box center [982, 379] width 81 height 15
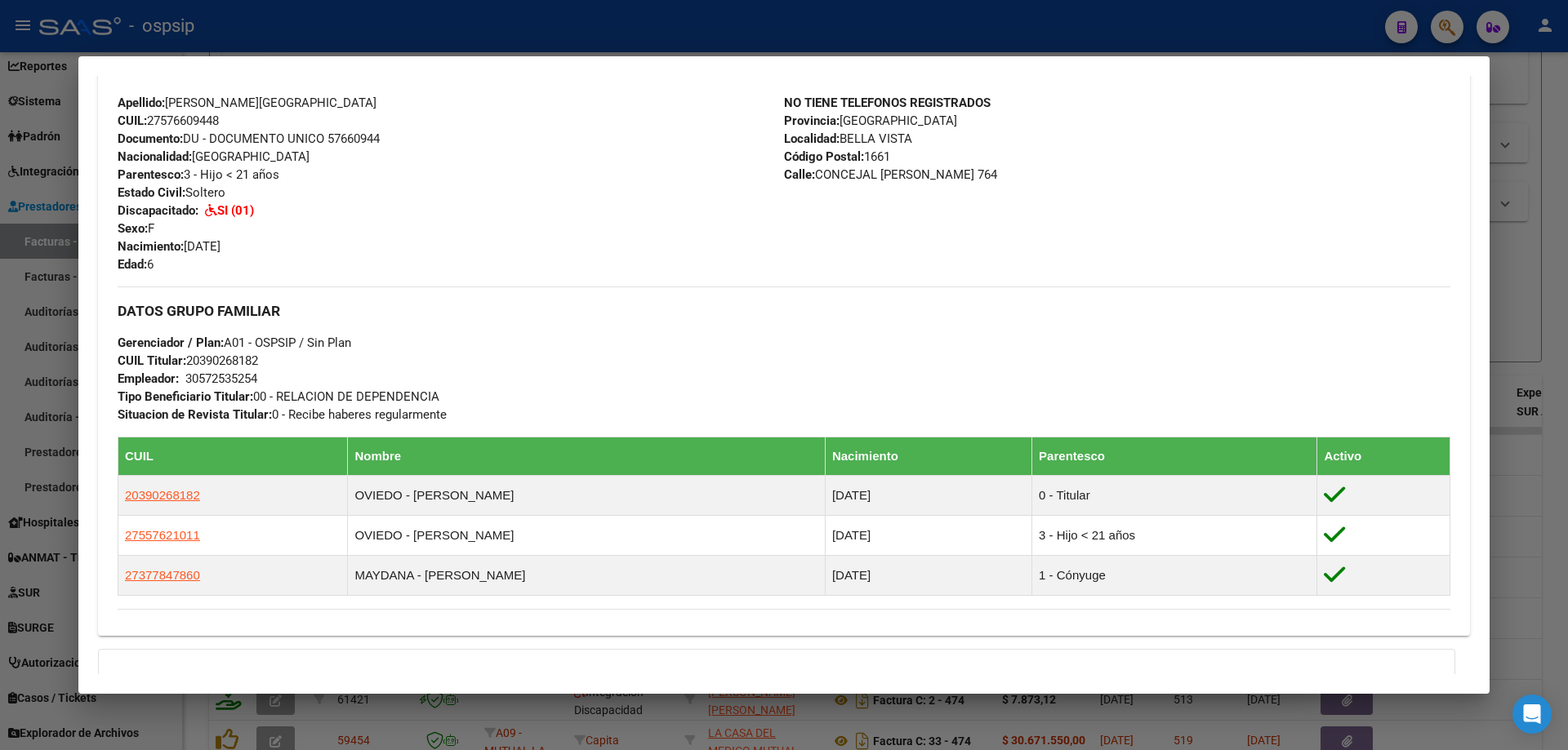
scroll to position [490, 0]
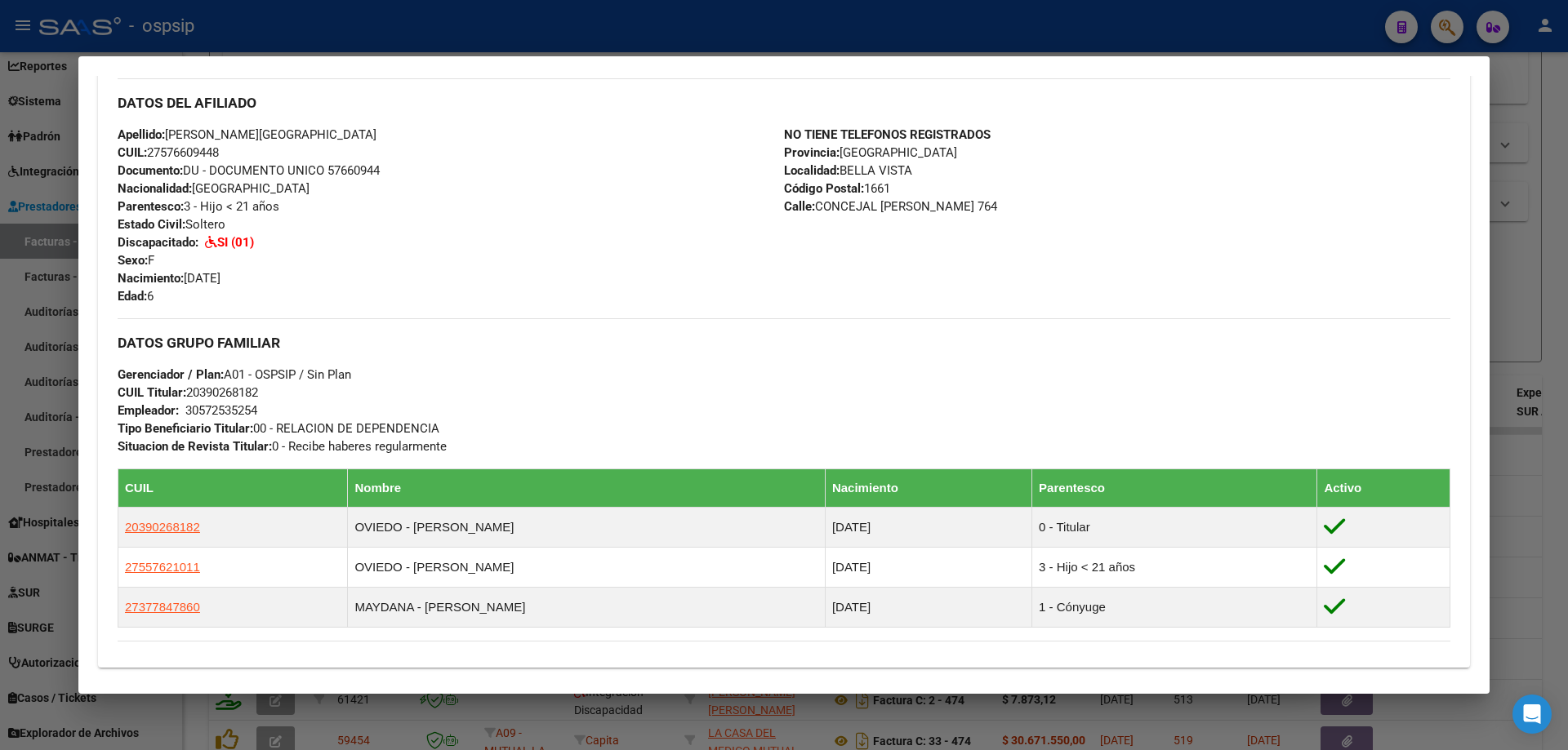
click at [1519, 270] on div at bounding box center [784, 375] width 1568 height 750
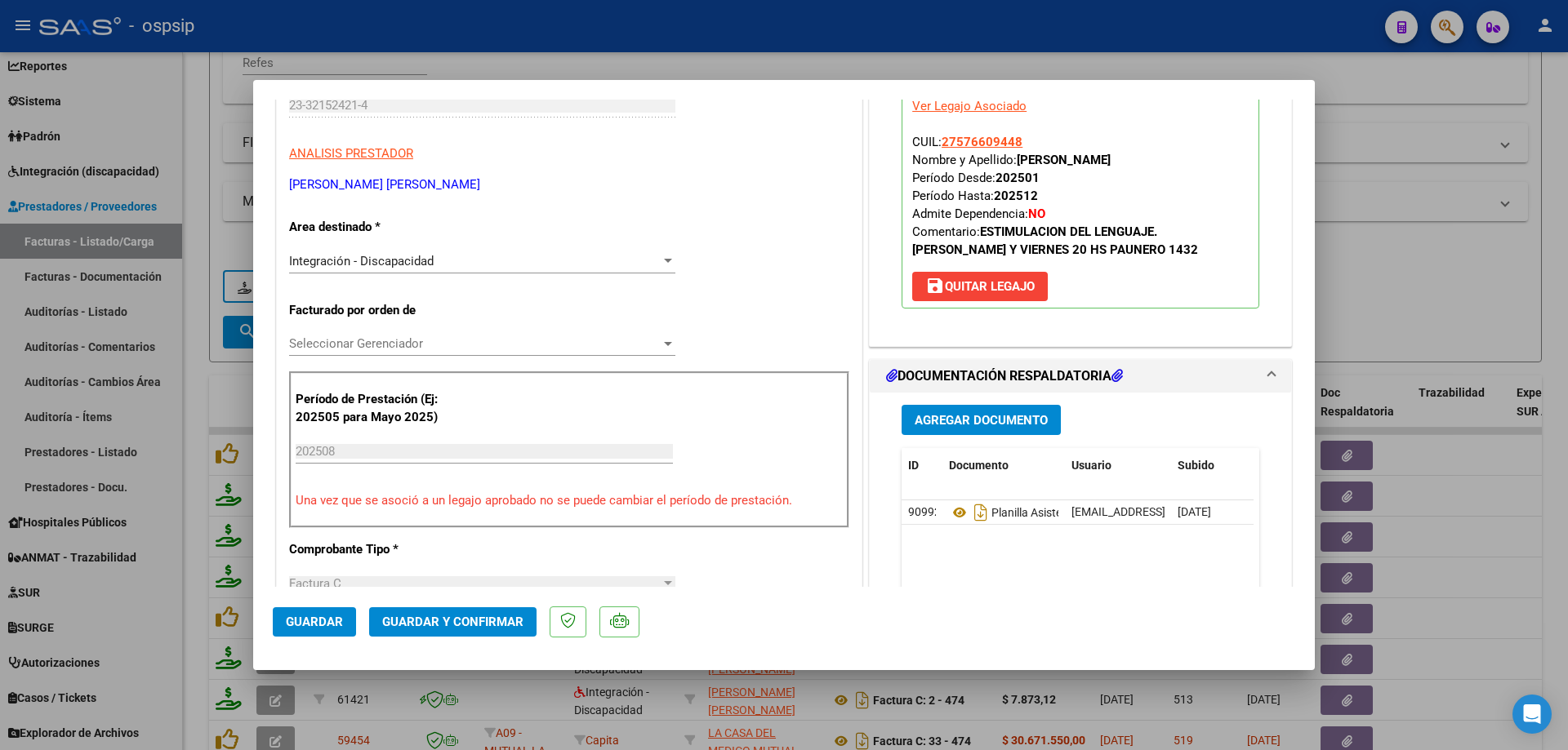
scroll to position [326, 0]
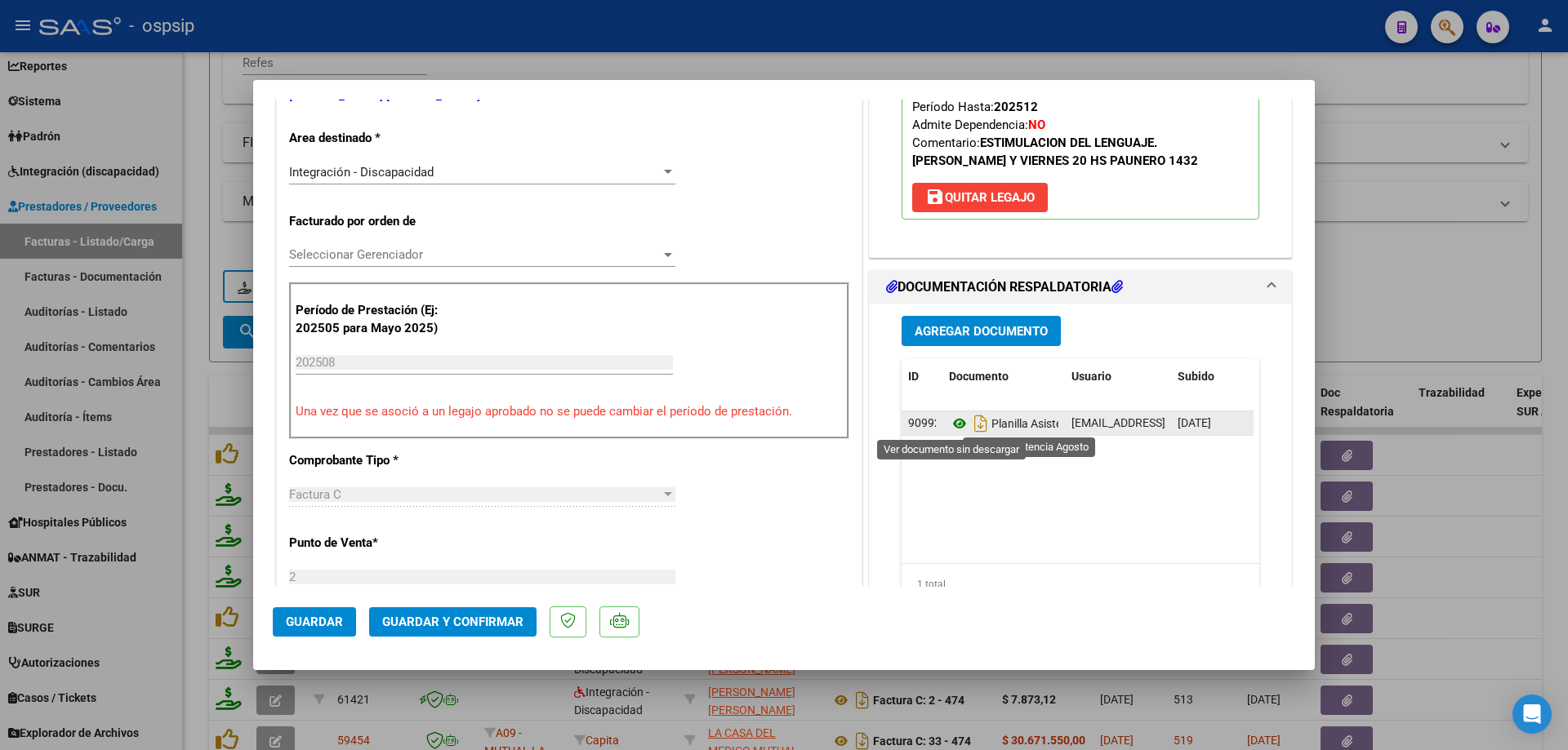
click at [954, 421] on icon at bounding box center [960, 424] width 21 height 20
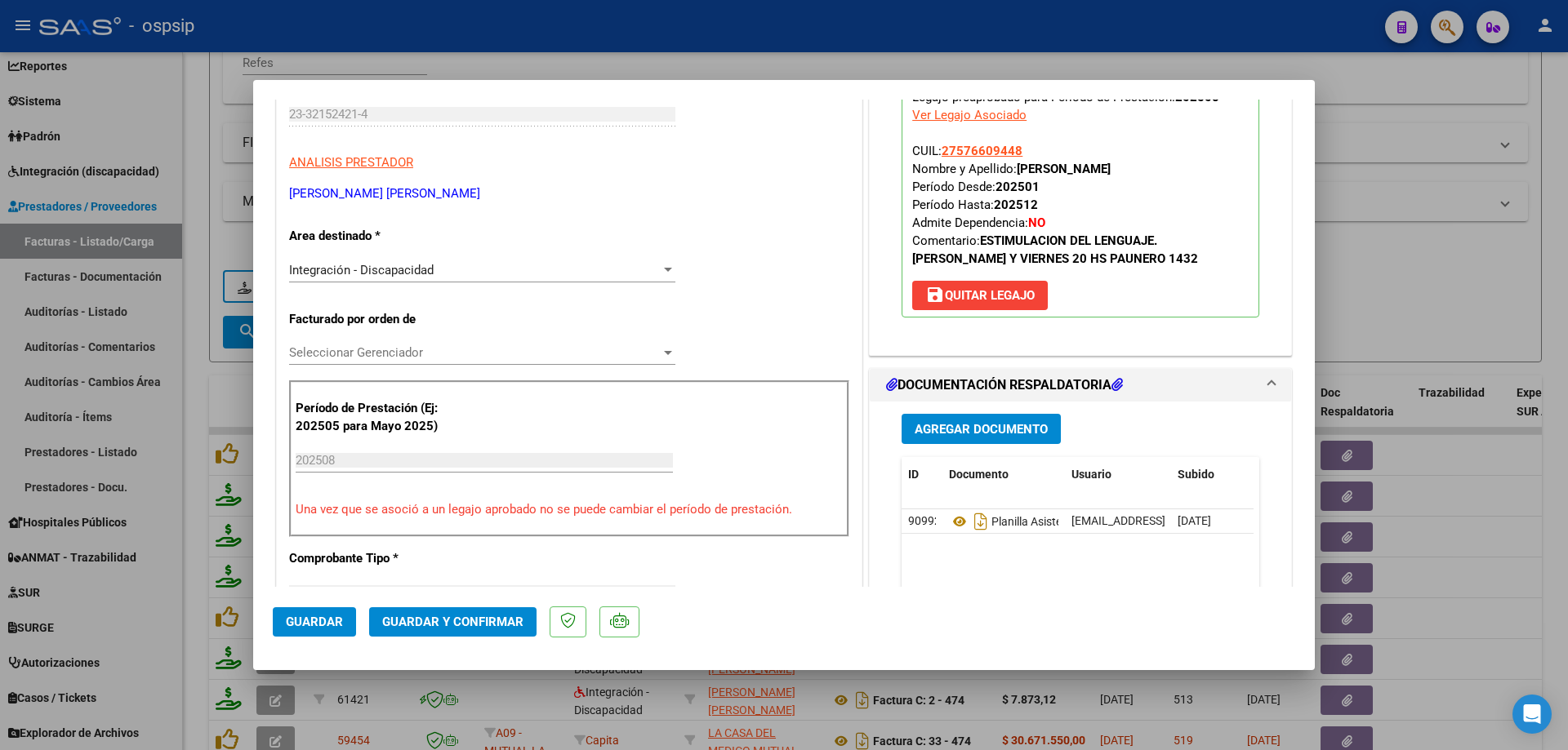
scroll to position [163, 0]
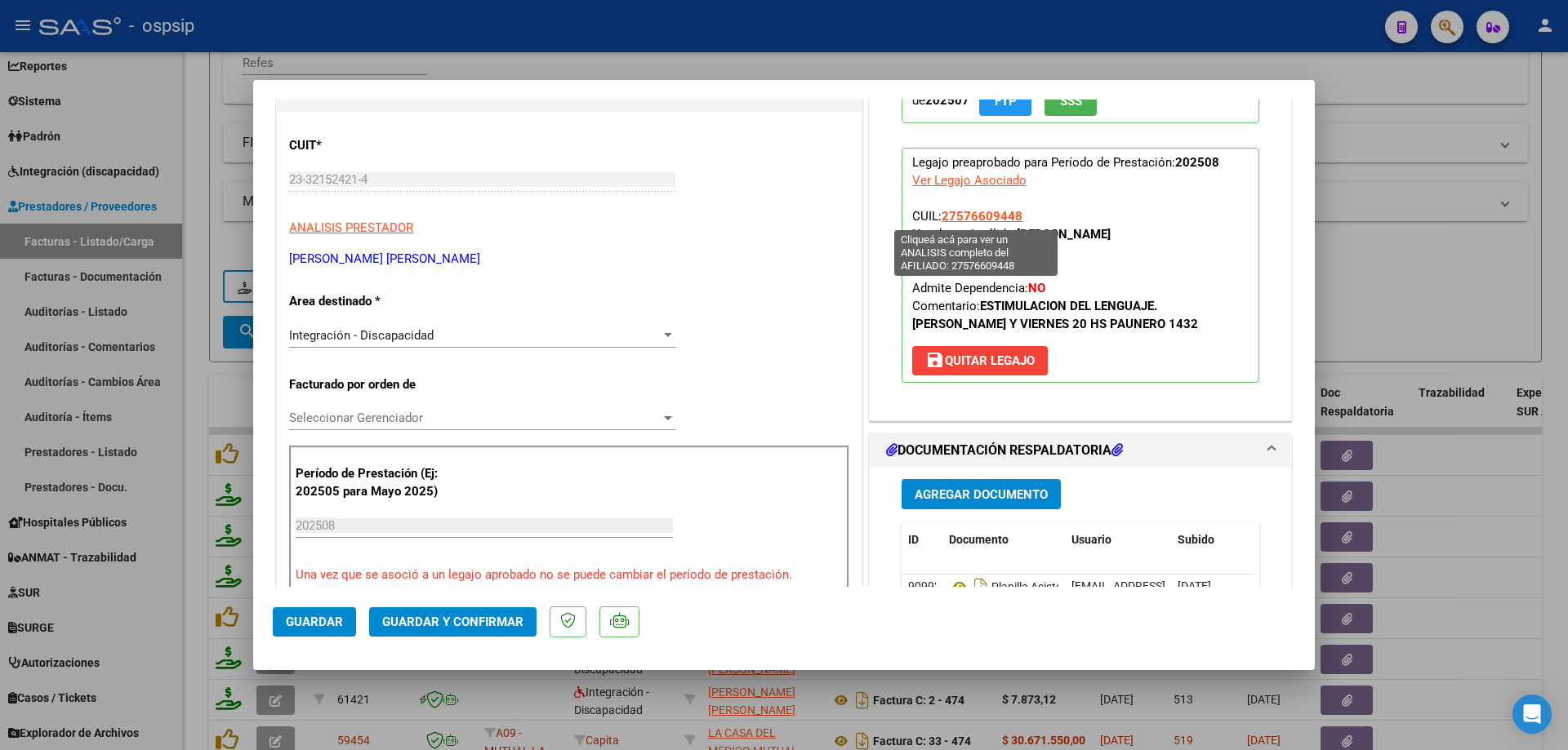
drag, startPoint x: 1022, startPoint y: 213, endPoint x: 937, endPoint y: 212, distance: 85.0
click at [937, 212] on p "Legajo preaprobado para Período de Prestación: 202508 Ver Legajo Asociado CUIL:…" at bounding box center [1080, 265] width 357 height 235
click at [465, 629] on span "Guardar y Confirmar" at bounding box center [452, 621] width 141 height 15
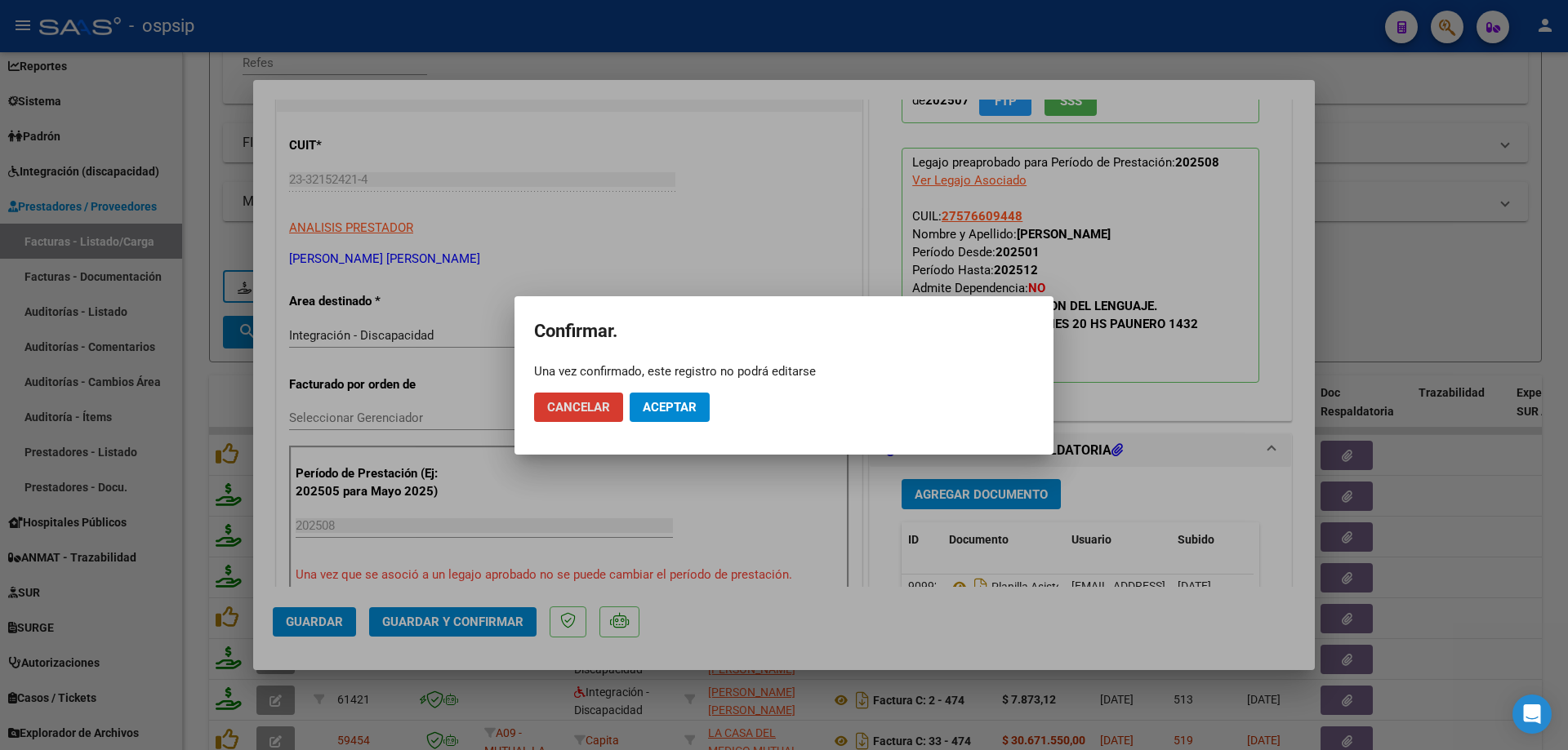
click at [689, 398] on button "Aceptar" at bounding box center [670, 407] width 80 height 29
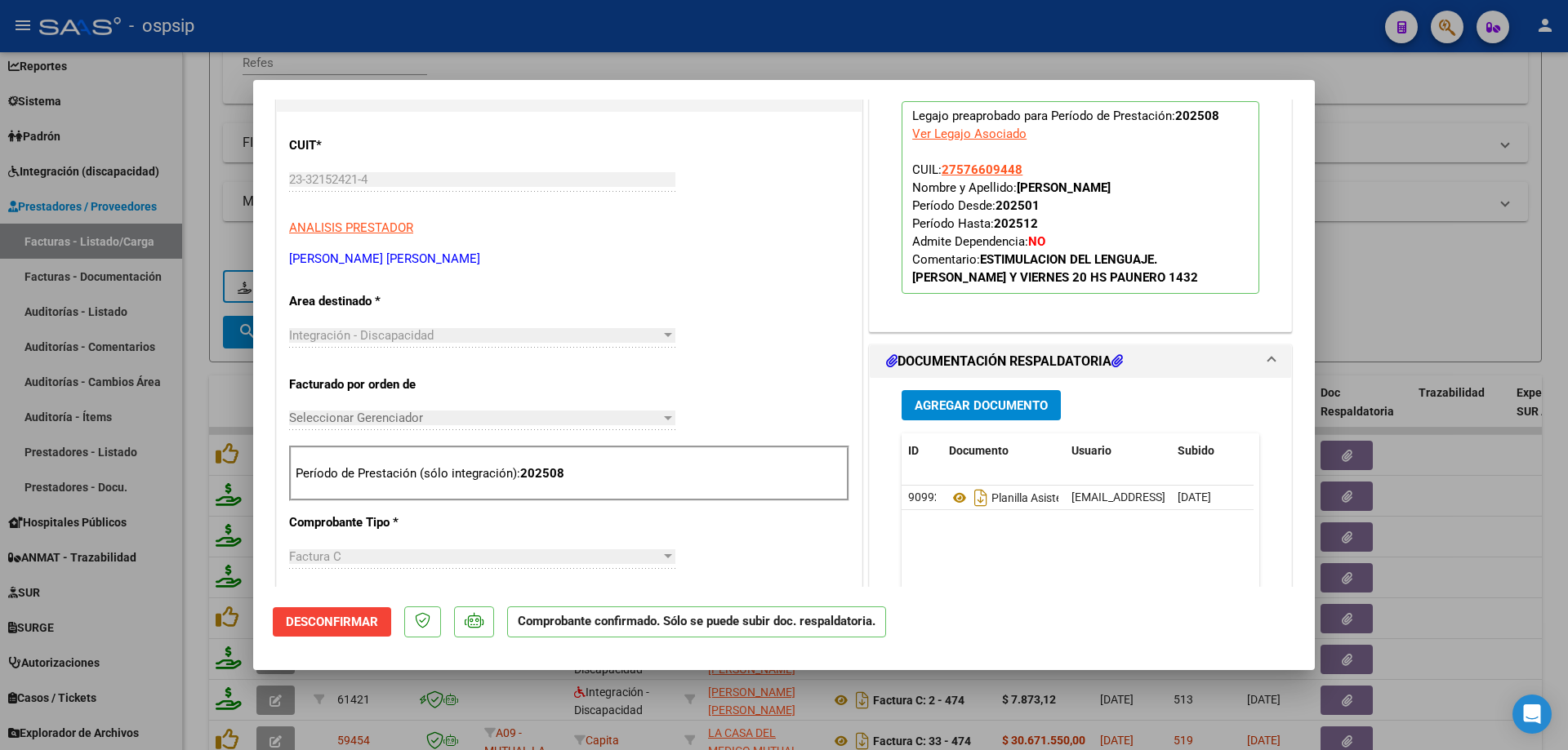
click at [1416, 294] on div at bounding box center [784, 375] width 1568 height 750
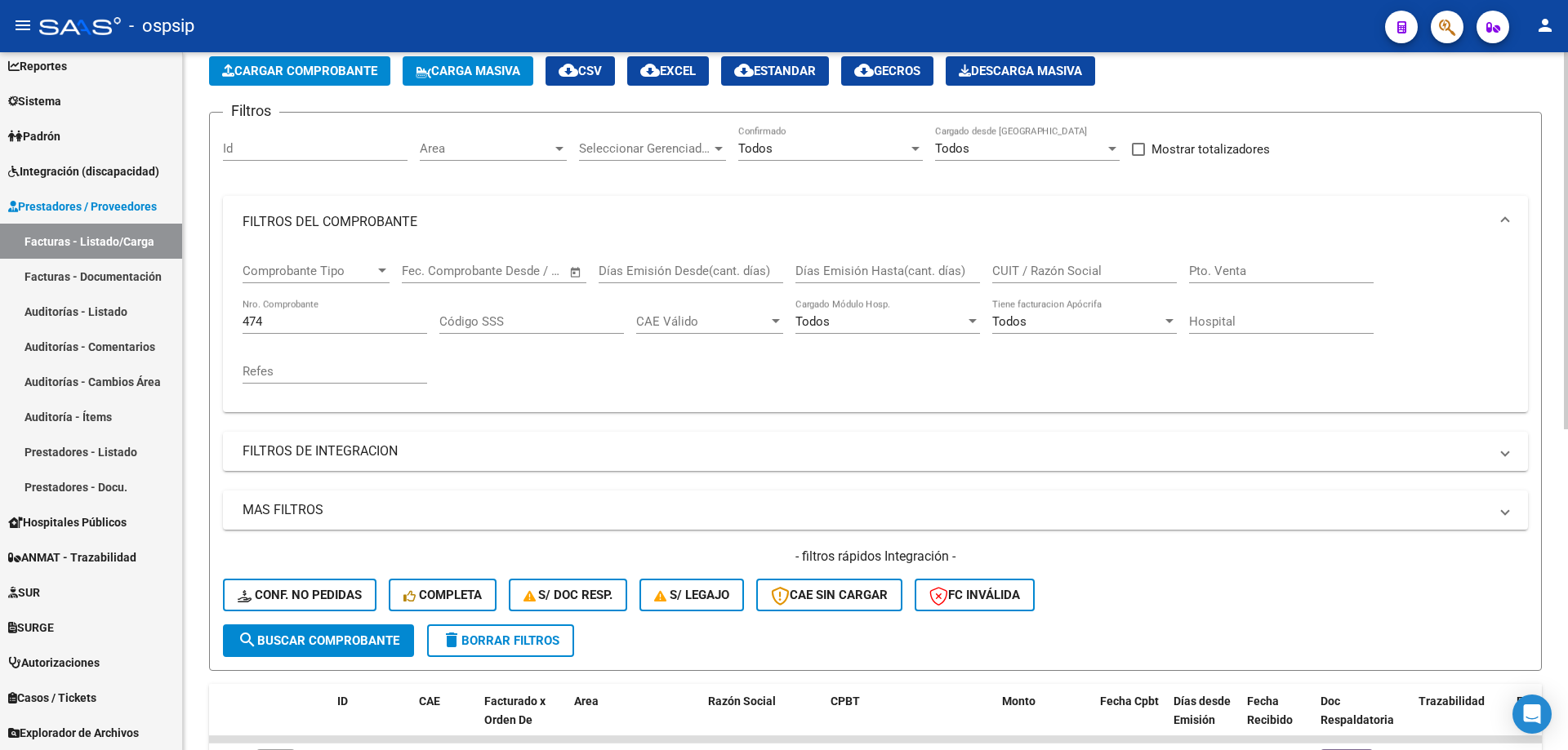
scroll to position [64, 0]
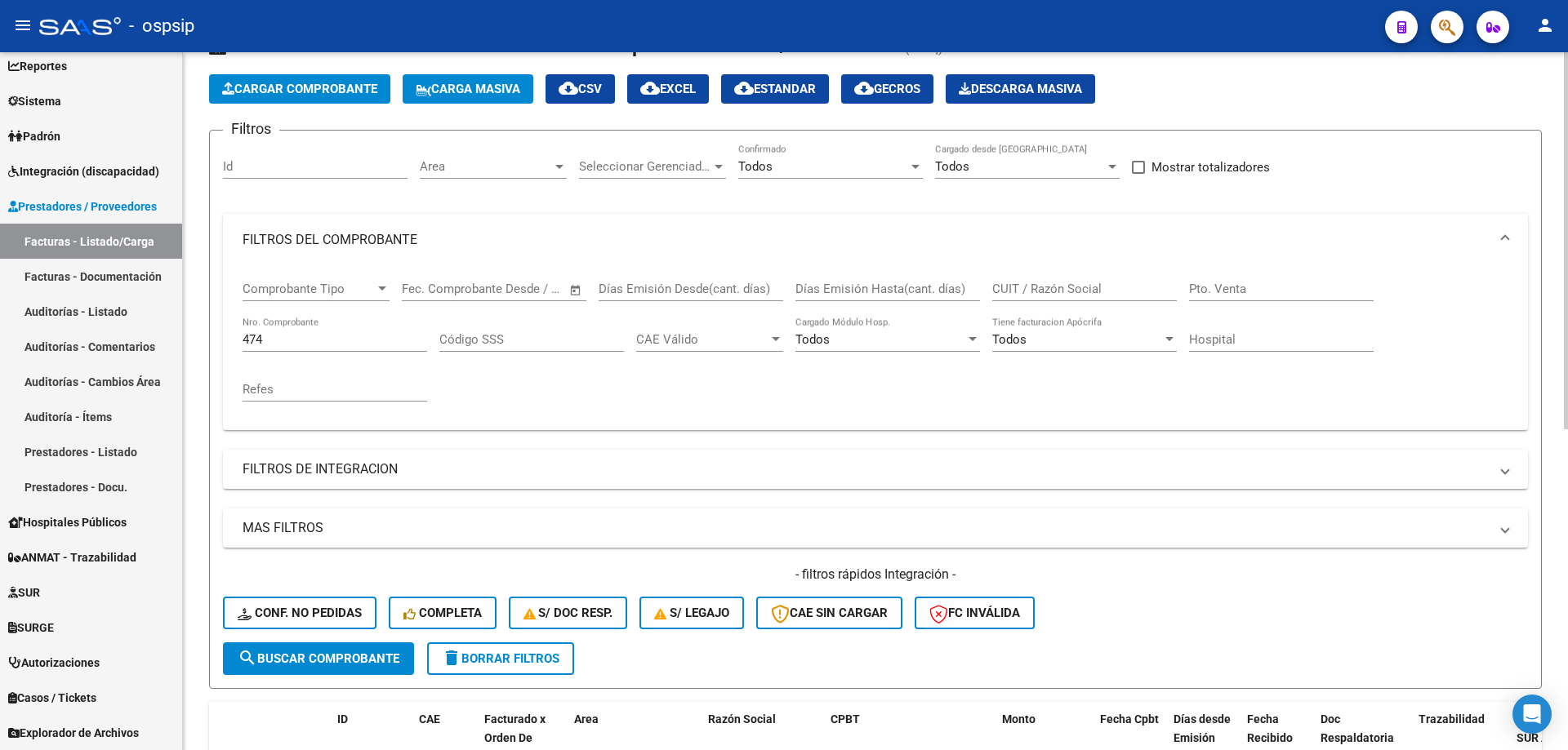
click at [318, 348] on div "474 Nro. Comprobante" at bounding box center [334, 334] width 184 height 35
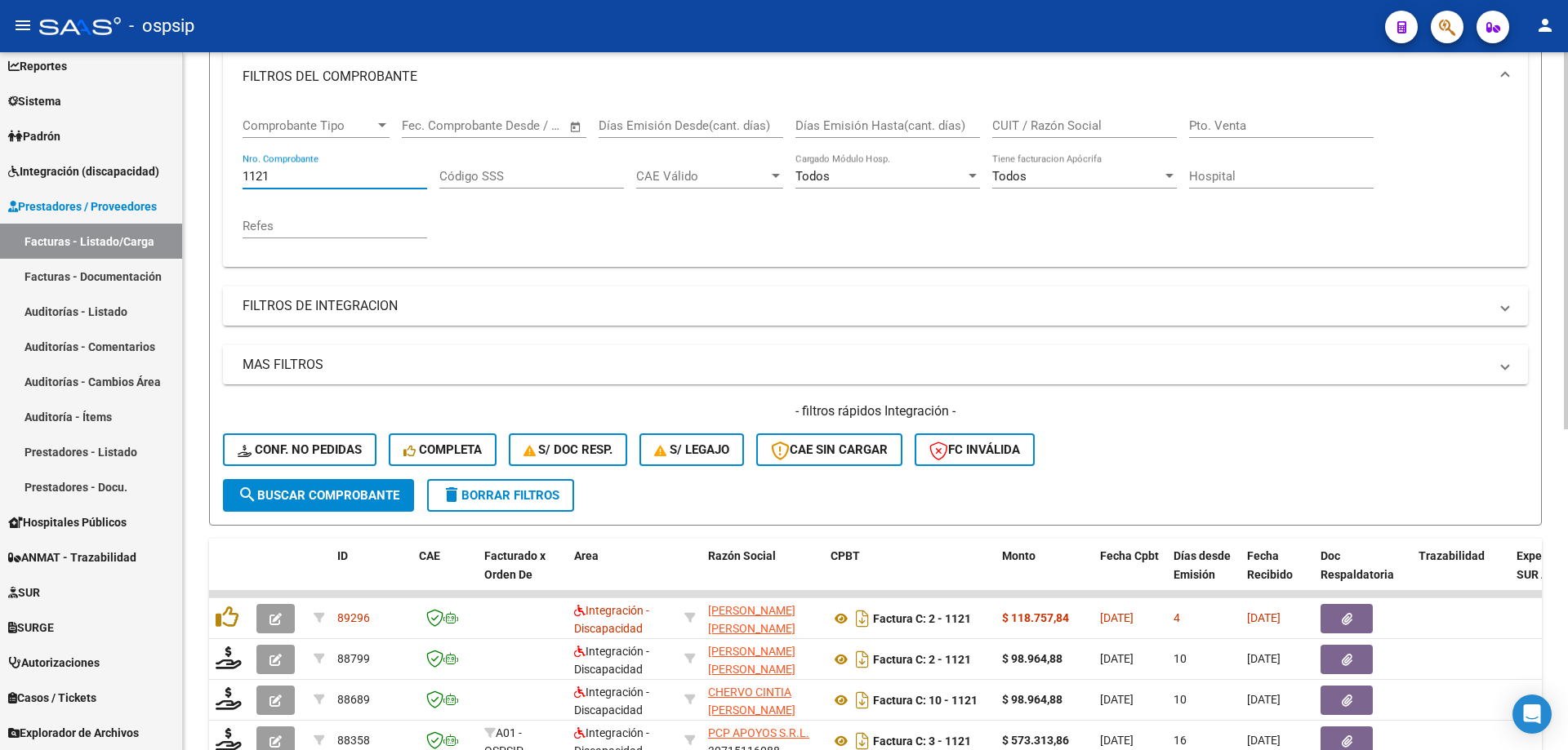
scroll to position [309, 0]
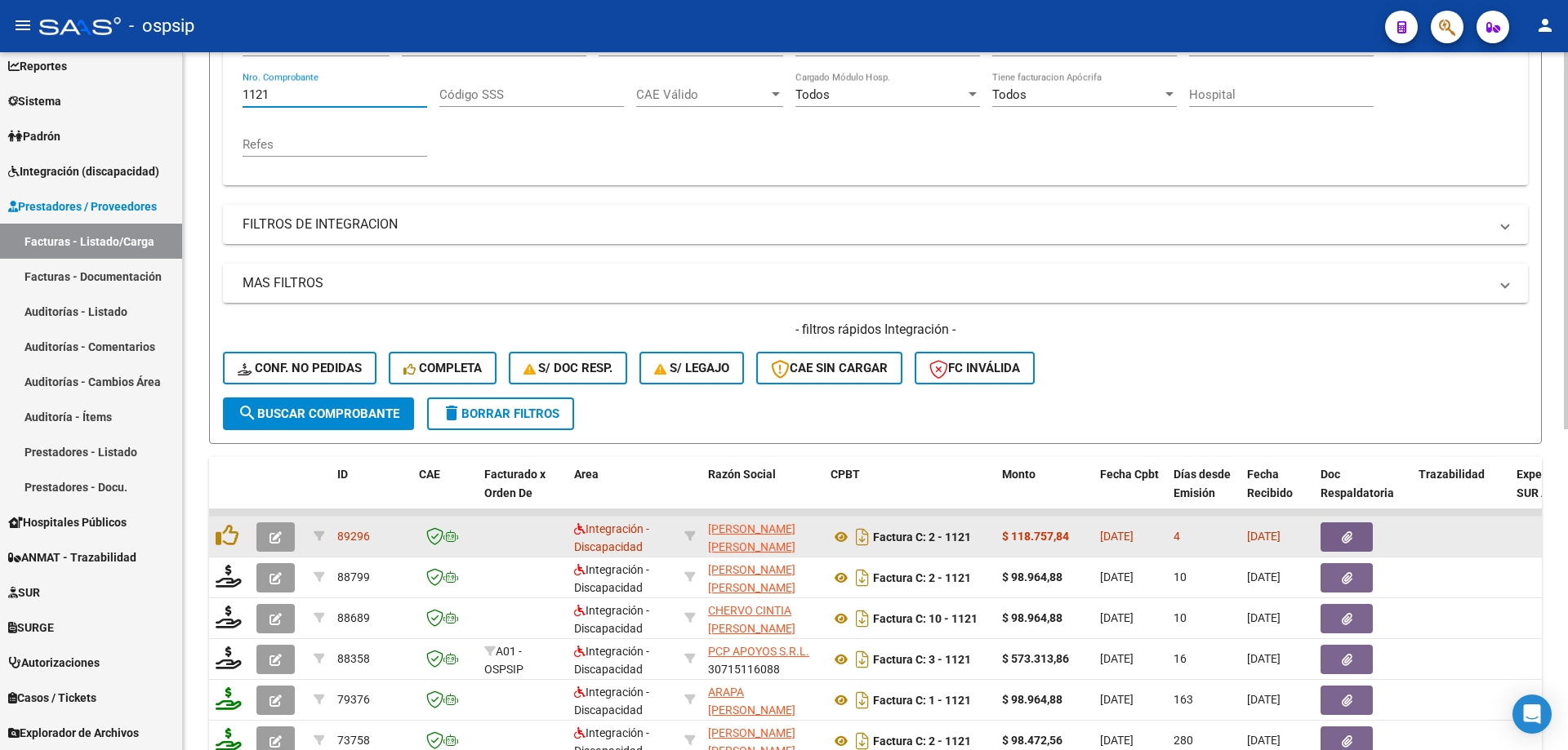
click at [273, 538] on icon "button" at bounding box center [276, 537] width 12 height 12
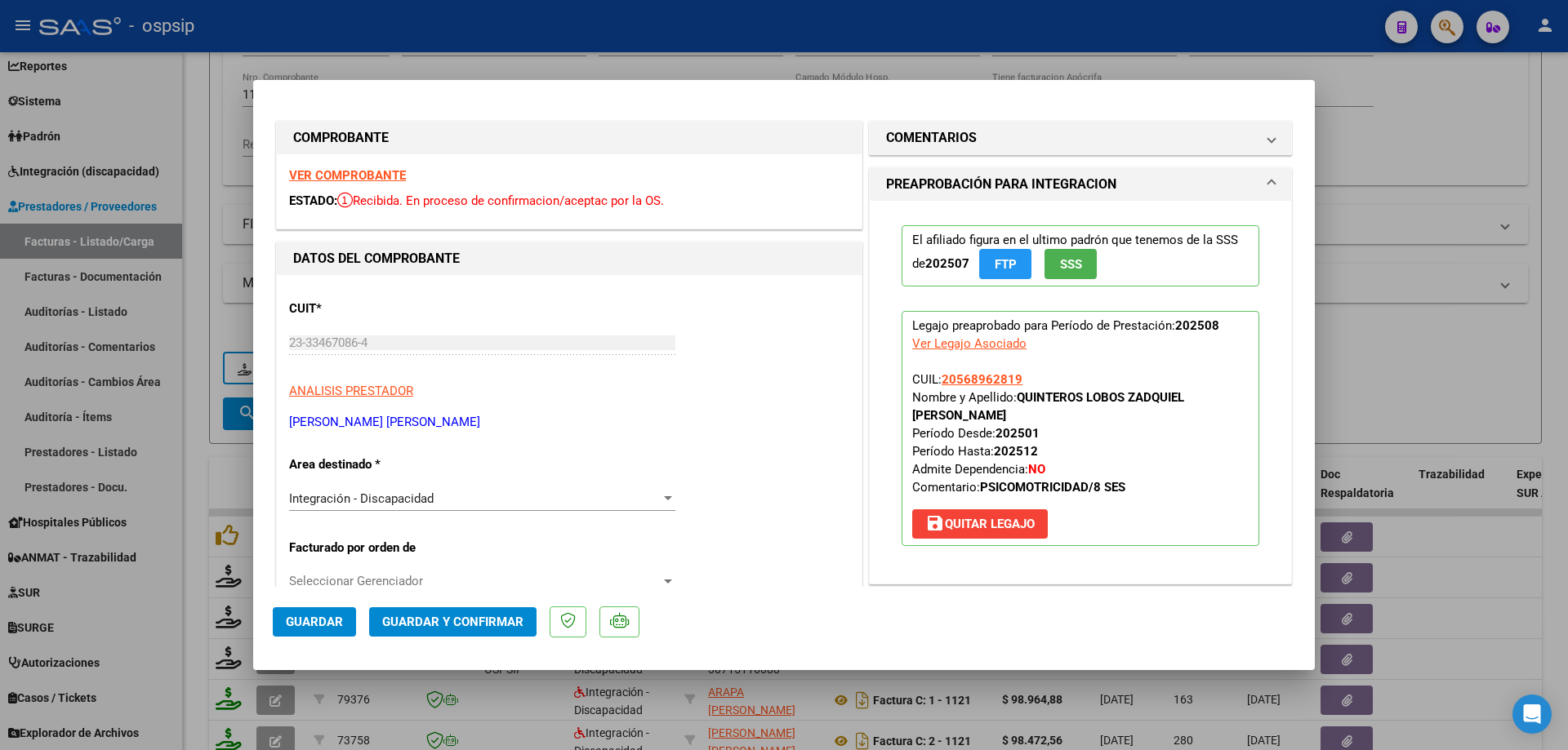
click at [1064, 262] on span "SSS" at bounding box center [1070, 264] width 22 height 15
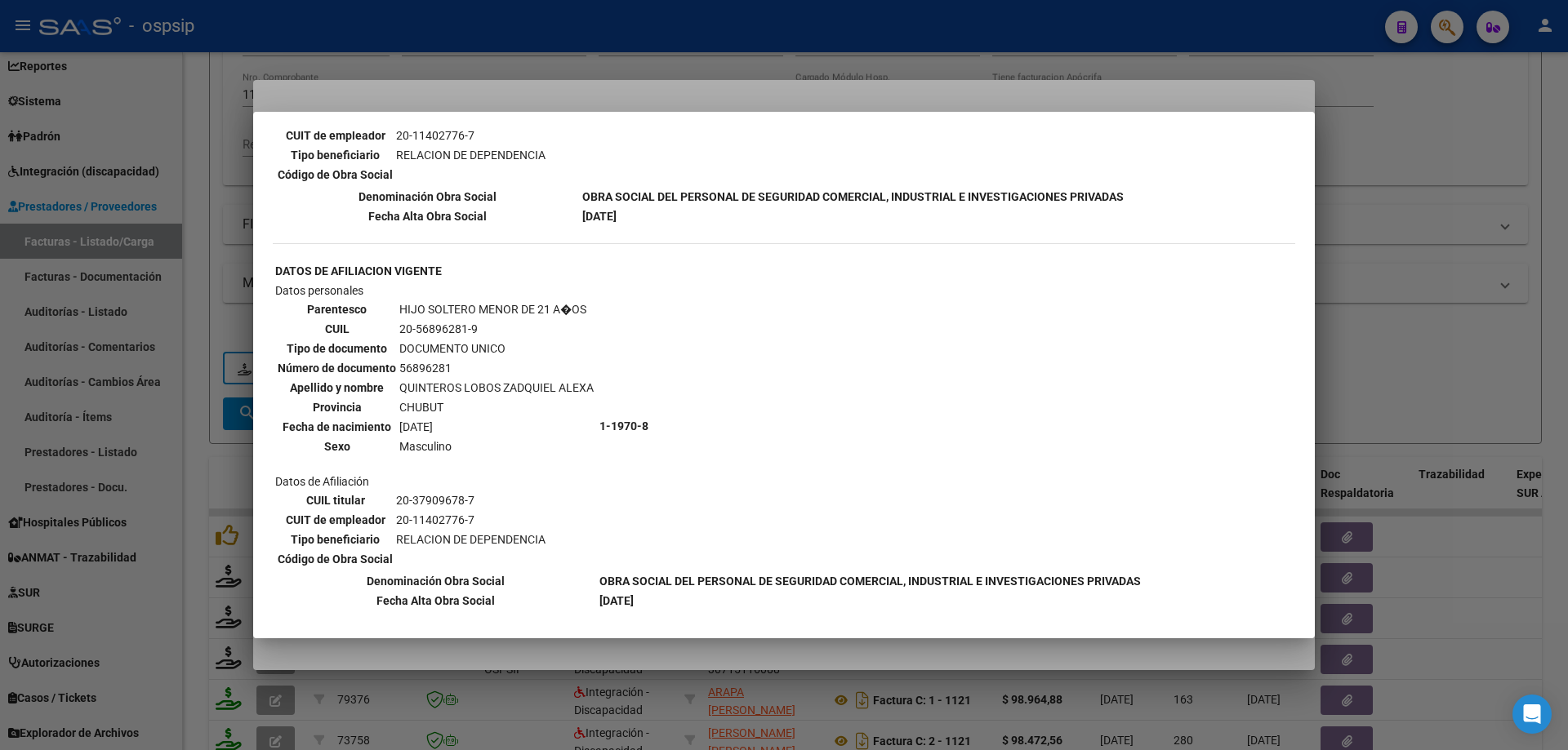
scroll to position [816, 0]
click at [1352, 249] on div at bounding box center [784, 375] width 1568 height 750
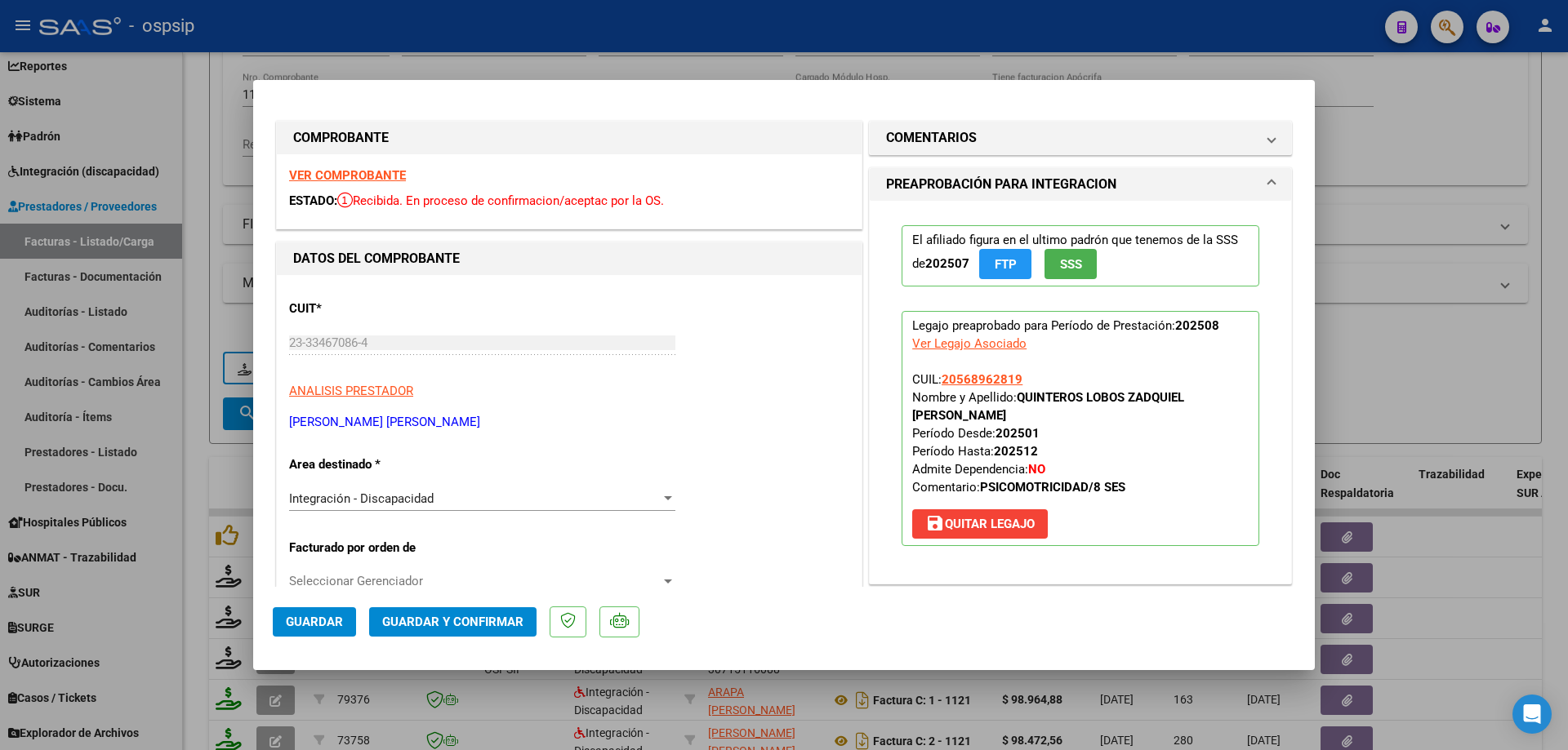
click at [1065, 268] on span "SSS" at bounding box center [1070, 264] width 22 height 15
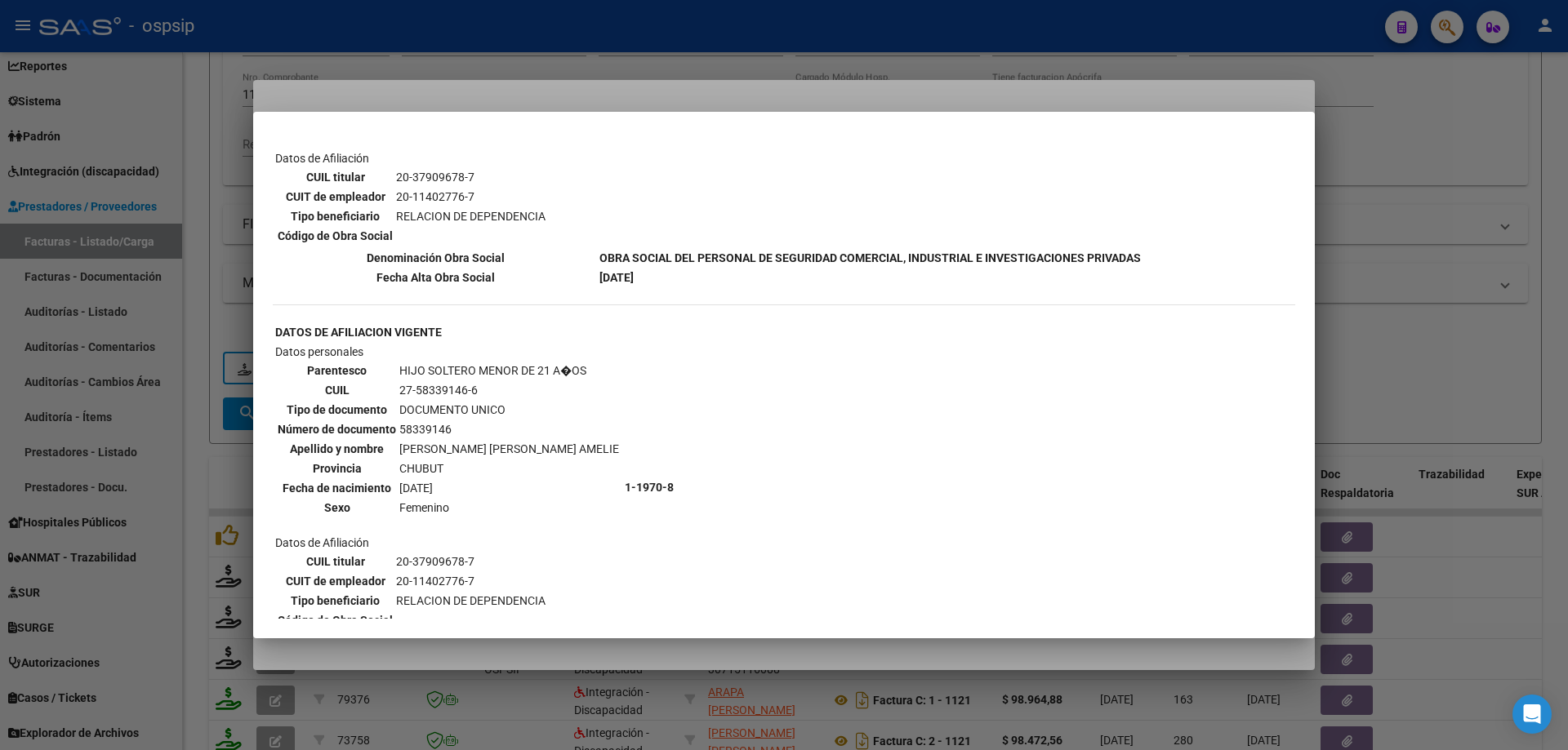
scroll to position [1143, 0]
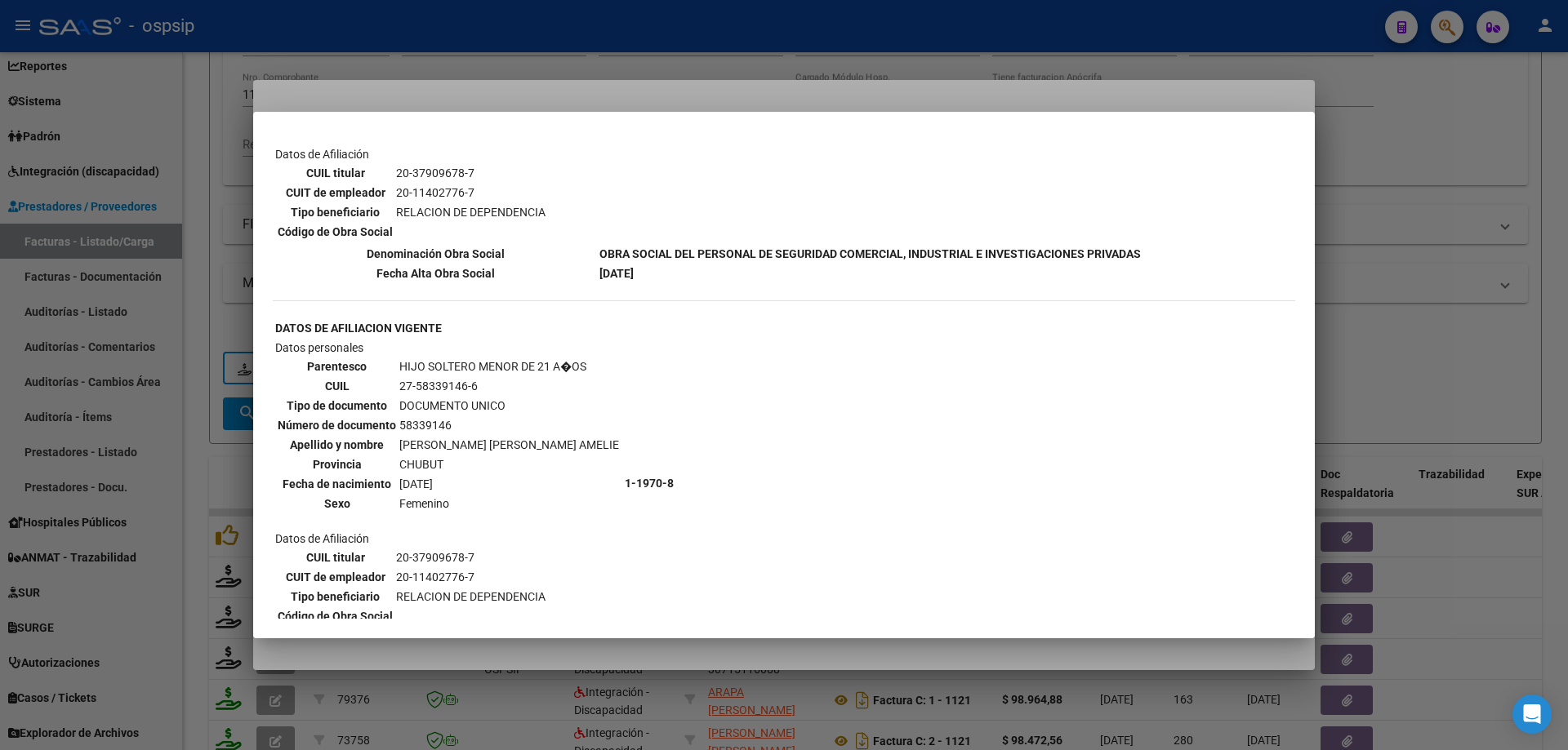
click at [1378, 320] on div at bounding box center [784, 375] width 1568 height 750
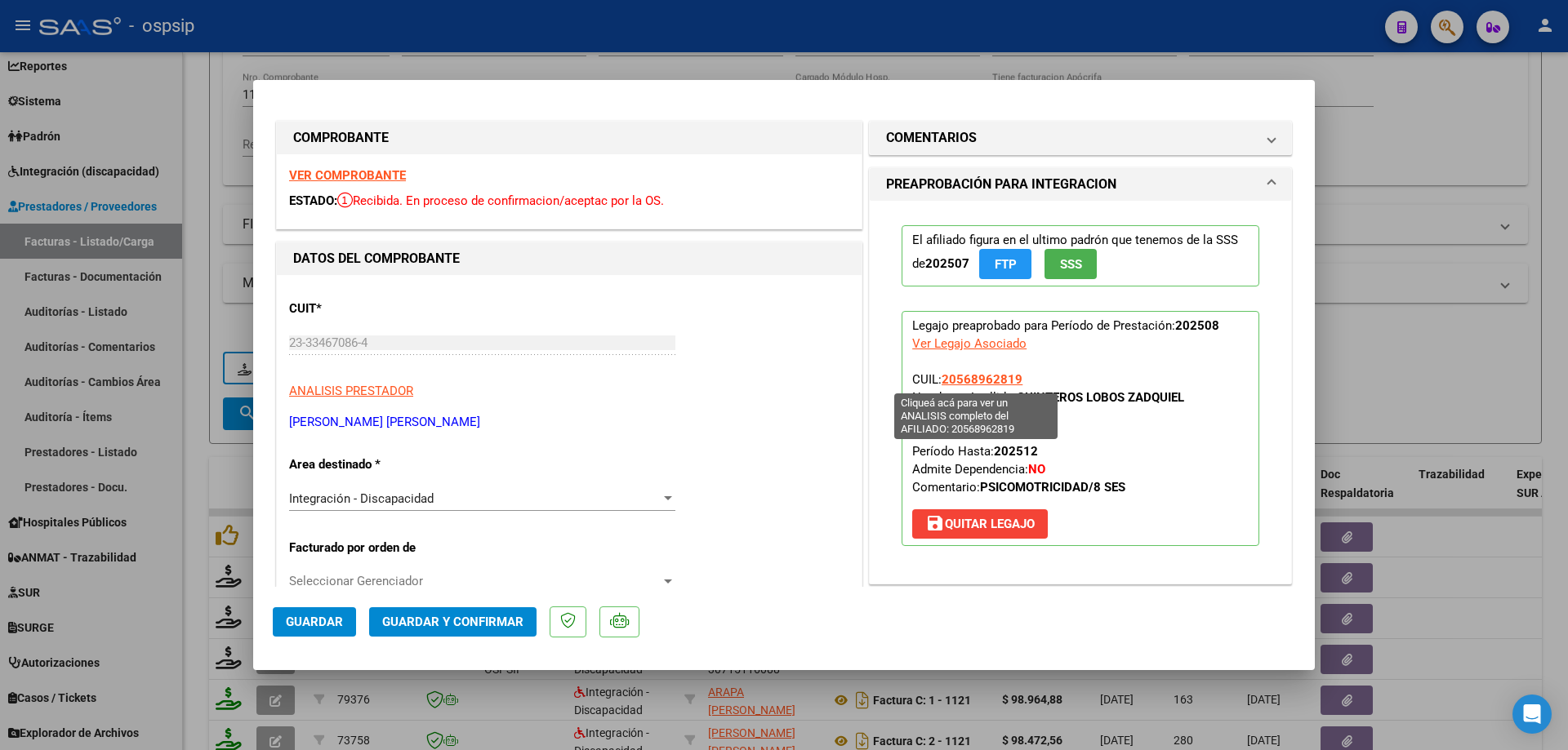
click at [979, 376] on span "20568962819" at bounding box center [982, 379] width 81 height 15
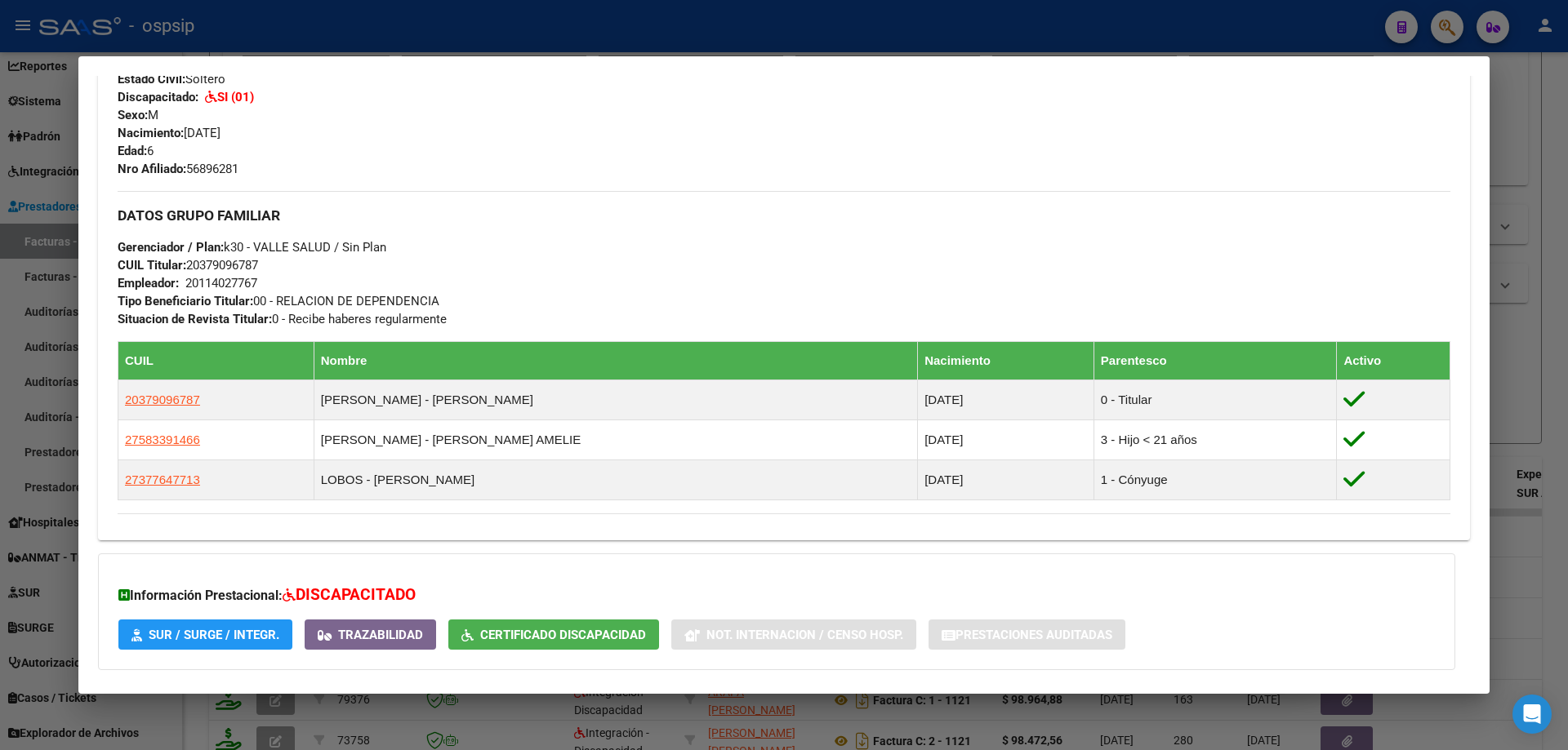
scroll to position [735, 0]
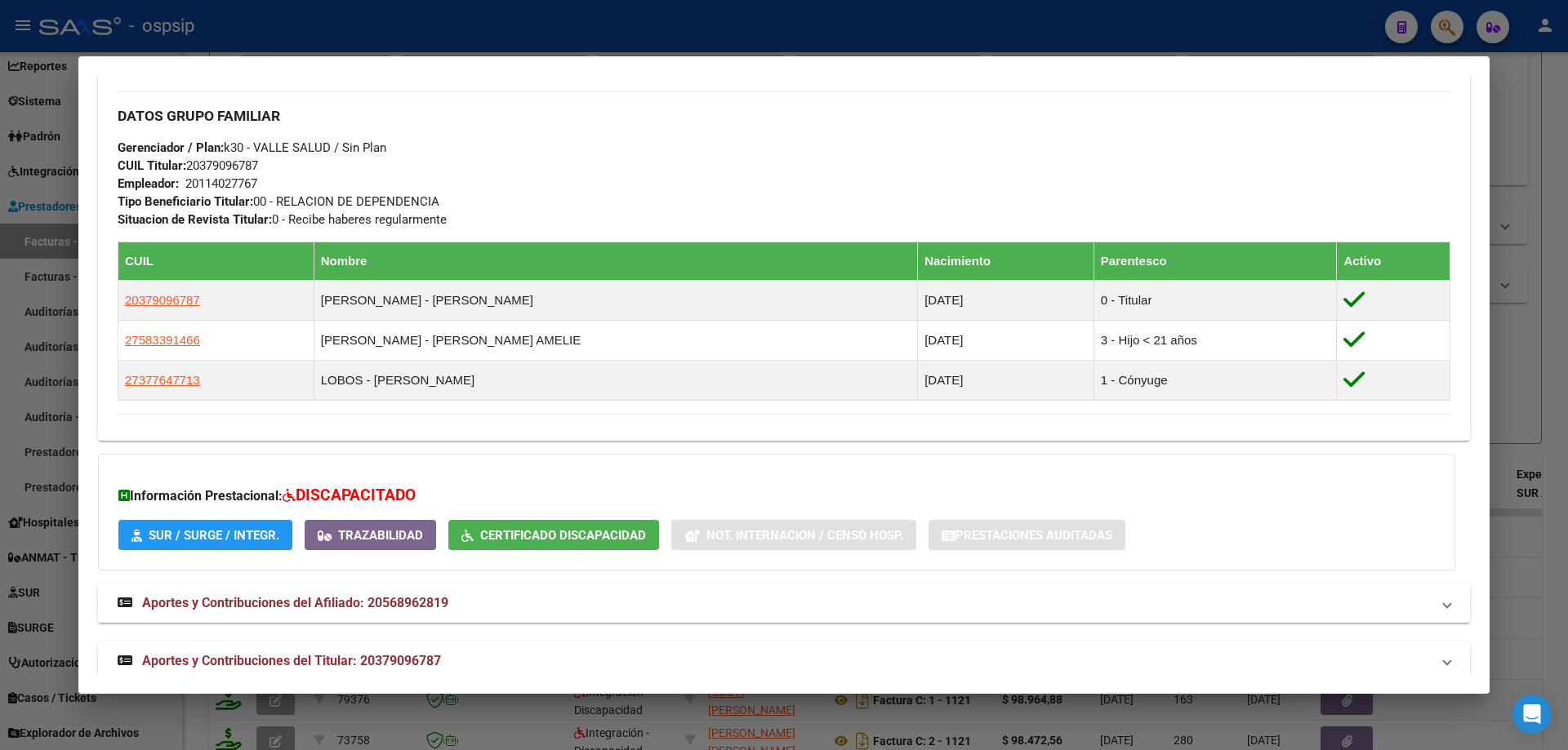
click at [1524, 341] on div at bounding box center [784, 375] width 1568 height 750
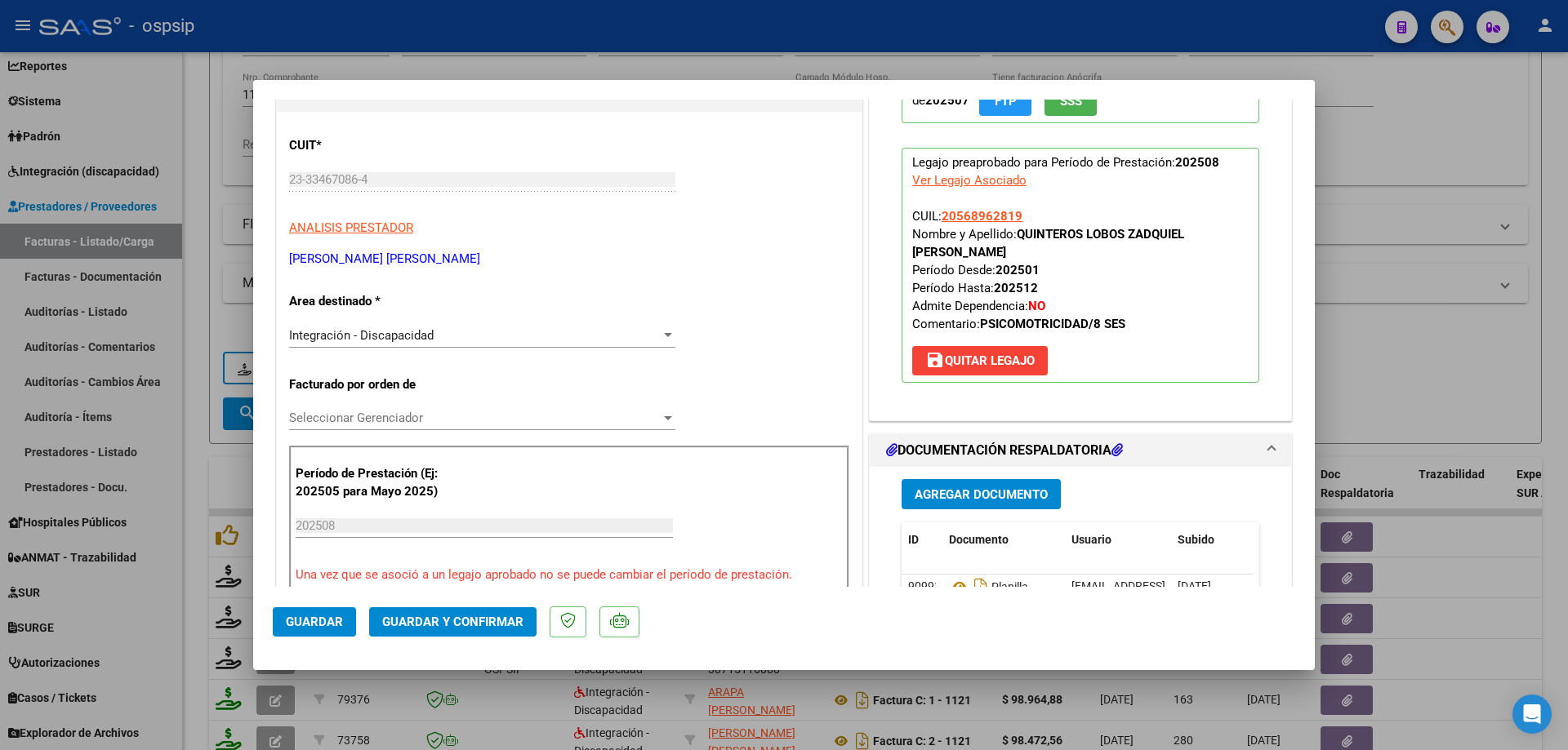
scroll to position [326, 0]
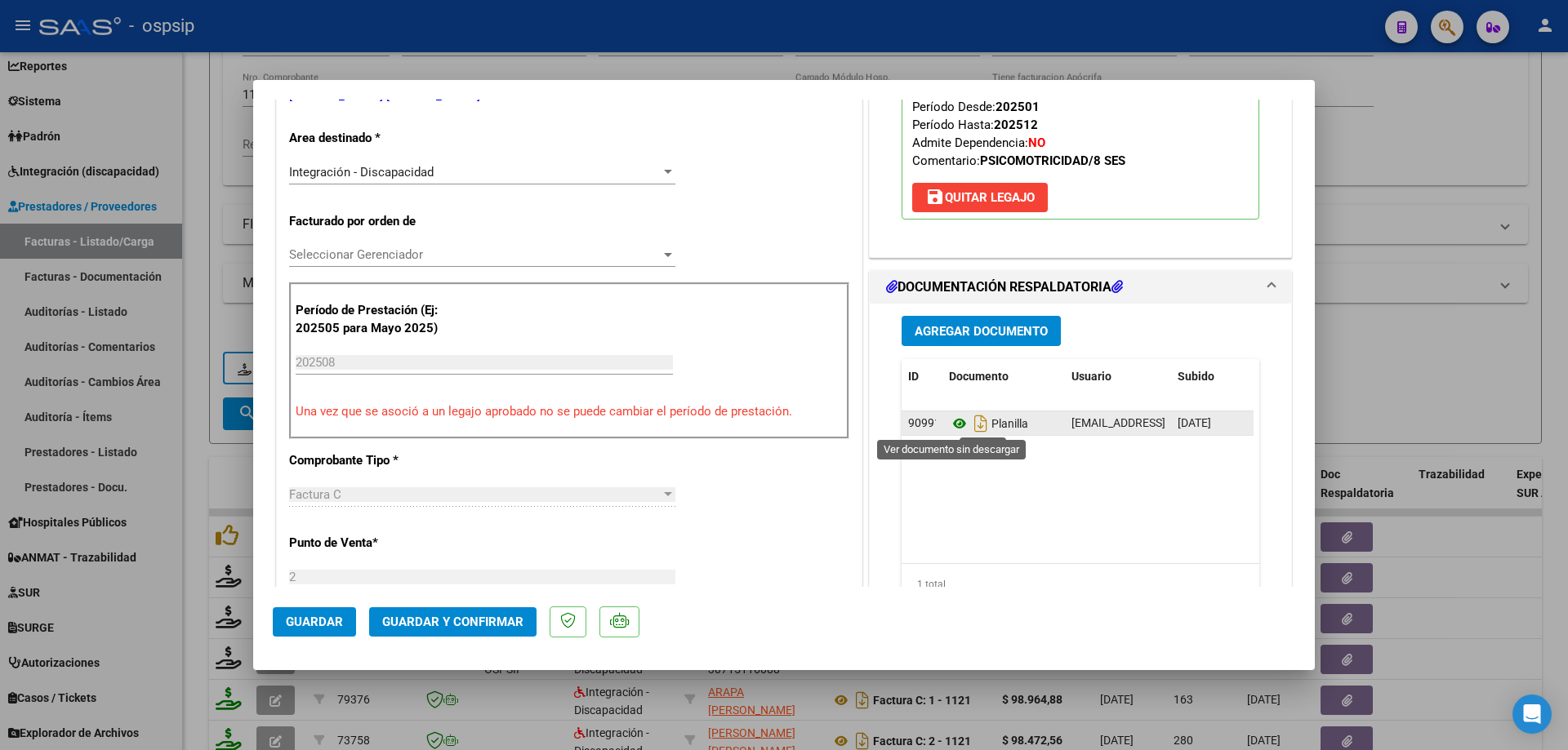
click at [949, 423] on icon at bounding box center [960, 424] width 21 height 20
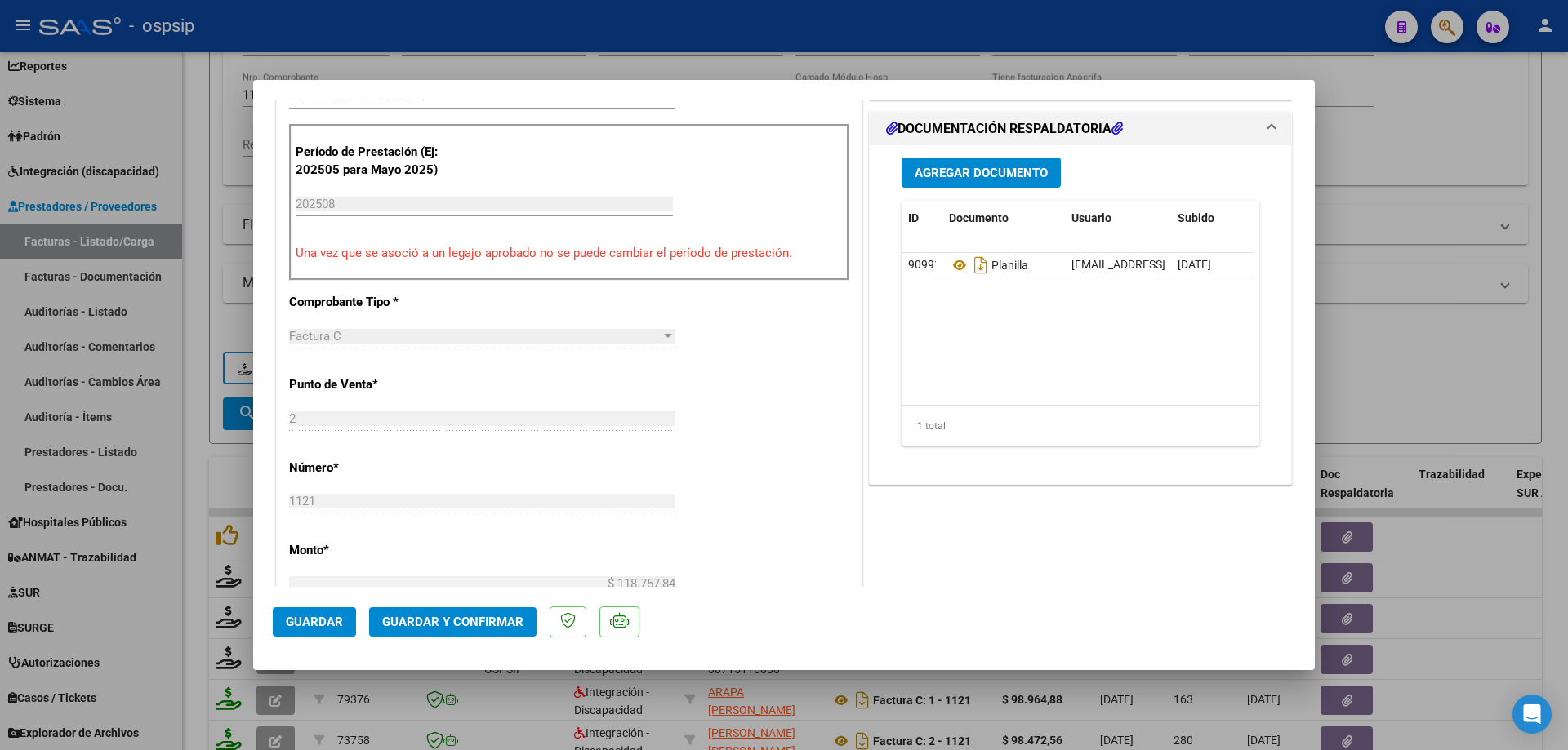
scroll to position [490, 0]
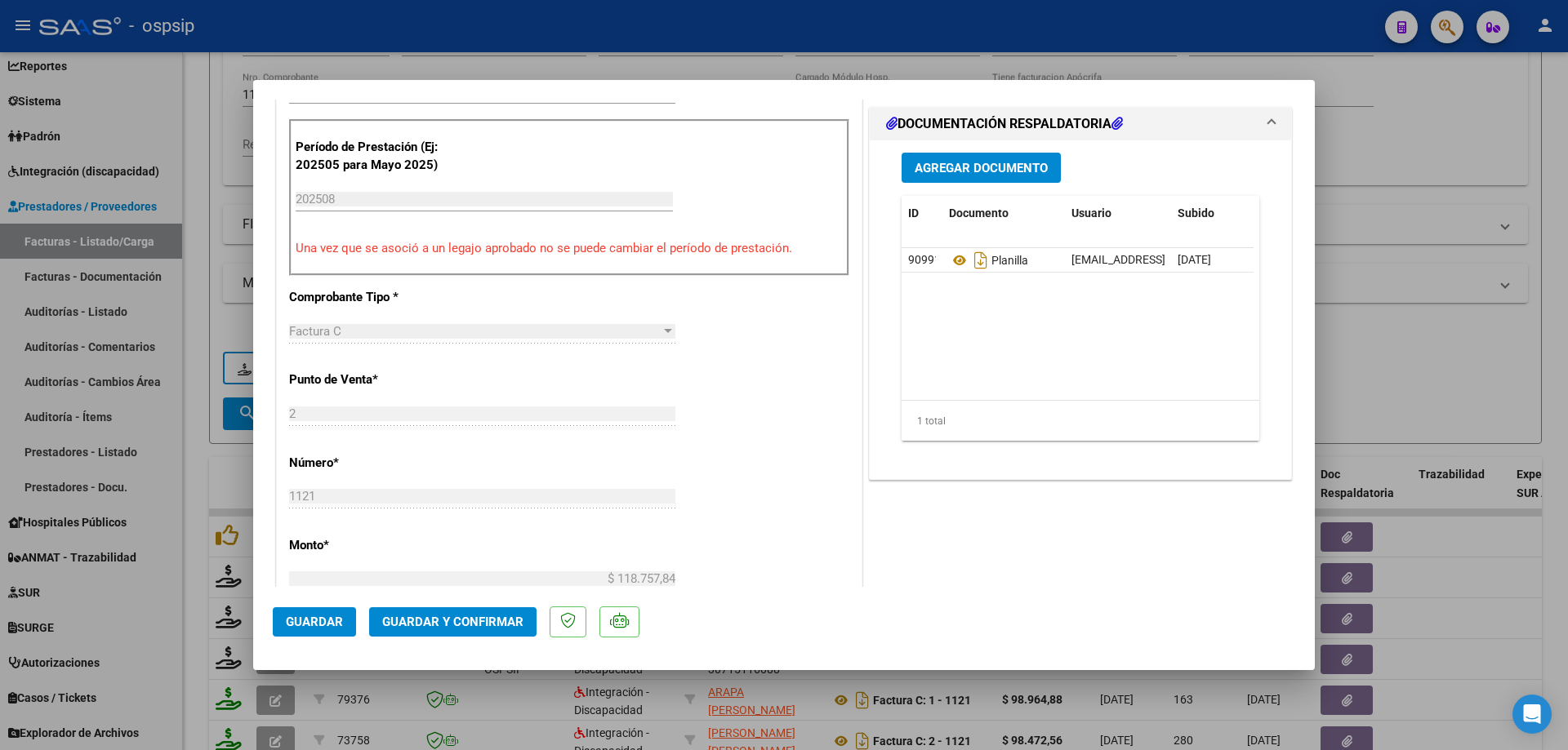
click at [455, 624] on span "Guardar y Confirmar" at bounding box center [452, 621] width 141 height 15
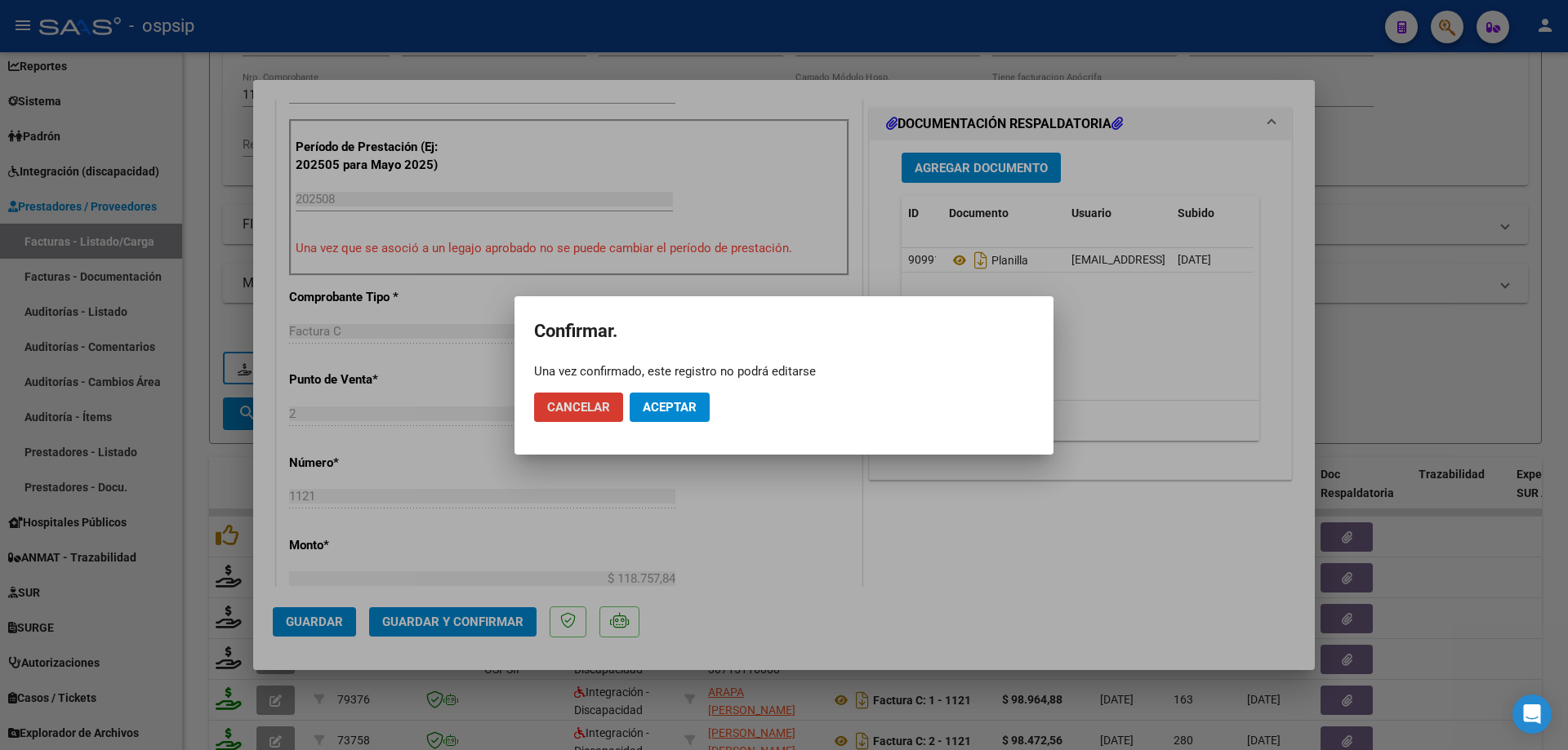
click at [661, 408] on span "Aceptar" at bounding box center [670, 407] width 54 height 15
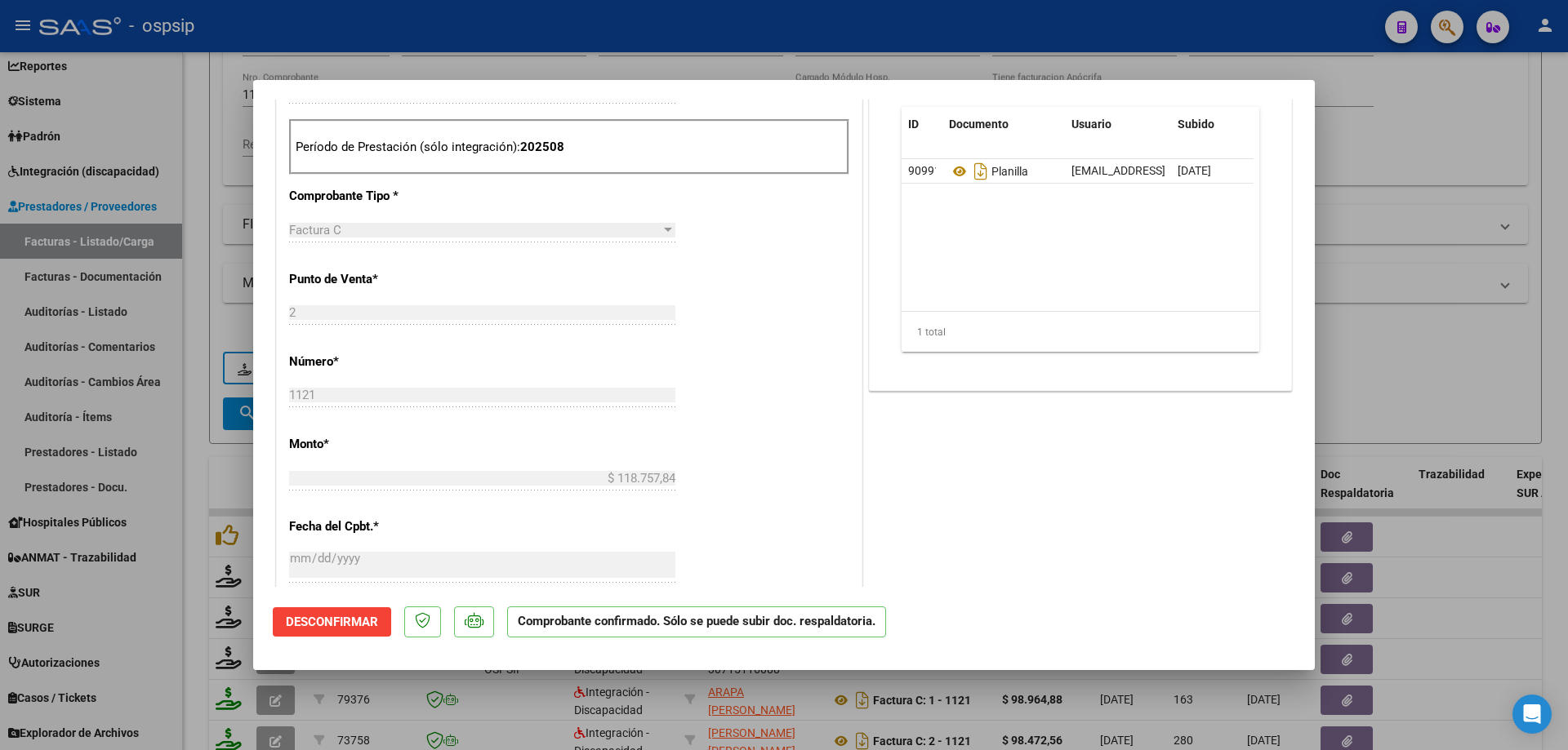
click at [1345, 307] on div at bounding box center [784, 375] width 1568 height 750
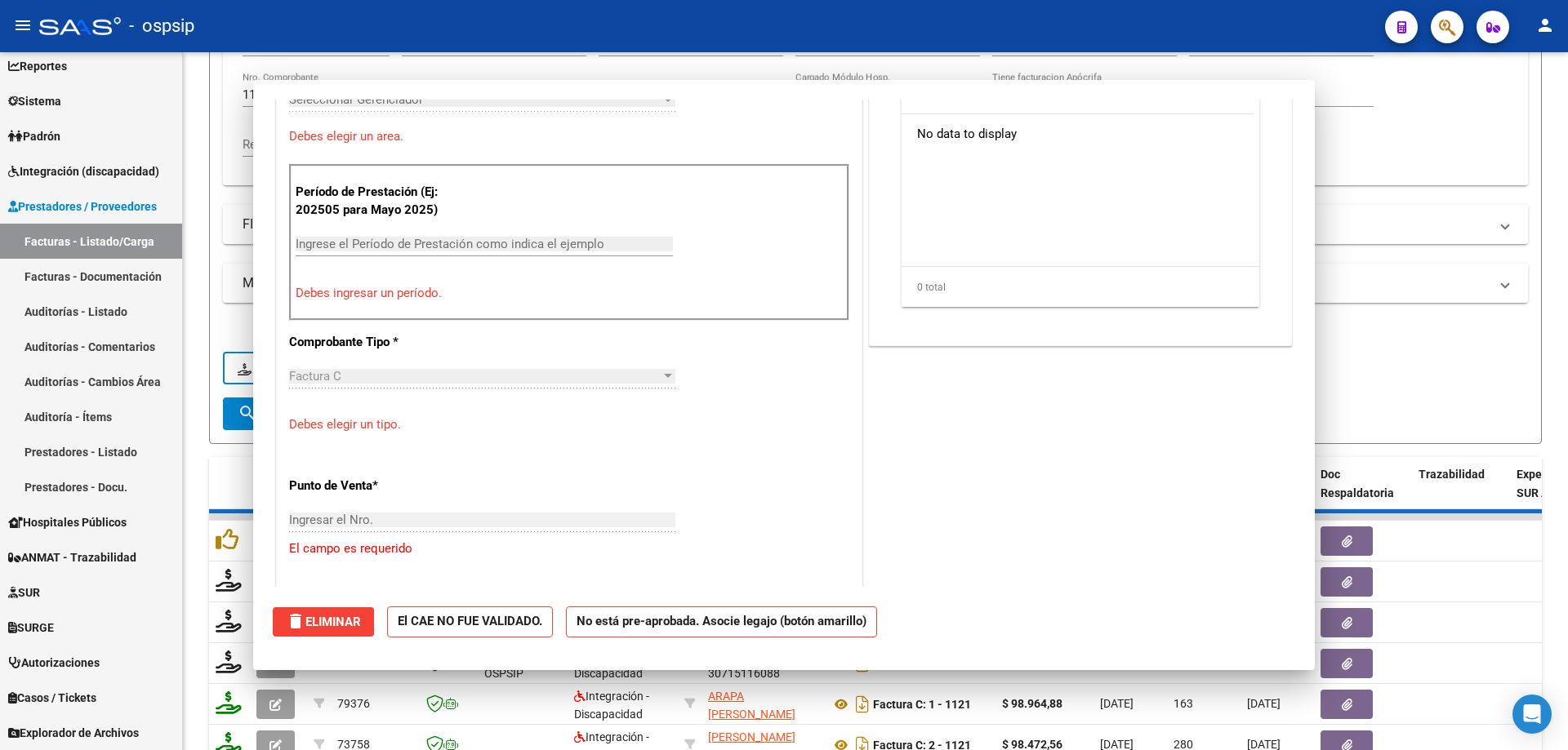
scroll to position [519, 0]
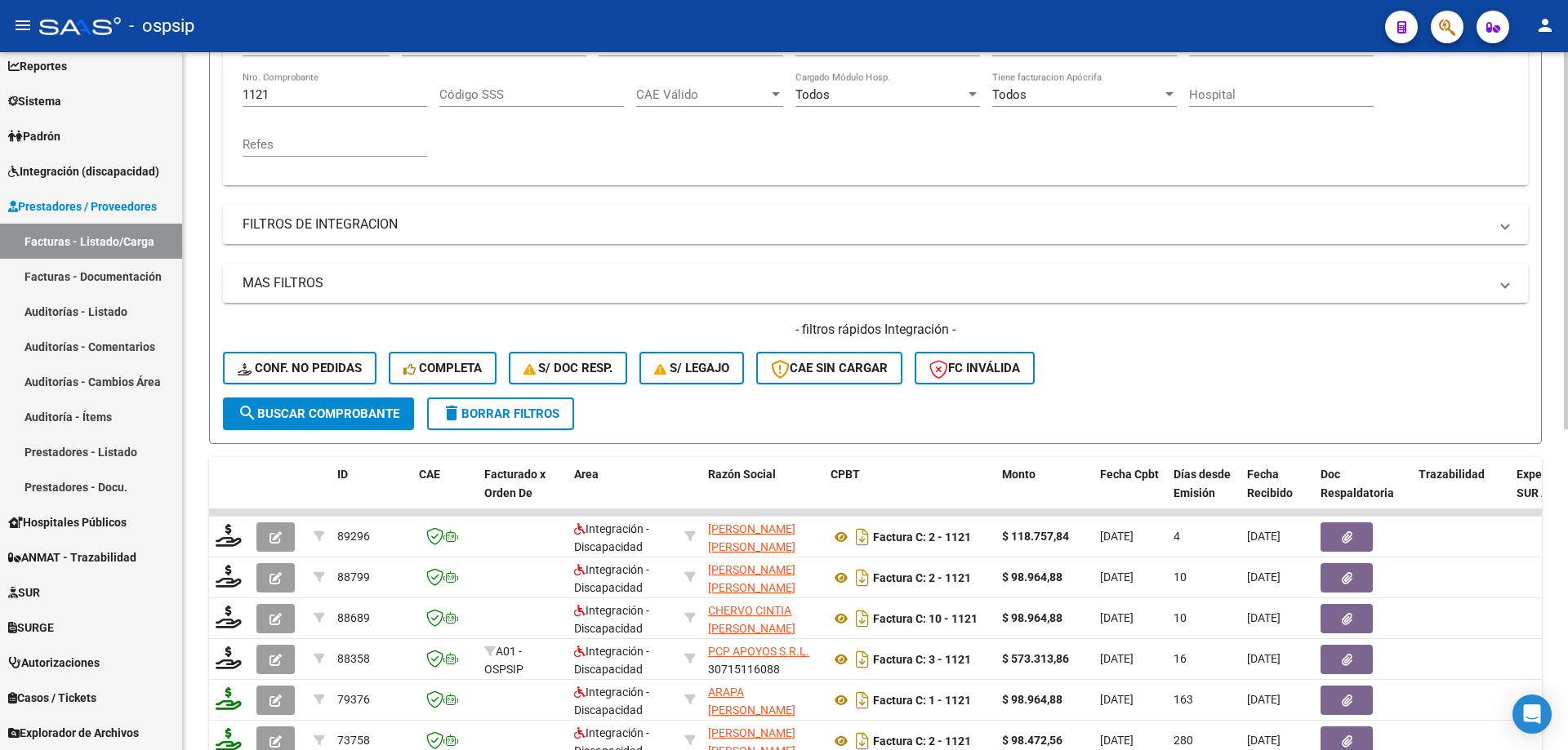
click at [296, 98] on input "1121" at bounding box center [334, 95] width 184 height 15
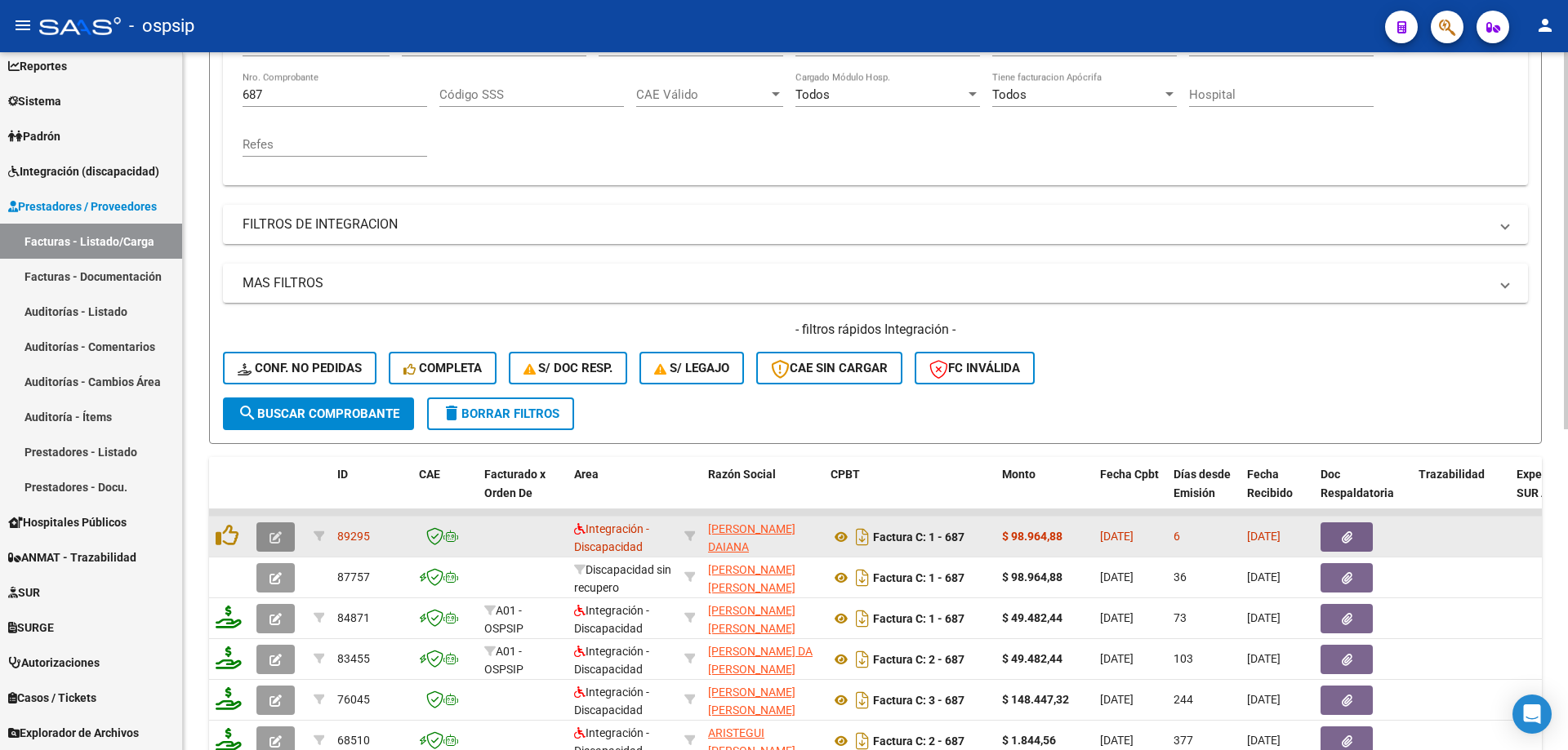
click at [281, 535] on icon "button" at bounding box center [276, 537] width 12 height 12
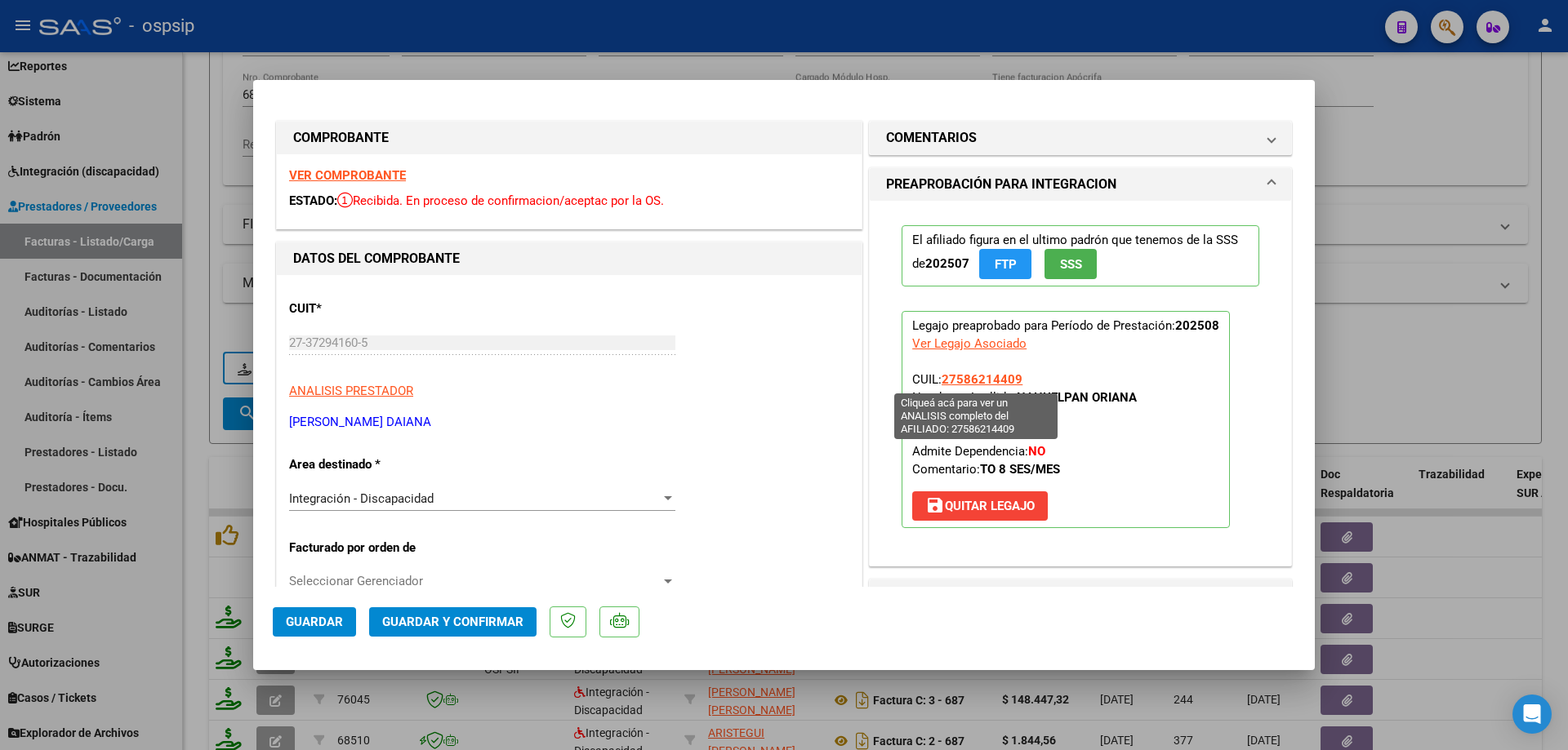
click at [976, 375] on span "27586214409" at bounding box center [982, 379] width 81 height 15
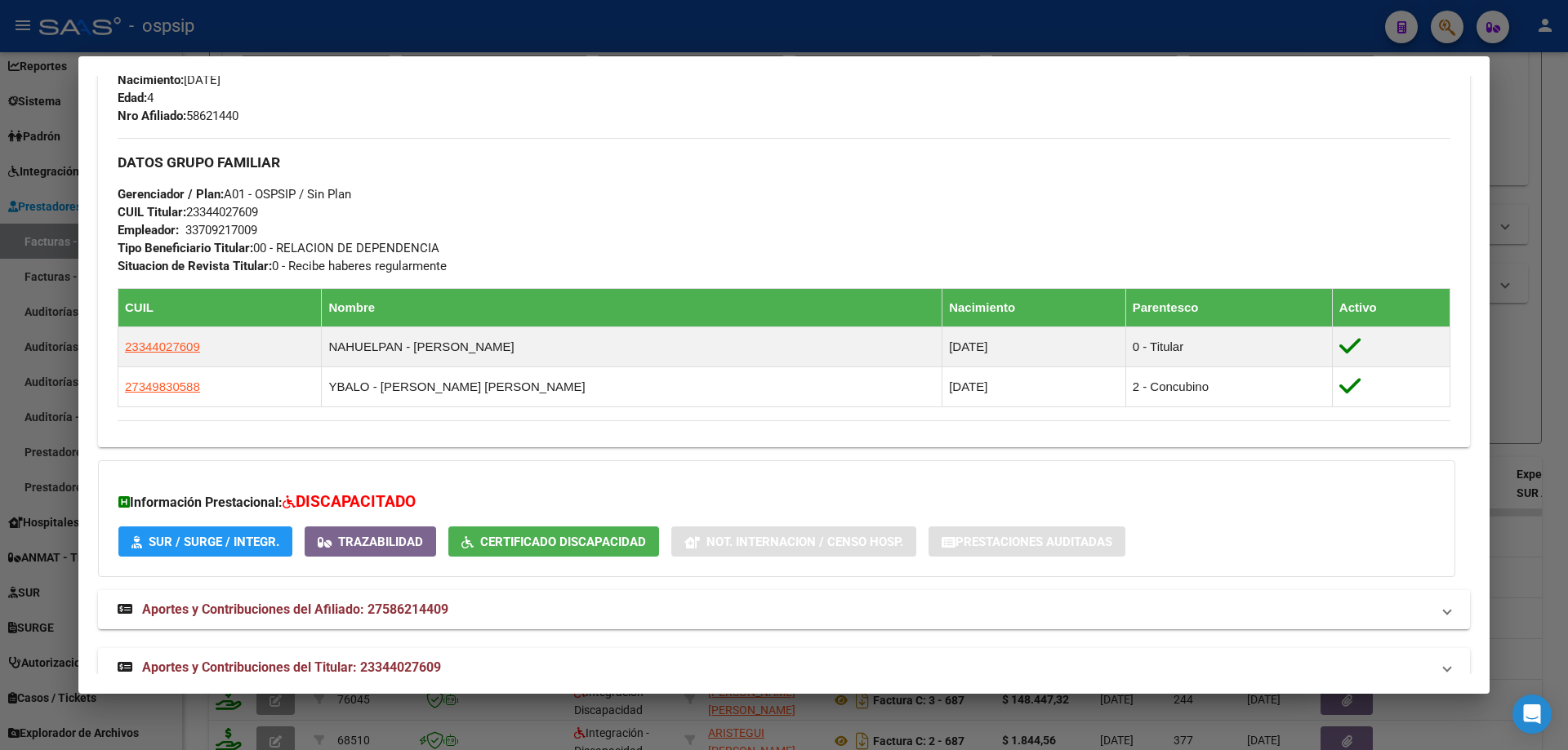
scroll to position [719, 0]
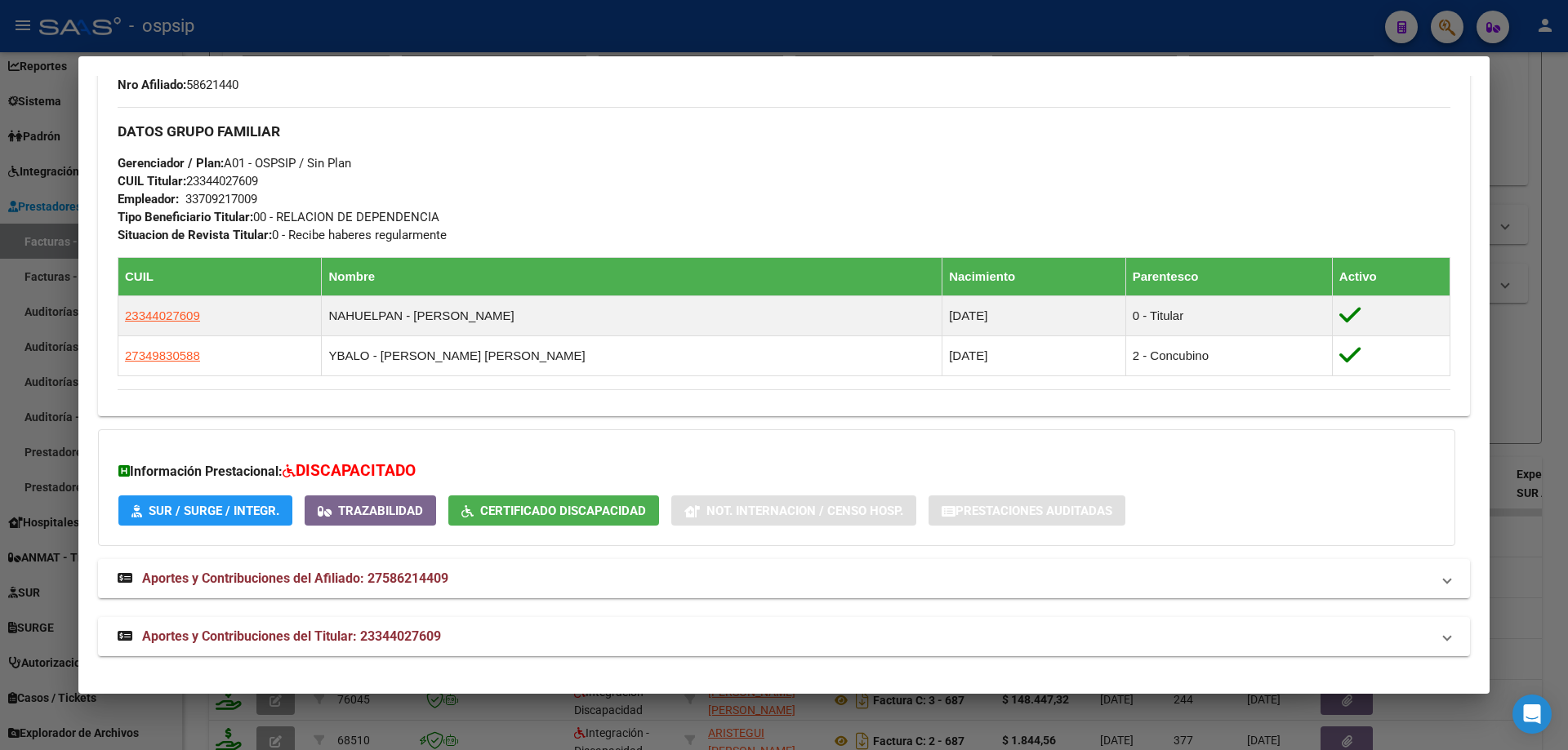
click at [1535, 354] on div at bounding box center [784, 375] width 1568 height 750
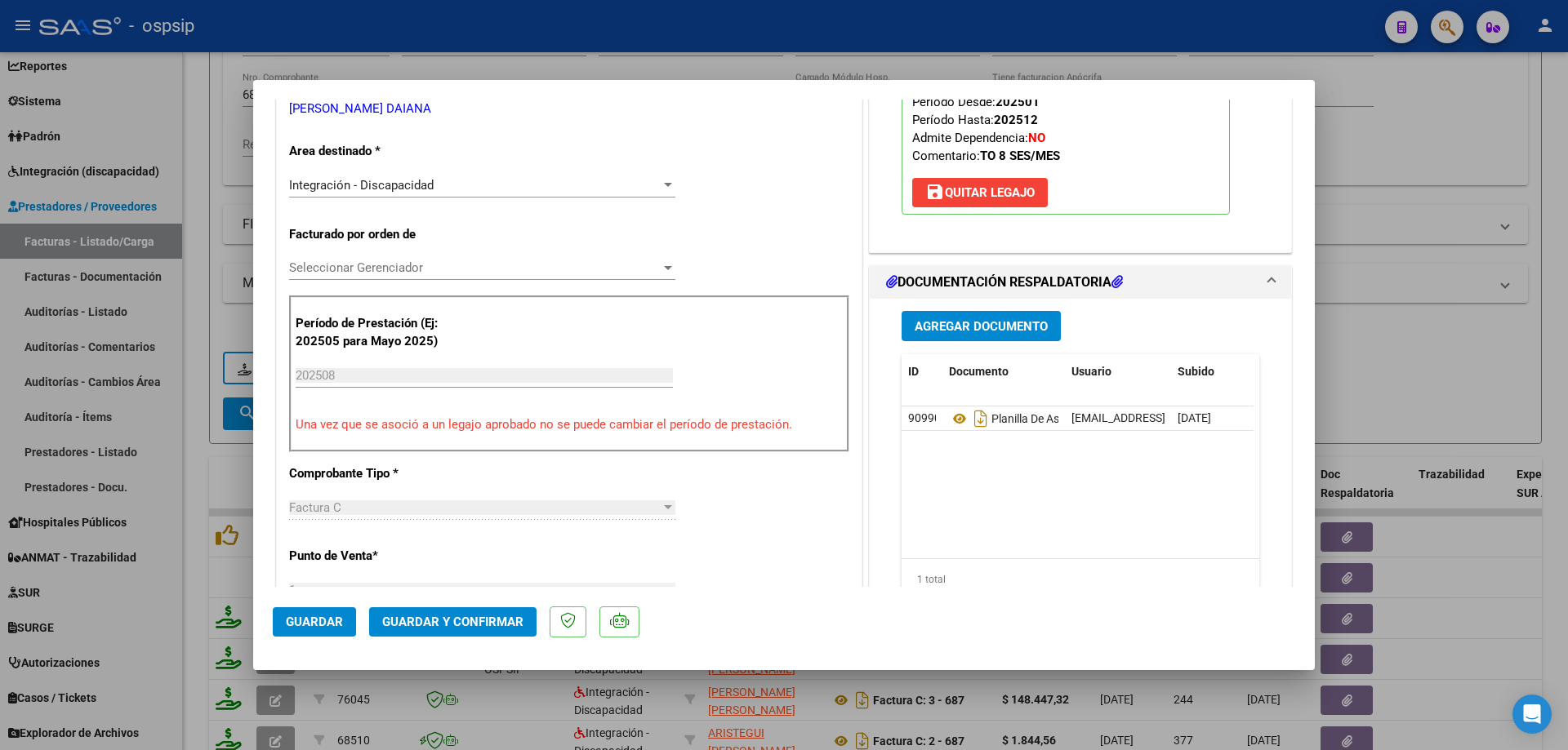
scroll to position [326, 0]
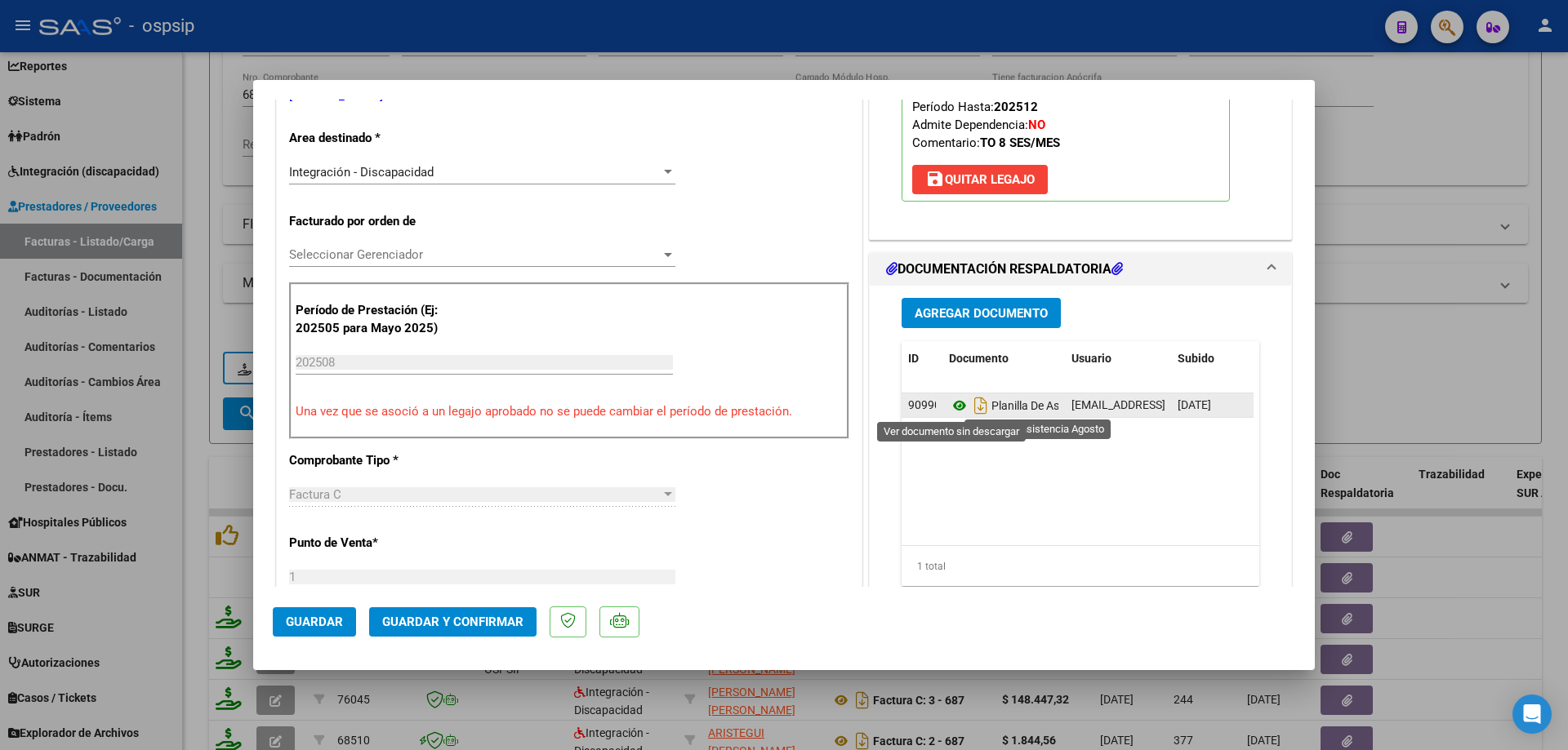
click at [954, 406] on icon at bounding box center [960, 406] width 21 height 20
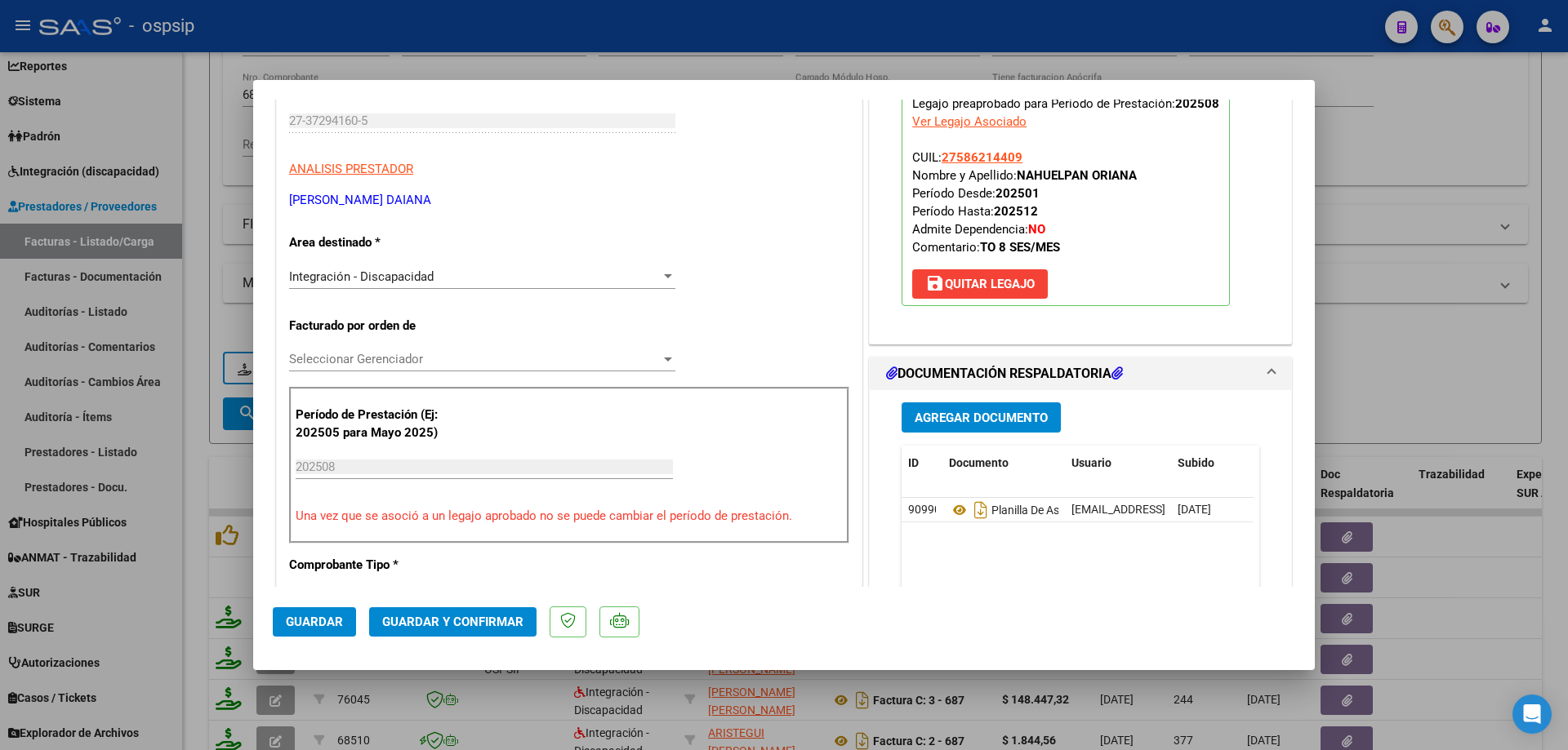
scroll to position [163, 0]
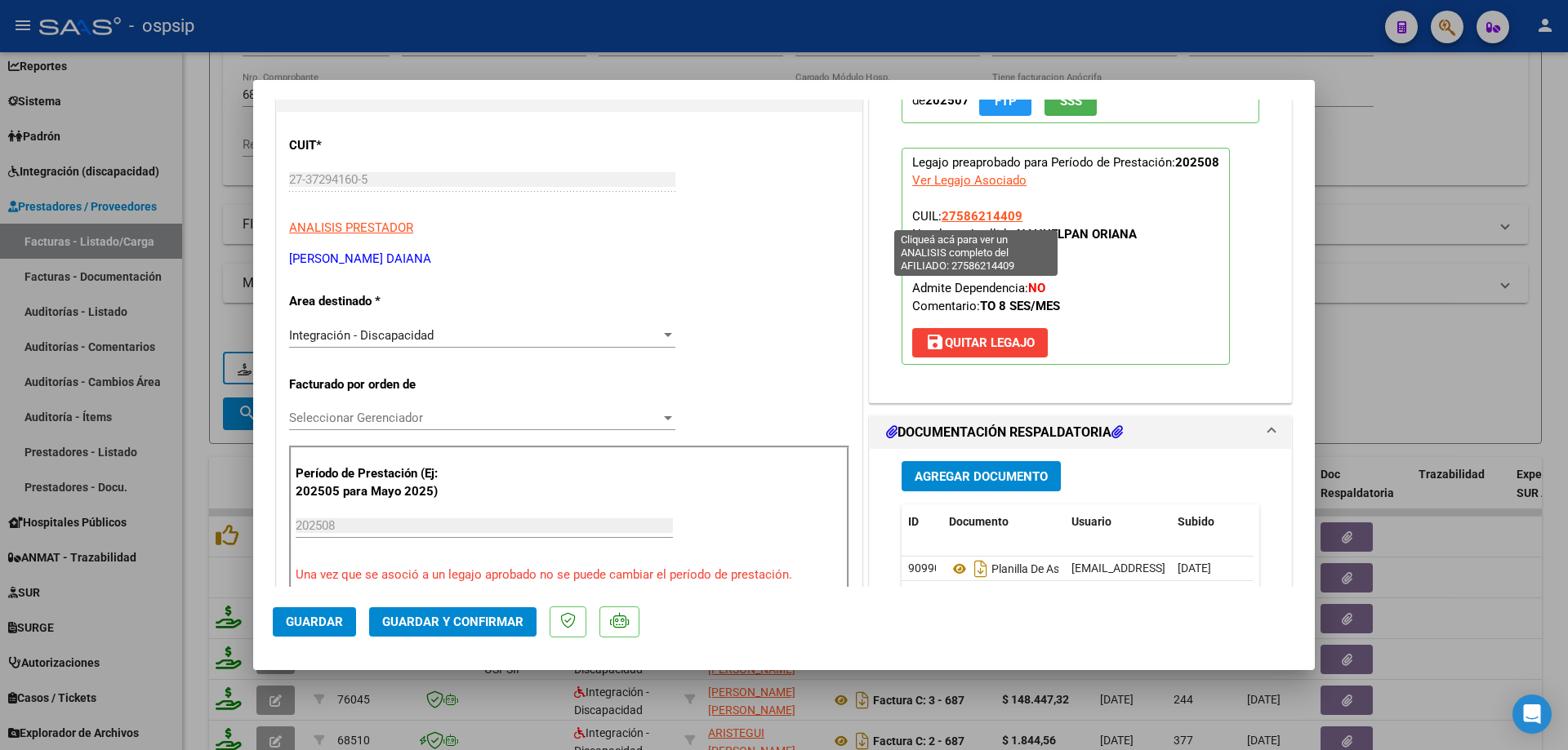
drag, startPoint x: 1021, startPoint y: 212, endPoint x: 939, endPoint y: 212, distance: 82.0
click at [939, 212] on p "Legajo preaprobado para Período de Prestación: 202508 Ver Legajo Asociado CUIL:…" at bounding box center [1066, 256] width 328 height 217
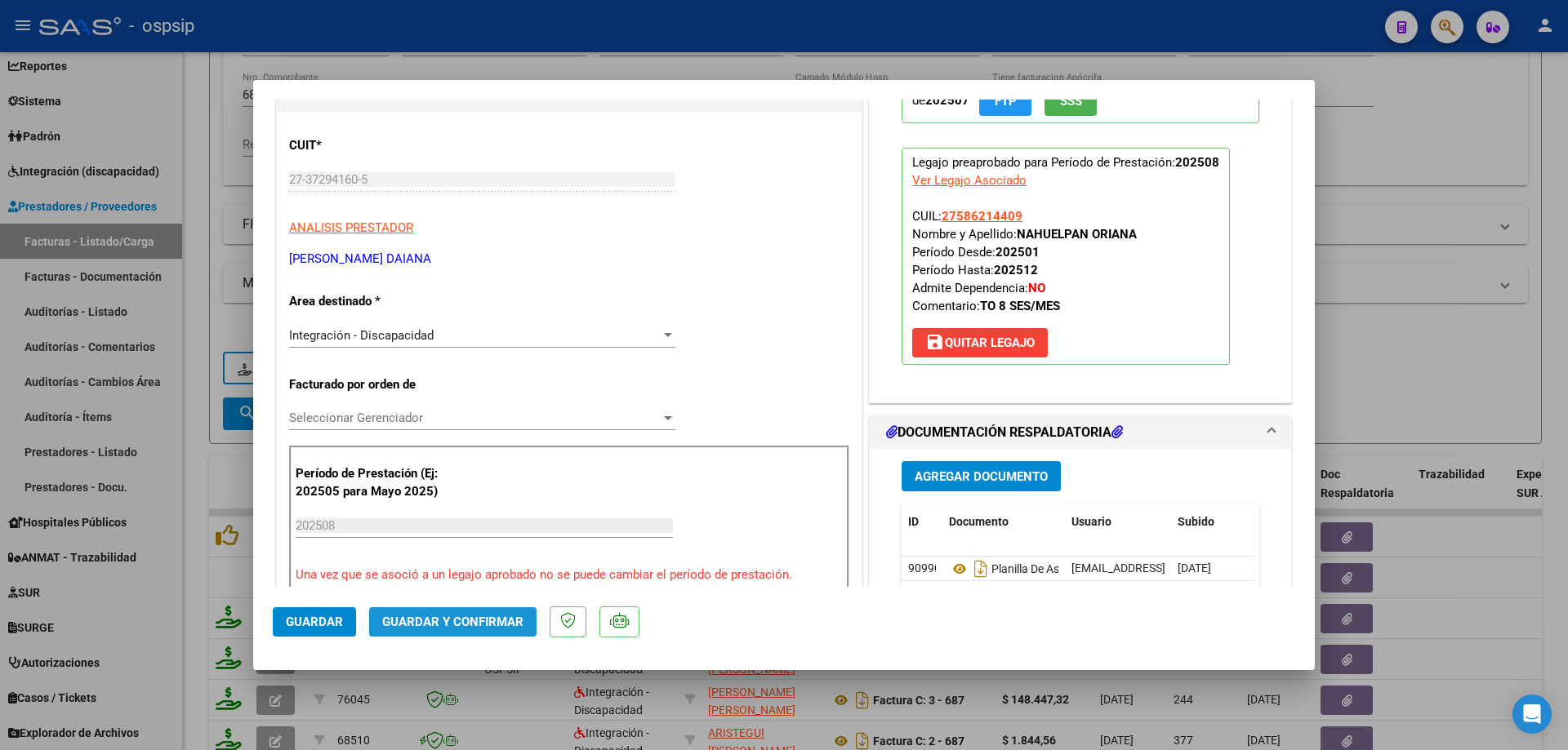
click at [464, 628] on span "Guardar y Confirmar" at bounding box center [452, 621] width 141 height 15
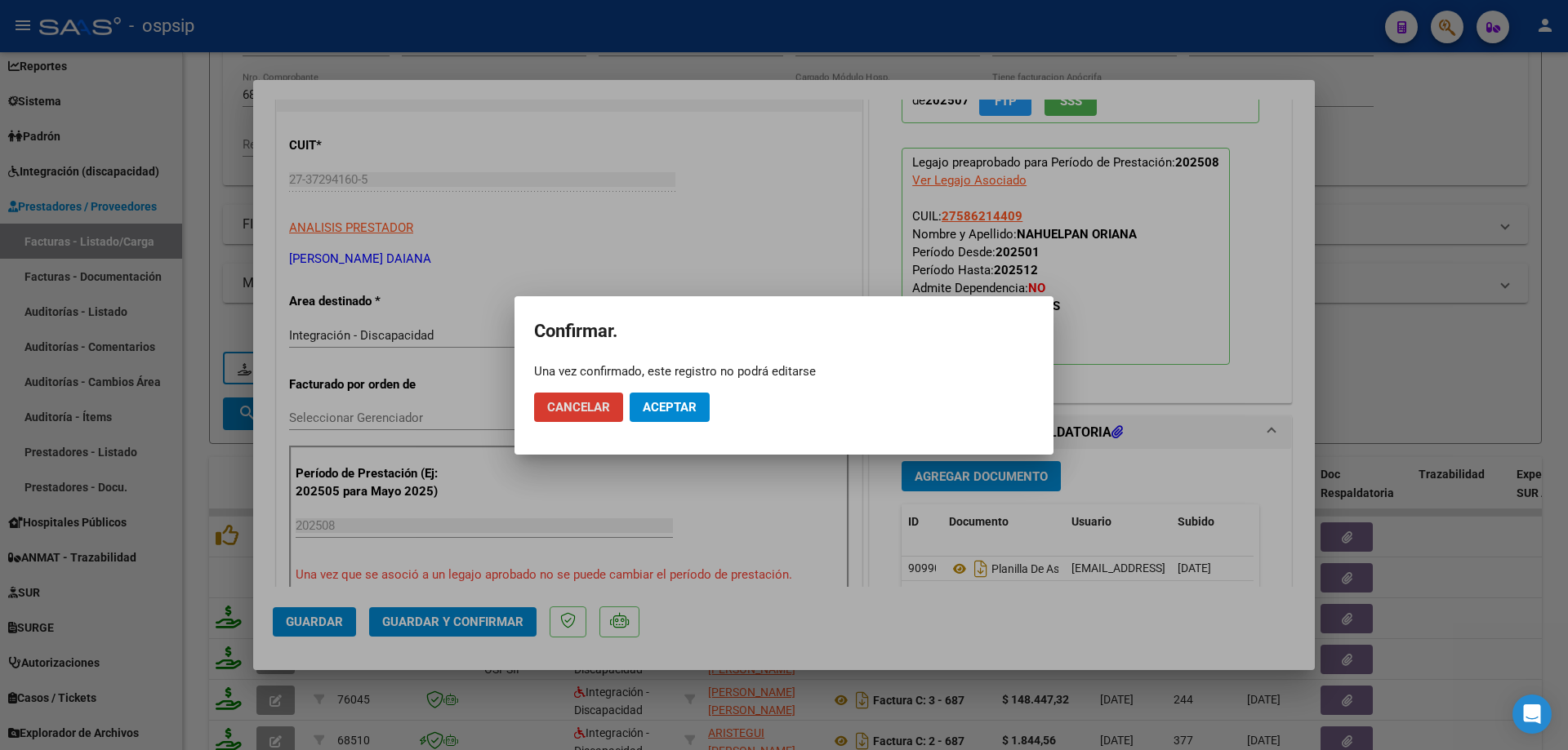
click at [658, 418] on button "Aceptar" at bounding box center [670, 407] width 80 height 29
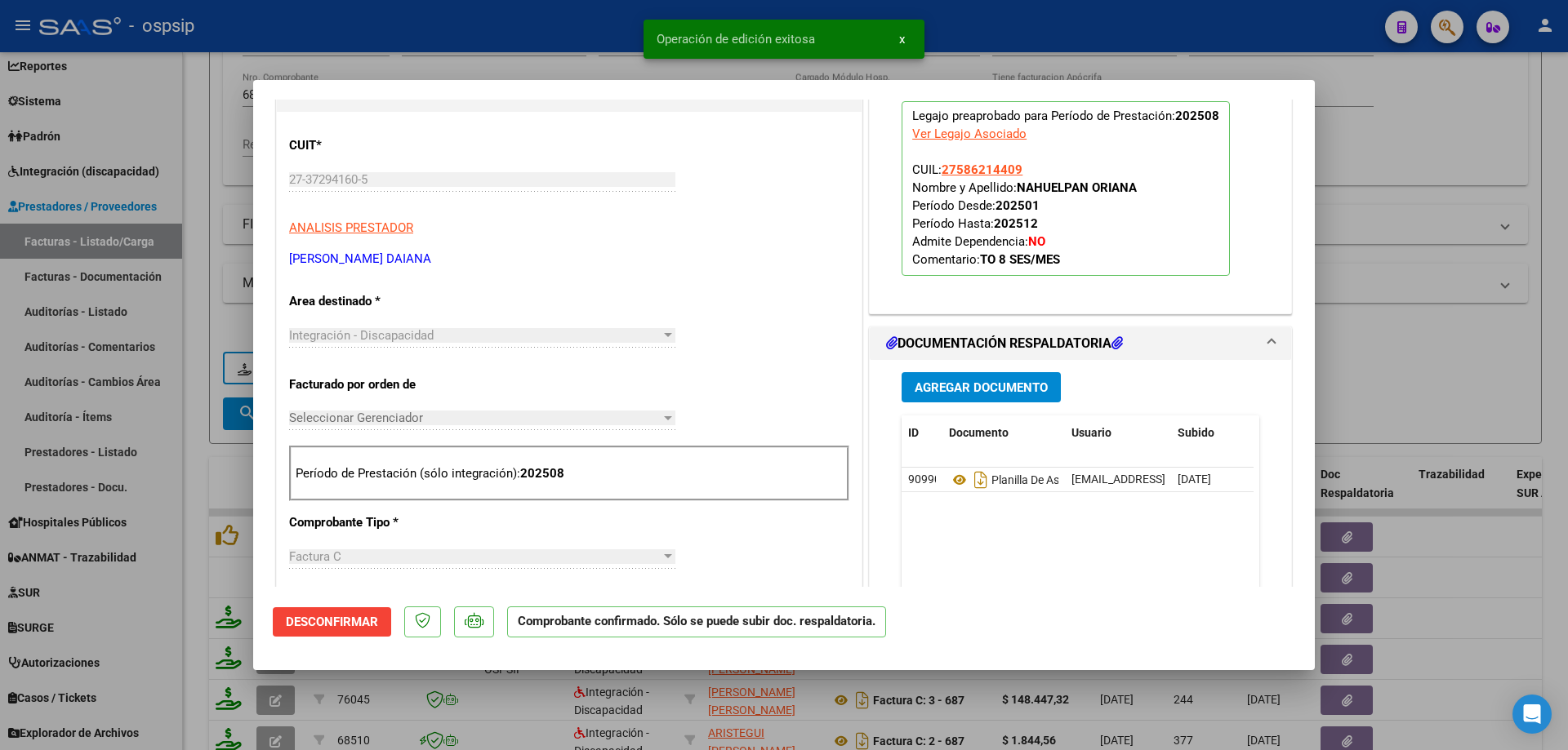
click at [1341, 320] on div at bounding box center [784, 375] width 1568 height 750
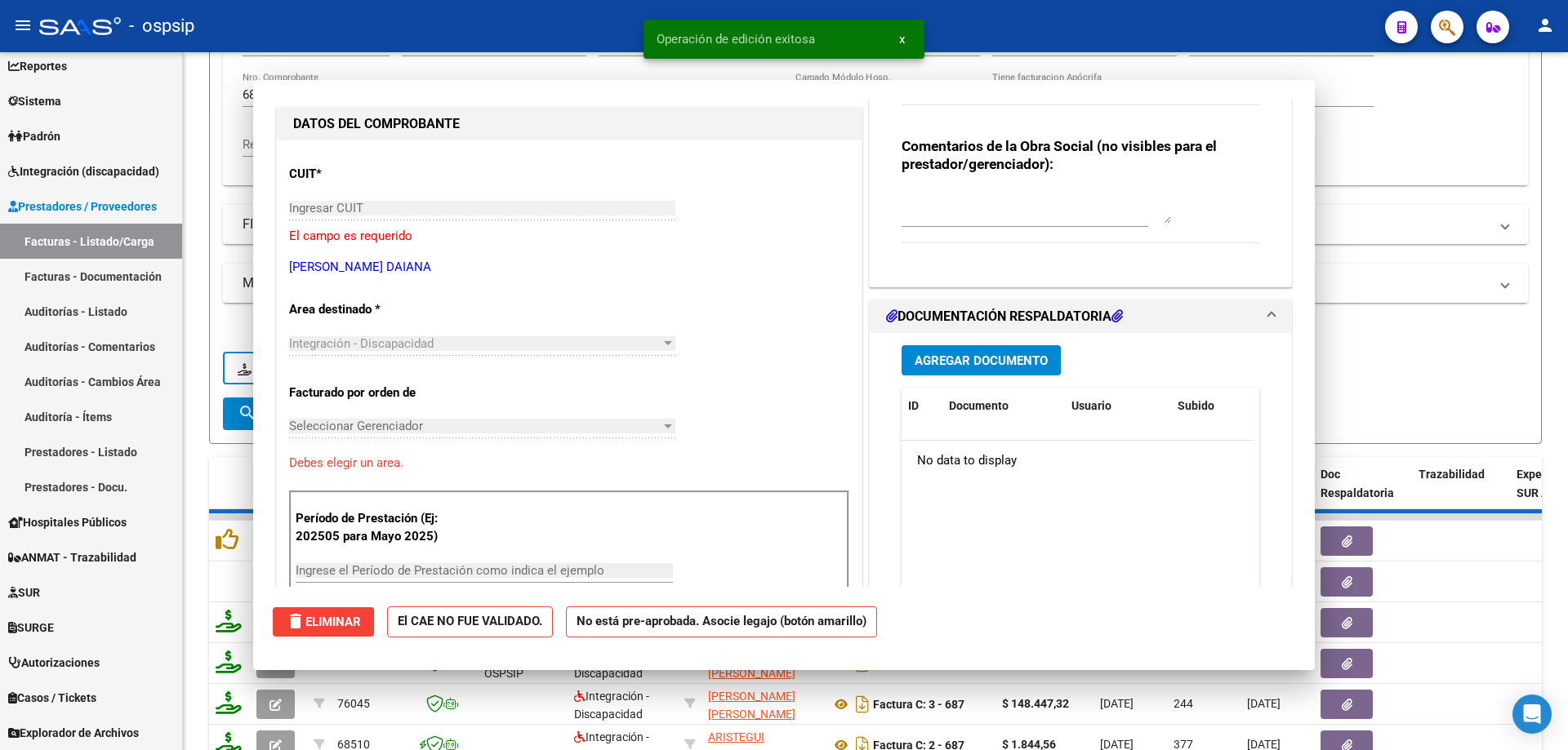
scroll to position [0, 0]
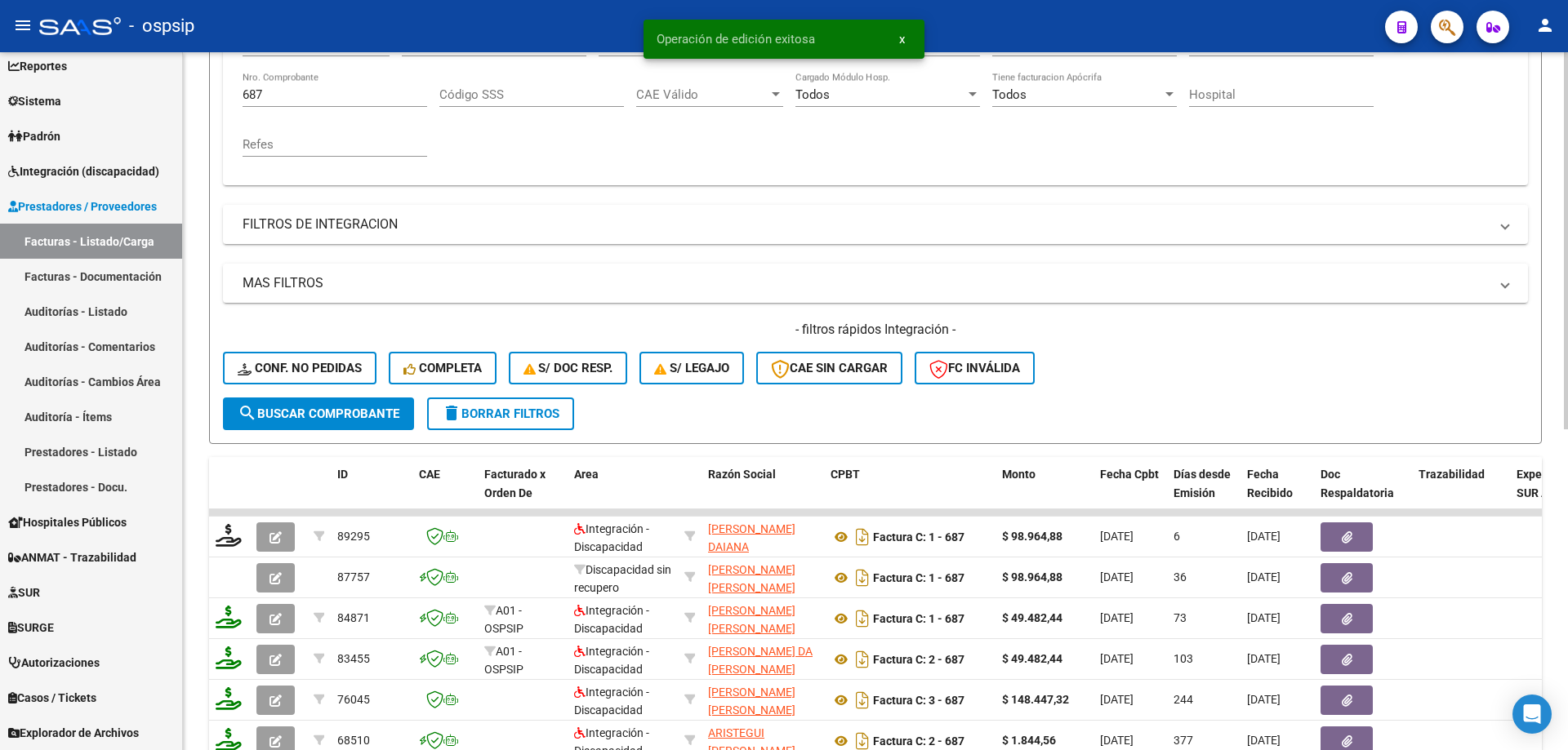
click at [272, 92] on input "687" at bounding box center [334, 95] width 184 height 15
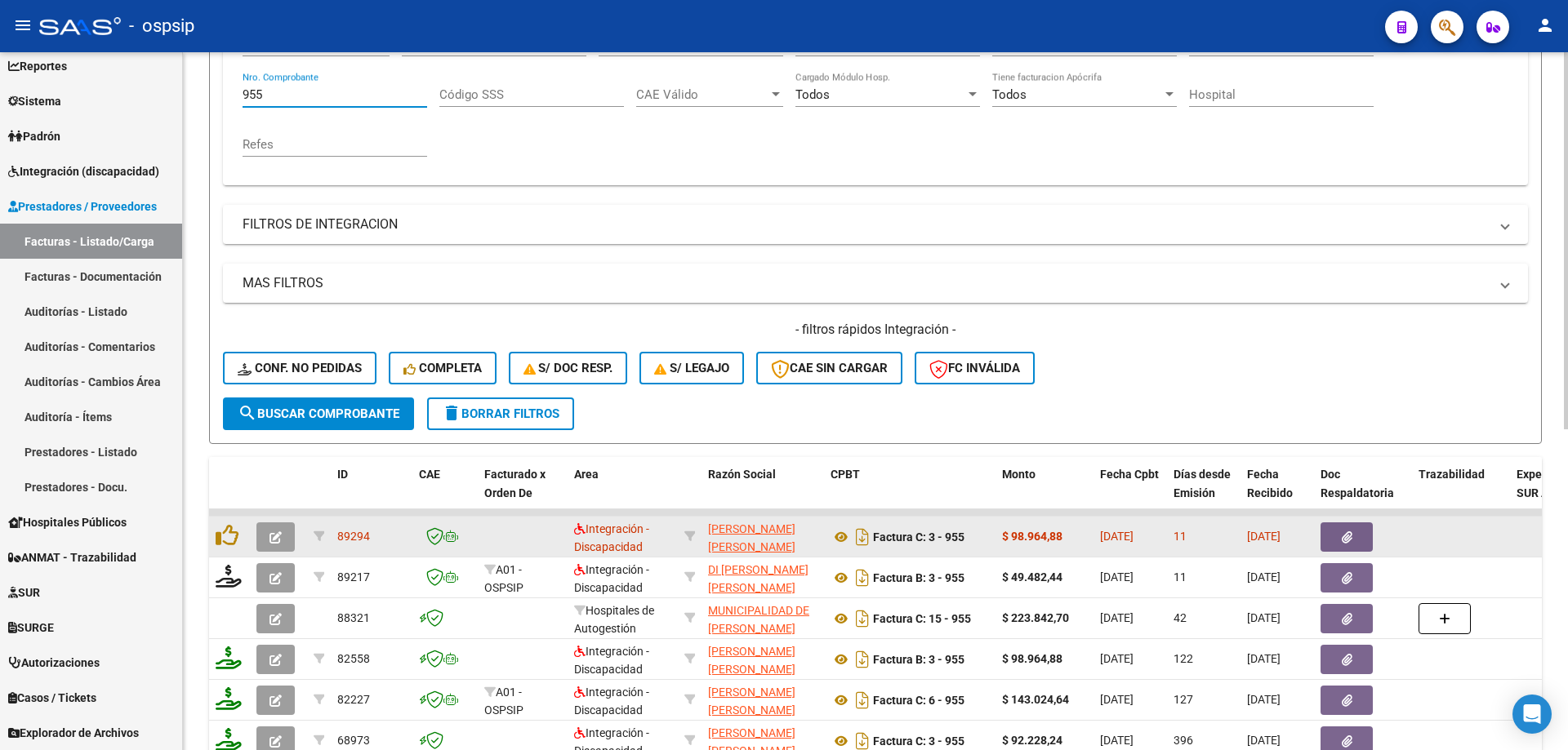
click at [270, 530] on span "button" at bounding box center [276, 537] width 12 height 15
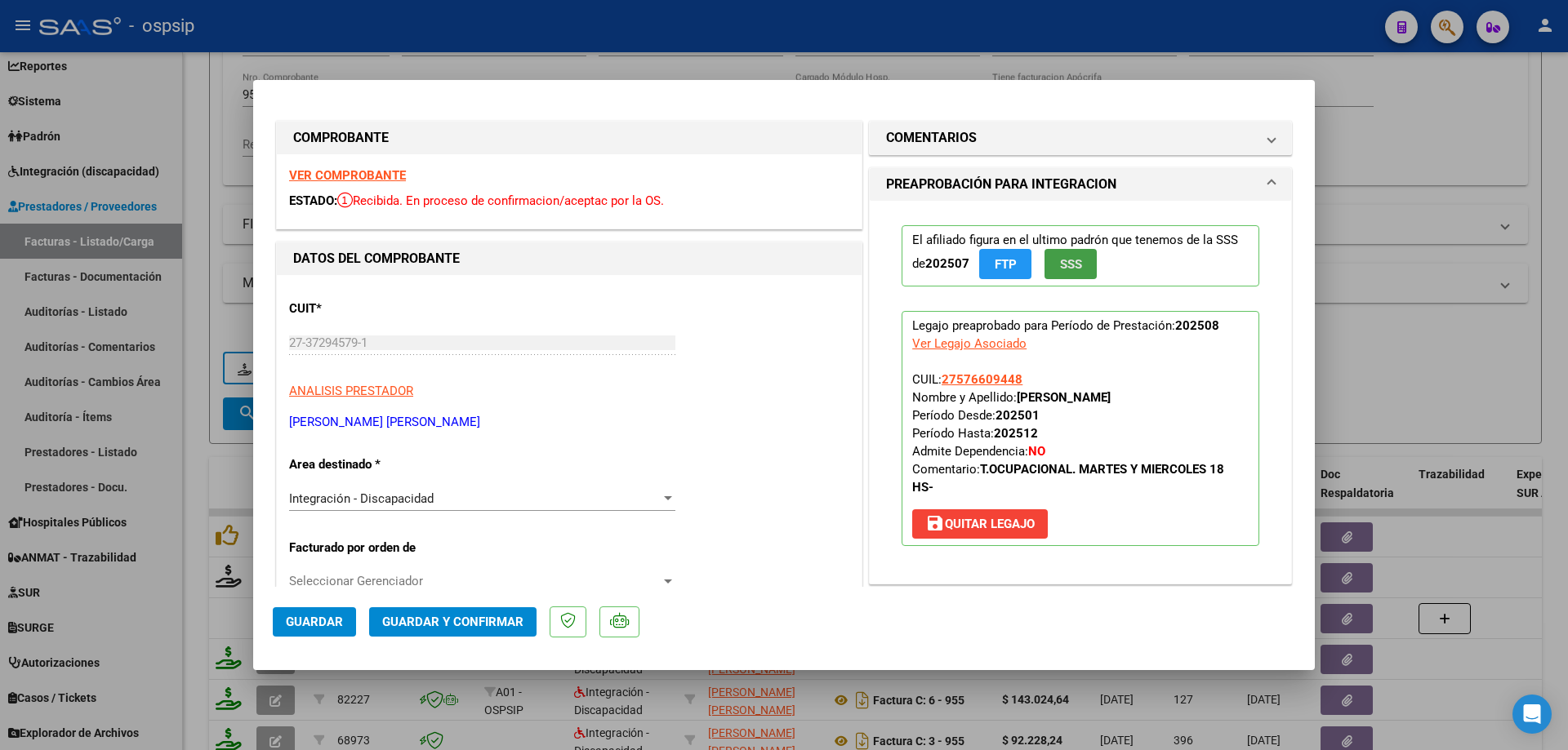
click at [1065, 260] on span "SSS" at bounding box center [1070, 264] width 22 height 15
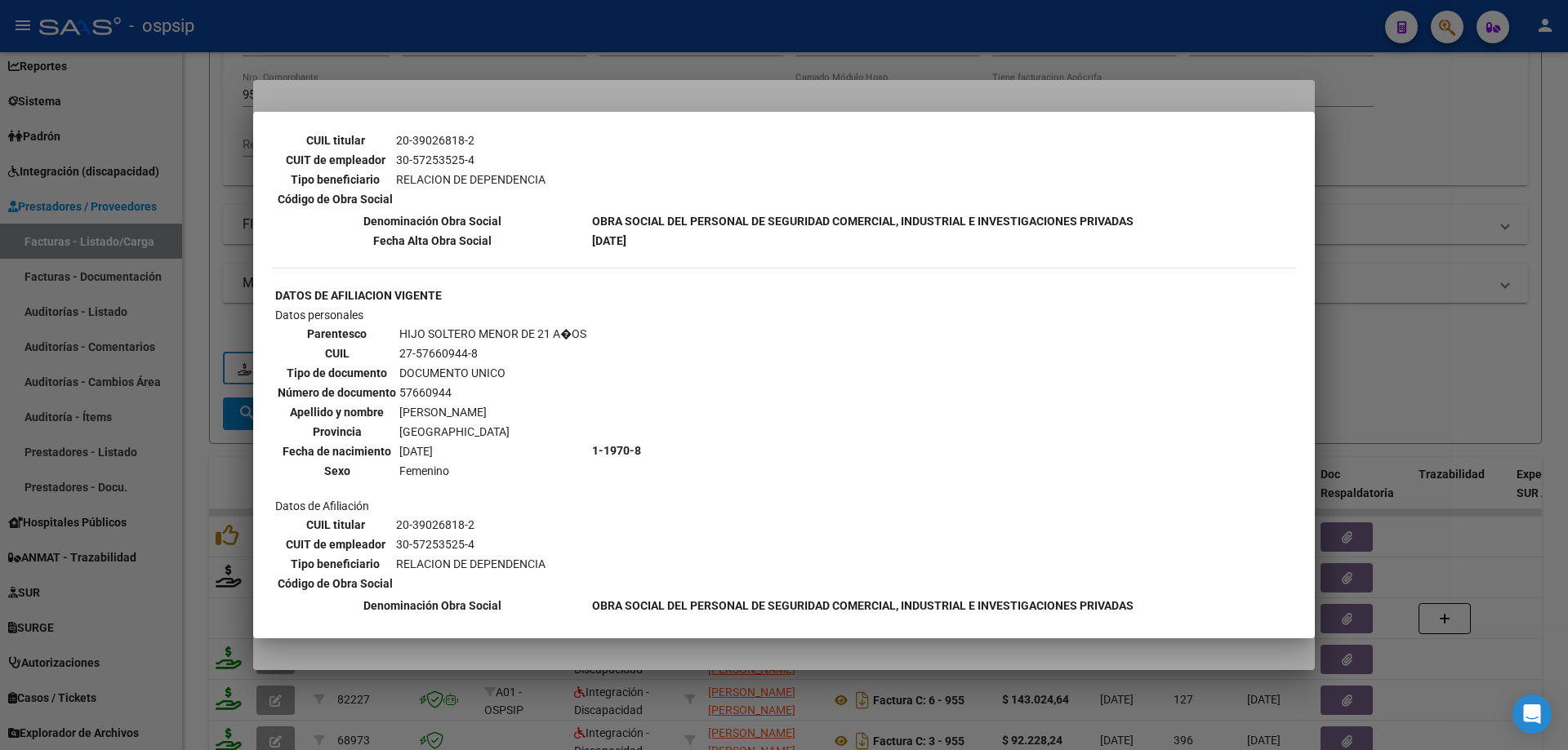
scroll to position [841, 0]
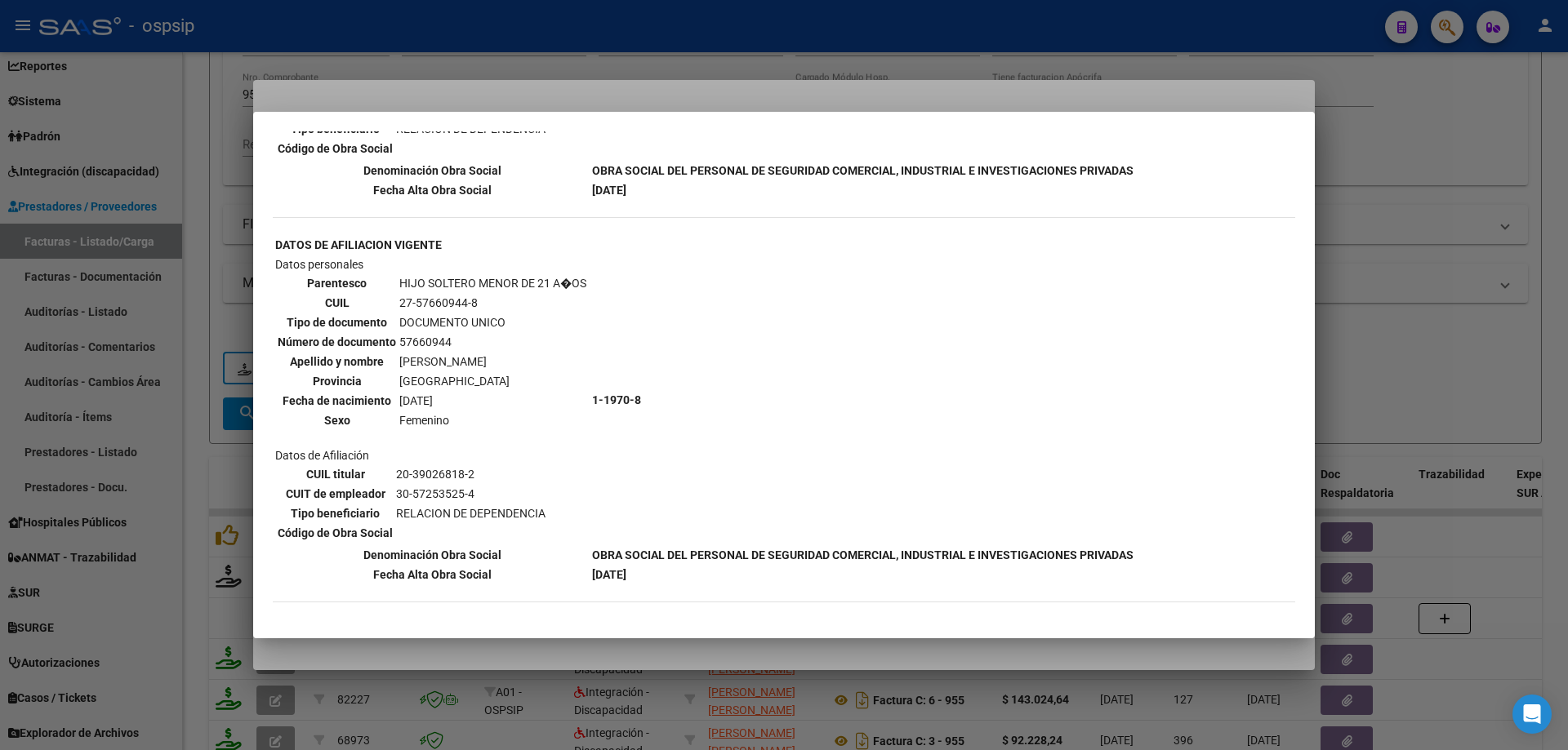
click at [1485, 282] on div at bounding box center [784, 375] width 1568 height 750
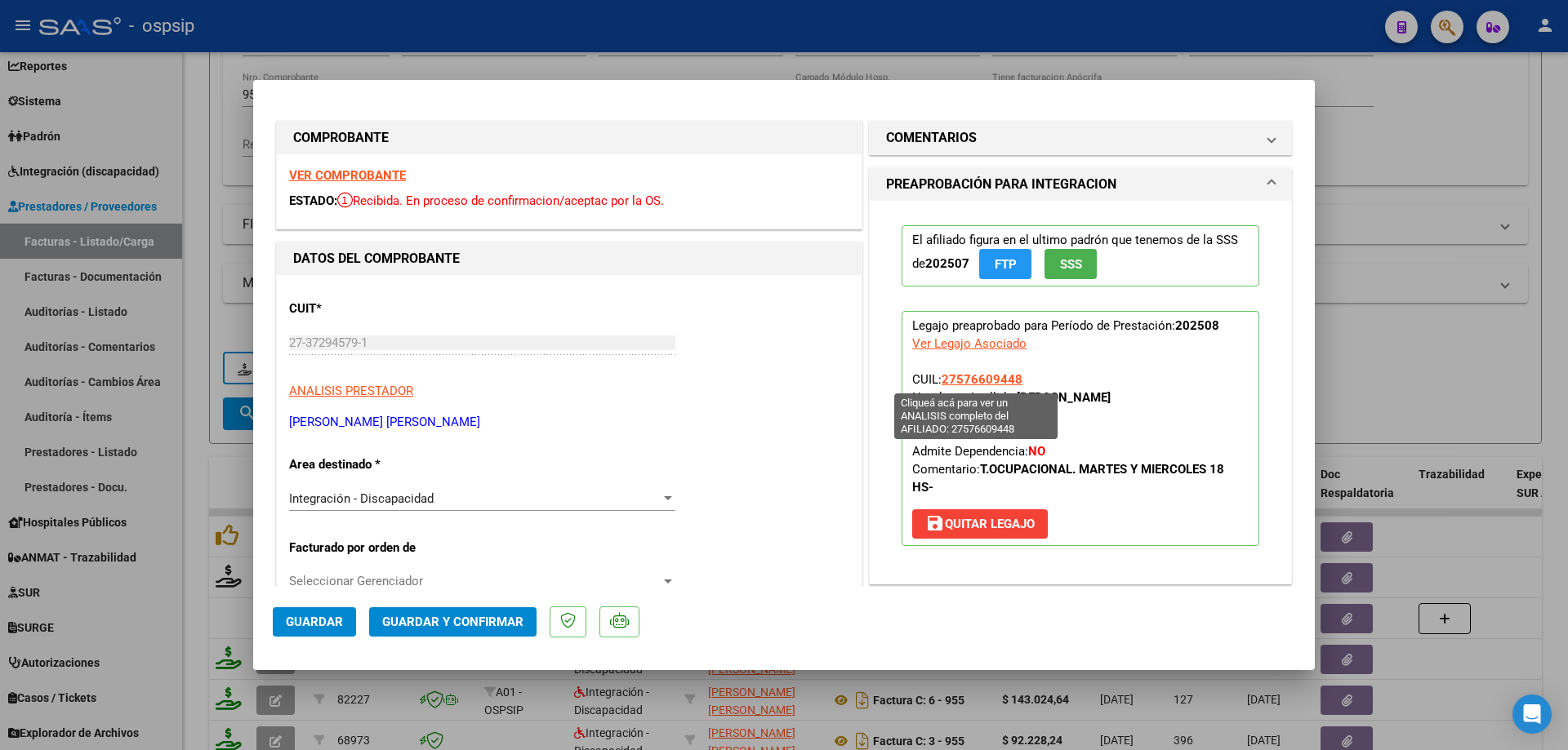
click at [984, 376] on span "27576609448" at bounding box center [982, 379] width 81 height 15
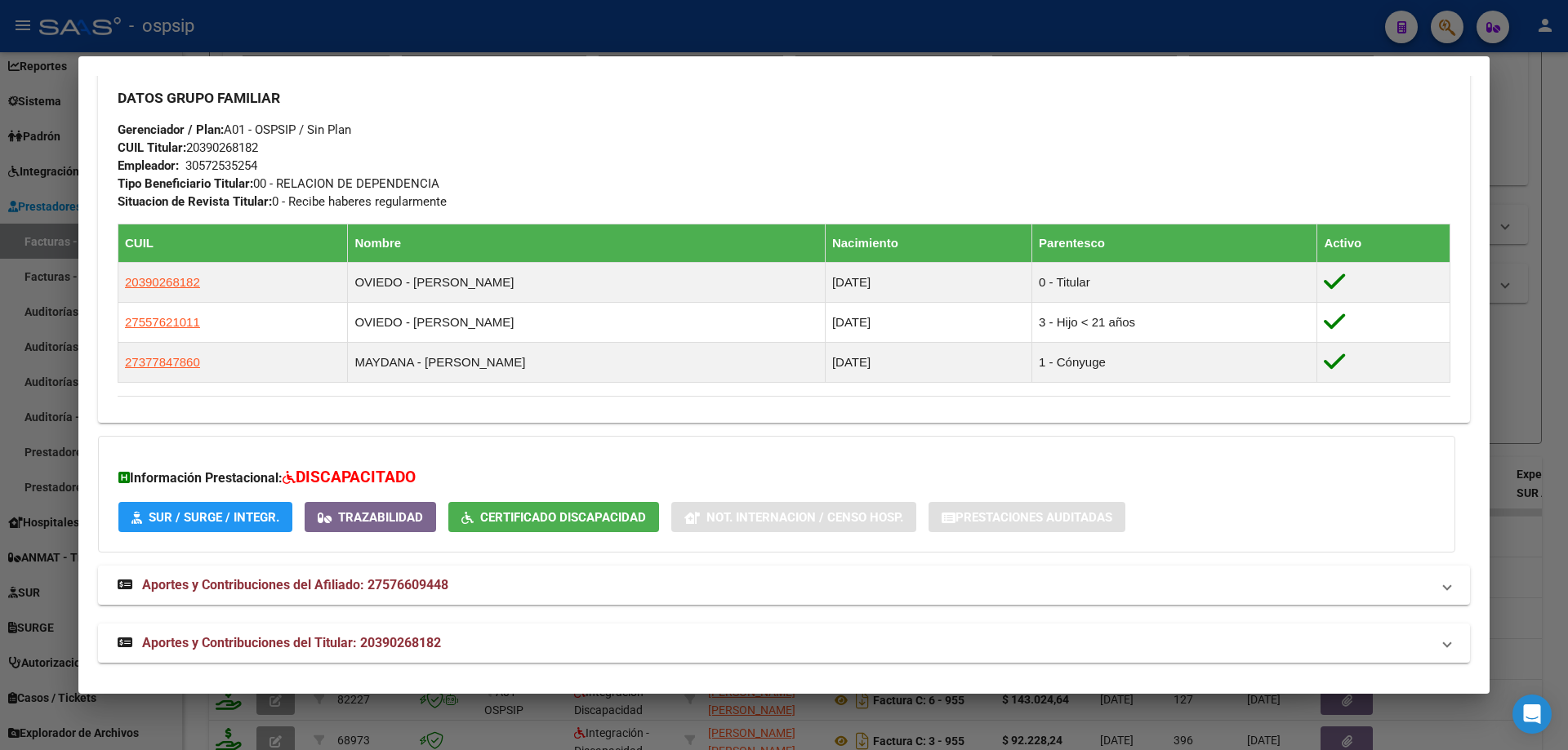
scroll to position [741, 0]
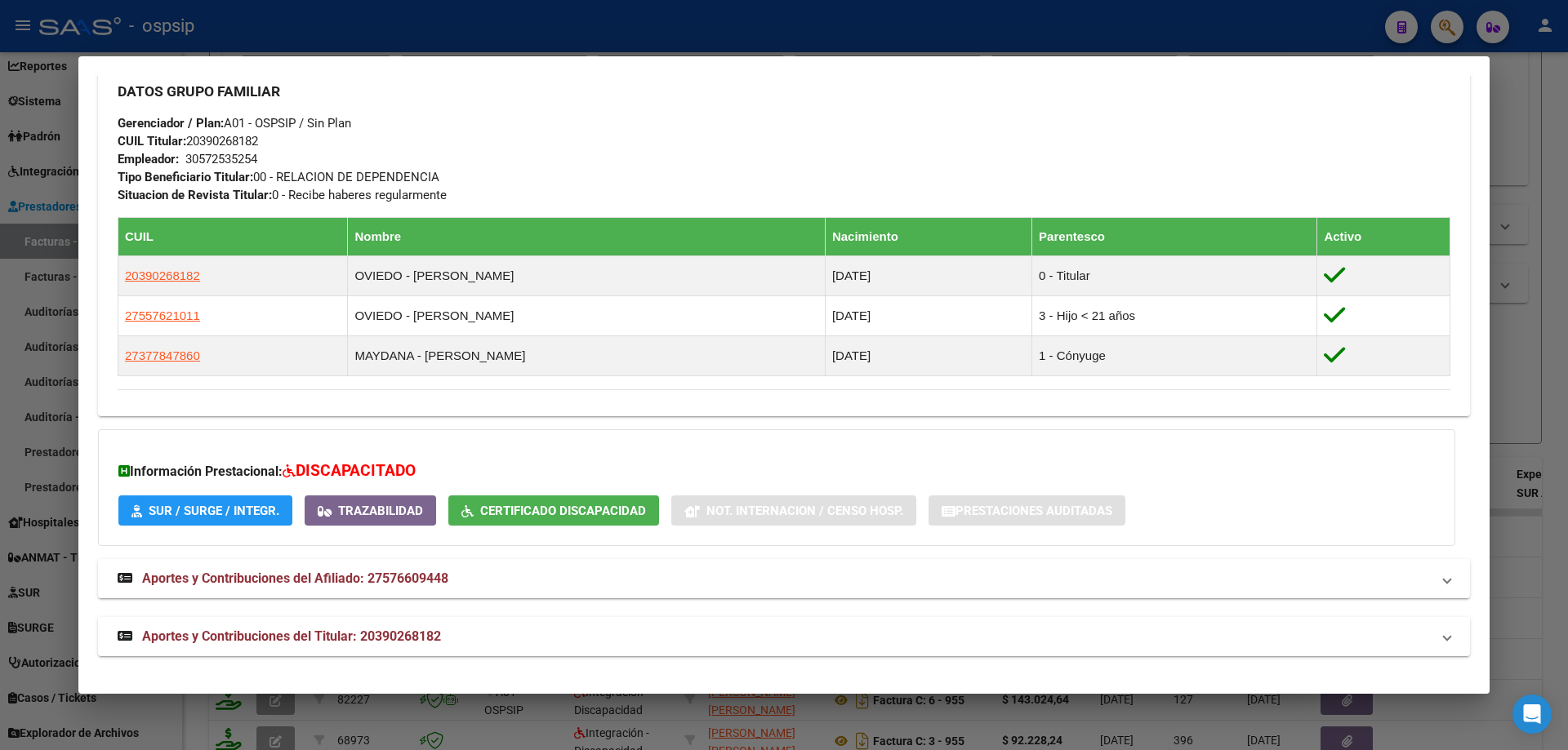
click at [1533, 336] on div at bounding box center [784, 375] width 1568 height 750
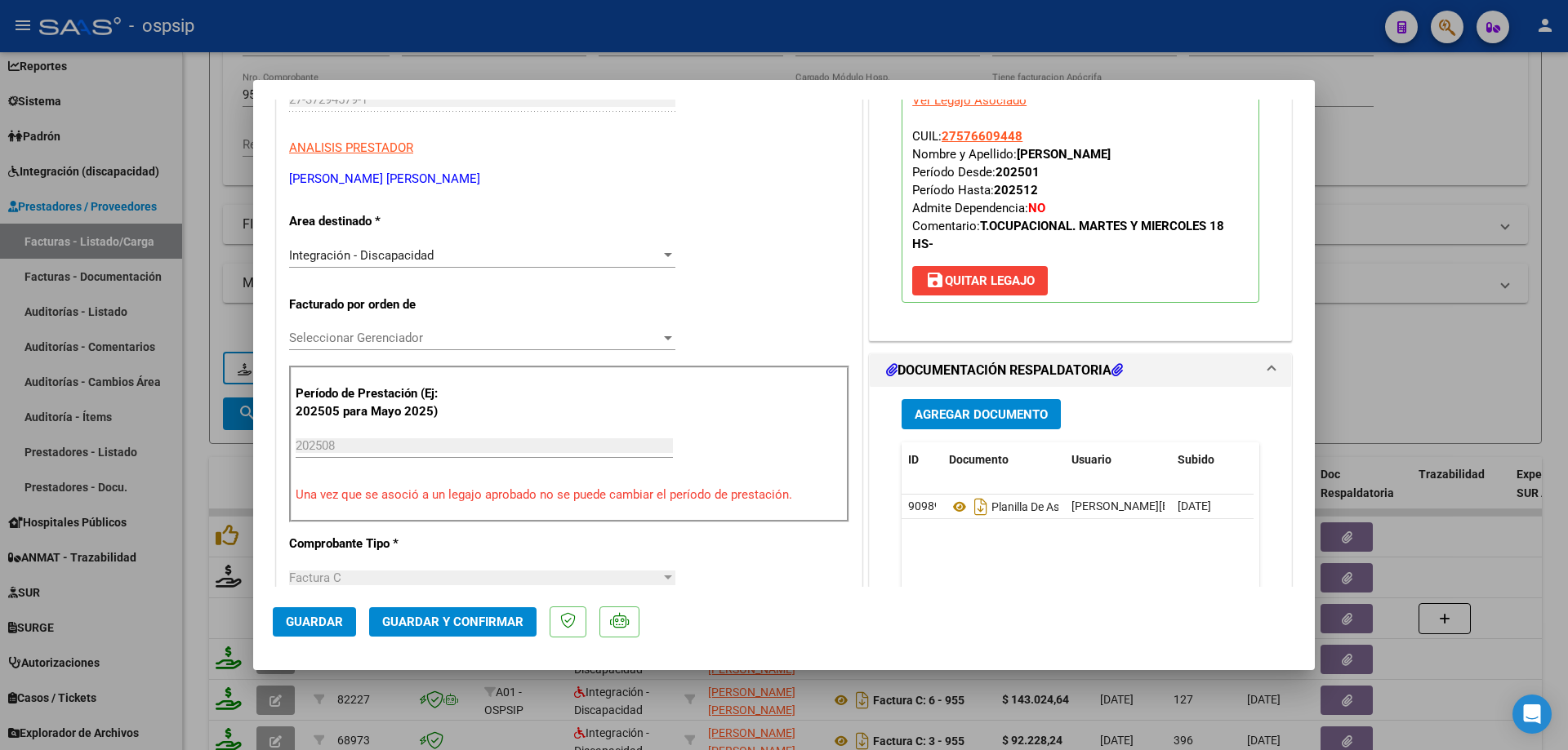
scroll to position [326, 0]
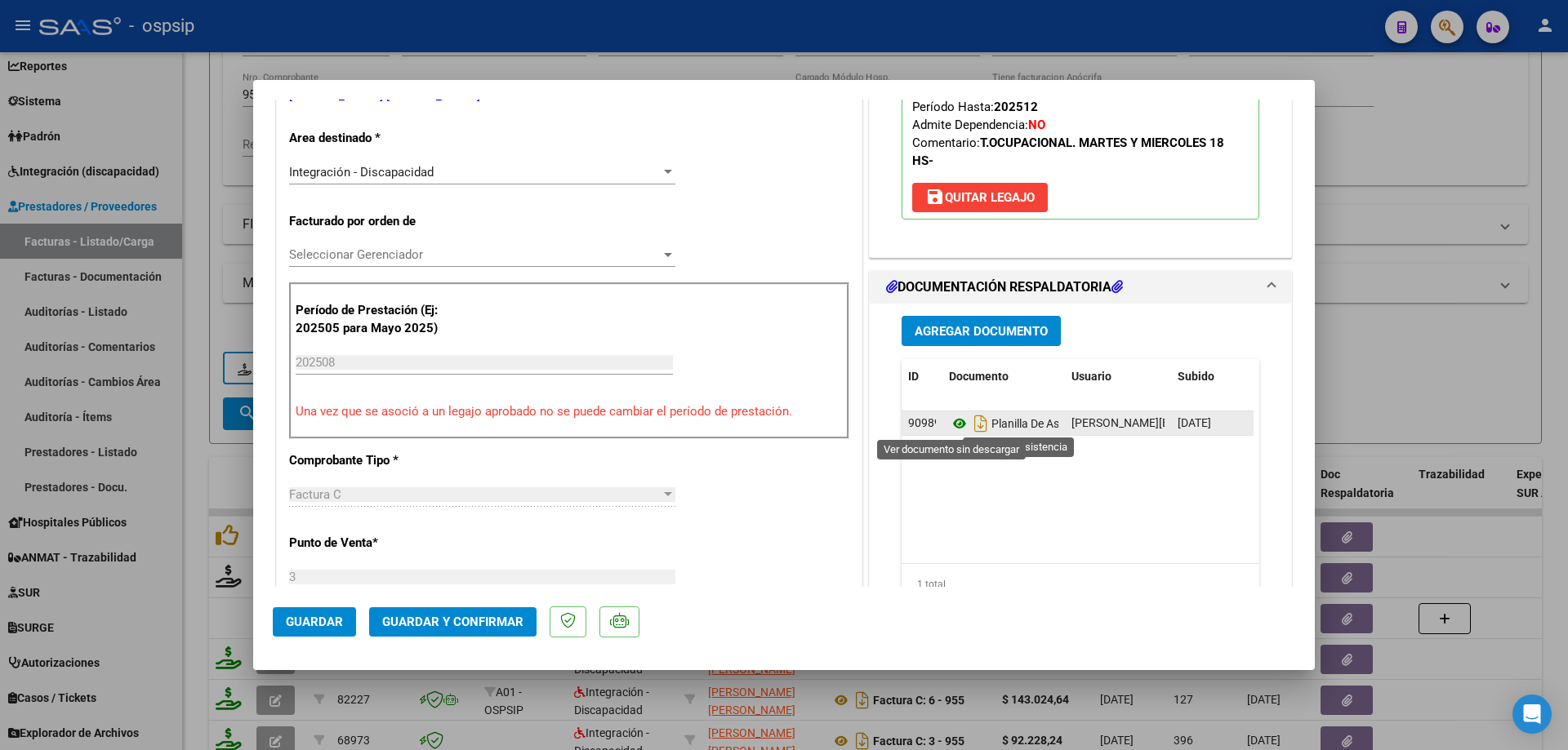
click at [955, 426] on icon at bounding box center [960, 424] width 21 height 20
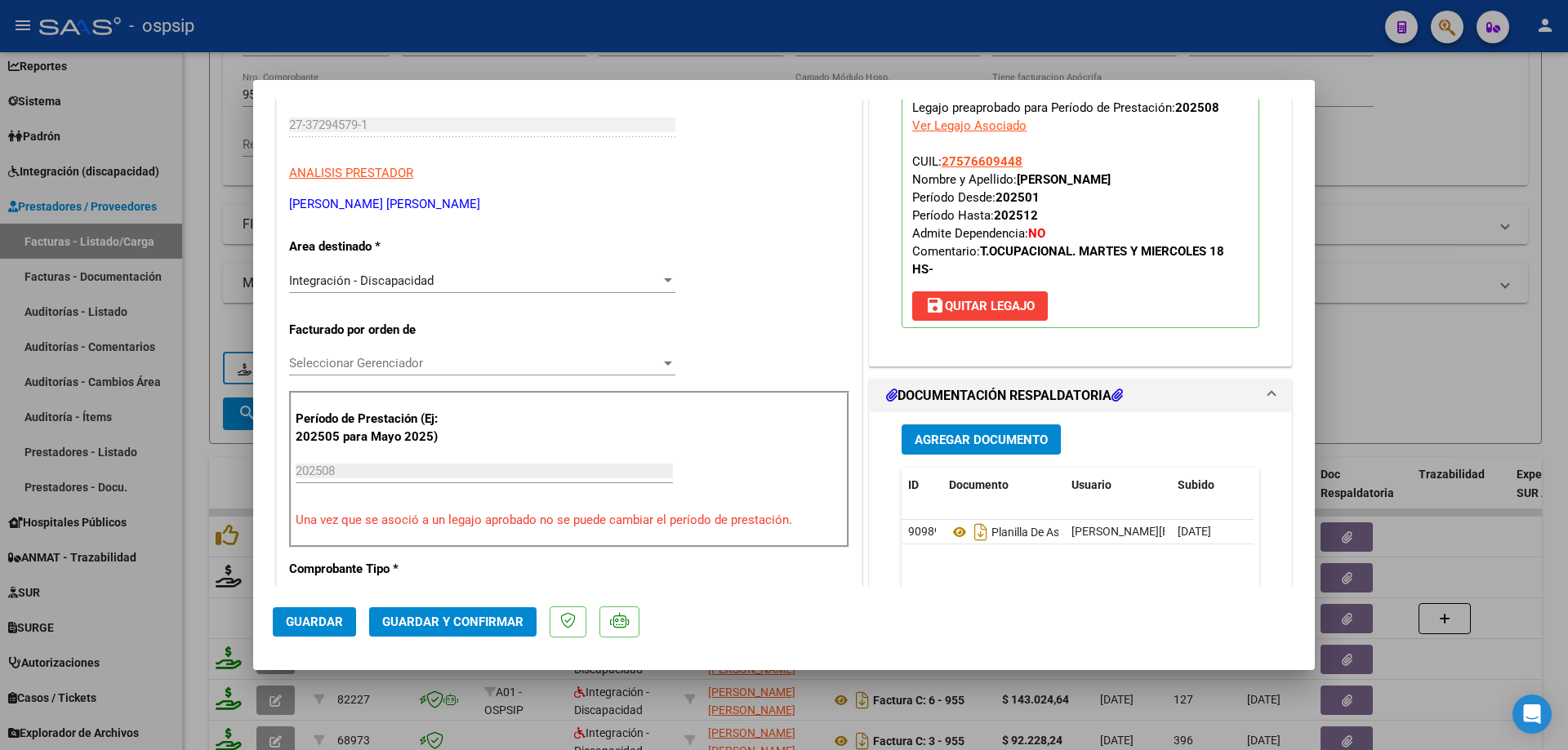
scroll to position [163, 0]
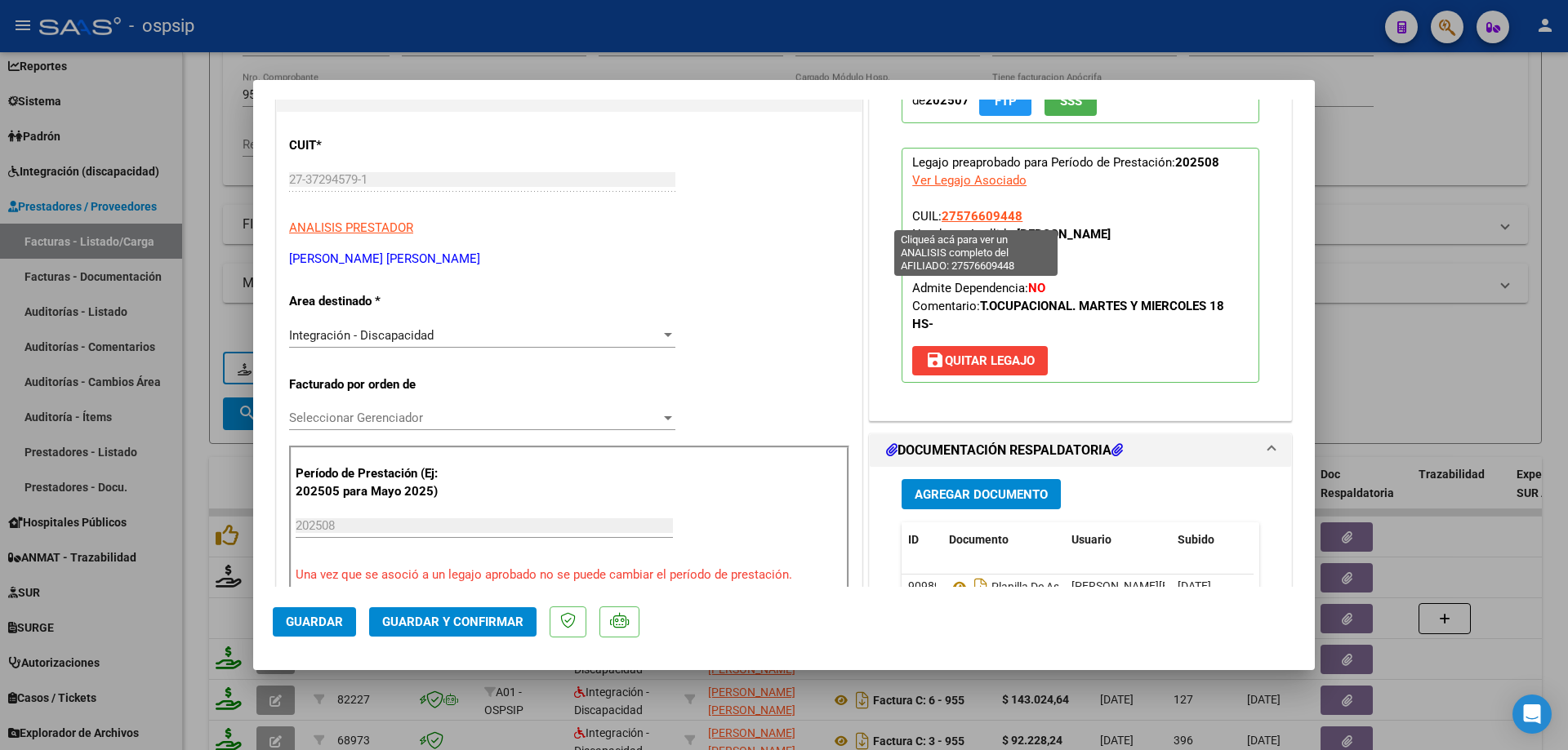
drag, startPoint x: 1027, startPoint y: 218, endPoint x: 938, endPoint y: 216, distance: 89.0
click at [938, 216] on p "Legajo preaprobado para Período de Prestación: 202508 Ver Legajo Asociado CUIL:…" at bounding box center [1080, 265] width 357 height 235
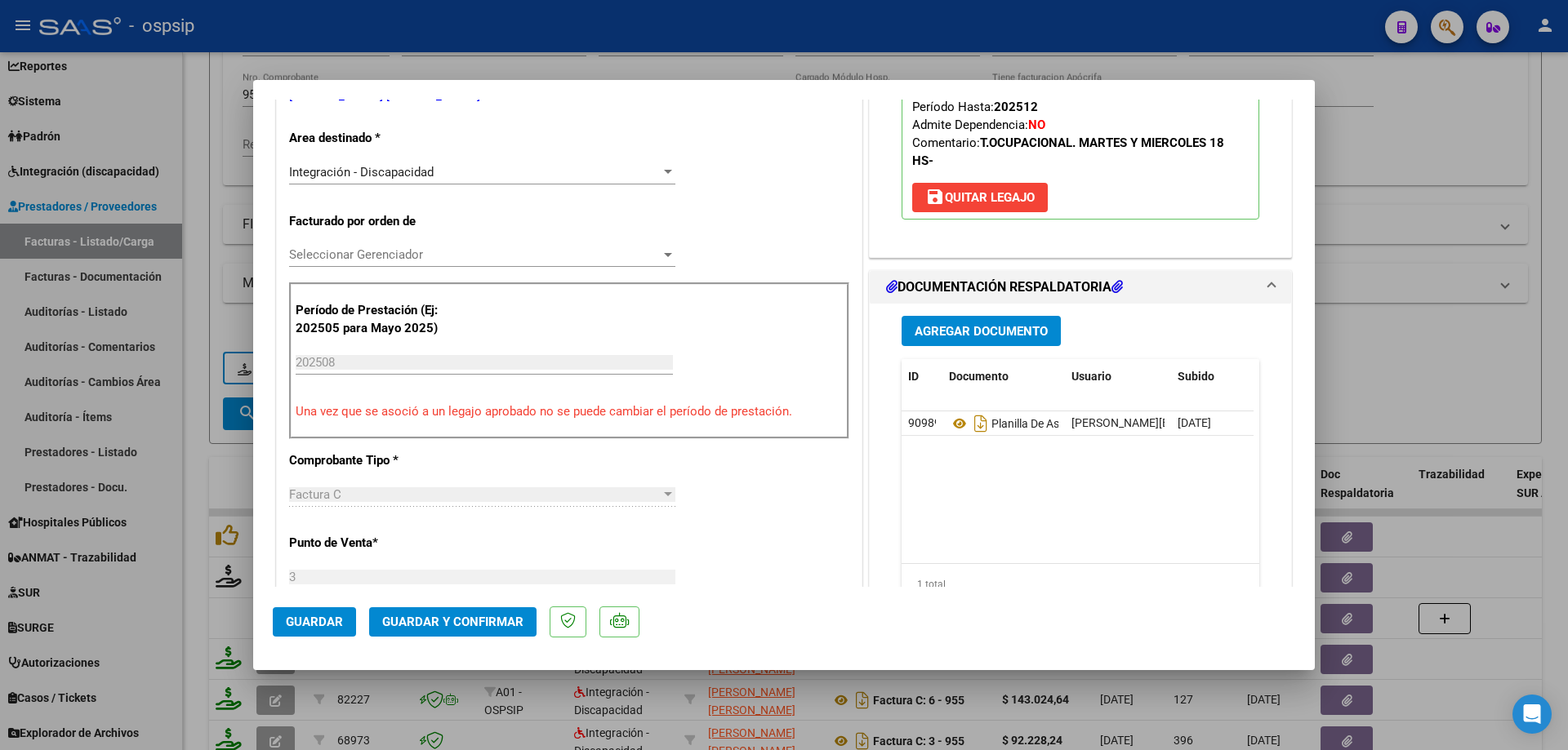
scroll to position [408, 0]
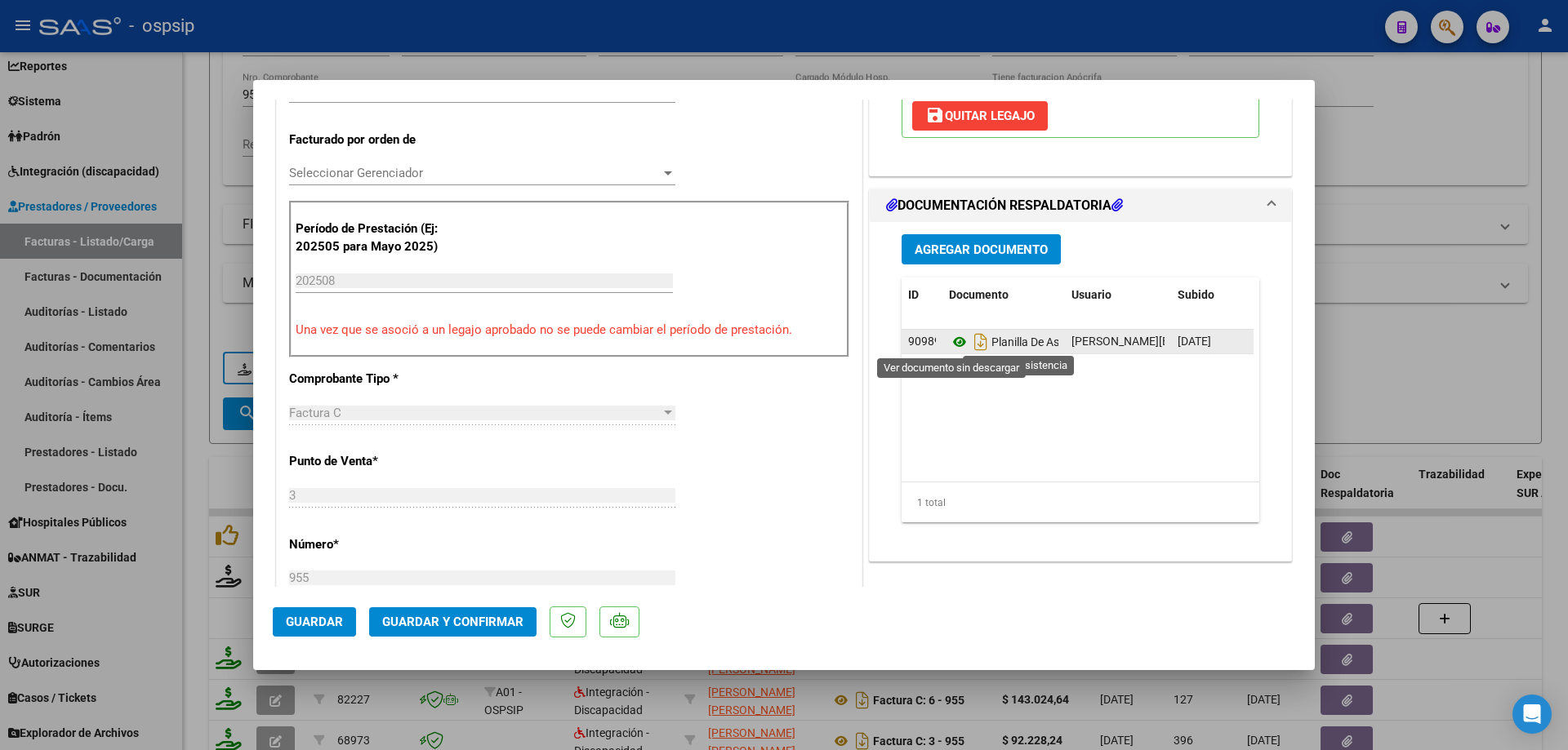
click at [952, 340] on icon at bounding box center [960, 342] width 21 height 20
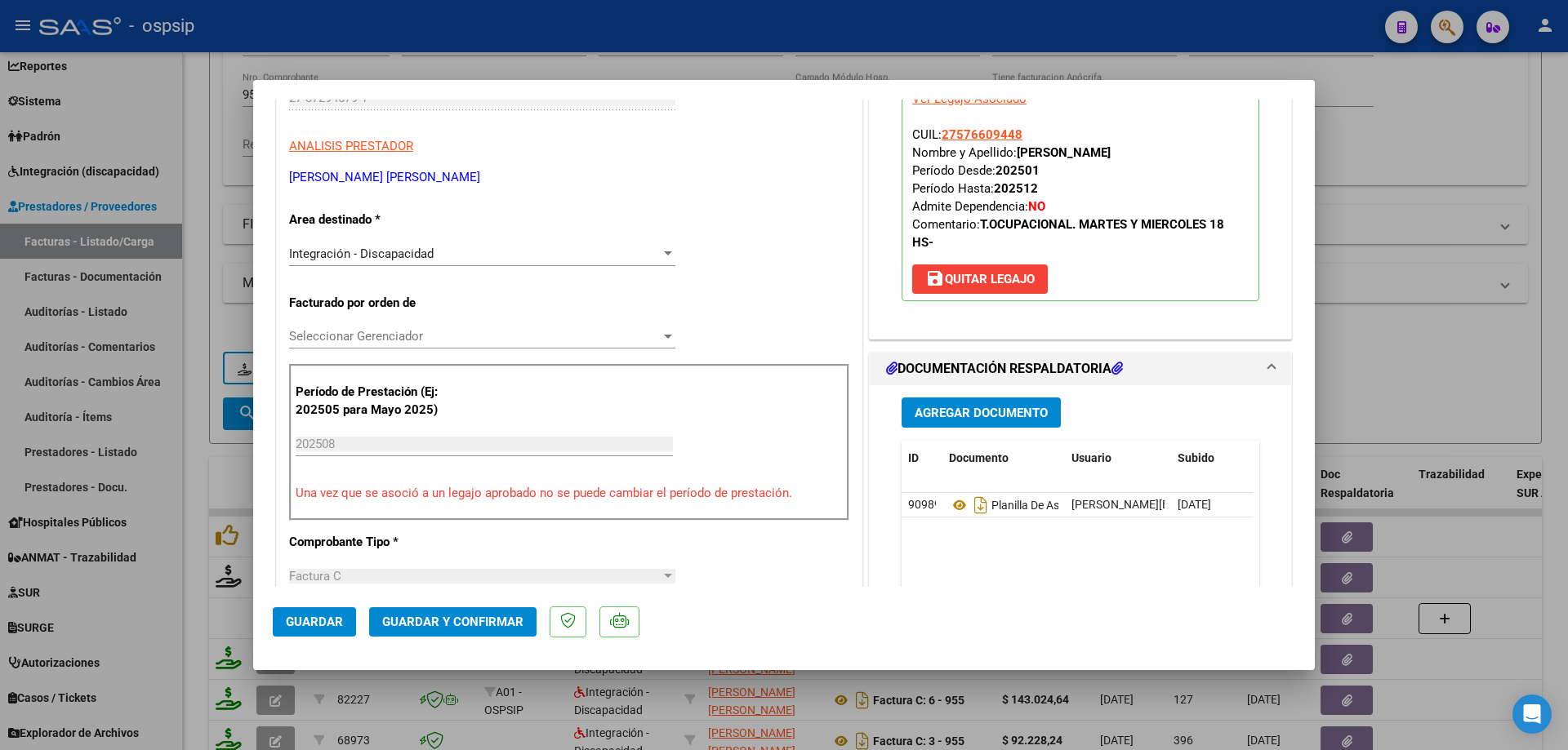
scroll to position [82, 0]
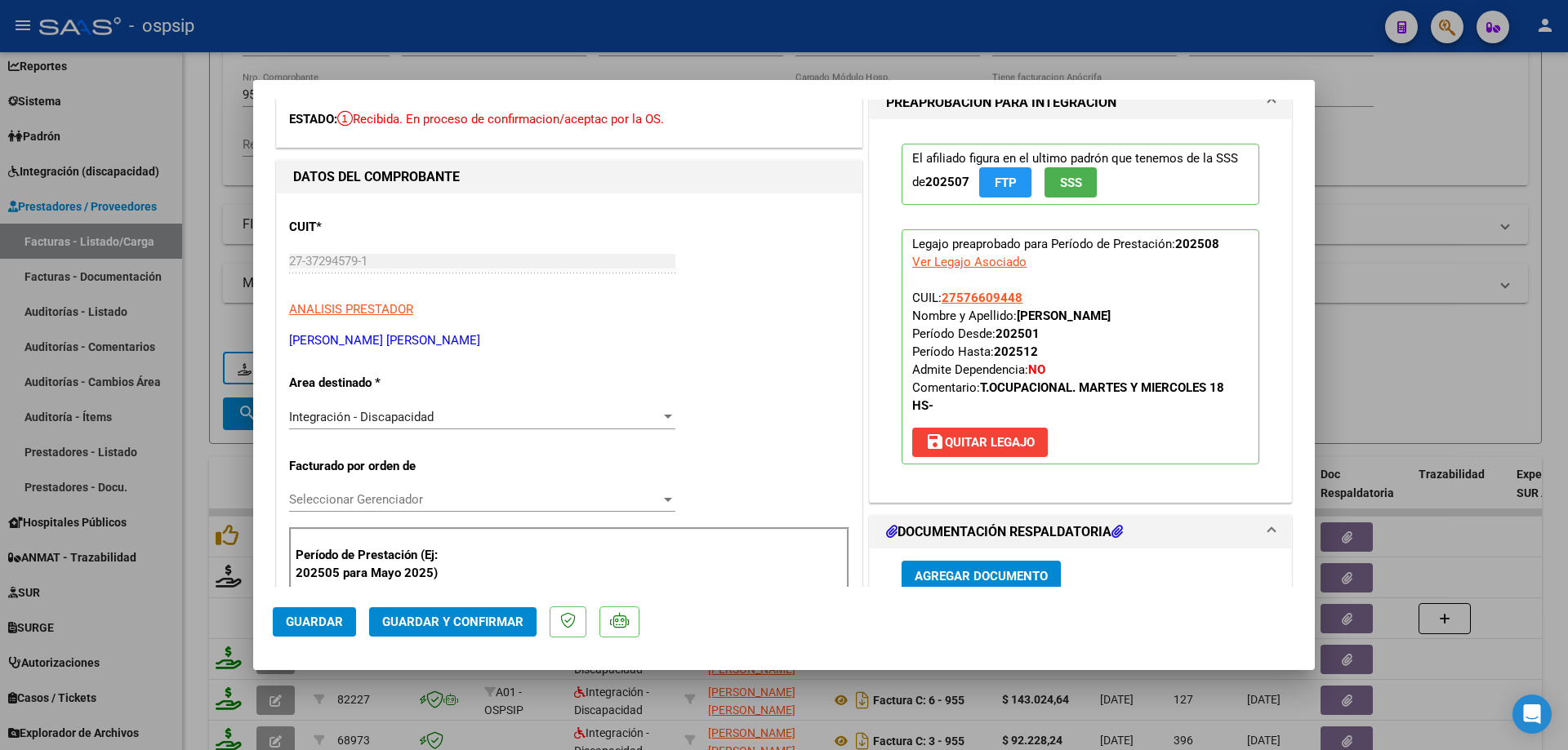
click at [463, 622] on span "Guardar y Confirmar" at bounding box center [452, 621] width 141 height 15
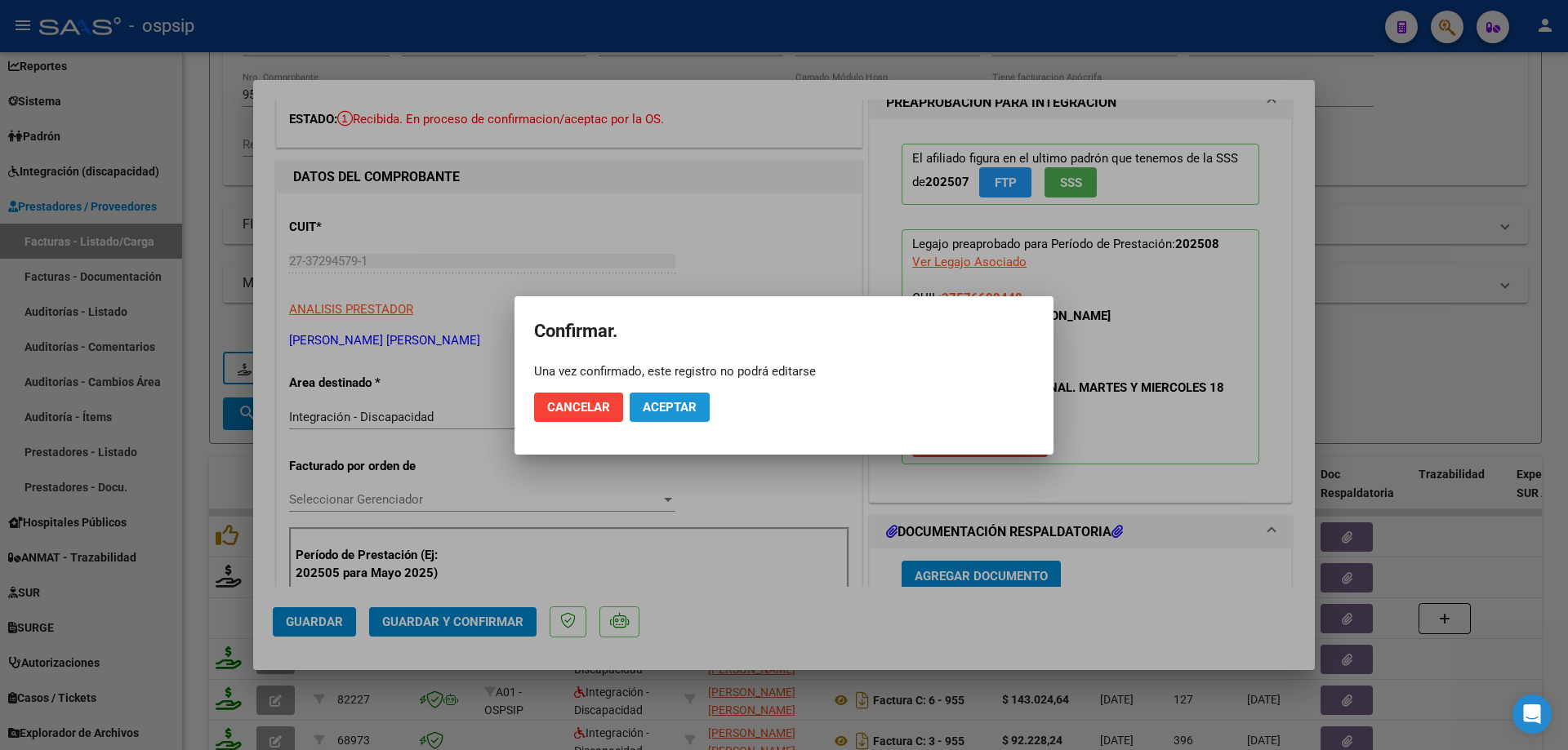
click at [702, 405] on button "Aceptar" at bounding box center [670, 407] width 80 height 29
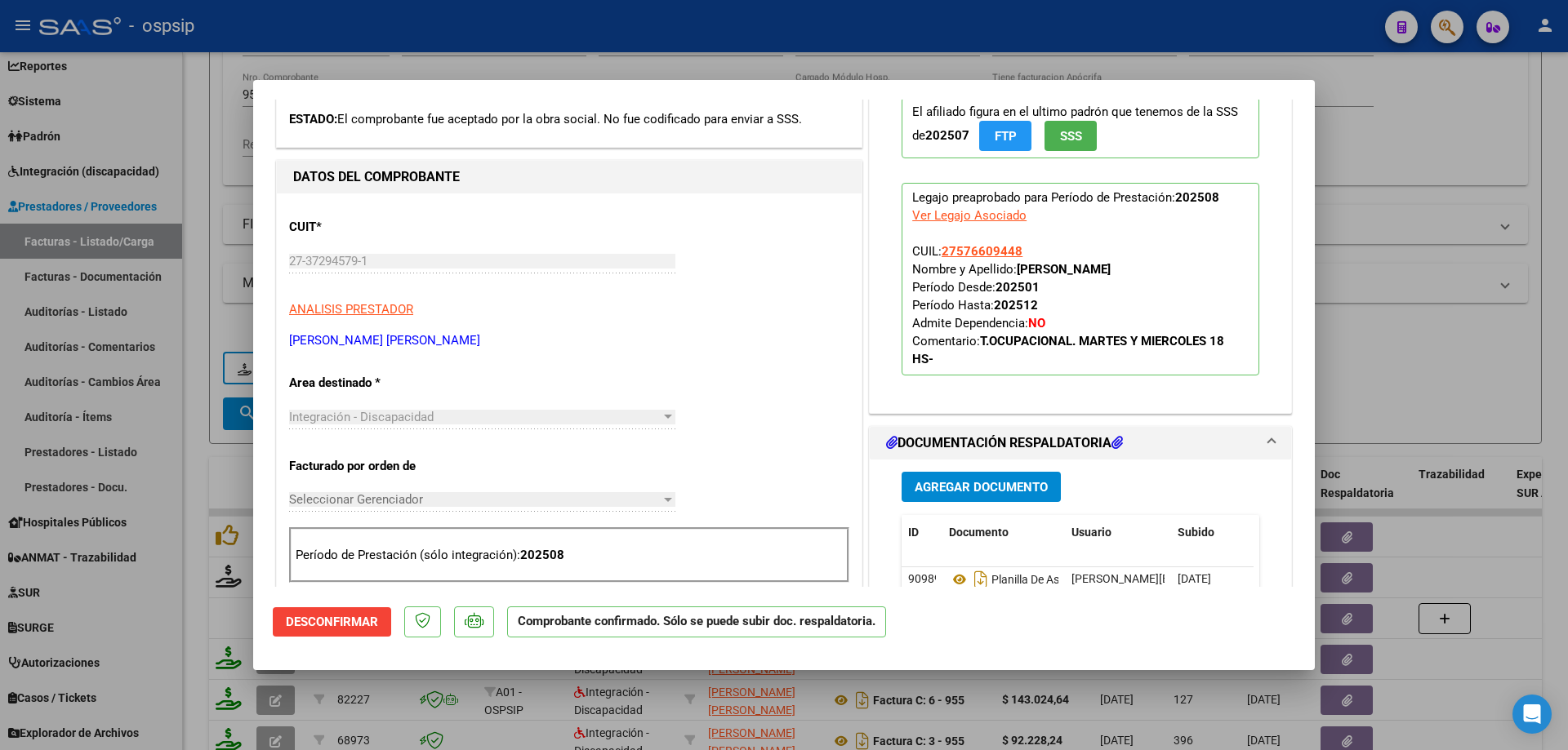
click at [1460, 334] on div at bounding box center [784, 375] width 1568 height 750
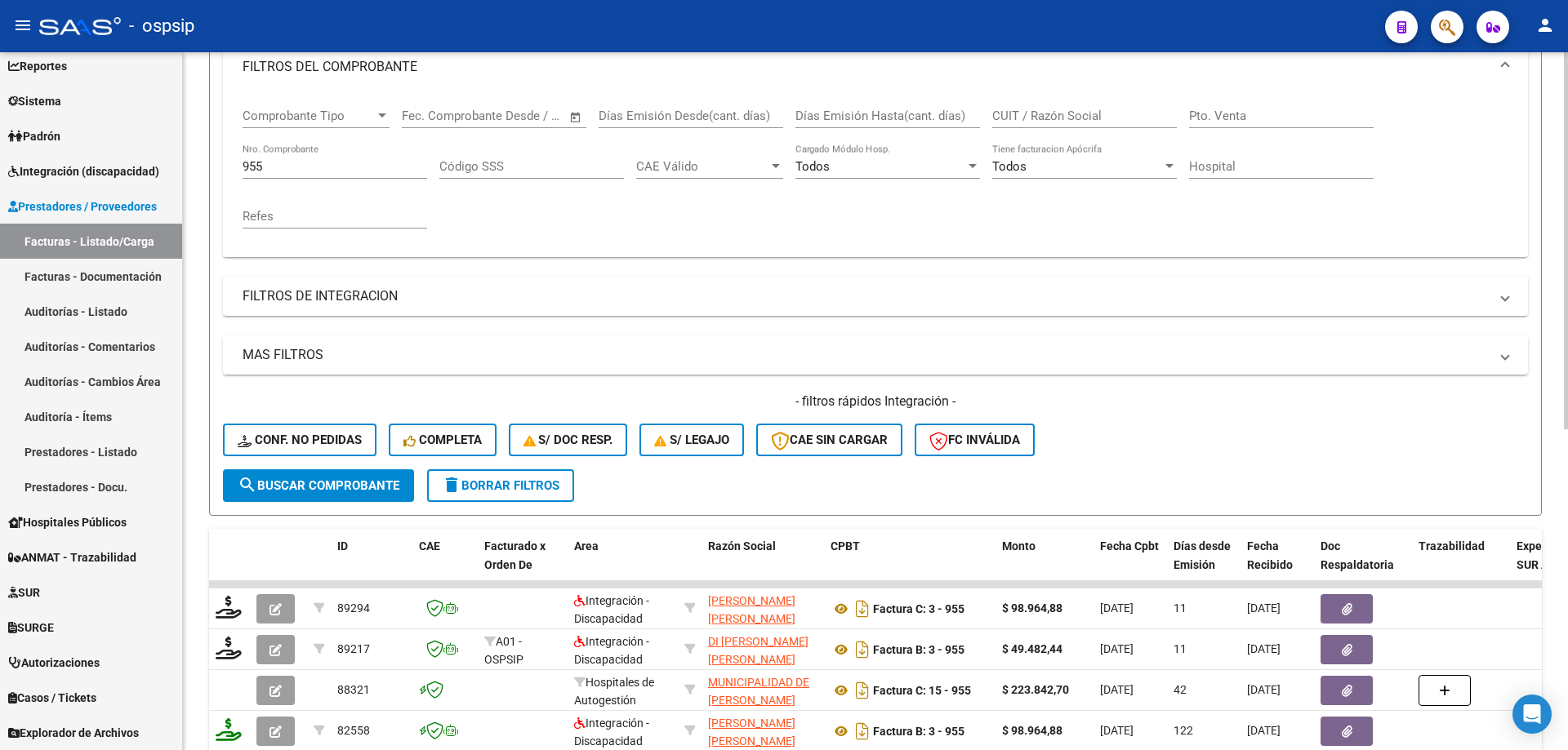
scroll to position [145, 0]
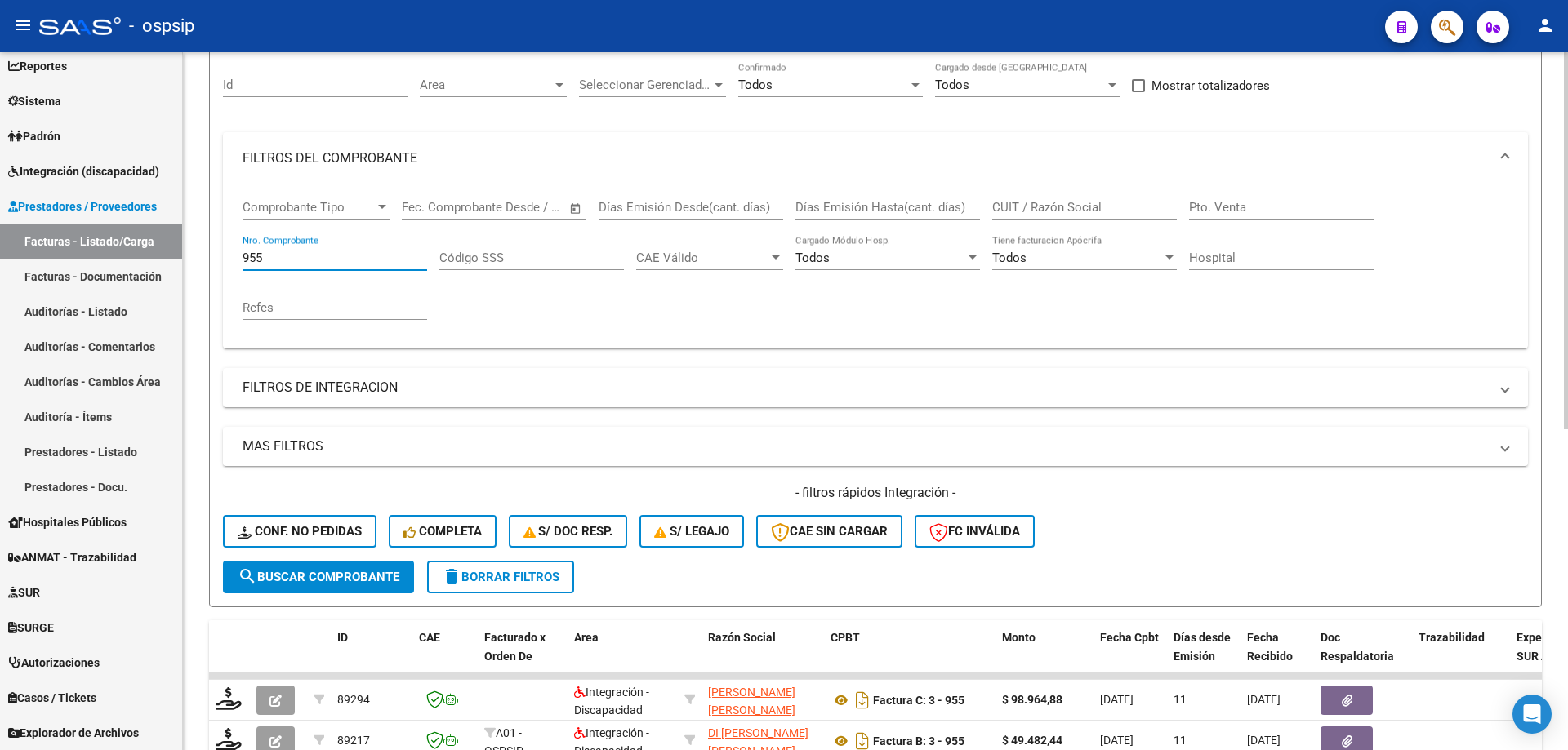
click at [336, 263] on input "955" at bounding box center [334, 258] width 184 height 15
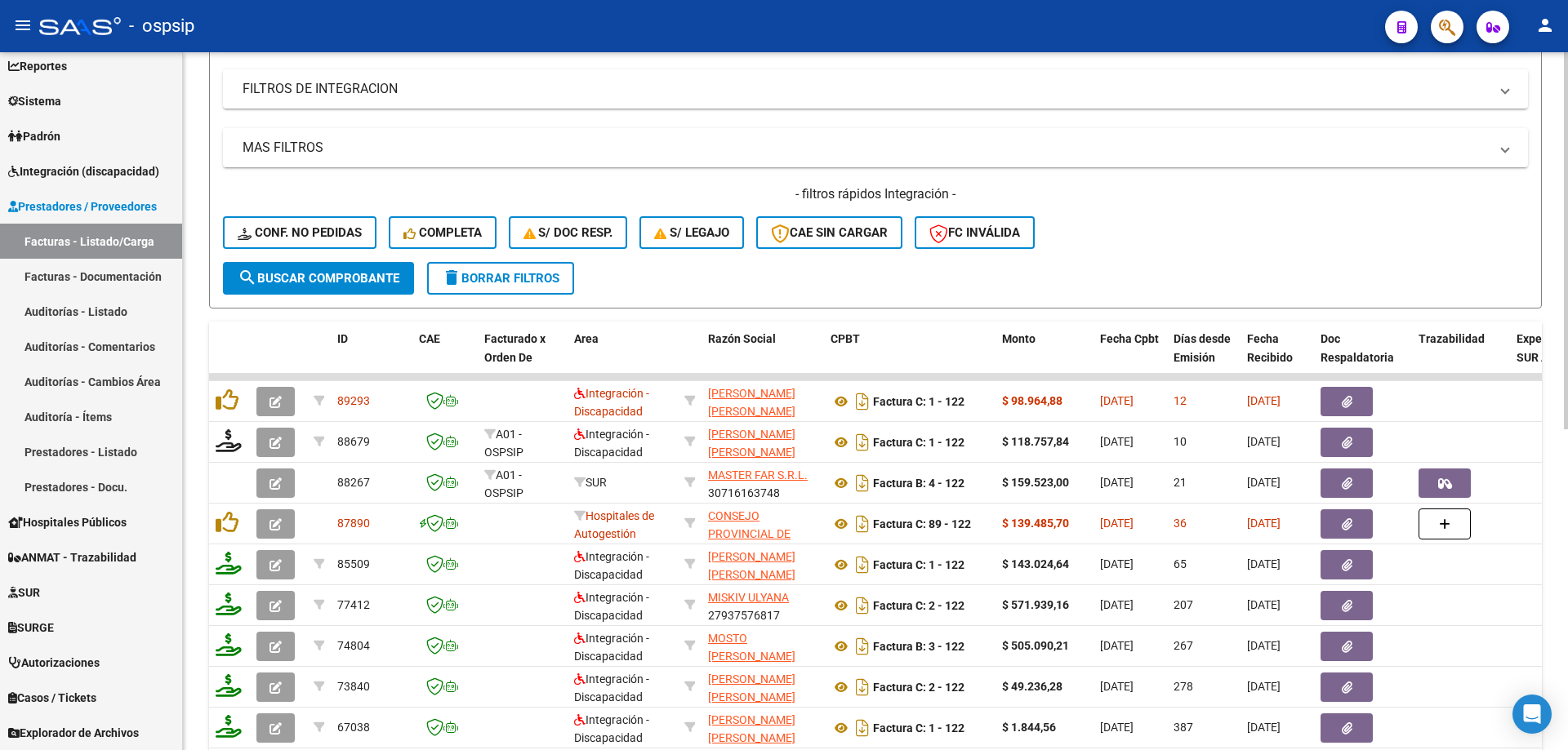
scroll to position [472, 0]
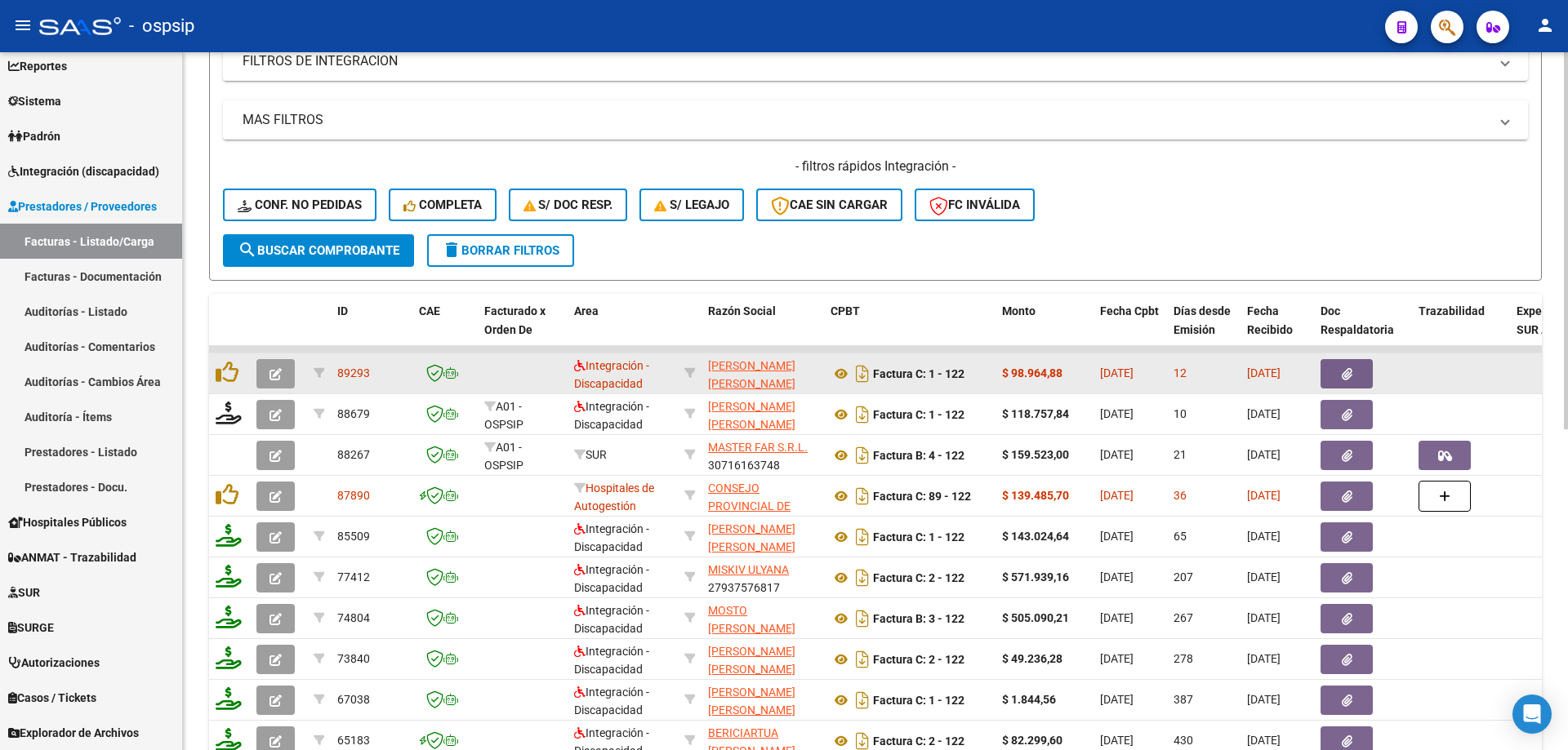
click at [267, 378] on button "button" at bounding box center [275, 373] width 38 height 29
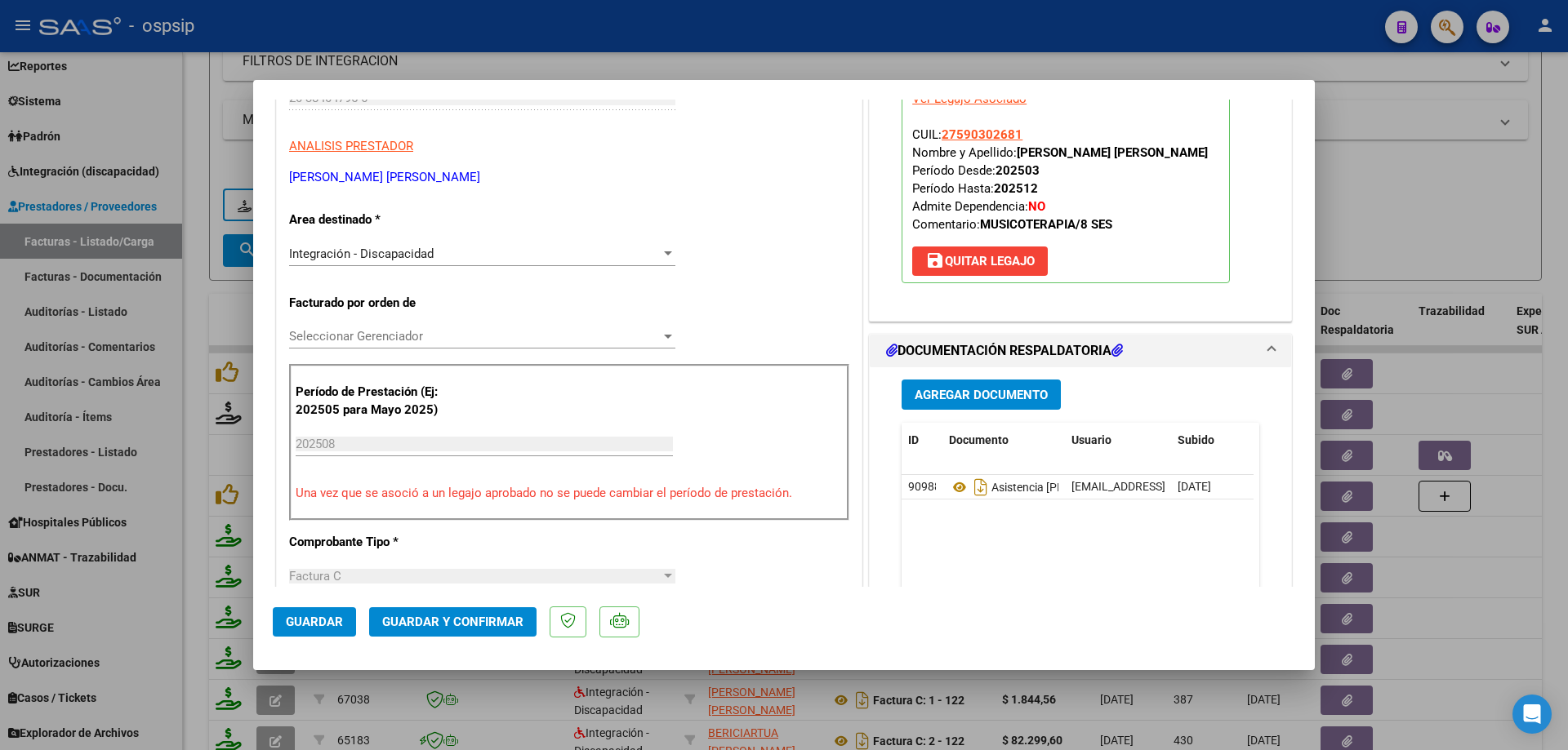
scroll to position [326, 0]
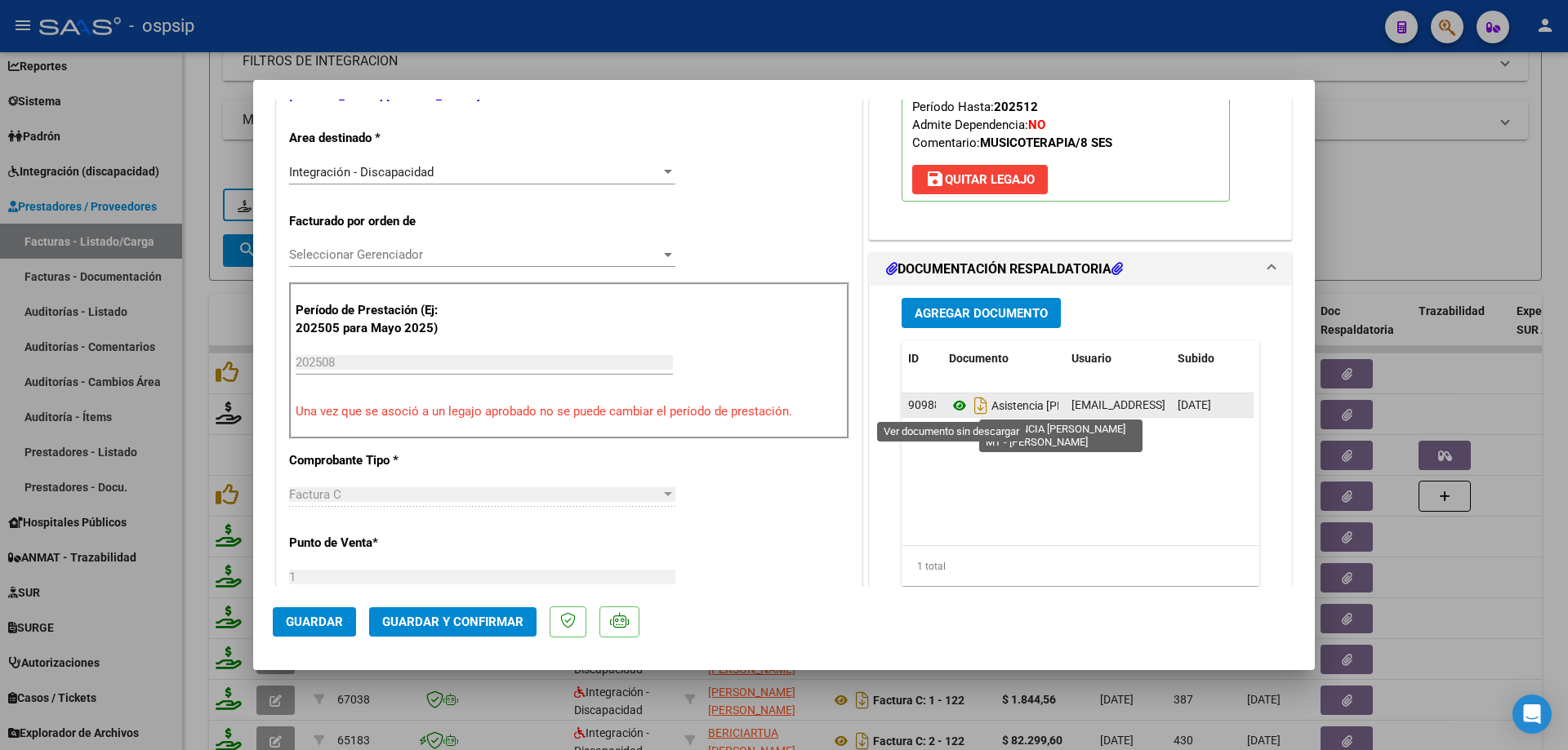
click at [954, 408] on icon at bounding box center [960, 406] width 21 height 20
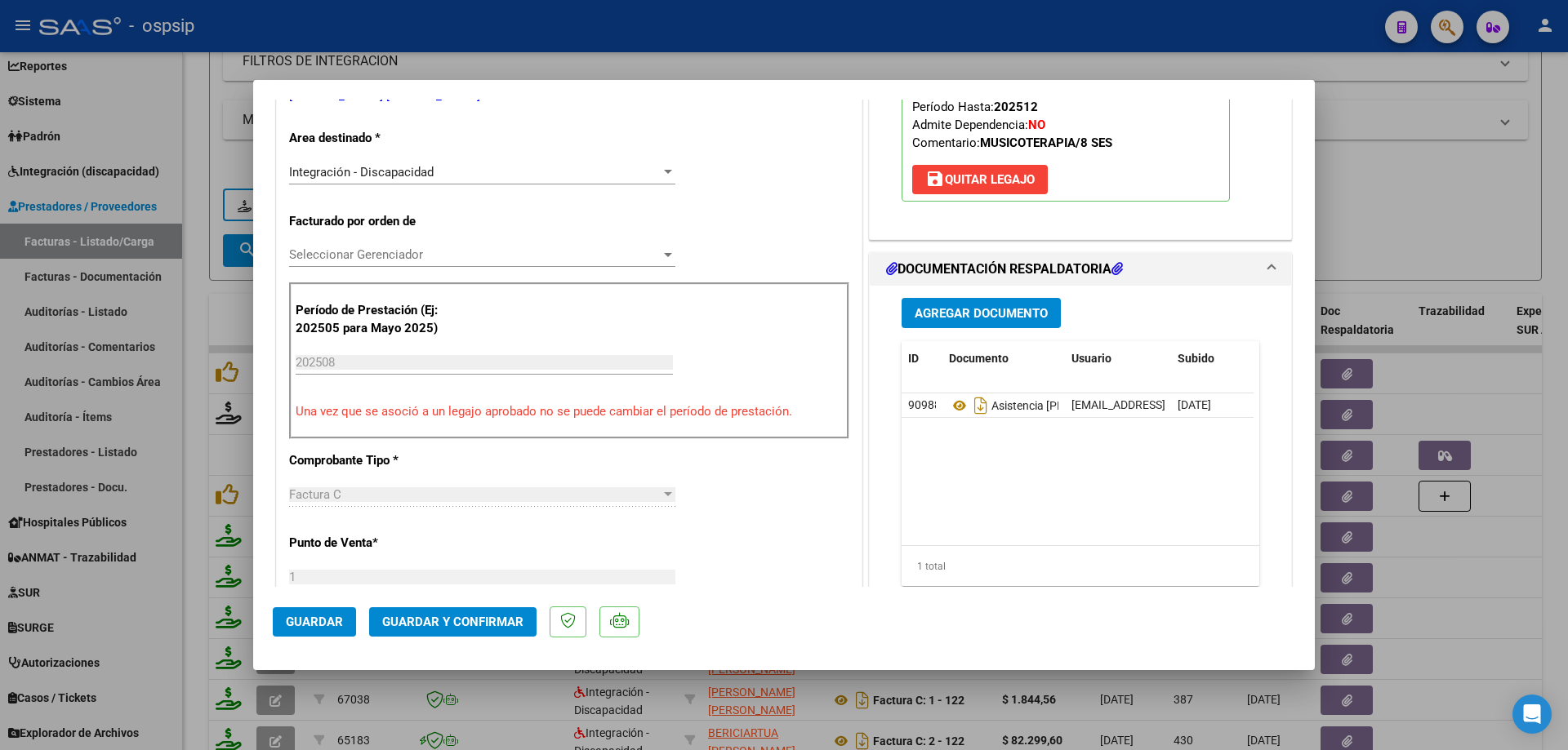
scroll to position [163, 0]
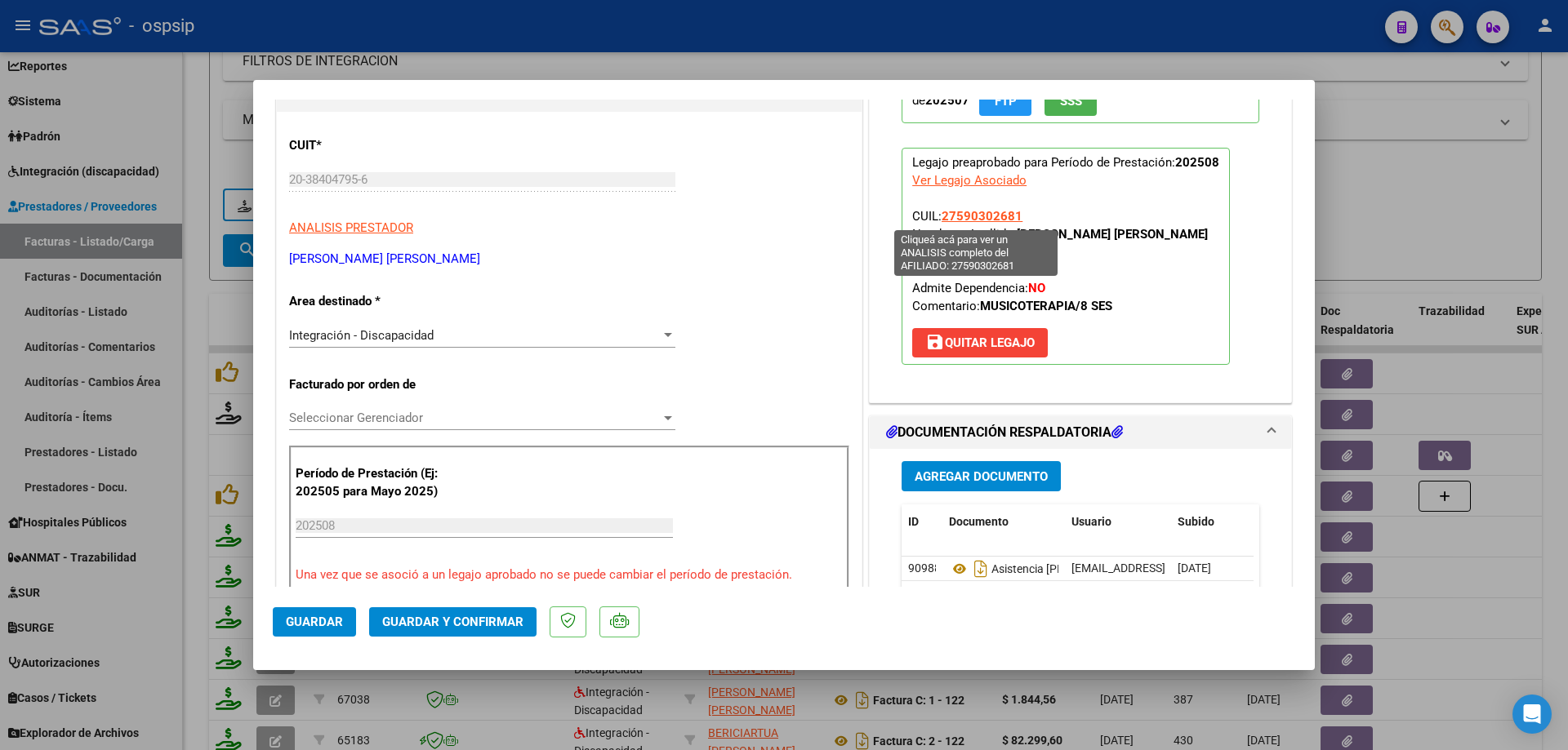
drag, startPoint x: 1023, startPoint y: 217, endPoint x: 937, endPoint y: 216, distance: 86.0
click at [937, 216] on p "Legajo preaprobado para Período de Prestación: 202508 Ver Legajo Asociado CUIL:…" at bounding box center [1066, 256] width 328 height 217
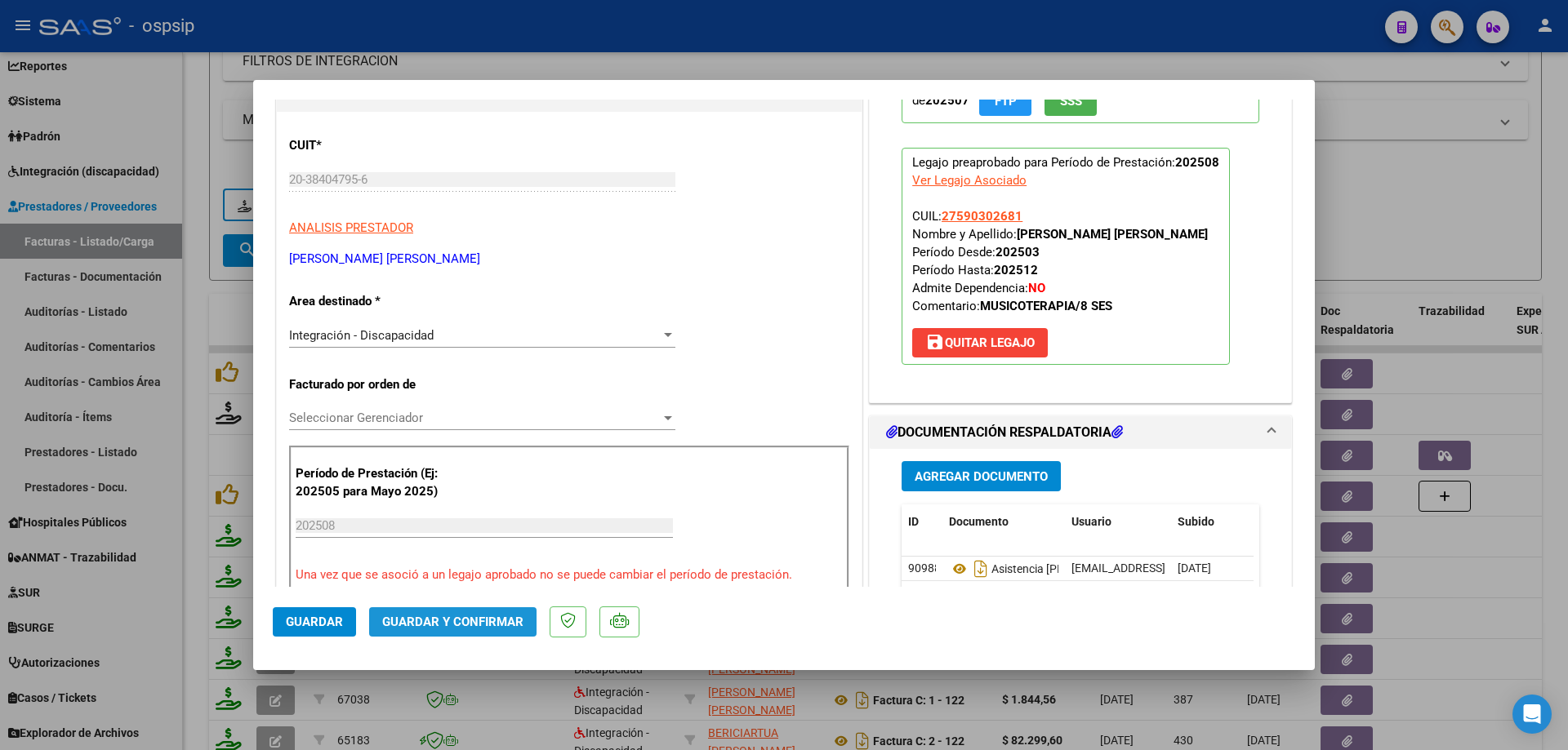
click at [464, 624] on span "Guardar y Confirmar" at bounding box center [452, 621] width 141 height 15
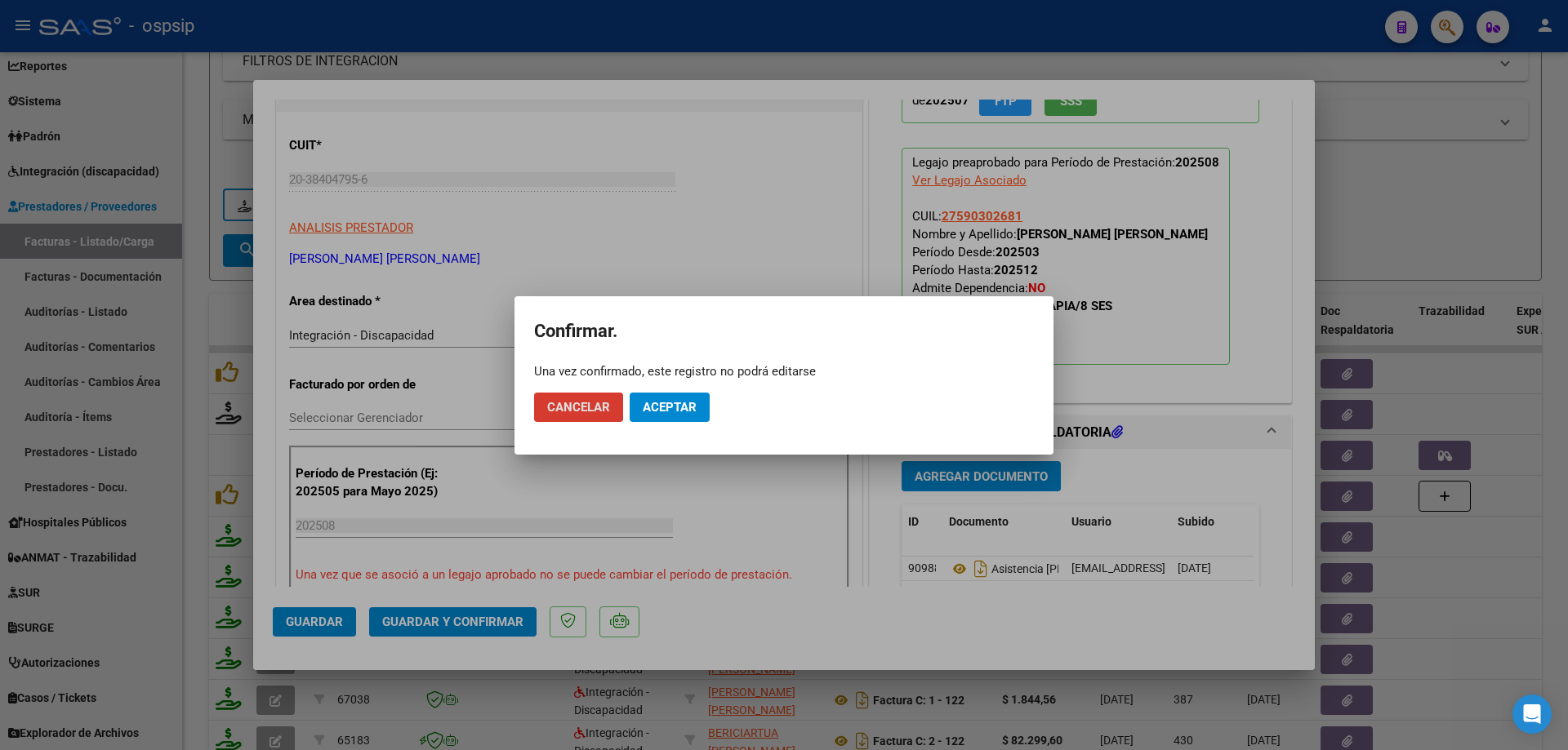
click at [691, 410] on span "Aceptar" at bounding box center [670, 407] width 54 height 15
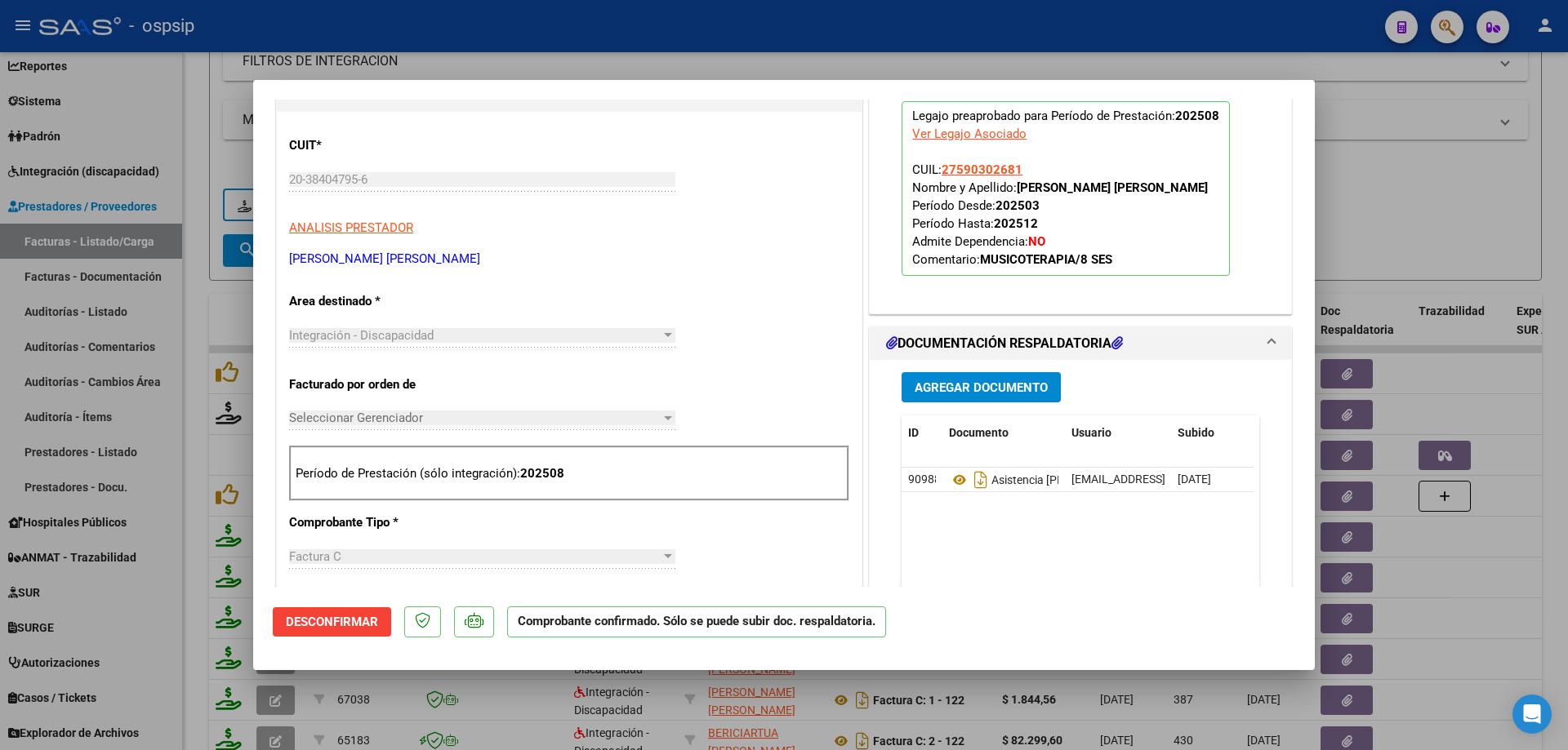
click at [1431, 210] on div at bounding box center [784, 375] width 1568 height 750
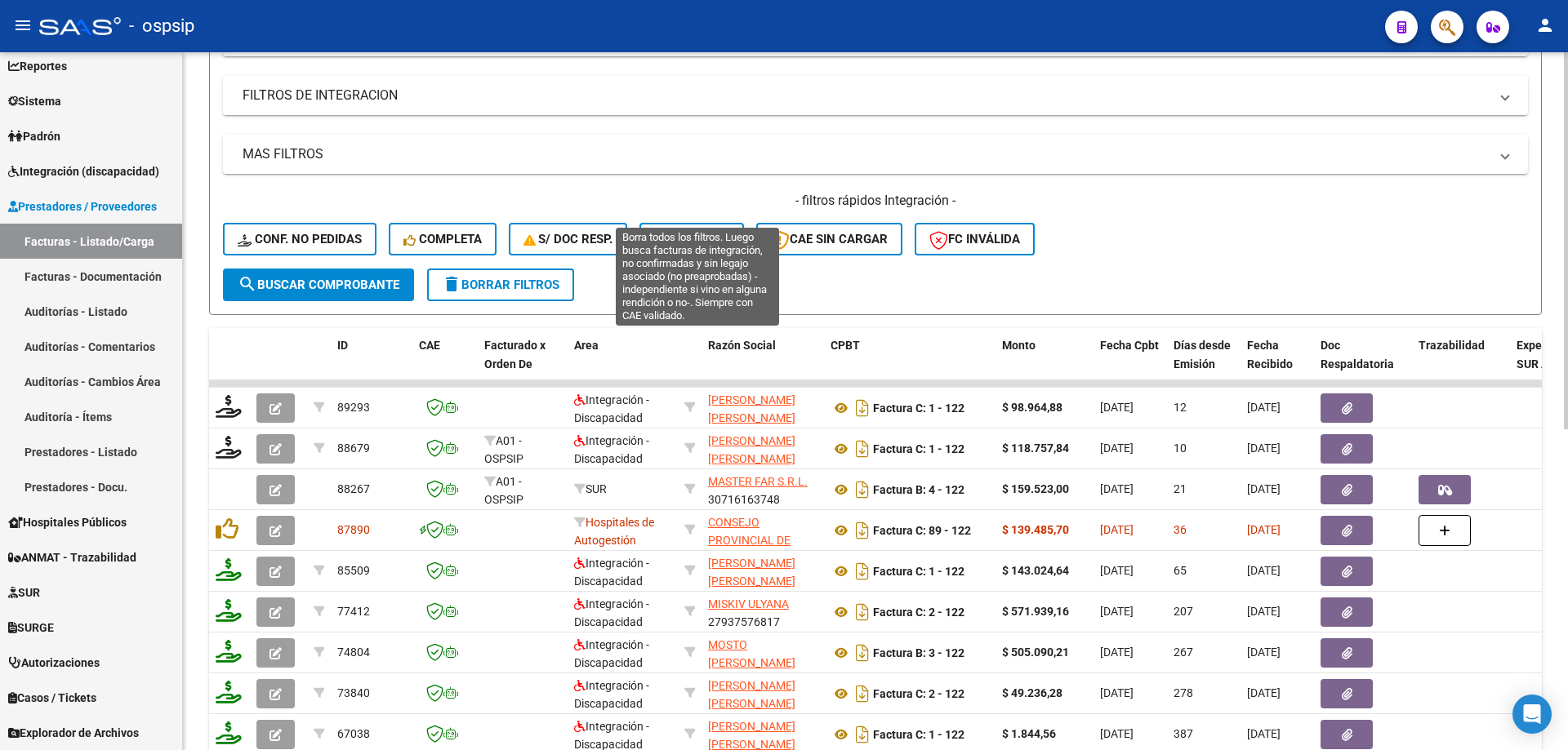
scroll to position [309, 0]
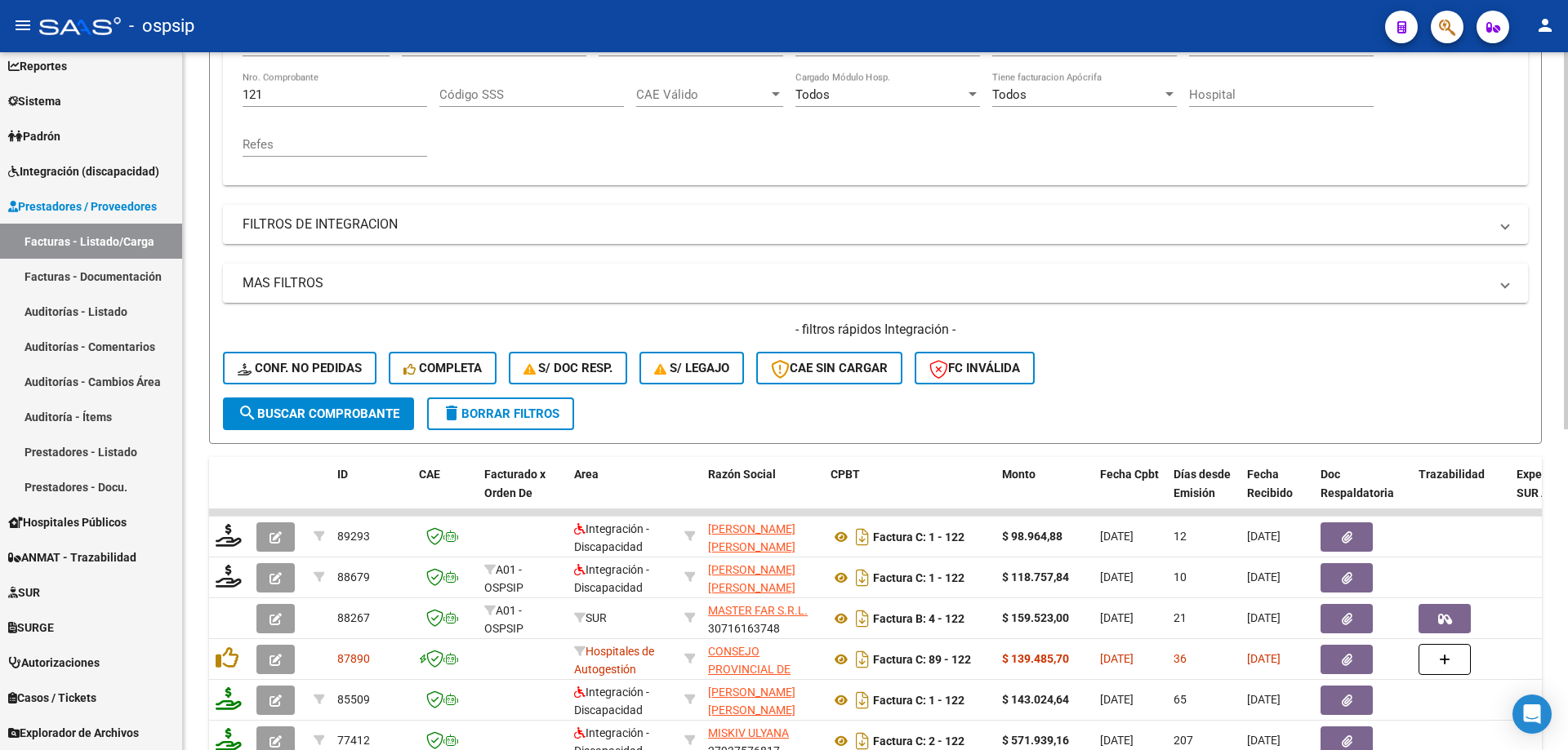
click at [295, 88] on input "121" at bounding box center [334, 95] width 184 height 15
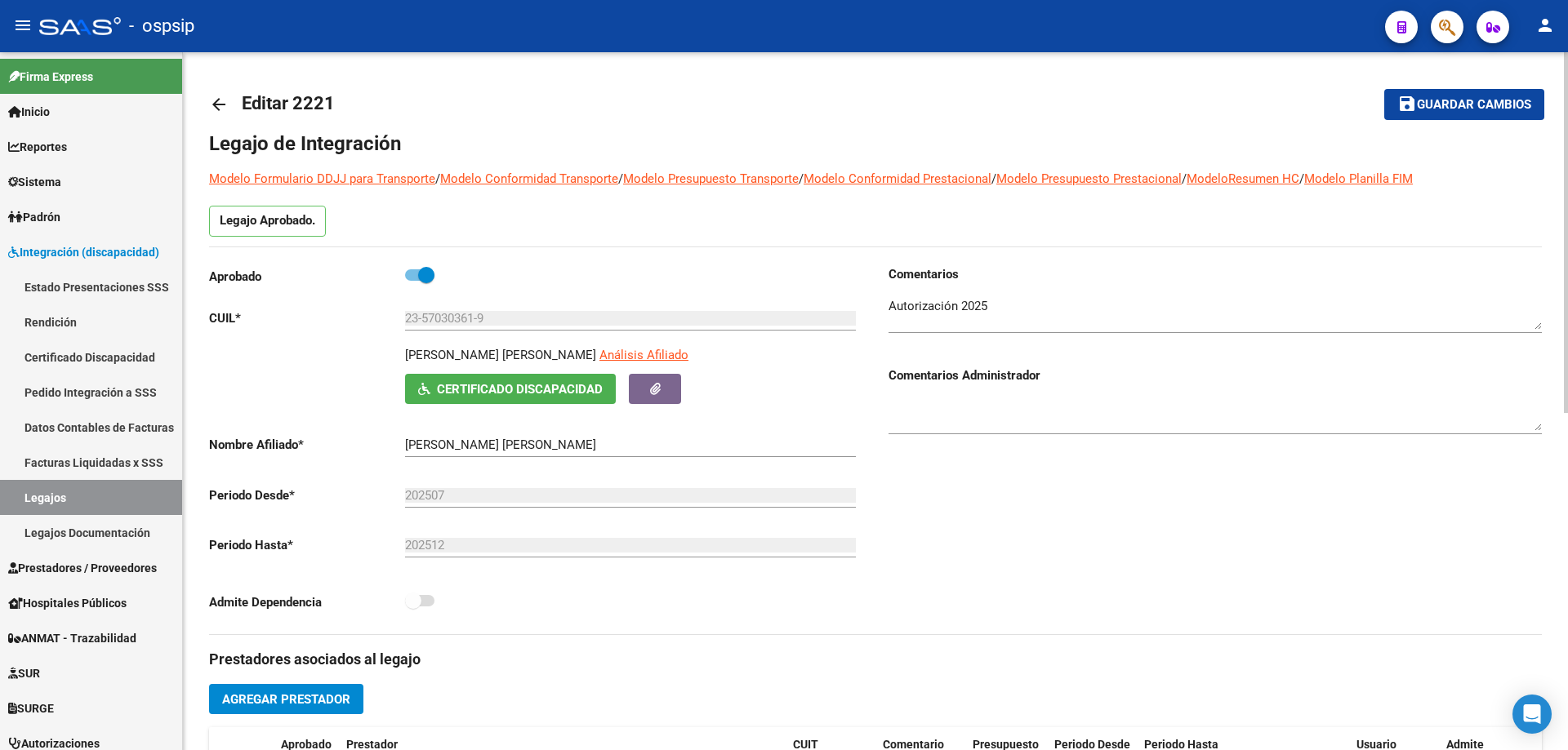
click at [221, 105] on mat-icon "arrow_back" at bounding box center [219, 105] width 20 height 20
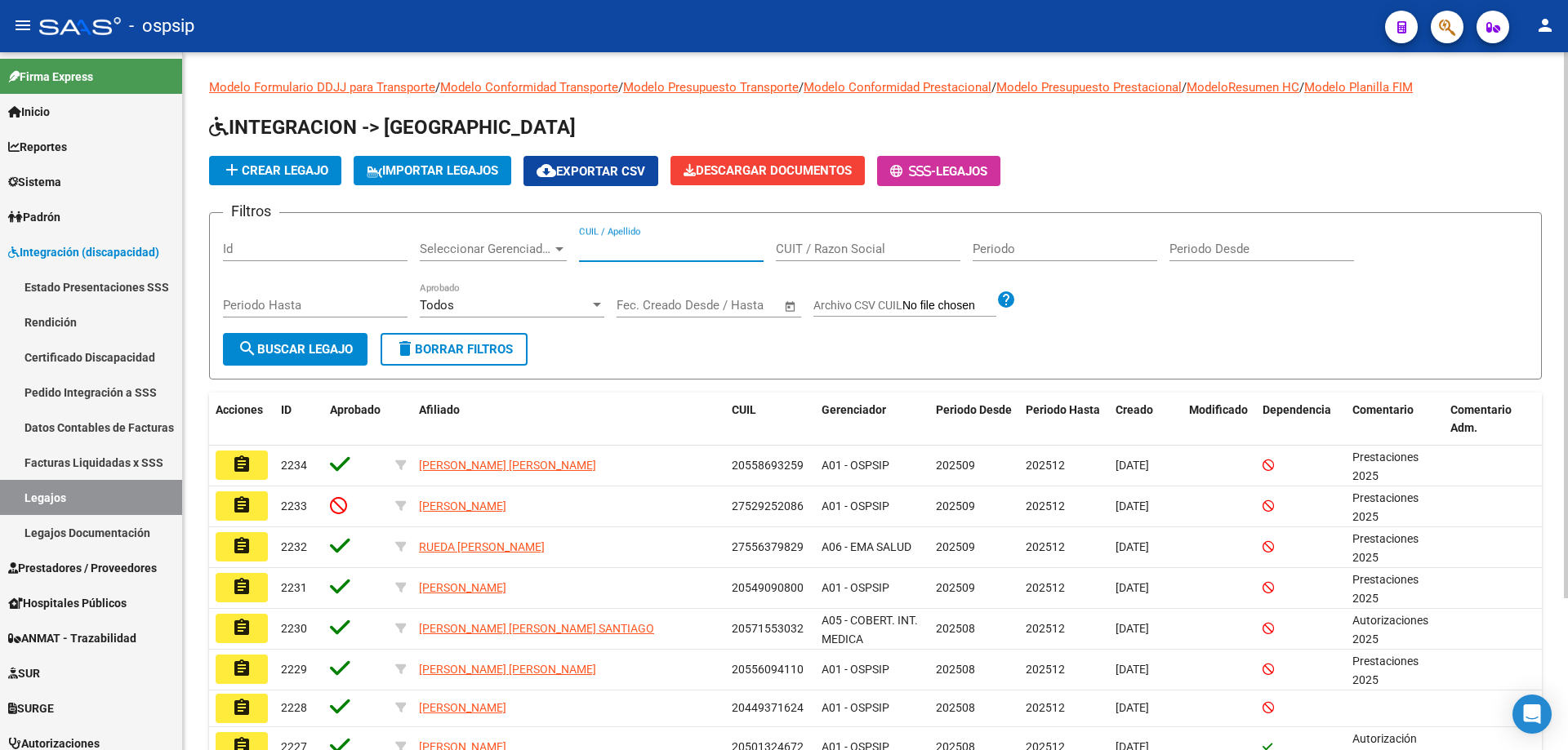
paste input "20570072251"
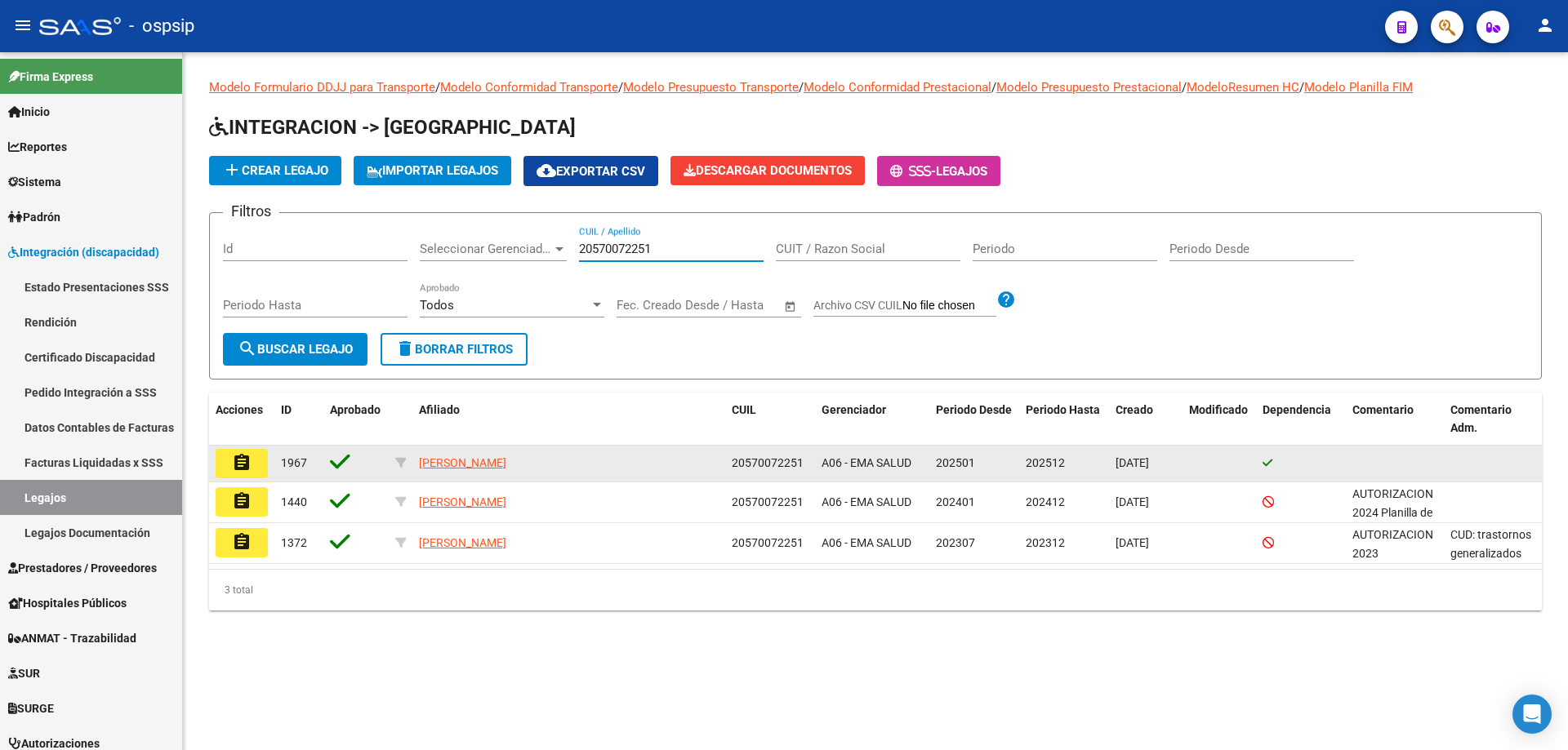
type input "20570072251"
click at [234, 463] on mat-icon "assignment" at bounding box center [242, 463] width 20 height 20
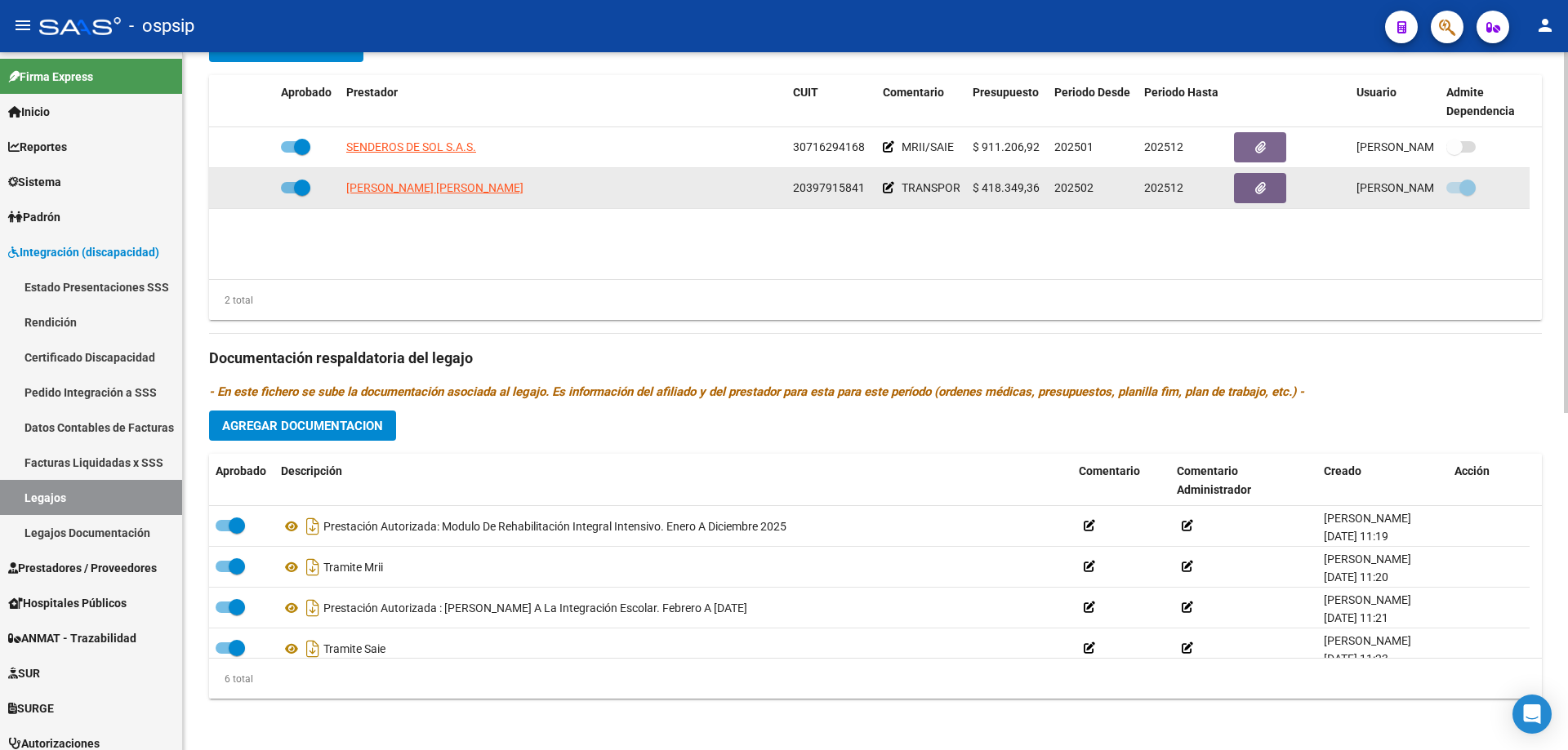
scroll to position [653, 0]
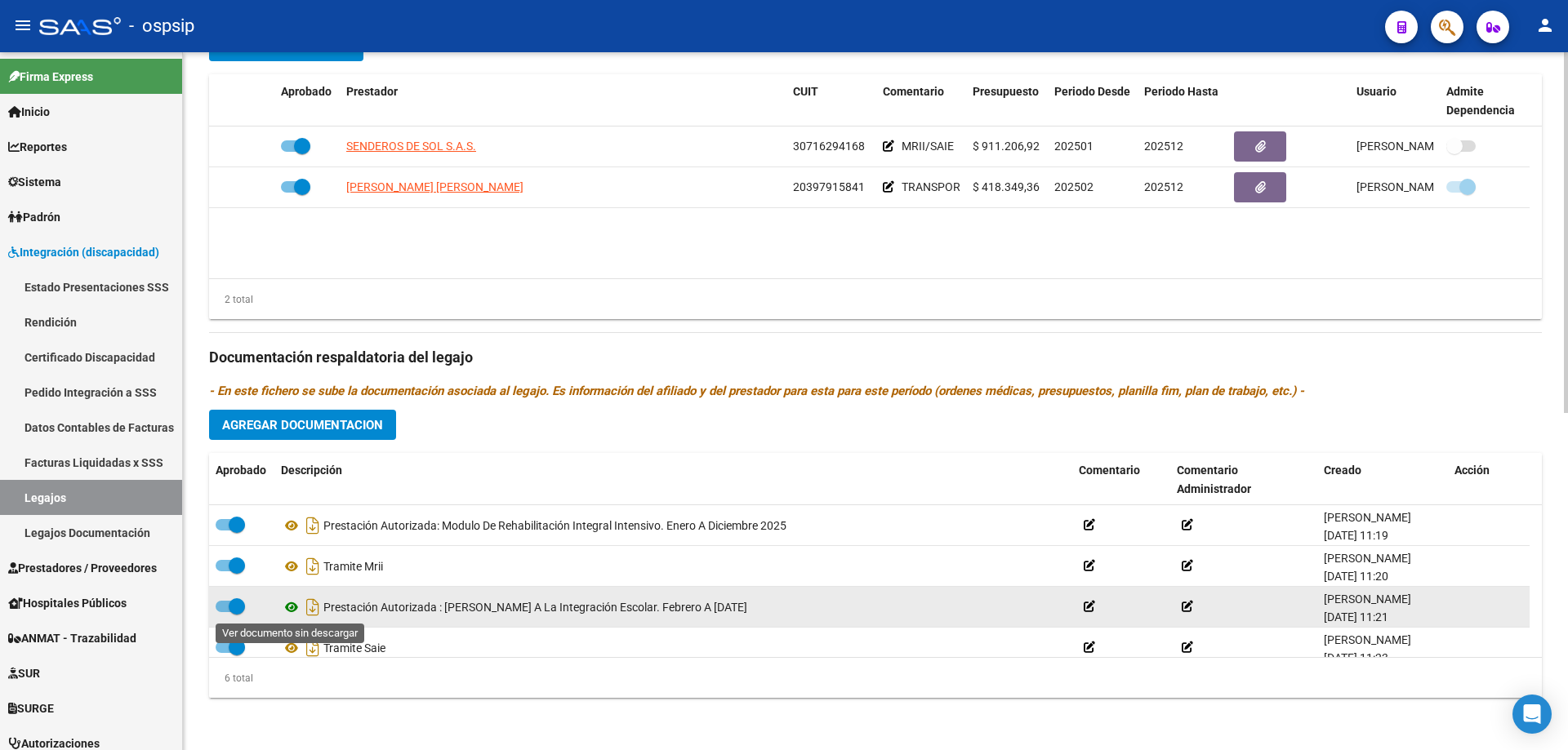
click at [288, 605] on icon at bounding box center [292, 607] width 21 height 20
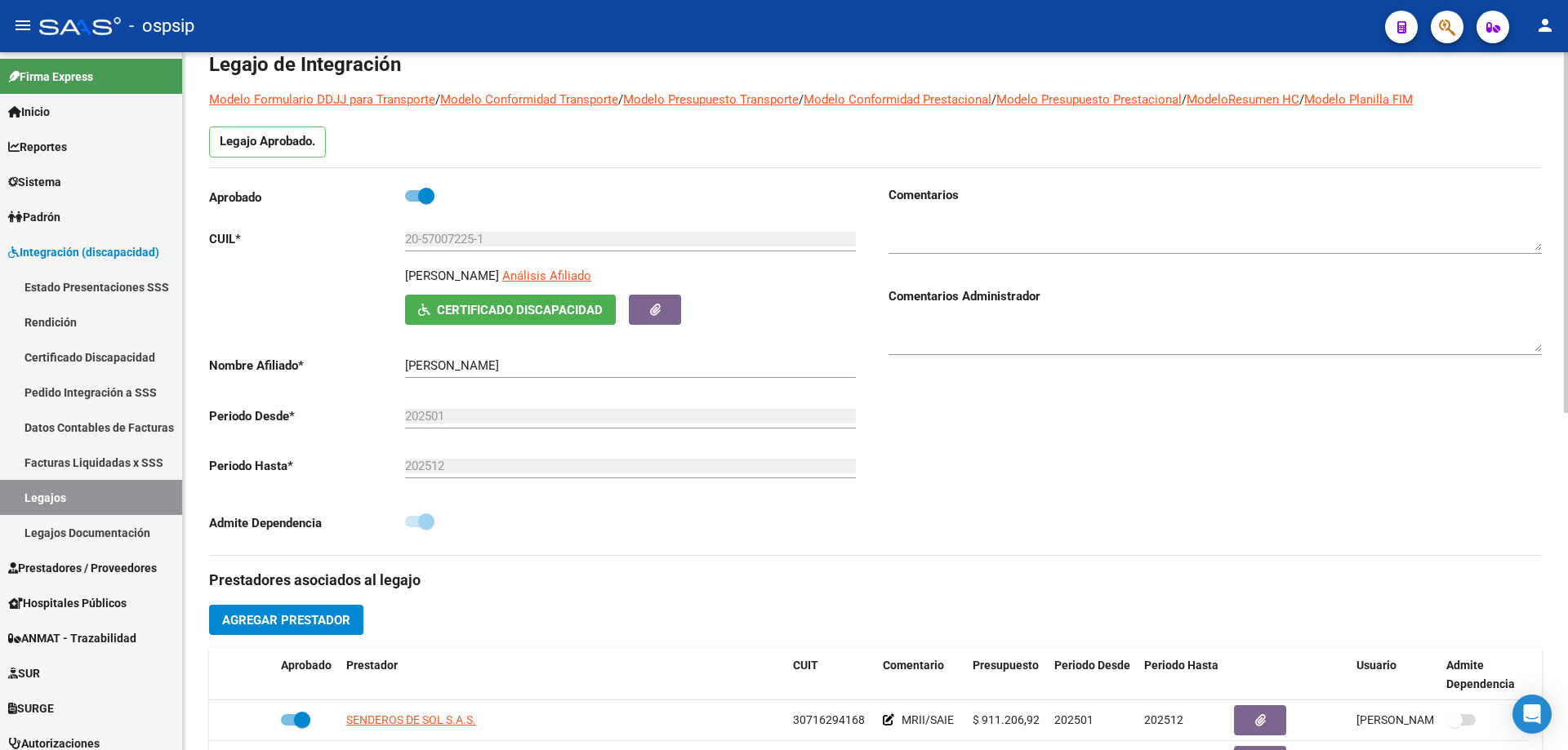
scroll to position [0, 0]
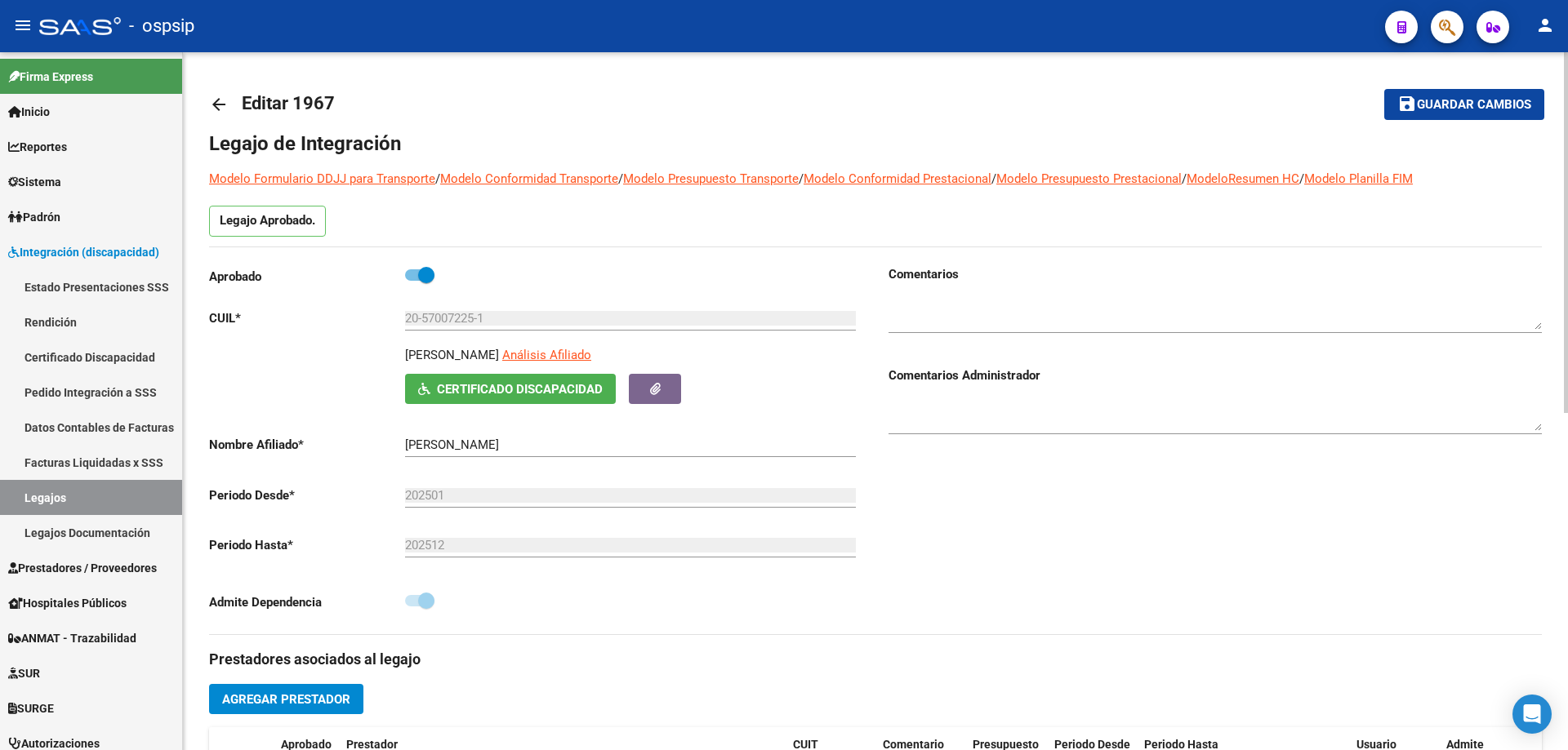
click at [209, 107] on mat-icon "arrow_back" at bounding box center [219, 105] width 20 height 20
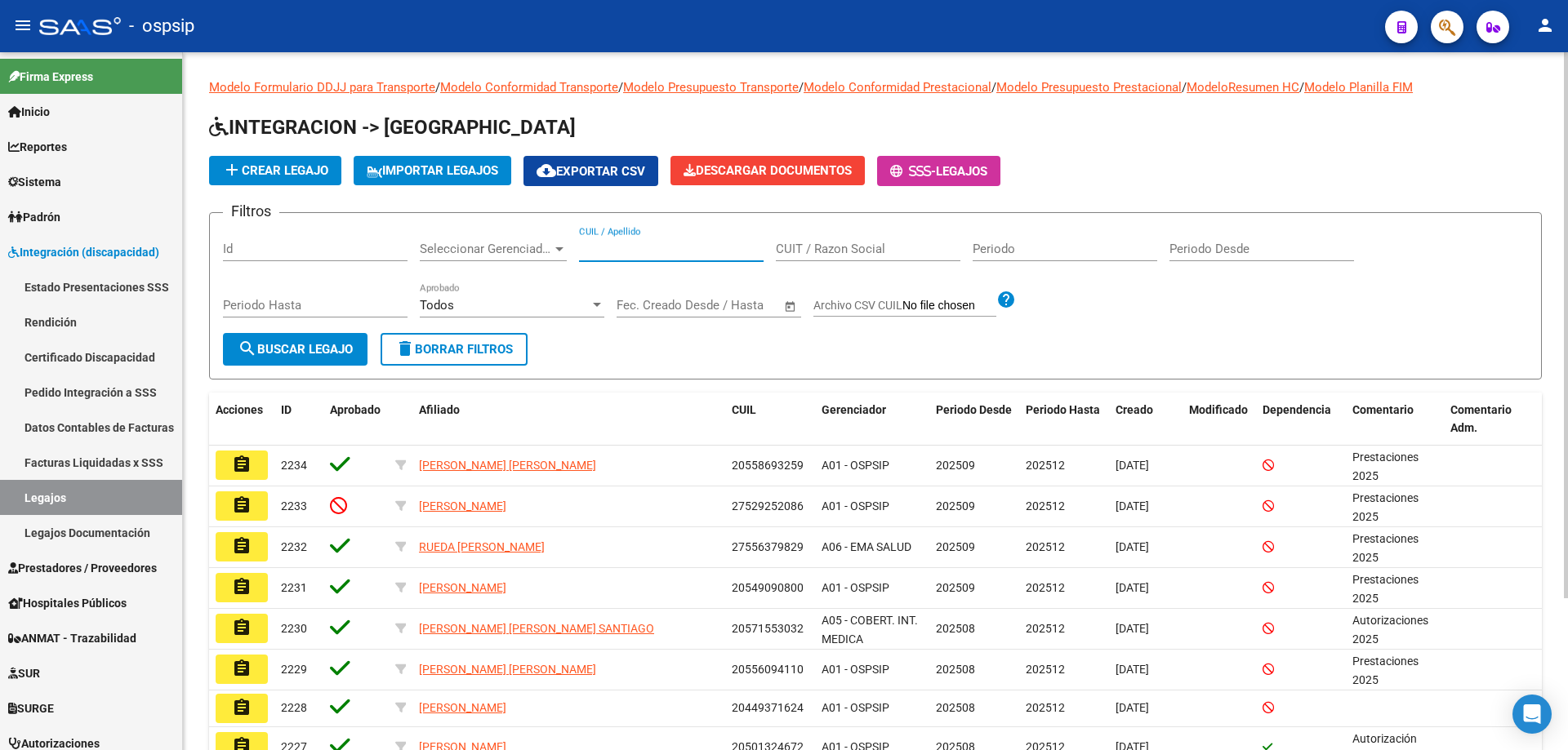
paste input "23570072269"
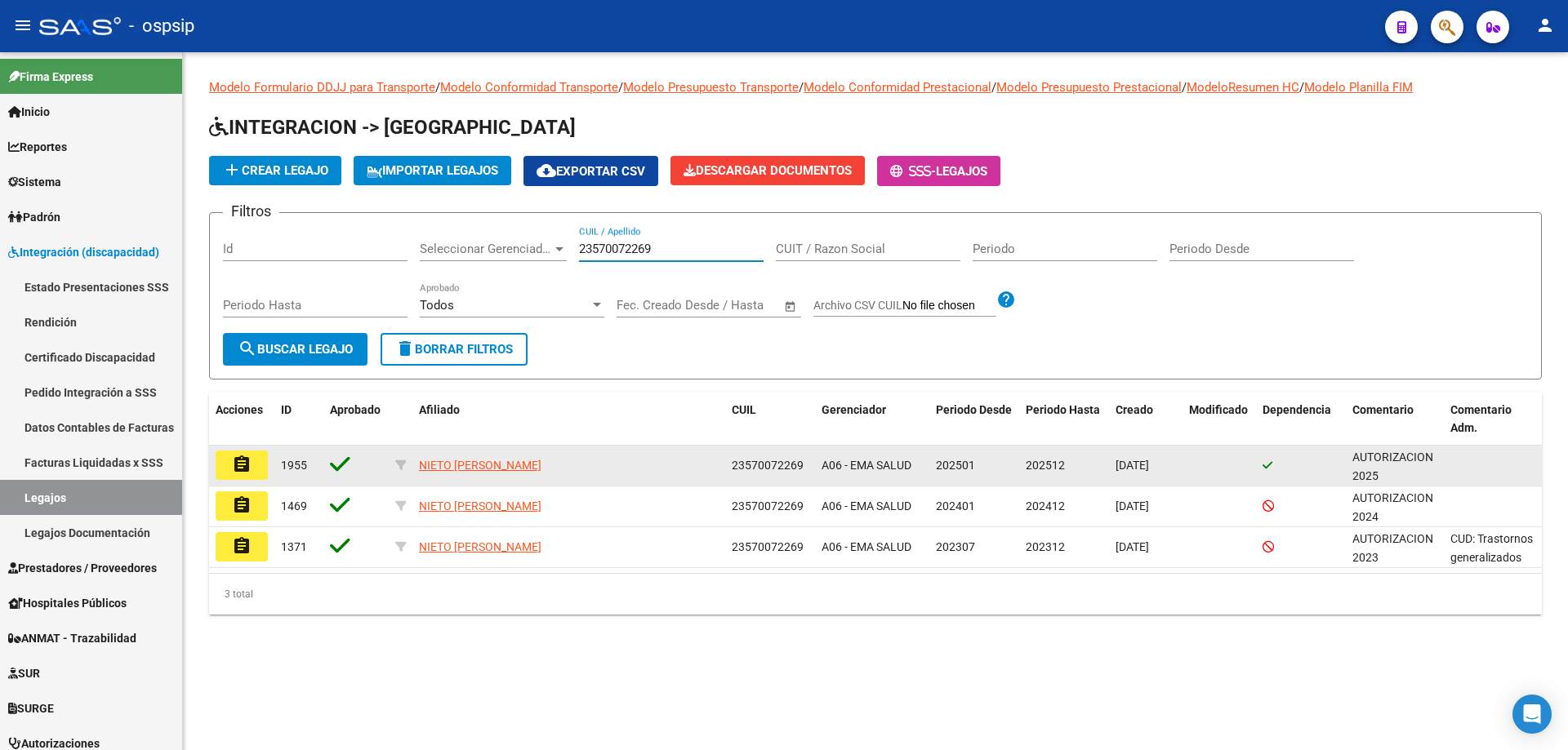
type input "23570072269"
click at [253, 473] on button "assignment" at bounding box center [241, 465] width 52 height 29
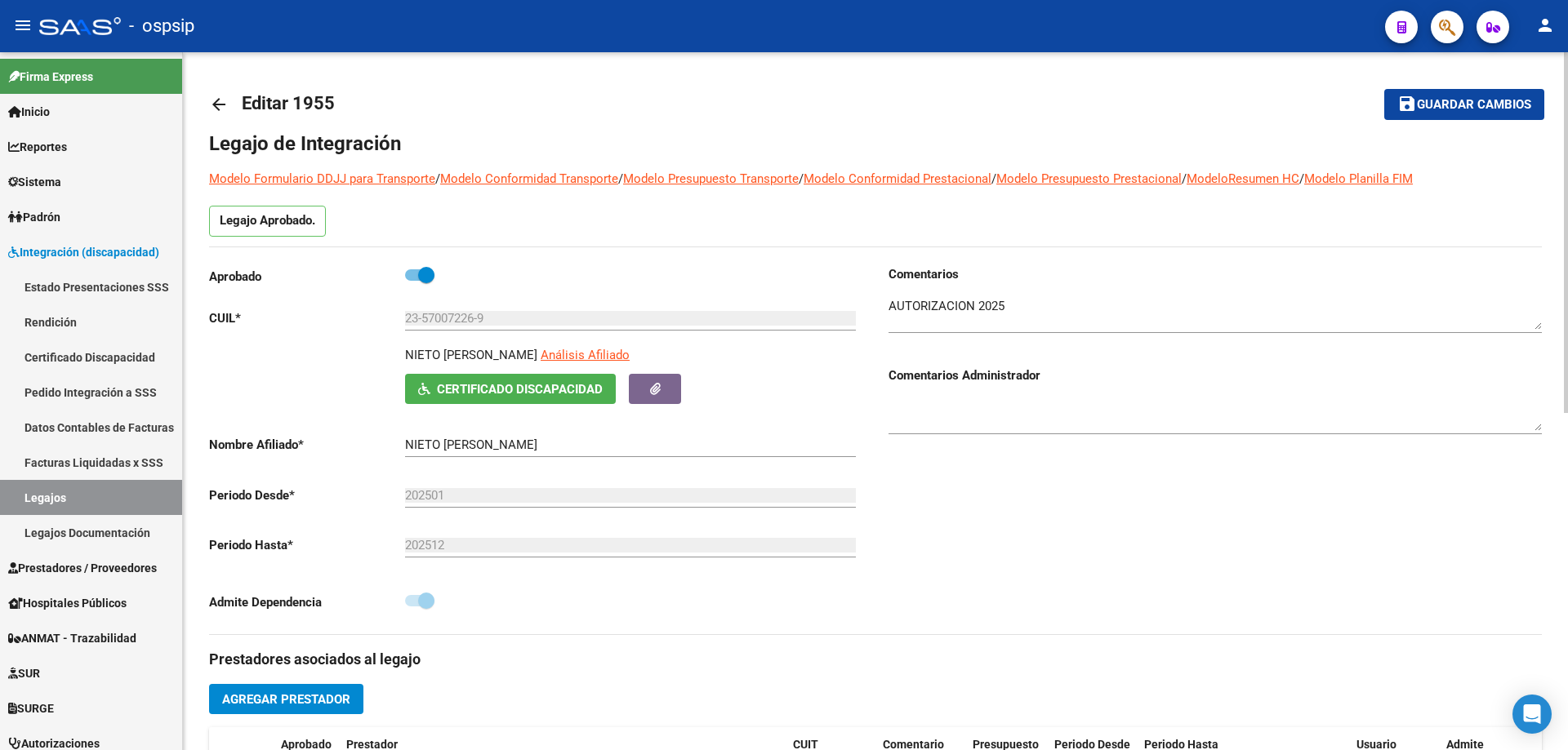
click at [221, 105] on mat-icon "arrow_back" at bounding box center [219, 105] width 20 height 20
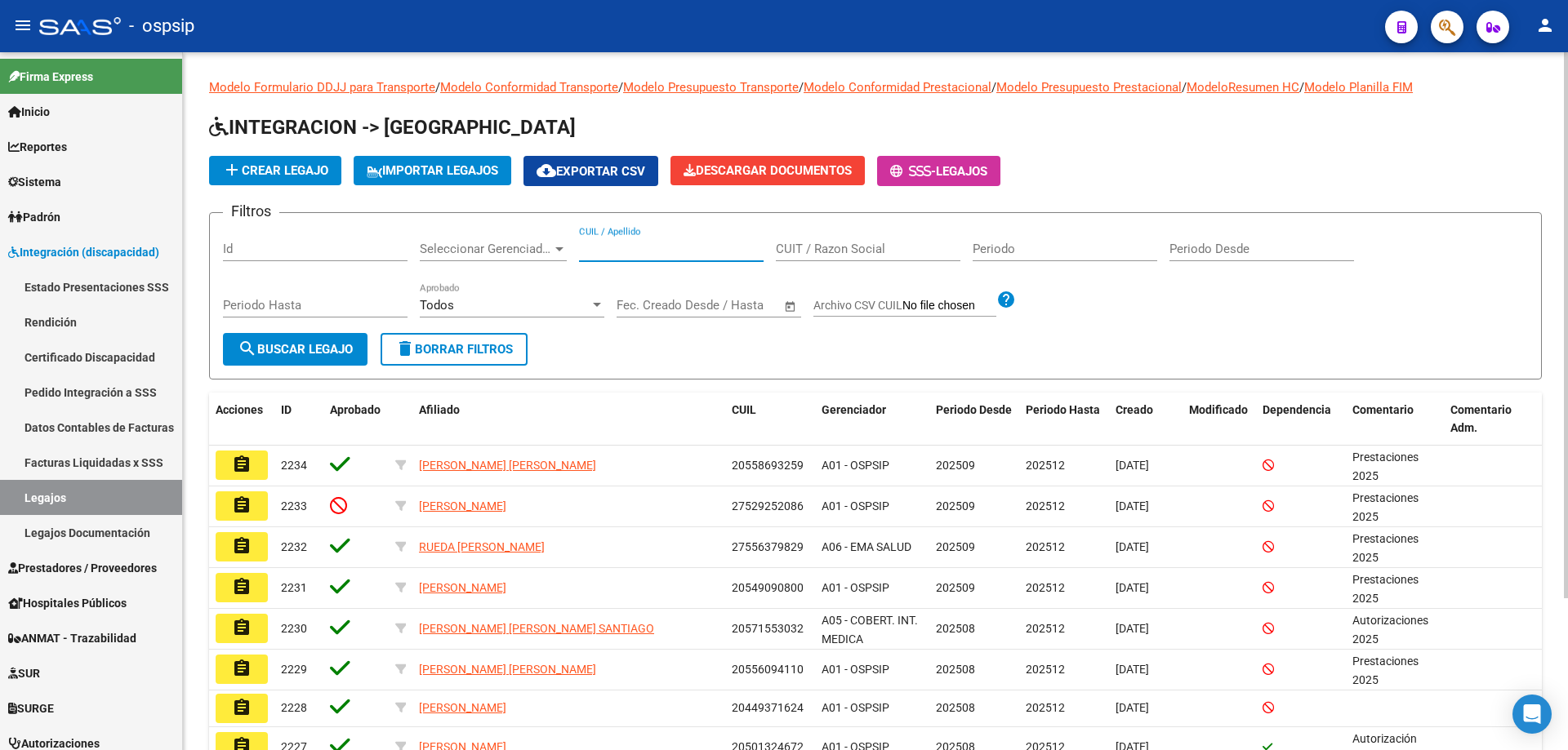
paste input "27567820519"
click at [583, 250] on input "27567820519" at bounding box center [671, 249] width 184 height 15
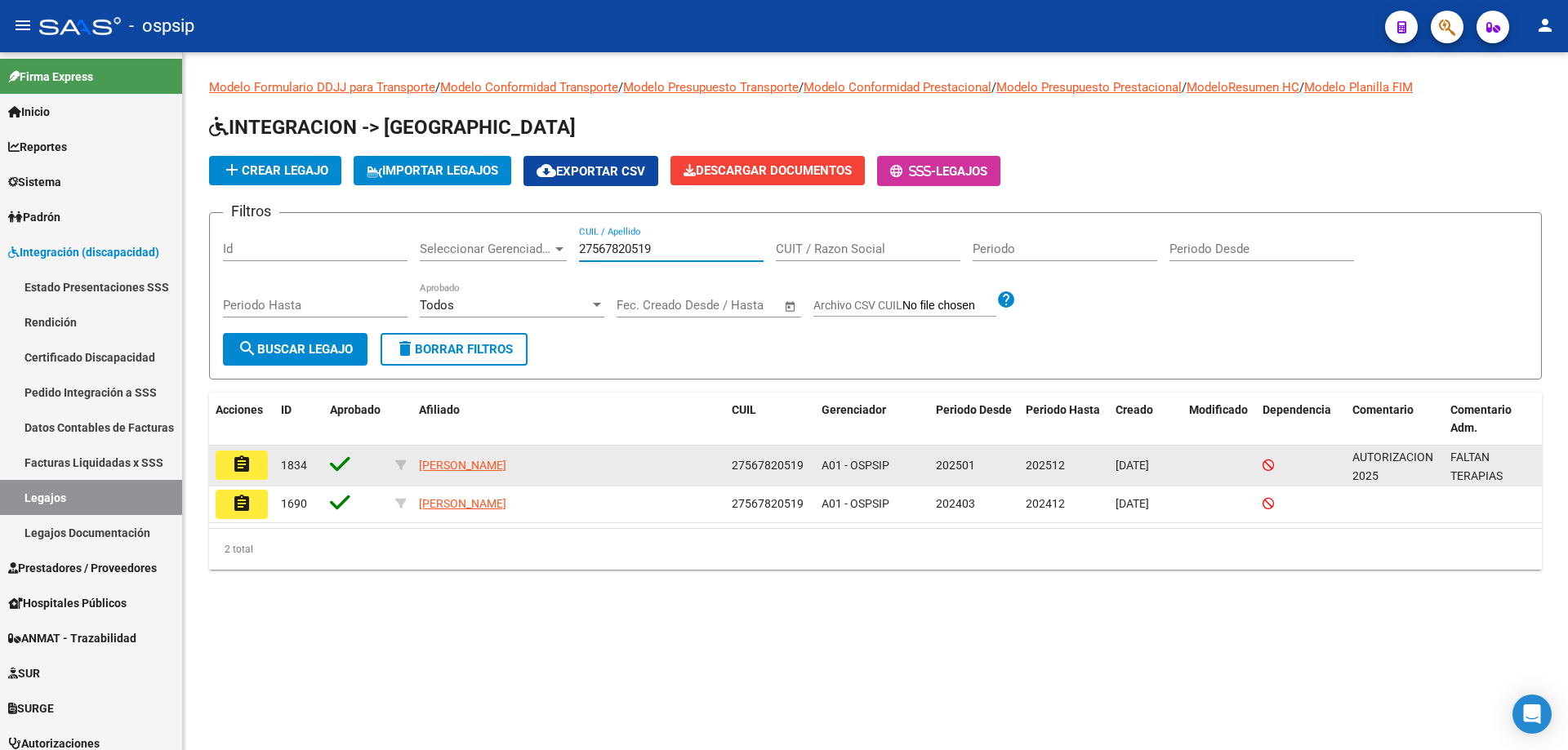
type input "27567820519"
click at [247, 465] on mat-icon "assignment" at bounding box center [242, 465] width 20 height 20
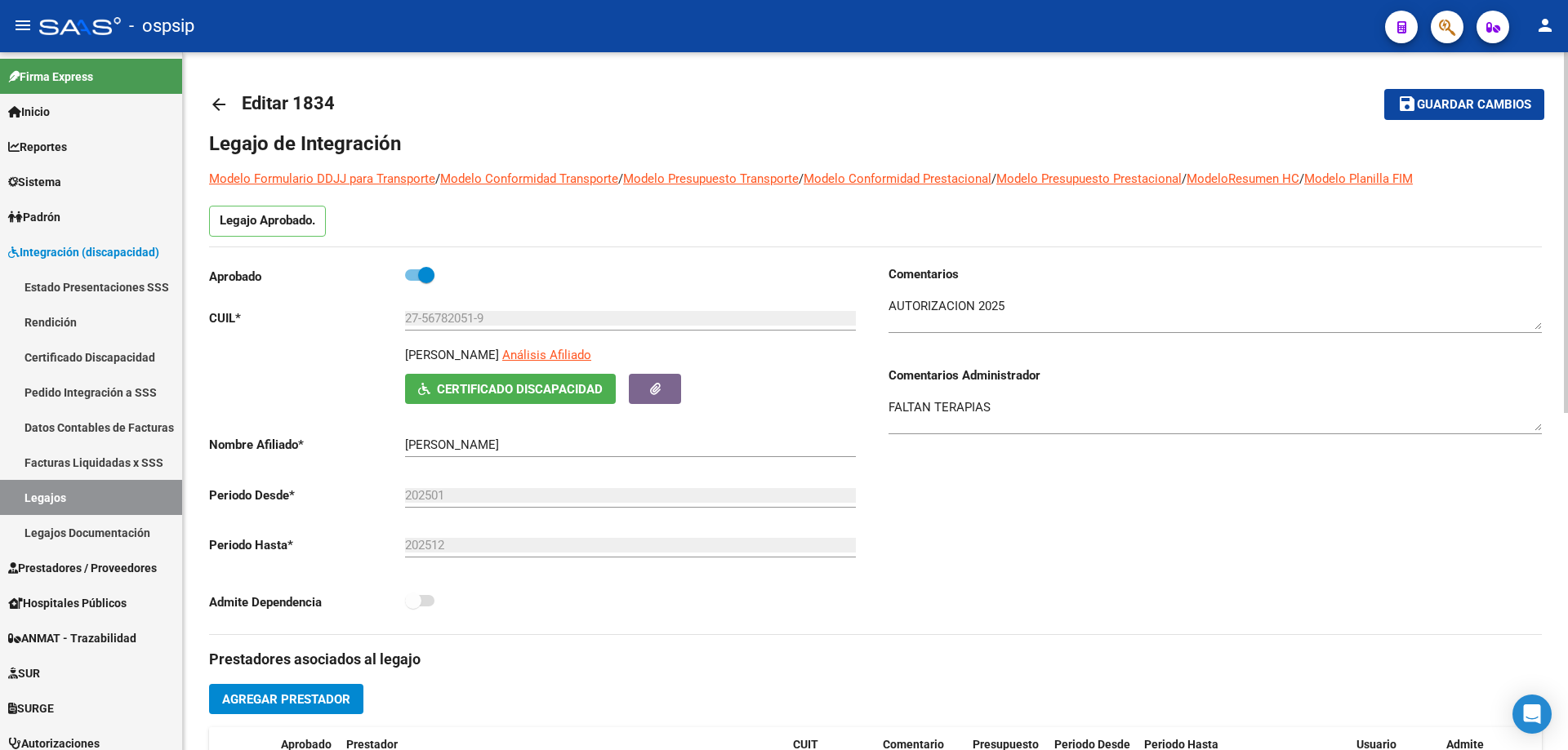
click at [211, 98] on mat-icon "arrow_back" at bounding box center [219, 105] width 20 height 20
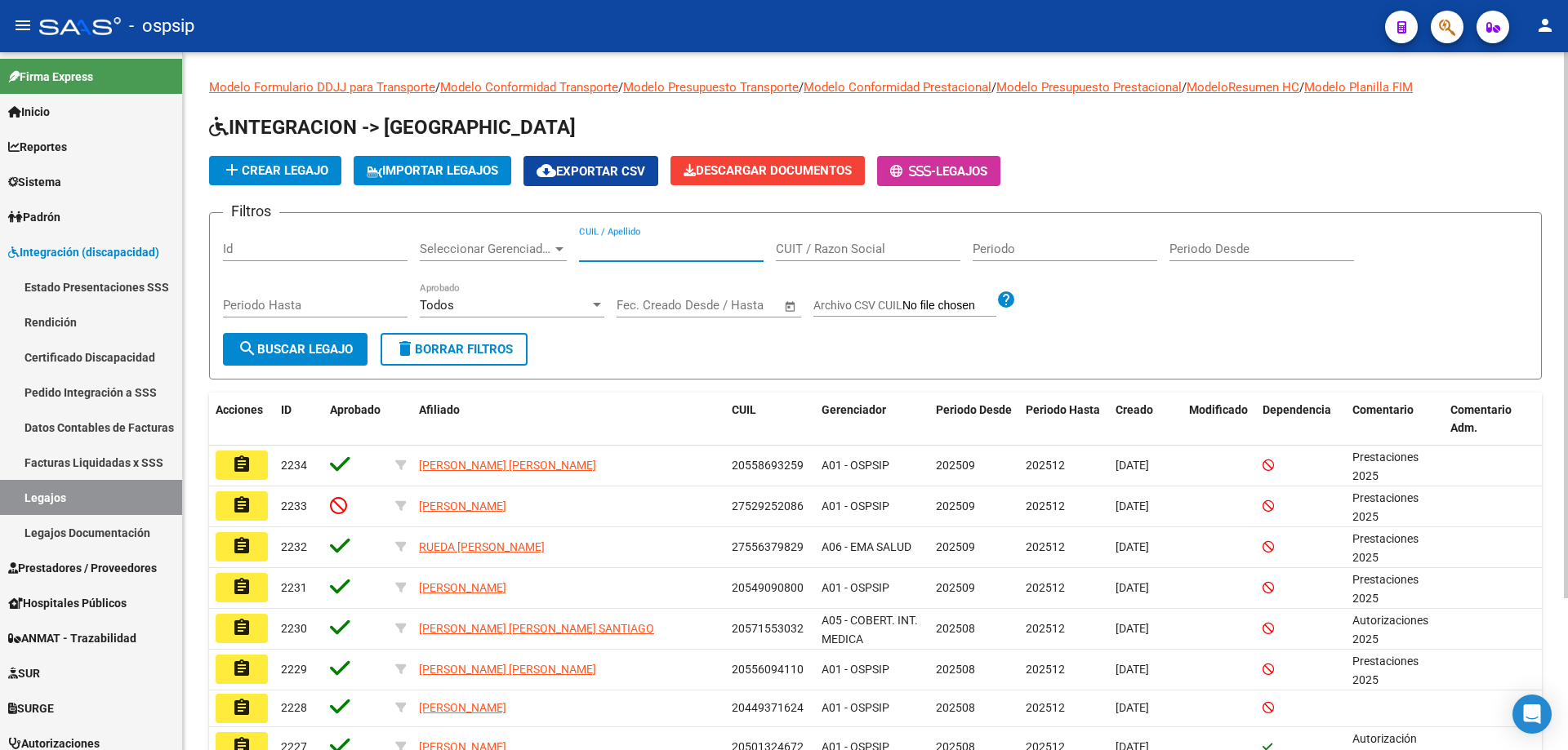
paste input "20573788142"
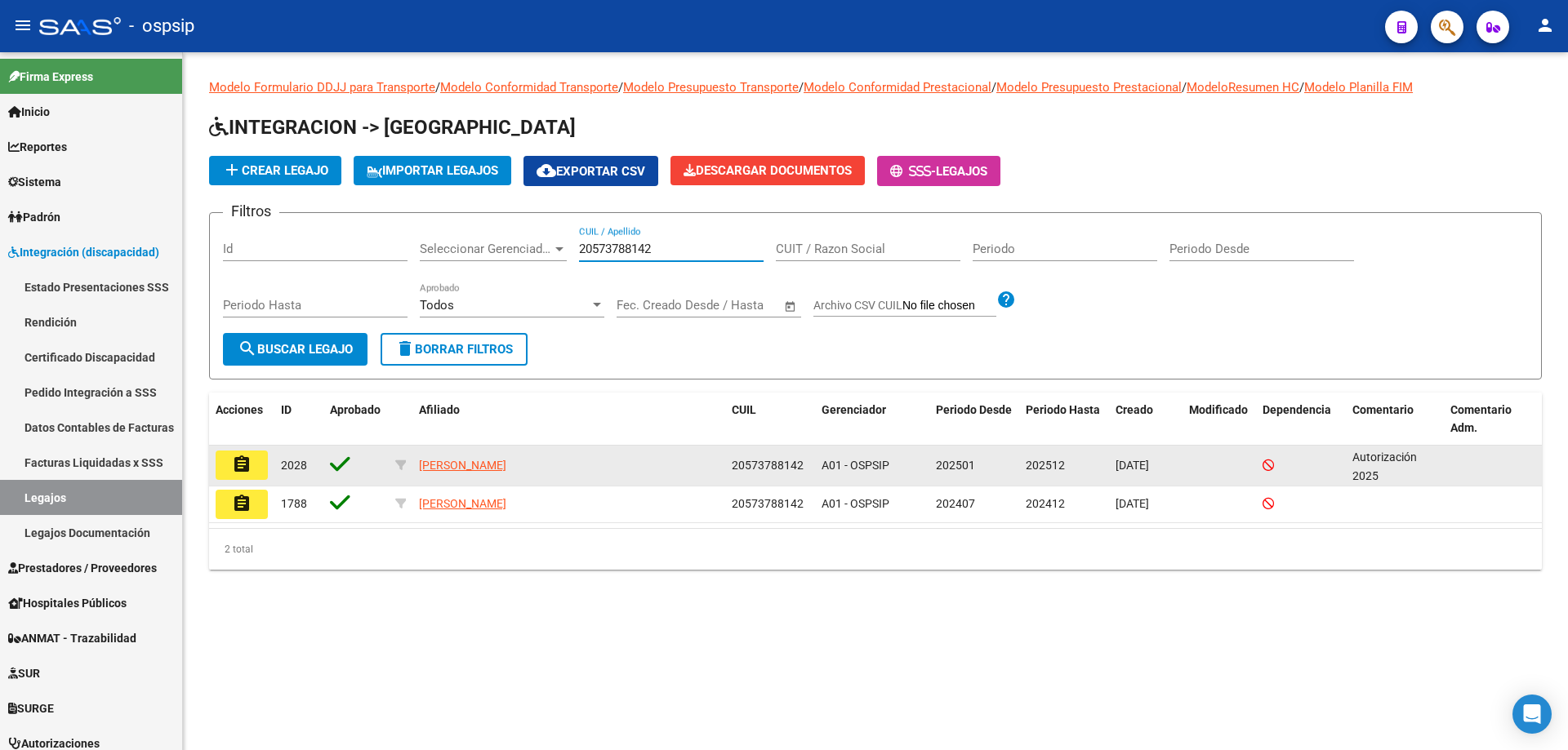
type input "20573788142"
click at [246, 461] on mat-icon "assignment" at bounding box center [242, 465] width 20 height 20
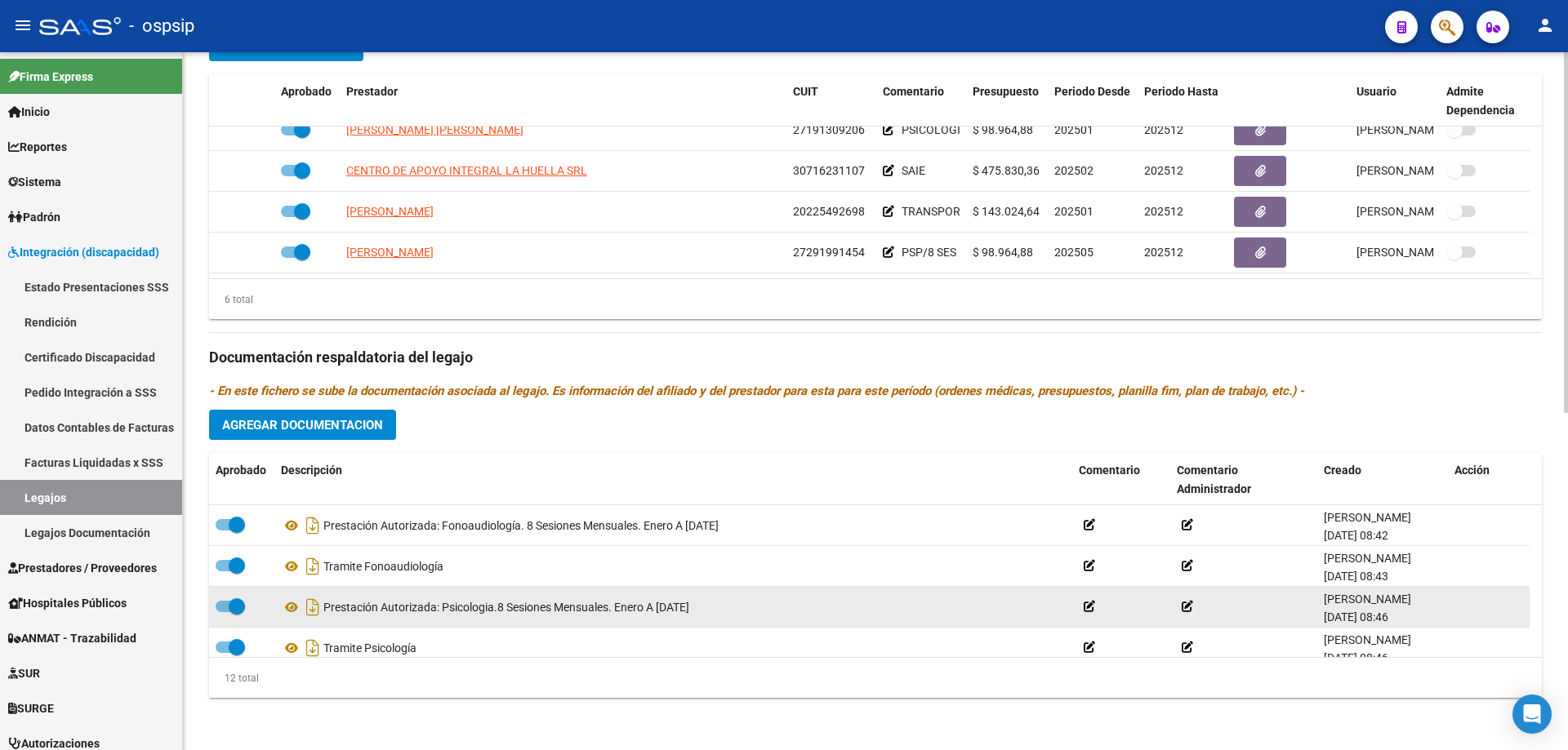
scroll to position [163, 0]
click at [293, 604] on icon at bounding box center [292, 607] width 21 height 20
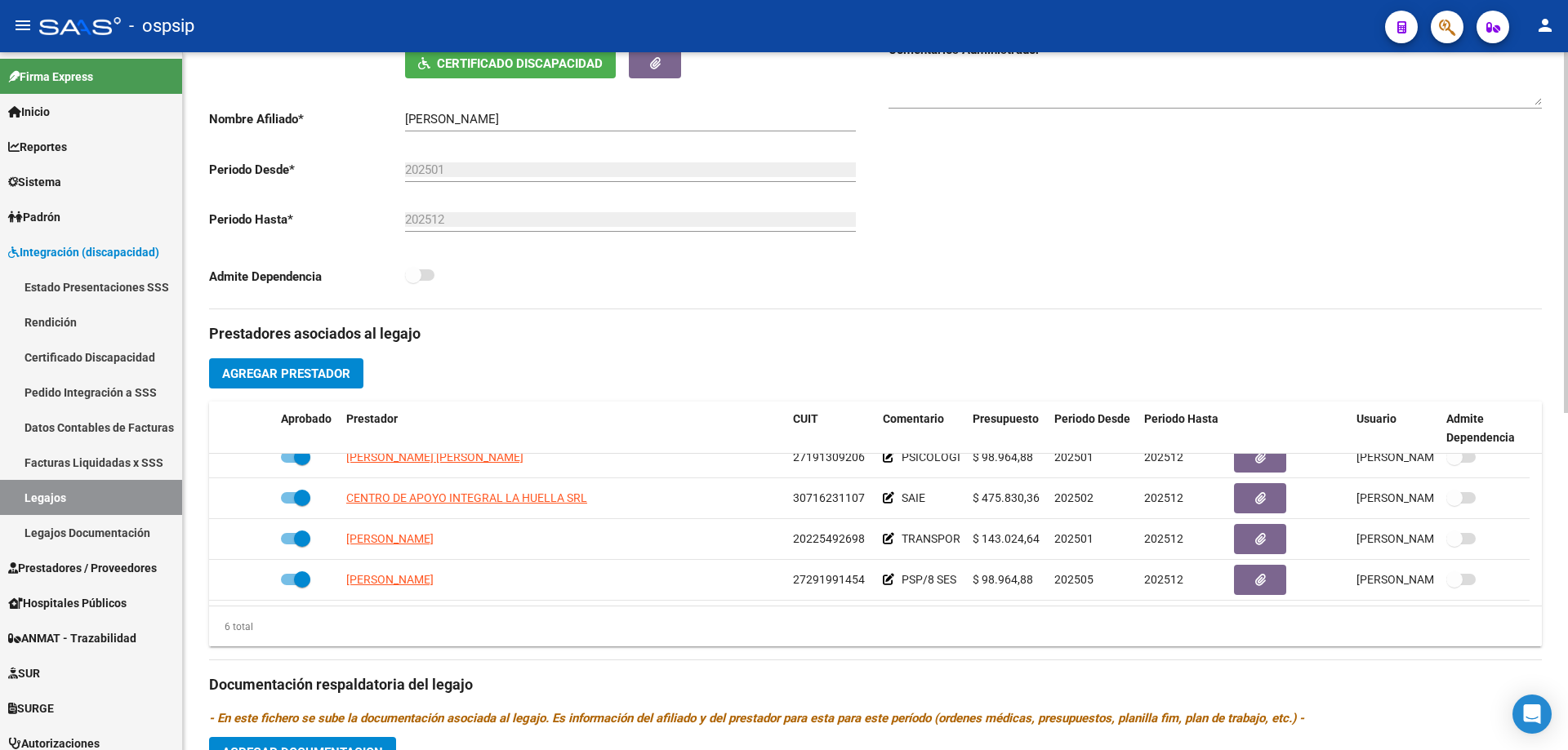
scroll to position [0, 0]
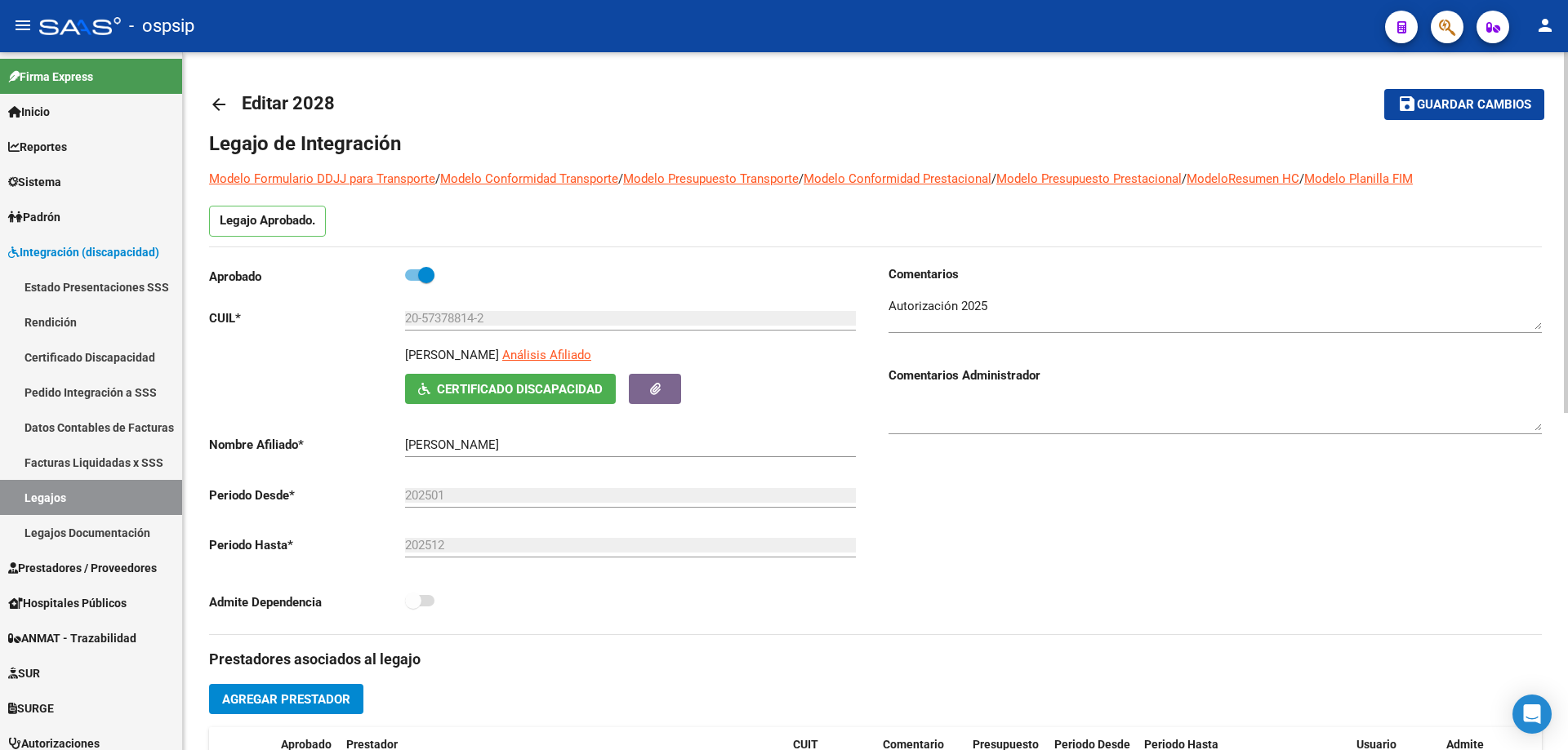
click at [224, 104] on mat-icon "arrow_back" at bounding box center [219, 105] width 20 height 20
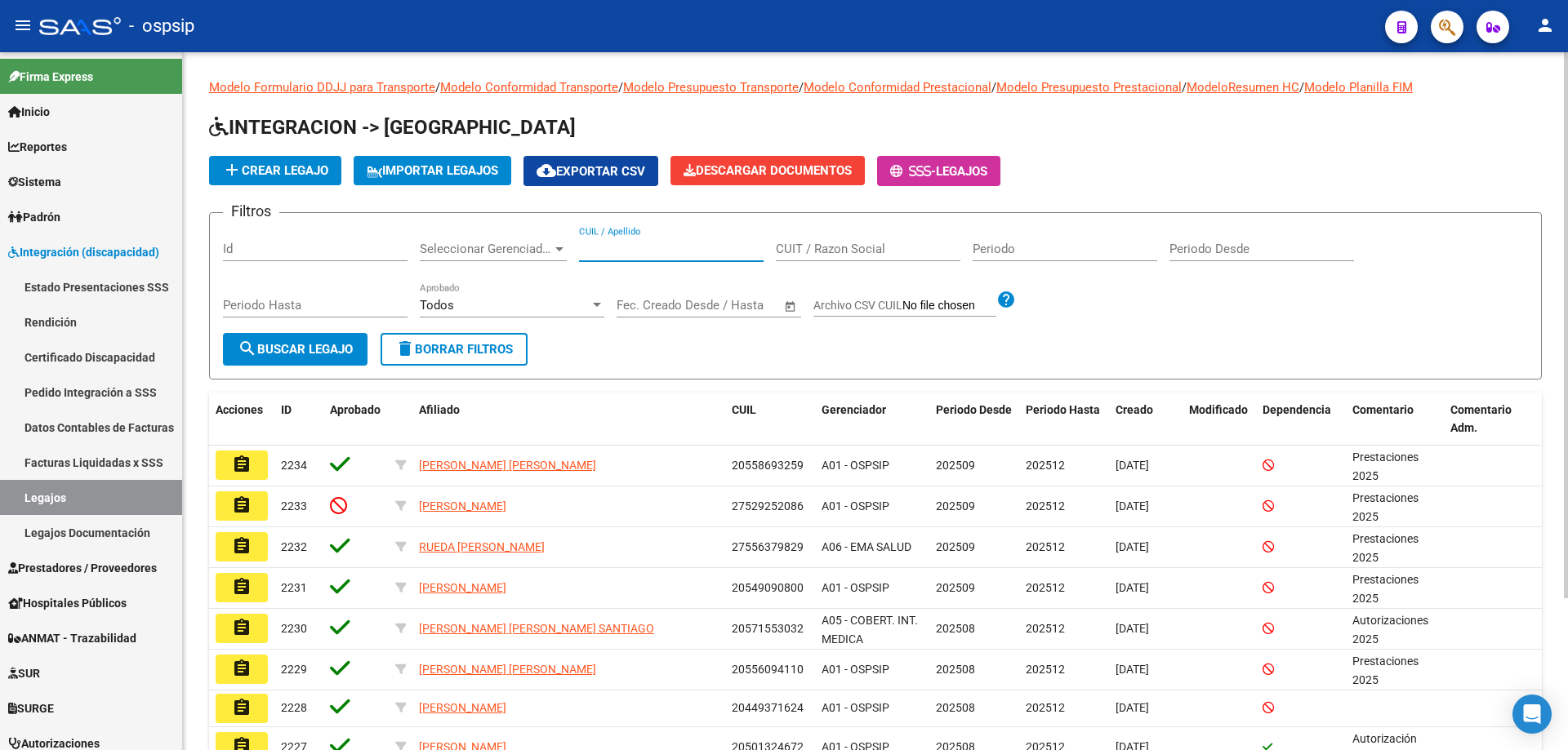
paste input "20562696009"
click at [584, 248] on input "20562696009" at bounding box center [671, 249] width 184 height 15
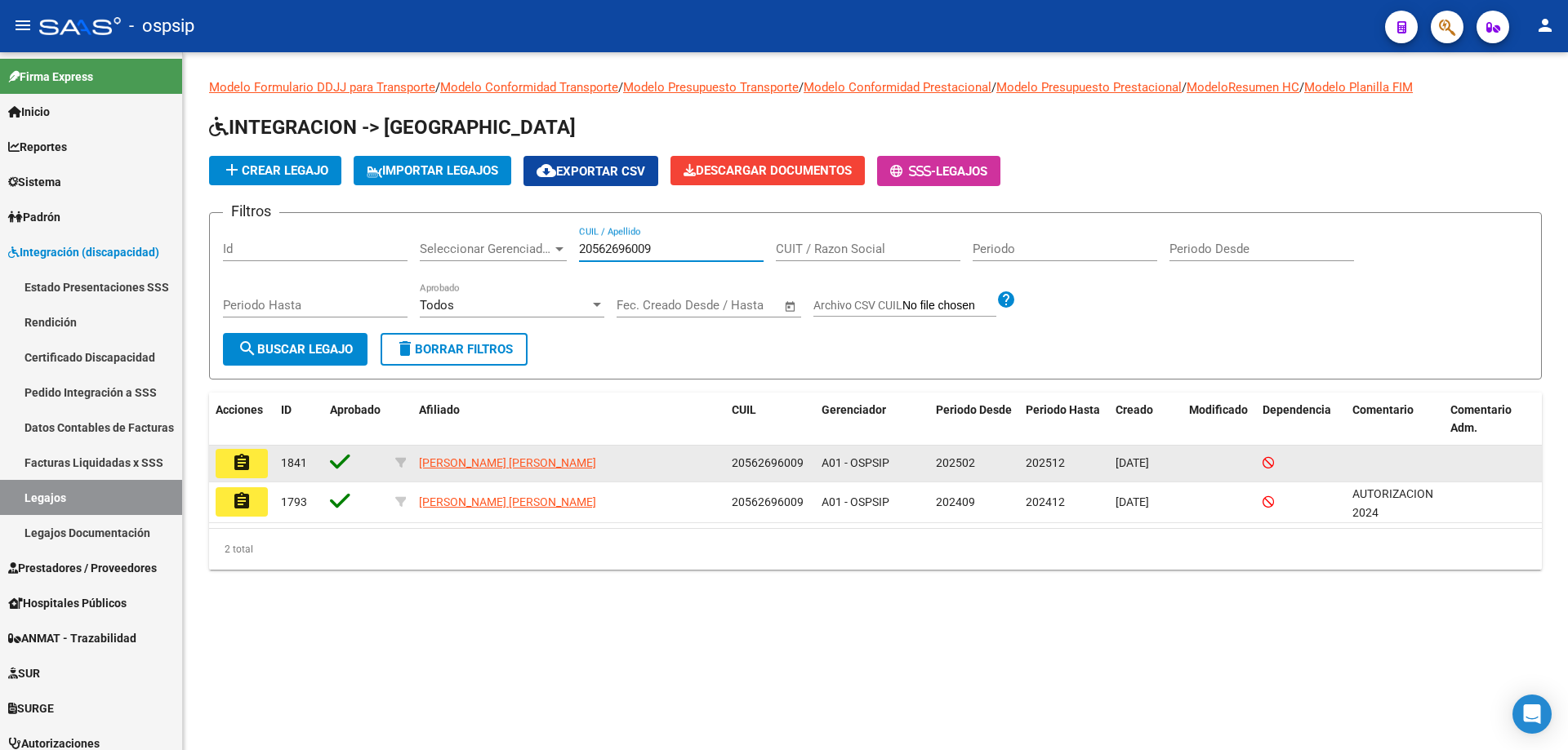
type input "20562696009"
click at [243, 465] on mat-icon "assignment" at bounding box center [242, 463] width 20 height 20
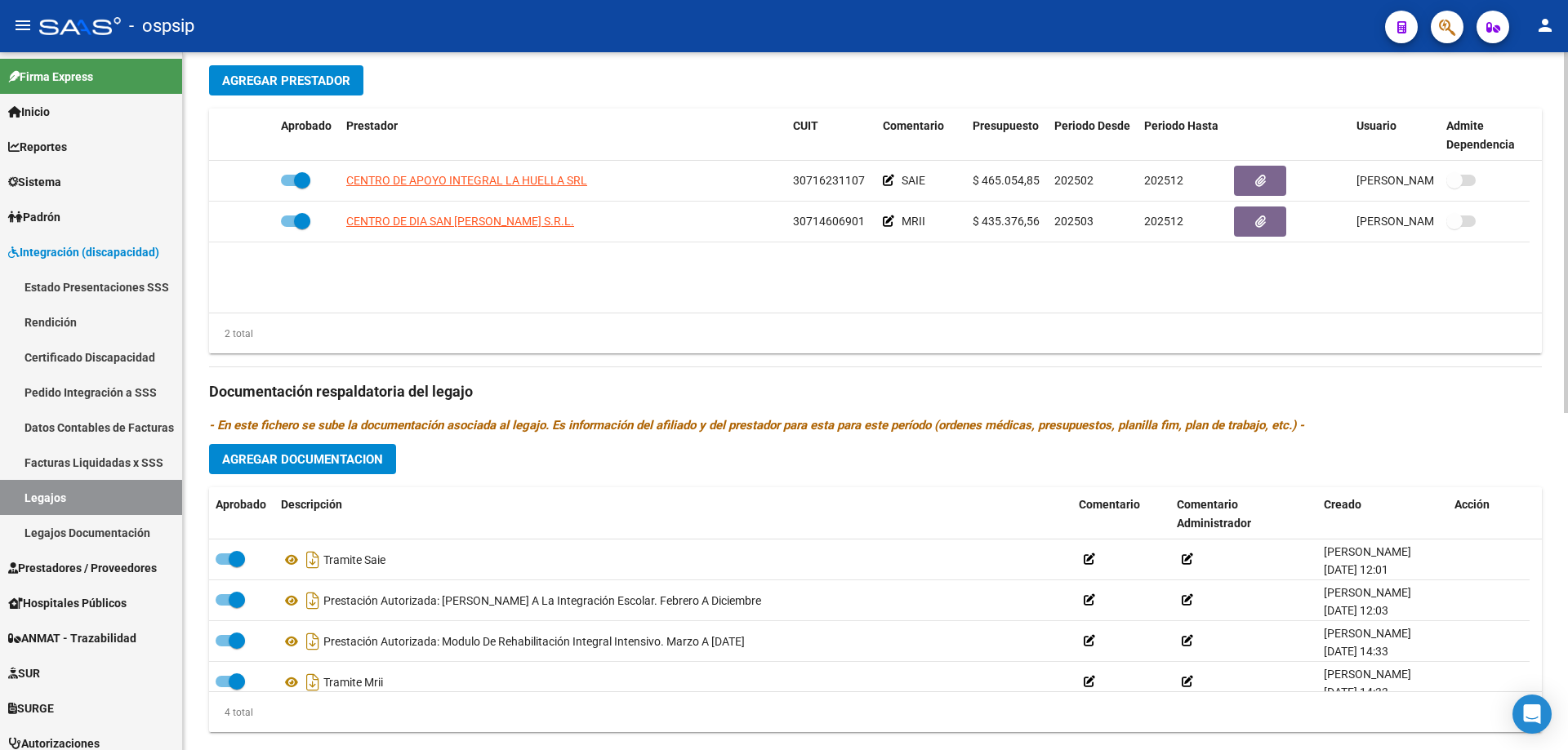
scroll to position [653, 0]
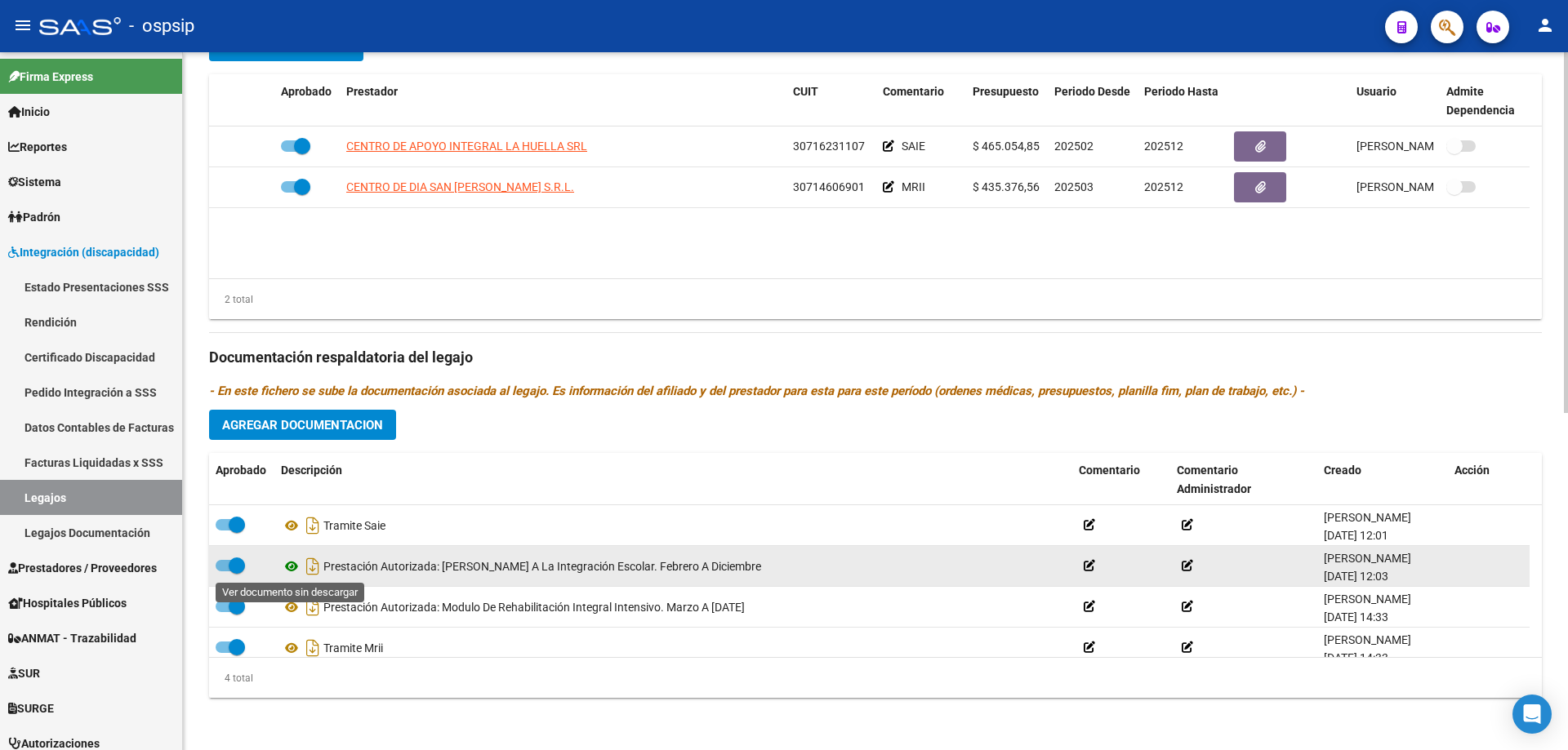
click at [289, 566] on icon at bounding box center [292, 566] width 21 height 20
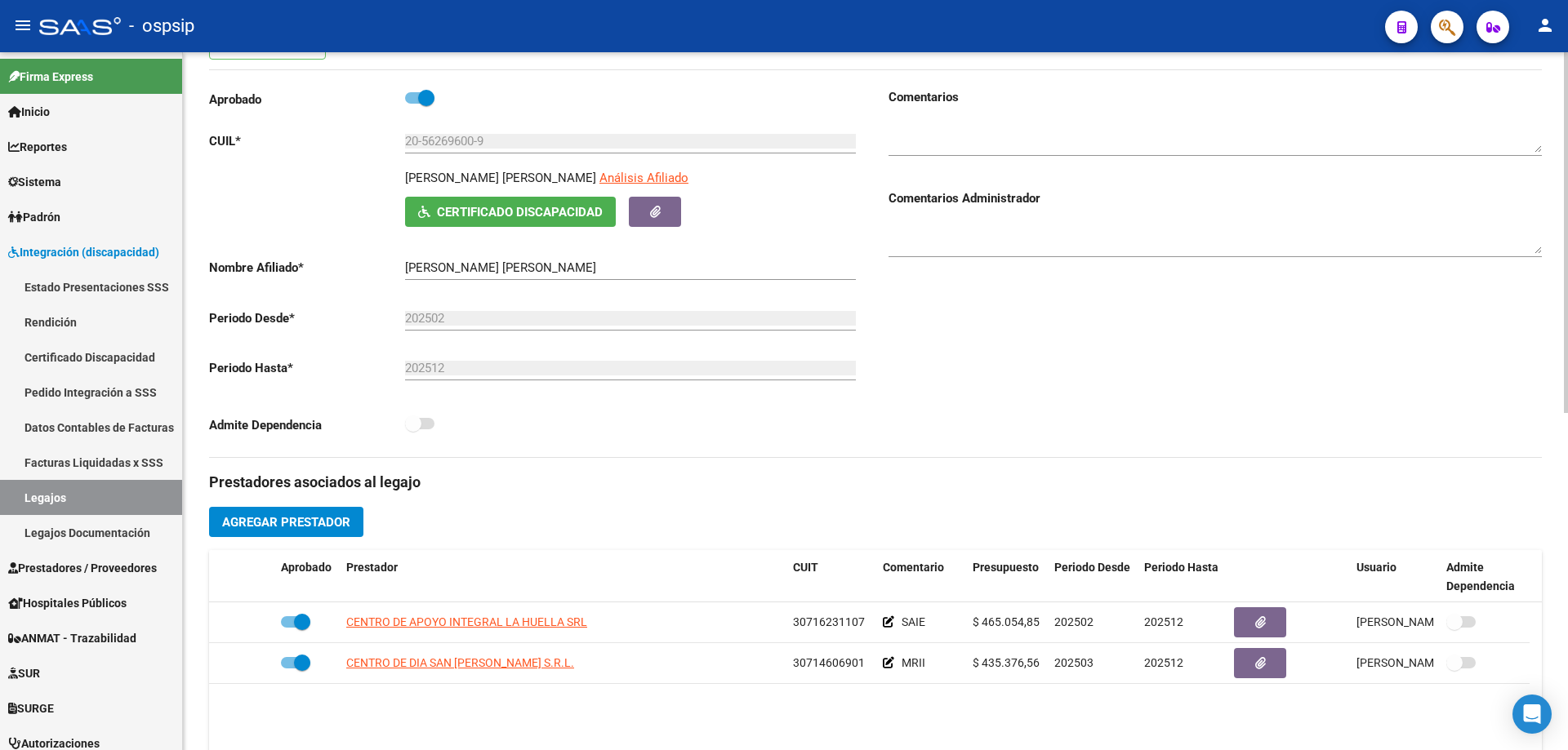
scroll to position [0, 0]
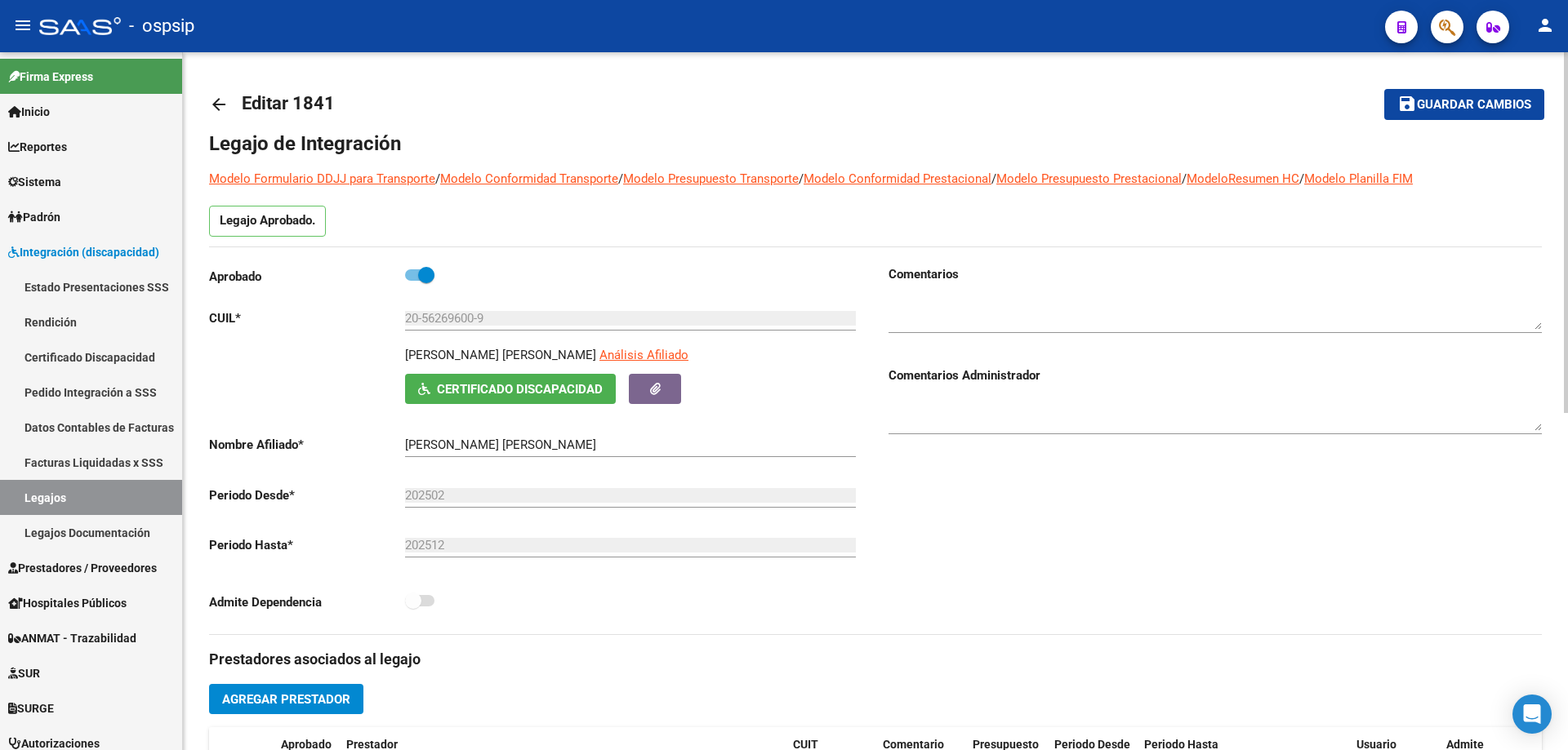
click at [227, 103] on mat-icon "arrow_back" at bounding box center [219, 105] width 20 height 20
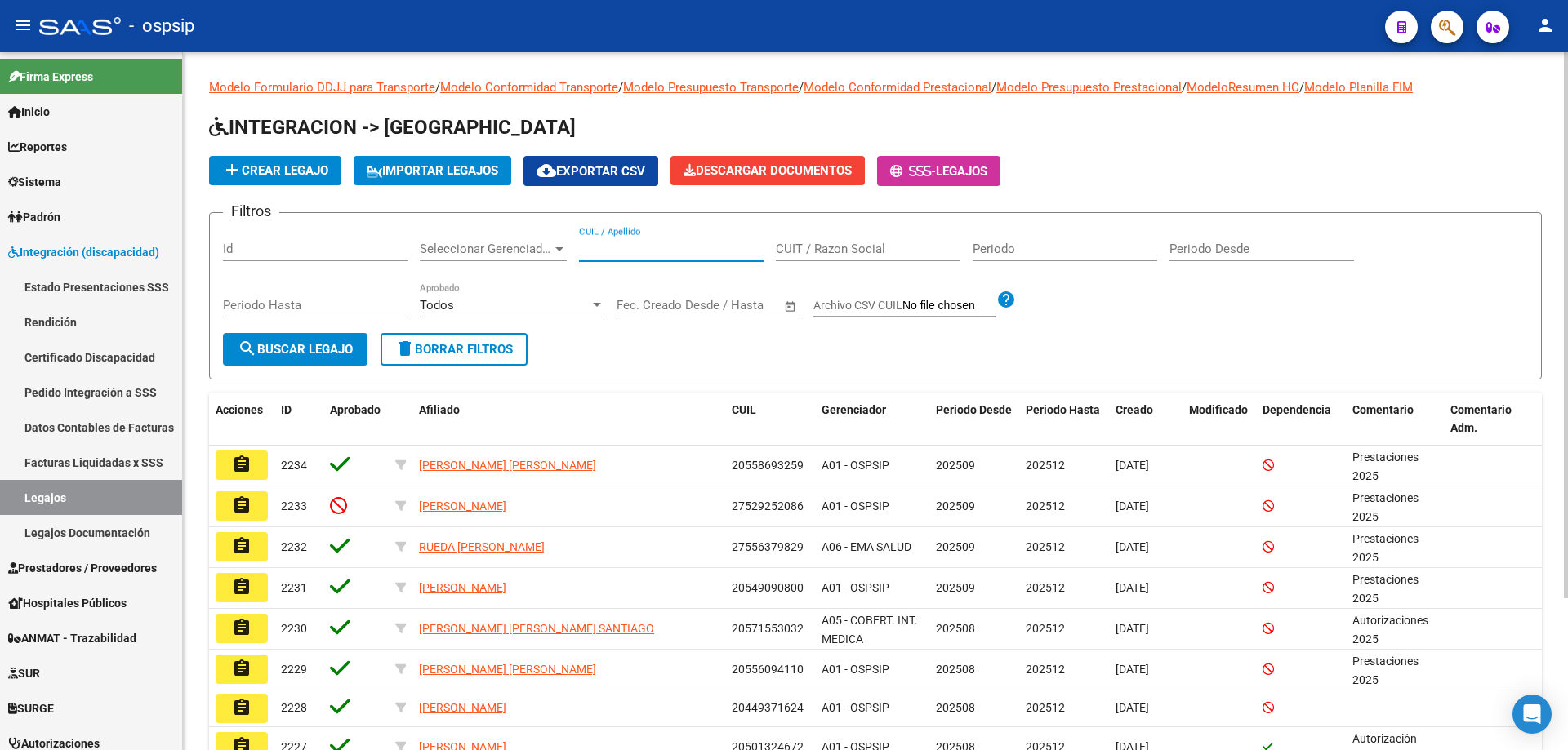
paste input "27570117187"
click at [582, 244] on input "27570117187" at bounding box center [671, 249] width 184 height 15
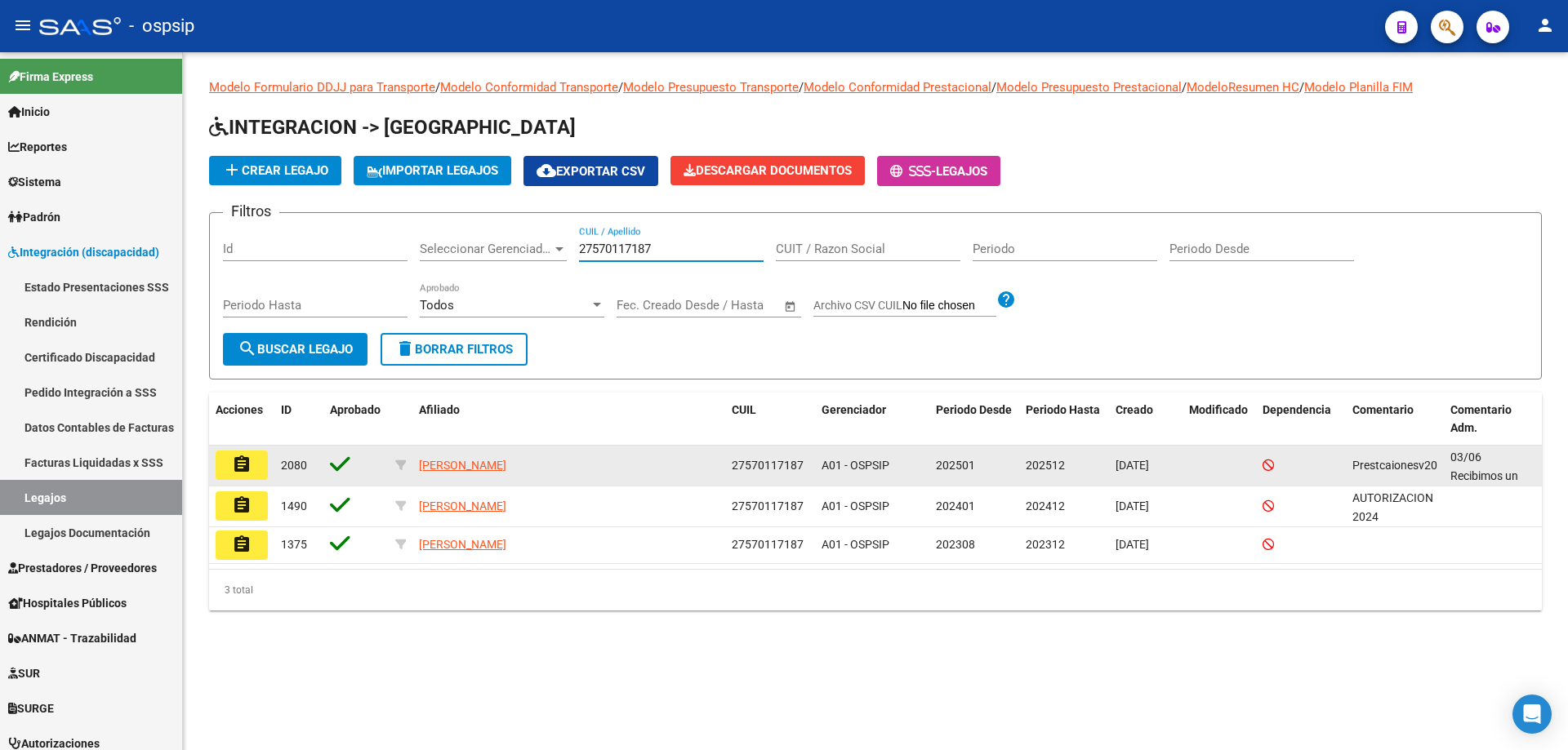
type input "27570117187"
click at [244, 460] on mat-icon "assignment" at bounding box center [242, 465] width 20 height 20
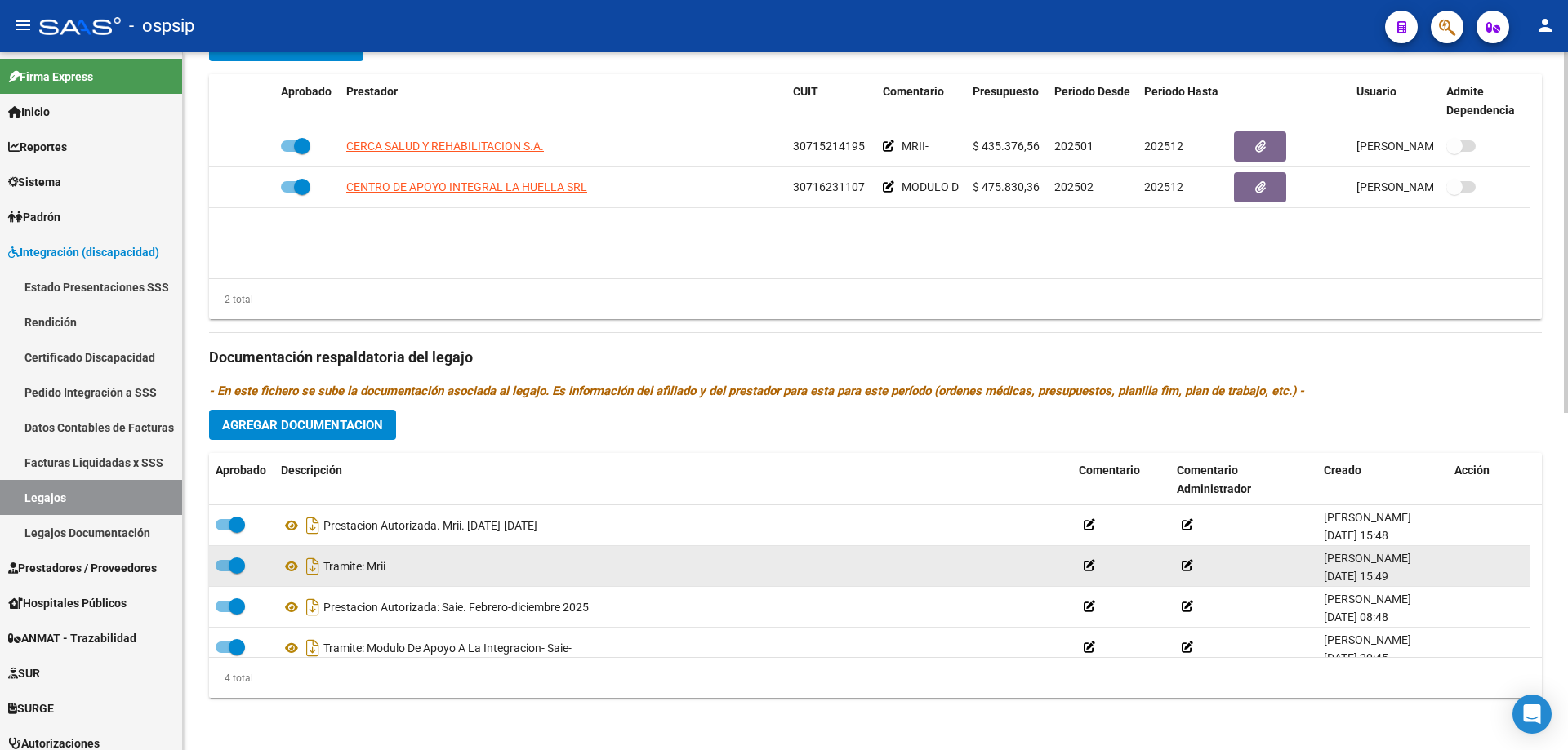
scroll to position [16, 0]
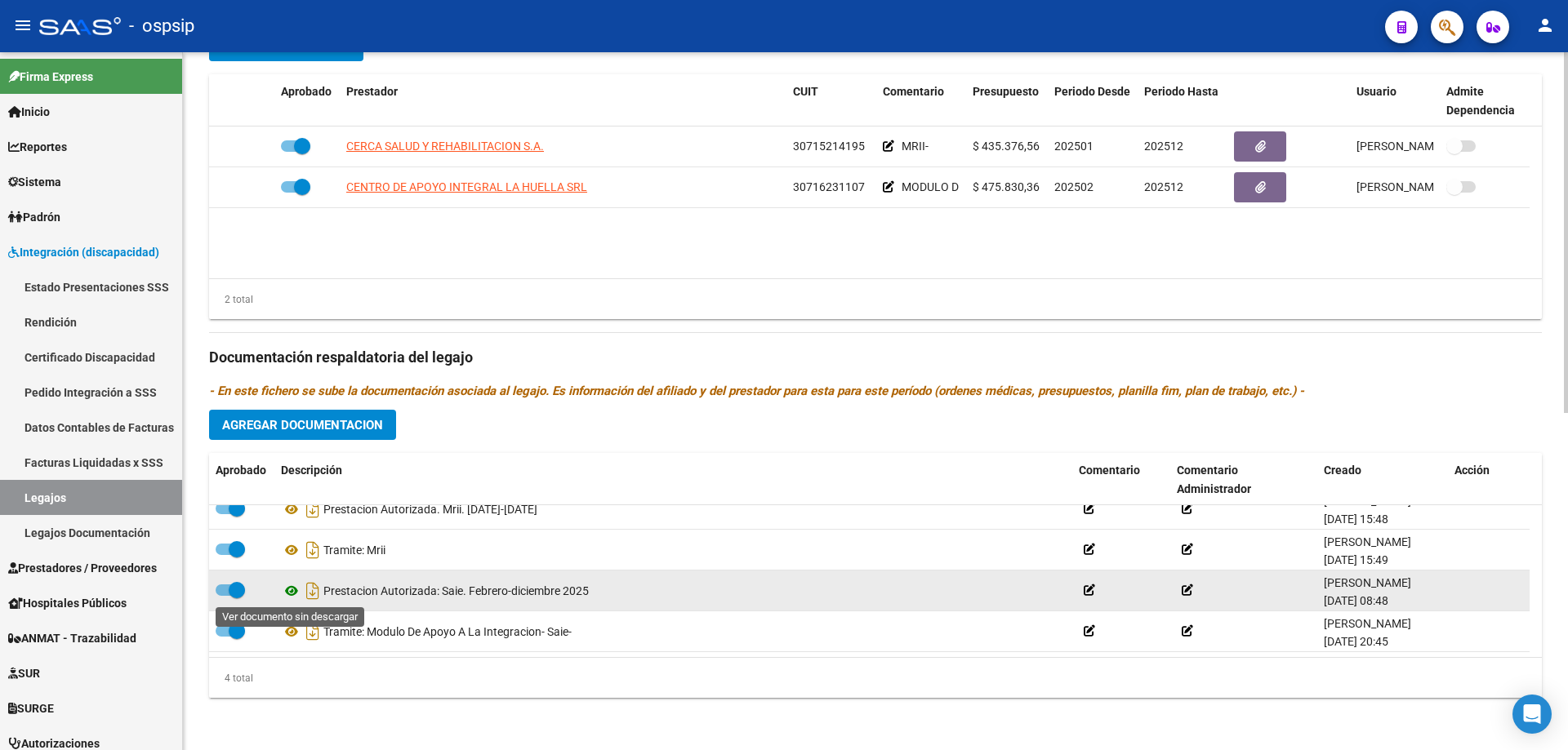
click at [295, 593] on icon at bounding box center [292, 591] width 21 height 20
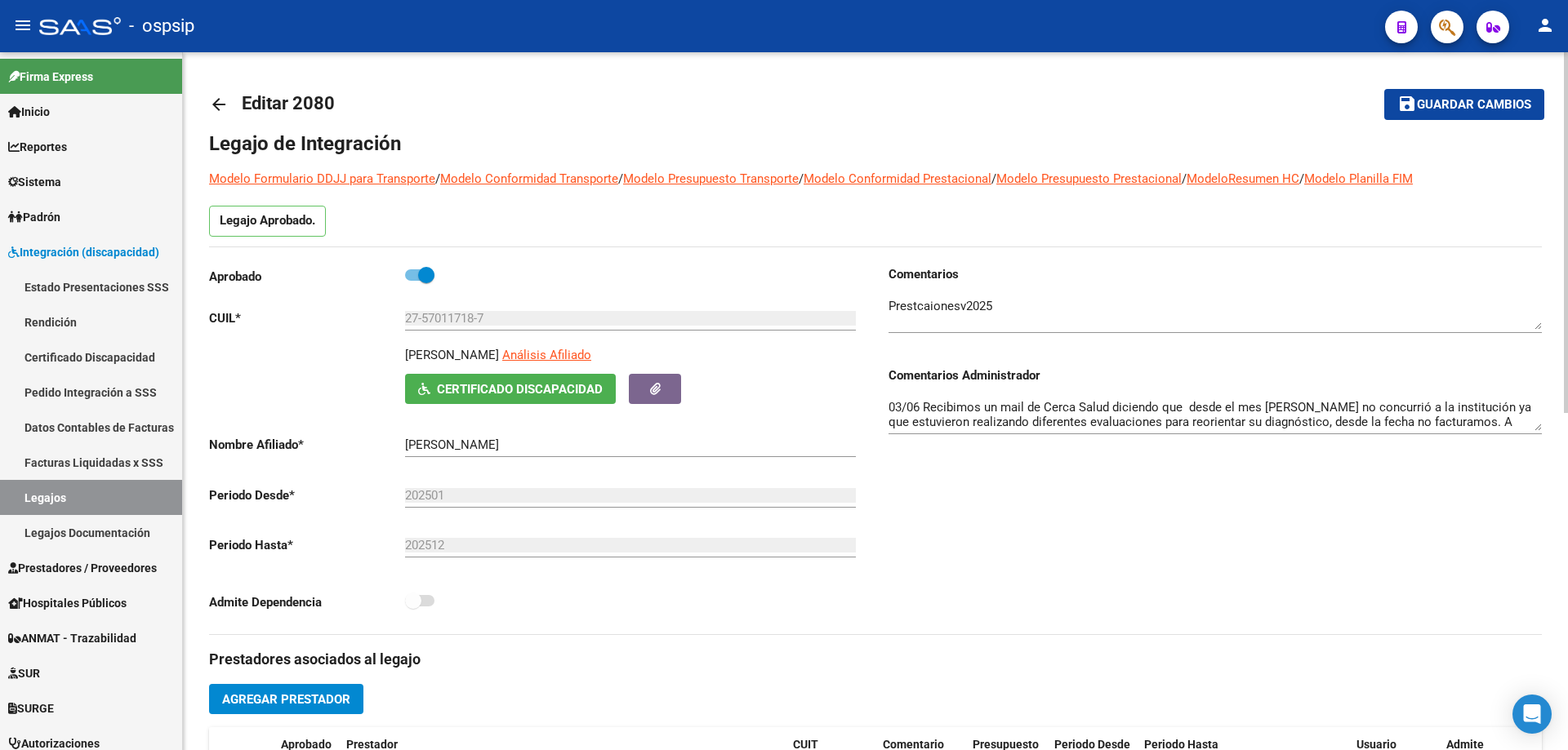
click at [215, 105] on mat-icon "arrow_back" at bounding box center [219, 105] width 20 height 20
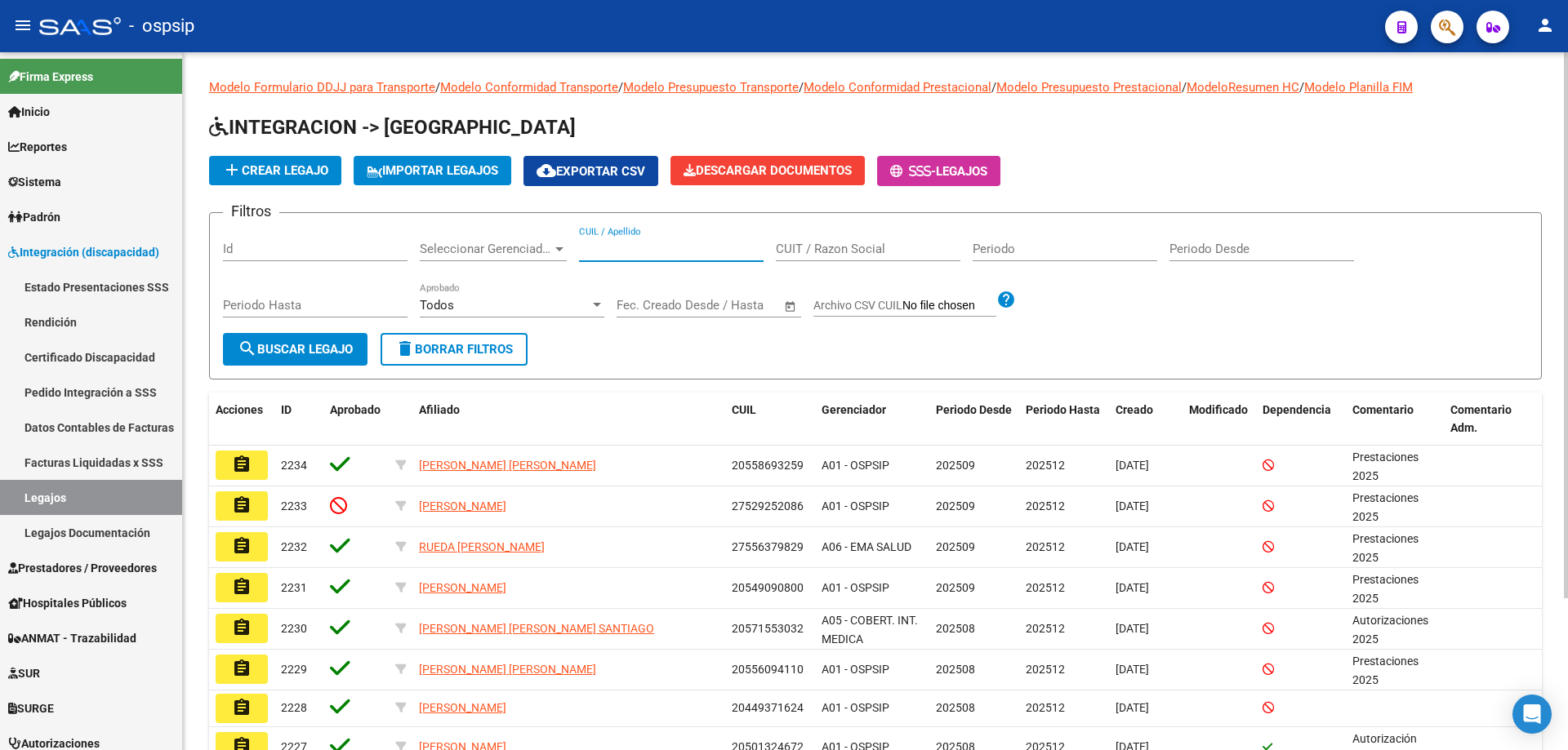
paste input "20560405686"
click at [585, 249] on input "20560405686" at bounding box center [671, 249] width 184 height 15
click at [583, 246] on input "20560405686" at bounding box center [671, 249] width 184 height 15
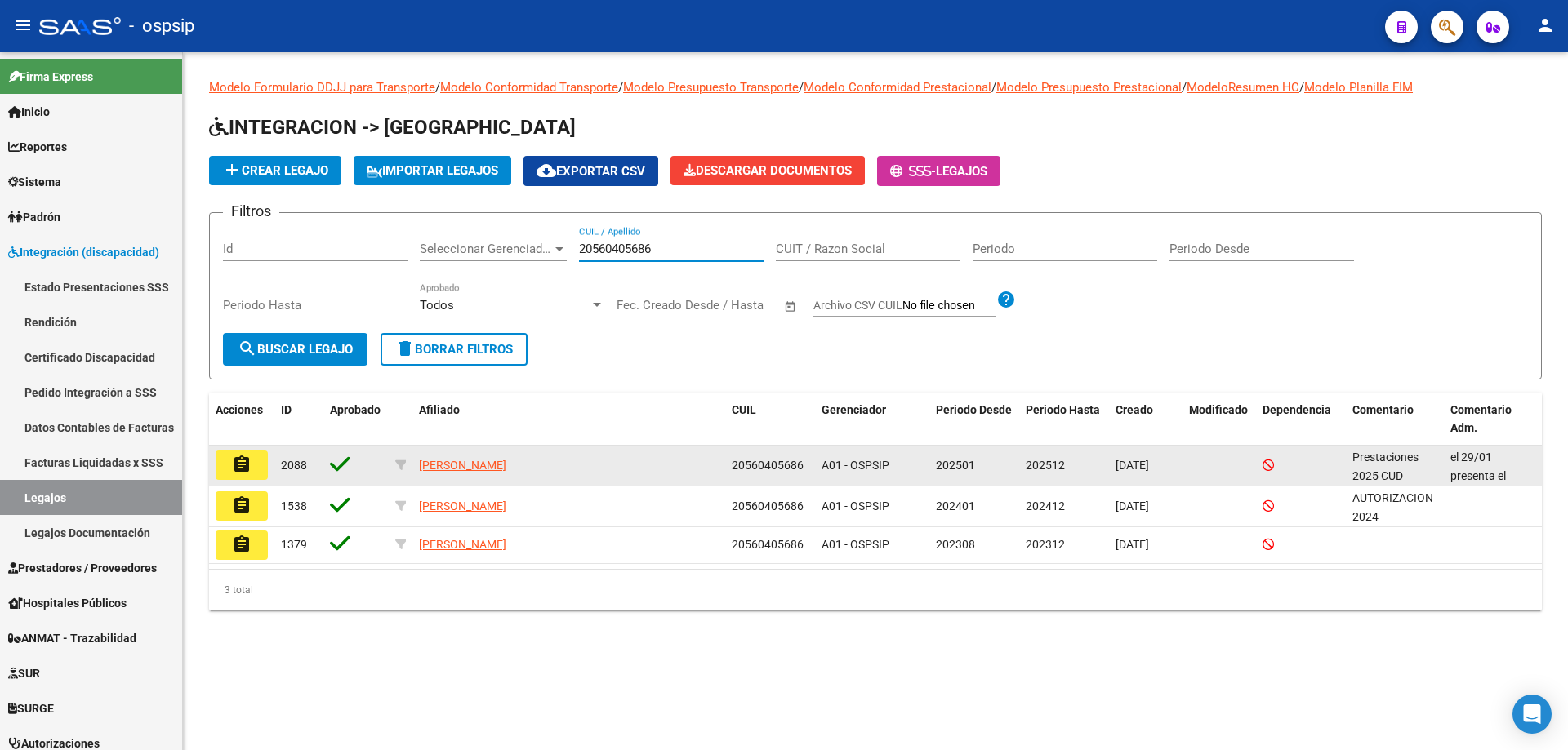
type input "20560405686"
click at [243, 469] on mat-icon "assignment" at bounding box center [242, 465] width 20 height 20
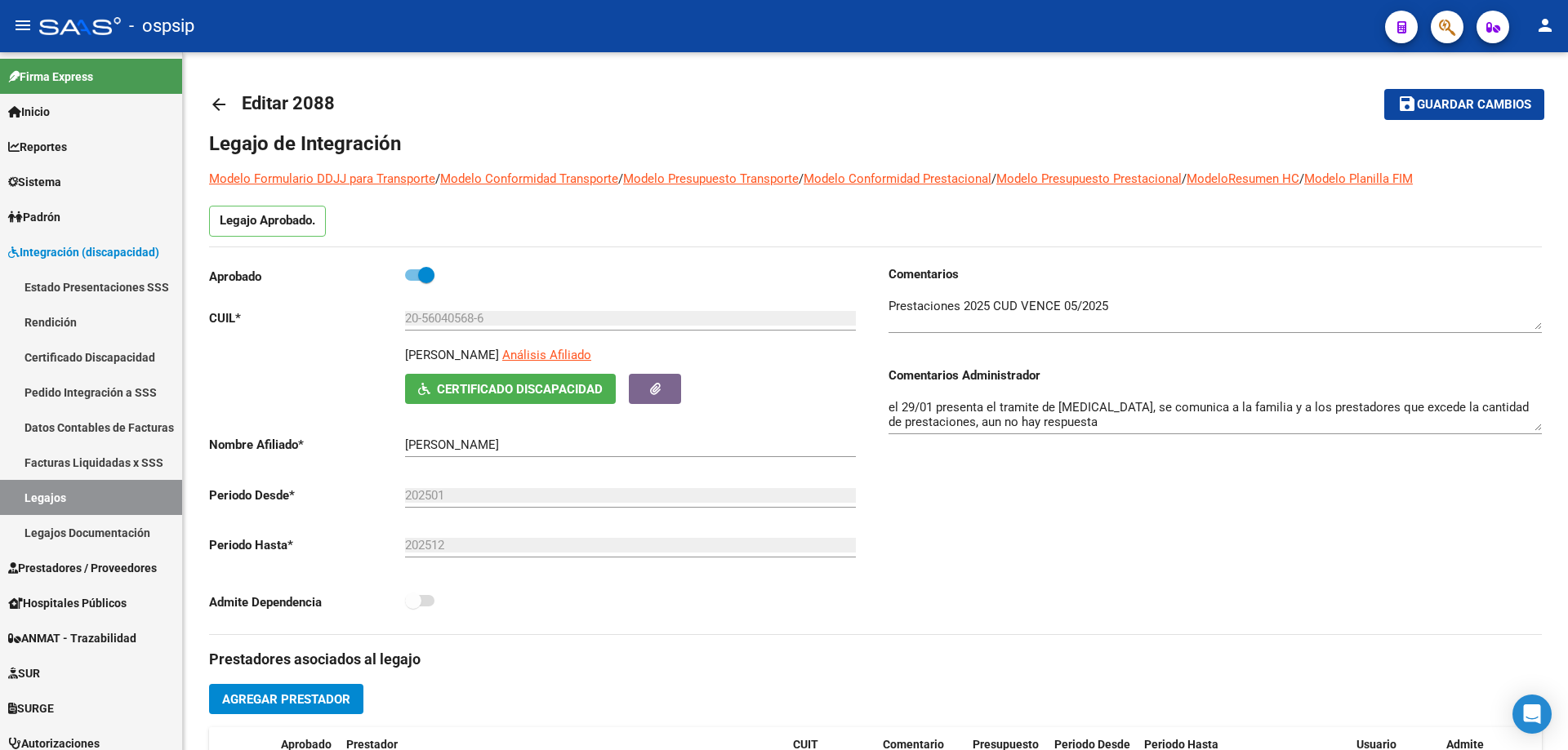
click at [212, 101] on mat-icon "arrow_back" at bounding box center [219, 105] width 20 height 20
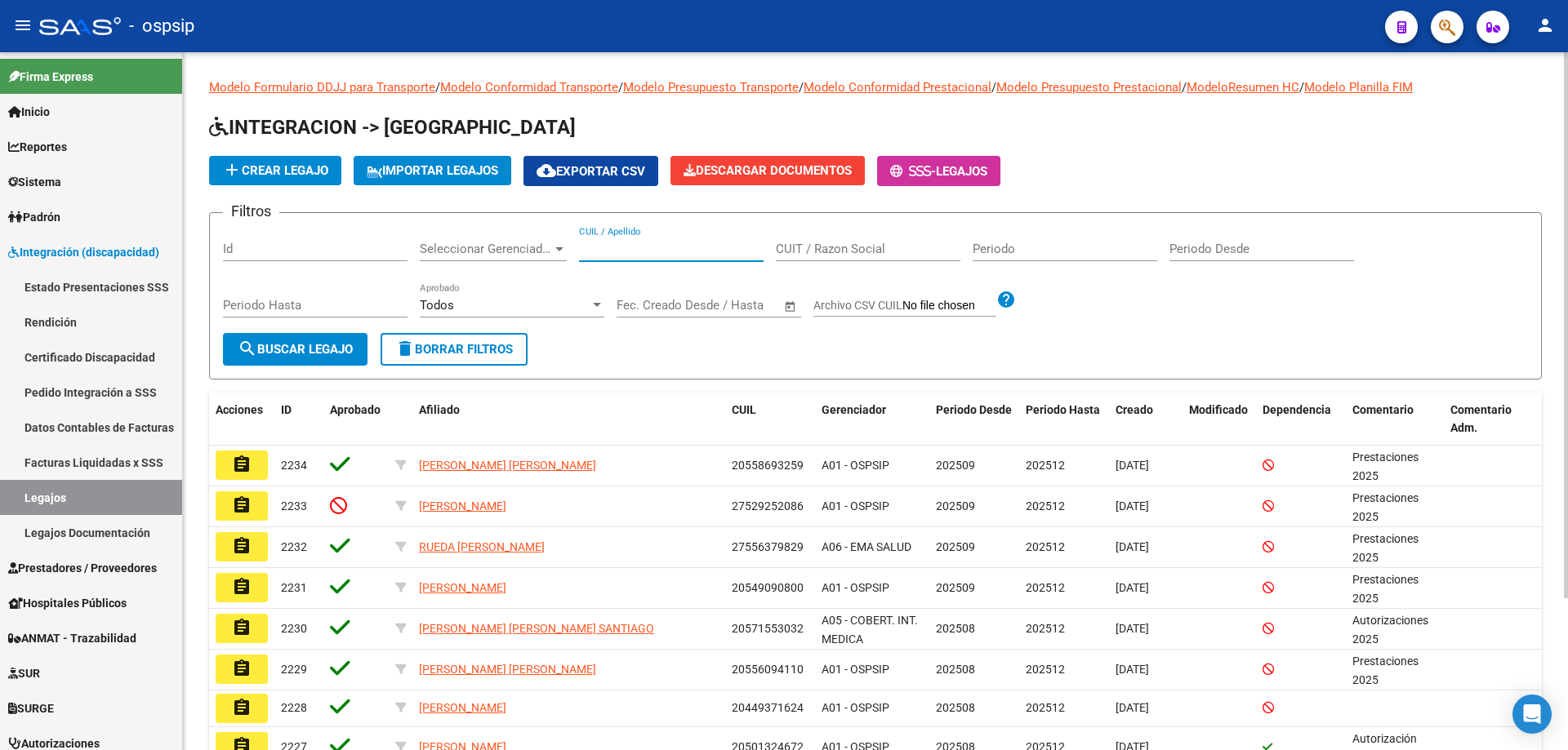
paste input "20578468839"
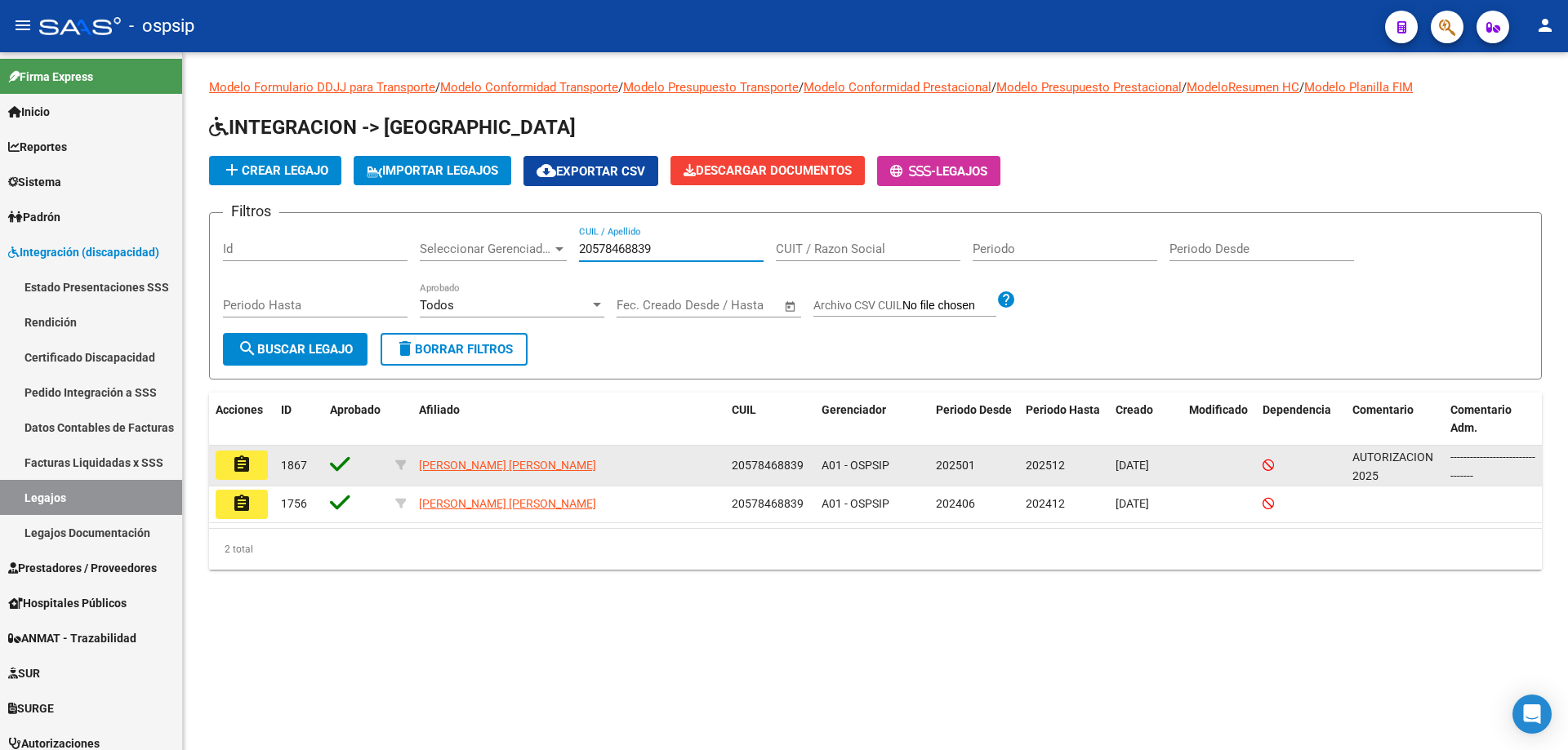
type input "20578468839"
click at [247, 469] on mat-icon "assignment" at bounding box center [242, 465] width 20 height 20
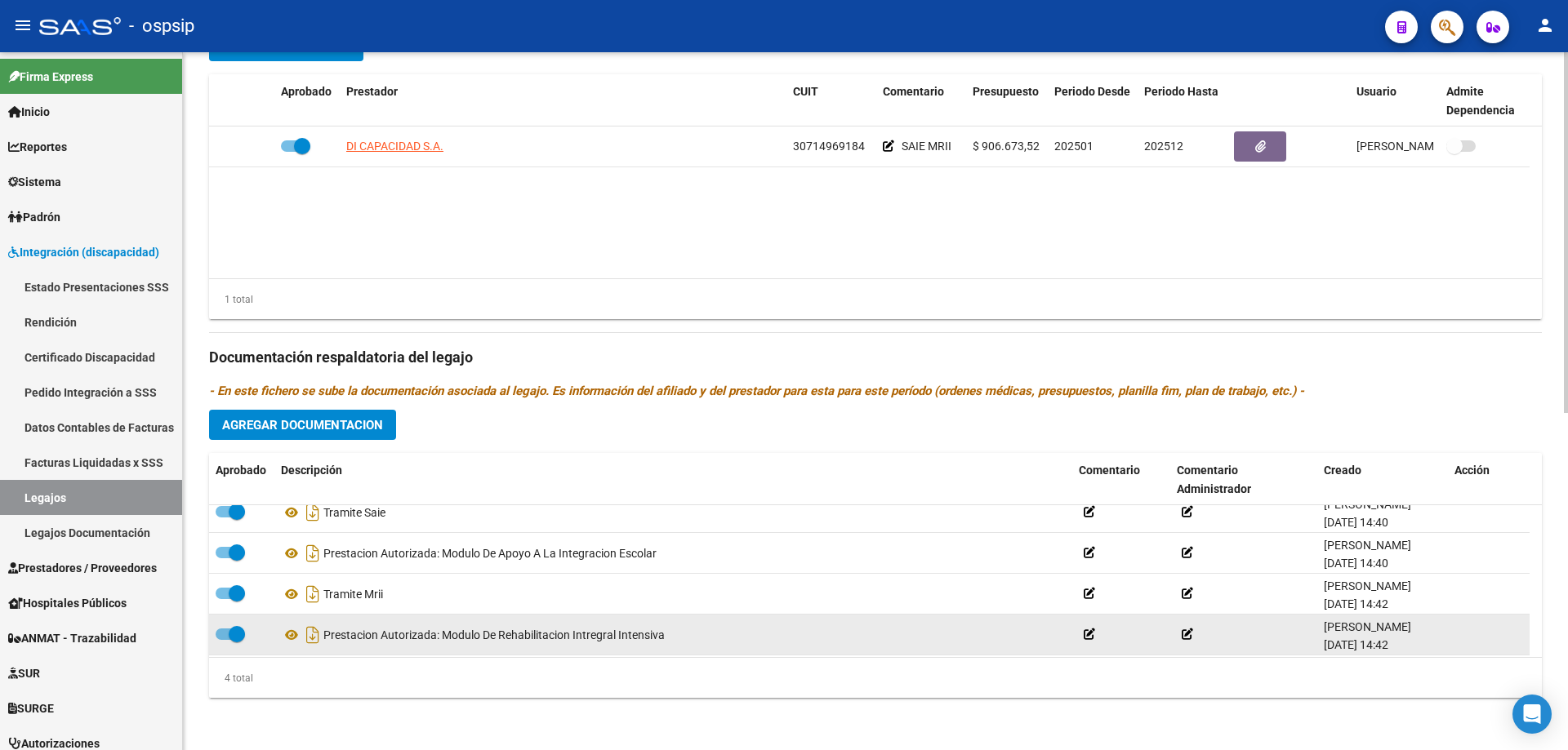
scroll to position [16, 0]
click at [290, 633] on icon at bounding box center [292, 632] width 21 height 20
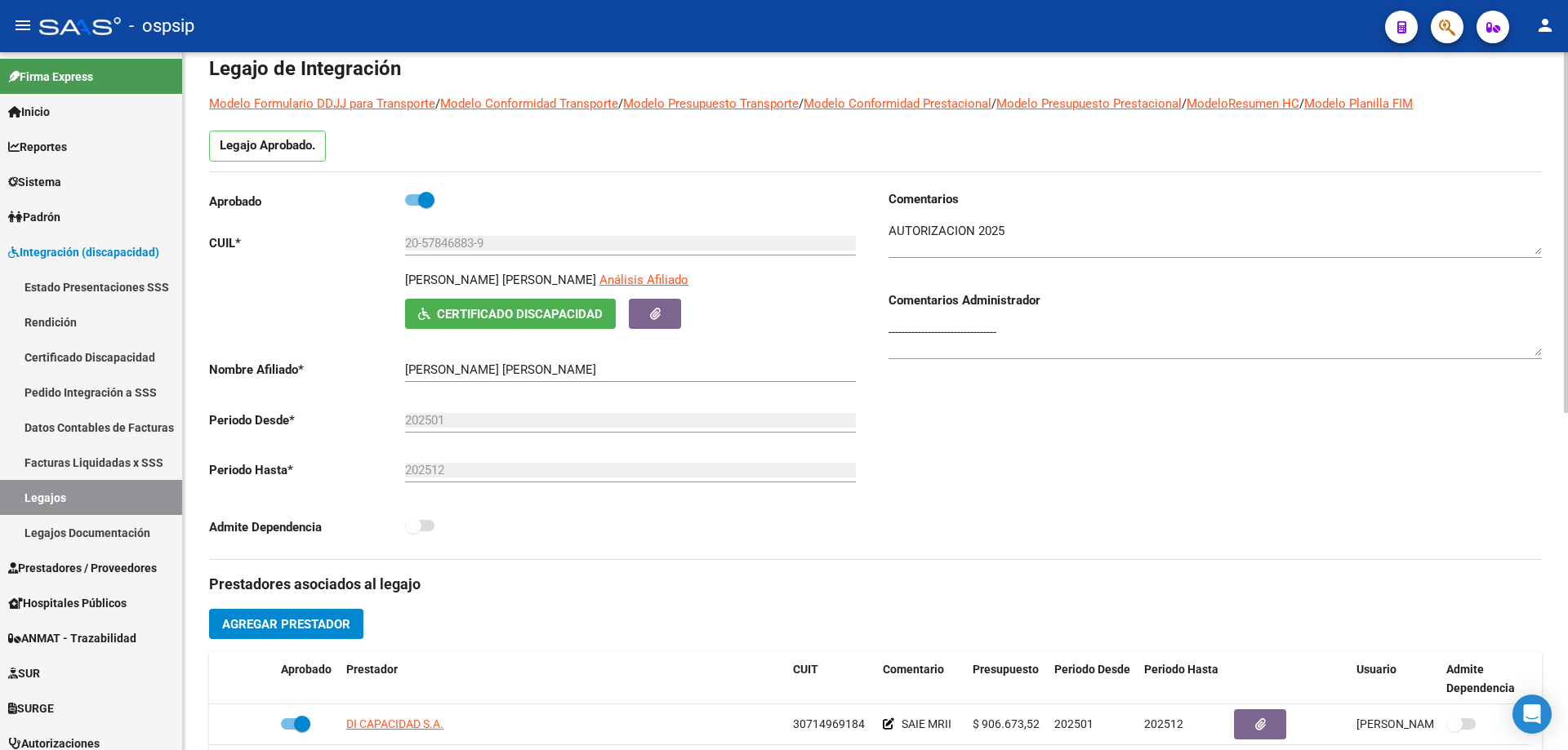
scroll to position [0, 0]
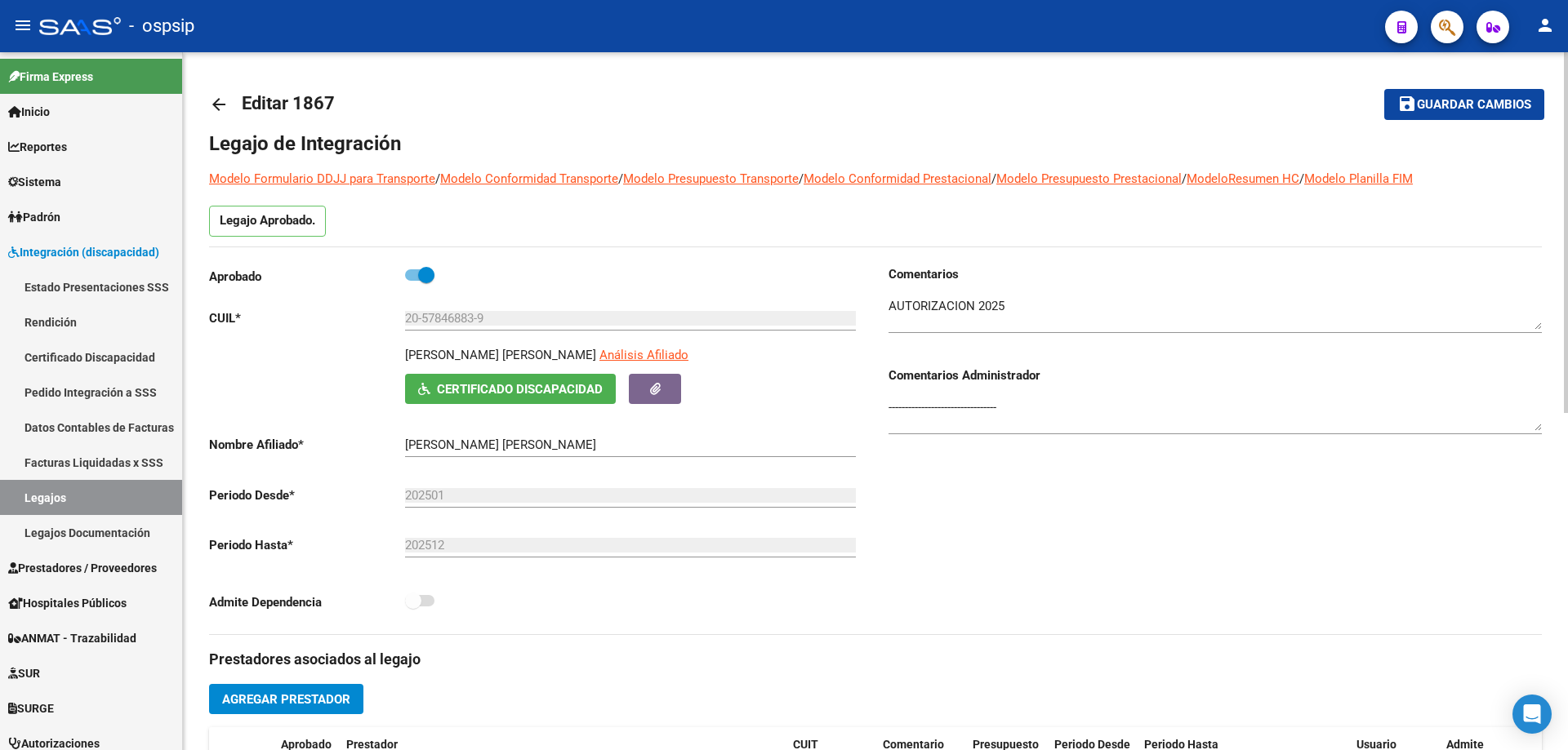
click at [220, 97] on mat-icon "arrow_back" at bounding box center [219, 105] width 20 height 20
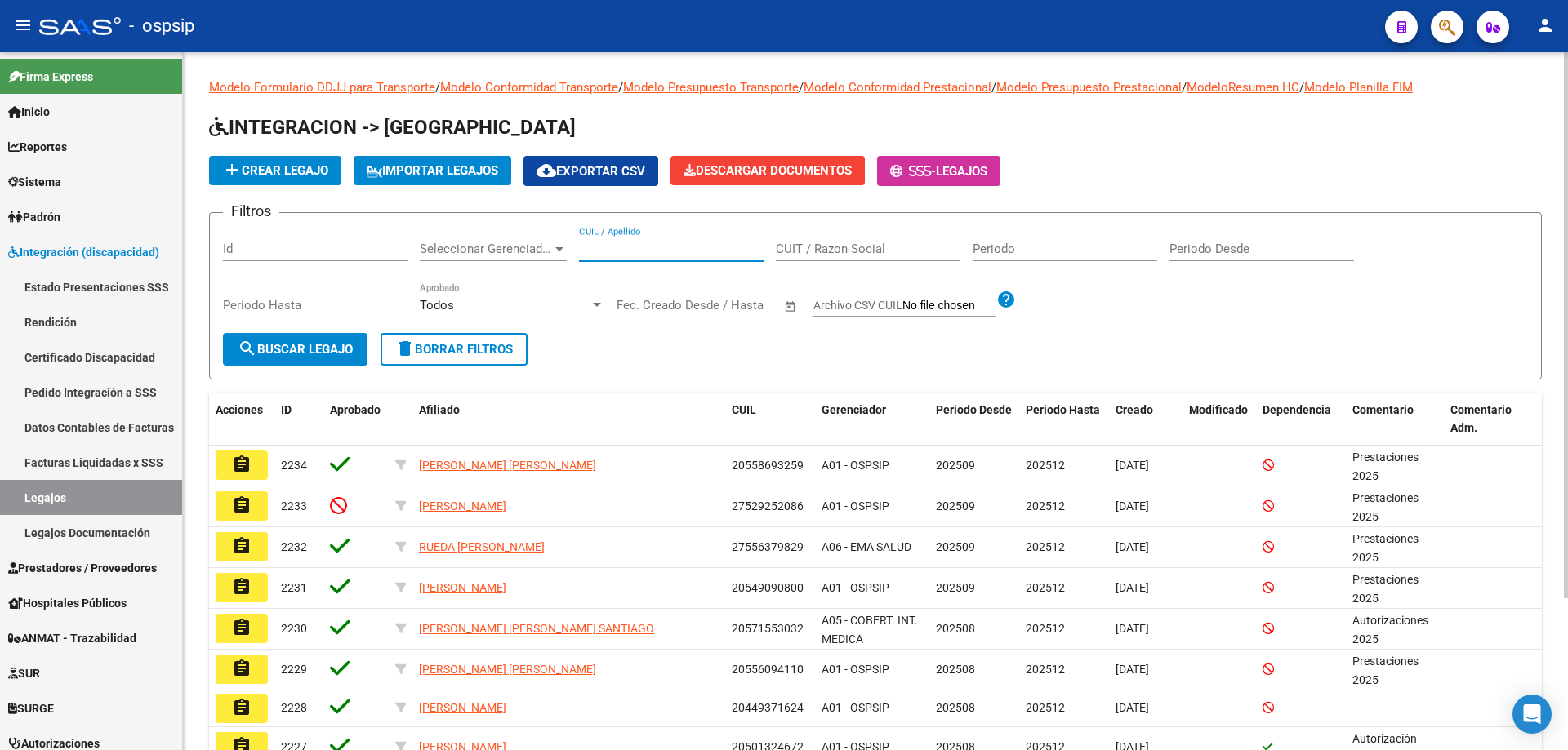
paste input "20556067652"
type input "20556067652"
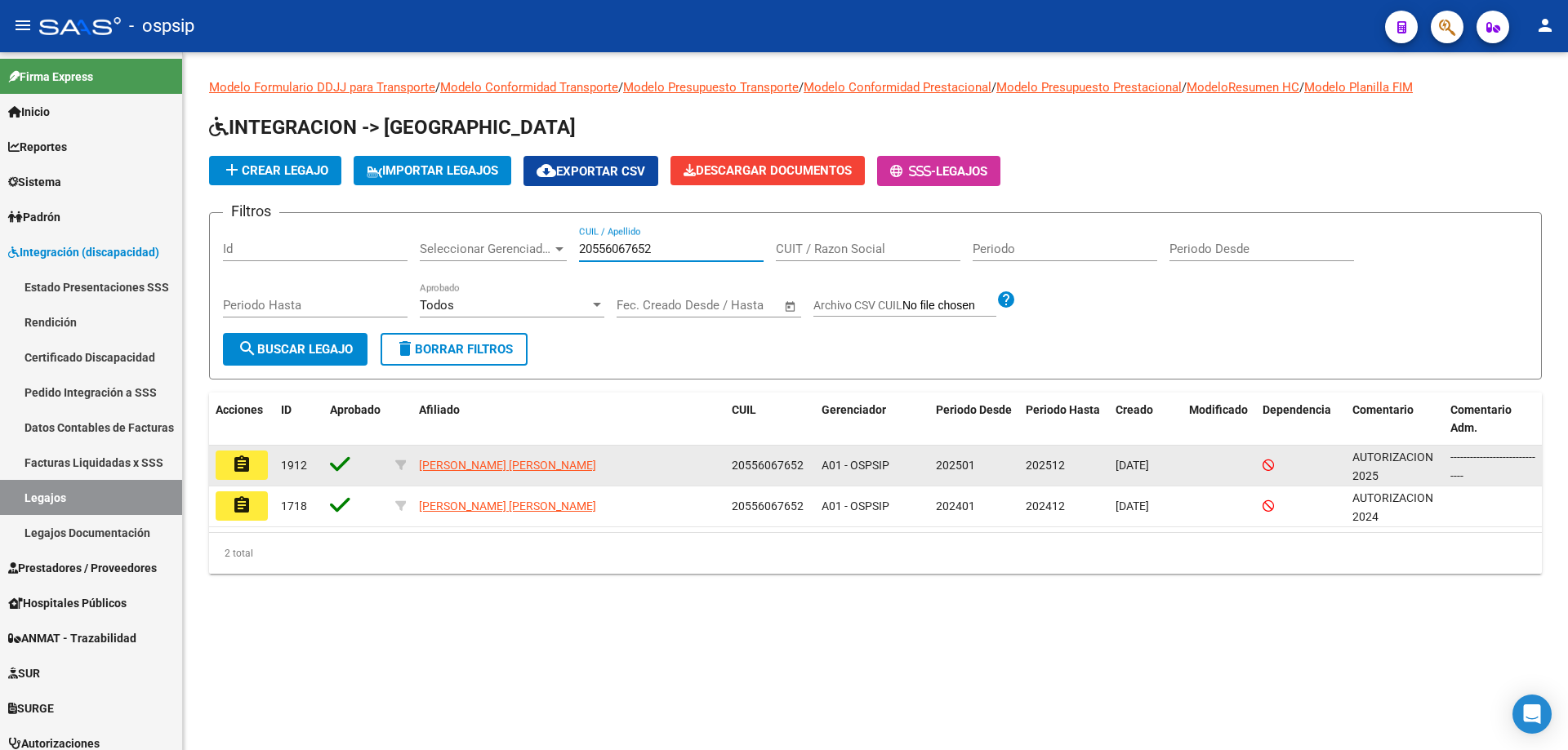
click at [253, 468] on button "assignment" at bounding box center [241, 465] width 52 height 29
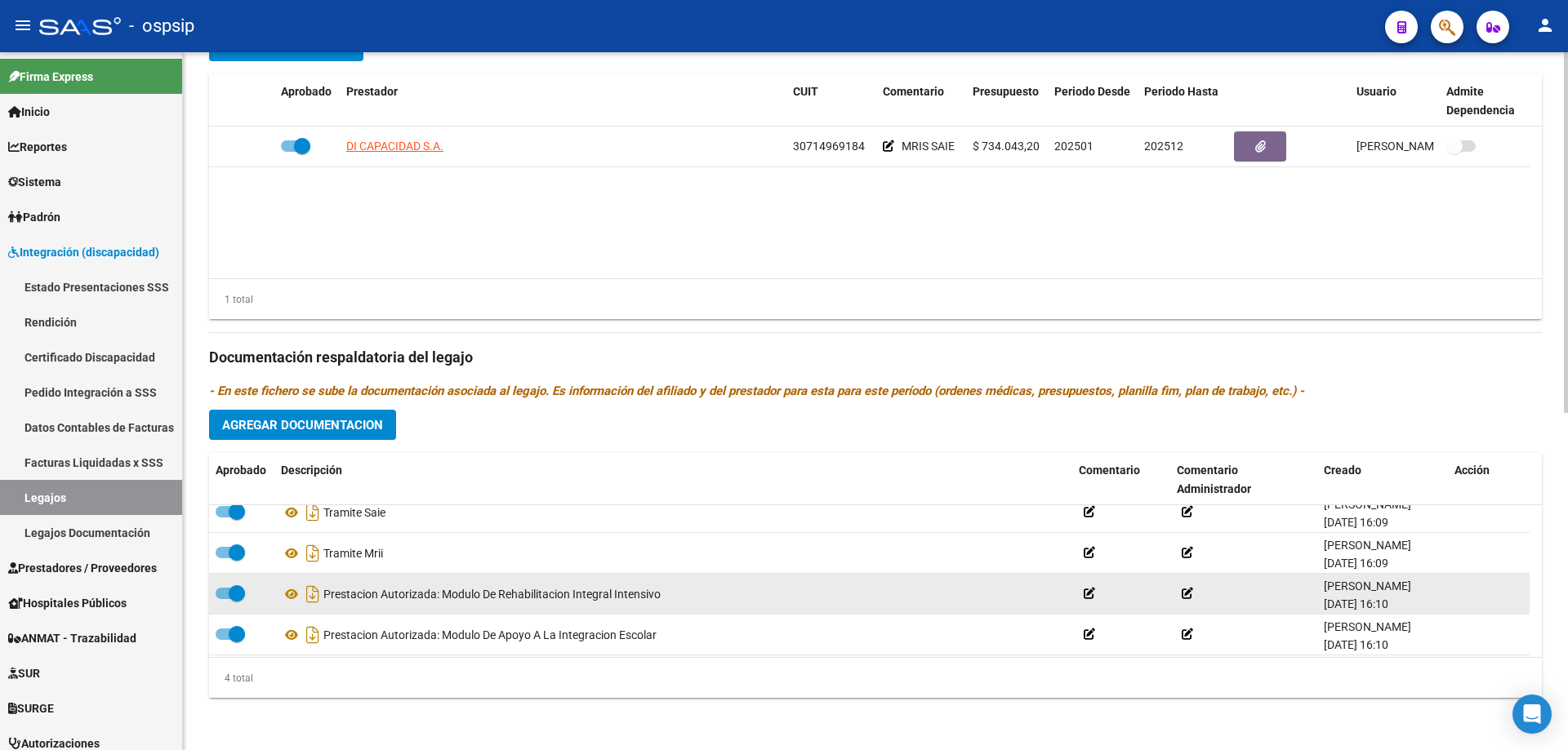
scroll to position [16, 0]
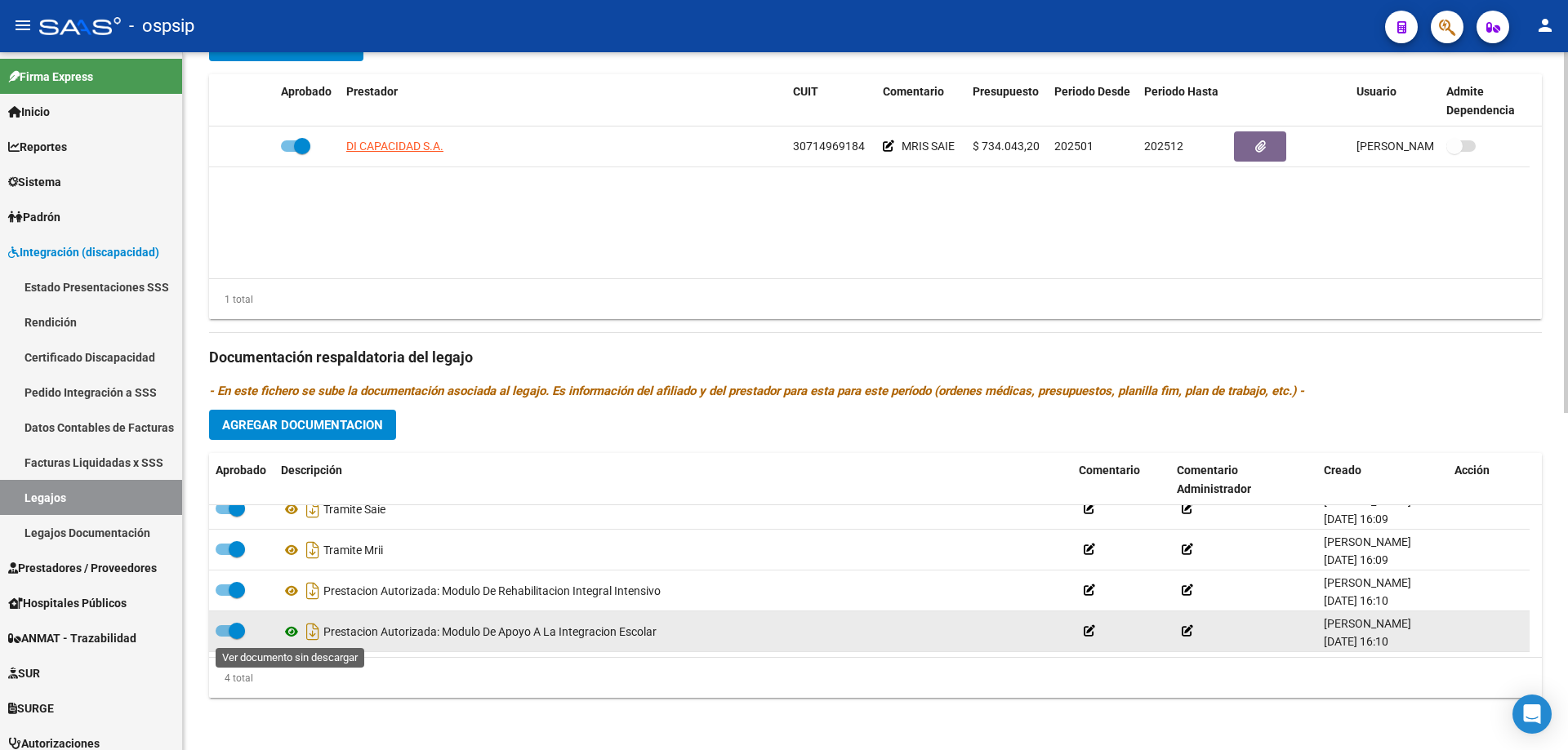
click at [292, 635] on icon at bounding box center [292, 632] width 21 height 20
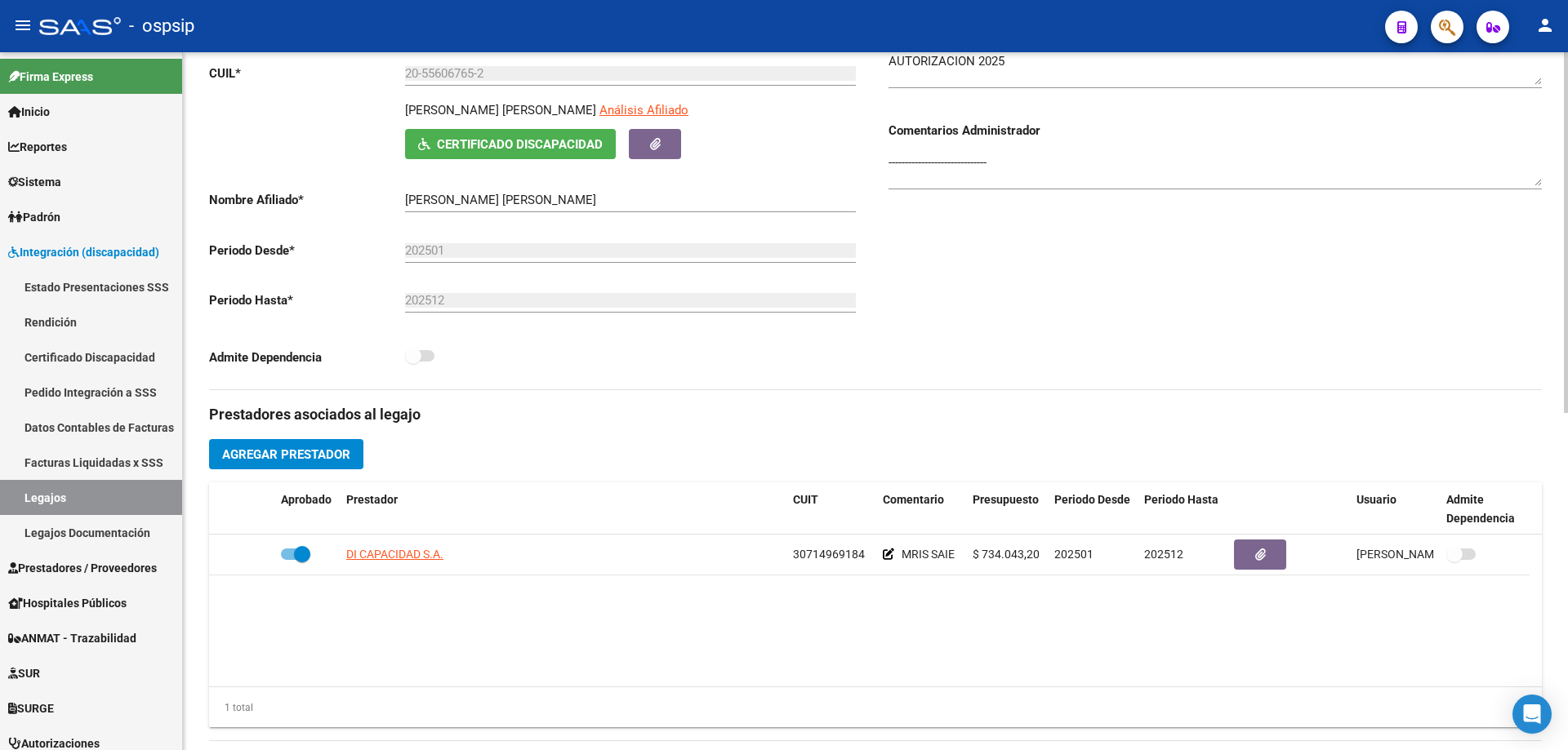
scroll to position [0, 0]
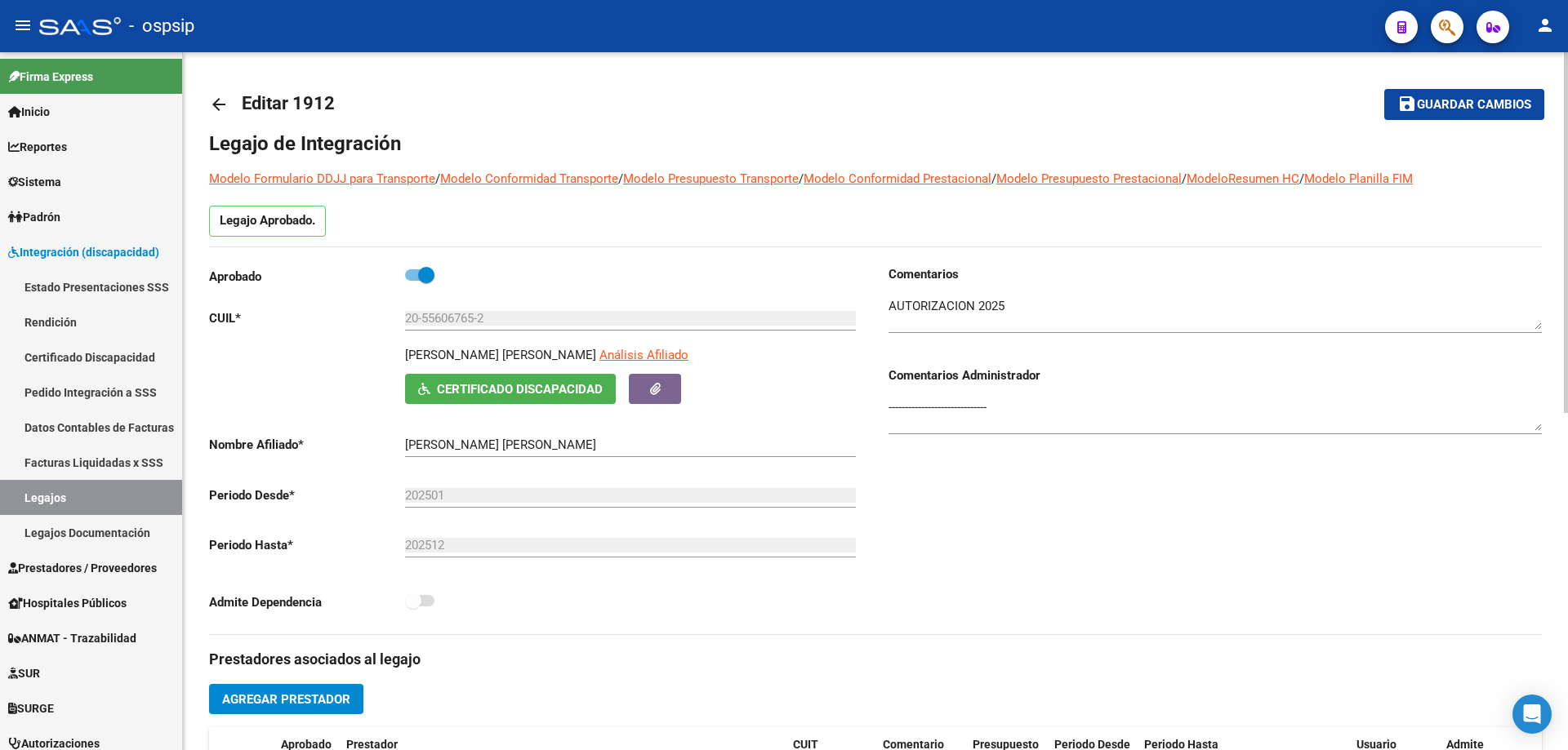
click at [216, 102] on mat-icon "arrow_back" at bounding box center [219, 105] width 20 height 20
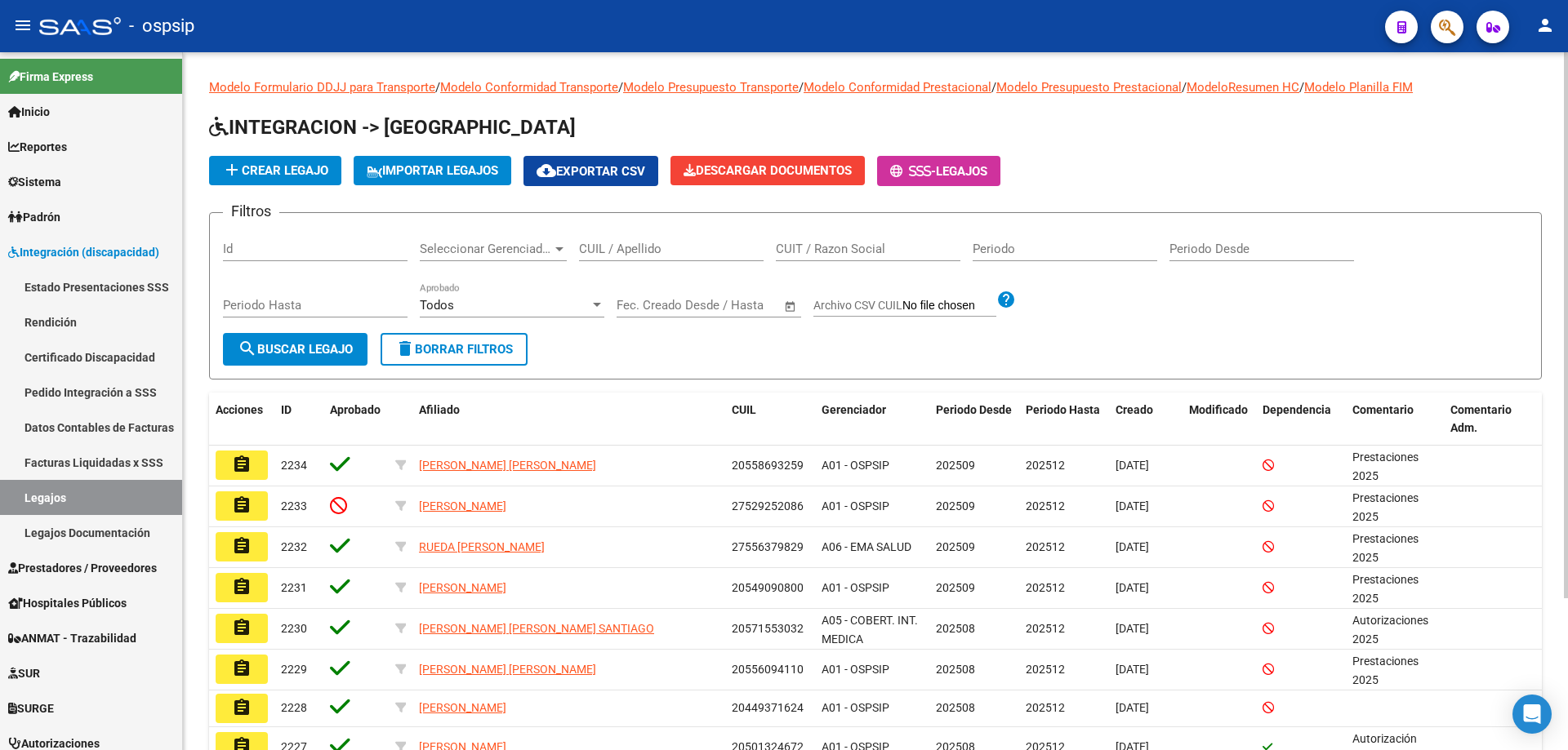
drag, startPoint x: 576, startPoint y: 254, endPoint x: 588, endPoint y: 244, distance: 15.6
click at [588, 244] on input "CUIL / Apellido" at bounding box center [671, 249] width 184 height 15
paste input "20578468839"
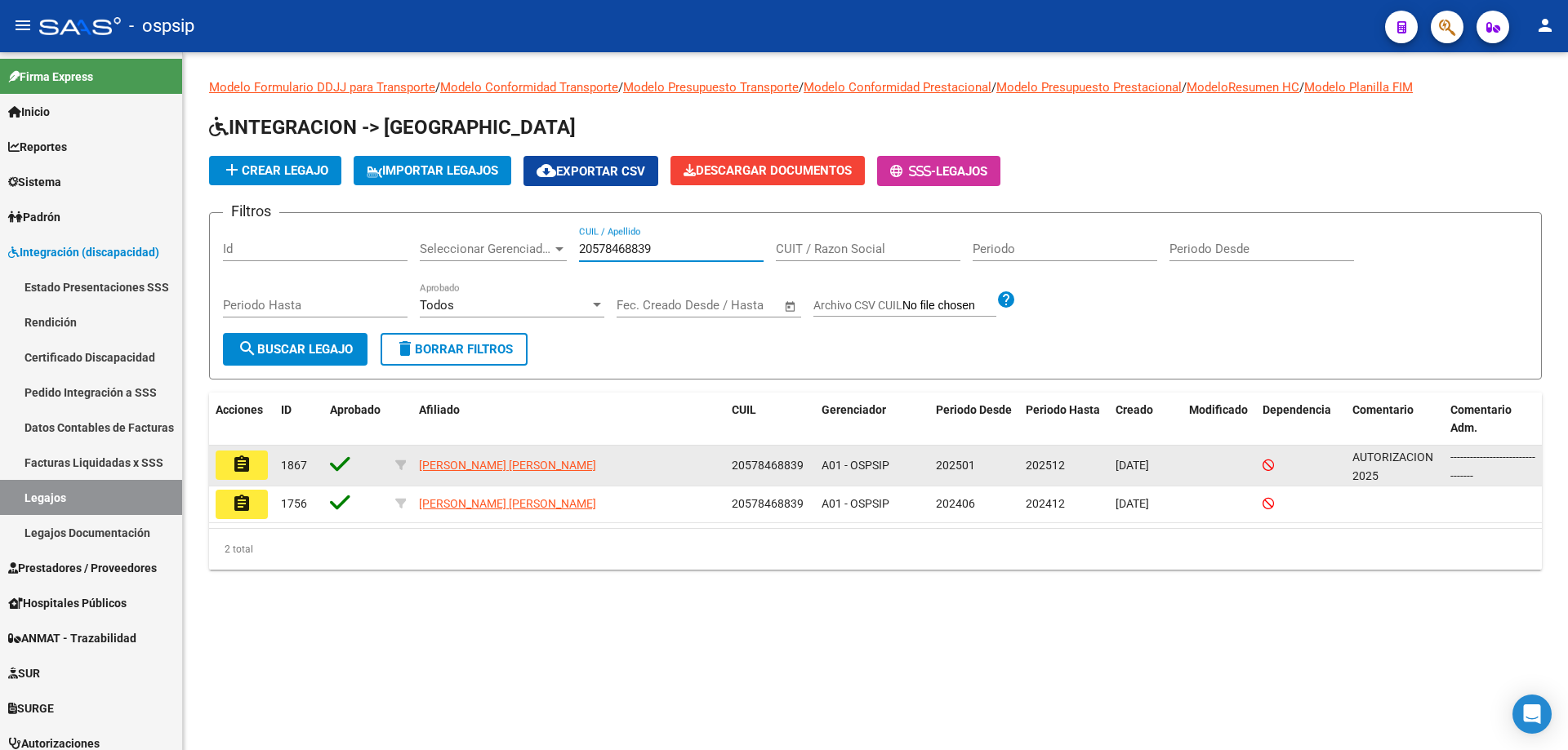
type input "20578468839"
click at [231, 470] on button "assignment" at bounding box center [241, 465] width 52 height 29
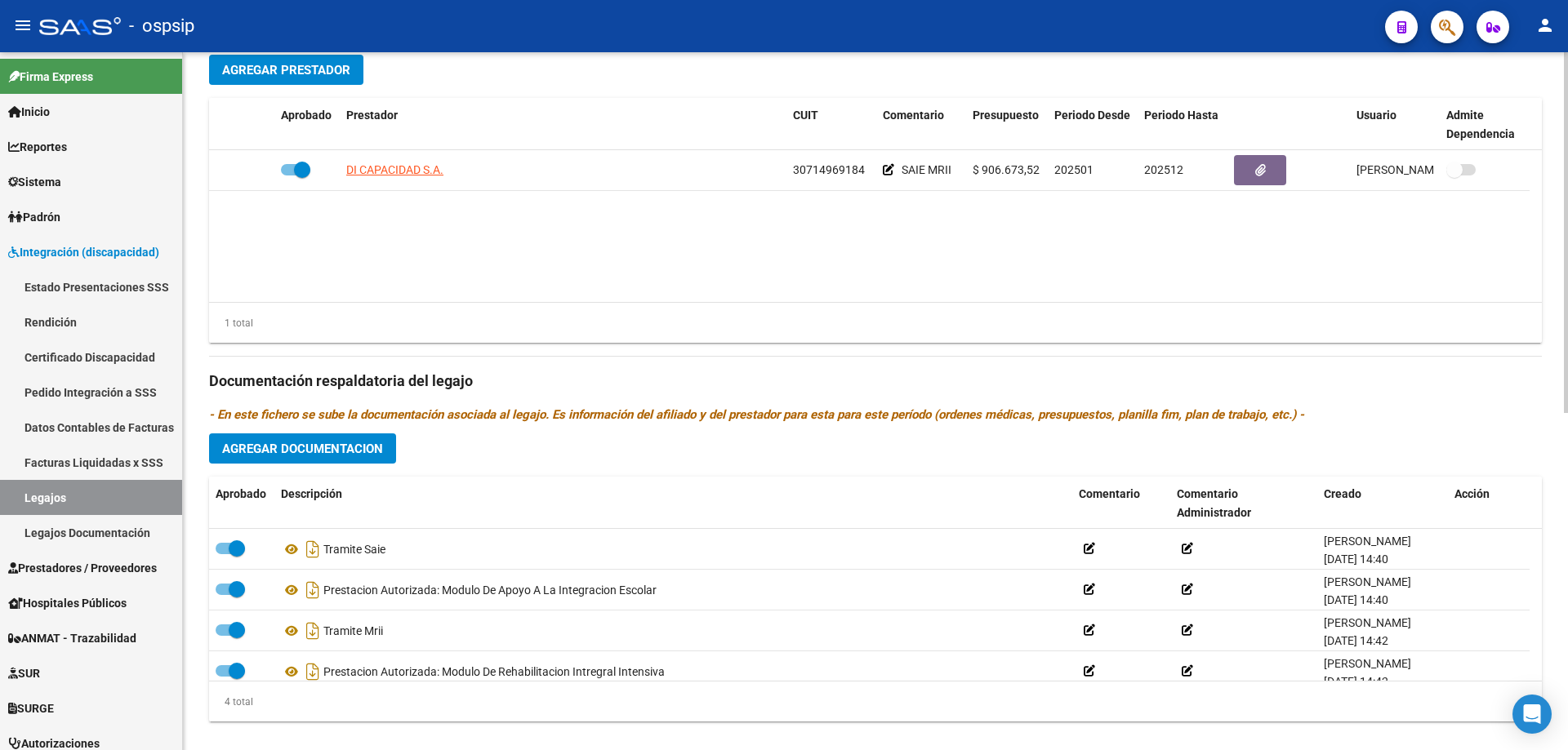
scroll to position [653, 0]
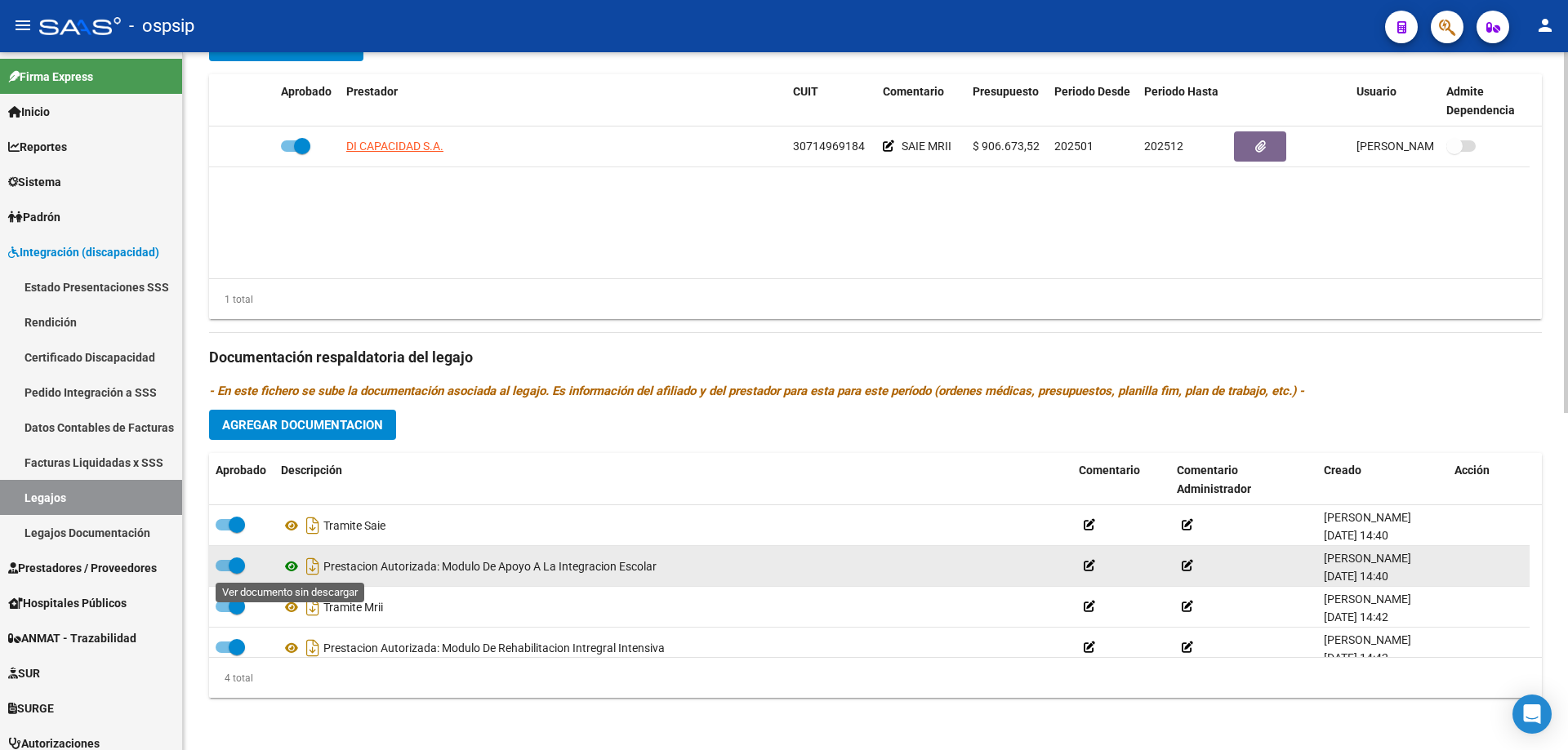
click at [292, 559] on icon at bounding box center [292, 566] width 21 height 20
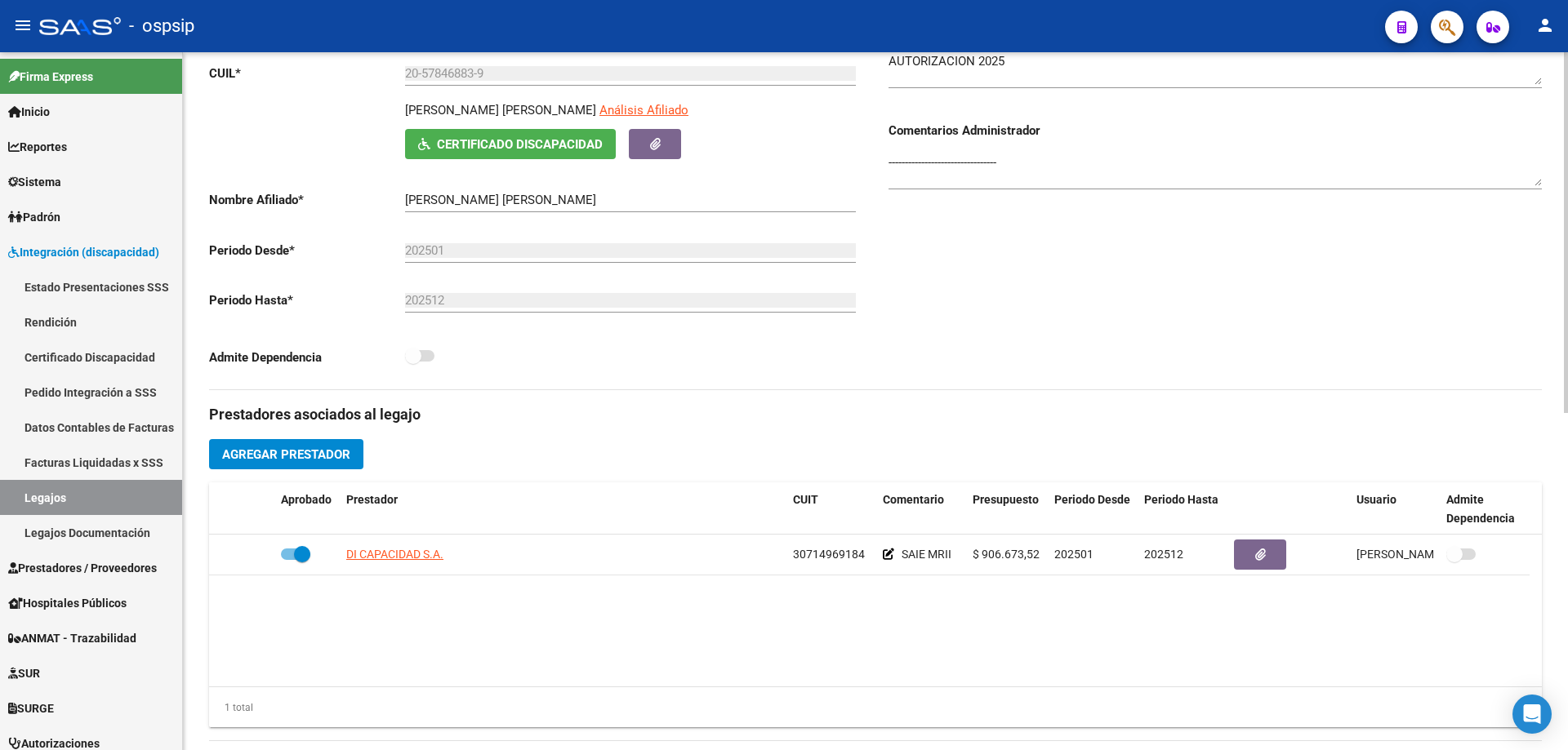
scroll to position [0, 0]
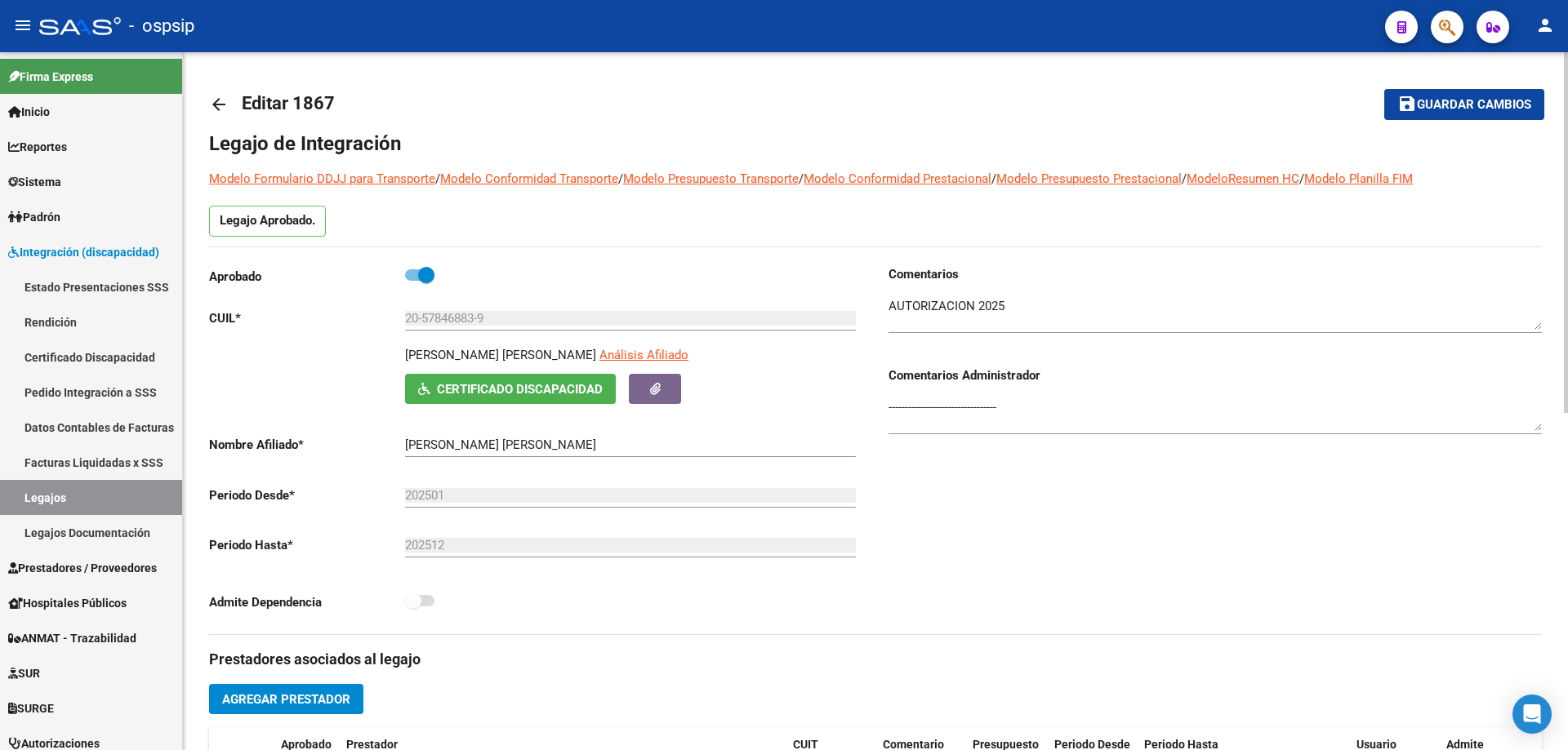
click at [220, 100] on mat-icon "arrow_back" at bounding box center [219, 105] width 20 height 20
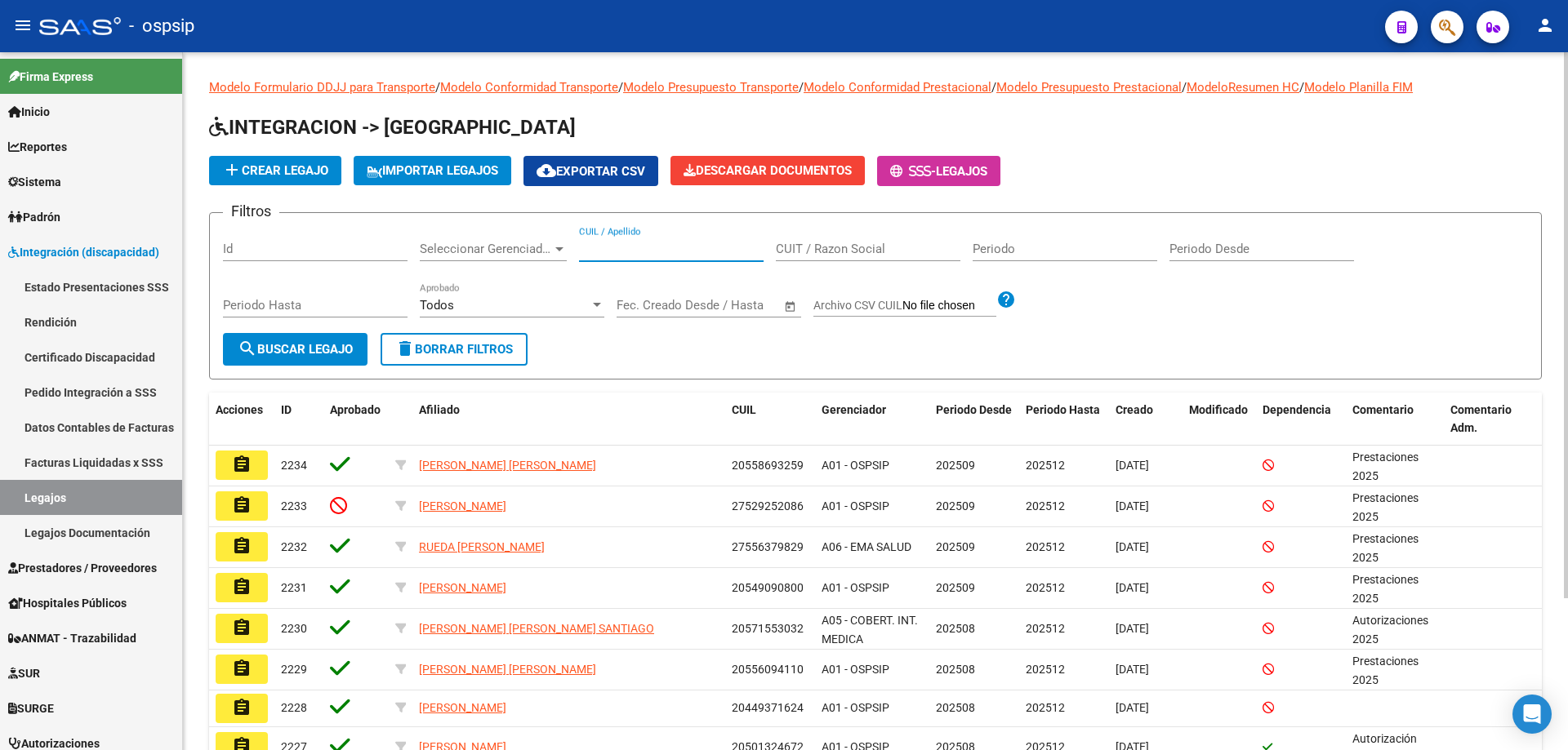
paste input "20556067652"
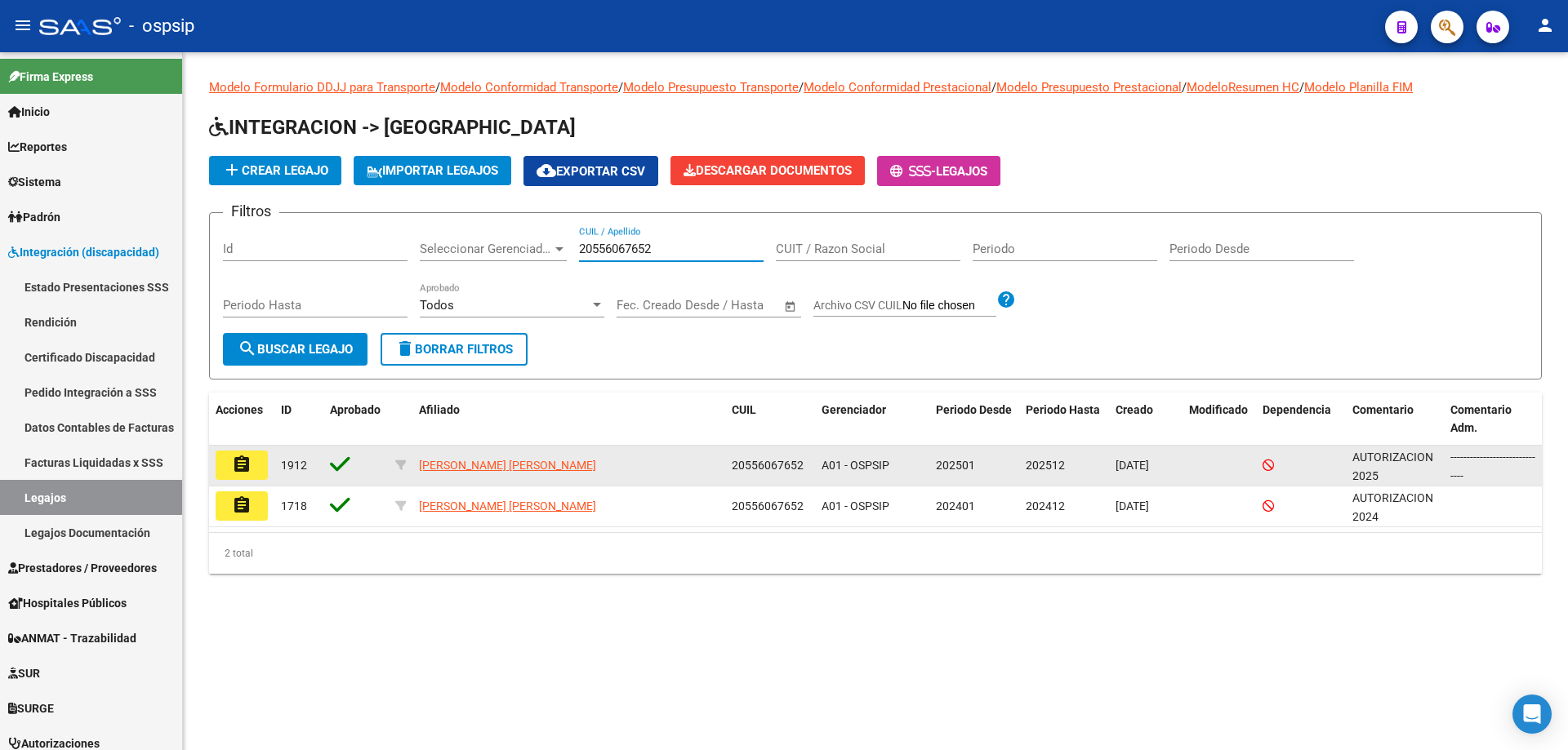
type input "20556067652"
click at [240, 473] on mat-icon "assignment" at bounding box center [242, 465] width 20 height 20
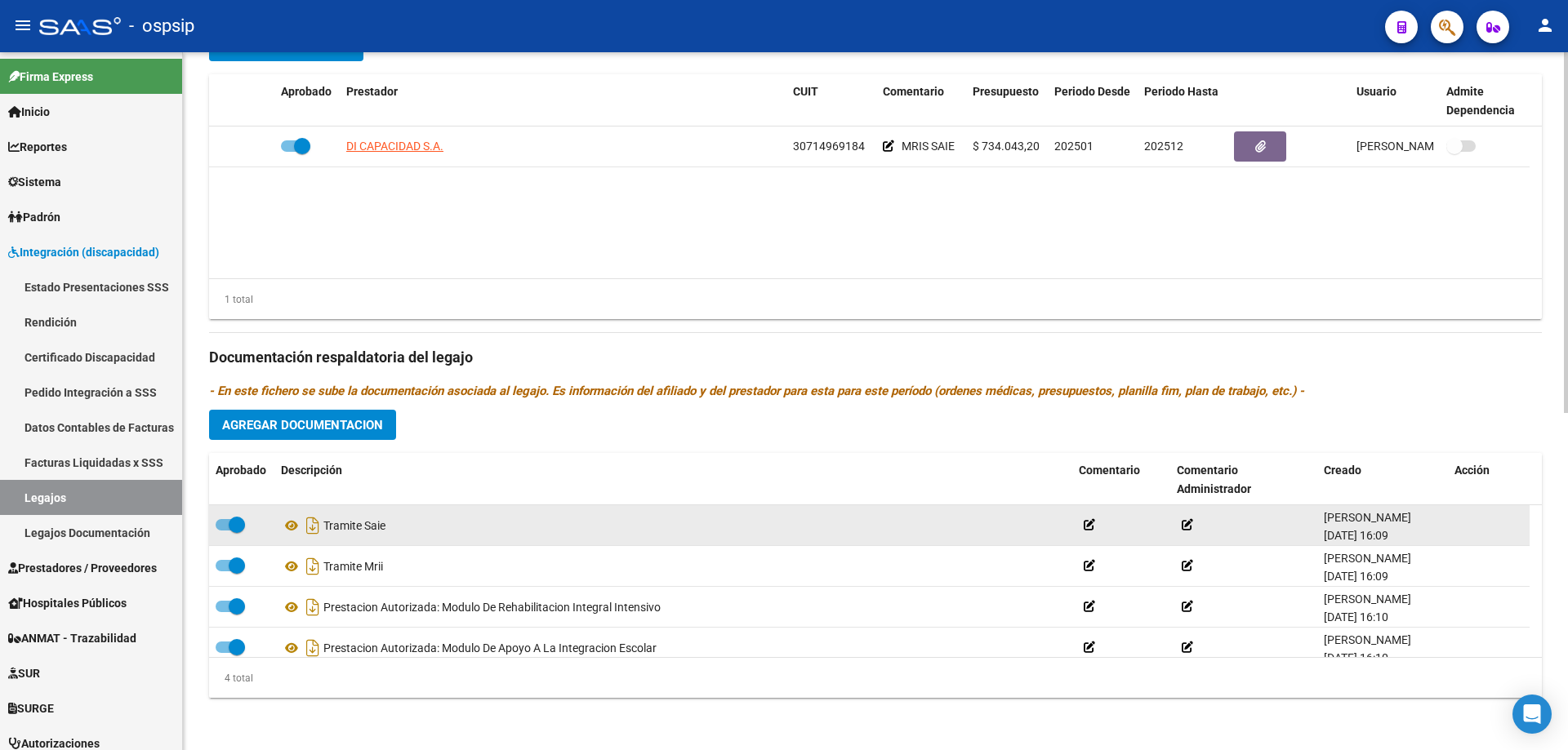
scroll to position [16, 0]
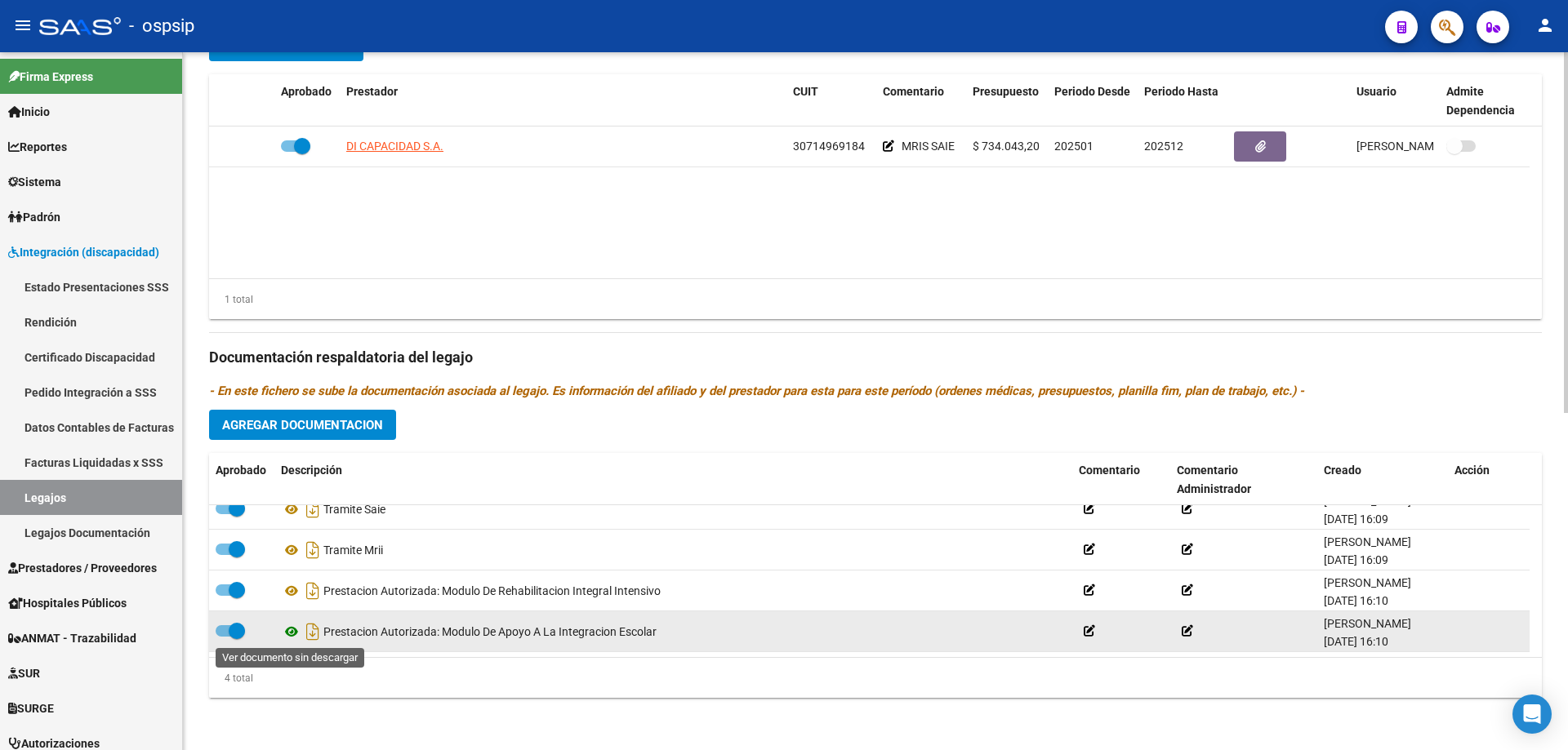
click at [286, 632] on icon at bounding box center [292, 632] width 21 height 20
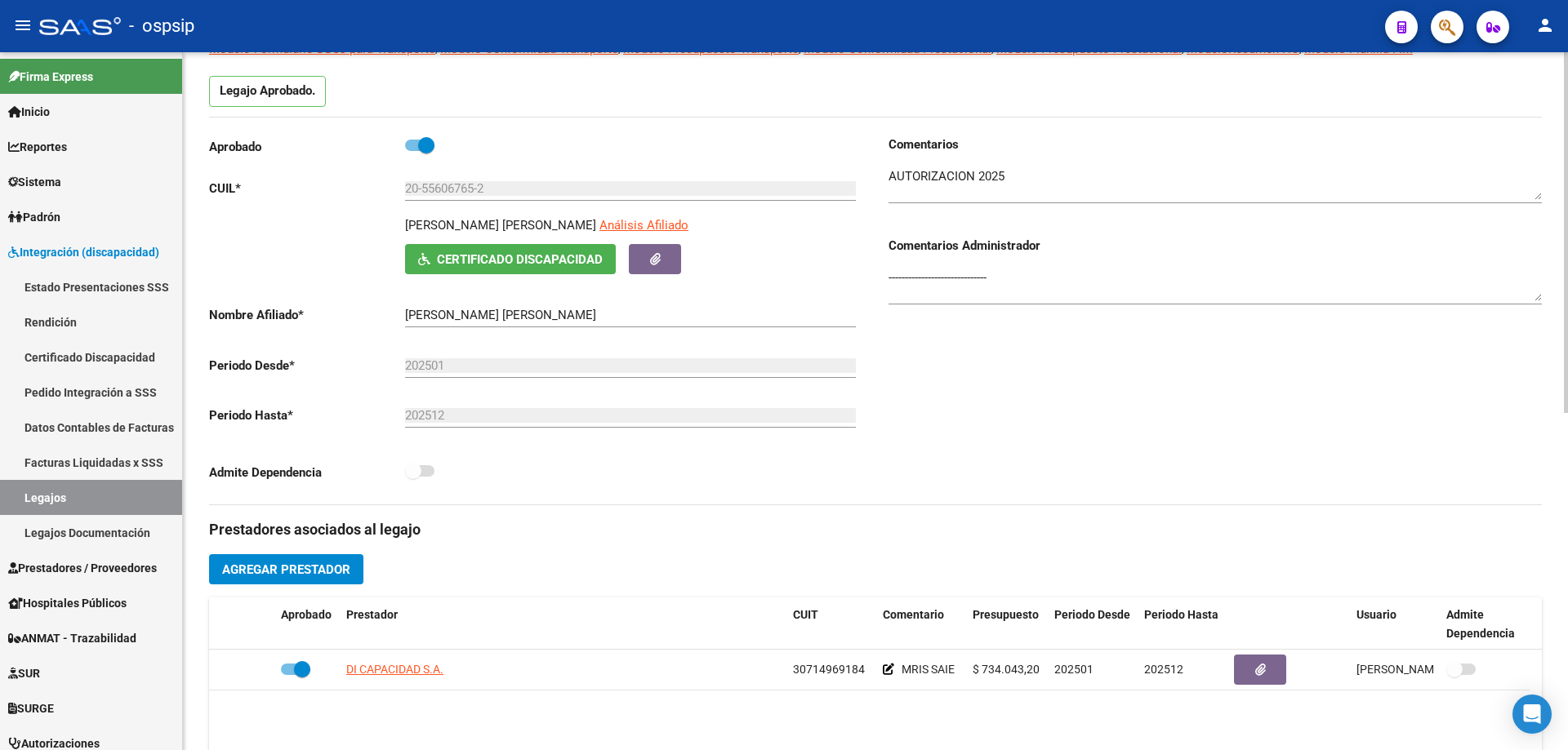
scroll to position [0, 0]
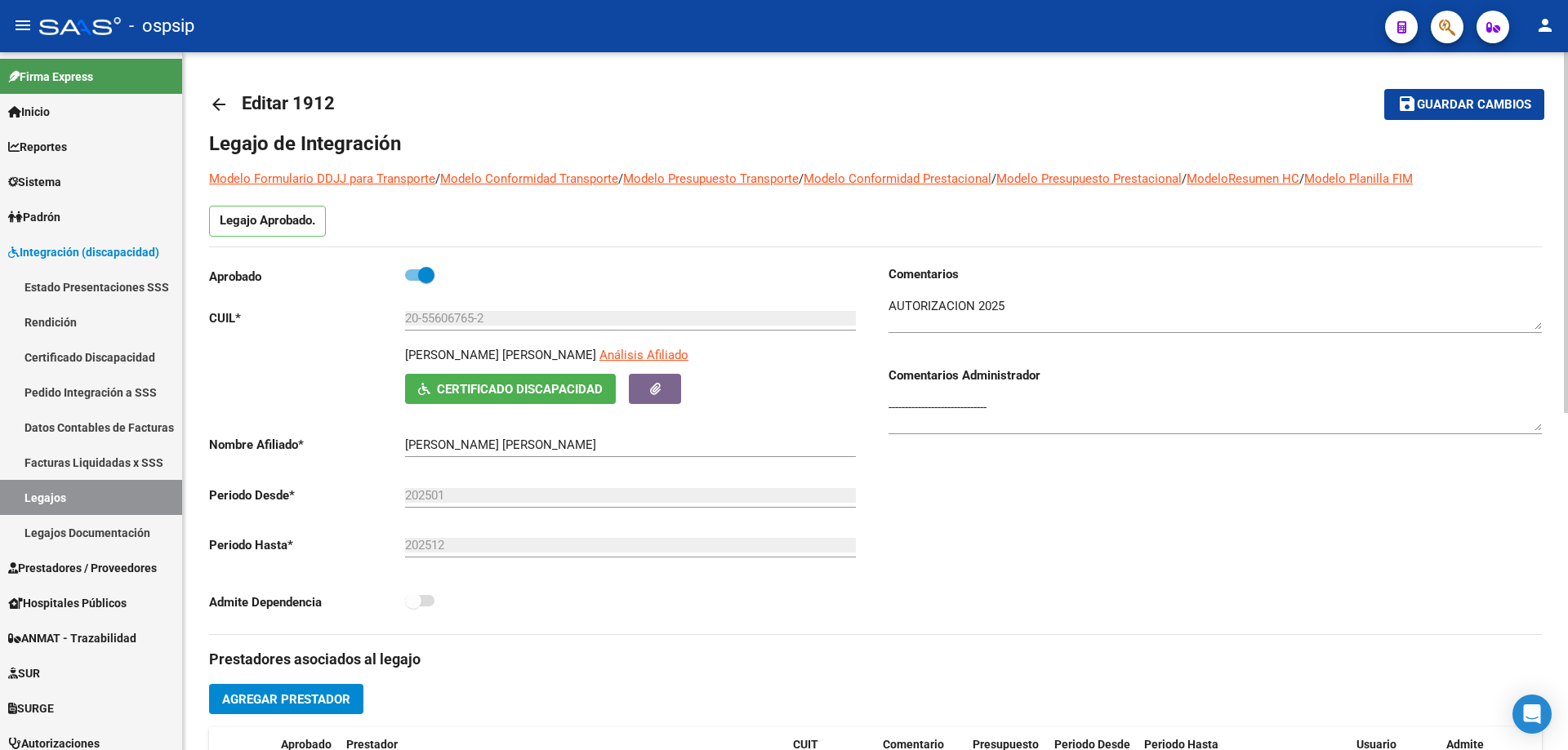
click at [216, 100] on mat-icon "arrow_back" at bounding box center [219, 105] width 20 height 20
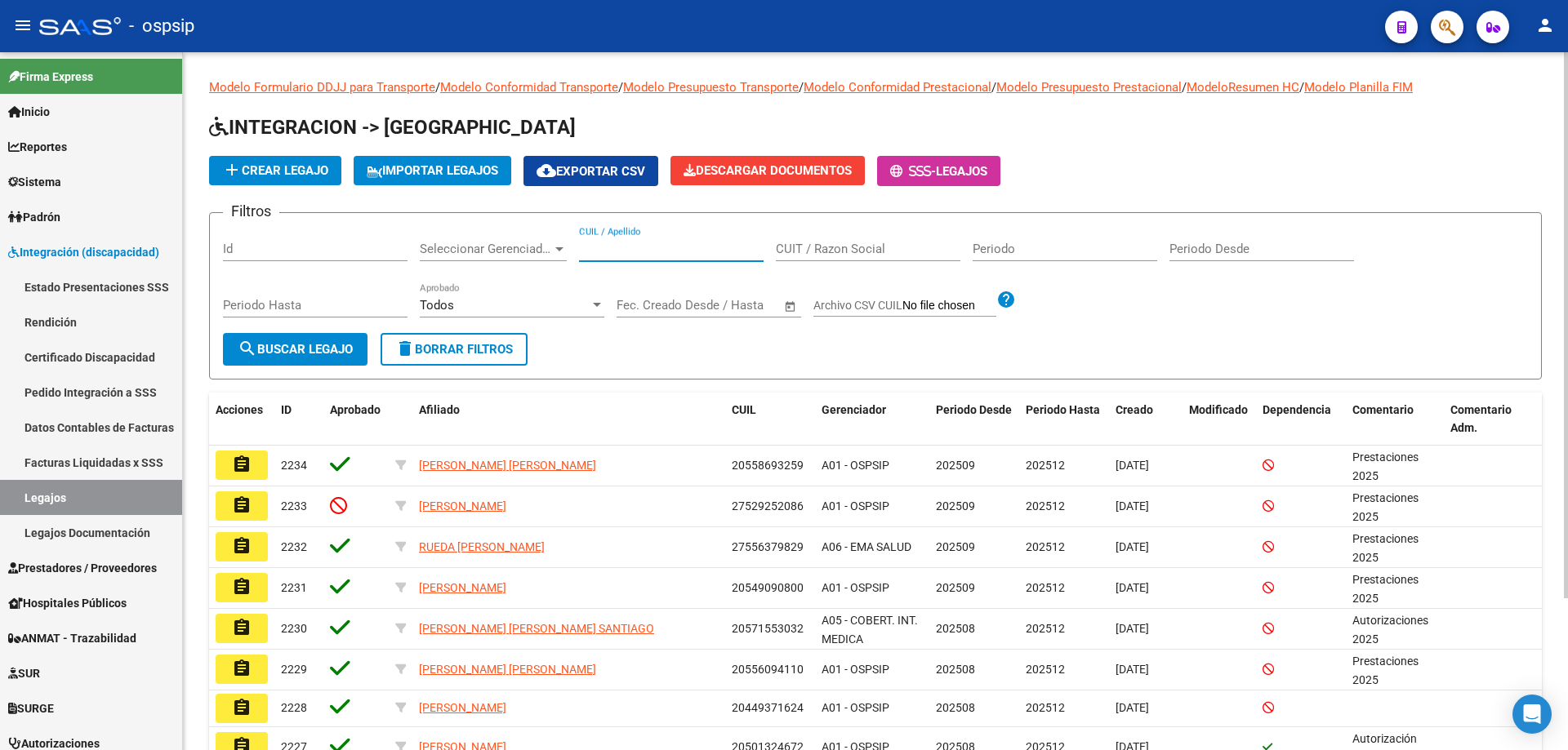
drag, startPoint x: 612, startPoint y: 241, endPoint x: 592, endPoint y: 249, distance: 21.5
click at [592, 249] on input "CUIL / Apellido" at bounding box center [671, 249] width 184 height 15
paste input "20494218462"
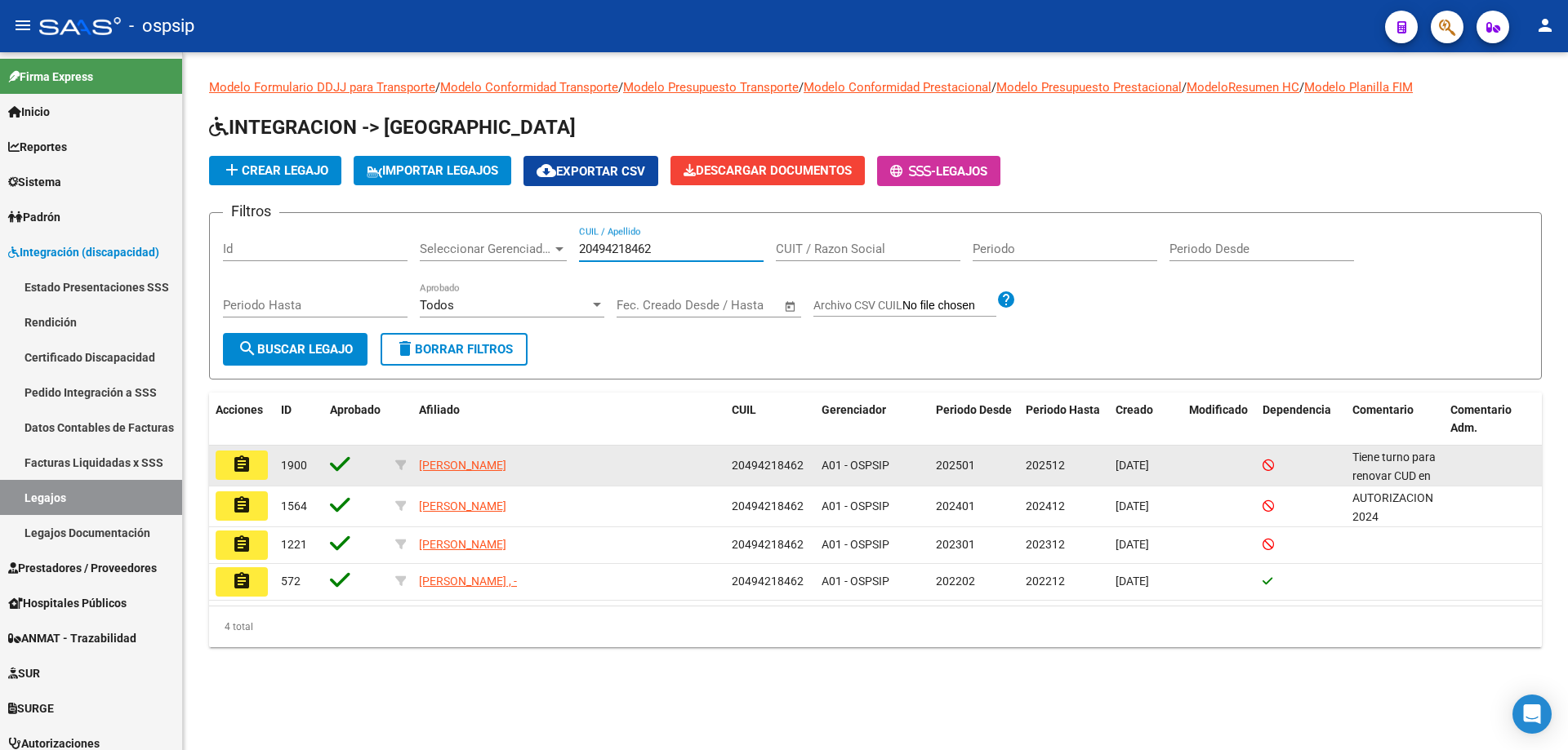
type input "20494218462"
click at [236, 461] on mat-icon "assignment" at bounding box center [242, 465] width 20 height 20
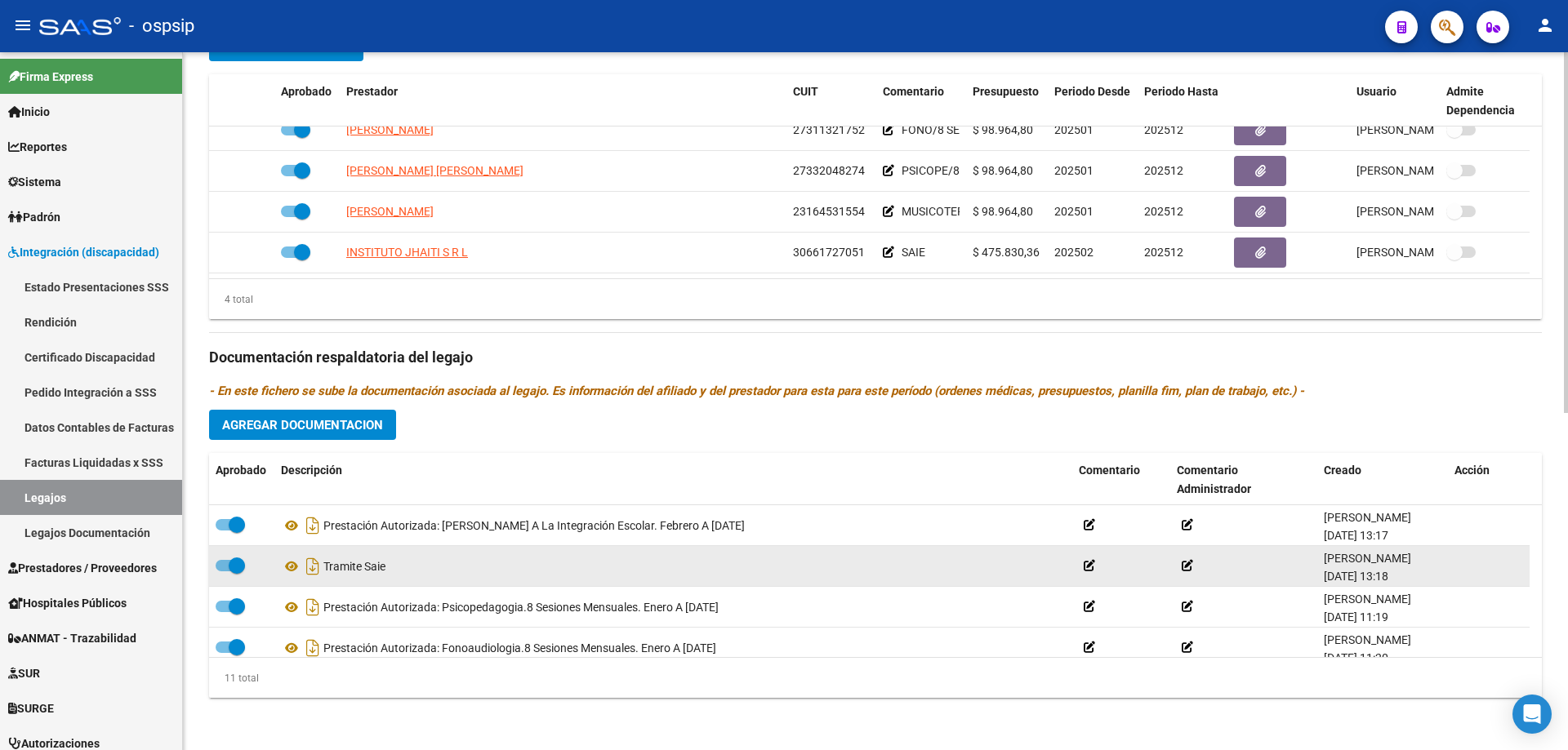
scroll to position [302, 0]
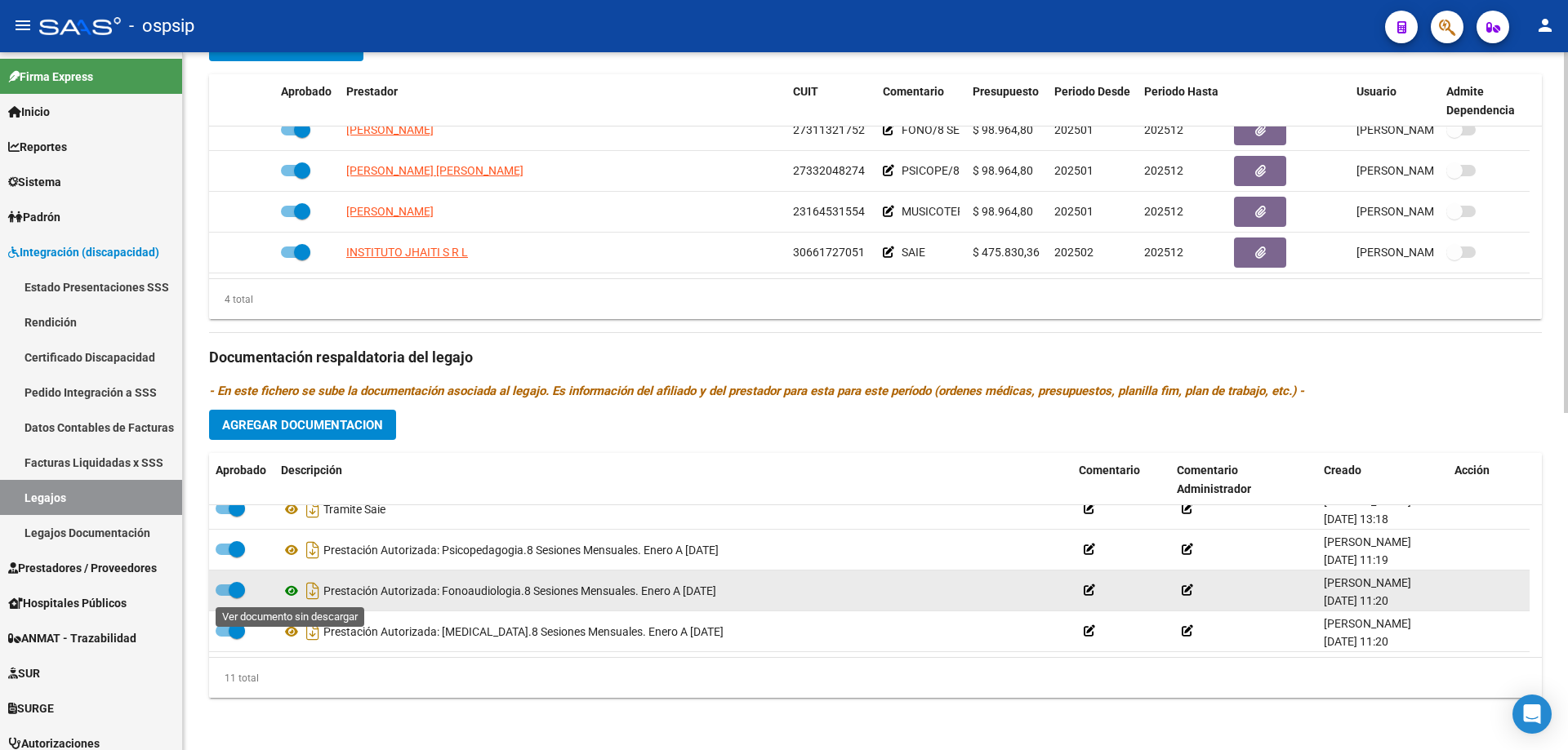
click at [293, 593] on icon at bounding box center [292, 591] width 21 height 20
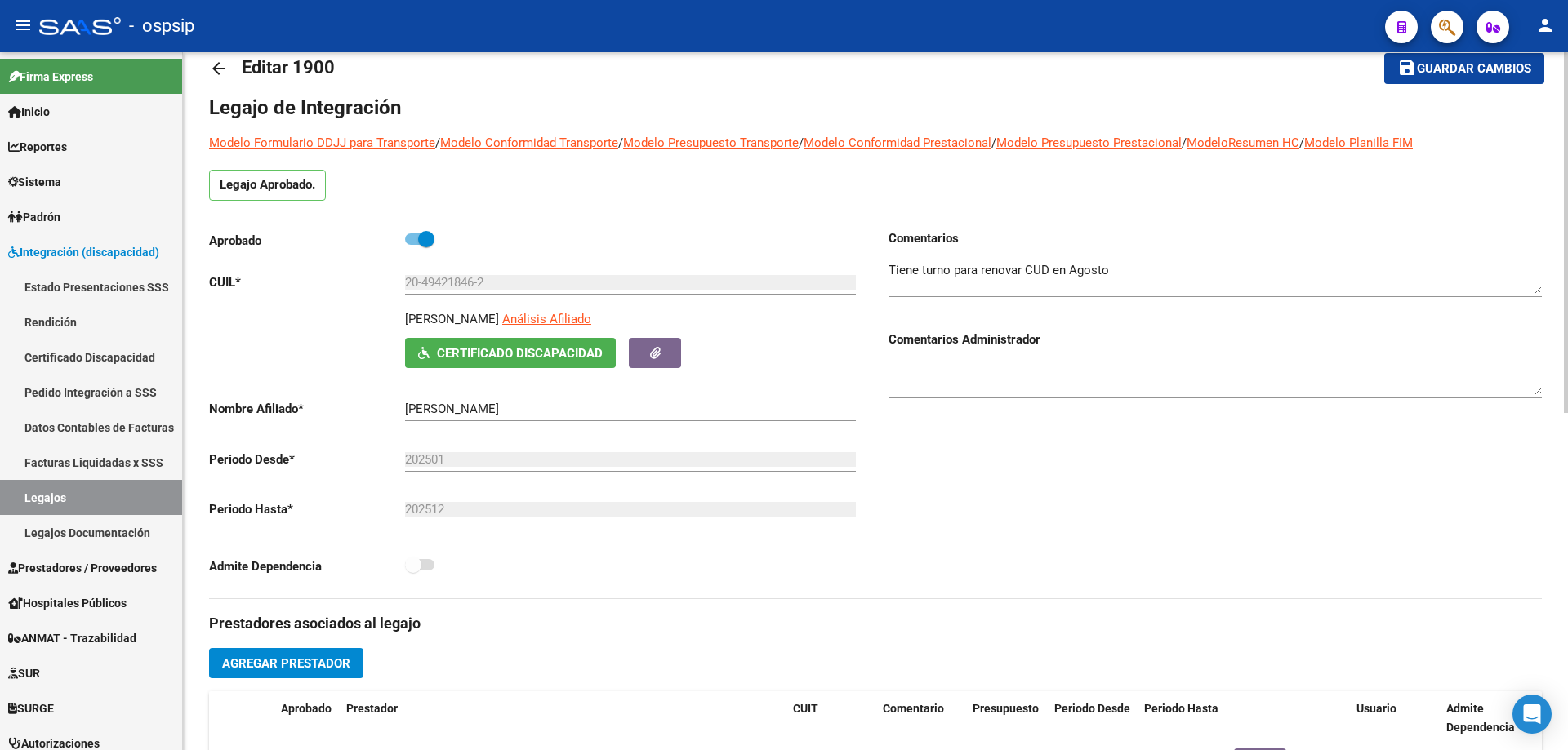
scroll to position [0, 0]
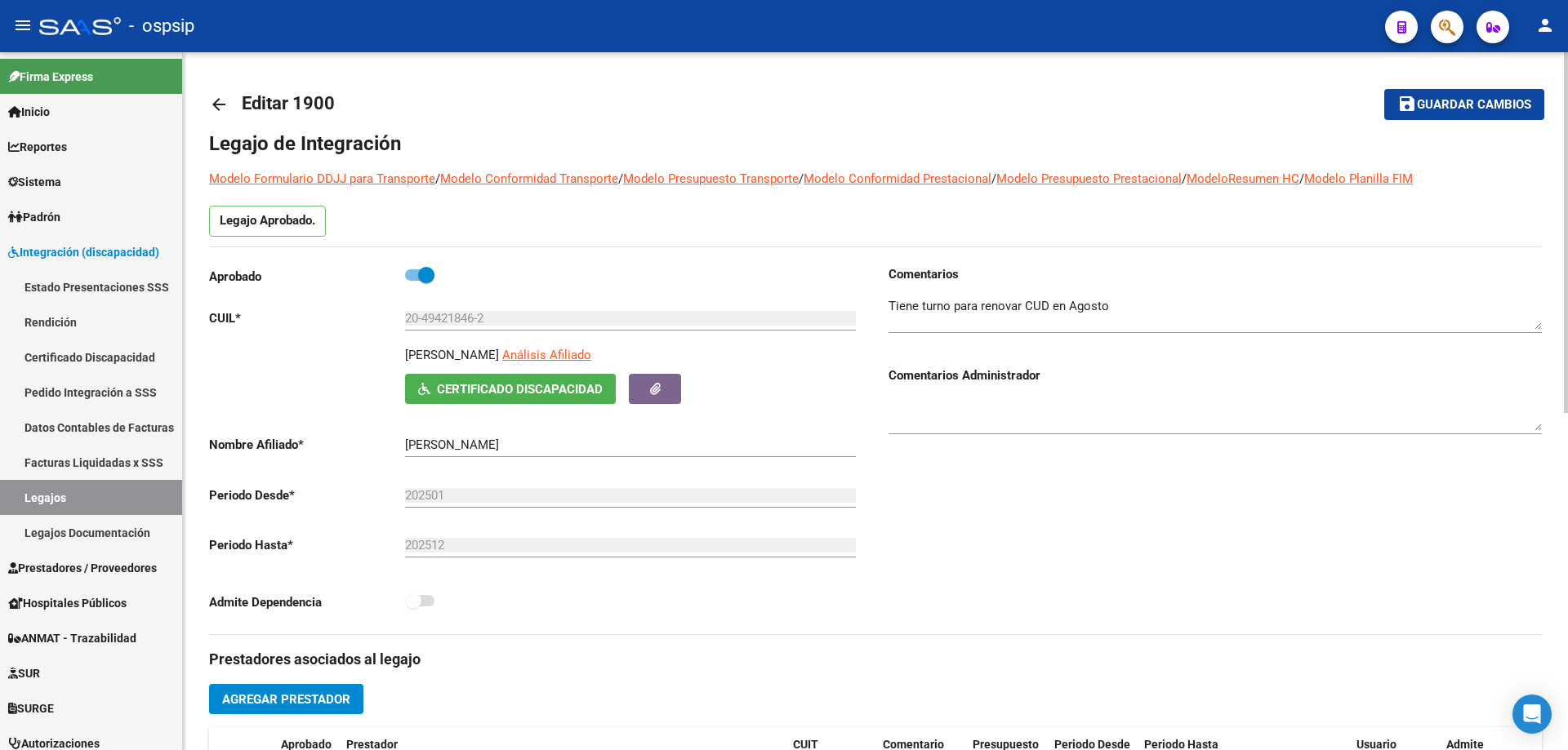
click at [221, 100] on mat-icon "arrow_back" at bounding box center [219, 105] width 20 height 20
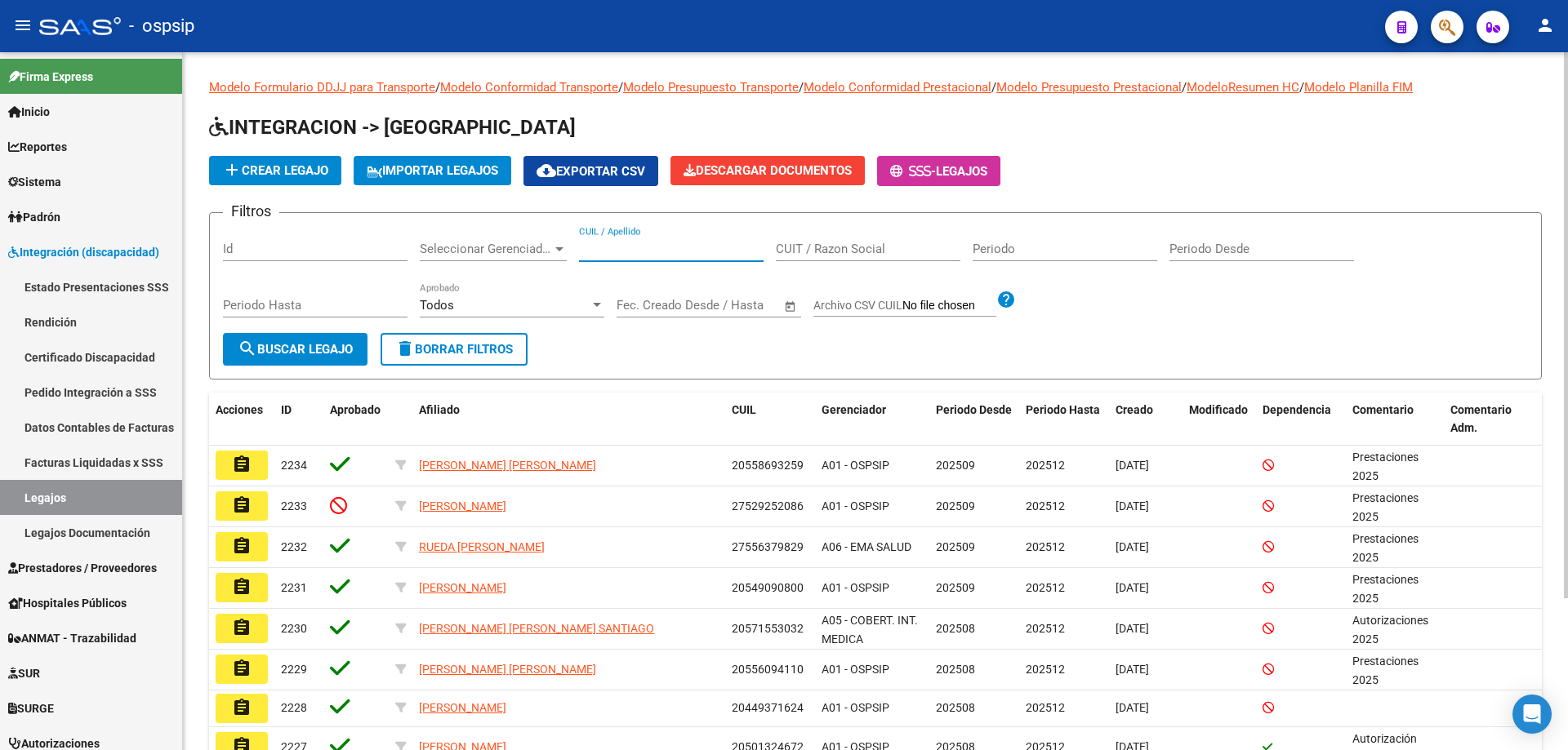
paste input "27576609448"
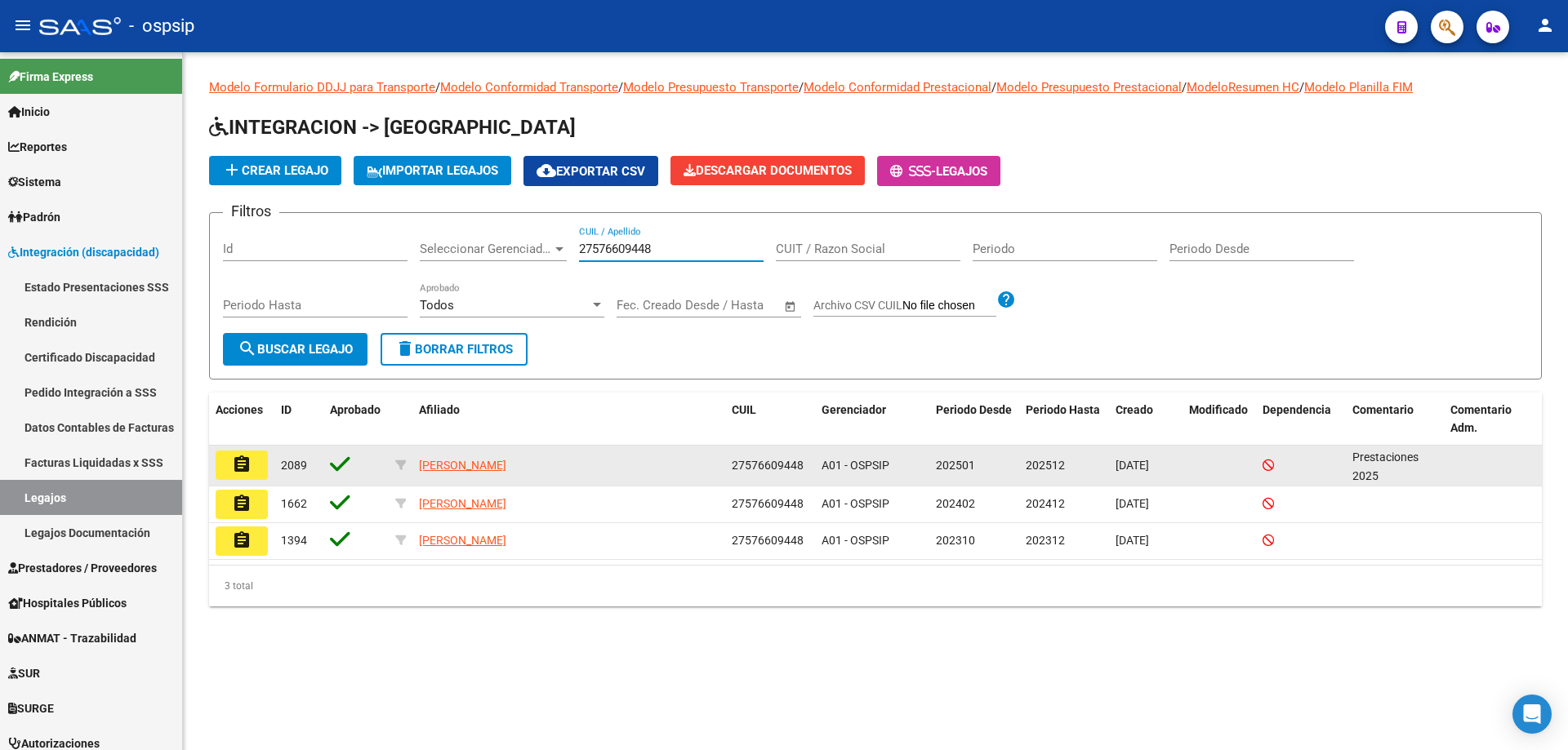
type input "27576609448"
click at [247, 465] on mat-icon "assignment" at bounding box center [242, 465] width 20 height 20
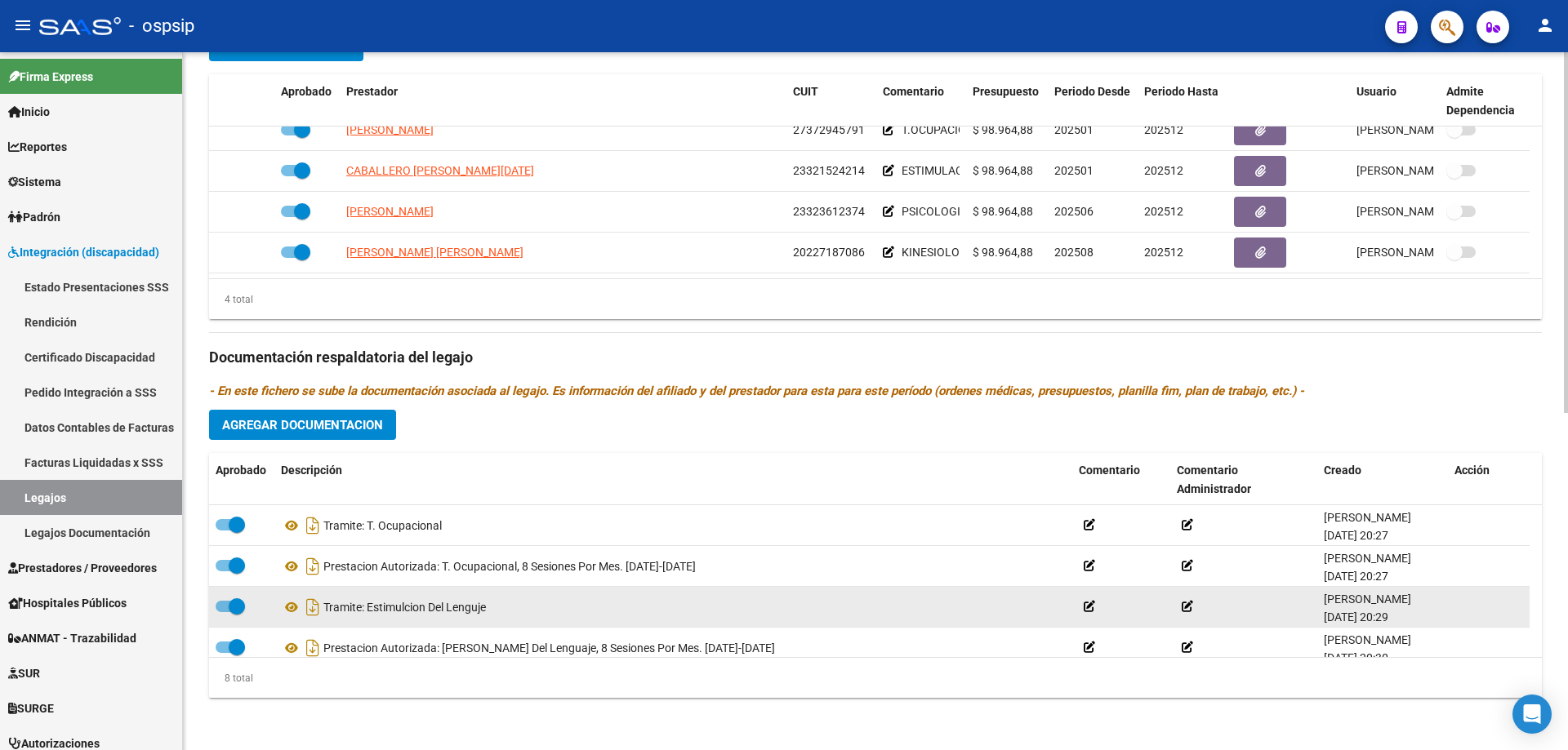
scroll to position [82, 0]
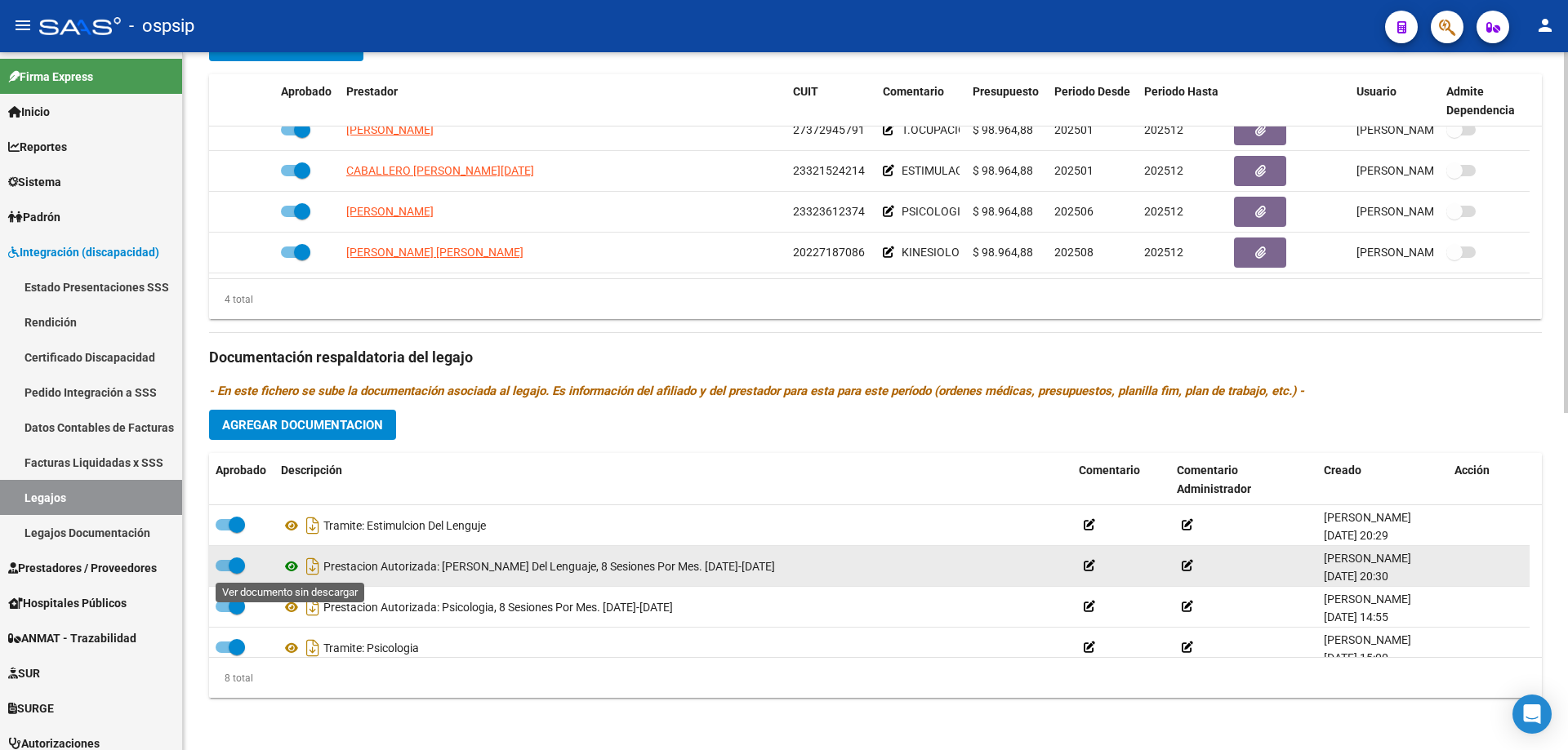
click at [293, 565] on icon at bounding box center [292, 566] width 21 height 20
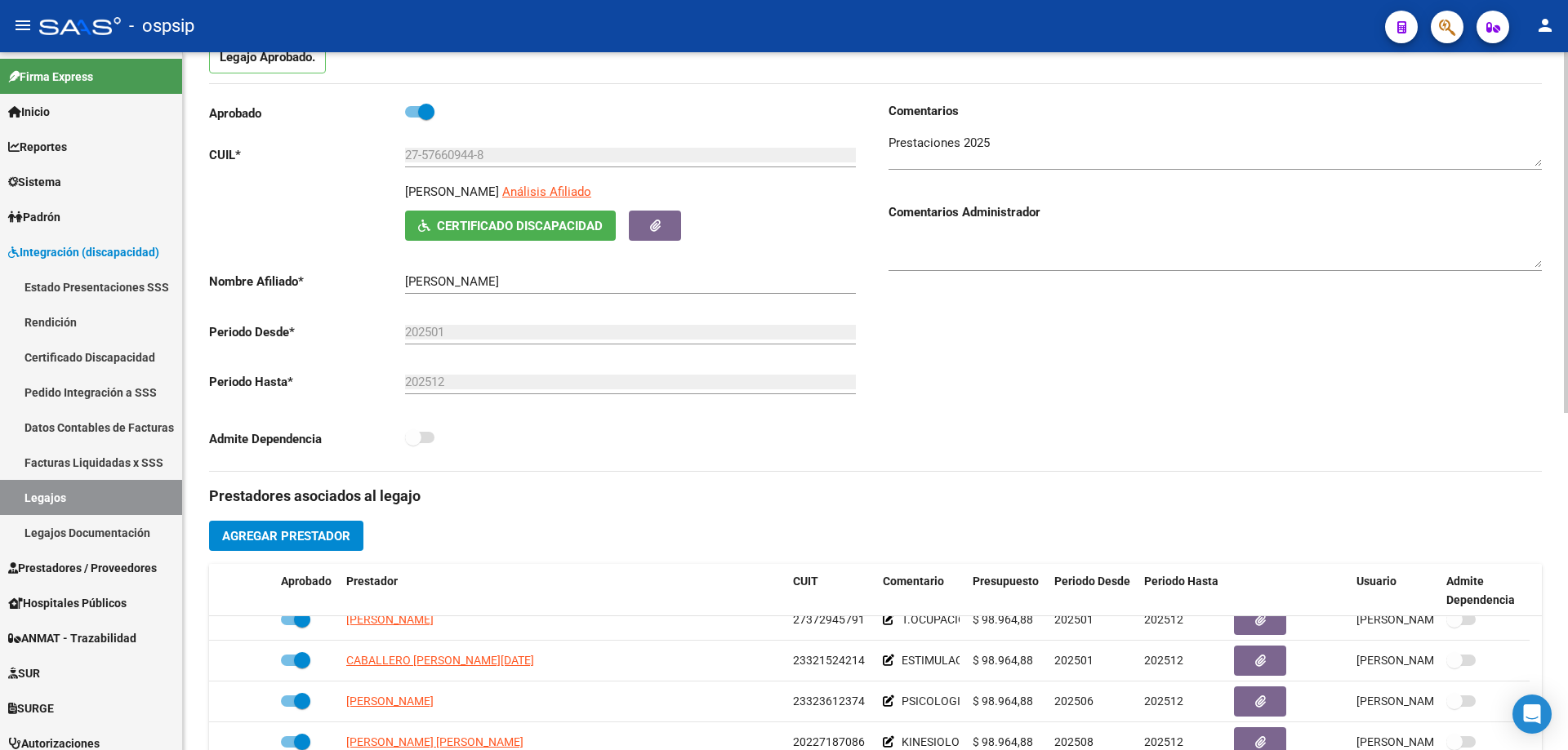
scroll to position [0, 0]
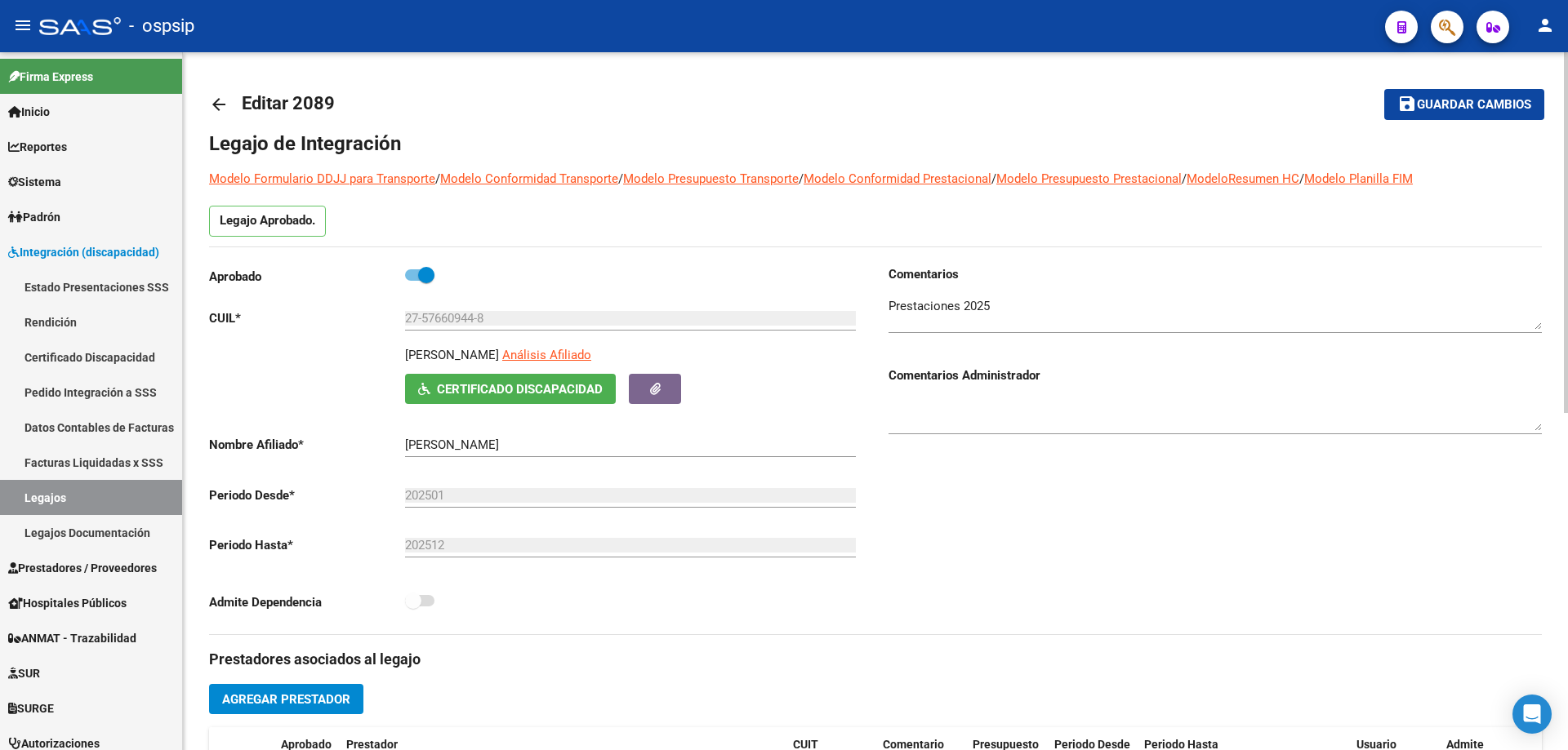
click at [224, 100] on mat-icon "arrow_back" at bounding box center [219, 105] width 20 height 20
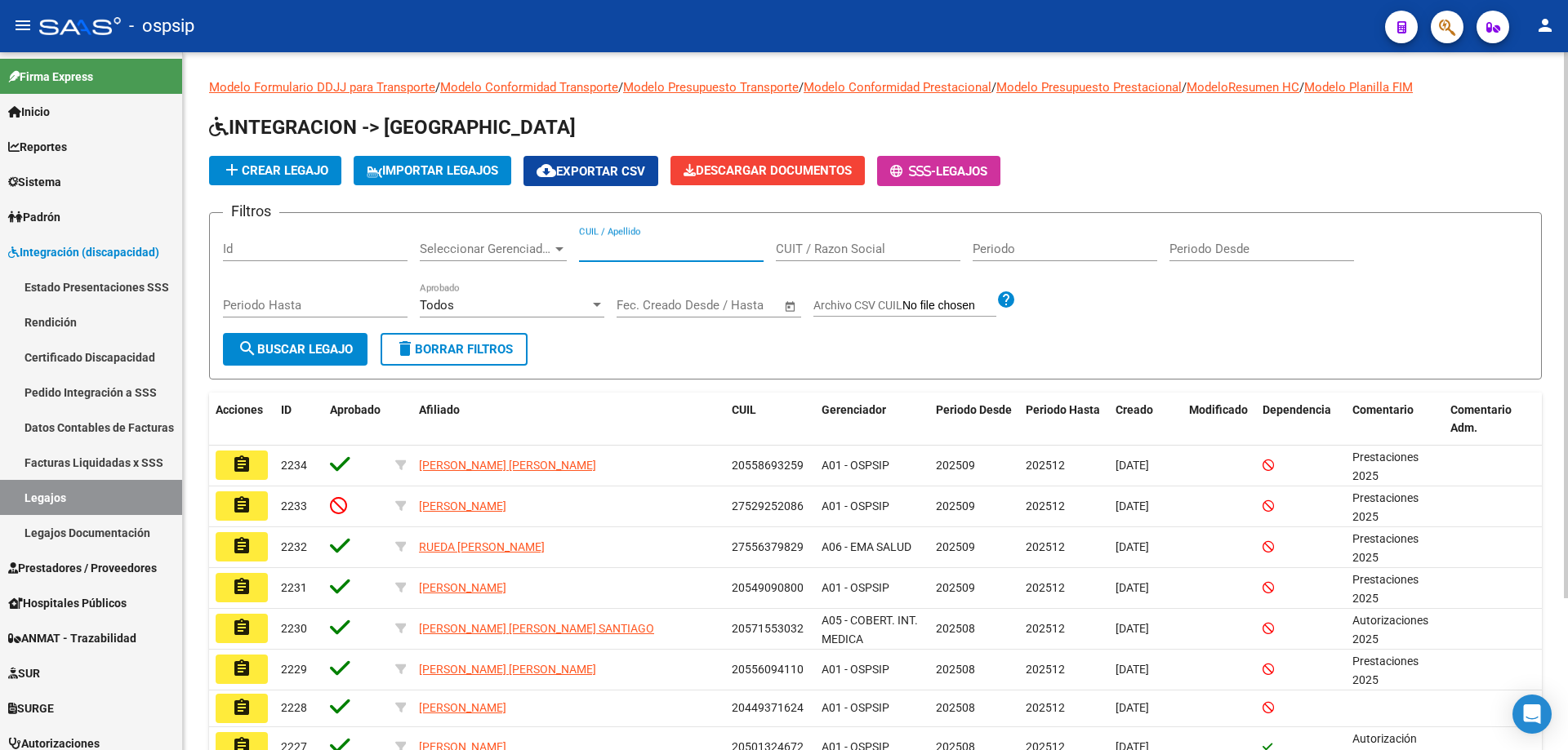
paste input "27586214409"
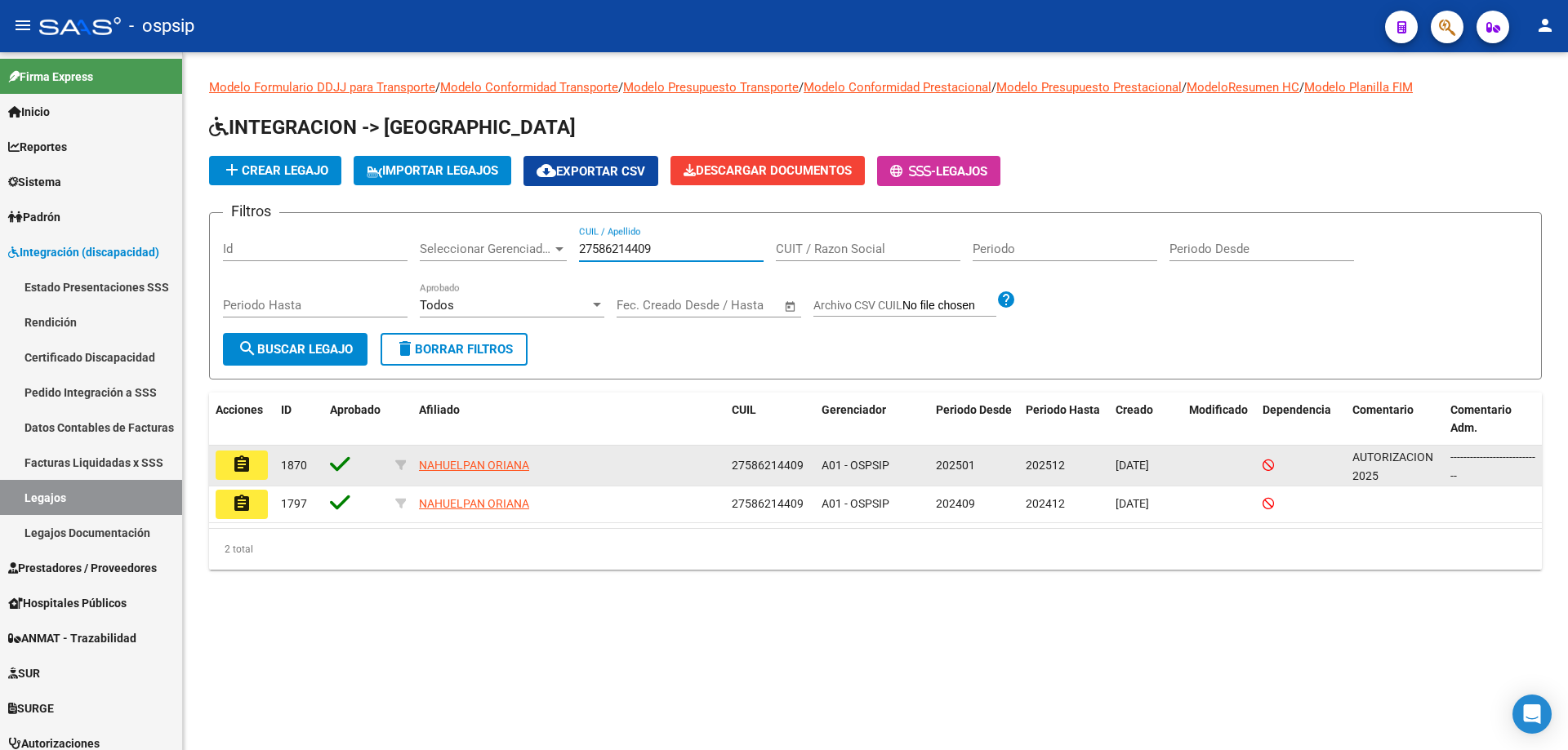
type input "27586214409"
click at [243, 457] on mat-icon "assignment" at bounding box center [242, 465] width 20 height 20
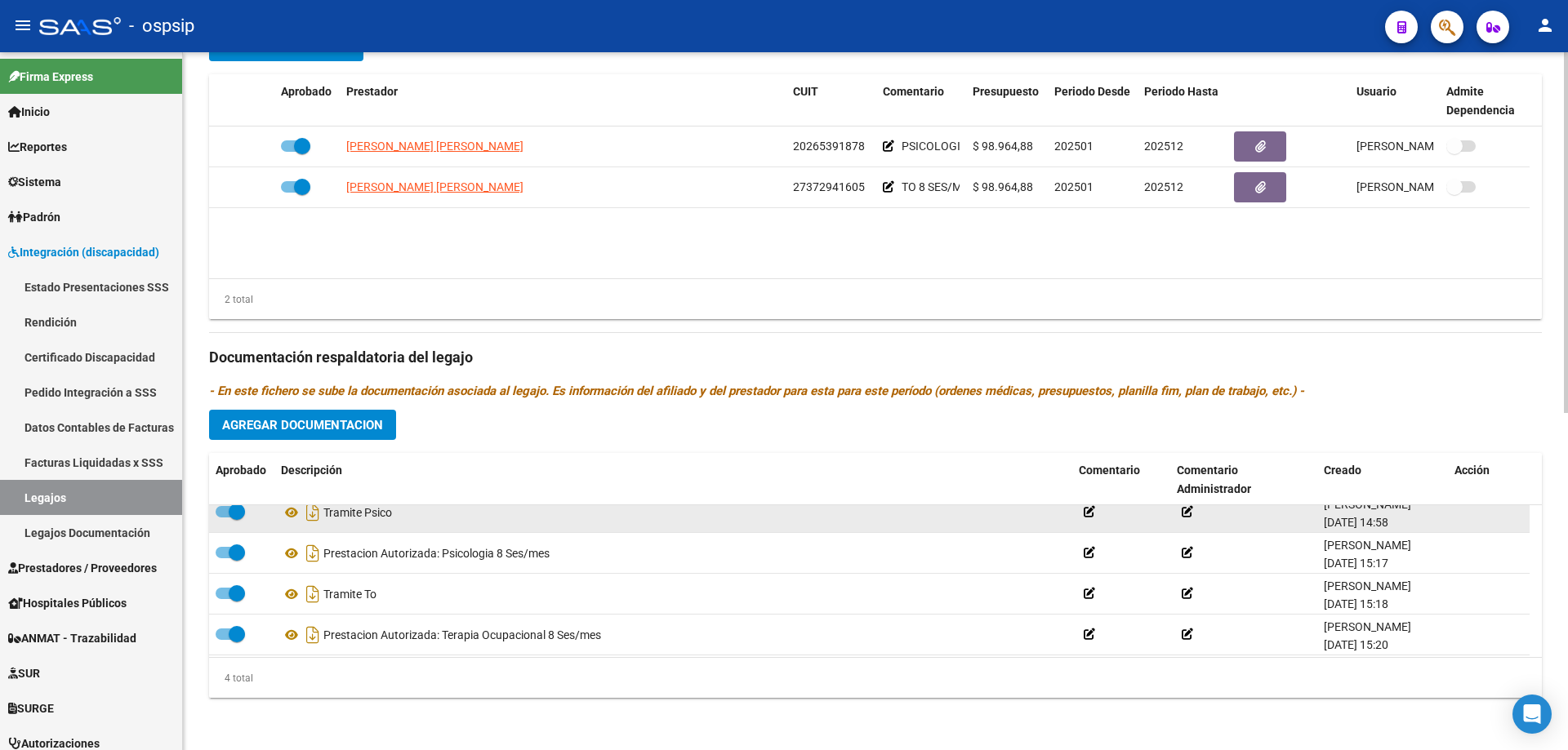
scroll to position [16, 0]
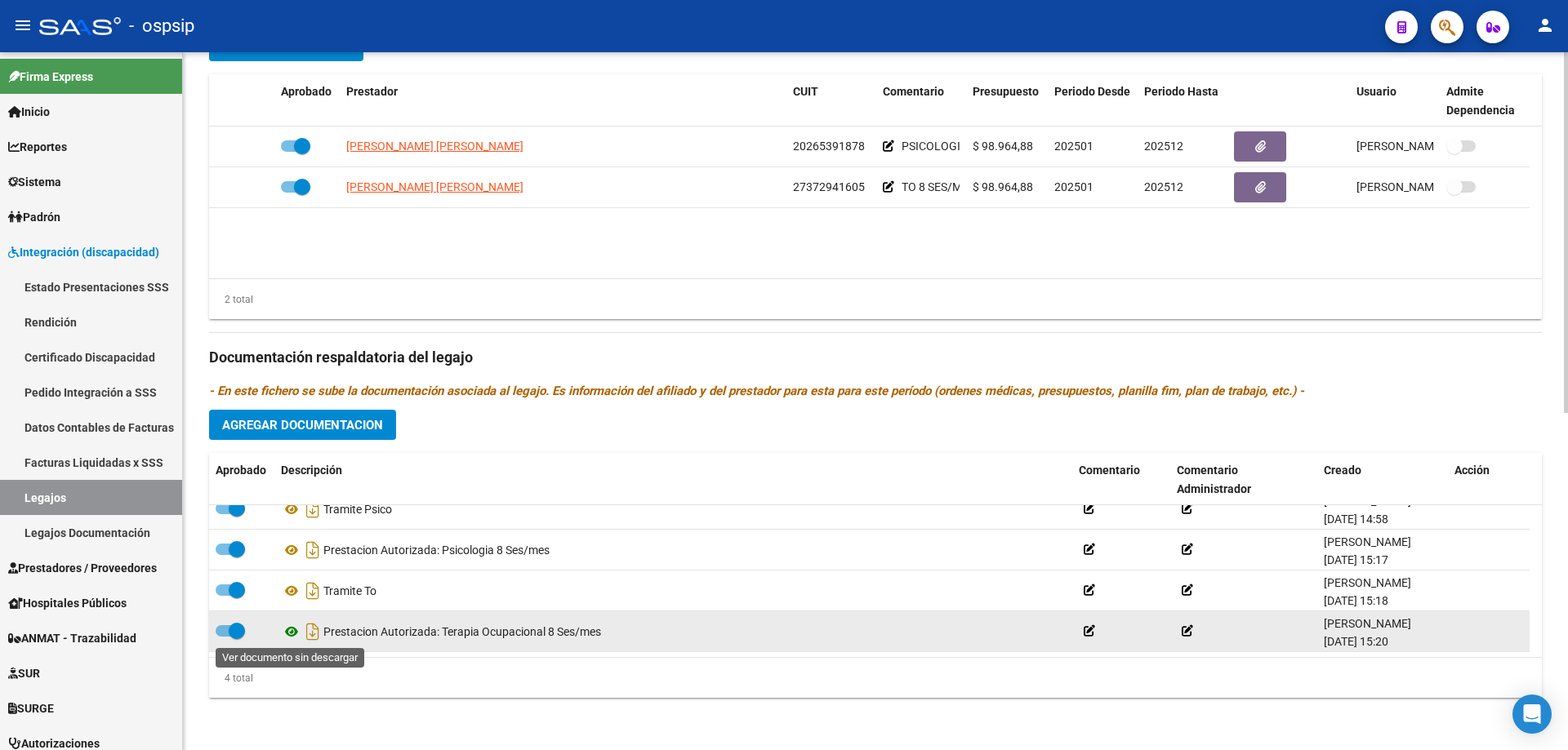
click at [290, 635] on icon at bounding box center [292, 632] width 21 height 20
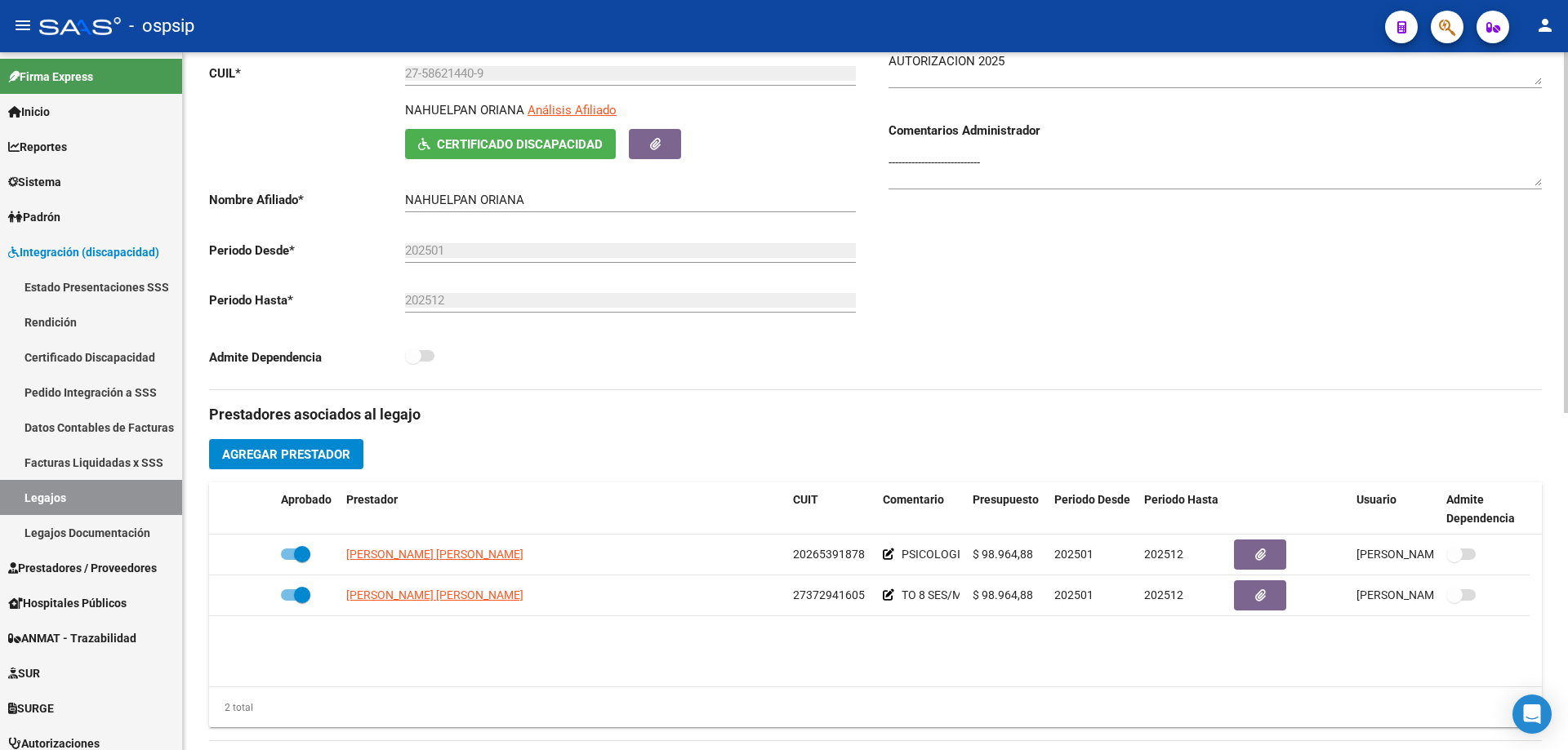
scroll to position [0, 0]
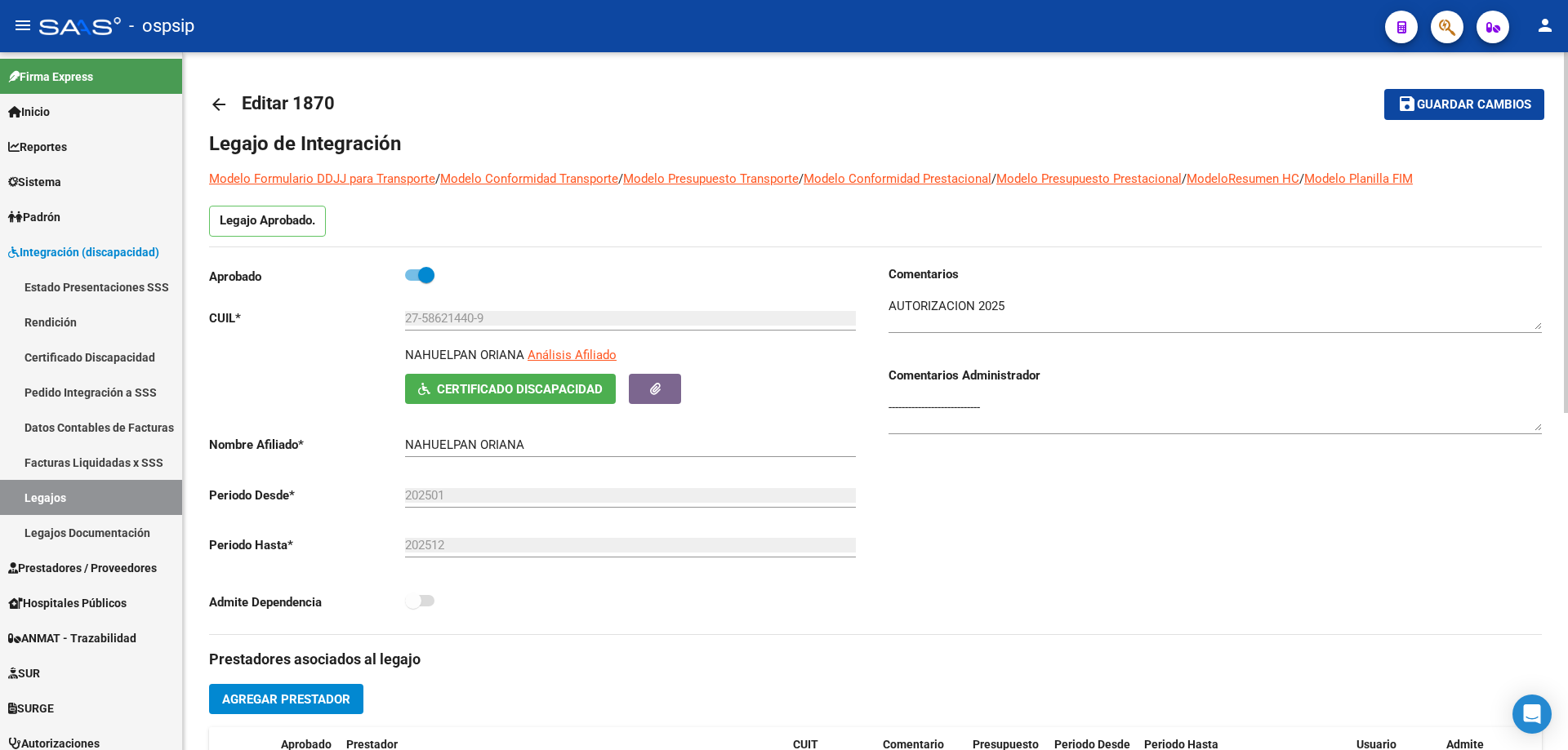
click at [220, 100] on mat-icon "arrow_back" at bounding box center [219, 105] width 20 height 20
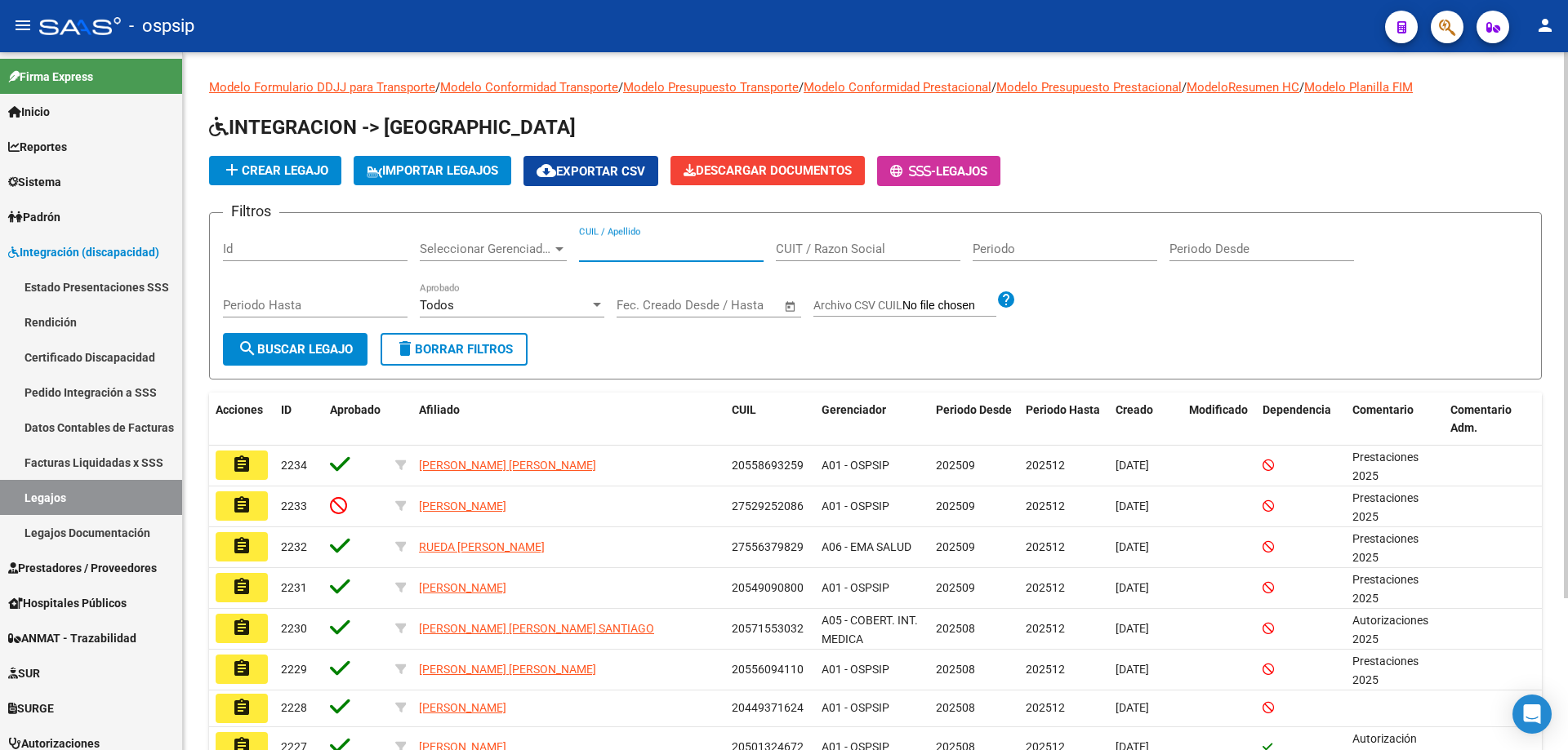
paste input "27576609448"
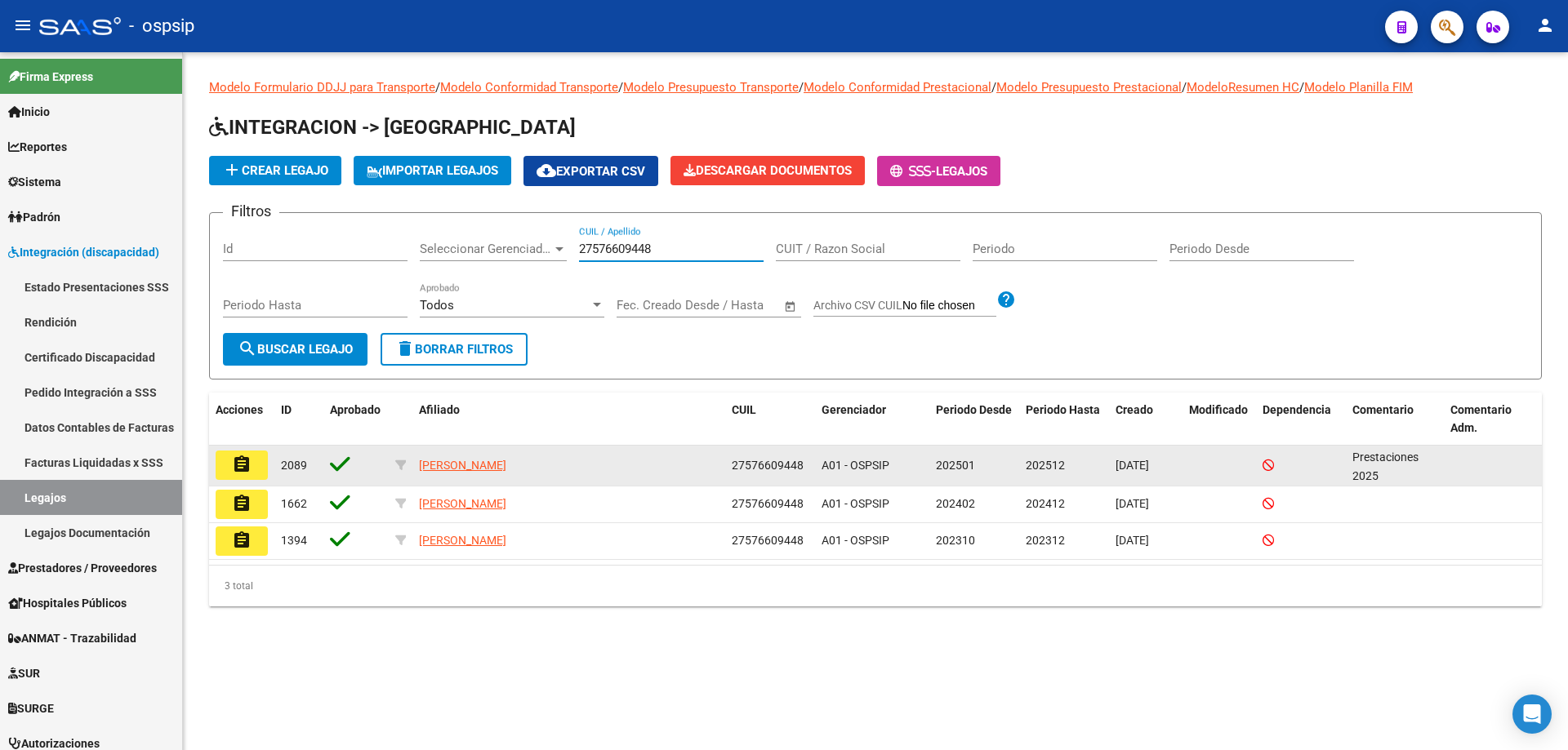
type input "27576609448"
click at [248, 462] on mat-icon "assignment" at bounding box center [242, 465] width 20 height 20
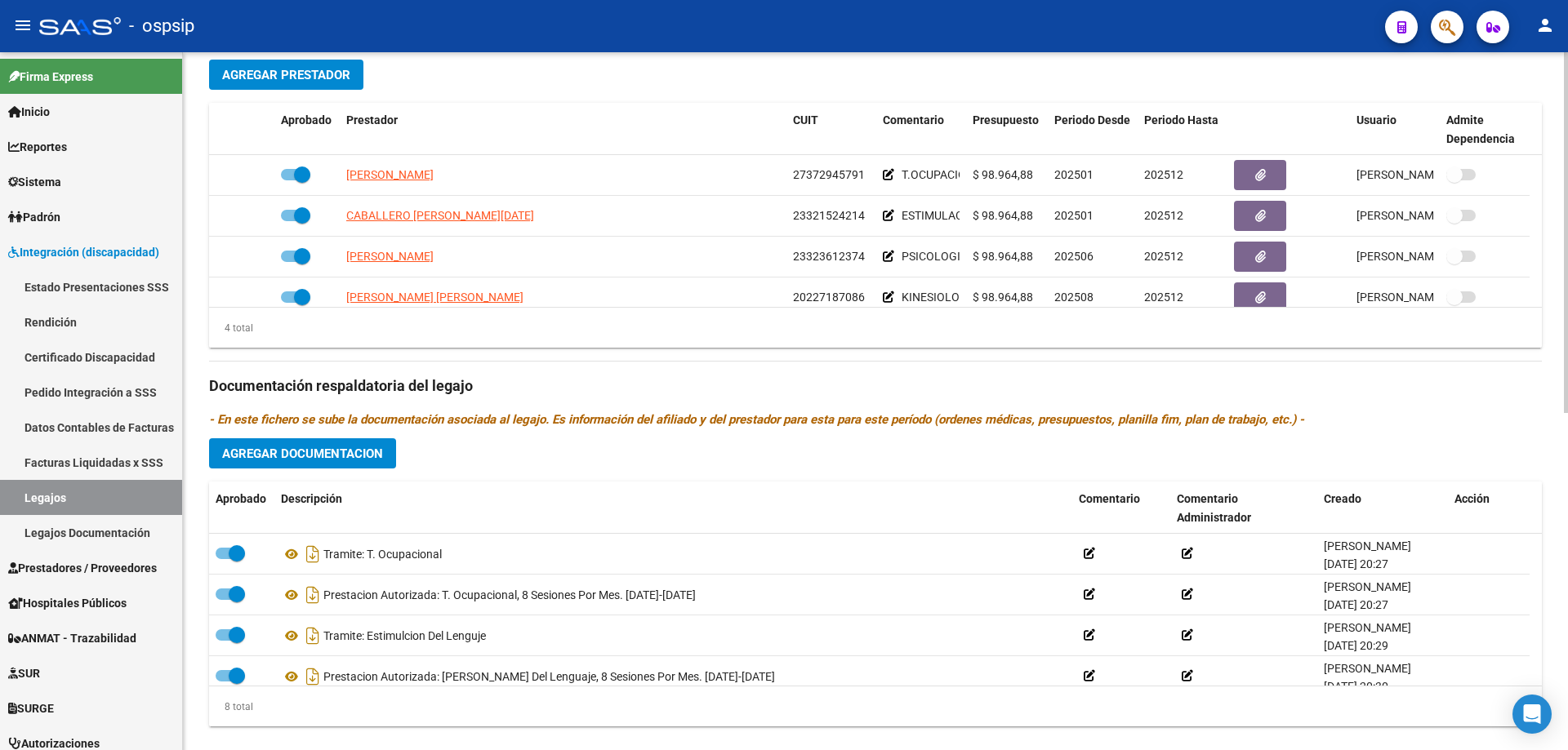
scroll to position [653, 0]
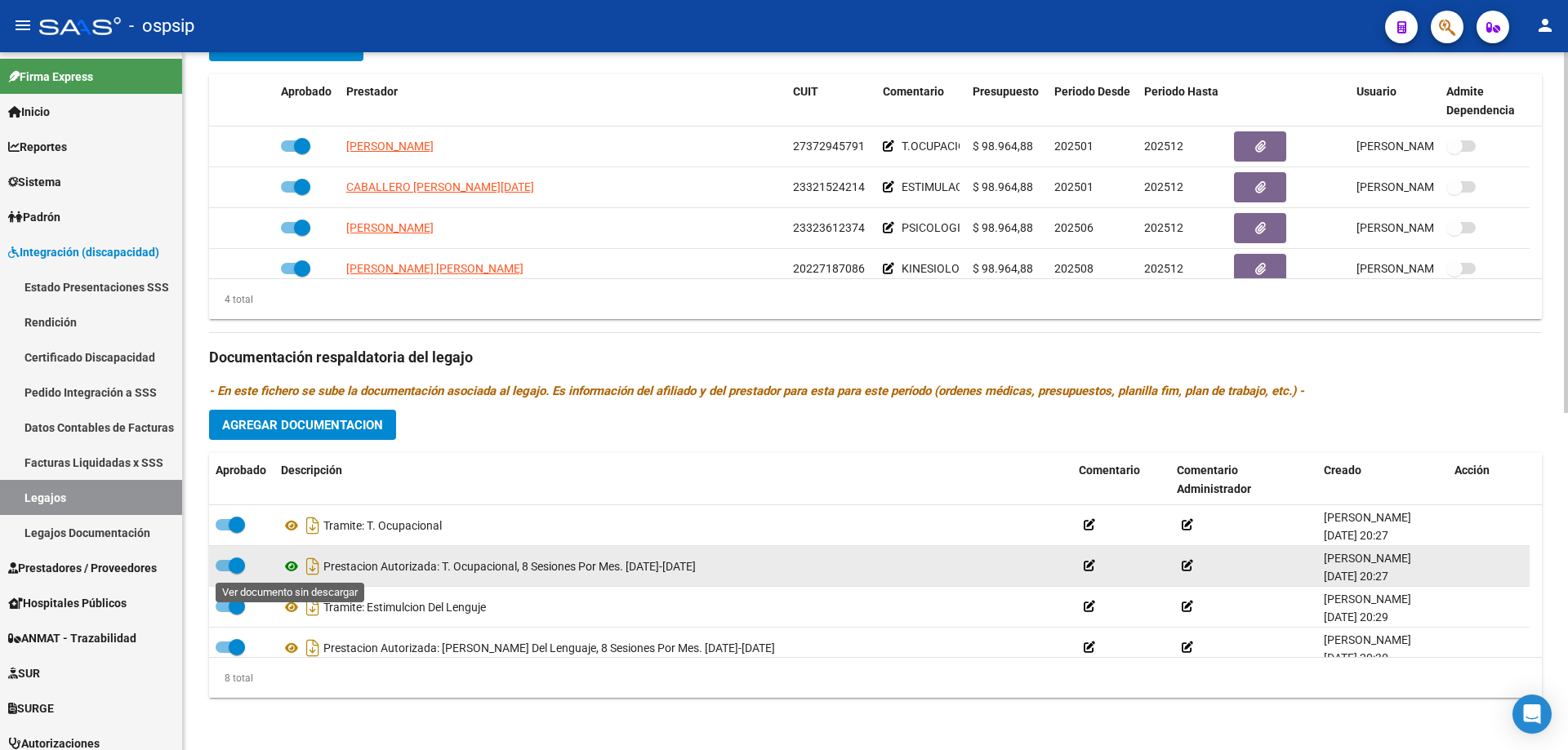
click at [288, 568] on icon at bounding box center [292, 566] width 21 height 20
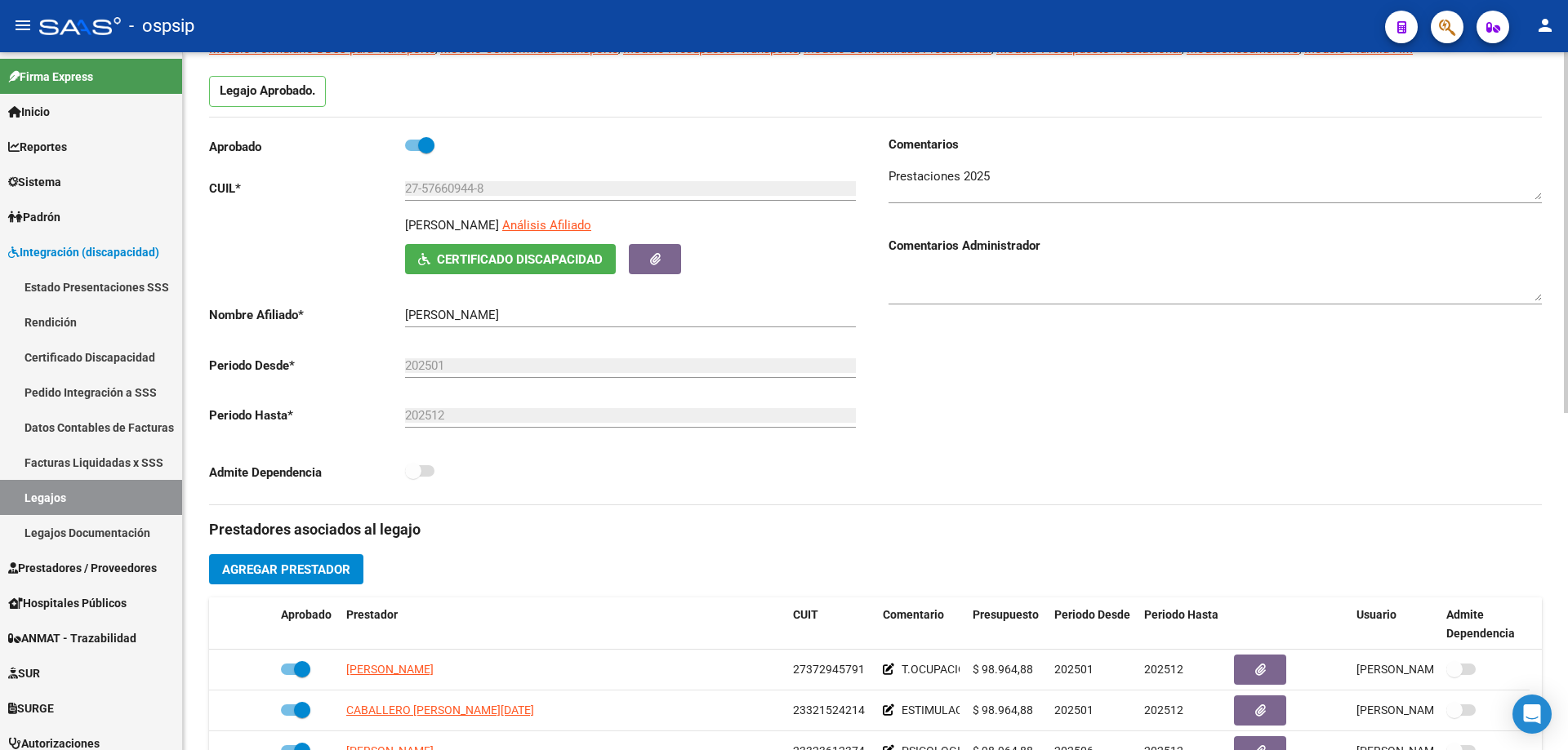
scroll to position [0, 0]
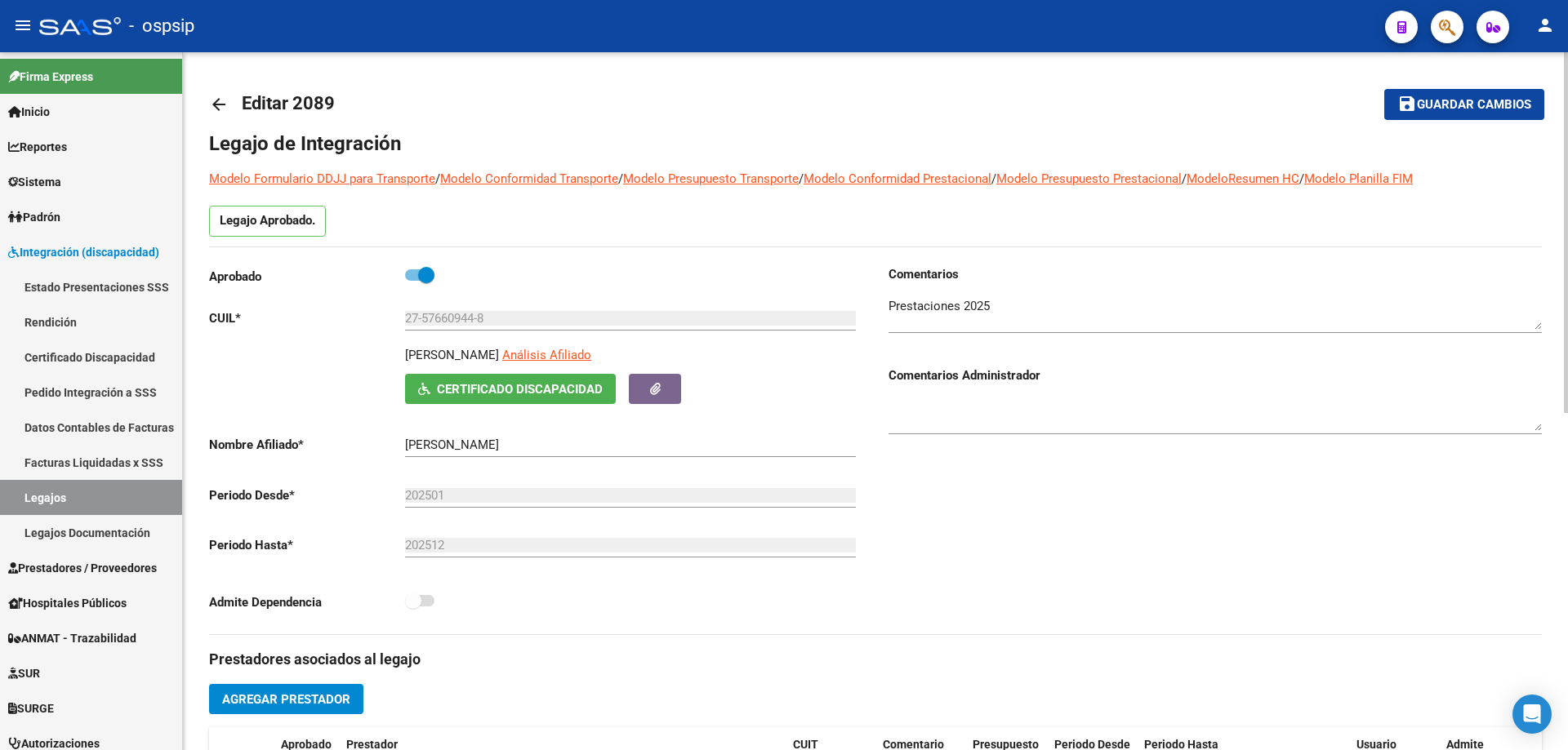
click at [214, 107] on mat-icon "arrow_back" at bounding box center [219, 105] width 20 height 20
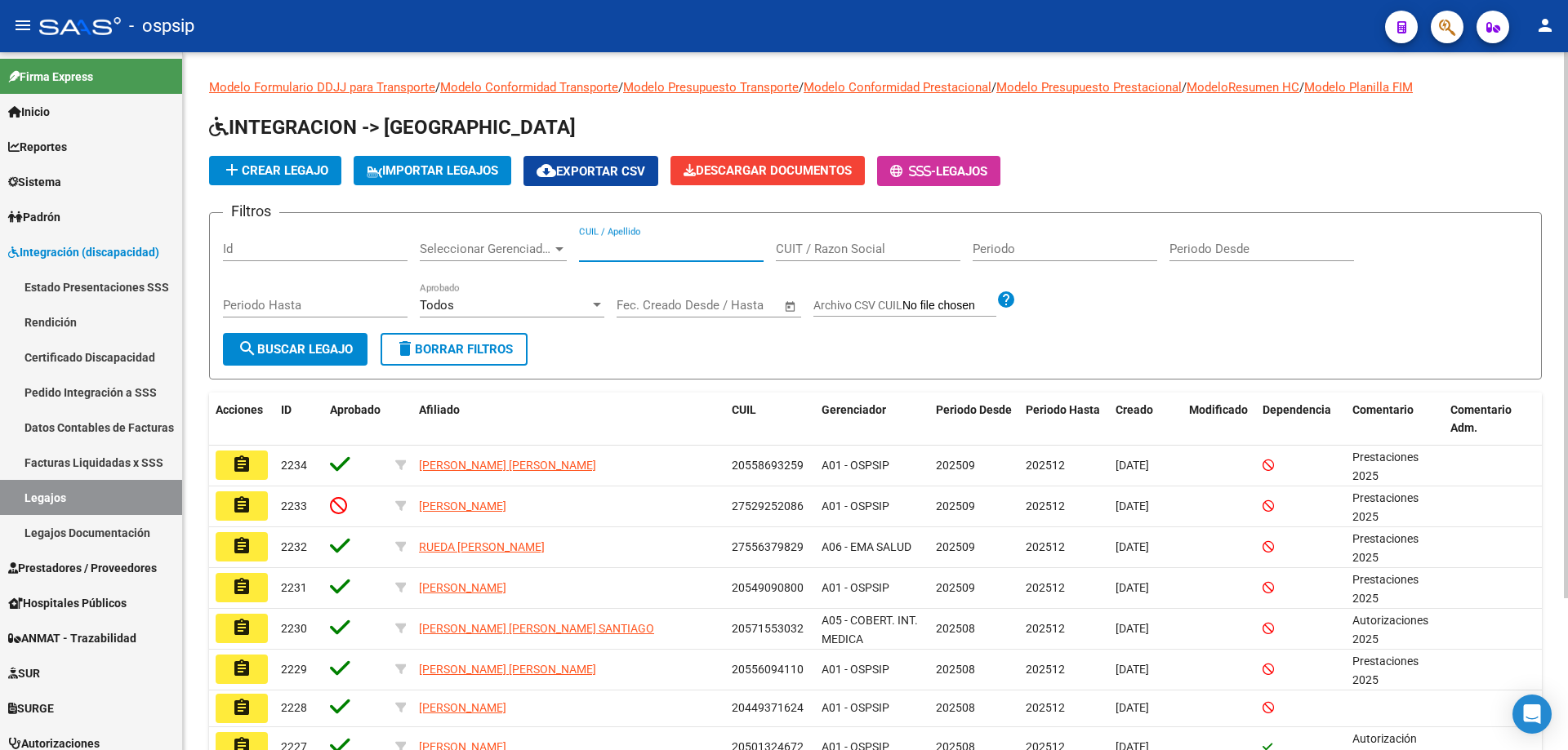
paste input "27590302681"
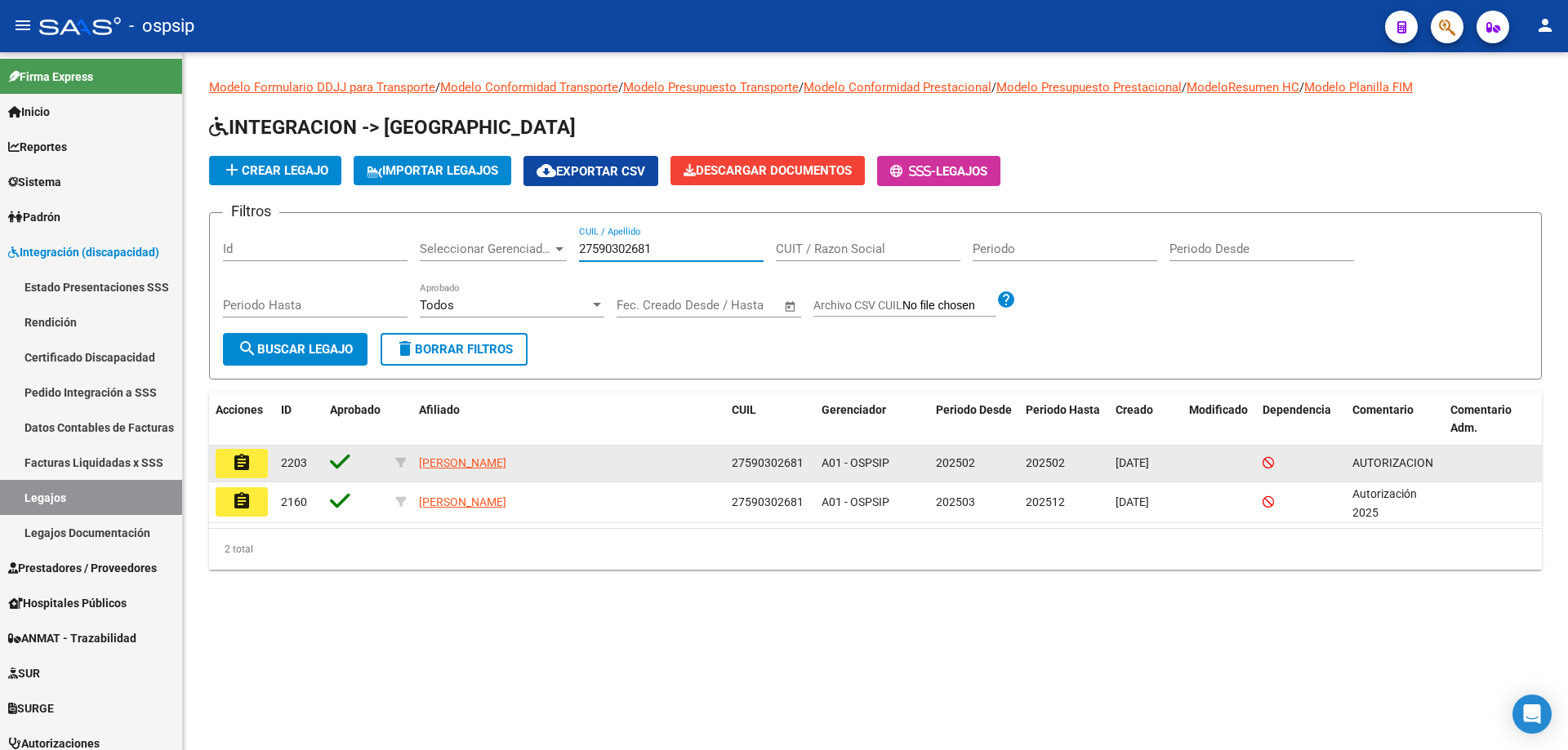
type input "27590302681"
click at [245, 465] on mat-icon "assignment" at bounding box center [242, 463] width 20 height 20
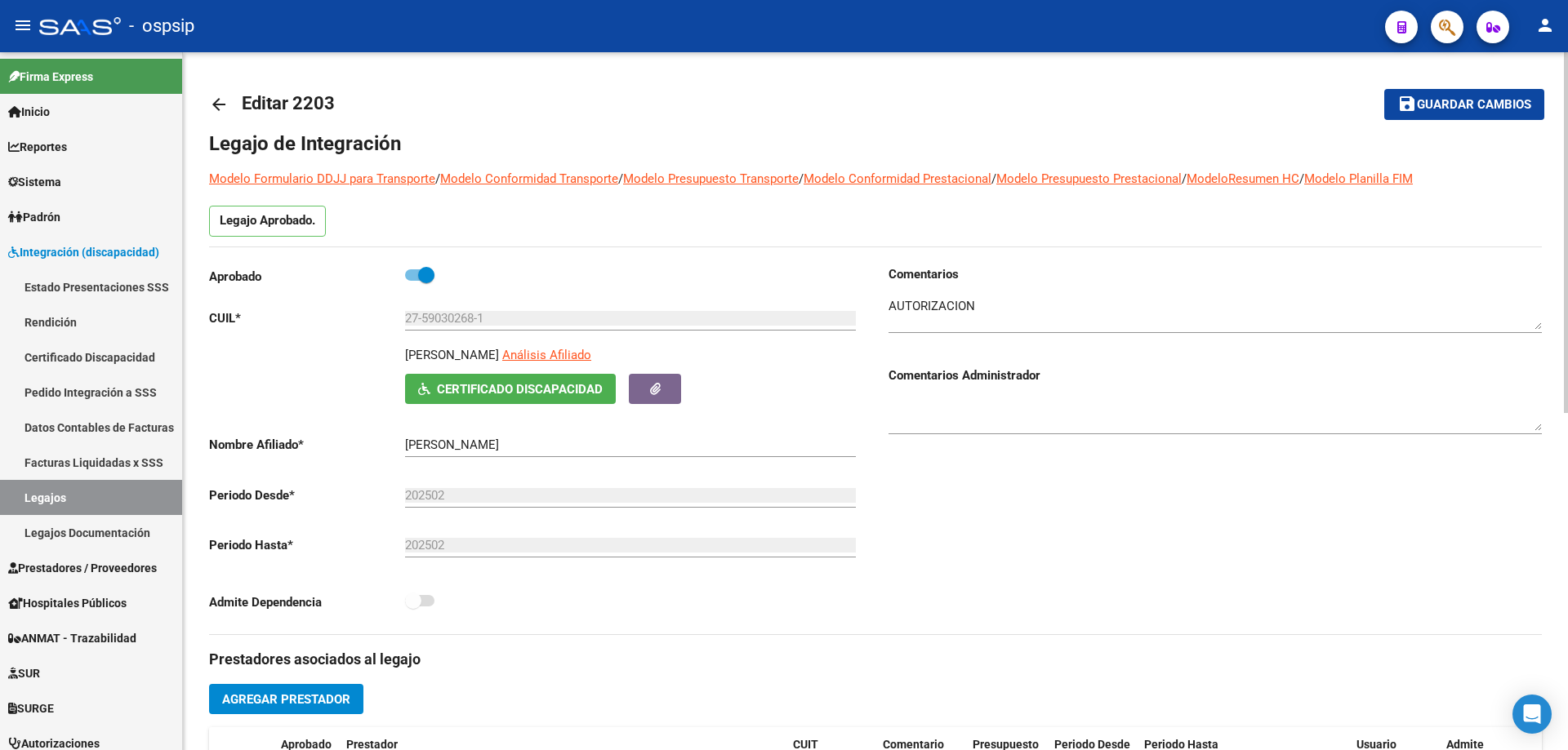
click at [212, 108] on mat-icon "arrow_back" at bounding box center [219, 105] width 20 height 20
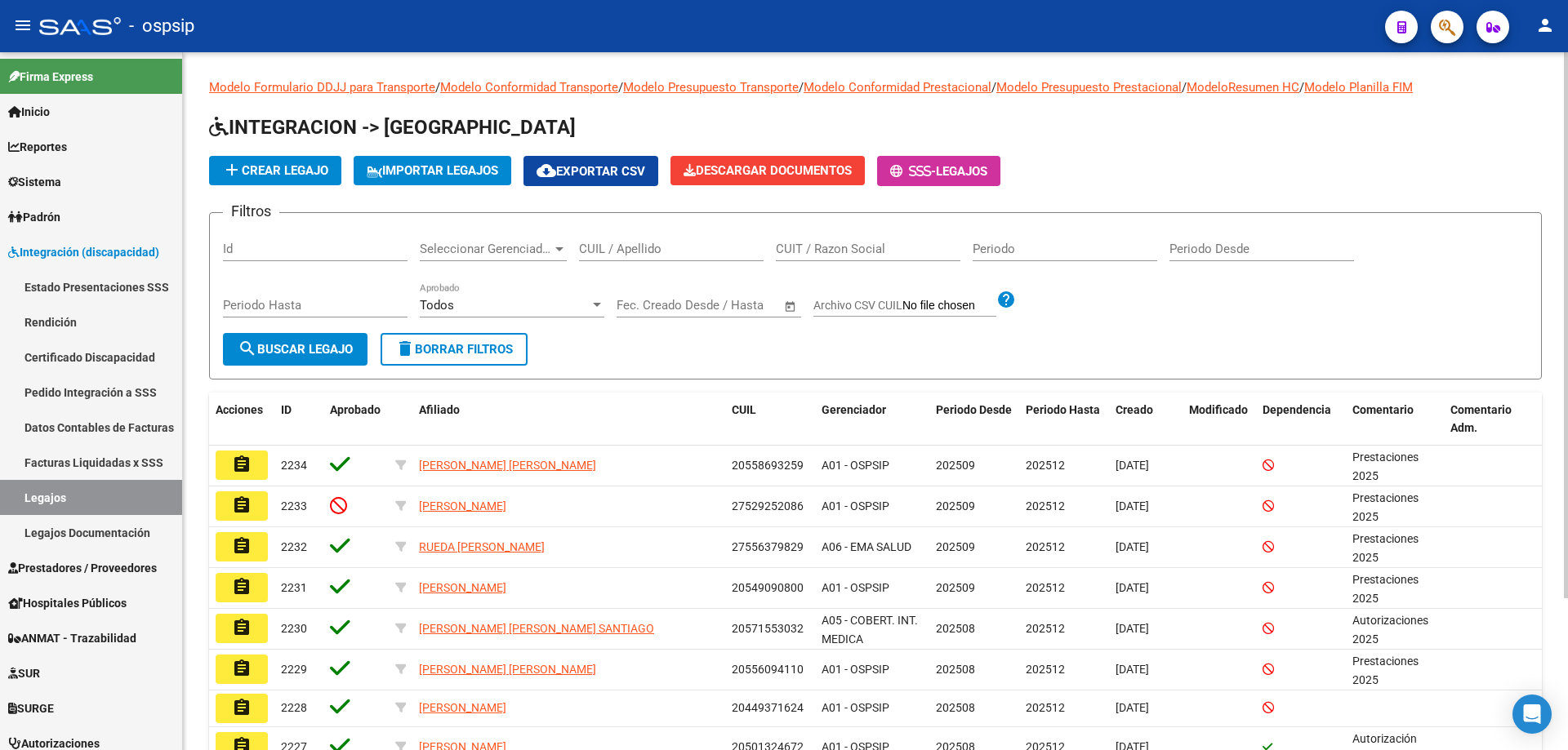
drag, startPoint x: 593, startPoint y: 241, endPoint x: 568, endPoint y: 242, distance: 25.0
click at [568, 242] on app-drop-down-list "Seleccionar Gerenciador Seleccionar Gerenciador" at bounding box center [499, 251] width 160 height 51
paste input "27590302681"
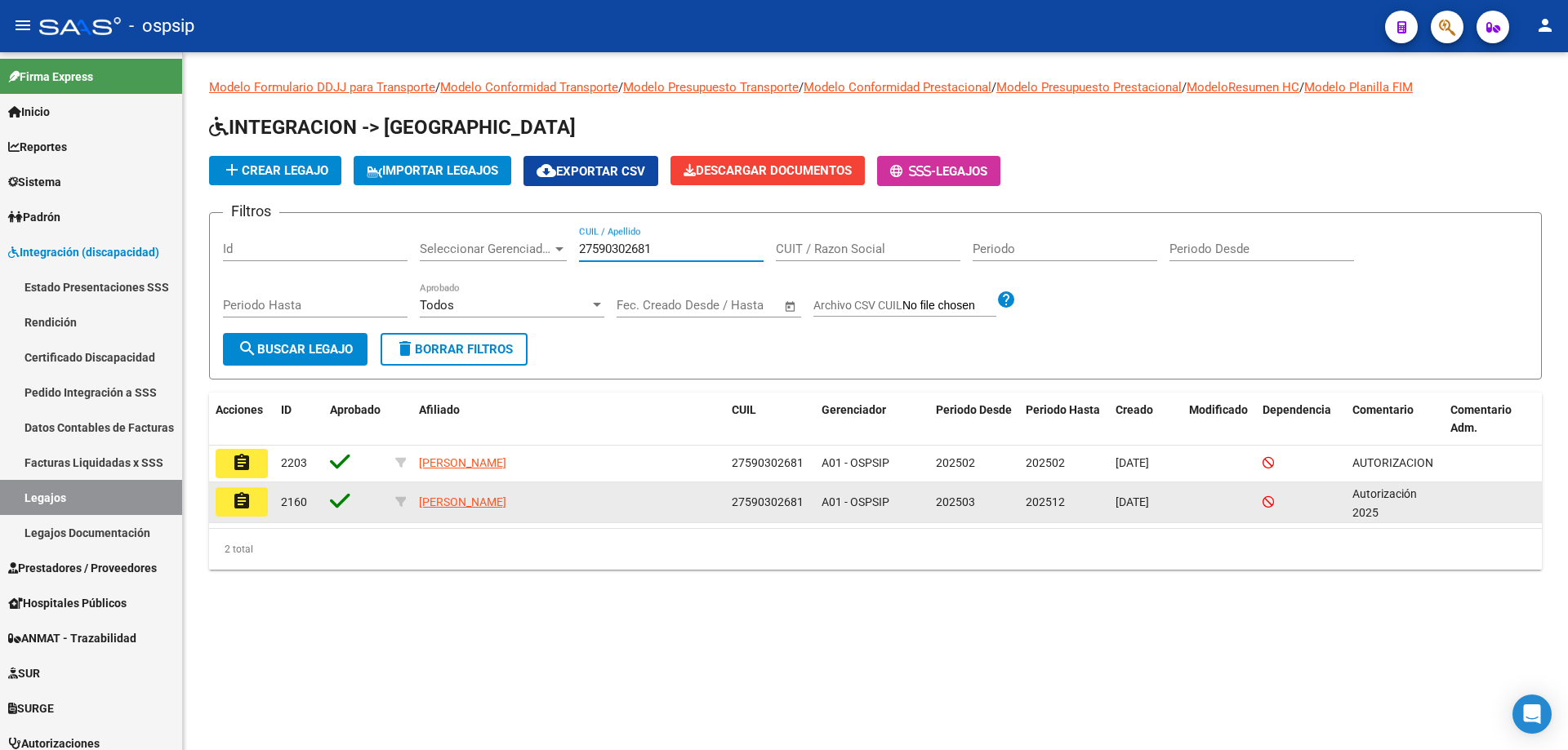
type input "27590302681"
click at [255, 504] on button "assignment" at bounding box center [241, 502] width 52 height 29
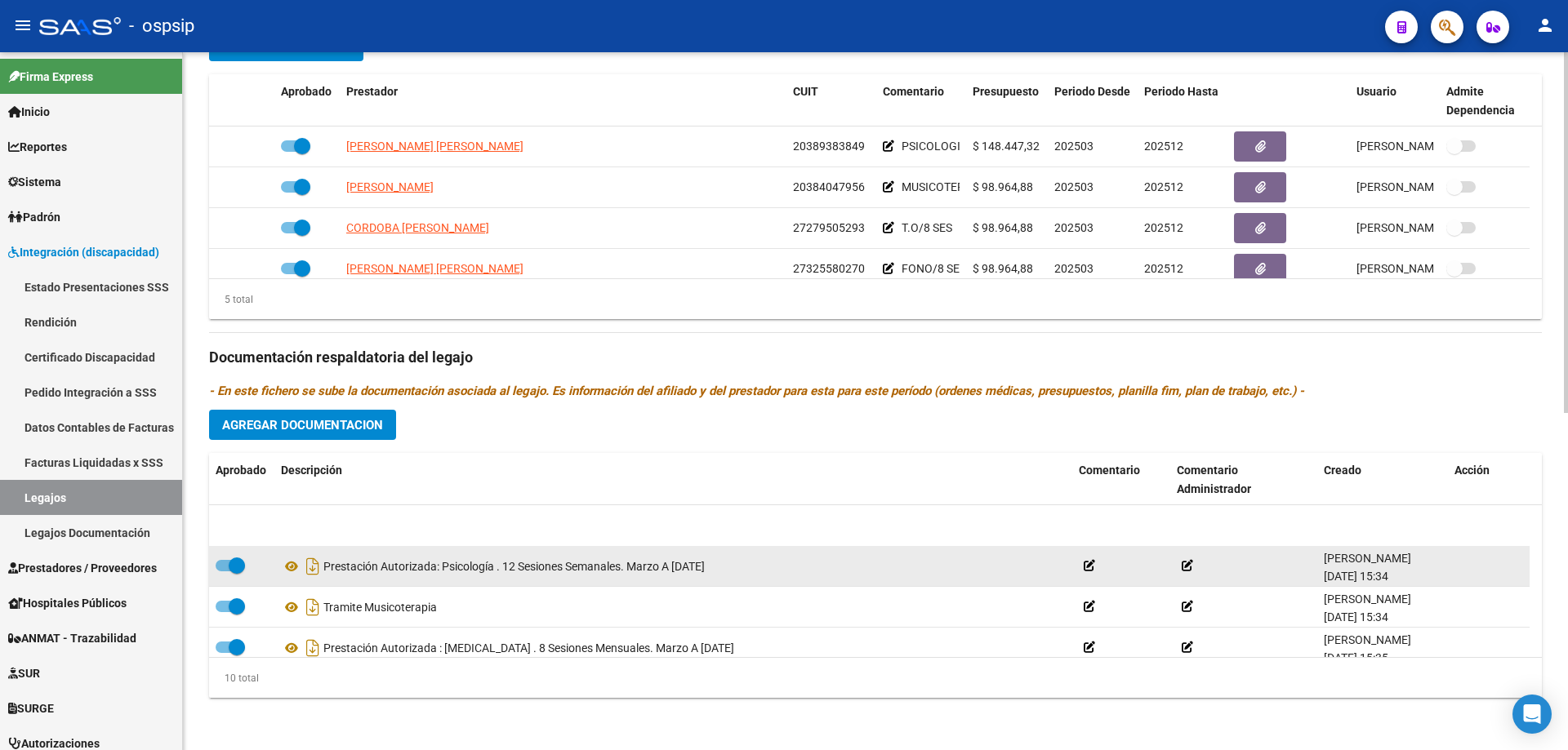
scroll to position [82, 0]
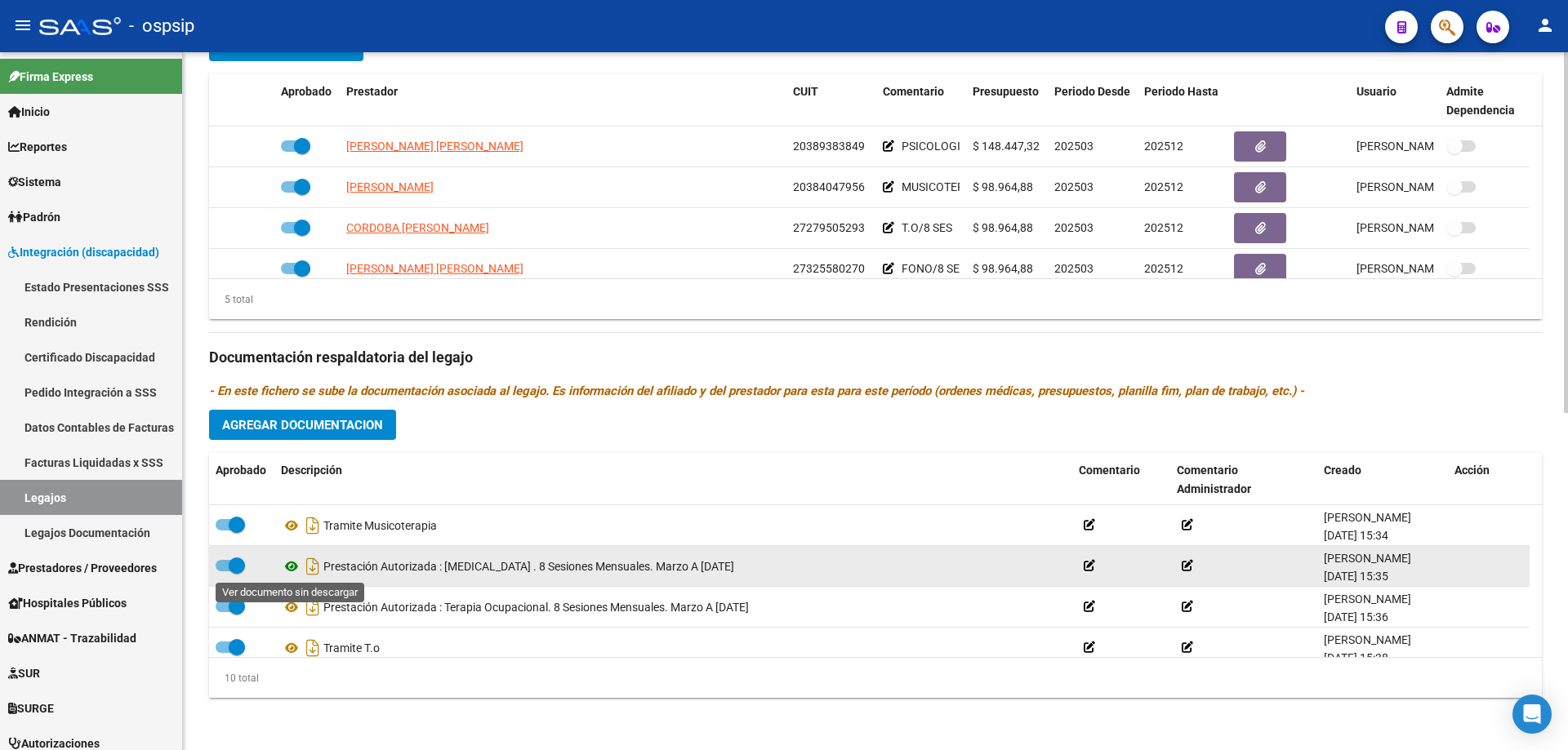
click at [294, 564] on icon at bounding box center [292, 566] width 21 height 20
